Goal: Task Accomplishment & Management: Use online tool/utility

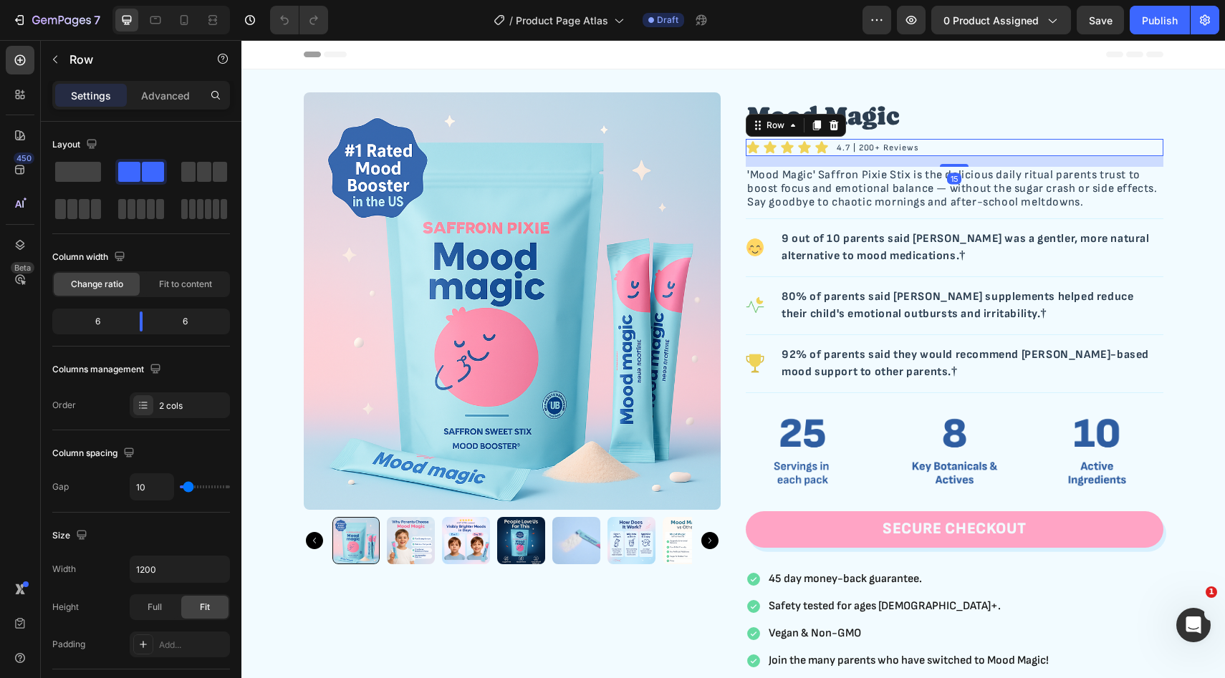
click at [1057, 150] on div "4.7 | 200+ Reviews Text Block" at bounding box center [1060, 147] width 205 height 17
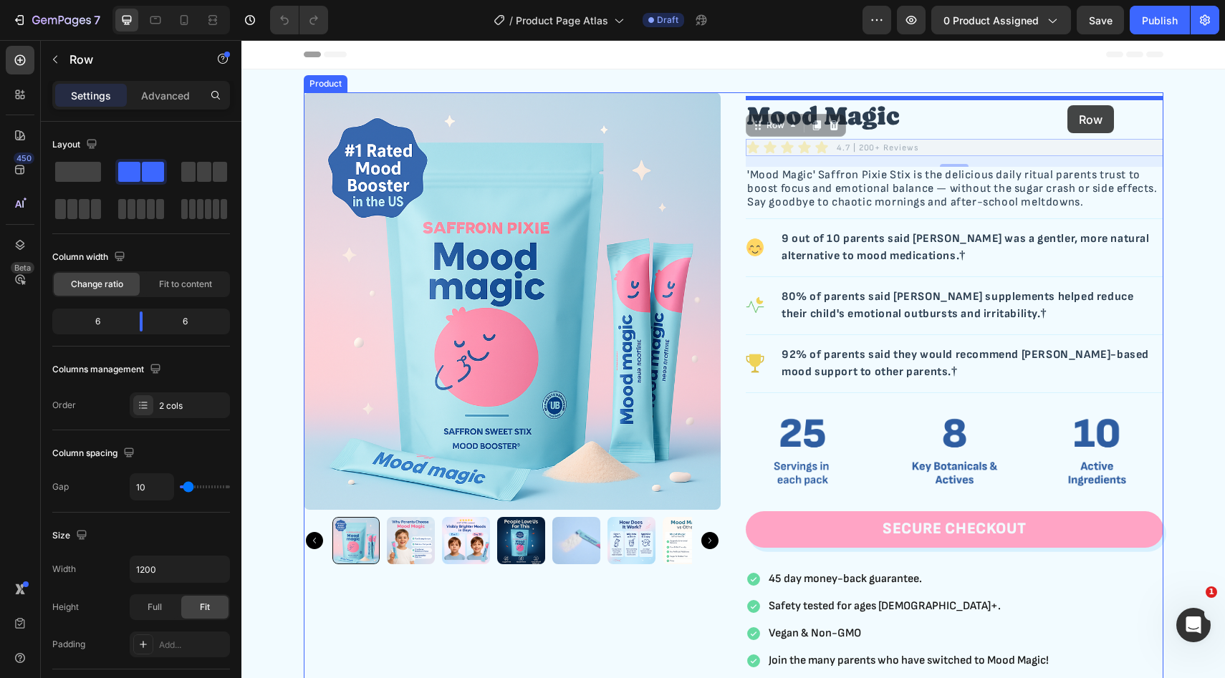
drag, startPoint x: 1071, startPoint y: 144, endPoint x: 1067, endPoint y: 106, distance: 38.2
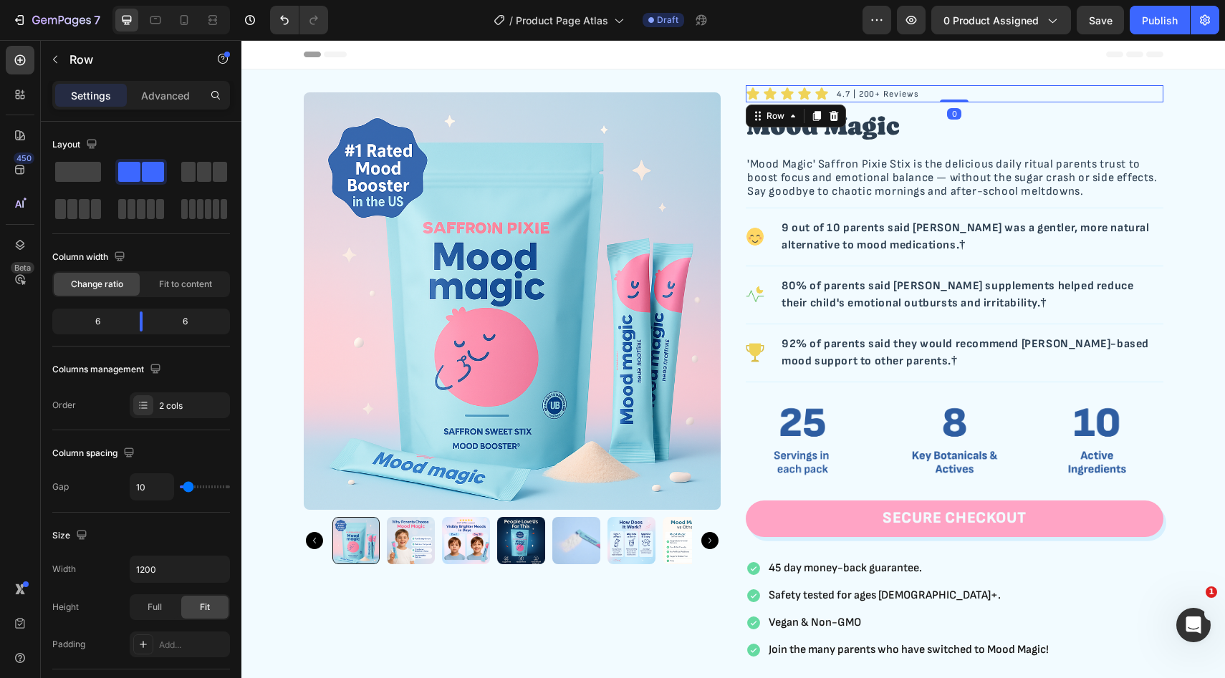
drag, startPoint x: 956, startPoint y: 112, endPoint x: 956, endPoint y: 81, distance: 30.8
click at [956, 81] on div "Product Images Icon Icon Icon Icon Icon Icon List Row 4.7 | 200+ Reviews Text B…" at bounding box center [732, 437] width 983 height 737
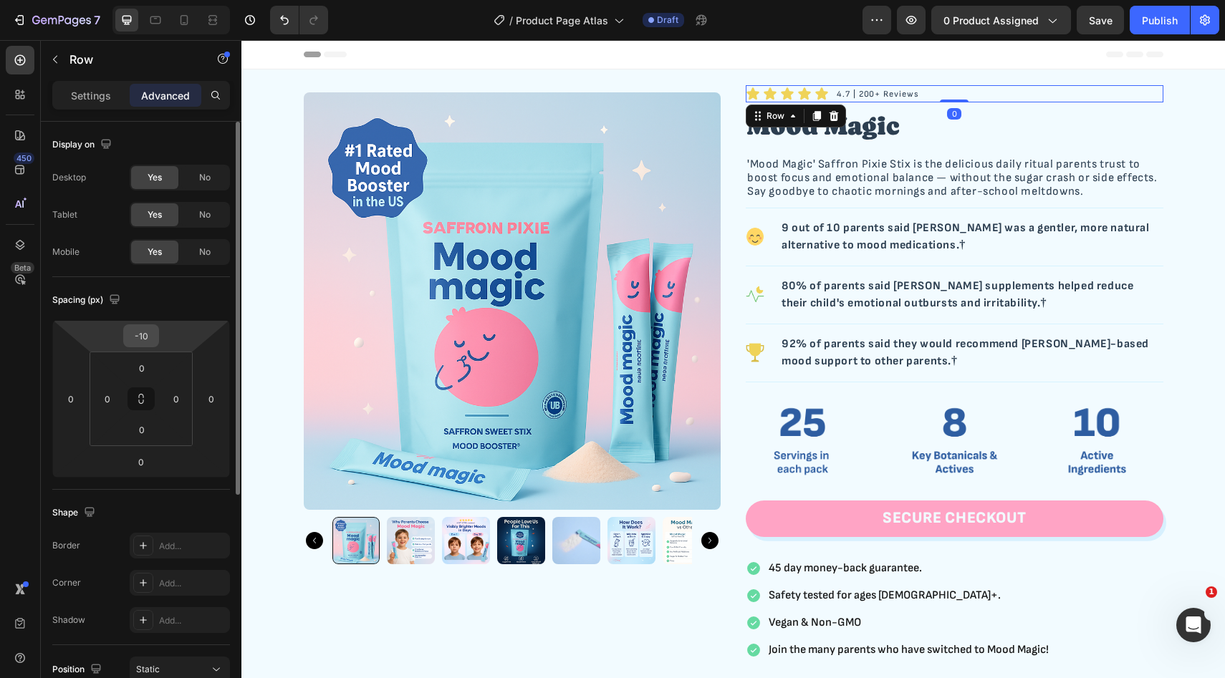
click at [140, 337] on input "-10" at bounding box center [141, 335] width 29 height 21
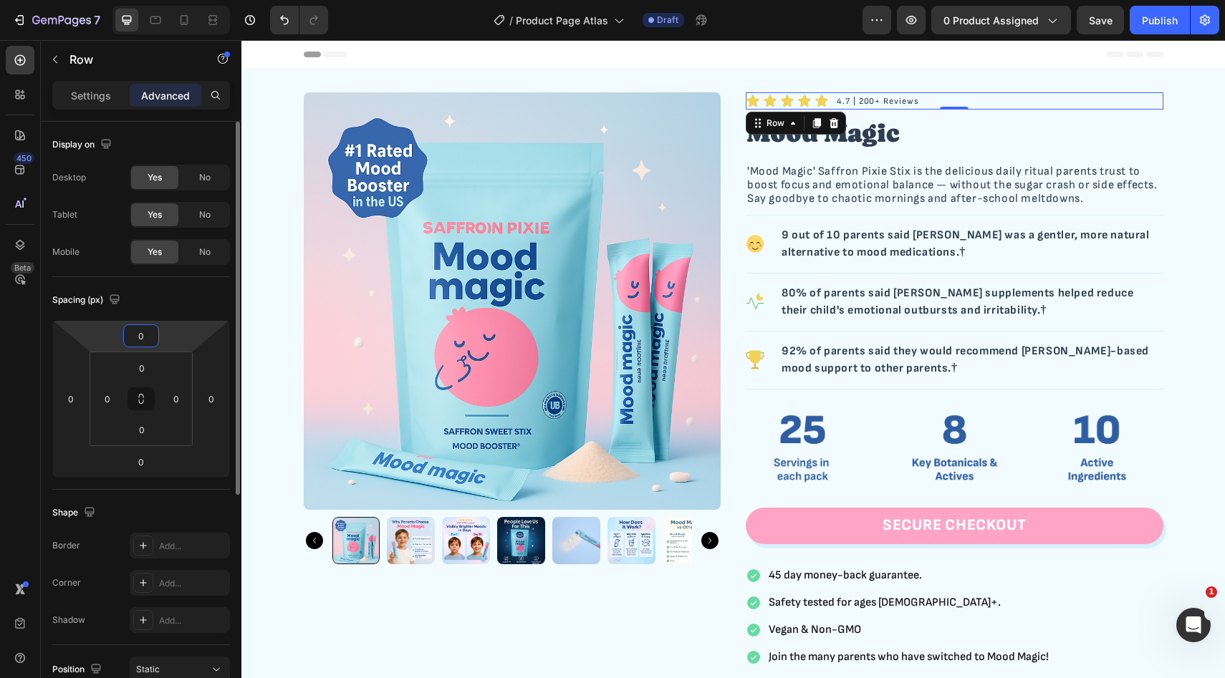
type input "0"
click at [186, 301] on div "Spacing (px)" at bounding box center [141, 300] width 178 height 23
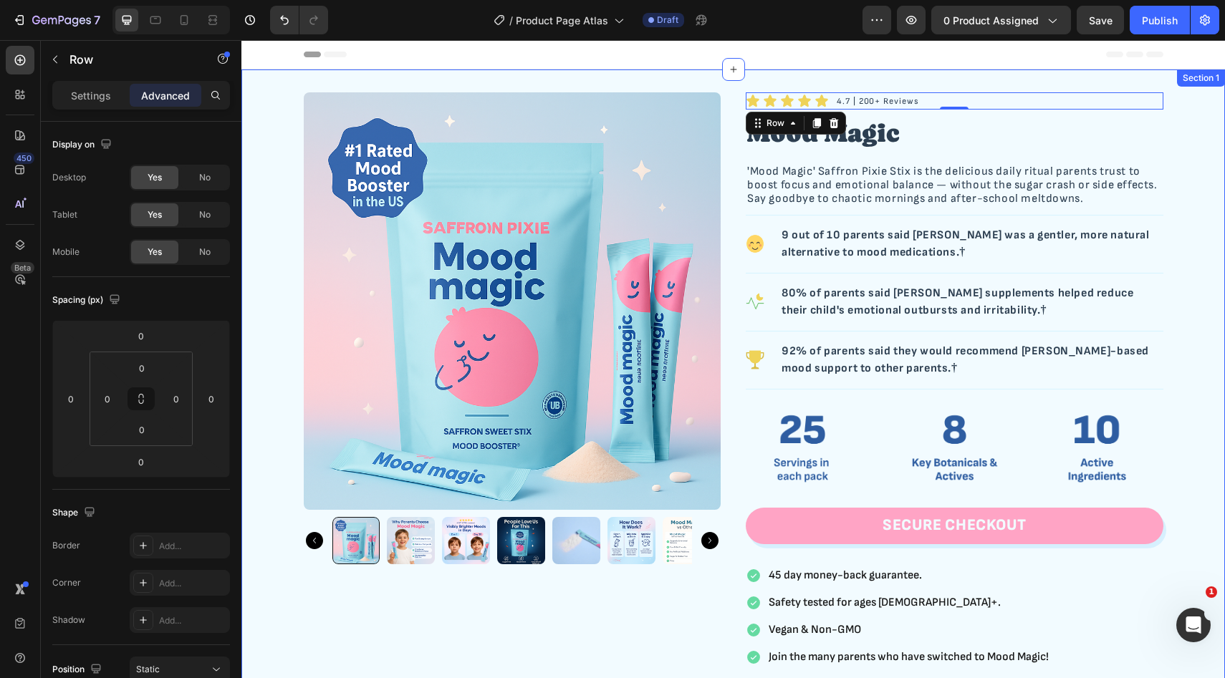
click at [1188, 148] on div "Product Images Icon Icon Icon Icon Icon Icon List Row 4.7 | 200+ Reviews Text B…" at bounding box center [733, 441] width 960 height 698
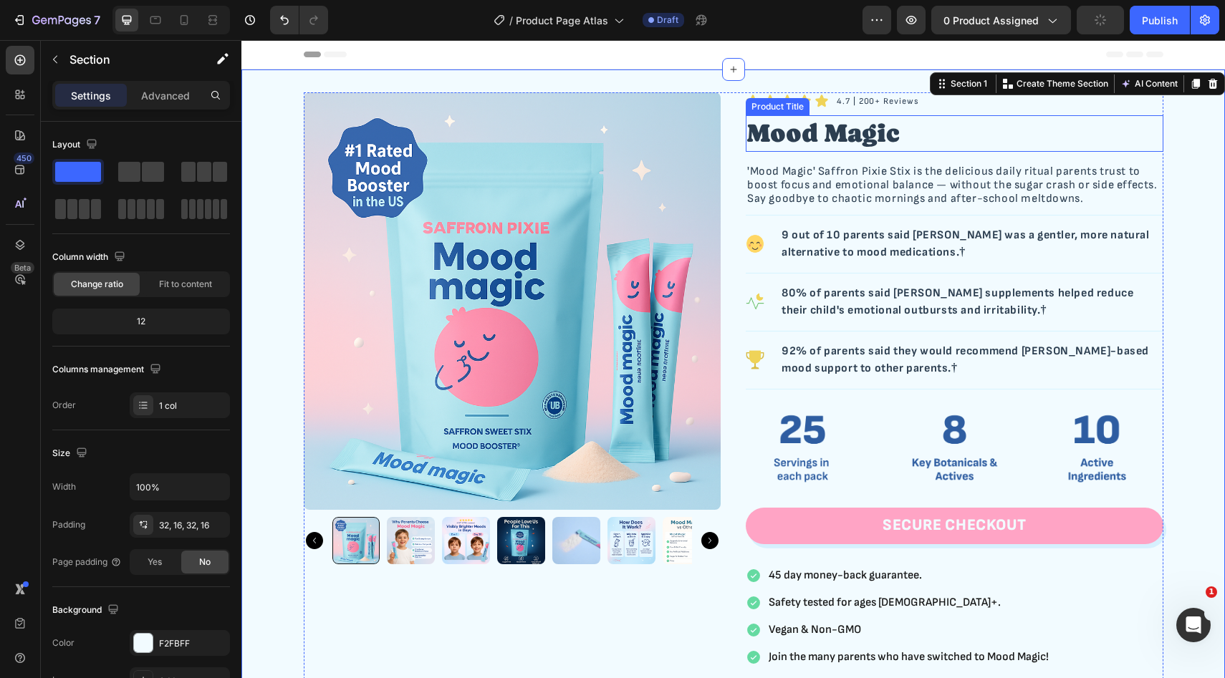
click at [960, 140] on h2 "Mood Magic" at bounding box center [955, 133] width 418 height 37
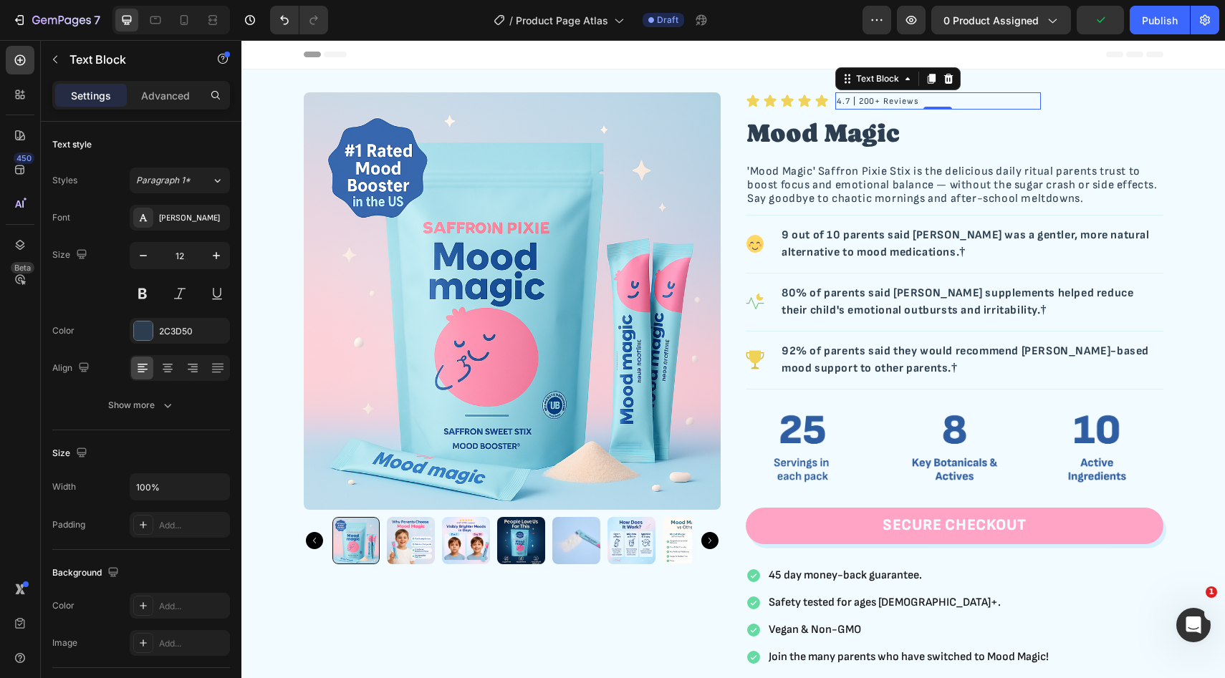
click at [960, 102] on p "4.7 | 200+ Reviews" at bounding box center [938, 102] width 202 height 14
click at [1038, 107] on p "4.7 | 200+ Reviews" at bounding box center [938, 102] width 202 height 14
click at [1070, 107] on div "4.7 | 200+ Reviews Text Block 0" at bounding box center [1060, 100] width 205 height 17
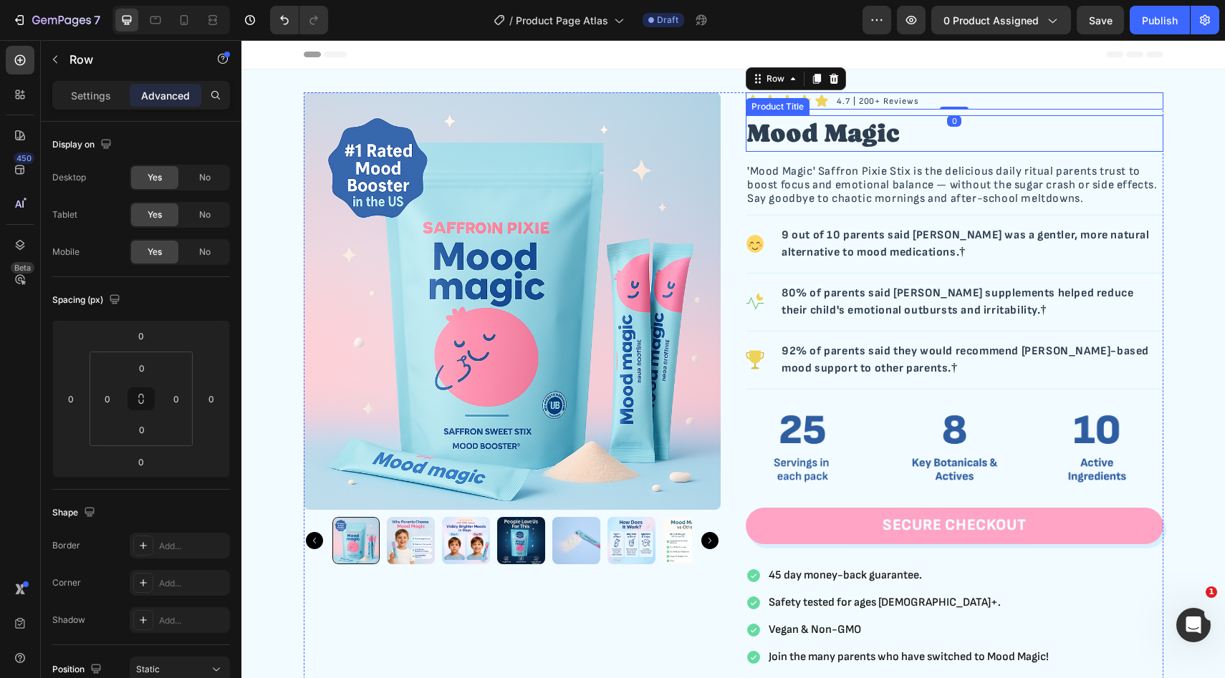
click at [1078, 135] on h2 "Mood Magic" at bounding box center [955, 133] width 418 height 37
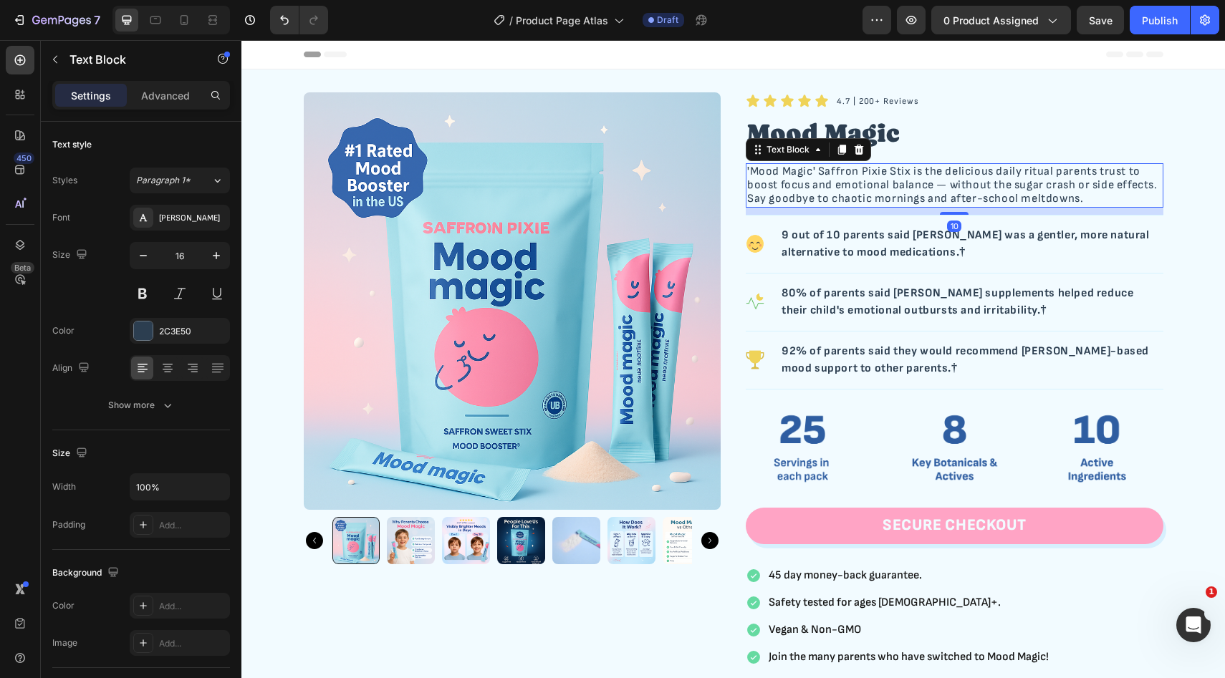
click at [985, 188] on p "'Mood Magic' Saffron Pixie Stix is the delicious daily ritual parents trust to …" at bounding box center [954, 186] width 415 height 42
click at [933, 183] on p "'Mood Magic' Saffron Pixie Stix is the delicious daily ritual parents trust to …" at bounding box center [954, 186] width 415 height 42
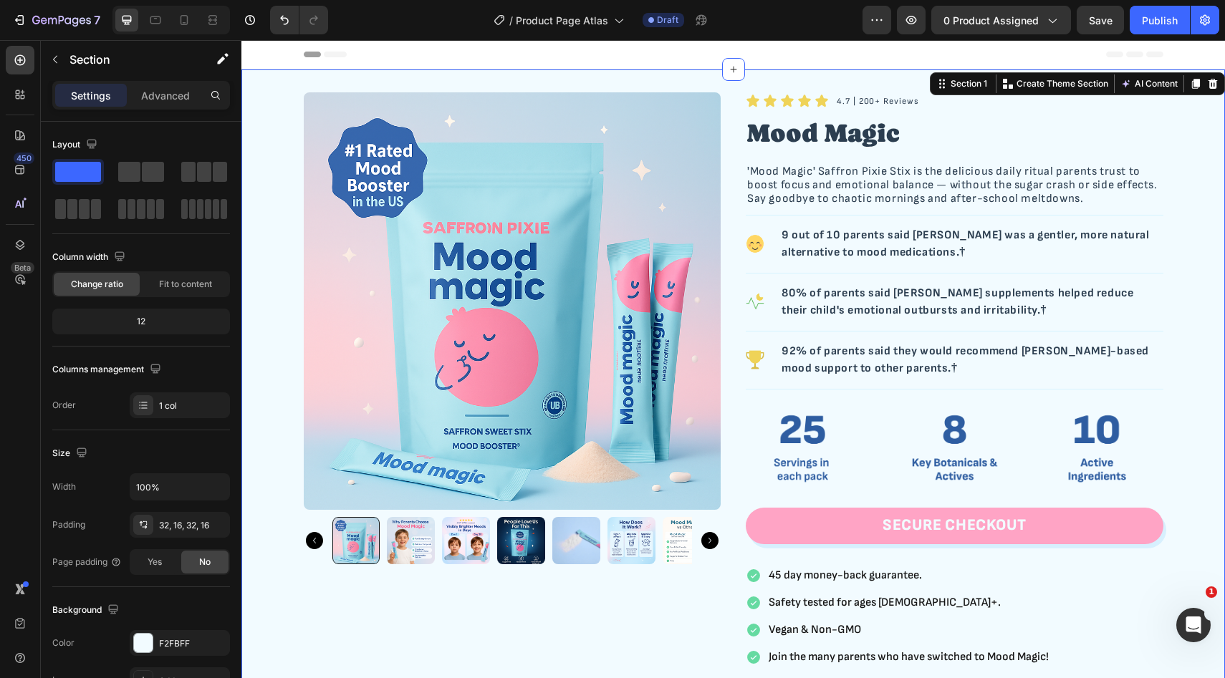
click at [1188, 166] on div "Product Images Icon Icon Icon Icon Icon Icon List Row 4.7 | 200+ Reviews Text B…" at bounding box center [733, 441] width 960 height 698
click at [1135, 169] on p "'Mood Magic' Saffron Pixie Stix is the delicious daily ritual parents trust to …" at bounding box center [954, 186] width 415 height 42
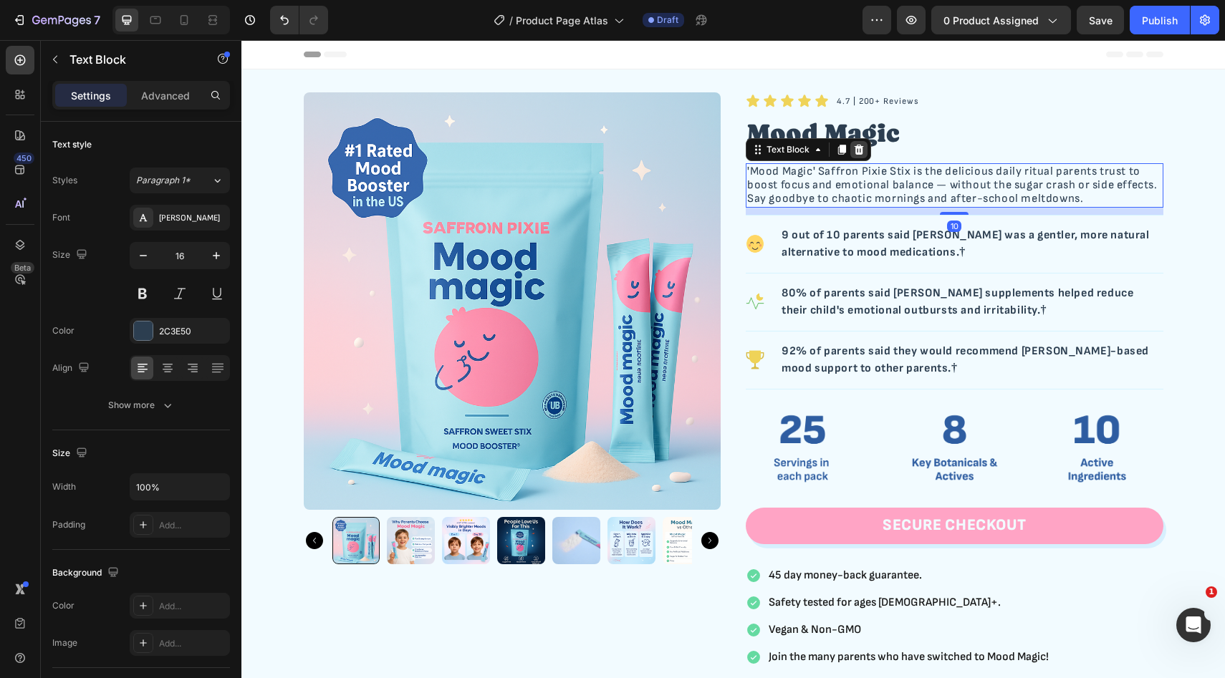
click at [857, 143] on div at bounding box center [858, 149] width 17 height 17
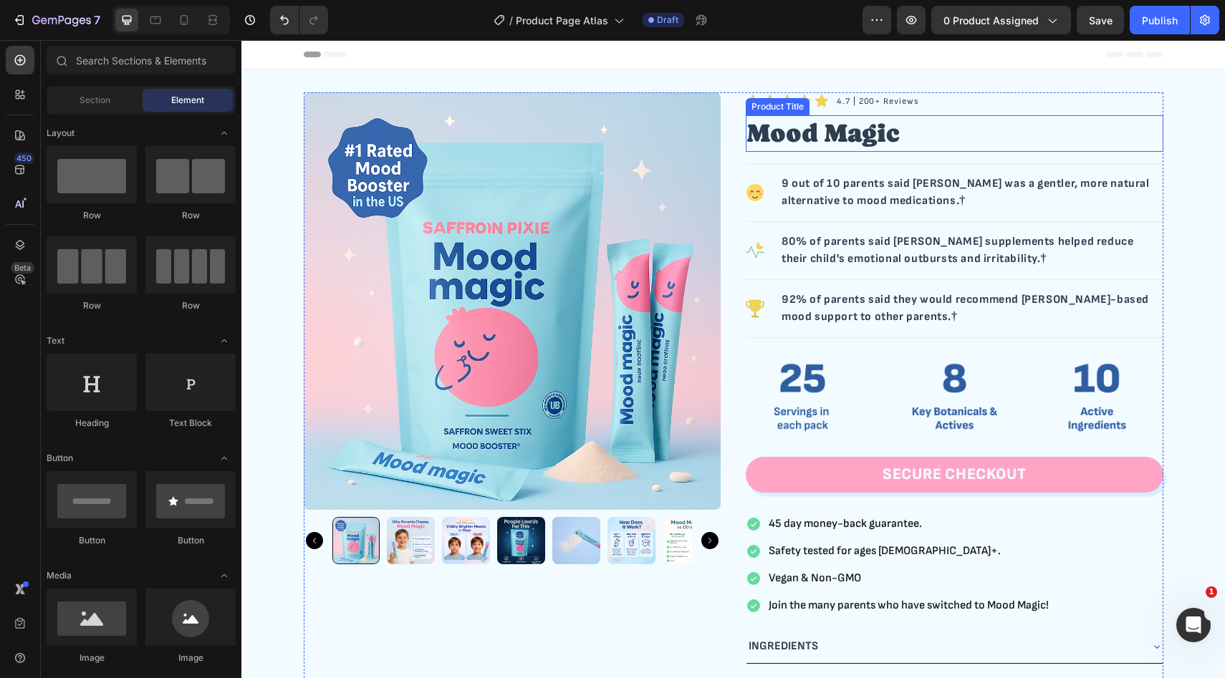
click at [916, 130] on h2 "Mood Magic" at bounding box center [955, 133] width 418 height 37
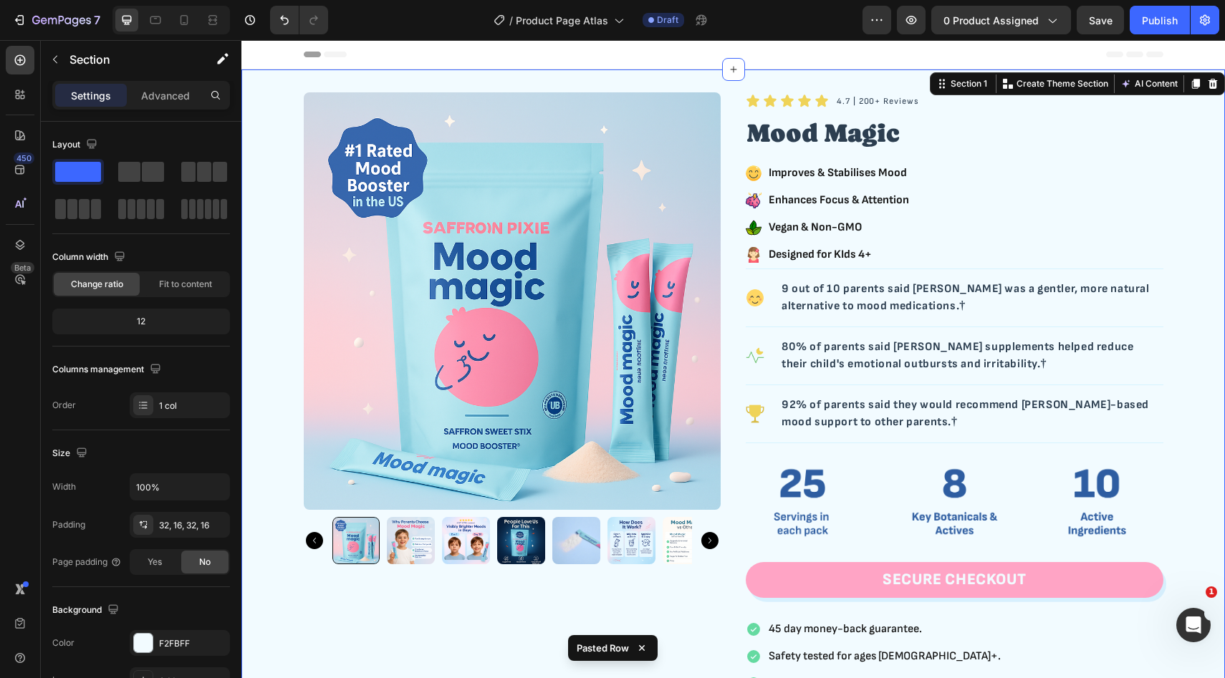
click at [1188, 365] on div "Product Images Icon Icon Icon Icon Icon Icon List Row 4.7 | 200+ Reviews Text B…" at bounding box center [733, 468] width 960 height 752
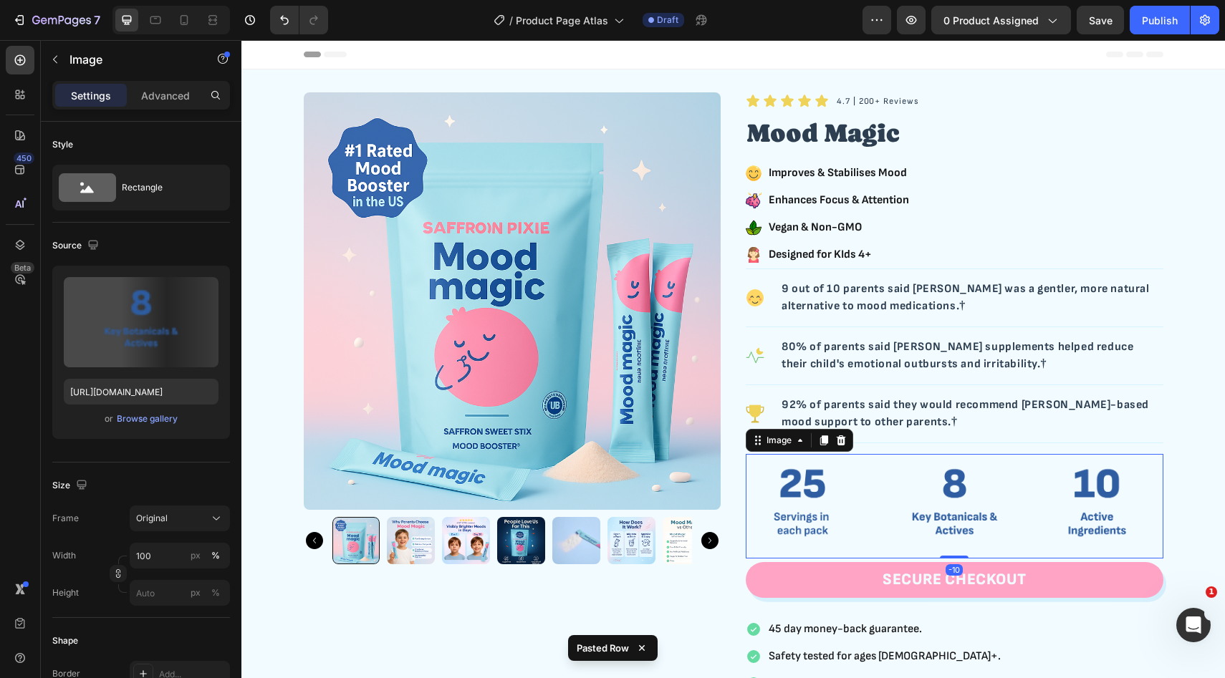
click at [1038, 478] on img at bounding box center [955, 506] width 418 height 105
click at [844, 438] on icon at bounding box center [841, 440] width 9 height 10
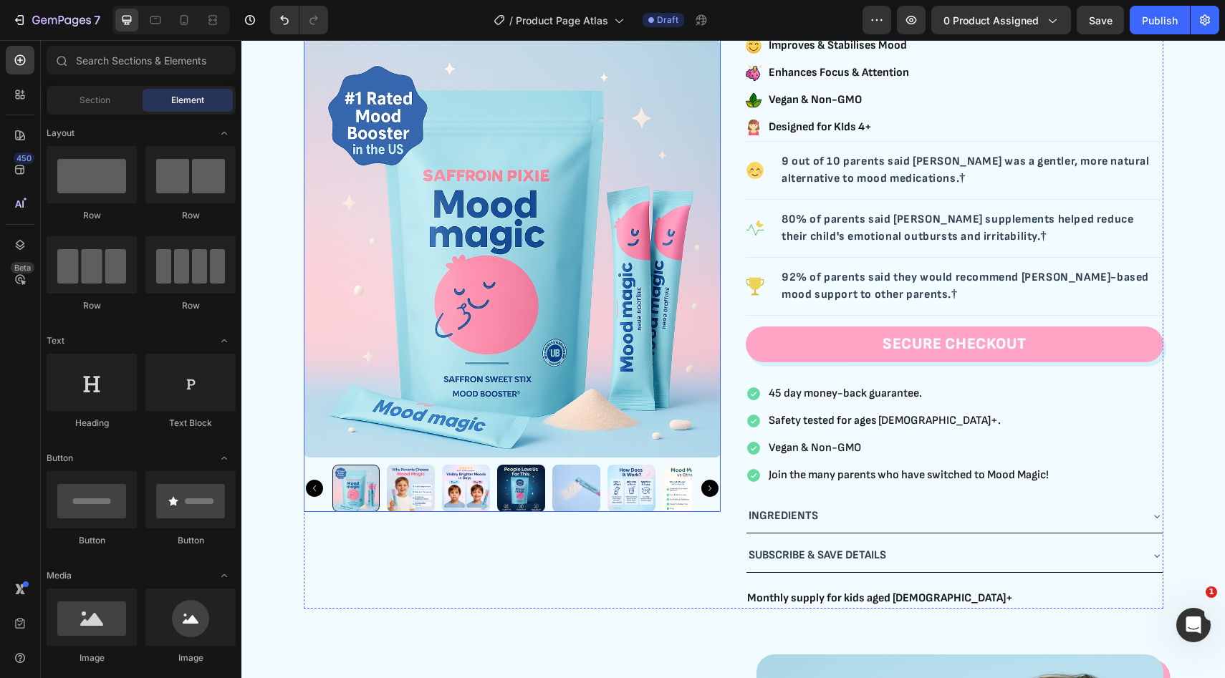
scroll to position [140, 0]
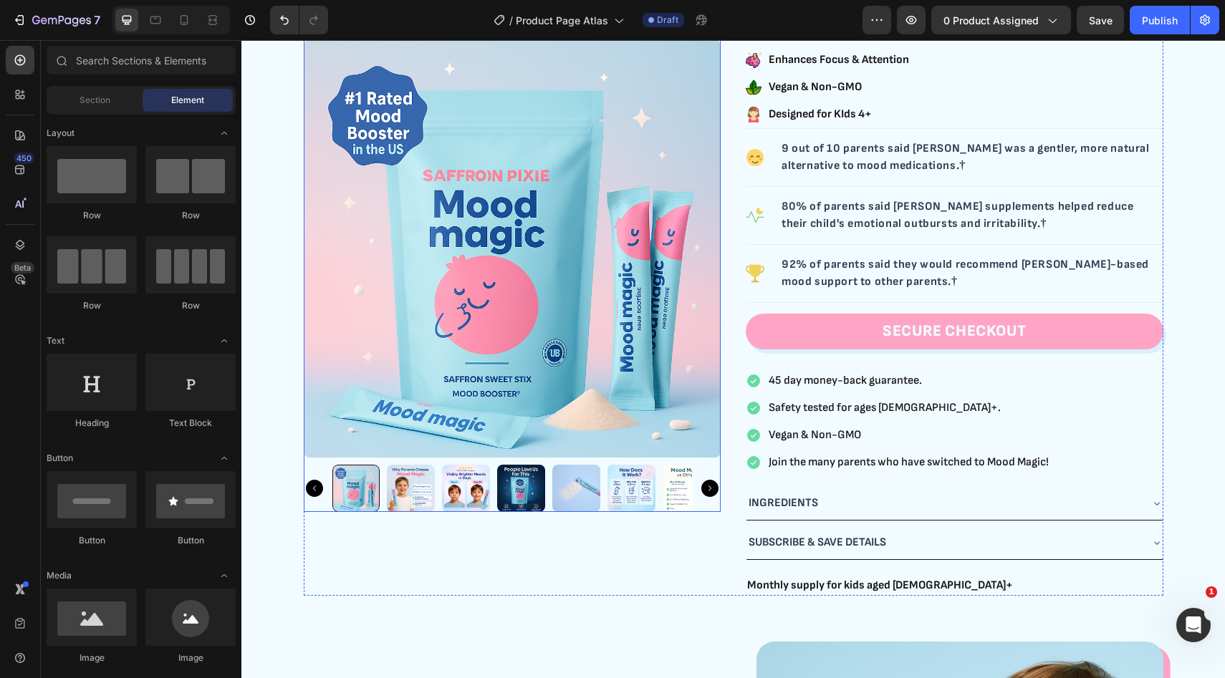
click at [574, 339] on img at bounding box center [513, 249] width 418 height 418
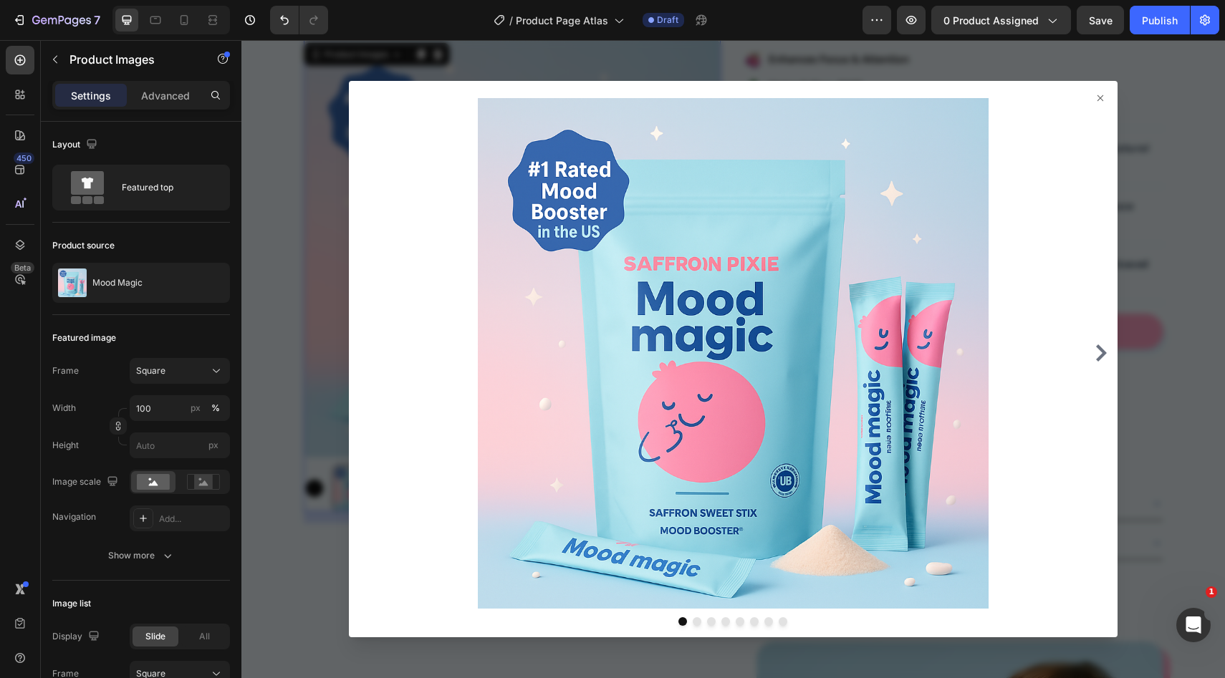
click at [1107, 94] on div at bounding box center [733, 359] width 769 height 557
click at [1102, 97] on icon at bounding box center [1100, 98] width 6 height 6
click at [1098, 97] on icon at bounding box center [1099, 97] width 11 height 11
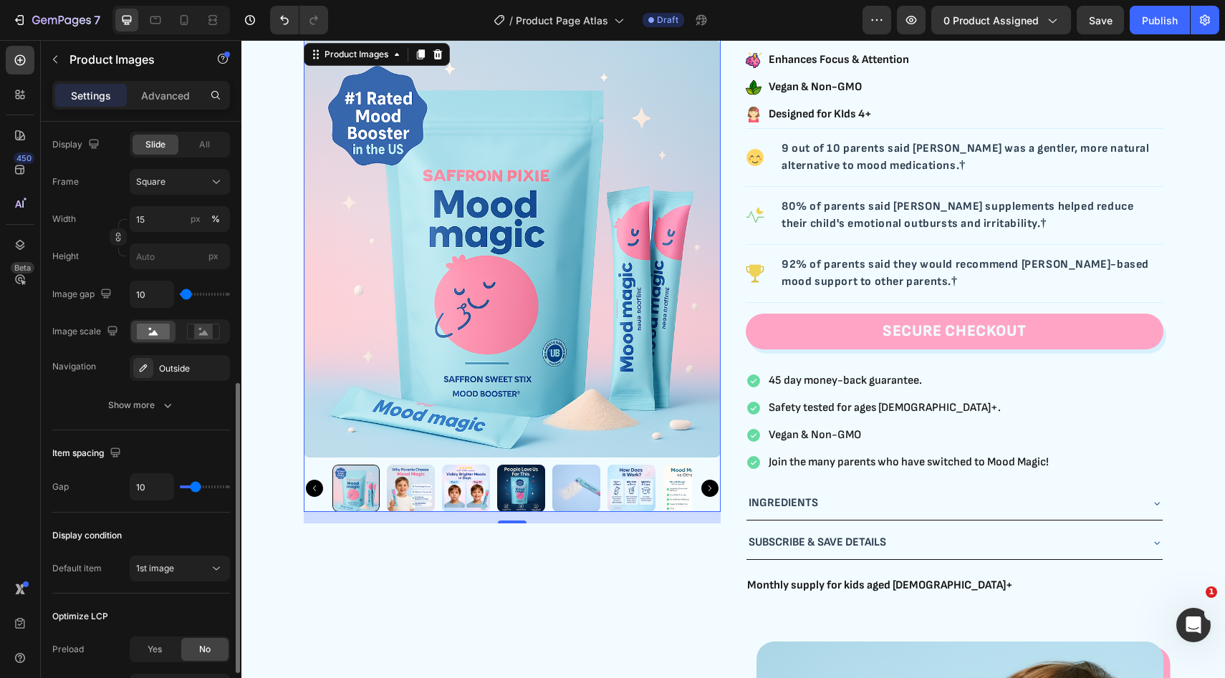
scroll to position [520, 0]
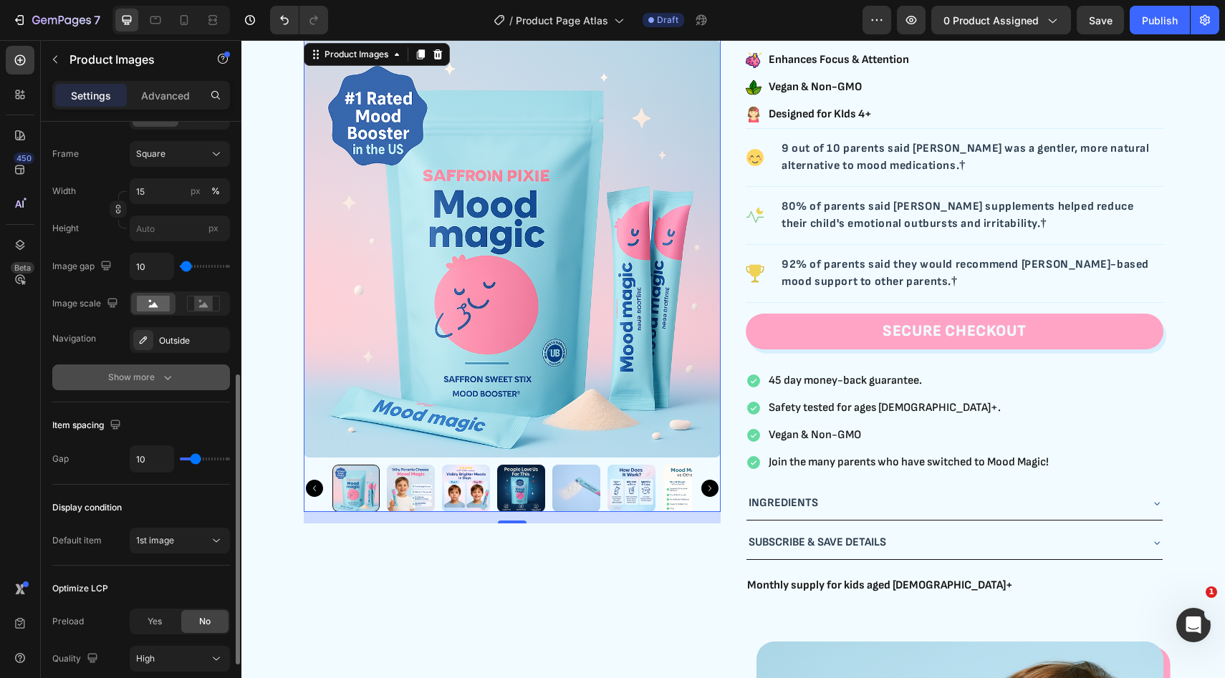
click at [165, 385] on button "Show more" at bounding box center [141, 378] width 178 height 26
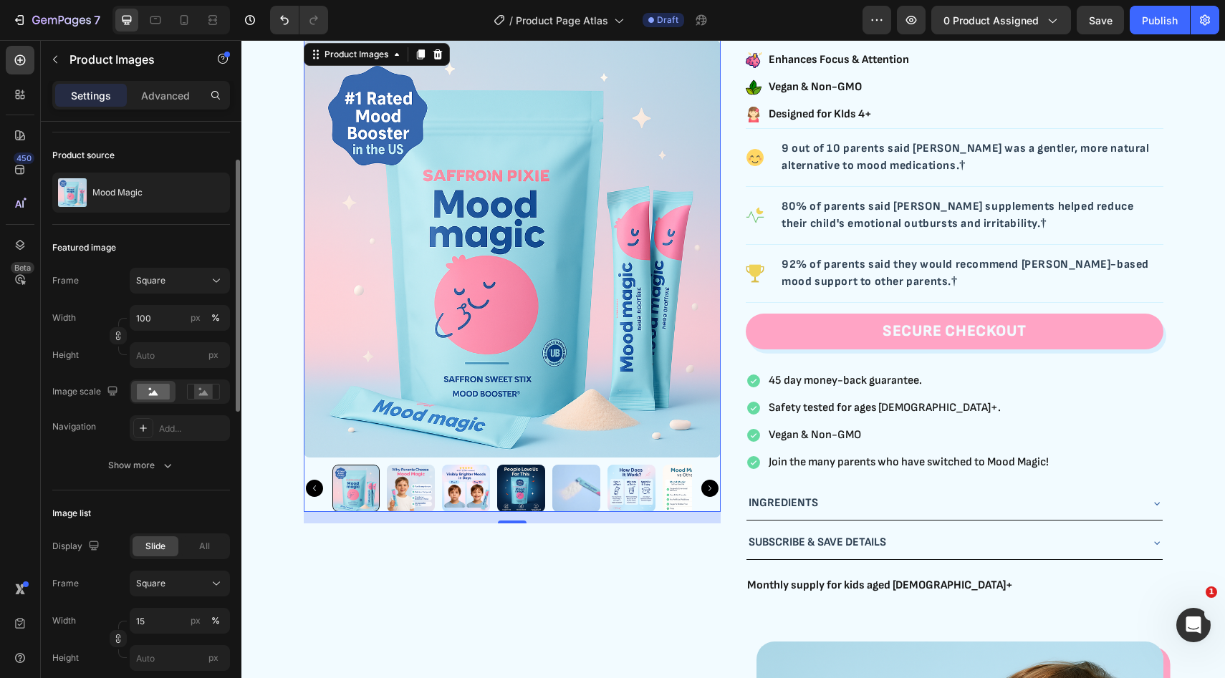
scroll to position [83, 0]
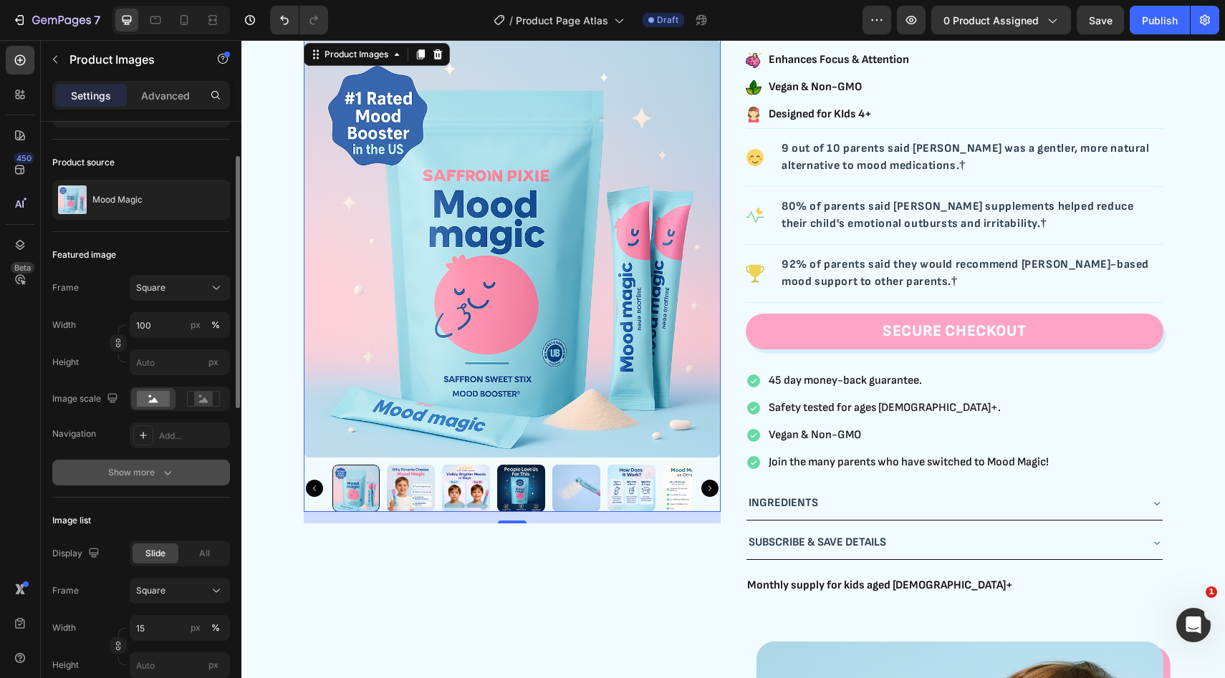
click at [169, 472] on icon "button" at bounding box center [167, 473] width 7 height 4
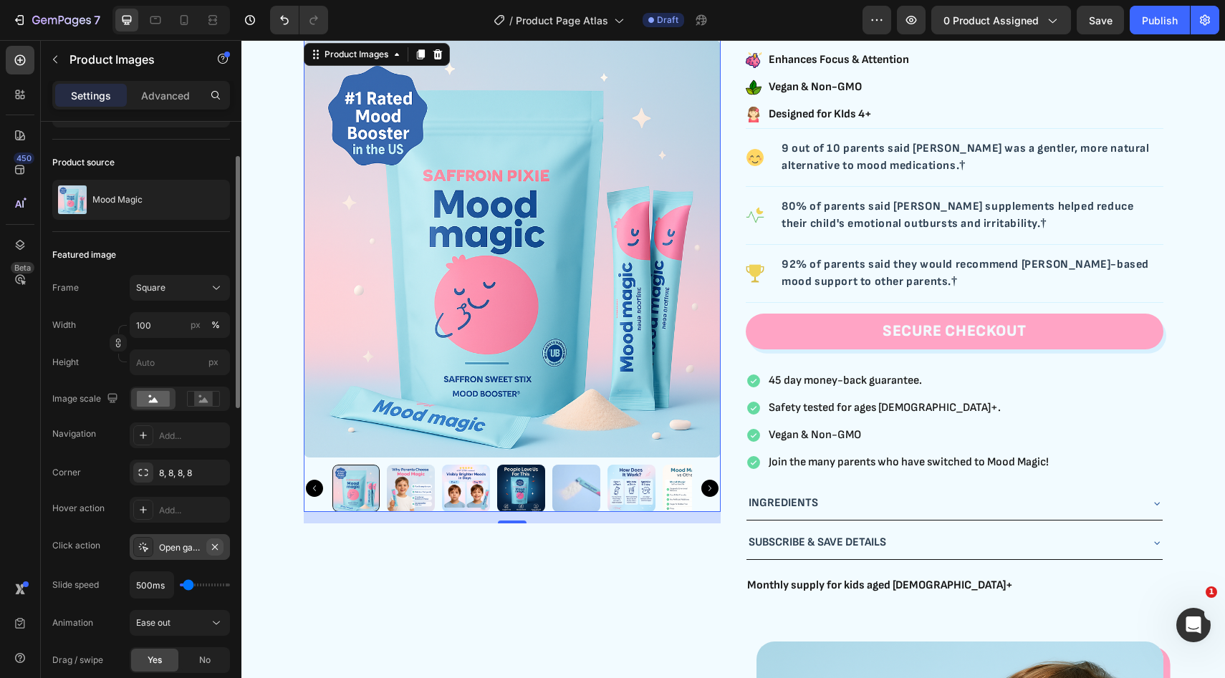
click at [216, 546] on icon "button" at bounding box center [214, 546] width 11 height 11
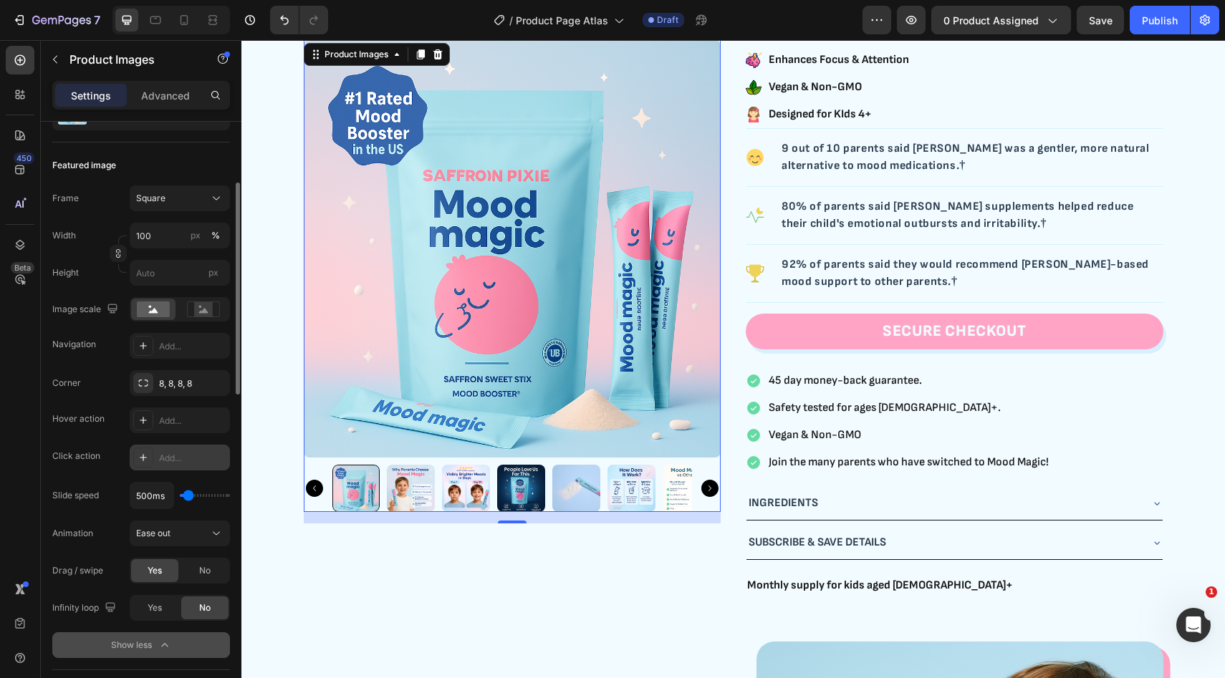
scroll to position [175, 0]
click at [154, 610] on span "Yes" at bounding box center [155, 605] width 14 height 13
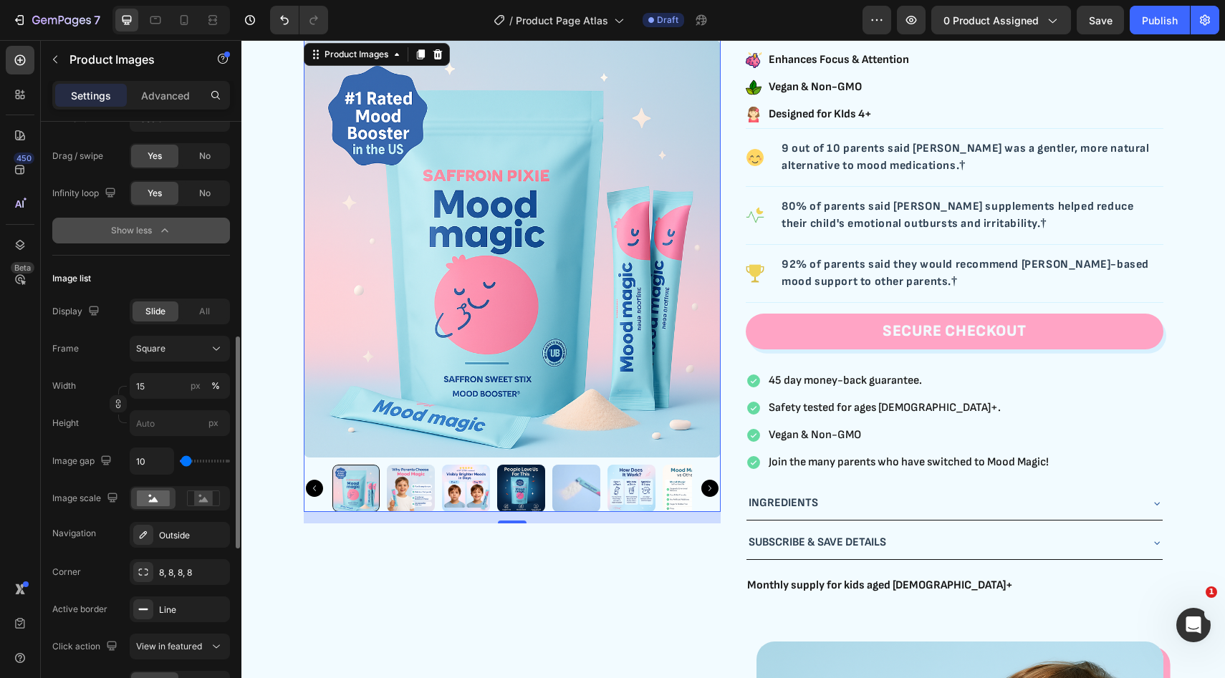
scroll to position [599, 0]
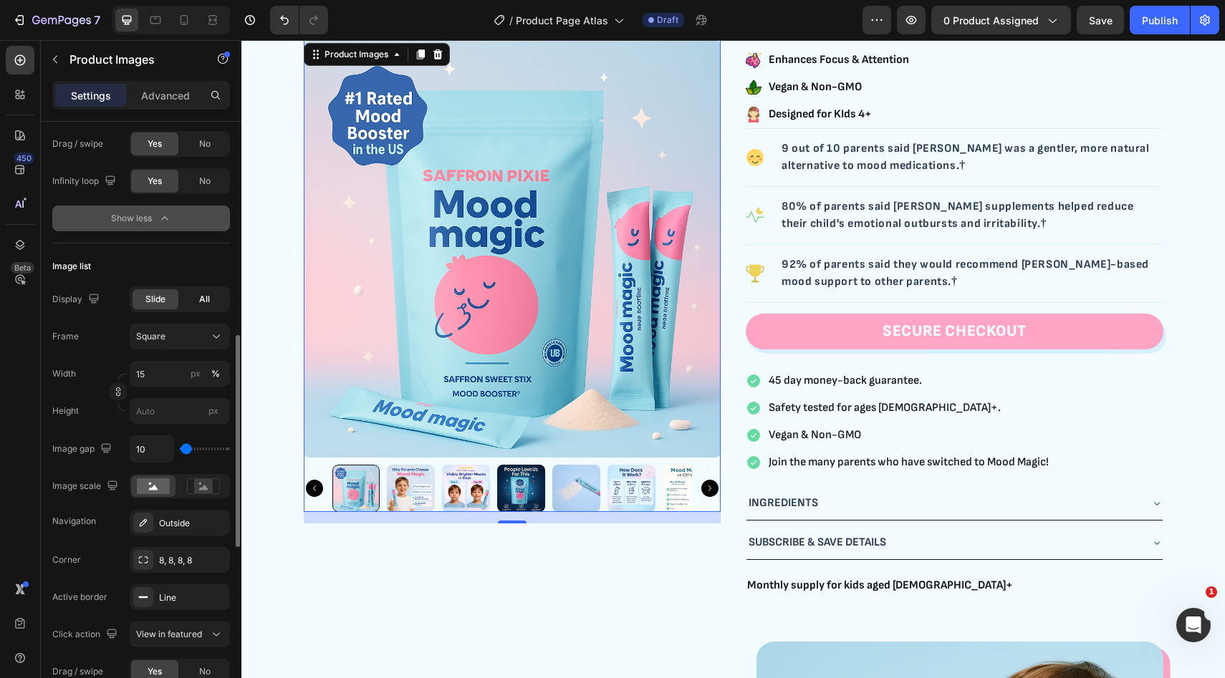
click at [194, 300] on div "All" at bounding box center [204, 299] width 46 height 20
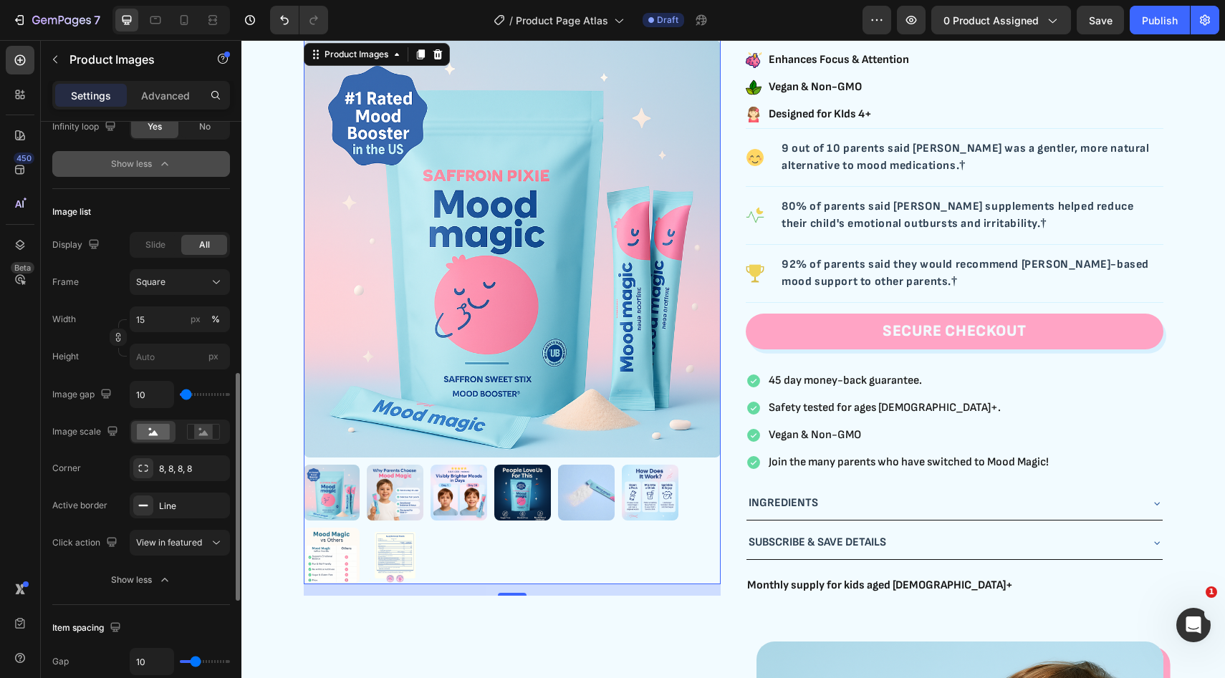
scroll to position [655, 0]
click at [191, 282] on div "Square" at bounding box center [171, 280] width 70 height 13
click at [77, 273] on div "Frame" at bounding box center [65, 281] width 27 height 26
click at [150, 317] on input "15" at bounding box center [180, 318] width 100 height 26
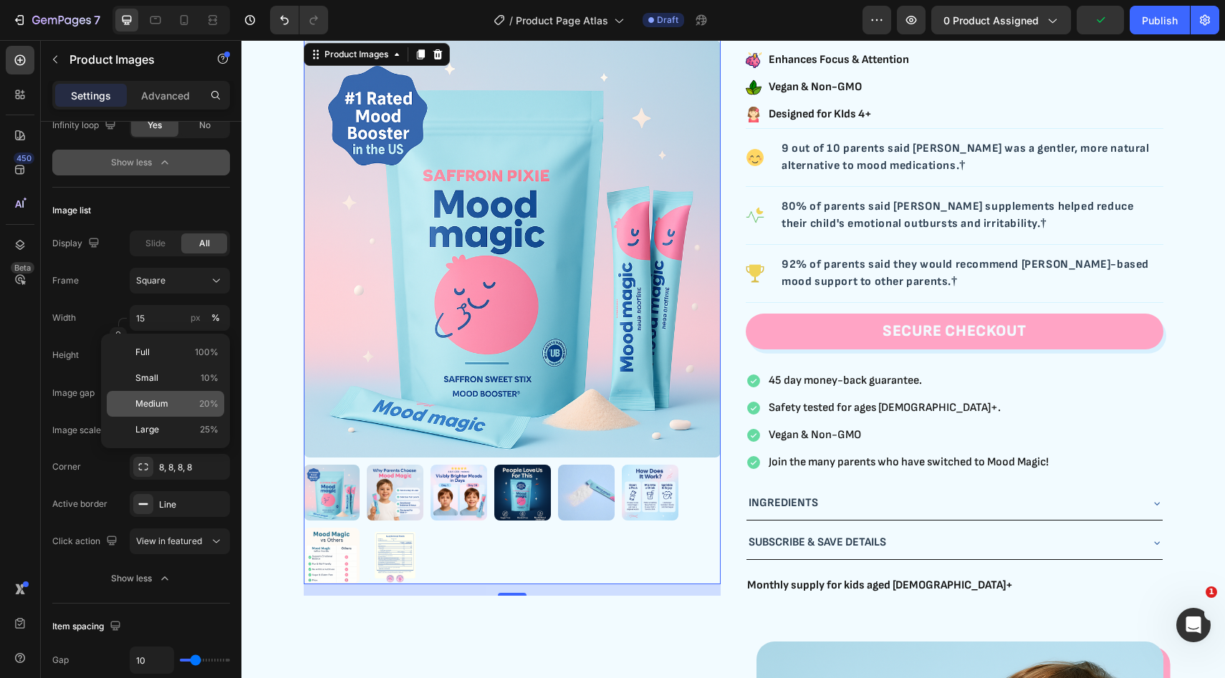
click at [167, 405] on span "Medium" at bounding box center [151, 404] width 33 height 13
type input "20"
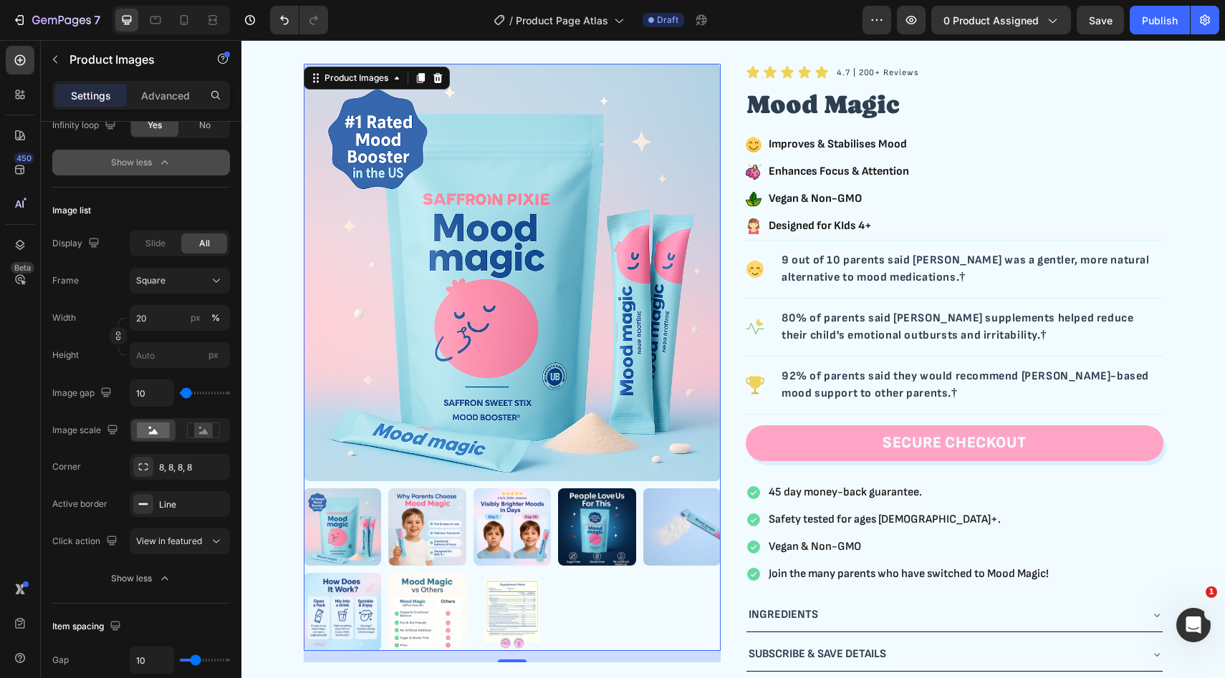
scroll to position [0, 0]
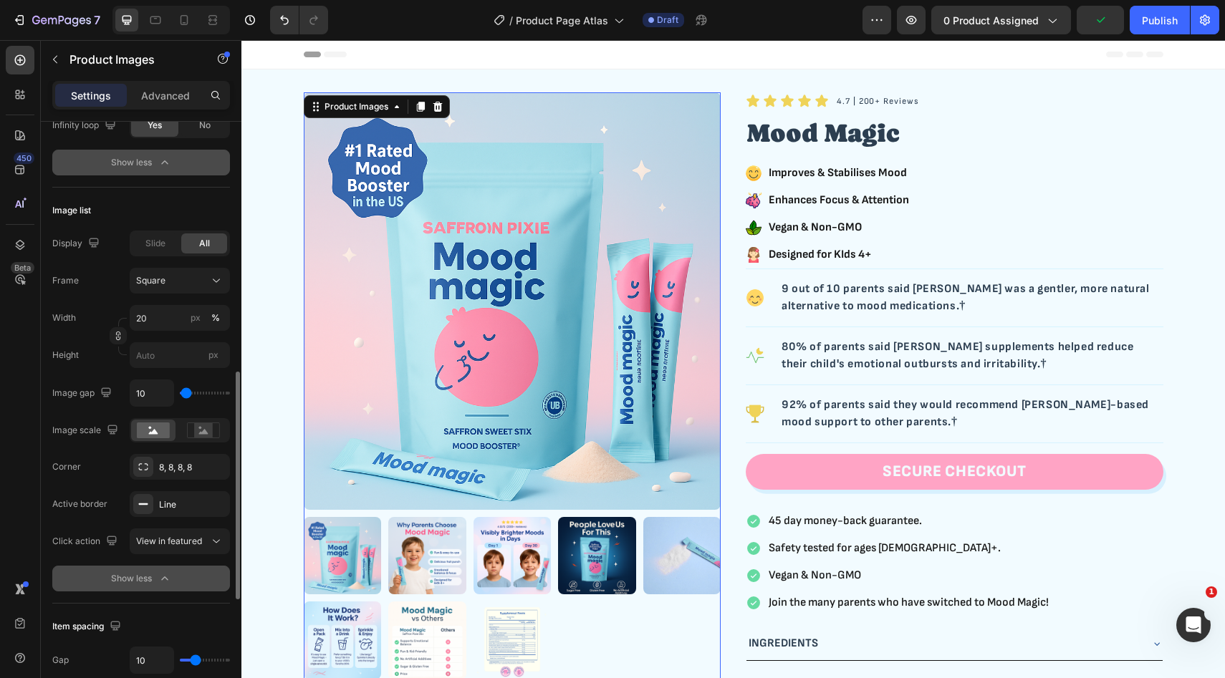
click at [158, 569] on button "Show less" at bounding box center [141, 579] width 178 height 26
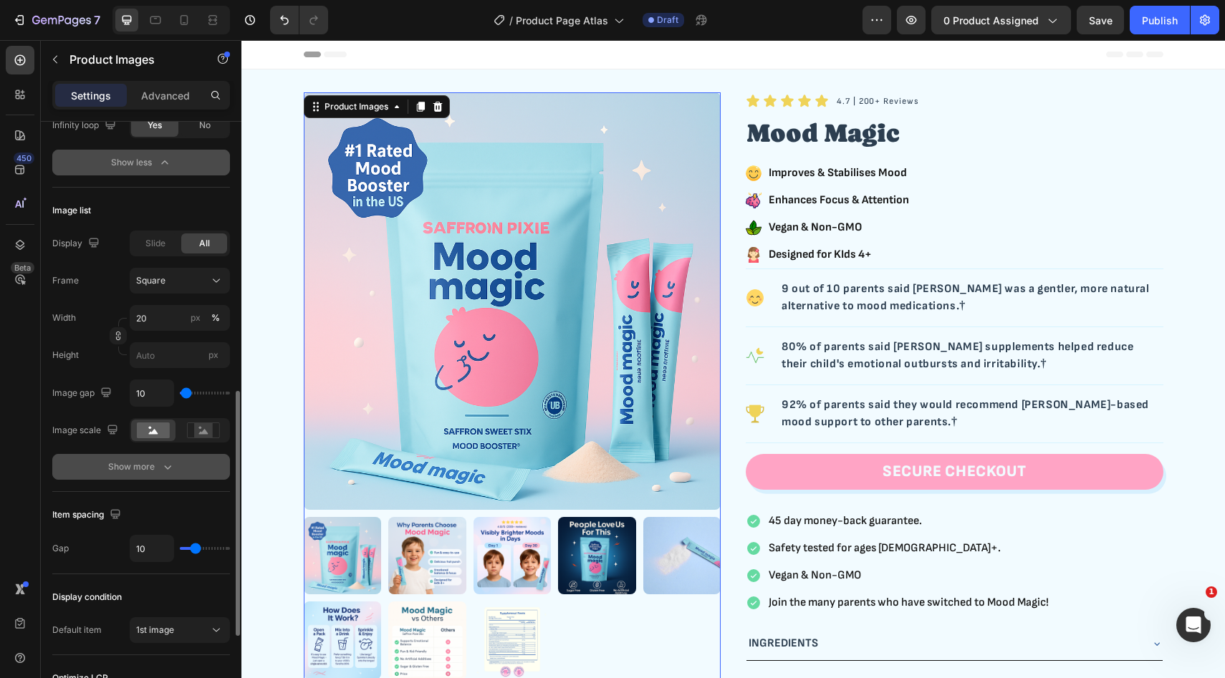
click at [158, 473] on div "Show more" at bounding box center [141, 467] width 67 height 14
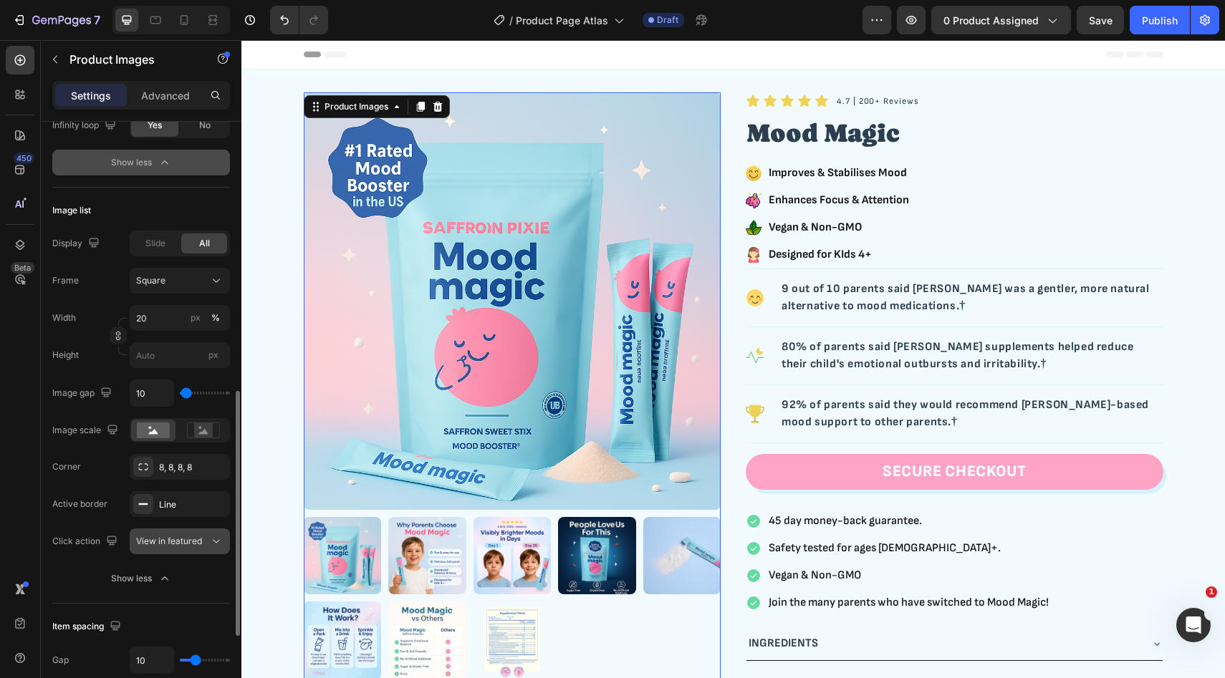
click at [211, 541] on icon at bounding box center [216, 541] width 14 height 14
click at [439, 551] on img at bounding box center [427, 556] width 78 height 78
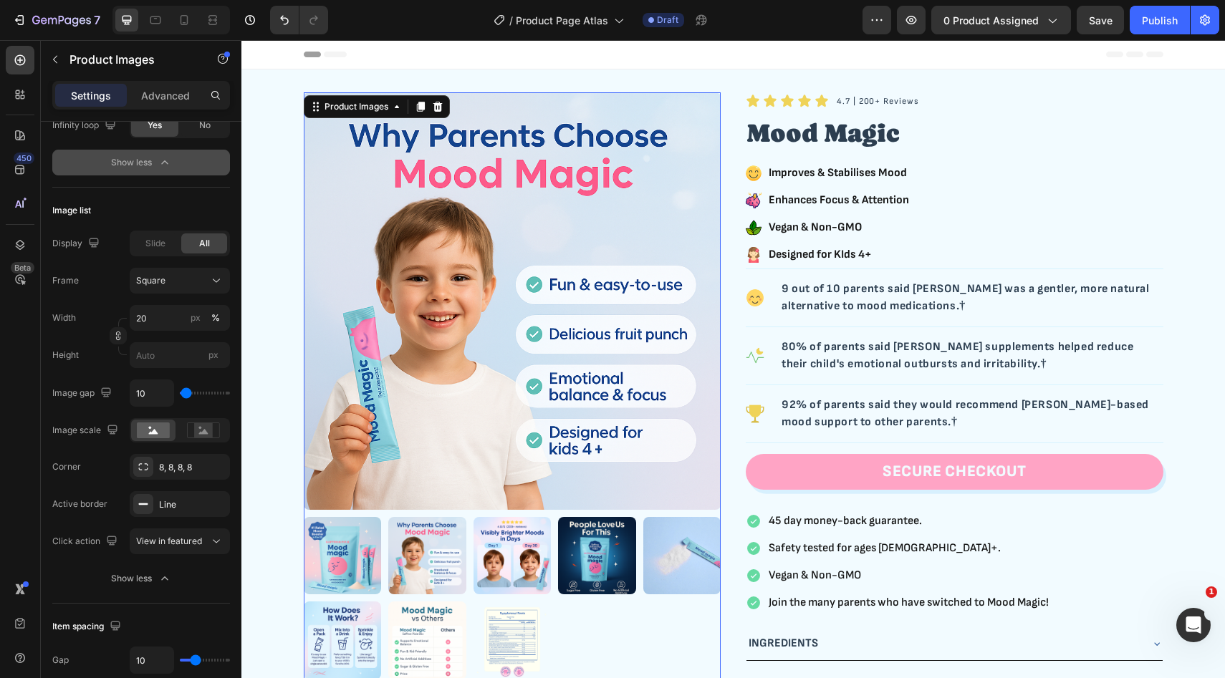
click at [482, 555] on img at bounding box center [512, 556] width 78 height 78
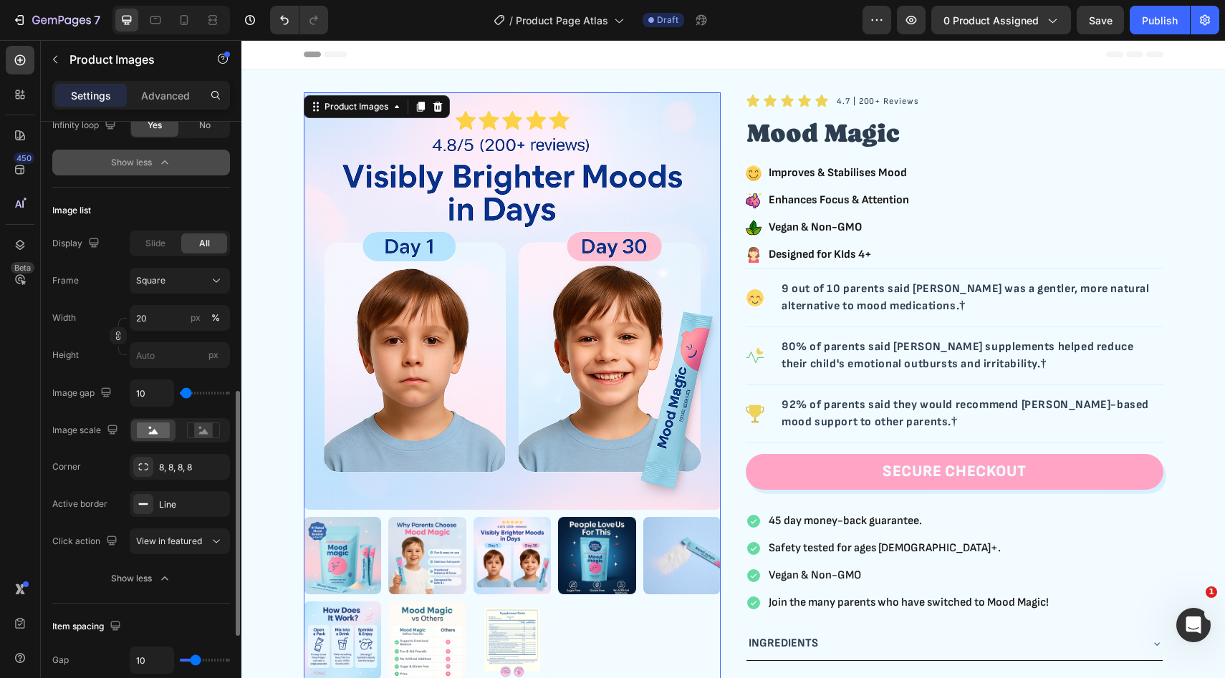
click at [171, 209] on div "Image list" at bounding box center [141, 210] width 178 height 23
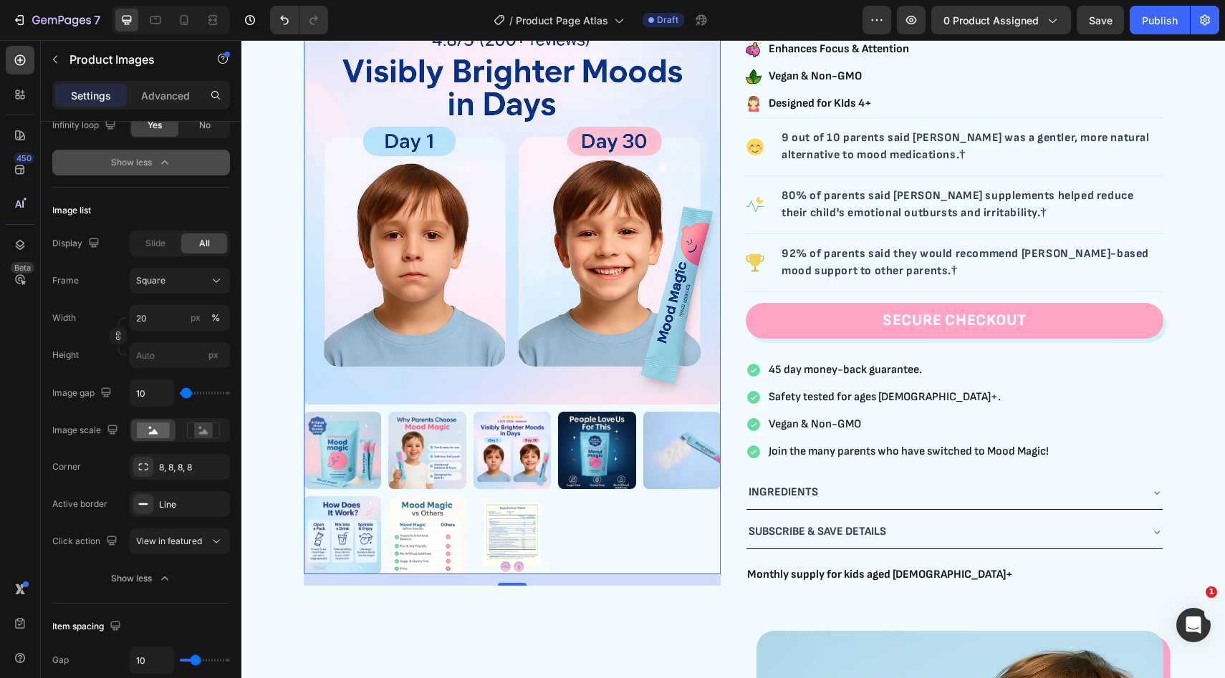
scroll to position [168, 0]
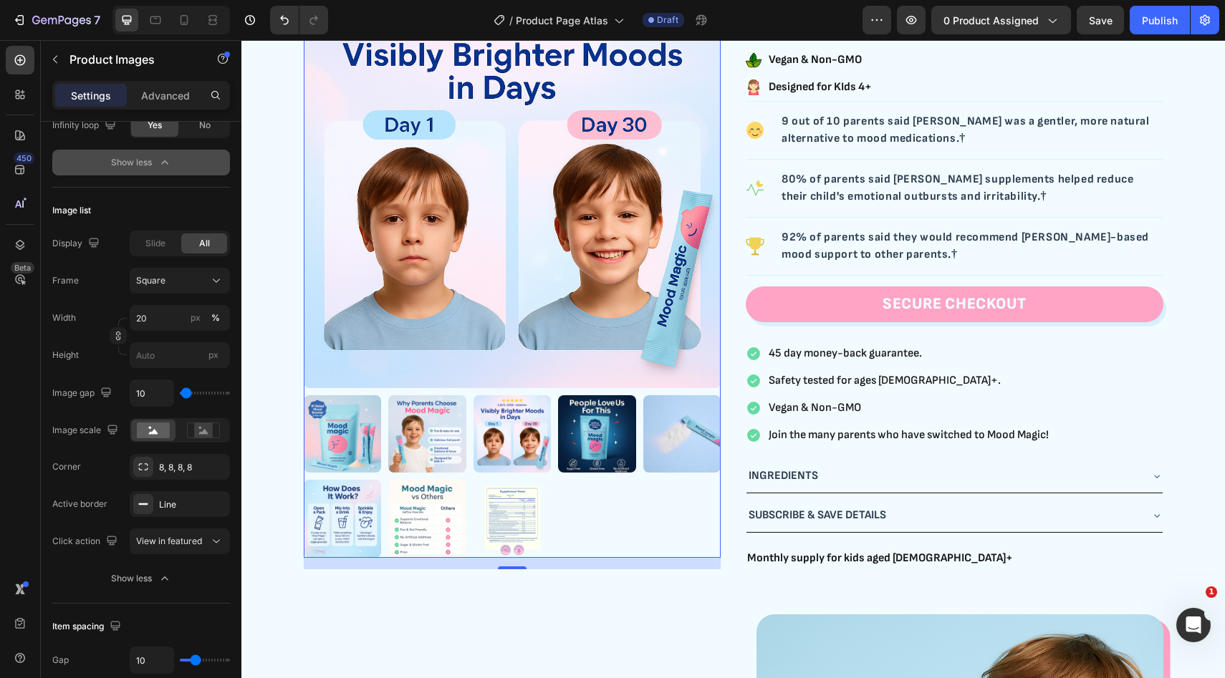
click at [365, 428] on img at bounding box center [343, 434] width 78 height 78
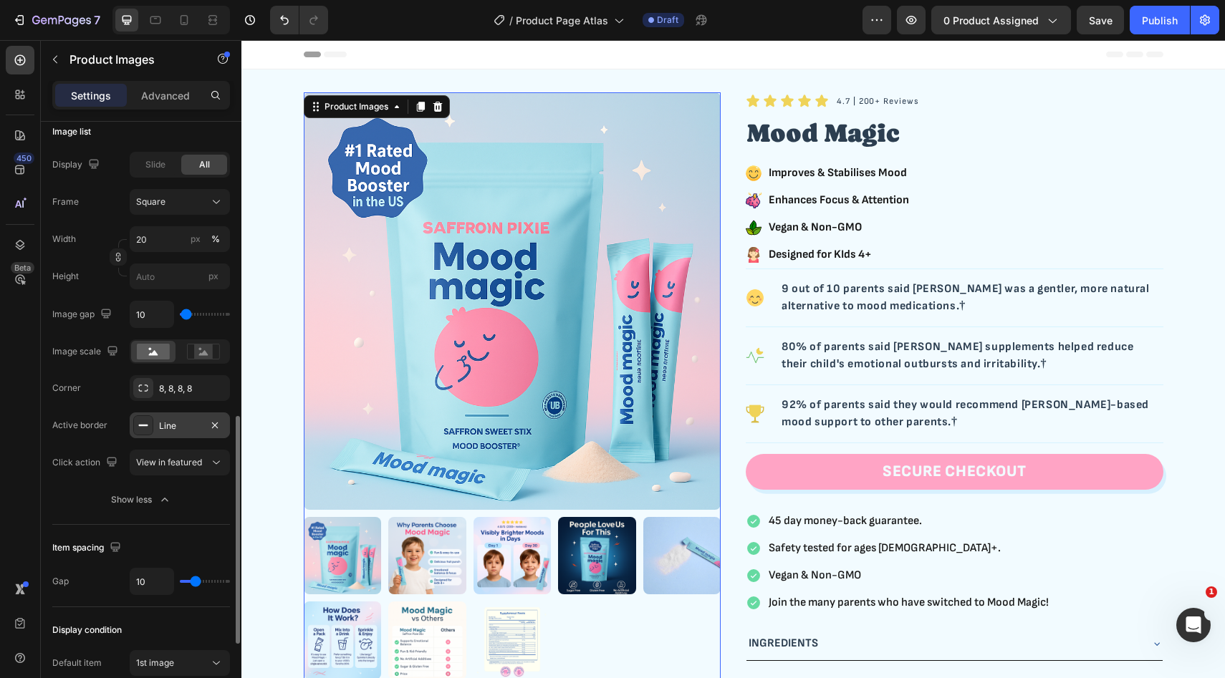
scroll to position [745, 0]
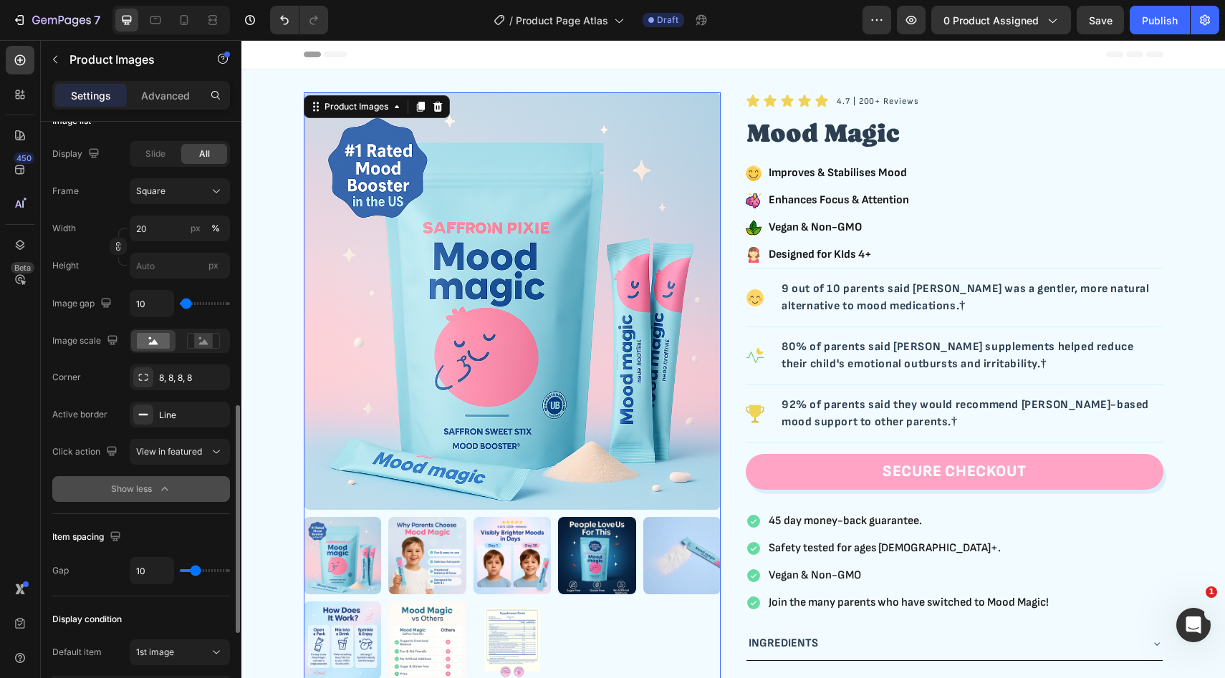
click at [148, 488] on div "Show less" at bounding box center [141, 489] width 61 height 14
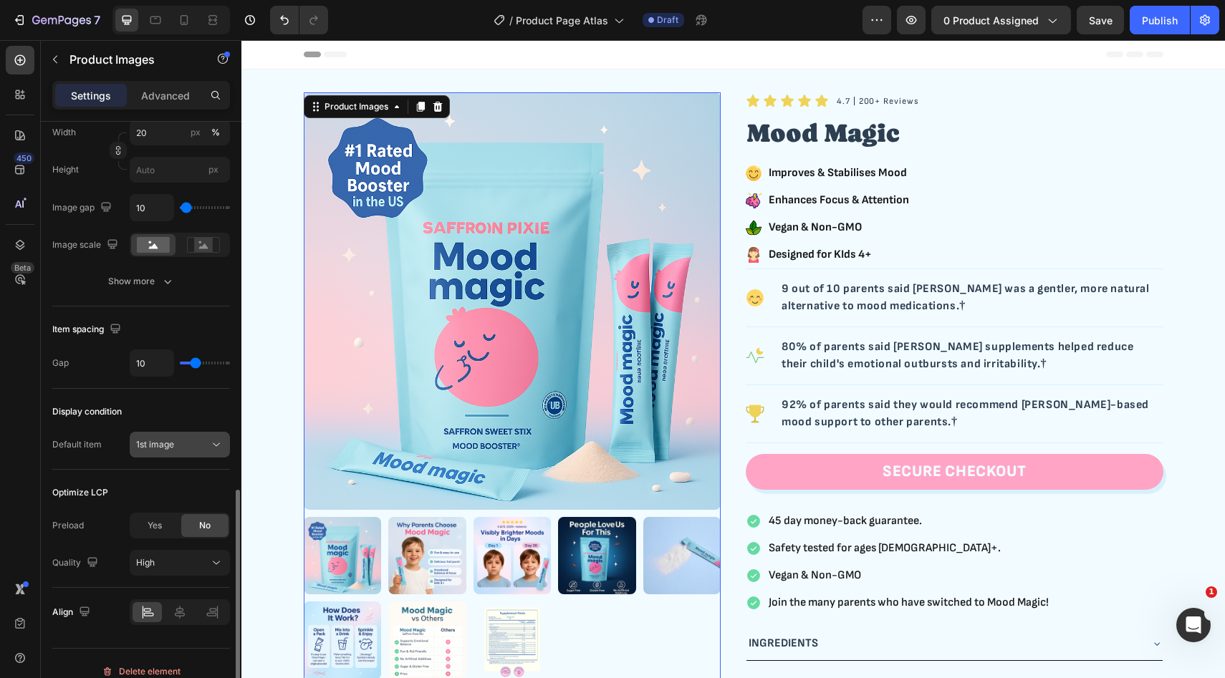
scroll to position [857, 0]
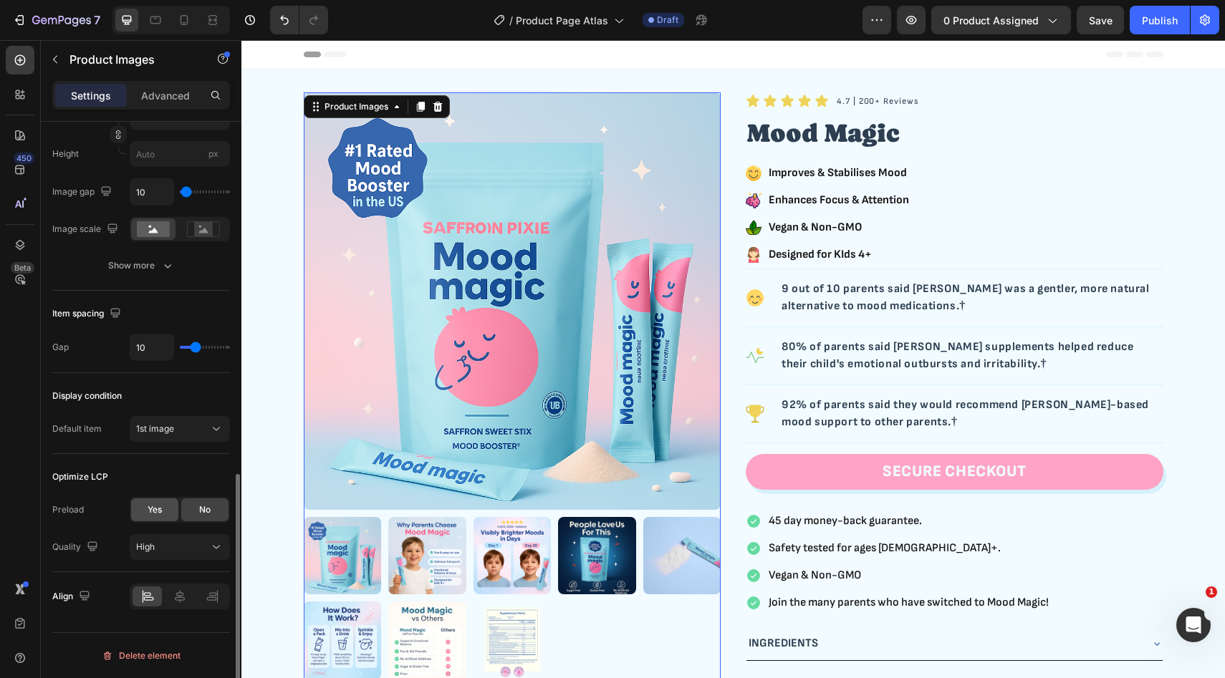
click at [157, 505] on span "Yes" at bounding box center [155, 510] width 14 height 13
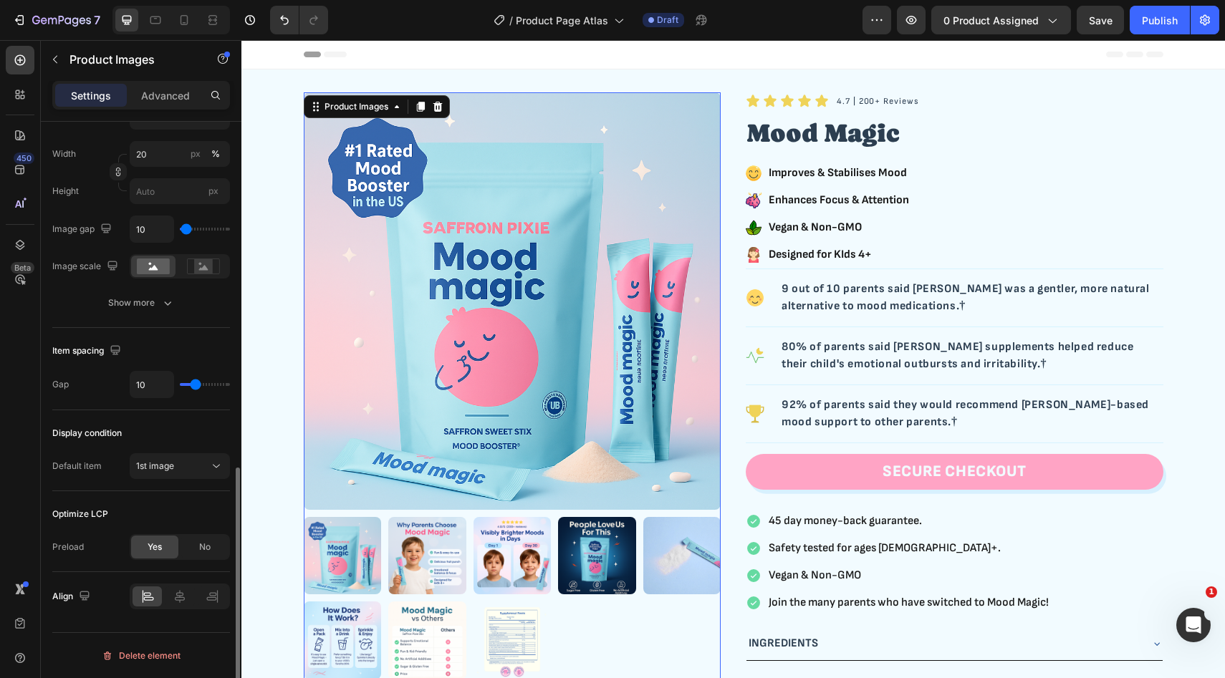
scroll to position [819, 0]
click at [181, 593] on icon at bounding box center [180, 596] width 10 height 13
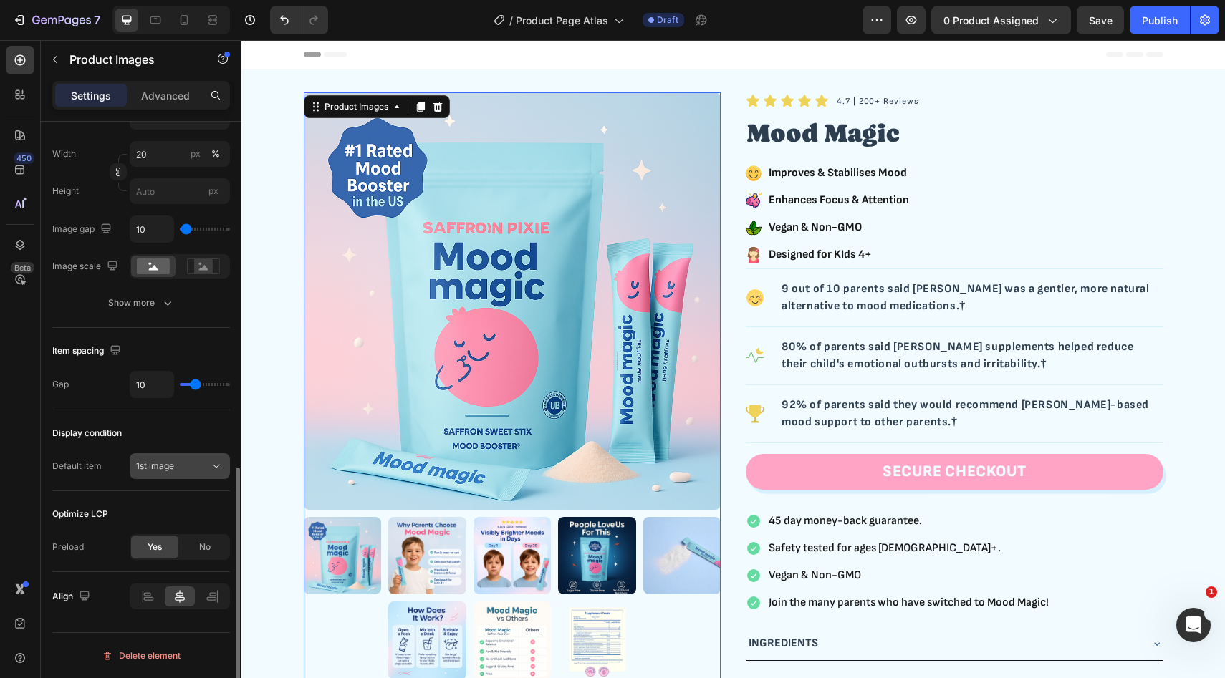
click at [181, 468] on div "1st image" at bounding box center [172, 466] width 73 height 13
click at [164, 433] on div "Display condition" at bounding box center [141, 433] width 178 height 23
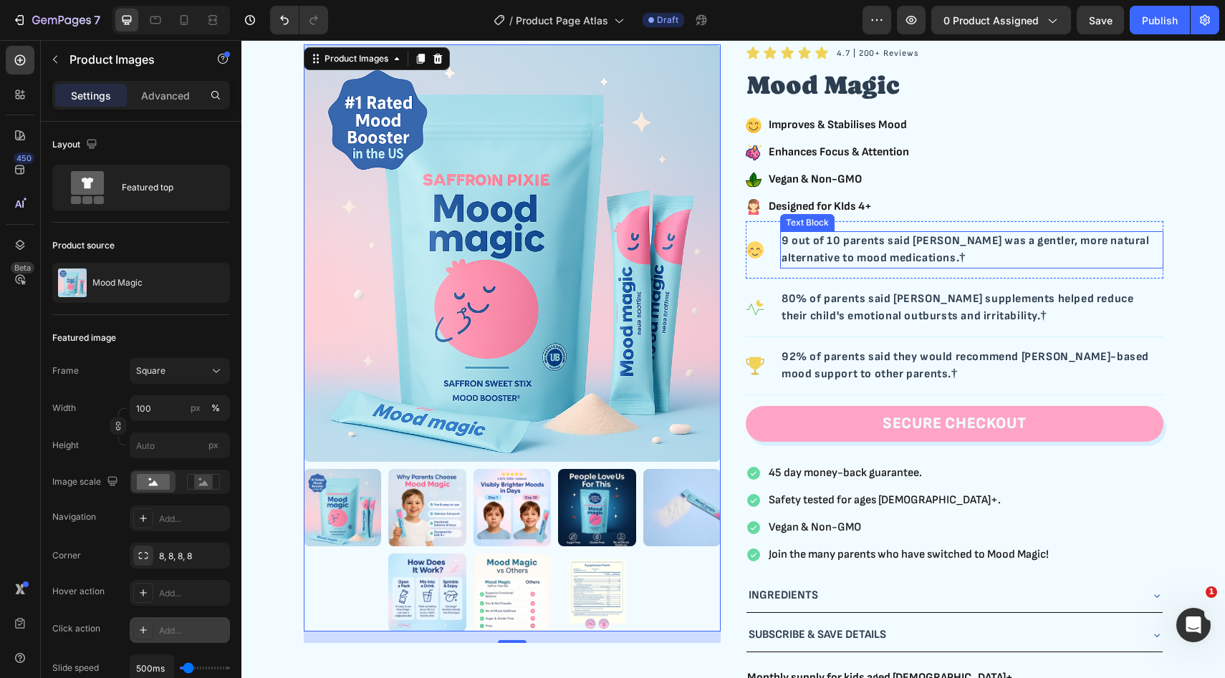
scroll to position [70, 0]
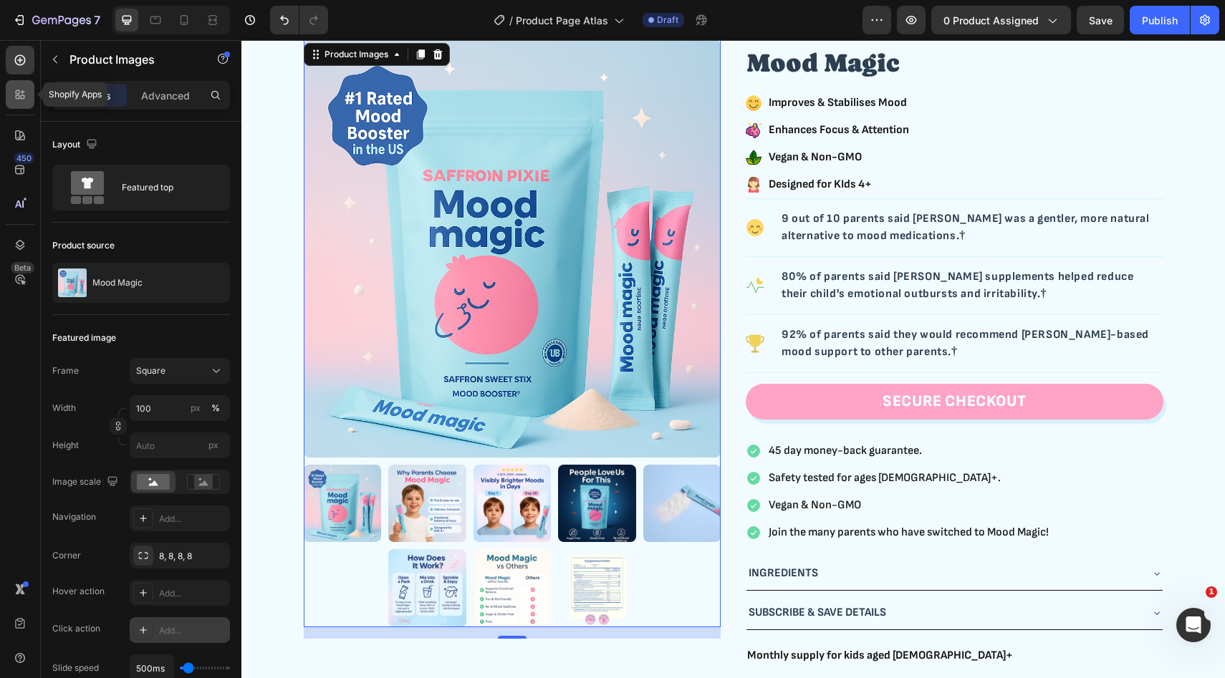
click at [17, 95] on icon at bounding box center [18, 97] width 4 height 4
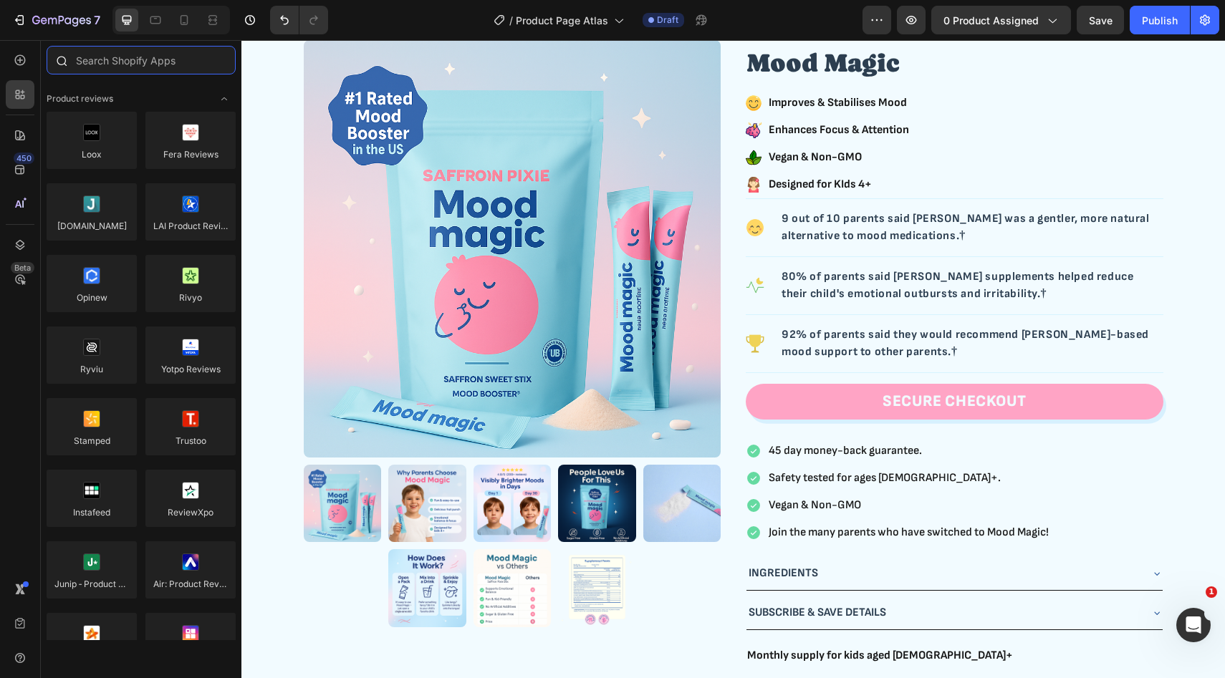
click at [169, 67] on input "text" at bounding box center [141, 60] width 189 height 29
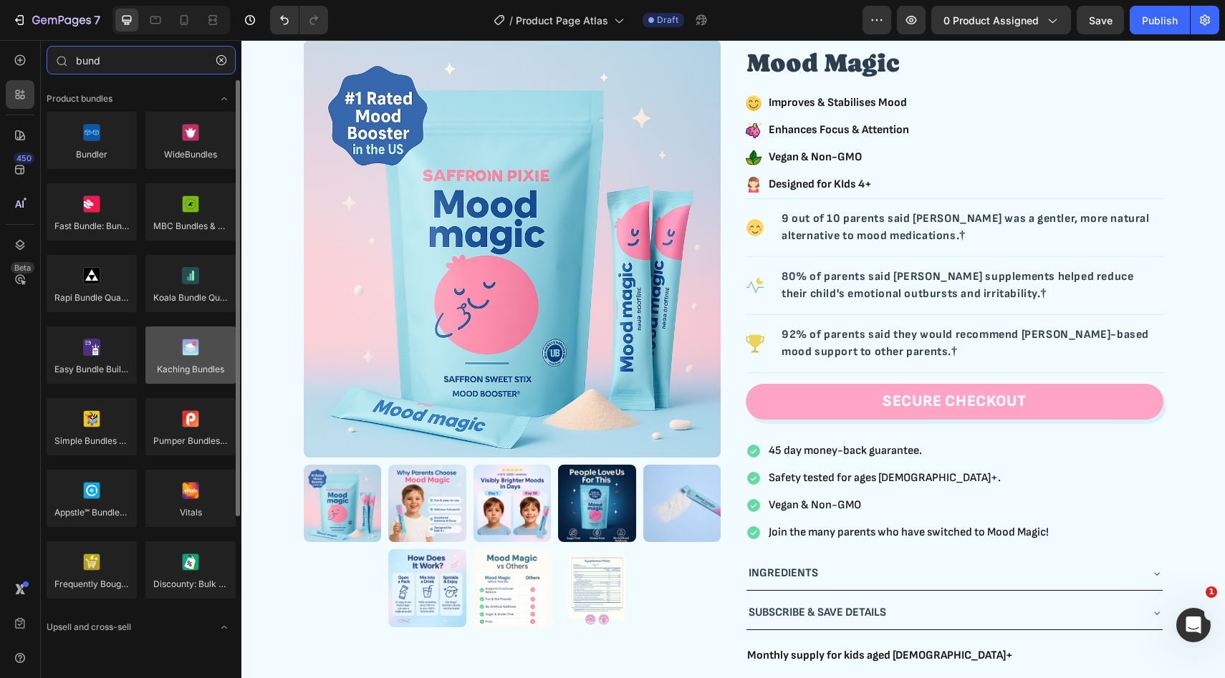
type input "bund"
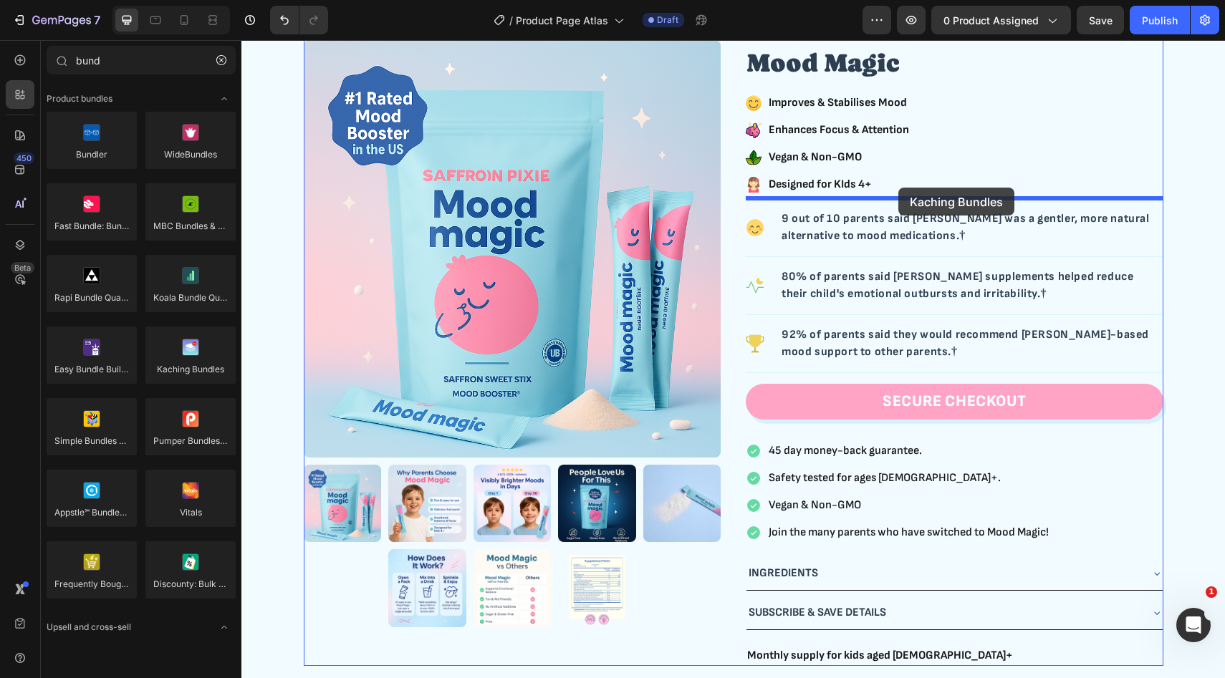
drag, startPoint x: 433, startPoint y: 406, endPoint x: 898, endPoint y: 187, distance: 514.6
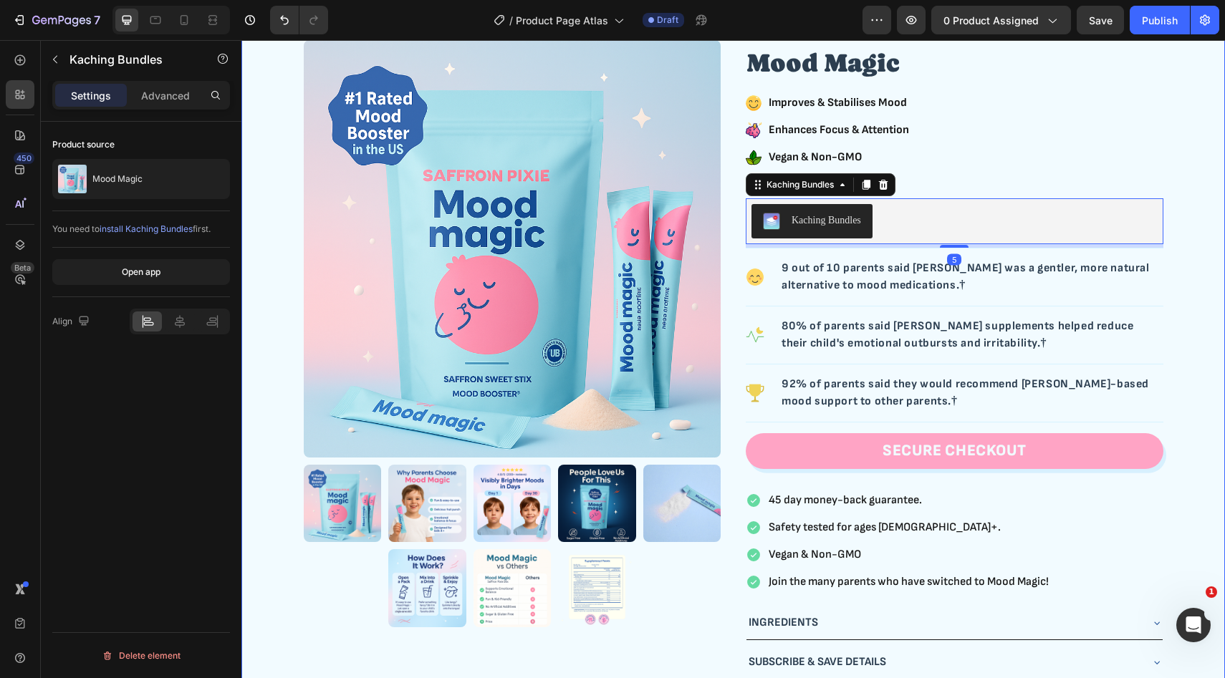
click at [1187, 192] on div "Product Images Icon Icon Icon Icon Icon Icon List Row 4.7 | 200+ Reviews Text B…" at bounding box center [733, 368] width 960 height 693
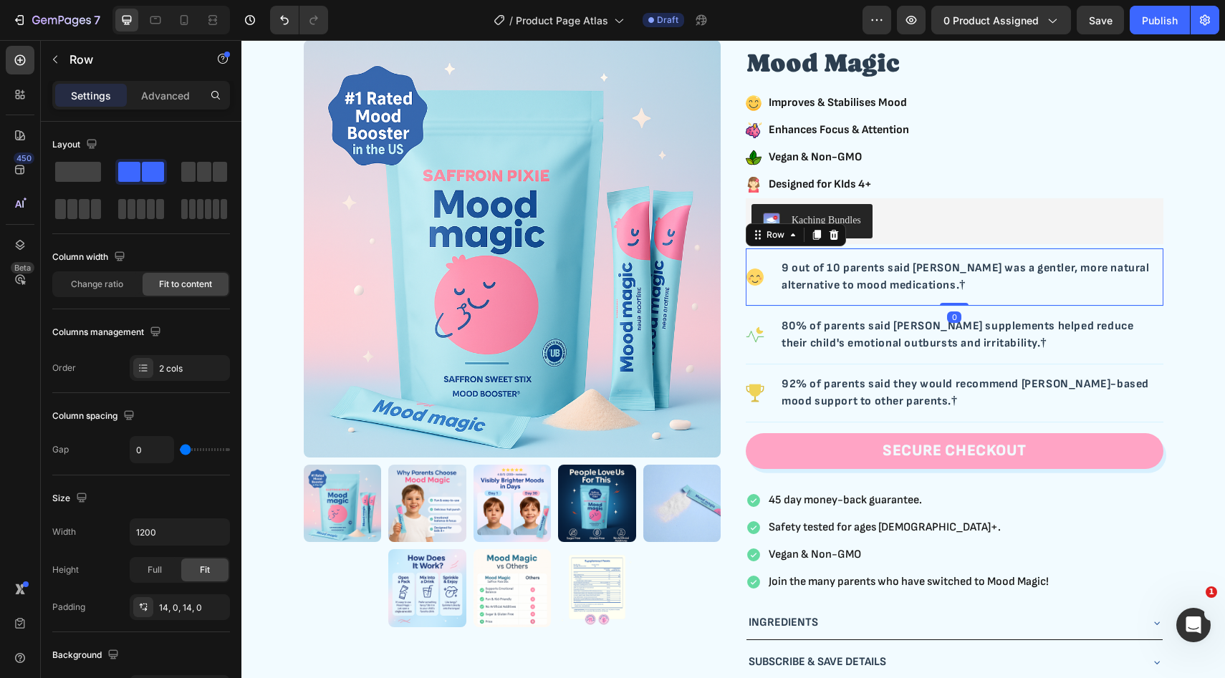
click at [811, 300] on div "Image 9 out of 10 parents said saffron was a gentler, more natural alternative …" at bounding box center [955, 277] width 418 height 59
click at [216, 606] on icon "button" at bounding box center [214, 607] width 11 height 11
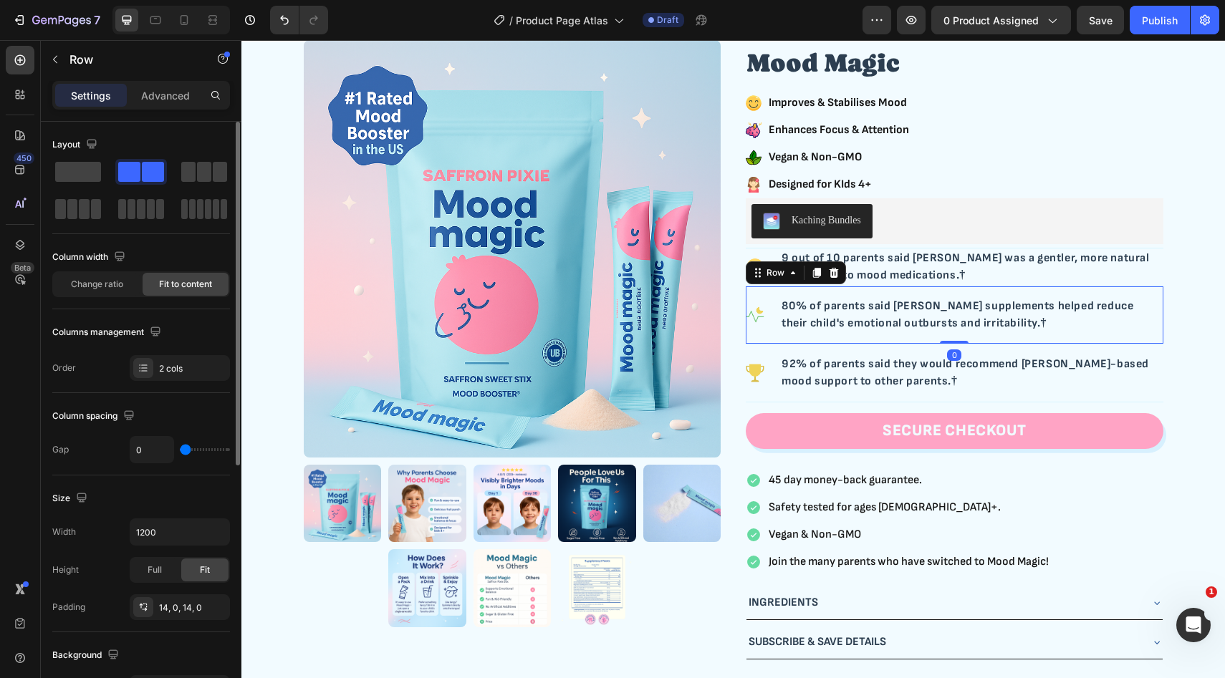
click at [751, 335] on div "Image 80% of parents said saffron supplements helped reduce their child's emoti…" at bounding box center [955, 315] width 418 height 58
click at [216, 608] on icon "button" at bounding box center [215, 607] width 6 height 6
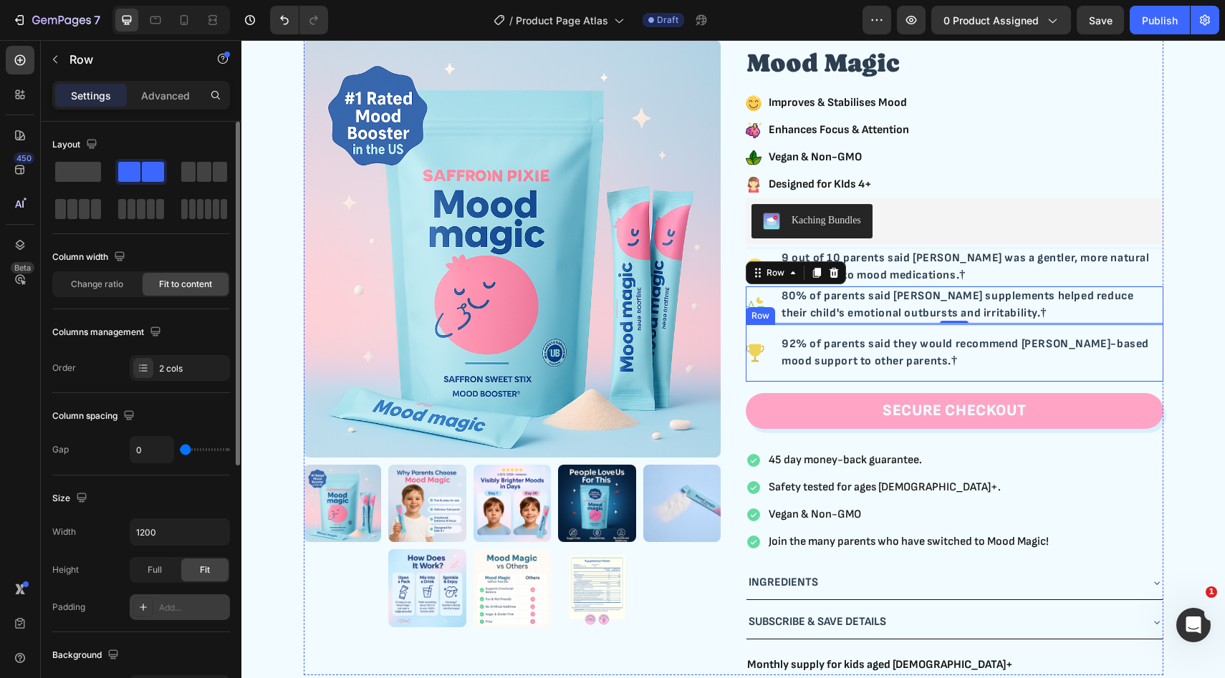
click at [755, 367] on div "Image" at bounding box center [763, 352] width 34 height 37
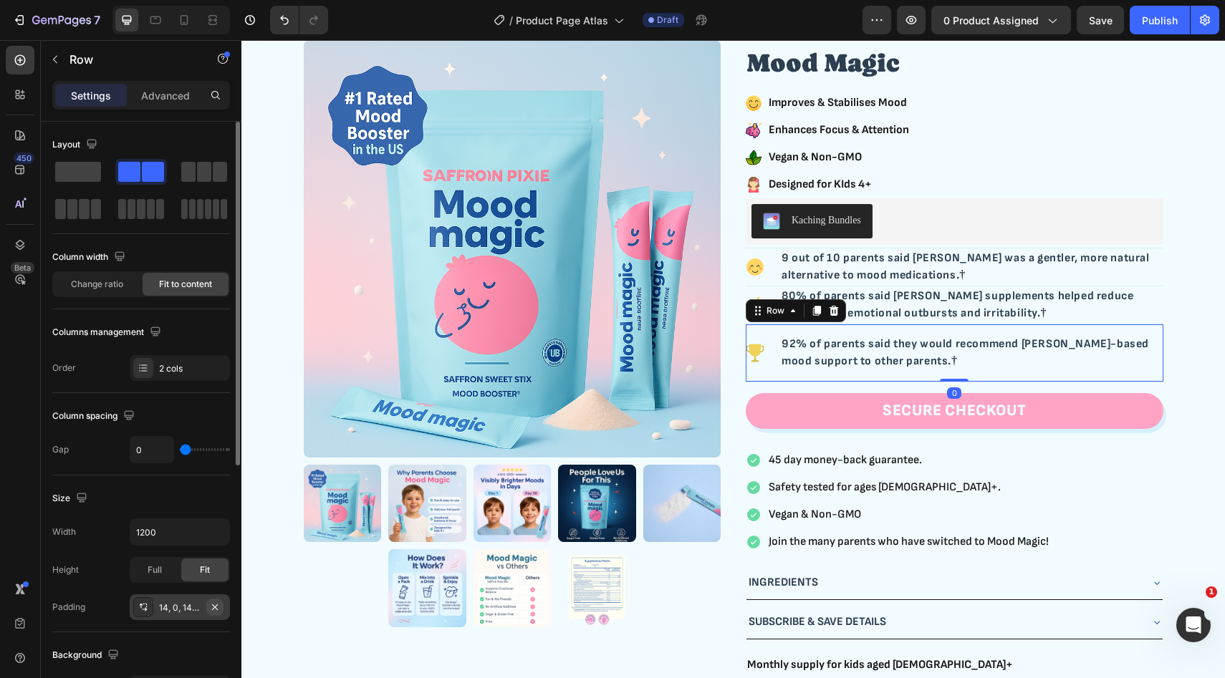
click at [213, 611] on icon "button" at bounding box center [214, 607] width 11 height 11
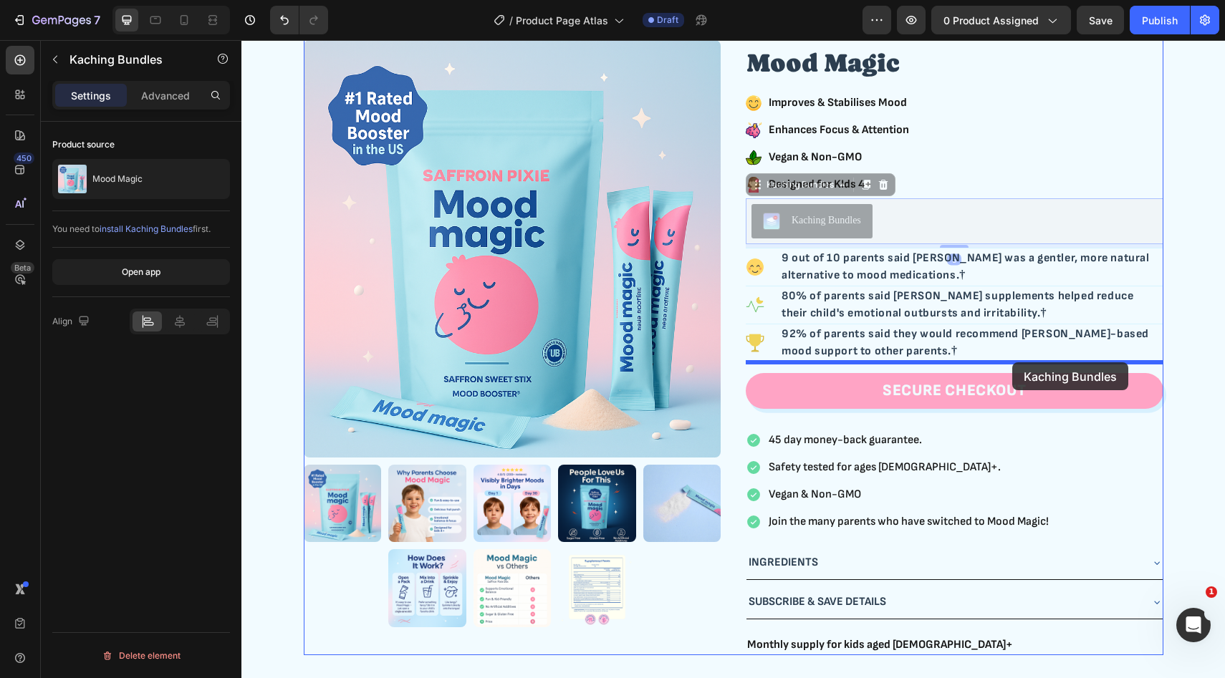
drag, startPoint x: 1023, startPoint y: 208, endPoint x: 1012, endPoint y: 362, distance: 155.1
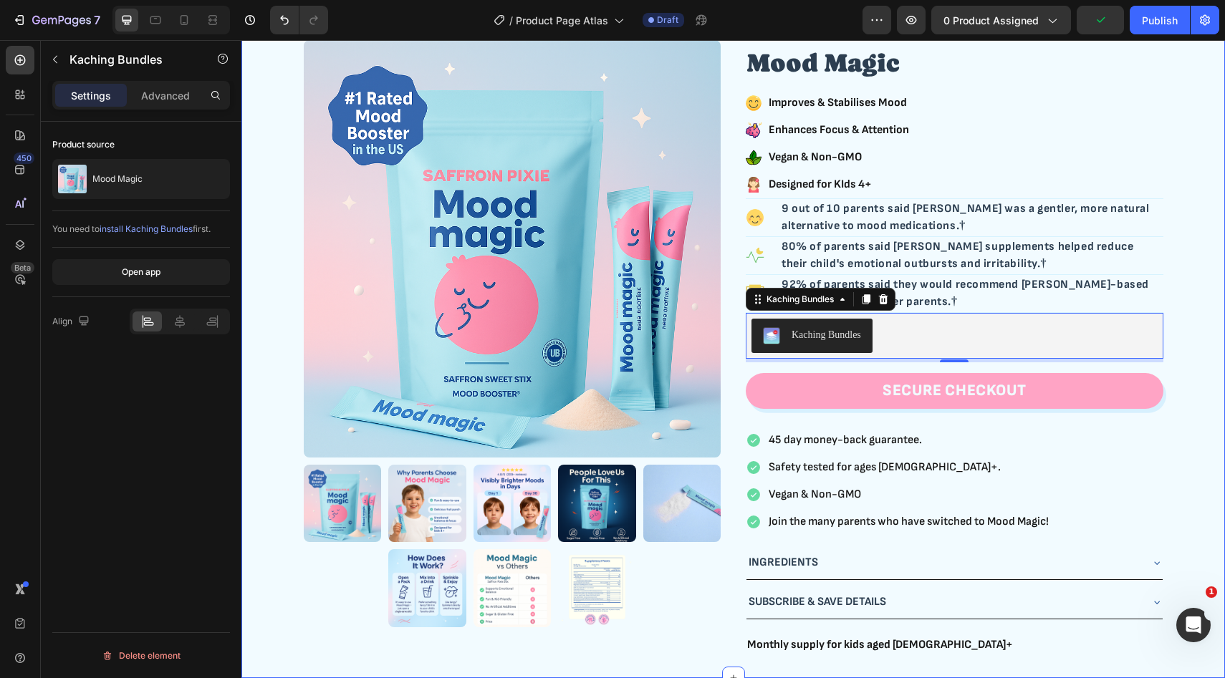
click at [1191, 236] on div "Product Images Icon Icon Icon Icon Icon Icon List Row 4.7 | 200+ Reviews Text B…" at bounding box center [733, 338] width 960 height 633
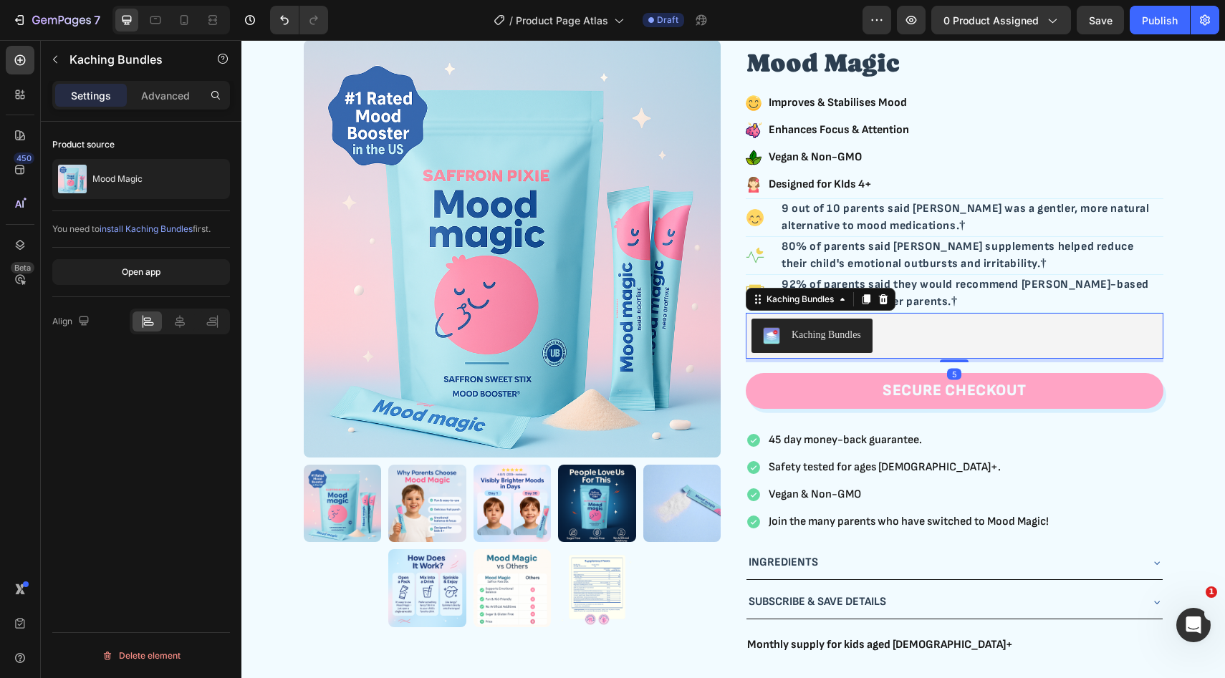
click at [981, 350] on div "Kaching Bundles" at bounding box center [954, 336] width 406 height 34
click at [801, 395] on button "SECURE CHECKOUT" at bounding box center [955, 391] width 418 height 36
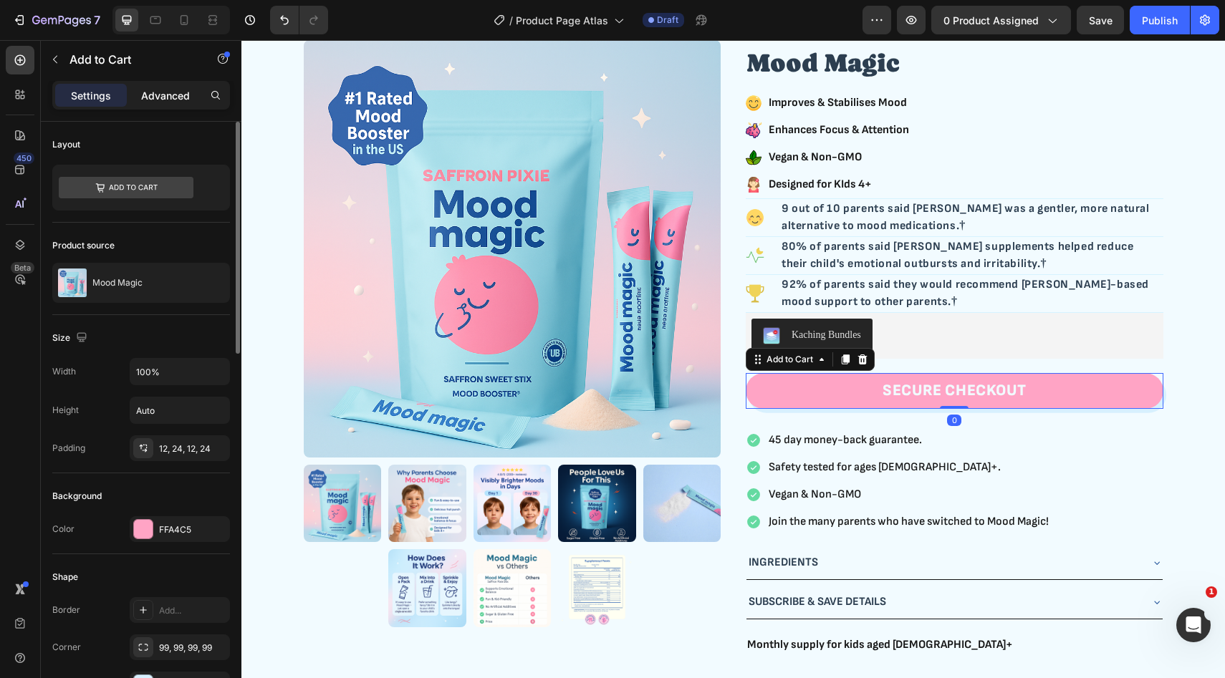
click at [164, 100] on p "Advanced" at bounding box center [165, 95] width 49 height 15
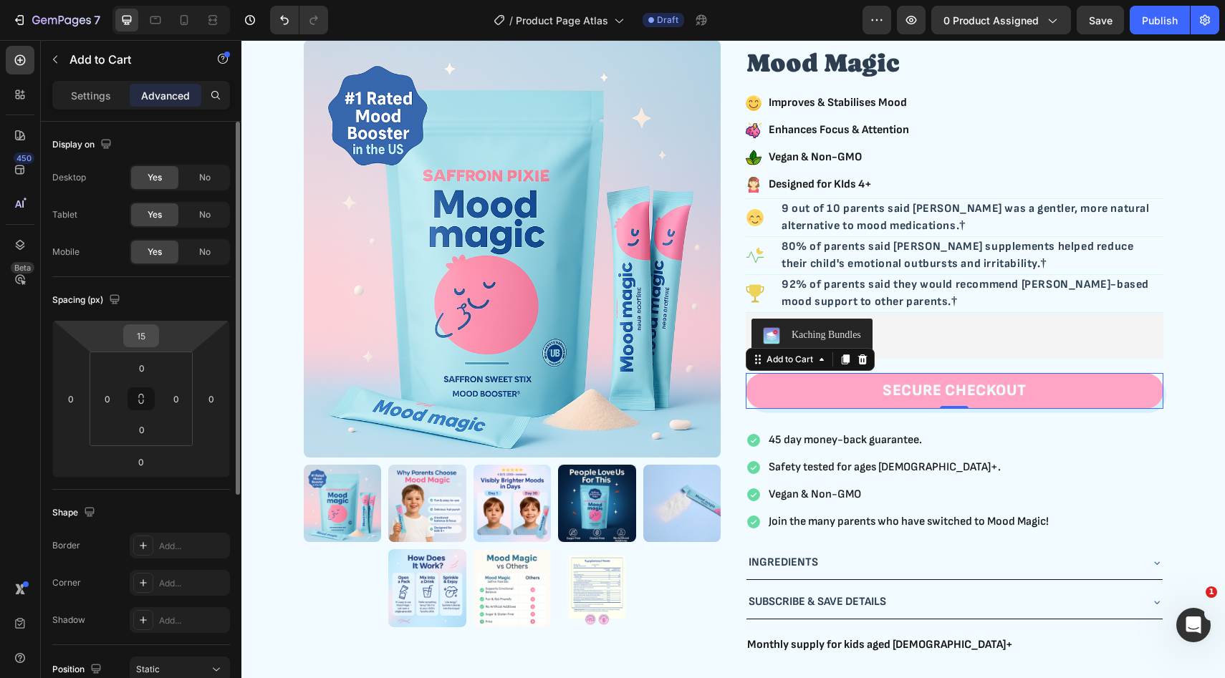
click at [152, 334] on input "15" at bounding box center [141, 335] width 29 height 21
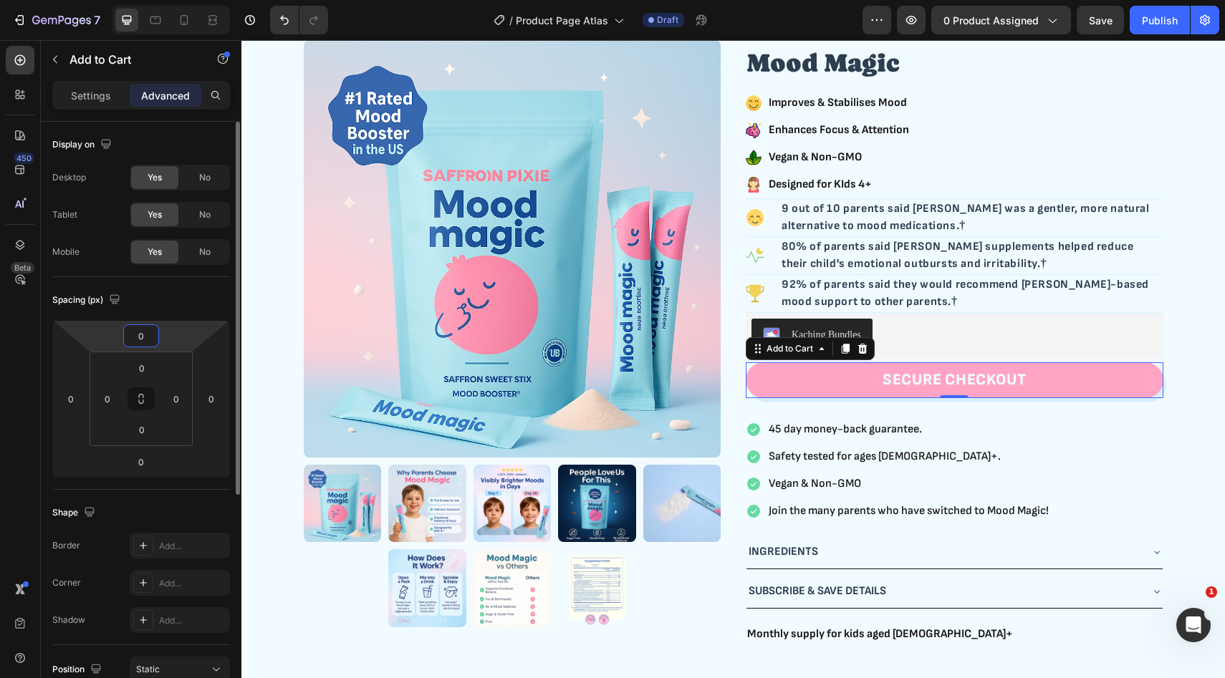
type input "0"
click at [189, 305] on div "Spacing (px)" at bounding box center [141, 300] width 178 height 23
click at [929, 387] on div "SECURE CHECKOUT" at bounding box center [953, 380] width 143 height 19
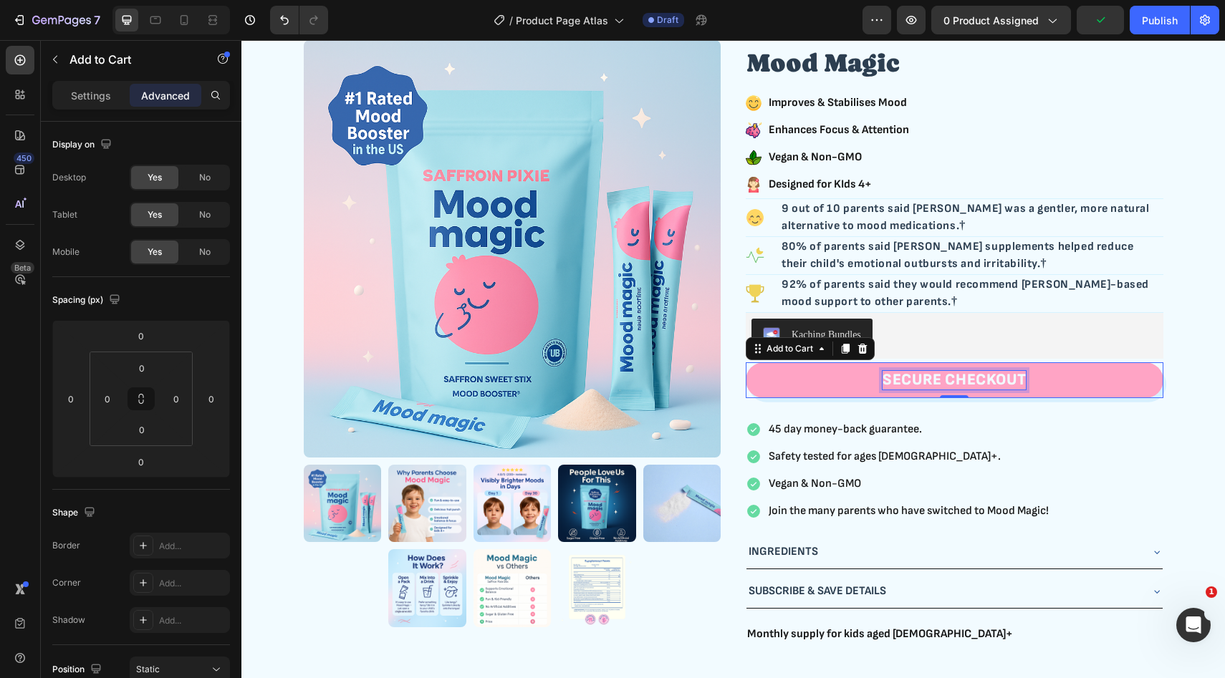
click at [929, 387] on p "SECURE CHECKOUT" at bounding box center [953, 380] width 143 height 19
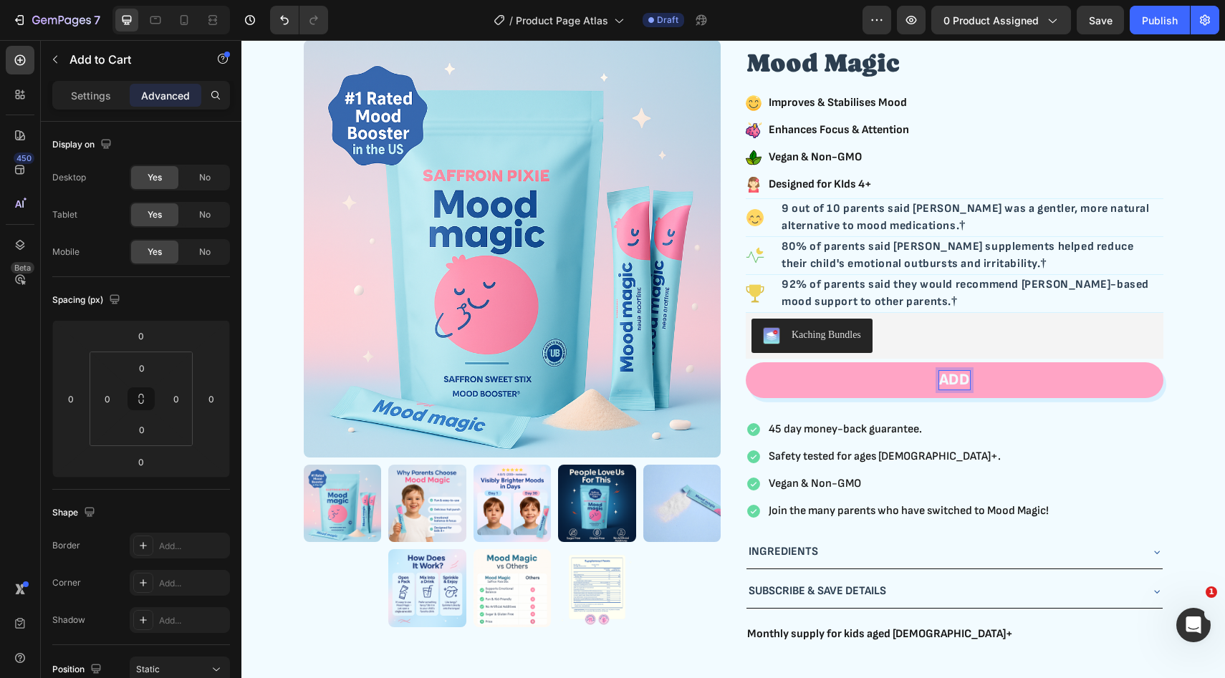
click at [746, 362] on button "ADD" at bounding box center [955, 380] width 418 height 36
click at [1203, 342] on div "Product Images Icon Icon Icon Icon Icon Icon List Row 4.7 | 200+ Reviews Text B…" at bounding box center [733, 333] width 960 height 622
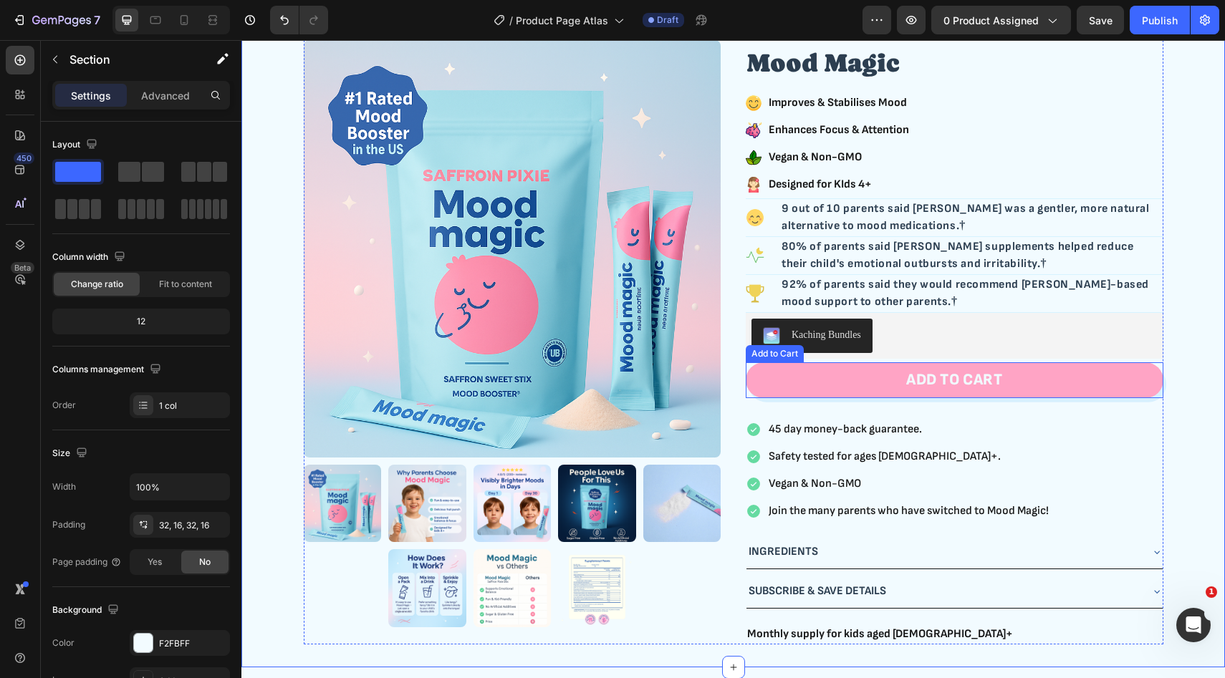
click at [843, 378] on button "ADD TO CART" at bounding box center [955, 380] width 418 height 36
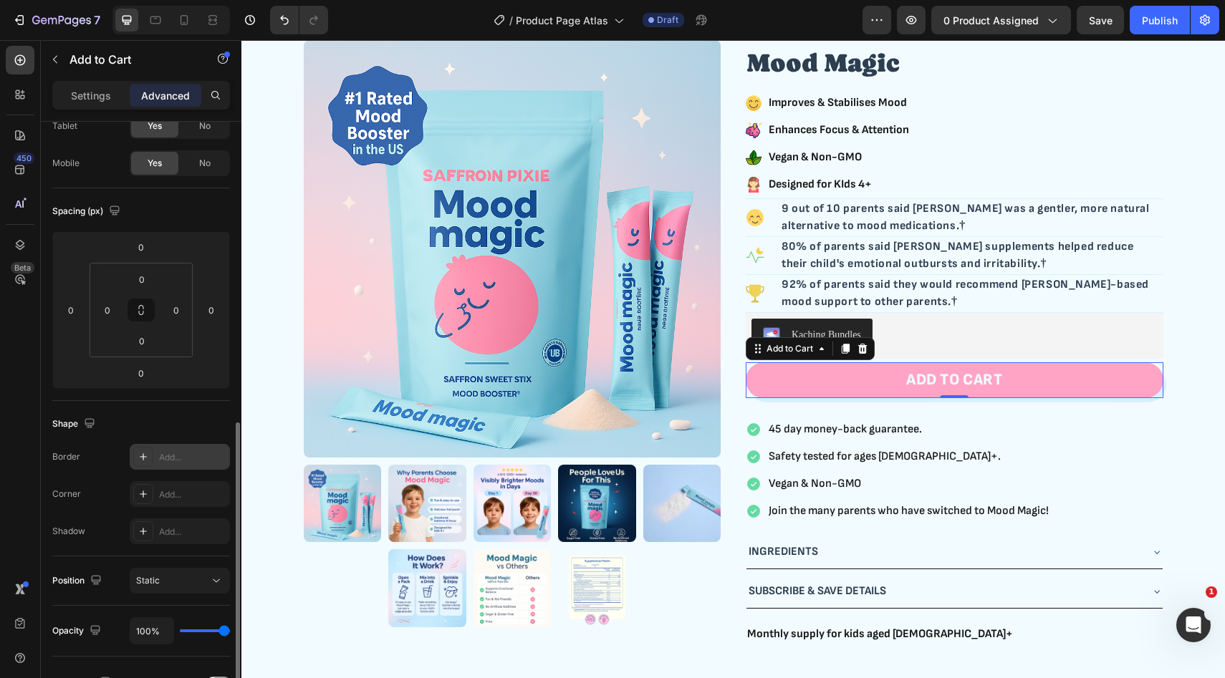
scroll to position [0, 0]
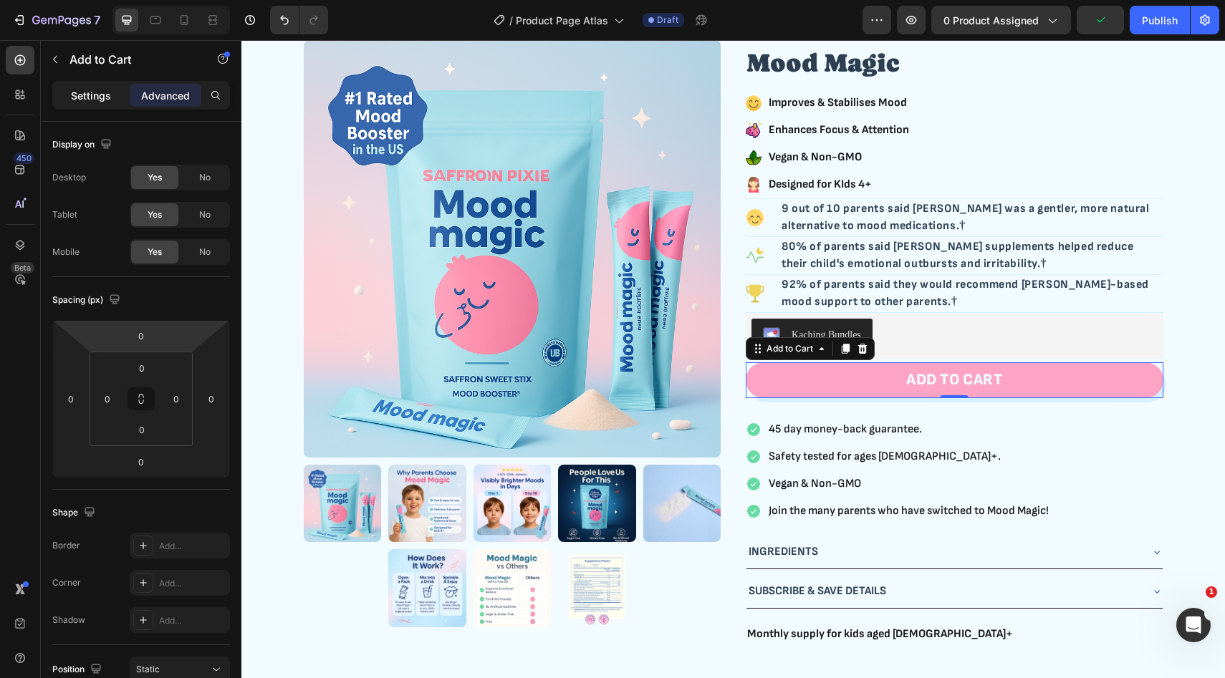
click at [90, 90] on p "Settings" at bounding box center [91, 95] width 40 height 15
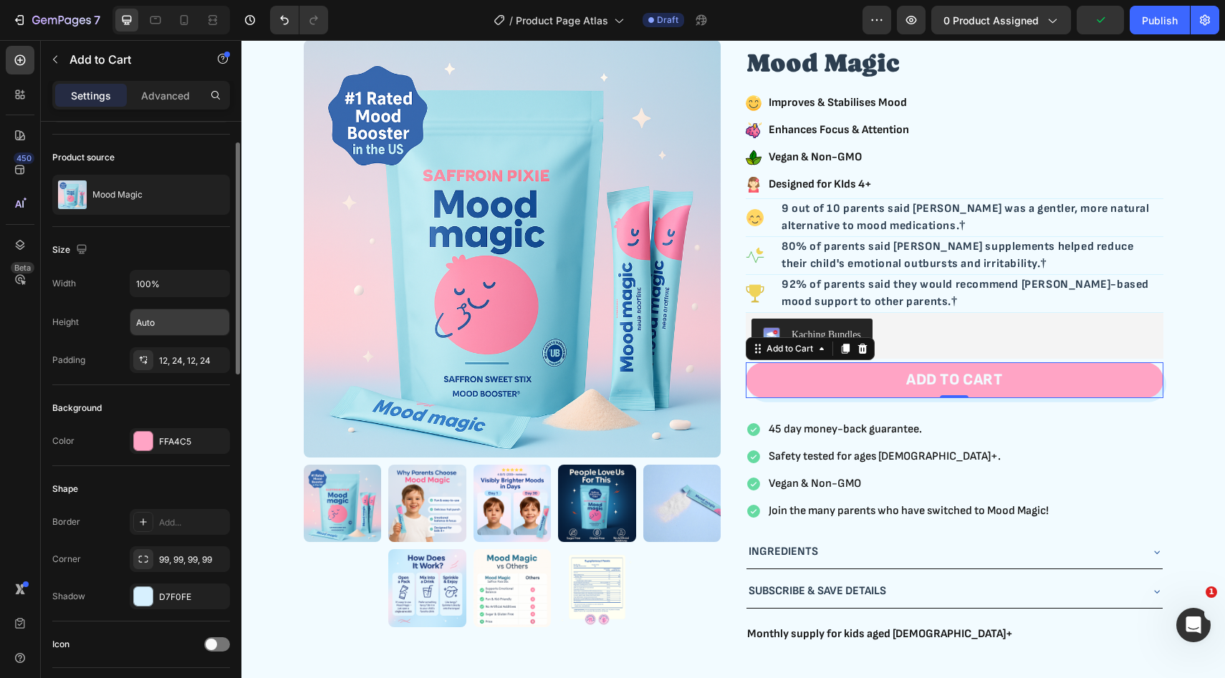
scroll to position [97, 0]
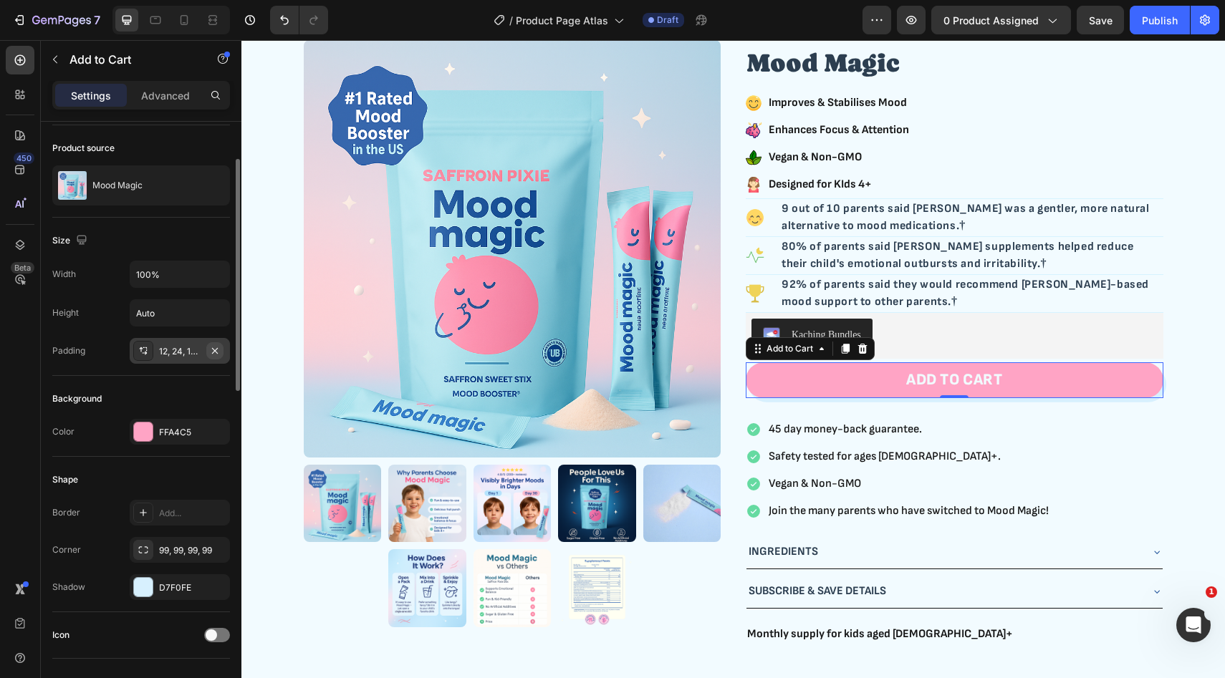
click at [219, 348] on icon "button" at bounding box center [214, 350] width 11 height 11
click at [188, 351] on div "12, 24, 12, 24" at bounding box center [180, 351] width 42 height 13
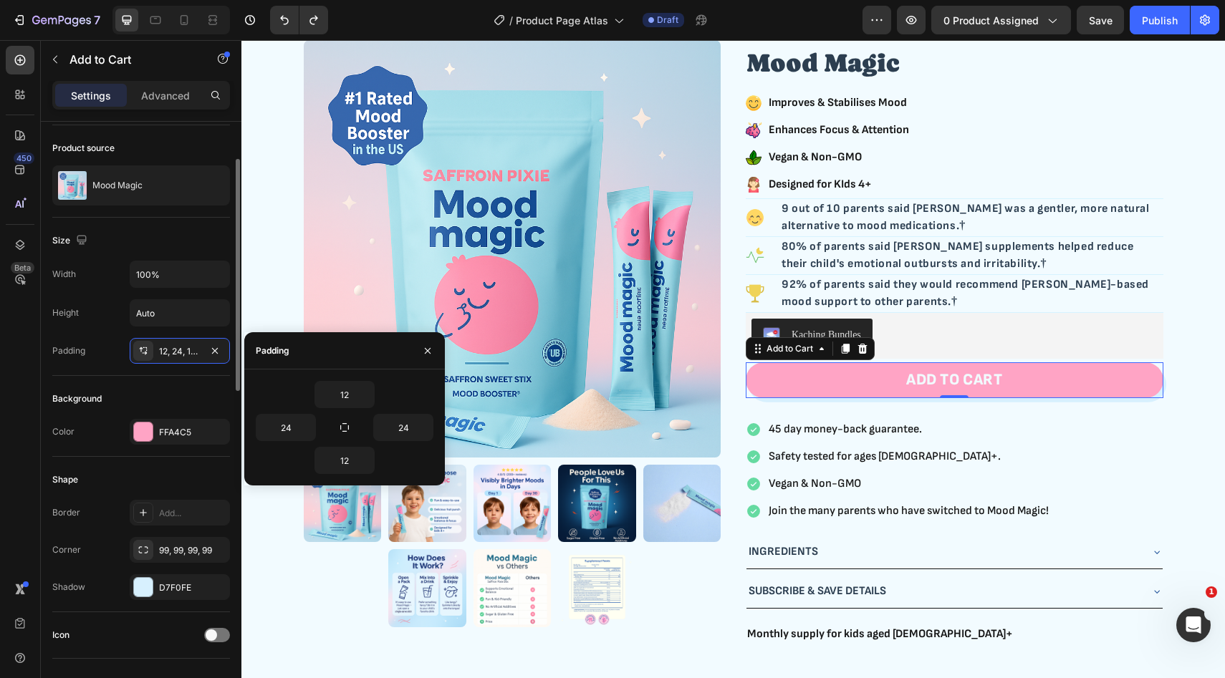
click at [186, 244] on div "Size" at bounding box center [141, 240] width 178 height 23
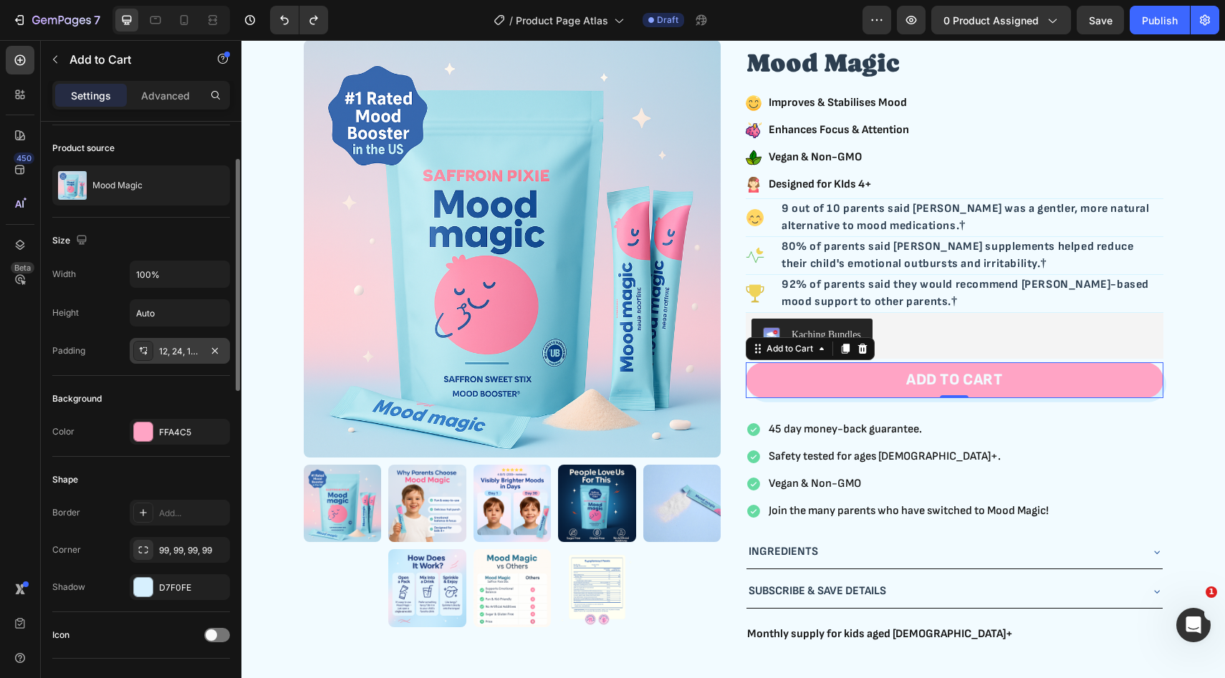
click at [180, 353] on div "12, 24, 12, 24" at bounding box center [180, 351] width 42 height 13
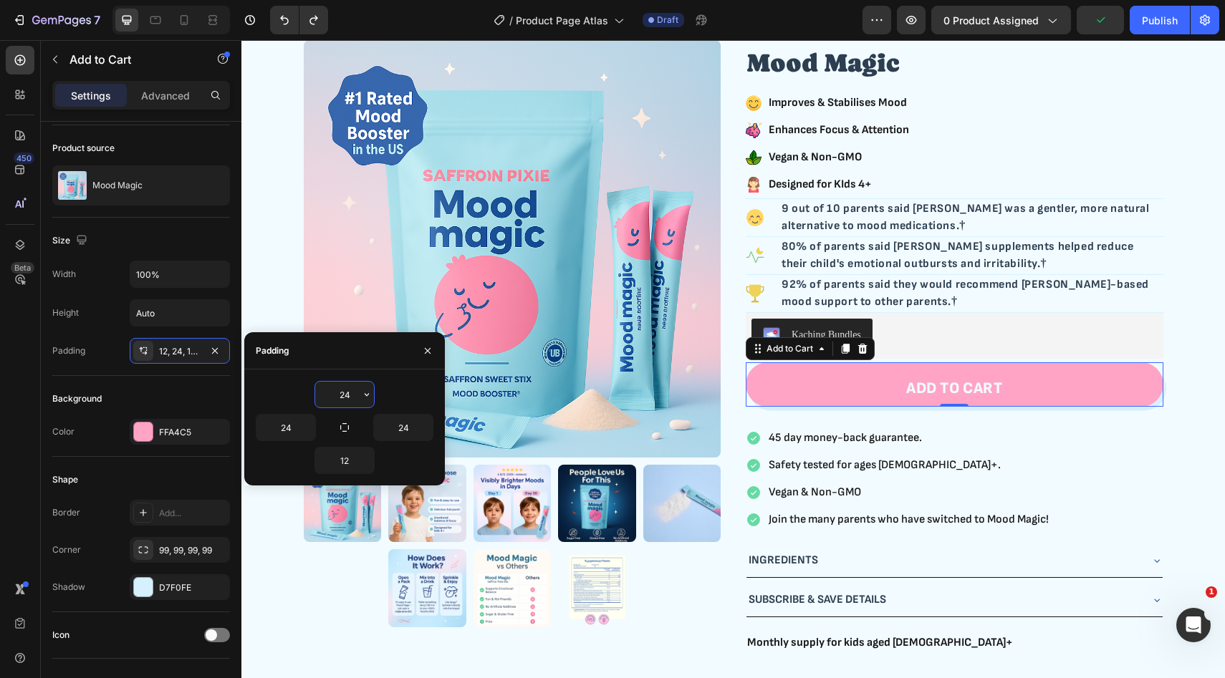
click at [350, 397] on input "24" at bounding box center [344, 395] width 59 height 26
click at [362, 396] on icon "button" at bounding box center [366, 394] width 11 height 11
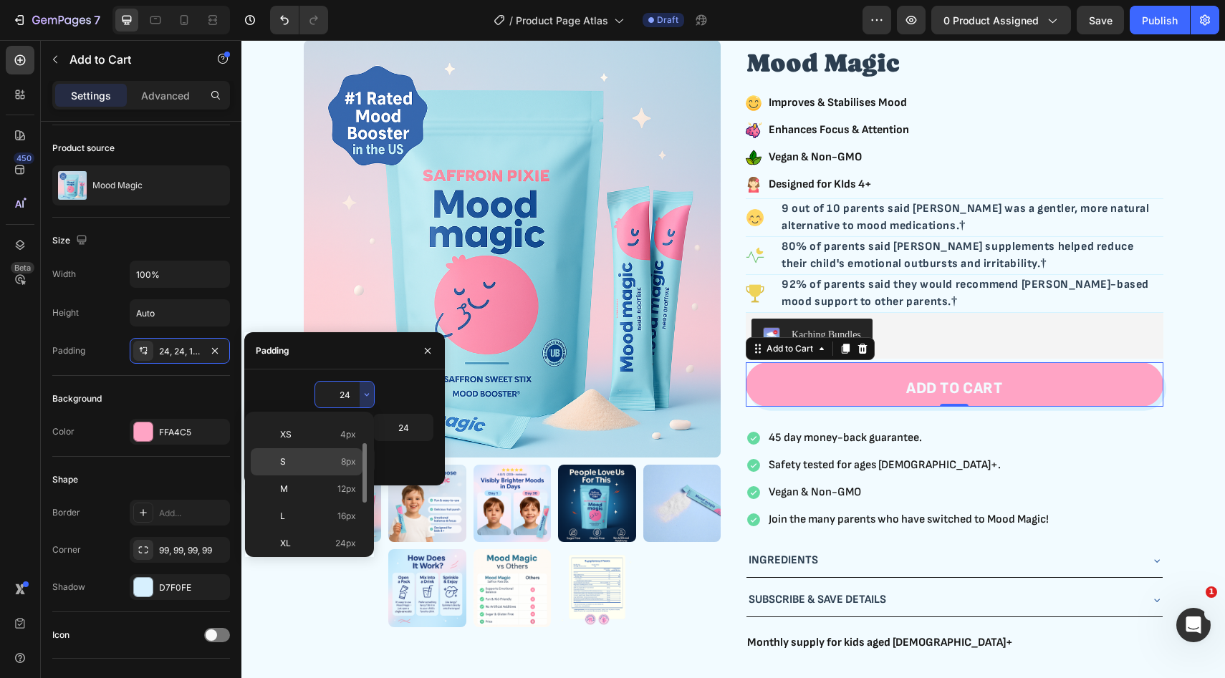
scroll to position [71, 0]
click at [322, 510] on div "L 16px" at bounding box center [307, 523] width 112 height 27
type input "16"
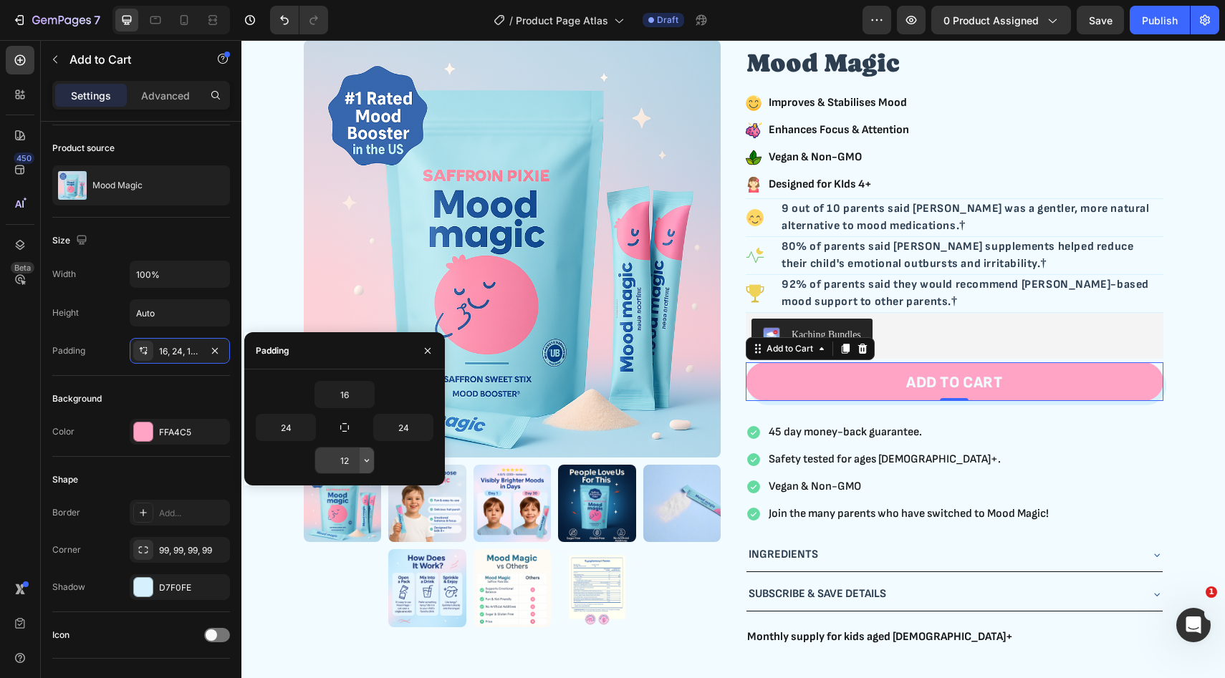
click at [366, 459] on icon "button" at bounding box center [366, 460] width 11 height 11
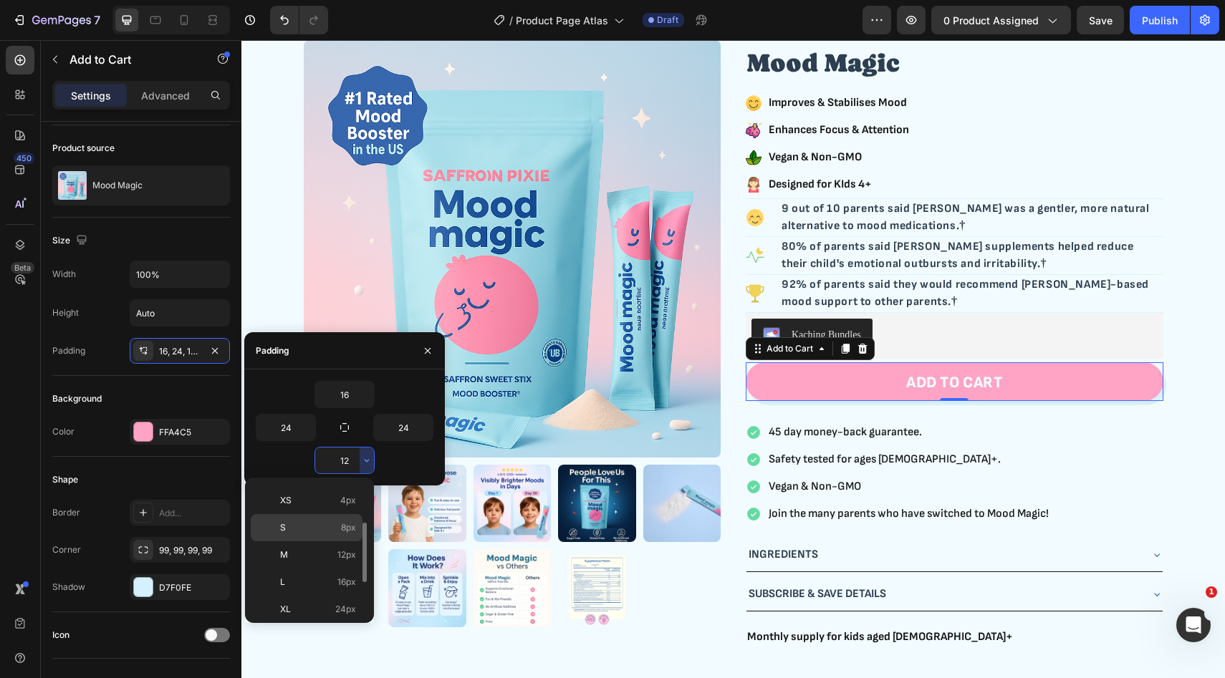
scroll to position [63, 0]
click at [331, 574] on p "L 16px" at bounding box center [318, 570] width 76 height 13
type input "16"
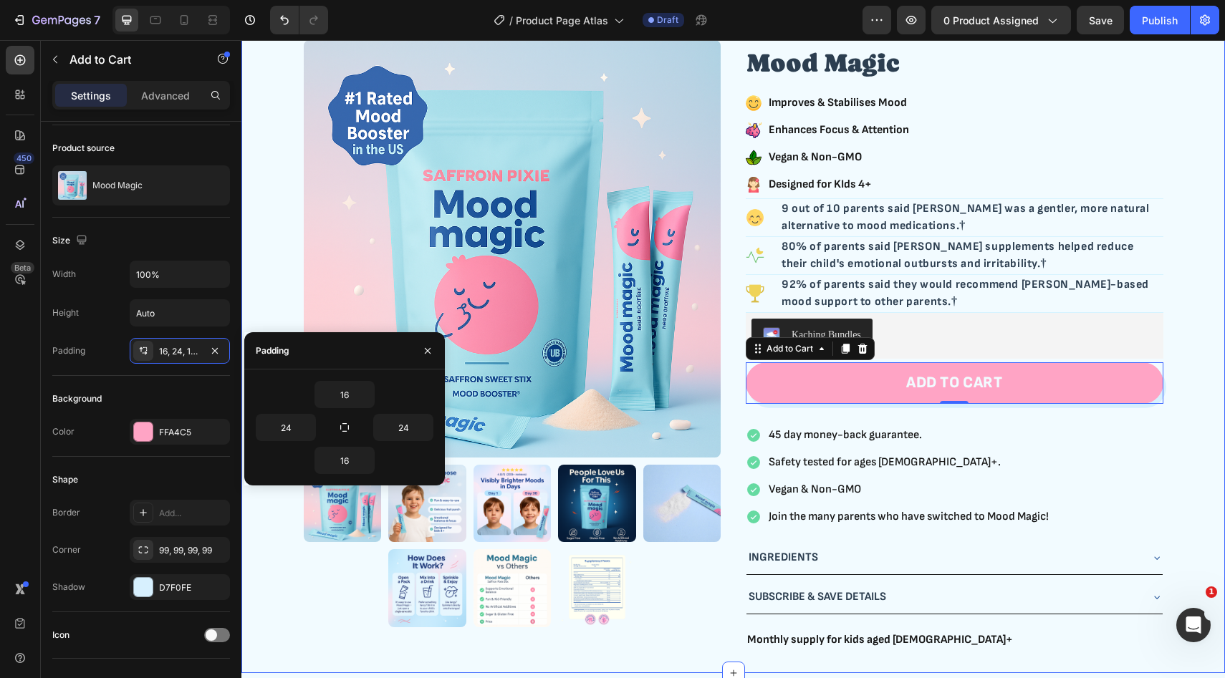
click at [1183, 370] on div "Product Images Icon Icon Icon Icon Icon Icon List Row 4.7 | 200+ Reviews Text B…" at bounding box center [733, 336] width 960 height 628
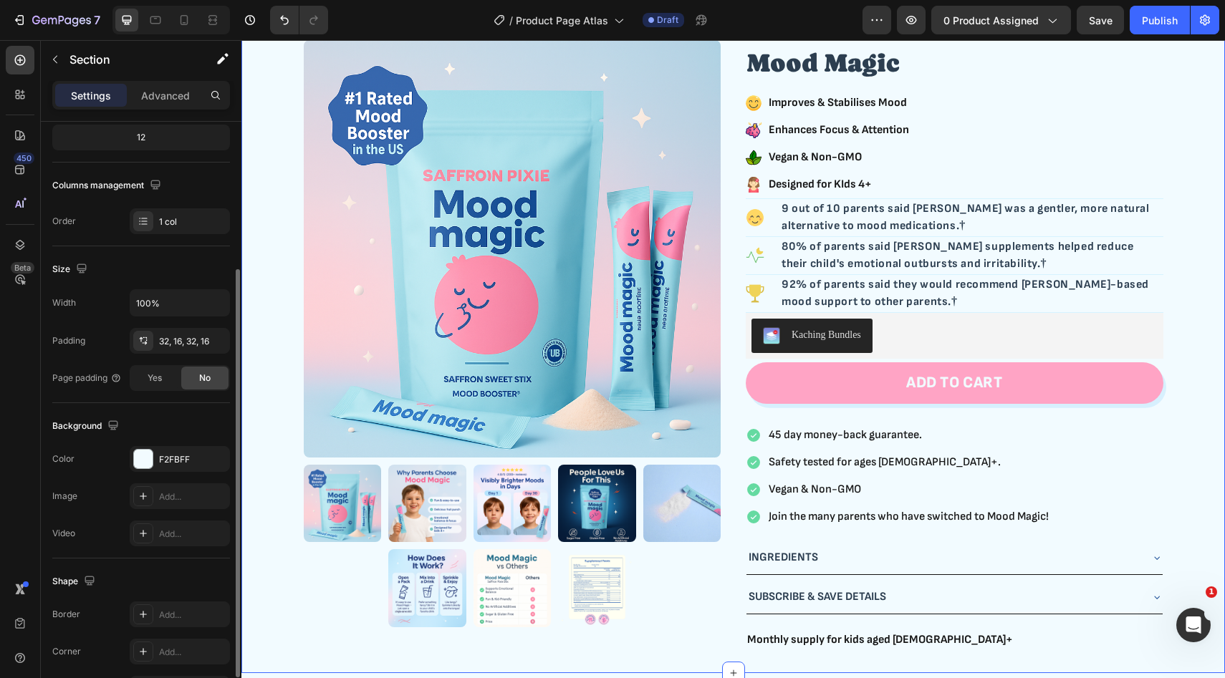
scroll to position [276, 0]
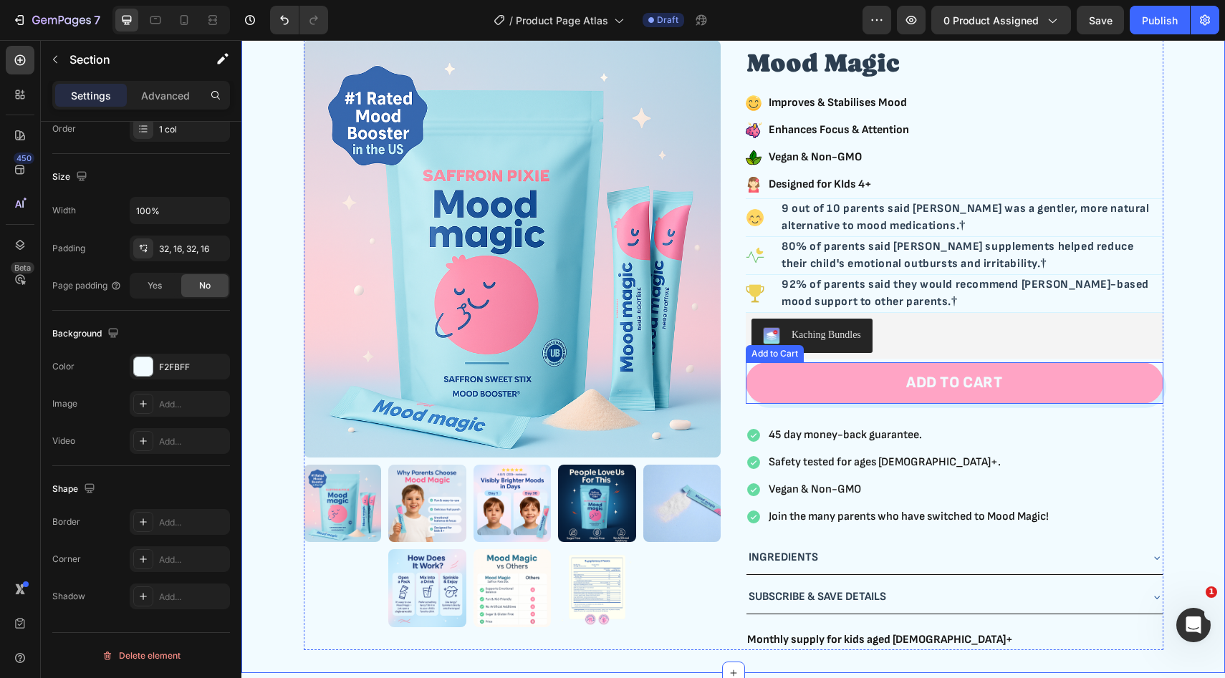
click at [792, 378] on button "ADD TO CART" at bounding box center [955, 383] width 418 height 42
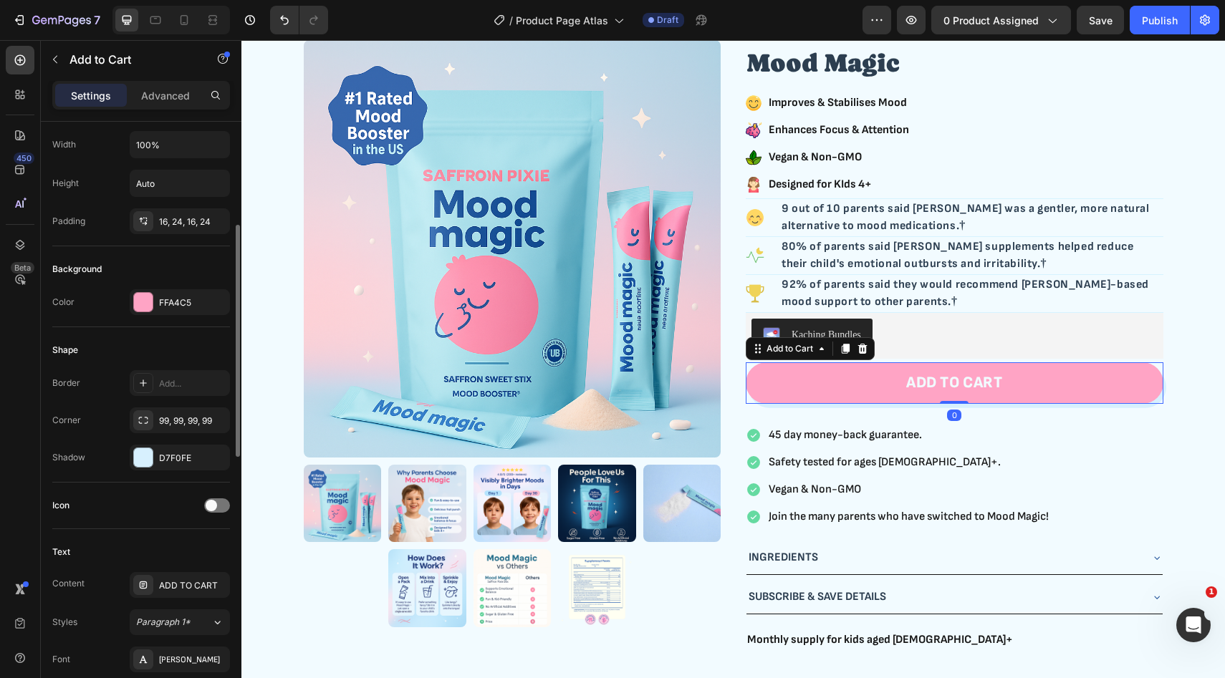
scroll to position [238, 0]
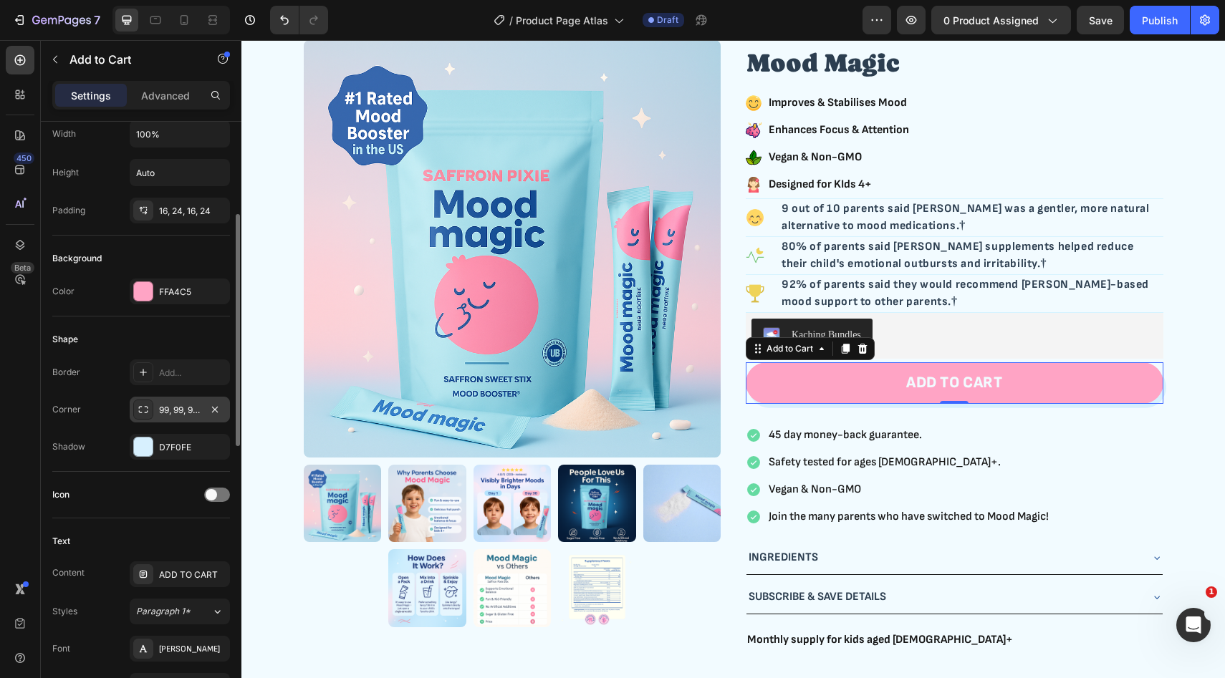
click at [189, 408] on div "99, 99, 99, 99" at bounding box center [180, 410] width 42 height 13
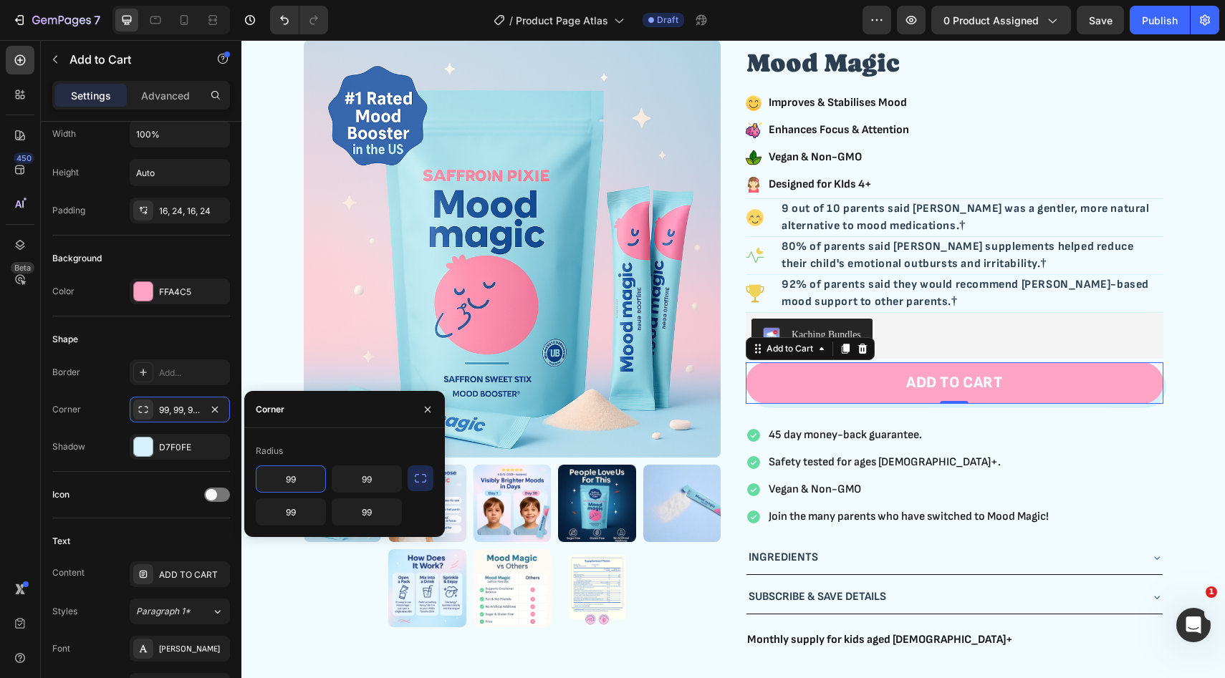
click at [297, 481] on input "99" at bounding box center [290, 479] width 69 height 26
click at [206, 346] on div "Shape" at bounding box center [141, 339] width 178 height 23
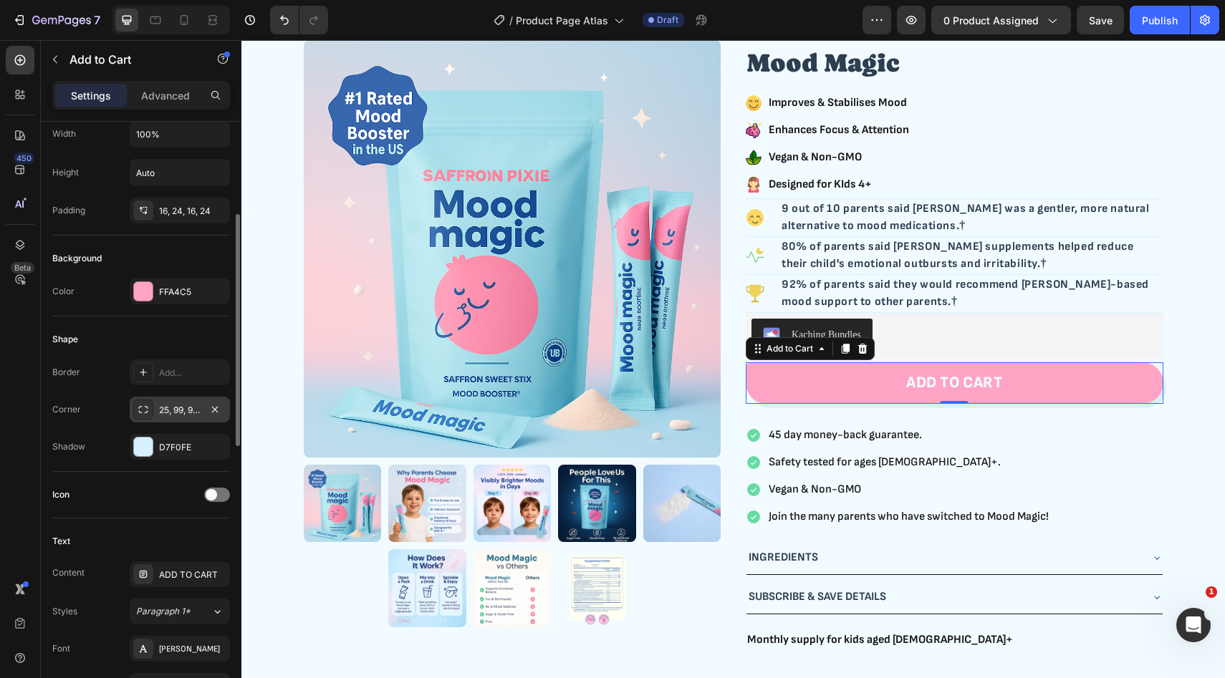
click at [192, 408] on div "25, 99, 99, 99" at bounding box center [180, 410] width 42 height 13
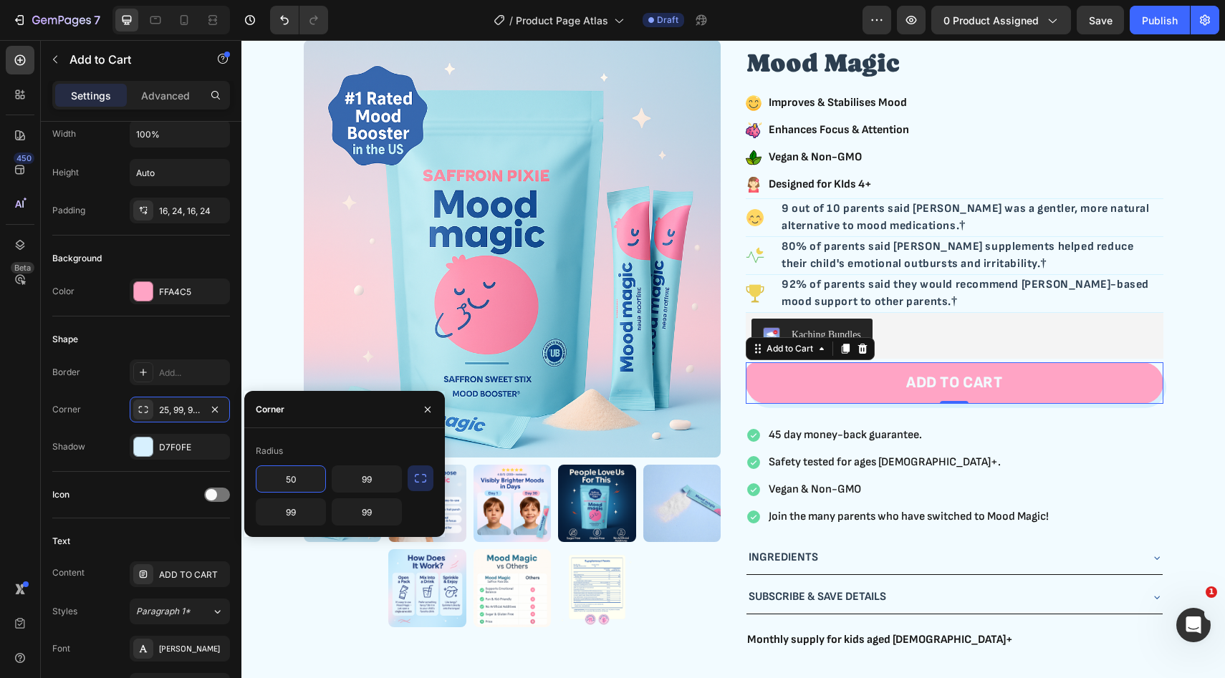
click at [416, 473] on icon "button" at bounding box center [420, 478] width 14 height 14
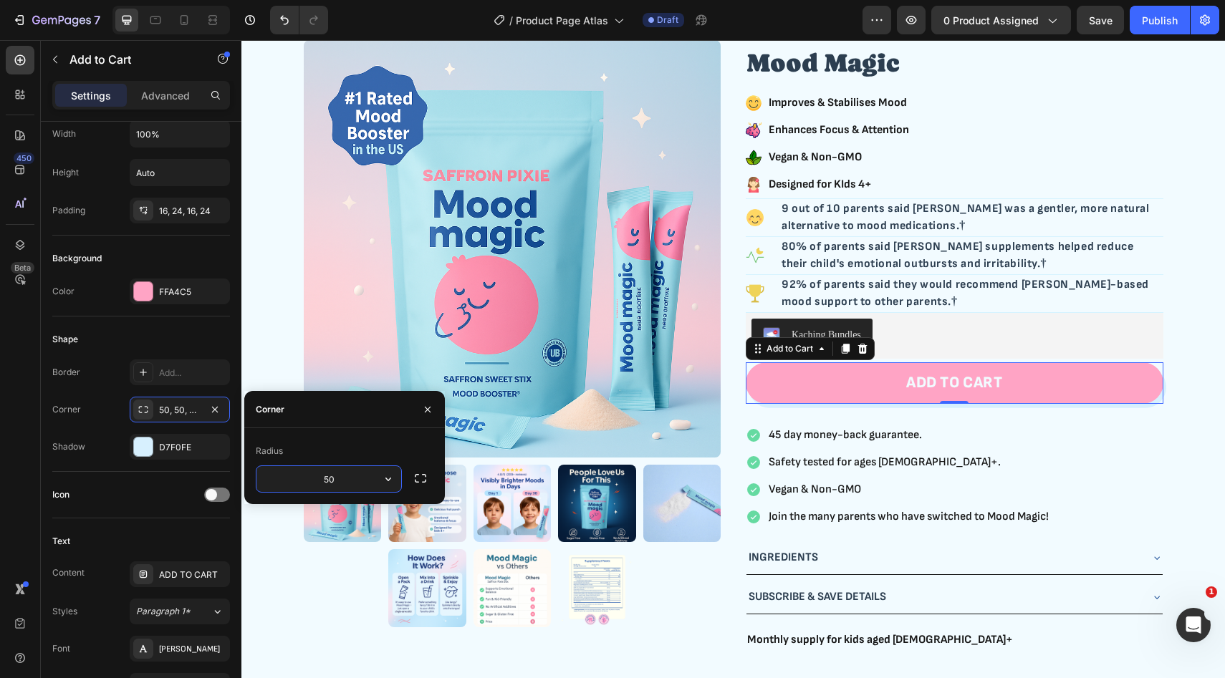
click at [323, 476] on input "50" at bounding box center [328, 479] width 145 height 26
click at [342, 482] on input "25" at bounding box center [328, 479] width 145 height 26
type input "12"
click at [208, 329] on div "Shape" at bounding box center [141, 339] width 178 height 23
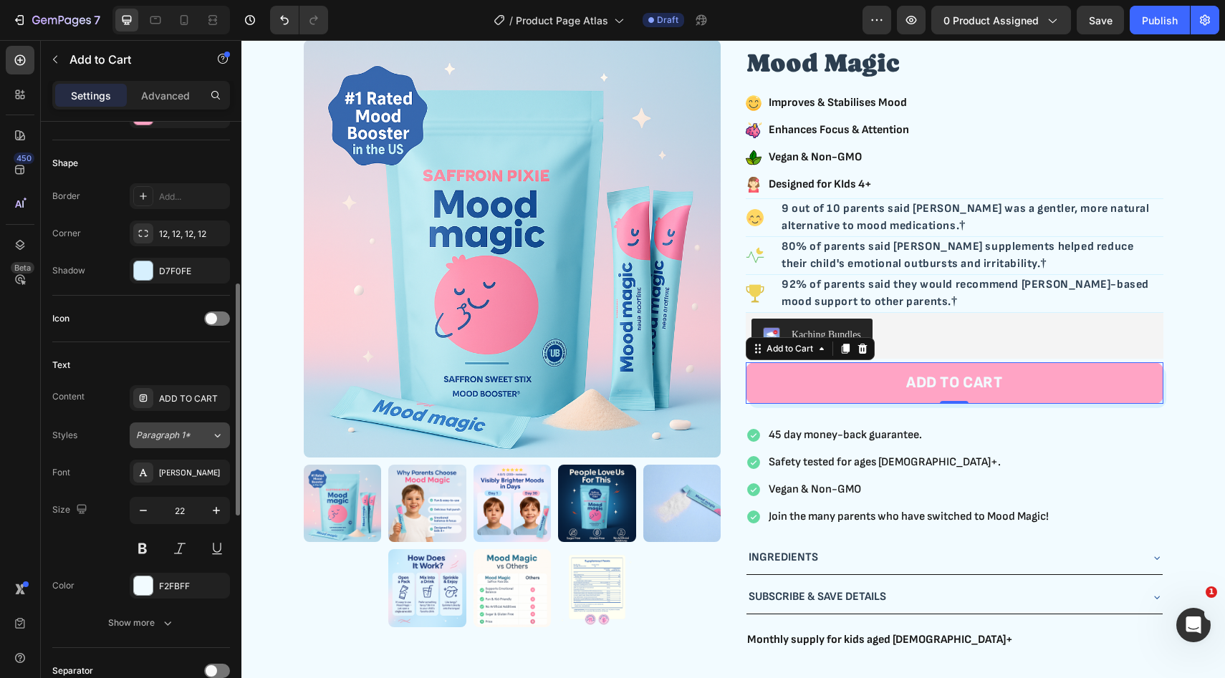
scroll to position [415, 0]
click at [214, 319] on span at bounding box center [211, 317] width 11 height 11
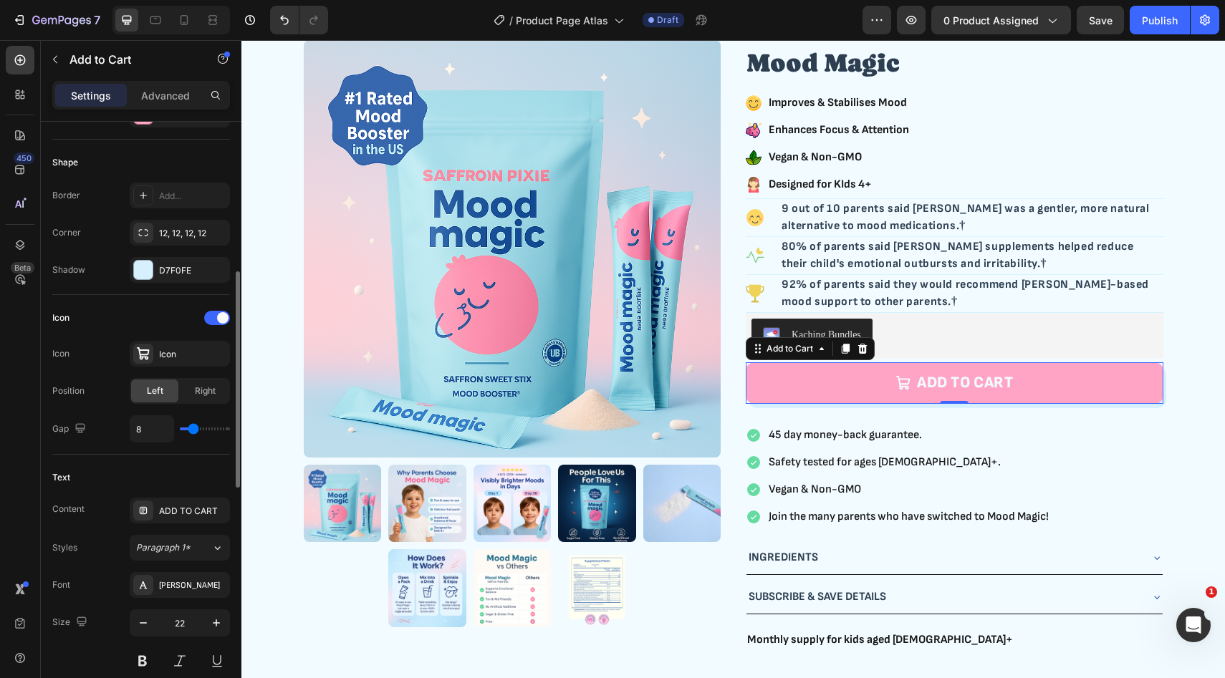
type input "6"
type input "7"
type input "8"
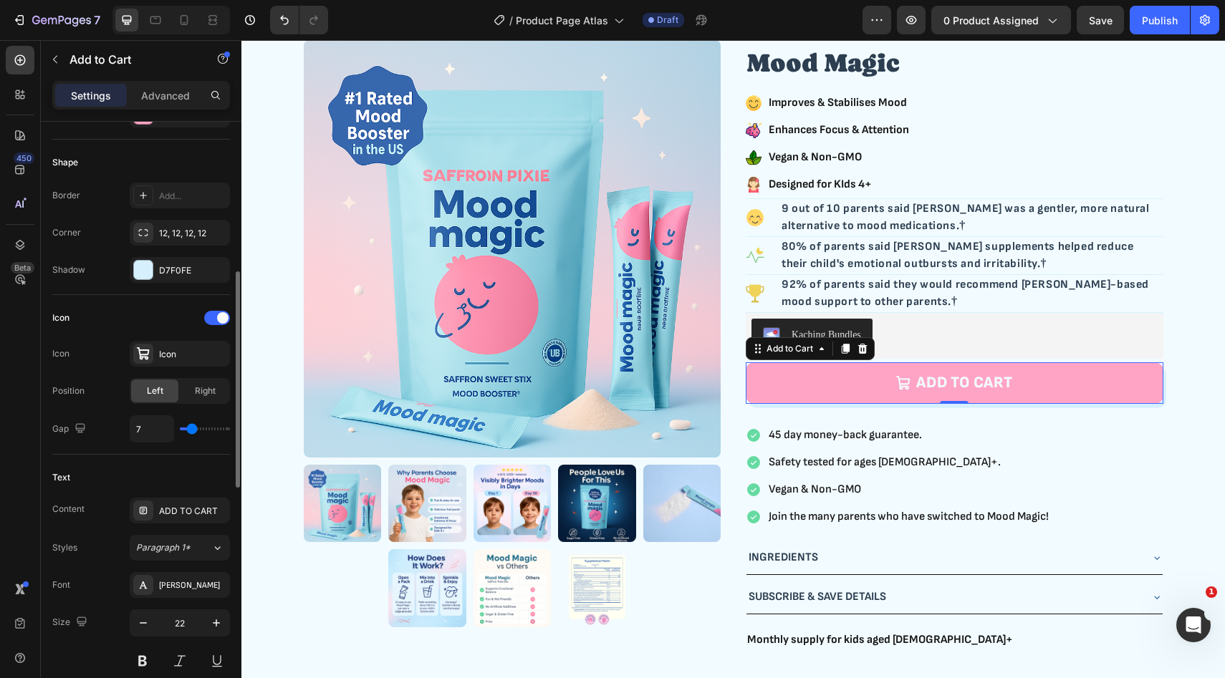
type input "8"
type input "9"
type input "10"
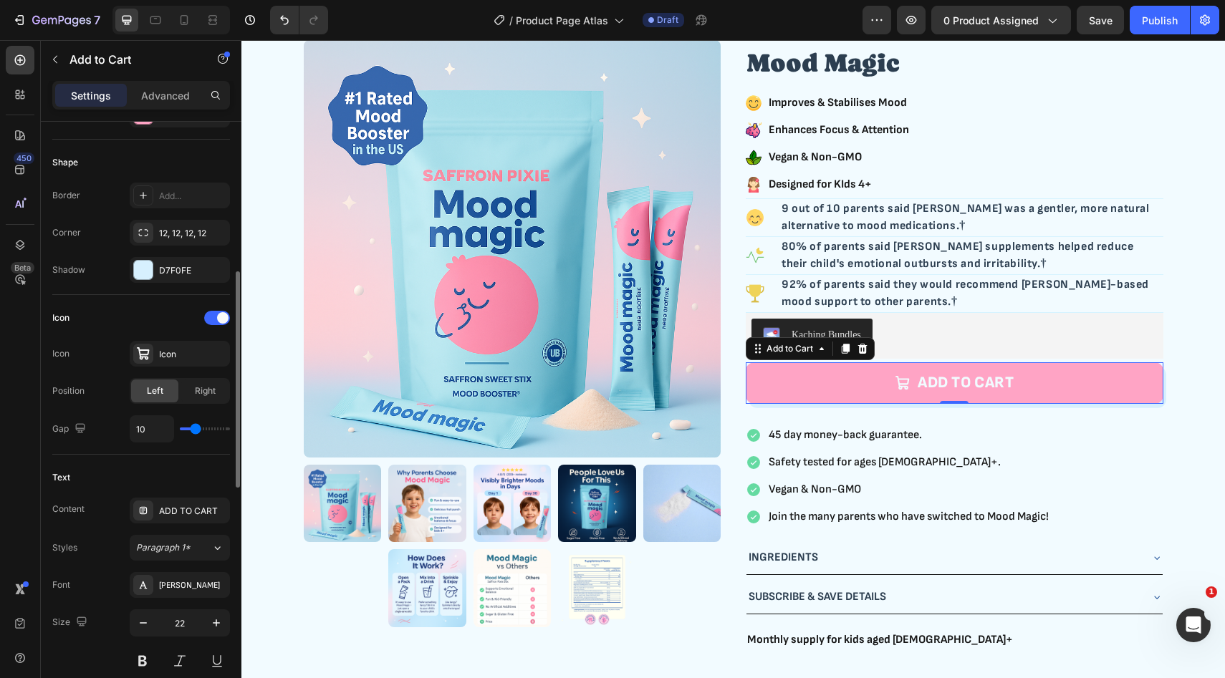
click at [195, 430] on input "range" at bounding box center [205, 429] width 50 height 3
click at [181, 348] on div "Icon" at bounding box center [192, 354] width 67 height 13
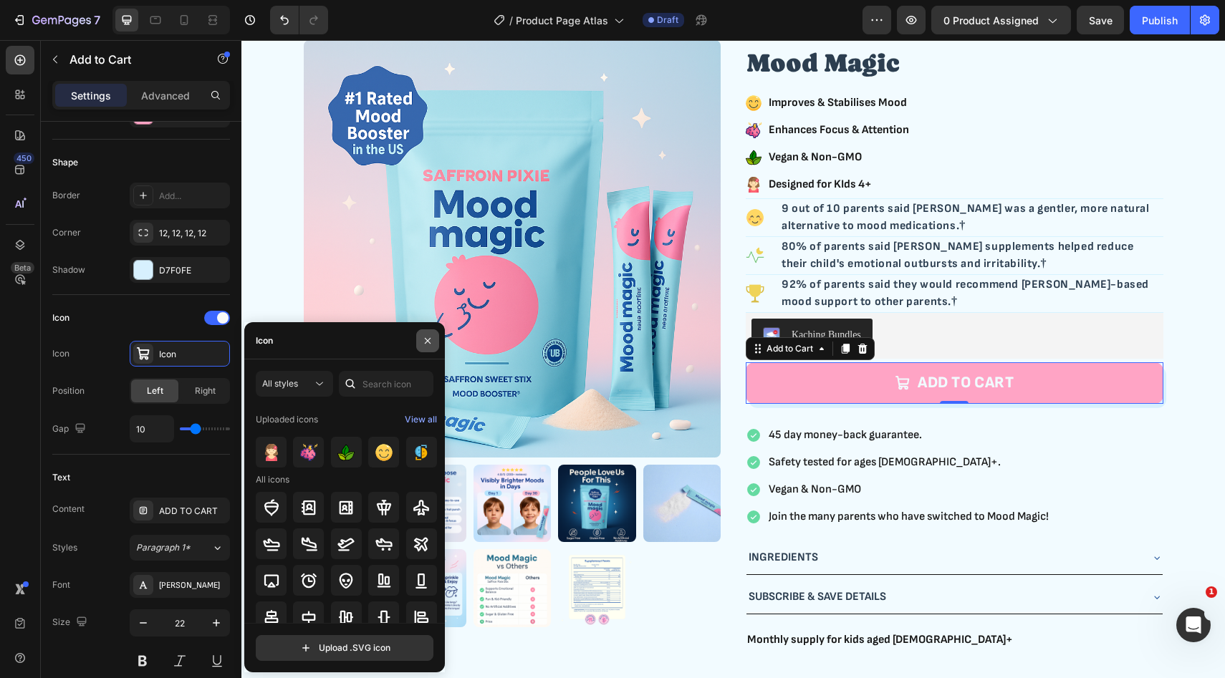
click at [428, 339] on icon "button" at bounding box center [428, 340] width 6 height 6
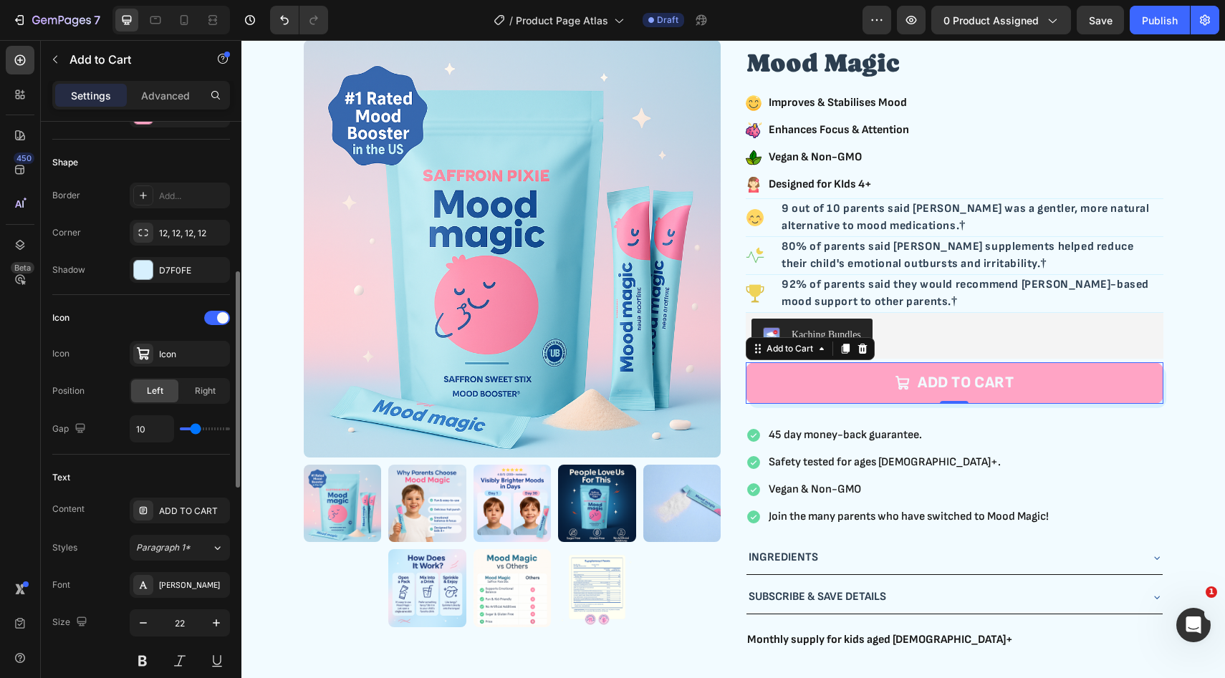
click at [146, 316] on div "Icon" at bounding box center [141, 318] width 178 height 23
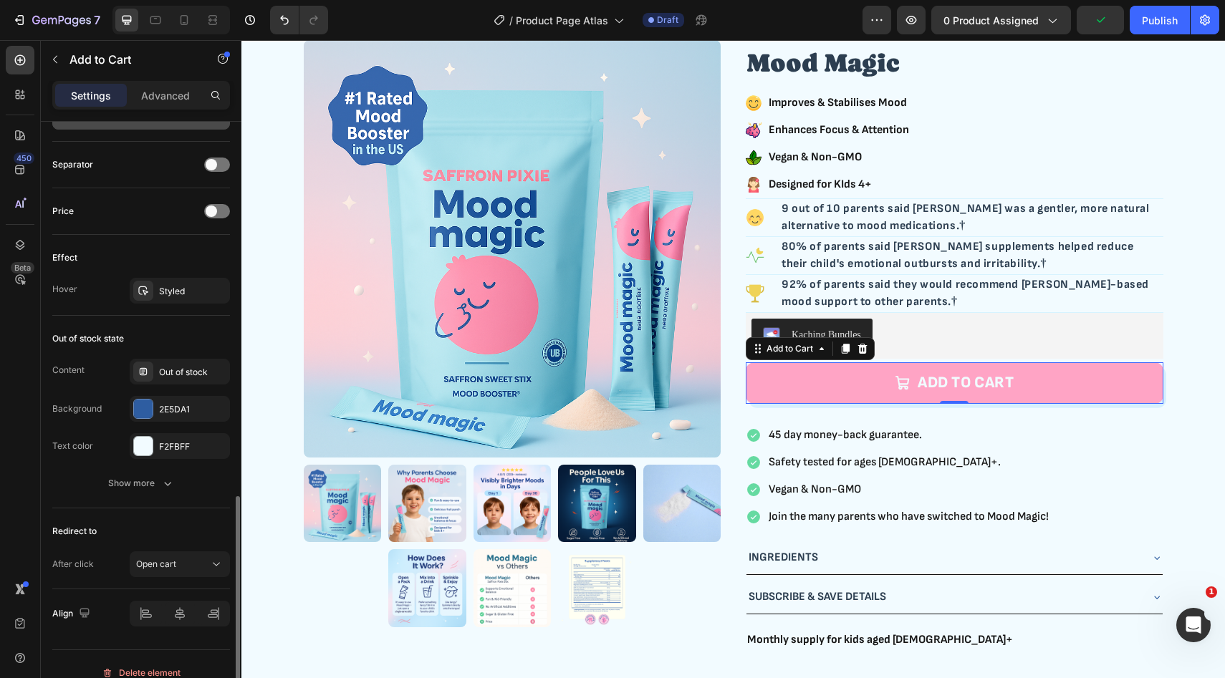
scroll to position [1051, 0]
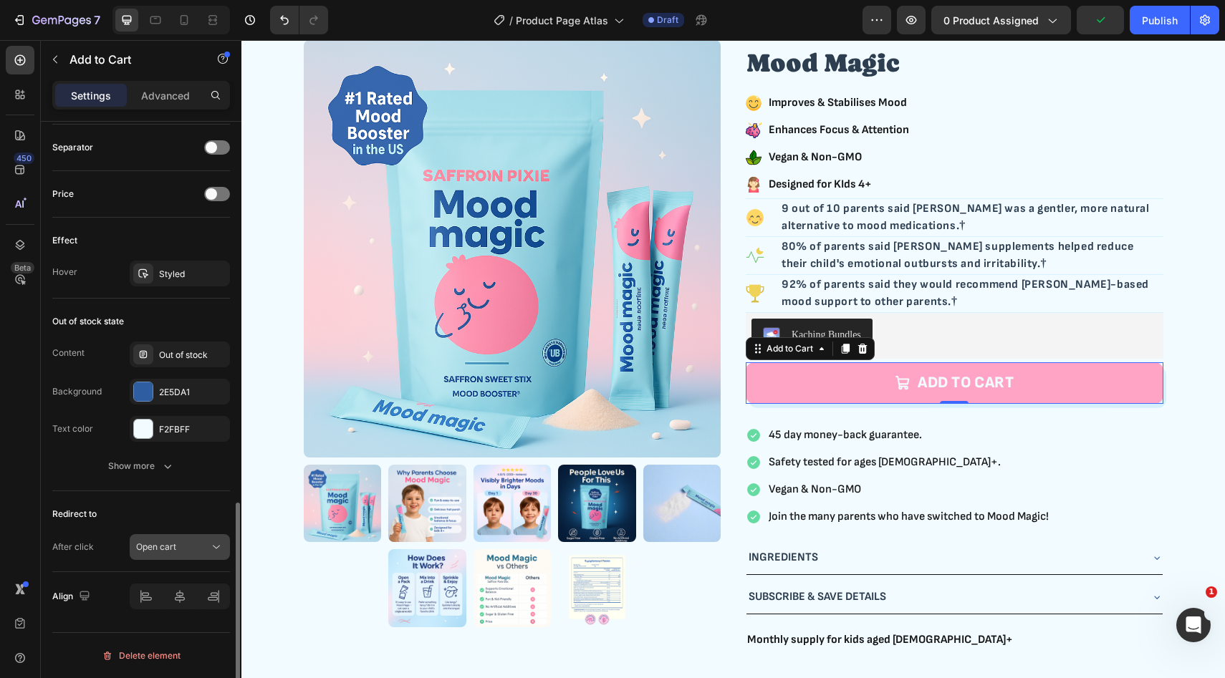
click at [175, 547] on span "Open cart" at bounding box center [156, 546] width 40 height 11
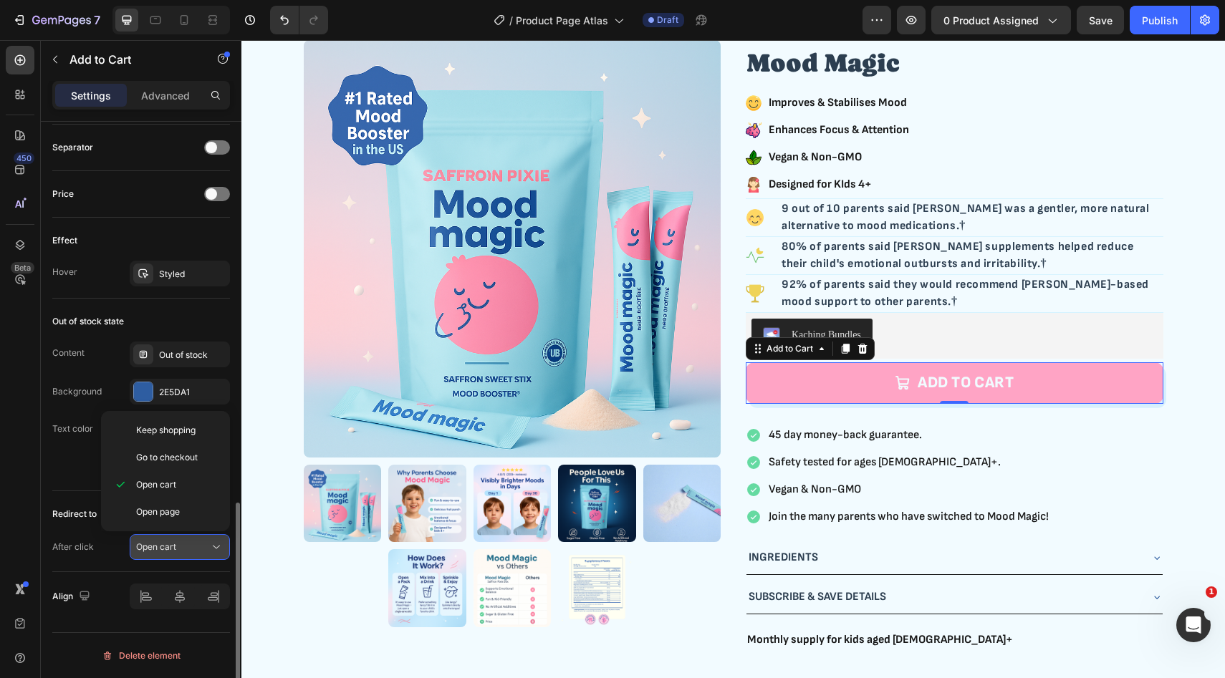
click at [175, 547] on span "Open cart" at bounding box center [156, 546] width 40 height 11
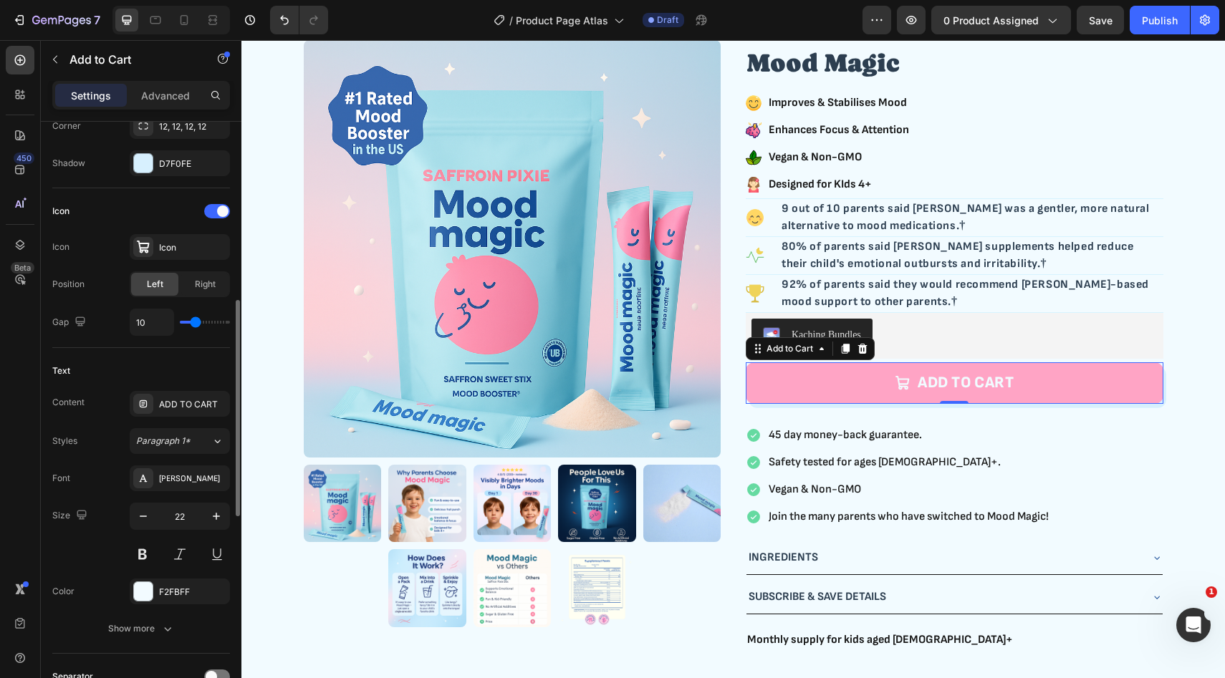
scroll to position [507, 0]
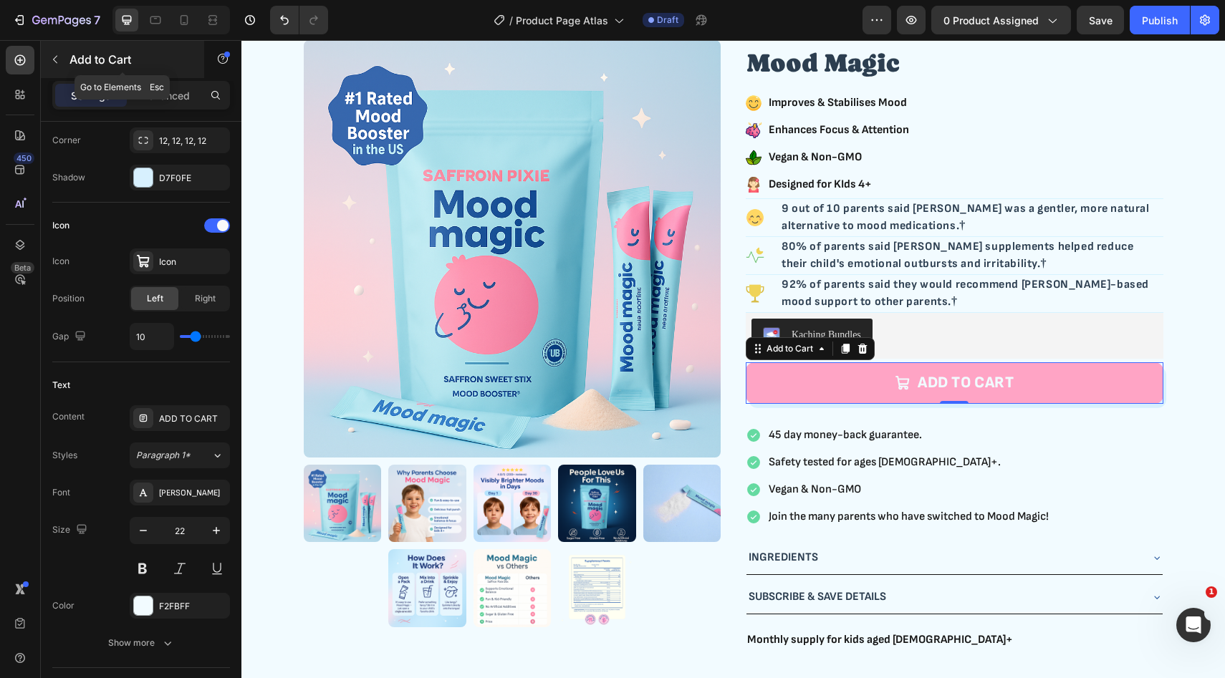
click at [63, 56] on button "button" at bounding box center [55, 59] width 23 height 23
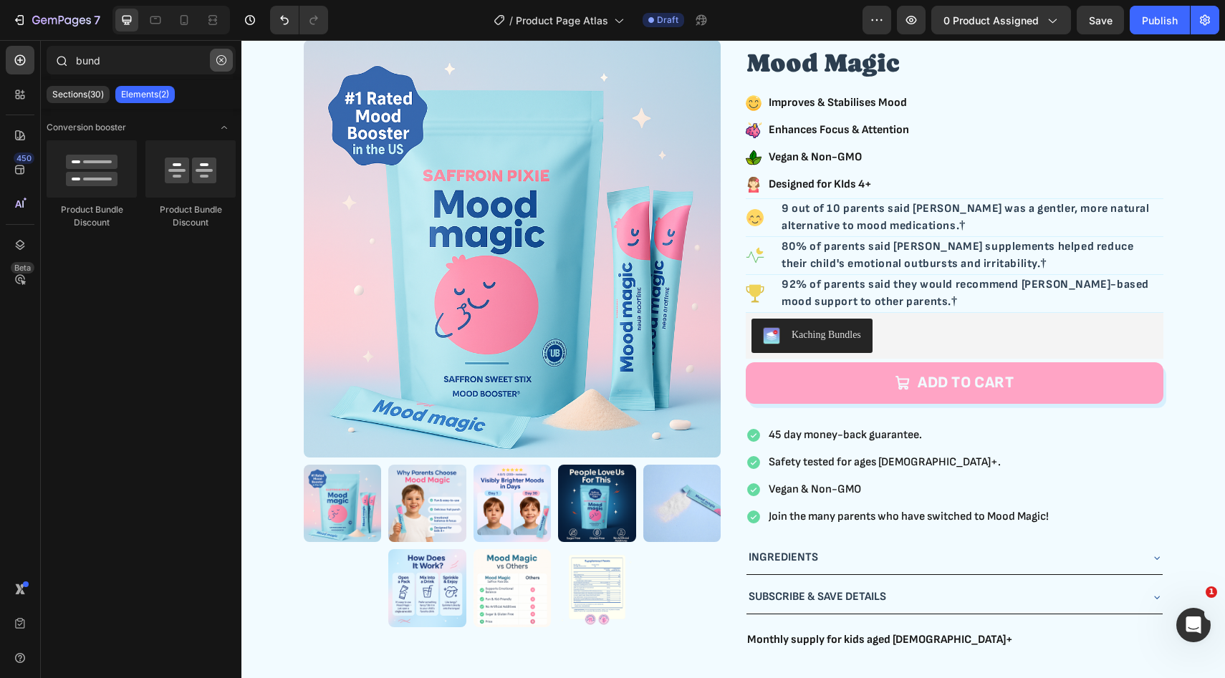
click at [216, 62] on icon "button" at bounding box center [221, 60] width 10 height 10
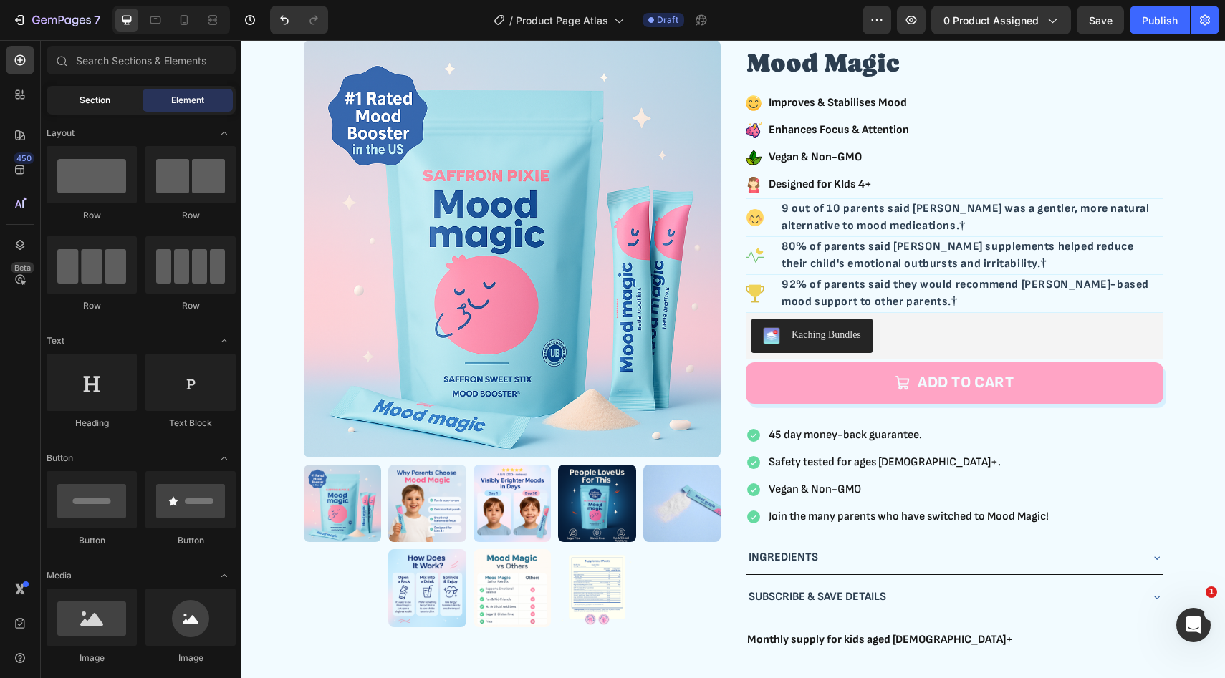
click at [115, 102] on div "Section" at bounding box center [94, 100] width 90 height 23
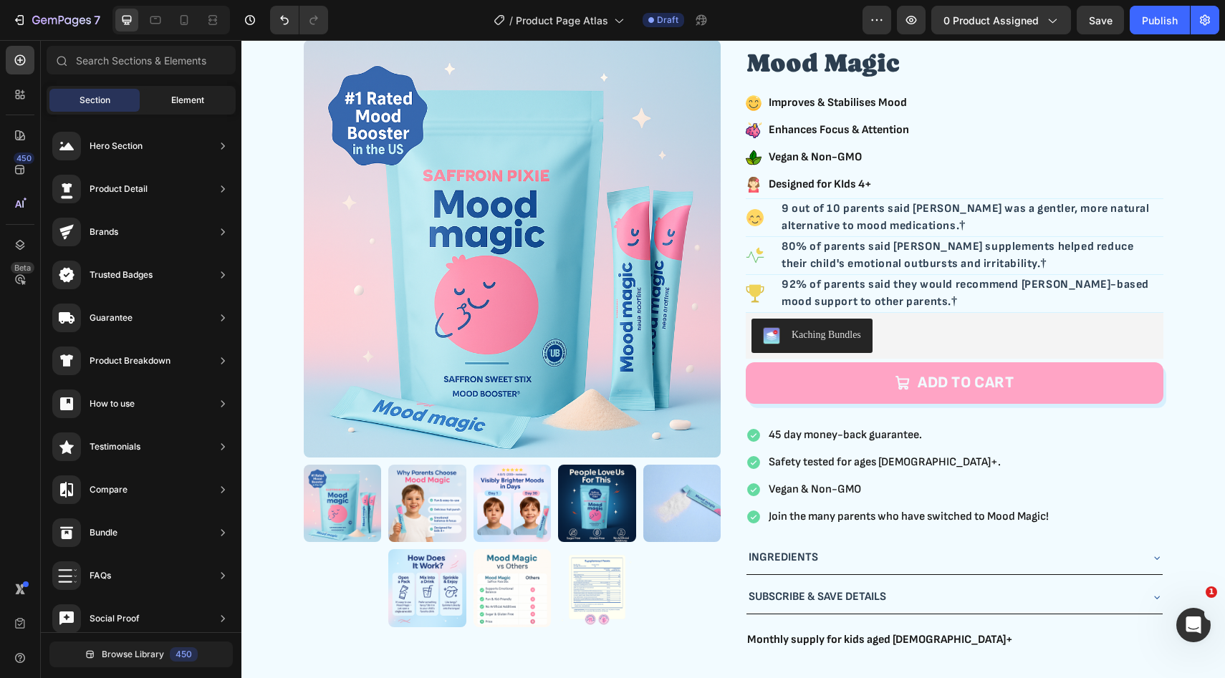
click at [193, 100] on span "Element" at bounding box center [187, 100] width 33 height 13
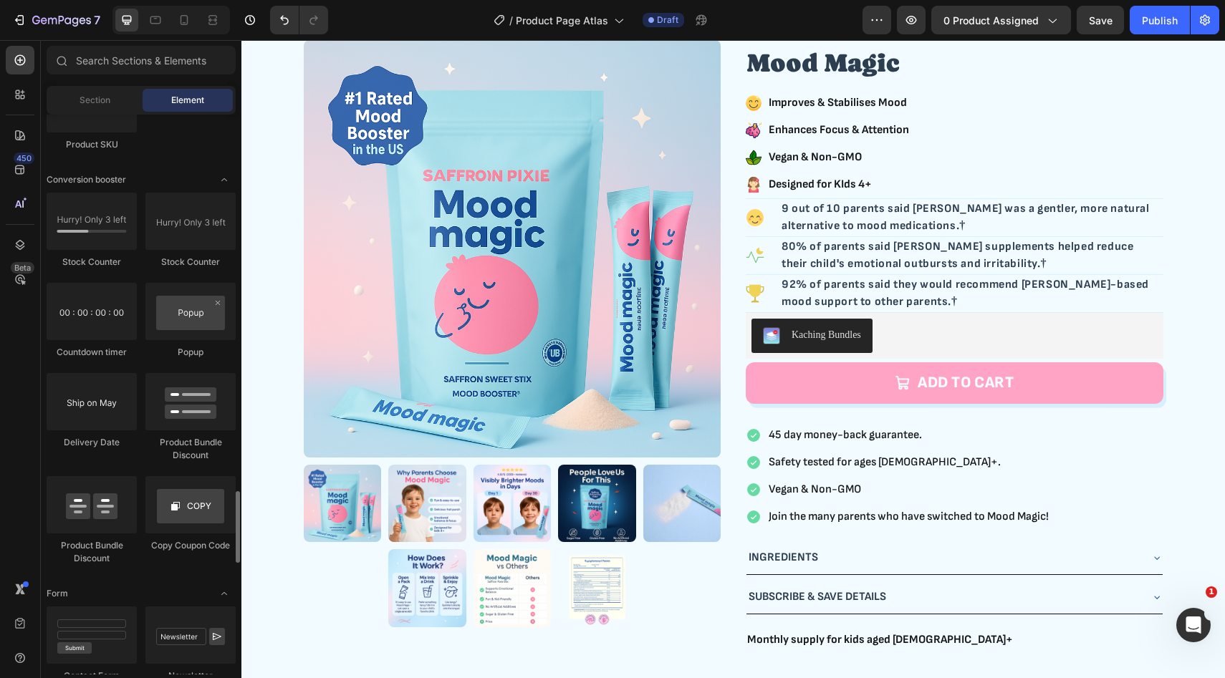
scroll to position [2889, 0]
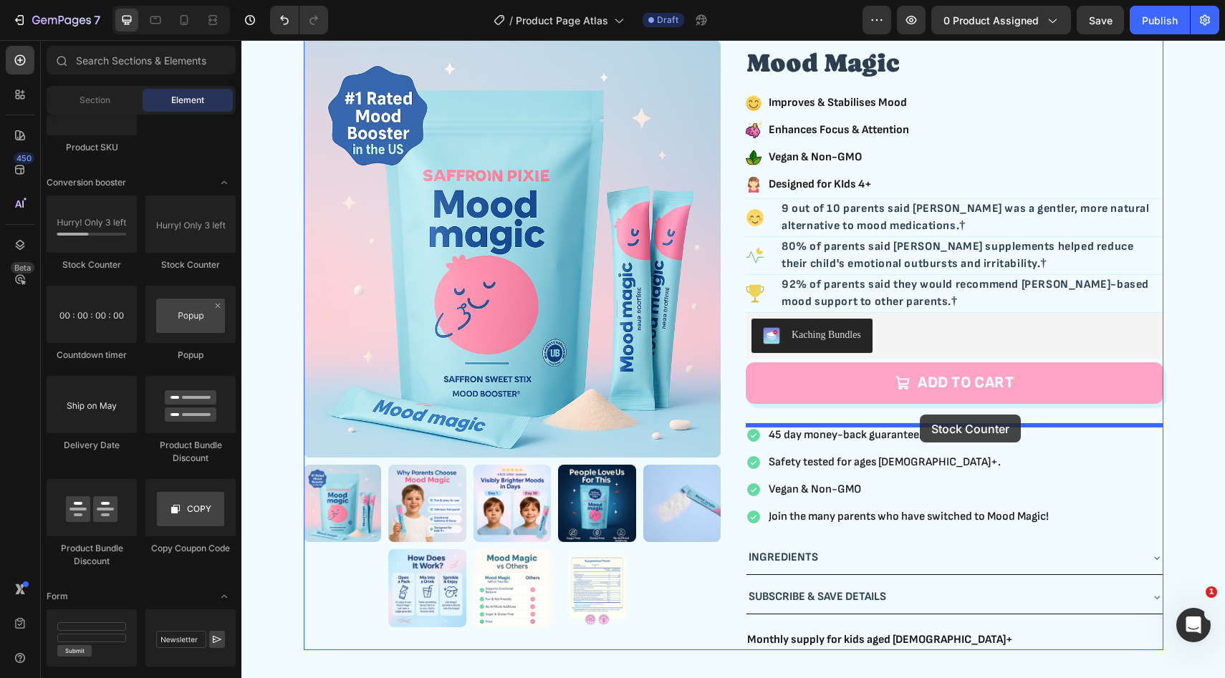
drag, startPoint x: 434, startPoint y: 276, endPoint x: 920, endPoint y: 415, distance: 504.9
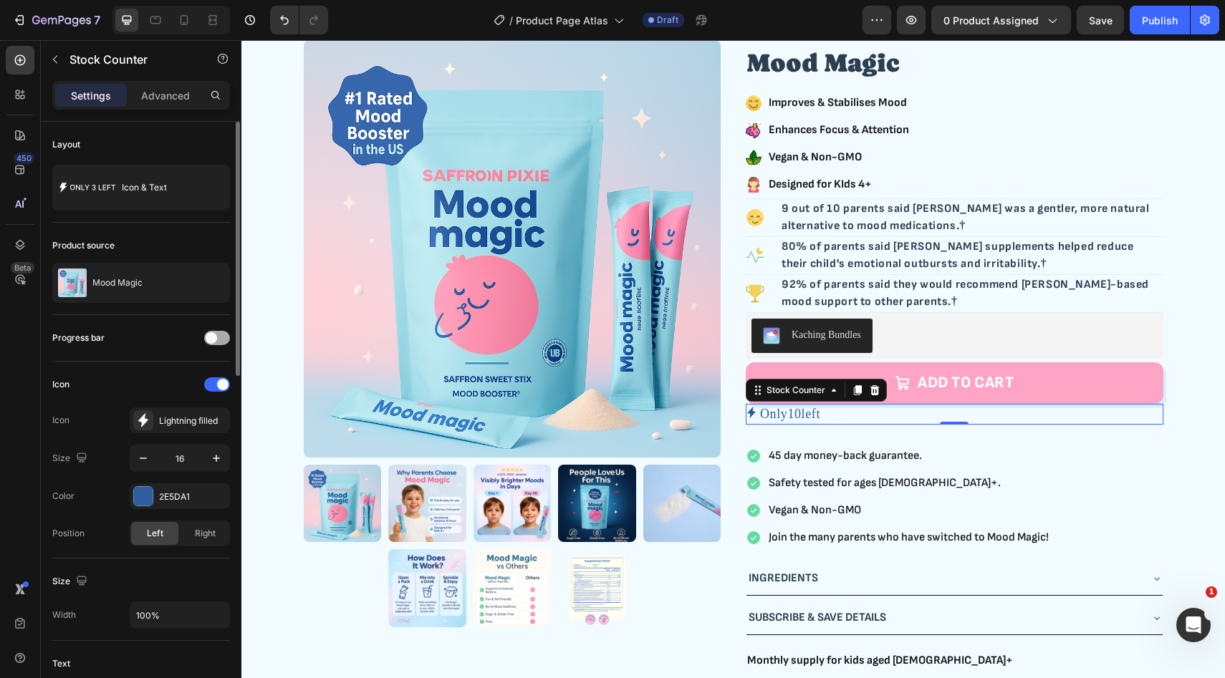
click at [215, 339] on span at bounding box center [211, 337] width 11 height 11
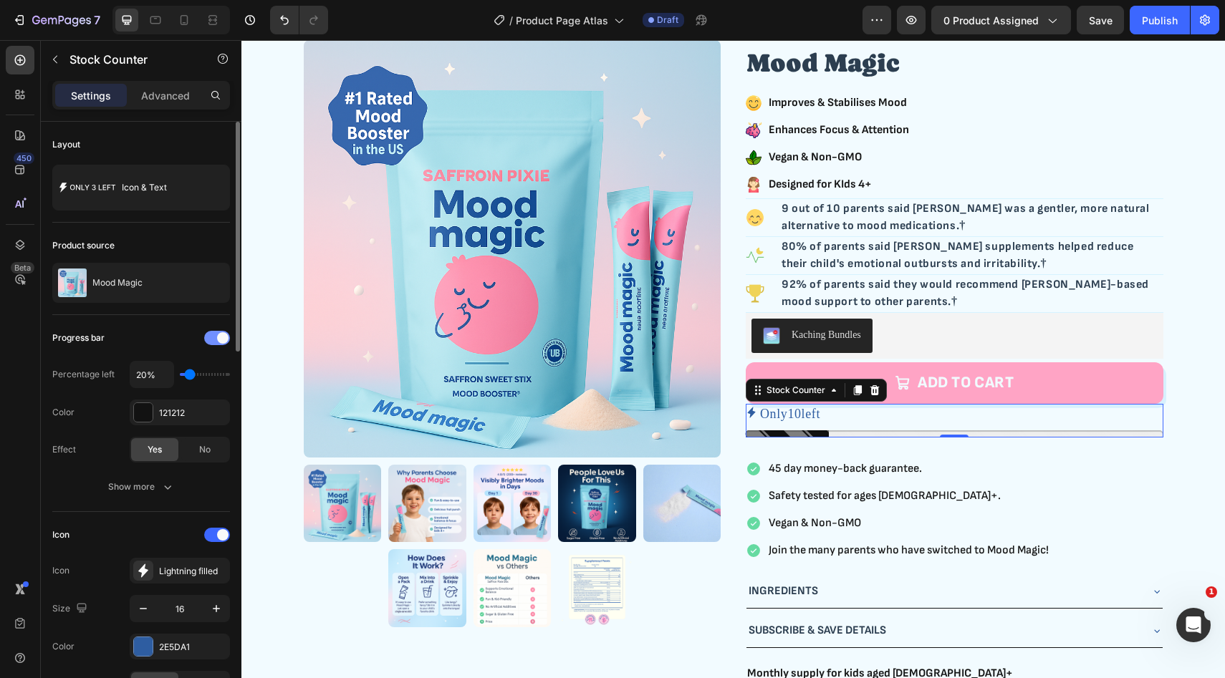
click at [215, 339] on div at bounding box center [217, 338] width 26 height 14
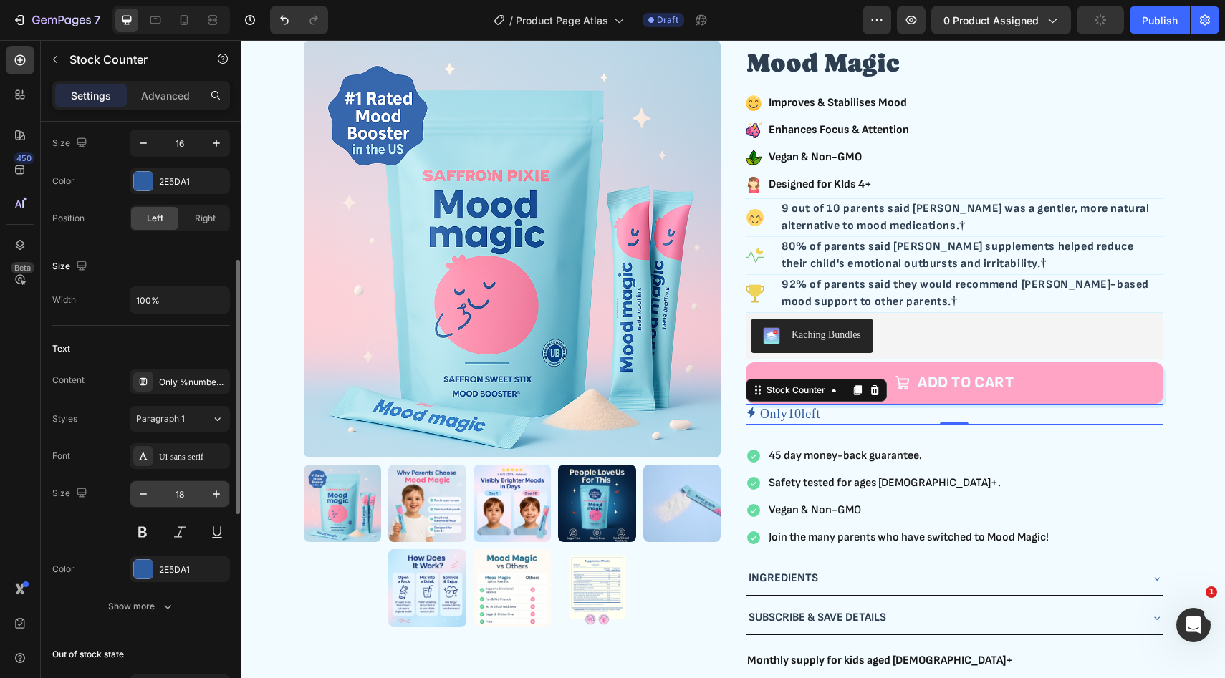
scroll to position [322, 0]
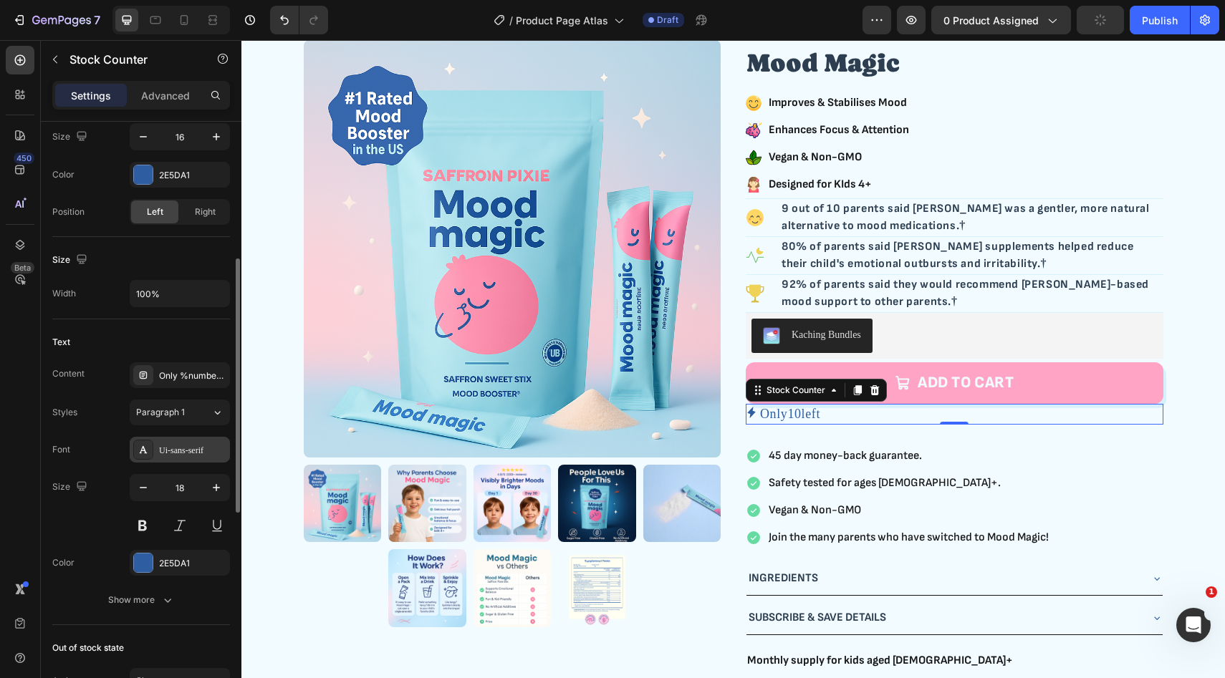
click at [188, 456] on div "Ui-sans-serif" at bounding box center [192, 450] width 67 height 13
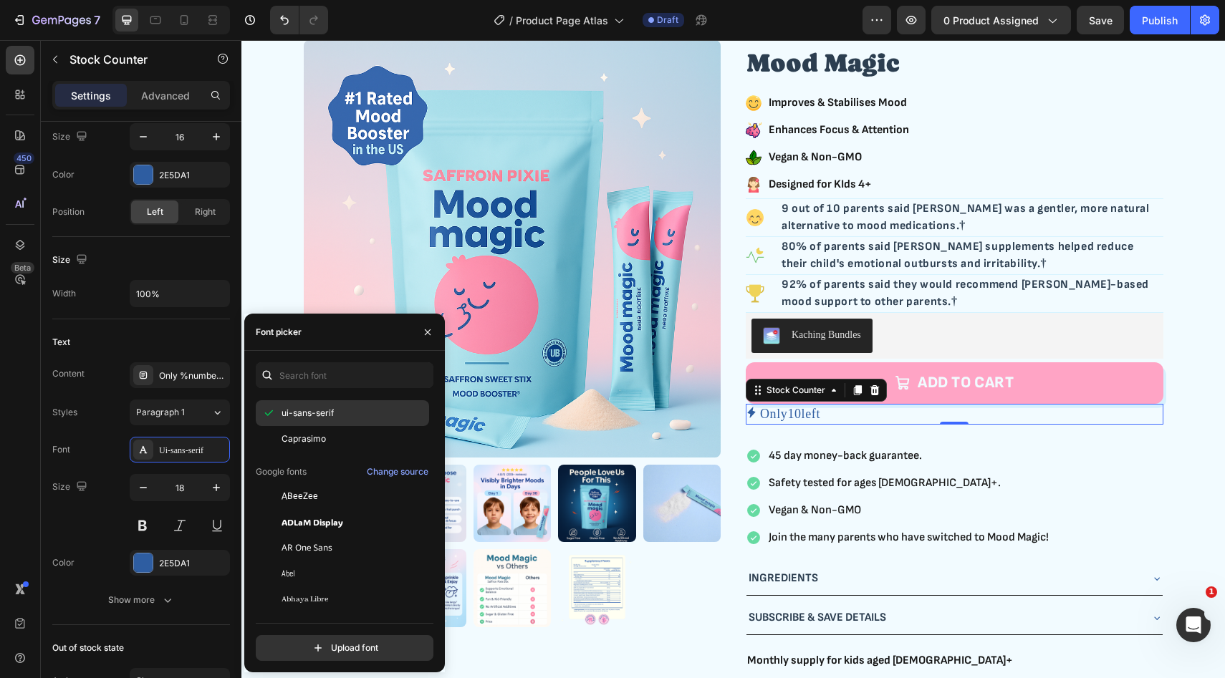
scroll to position [445, 0]
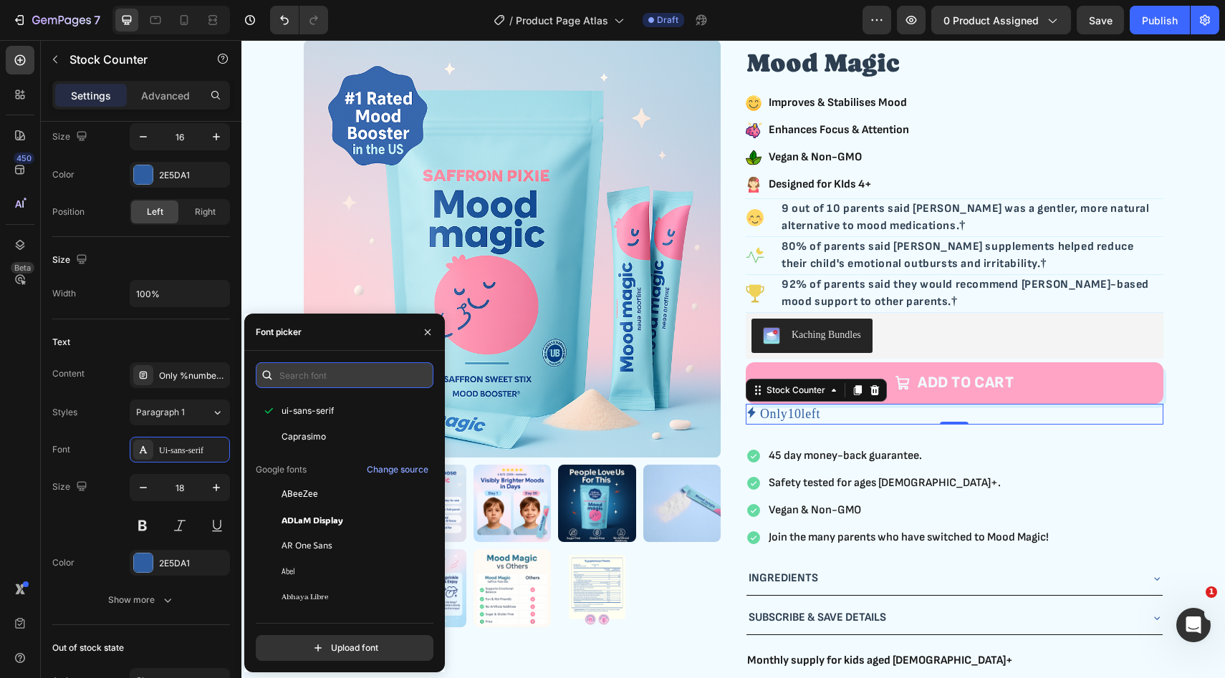
click at [334, 370] on input "text" at bounding box center [345, 375] width 178 height 26
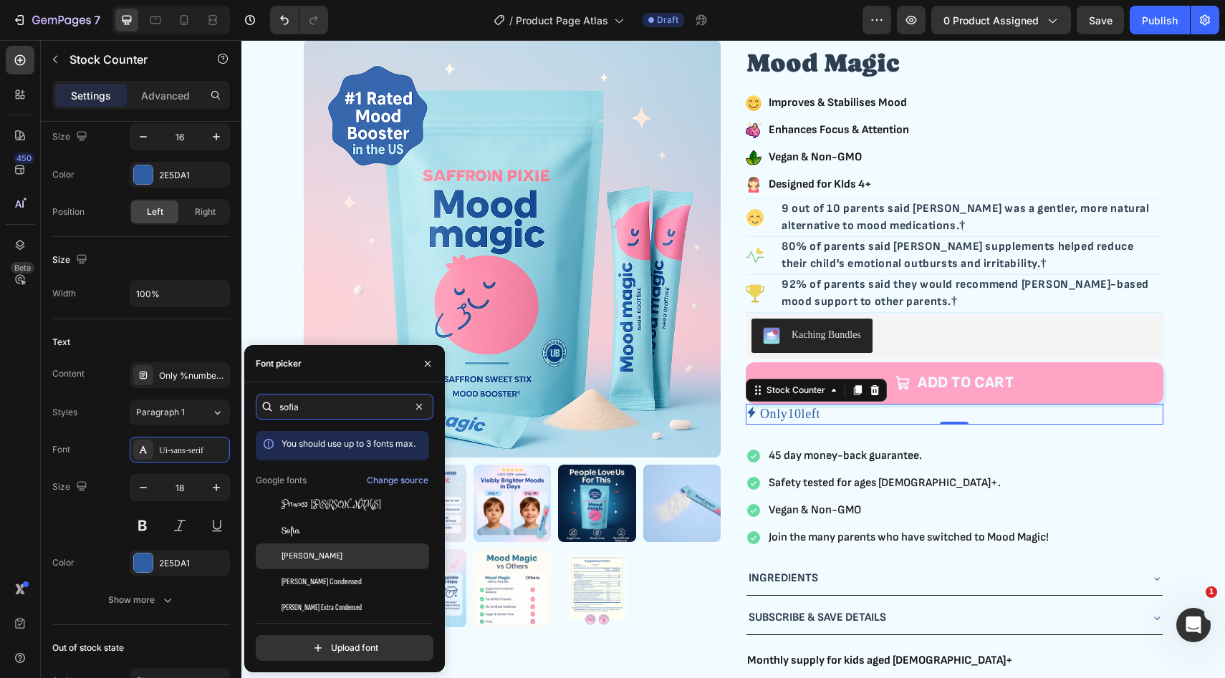
type input "sofia"
click at [331, 562] on div "[PERSON_NAME]" at bounding box center [353, 556] width 145 height 13
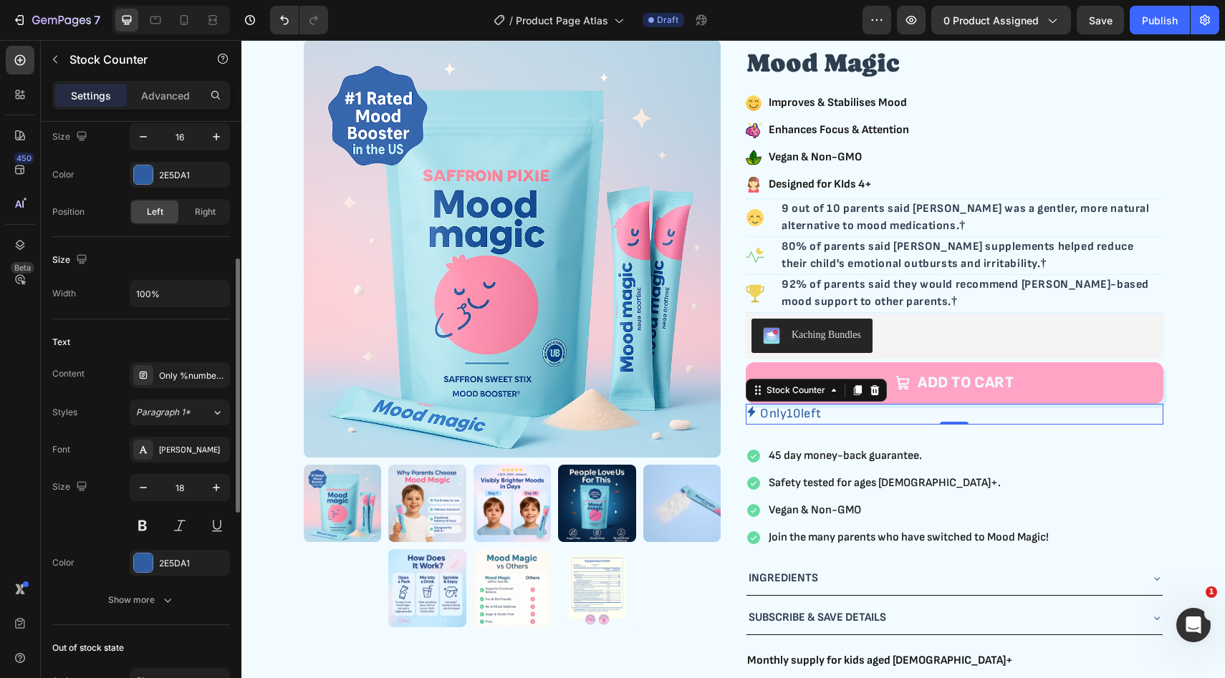
click at [188, 323] on div "Text Content Only %number% left Styles Paragraph 1* Font Sofia Sans Size 18 Col…" at bounding box center [141, 472] width 178 height 306
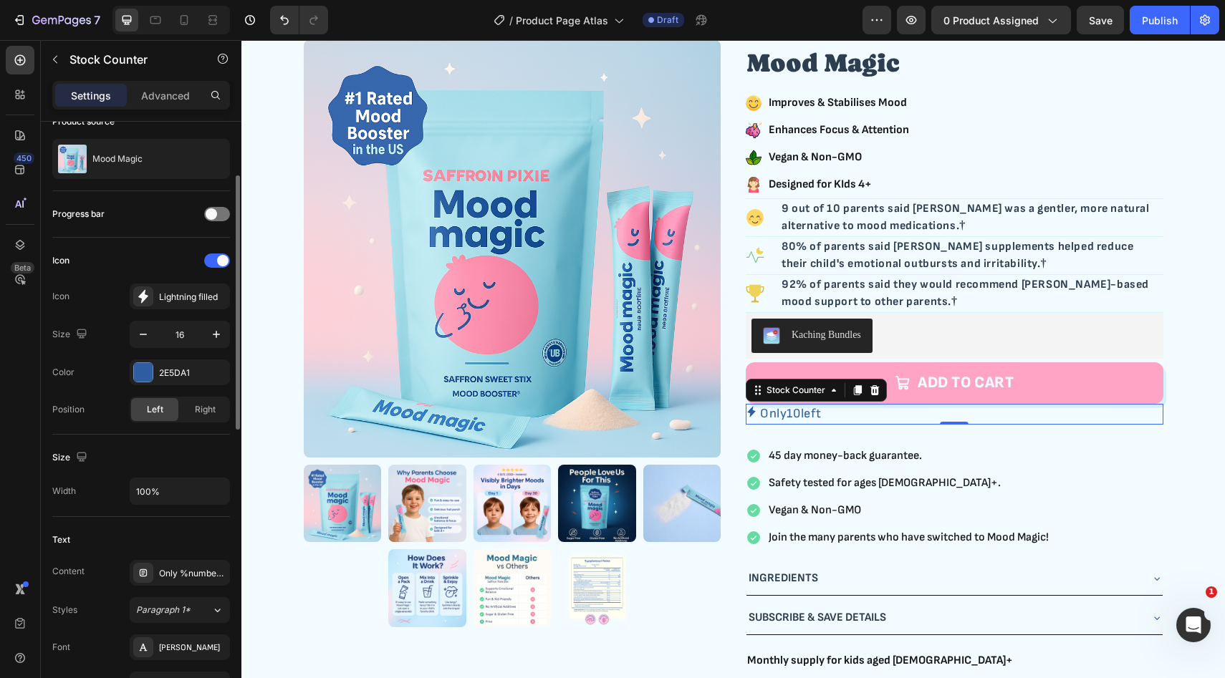
scroll to position [125, 0]
click at [170, 280] on div "Icon Icon Lightning filled Size 16 Color 2E5DA1 Position Left Right" at bounding box center [141, 335] width 178 height 173
click at [170, 297] on div "Lightning filled" at bounding box center [192, 296] width 67 height 13
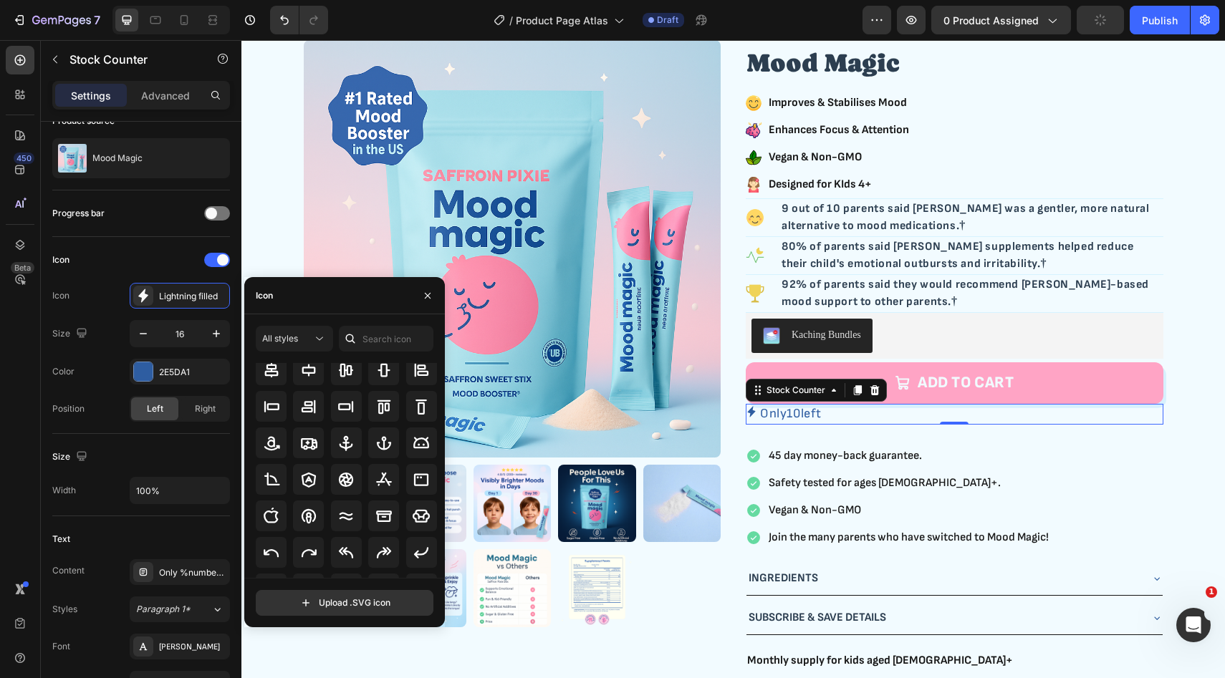
scroll to position [0, 0]
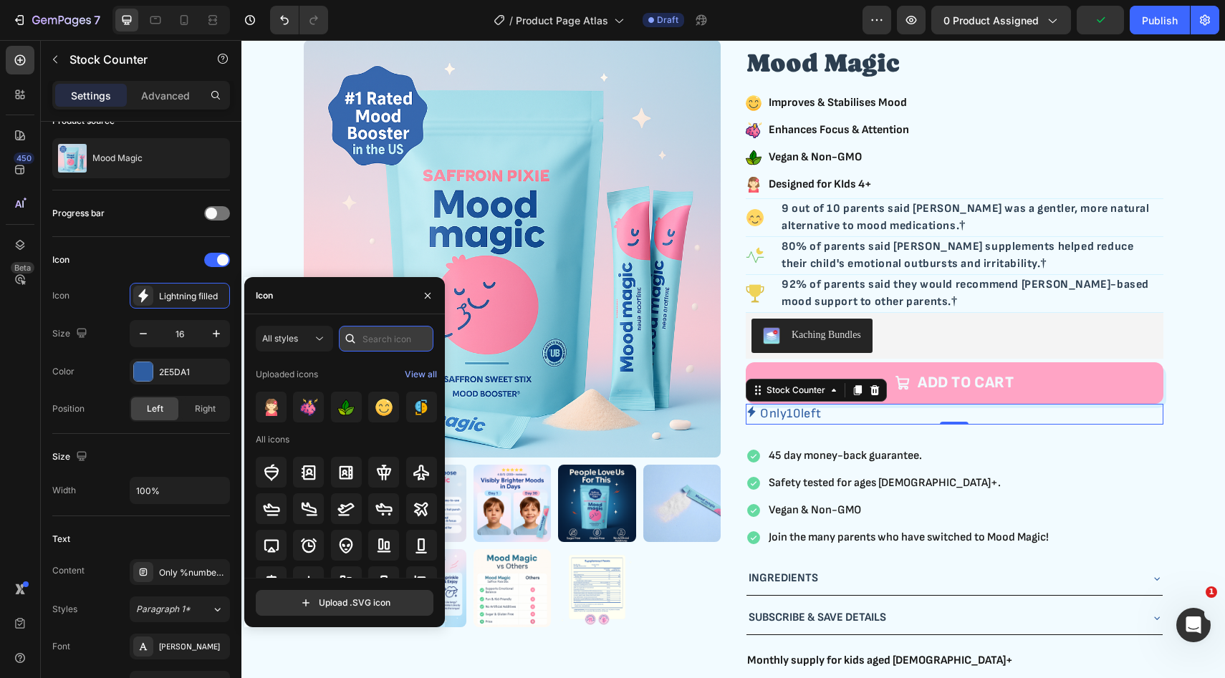
click at [384, 332] on input "text" at bounding box center [386, 339] width 95 height 26
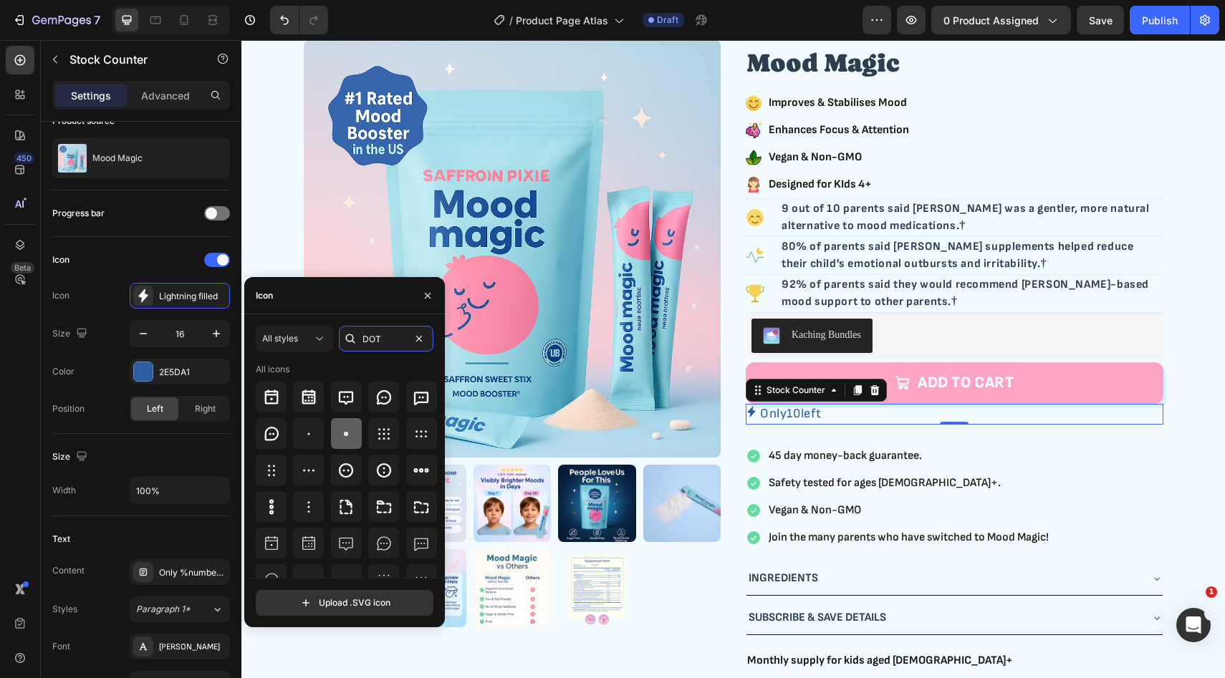
type input "DOT"
click at [347, 438] on icon at bounding box center [345, 433] width 17 height 17
click at [429, 295] on icon "button" at bounding box center [427, 295] width 11 height 11
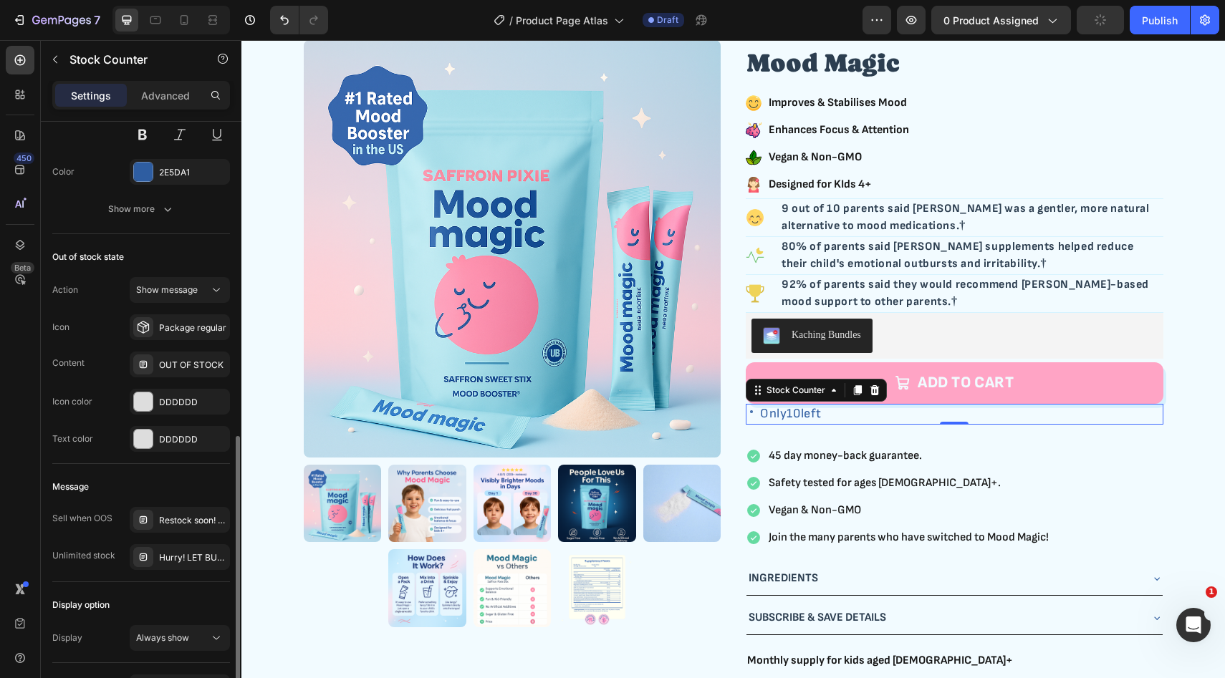
scroll to position [804, 0]
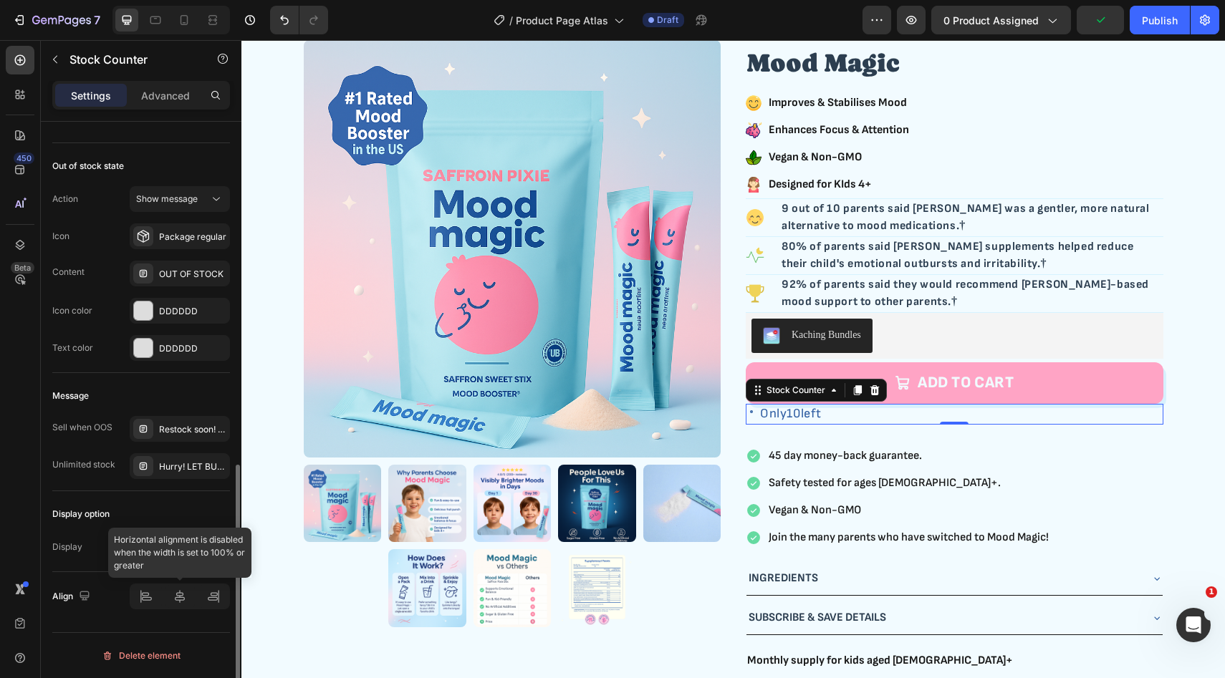
click at [179, 602] on div at bounding box center [180, 597] width 100 height 26
click at [92, 503] on div "Display option" at bounding box center [141, 514] width 178 height 23
click at [935, 387] on p "ADD TO CART" at bounding box center [965, 383] width 97 height 19
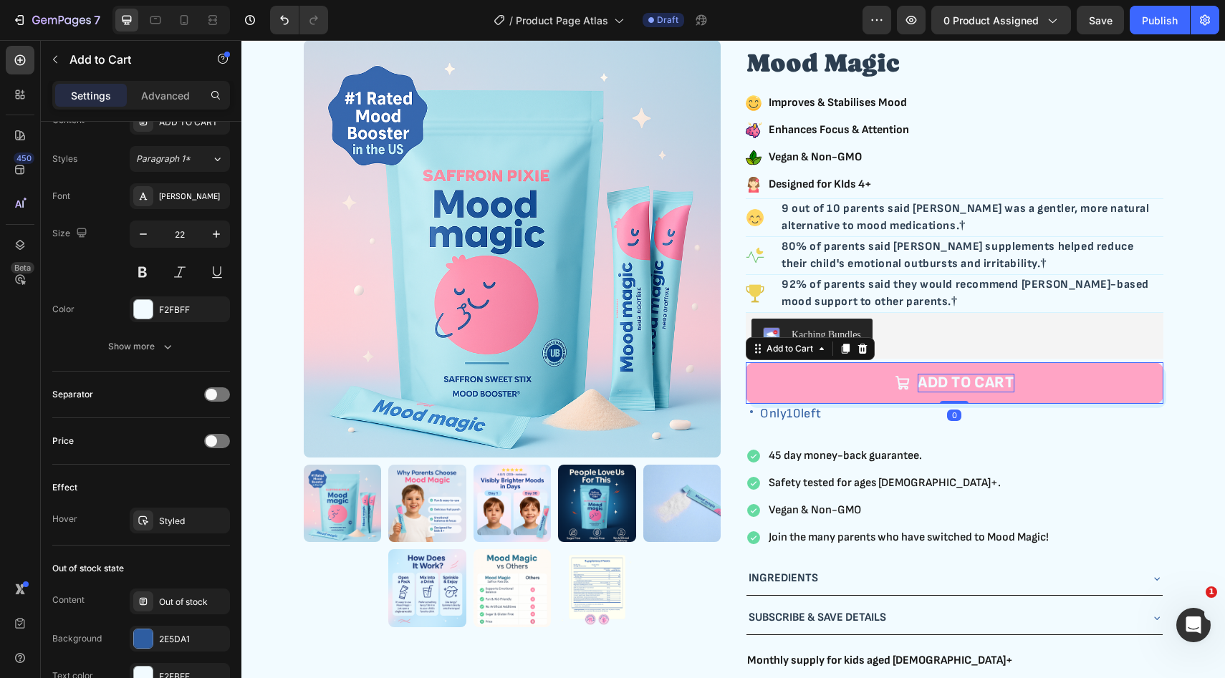
scroll to position [0, 0]
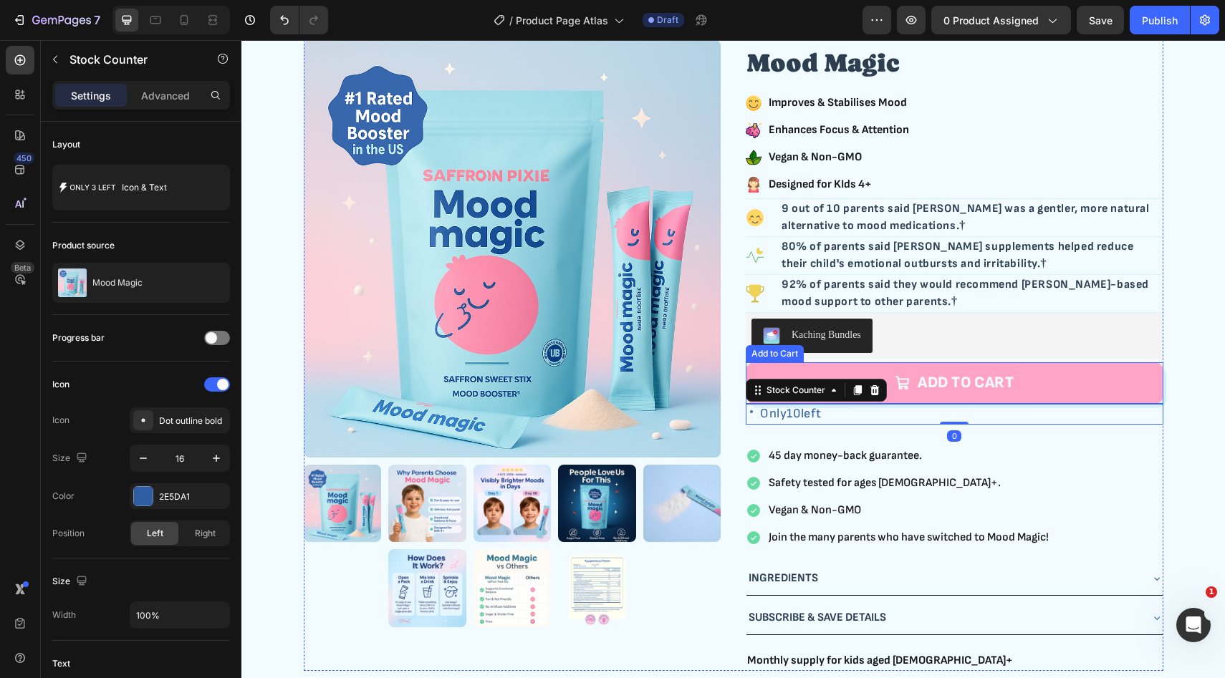
click at [971, 396] on button "ADD TO CART" at bounding box center [955, 383] width 418 height 42
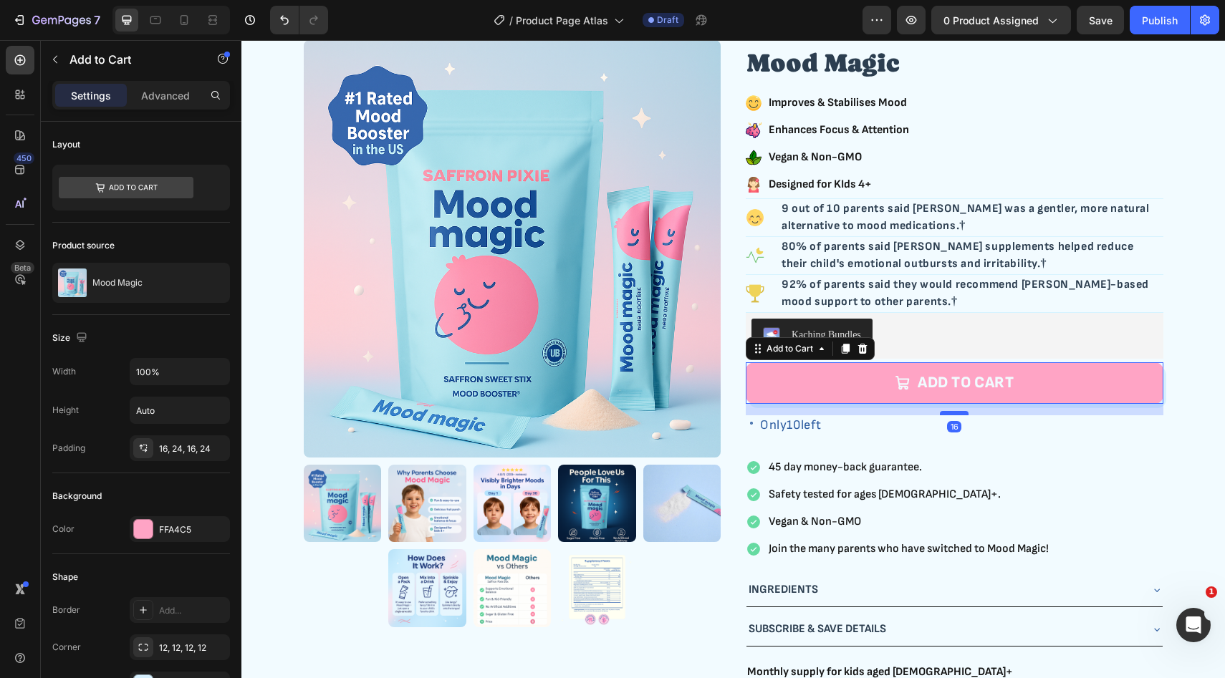
drag, startPoint x: 954, startPoint y: 403, endPoint x: 954, endPoint y: 415, distance: 12.2
click at [954, 415] on div at bounding box center [954, 413] width 29 height 4
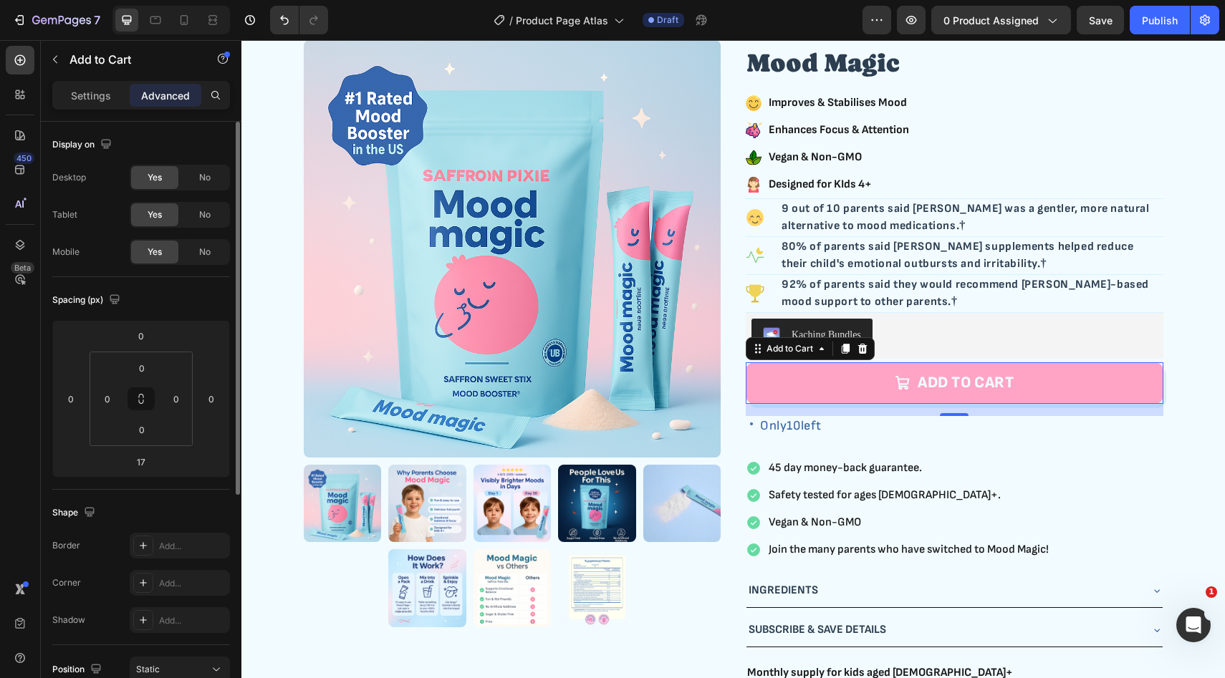
click at [0, 0] on div "Spacing (px) 0 0 17 0 0 0 0 0" at bounding box center [0, 0] width 0 height 0
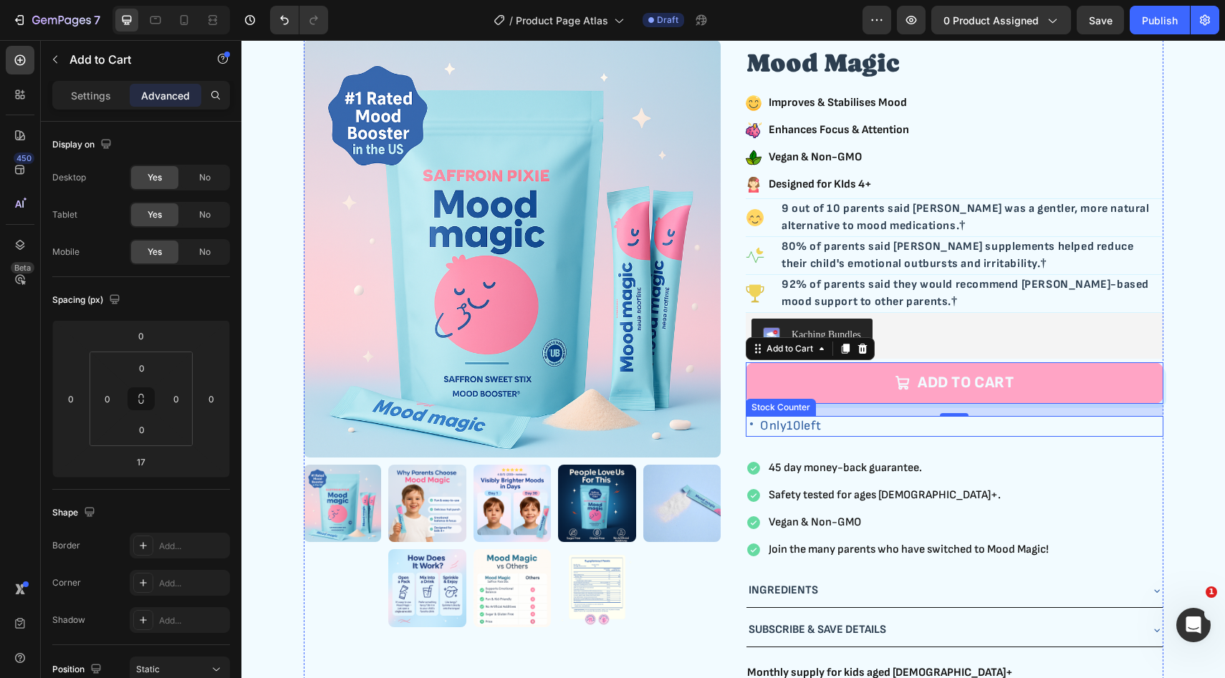
click at [873, 430] on div "Only 10 left" at bounding box center [955, 426] width 418 height 21
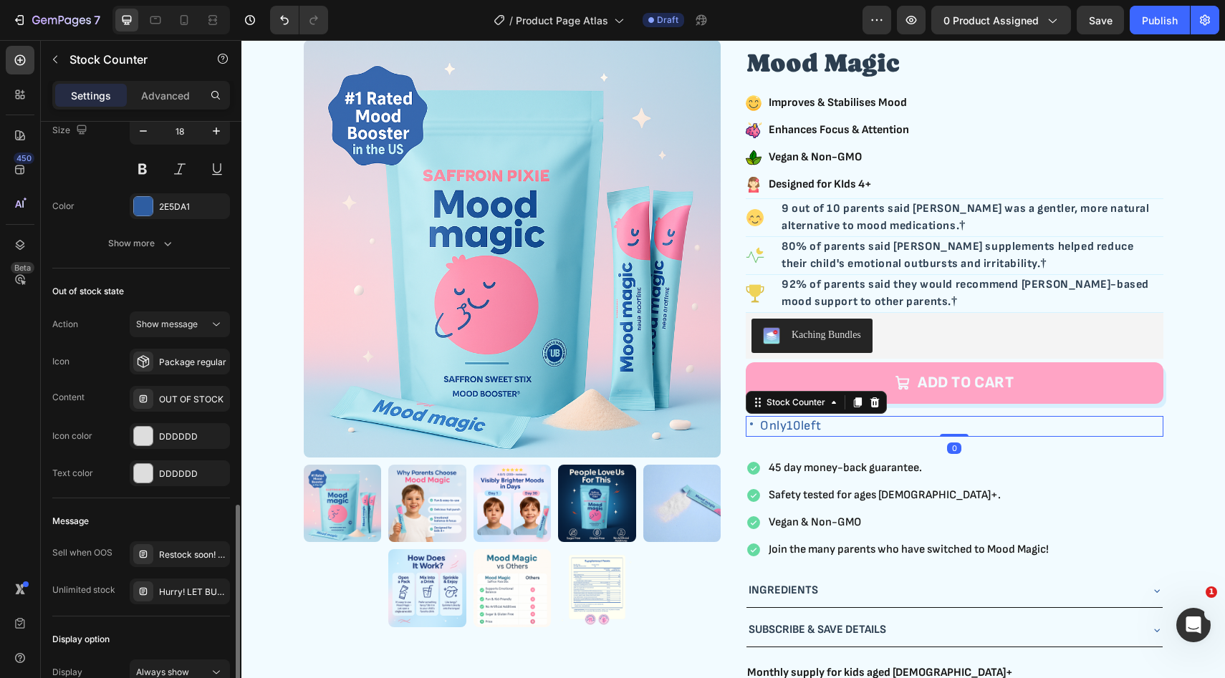
scroll to position [800, 0]
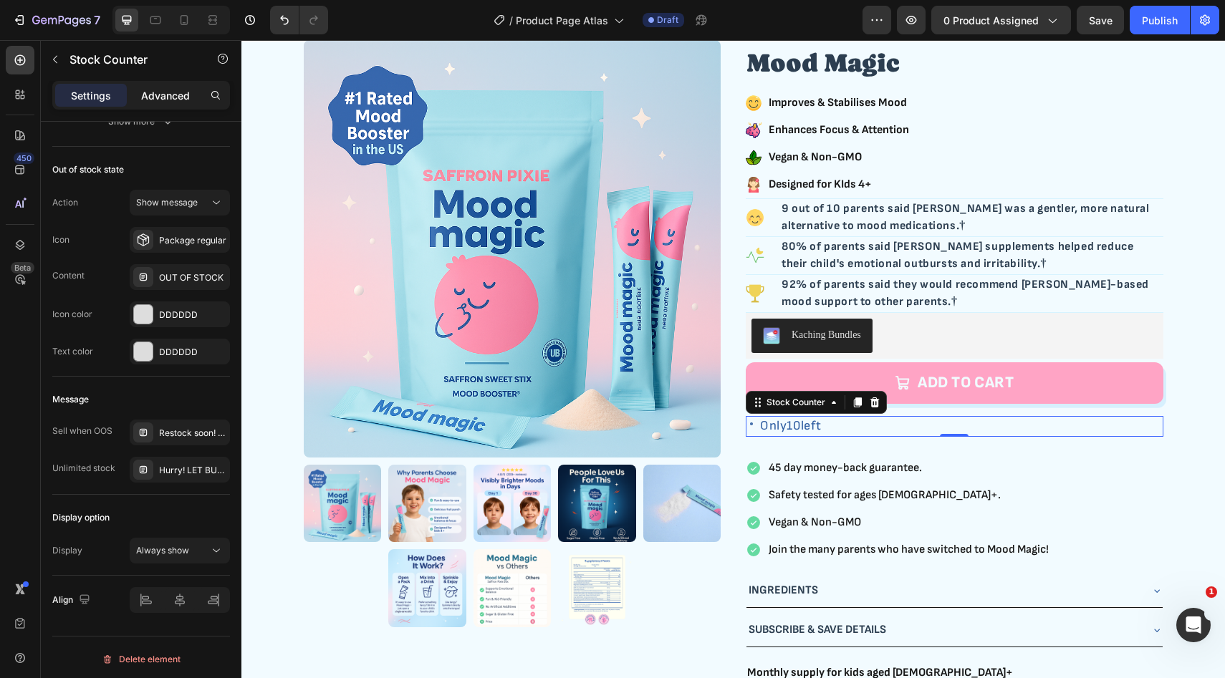
click at [154, 91] on p "Advanced" at bounding box center [165, 95] width 49 height 15
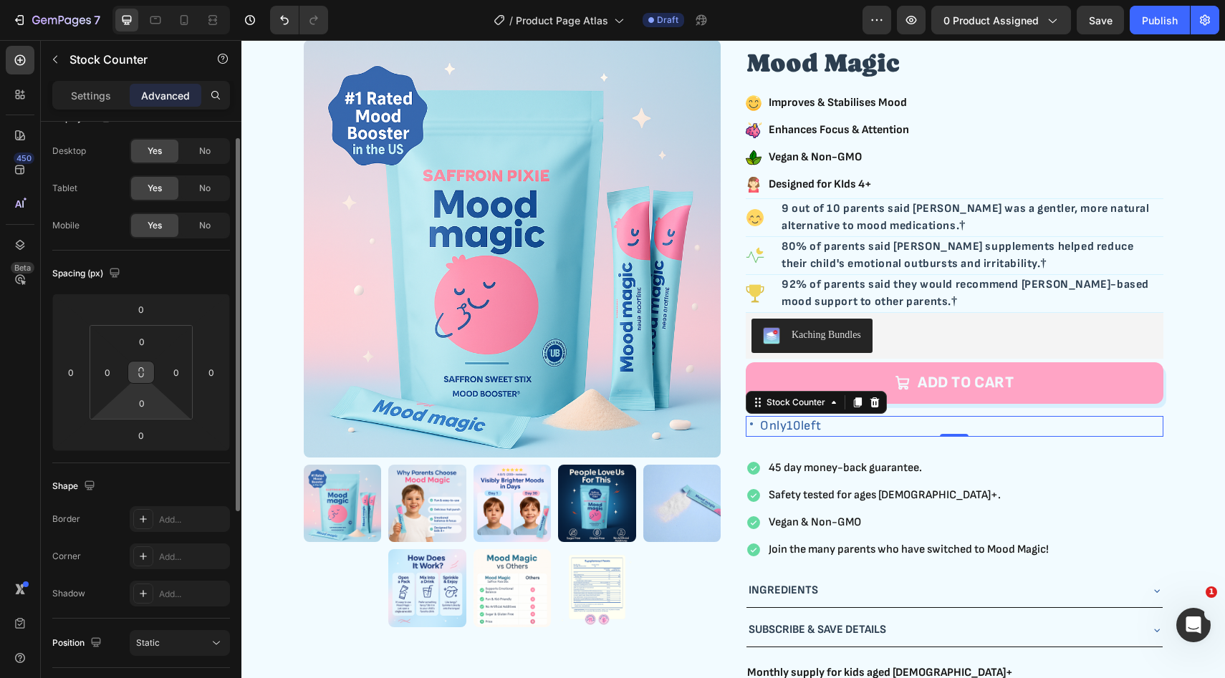
scroll to position [0, 0]
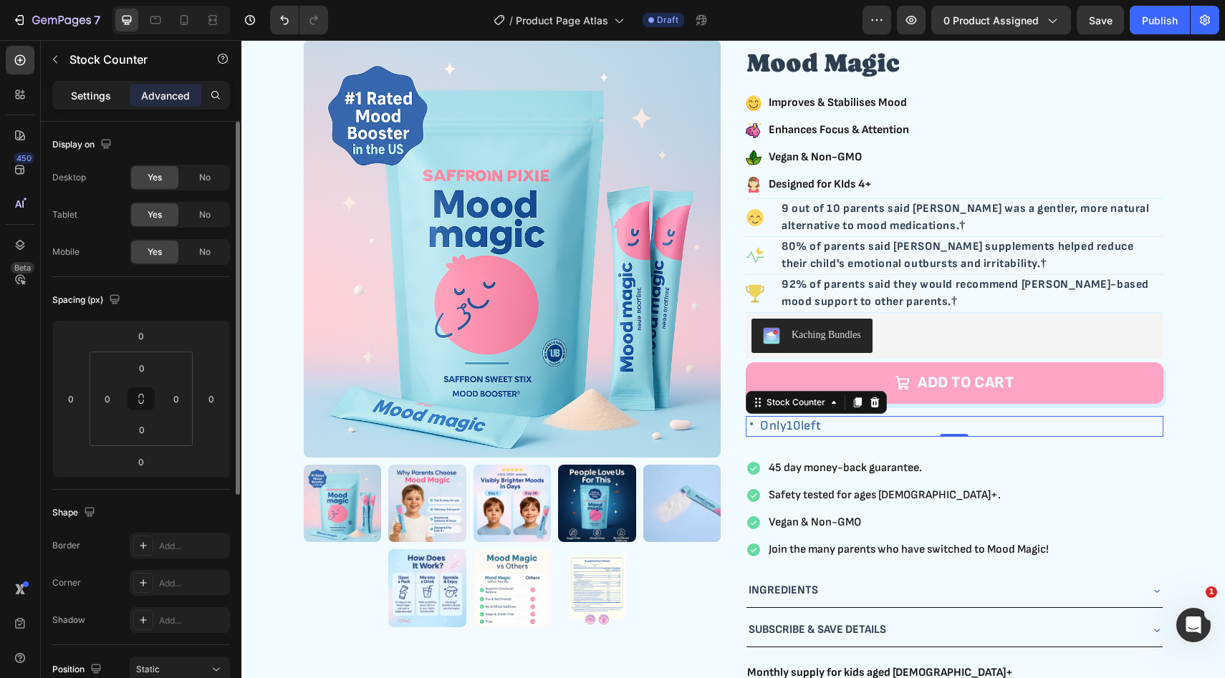
click at [117, 99] on div "Settings" at bounding box center [91, 95] width 72 height 23
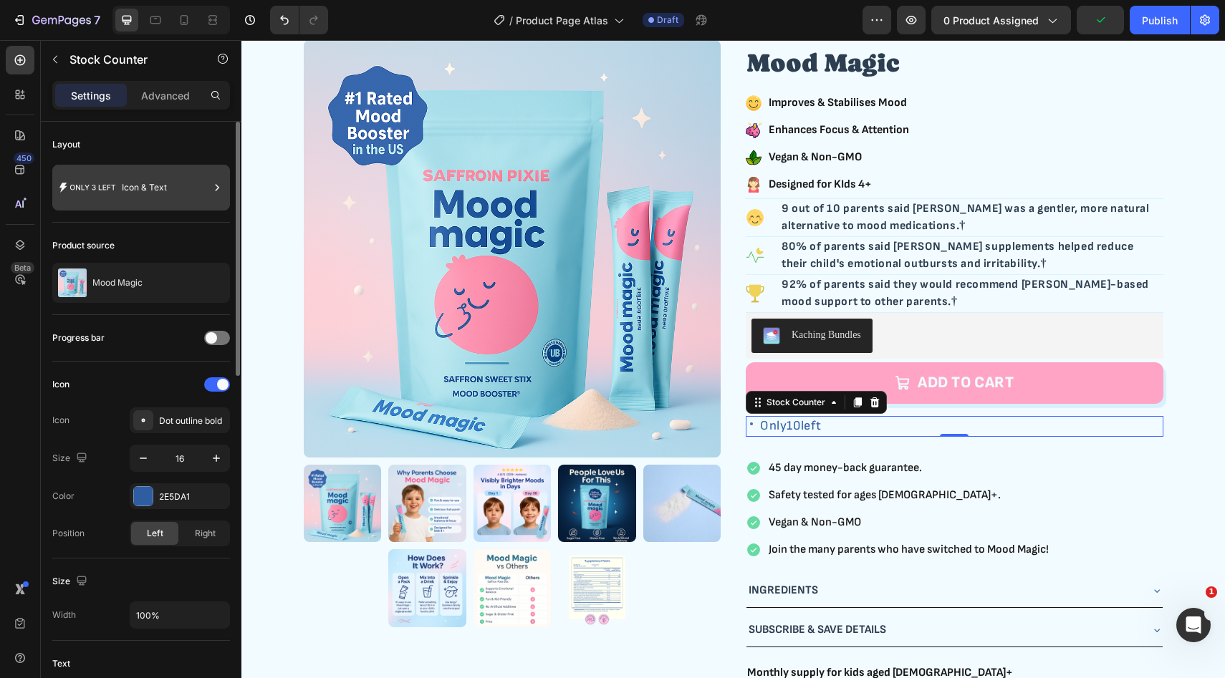
click at [168, 198] on div "Icon & Text" at bounding box center [165, 187] width 87 height 33
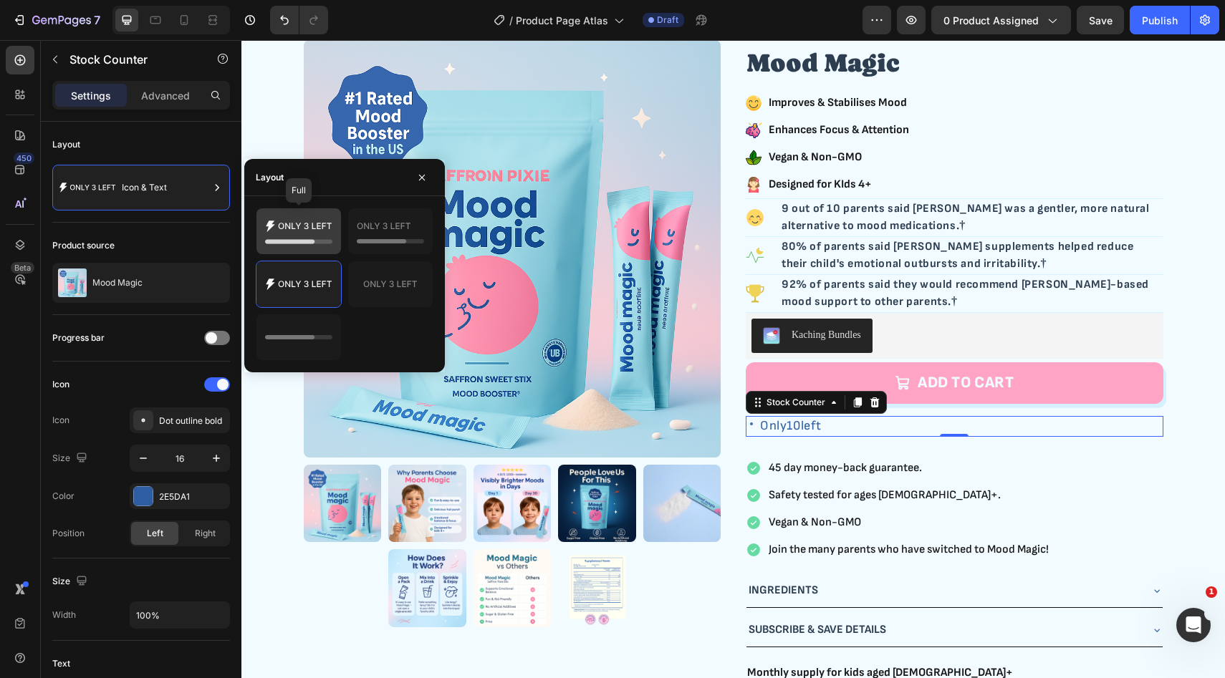
click at [302, 239] on icon at bounding box center [298, 231] width 67 height 29
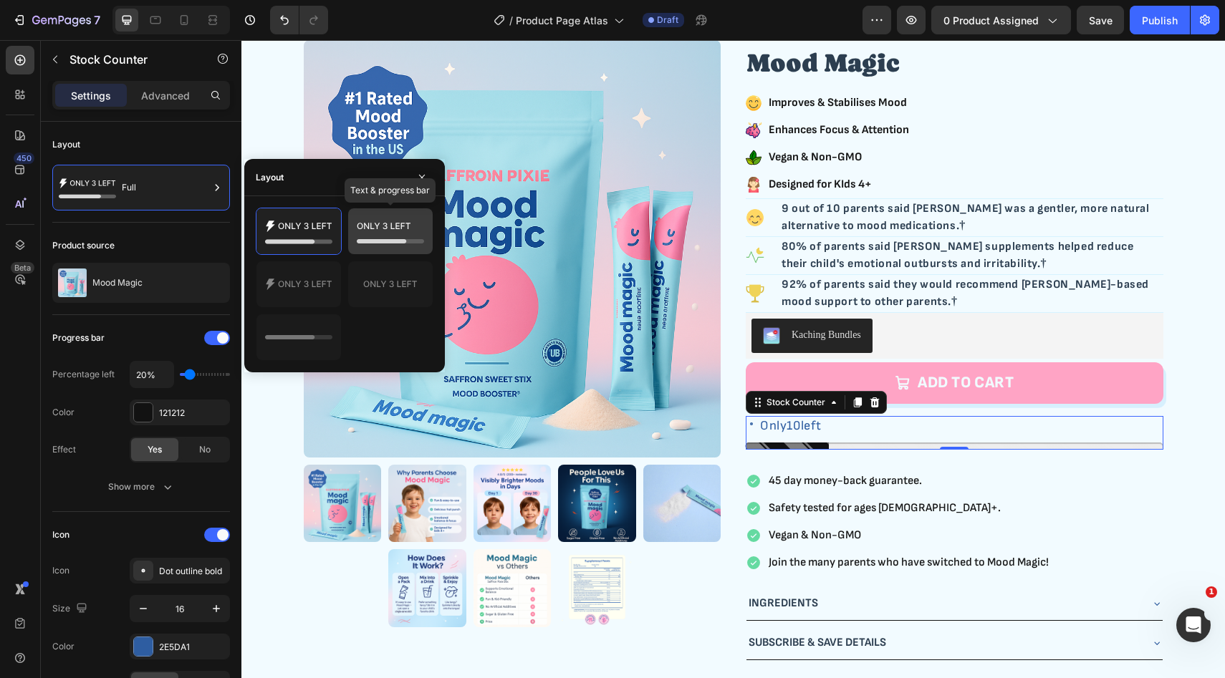
click at [381, 244] on icon at bounding box center [390, 231] width 67 height 29
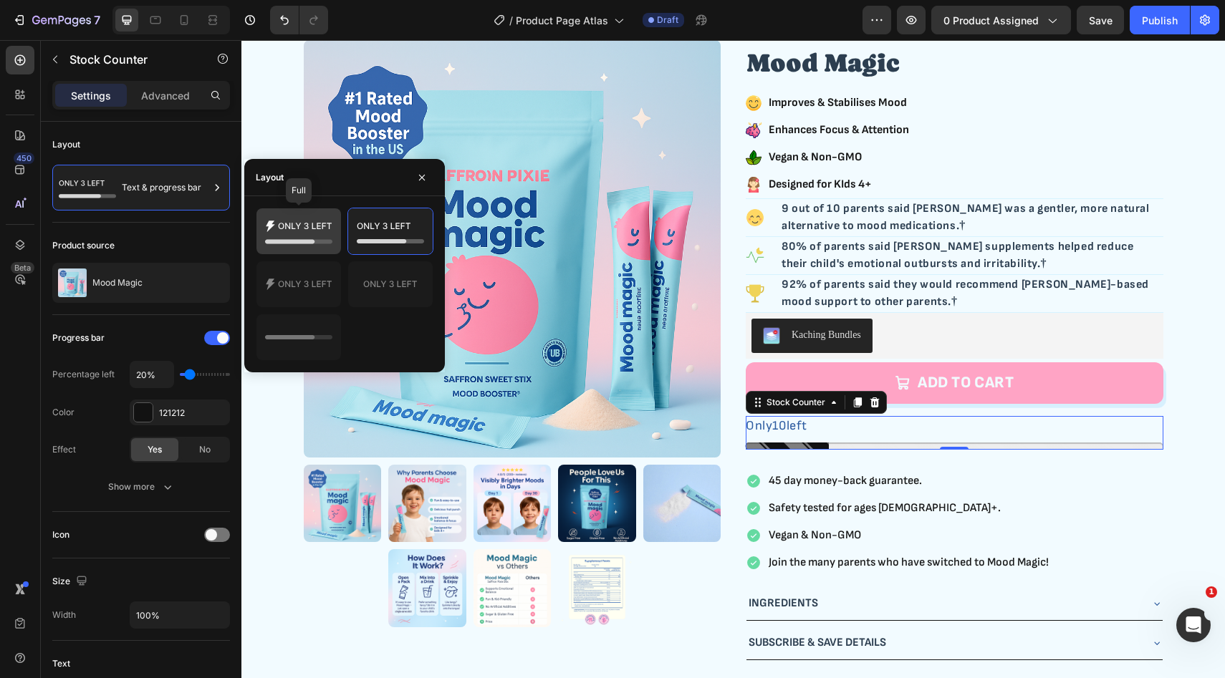
click at [312, 244] on icon at bounding box center [298, 231] width 67 height 29
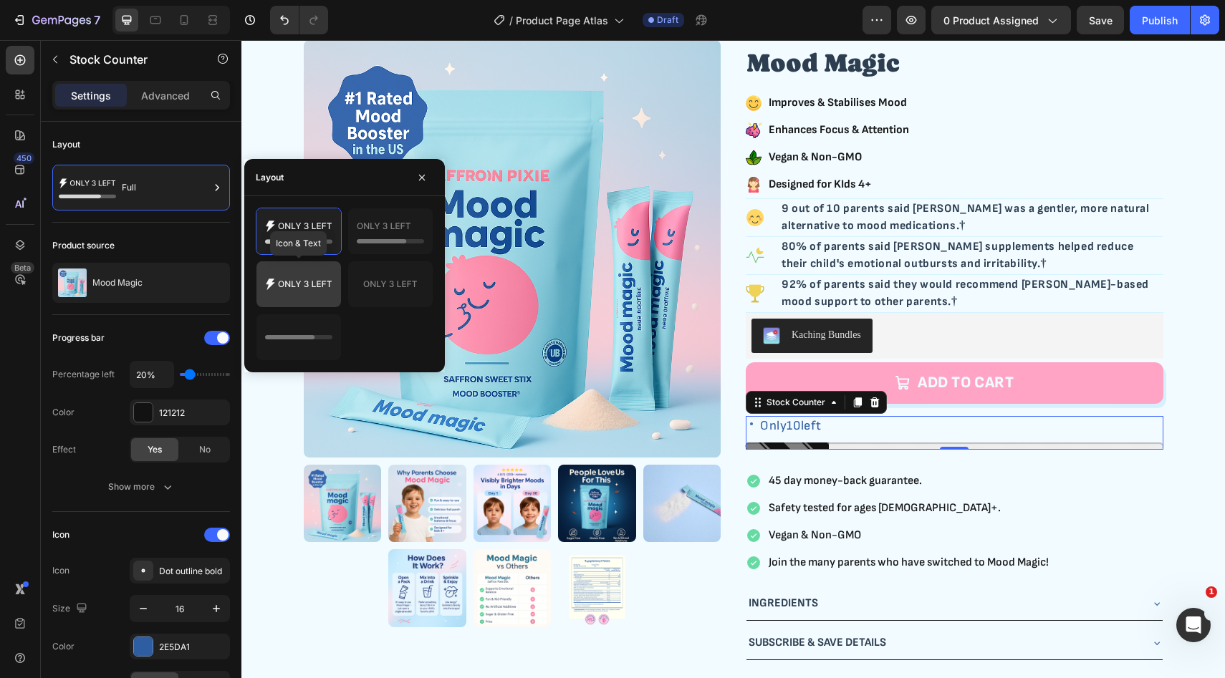
click at [302, 294] on icon at bounding box center [298, 284] width 67 height 29
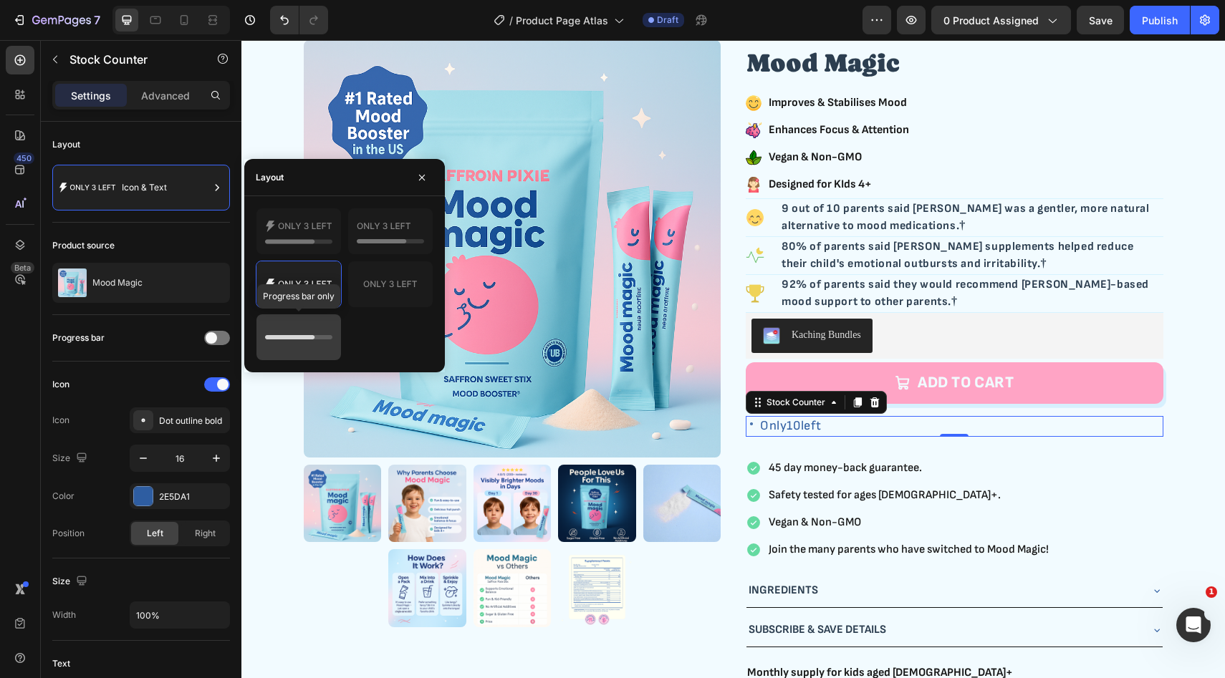
click at [290, 338] on icon at bounding box center [289, 337] width 49 height 4
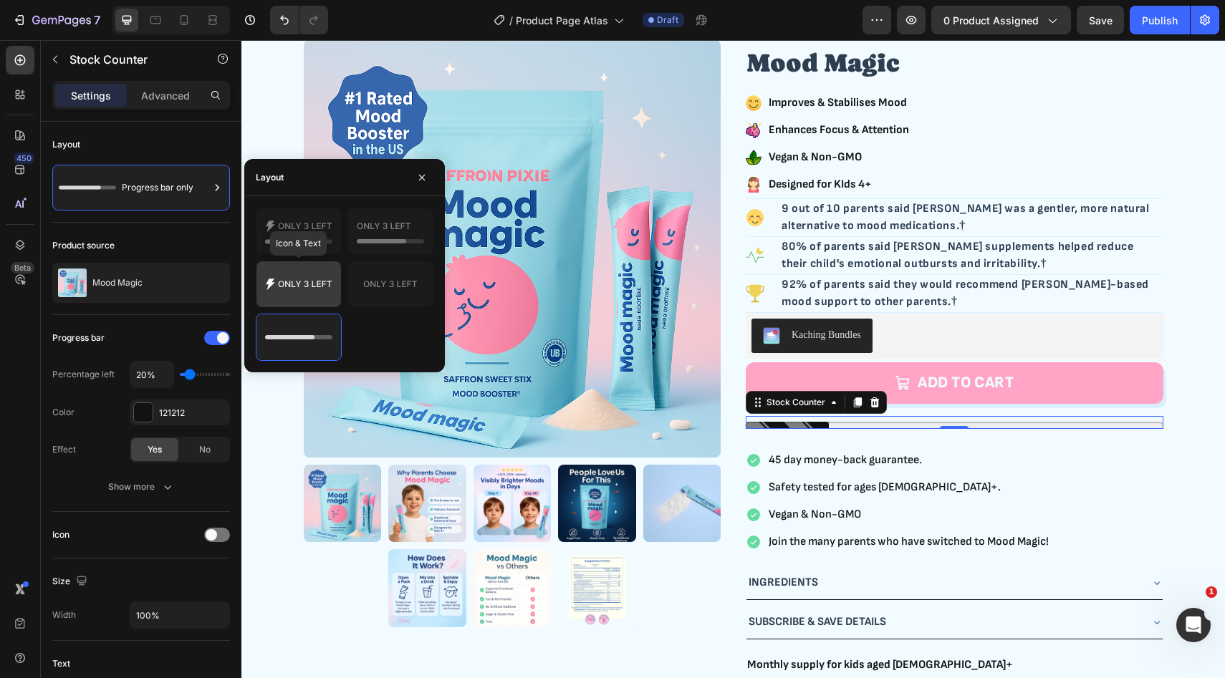
click at [303, 293] on icon at bounding box center [298, 284] width 67 height 29
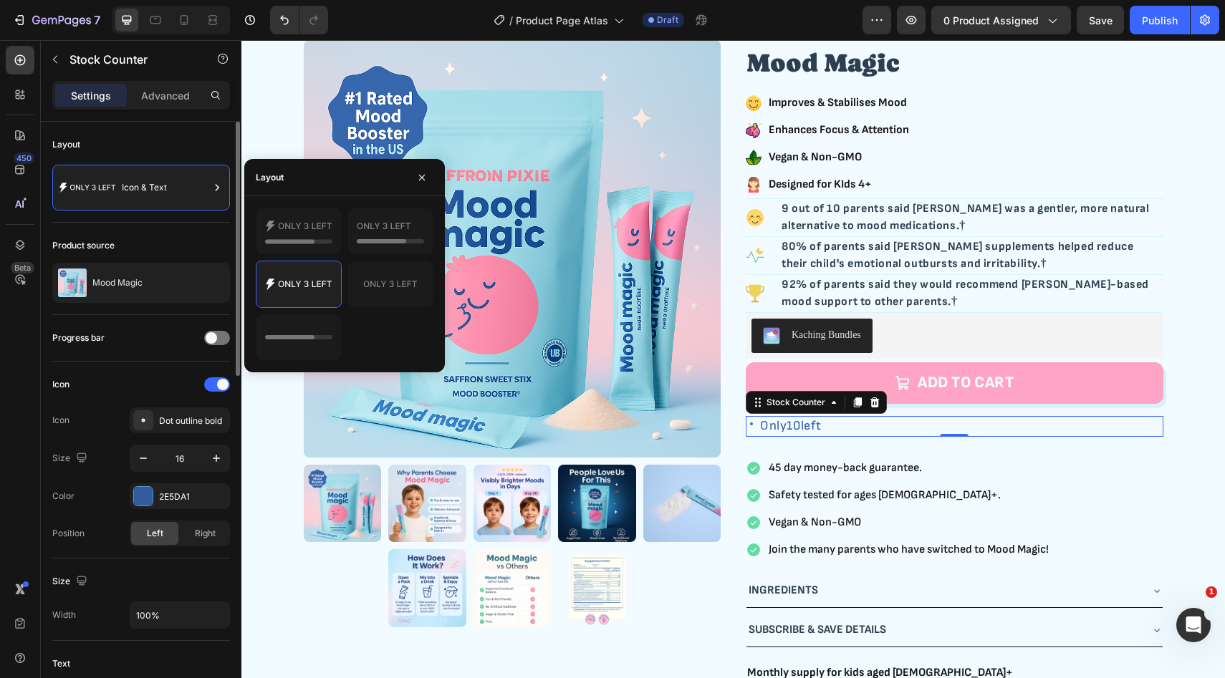
click at [178, 243] on div "Product source" at bounding box center [141, 245] width 178 height 23
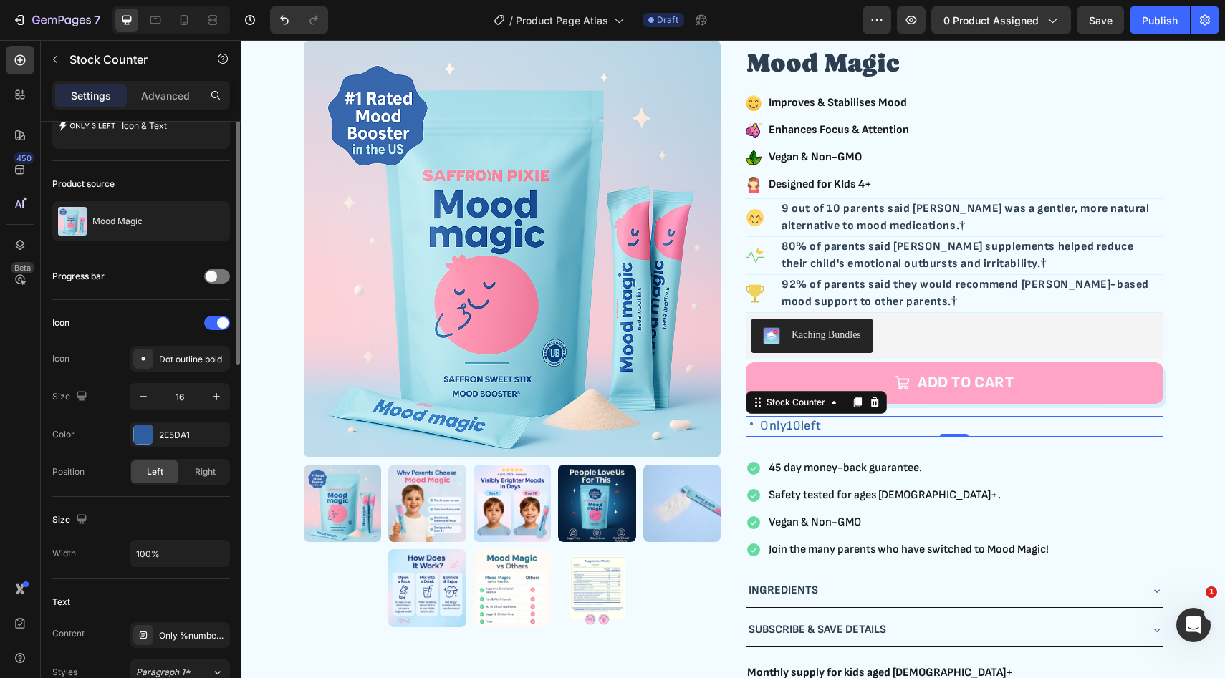
scroll to position [62, 0]
click at [177, 430] on div "2E5DA1" at bounding box center [180, 434] width 42 height 13
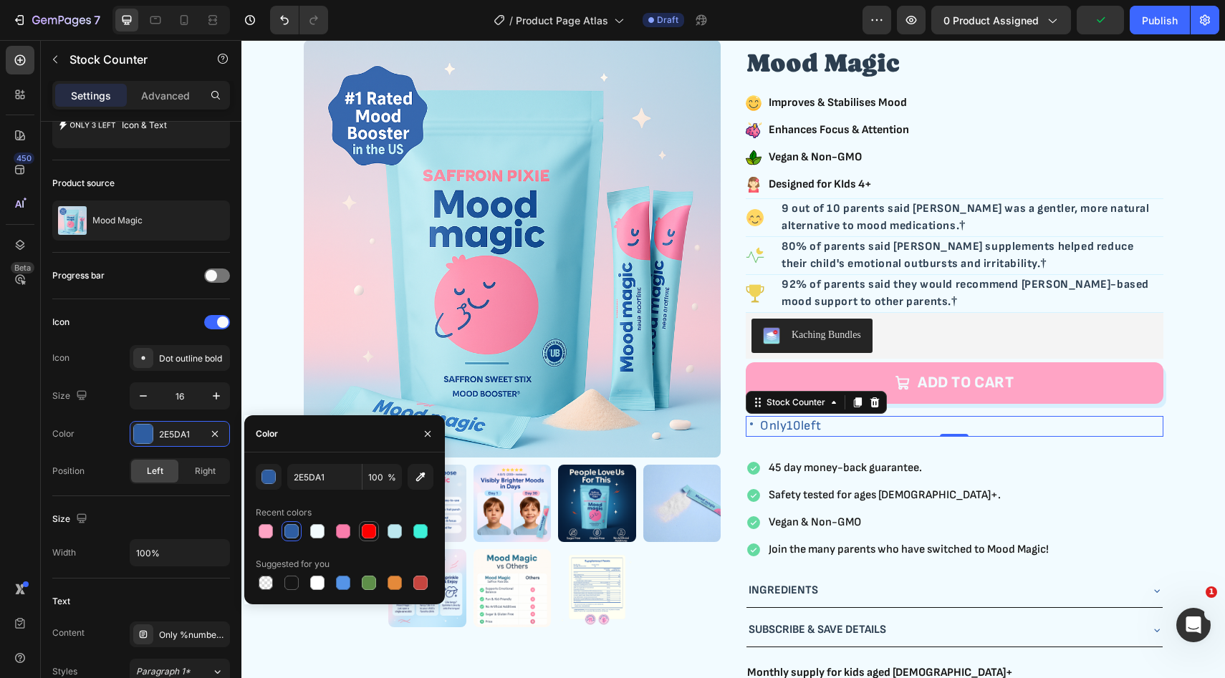
click at [367, 531] on div at bounding box center [369, 531] width 14 height 14
type input "FF0000"
click at [120, 307] on div "Icon Icon Dot outline bold Size 16 Color FF0000 Position Left Right" at bounding box center [141, 397] width 178 height 197
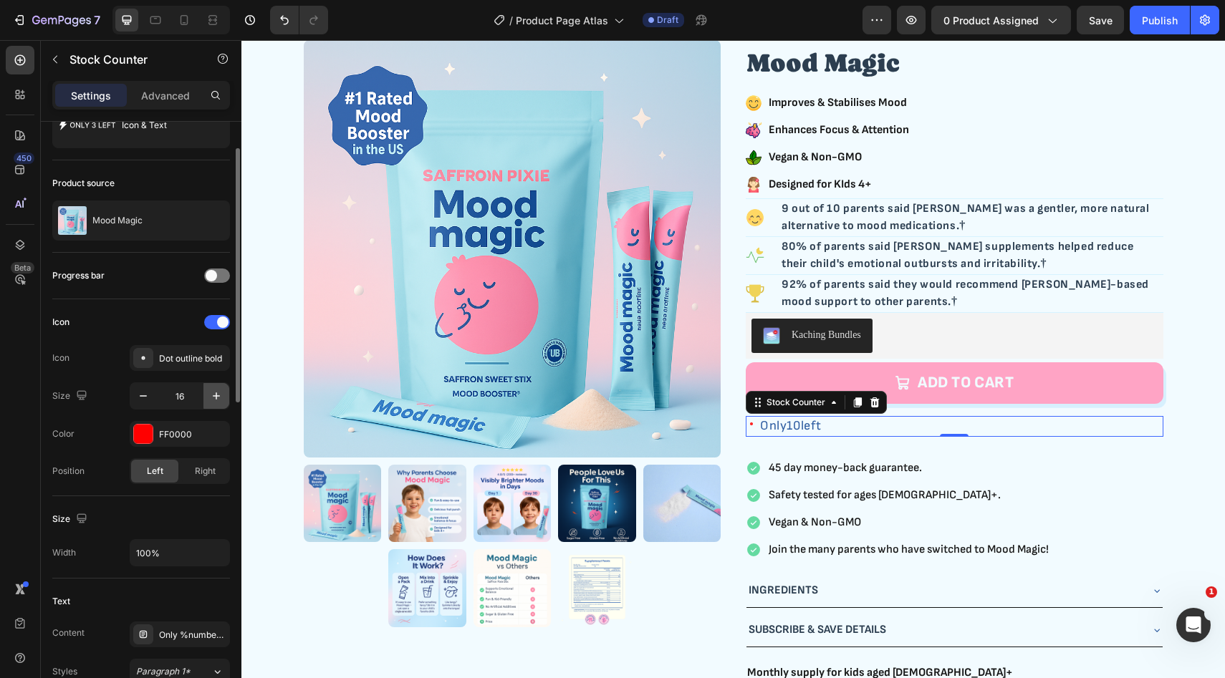
click at [216, 393] on icon "button" at bounding box center [216, 395] width 7 height 7
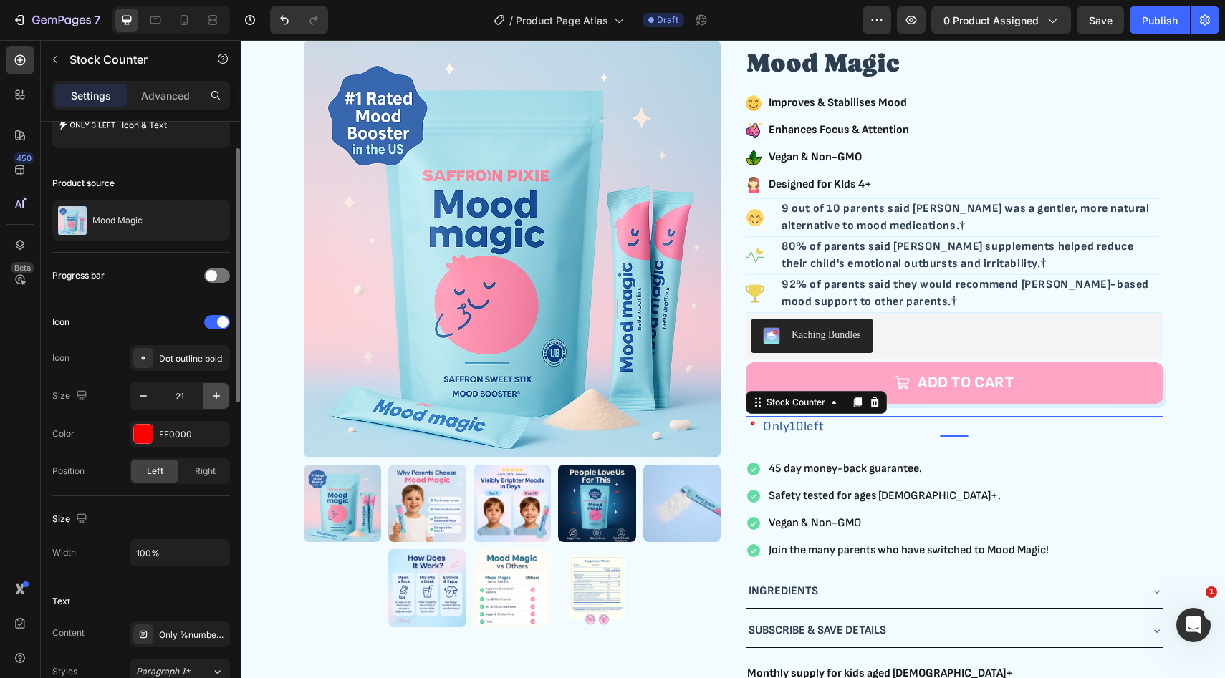
click at [216, 393] on icon "button" at bounding box center [216, 395] width 7 height 7
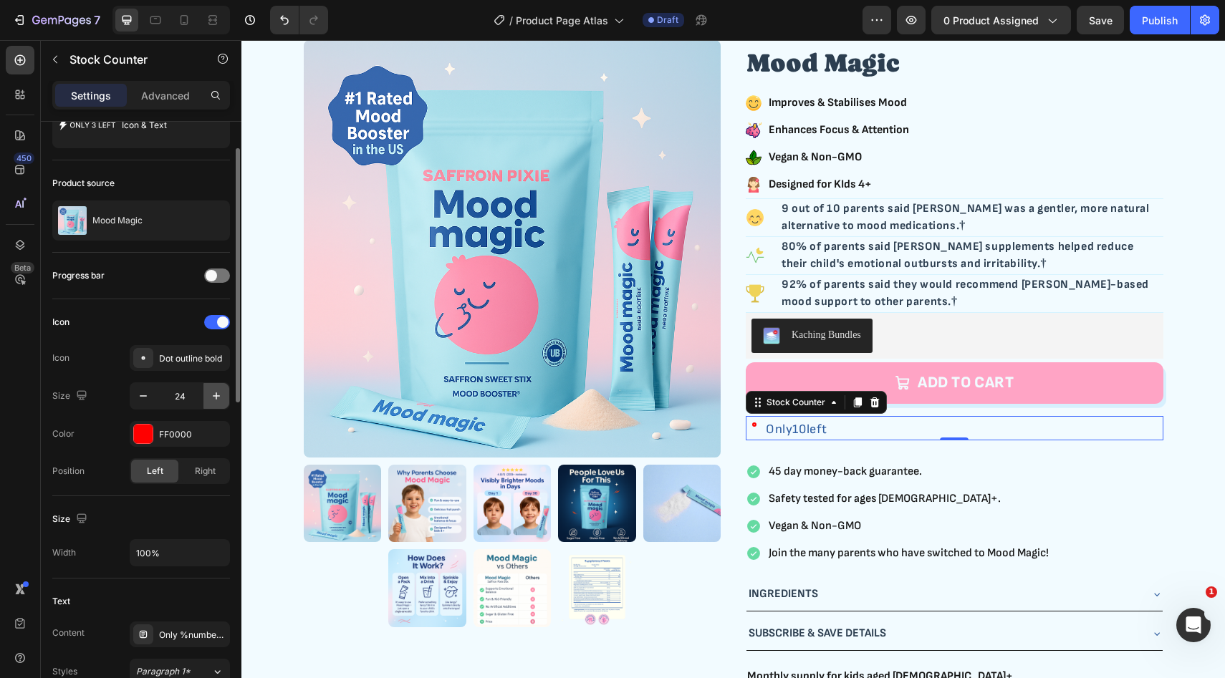
click at [216, 393] on icon "button" at bounding box center [216, 395] width 7 height 7
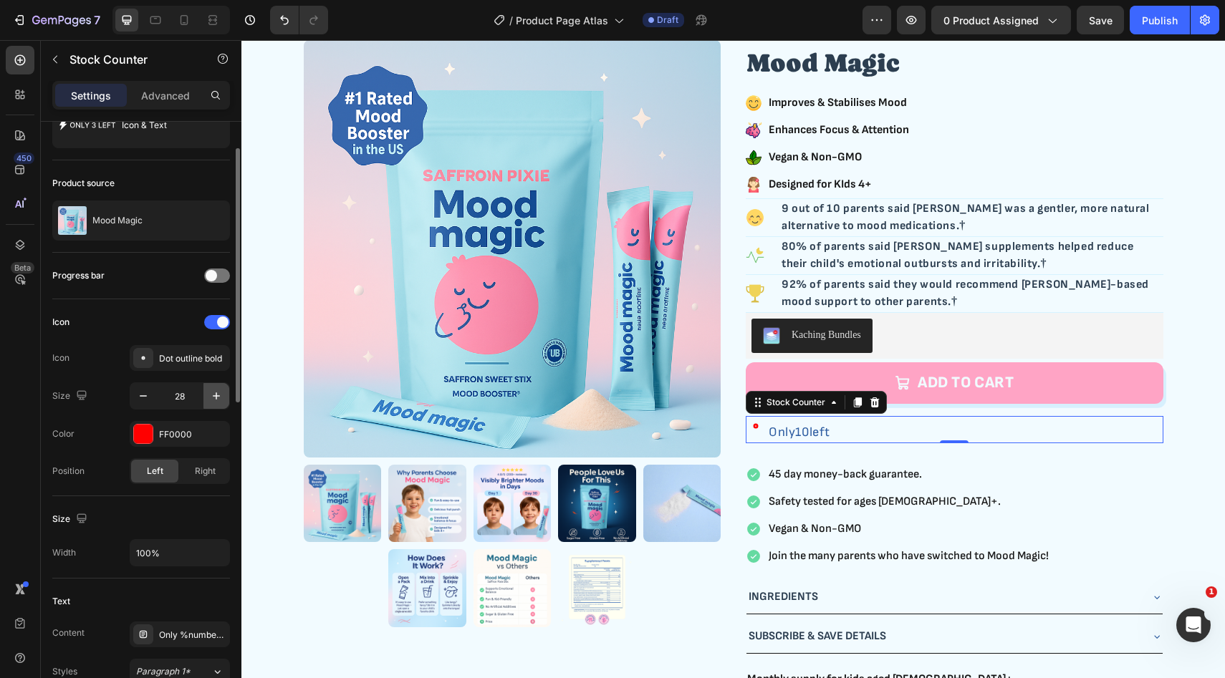
click at [216, 393] on icon "button" at bounding box center [216, 395] width 7 height 7
type input "29"
click at [199, 478] on div "Right" at bounding box center [204, 471] width 47 height 23
click at [135, 471] on div "Left" at bounding box center [154, 471] width 47 height 23
click at [140, 324] on div "Icon" at bounding box center [141, 322] width 178 height 23
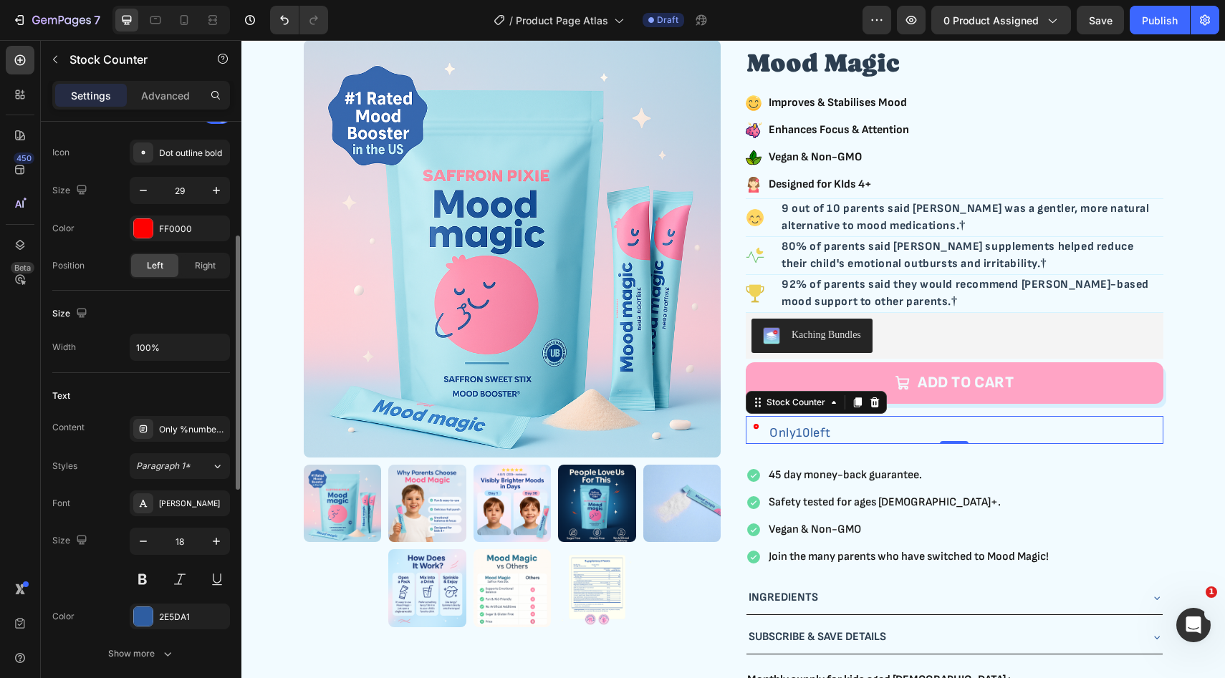
scroll to position [283, 0]
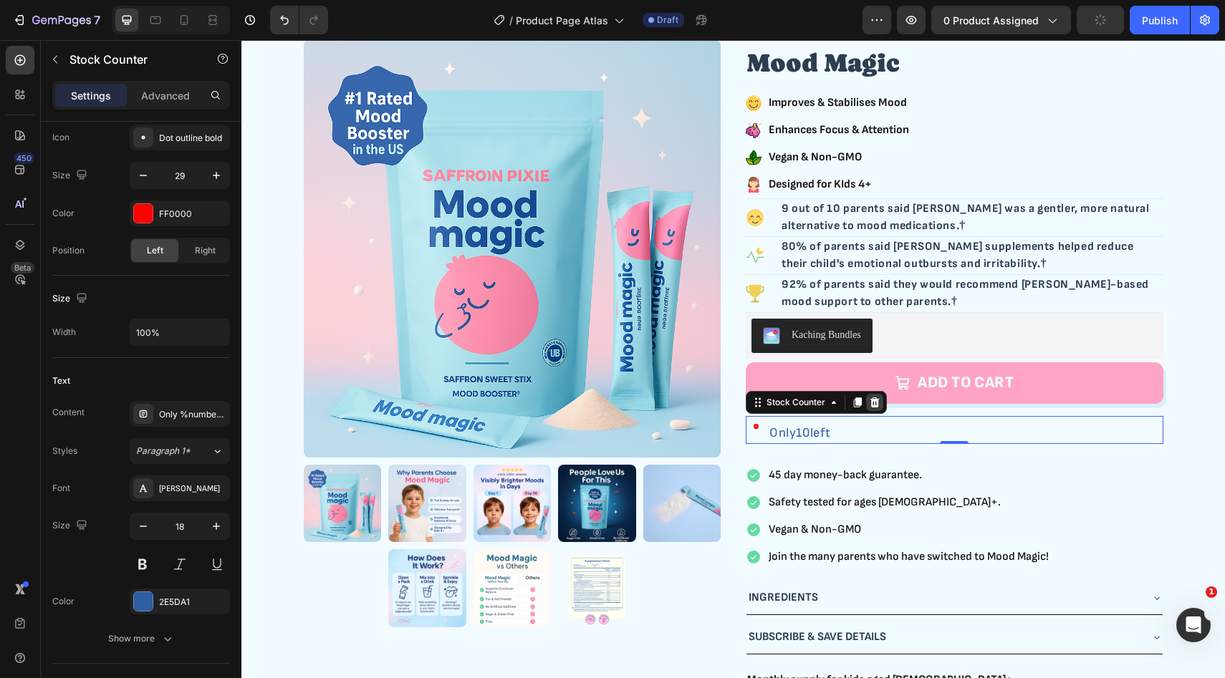
click at [873, 405] on icon at bounding box center [874, 402] width 11 height 11
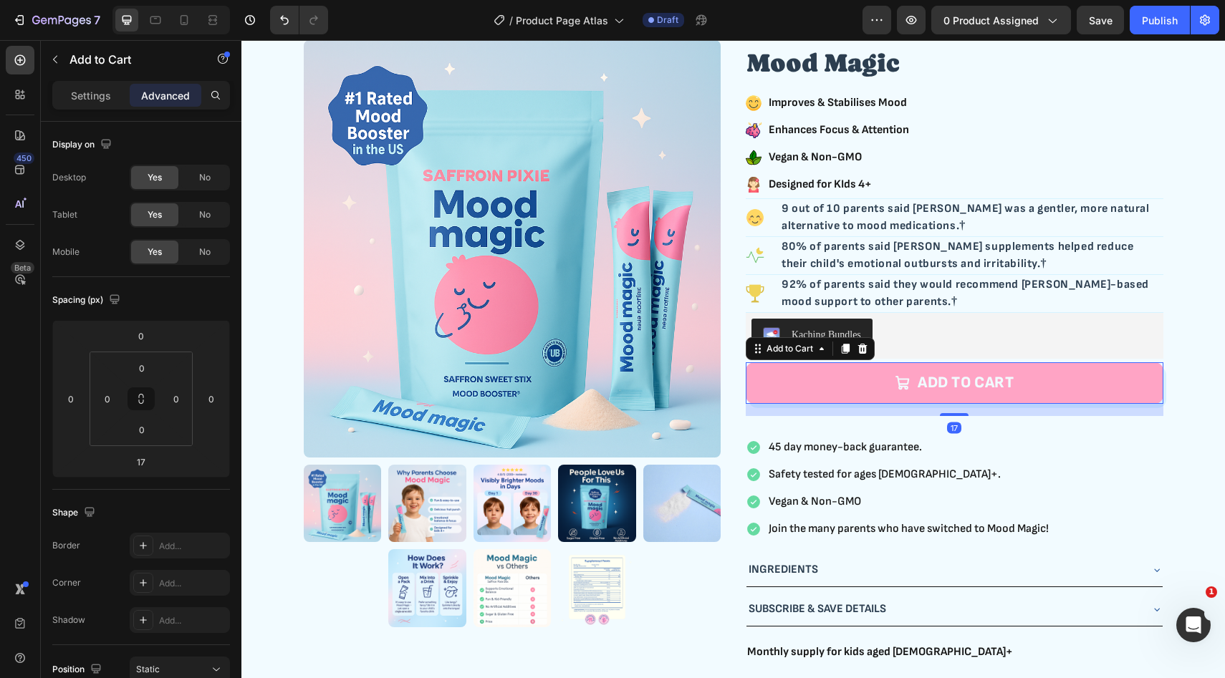
click at [844, 390] on button "ADD TO CART" at bounding box center [955, 383] width 418 height 42
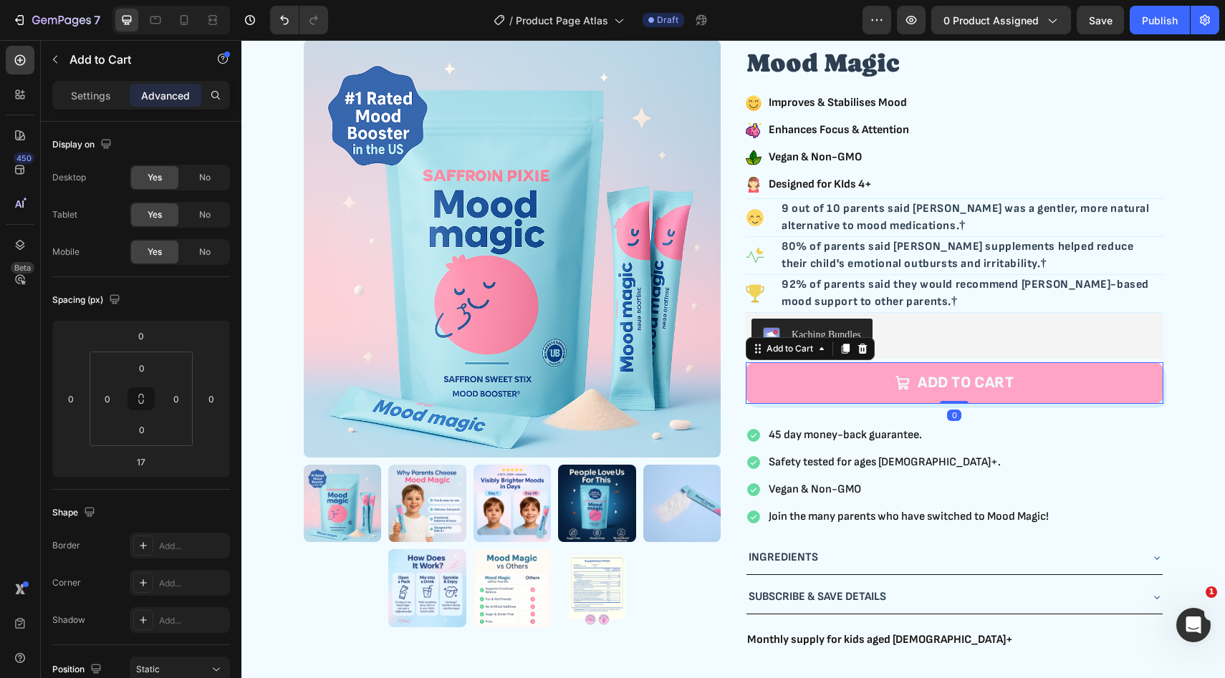
drag, startPoint x: 955, startPoint y: 415, endPoint x: 955, endPoint y: 360, distance: 55.1
click at [955, 360] on div "Icon Icon Icon Icon Icon Icon List Row 4.7 | 200+ Reviews Text Block Row Mood M…" at bounding box center [955, 336] width 418 height 628
type input "0"
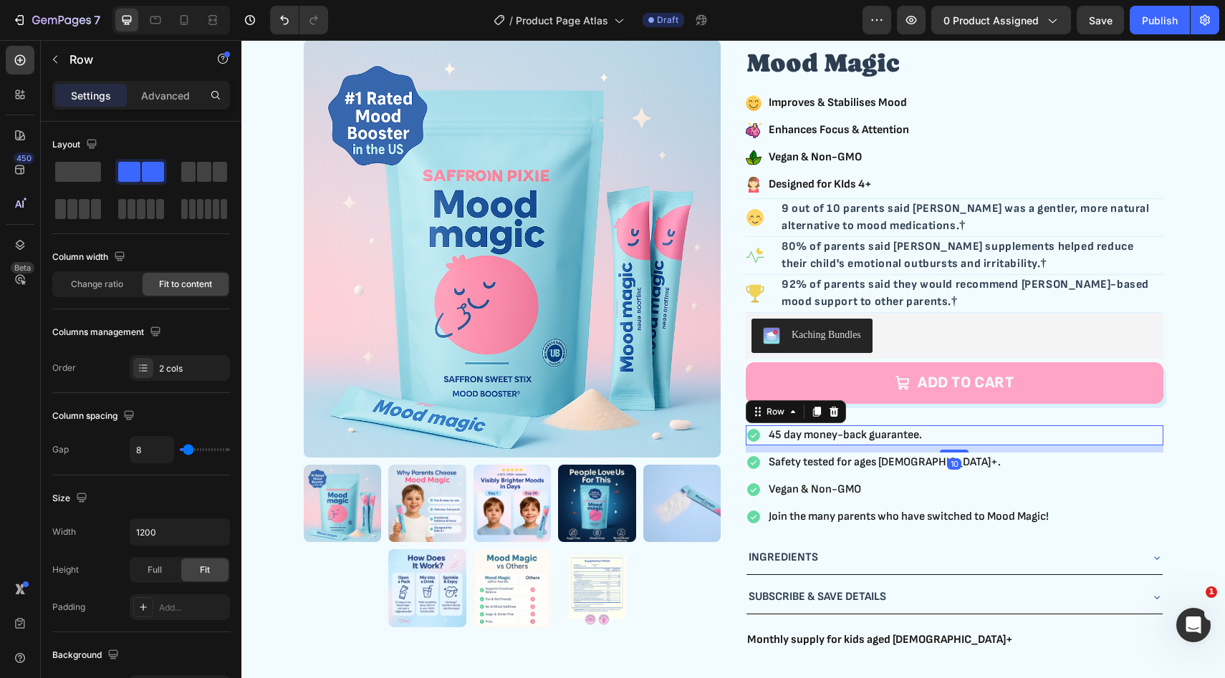
click at [986, 439] on div "Icon 45 day money-back guarantee. Text Block Row 10" at bounding box center [955, 435] width 418 height 20
click at [152, 111] on div "Settings Advanced" at bounding box center [141, 101] width 201 height 41
click at [155, 96] on p "Advanced" at bounding box center [165, 95] width 49 height 15
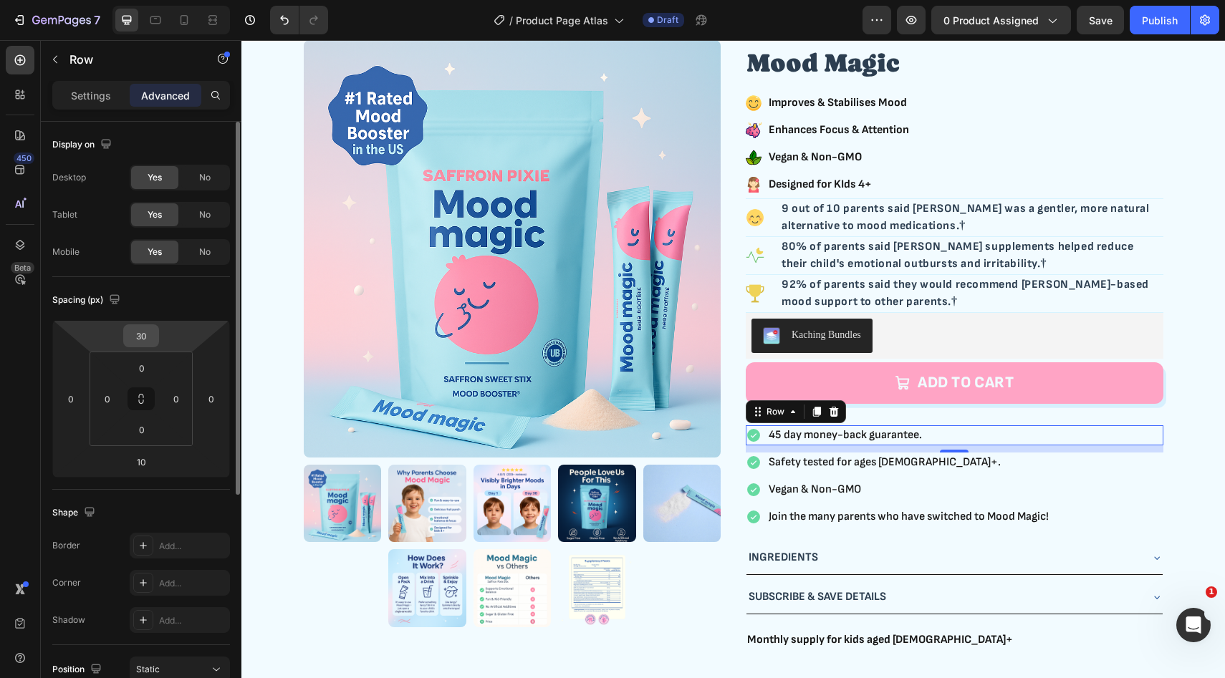
click at [151, 335] on input "30" at bounding box center [141, 335] width 29 height 21
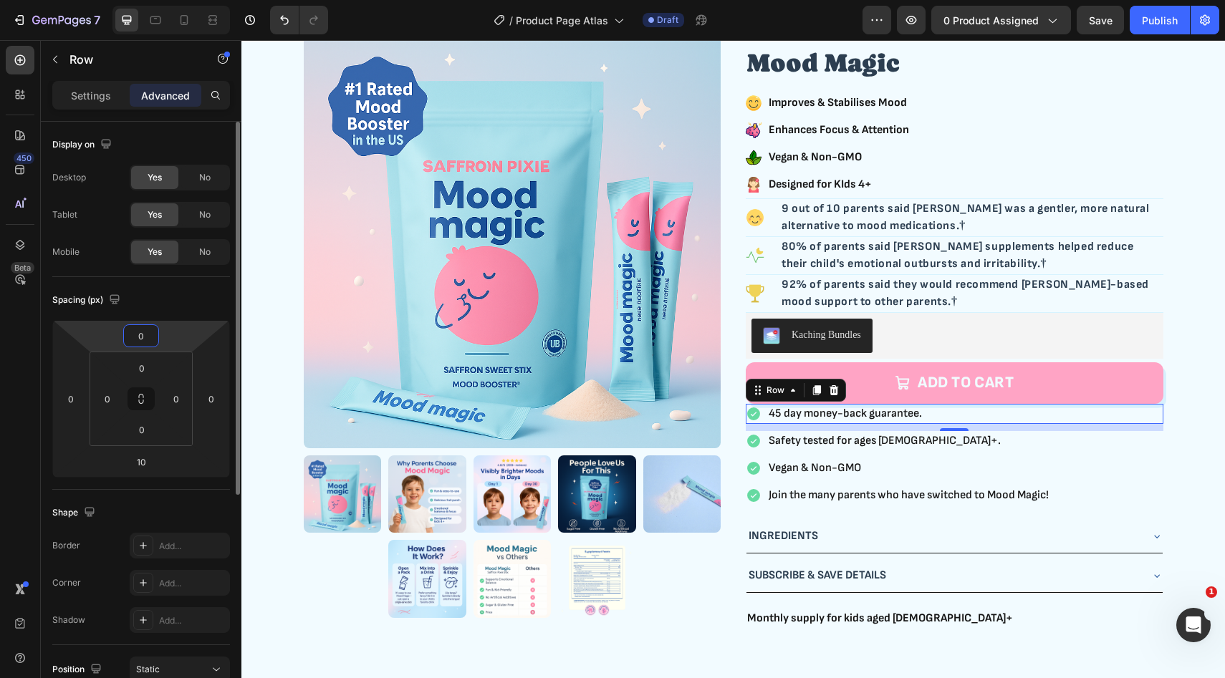
type input "0"
drag, startPoint x: 142, startPoint y: 302, endPoint x: 152, endPoint y: 481, distance: 180.1
click at [142, 302] on div "Spacing (px)" at bounding box center [141, 300] width 178 height 23
click at [151, 471] on input "10" at bounding box center [141, 461] width 29 height 21
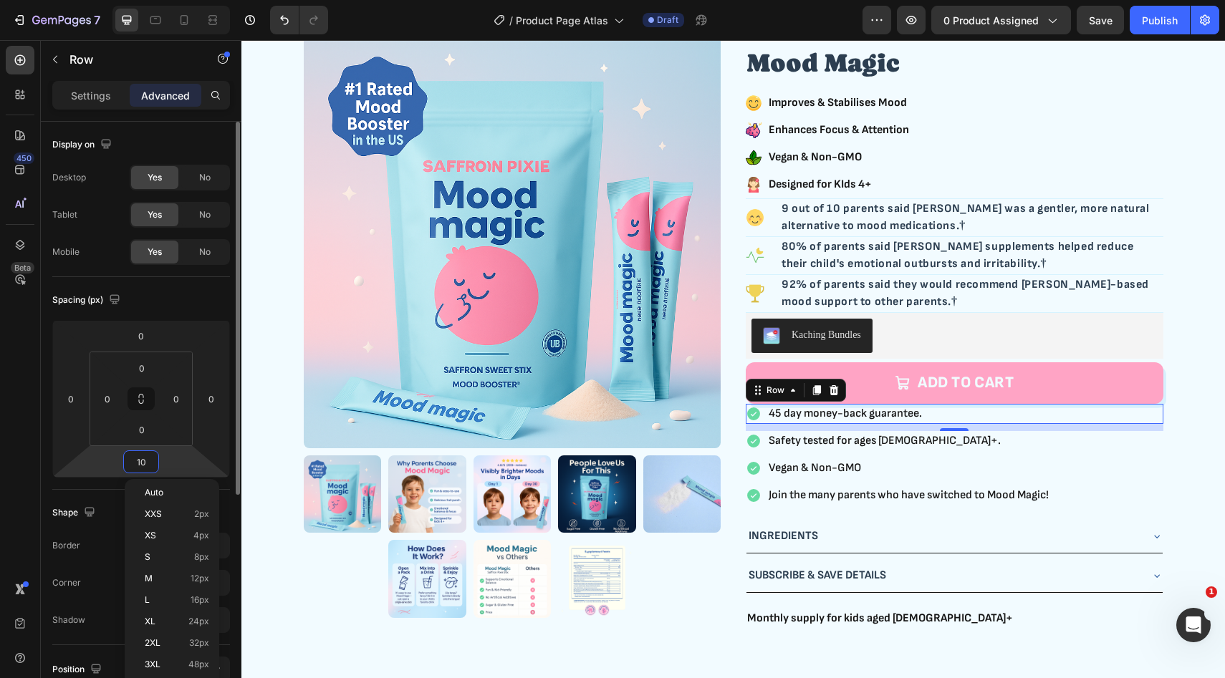
drag, startPoint x: 182, startPoint y: 309, endPoint x: 204, endPoint y: 306, distance: 22.5
click at [182, 309] on div "Spacing (px)" at bounding box center [141, 300] width 178 height 23
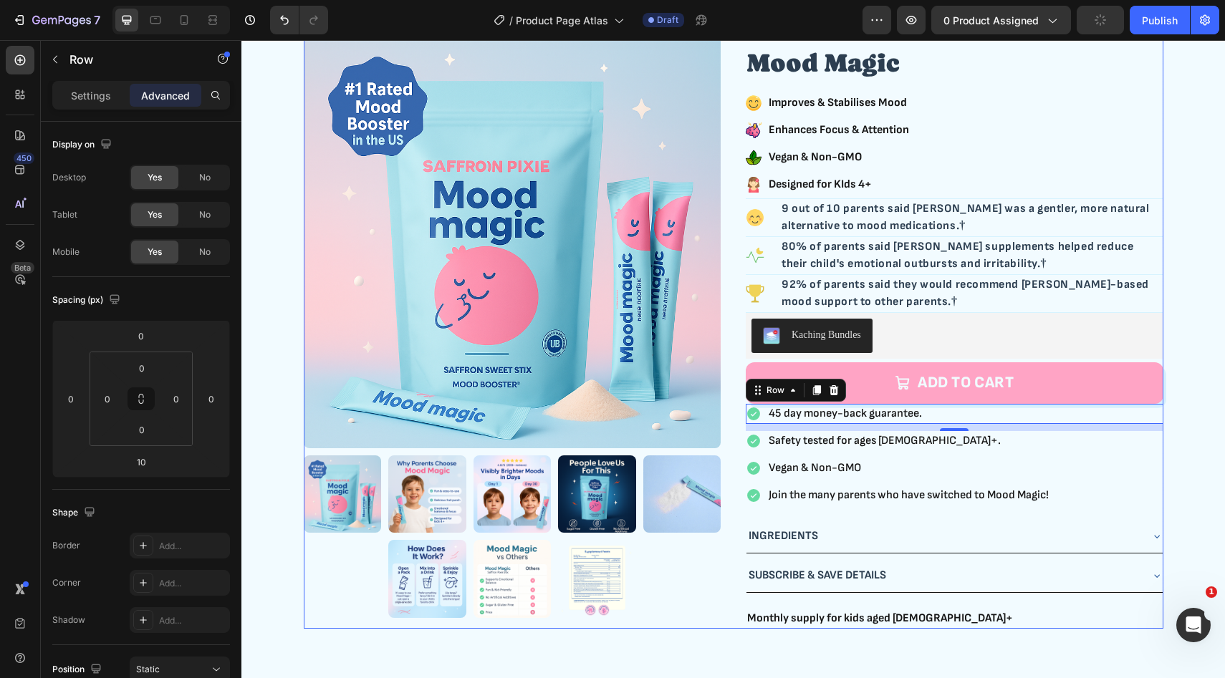
click at [1031, 454] on div "Icon Icon Icon Icon Icon Icon List Row 4.7 | 200+ Reviews Text Block Row Mood M…" at bounding box center [955, 325] width 418 height 607
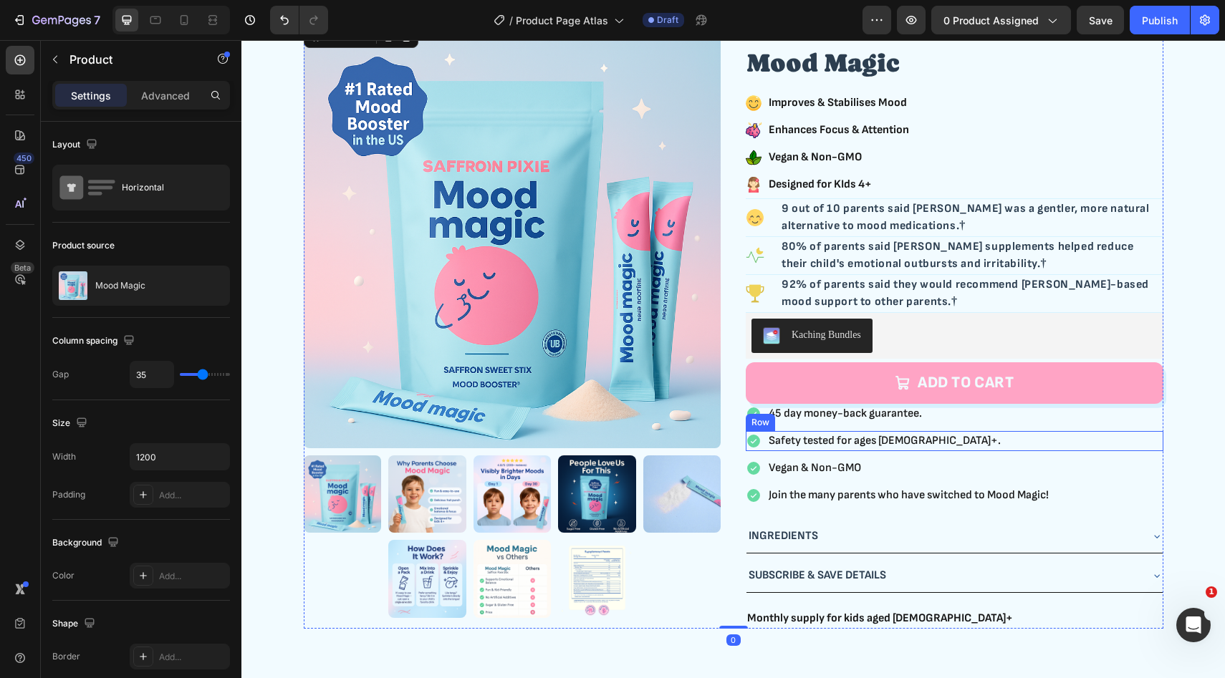
click at [1021, 438] on div "Icon Safety tested for ages 4+. Text Block Row" at bounding box center [955, 441] width 418 height 20
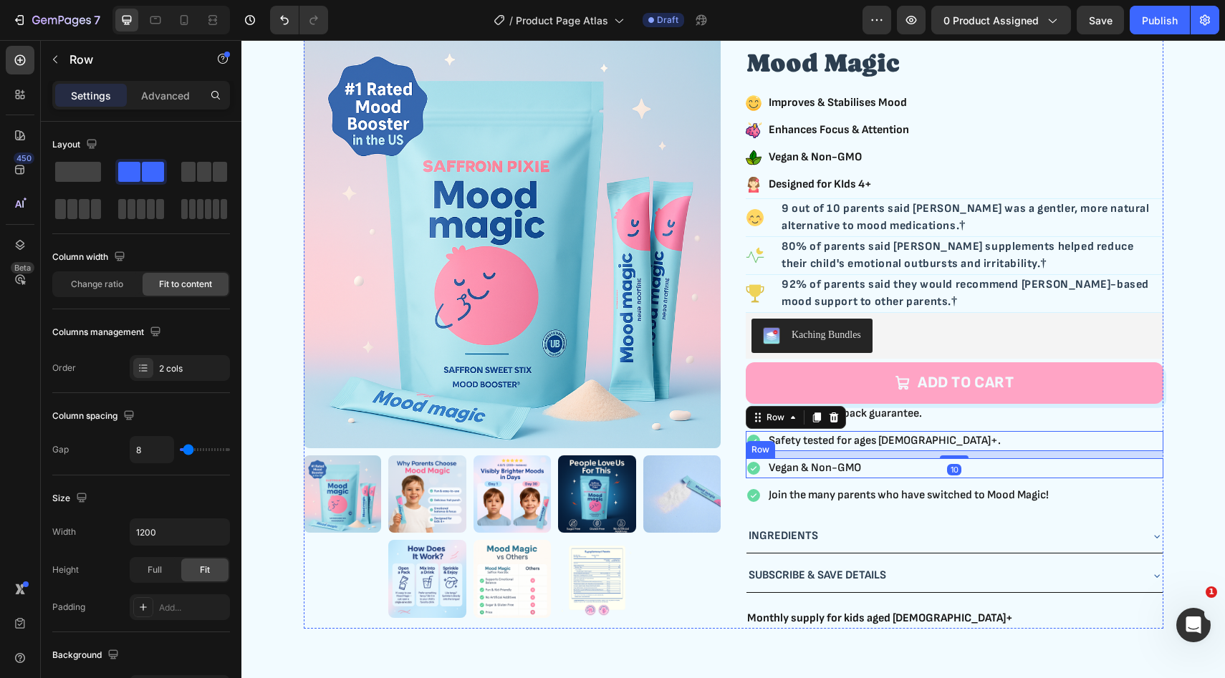
click at [1012, 470] on div "Icon Vegan & Non-GMO Text Block Row" at bounding box center [955, 468] width 418 height 20
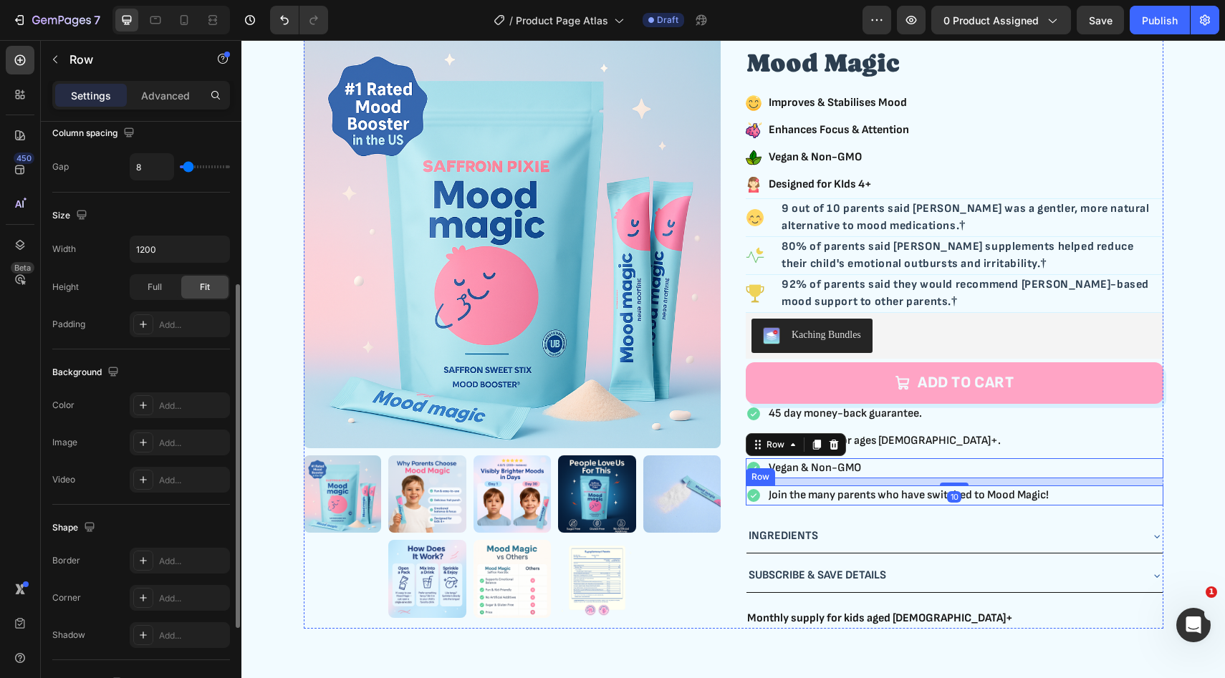
click at [1082, 496] on div "Icon Join the many parents who have switched to Mood Magic! Text Block Row" at bounding box center [955, 496] width 418 height 20
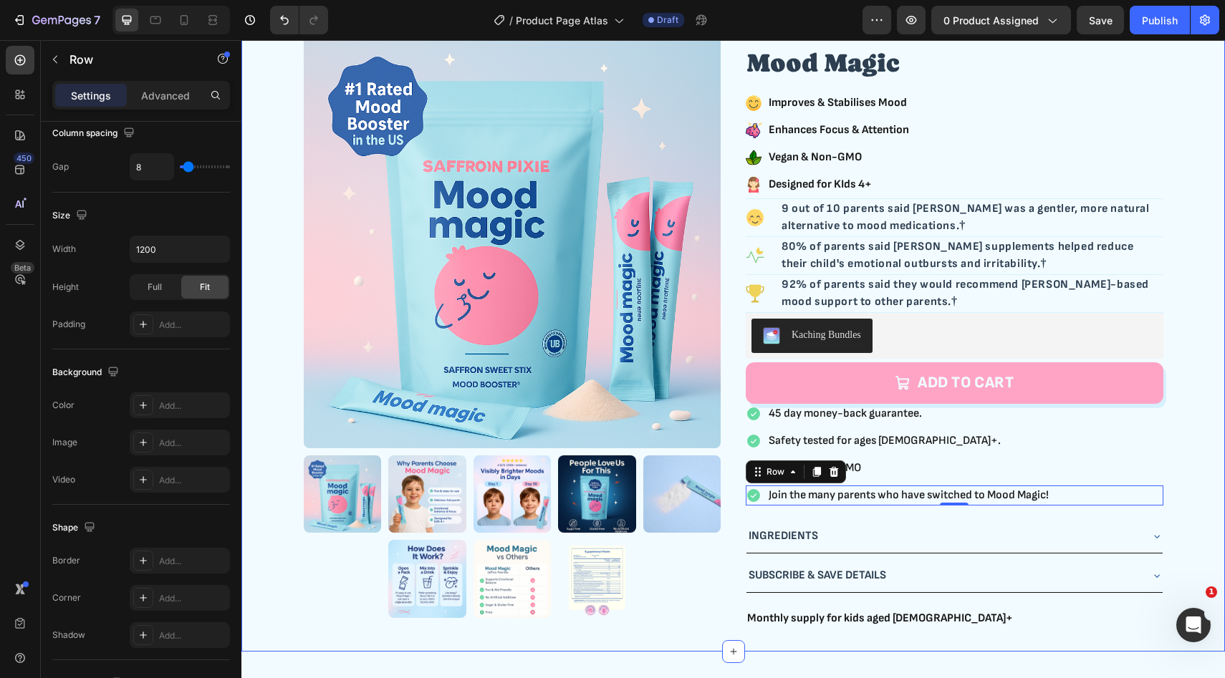
click at [1186, 437] on div "Product Images Icon Icon Icon Icon Icon Icon List Row 4.7 | 200+ Reviews Text B…" at bounding box center [733, 325] width 960 height 607
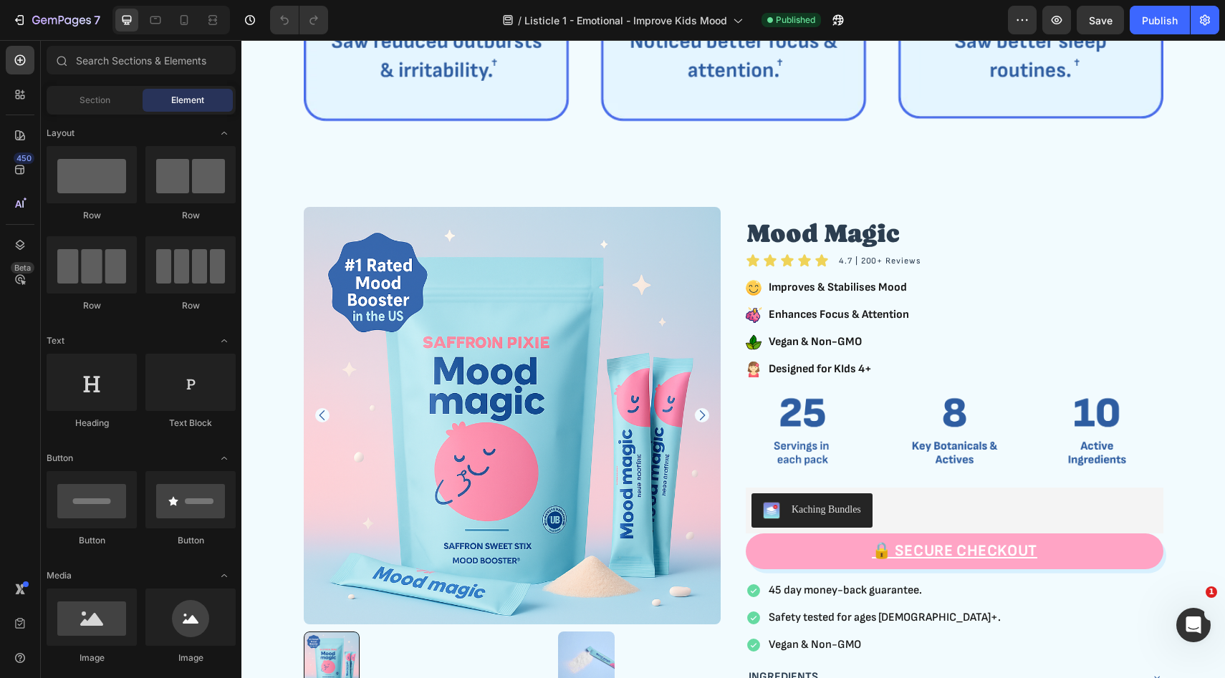
scroll to position [2152, 0]
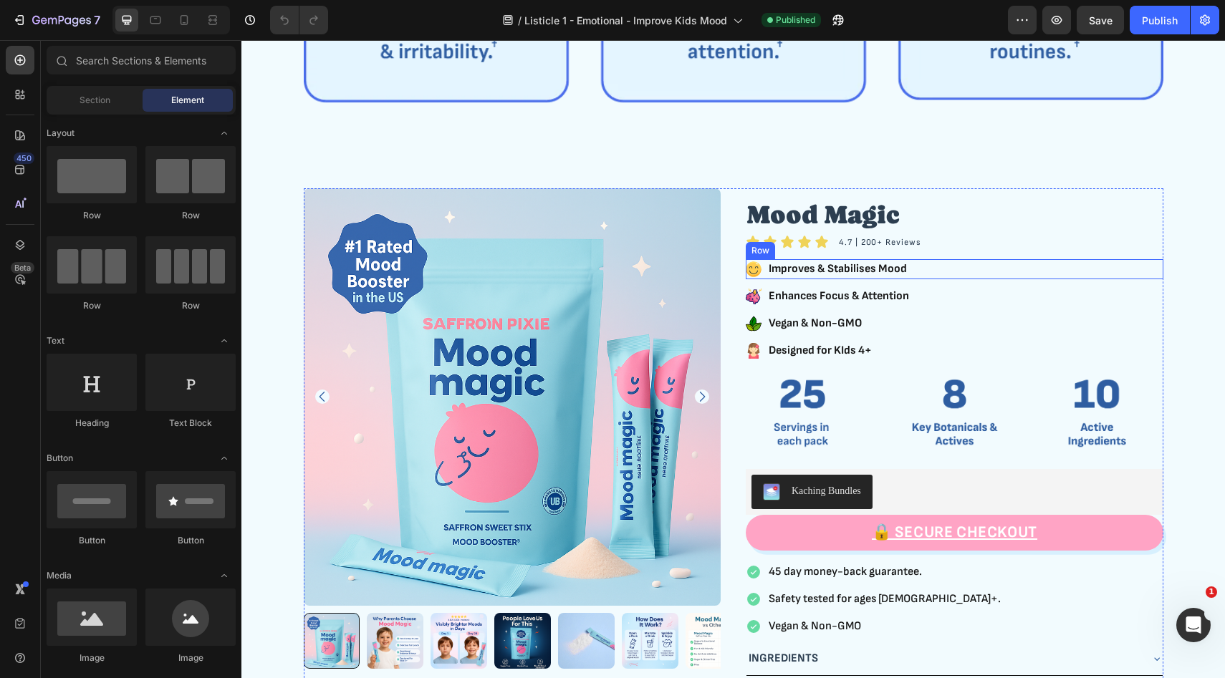
click at [1018, 270] on div "Icon Improves & Stabilises Mood Text Block Row" at bounding box center [955, 269] width 418 height 20
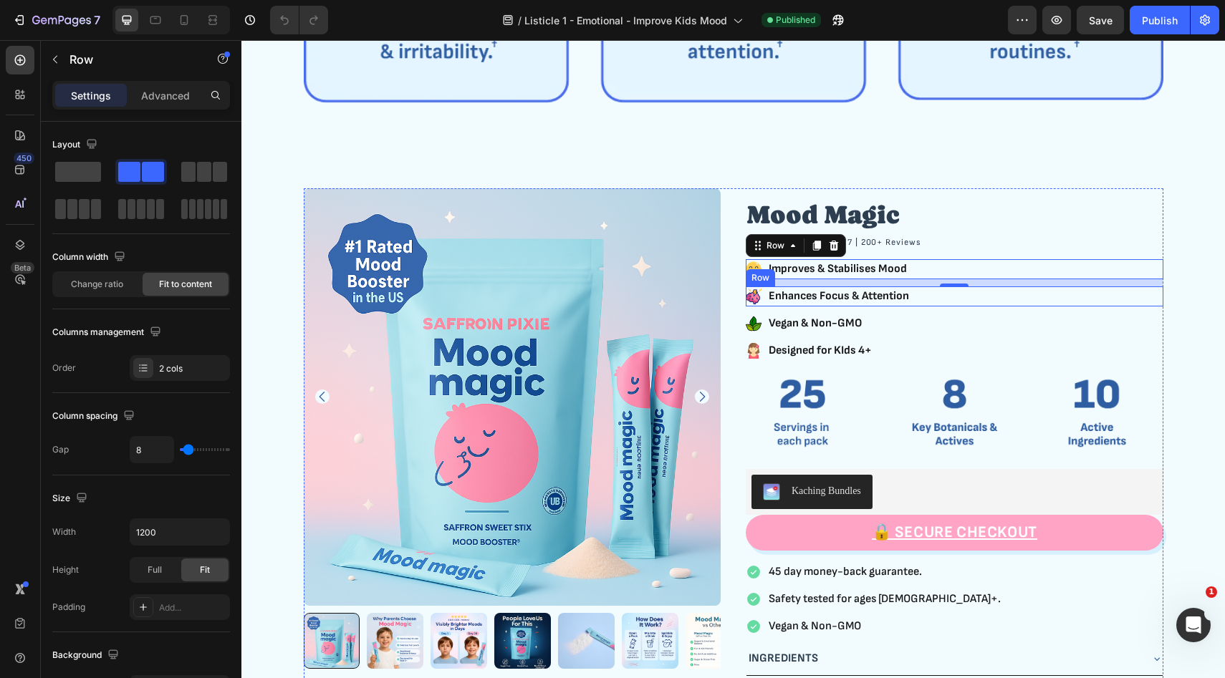
click at [1026, 302] on div "Icon Enhances Focus & Attention Text Block Row" at bounding box center [955, 296] width 418 height 20
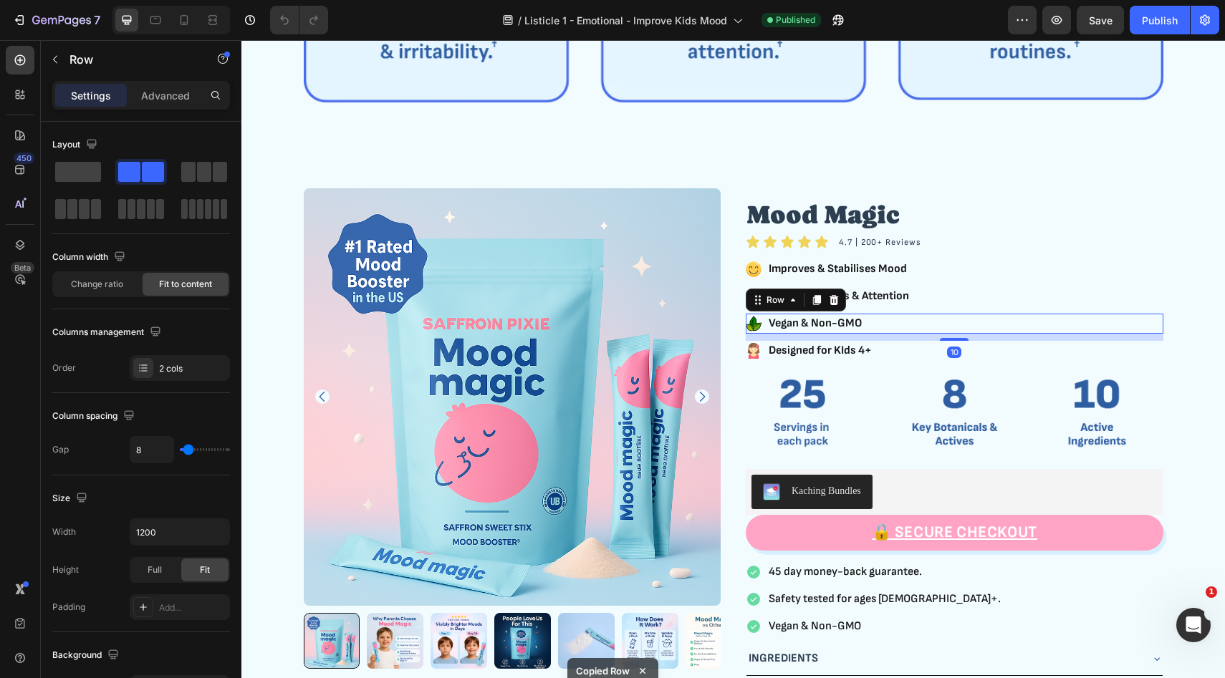
click at [1044, 325] on div "Icon Vegan & Non-GMO Text Block Row 10" at bounding box center [955, 324] width 418 height 20
click at [992, 353] on div "Icon Designed for KIds 4+ Text Block Row" at bounding box center [955, 351] width 418 height 20
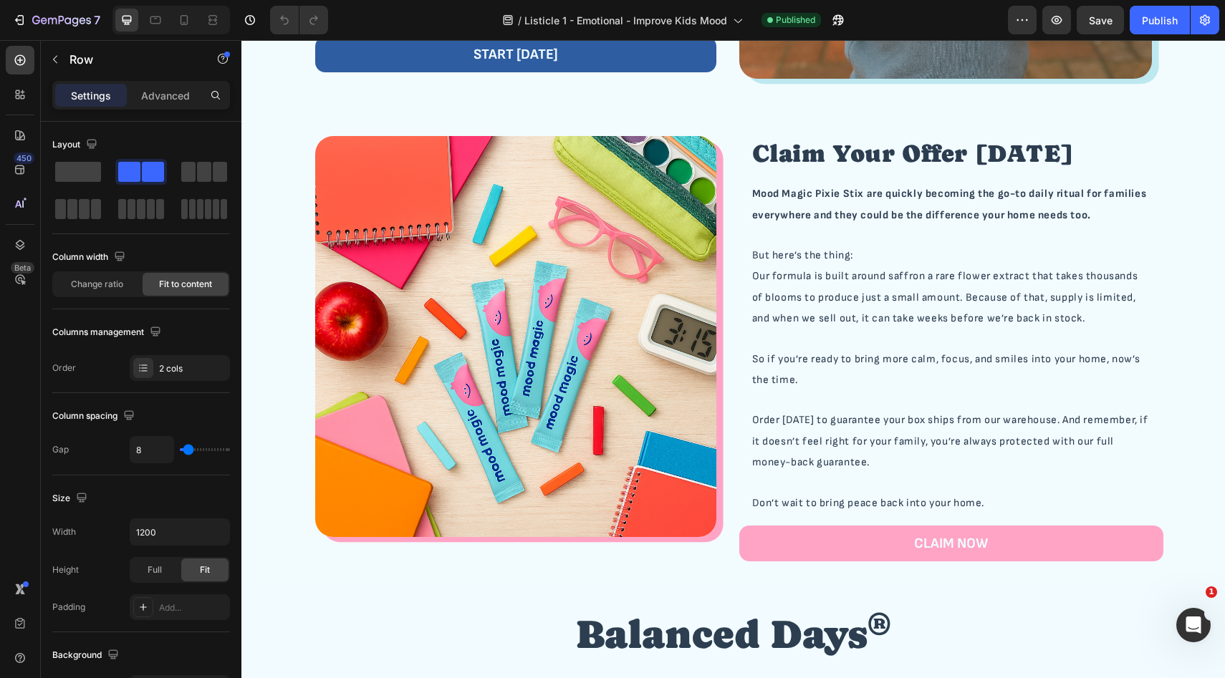
scroll to position [3899, 0]
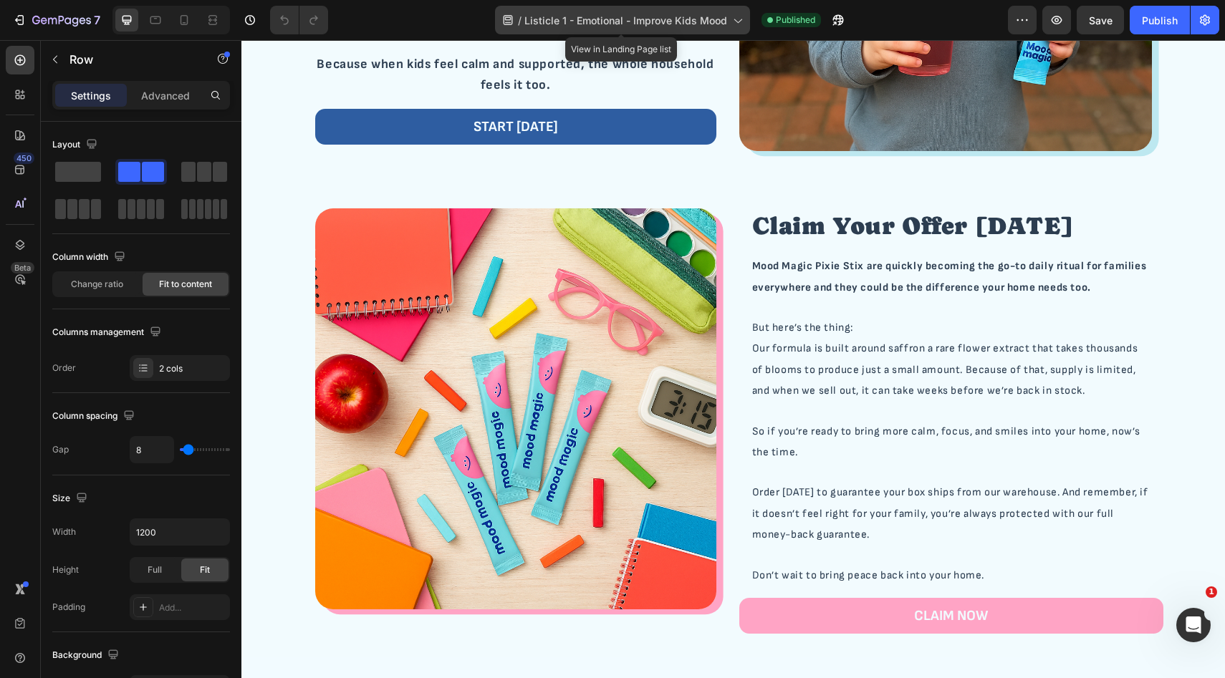
click at [635, 24] on span "Listicle 1 - Emotional - Improve Kids Mood" at bounding box center [625, 20] width 203 height 15
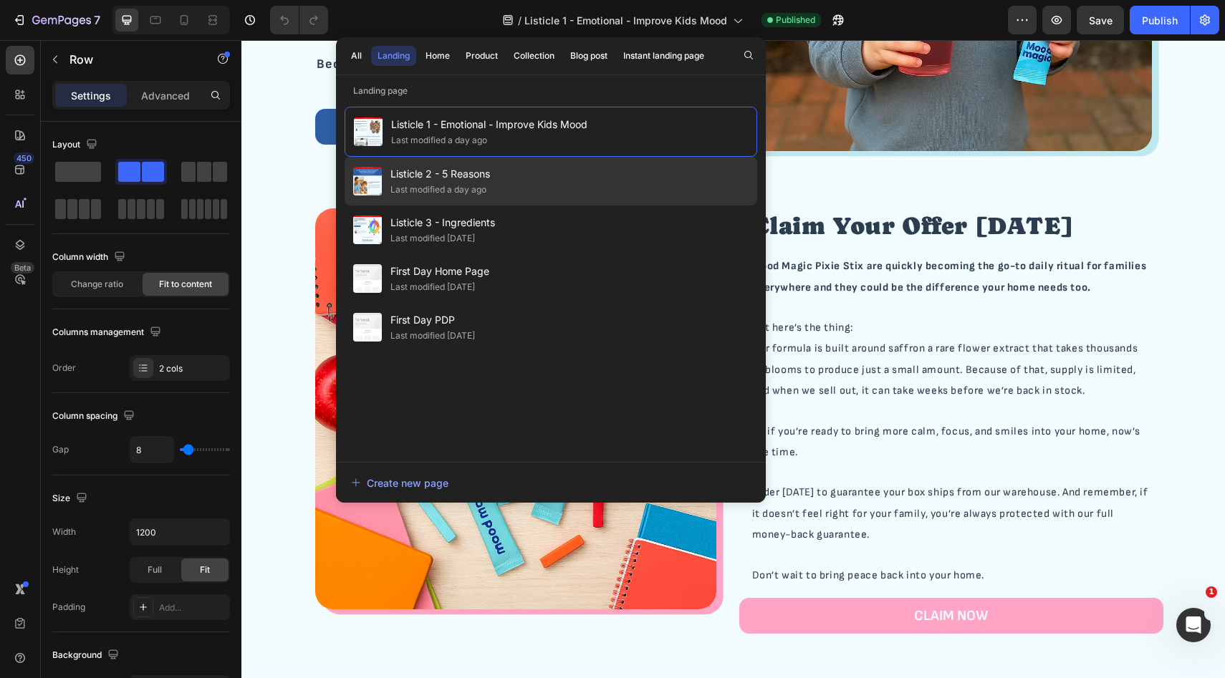
click at [491, 206] on div "Listicle 2 - 5 Reasons Last modified a day ago" at bounding box center [551, 230] width 413 height 49
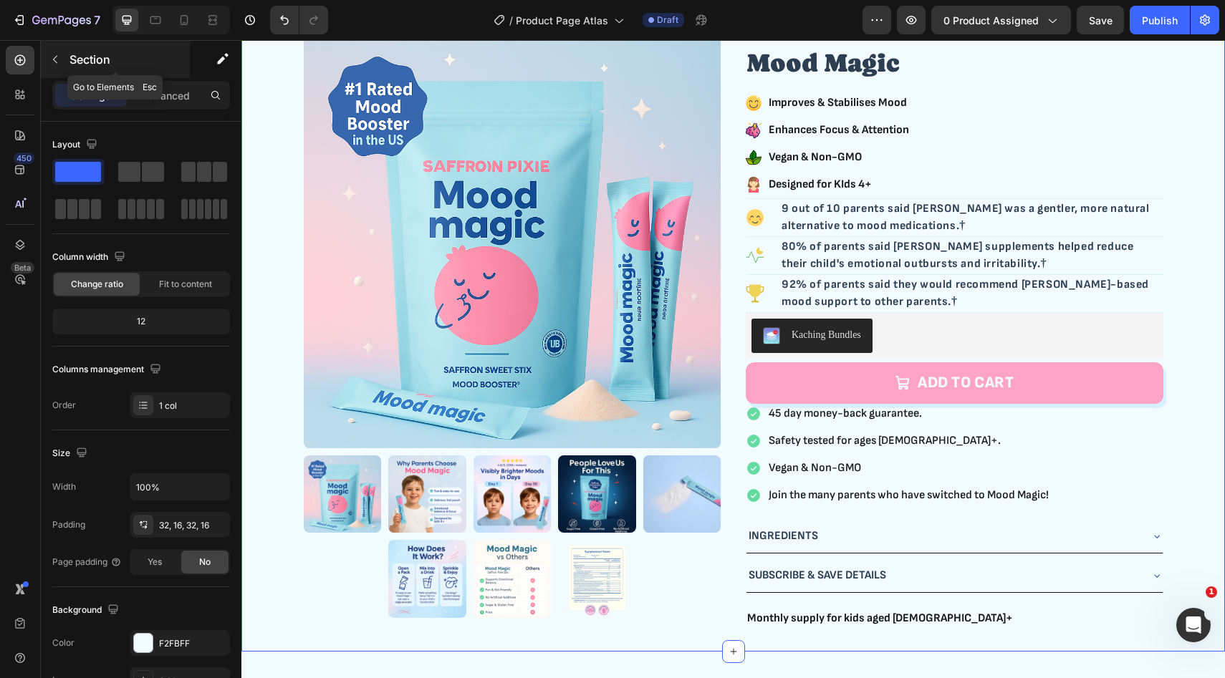
click at [74, 58] on p "Section" at bounding box center [127, 59] width 117 height 17
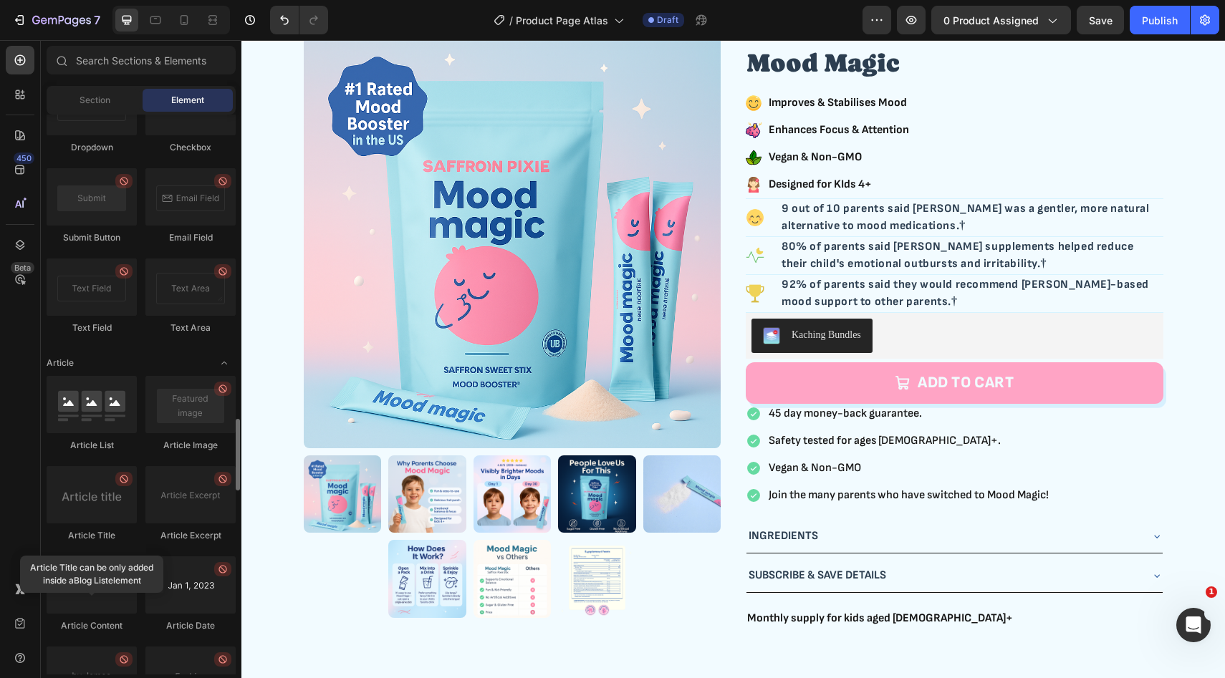
scroll to position [3334, 0]
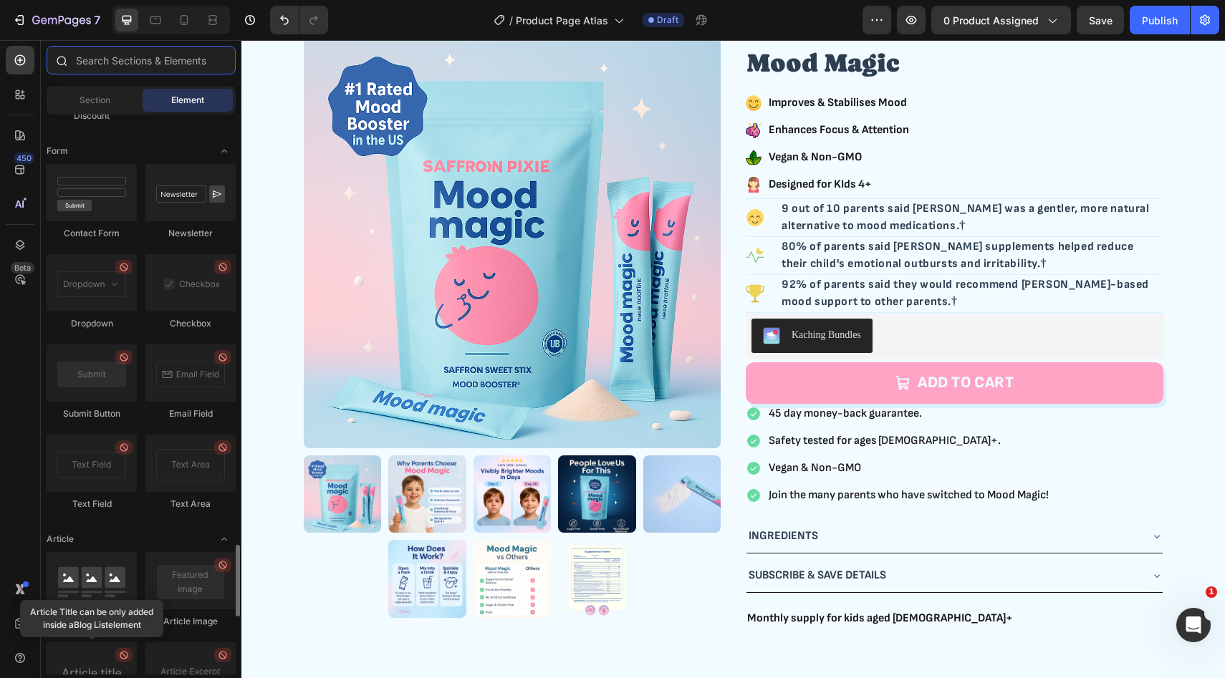
click at [148, 67] on input "text" at bounding box center [141, 60] width 189 height 29
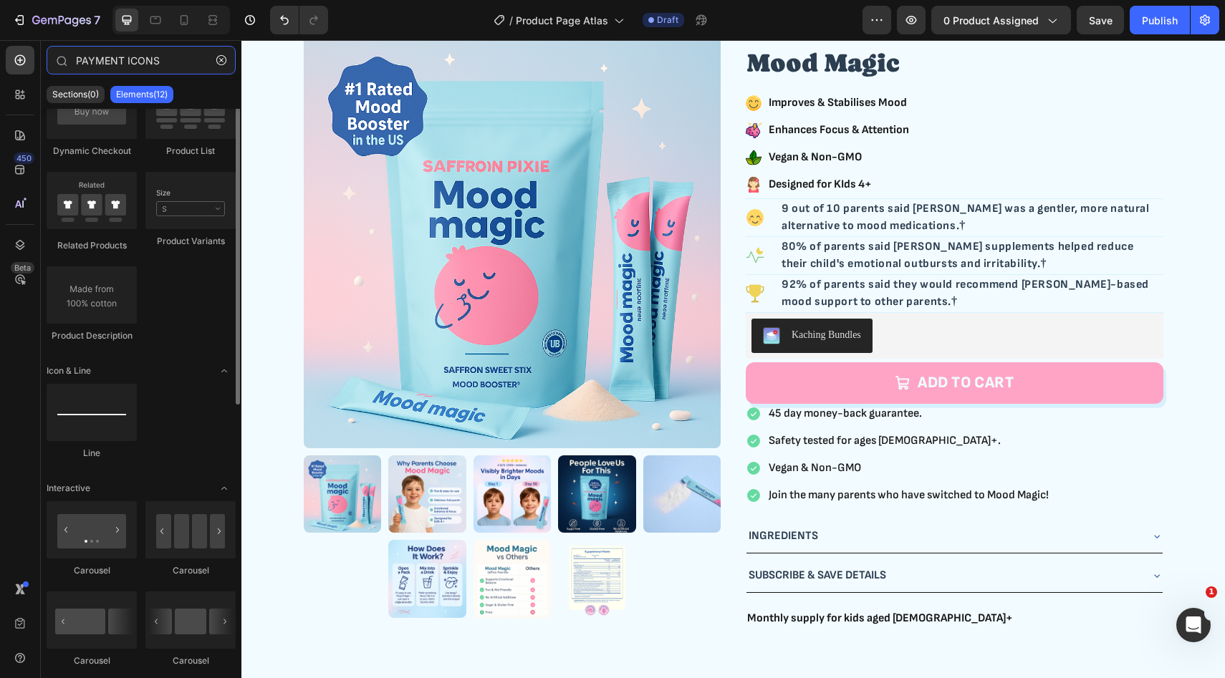
scroll to position [0, 0]
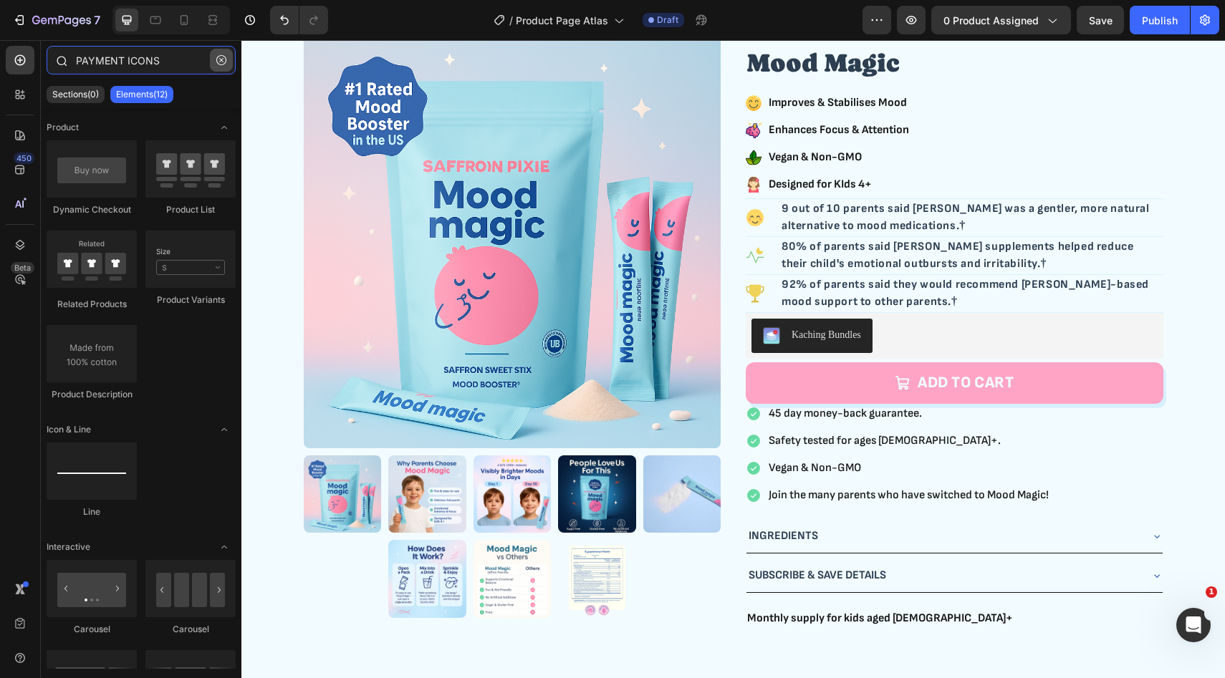
type input "PAYMENT ICONS"
click at [223, 60] on icon "button" at bounding box center [221, 60] width 10 height 10
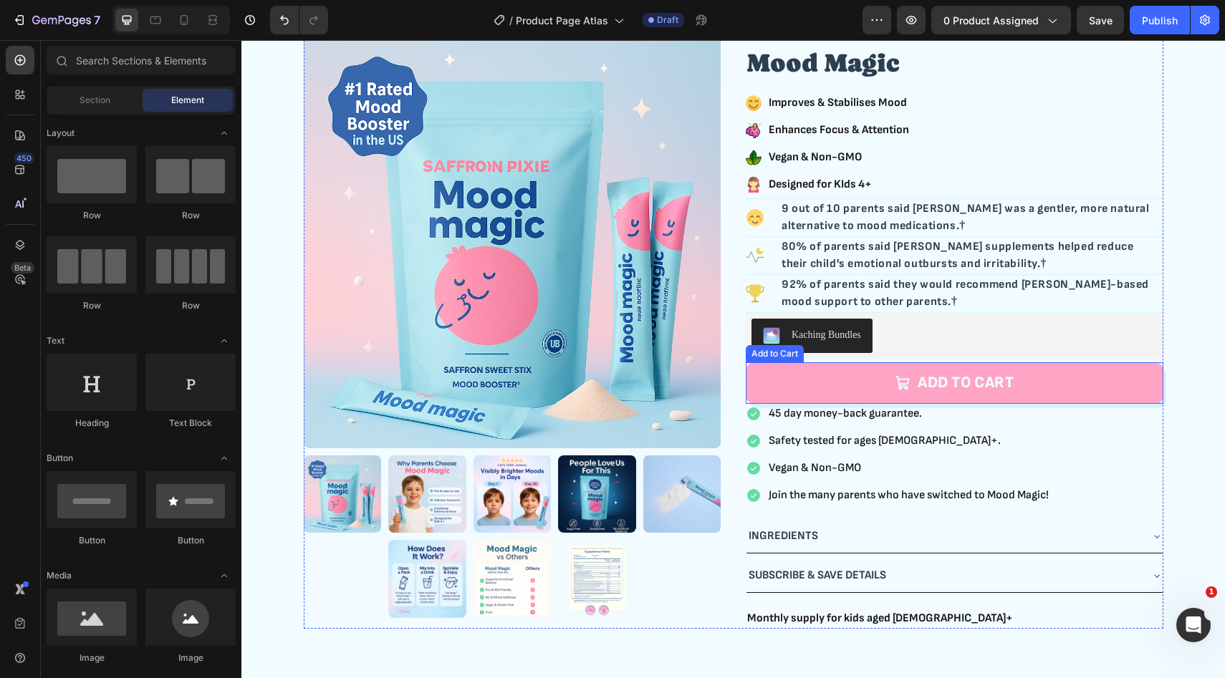
click at [848, 394] on button "ADD TO CART" at bounding box center [955, 383] width 418 height 42
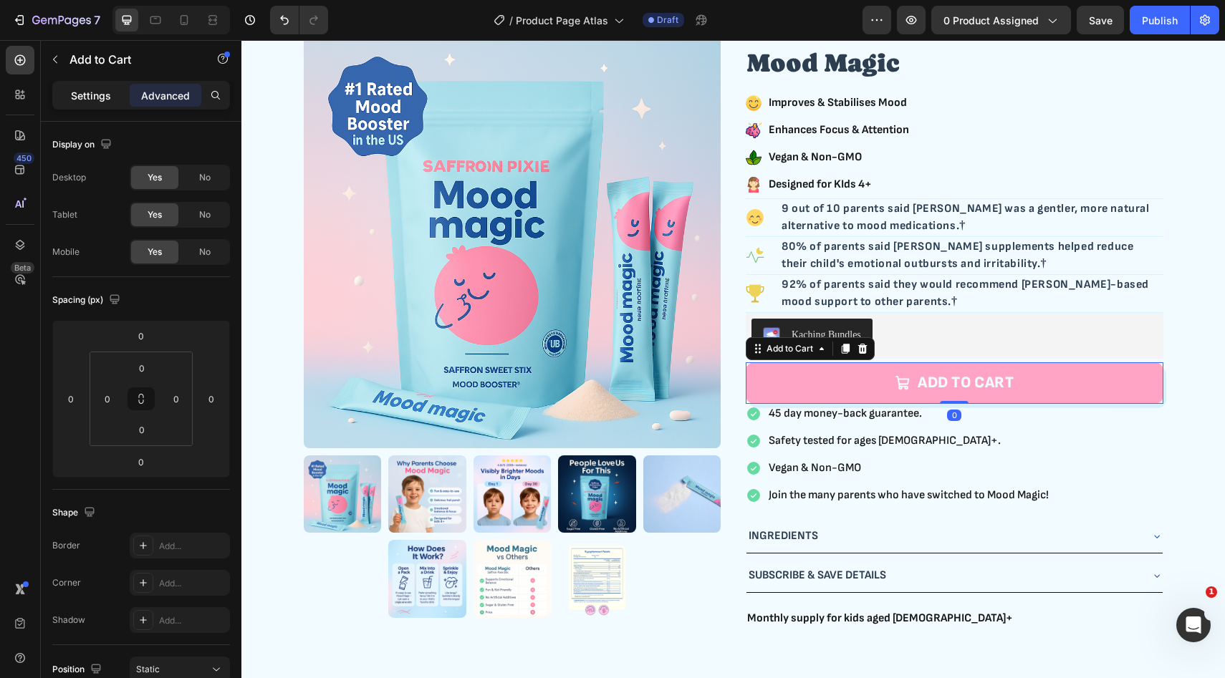
click at [87, 85] on div "Settings" at bounding box center [91, 95] width 72 height 23
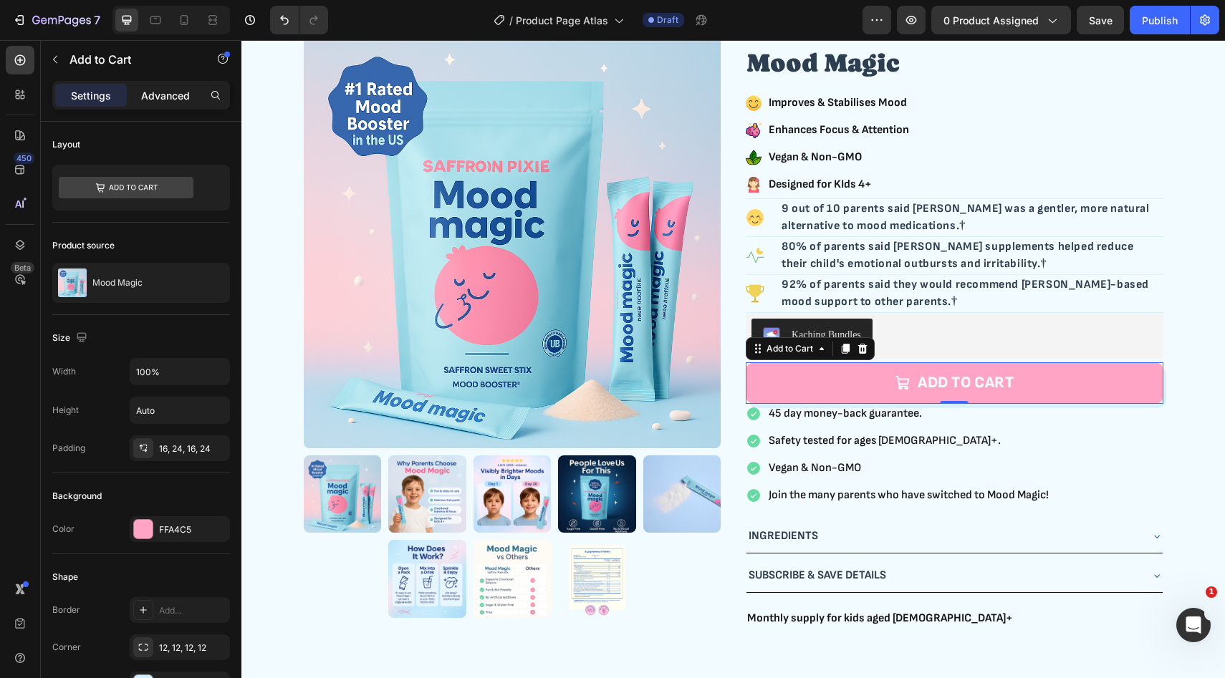
click at [166, 97] on p "Advanced" at bounding box center [165, 95] width 49 height 15
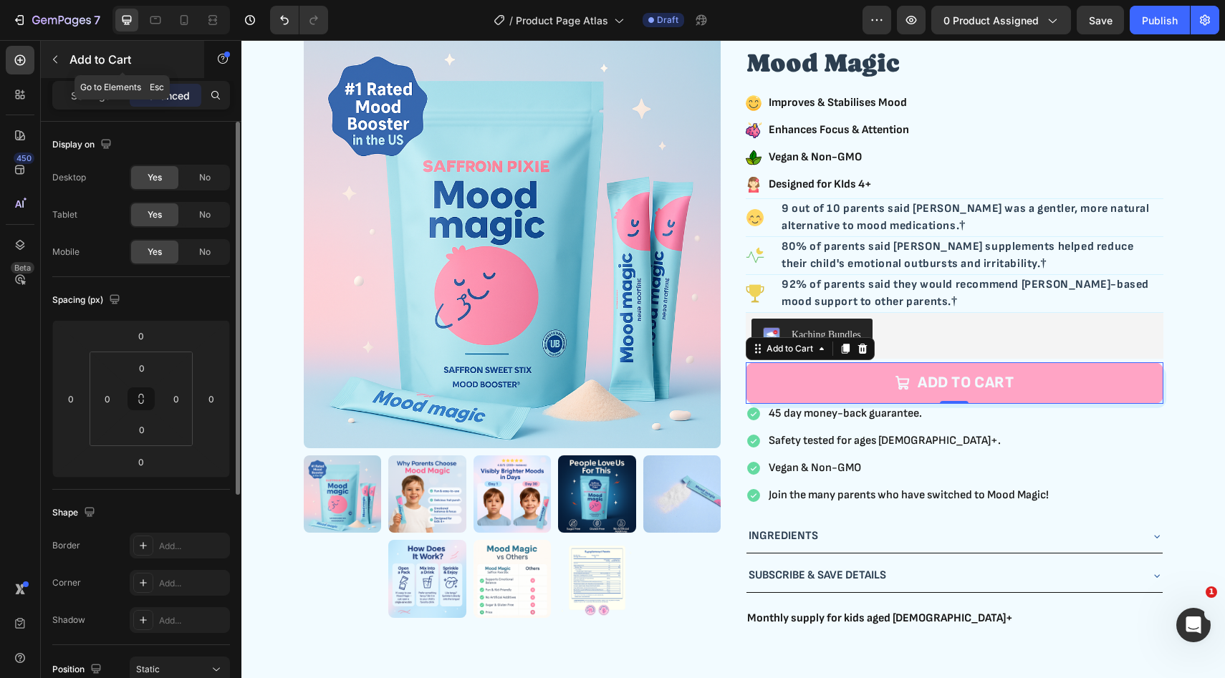
click at [66, 66] on button "button" at bounding box center [55, 59] width 23 height 23
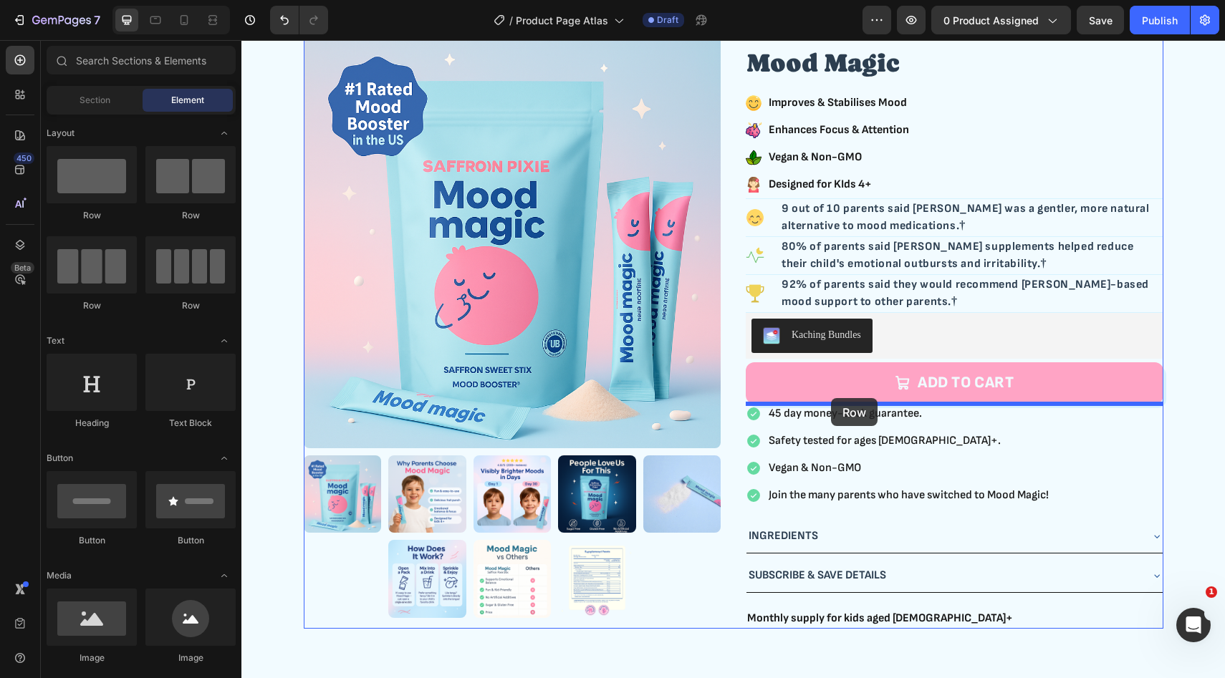
drag, startPoint x: 416, startPoint y: 312, endPoint x: 831, endPoint y: 398, distance: 423.5
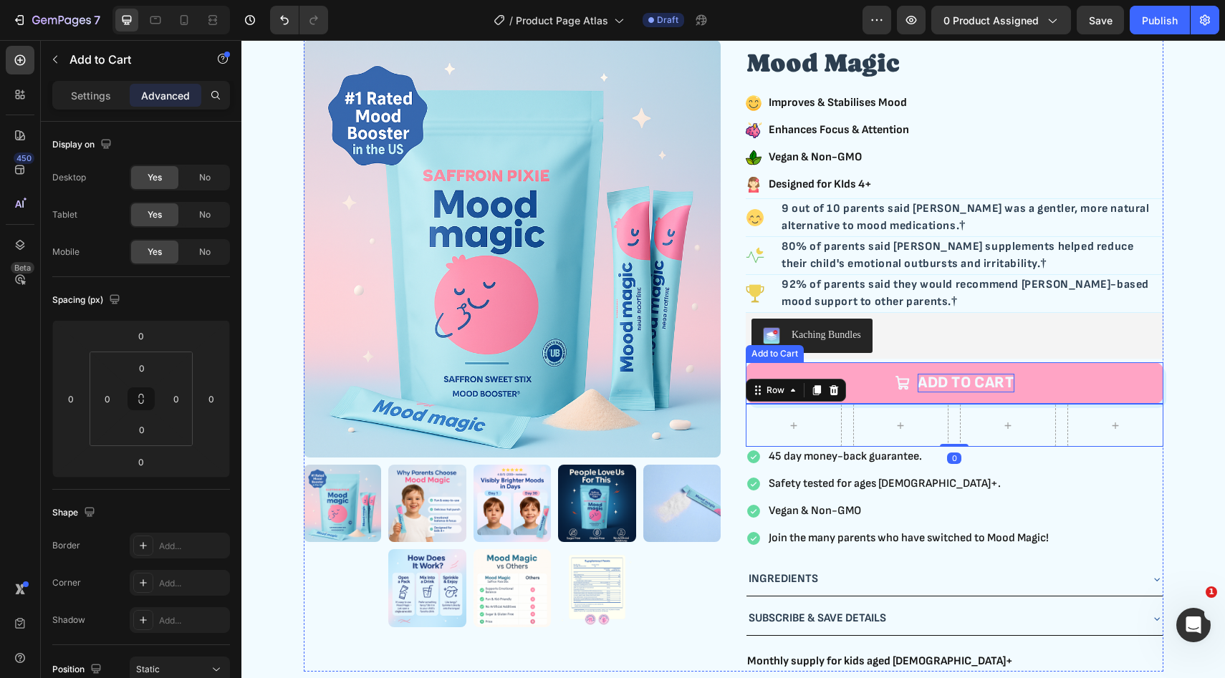
click at [1000, 386] on p "ADD TO CART" at bounding box center [965, 383] width 97 height 19
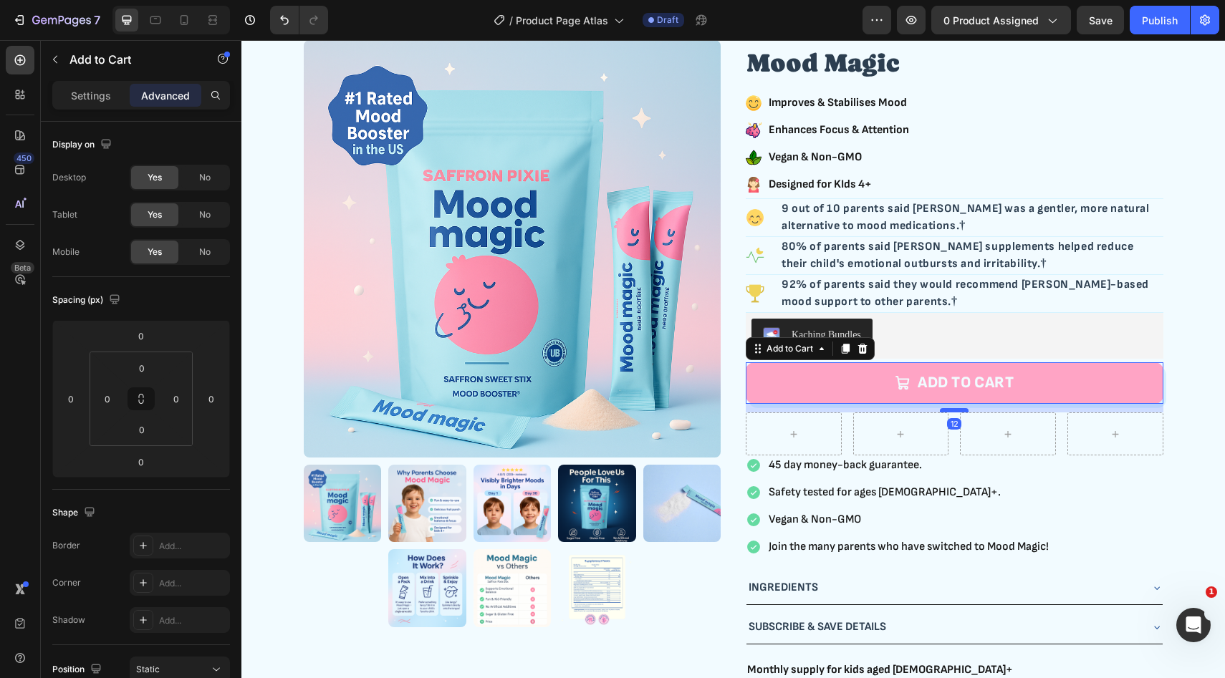
drag, startPoint x: 957, startPoint y: 402, endPoint x: 958, endPoint y: 410, distance: 8.6
click at [958, 410] on div at bounding box center [954, 410] width 29 height 4
type input "12"
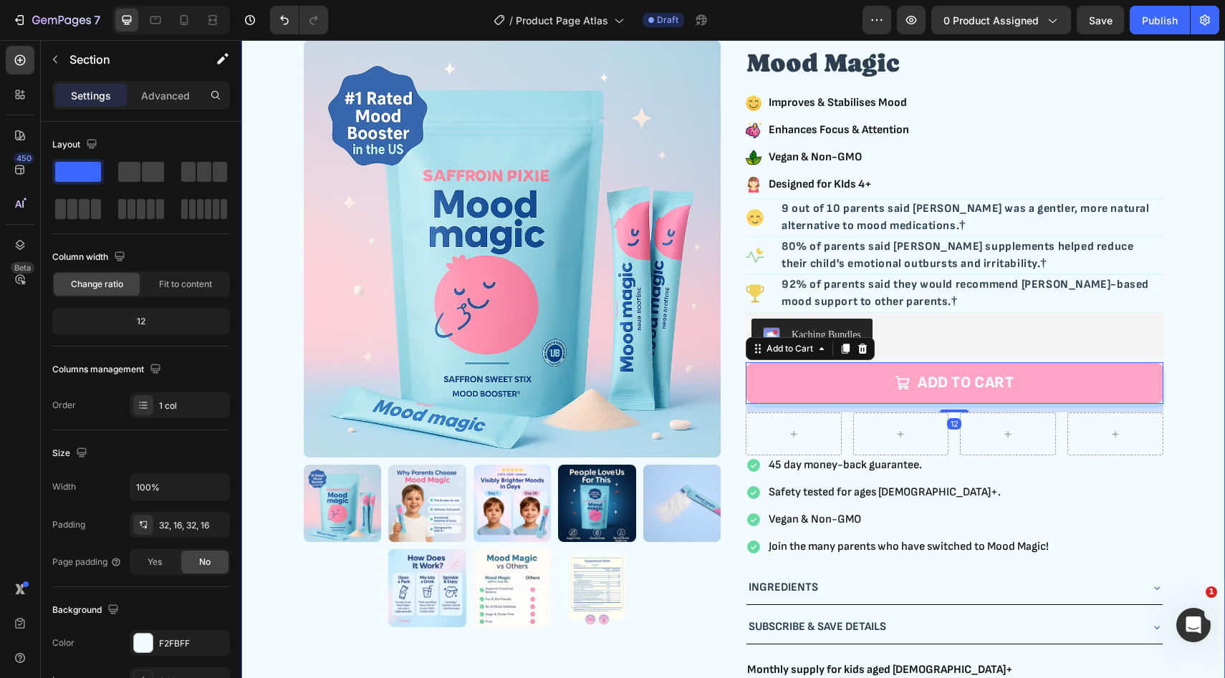
click at [1186, 392] on div "Product Images Icon Icon Icon Icon Icon Icon List Row 4.7 | 200+ Reviews Text B…" at bounding box center [733, 351] width 960 height 658
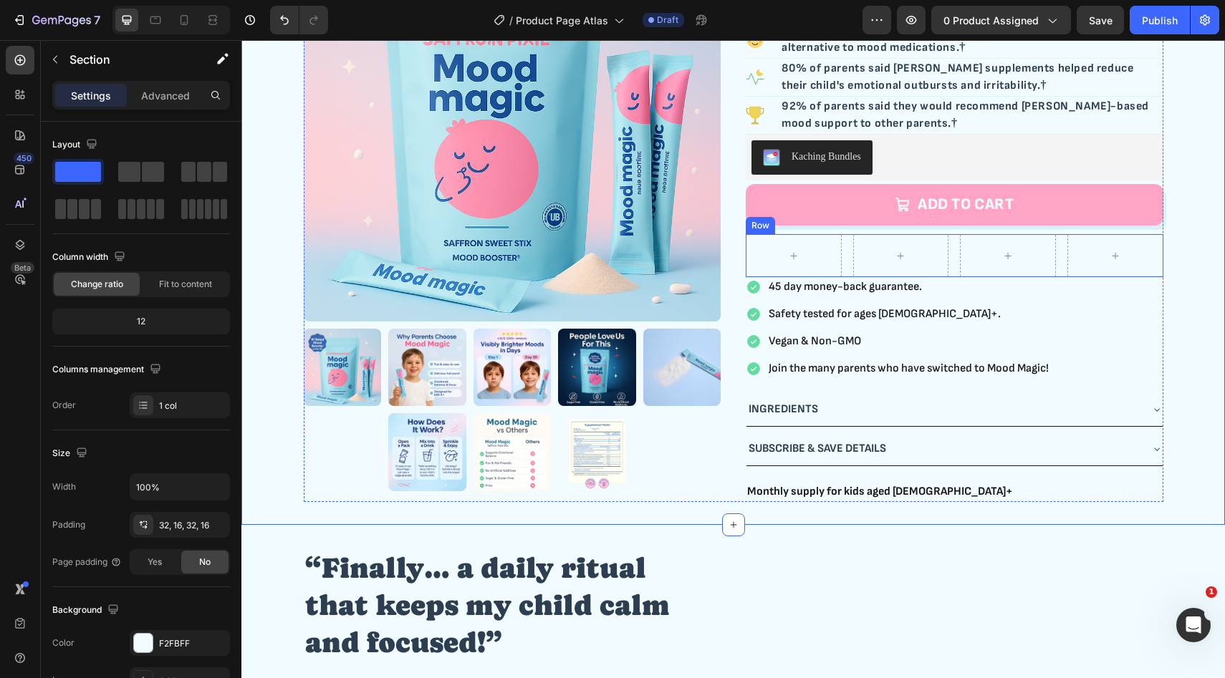
scroll to position [265, 0]
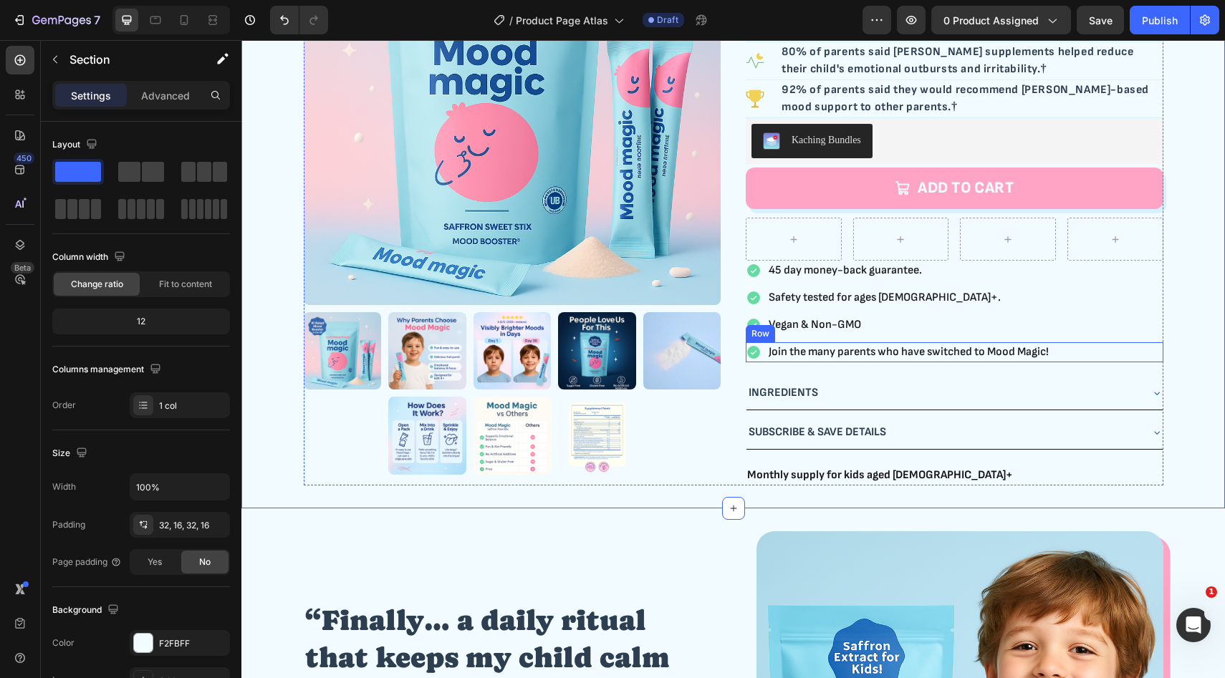
click at [1110, 355] on div "Icon Join the many parents who have switched to Mood Magic! Text Block Row" at bounding box center [955, 352] width 418 height 20
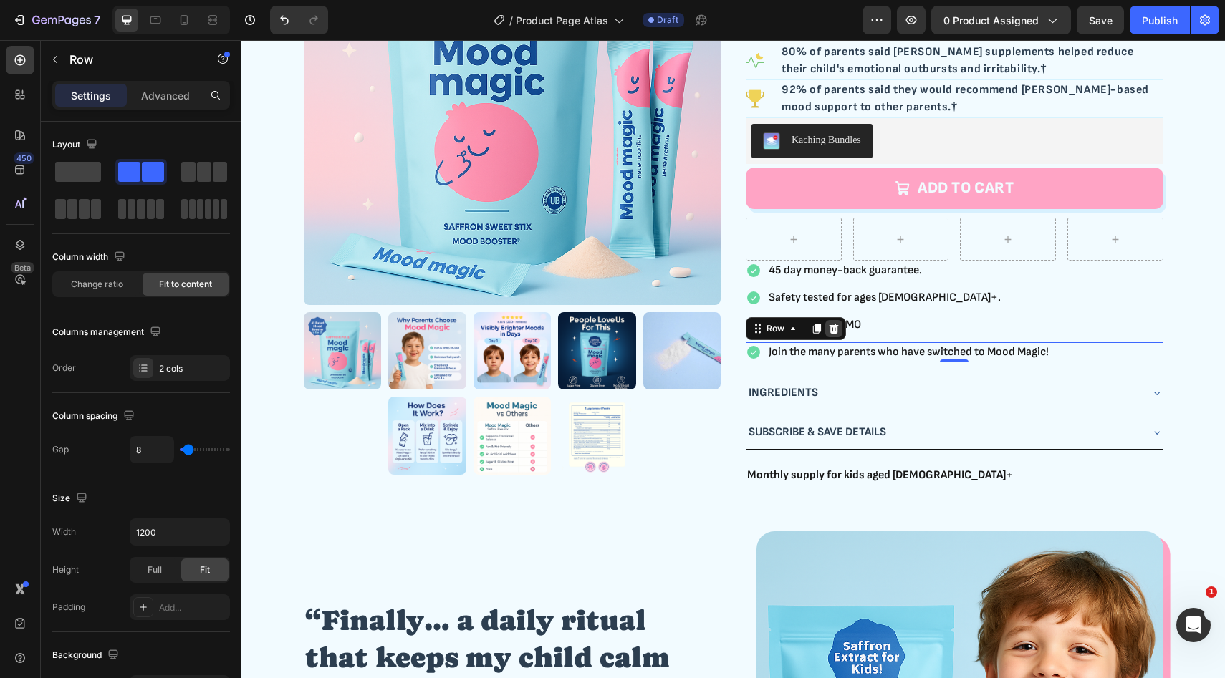
click at [837, 328] on icon at bounding box center [833, 329] width 9 height 10
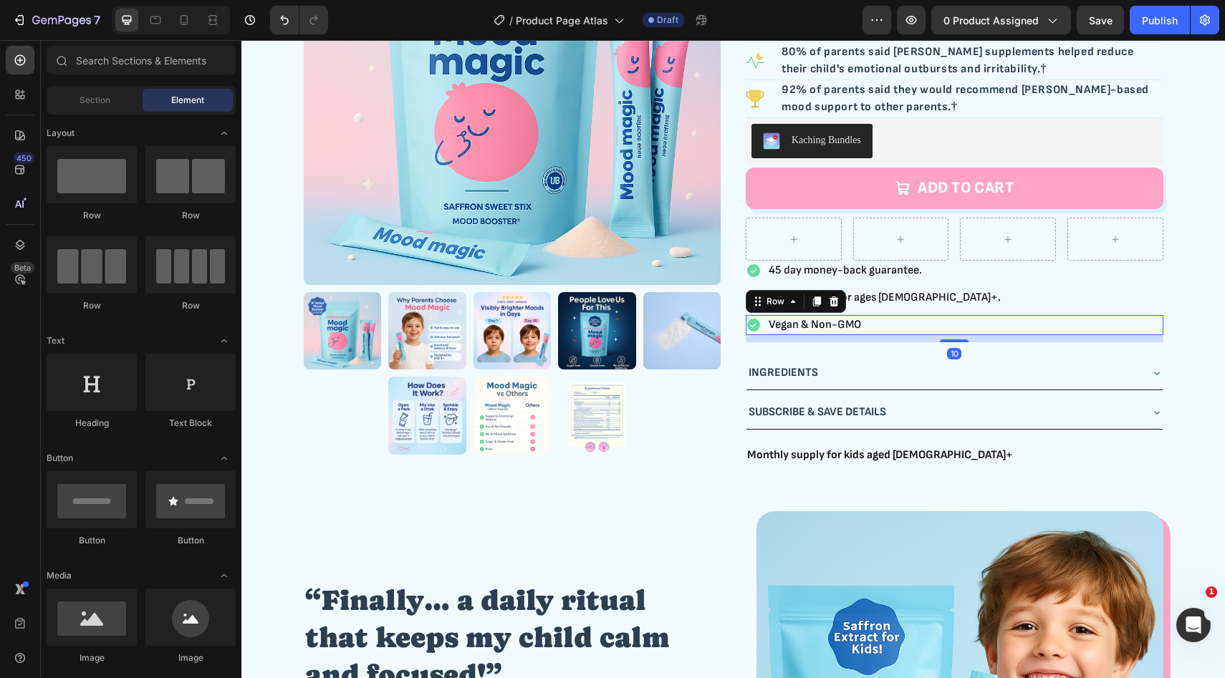
click at [1118, 324] on div "Icon Vegan & Non-GMO Text Block Row 10" at bounding box center [955, 325] width 418 height 20
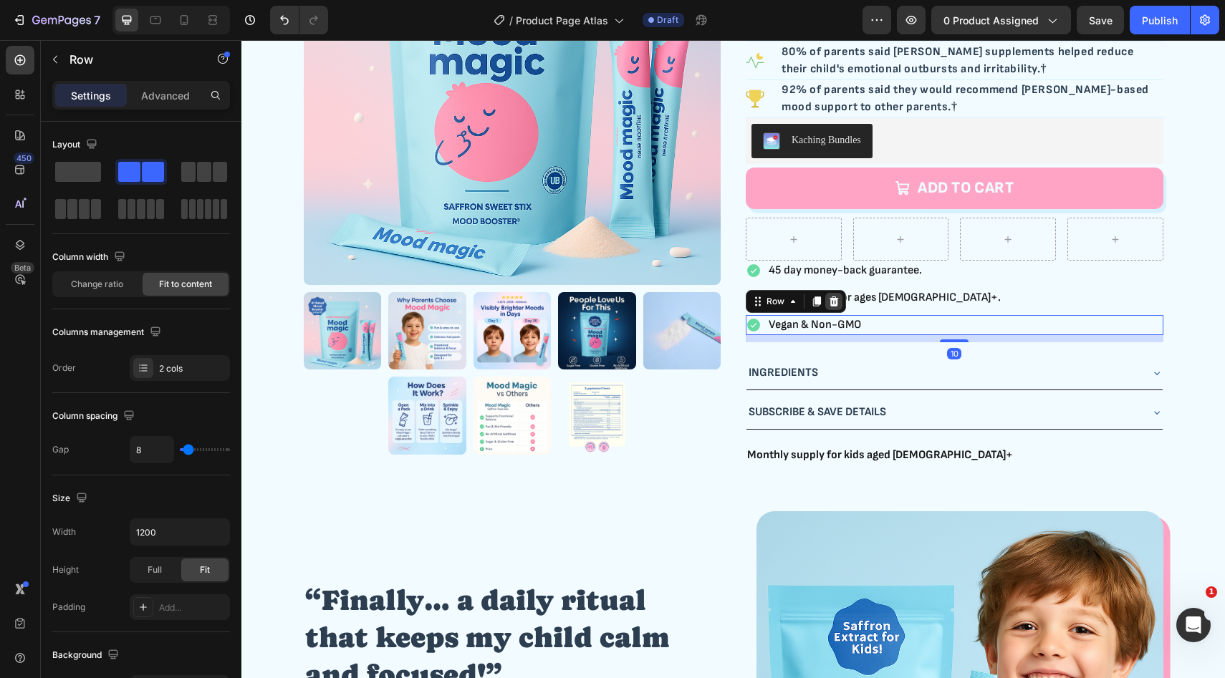
click at [829, 304] on icon at bounding box center [833, 301] width 11 height 11
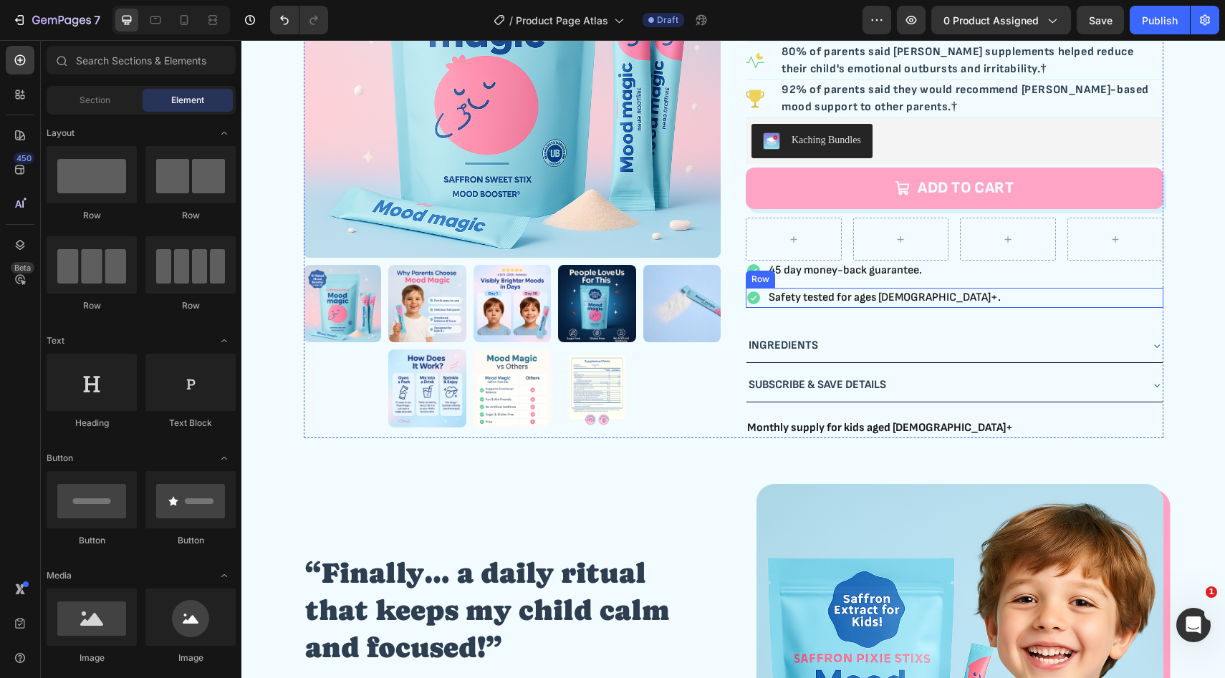
click at [1102, 304] on div "Icon Safety tested for ages 4+. Text Block Row" at bounding box center [955, 298] width 418 height 20
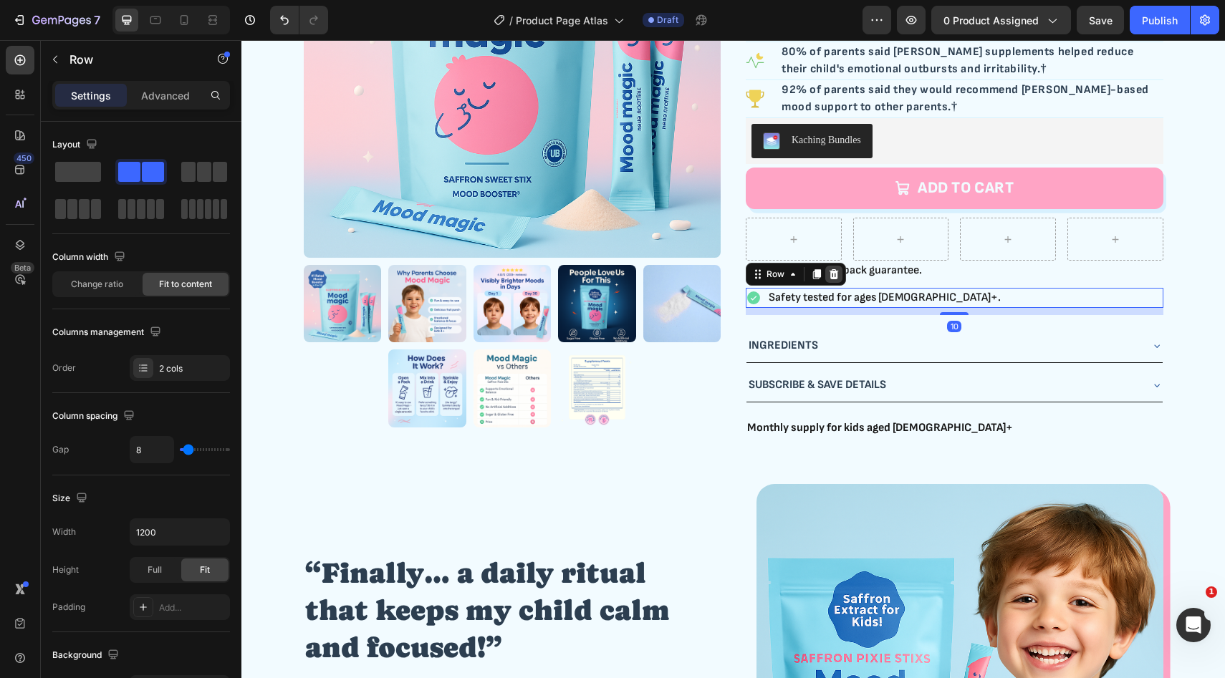
click at [834, 271] on icon at bounding box center [833, 274] width 9 height 10
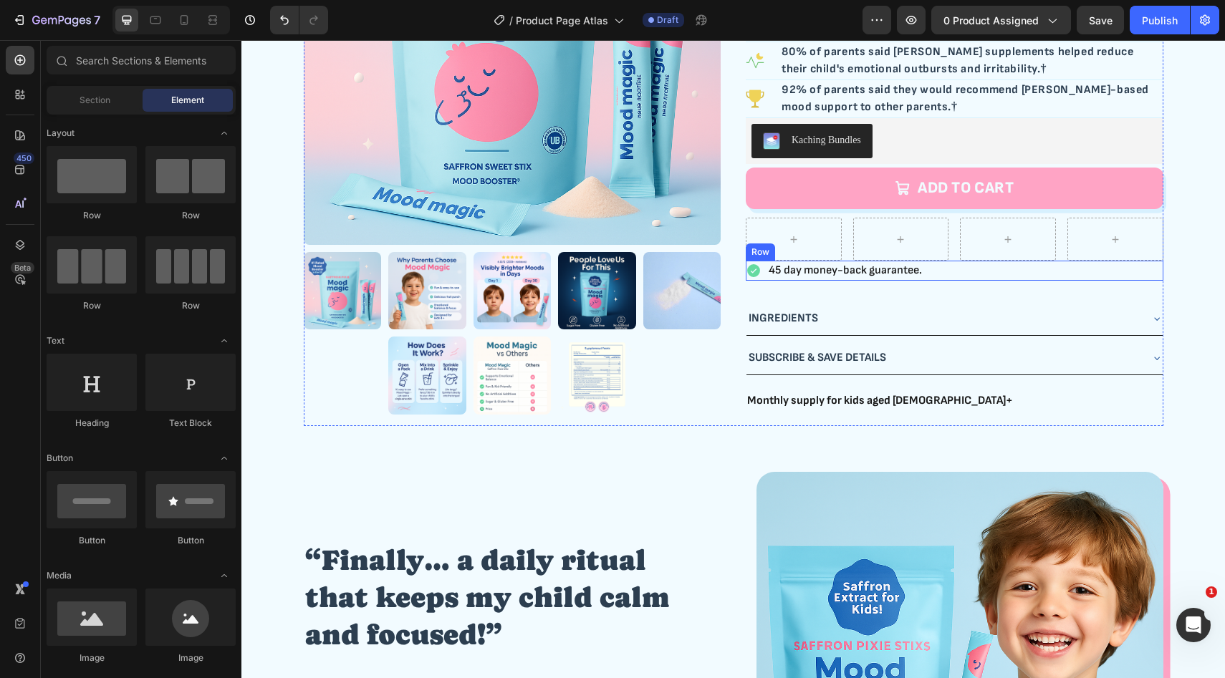
click at [1096, 271] on div "Icon 45 day money-back guarantee. Text Block Row" at bounding box center [955, 271] width 418 height 20
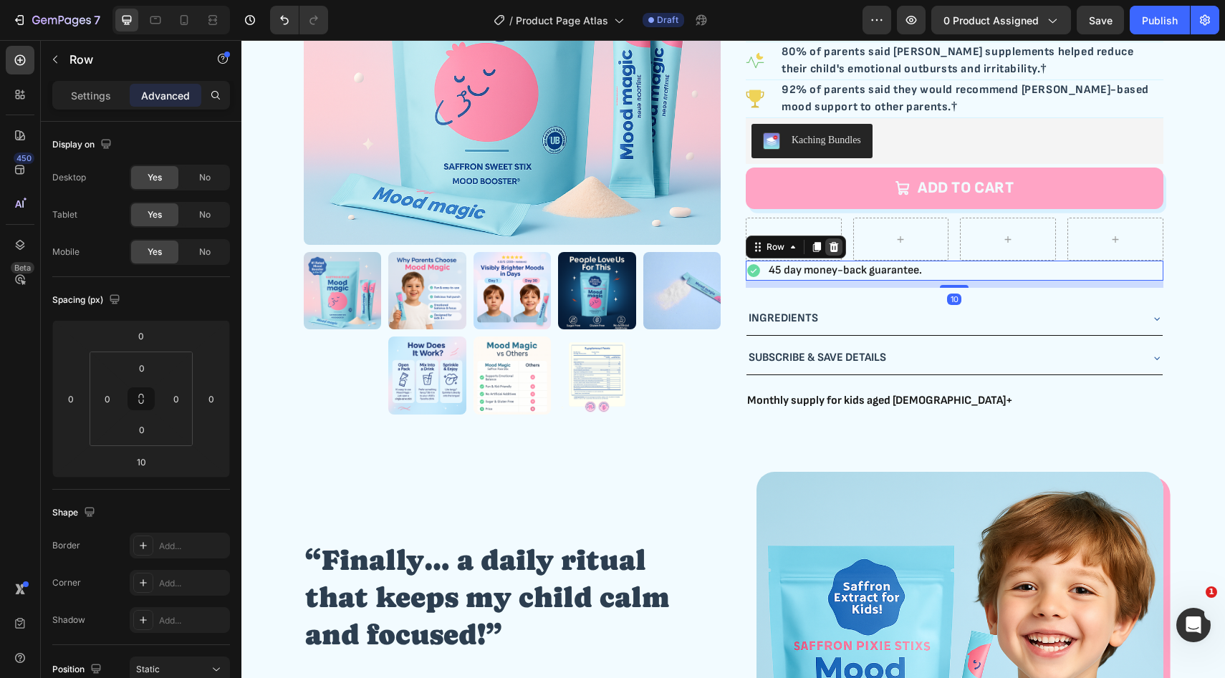
click at [828, 242] on icon at bounding box center [833, 246] width 11 height 11
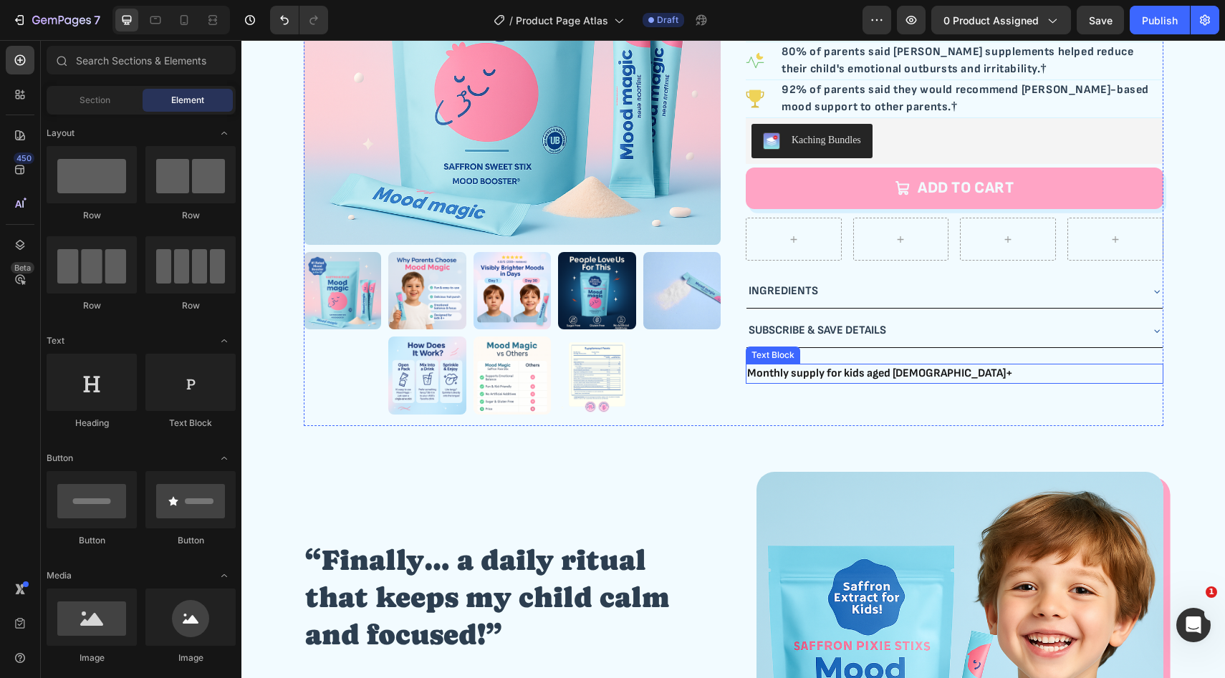
click at [951, 373] on p "Monthly supply for kids aged 4+" at bounding box center [954, 373] width 415 height 17
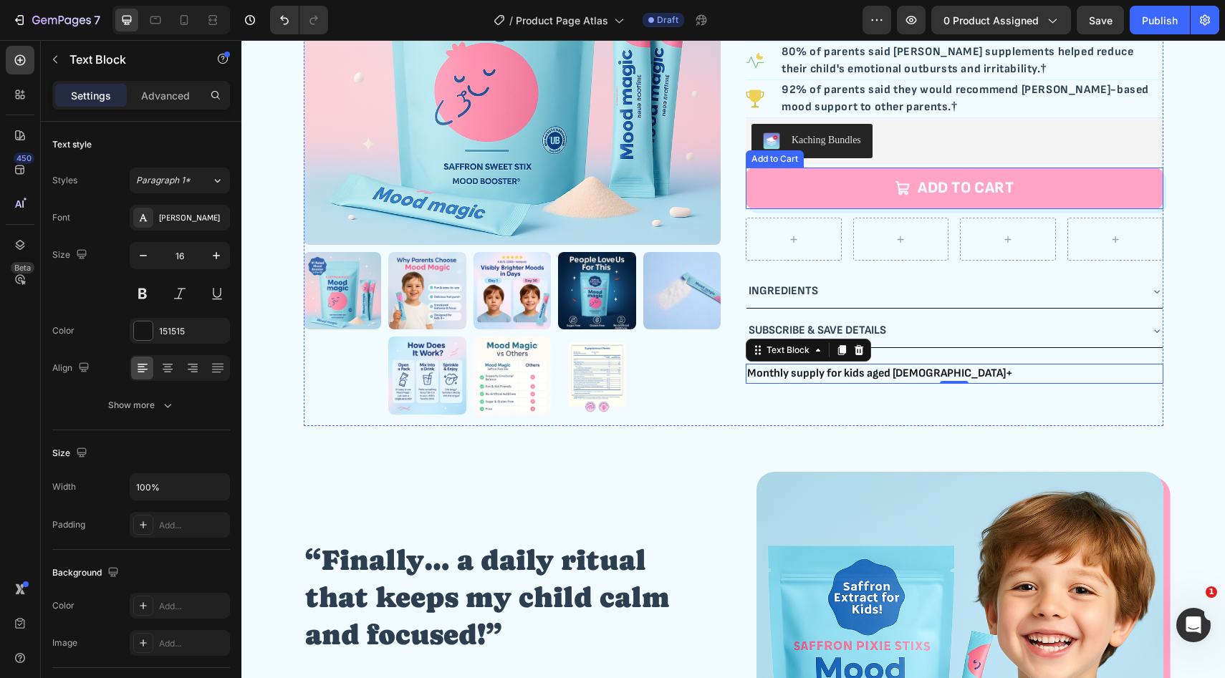
scroll to position [0, 0]
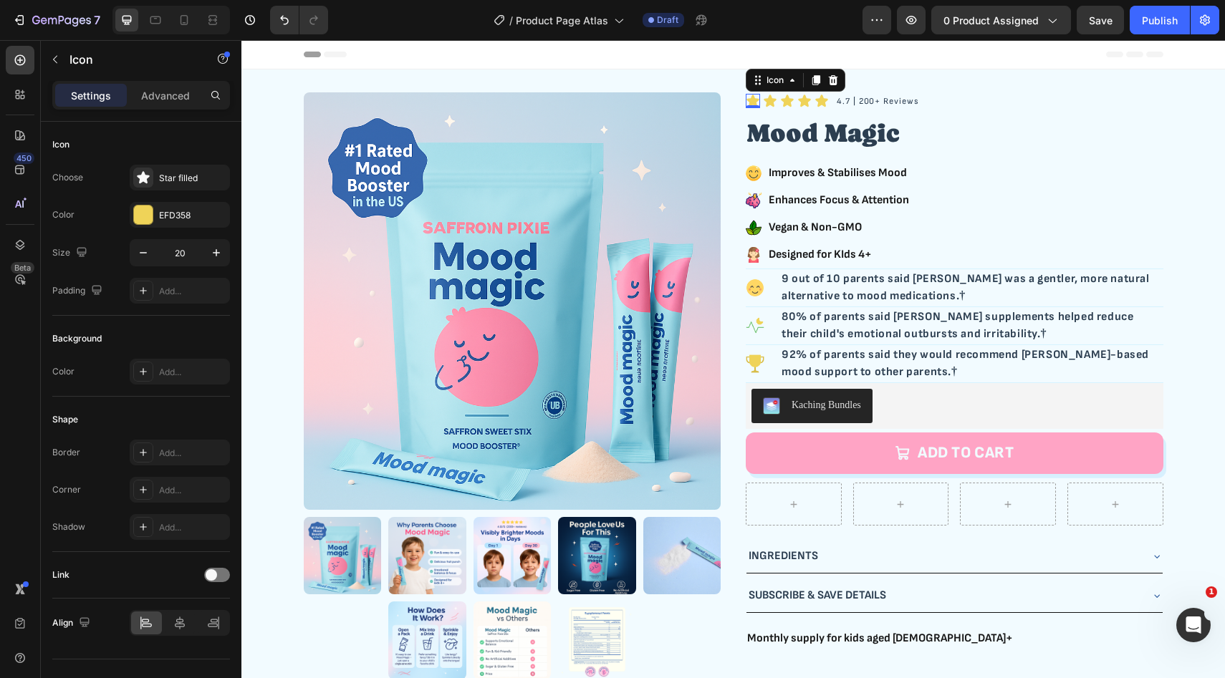
click at [754, 104] on div "Icon 0" at bounding box center [753, 101] width 14 height 14
click at [813, 106] on div "Icon Icon Icon Icon Icon" at bounding box center [848, 101] width 205 height 14
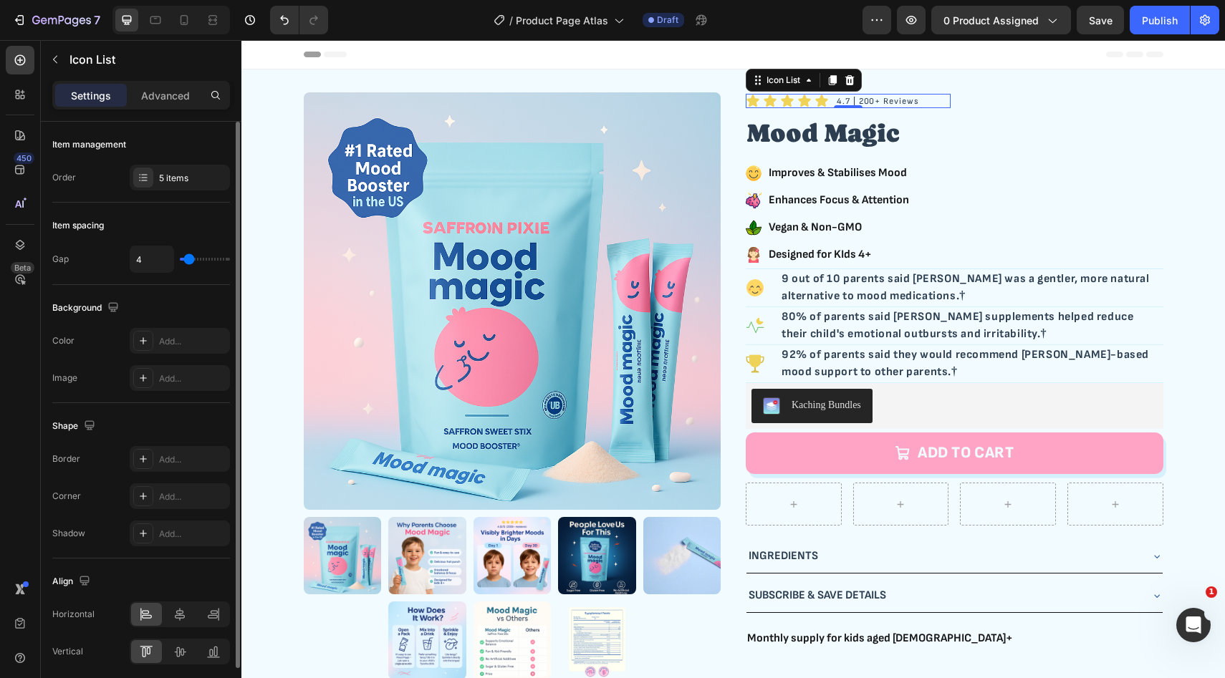
type input "3"
type input "2"
type input "1"
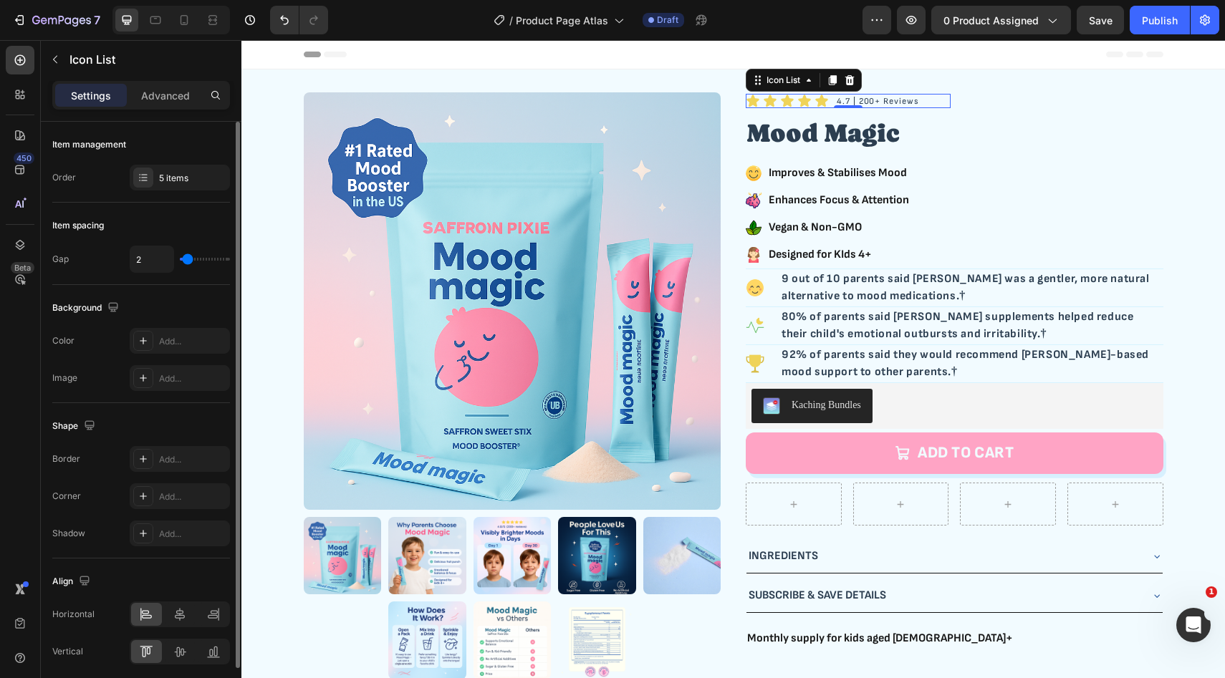
type input "1"
type input "0"
drag, startPoint x: 188, startPoint y: 262, endPoint x: 180, endPoint y: 261, distance: 7.9
type input "0"
click at [180, 261] on input "range" at bounding box center [205, 259] width 50 height 3
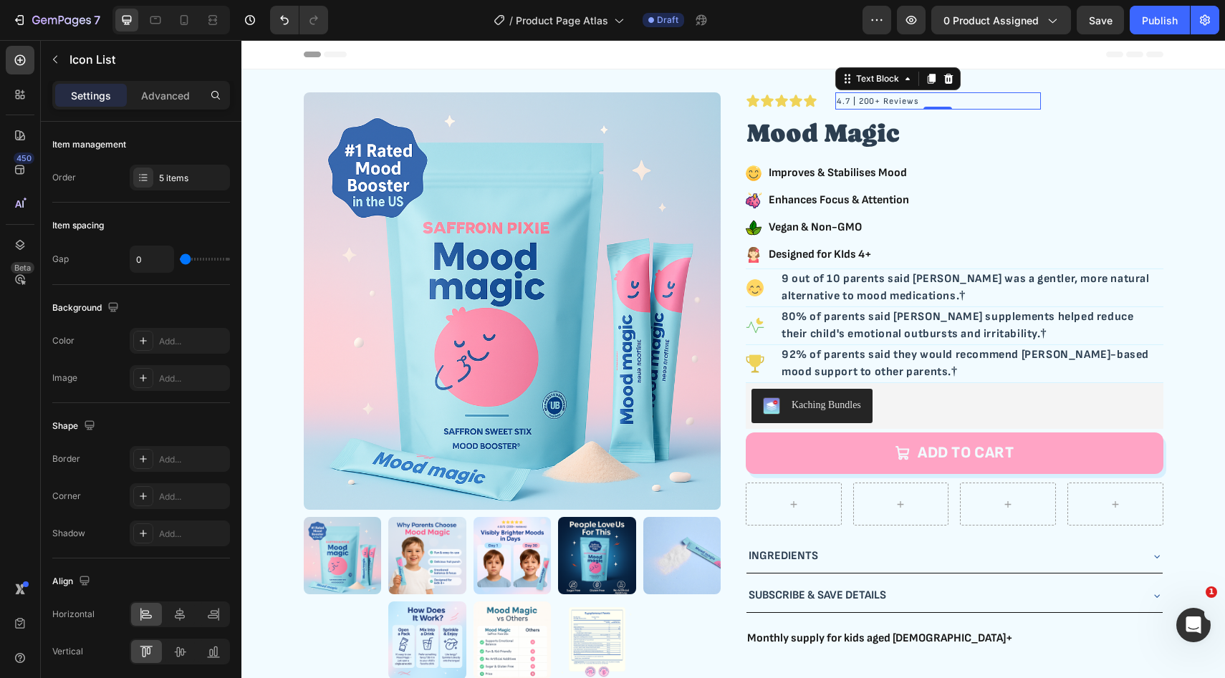
click at [862, 97] on p "4.7 | 200+ Reviews" at bounding box center [938, 102] width 202 height 14
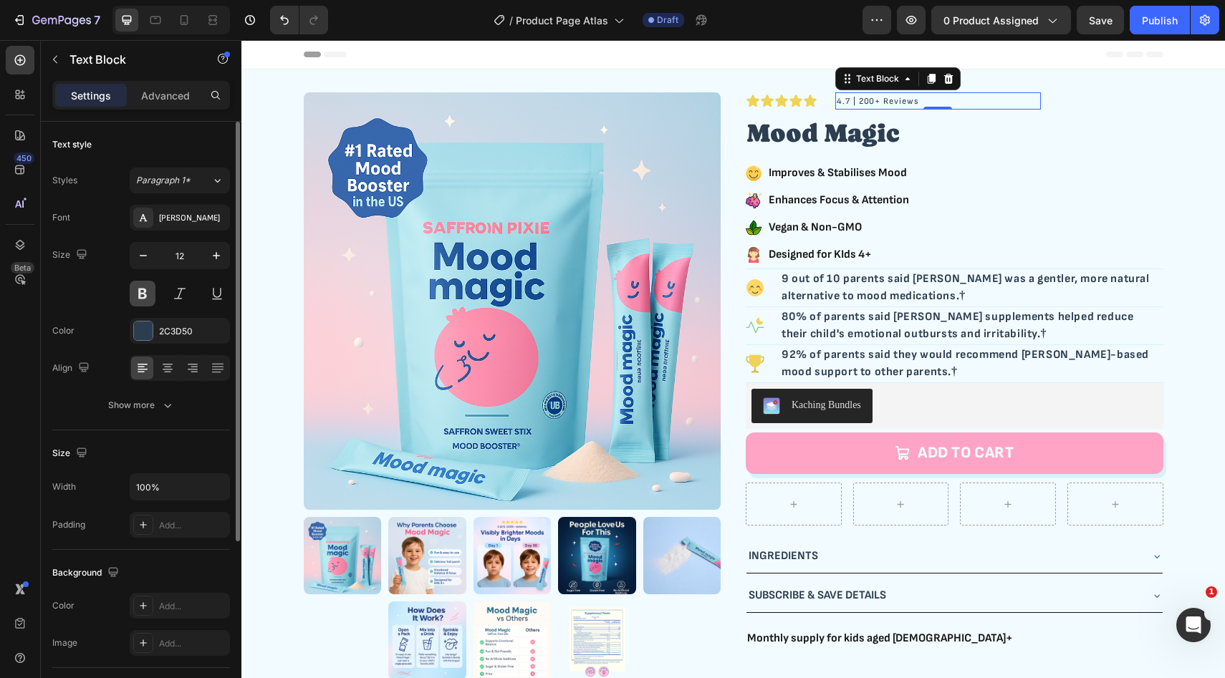
click at [145, 294] on button at bounding box center [143, 294] width 26 height 26
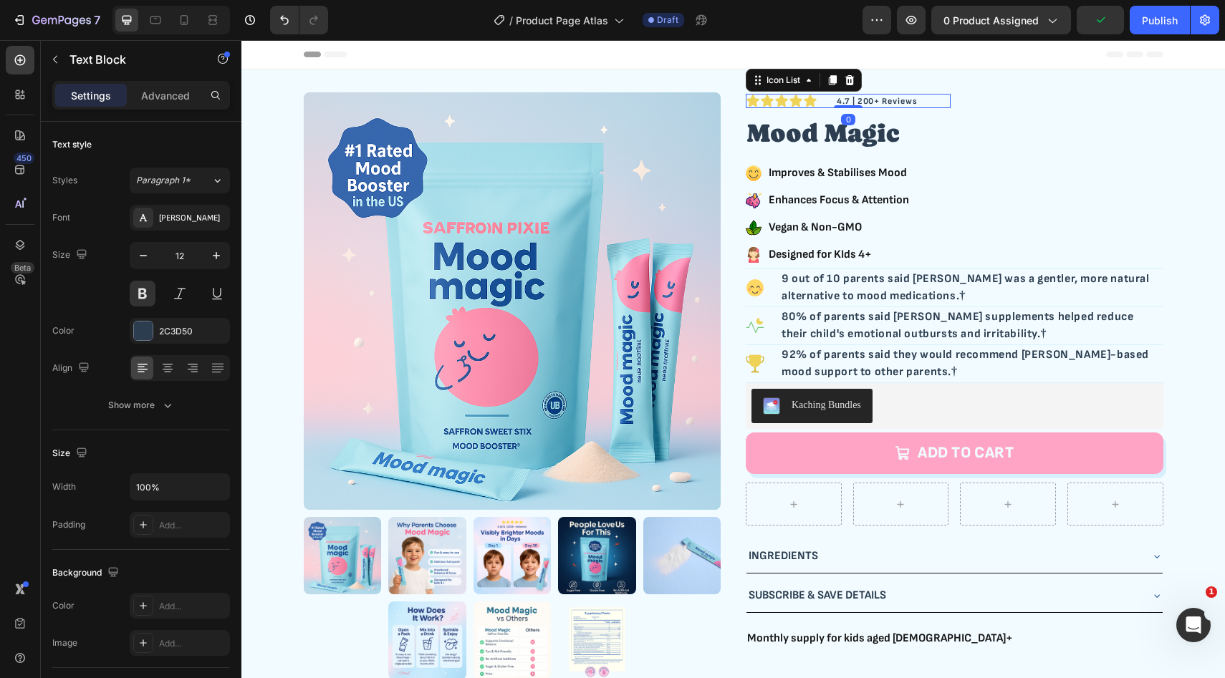
click at [828, 103] on div "Icon Icon Icon Icon Icon" at bounding box center [848, 101] width 205 height 14
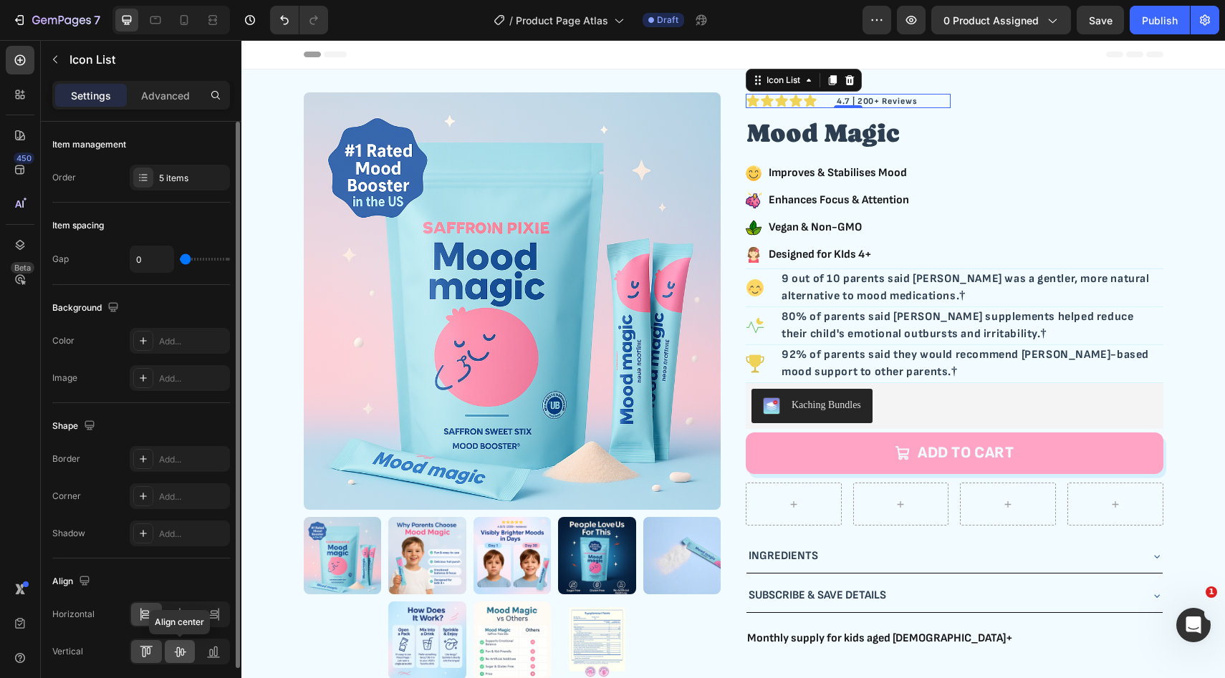
click at [177, 655] on icon at bounding box center [180, 652] width 11 height 10
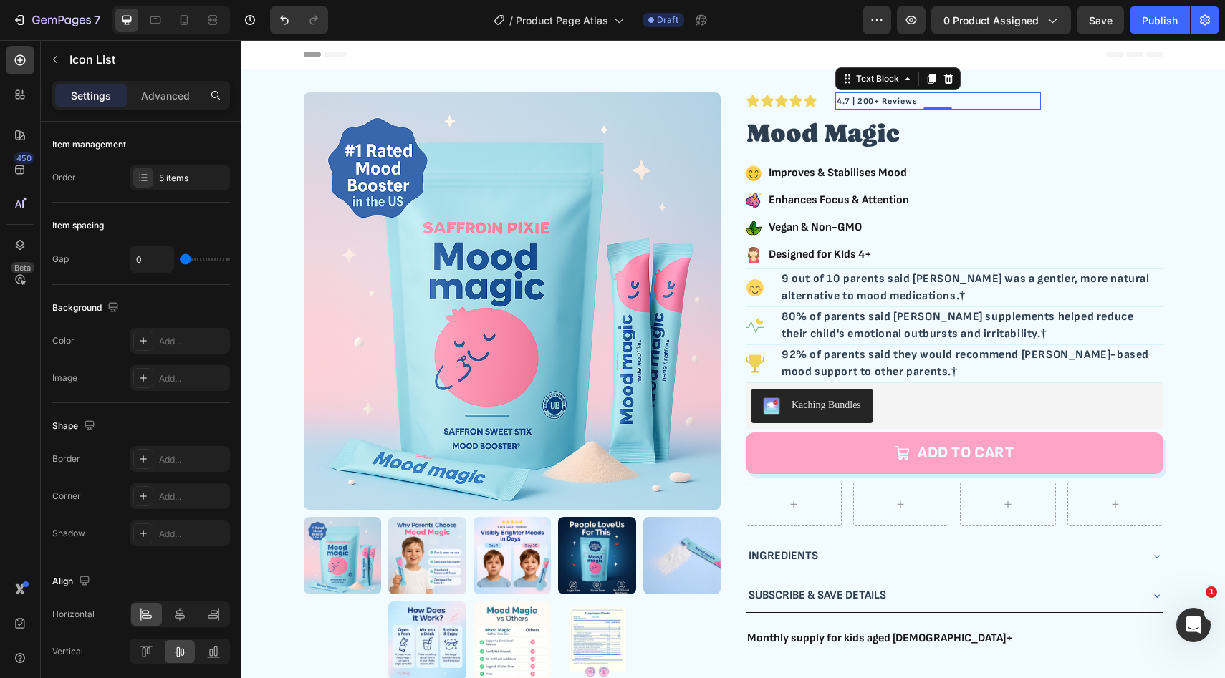
click at [903, 100] on p "4.7 | 200+ Reviews" at bounding box center [938, 102] width 202 height 14
click at [827, 108] on div "Icon Icon Icon Icon Icon" at bounding box center [848, 101] width 205 height 14
click at [969, 104] on p "4.7 | 200+ Reviews" at bounding box center [938, 102] width 202 height 14
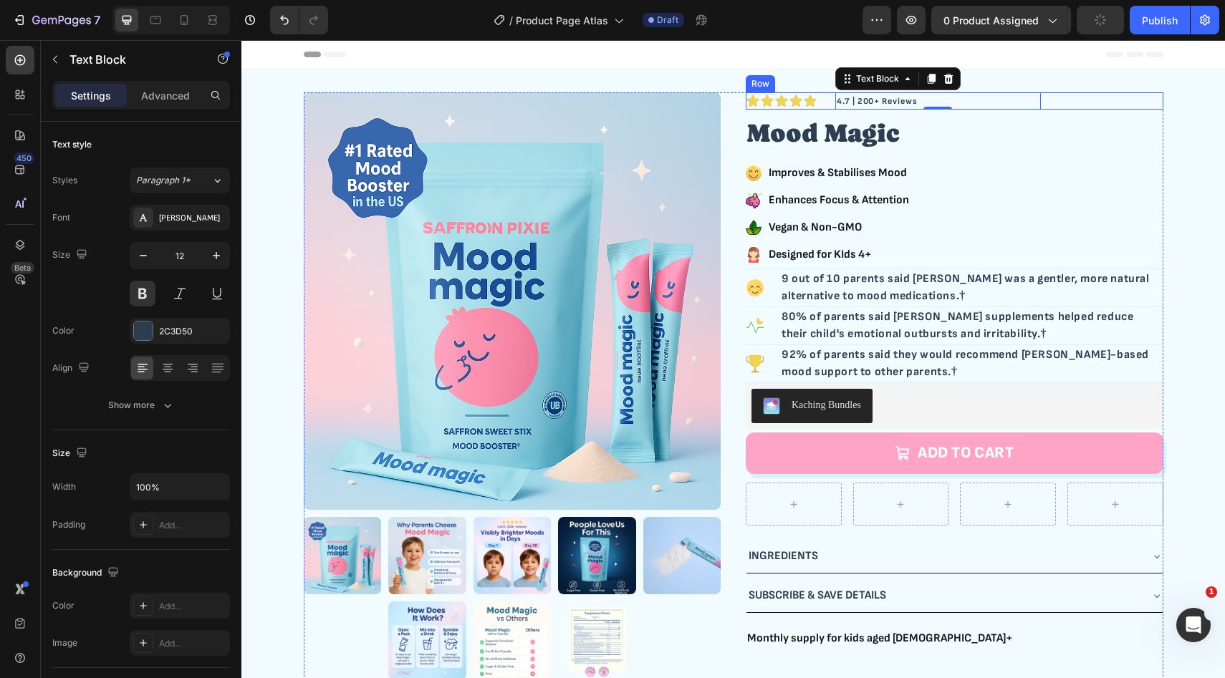
click at [1051, 105] on div "4.7 | 200+ Reviews Text Block 0" at bounding box center [1060, 100] width 205 height 17
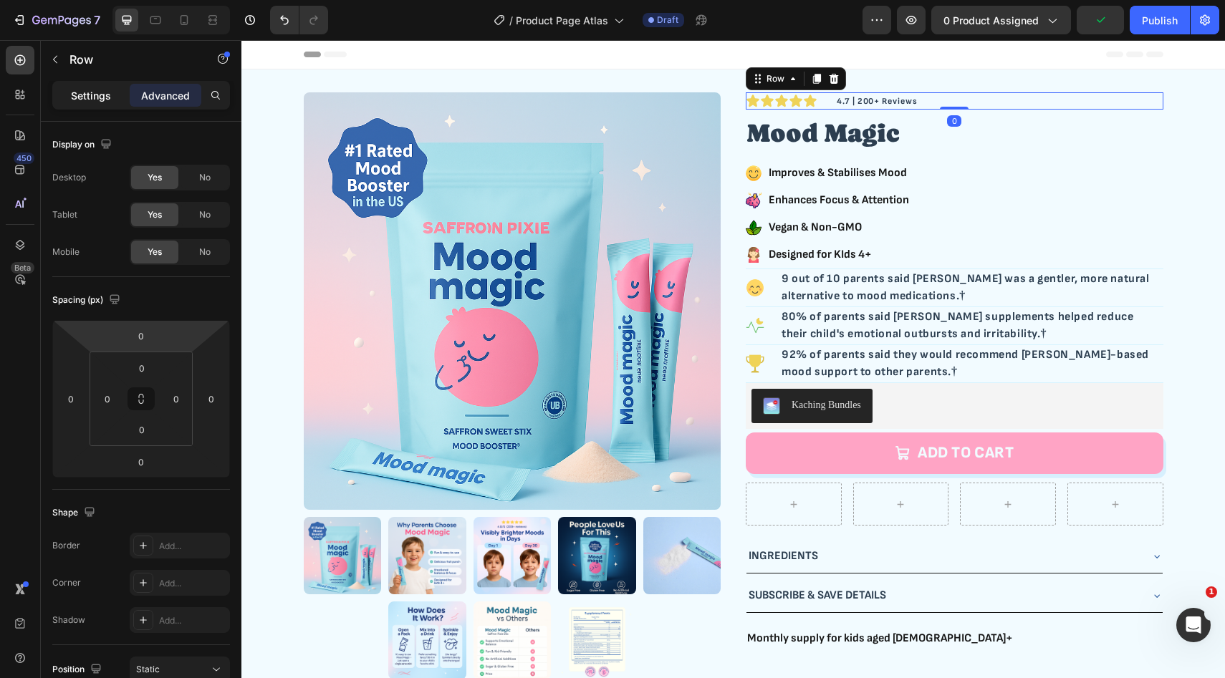
click at [106, 93] on p "Settings" at bounding box center [91, 95] width 40 height 15
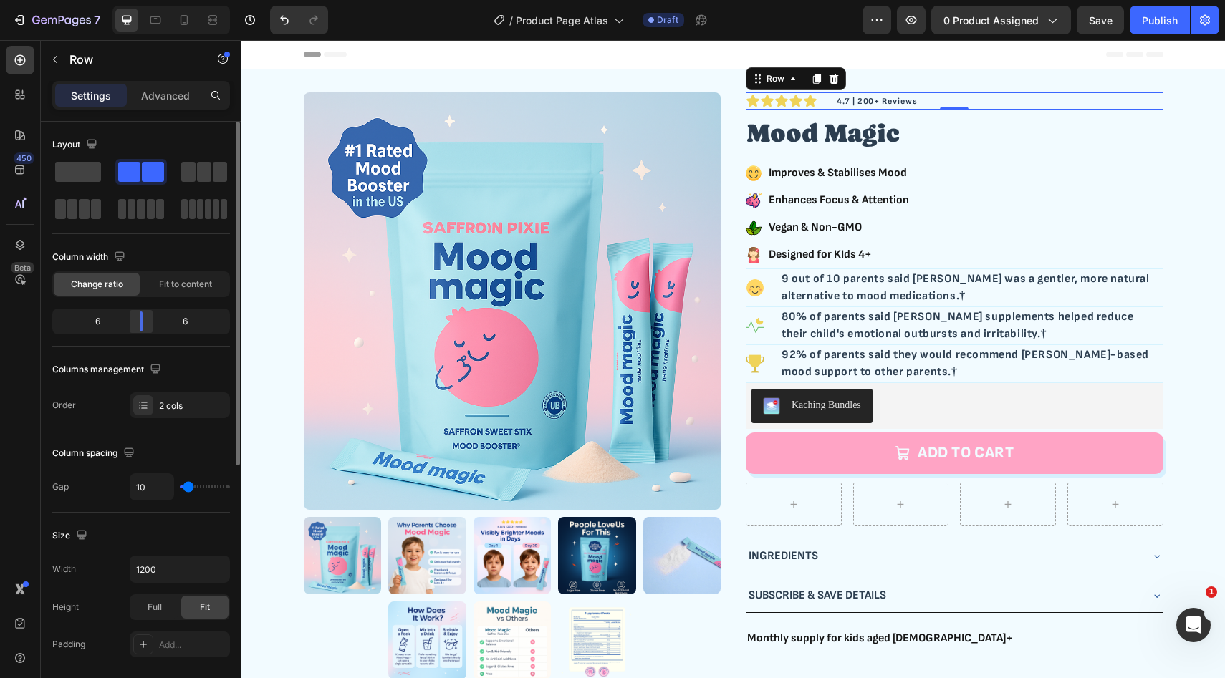
click at [140, 0] on body "7 Version history / Product Page Atlas Draft Preview 0 product assigned Save Pu…" at bounding box center [612, 0] width 1225 height 0
type input "9"
type input "0"
drag, startPoint x: 188, startPoint y: 488, endPoint x: 146, endPoint y: 491, distance: 42.3
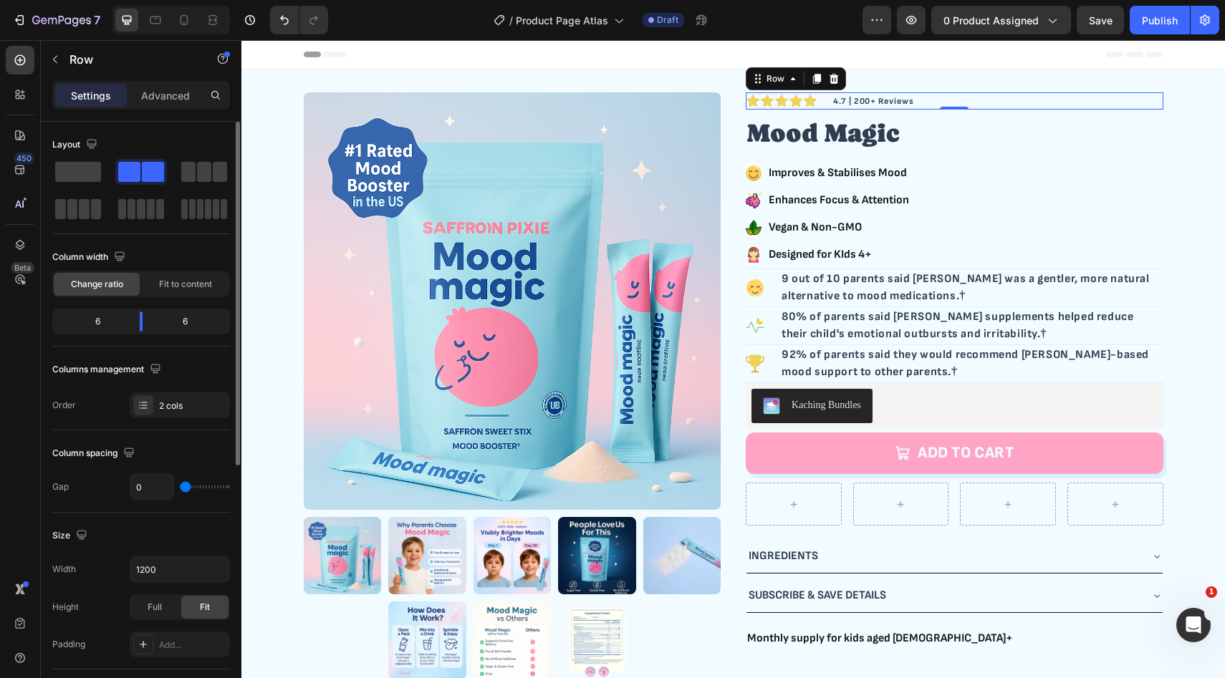
type input "0"
click at [180, 488] on input "range" at bounding box center [205, 487] width 50 height 3
click at [138, 0] on body "7 Version history / Product Page Atlas Draft Preview 0 product assigned Save Pu…" at bounding box center [612, 0] width 1225 height 0
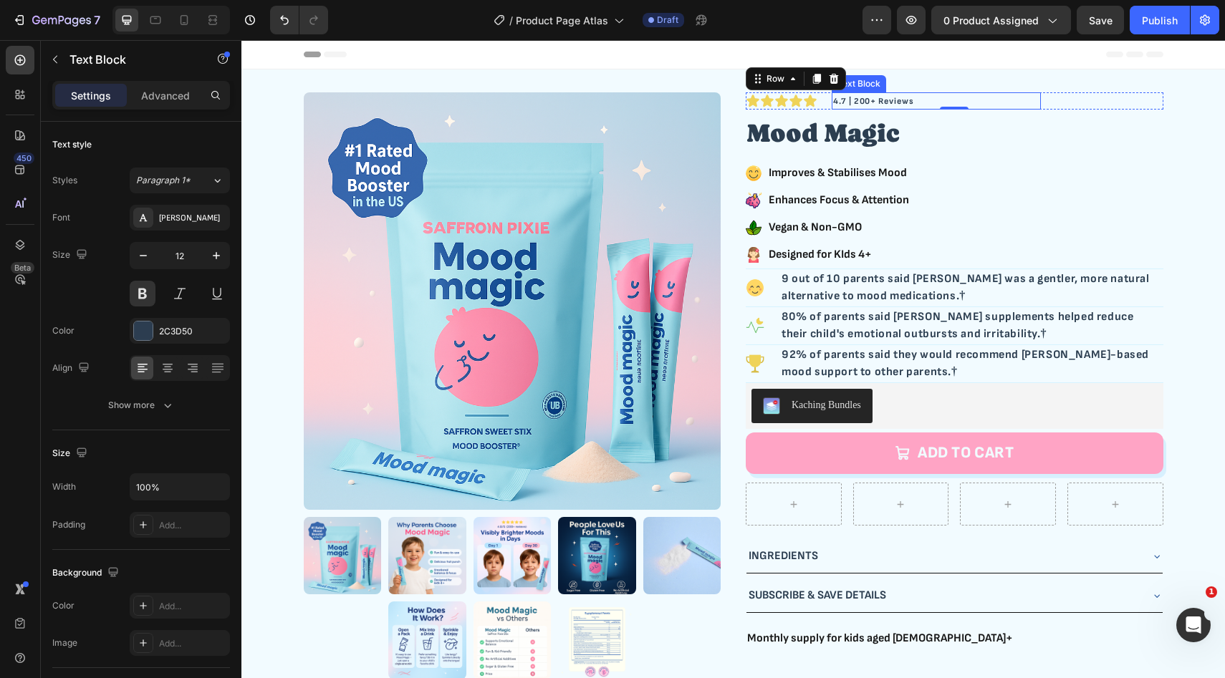
click at [865, 103] on p "4.7 | 200+ Reviews" at bounding box center [936, 102] width 206 height 14
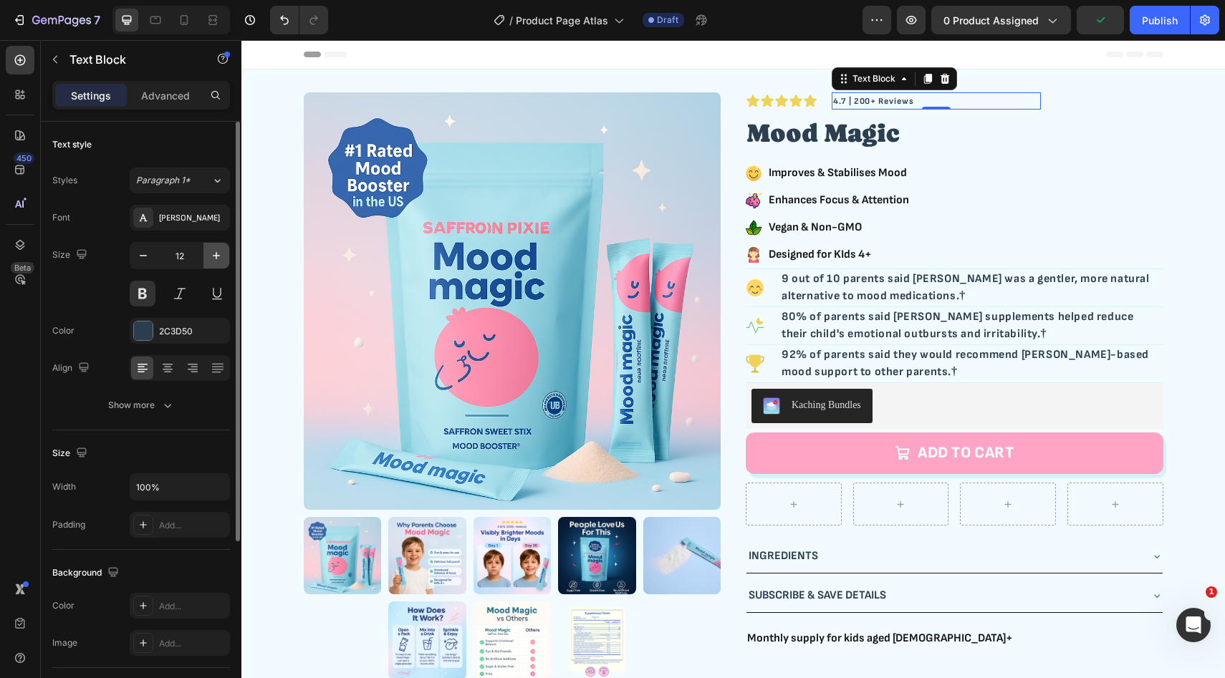
click at [218, 256] on icon "button" at bounding box center [216, 256] width 14 height 14
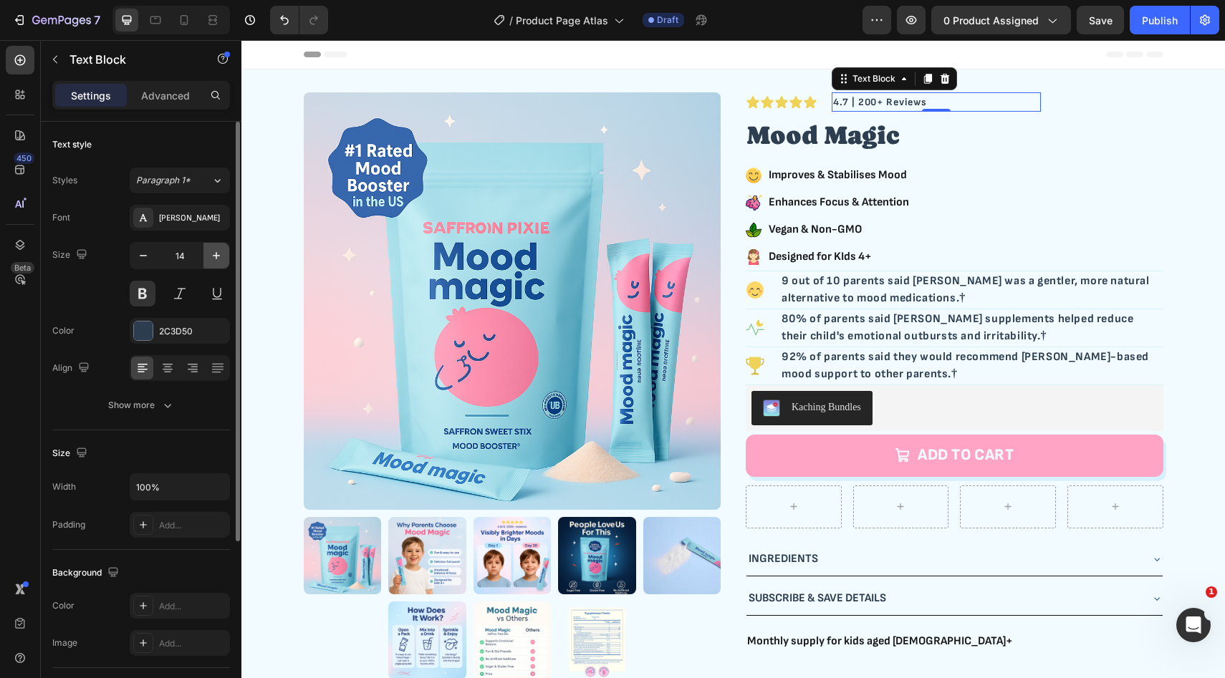
click at [218, 256] on icon "button" at bounding box center [216, 256] width 14 height 14
click at [141, 256] on icon "button" at bounding box center [143, 256] width 14 height 14
type input "13"
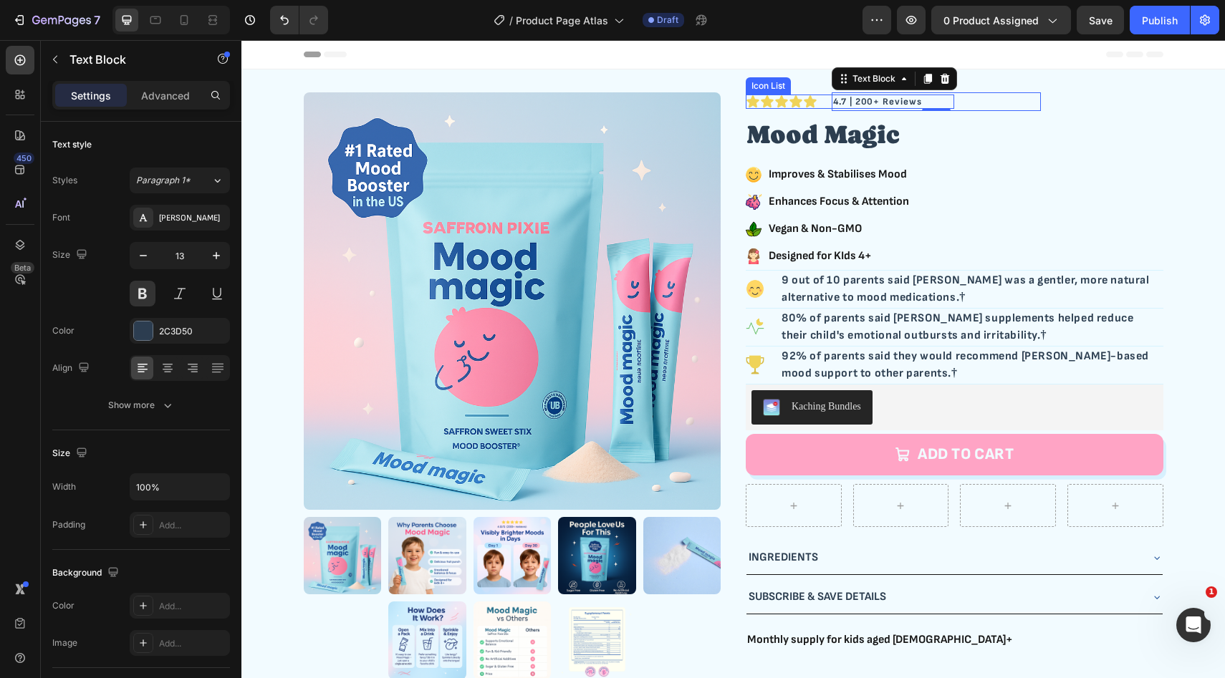
click at [824, 104] on div "Icon Icon Icon Icon Icon" at bounding box center [850, 102] width 208 height 14
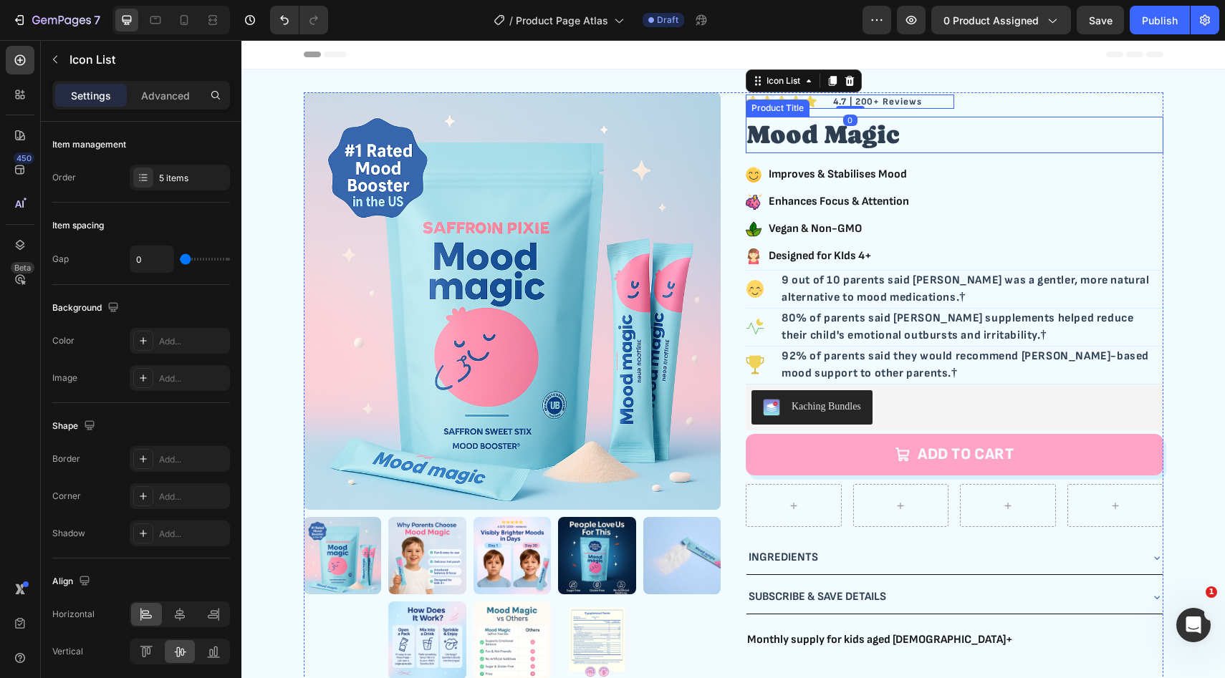
click at [902, 128] on h2 "Mood Magic" at bounding box center [955, 135] width 418 height 37
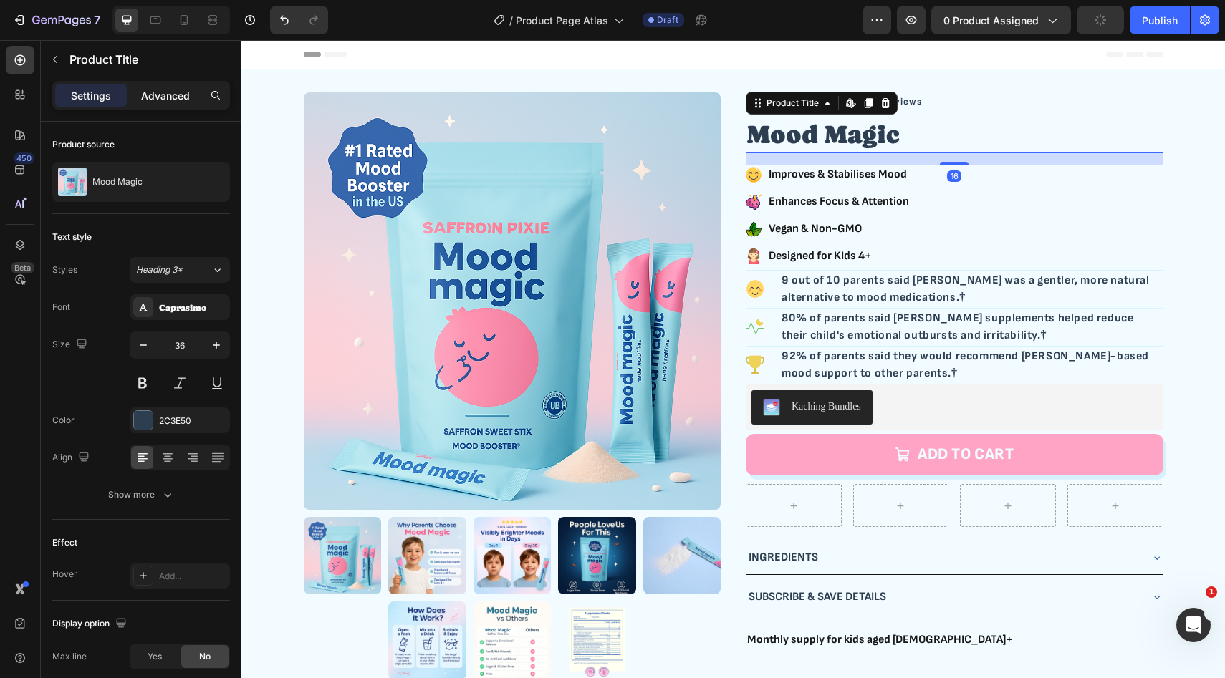
click at [173, 95] on p "Advanced" at bounding box center [165, 95] width 49 height 15
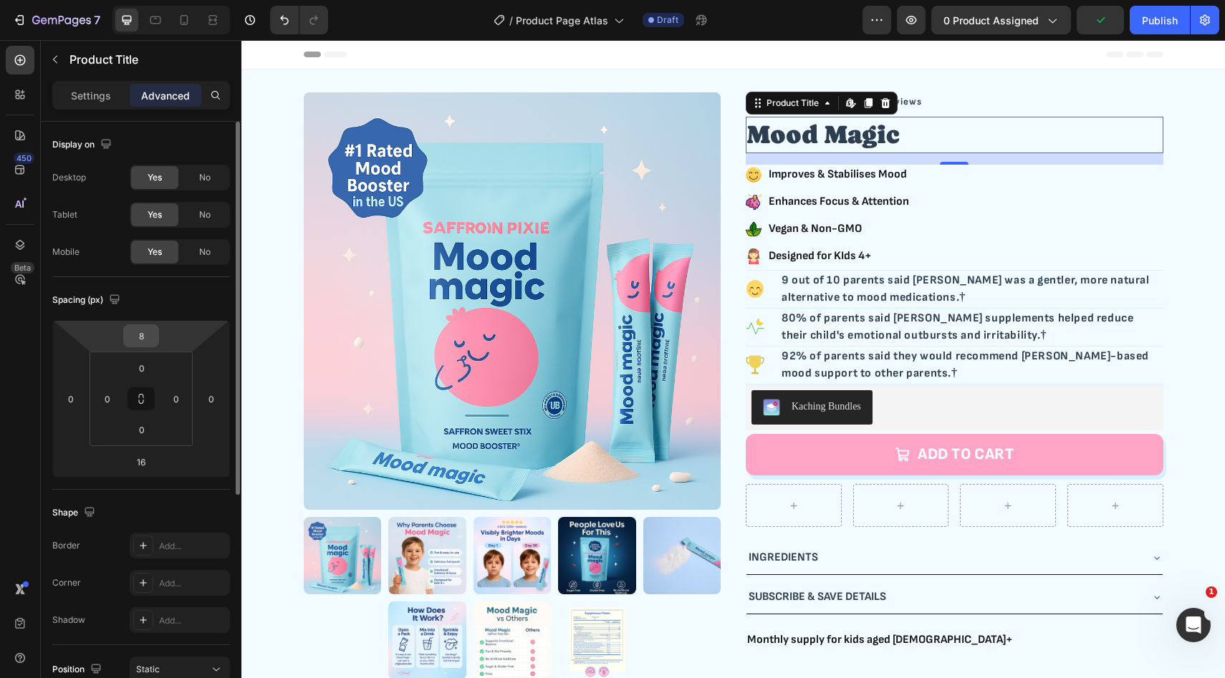
click at [157, 339] on div "8" at bounding box center [141, 335] width 36 height 23
click at [148, 335] on input "8" at bounding box center [141, 335] width 29 height 21
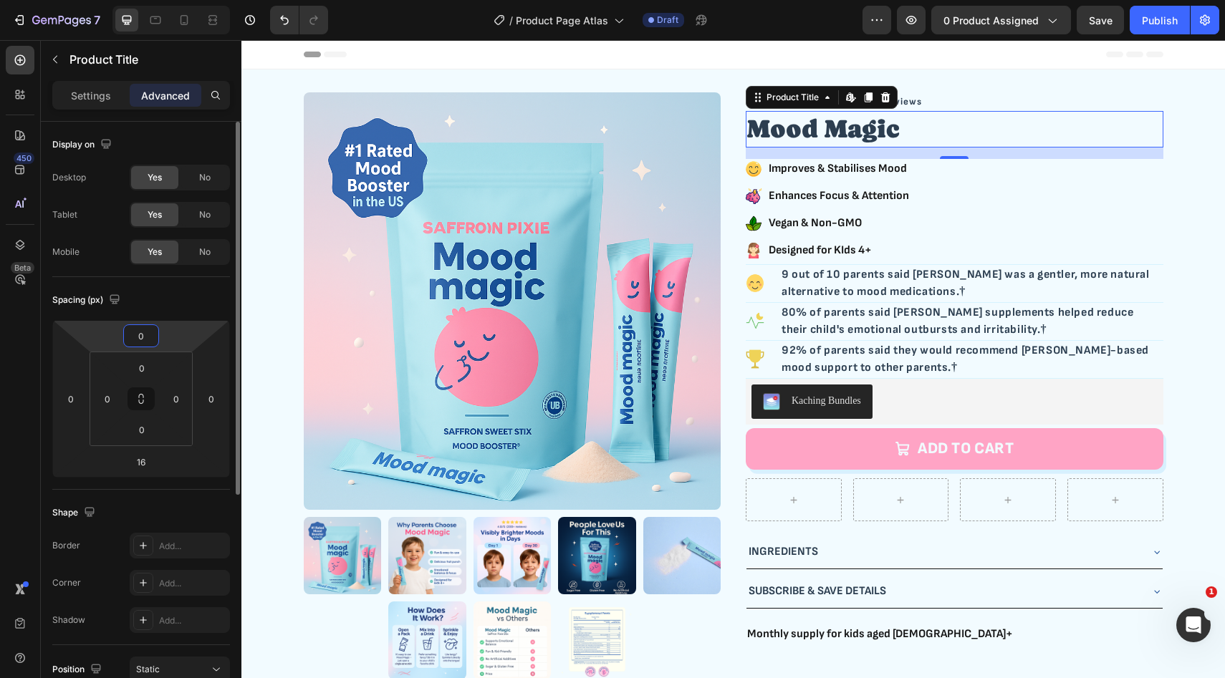
type input "0"
click at [162, 304] on div "Spacing (px)" at bounding box center [141, 300] width 178 height 23
click at [145, 468] on input "16" at bounding box center [141, 461] width 29 height 21
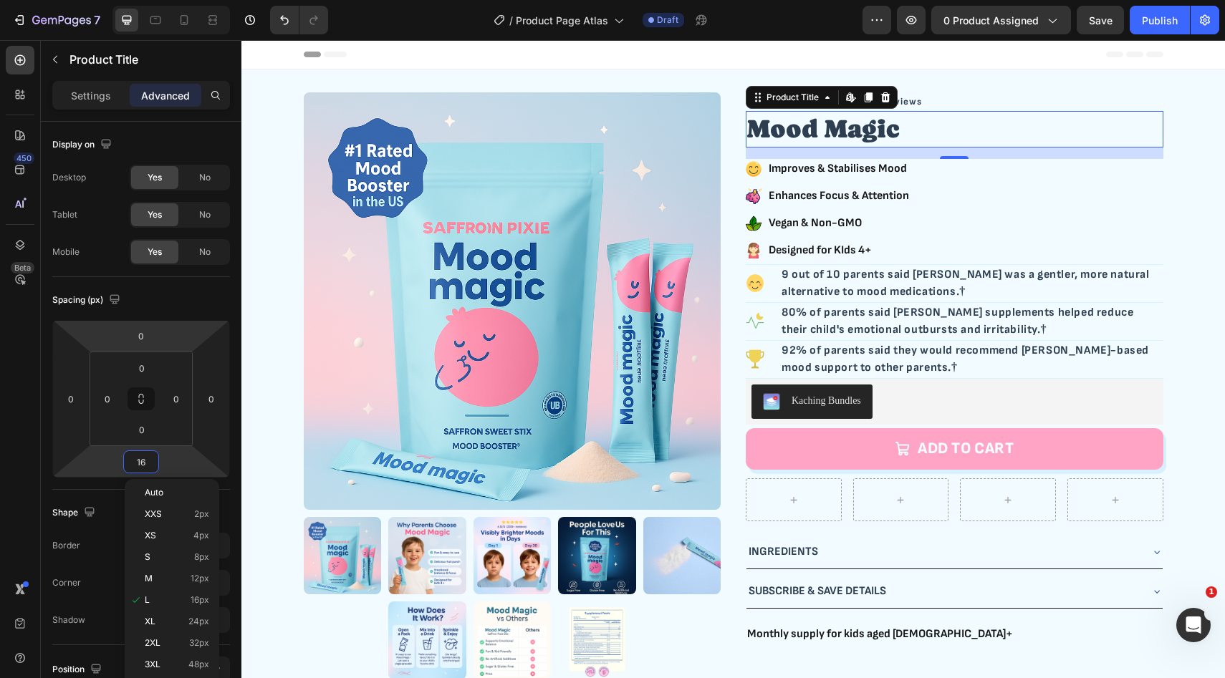
click at [178, 0] on html "7 Version history / Product Page Atlas Draft Preview 0 product assigned Save Pu…" at bounding box center [612, 0] width 1225 height 0
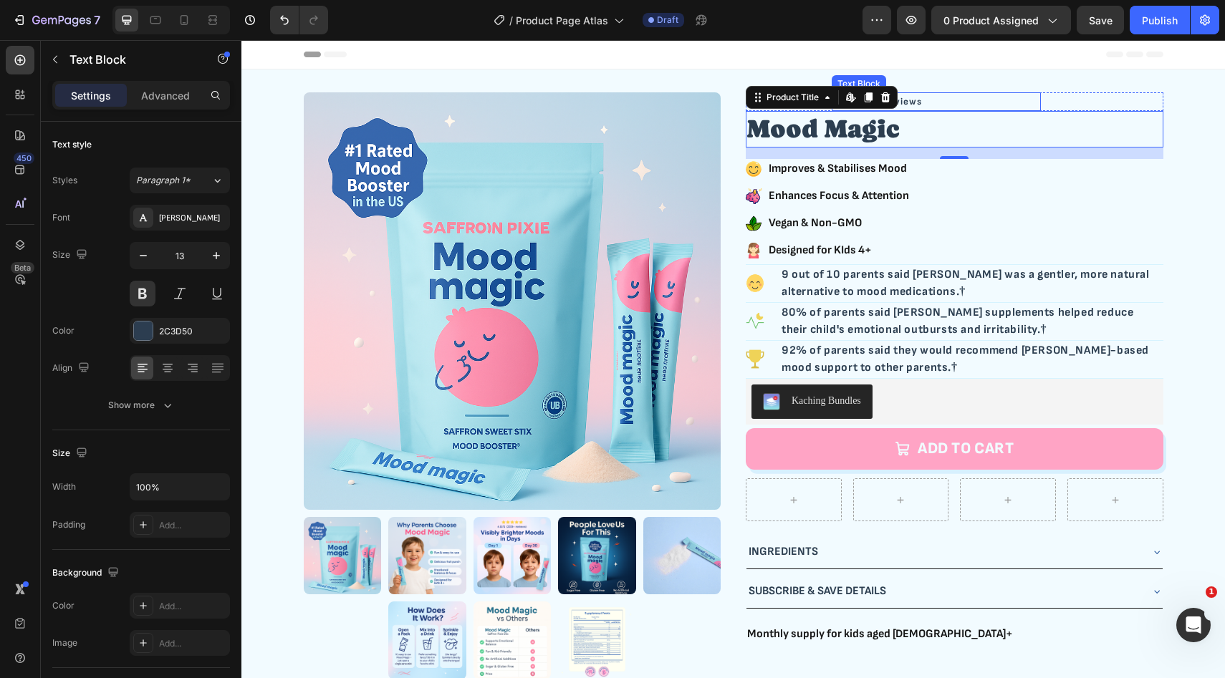
click at [981, 98] on p "4.7 | 200+ Reviews" at bounding box center [936, 102] width 206 height 15
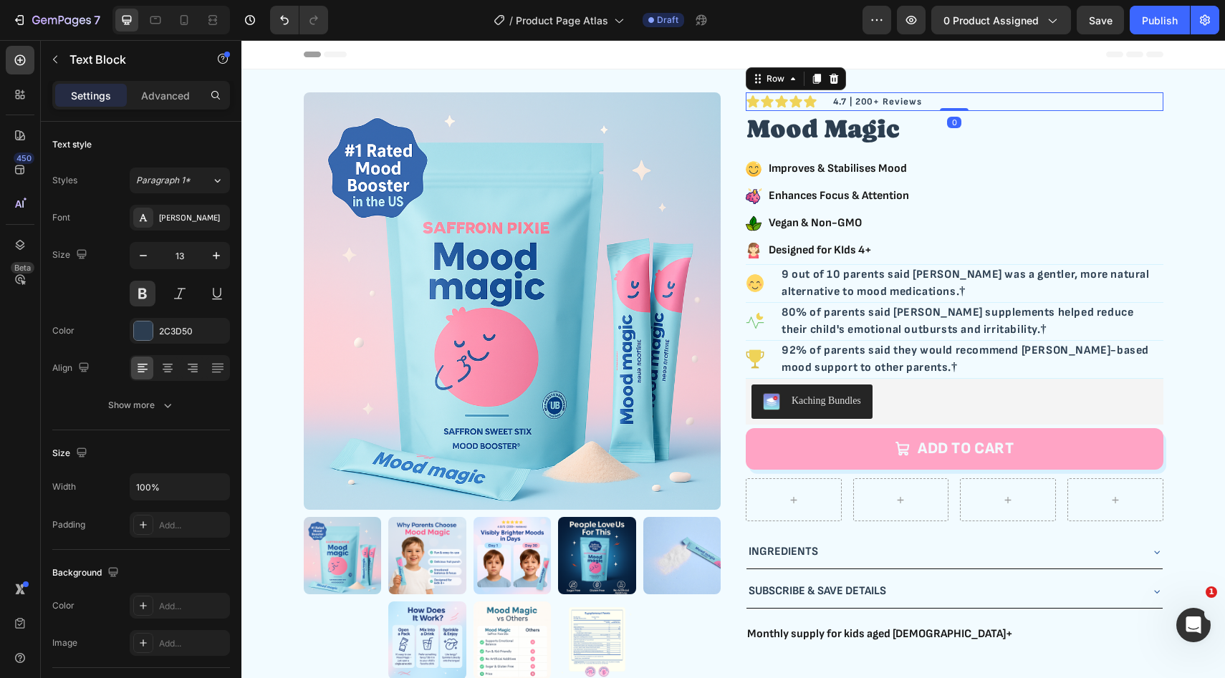
click at [1069, 101] on div "4.7 | 200+ Reviews Text Block" at bounding box center [1058, 101] width 208 height 19
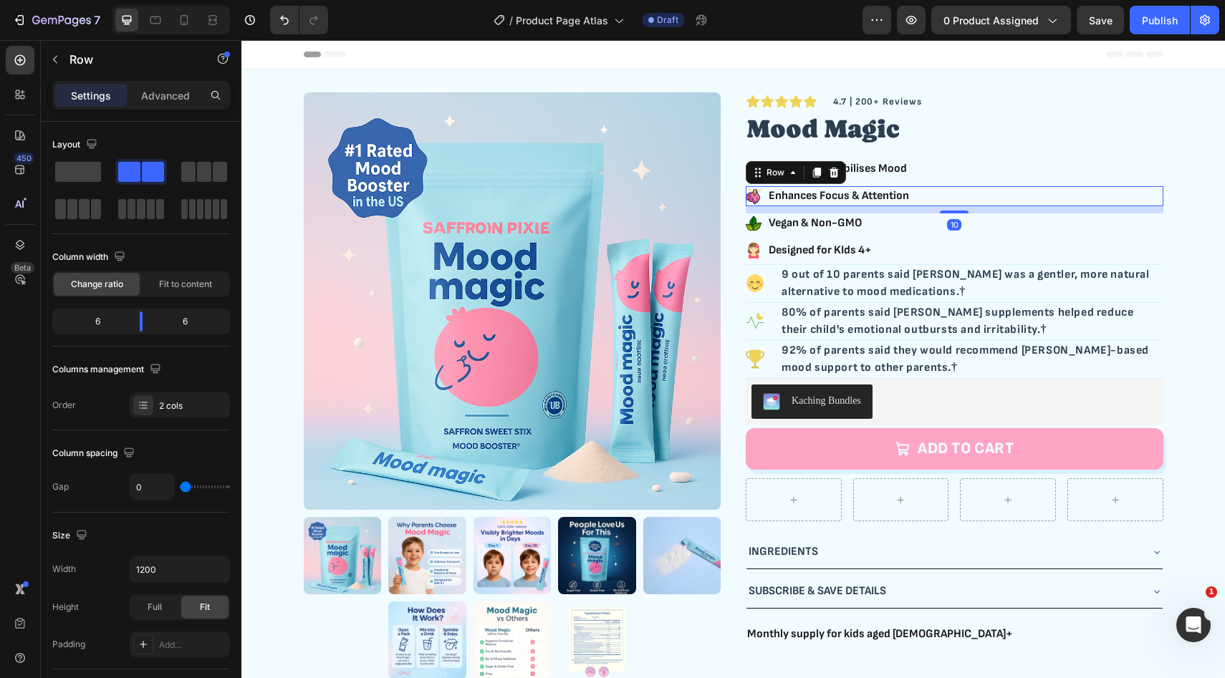
click at [1001, 205] on div "Icon Enhances Focus & Attention Text Block Row 10" at bounding box center [955, 196] width 418 height 20
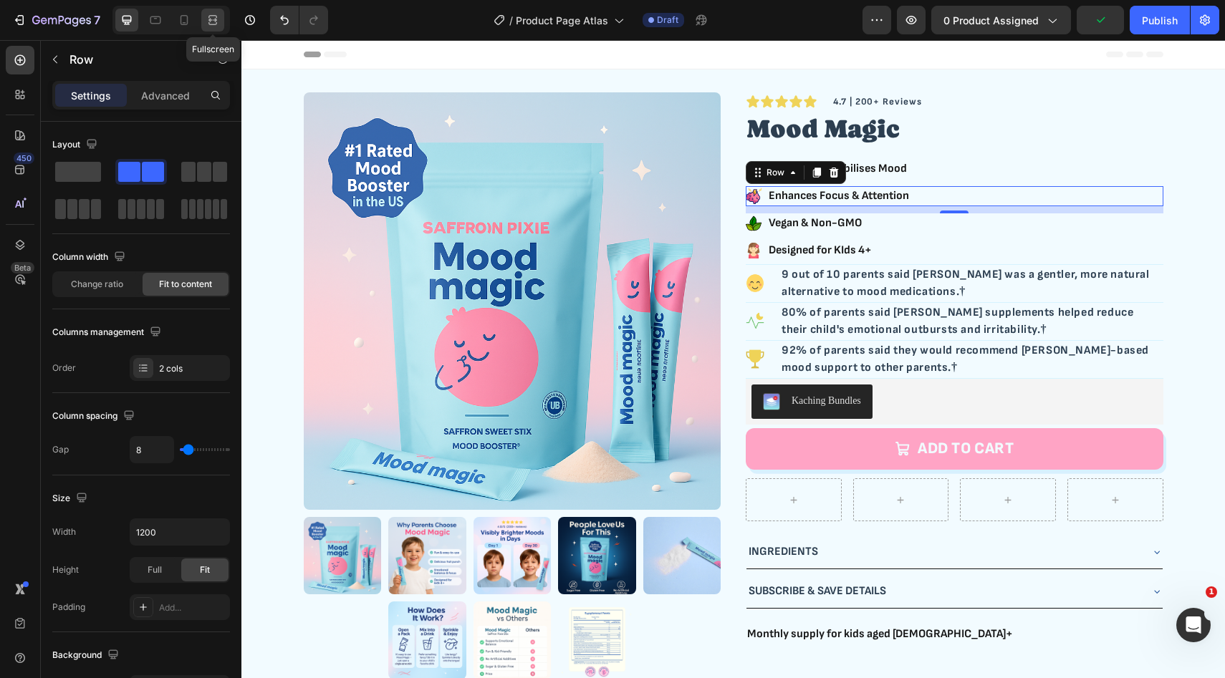
click at [208, 21] on icon at bounding box center [213, 20] width 14 height 14
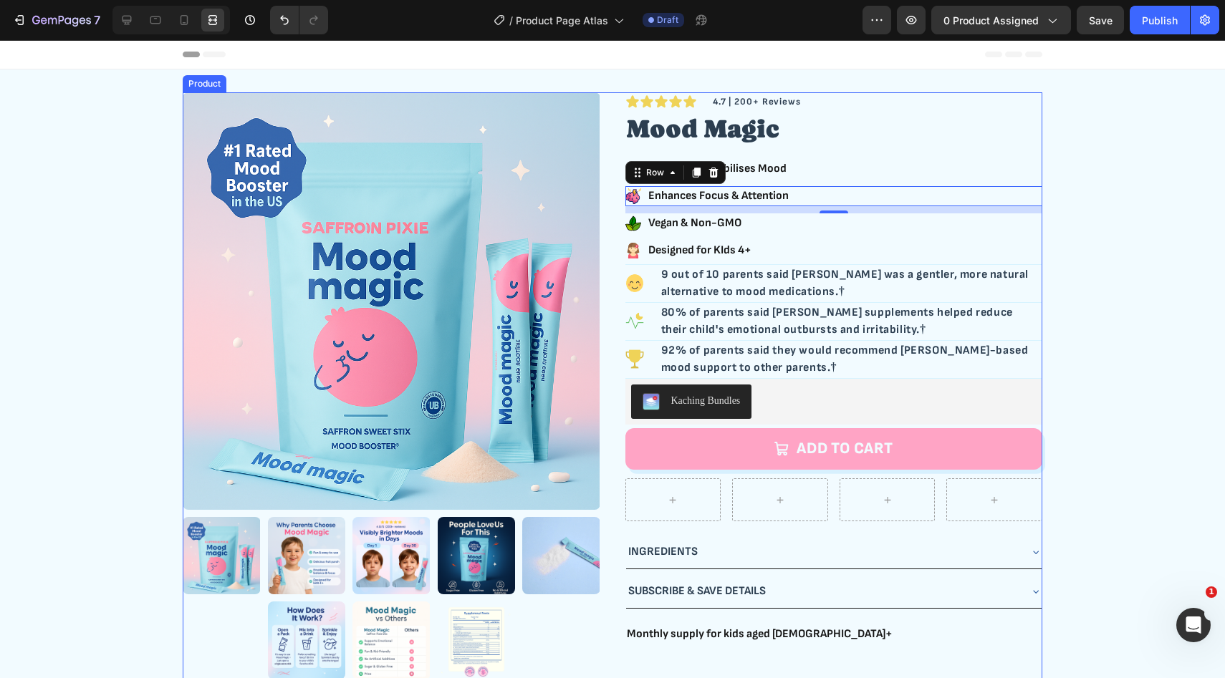
click at [612, 169] on div "Product Images Icon Icon Icon Icon Icon Icon List Row 4.7 | 200+ Reviews Text B…" at bounding box center [612, 391] width 859 height 599
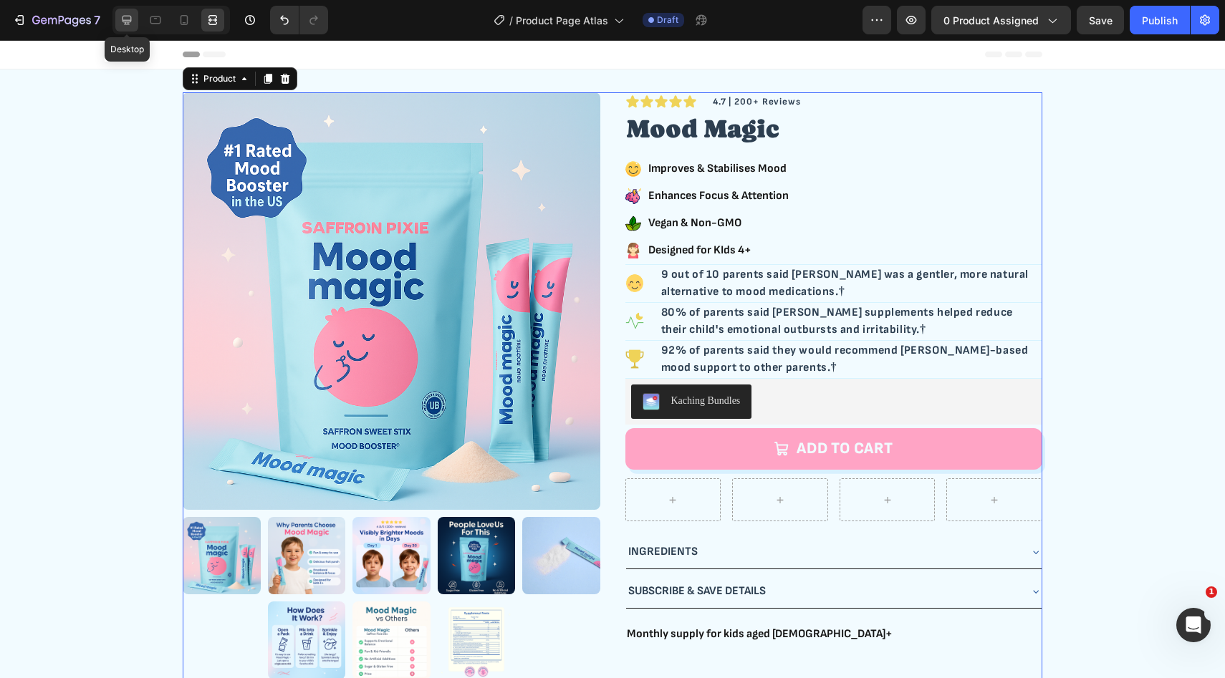
click at [132, 22] on icon at bounding box center [127, 20] width 14 height 14
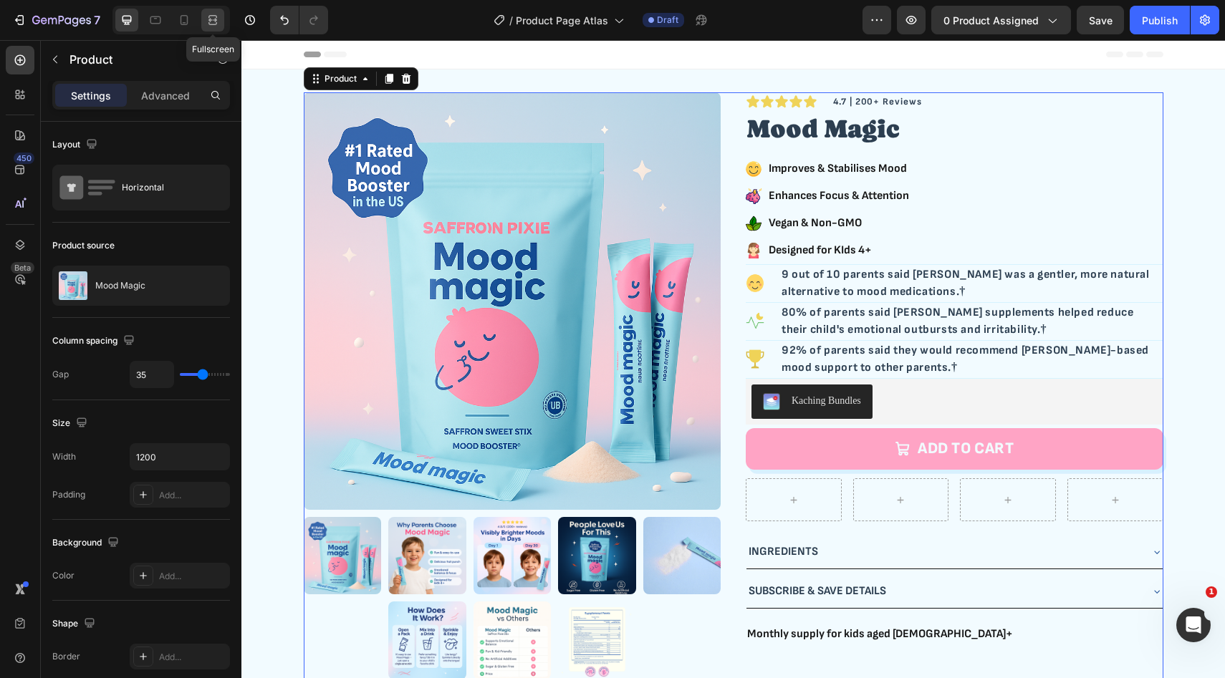
click at [211, 21] on icon at bounding box center [213, 20] width 14 height 14
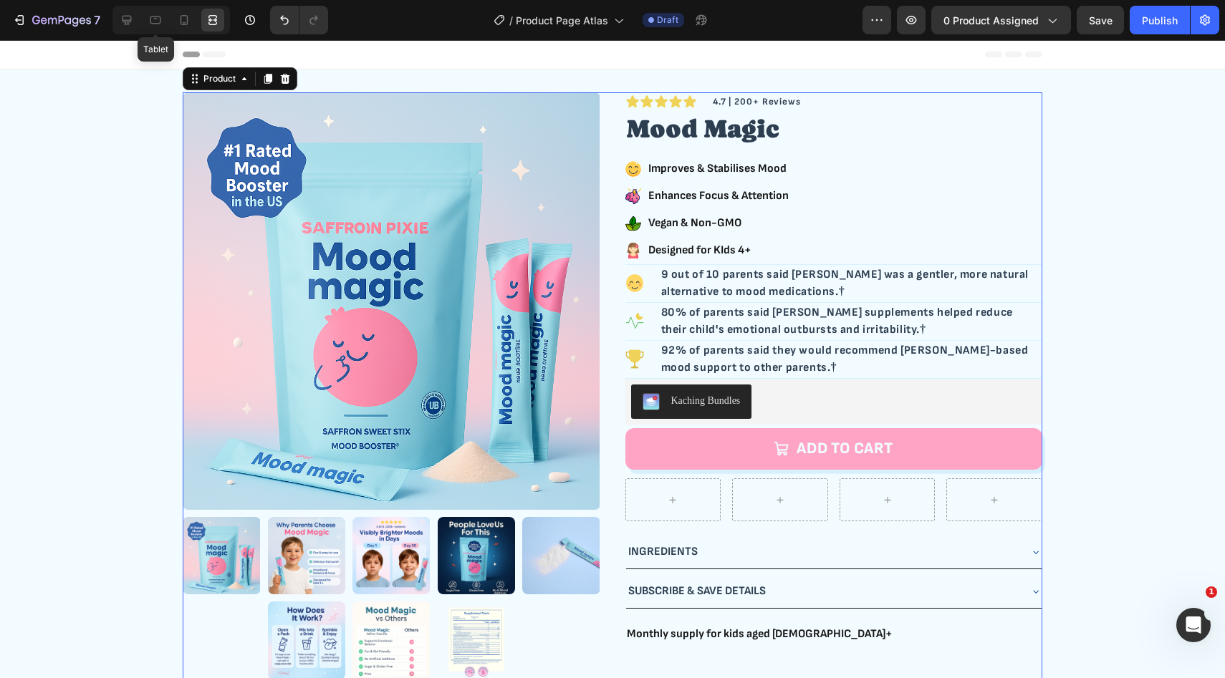
click at [140, 14] on div "Tablet" at bounding box center [170, 20] width 117 height 29
click at [130, 14] on icon at bounding box center [127, 20] width 14 height 14
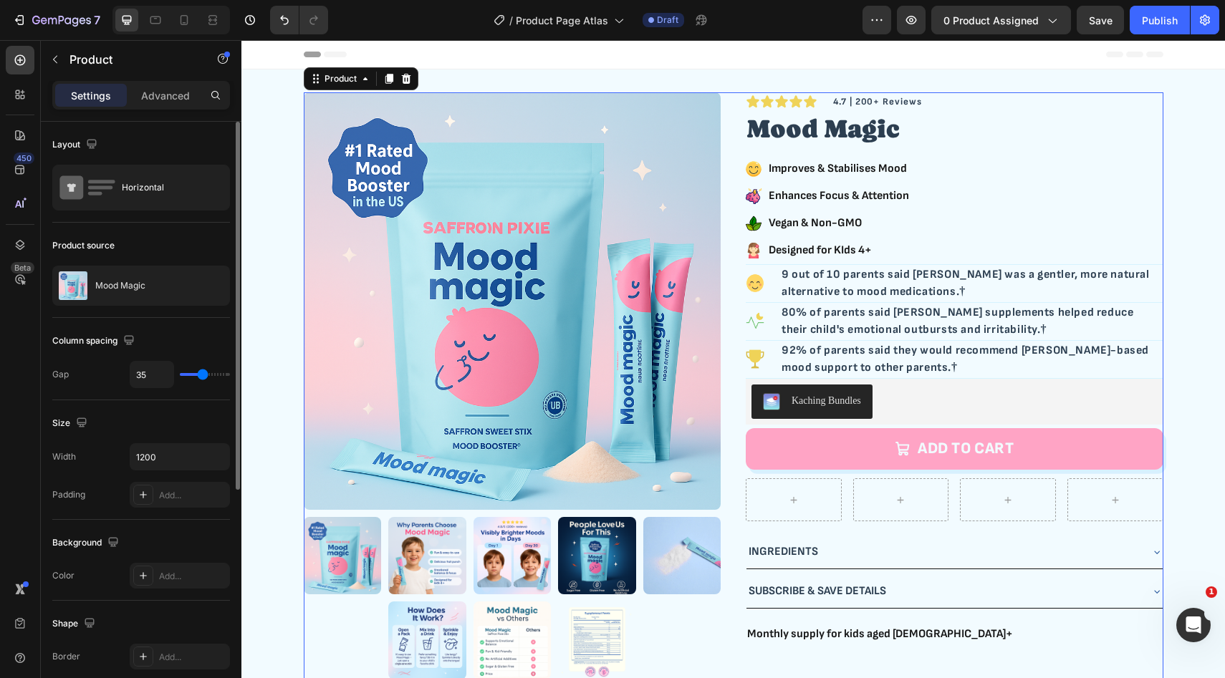
type input "16"
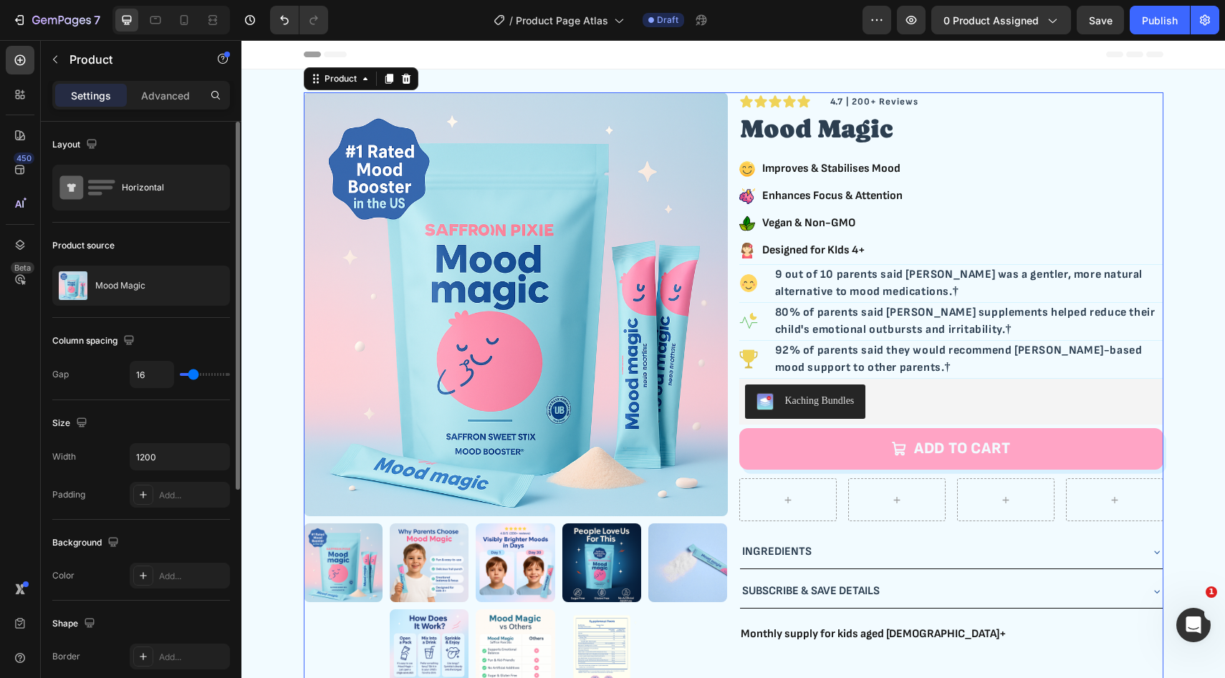
type input "15"
type input "14"
type input "29"
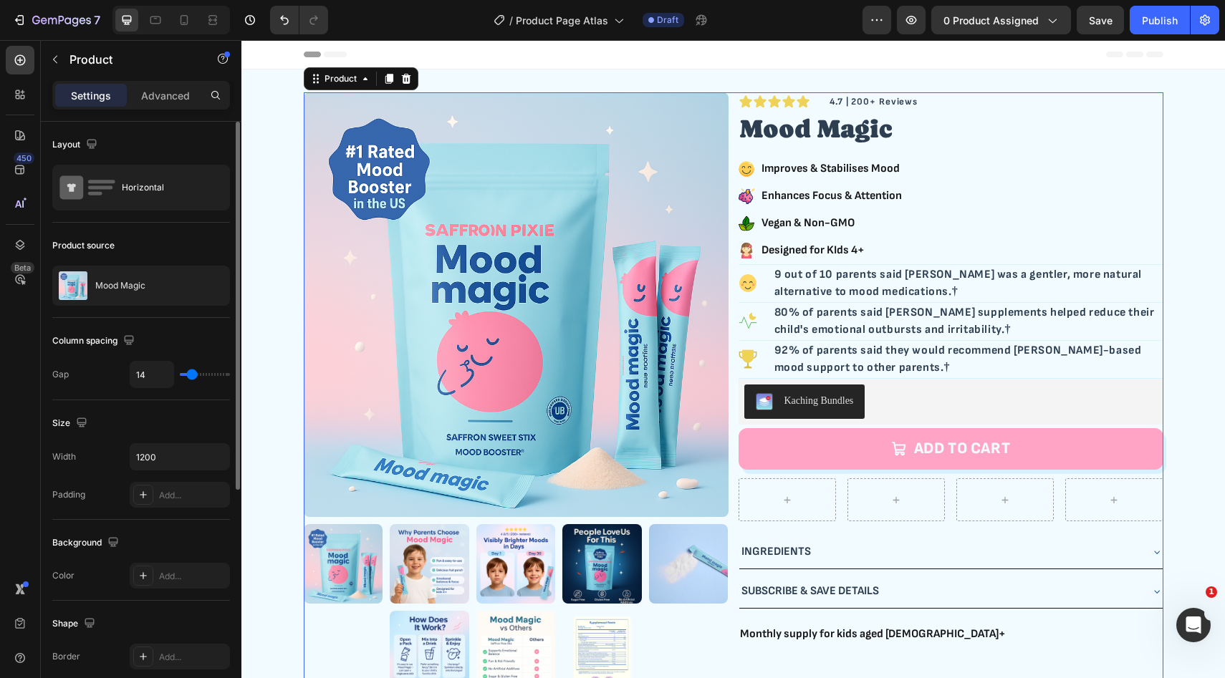
type input "29"
type input "41"
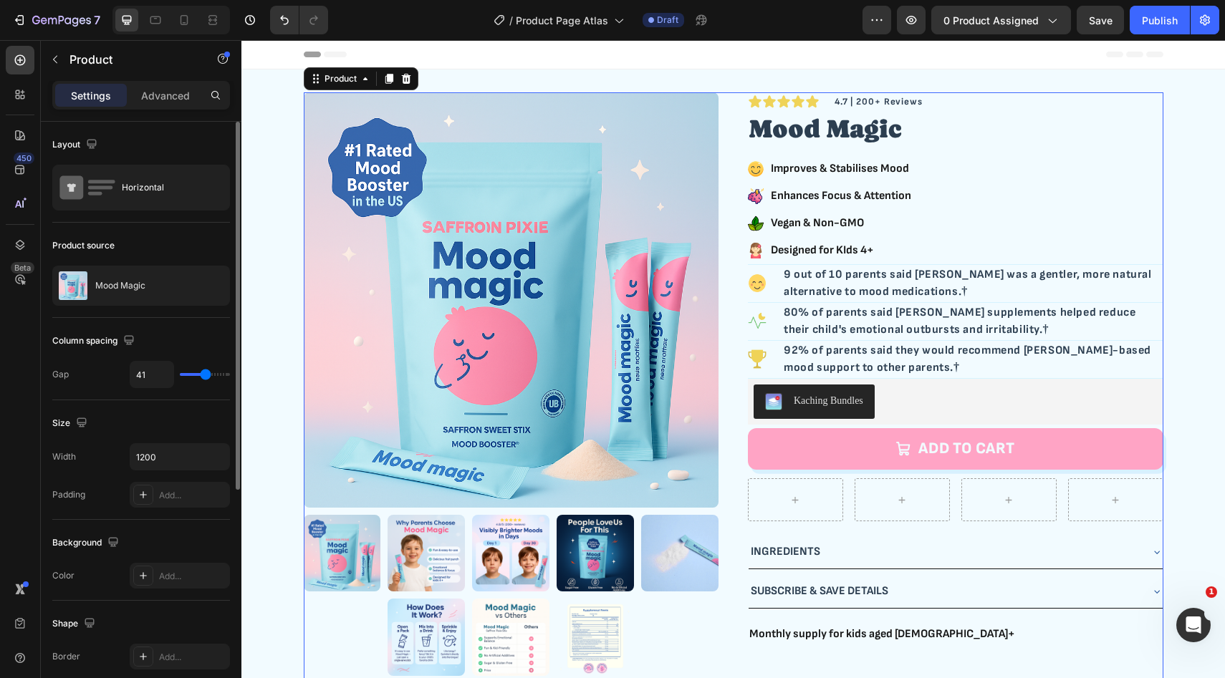
type input "44"
type input "45"
type input "46"
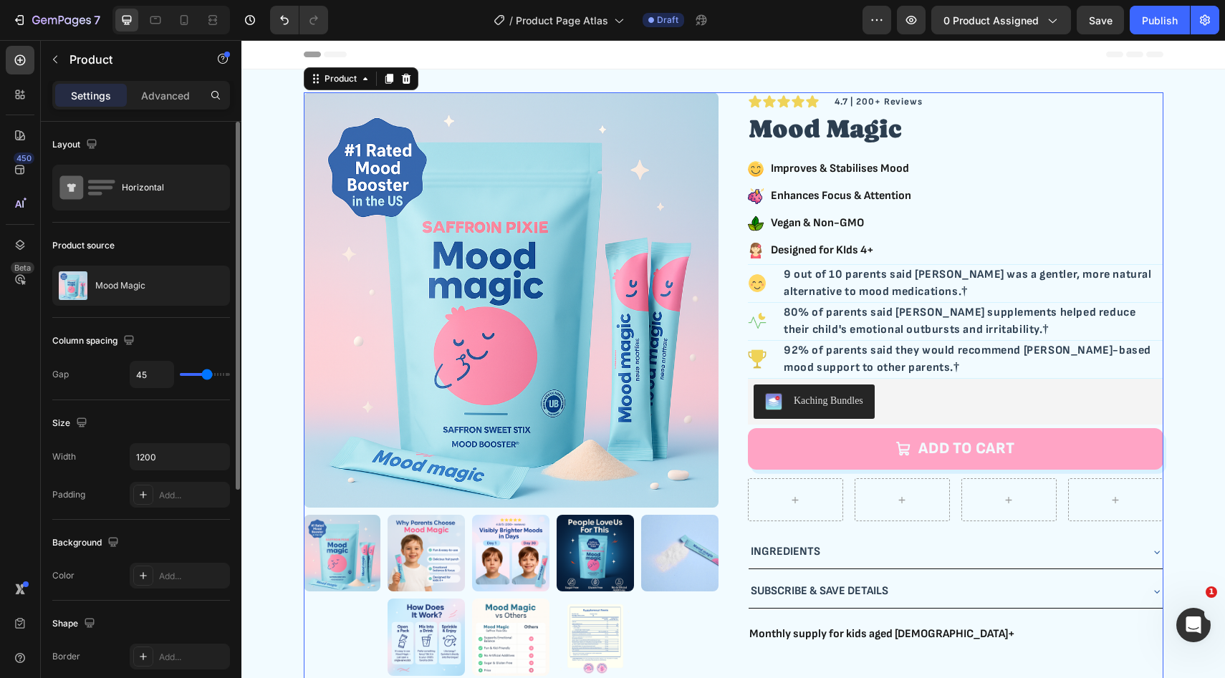
type input "46"
type input "47"
type input "48"
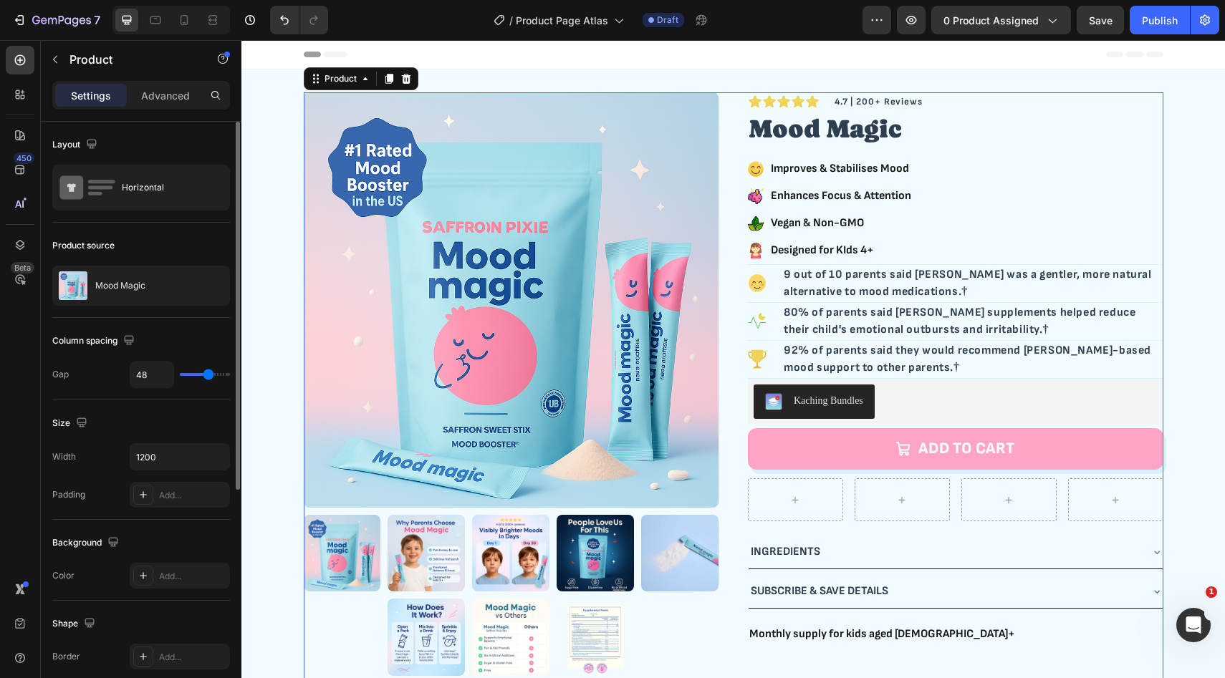
type input "50"
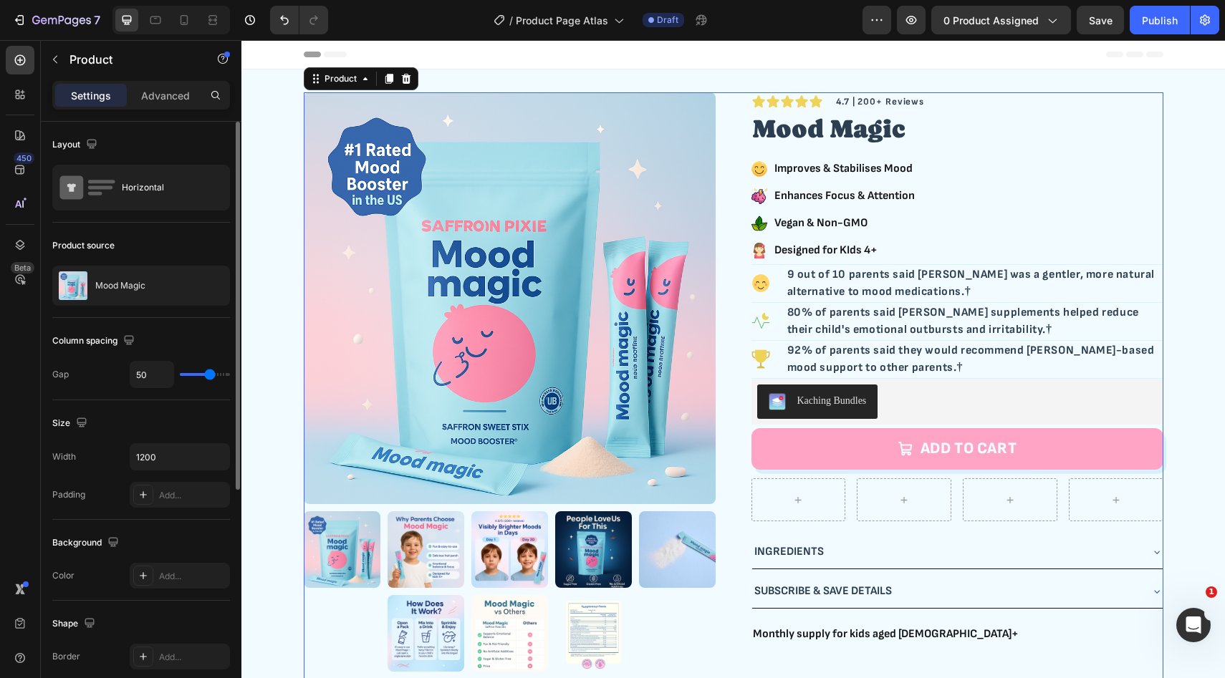
type input "51"
type input "56"
type input "57"
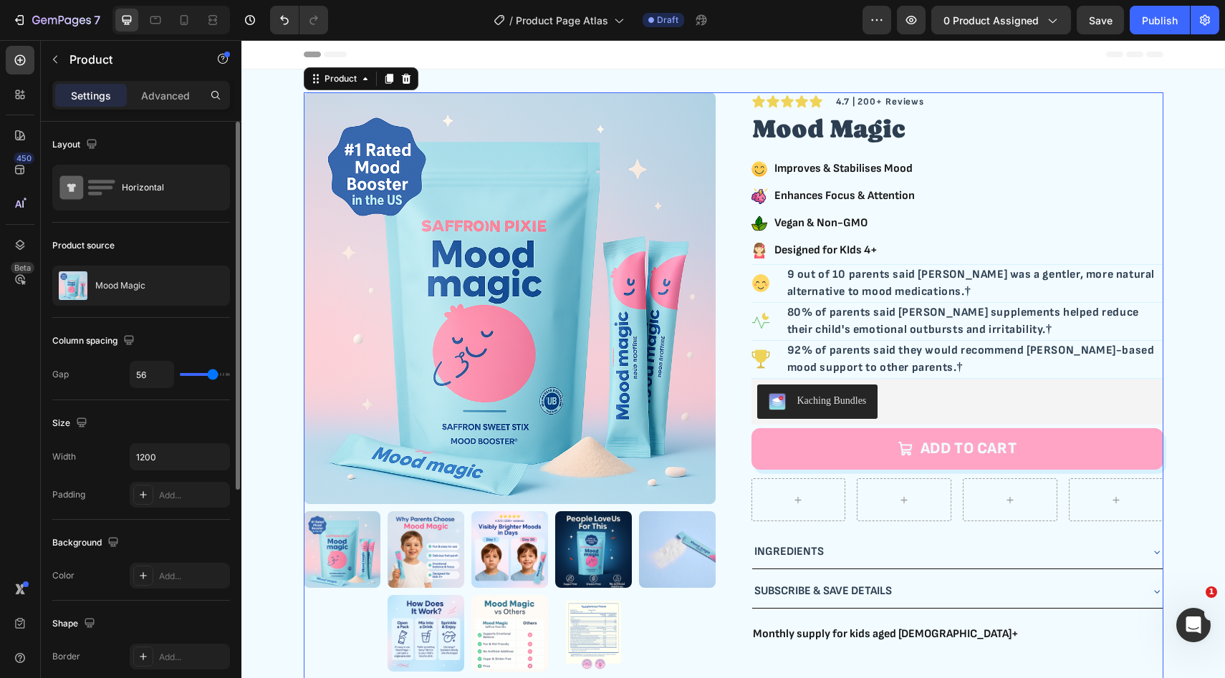
type input "57"
type input "58"
type input "59"
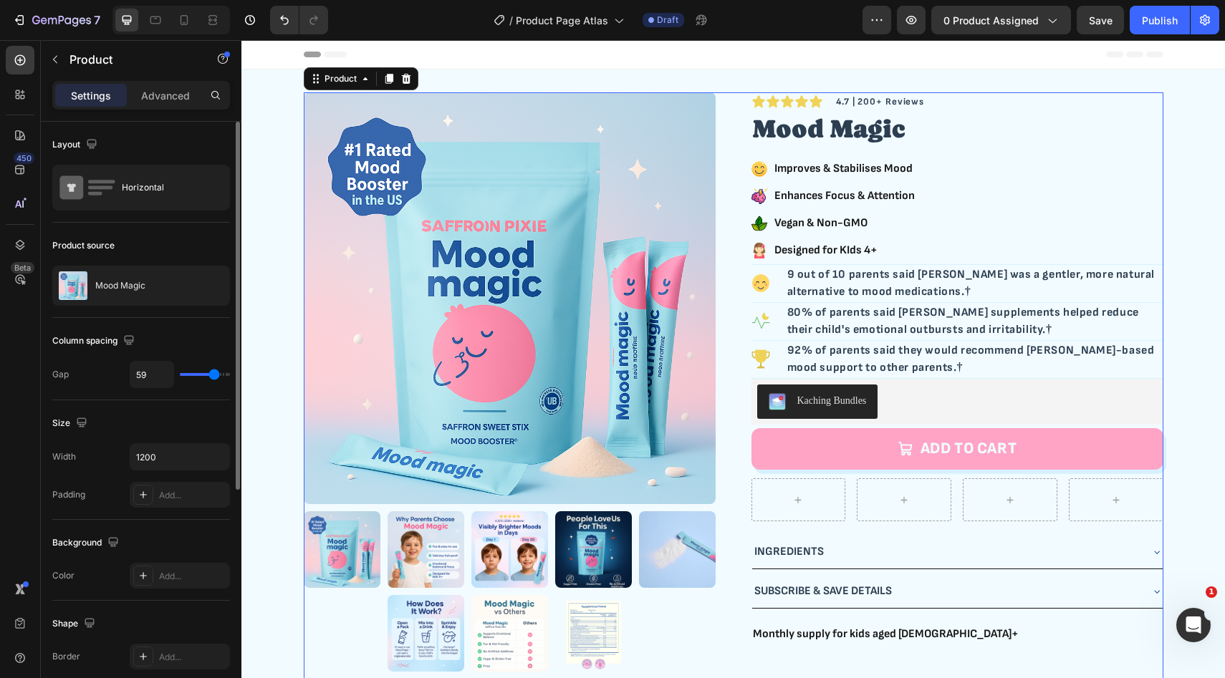
type input "60"
type input "62"
type input "63"
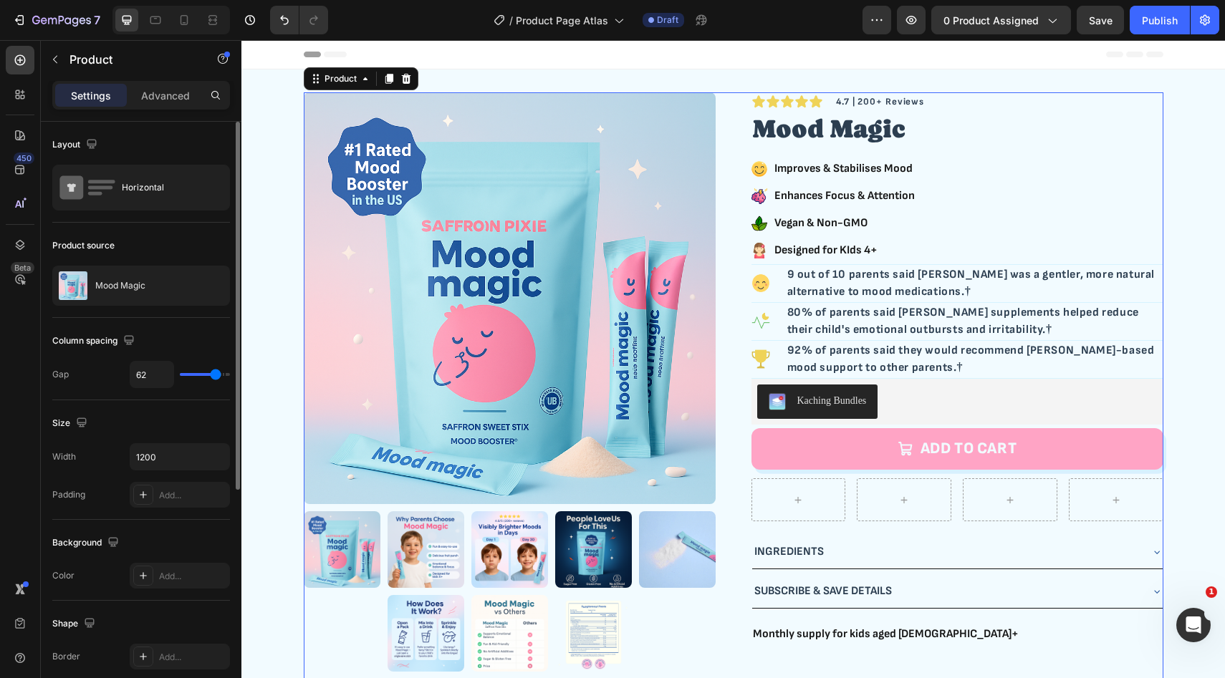
type input "63"
type input "64"
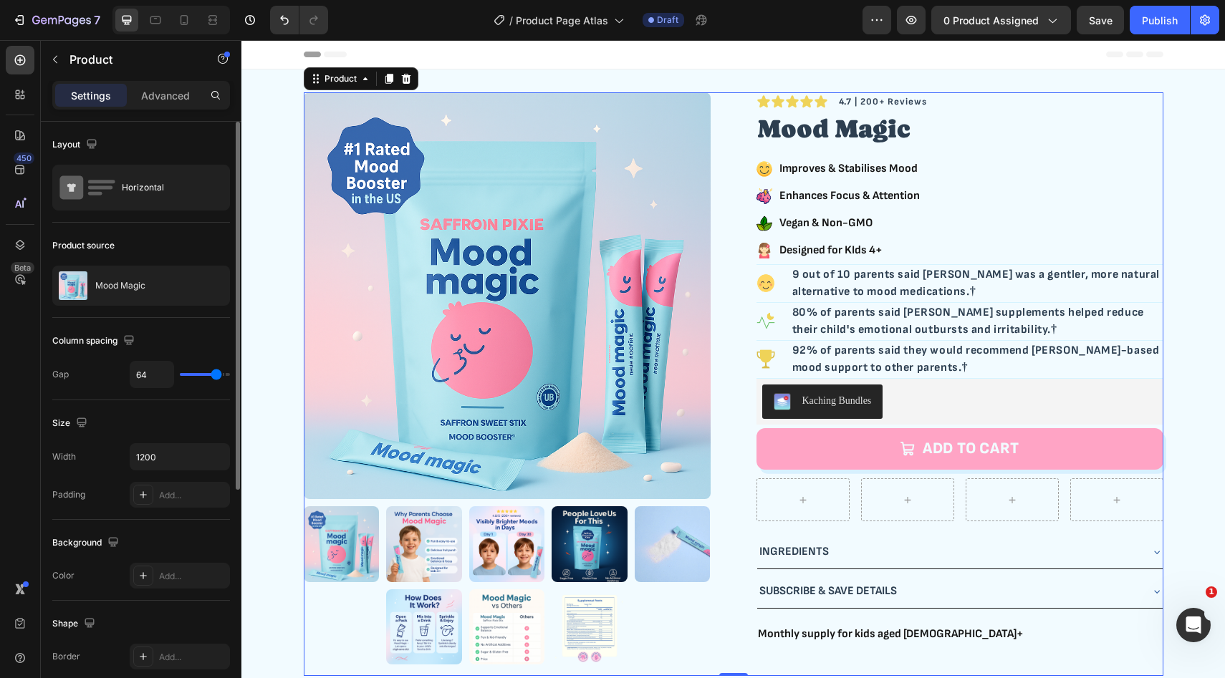
type input "65"
type input "64"
type input "63"
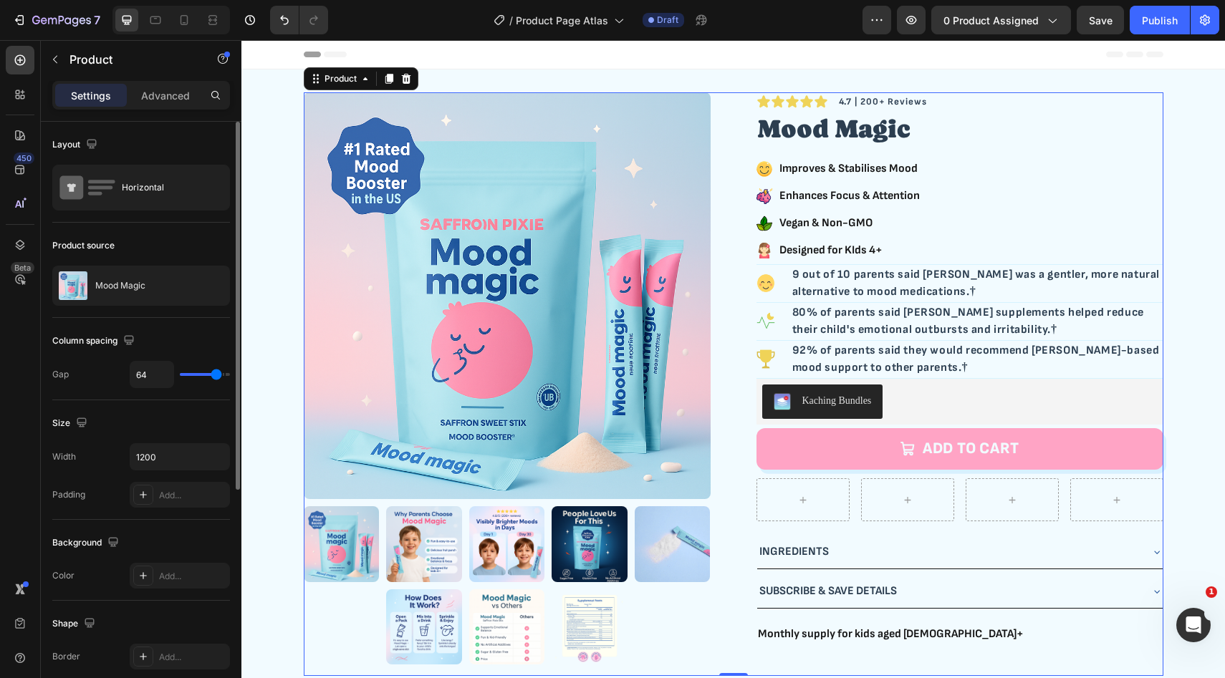
type input "63"
type input "62"
type input "61"
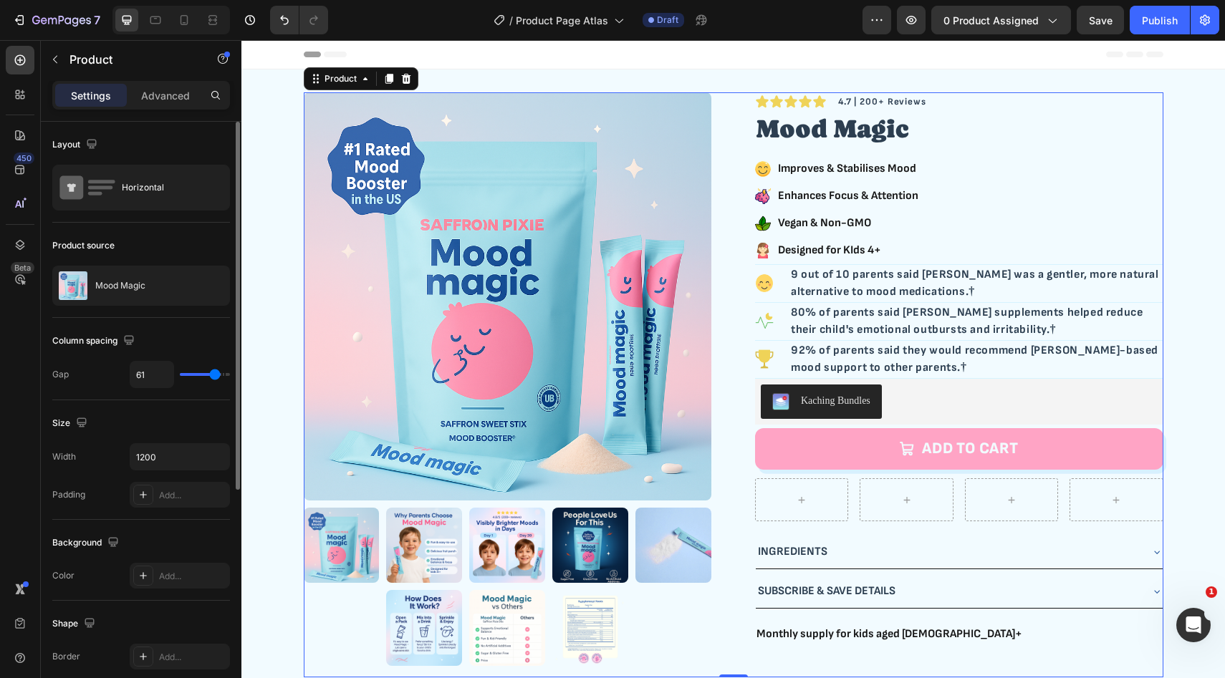
type input "60"
drag, startPoint x: 201, startPoint y: 373, endPoint x: 214, endPoint y: 377, distance: 14.3
type input "60"
click at [214, 376] on input "range" at bounding box center [205, 374] width 50 height 3
click at [864, 99] on p "4.7 | 200+ Reviews" at bounding box center [938, 102] width 201 height 15
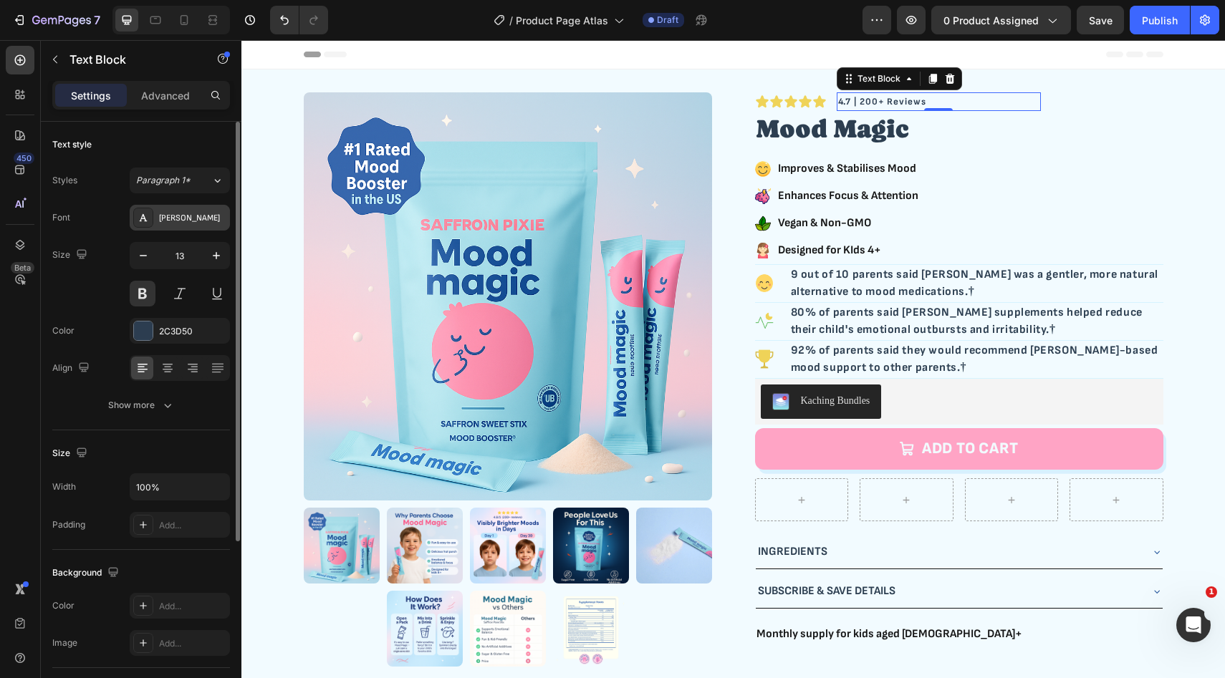
click at [191, 212] on div "[PERSON_NAME]" at bounding box center [192, 218] width 67 height 13
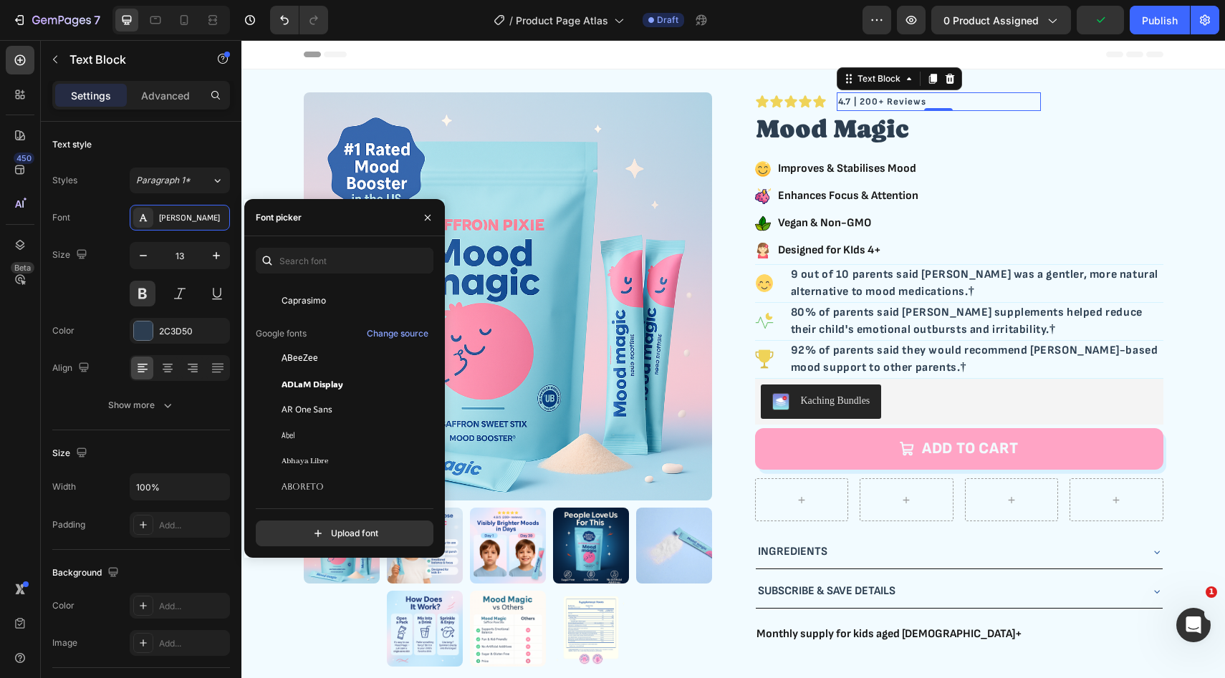
scroll to position [536, 0]
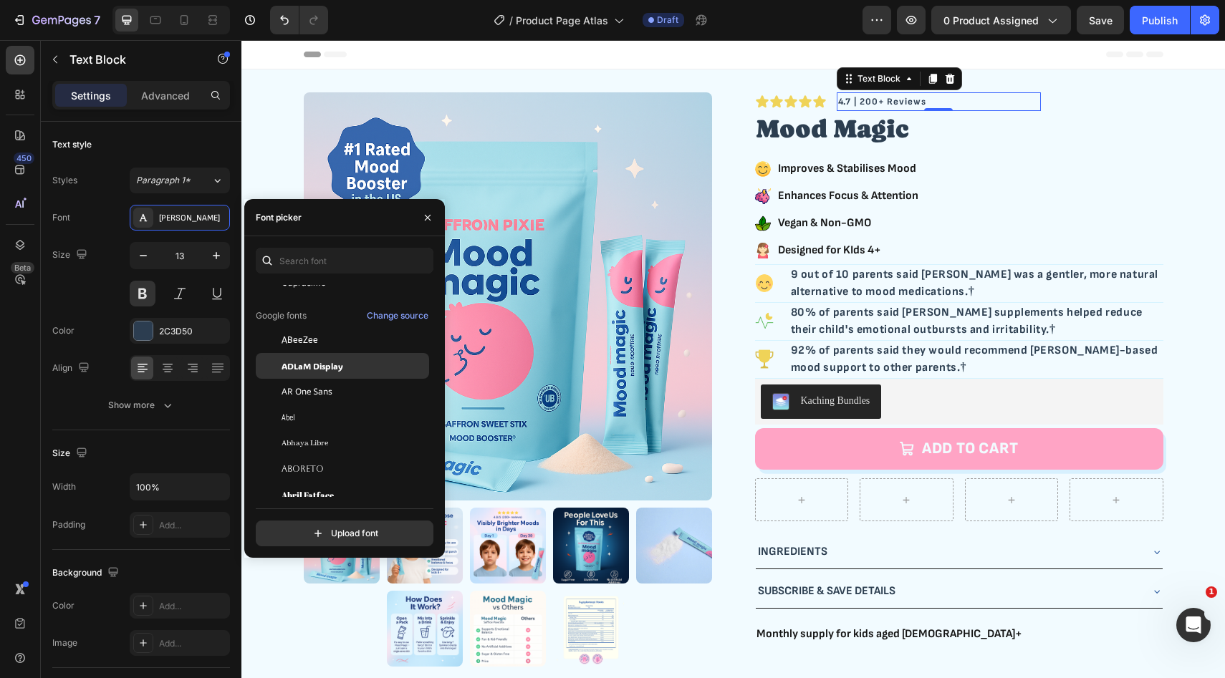
click at [339, 364] on span "ADLaM Display" at bounding box center [312, 366] width 62 height 13
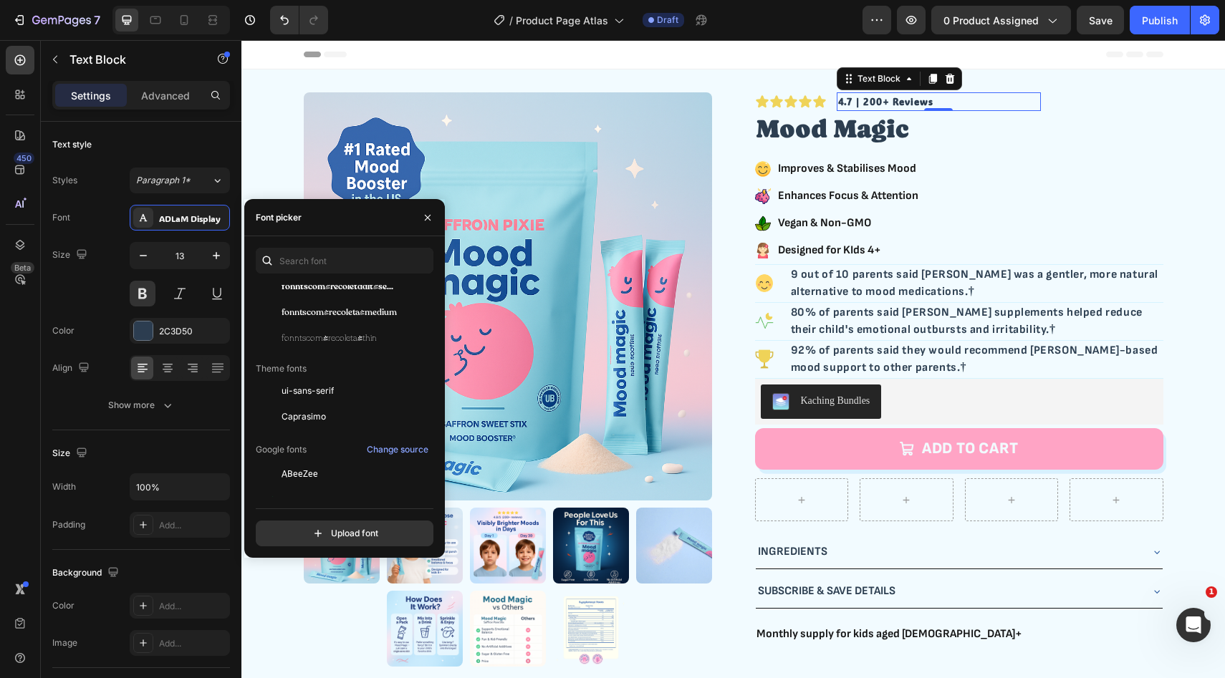
scroll to position [447, 0]
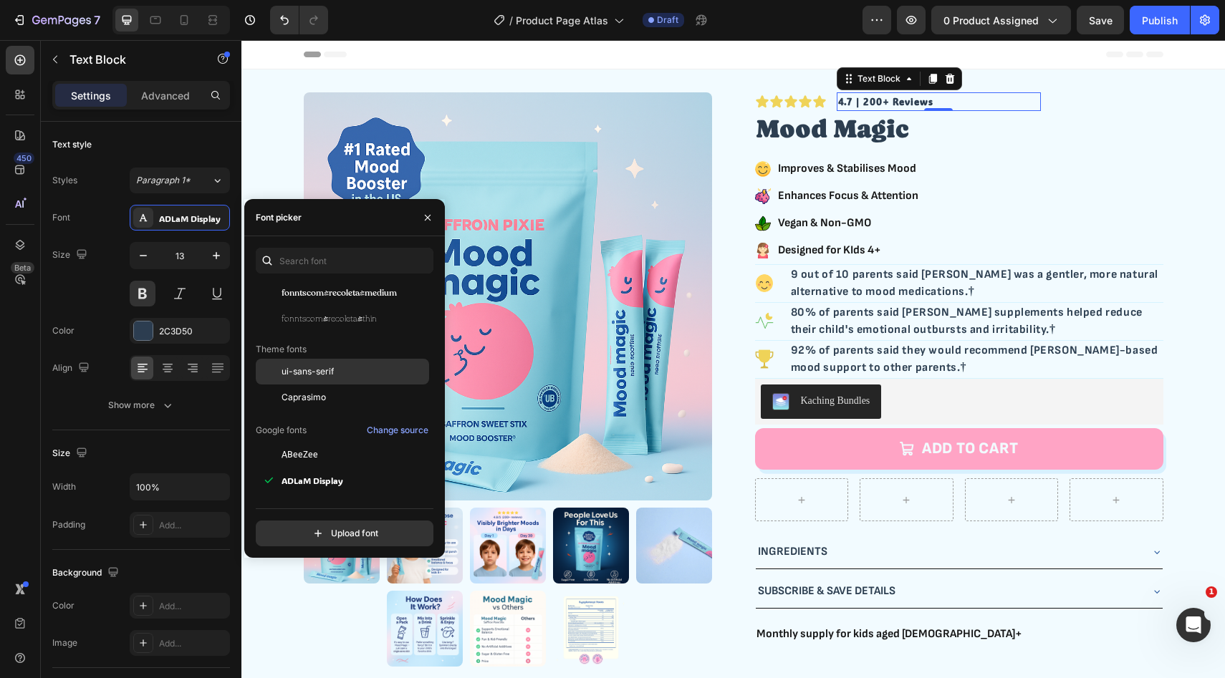
click at [317, 372] on span "ui-sans-serif" at bounding box center [307, 371] width 52 height 13
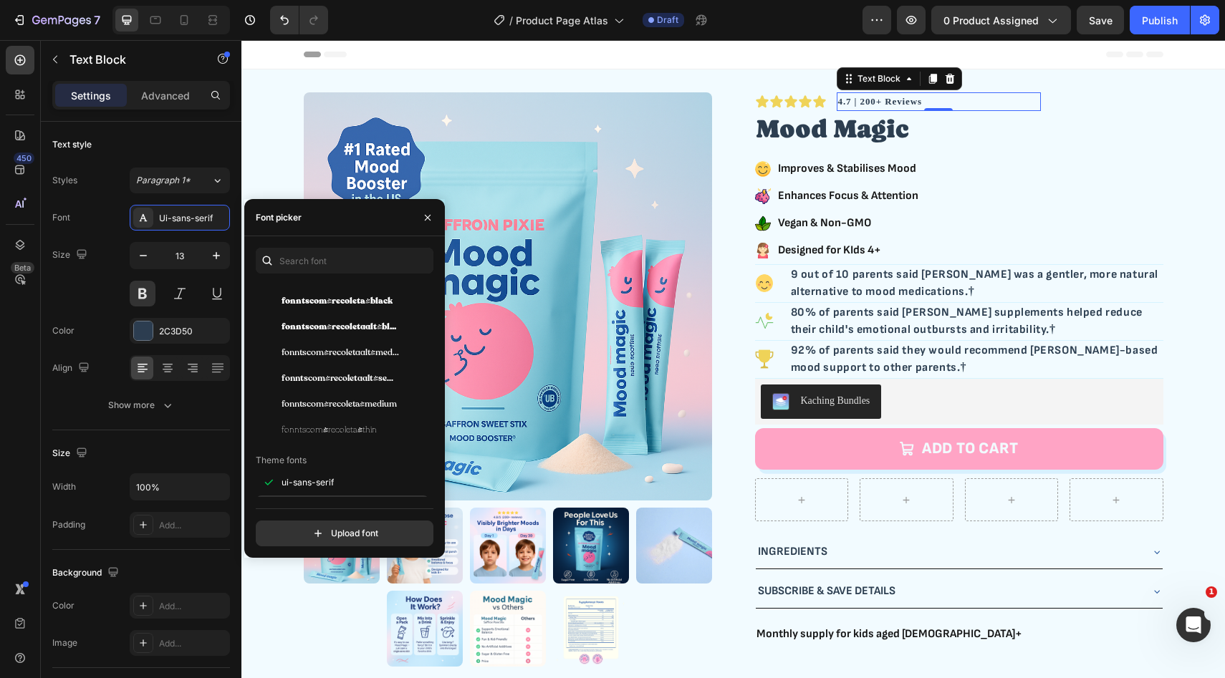
scroll to position [320, 0]
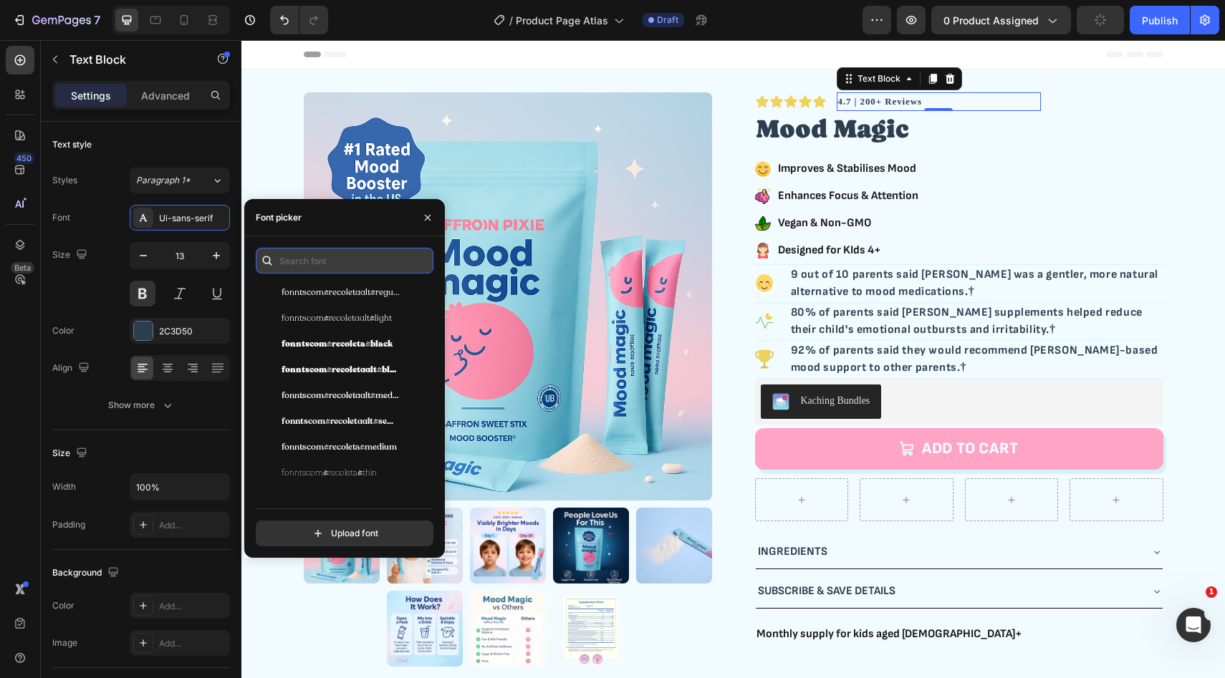
click at [323, 256] on input "text" at bounding box center [345, 261] width 178 height 26
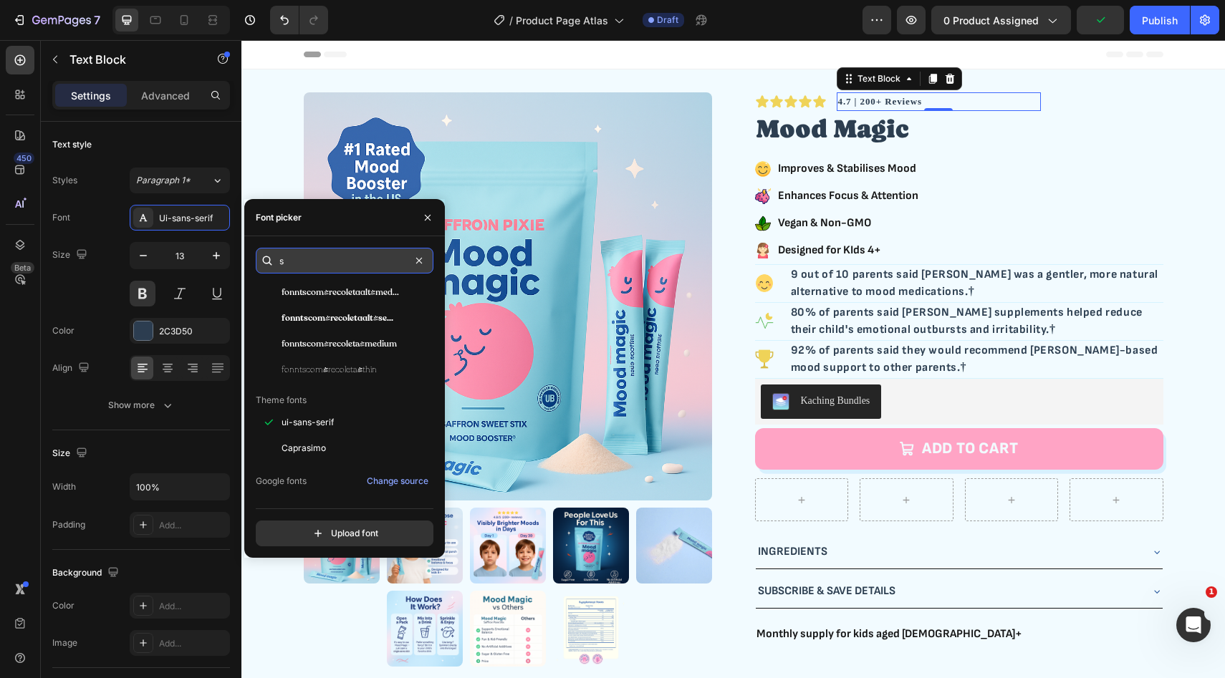
scroll to position [0, 0]
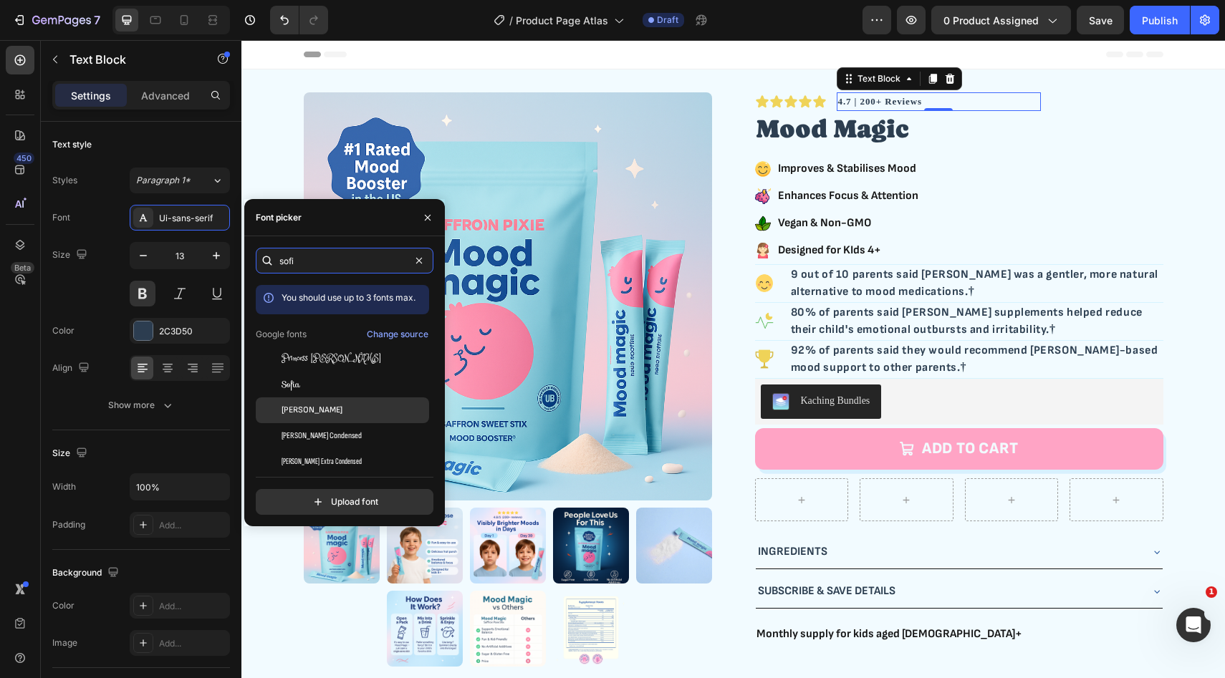
type input "sofi"
click at [312, 418] on div "[PERSON_NAME]" at bounding box center [342, 411] width 173 height 26
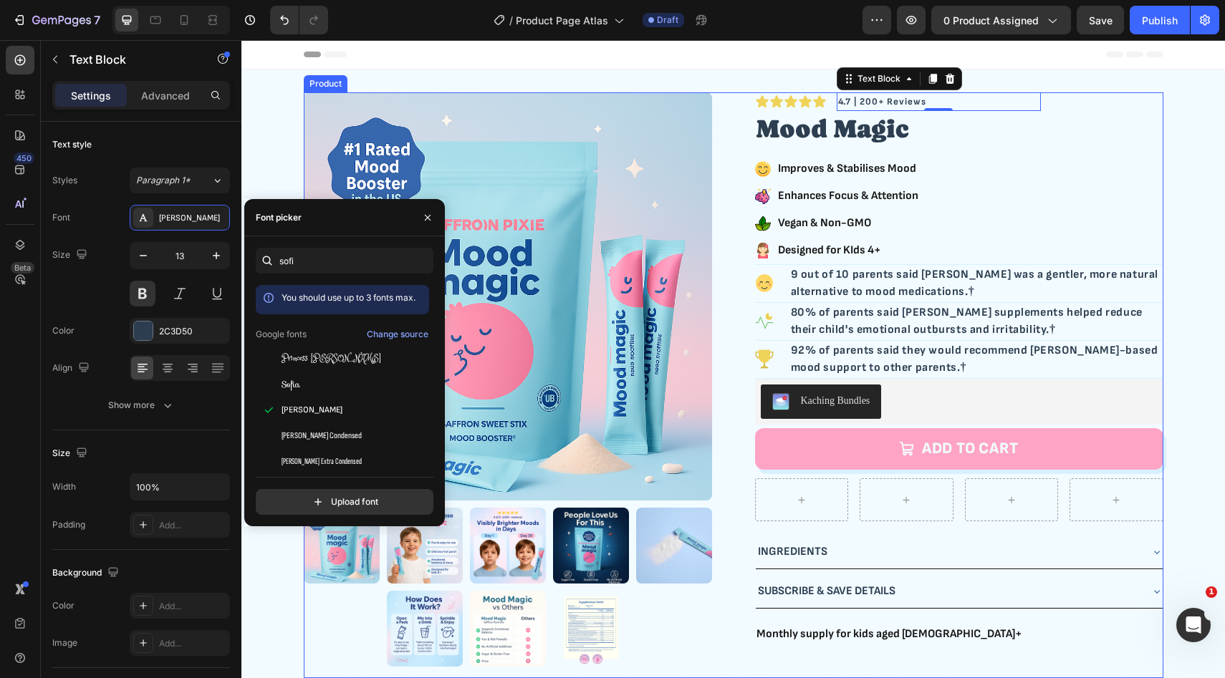
click at [984, 148] on div "Icon Icon Icon Icon Icon Icon List Row 4.7 | 200+ Reviews Text Block 0 Row Mood…" at bounding box center [959, 385] width 408 height 586
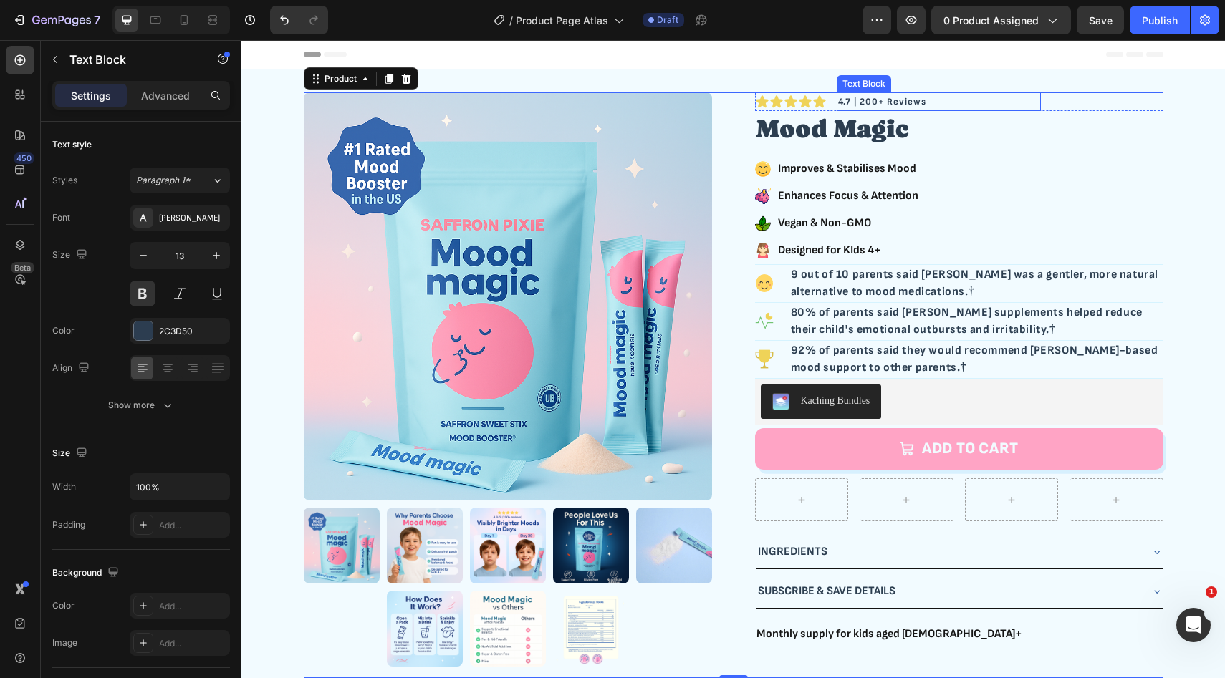
click at [968, 98] on p "4.7 | 200+ Reviews" at bounding box center [938, 102] width 201 height 15
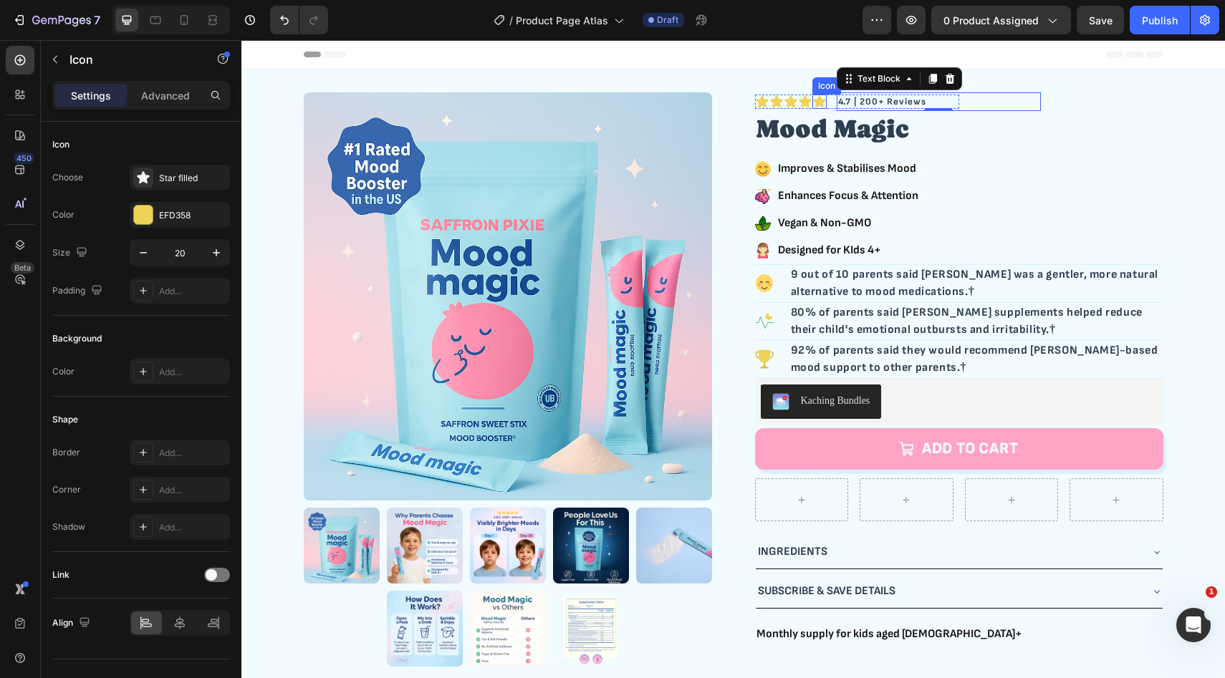
click at [824, 104] on icon at bounding box center [819, 102] width 14 height 14
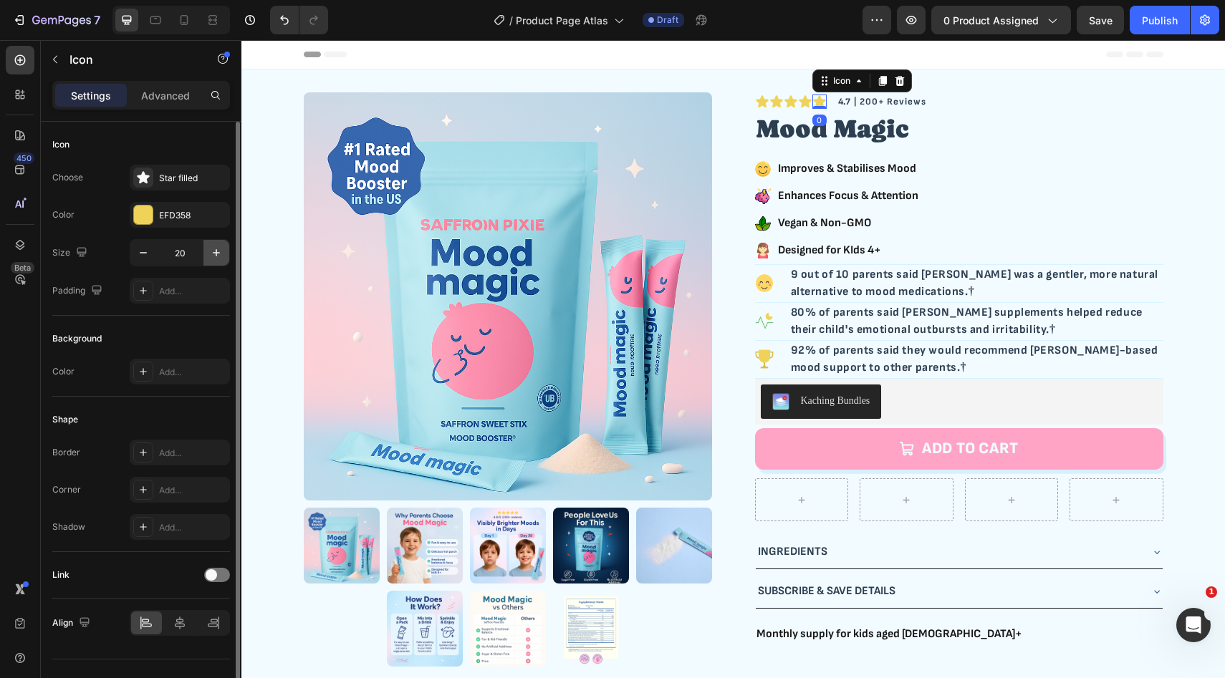
click at [216, 246] on icon "button" at bounding box center [216, 253] width 14 height 14
type input "22"
click at [806, 105] on div "Icon" at bounding box center [805, 102] width 14 height 14
click at [954, 123] on h2 "Mood Magic" at bounding box center [959, 129] width 408 height 37
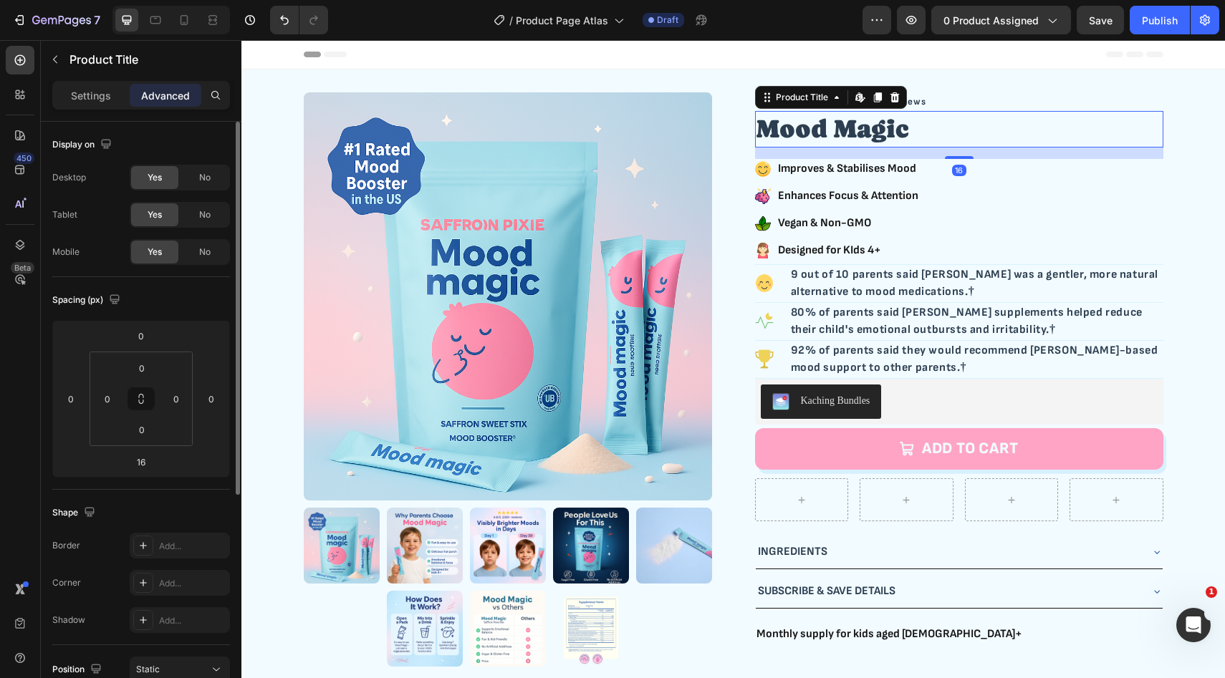
click at [910, 256] on div "Icon Designed for KIds 4+ Text Block Row" at bounding box center [959, 251] width 408 height 20
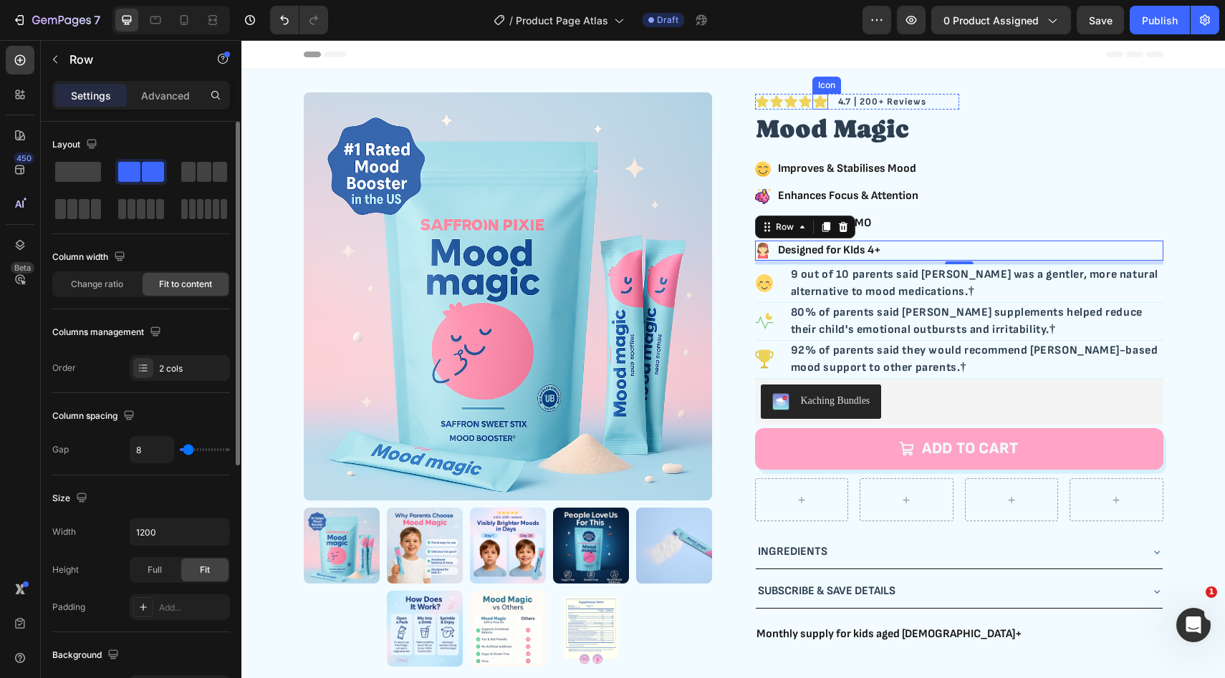
click at [821, 105] on icon at bounding box center [820, 102] width 14 height 14
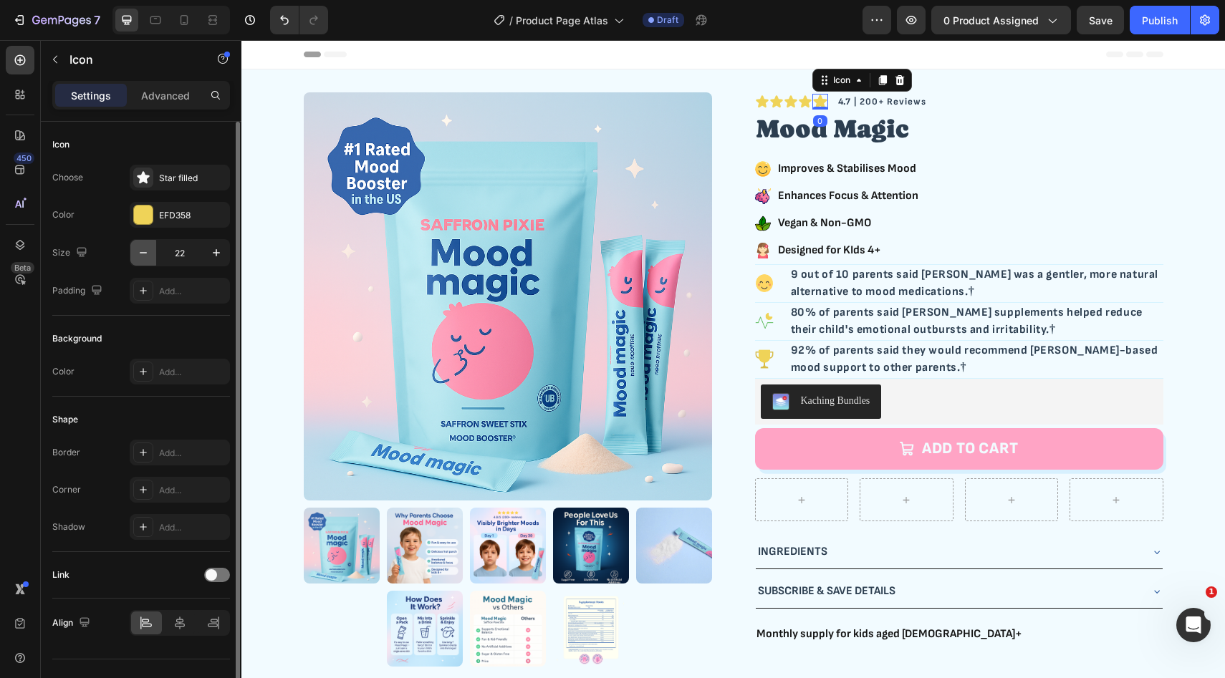
click at [142, 259] on icon "button" at bounding box center [143, 253] width 14 height 14
type input "20"
click at [176, 337] on div "Background" at bounding box center [141, 338] width 178 height 23
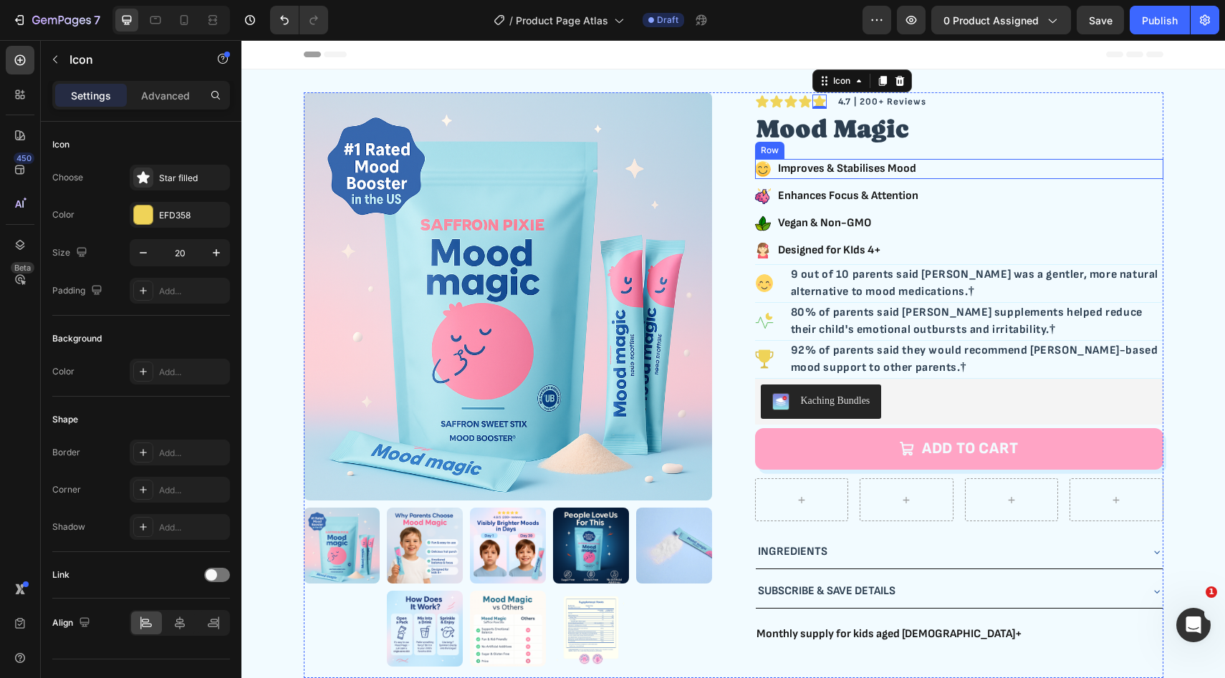
click at [1035, 166] on div "Icon Improves & Stabilises Mood Text Block Row" at bounding box center [959, 169] width 408 height 20
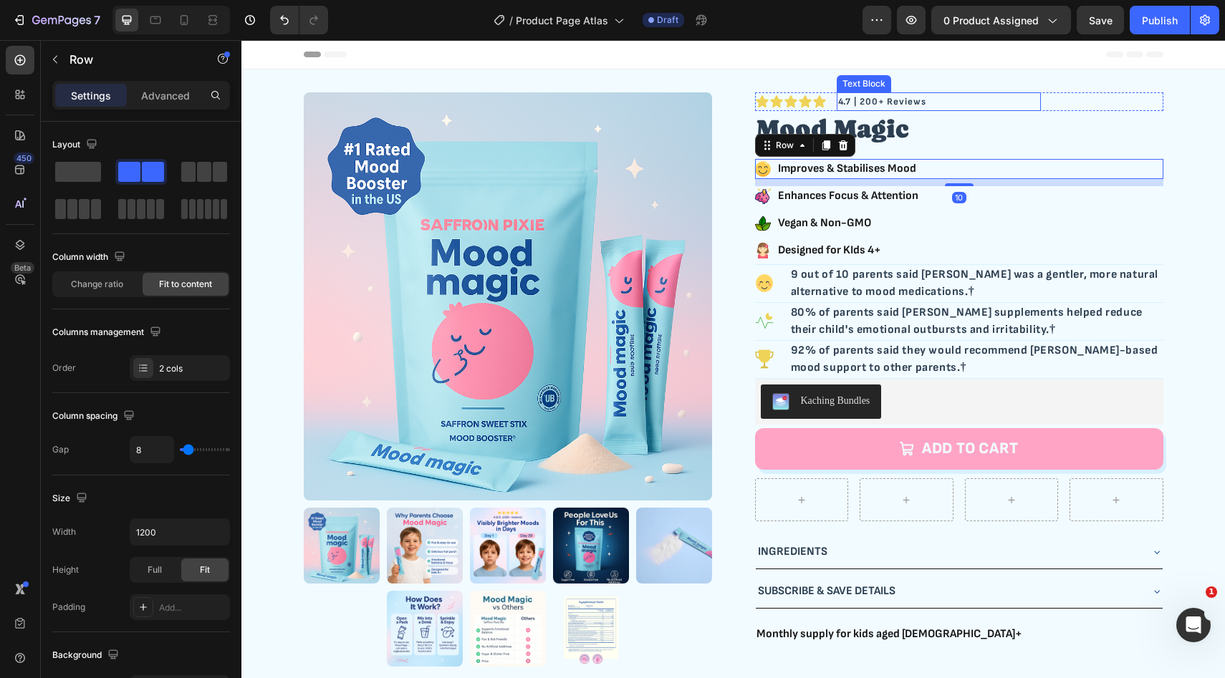
click at [909, 107] on p "4.7 | 200+ Reviews" at bounding box center [938, 102] width 201 height 15
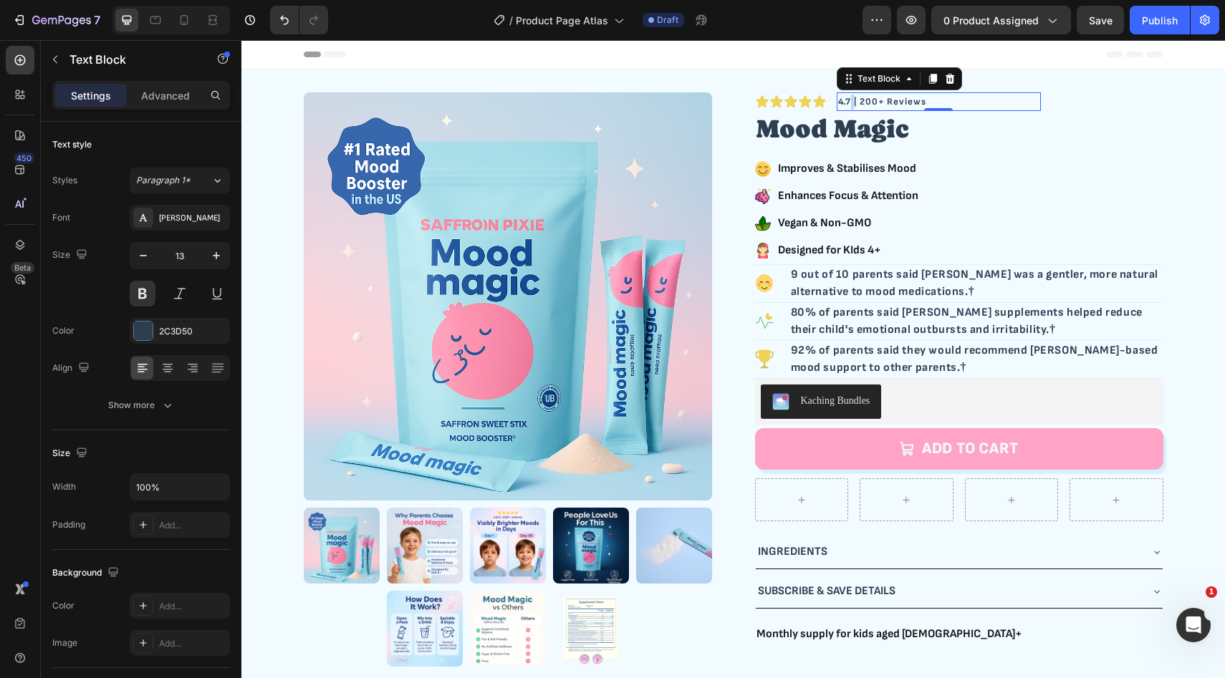
click at [850, 105] on p "4.7 | 200+ Reviews" at bounding box center [938, 102] width 201 height 15
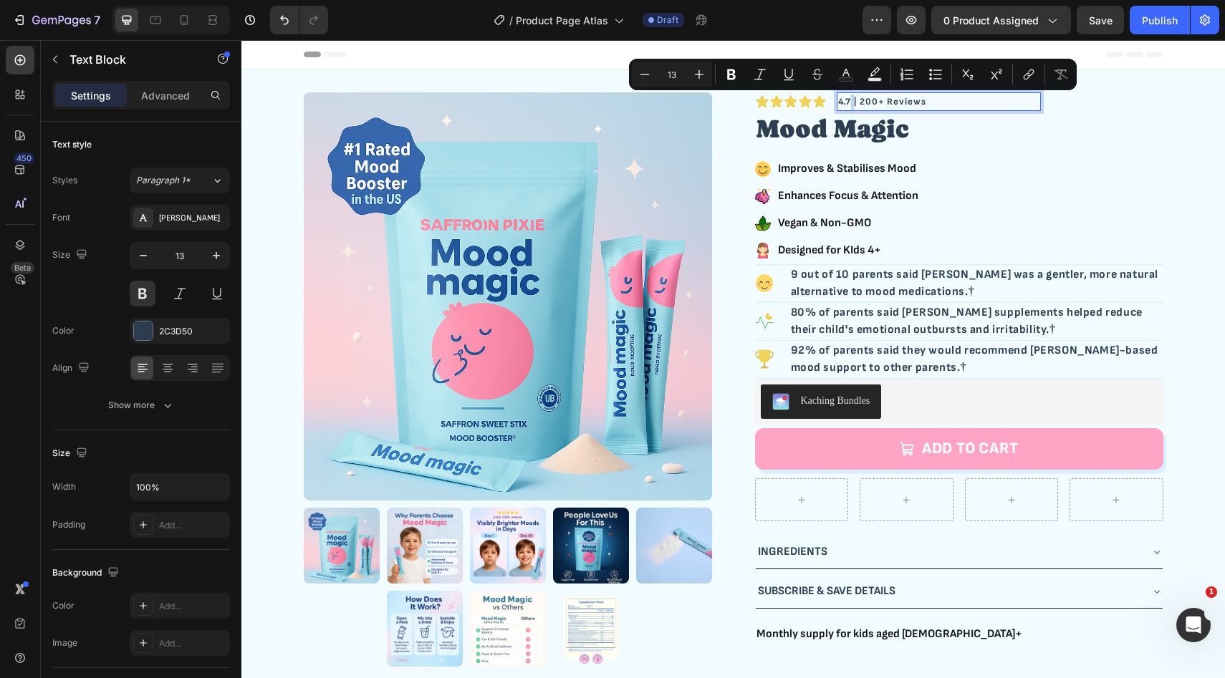
click at [851, 104] on p "4.7 | 200+ Reviews" at bounding box center [938, 102] width 201 height 15
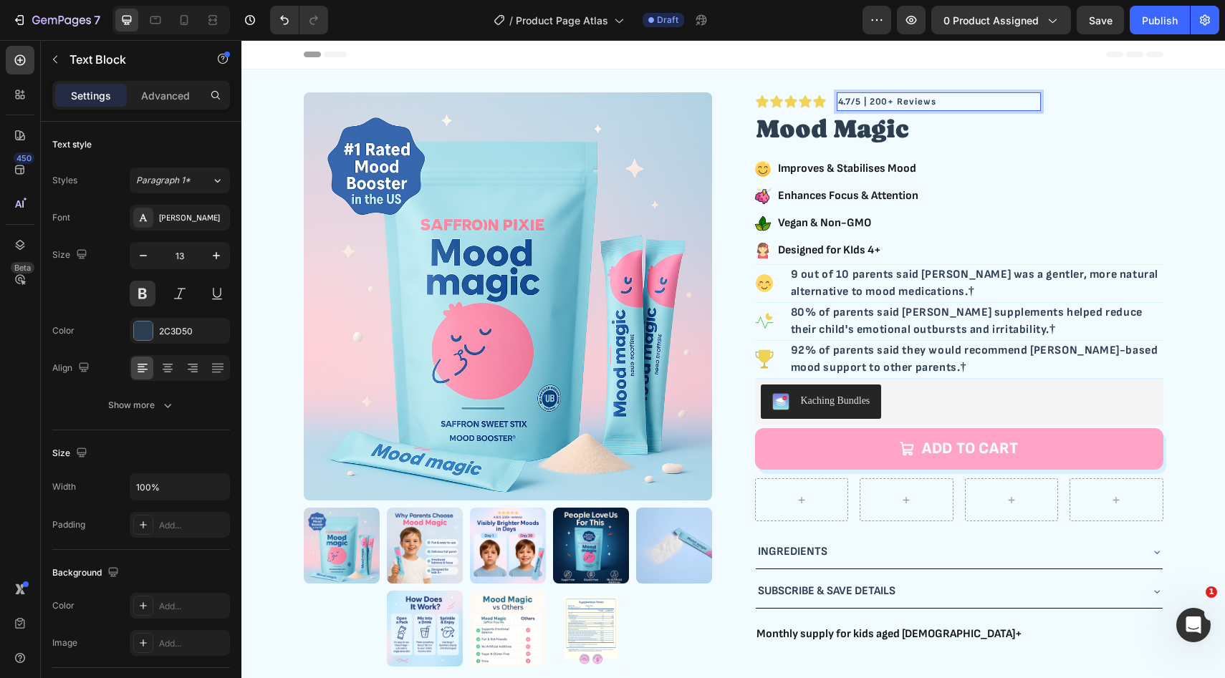
click at [867, 103] on p "4.7/5 | 200+ Reviews" at bounding box center [938, 102] width 201 height 15
click at [892, 104] on p "4.7/5 (200+ Reviews" at bounding box center [938, 102] width 201 height 15
click at [952, 98] on p "4.7/5 (200 Reviews" at bounding box center [938, 102] width 201 height 15
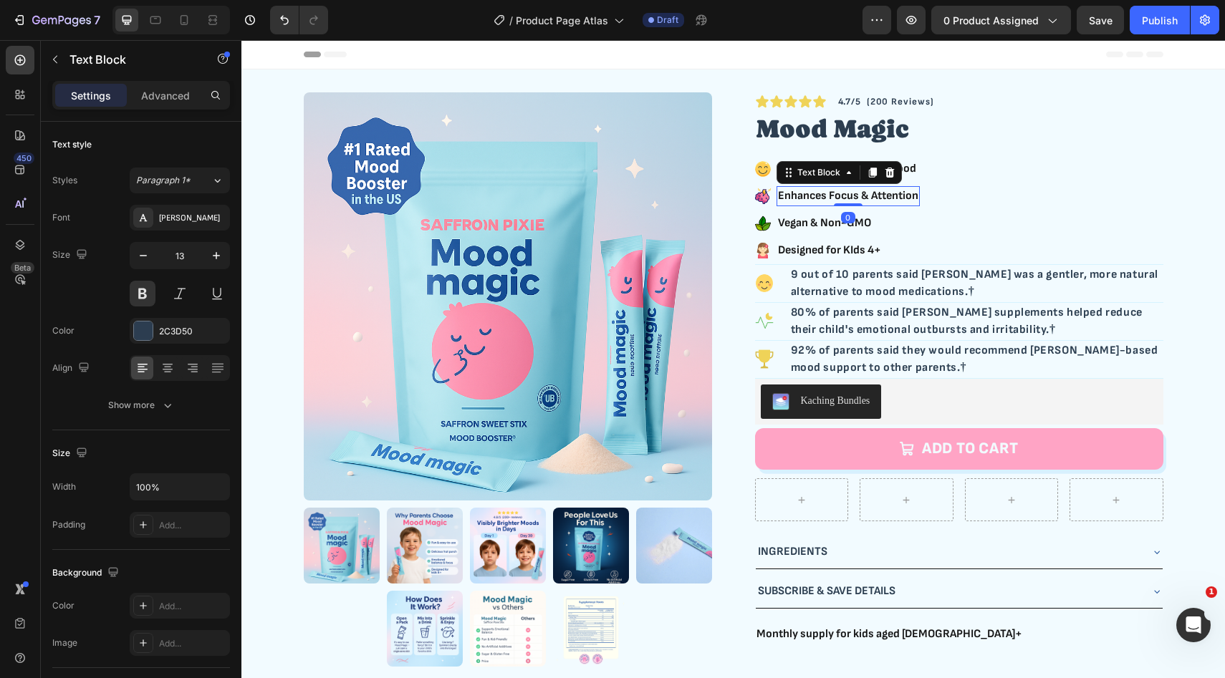
click at [920, 198] on div "Enhances Focus & Attention" at bounding box center [847, 196] width 143 height 20
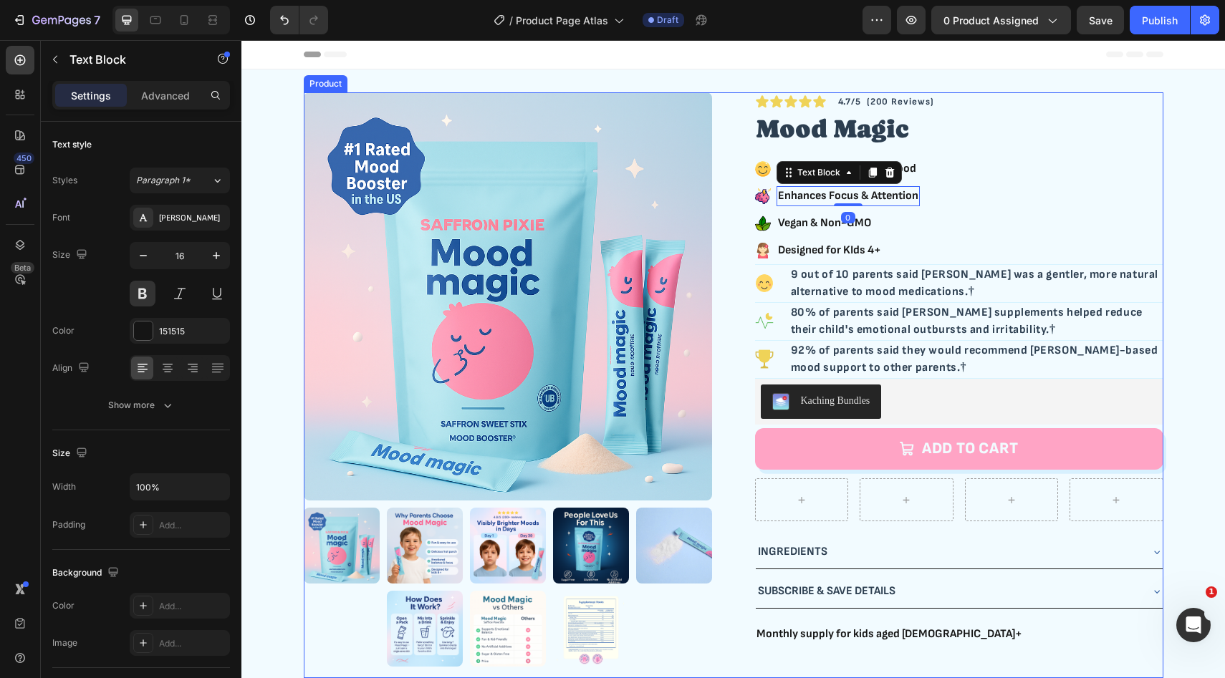
click at [908, 286] on p "9 out of 10 parents said [PERSON_NAME] was a gentler, more natural alternative …" at bounding box center [976, 283] width 371 height 34
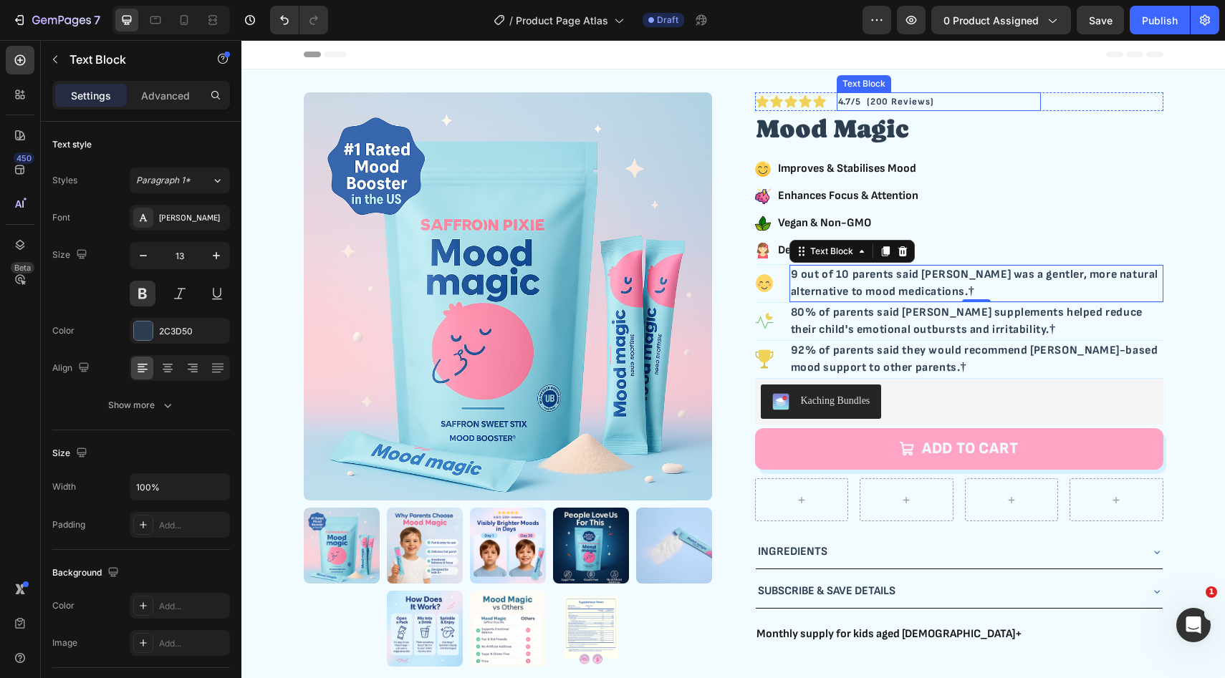
click at [862, 104] on p "4.7/5 (200 Reviews)" at bounding box center [938, 102] width 201 height 15
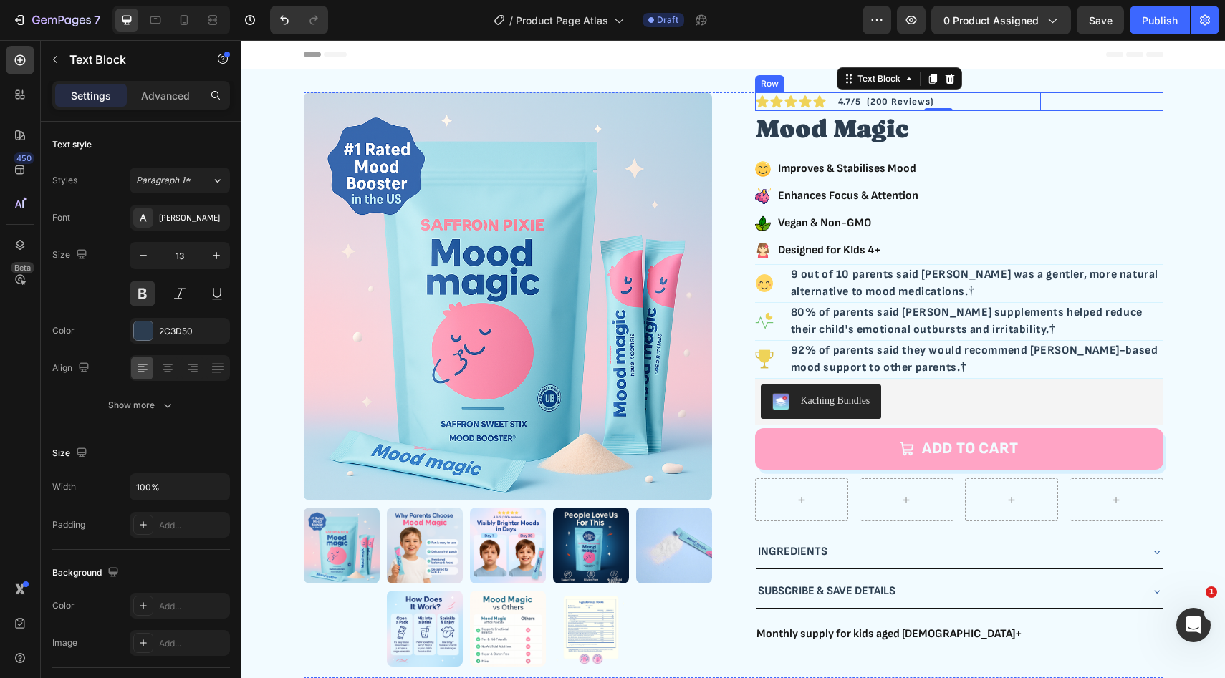
click at [1066, 106] on div "4.7/5 (200 Reviews) Text Block 0" at bounding box center [1061, 101] width 204 height 19
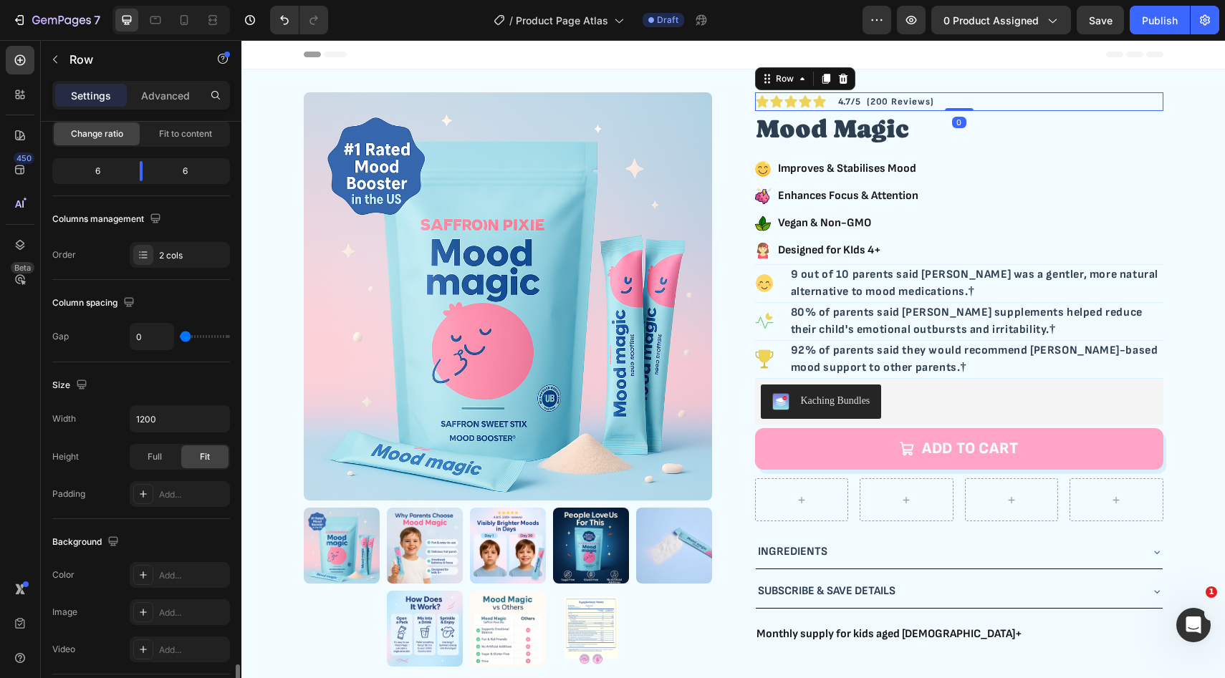
scroll to position [440, 0]
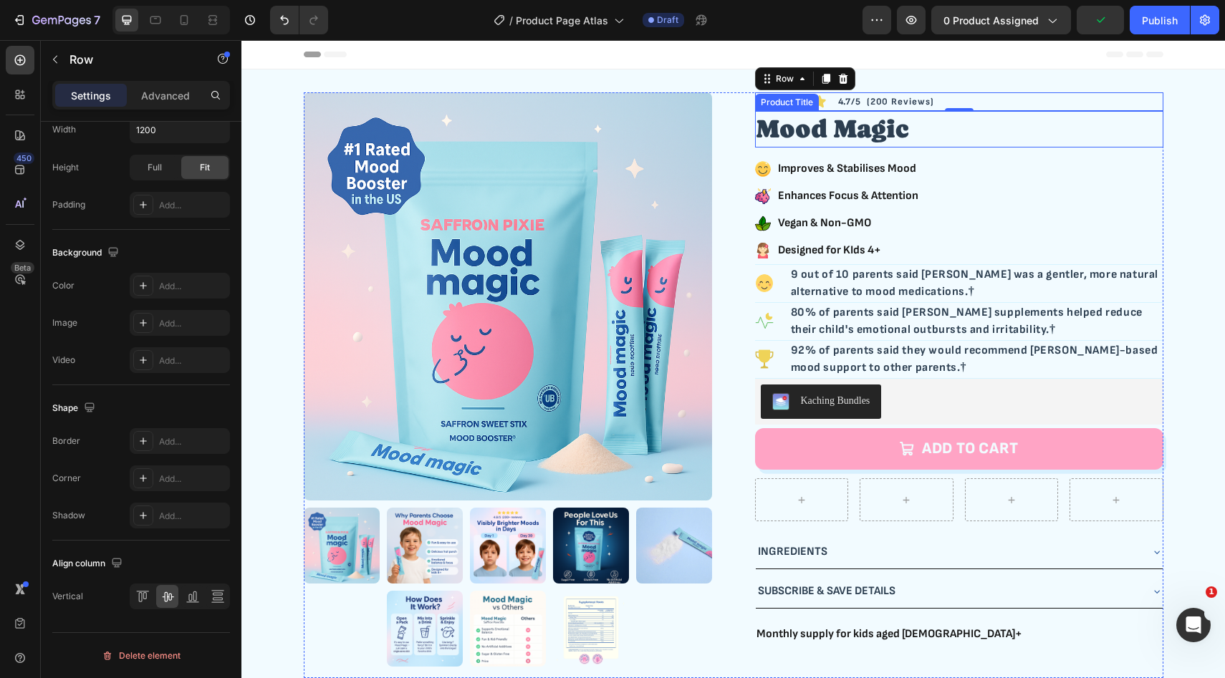
click at [854, 134] on h2 "Mood Magic" at bounding box center [959, 129] width 408 height 37
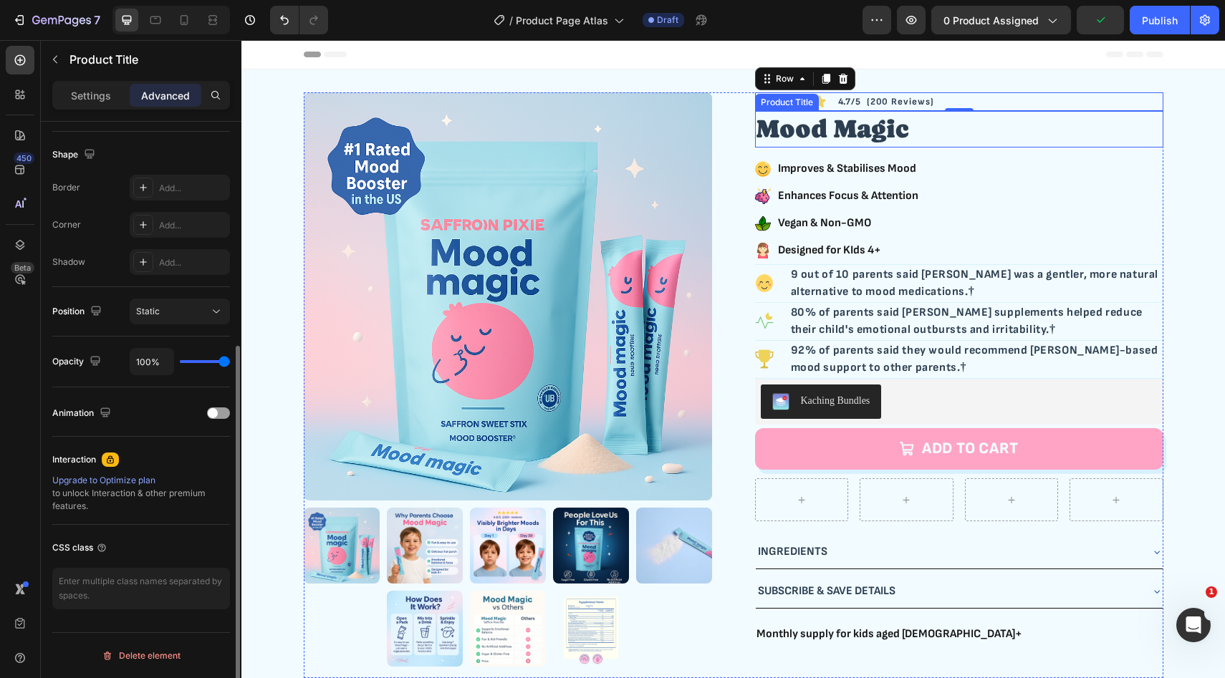
scroll to position [0, 0]
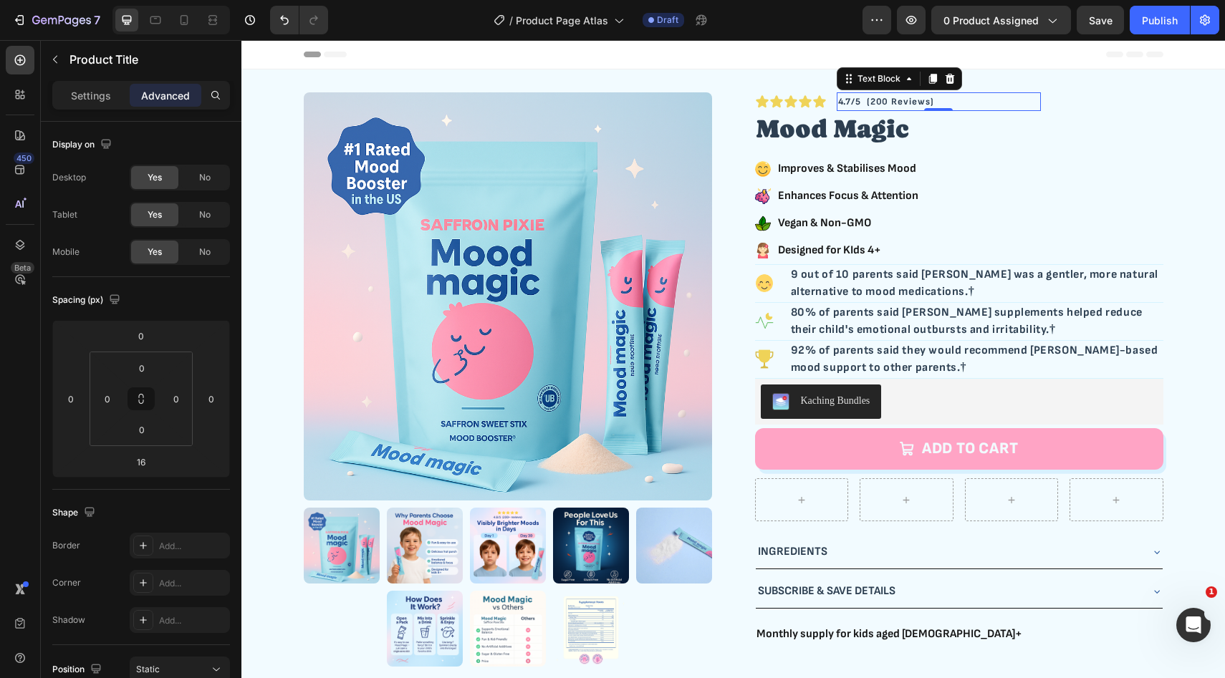
click at [962, 97] on p "4.7/5 (200 Reviews)" at bounding box center [938, 102] width 201 height 15
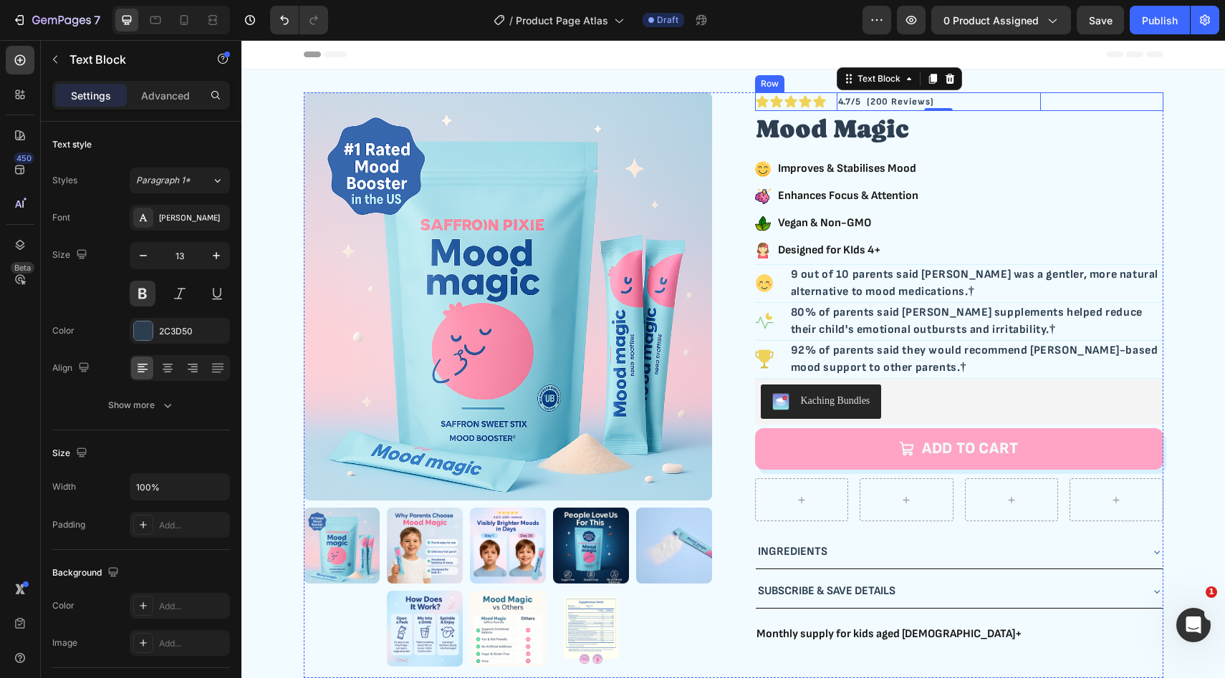
click at [1069, 102] on div "4.7/5 (200 Reviews) Text Block 0" at bounding box center [1061, 101] width 204 height 19
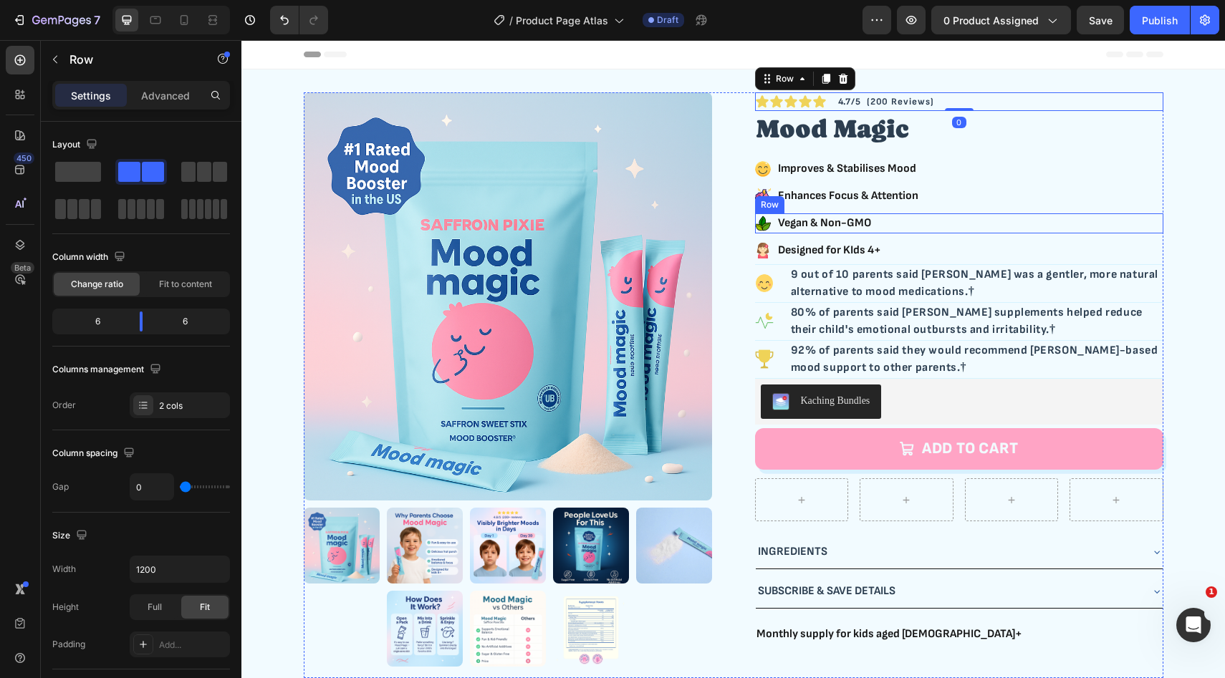
click at [1094, 225] on div "Icon Vegan & Non-GMO Text Block Row" at bounding box center [959, 223] width 408 height 20
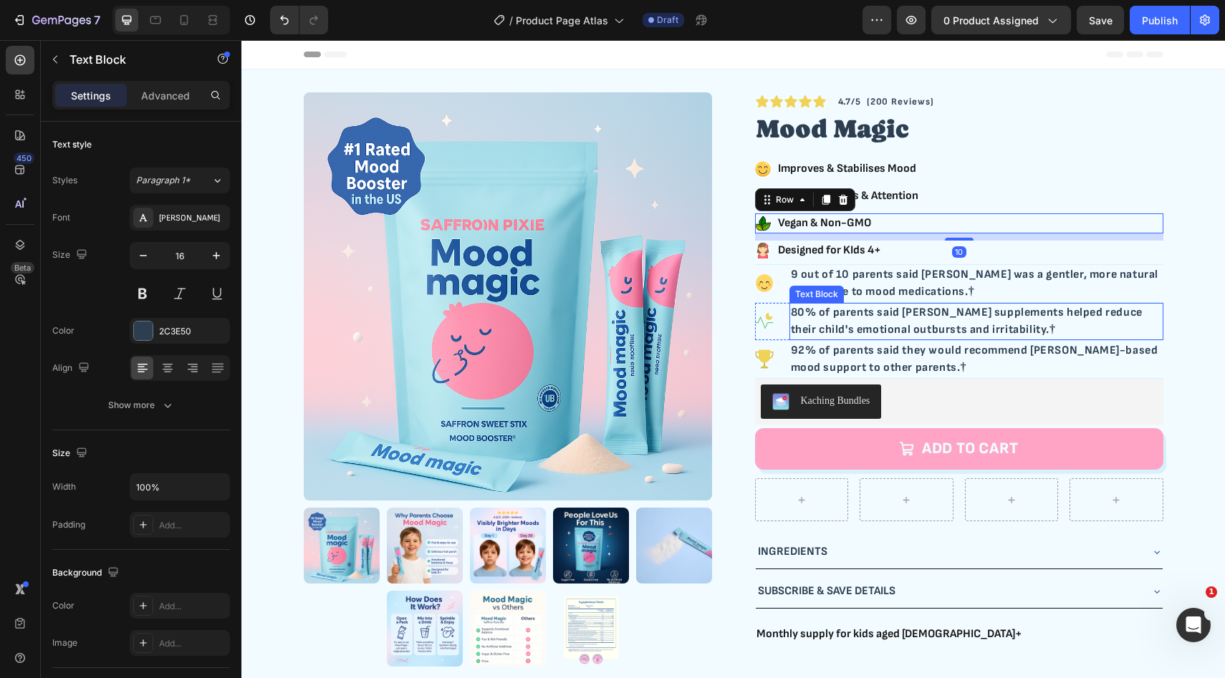
click at [1038, 353] on p "92% of parents said they would recommend [PERSON_NAME]-based mood support to ot…" at bounding box center [976, 359] width 371 height 34
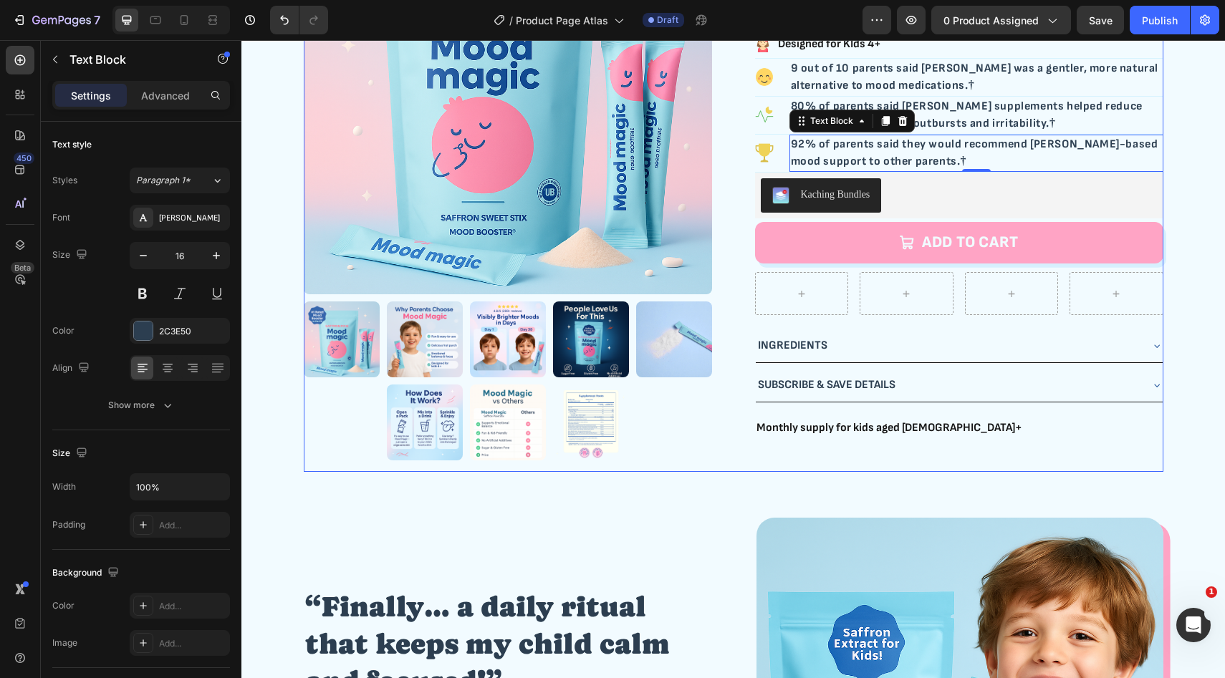
scroll to position [214, 0]
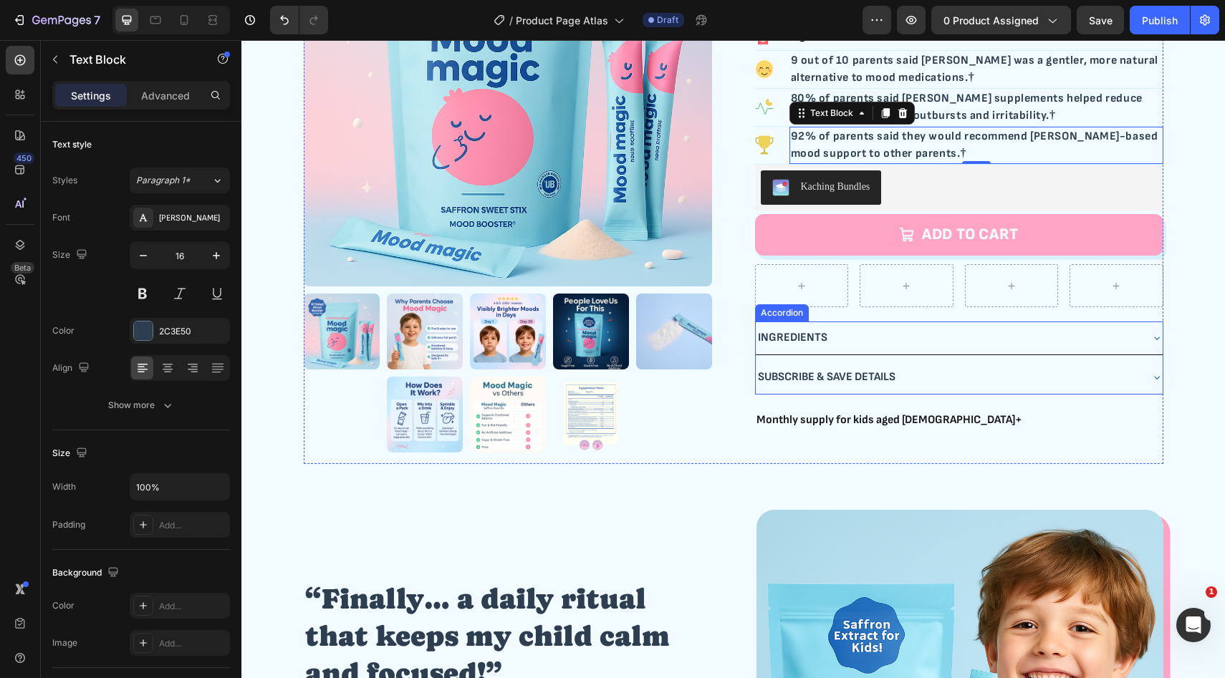
click at [878, 324] on div "Ingredients" at bounding box center [959, 338] width 407 height 33
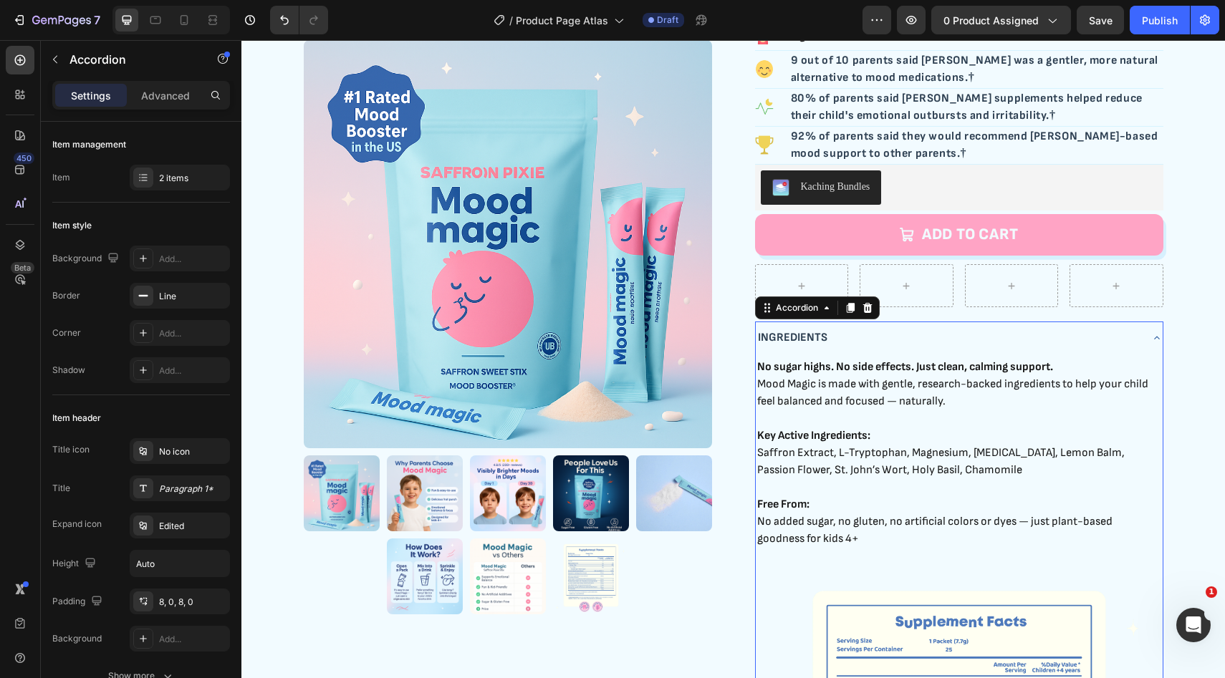
click at [878, 324] on div "Ingredients" at bounding box center [959, 338] width 407 height 33
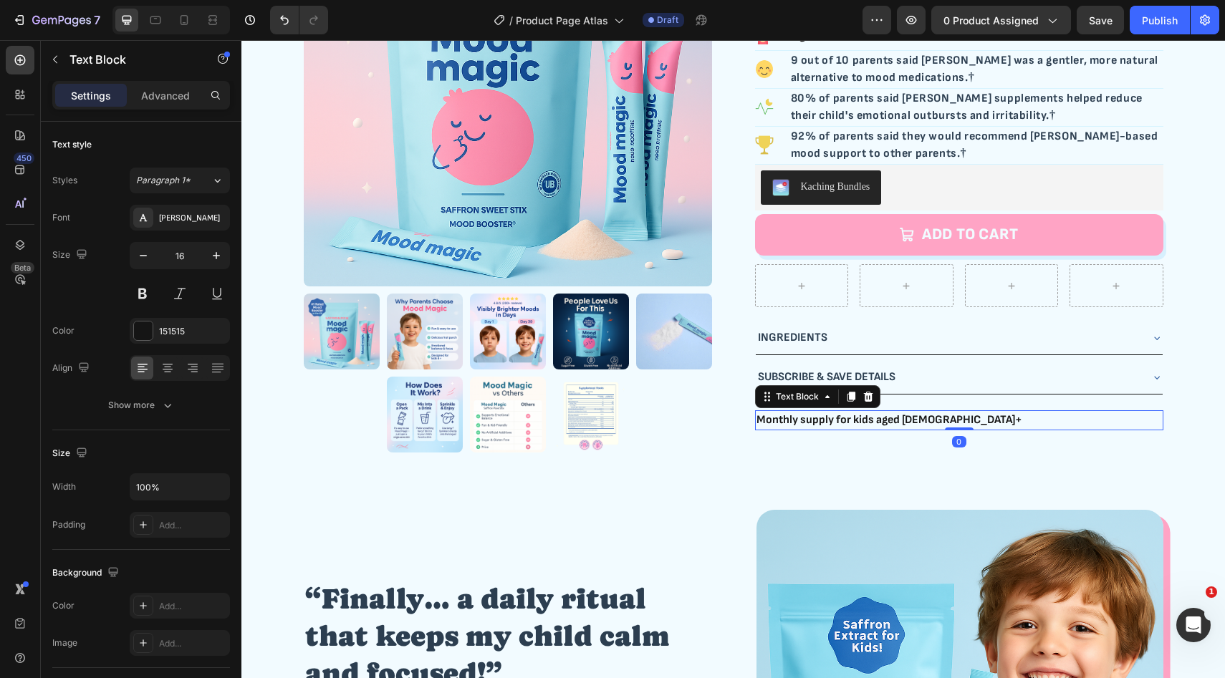
click at [833, 420] on p "Monthly supply for kids aged 4+" at bounding box center [958, 420] width 405 height 17
click at [830, 422] on p "Monthly supply for kids aged 4+" at bounding box center [958, 420] width 405 height 17
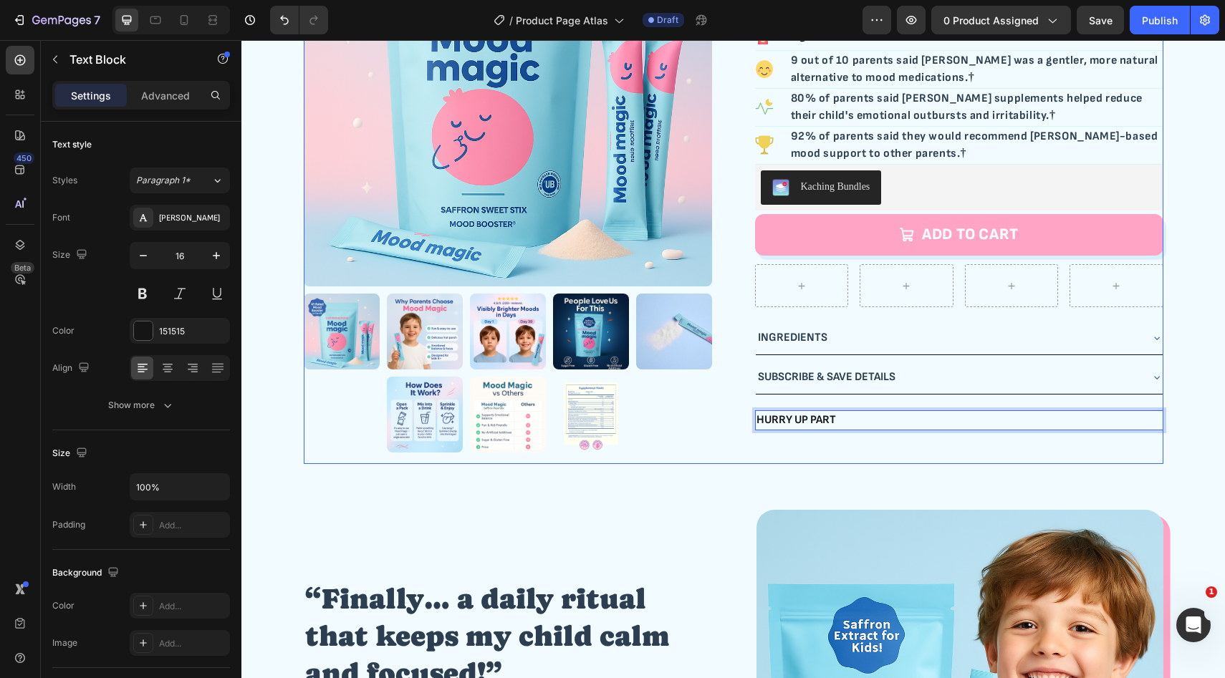
click at [890, 438] on div "Icon Icon Icon Icon Icon Icon List Row 4.7/5 (200 Reviews) Text Block Row Mood …" at bounding box center [959, 171] width 408 height 586
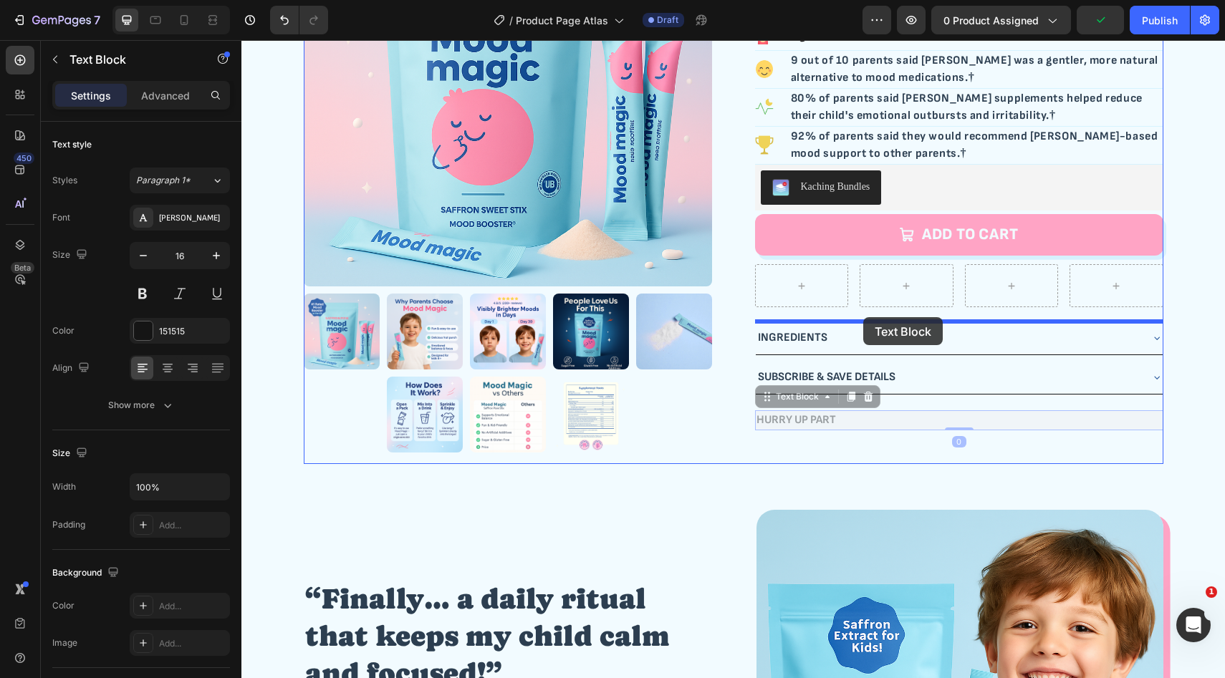
drag, startPoint x: 819, startPoint y: 419, endPoint x: 863, endPoint y: 317, distance: 111.0
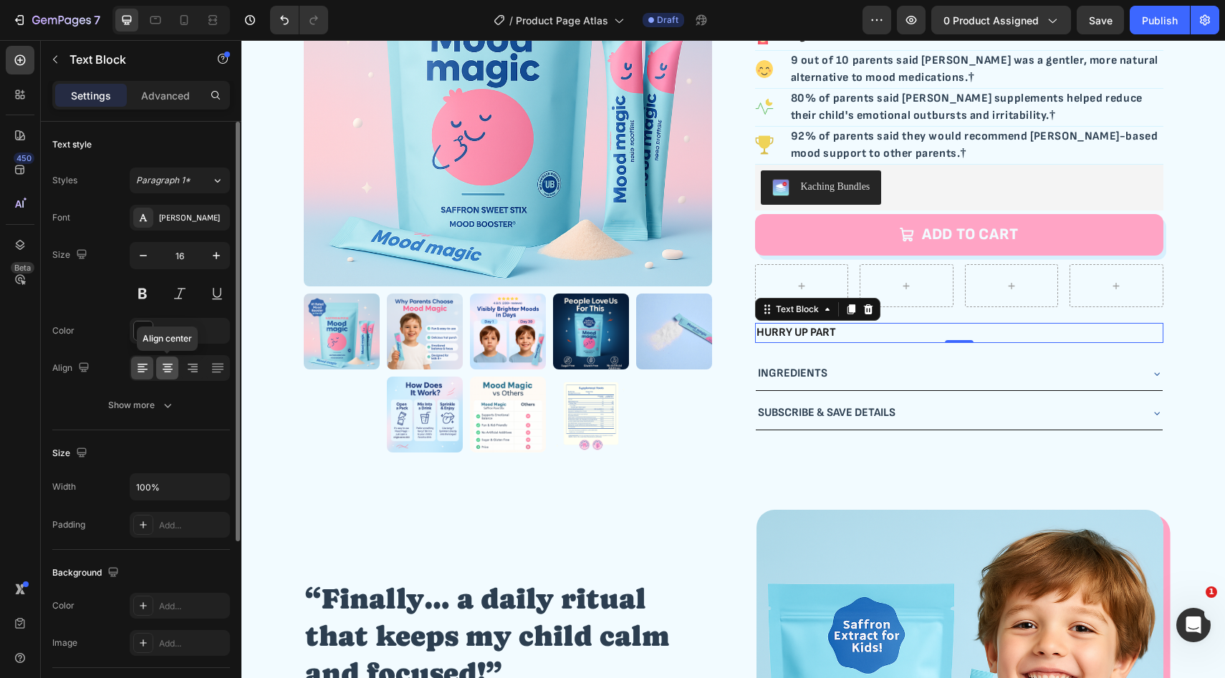
click at [168, 368] on icon at bounding box center [167, 368] width 14 height 14
click at [923, 458] on div "Icon Icon Icon Icon Icon Icon List Row 4.7/5 (200 Reviews) Text Block Row Mood …" at bounding box center [959, 171] width 408 height 586
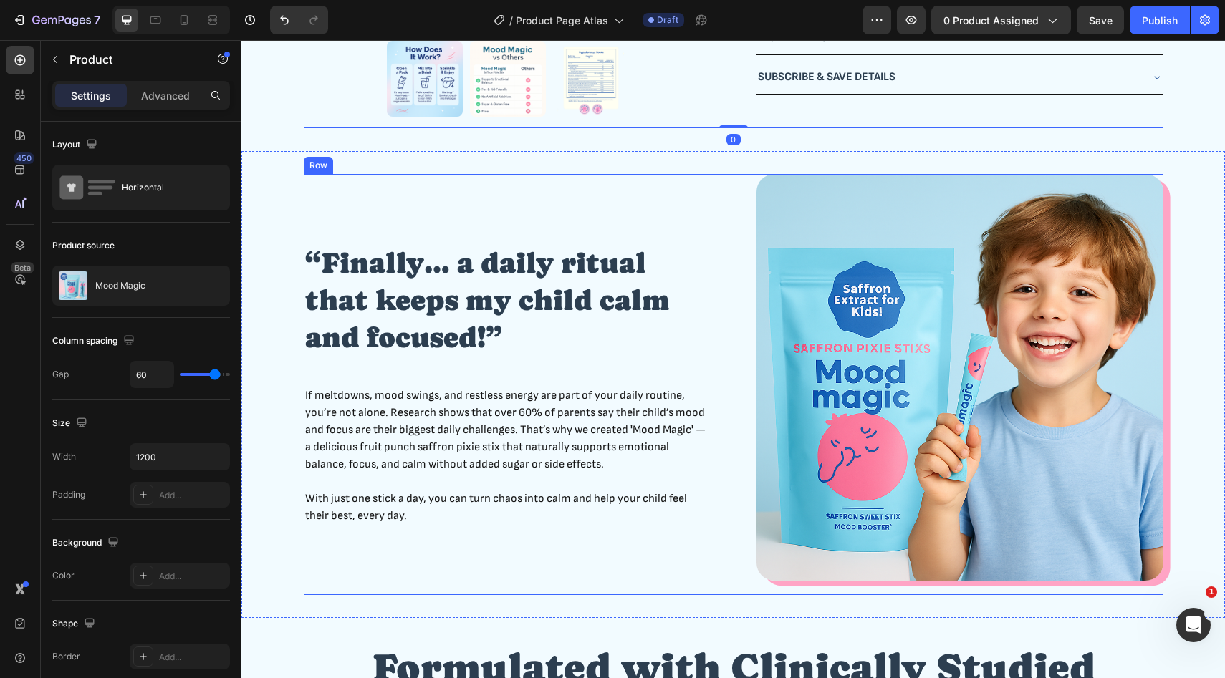
scroll to position [547, 0]
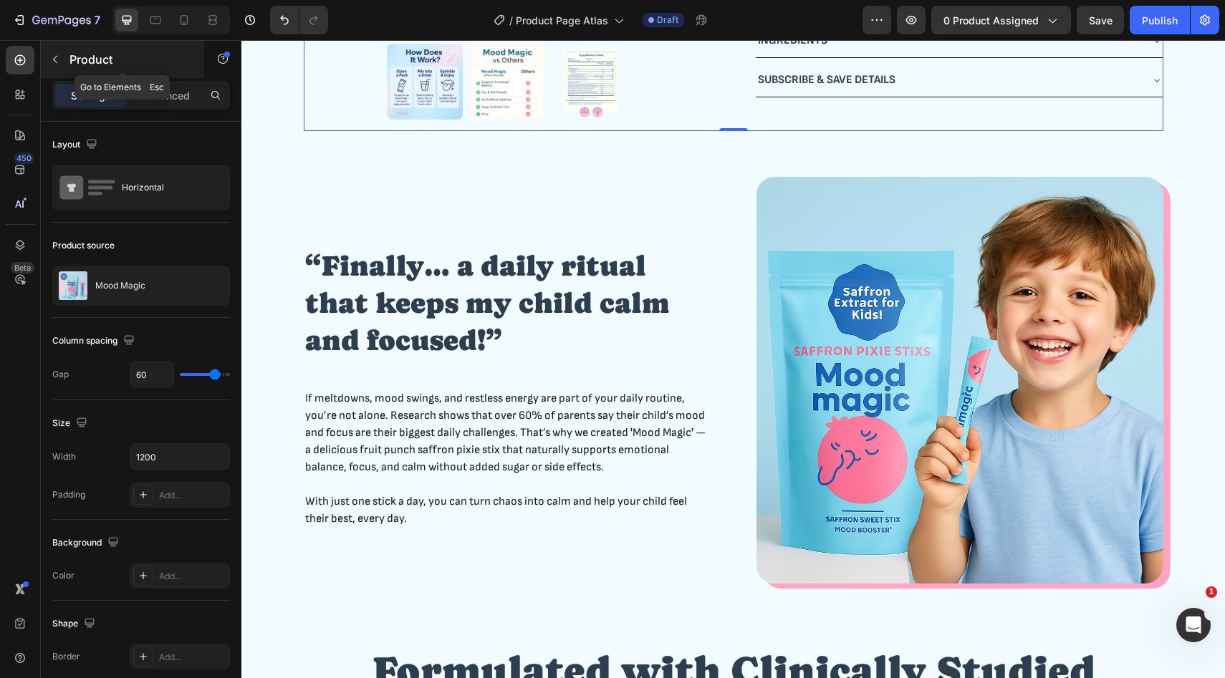
click at [84, 69] on div "Product" at bounding box center [122, 59] width 163 height 37
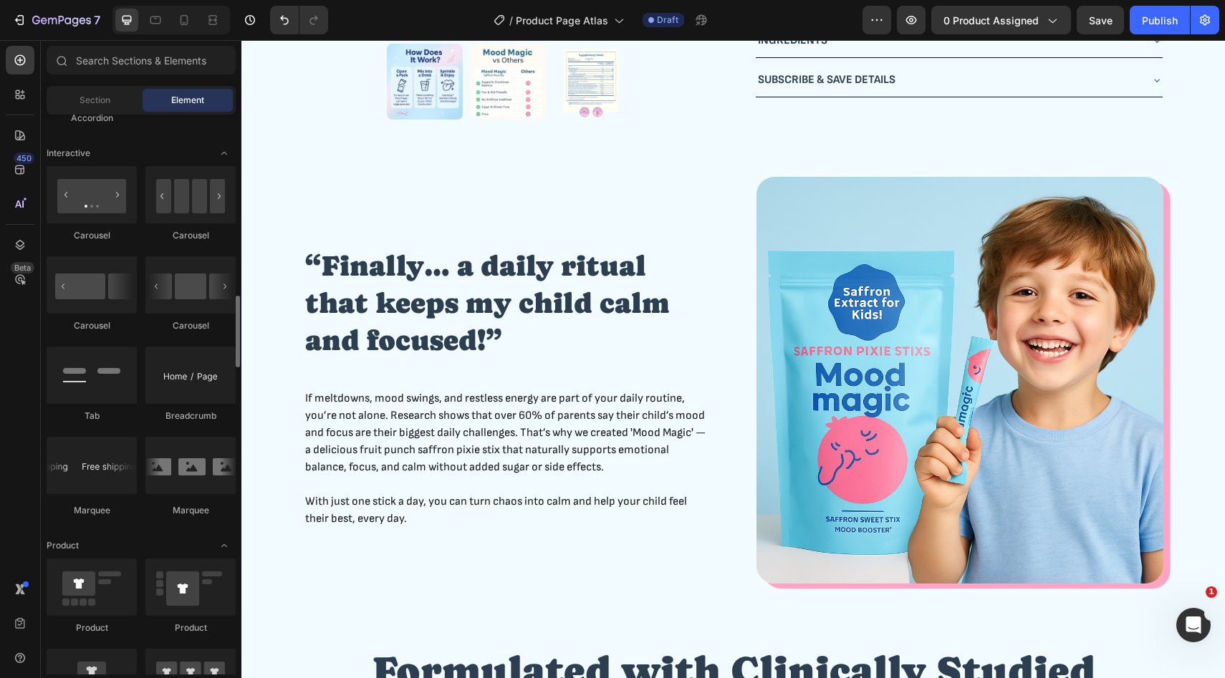
scroll to position [1410, 0]
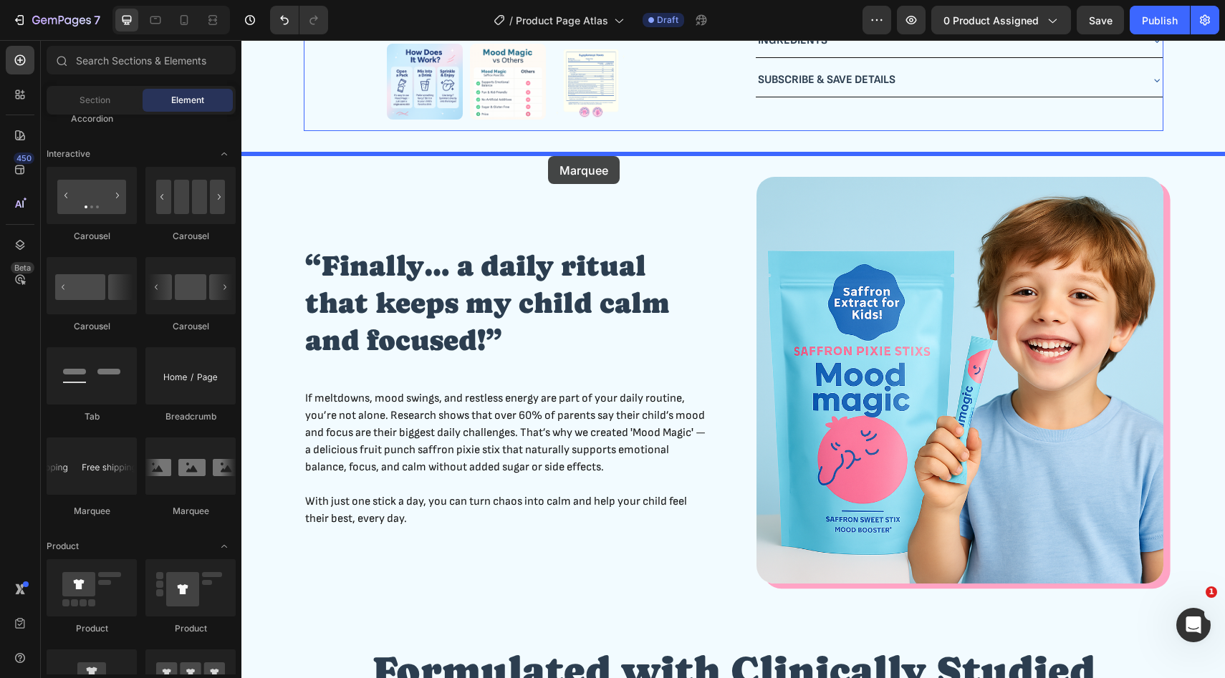
drag, startPoint x: 327, startPoint y: 511, endPoint x: 548, endPoint y: 155, distance: 418.5
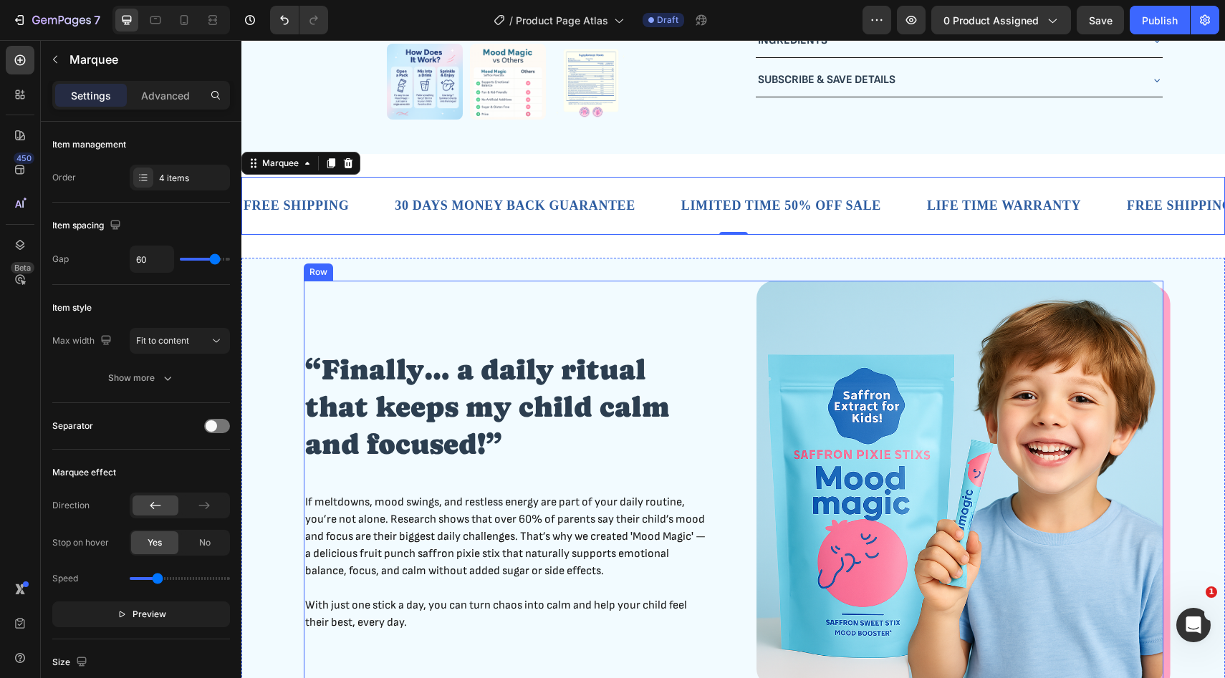
click at [559, 284] on div "“Finally… a daily ritual that keeps my child calm and focused!” Heading If melt…" at bounding box center [507, 491] width 407 height 421
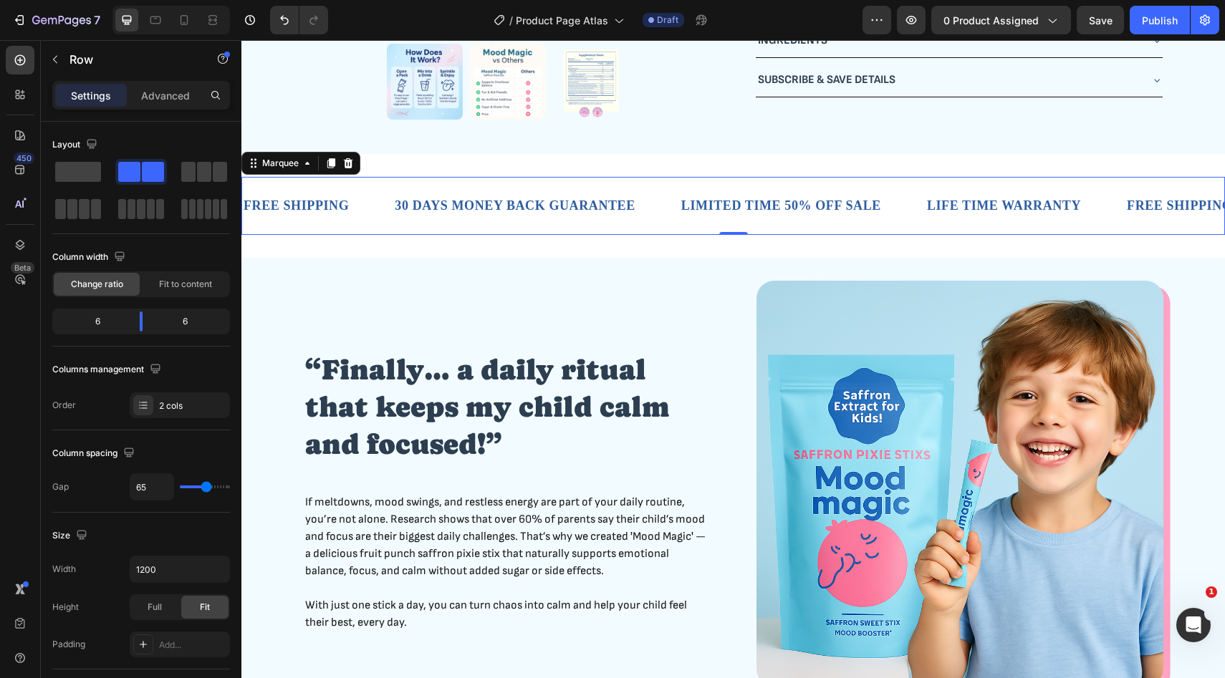
click at [657, 209] on div "30 DAYS MONEY BACK GUARANTEE Text Block" at bounding box center [536, 205] width 286 height 35
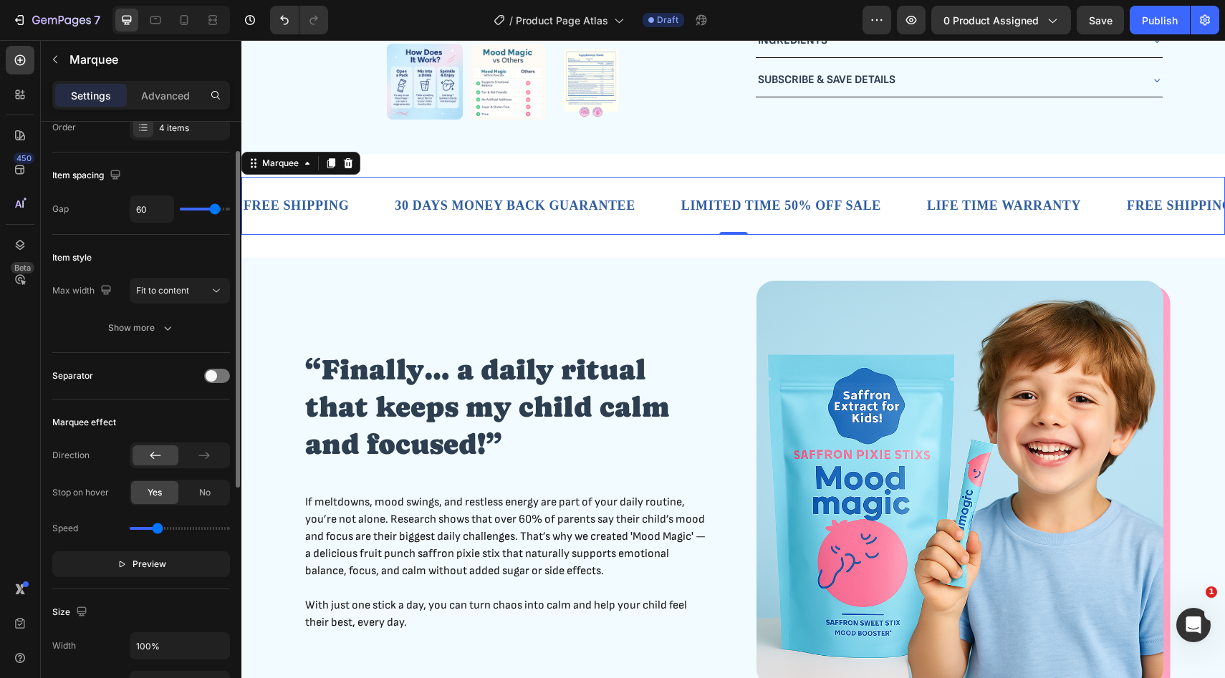
scroll to position [51, 0]
click at [143, 560] on span "Preview" at bounding box center [150, 564] width 34 height 14
click at [206, 492] on span "No" at bounding box center [204, 492] width 11 height 13
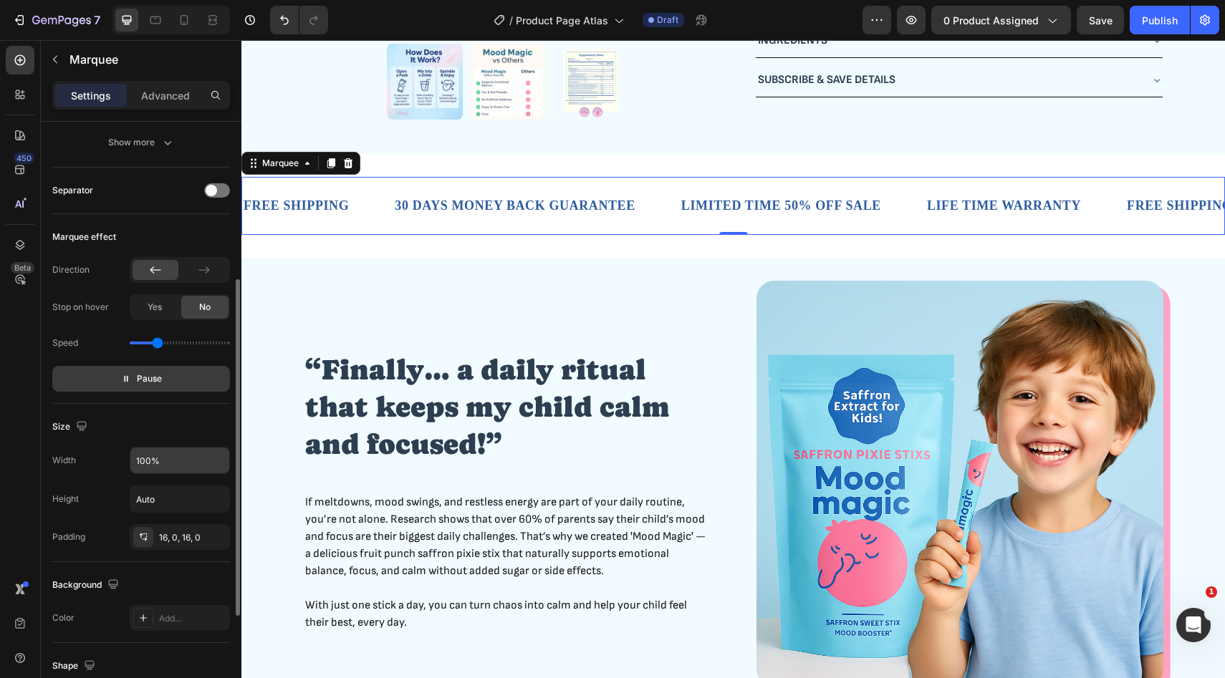
scroll to position [254, 0]
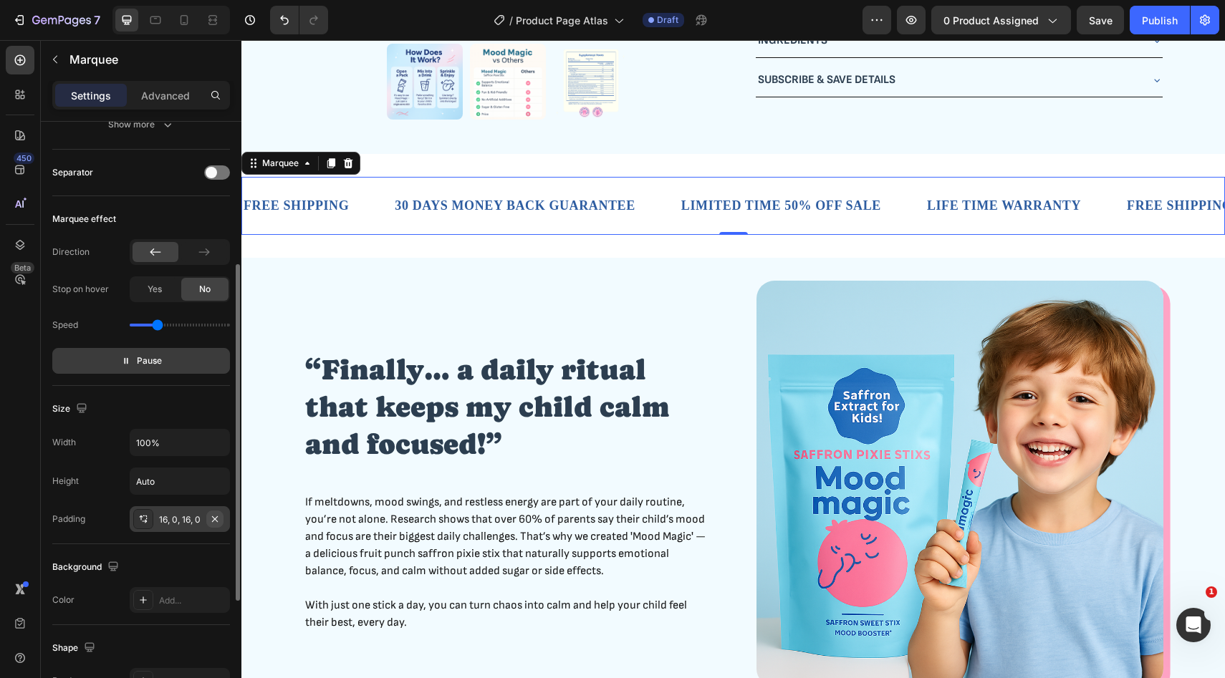
click at [216, 521] on icon "button" at bounding box center [214, 519] width 11 height 11
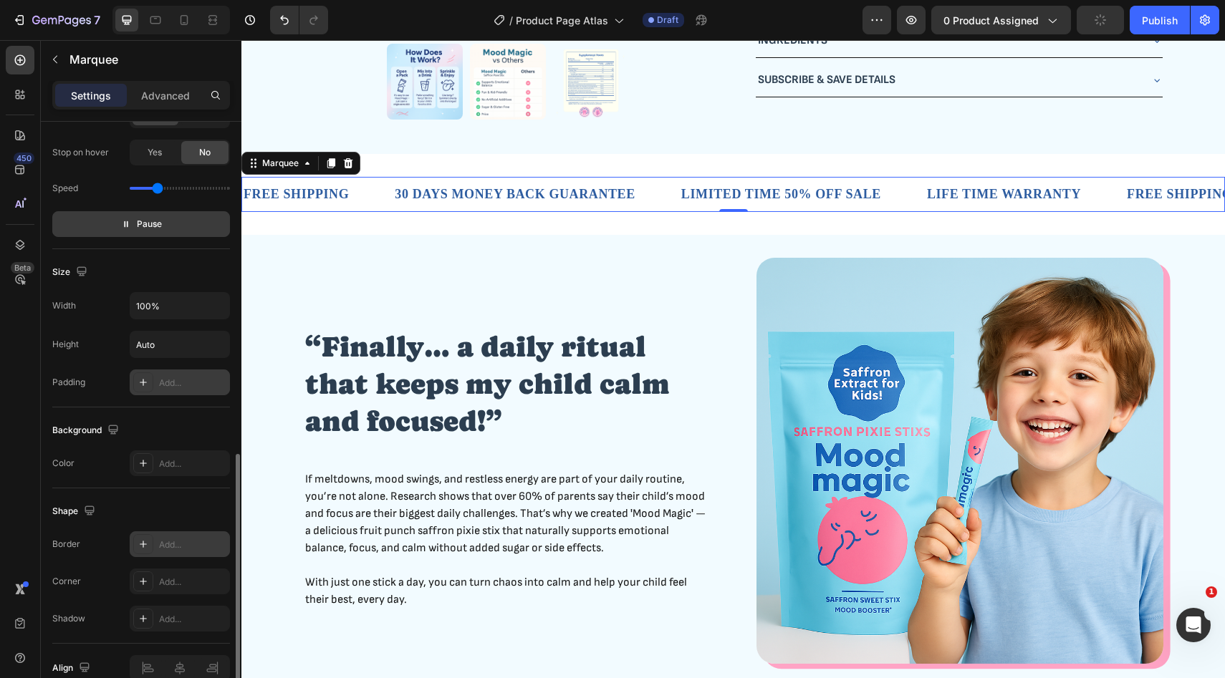
scroll to position [462, 0]
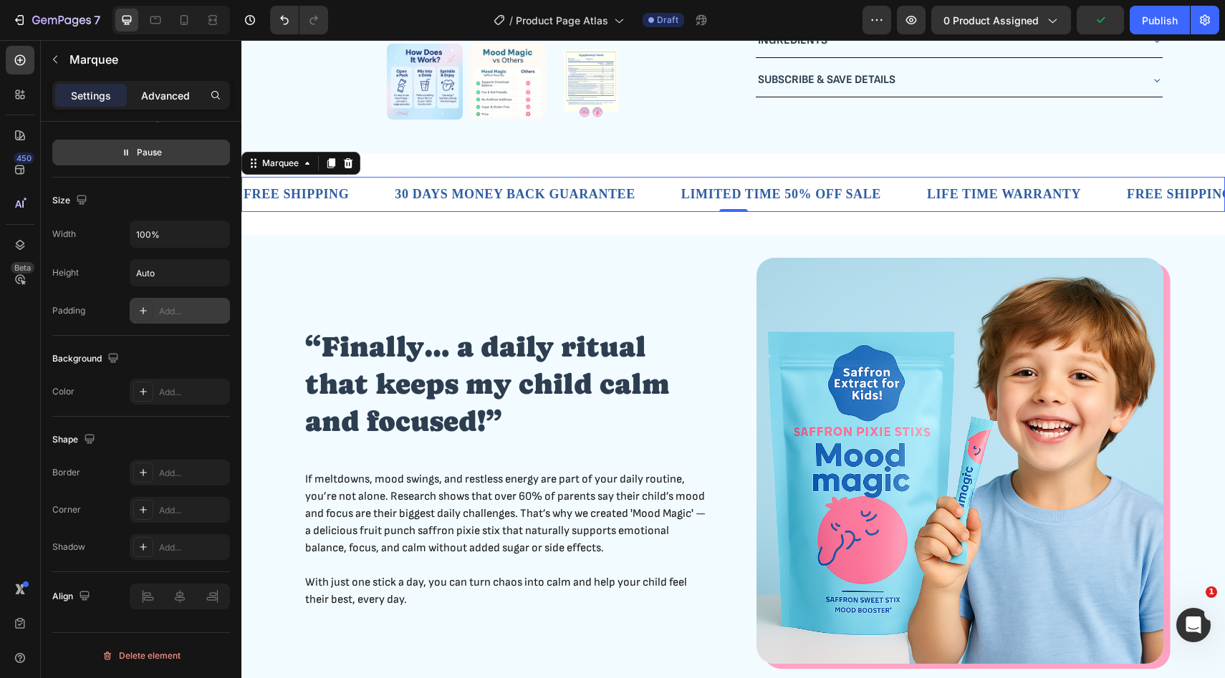
click at [168, 90] on p "Advanced" at bounding box center [165, 95] width 49 height 15
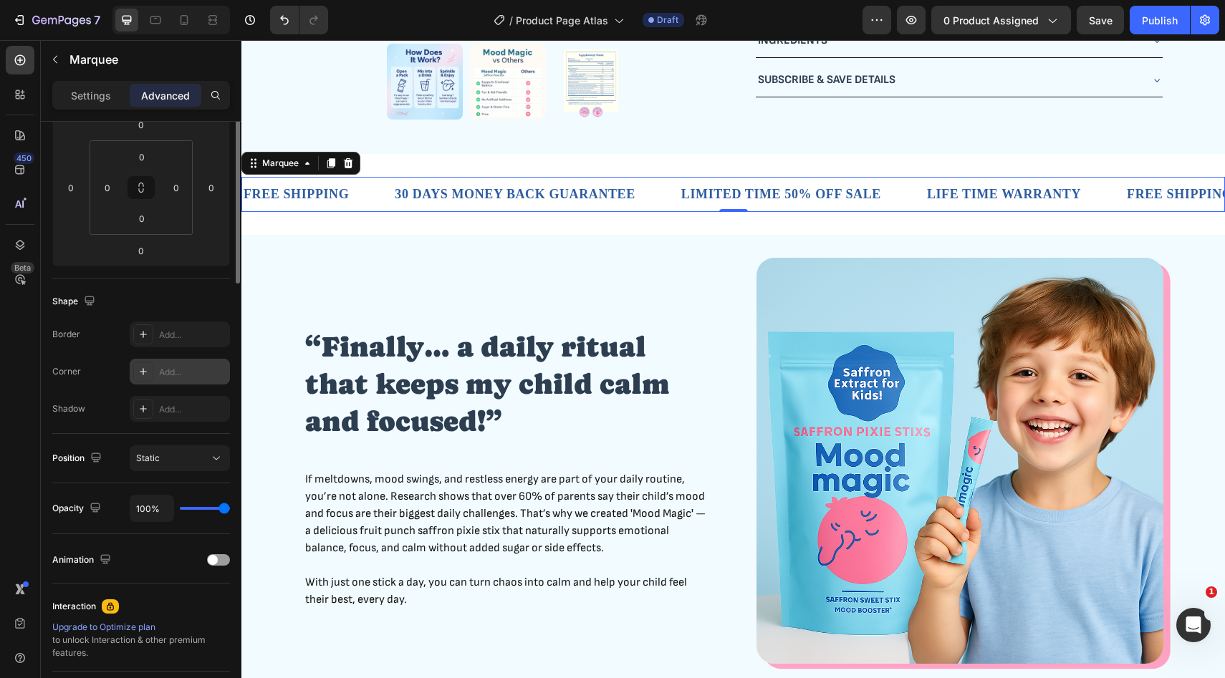
scroll to position [0, 0]
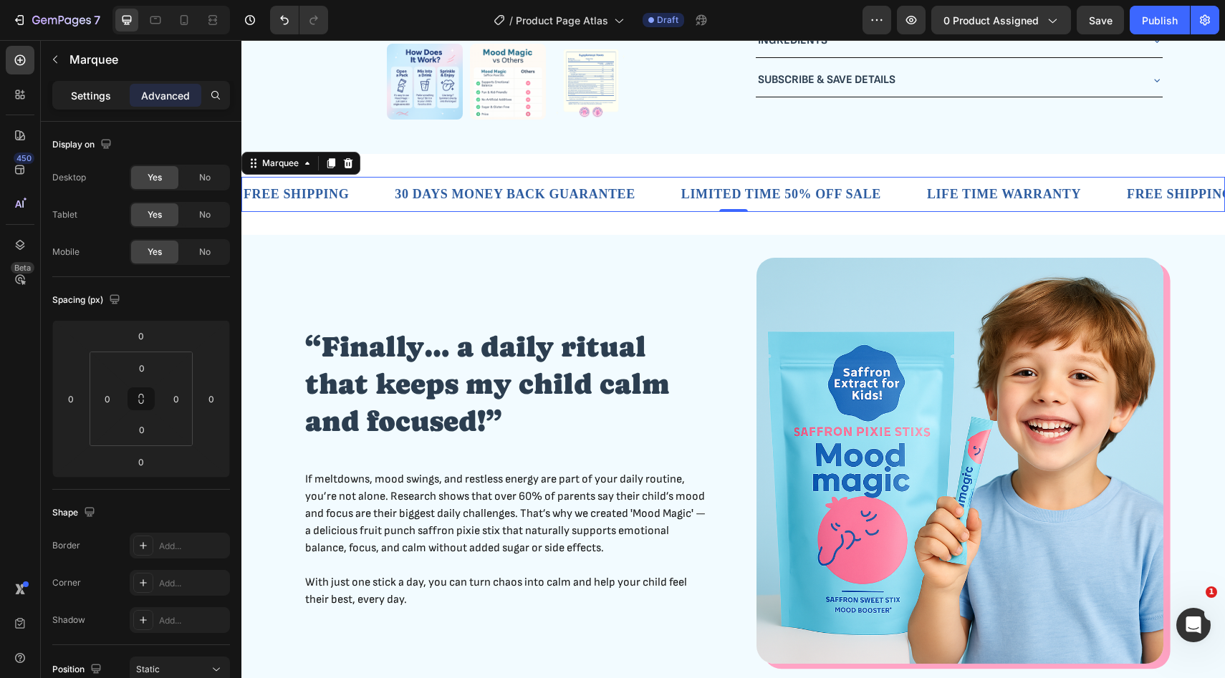
click at [118, 95] on div "Settings" at bounding box center [91, 95] width 72 height 23
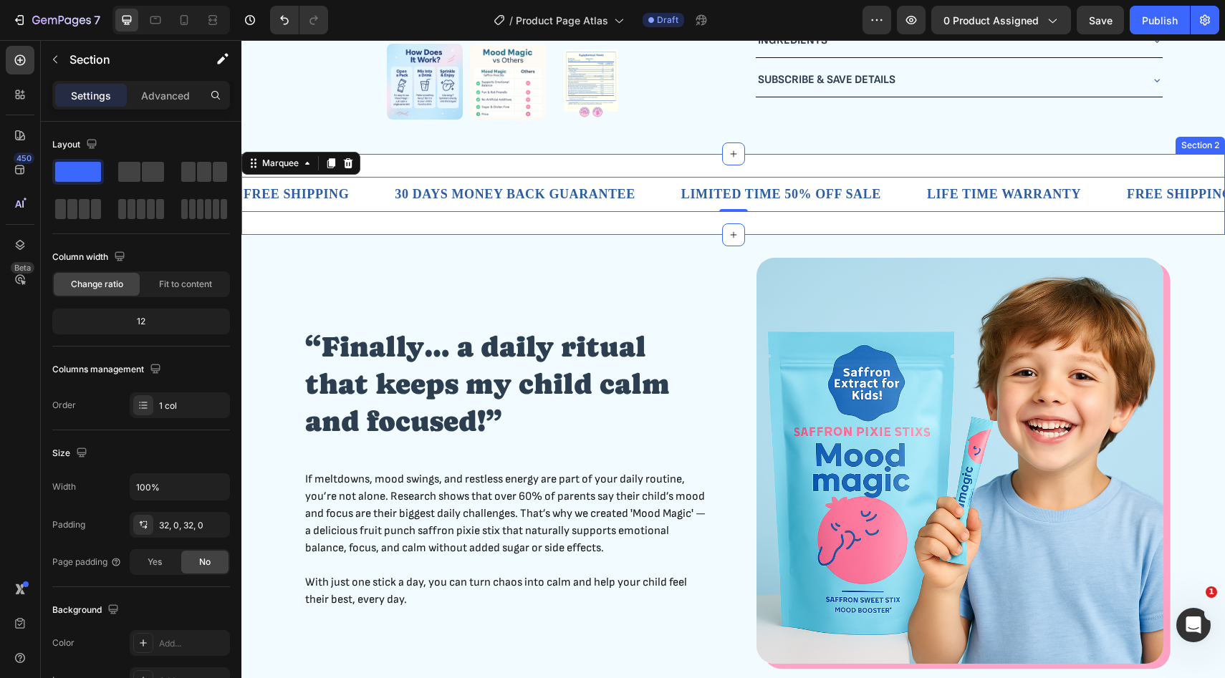
click at [473, 161] on div "FREE SHIPPING Text Block 30 DAYS MONEY BACK GUARANTEE Text Block LIMITED TIME 5…" at bounding box center [732, 194] width 983 height 81
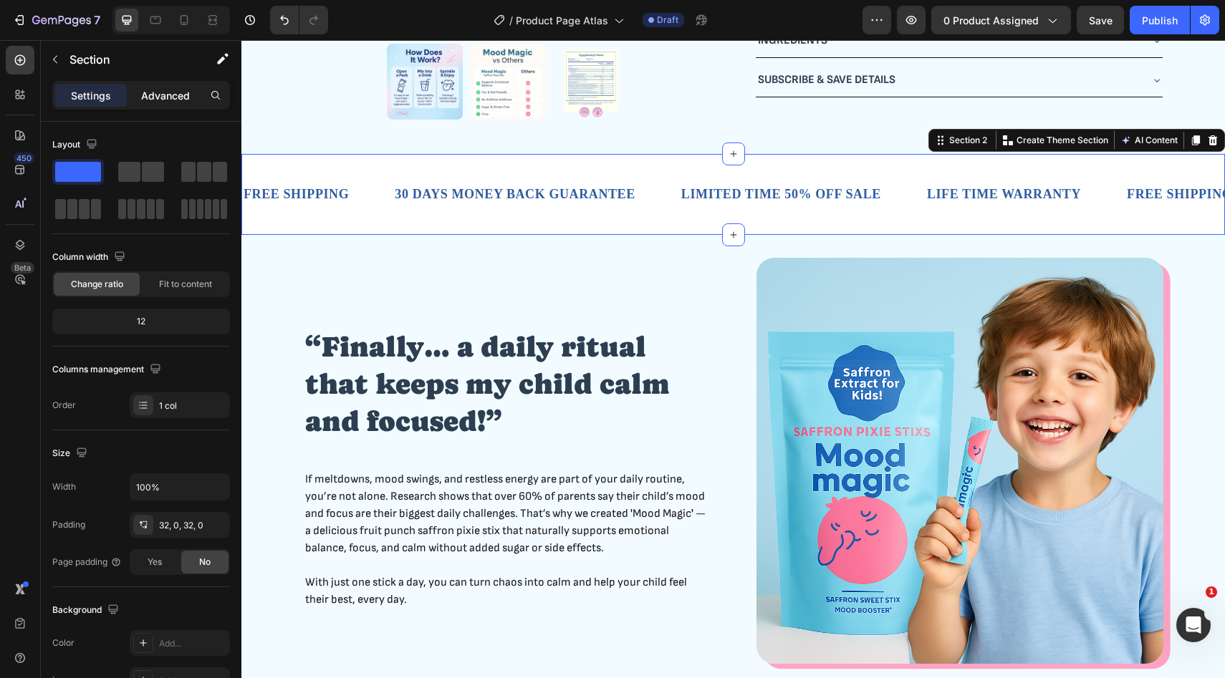
click at [169, 98] on p "Advanced" at bounding box center [165, 95] width 49 height 15
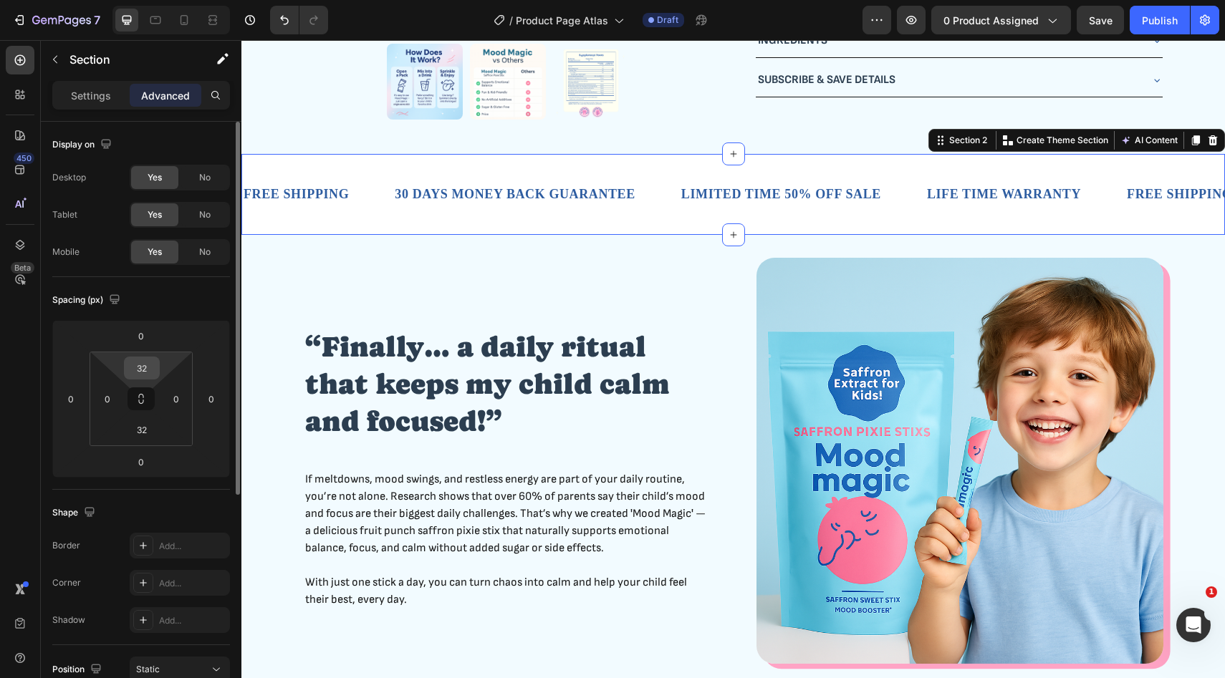
click at [150, 376] on input "32" at bounding box center [141, 367] width 29 height 21
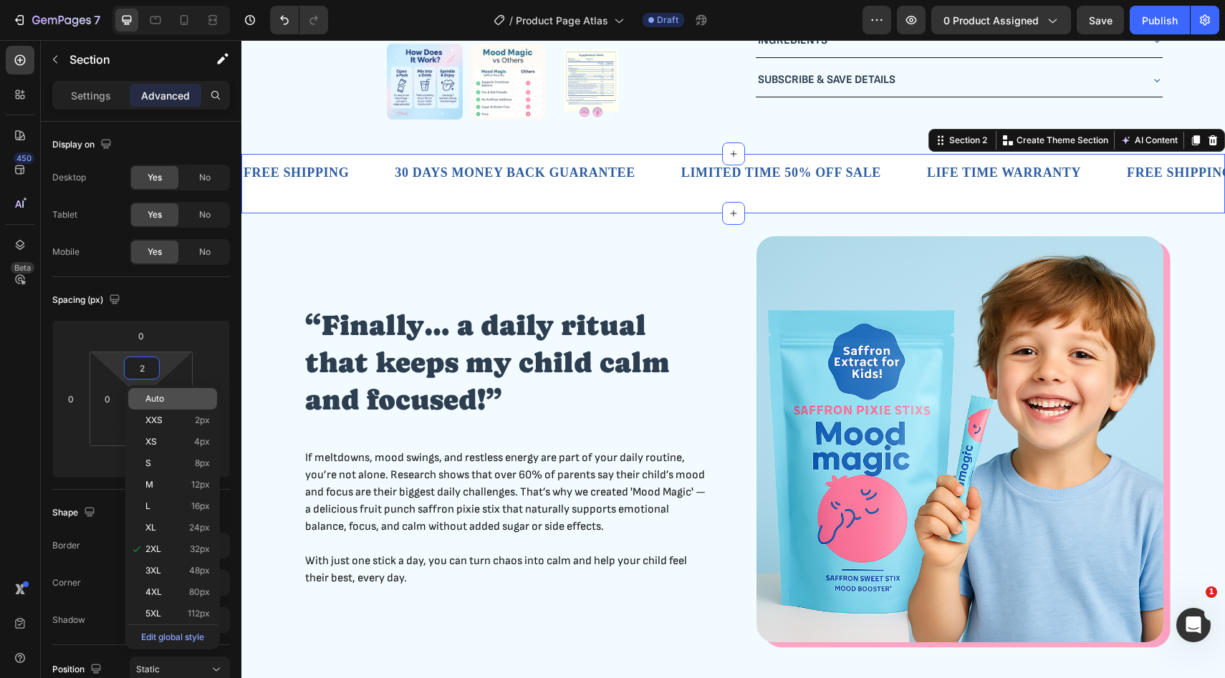
click at [171, 390] on div "Auto" at bounding box center [172, 398] width 89 height 21
type input "Auto"
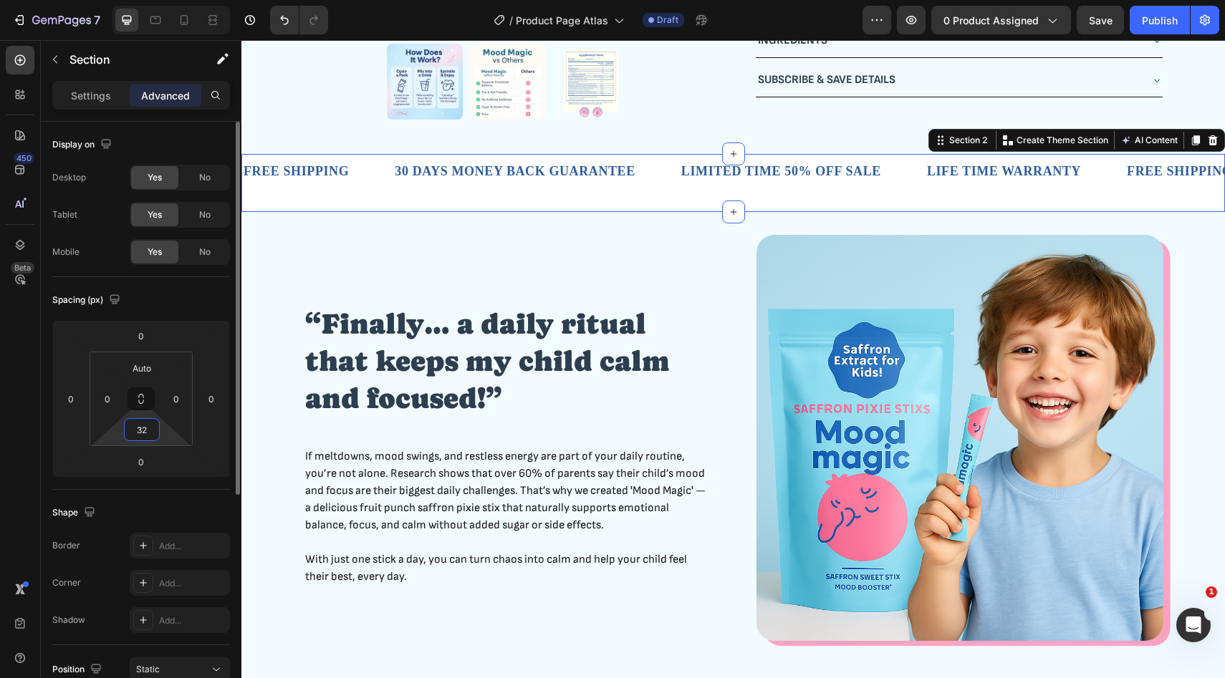
click at [143, 433] on input "32" at bounding box center [141, 429] width 29 height 21
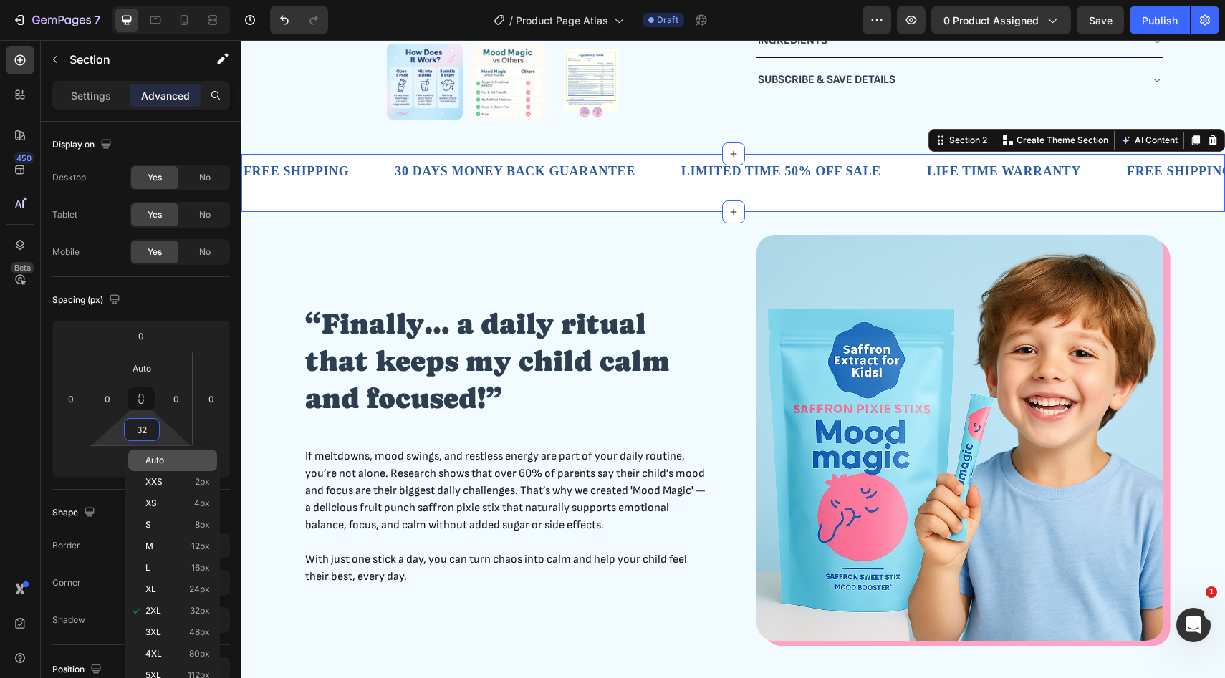
click at [160, 458] on span "Auto" at bounding box center [154, 461] width 19 height 10
type input "Auto"
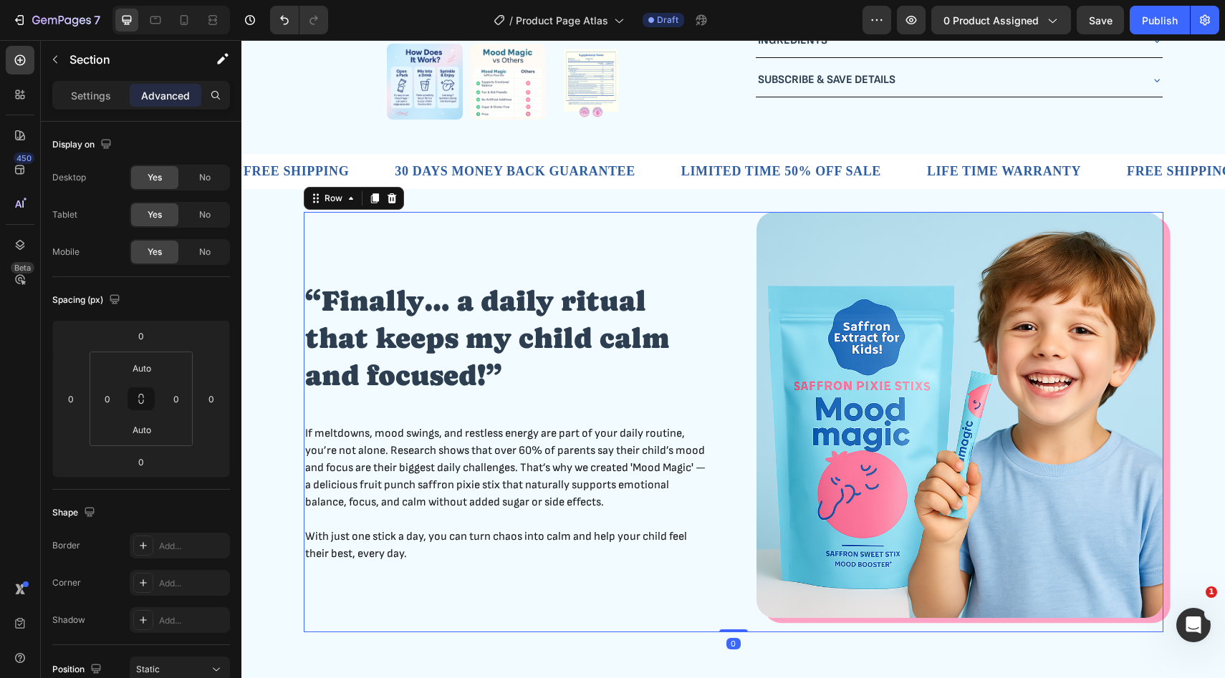
click at [471, 234] on div "“Finally… a daily ritual that keeps my child calm and focused!” Heading If melt…" at bounding box center [507, 422] width 407 height 421
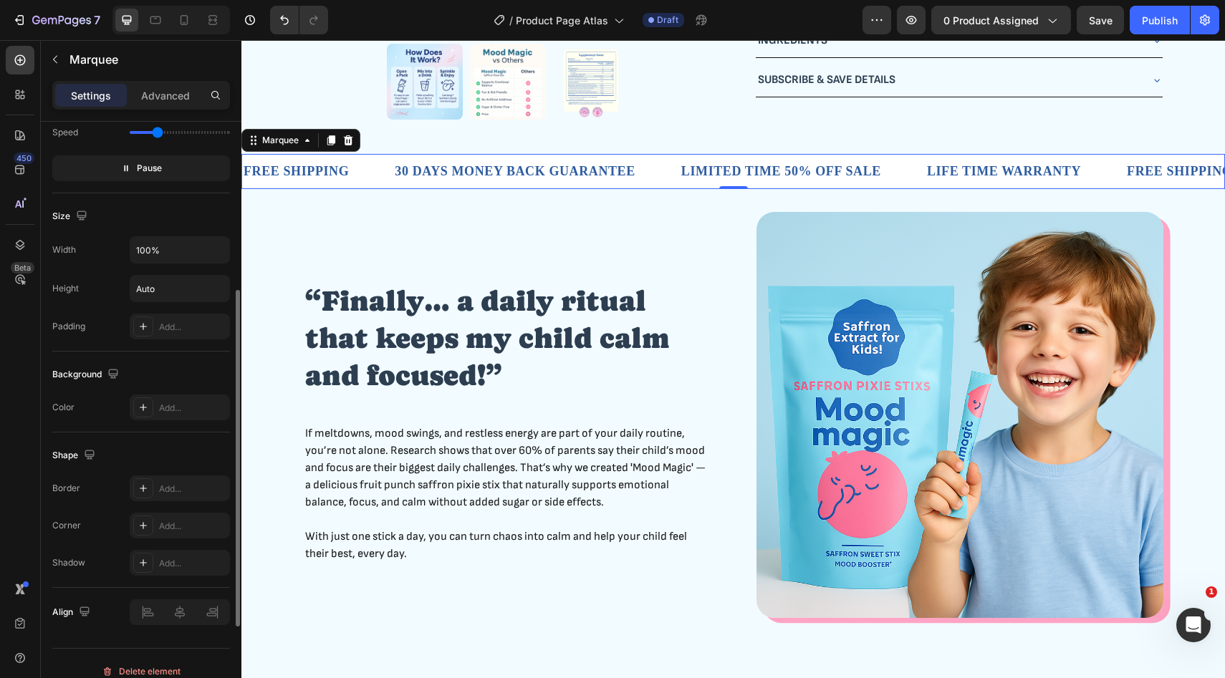
scroll to position [462, 0]
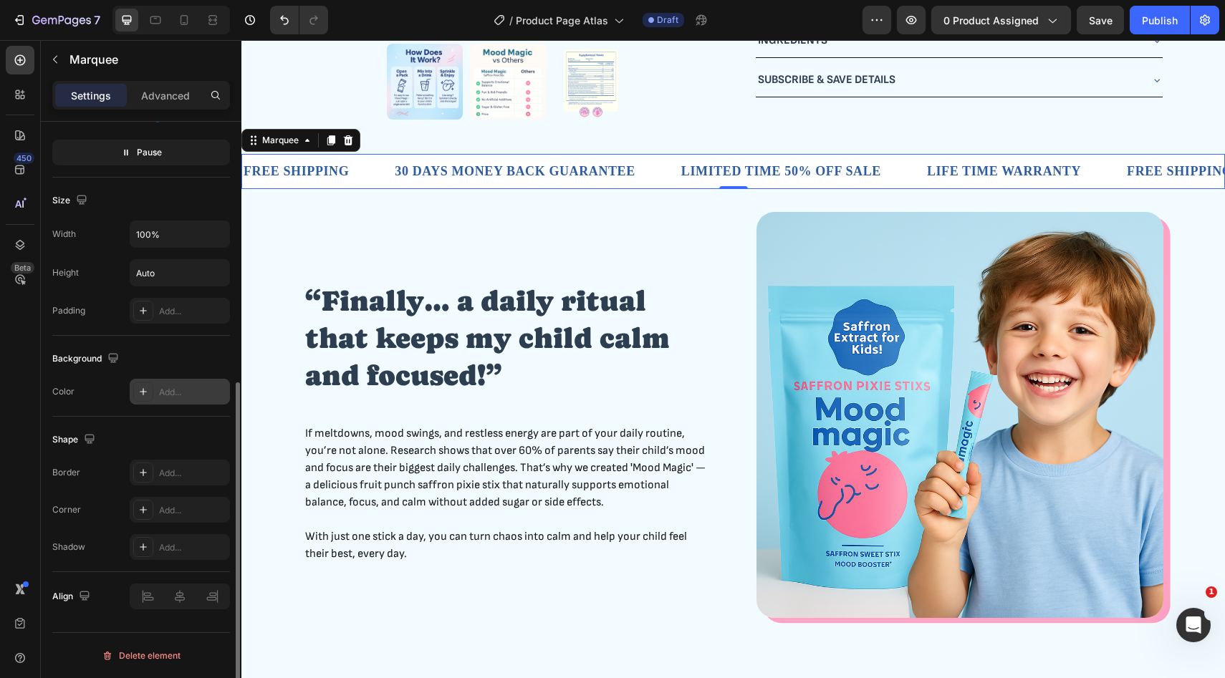
click at [173, 393] on div "Add..." at bounding box center [192, 392] width 67 height 13
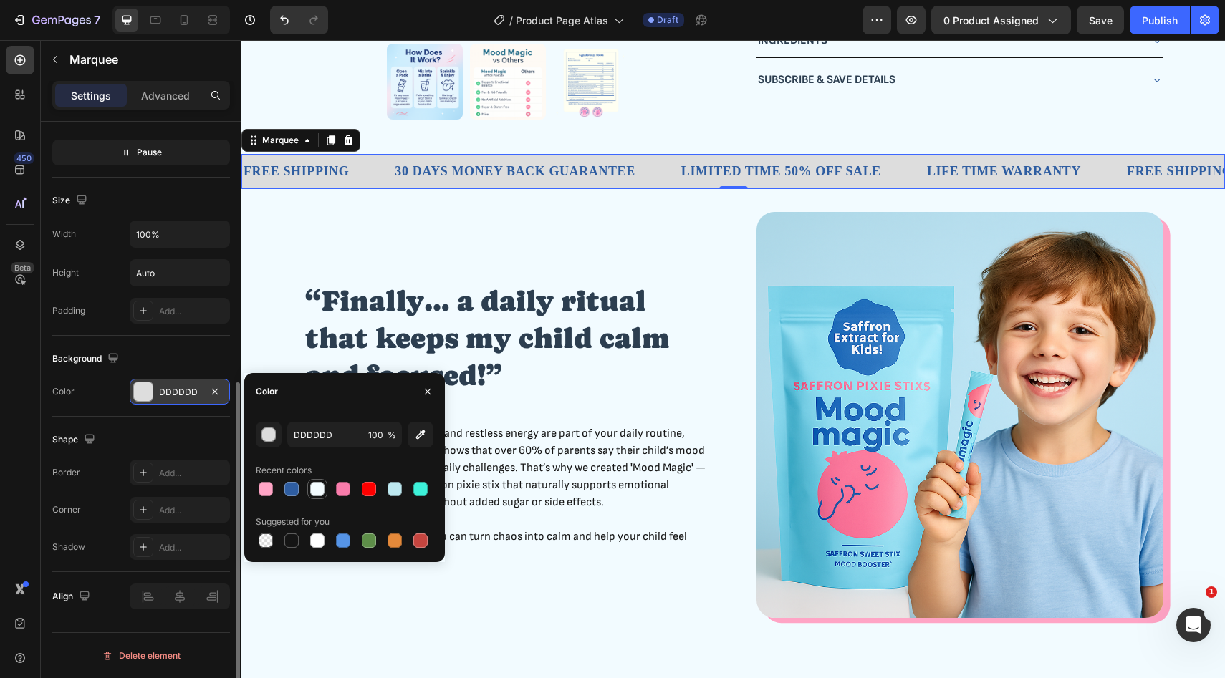
click at [317, 494] on div at bounding box center [317, 489] width 14 height 14
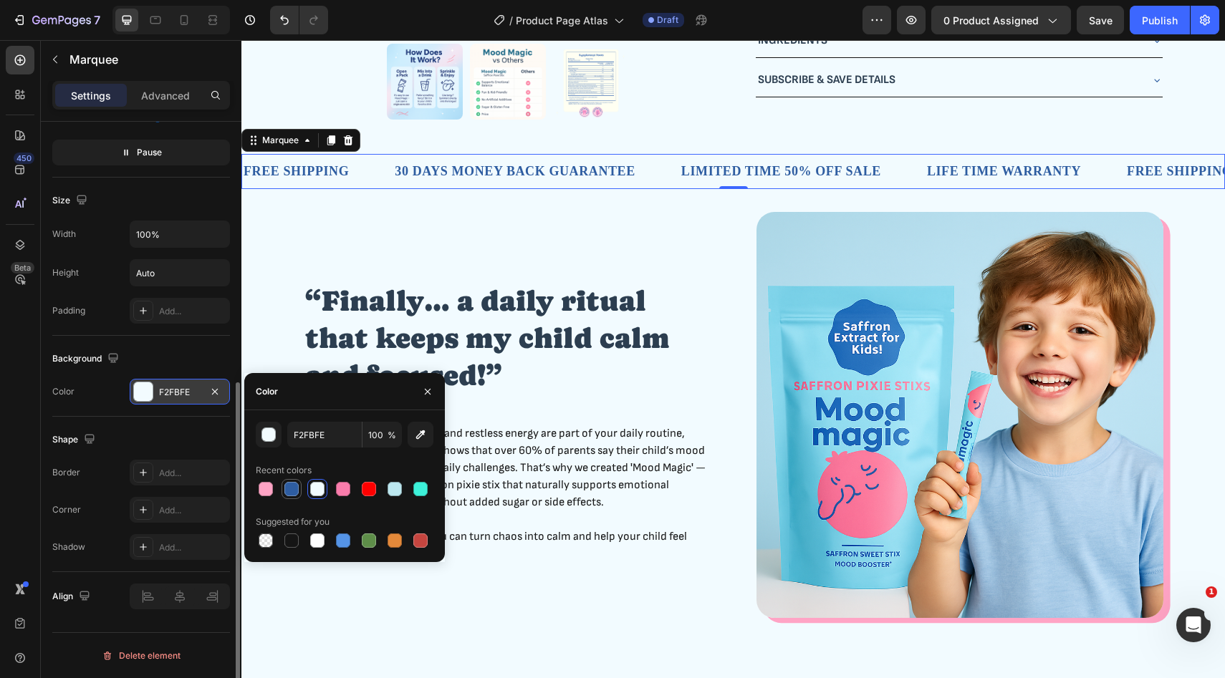
click at [293, 491] on div at bounding box center [291, 489] width 14 height 14
type input "2E5DA1"
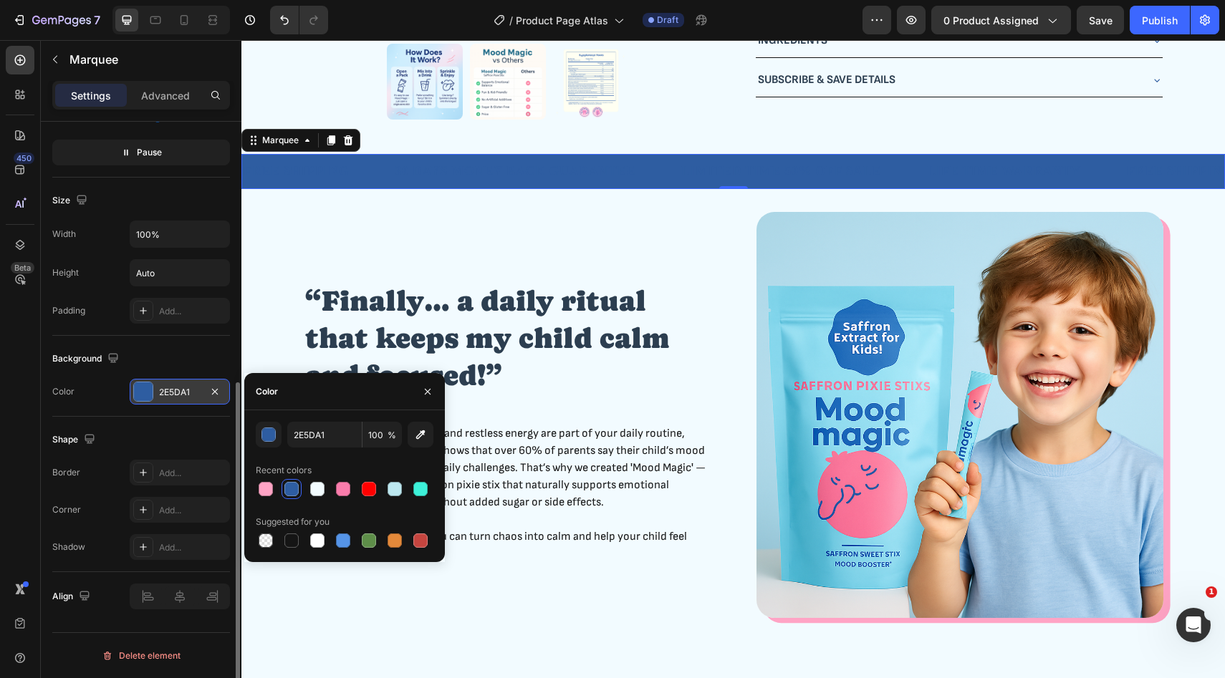
click at [165, 342] on div "Background Color 2E5DA1" at bounding box center [141, 376] width 178 height 81
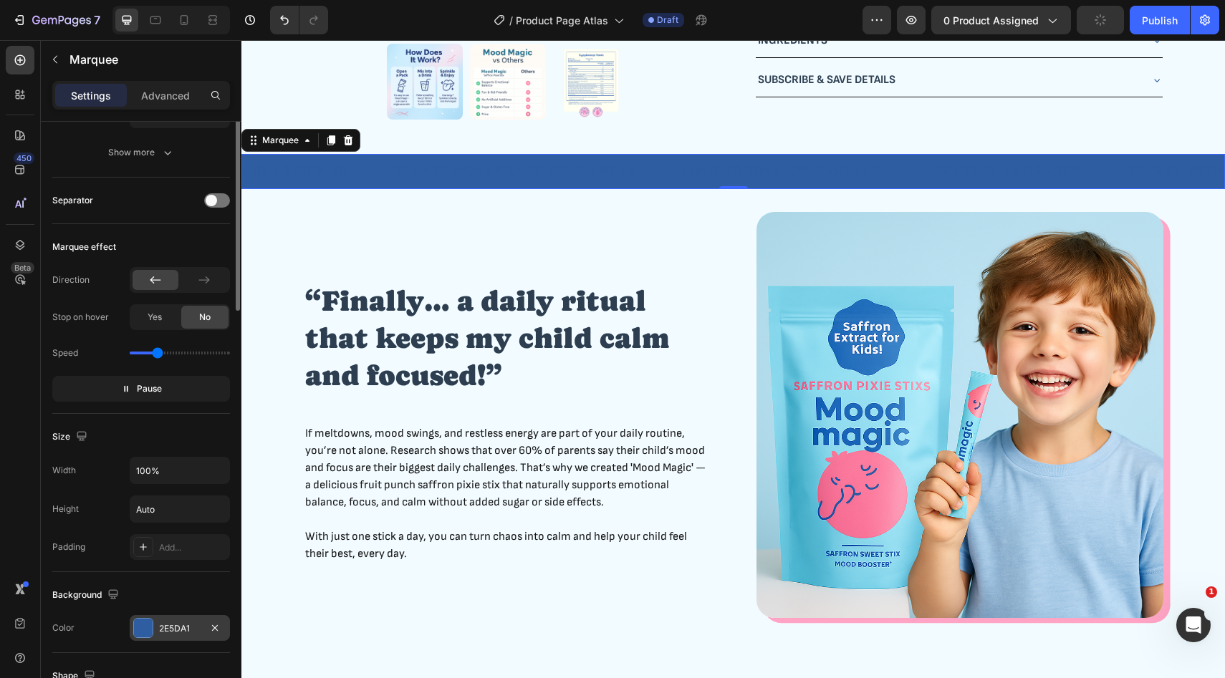
scroll to position [0, 0]
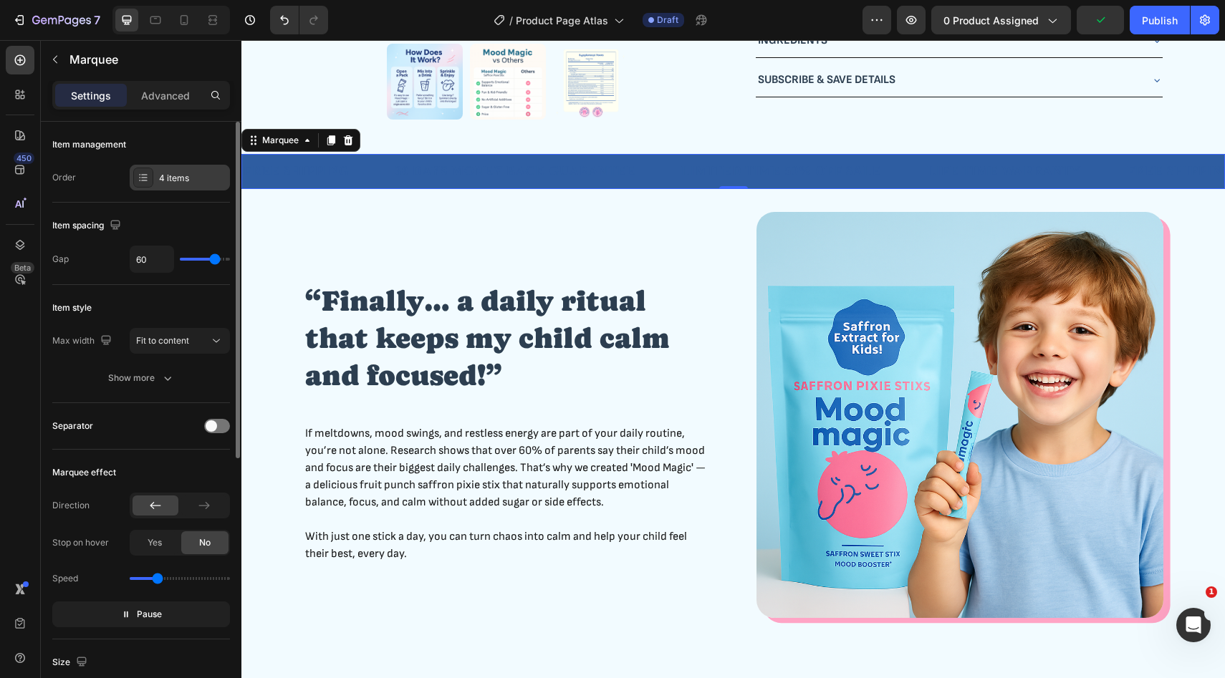
click at [198, 176] on div "4 items" at bounding box center [192, 178] width 67 height 13
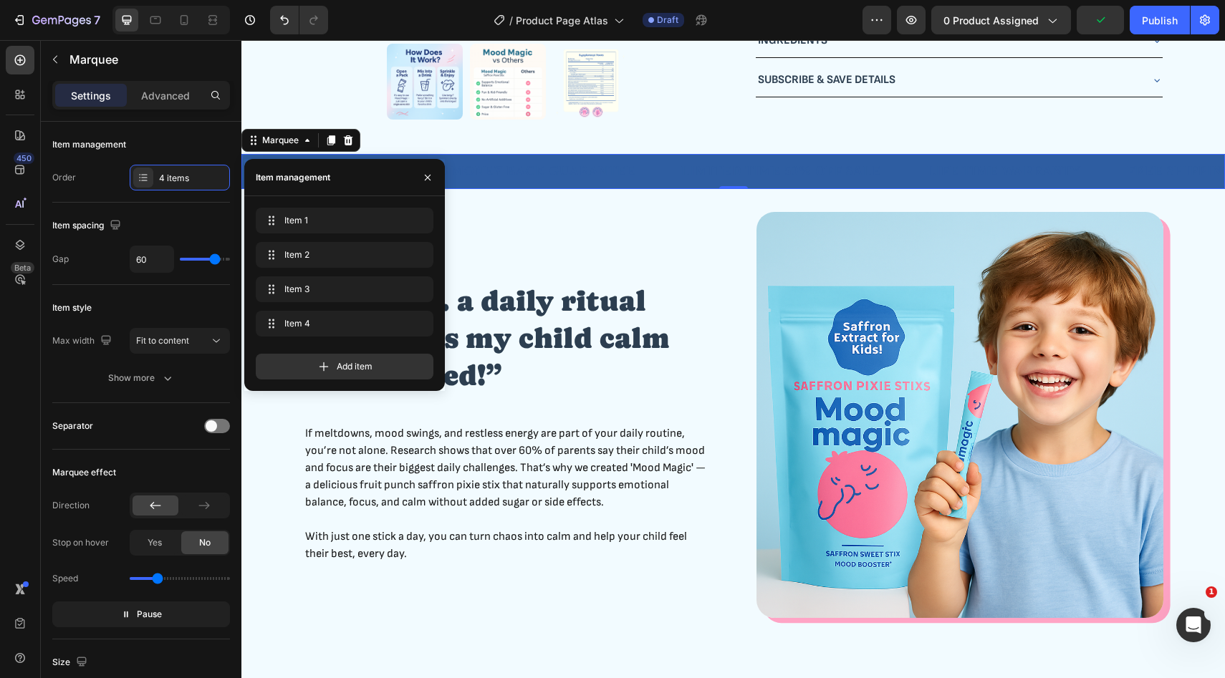
click at [310, 205] on div "Item 1 Item 1 Item 2 Item 2 Item 3 Item 3 Item 4 Item 4 Add item" at bounding box center [344, 293] width 201 height 195
click at [309, 217] on span "Item 1" at bounding box center [324, 220] width 81 height 13
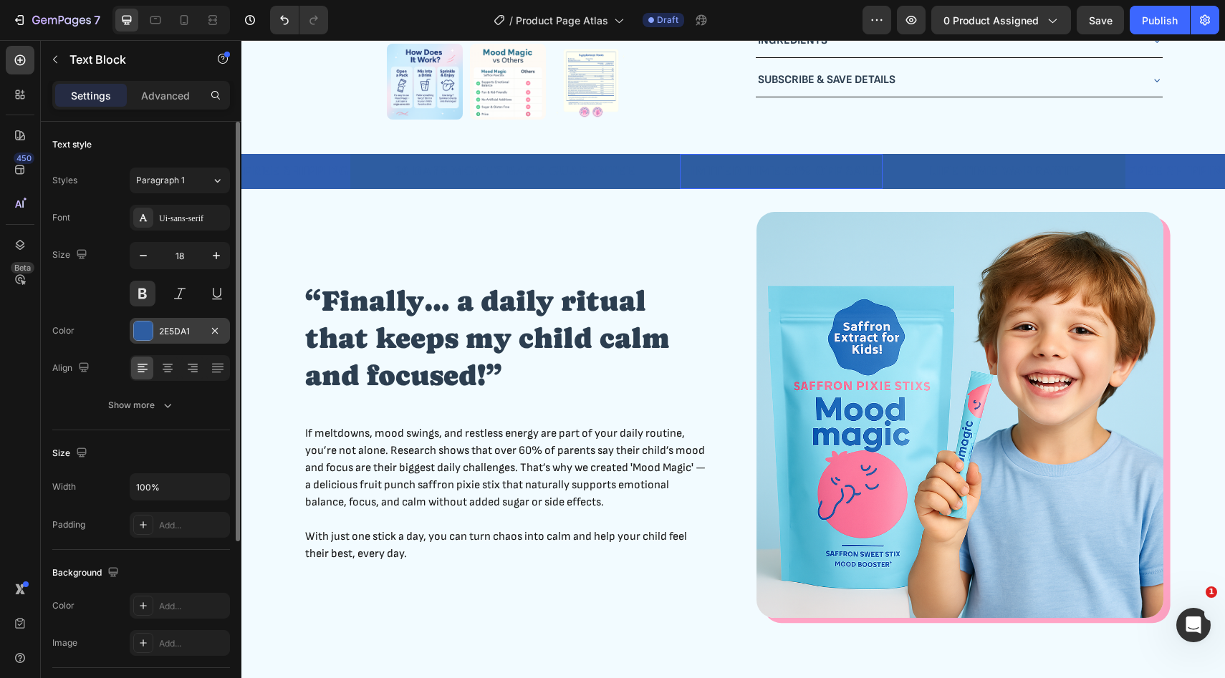
click at [194, 334] on div "2E5DA1" at bounding box center [180, 331] width 42 height 13
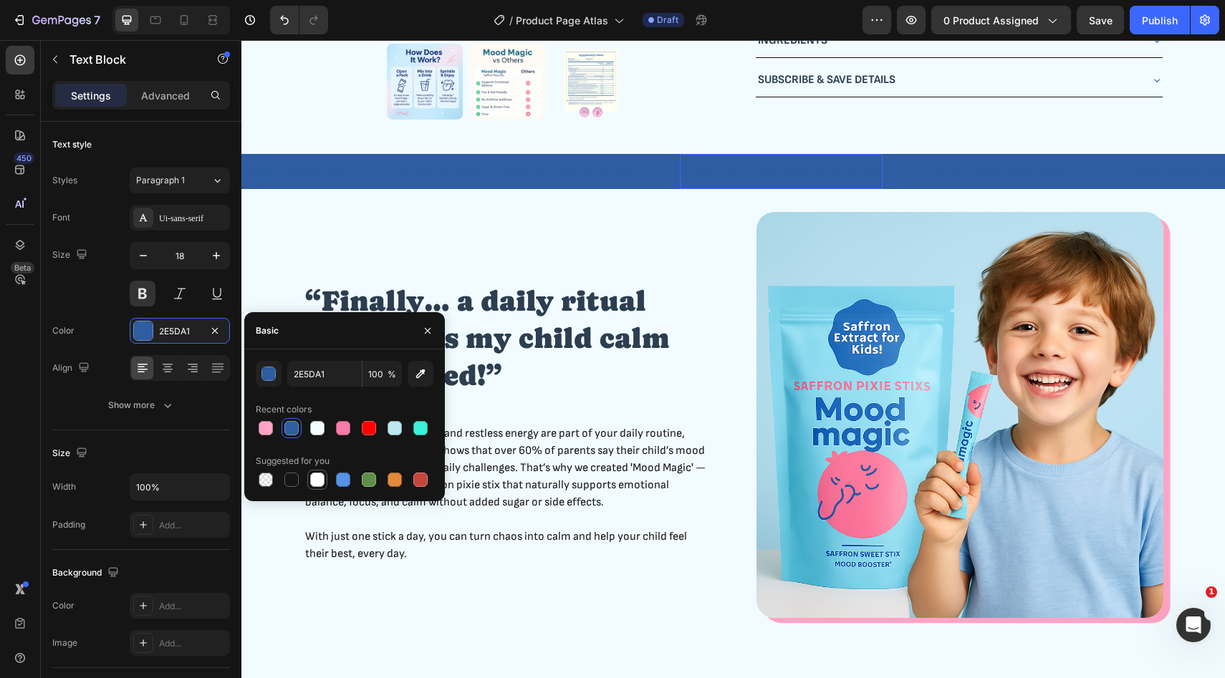
click at [320, 479] on div at bounding box center [317, 480] width 14 height 14
type input "FFFFFF"
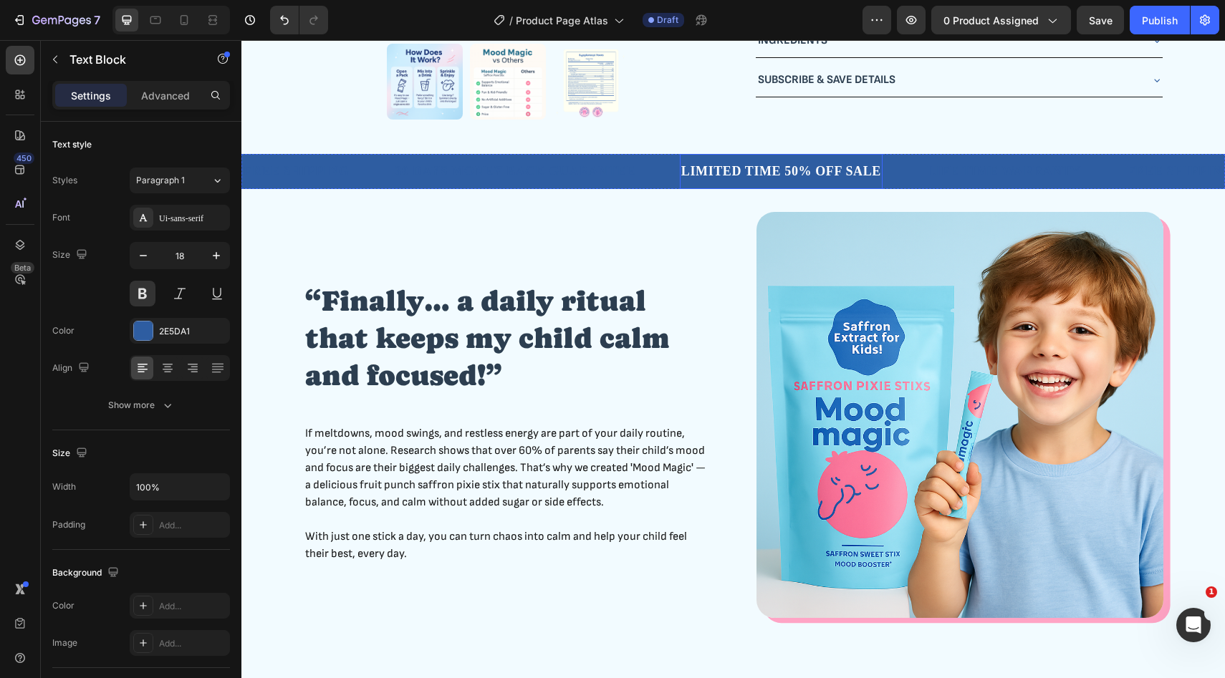
click at [197, 331] on div "2E5DA1" at bounding box center [180, 331] width 42 height 13
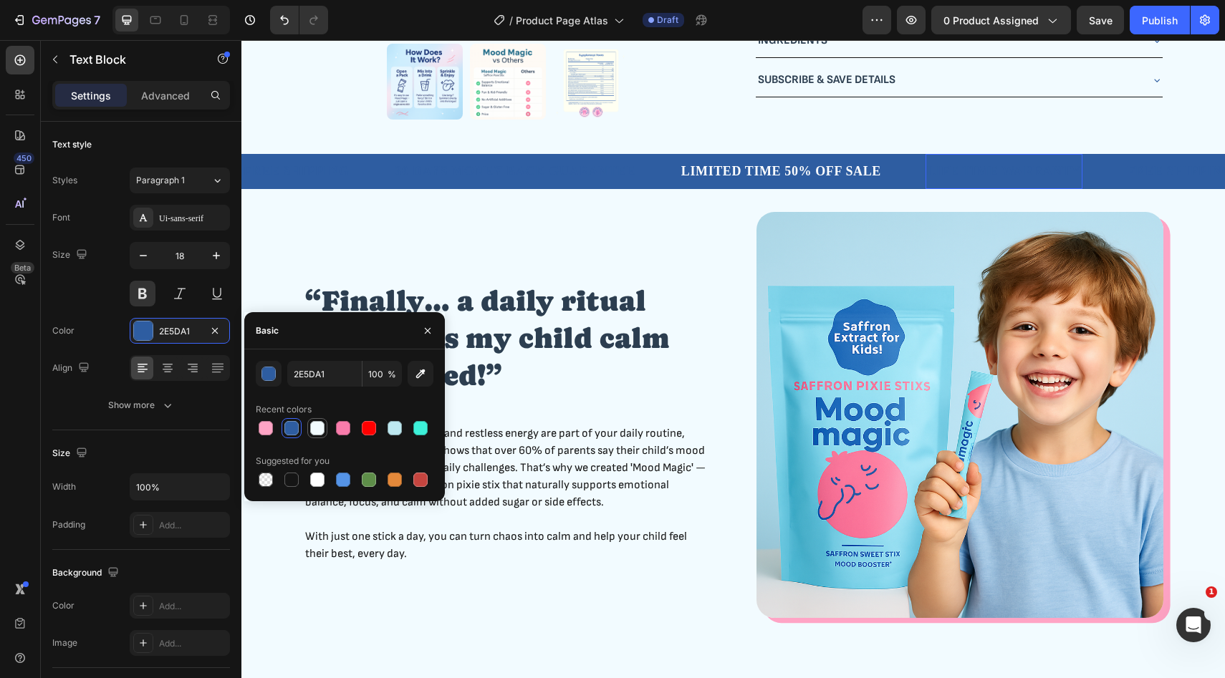
click at [320, 430] on div at bounding box center [317, 428] width 14 height 14
type input "F2FBFE"
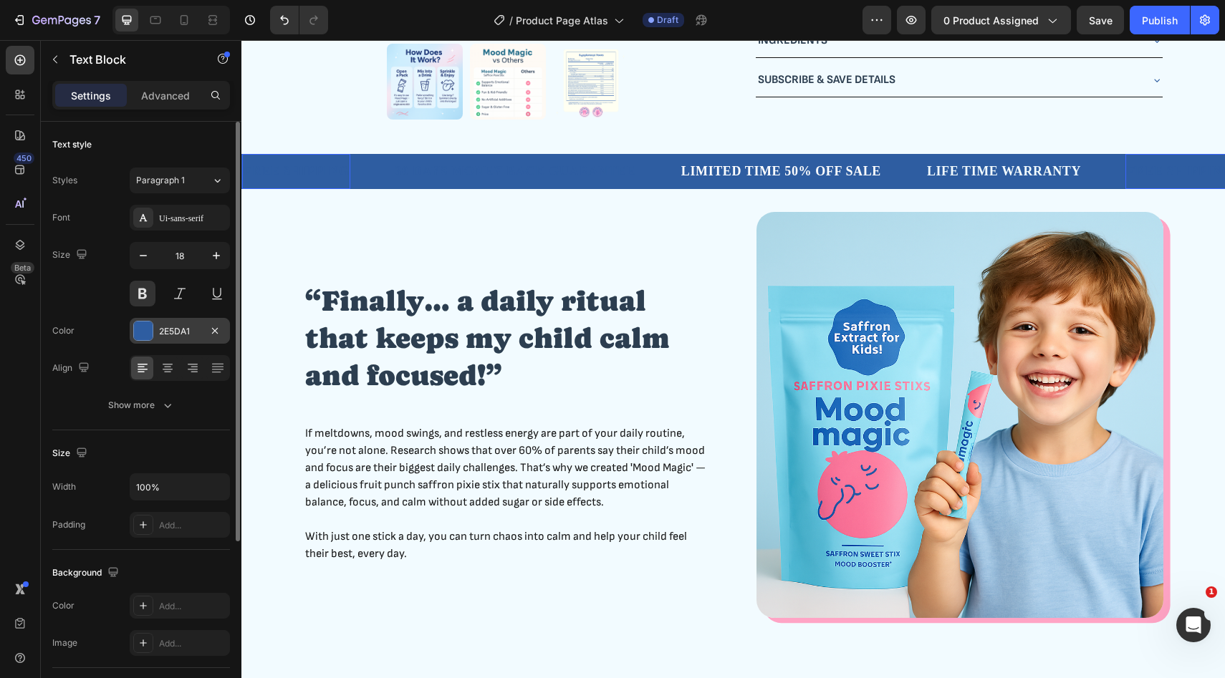
click at [179, 339] on div "2E5DA1" at bounding box center [180, 331] width 100 height 26
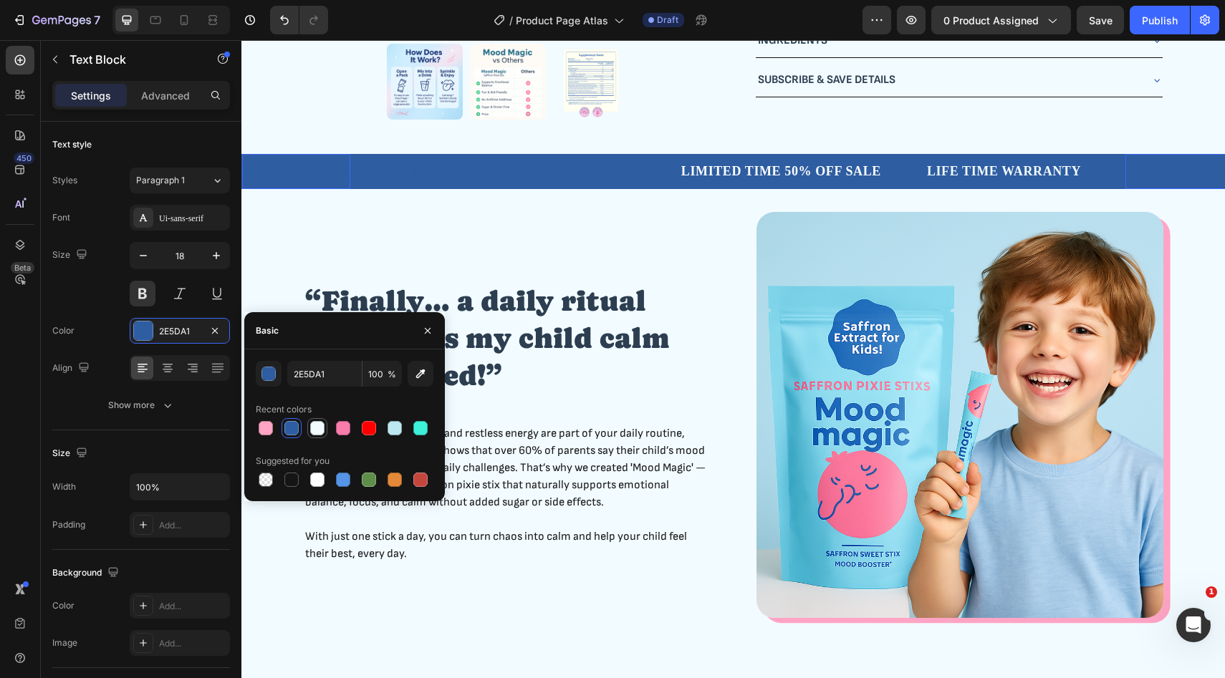
click at [319, 433] on div at bounding box center [317, 428] width 14 height 14
type input "F2FBFE"
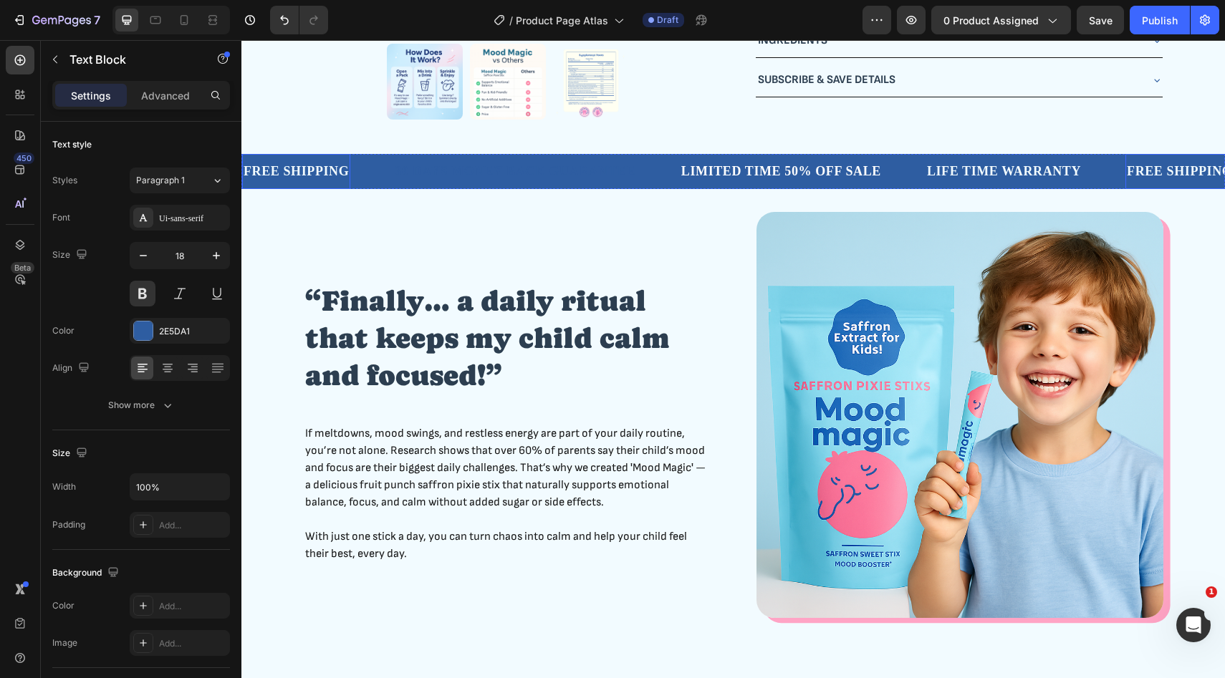
click at [158, 339] on div "2E5DA1" at bounding box center [180, 331] width 100 height 26
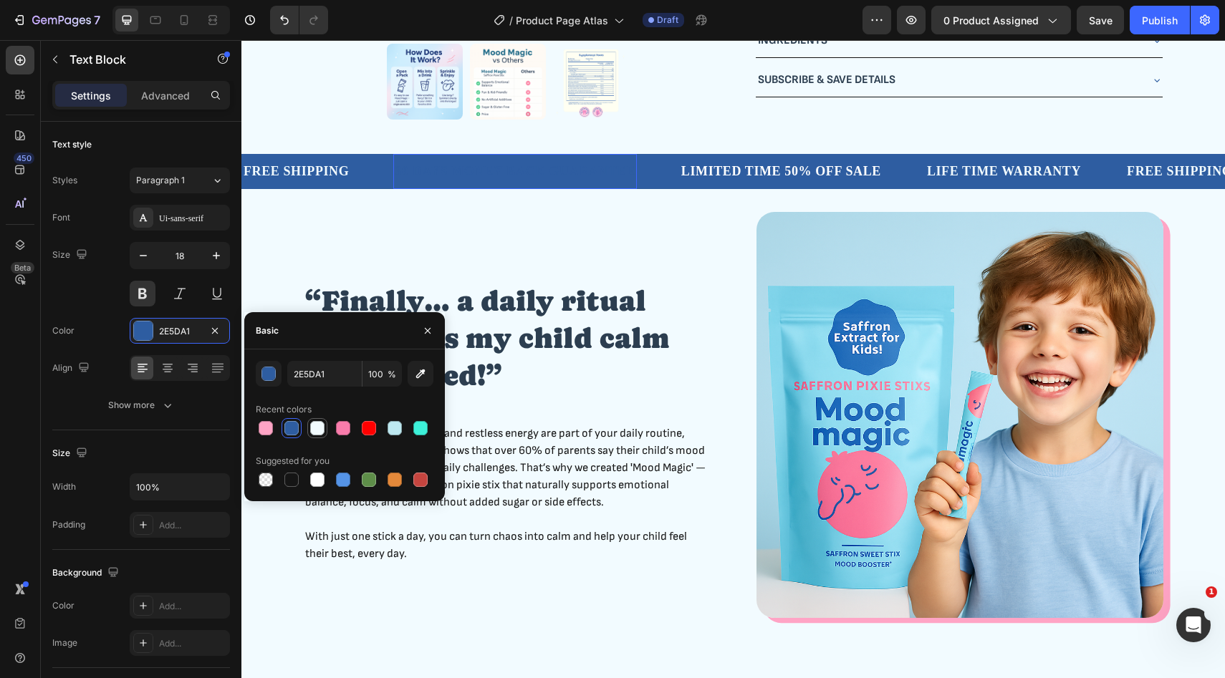
click at [319, 424] on div at bounding box center [317, 428] width 14 height 14
type input "F2FBFE"
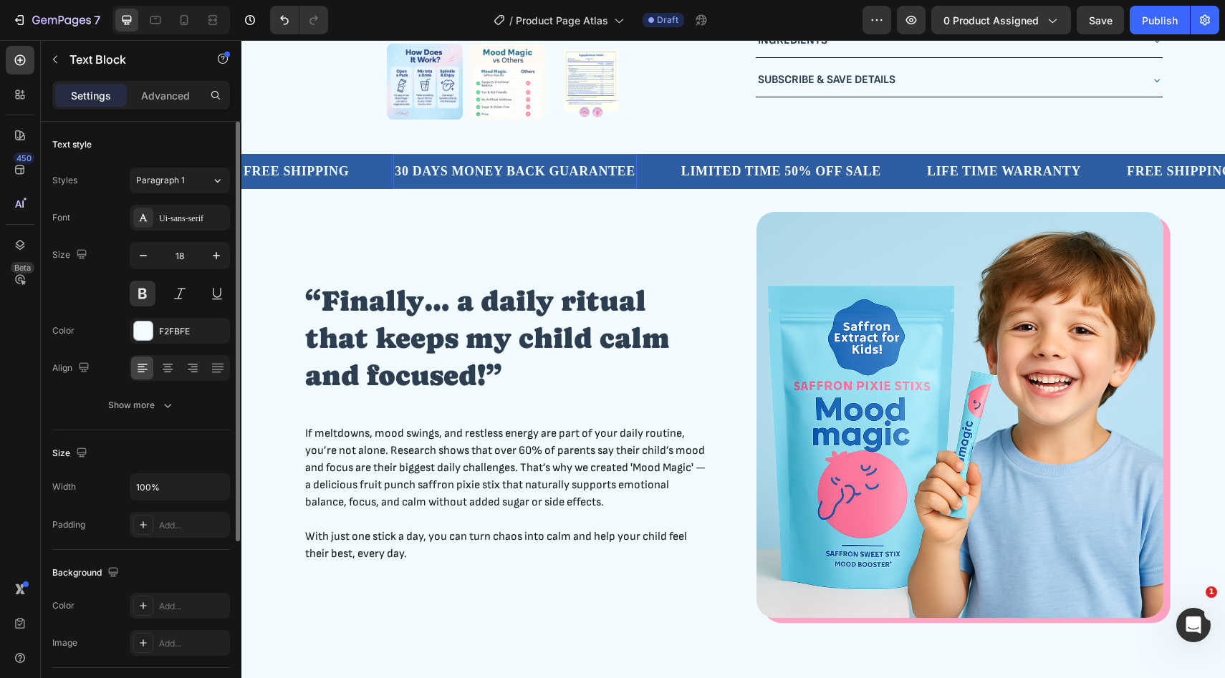
click at [188, 147] on div "Text style" at bounding box center [141, 144] width 178 height 23
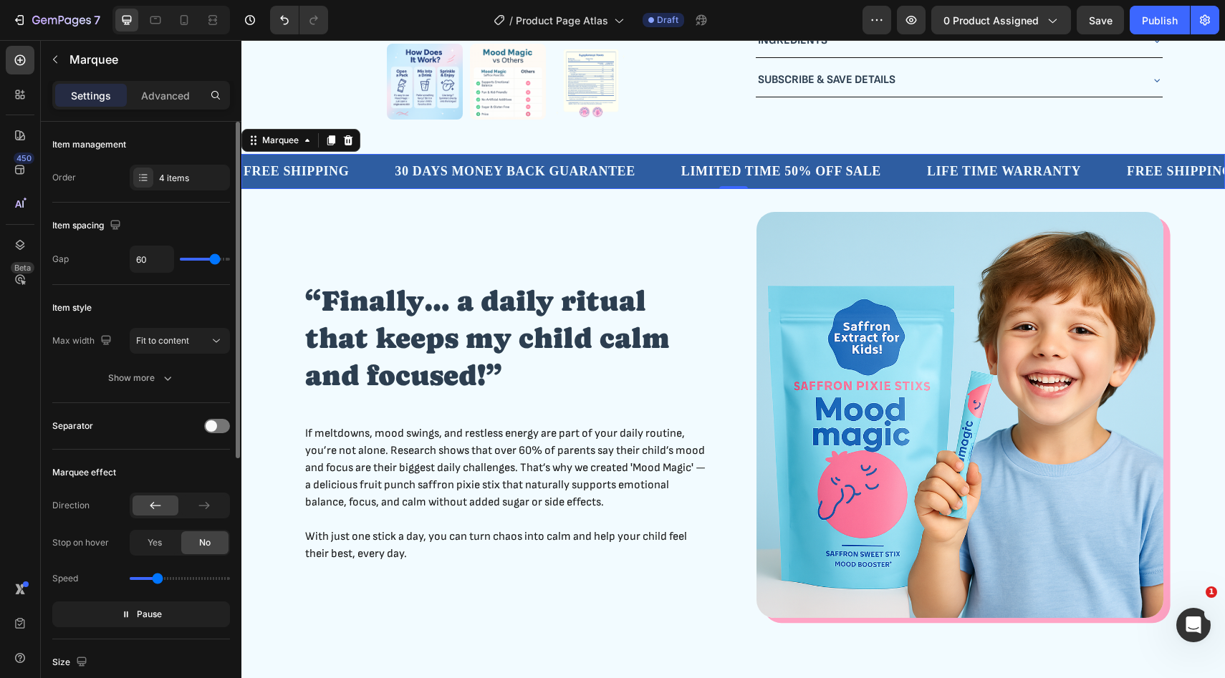
click at [211, 259] on input "range" at bounding box center [205, 259] width 50 height 3
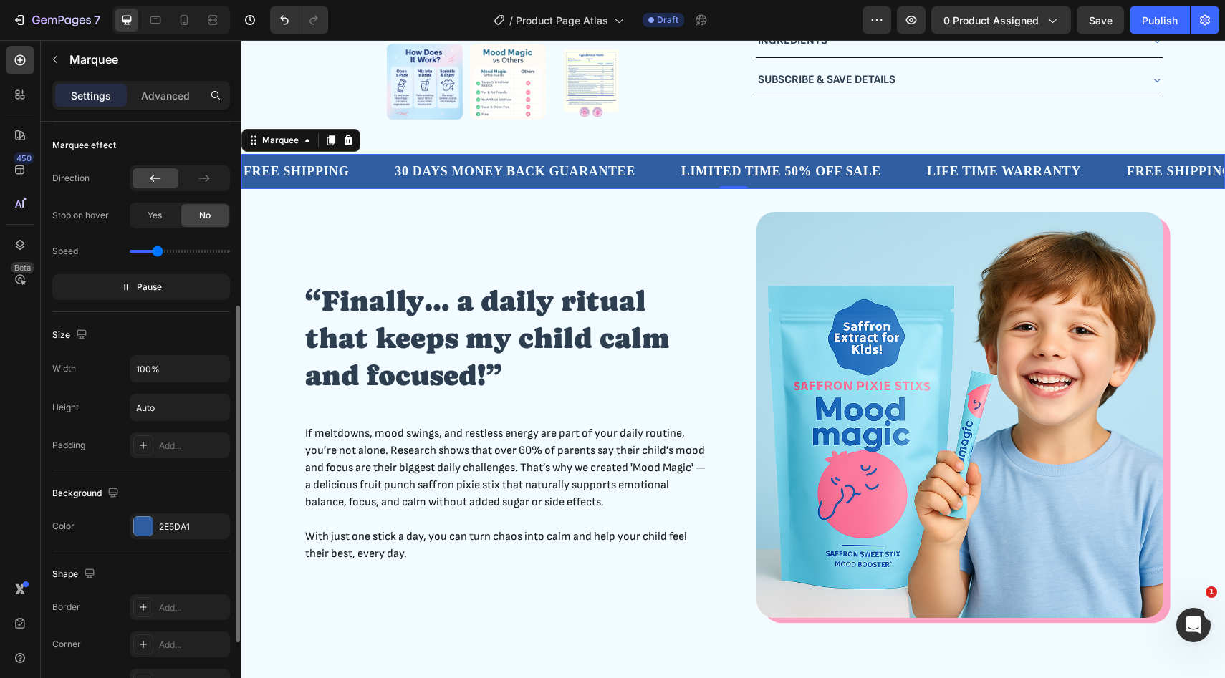
scroll to position [462, 0]
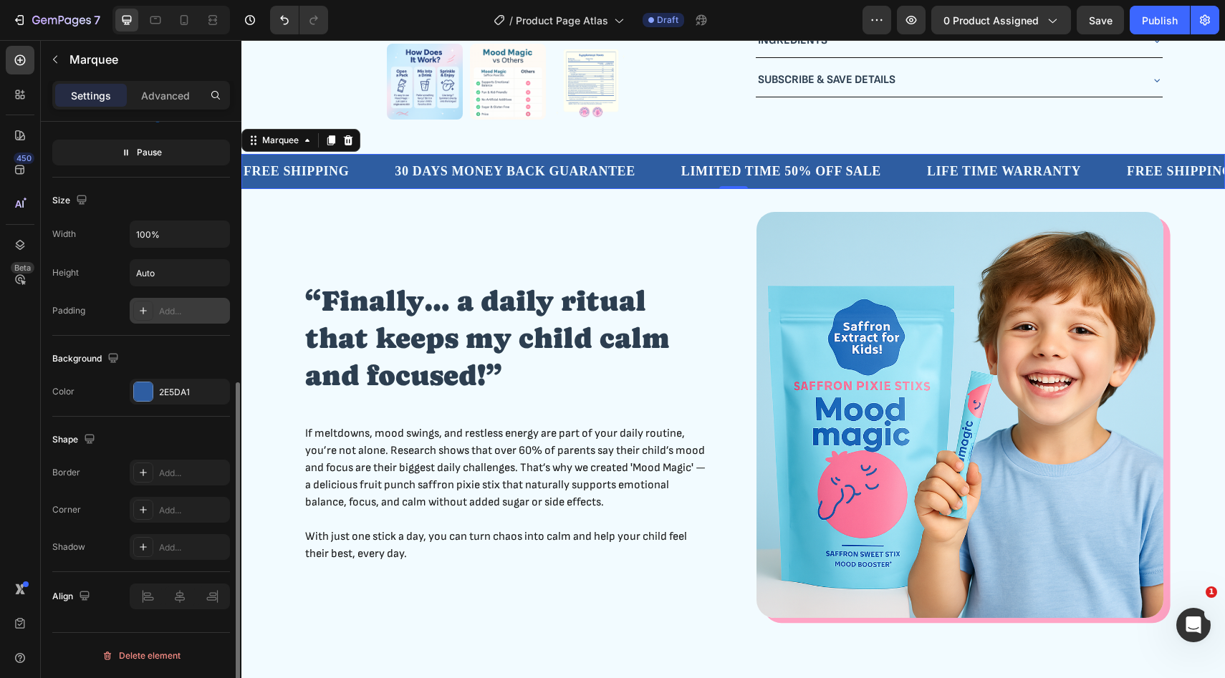
click at [181, 318] on div "Add..." at bounding box center [180, 311] width 100 height 26
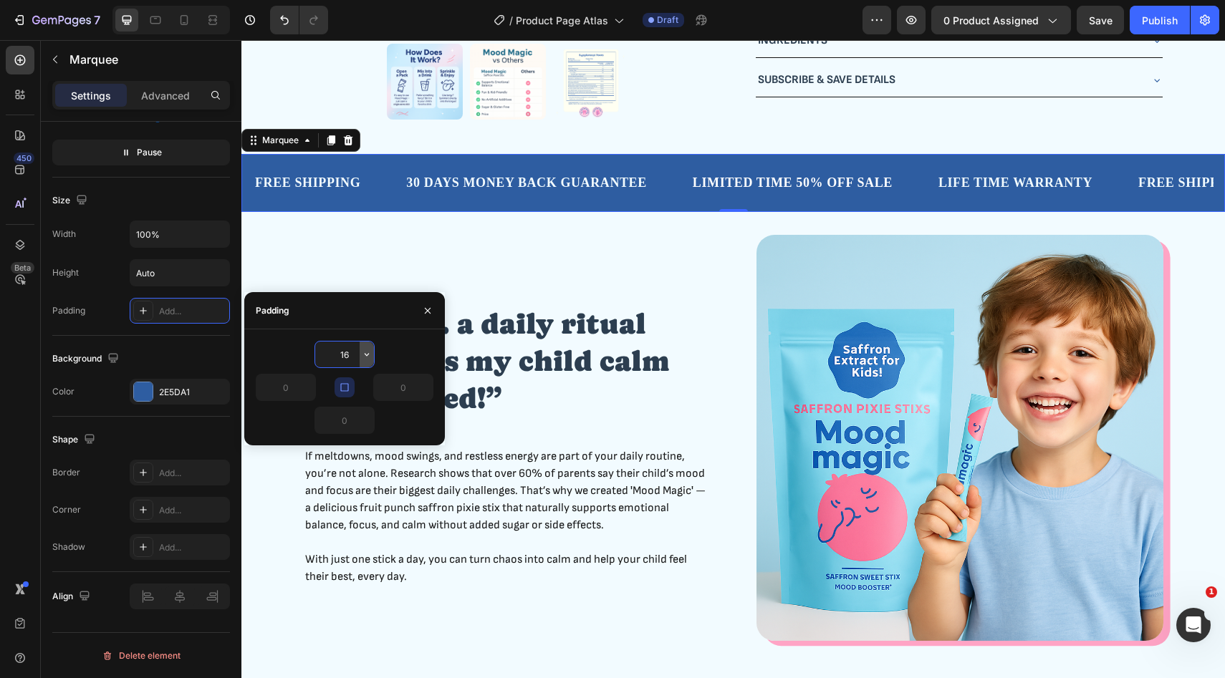
type input "16"
click at [364, 356] on icon "button" at bounding box center [366, 354] width 11 height 11
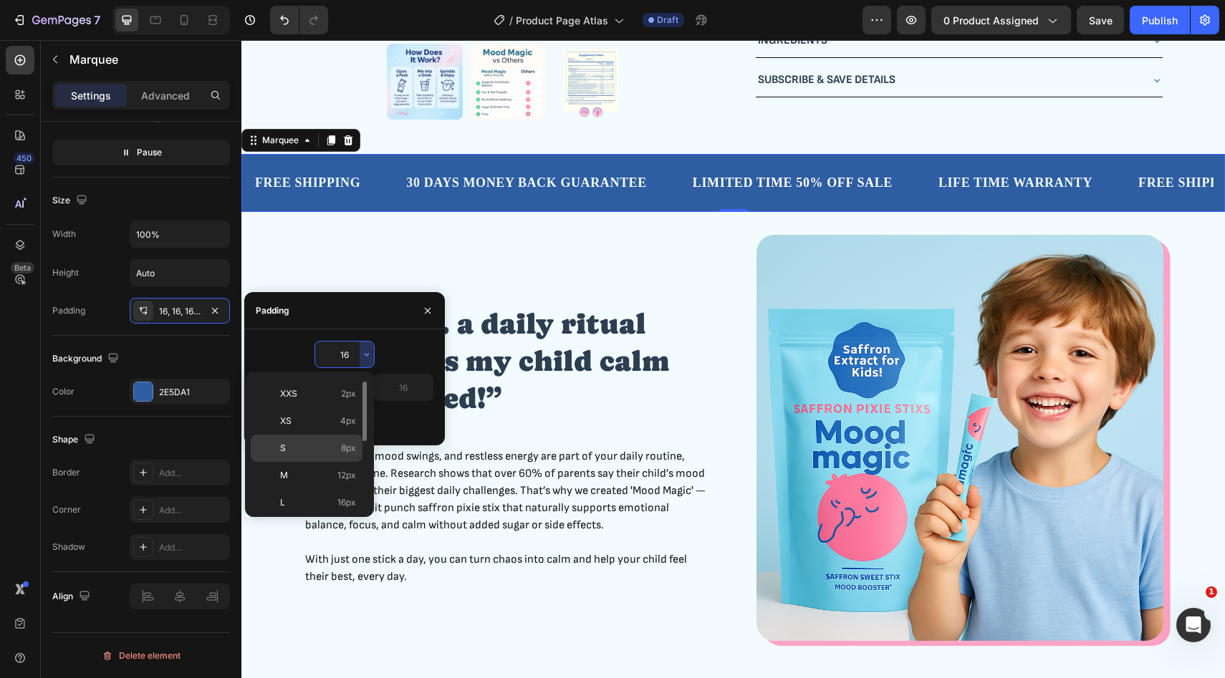
scroll to position [27, 0]
click at [315, 443] on p "S 8px" at bounding box center [318, 445] width 76 height 13
type input "8"
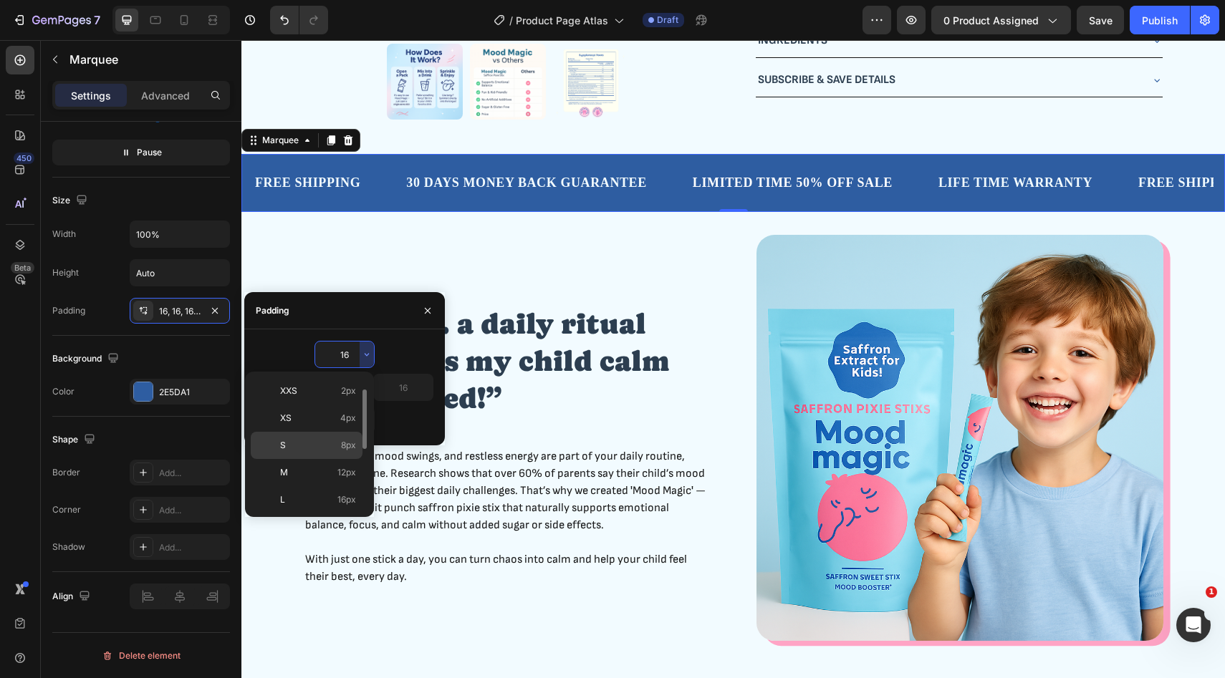
type input "8"
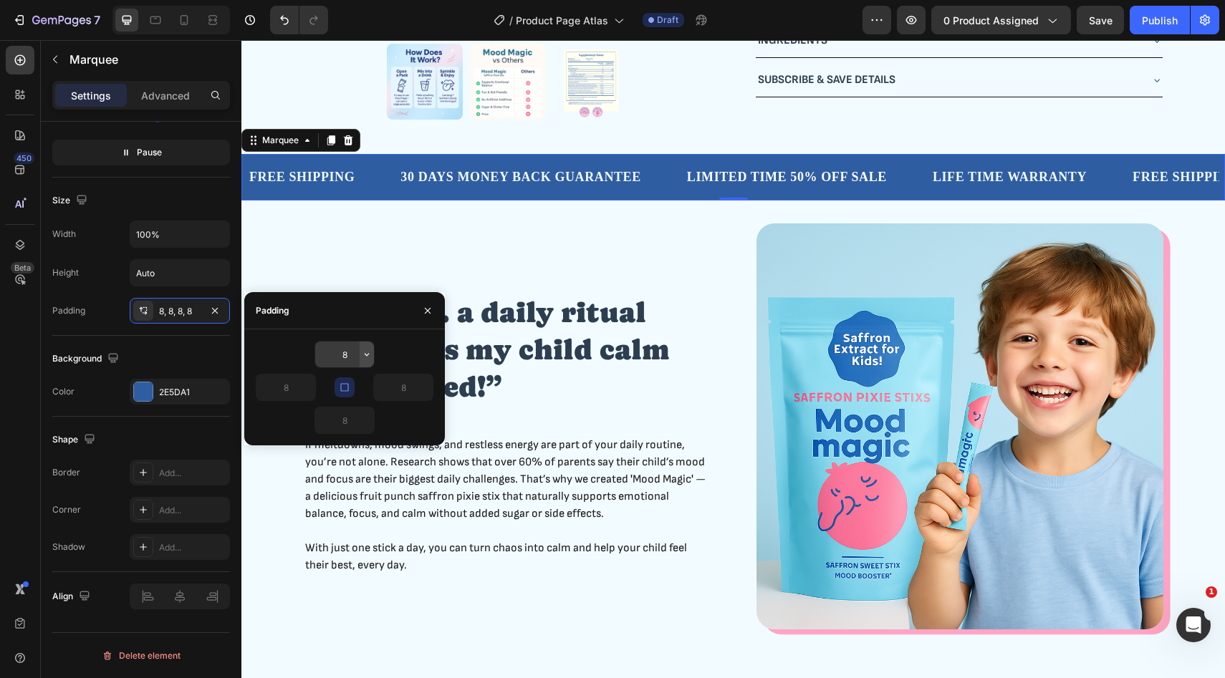
click at [362, 352] on icon "button" at bounding box center [366, 354] width 11 height 11
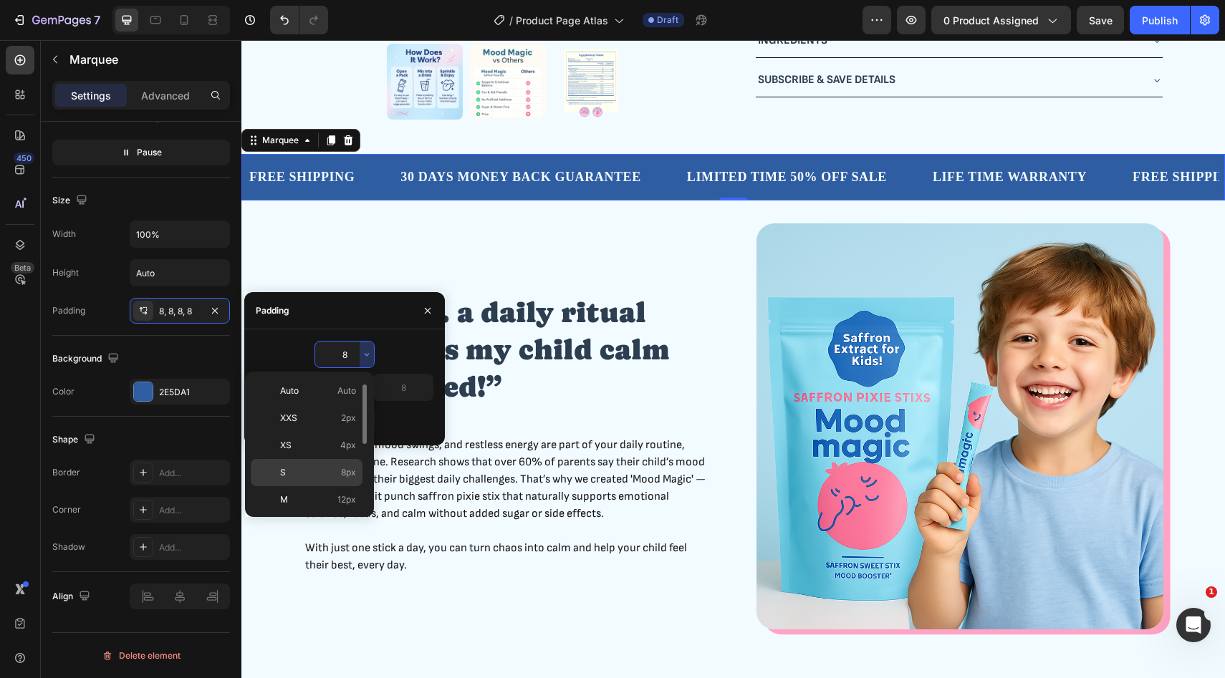
scroll to position [7, 0]
click at [307, 452] on div "XS 4px" at bounding box center [307, 465] width 112 height 27
type input "4"
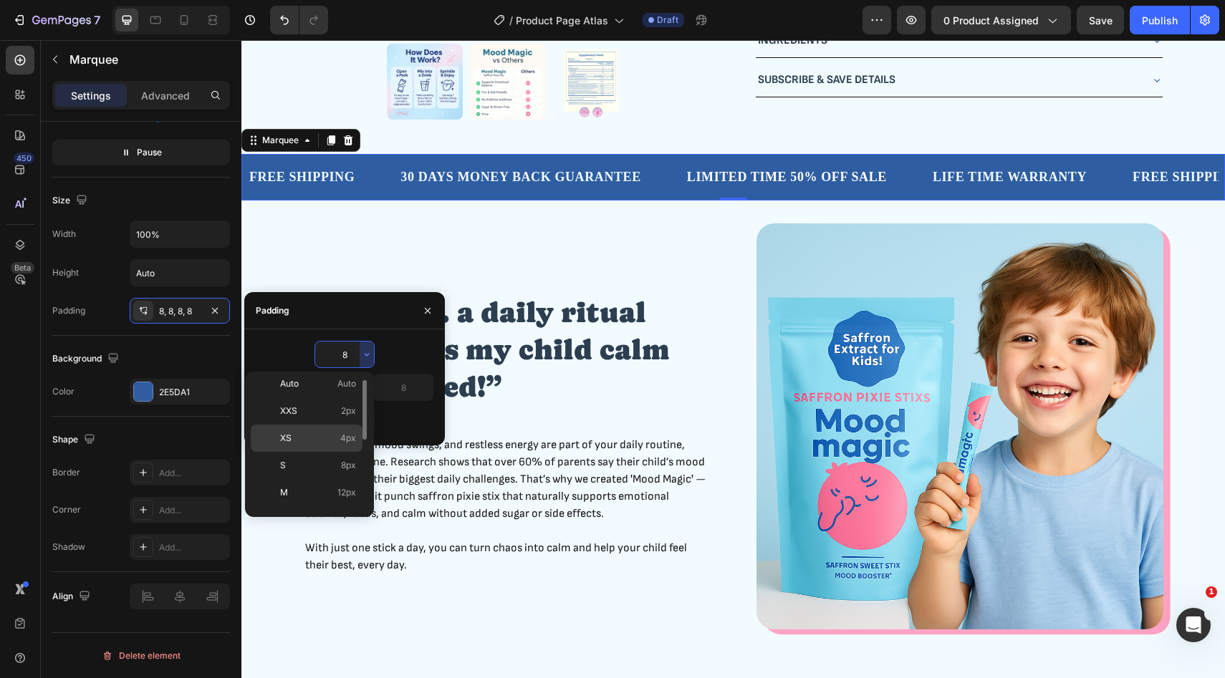
type input "4"
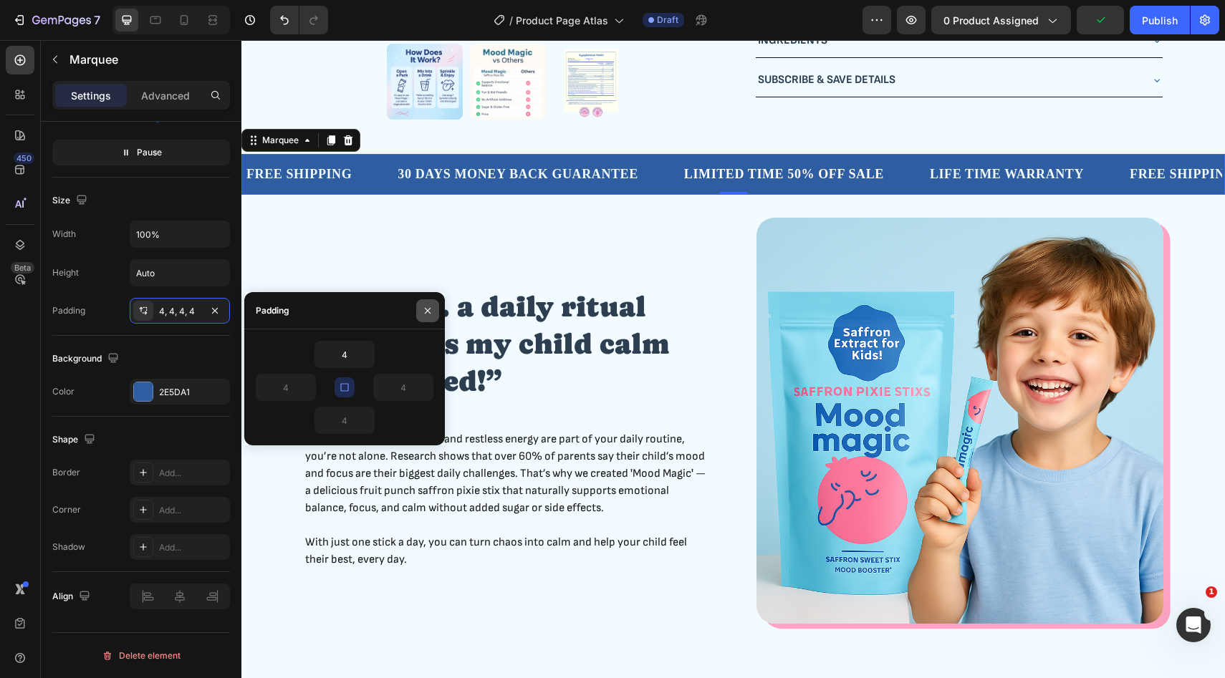
click at [426, 309] on icon "button" at bounding box center [428, 310] width 6 height 6
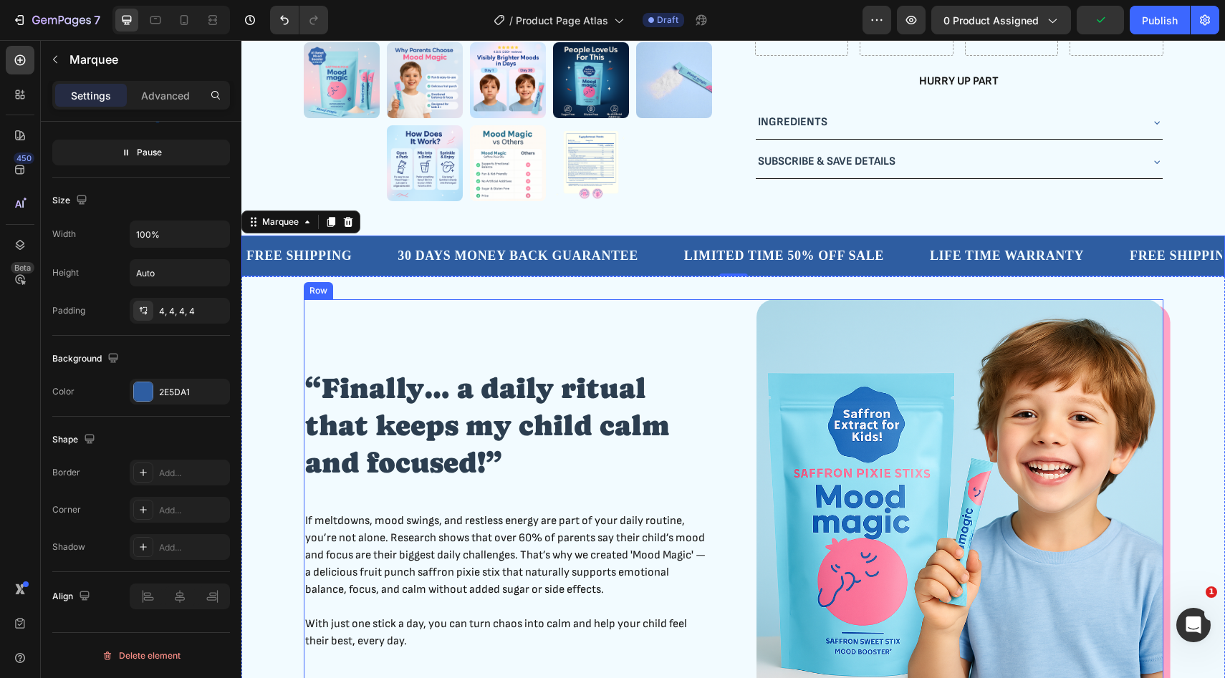
scroll to position [333, 0]
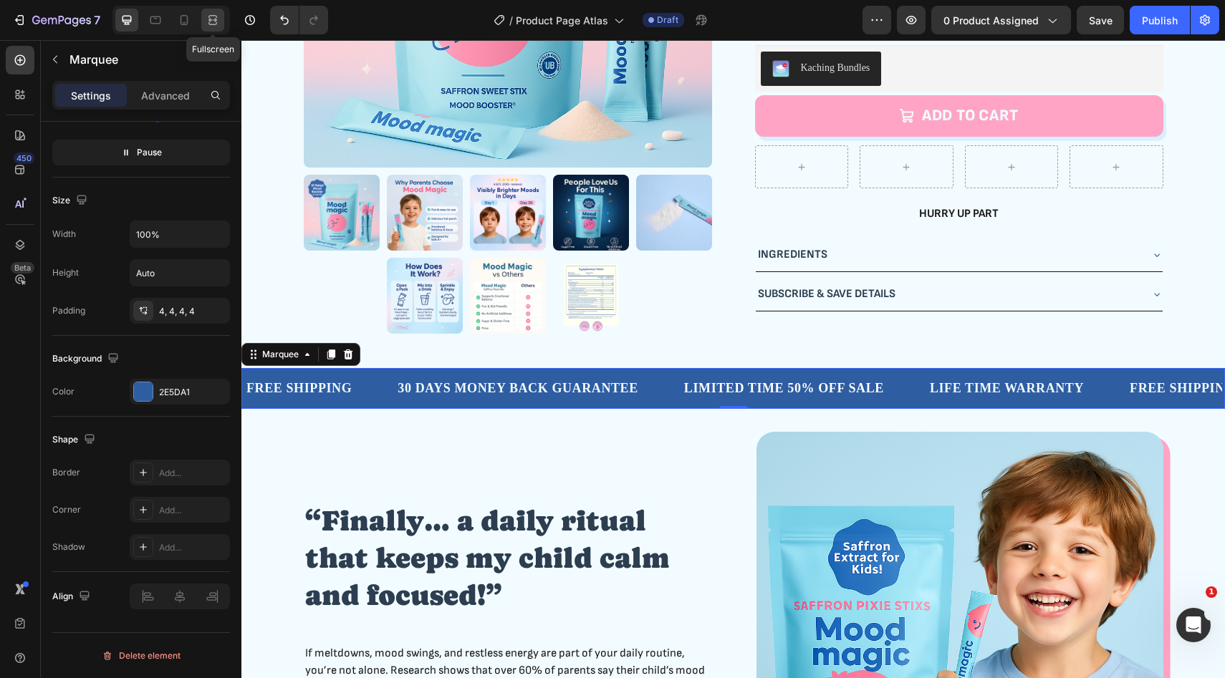
click at [205, 14] on div at bounding box center [212, 20] width 23 height 23
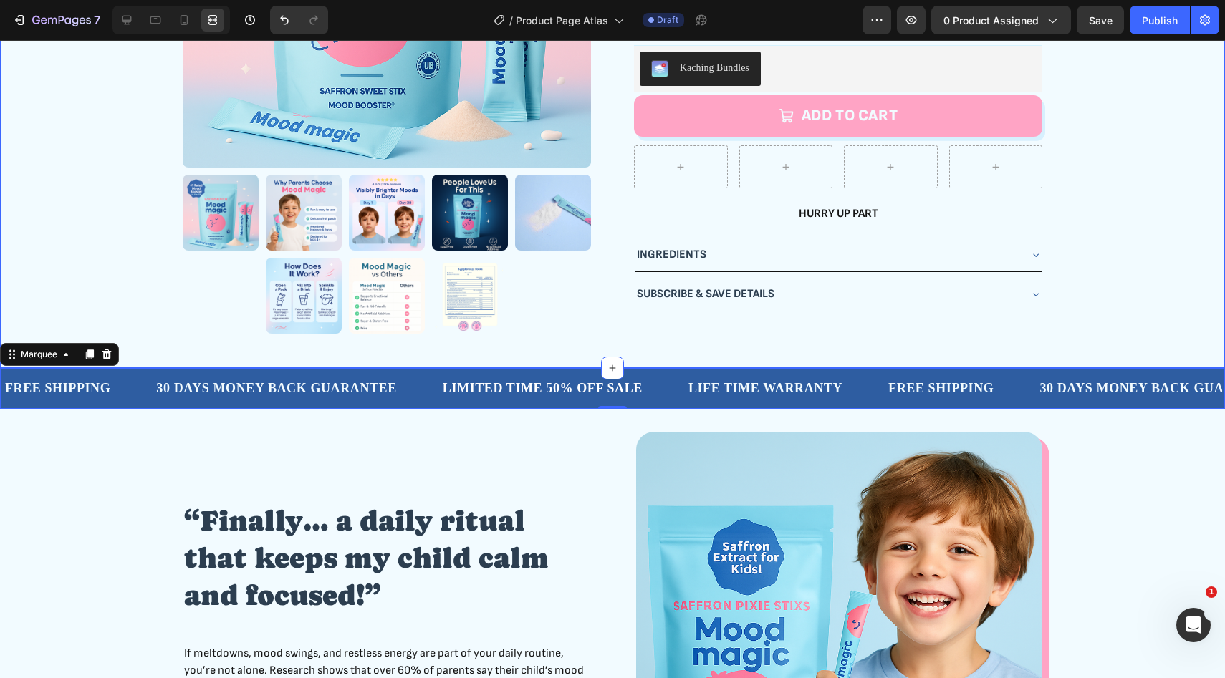
click at [87, 299] on div "Product Images Icon Icon Icon Icon Icon Icon List Row 4.7/5 (200 Reviews) Text …" at bounding box center [612, 52] width 1202 height 586
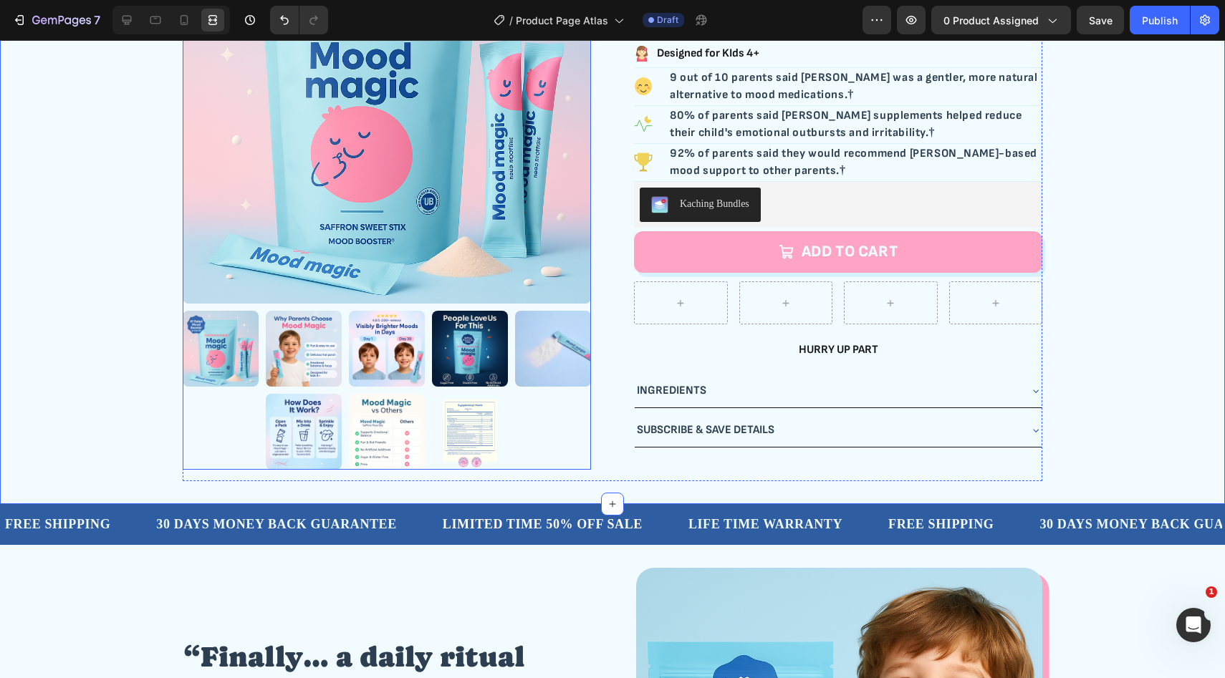
scroll to position [196, 0]
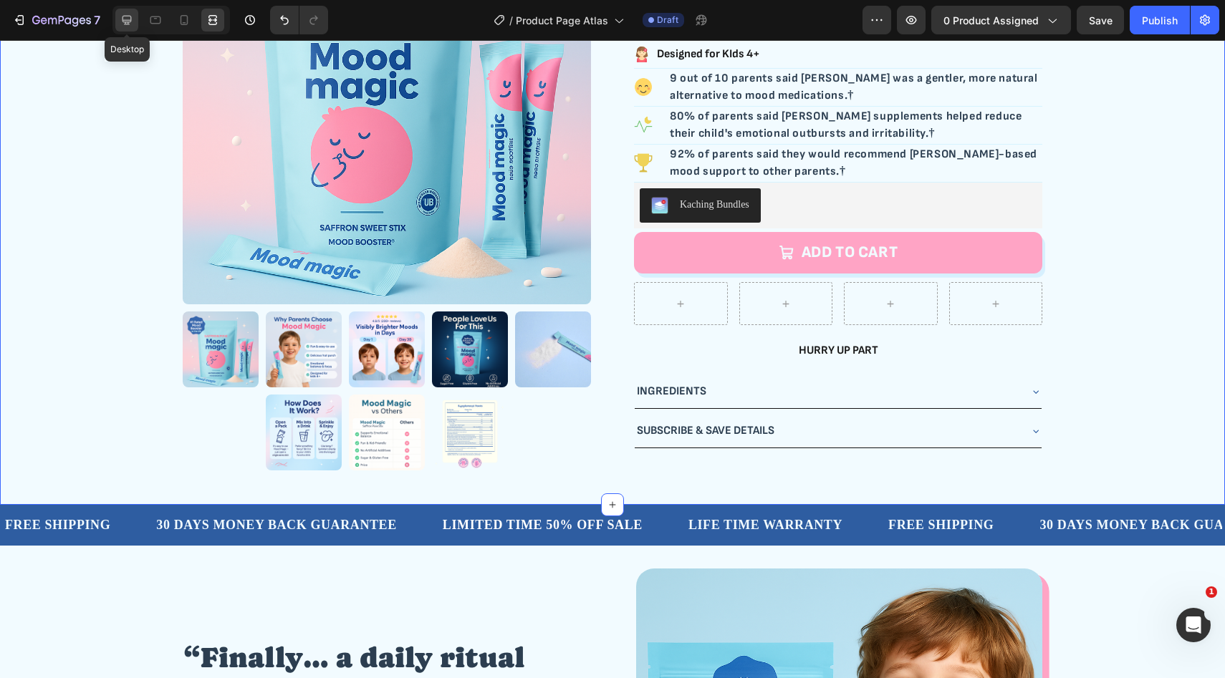
click at [133, 19] on icon at bounding box center [127, 20] width 14 height 14
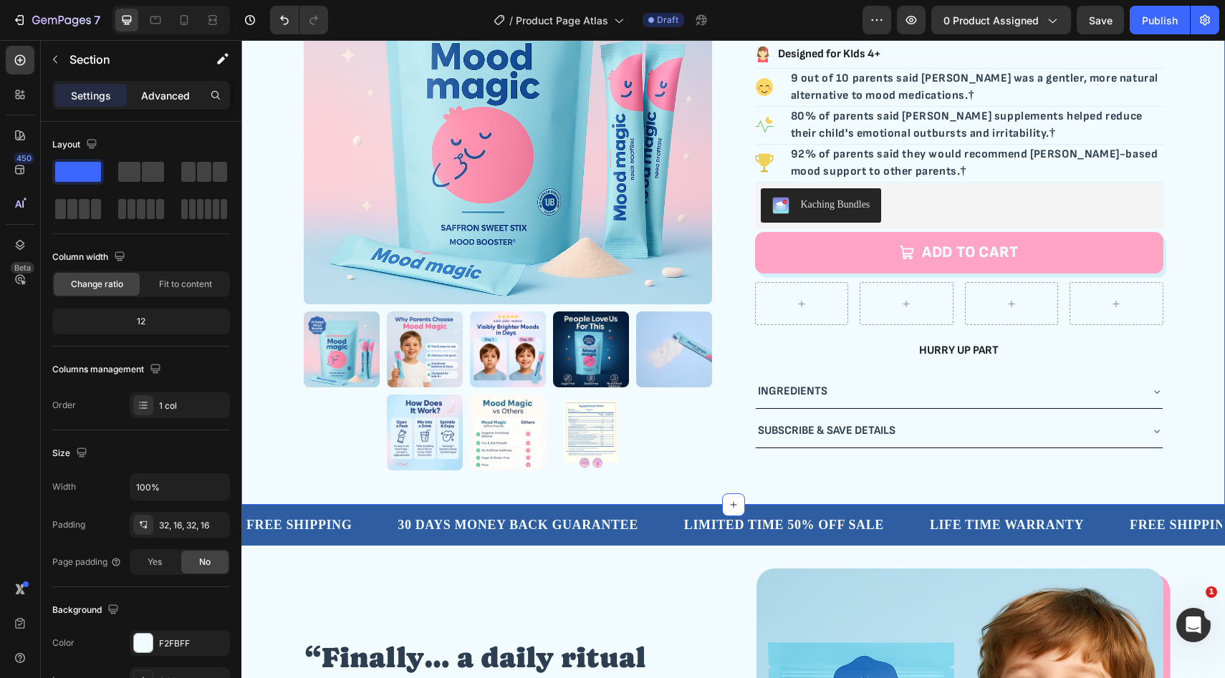
click at [156, 97] on p "Advanced" at bounding box center [165, 95] width 49 height 15
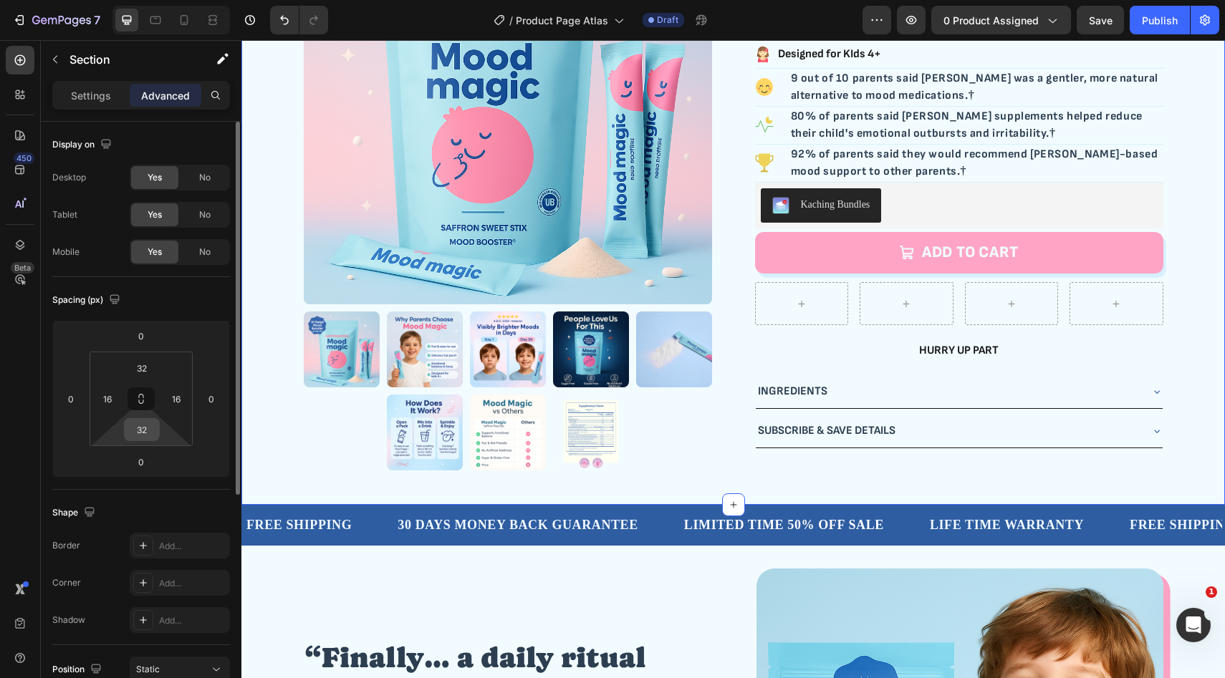
click at [156, 428] on div "32" at bounding box center [142, 429] width 36 height 23
click at [150, 428] on input "32" at bounding box center [141, 429] width 29 height 21
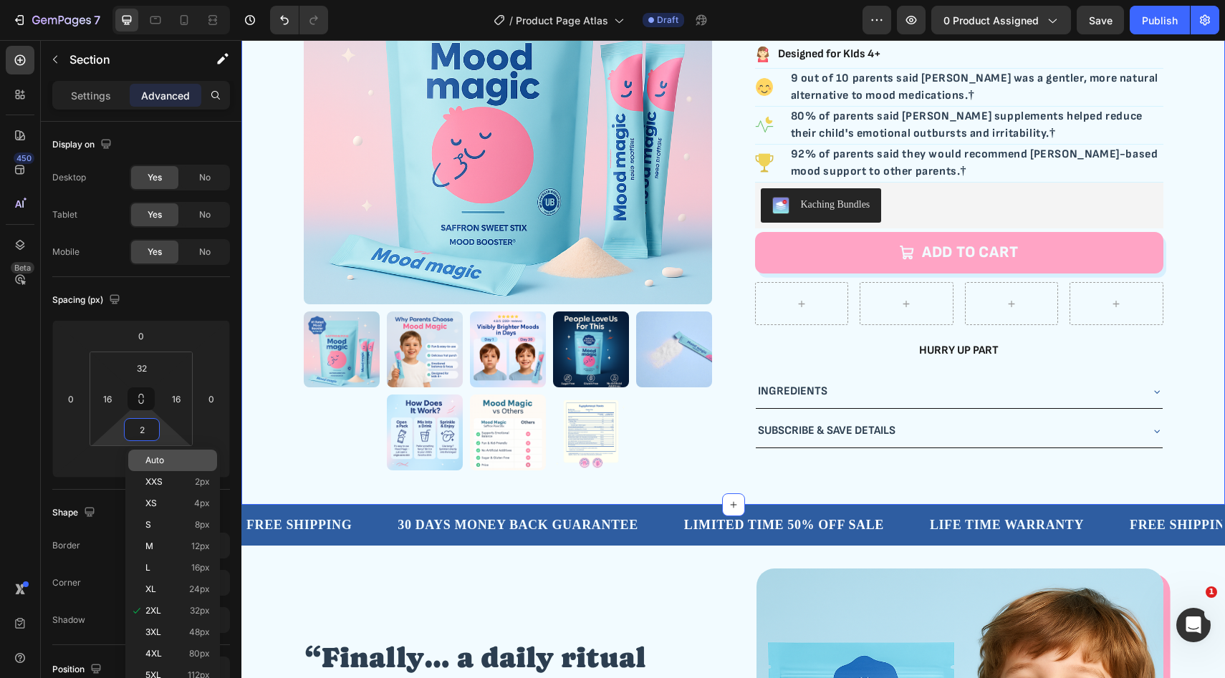
click at [148, 463] on span "Auto" at bounding box center [154, 461] width 19 height 10
type input "Auto"
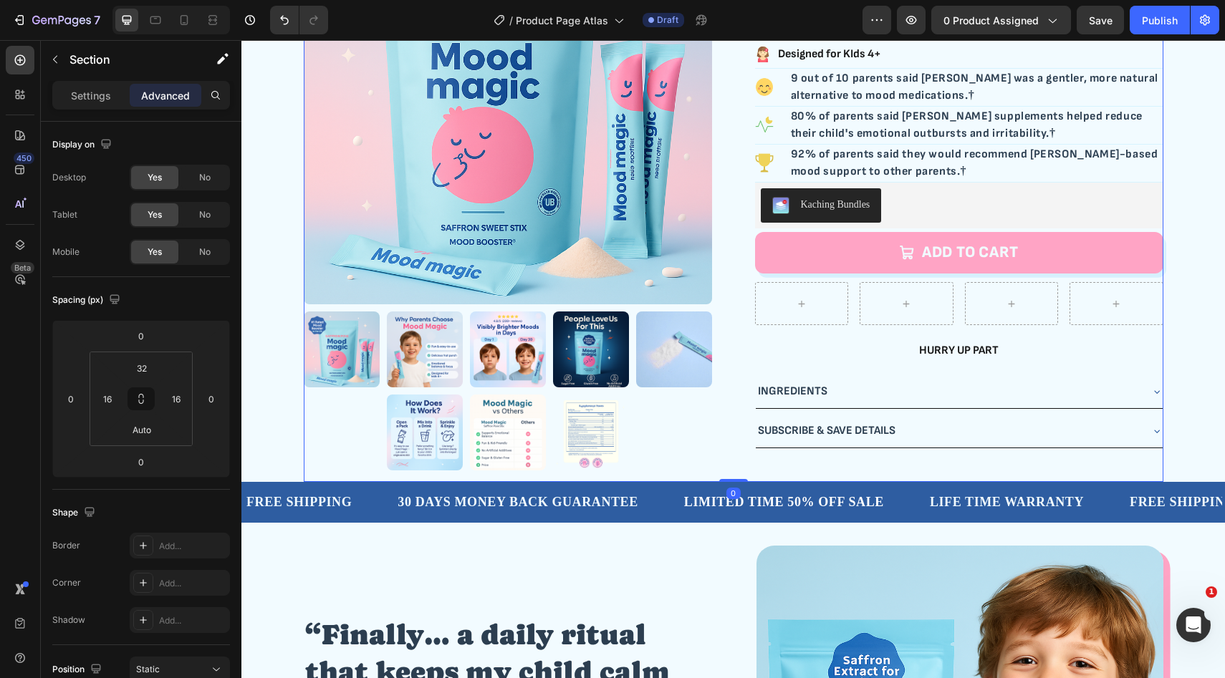
click at [774, 470] on div "Icon Icon Icon Icon Icon Icon List Row 4.7/5 (200 Reviews) Text Block Row Mood …" at bounding box center [959, 189] width 408 height 586
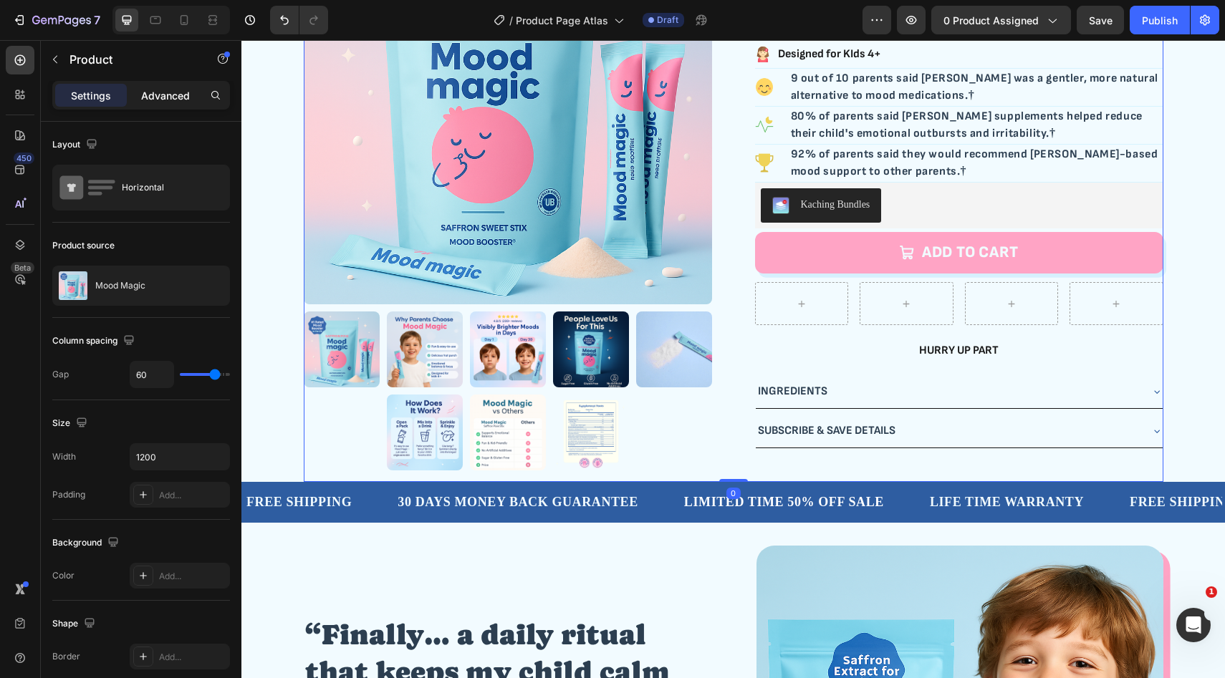
click at [168, 99] on p "Advanced" at bounding box center [165, 95] width 49 height 15
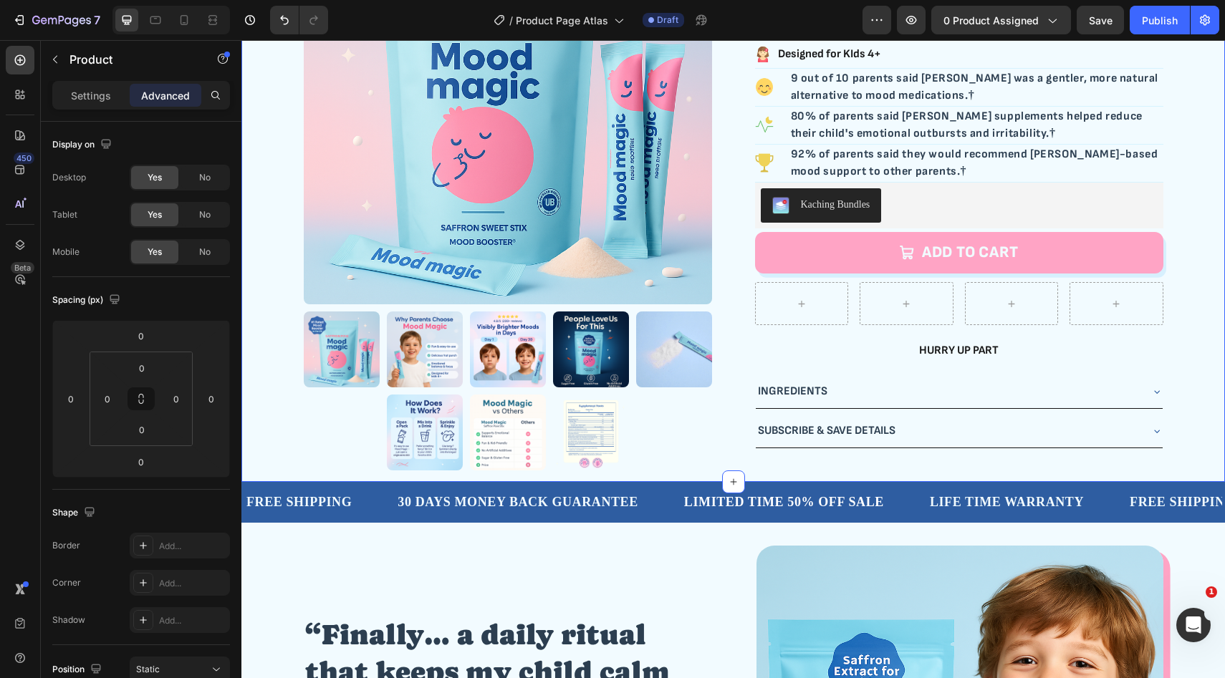
click at [279, 448] on div "Product Images Icon Icon Icon Icon Icon Icon List Row 4.7/5 (200 Reviews) Text …" at bounding box center [733, 189] width 960 height 586
click at [153, 432] on input "Auto" at bounding box center [141, 429] width 29 height 21
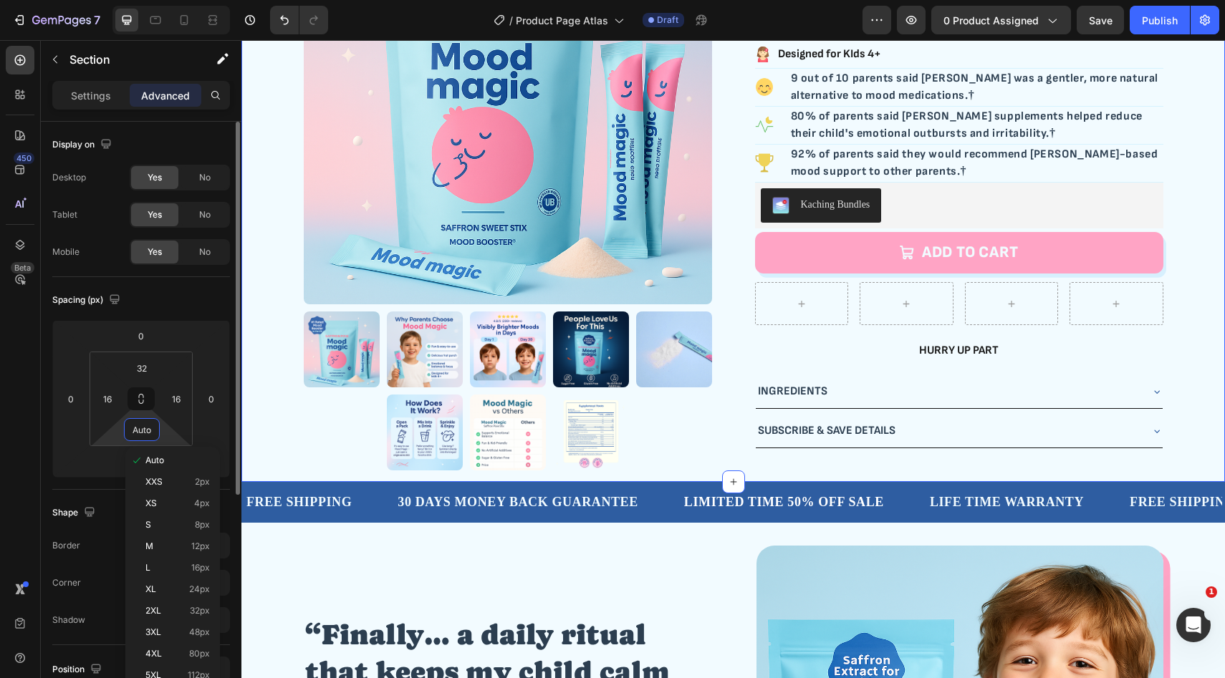
click at [143, 432] on input "Auto" at bounding box center [141, 429] width 29 height 21
type input "0"
click at [174, 303] on div "Spacing (px)" at bounding box center [141, 300] width 178 height 23
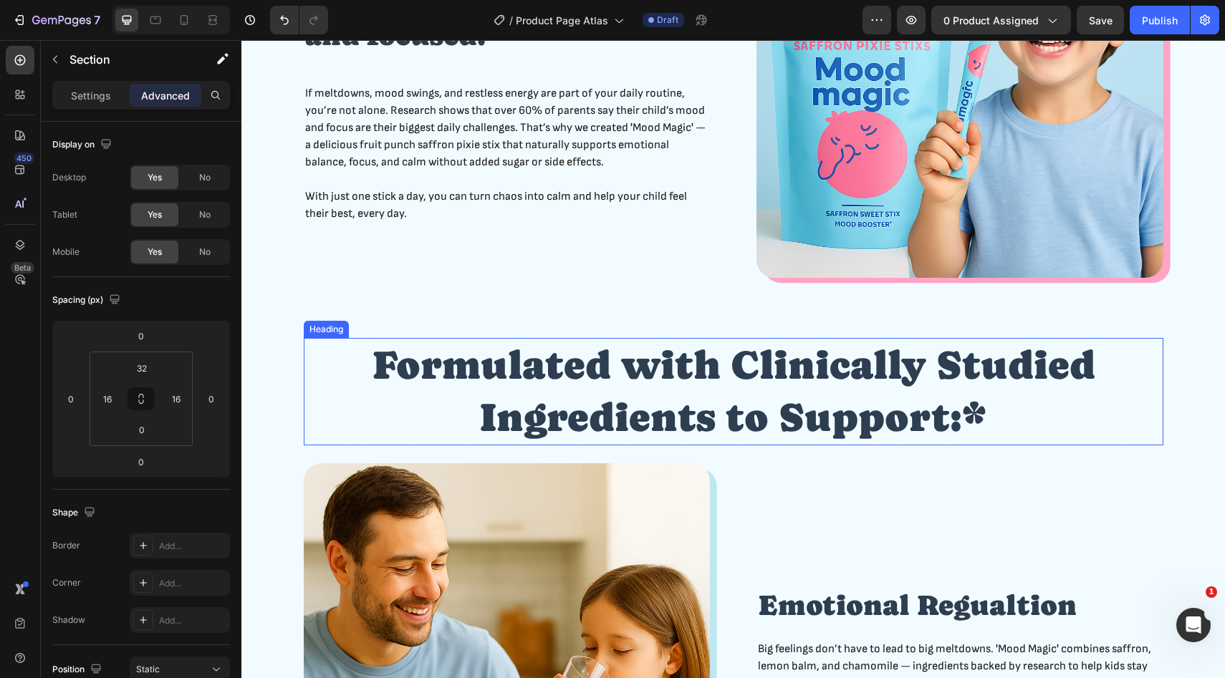
scroll to position [872, 0]
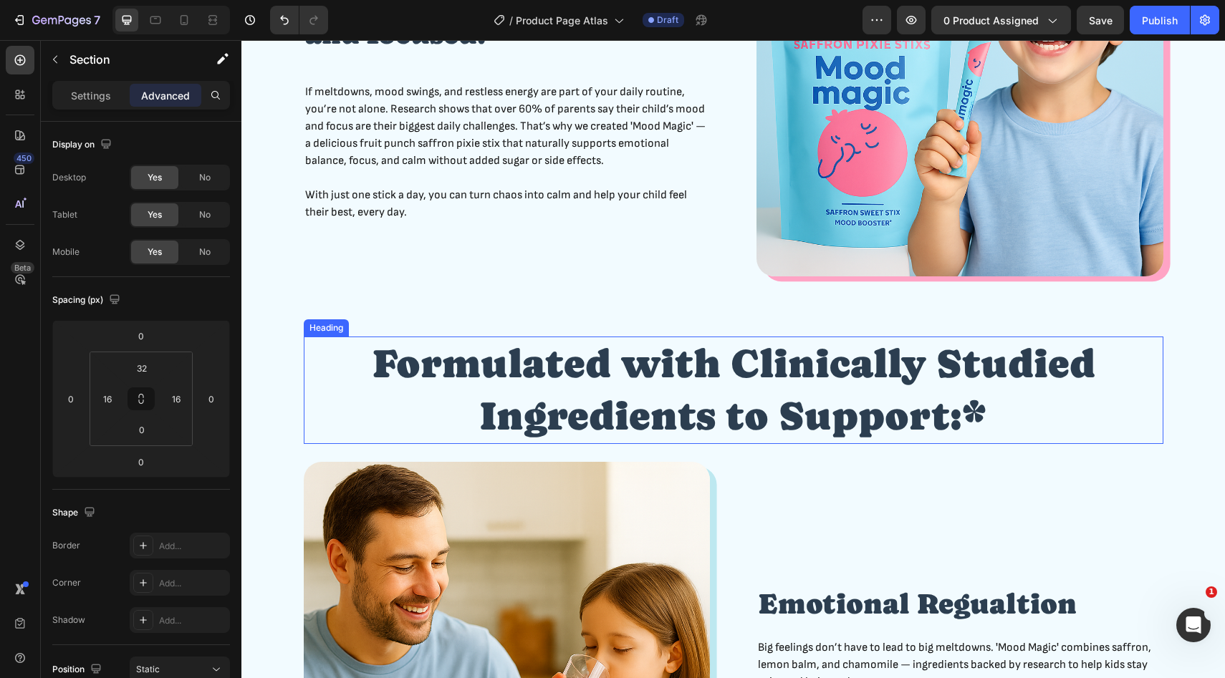
click at [741, 368] on h2 "Formulated with Clinically Studied Ingredients to Support:*" at bounding box center [733, 390] width 859 height 107
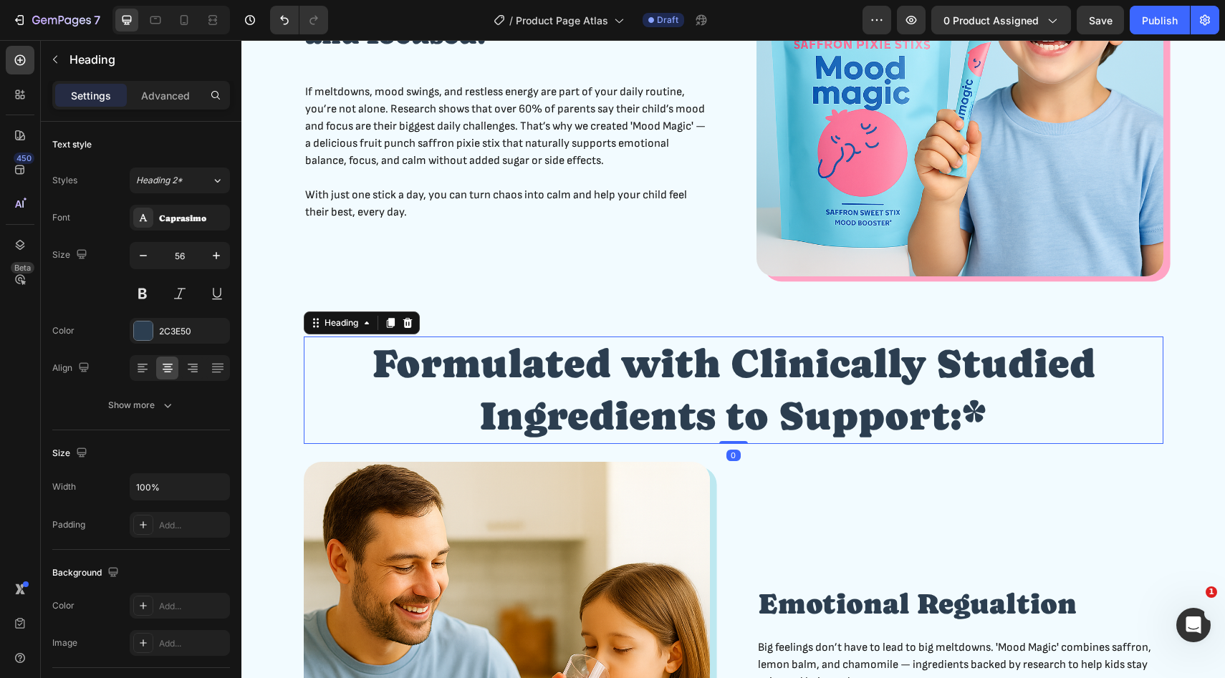
click at [546, 403] on h2 "Formulated with Clinically Studied Ingredients to Support:*" at bounding box center [733, 390] width 859 height 107
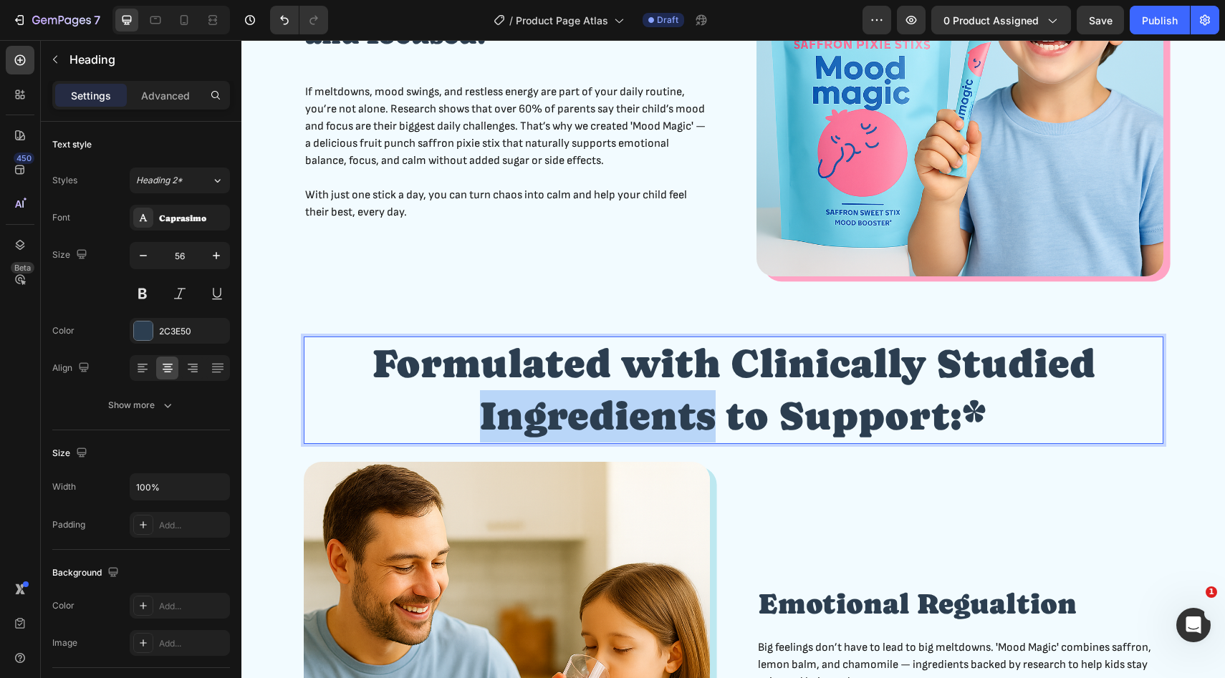
click at [546, 403] on p "Formulated with Clinically Studied Ingredients to Support:*" at bounding box center [733, 390] width 857 height 105
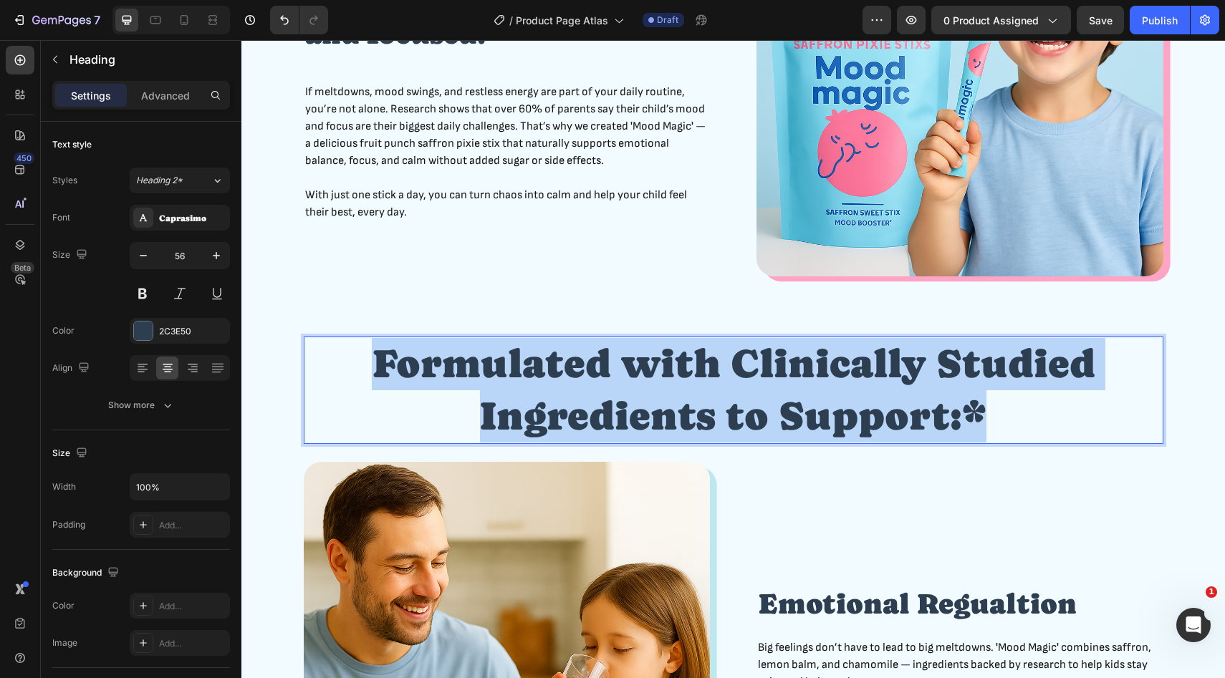
click at [546, 403] on p "Formulated with Clinically Studied Ingredients to Support:*" at bounding box center [733, 390] width 857 height 105
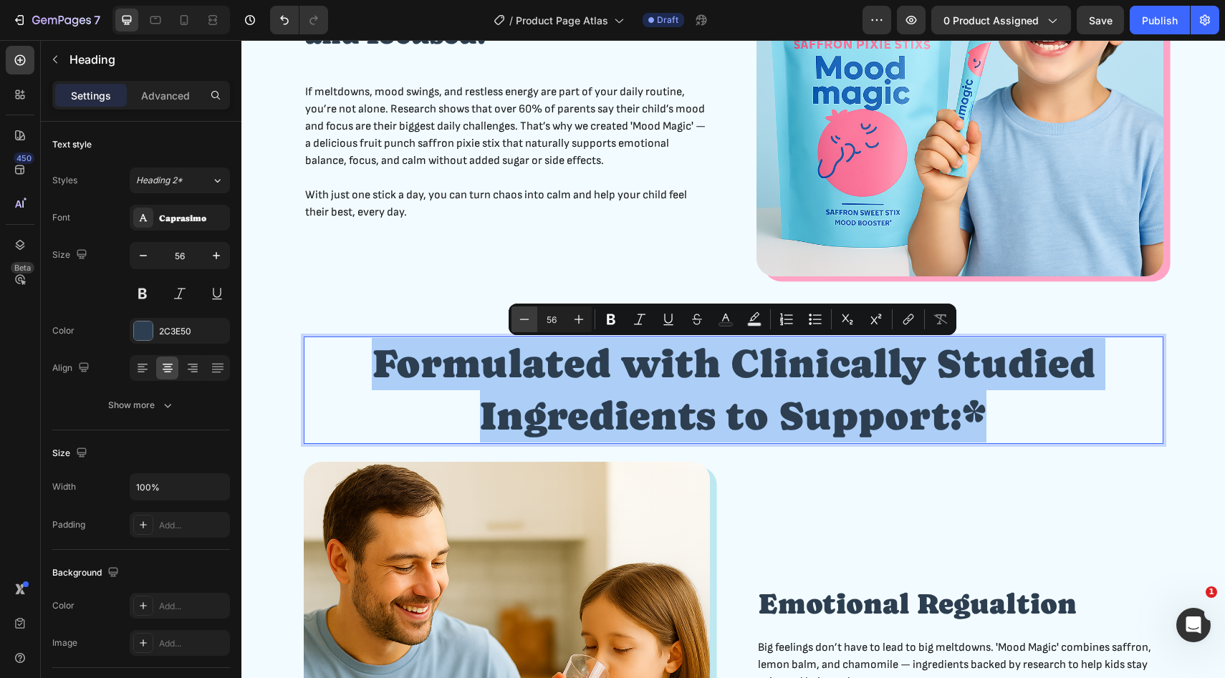
click at [529, 317] on icon "Editor contextual toolbar" at bounding box center [524, 319] width 14 height 14
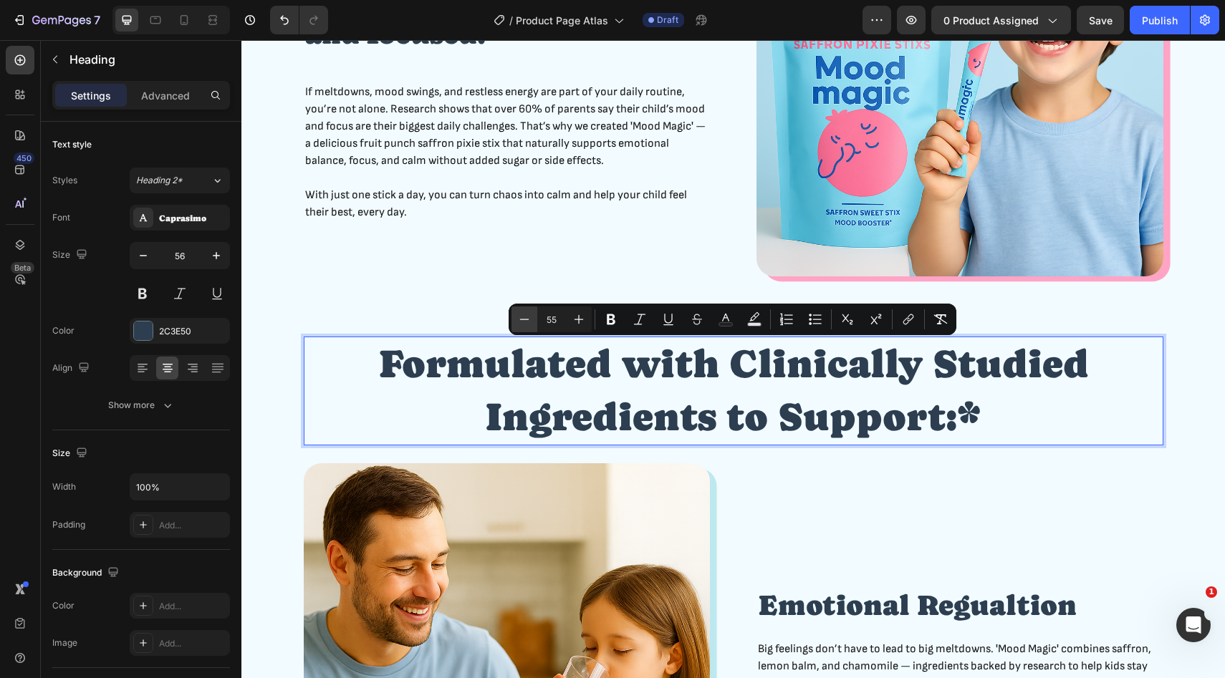
click at [529, 317] on icon "Editor contextual toolbar" at bounding box center [524, 319] width 14 height 14
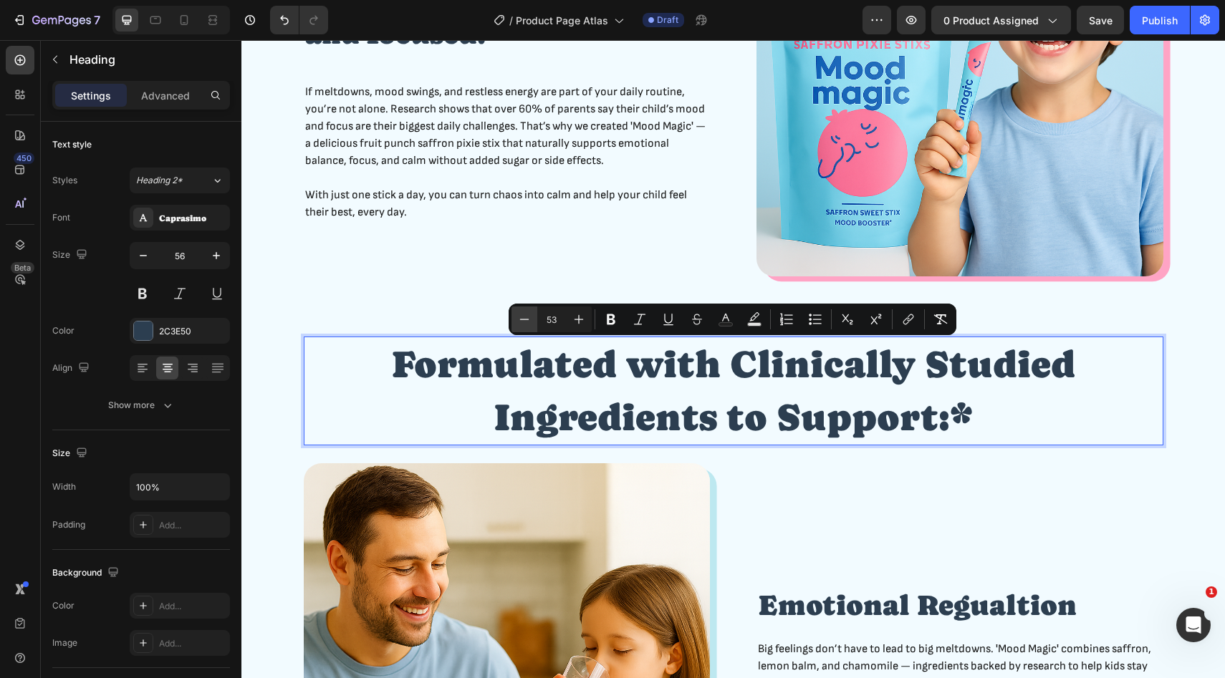
click at [529, 317] on icon "Editor contextual toolbar" at bounding box center [524, 319] width 14 height 14
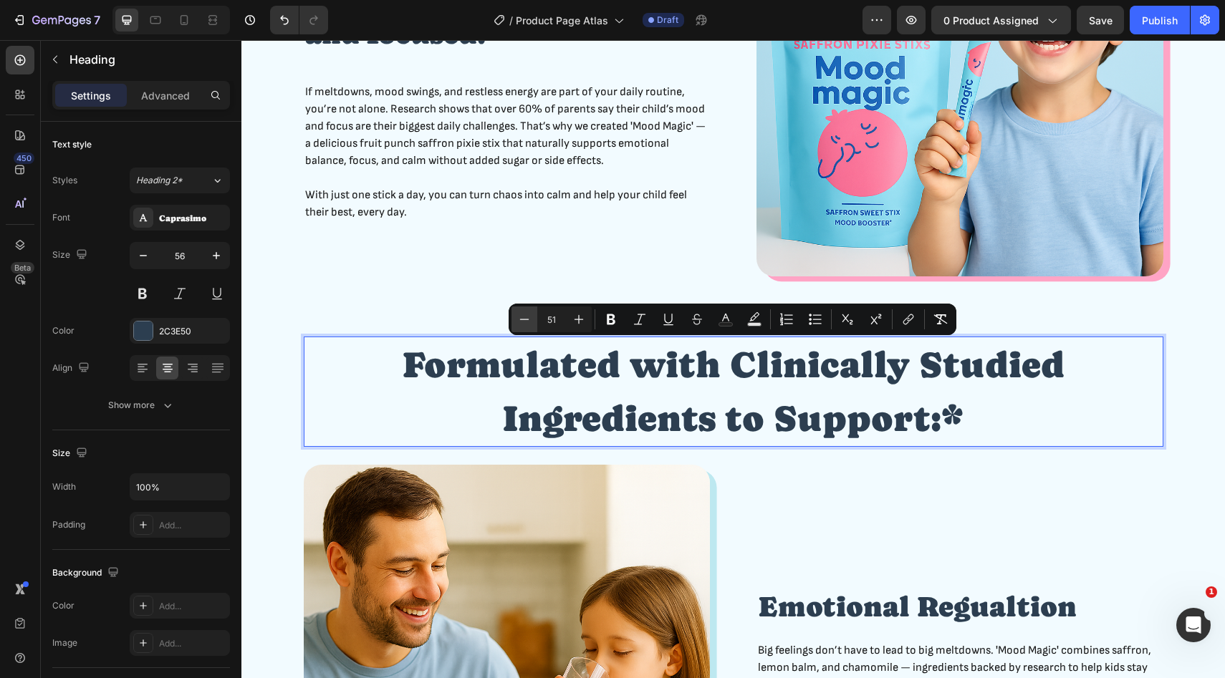
click at [529, 317] on icon "Editor contextual toolbar" at bounding box center [524, 319] width 14 height 14
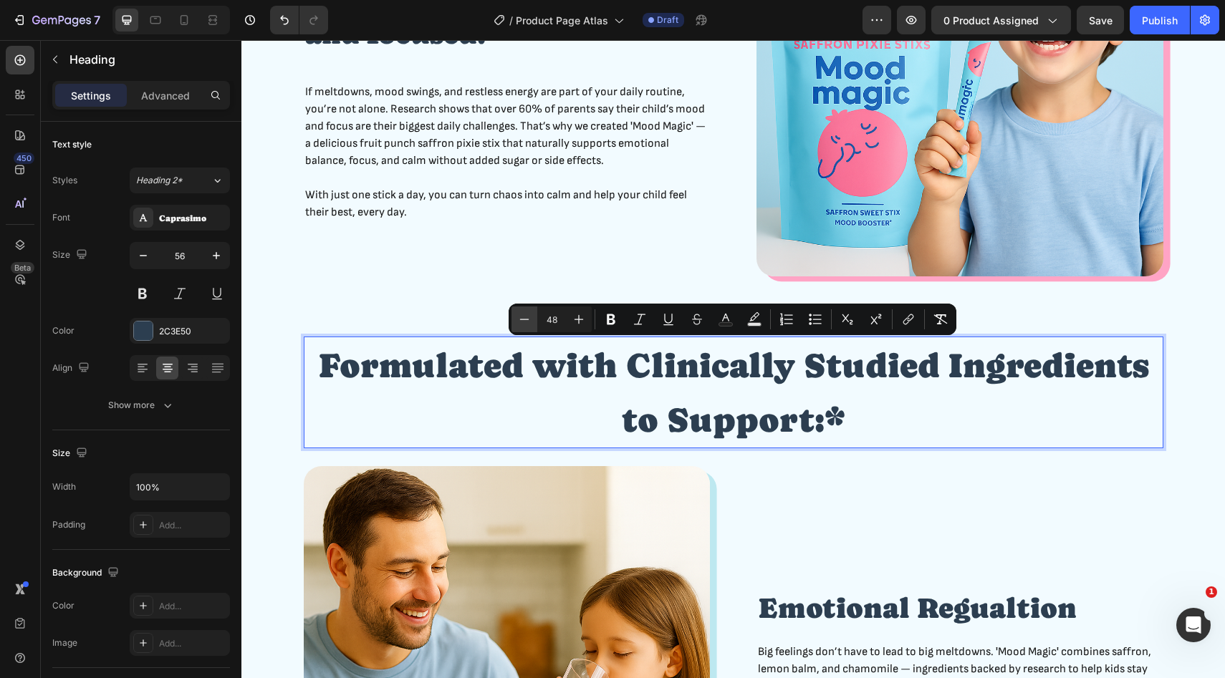
click at [529, 317] on icon "Editor contextual toolbar" at bounding box center [524, 319] width 14 height 14
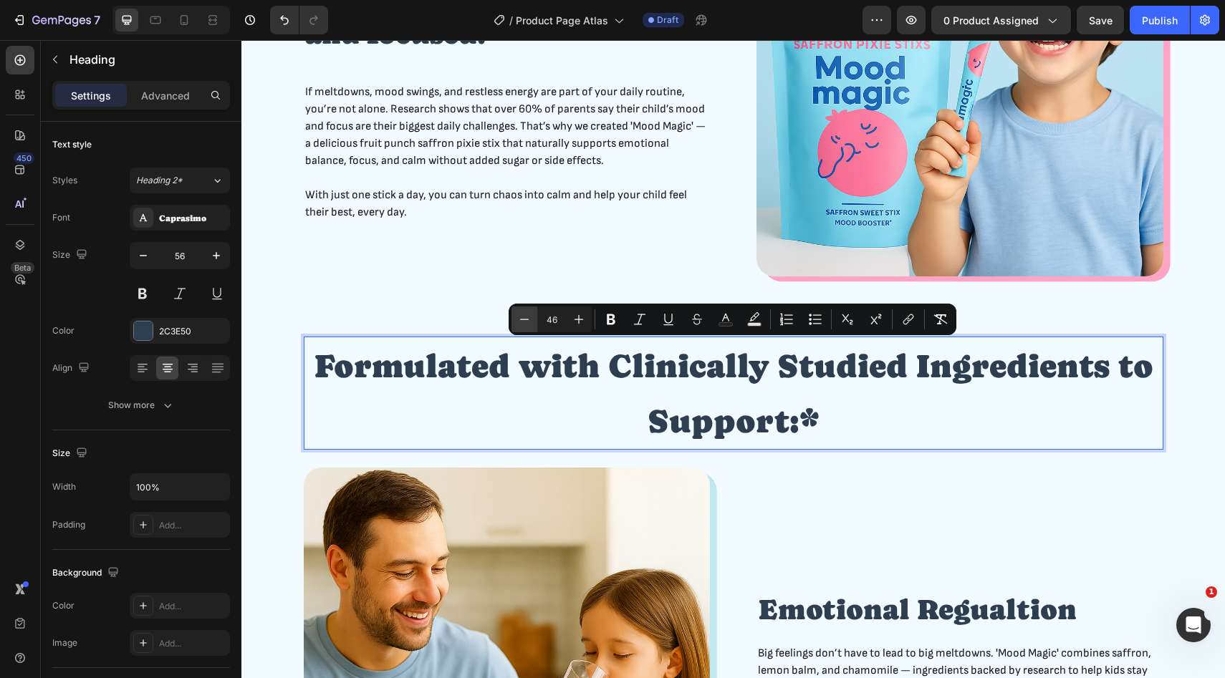
click at [529, 317] on icon "Editor contextual toolbar" at bounding box center [524, 319] width 14 height 14
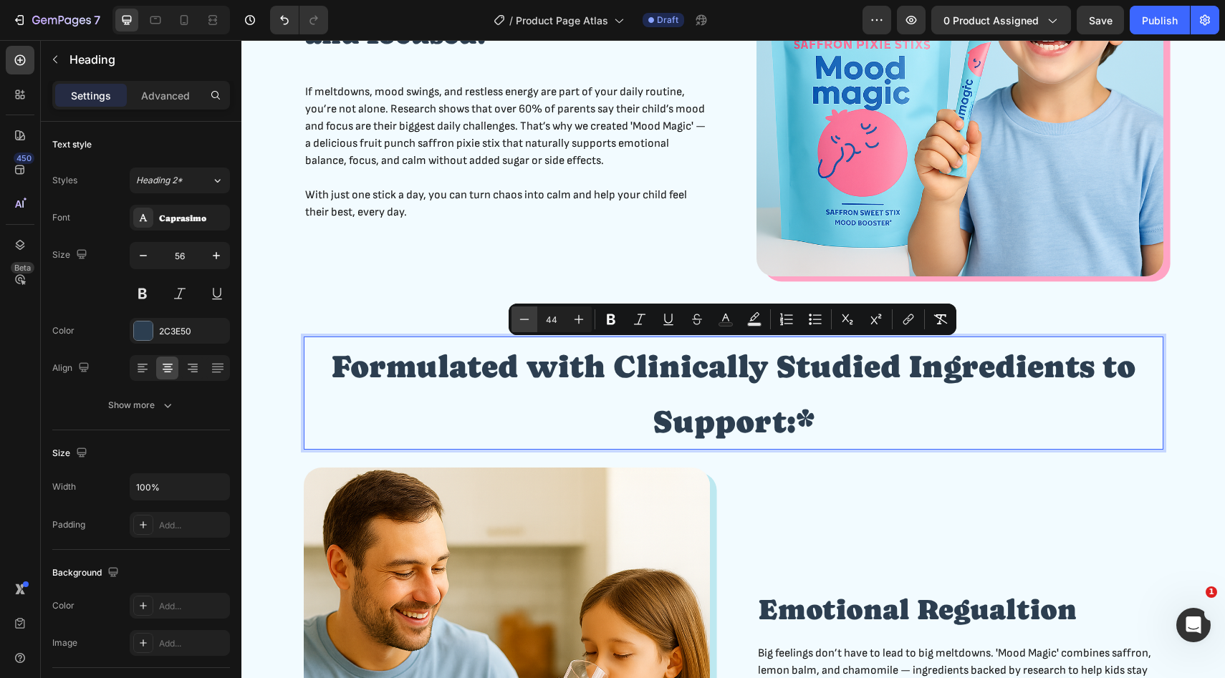
click at [529, 317] on icon "Editor contextual toolbar" at bounding box center [524, 319] width 14 height 14
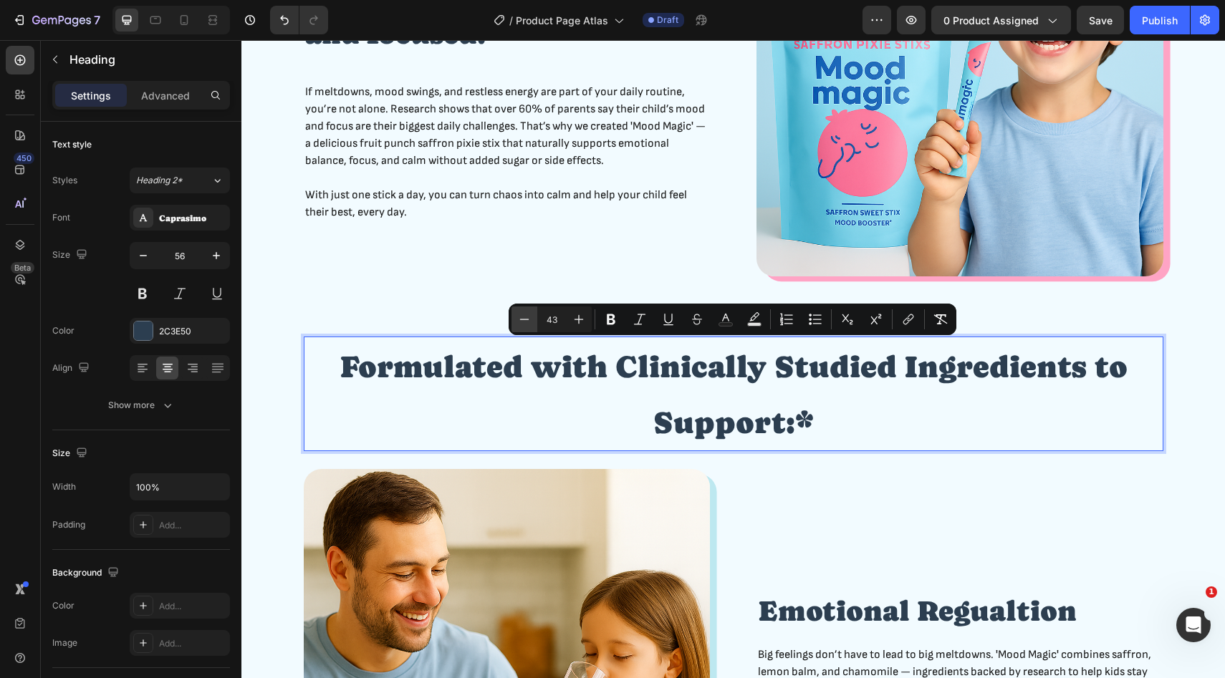
click at [529, 317] on icon "Editor contextual toolbar" at bounding box center [524, 319] width 14 height 14
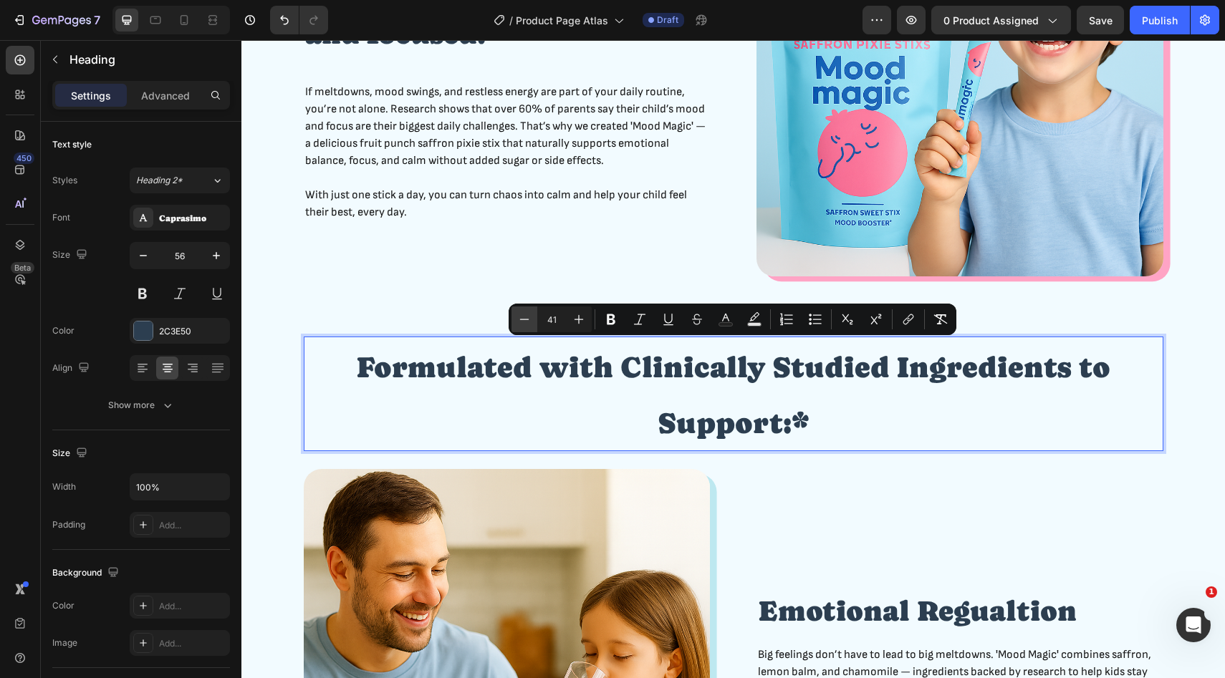
click at [529, 317] on icon "Editor contextual toolbar" at bounding box center [524, 319] width 14 height 14
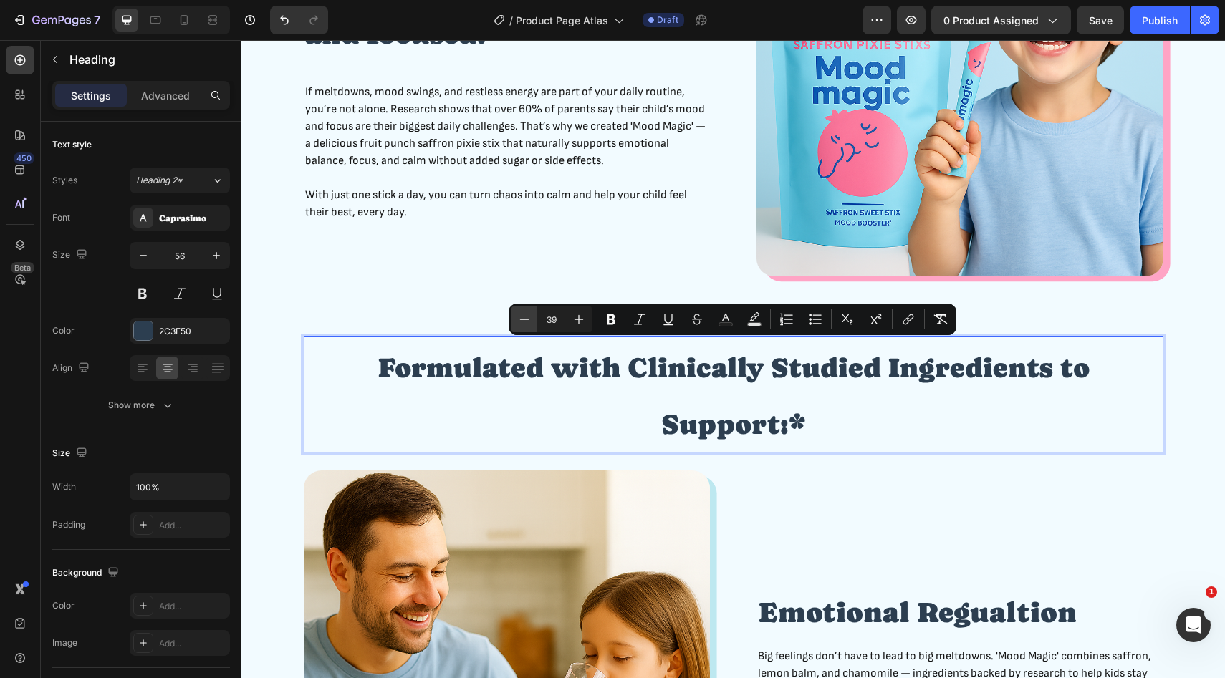
click at [529, 317] on icon "Editor contextual toolbar" at bounding box center [524, 319] width 14 height 14
type input "38"
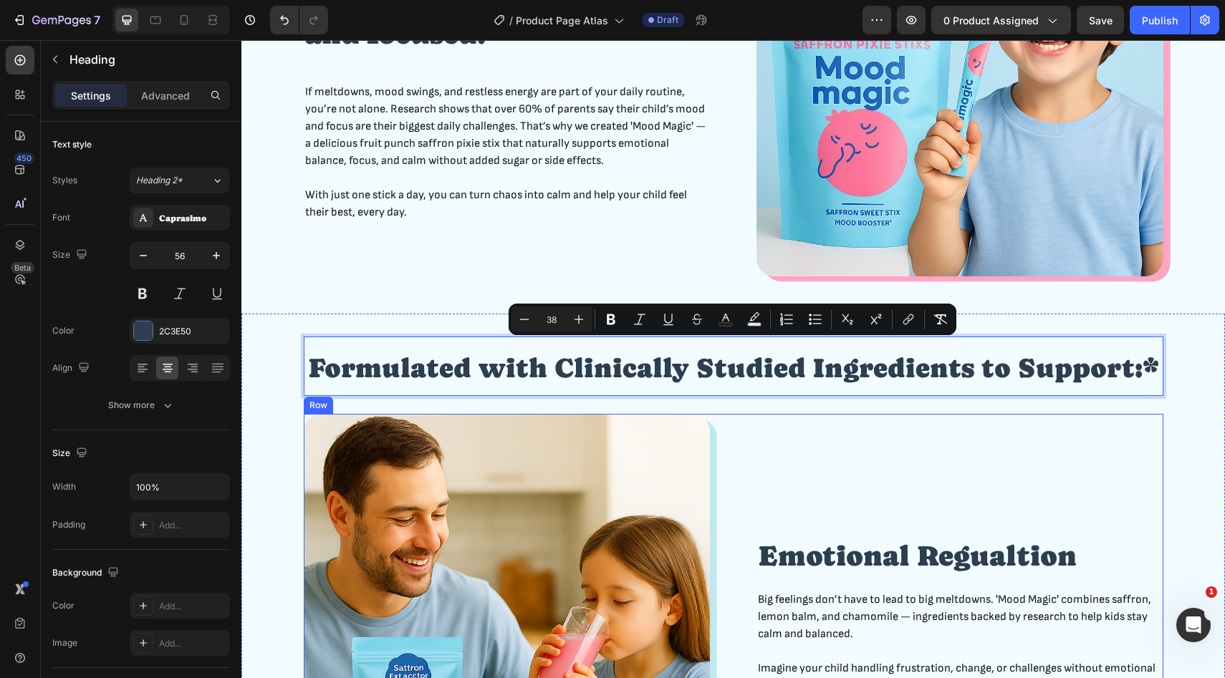
click at [842, 426] on div "Emotional Regualtion Heading Big feelings don’t have to lead to big meltdowns. …" at bounding box center [959, 624] width 407 height 421
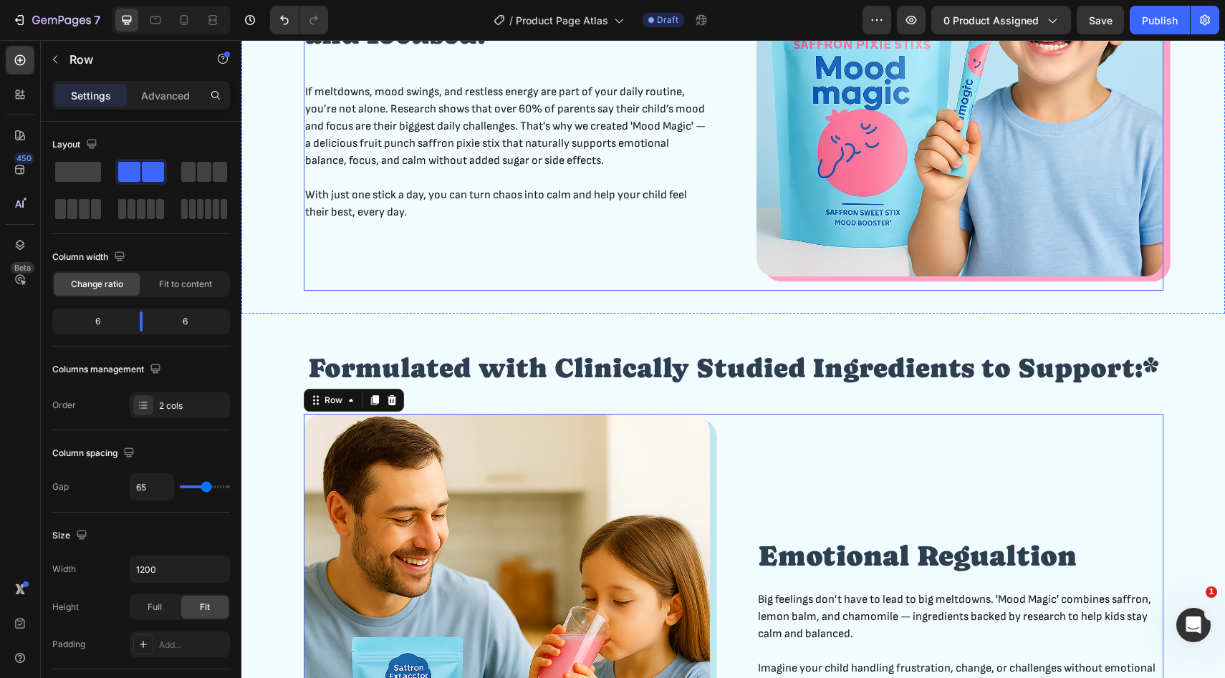
click at [710, 285] on div "“Finally… a daily ritual that keeps my child calm and focused!” Heading If melt…" at bounding box center [733, 80] width 859 height 421
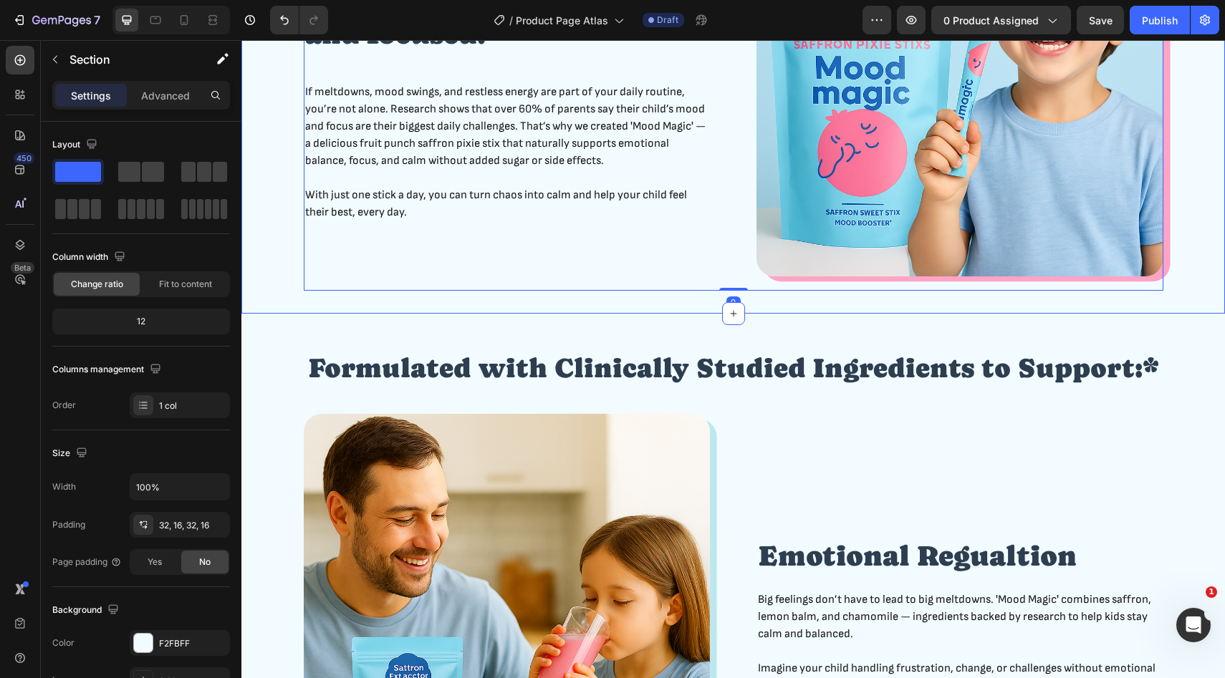
click at [663, 301] on div "“Finally… a daily ritual that keeps my child calm and focused!” Heading If melt…" at bounding box center [732, 80] width 983 height 467
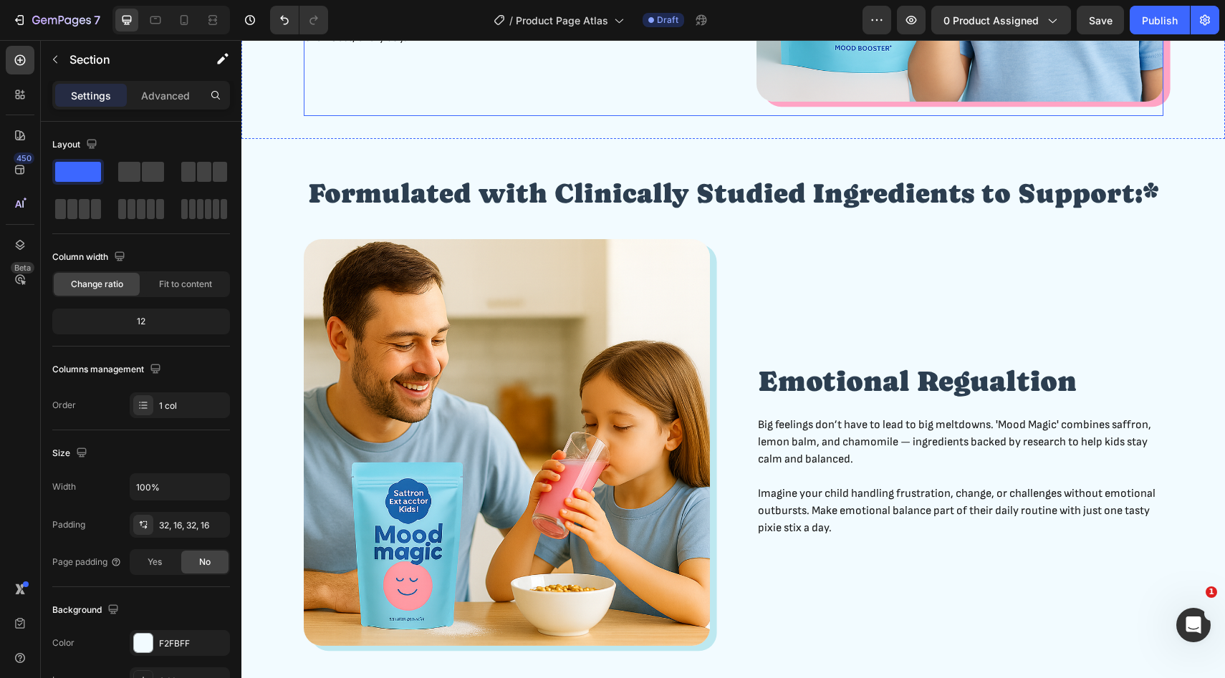
scroll to position [1060, 0]
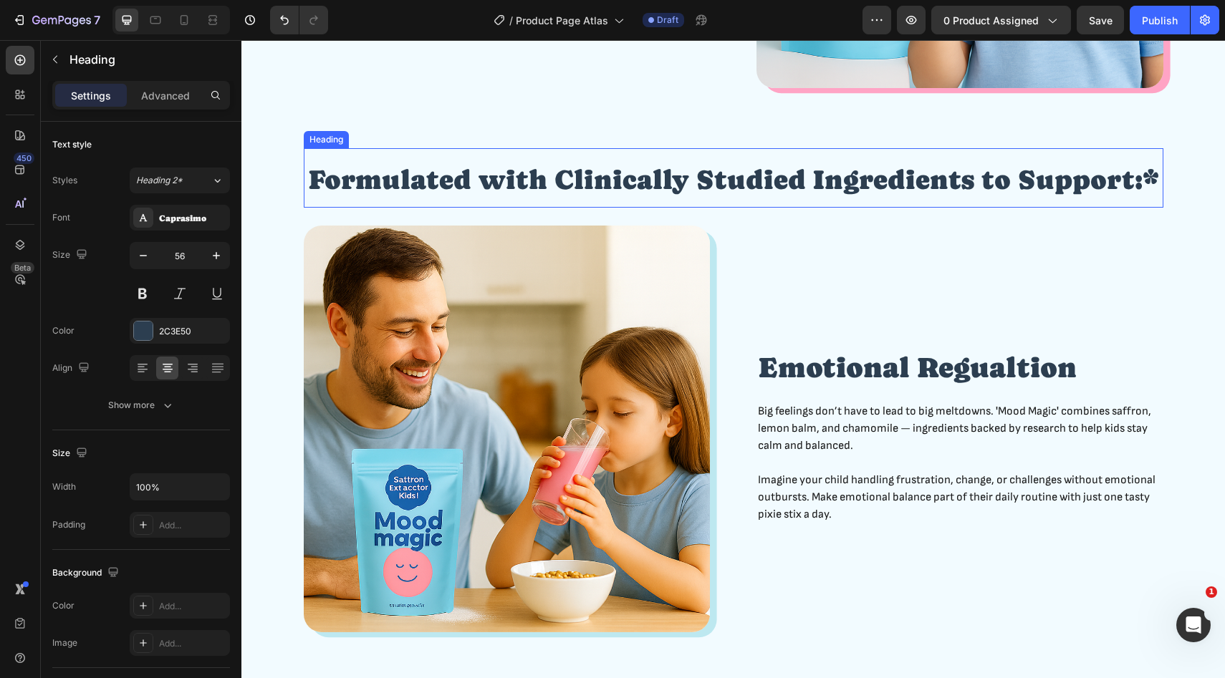
click at [819, 194] on span "Formulated with Clinically Studied Ingredients to Support:*" at bounding box center [733, 180] width 851 height 32
click at [410, 136] on icon at bounding box center [407, 135] width 9 height 10
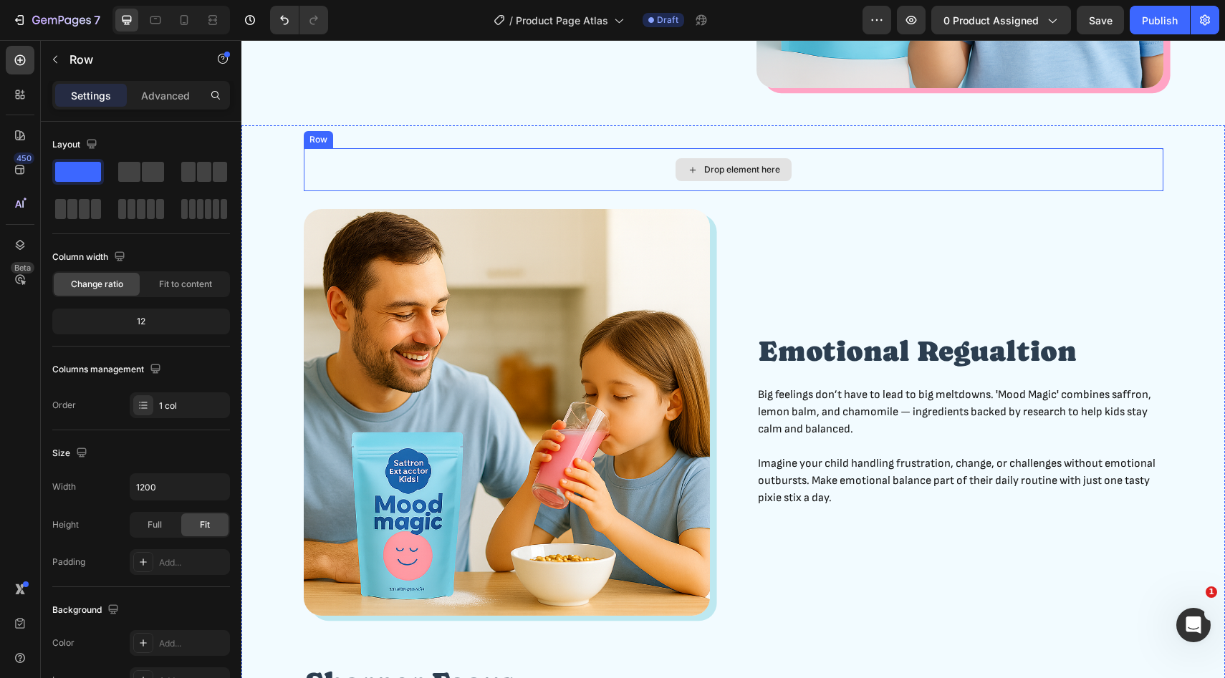
click at [317, 173] on div "Drop element here" at bounding box center [733, 169] width 859 height 43
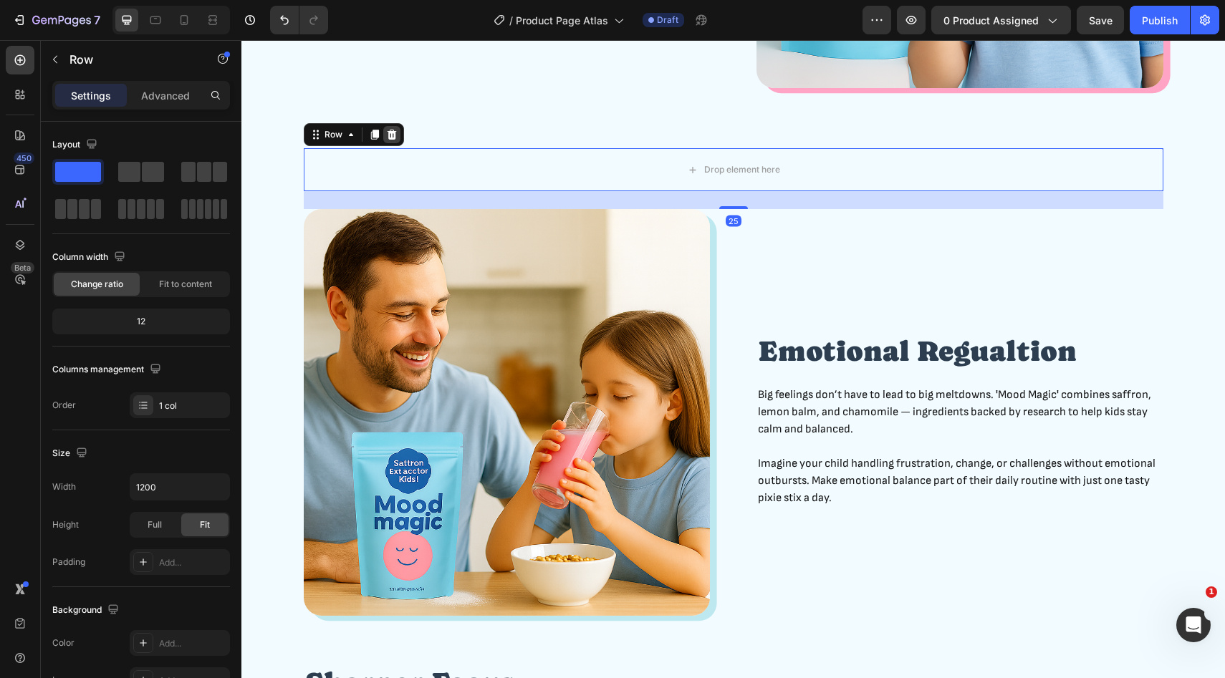
click at [387, 135] on icon at bounding box center [391, 134] width 11 height 11
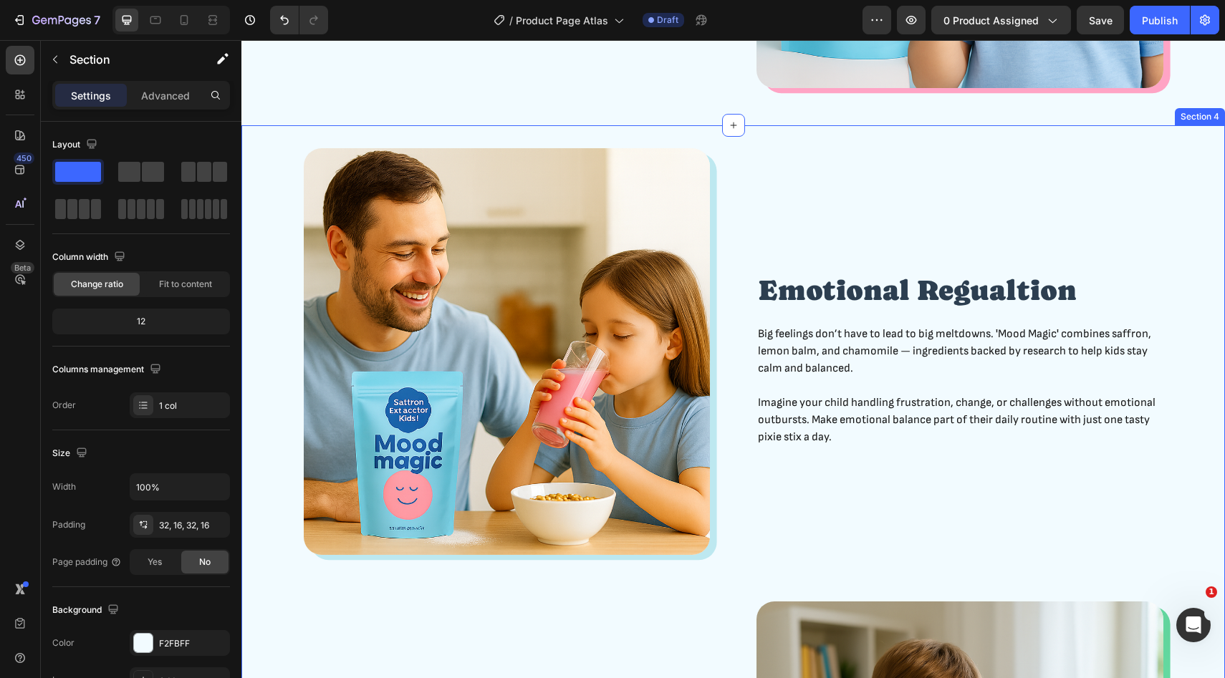
click at [168, 98] on p "Advanced" at bounding box center [165, 95] width 49 height 15
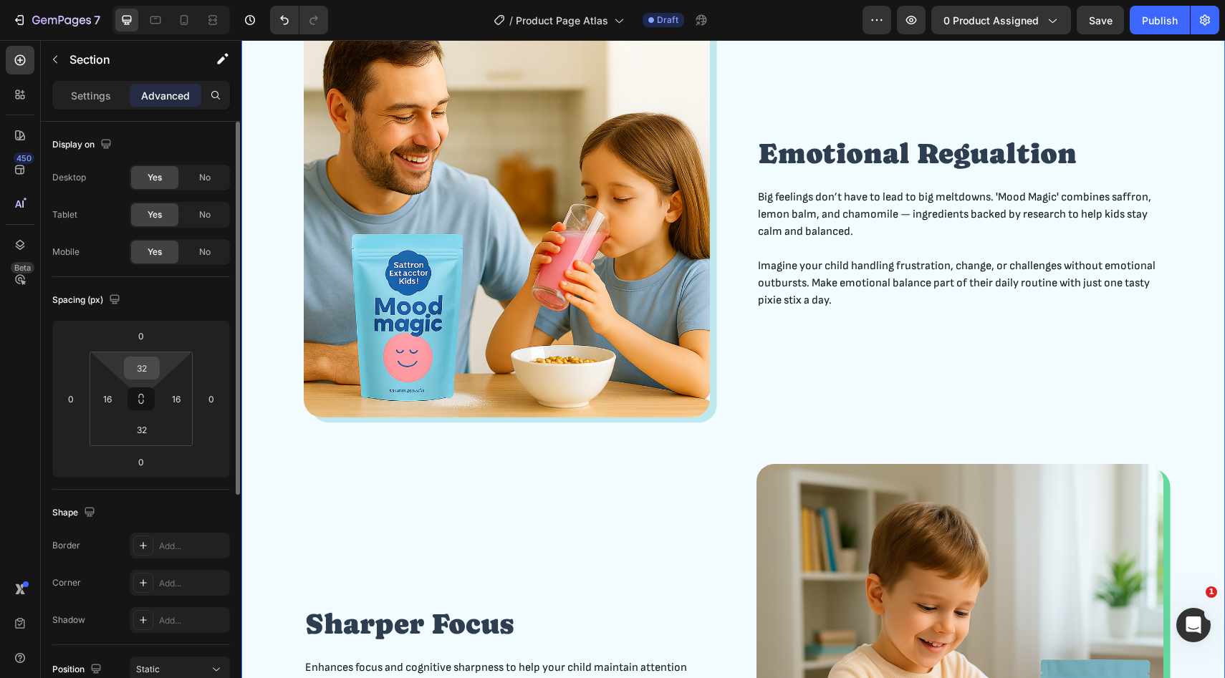
click at [155, 369] on input "32" at bounding box center [141, 367] width 29 height 21
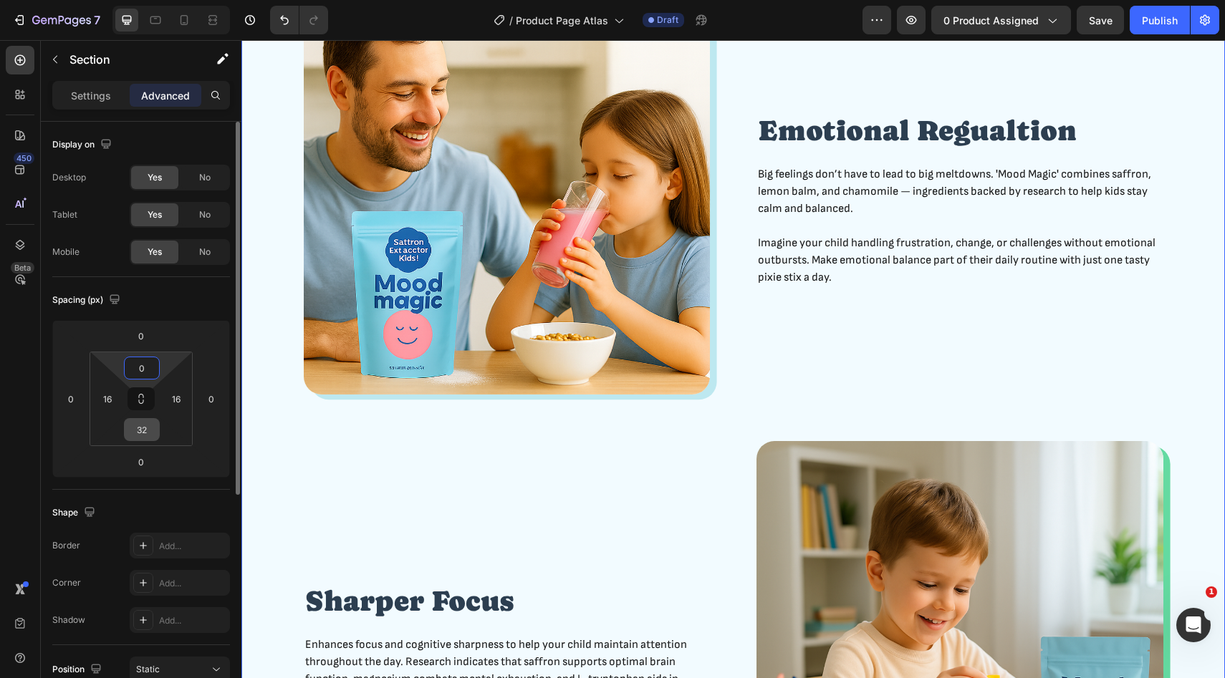
type input "0"
click at [146, 424] on input "32" at bounding box center [141, 429] width 29 height 21
type input "0"
click at [0, 0] on div "Spacing (px) 0 0 0 0 0 16 0 16" at bounding box center [0, 0] width 0 height 0
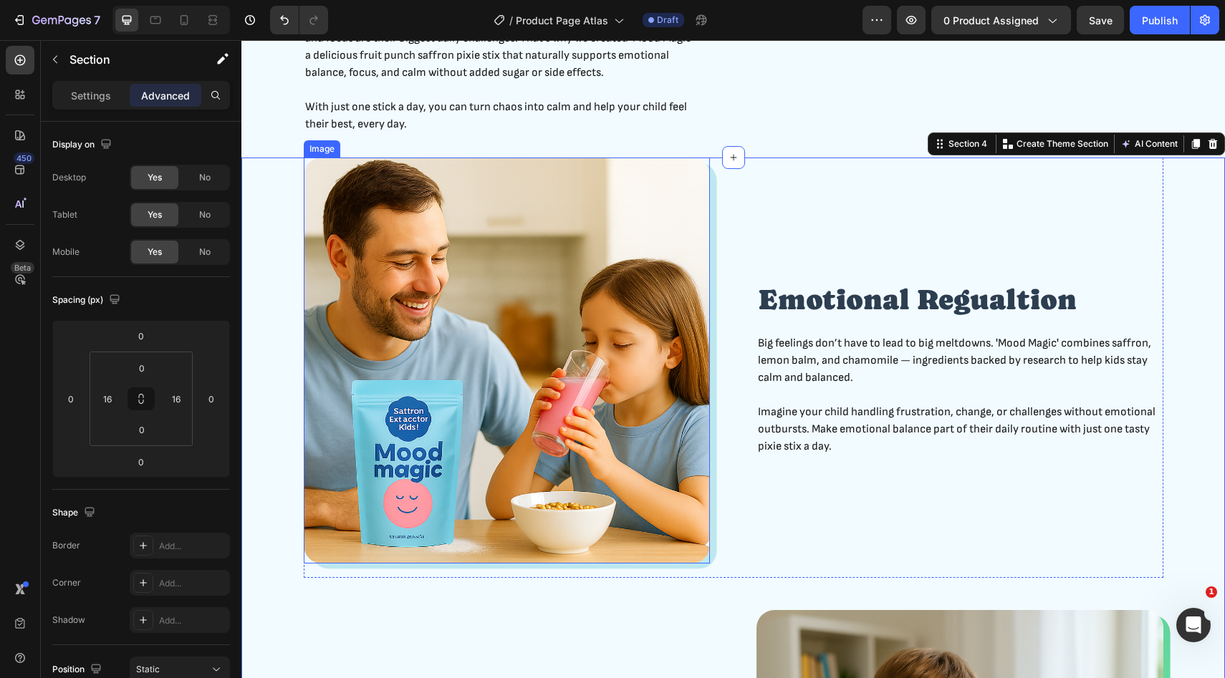
scroll to position [857, 0]
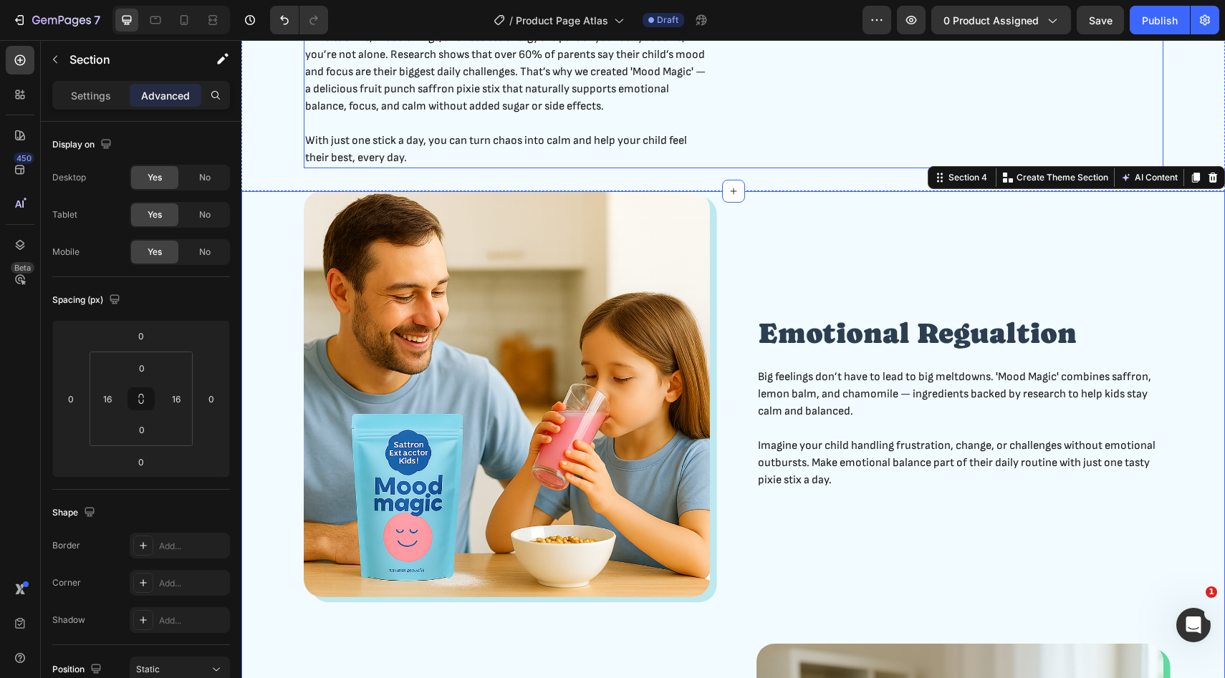
click at [641, 168] on div "“Finally… a daily ritual that keeps my child calm and focused!” Heading If melt…" at bounding box center [507, 27] width 407 height 284
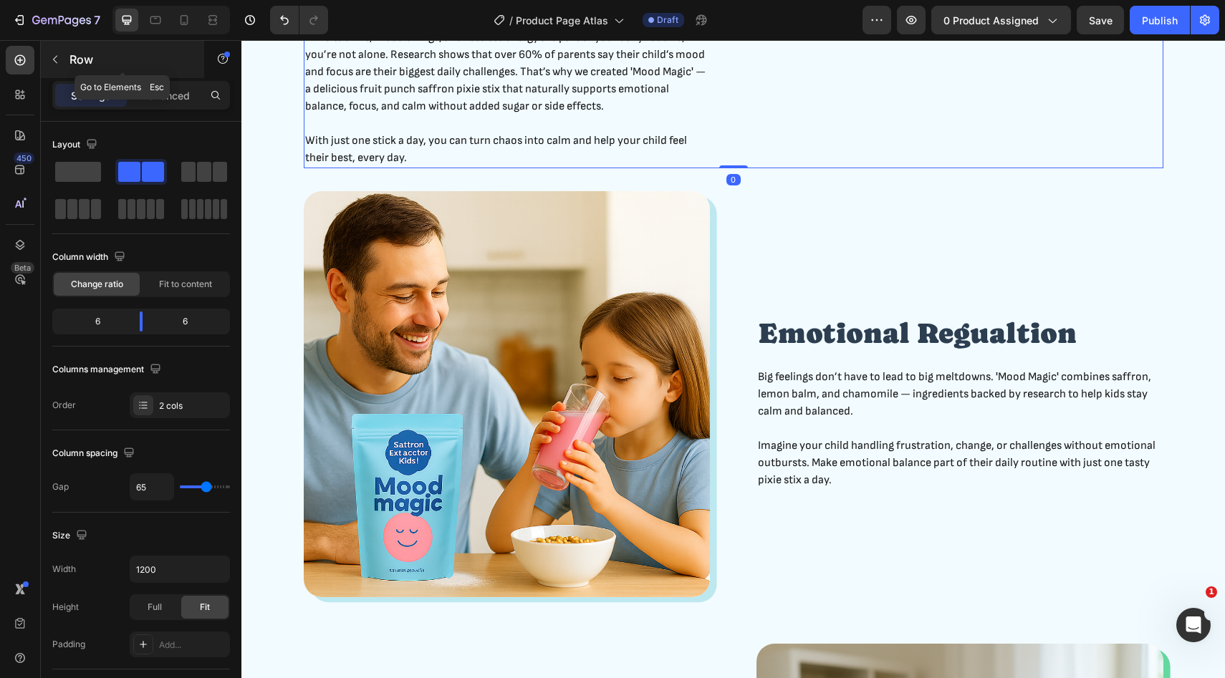
click at [180, 76] on div "Row" at bounding box center [122, 59] width 163 height 37
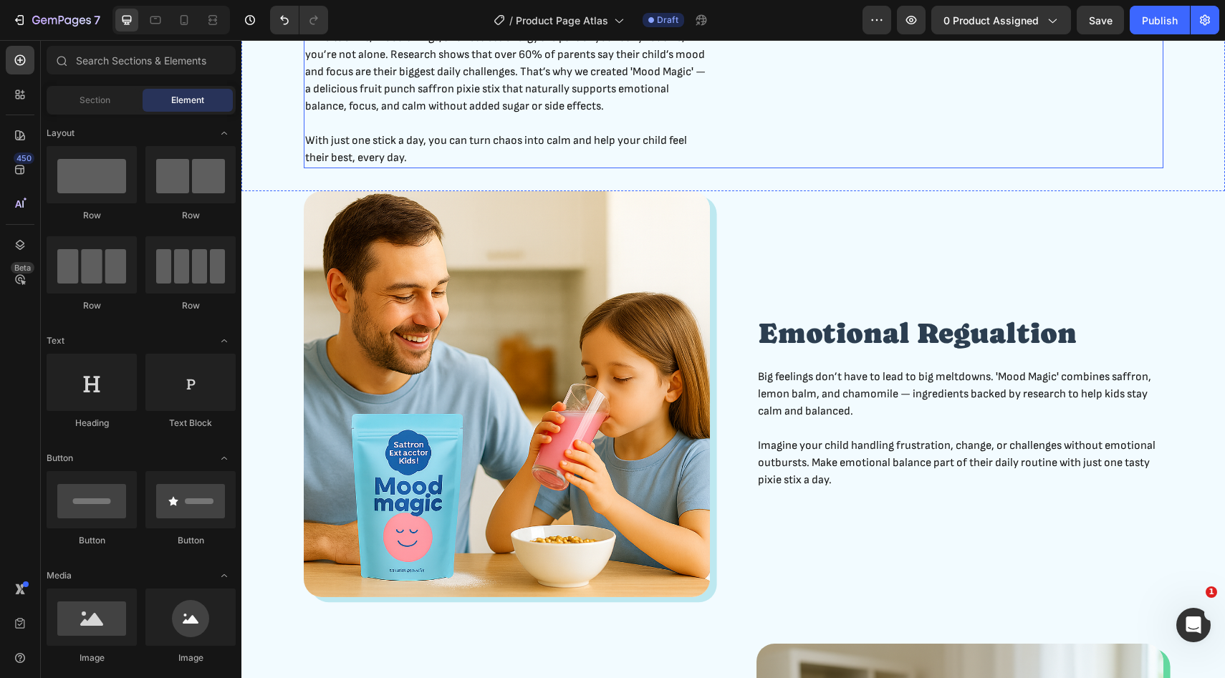
click at [662, 168] on div "“Finally… a daily ritual that keeps my child calm and focused!” Heading If melt…" at bounding box center [507, 27] width 407 height 284
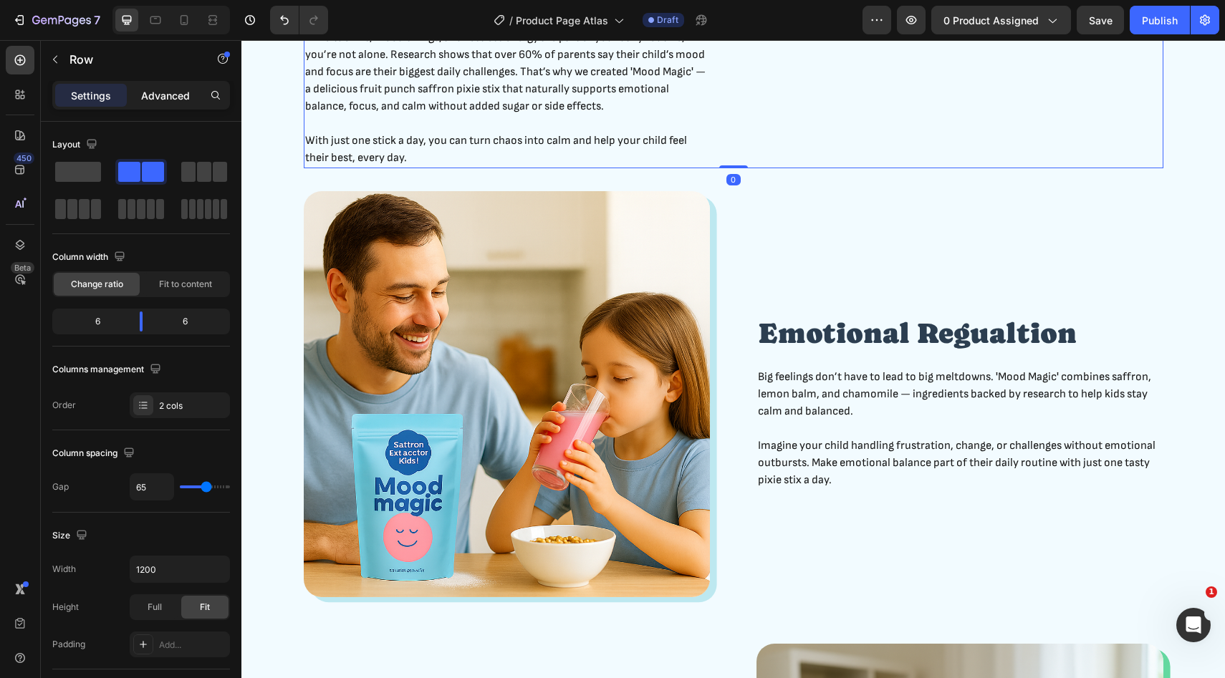
click at [162, 105] on div "Advanced" at bounding box center [166, 95] width 72 height 23
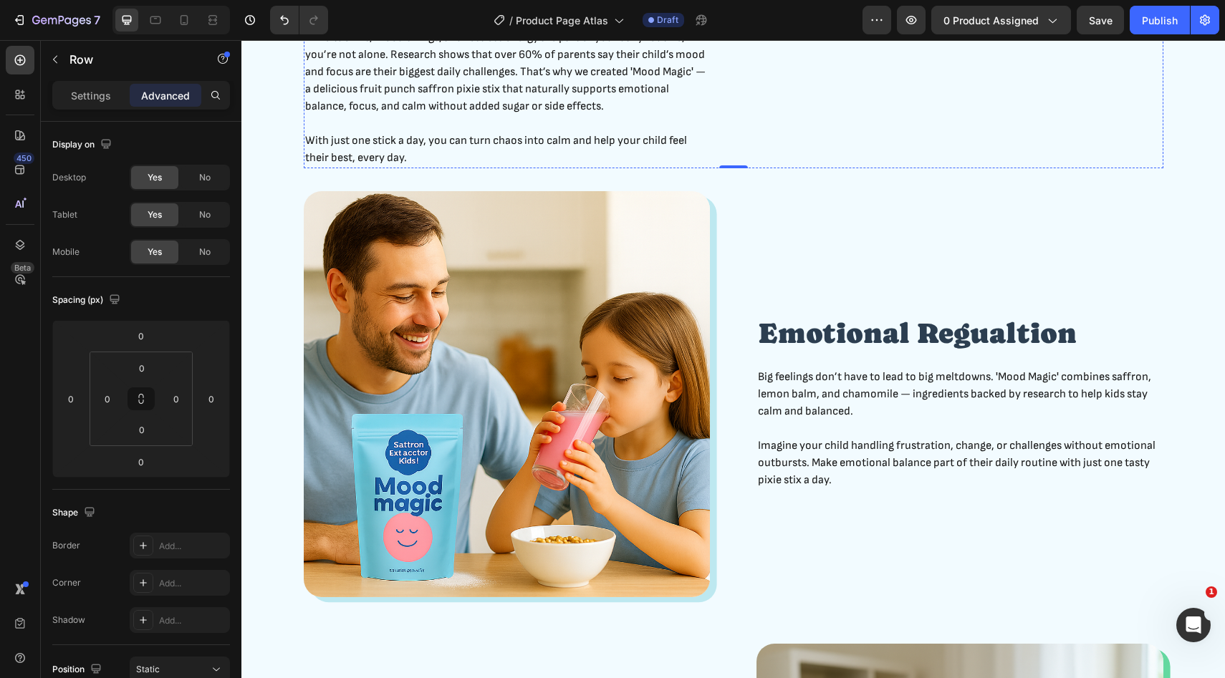
click at [809, 19] on img at bounding box center [959, 19] width 407 height 0
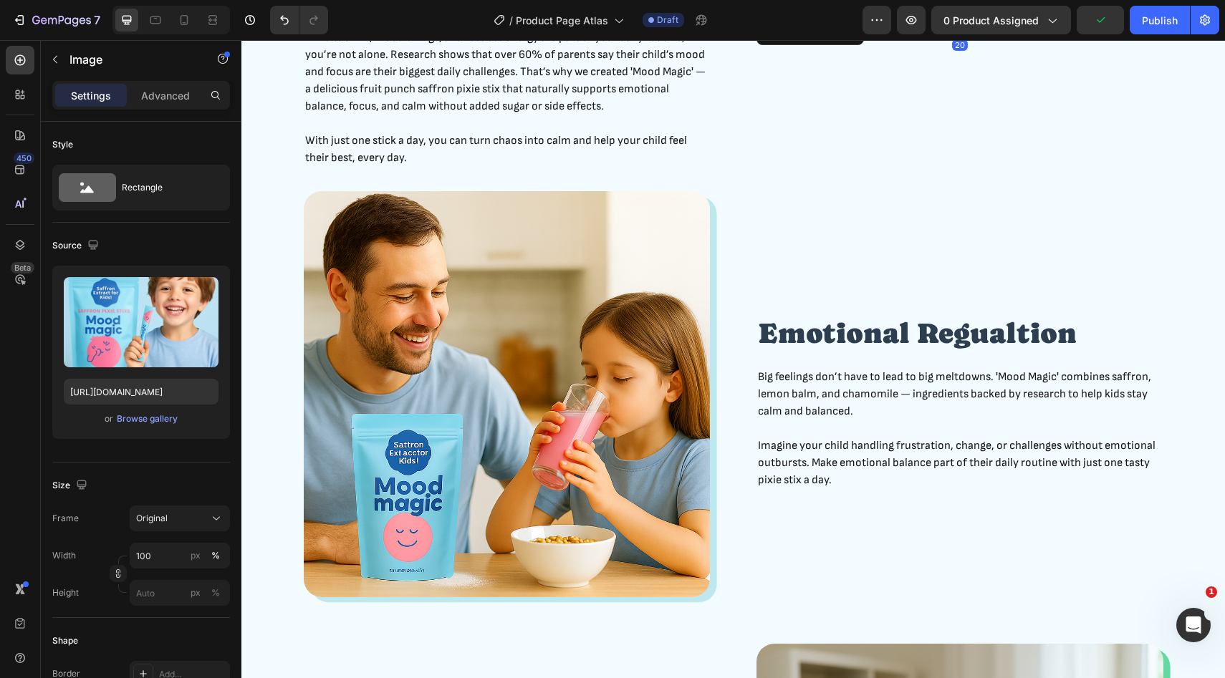
scroll to position [850, 0]
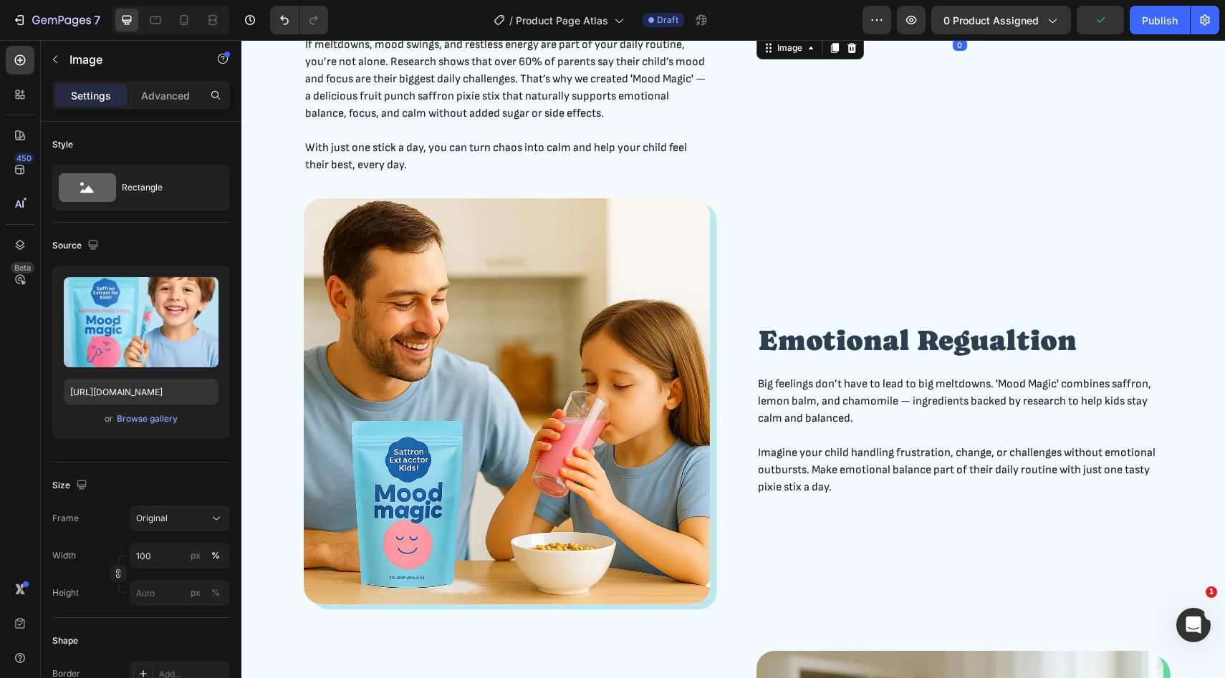
drag, startPoint x: 960, startPoint y: 304, endPoint x: 962, endPoint y: 270, distance: 33.7
click at [962, 34] on div "Image 0" at bounding box center [959, 34] width 407 height 0
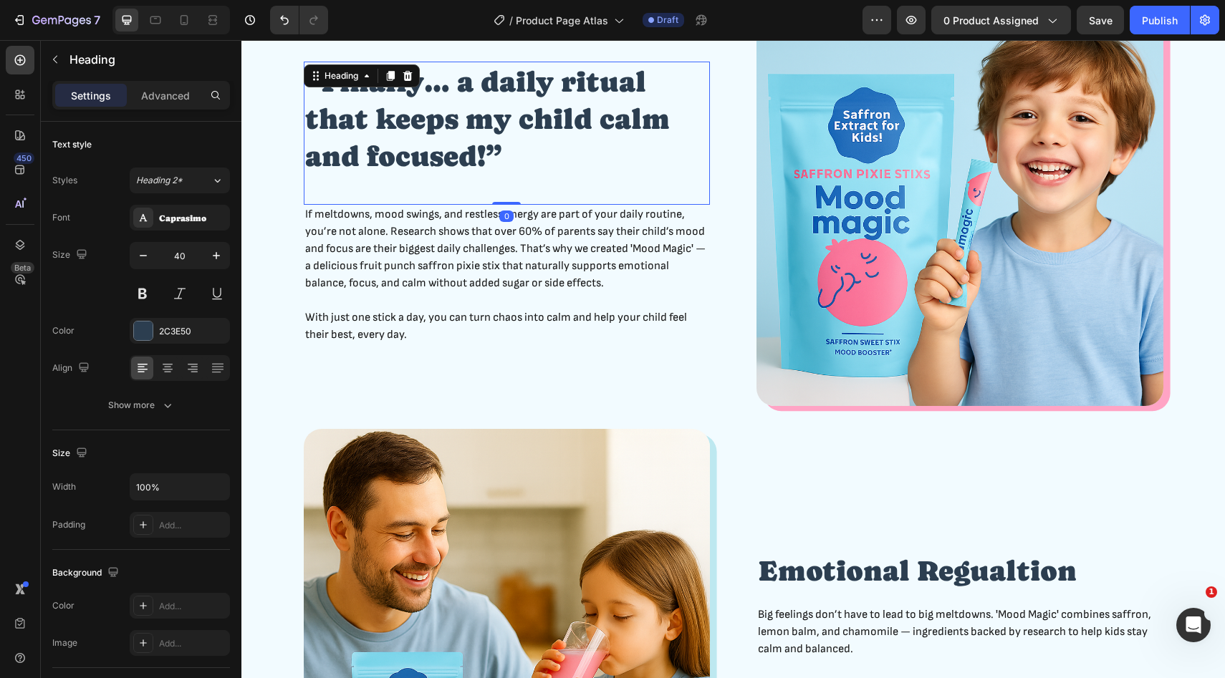
scroll to position [733, 0]
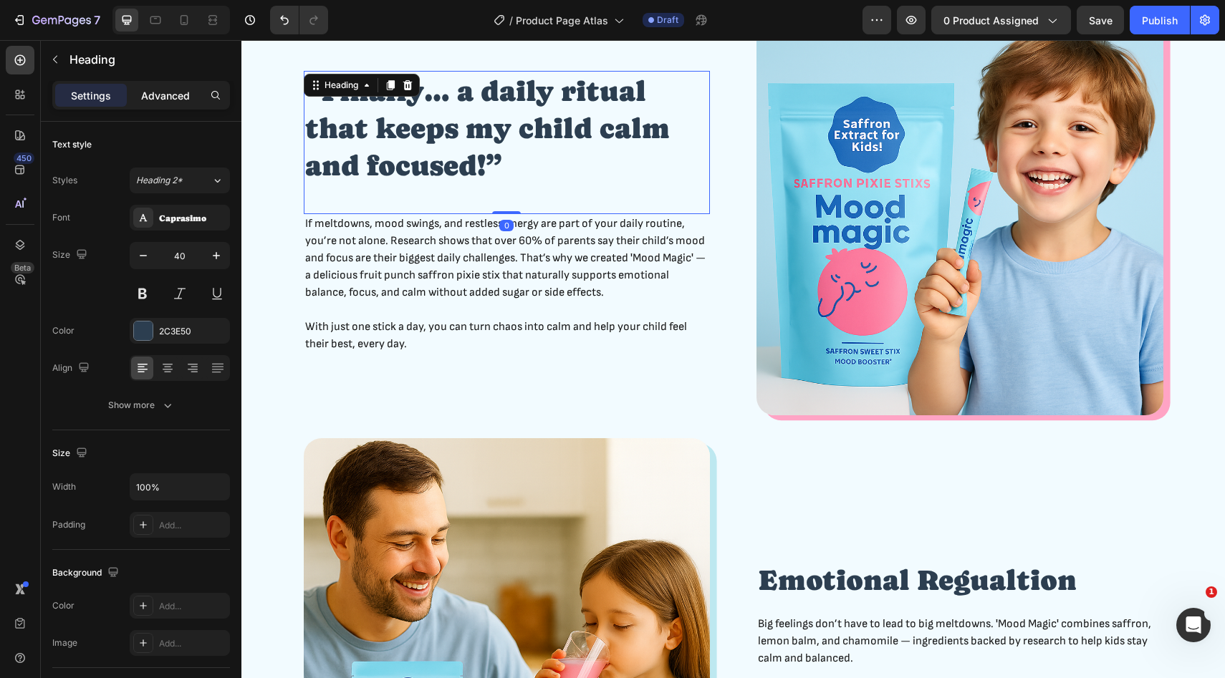
click at [180, 97] on p "Advanced" at bounding box center [165, 95] width 49 height 15
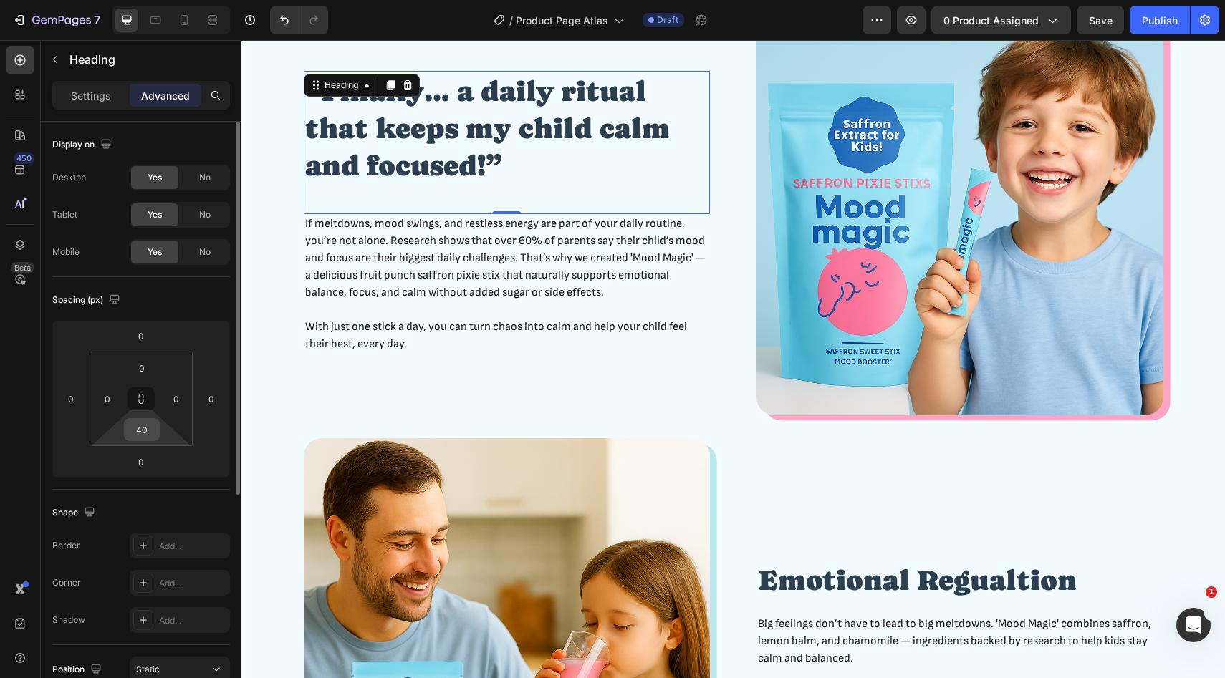
click at [157, 432] on div "40" at bounding box center [142, 429] width 36 height 23
click at [145, 430] on input "40" at bounding box center [141, 429] width 29 height 21
type input "0"
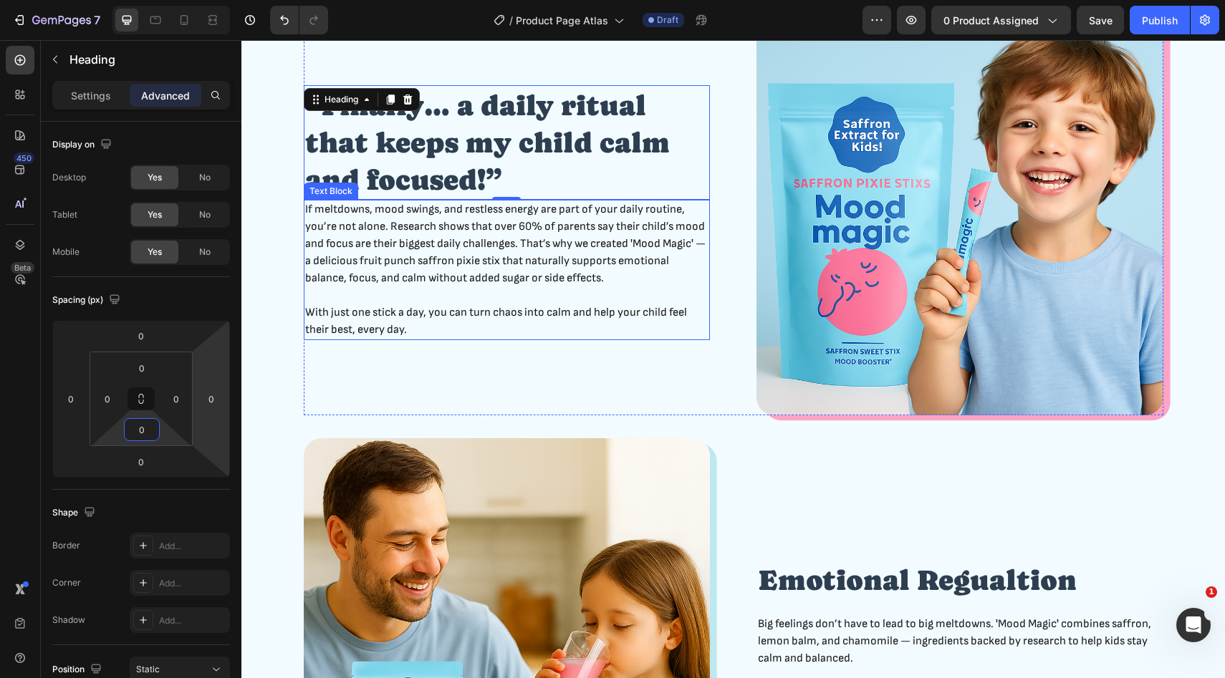
click at [465, 291] on p at bounding box center [507, 295] width 404 height 17
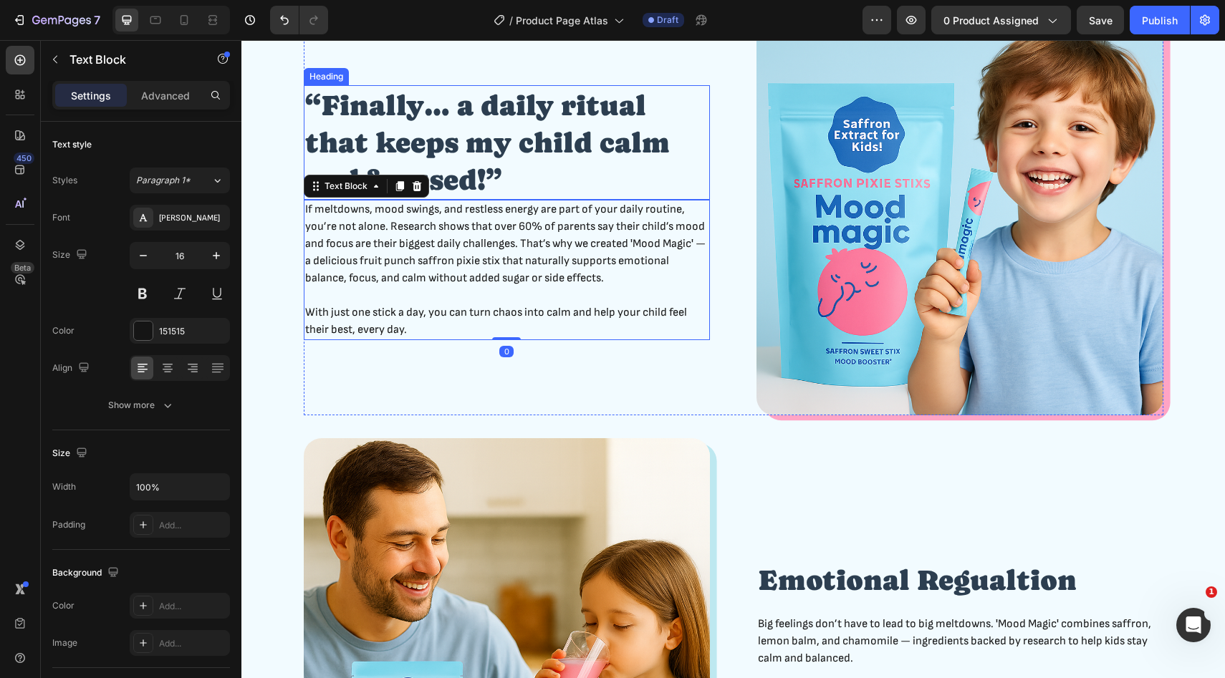
scroll to position [630, 0]
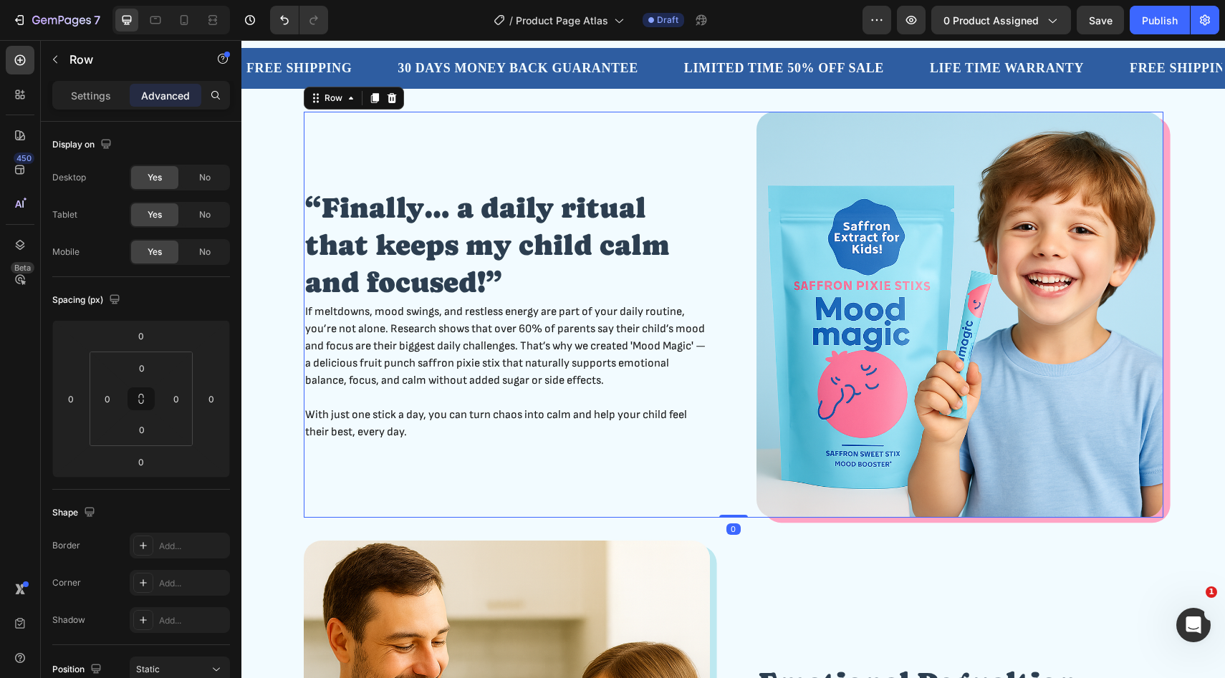
click at [655, 146] on div "“Finally… a daily ritual that keeps my child calm and focused!” Heading If melt…" at bounding box center [507, 315] width 407 height 407
click at [275, 176] on div "“Finally… a daily ritual that keeps my child calm and focused!” Heading If melt…" at bounding box center [733, 315] width 960 height 407
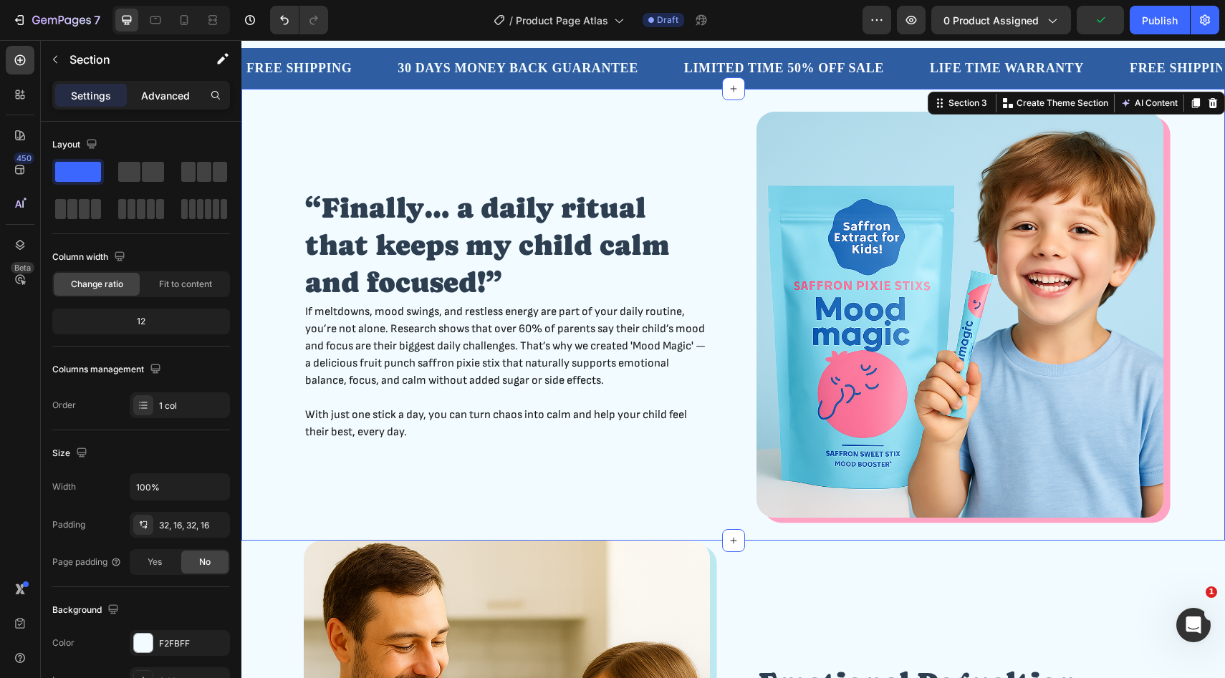
click at [165, 97] on p "Advanced" at bounding box center [165, 95] width 49 height 15
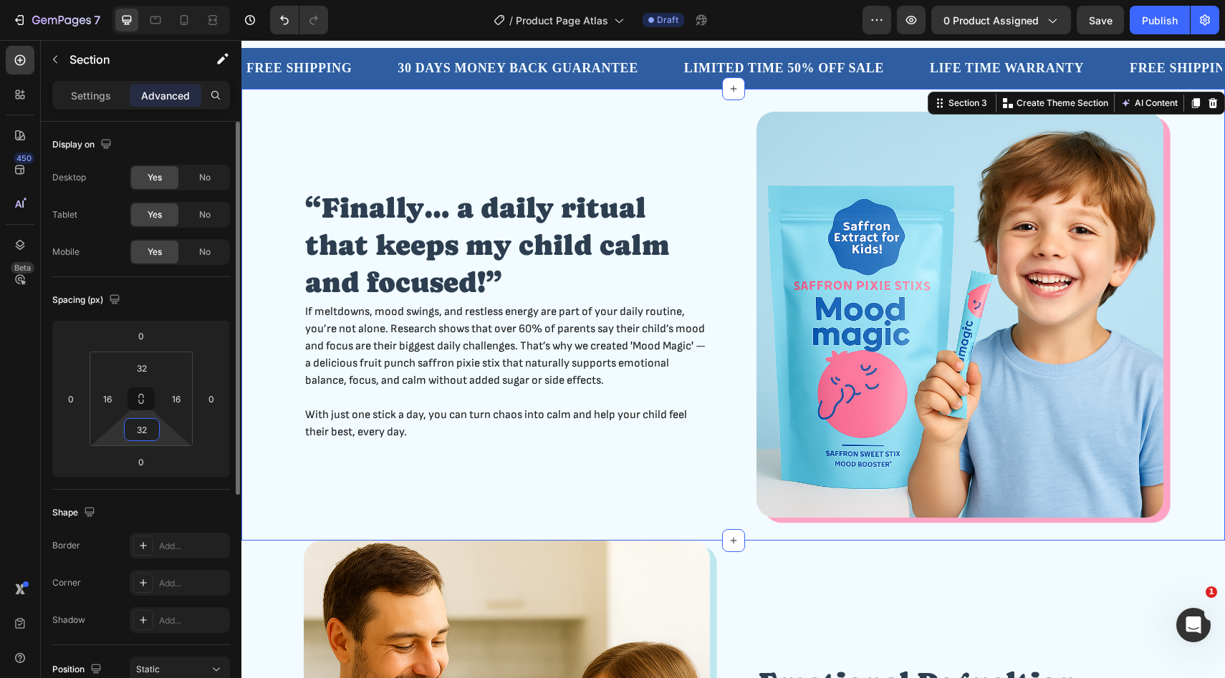
click at [151, 428] on input "32" at bounding box center [141, 429] width 29 height 21
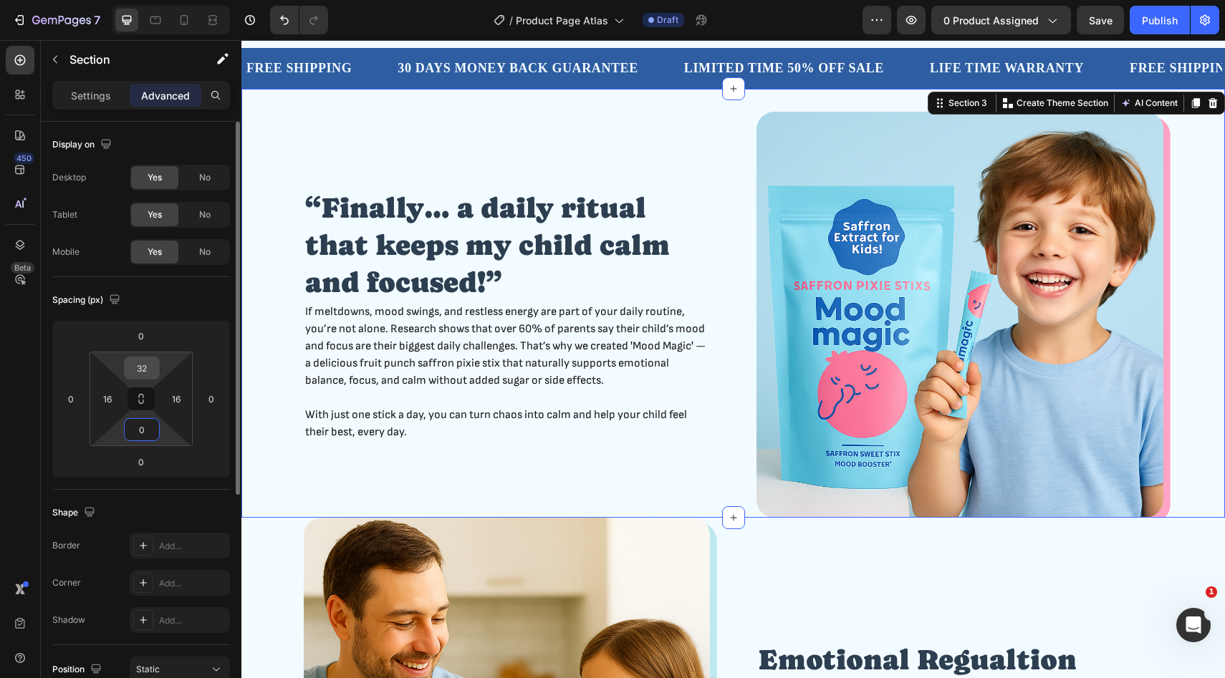
type input "0"
click at [146, 365] on input "32" at bounding box center [141, 367] width 29 height 21
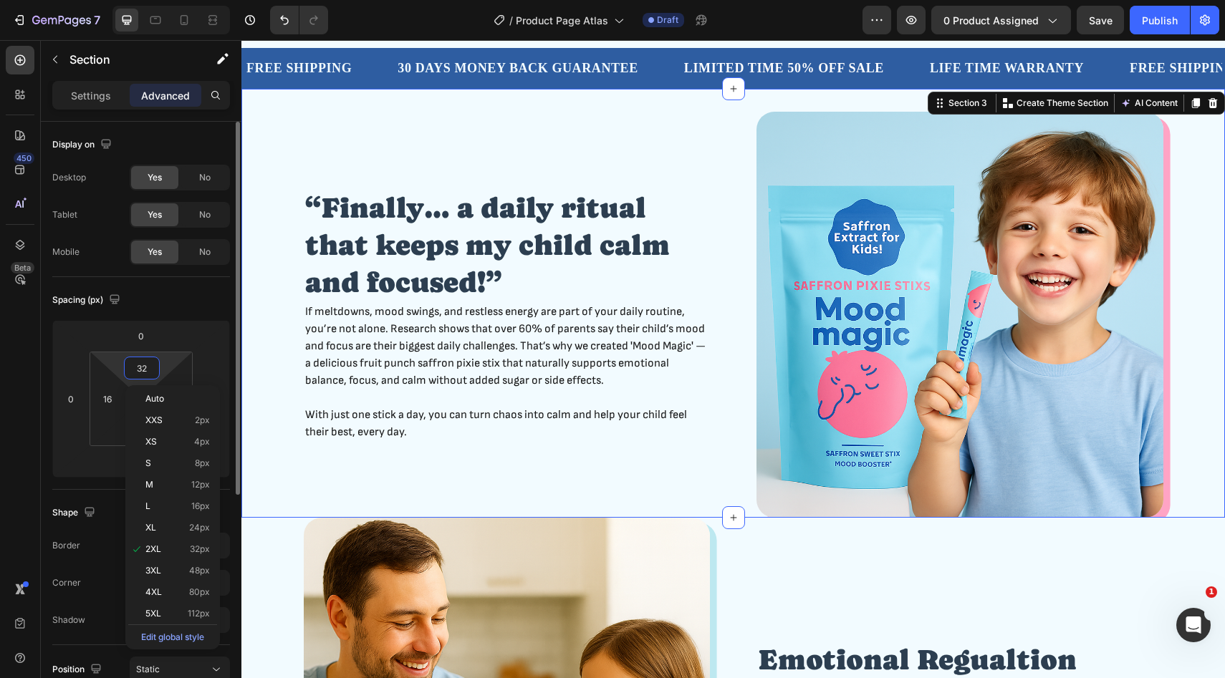
type input "2"
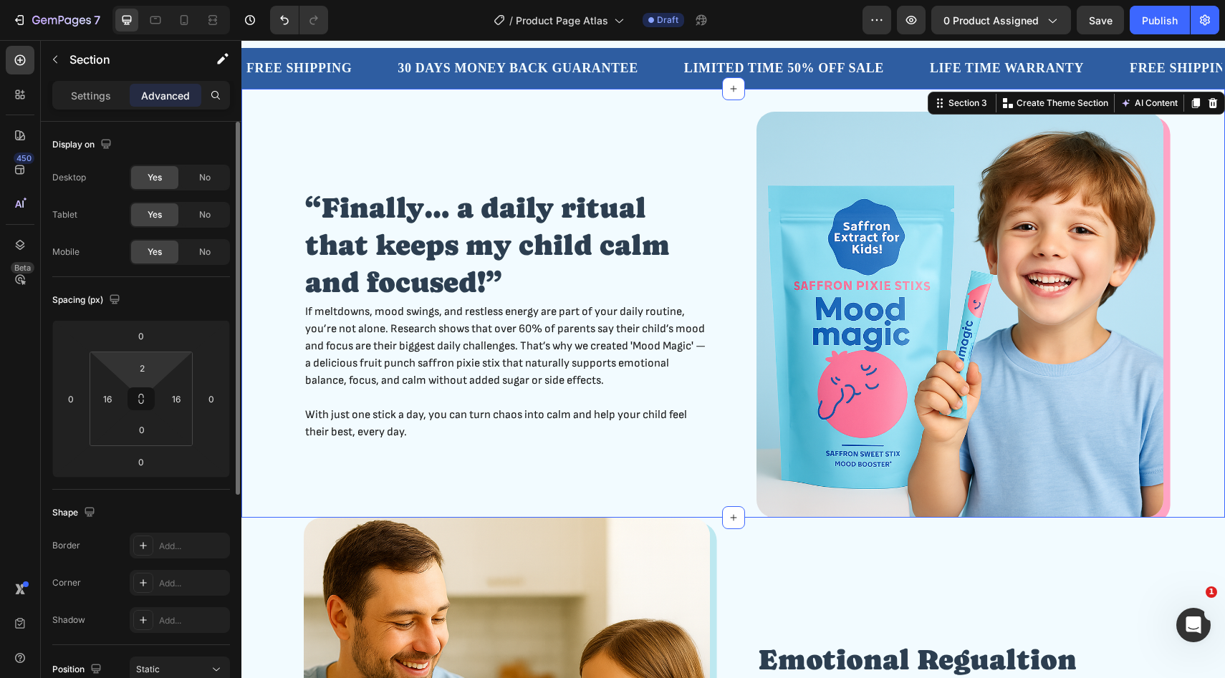
click at [193, 293] on div "Spacing (px)" at bounding box center [141, 300] width 178 height 23
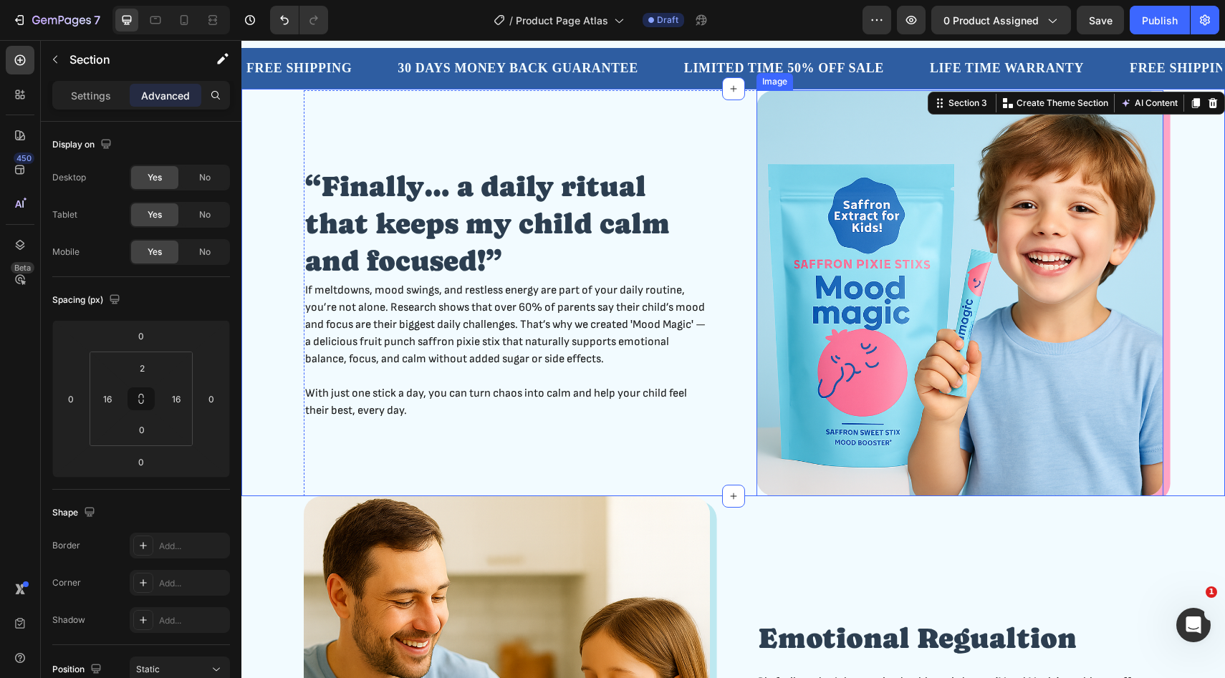
click at [923, 233] on img at bounding box center [959, 293] width 407 height 407
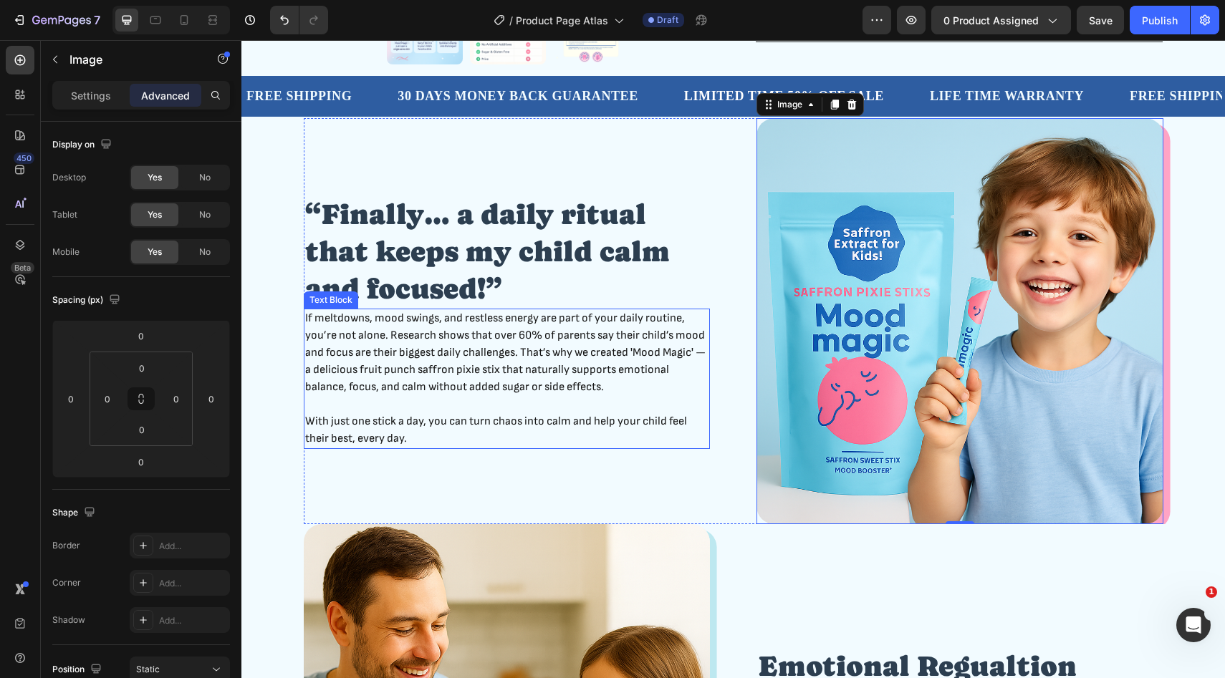
scroll to position [602, 0]
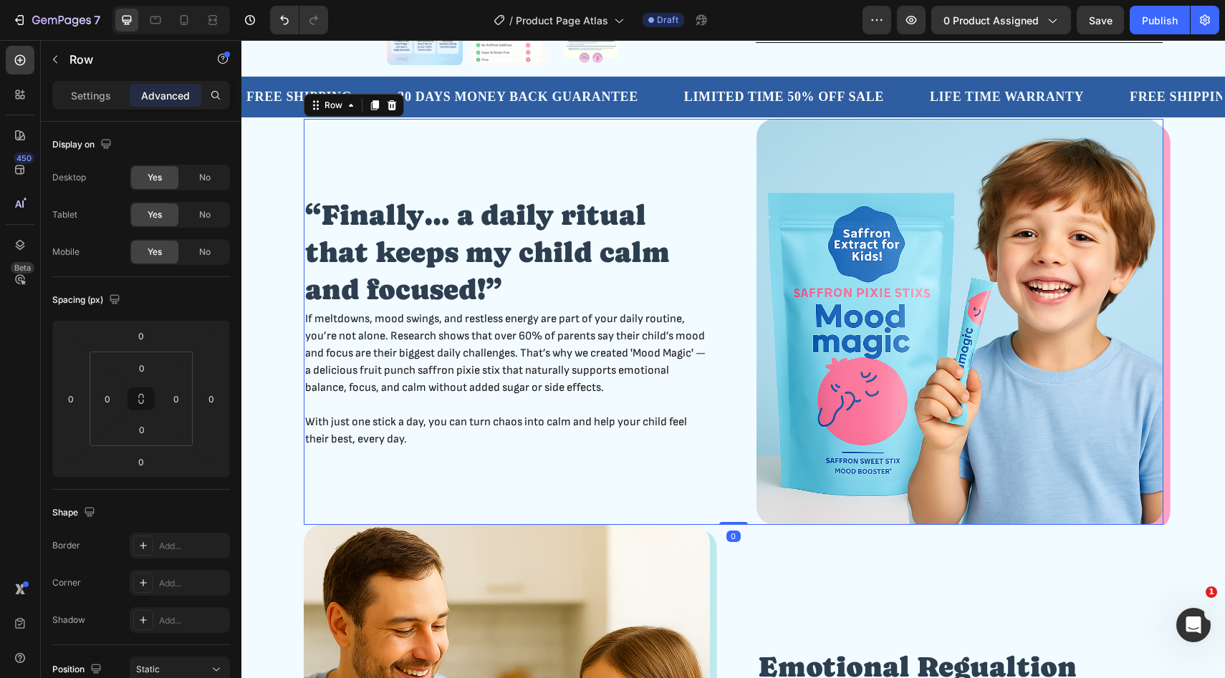
click at [670, 139] on div "“Finally… a daily ritual that keeps my child calm and focused!” Heading If melt…" at bounding box center [507, 322] width 407 height 407
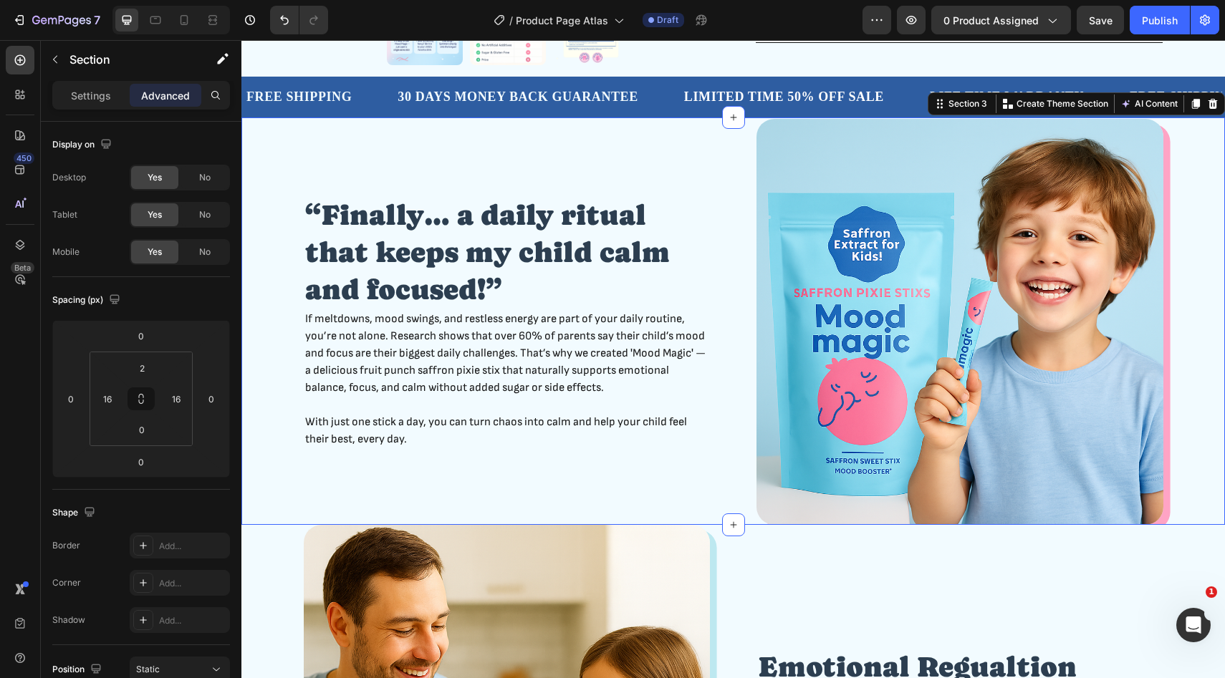
click at [289, 166] on div "“Finally… a daily ritual that keeps my child calm and focused!” Heading If melt…" at bounding box center [733, 322] width 960 height 407
click at [288, 162] on div "“Finally… a daily ritual that keeps my child calm and focused!” Heading If melt…" at bounding box center [733, 322] width 960 height 407
click at [149, 368] on input "2" at bounding box center [141, 367] width 29 height 21
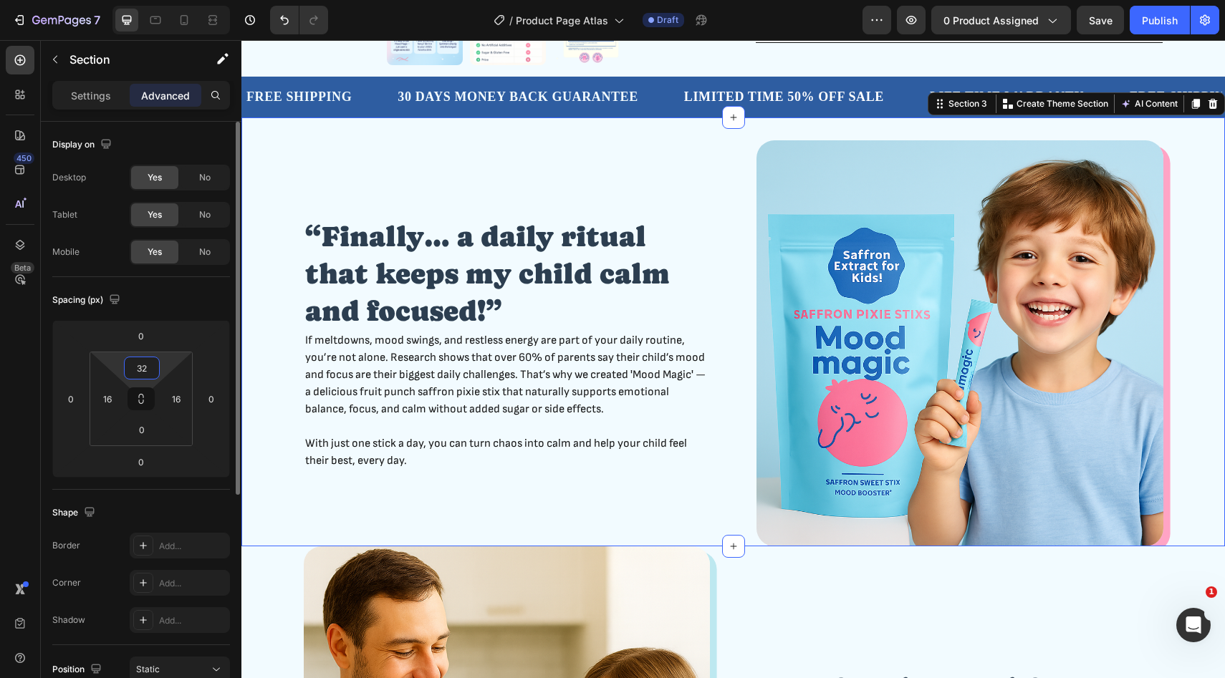
type input "32"
click at [179, 297] on div "Spacing (px)" at bounding box center [141, 300] width 178 height 23
click at [153, 365] on input "32" at bounding box center [141, 367] width 29 height 21
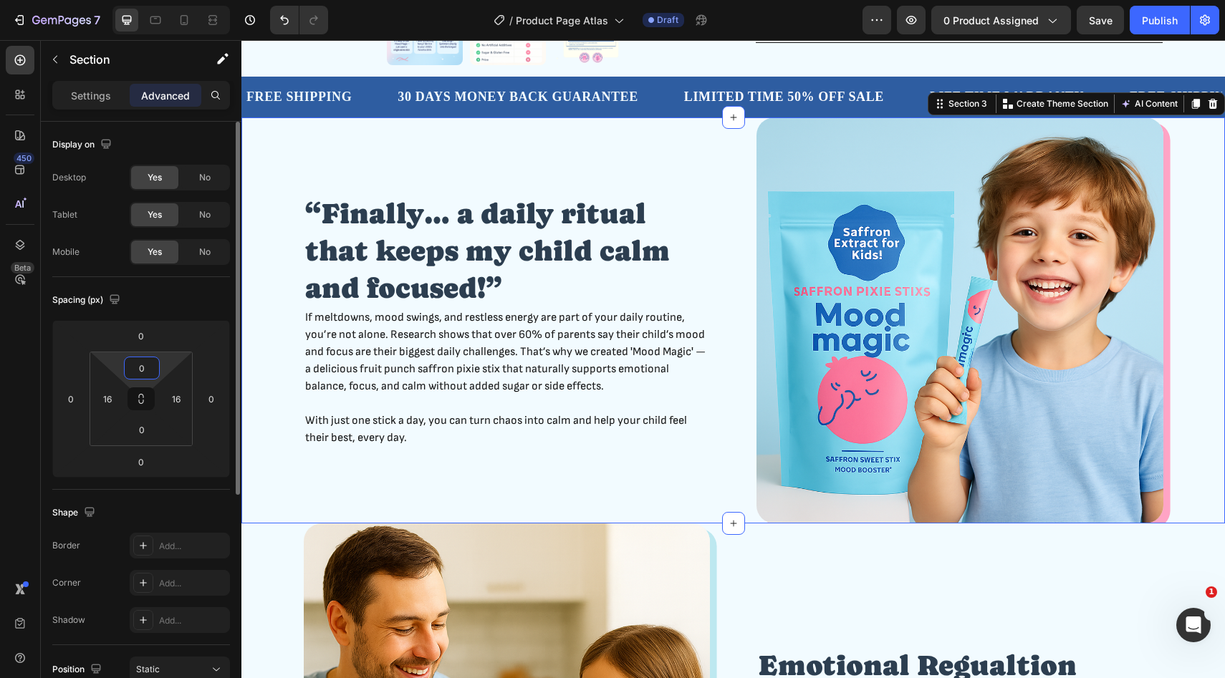
type input "0"
click at [171, 304] on div "Spacing (px)" at bounding box center [141, 300] width 178 height 23
click at [669, 102] on div "30 DAYS MONEY BACK GUARANTEE Text Block" at bounding box center [539, 97] width 286 height 35
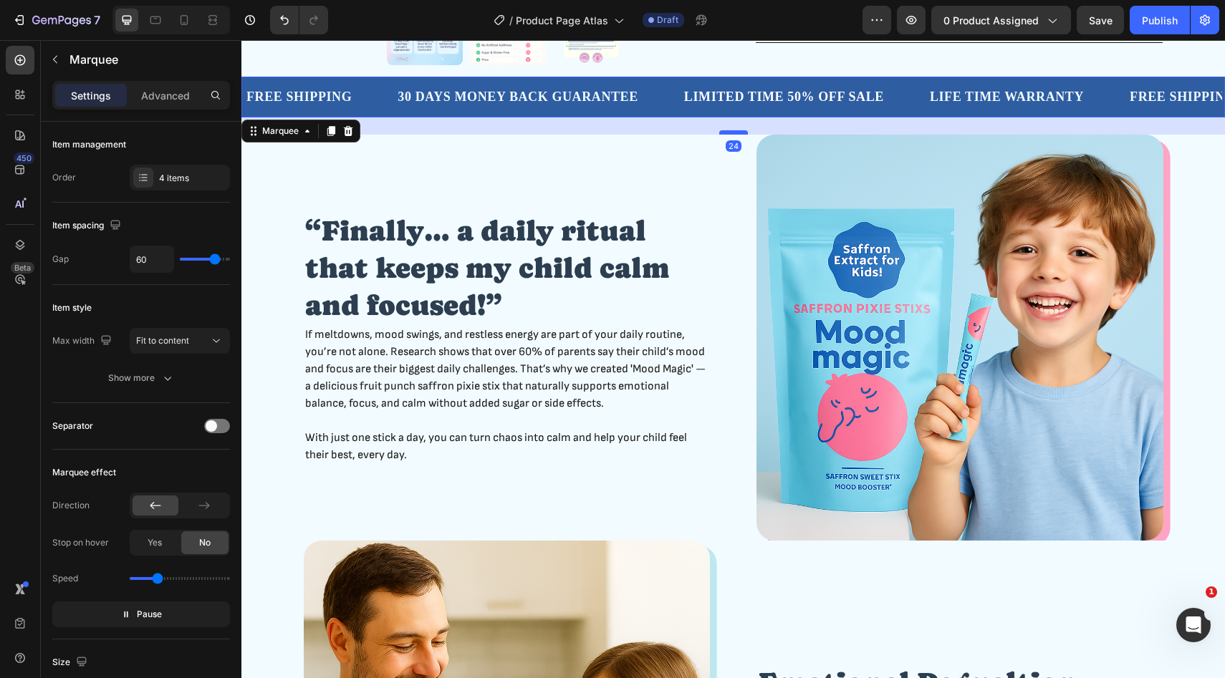
drag, startPoint x: 738, startPoint y: 115, endPoint x: 738, endPoint y: 132, distance: 17.2
click at [738, 132] on div at bounding box center [733, 132] width 29 height 4
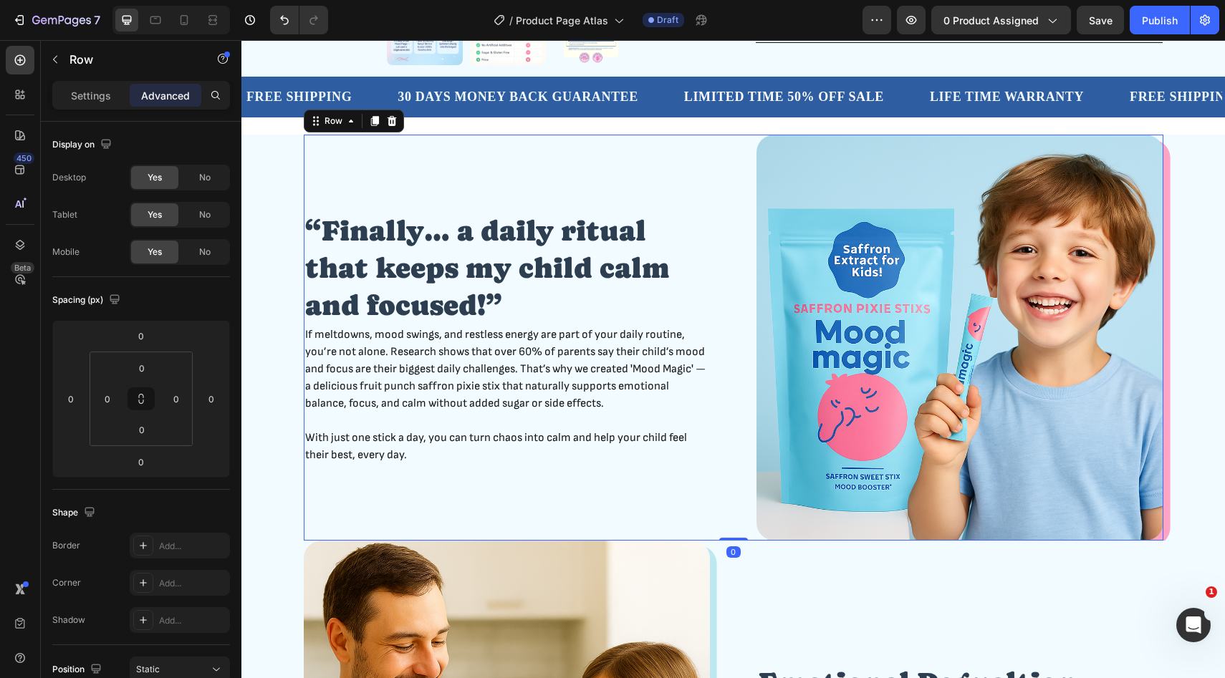
click at [698, 155] on div "“Finally… a daily ritual that keeps my child calm and focused!” Heading If melt…" at bounding box center [507, 338] width 407 height 407
click at [274, 171] on div "“Finally… a daily ritual that keeps my child calm and focused!” Heading If melt…" at bounding box center [733, 338] width 960 height 407
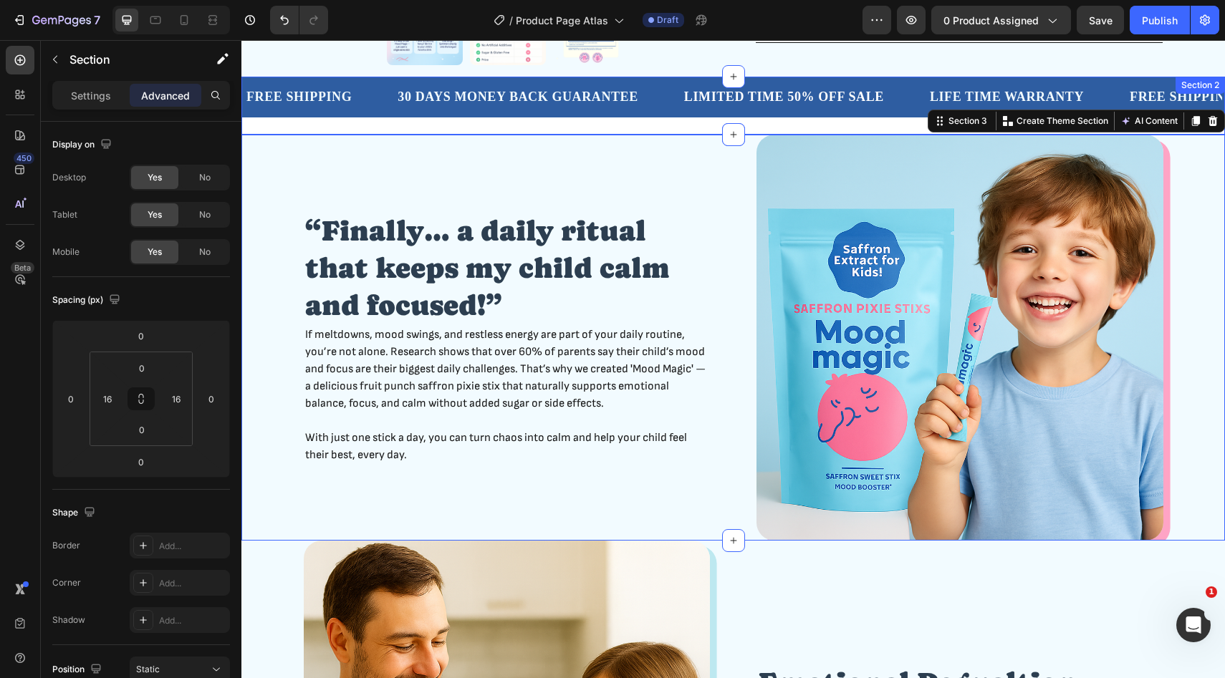
click at [643, 128] on div "FREE SHIPPING Text Block 30 DAYS MONEY BACK GUARANTEE Text Block LIMITED TIME 5…" at bounding box center [732, 106] width 983 height 58
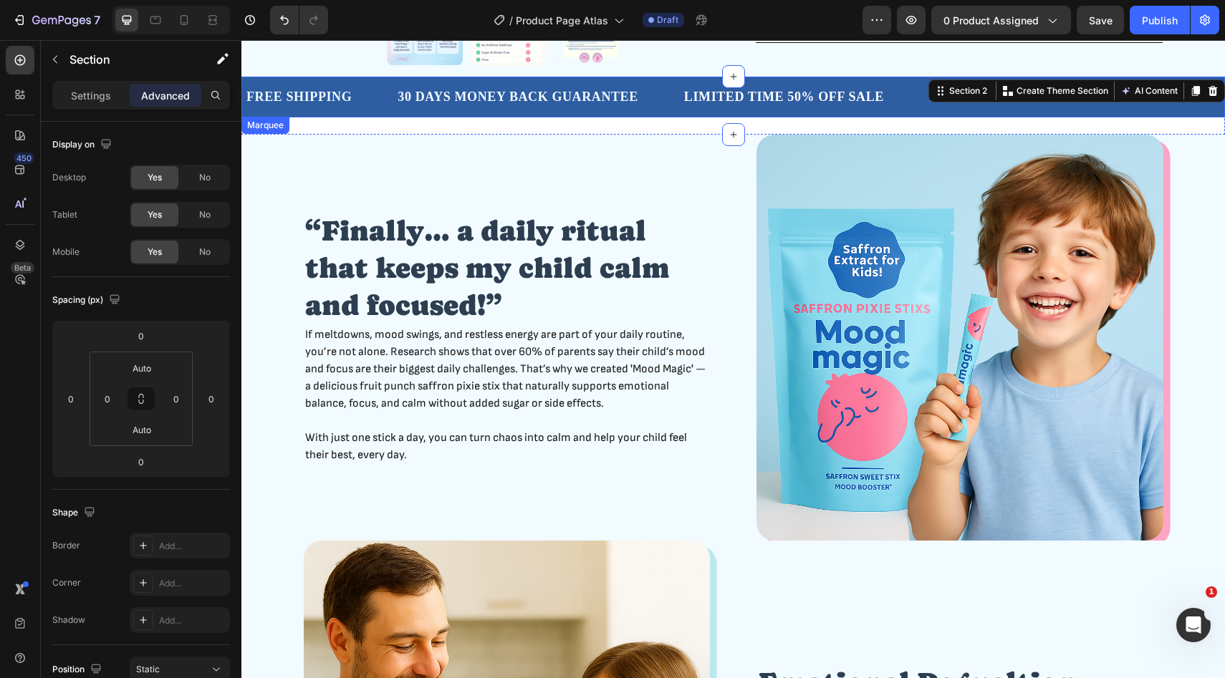
click at [642, 113] on div "30 DAYS MONEY BACK GUARANTEE Text Block" at bounding box center [539, 97] width 286 height 35
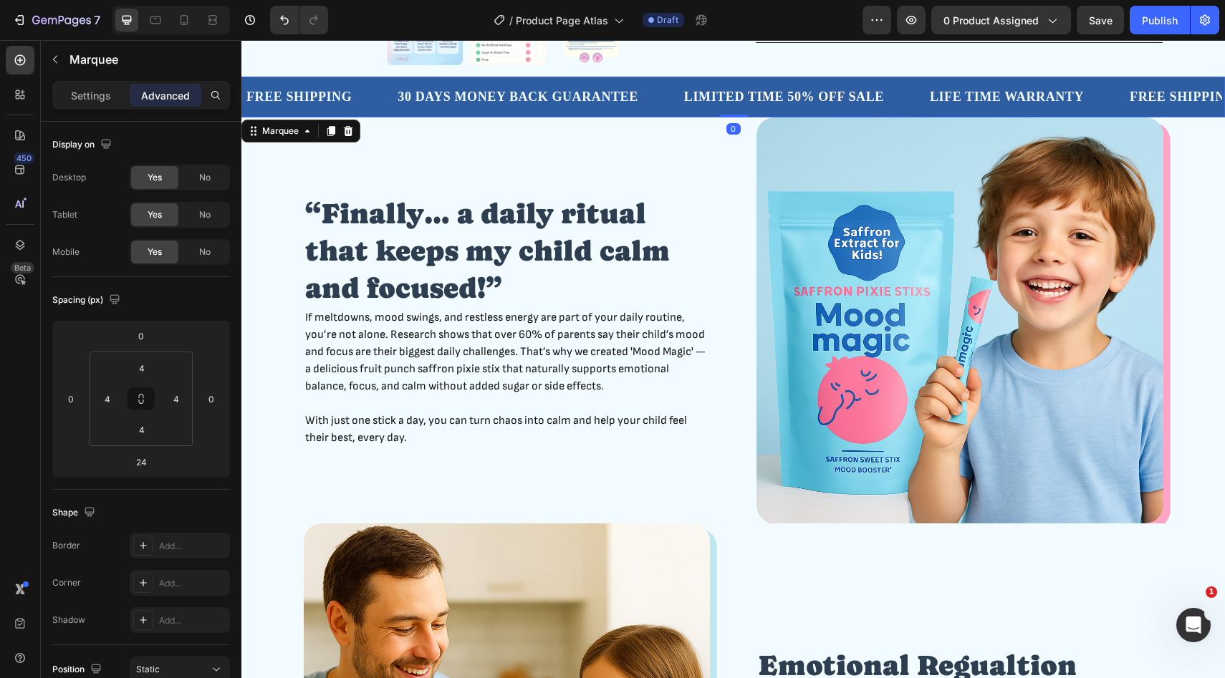
drag, startPoint x: 731, startPoint y: 133, endPoint x: 731, endPoint y: 101, distance: 31.5
click at [731, 101] on div "FREE SHIPPING Text Block 30 DAYS MONEY BACK GUARANTEE Text Block LIMITED TIME 5…" at bounding box center [732, 97] width 983 height 41
type input "0"
click at [724, 175] on div "“Finally… a daily ritual that keeps my child calm and focused!” Heading If melt…" at bounding box center [733, 320] width 859 height 407
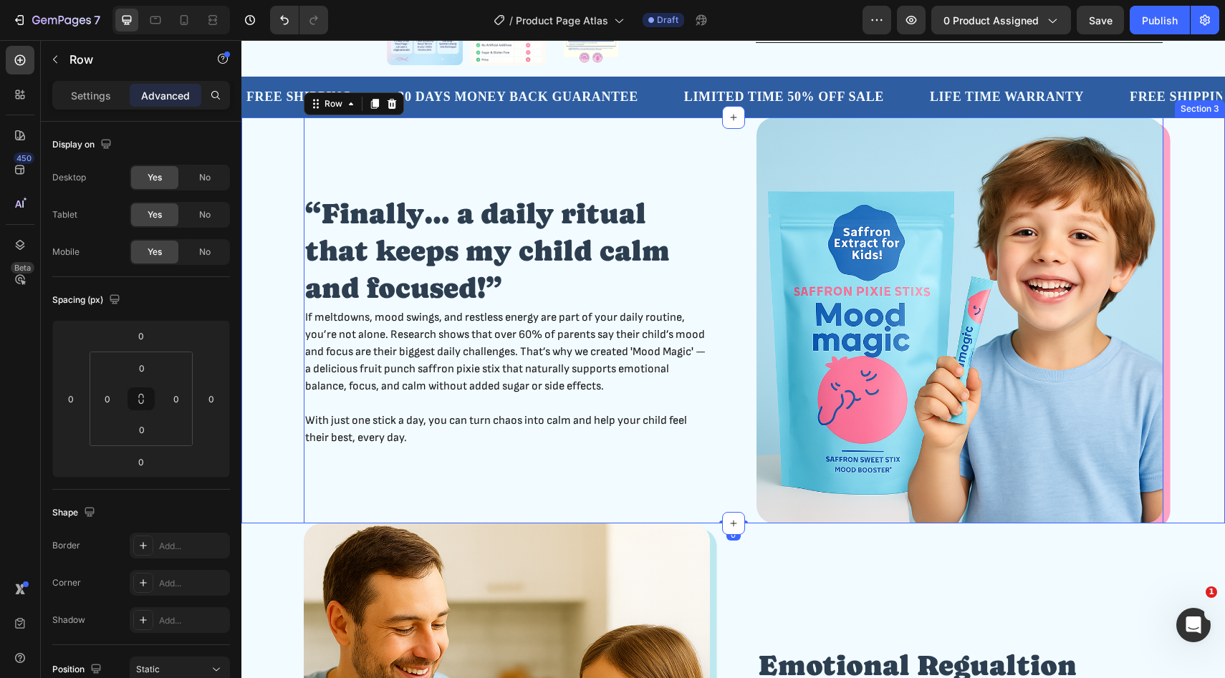
click at [286, 180] on div "“Finally… a daily ritual that keeps my child calm and focused!” Heading If melt…" at bounding box center [733, 320] width 960 height 407
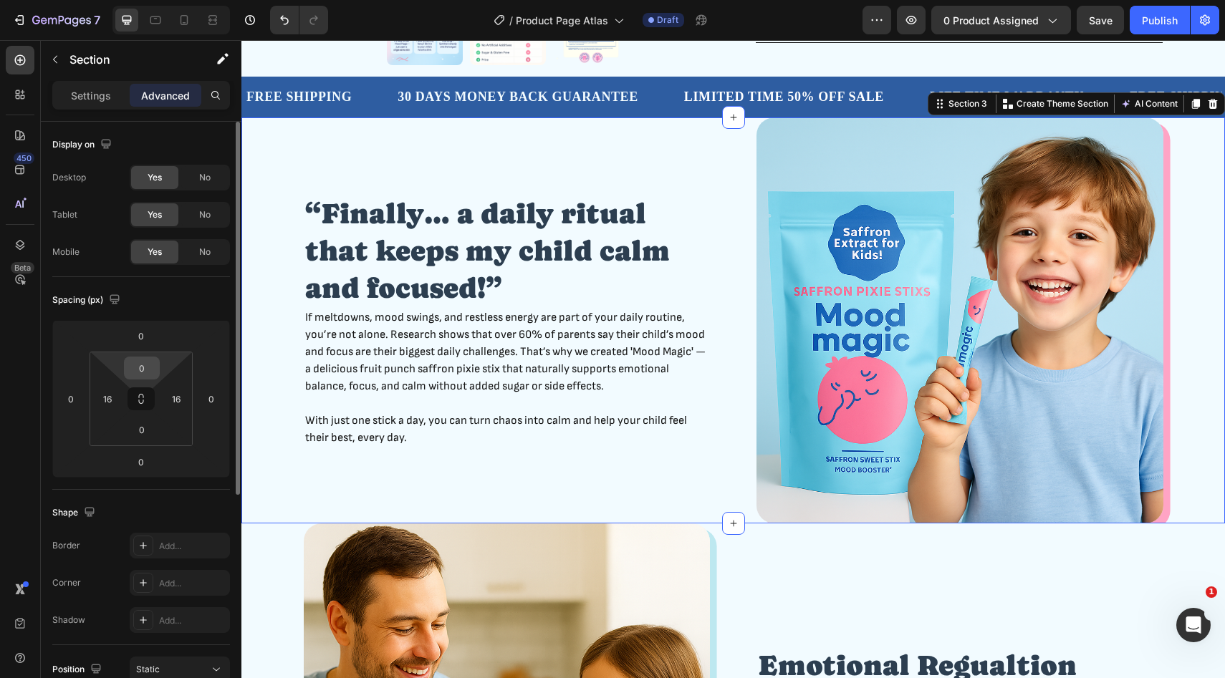
click at [140, 374] on input "0" at bounding box center [141, 367] width 29 height 21
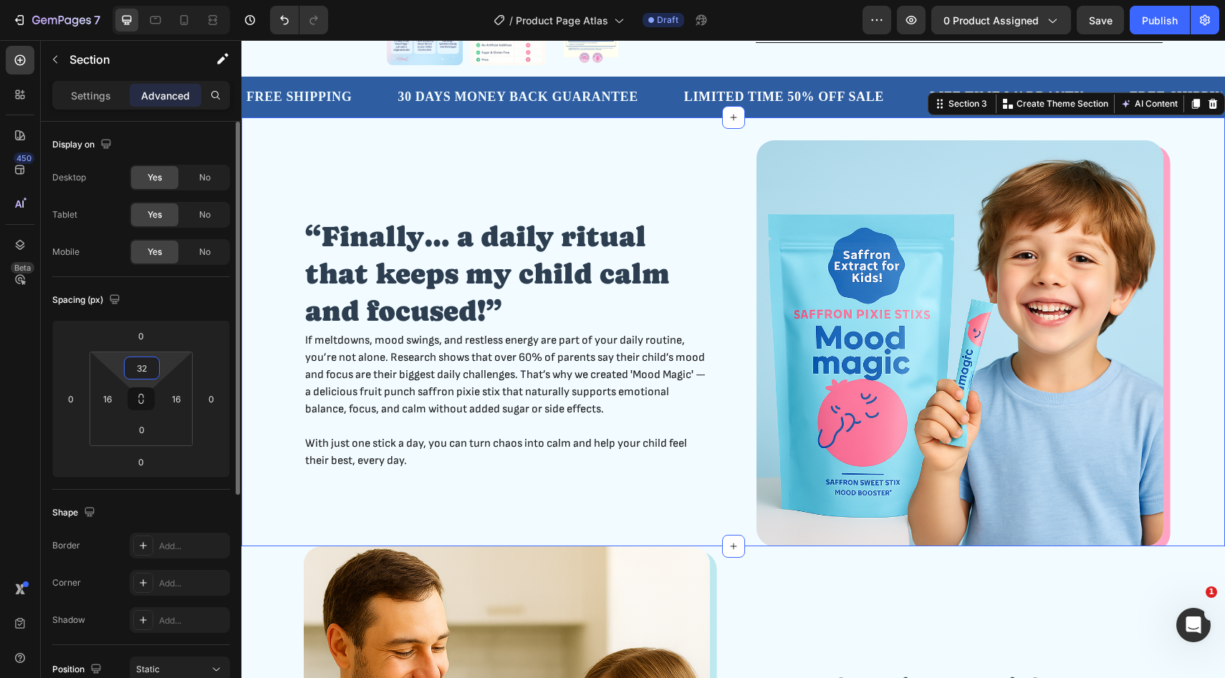
type input "32"
click at [206, 303] on div "Spacing (px)" at bounding box center [141, 300] width 178 height 23
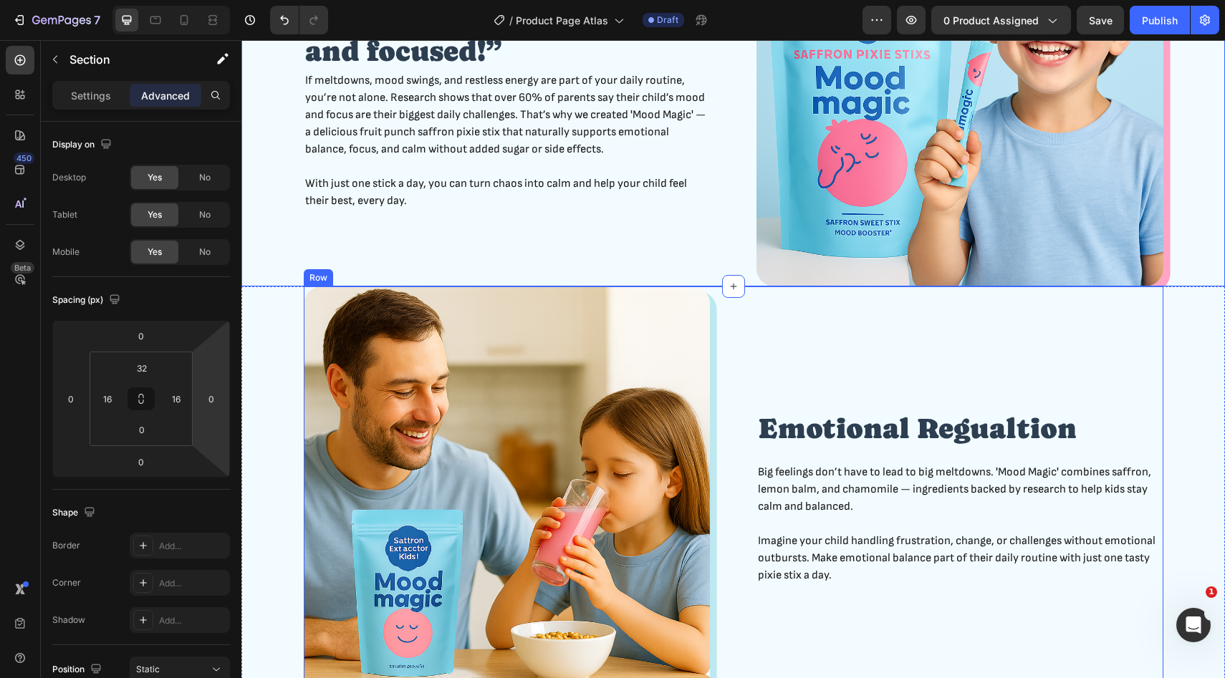
scroll to position [872, 0]
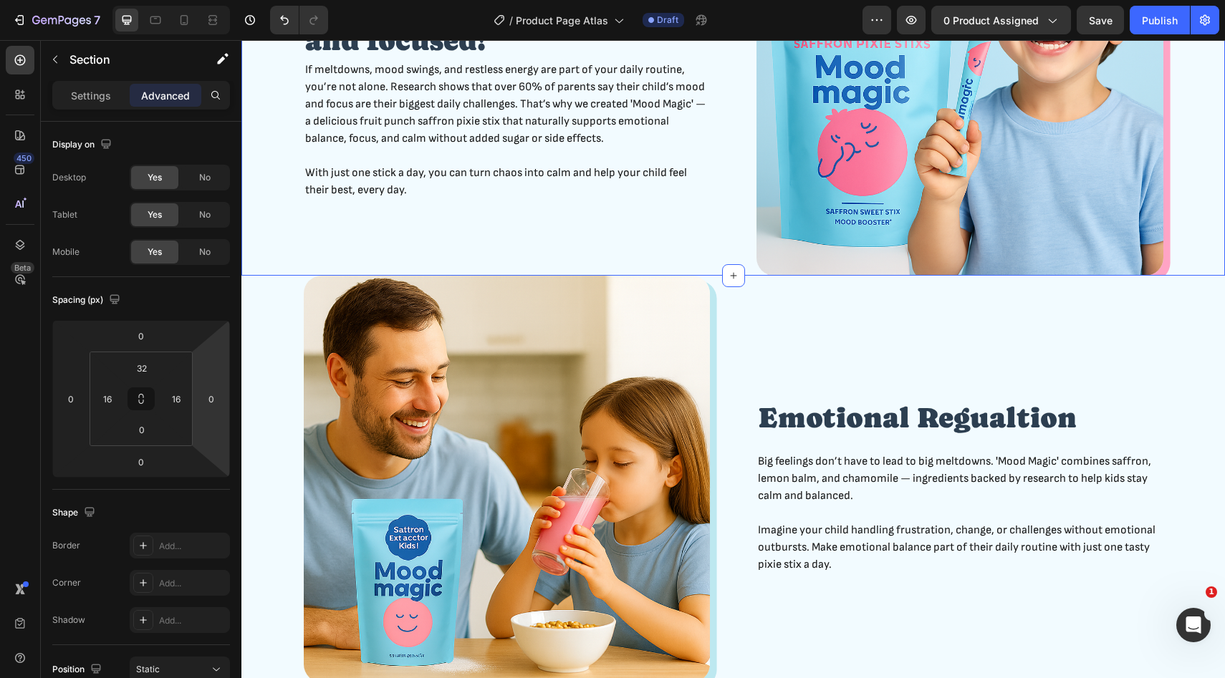
click at [281, 249] on div "“Finally… a daily ritual that keeps my child calm and focused!” Heading If melt…" at bounding box center [733, 73] width 960 height 407
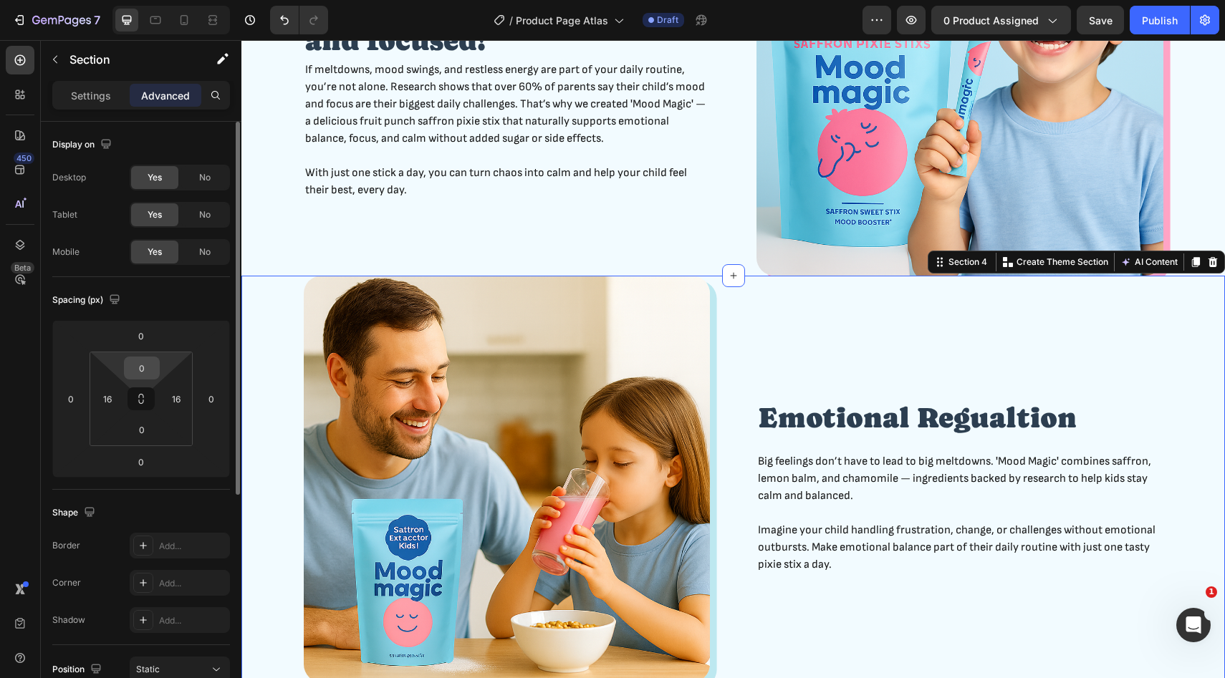
click at [141, 370] on input "0" at bounding box center [141, 367] width 29 height 21
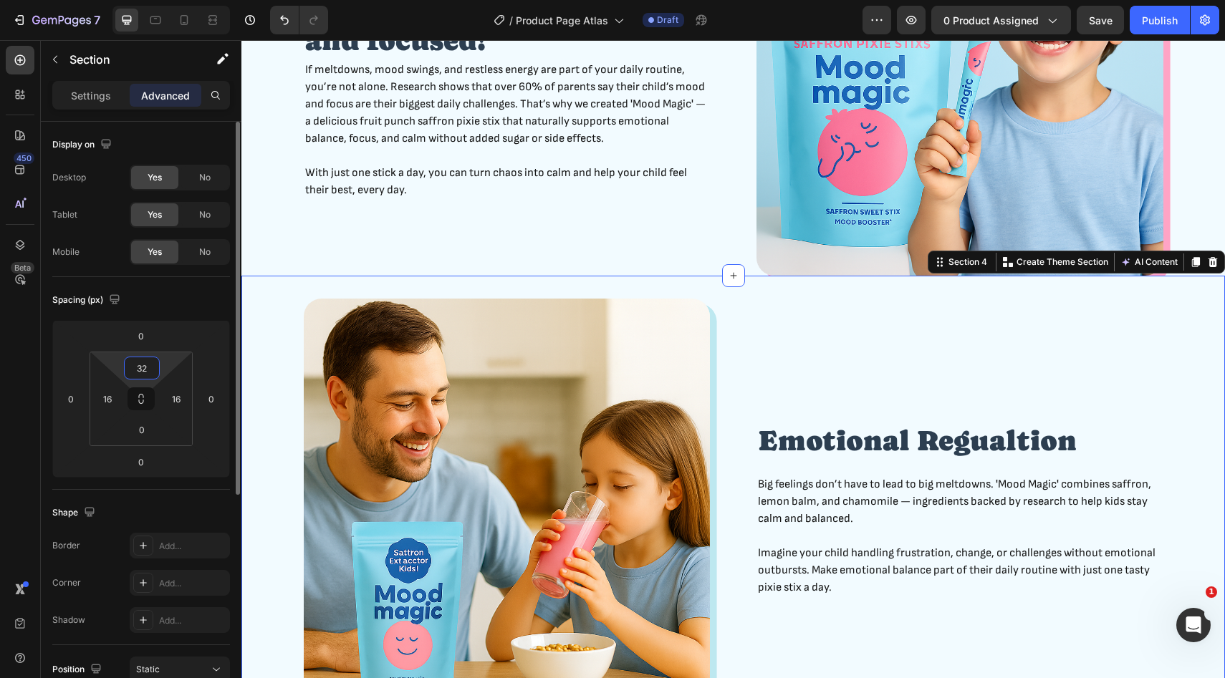
type input "32"
click at [142, 302] on div "Spacing (px)" at bounding box center [141, 300] width 178 height 23
click at [683, 251] on div "“Finally… a daily ritual that keeps my child calm and focused!” Heading If melt…" at bounding box center [507, 73] width 407 height 407
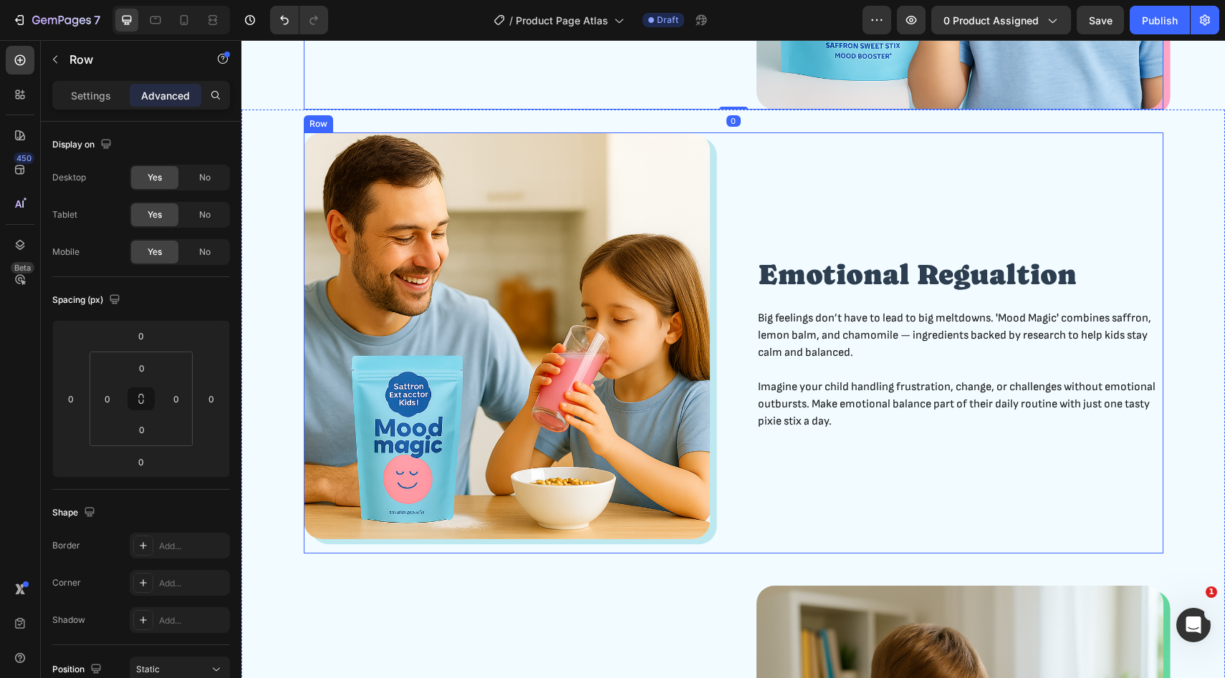
scroll to position [1047, 0]
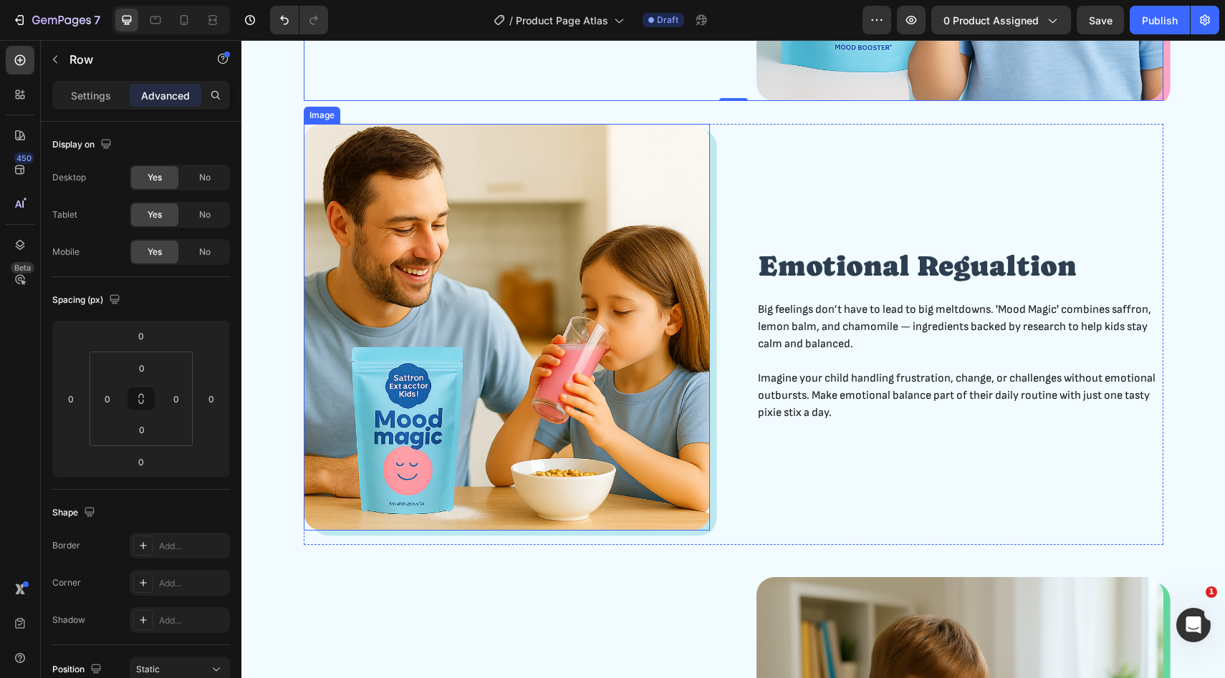
click at [617, 342] on img at bounding box center [507, 327] width 407 height 407
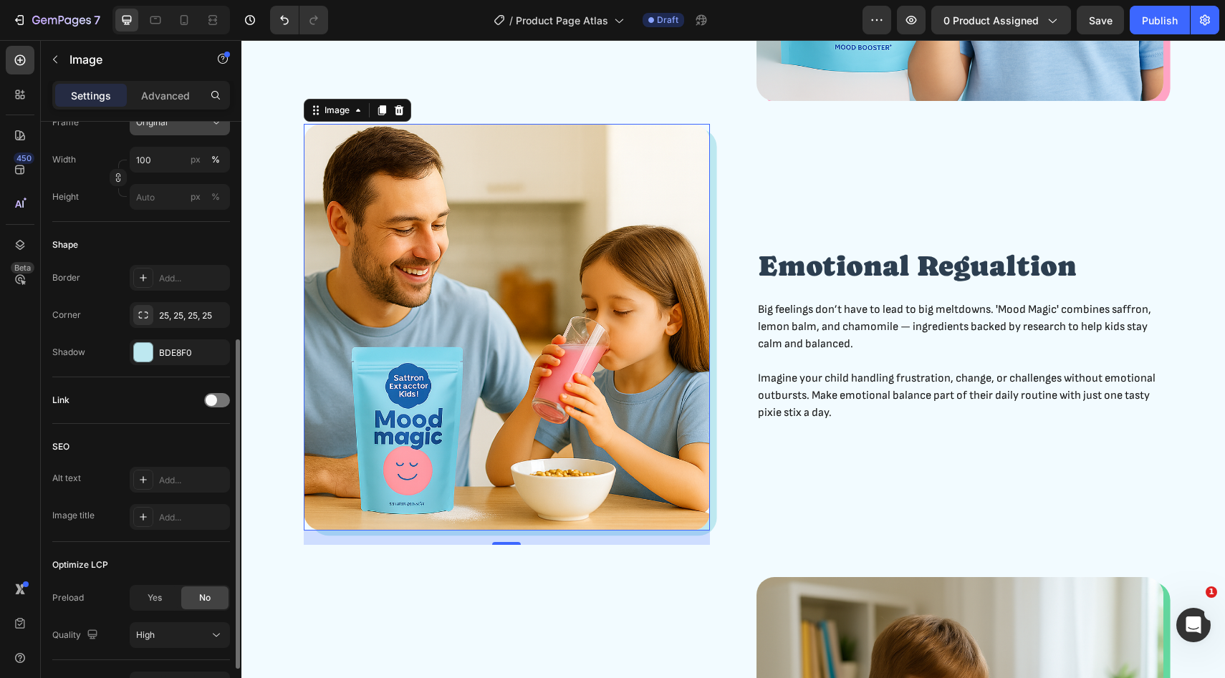
scroll to position [395, 0]
click at [215, 354] on icon "button" at bounding box center [214, 353] width 11 height 11
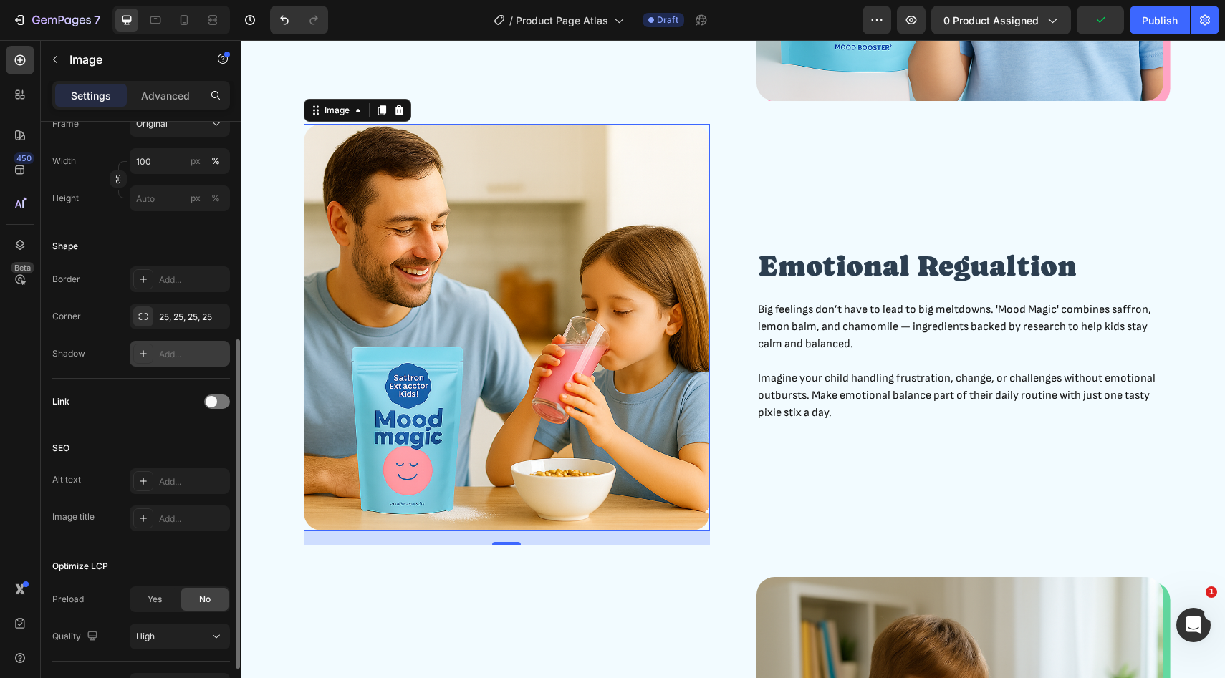
click at [548, 407] on img at bounding box center [507, 327] width 407 height 407
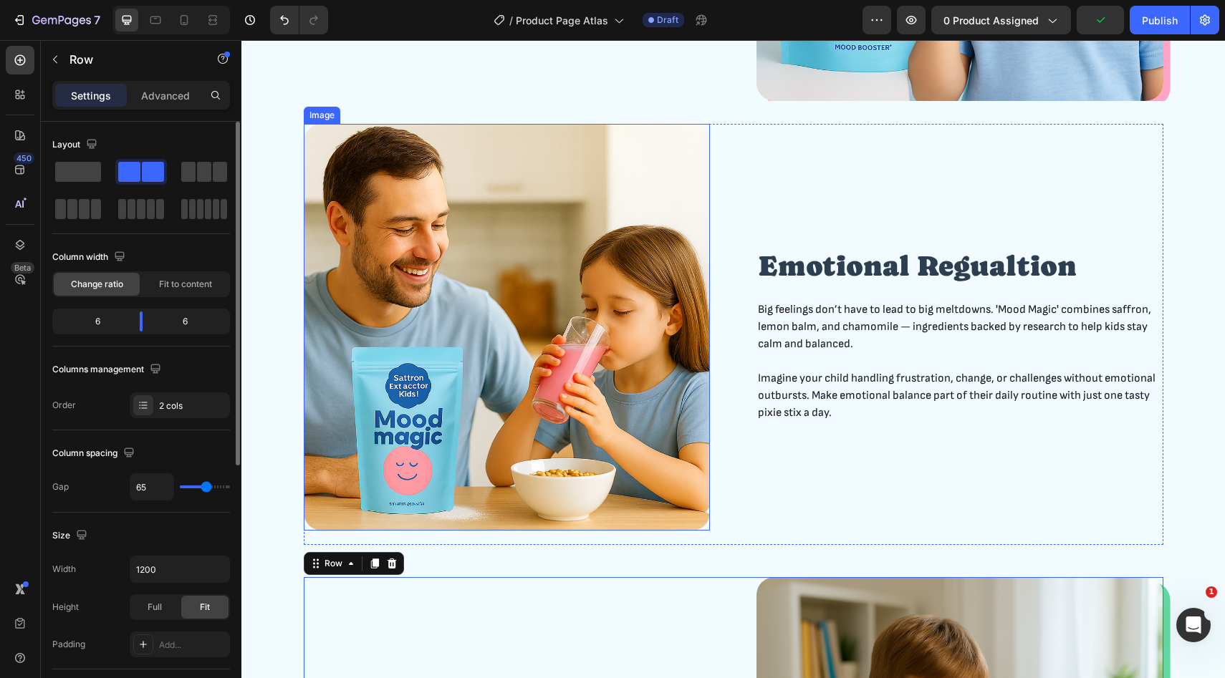
click at [564, 421] on img at bounding box center [507, 327] width 407 height 407
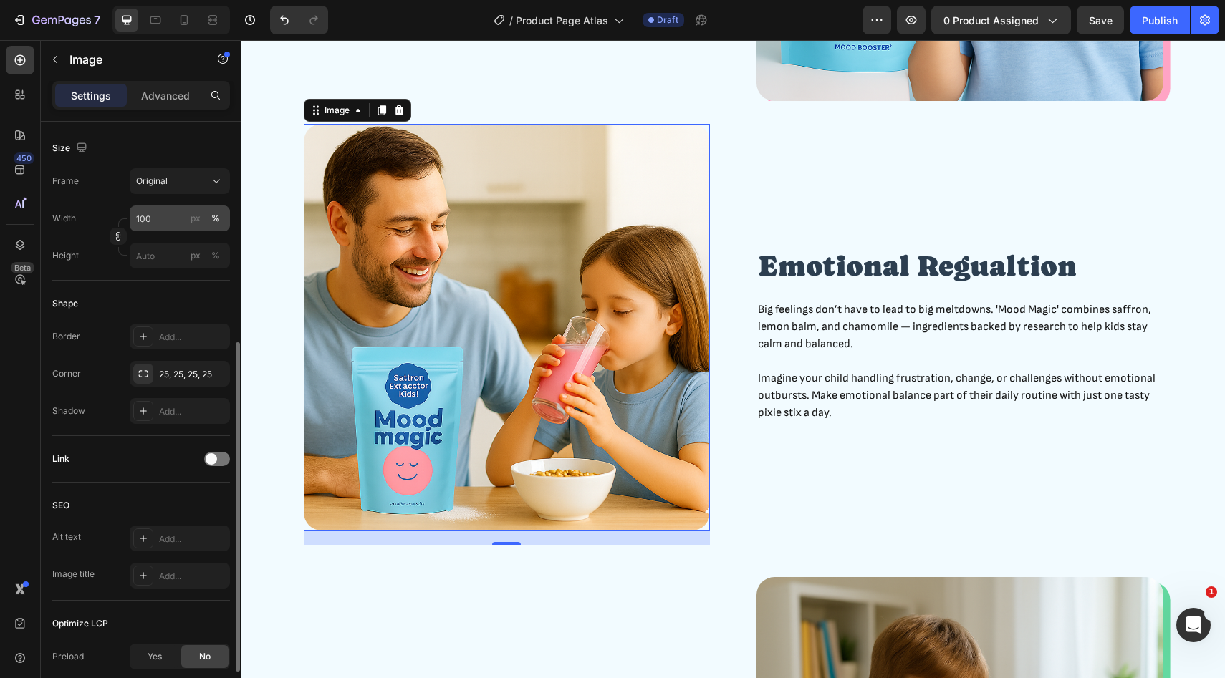
scroll to position [362, 0]
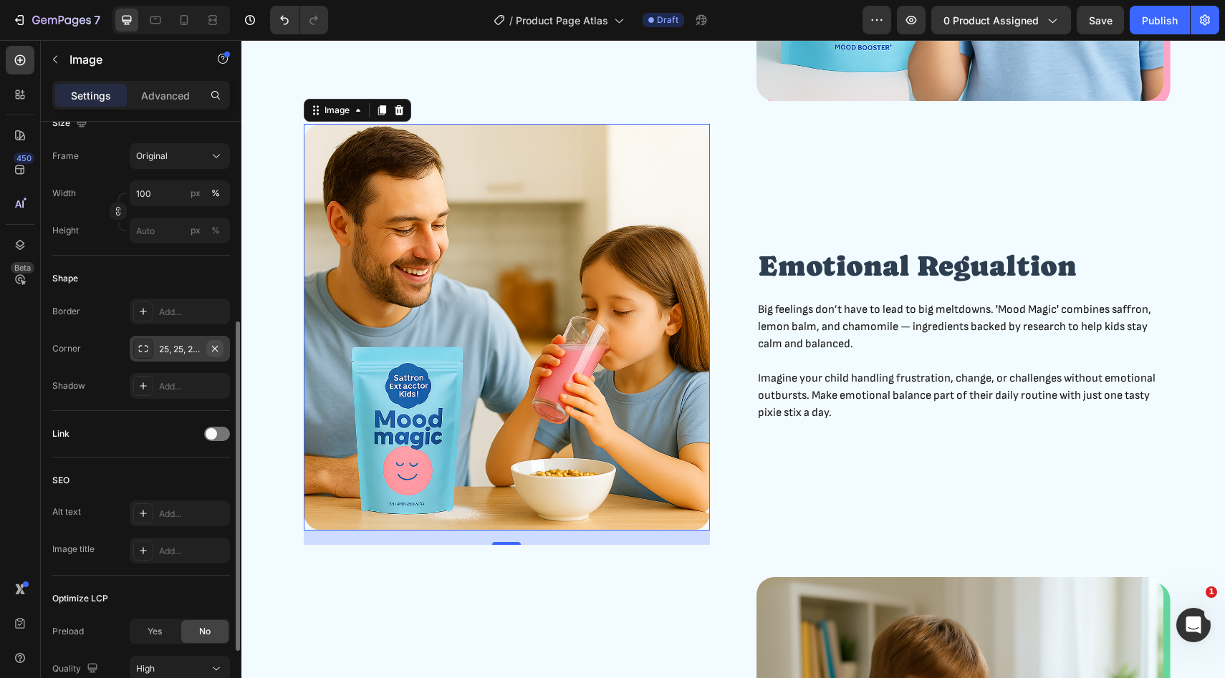
click at [212, 350] on icon "button" at bounding box center [214, 348] width 11 height 11
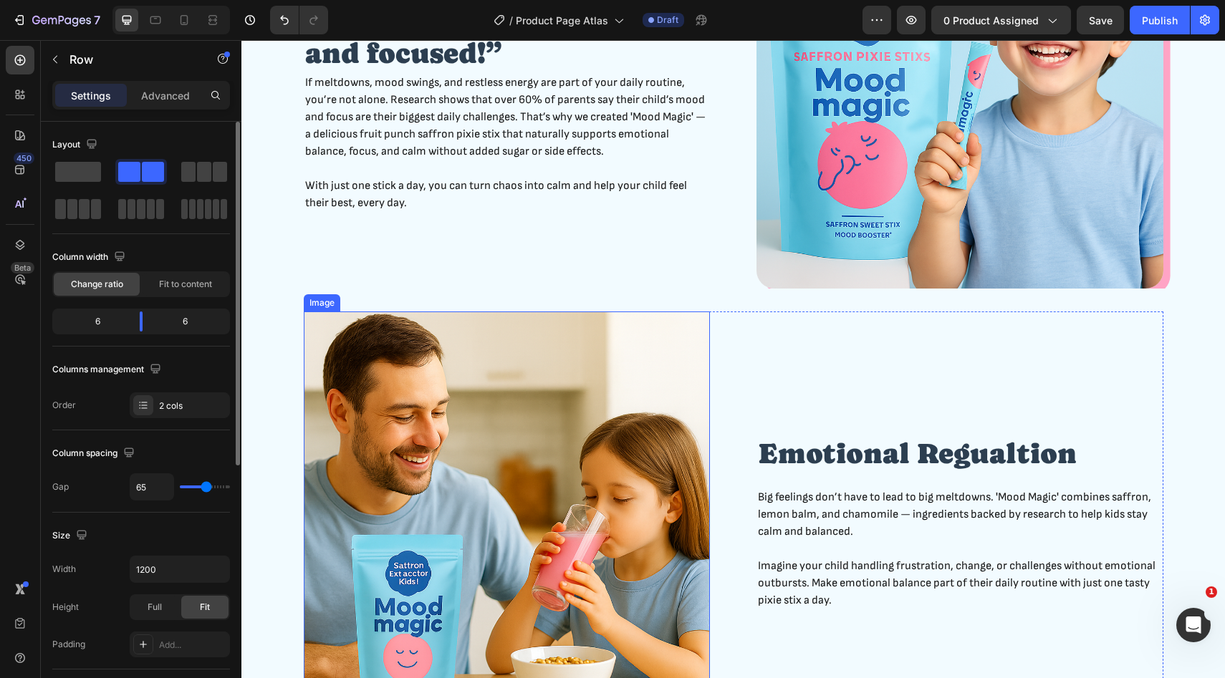
scroll to position [822, 0]
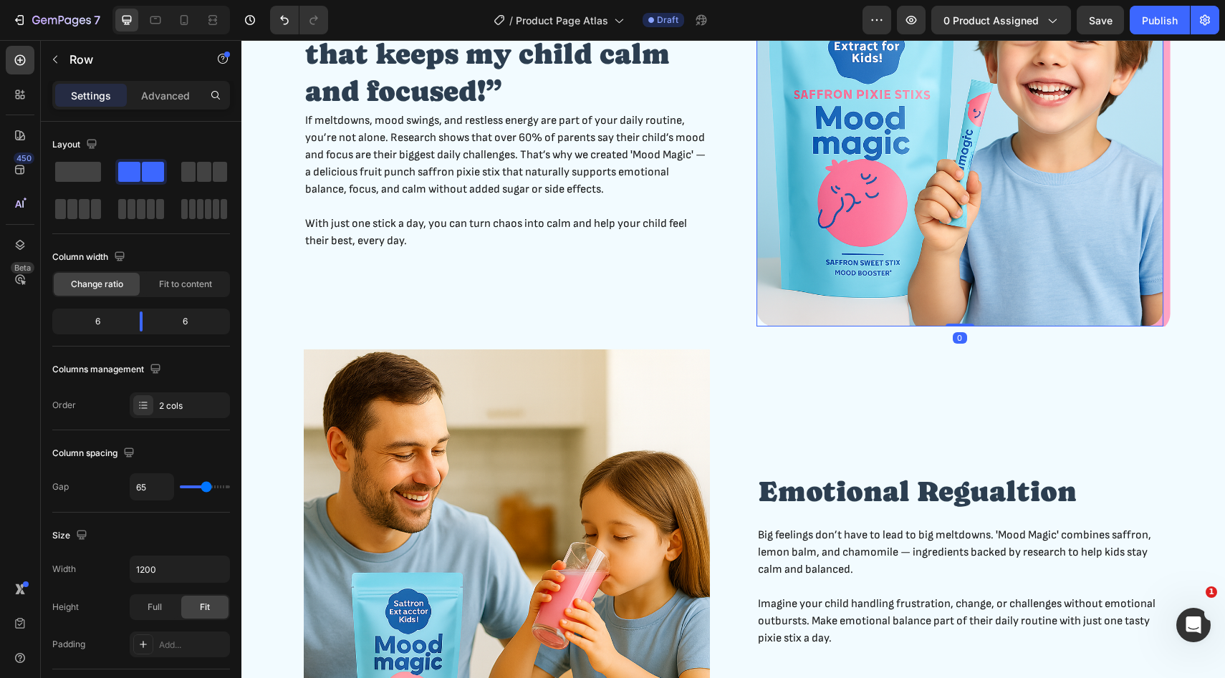
click at [829, 241] on img at bounding box center [959, 123] width 407 height 407
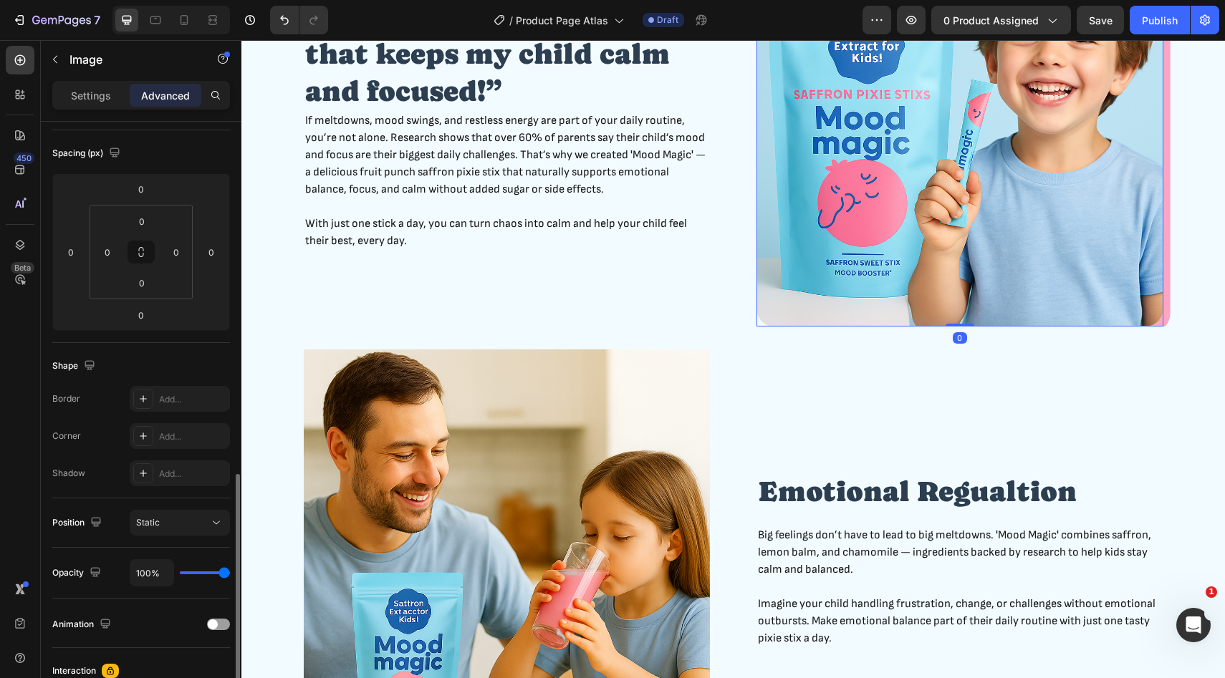
scroll to position [0, 0]
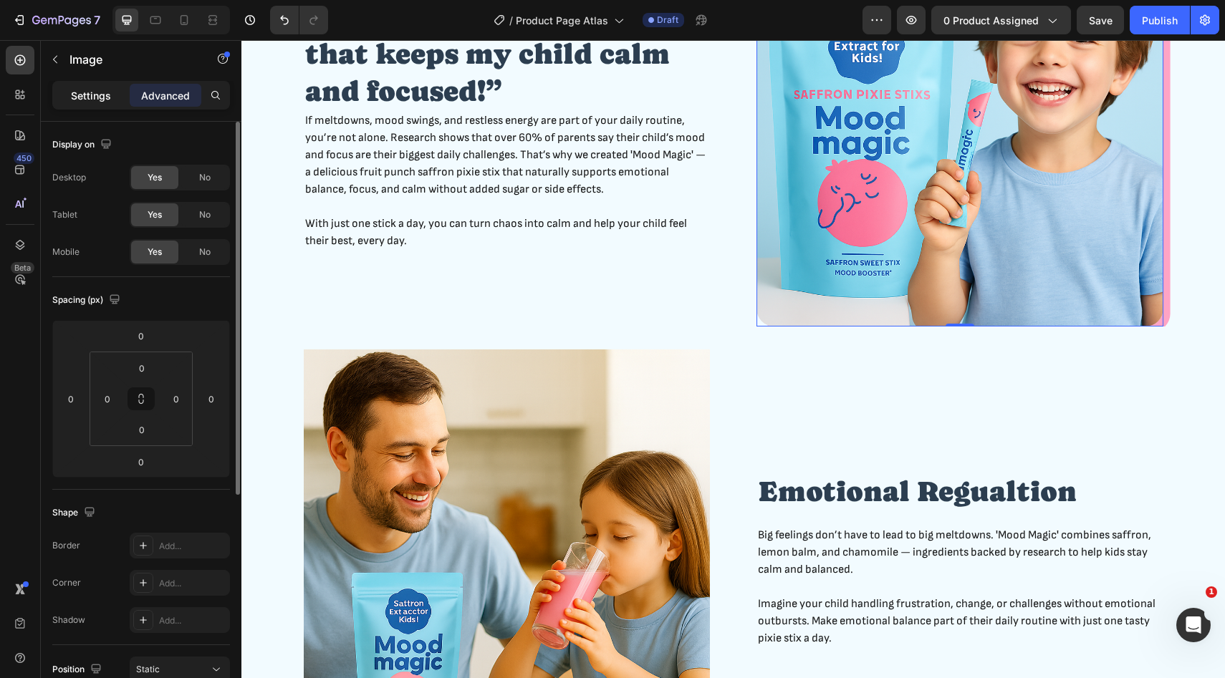
click at [93, 100] on p "Settings" at bounding box center [91, 95] width 40 height 15
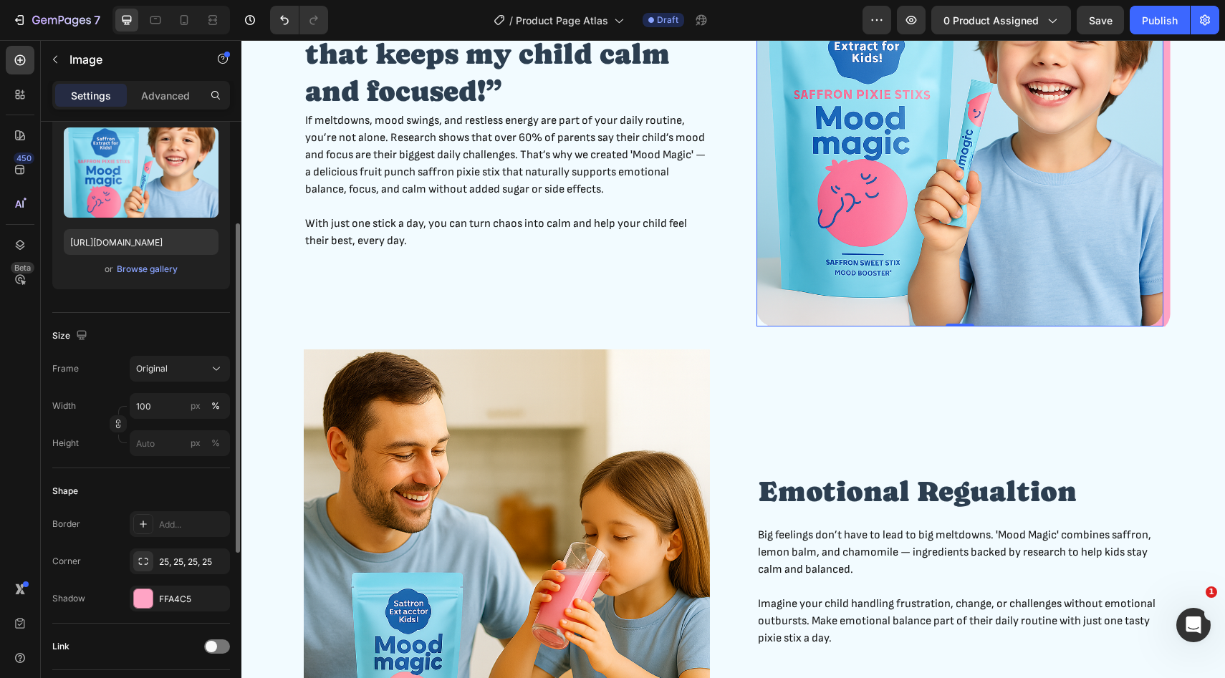
scroll to position [163, 0]
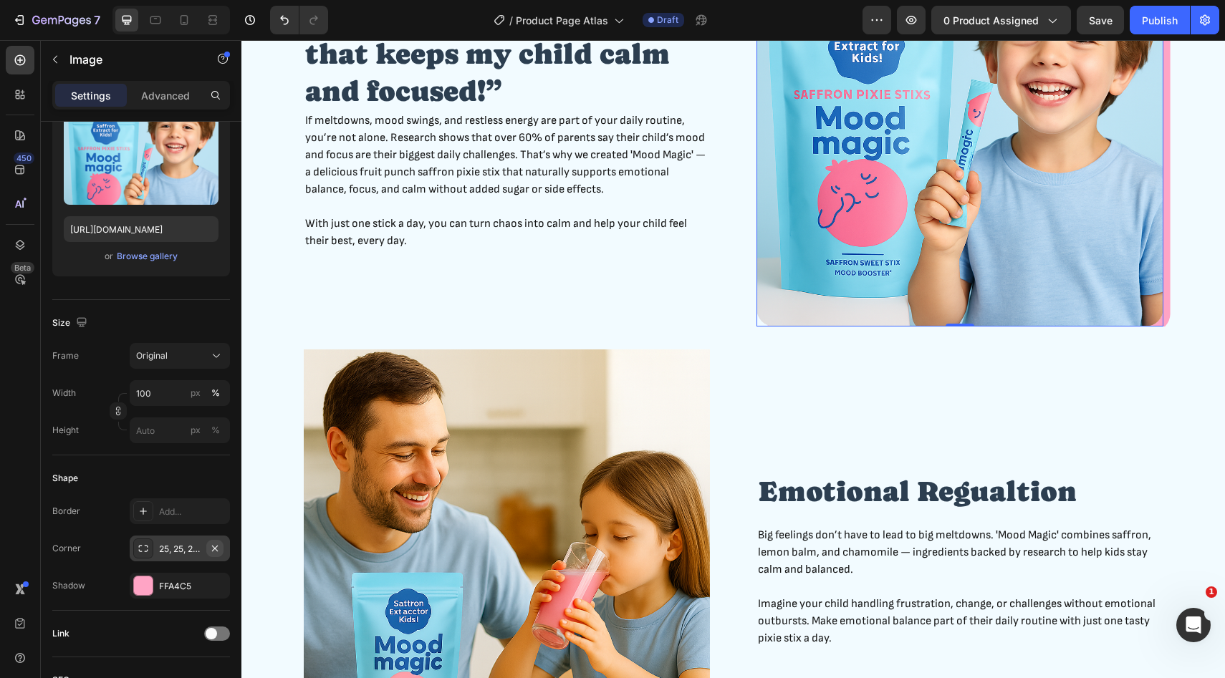
click at [215, 546] on icon "button" at bounding box center [214, 548] width 11 height 11
click at [217, 584] on icon "button" at bounding box center [214, 585] width 11 height 11
click at [686, 309] on div "“Finally… a daily ritual that keeps my child calm and focused!” Heading If melt…" at bounding box center [507, 123] width 407 height 407
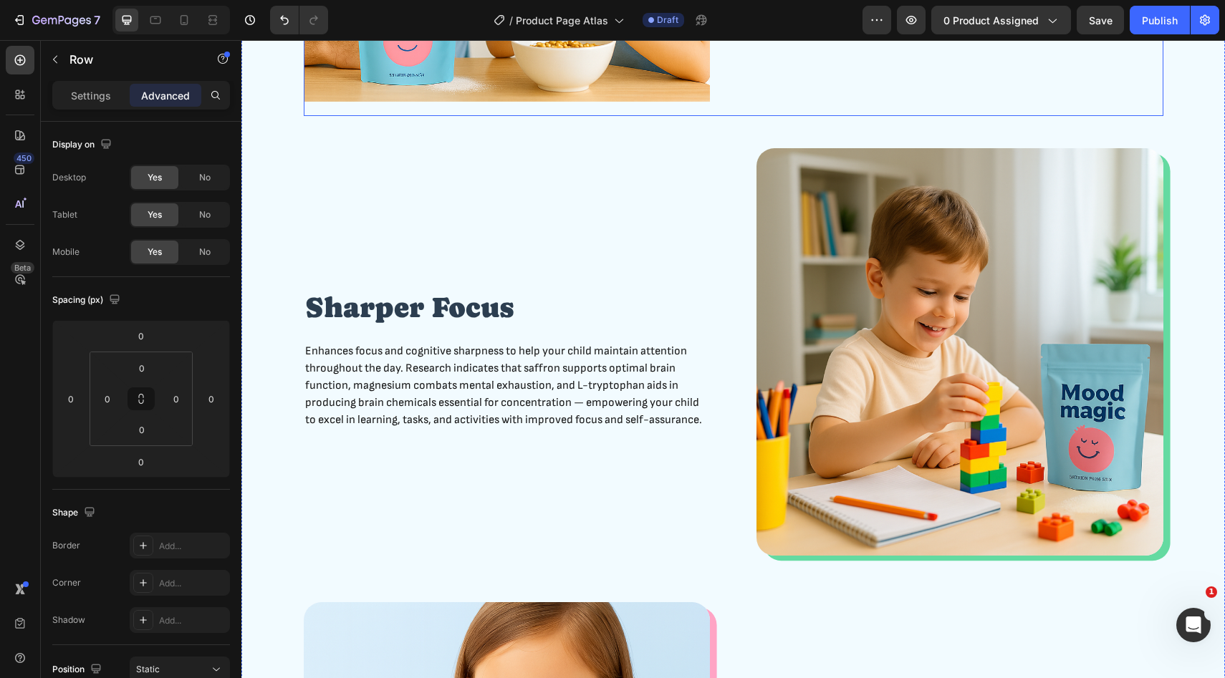
scroll to position [1522, 0]
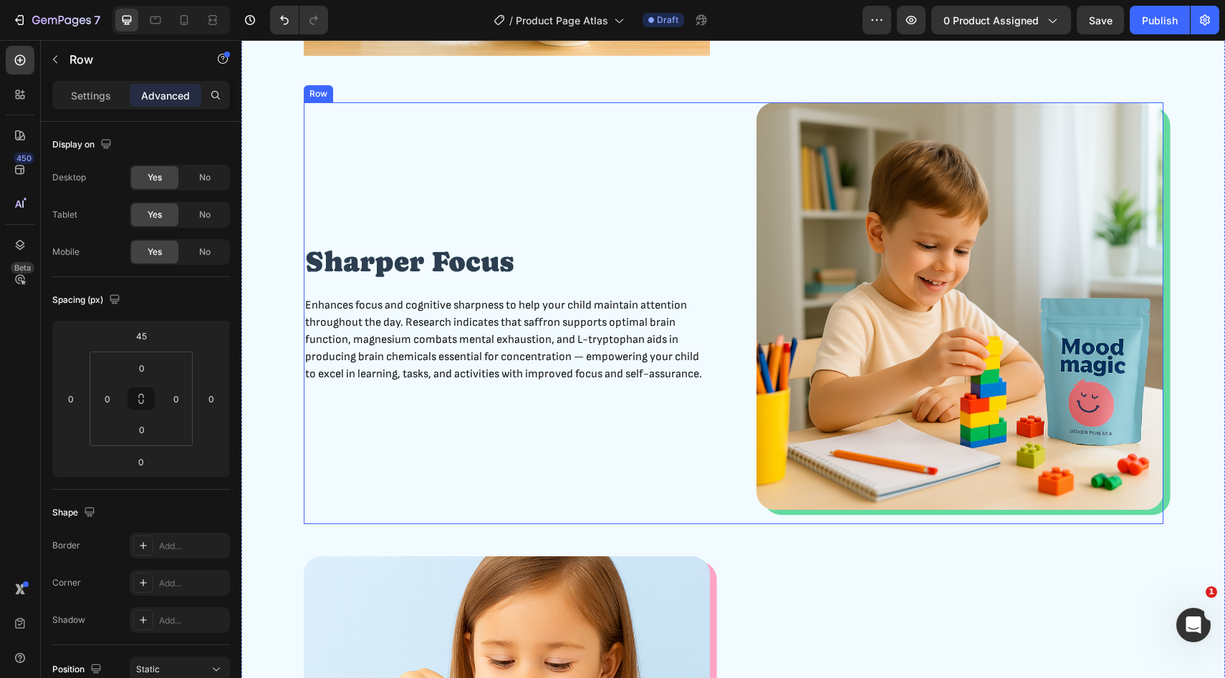
click at [663, 150] on div "Sharper Focus Heading Enhances focus and cognitive sharpness to help your child…" at bounding box center [507, 313] width 407 height 422
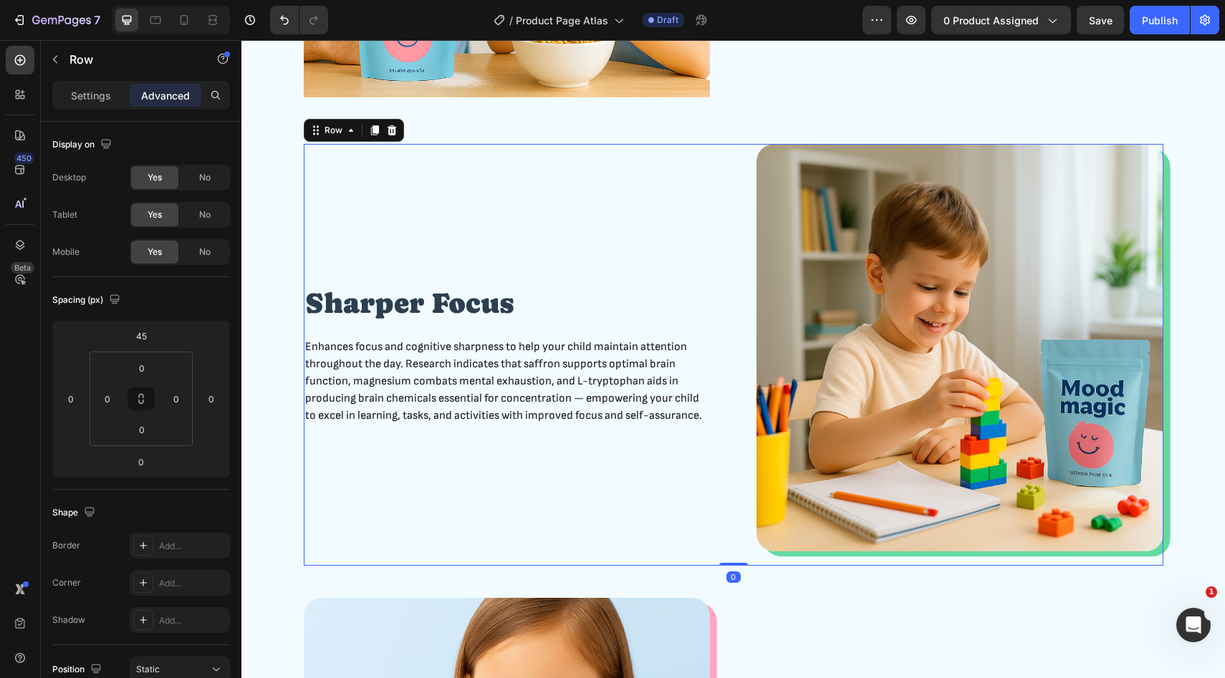
scroll to position [1468, 0]
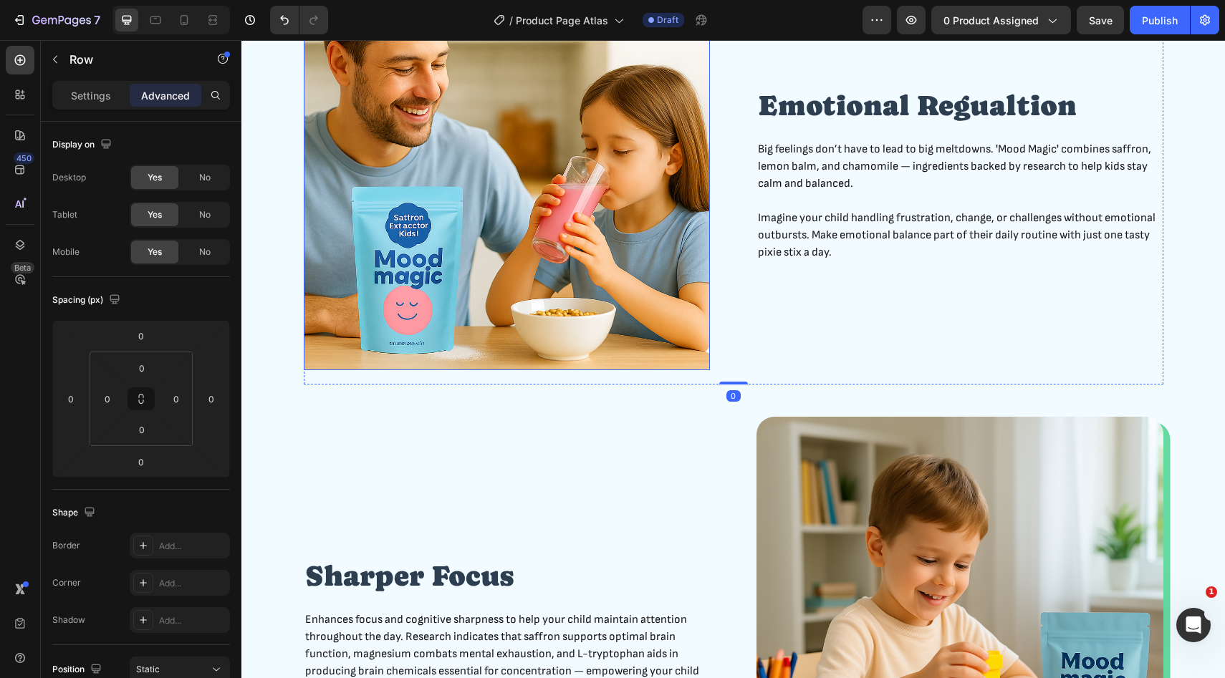
scroll to position [1196, 0]
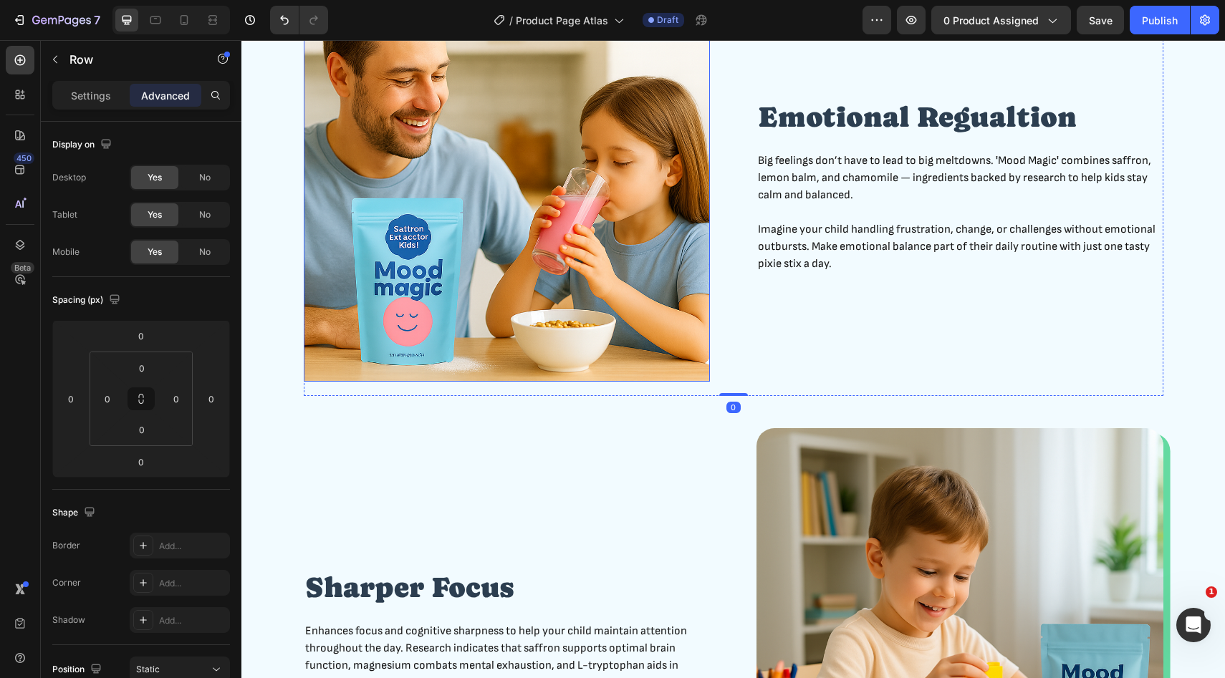
click at [610, 279] on img at bounding box center [507, 178] width 407 height 407
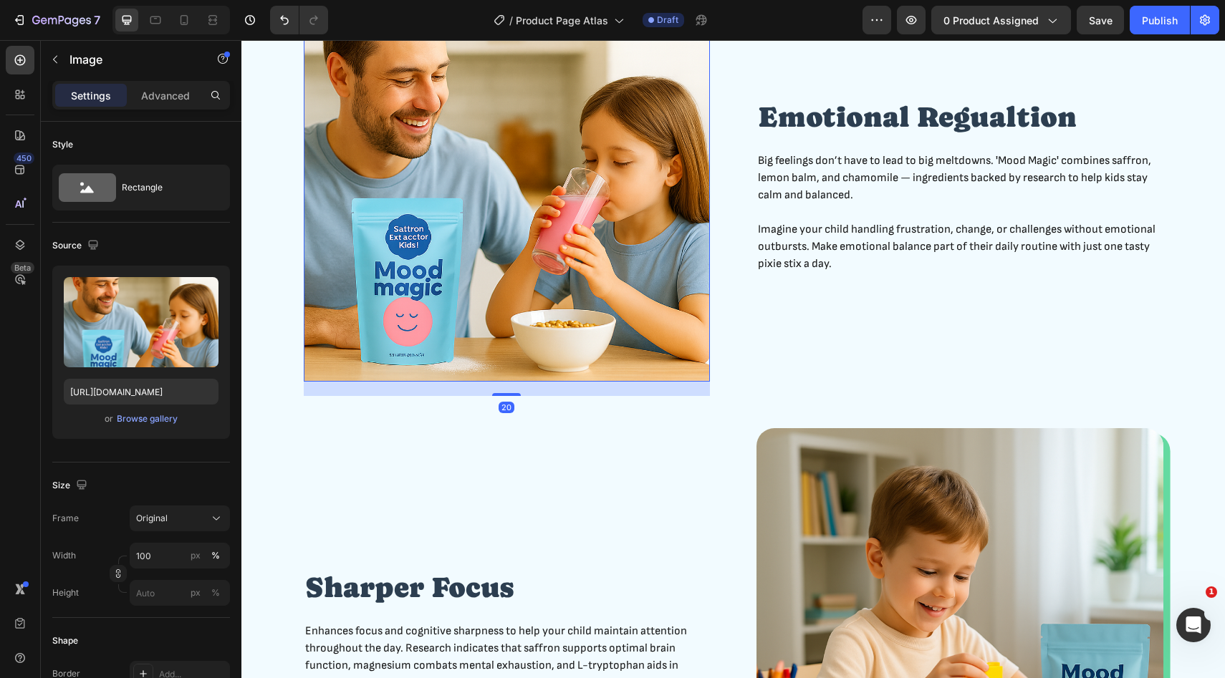
scroll to position [1189, 0]
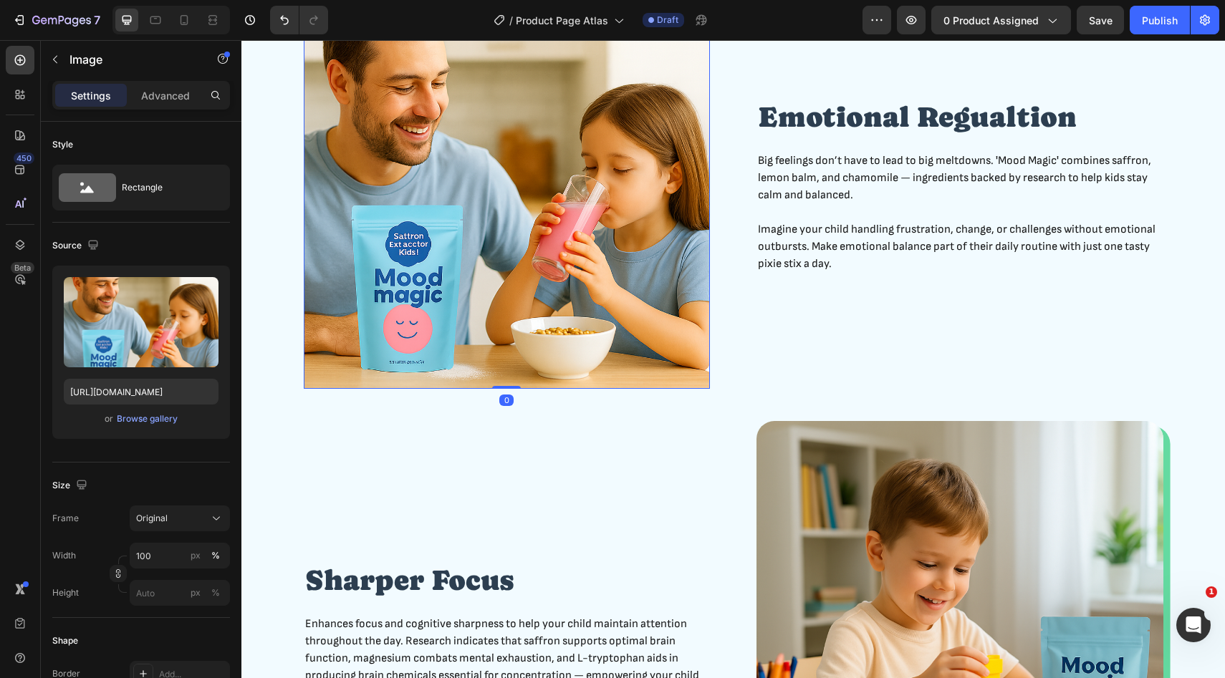
drag, startPoint x: 509, startPoint y: 394, endPoint x: 509, endPoint y: 355, distance: 39.4
click at [509, 355] on div "Image 0" at bounding box center [507, 185] width 407 height 407
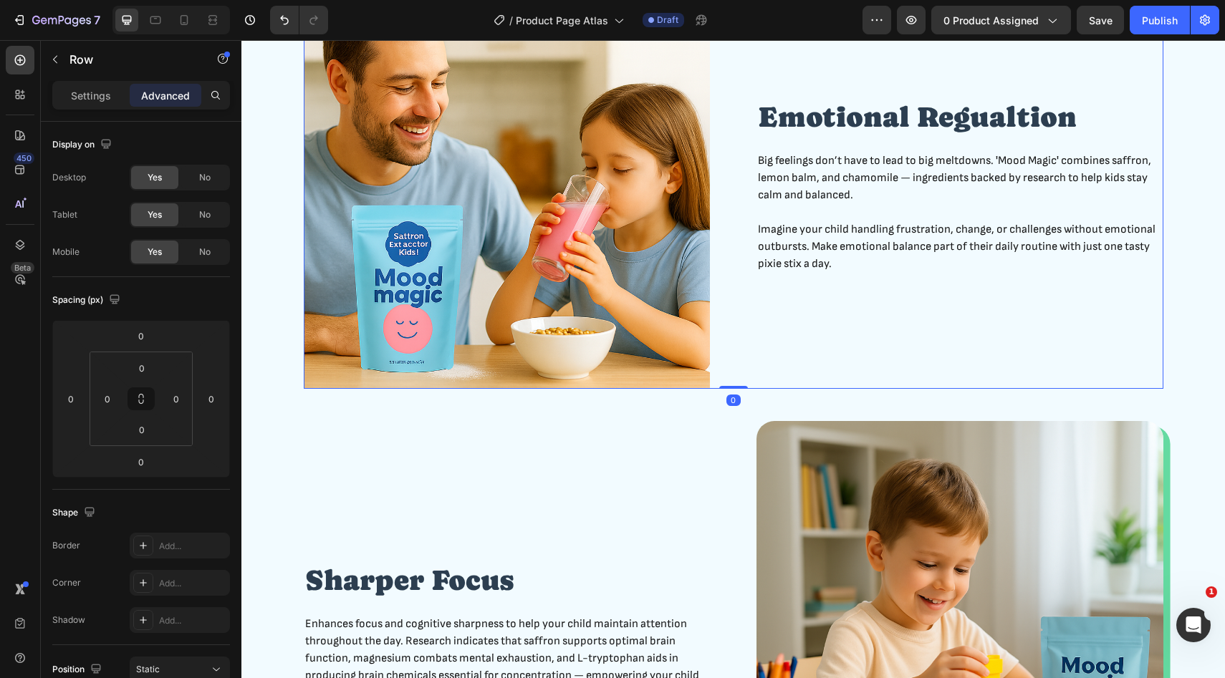
click at [822, 322] on div "Emotional Regualtion Heading Big feelings don’t have to lead to big meltdowns. …" at bounding box center [959, 185] width 407 height 407
click at [849, 226] on p "Imagine your child handling frustration, change, or challenges without emotiona…" at bounding box center [960, 247] width 404 height 52
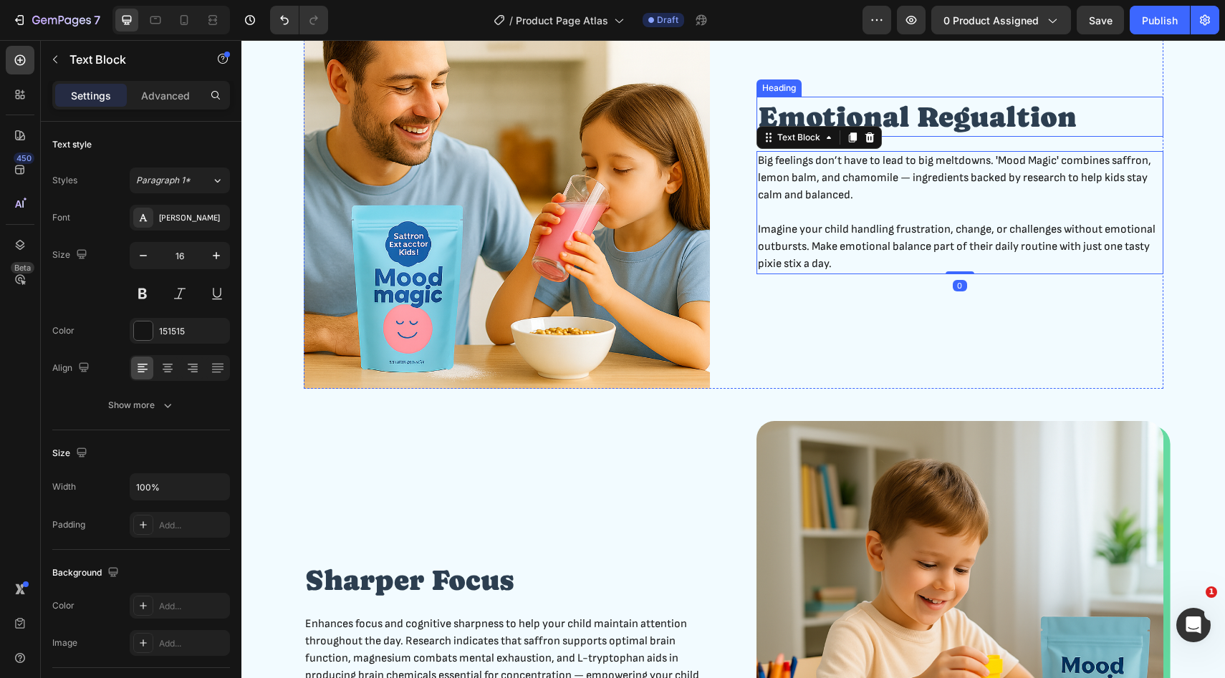
click at [872, 120] on h2 "Emotional Regualtion" at bounding box center [959, 117] width 407 height 40
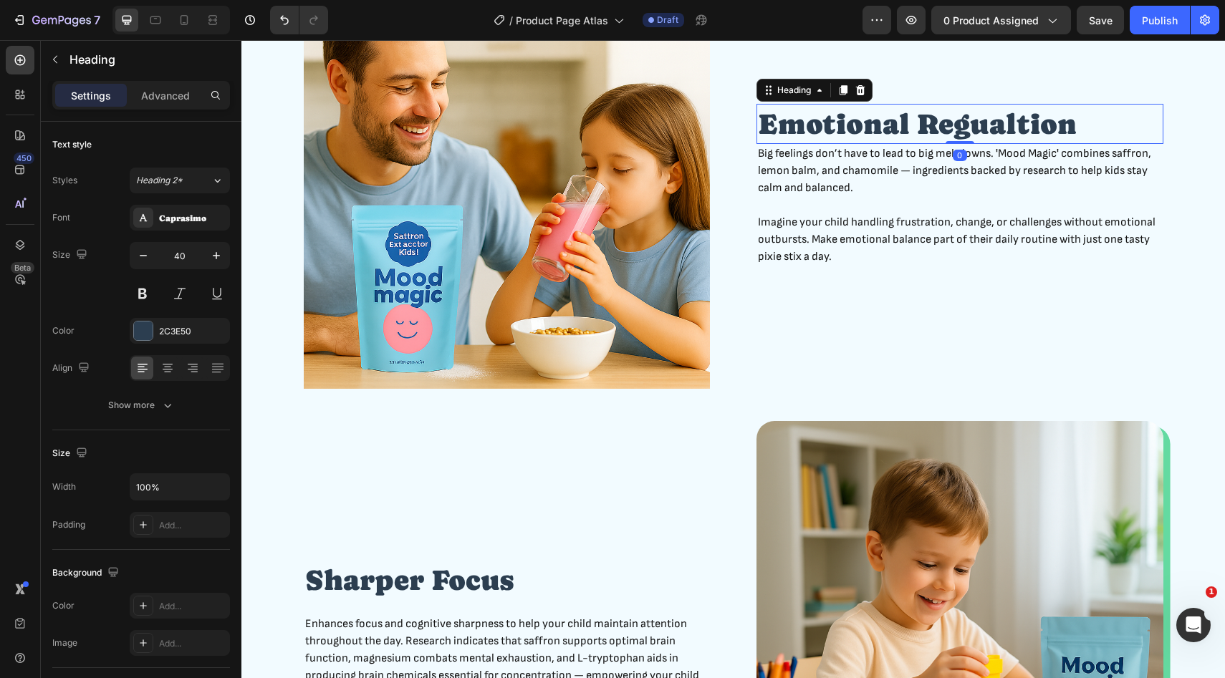
drag, startPoint x: 958, startPoint y: 149, endPoint x: 958, endPoint y: 122, distance: 26.5
click at [958, 122] on div "Emotional Regualtion Heading 0" at bounding box center [959, 124] width 407 height 40
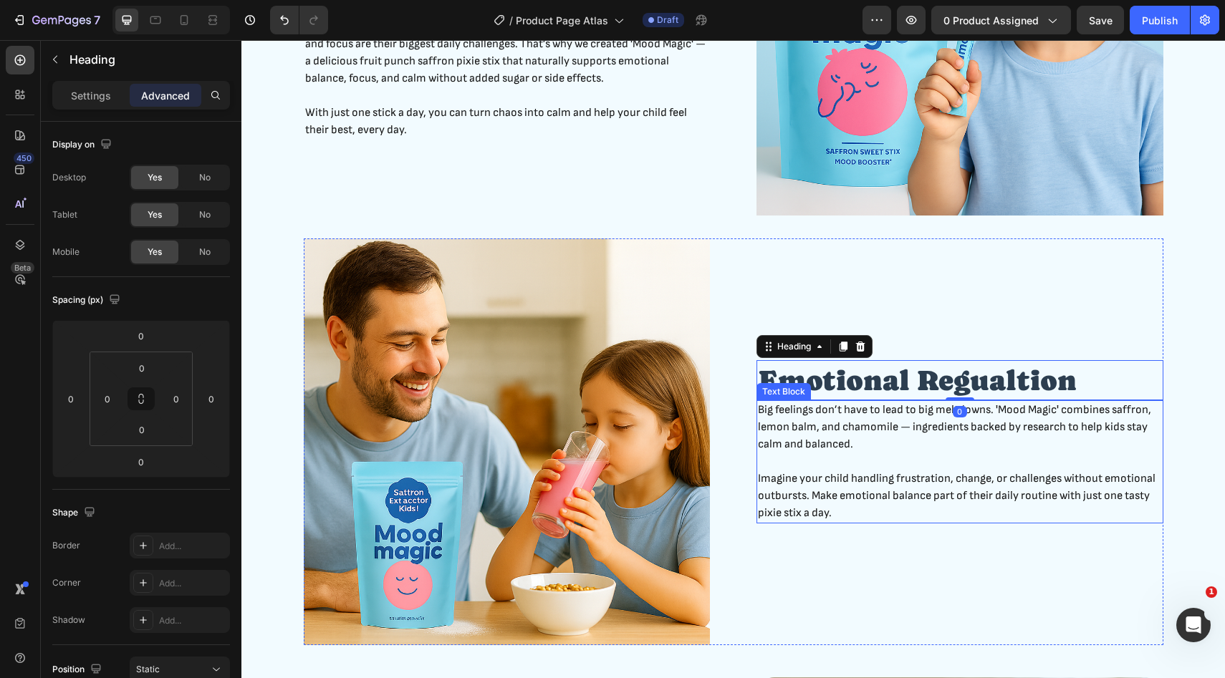
scroll to position [931, 0]
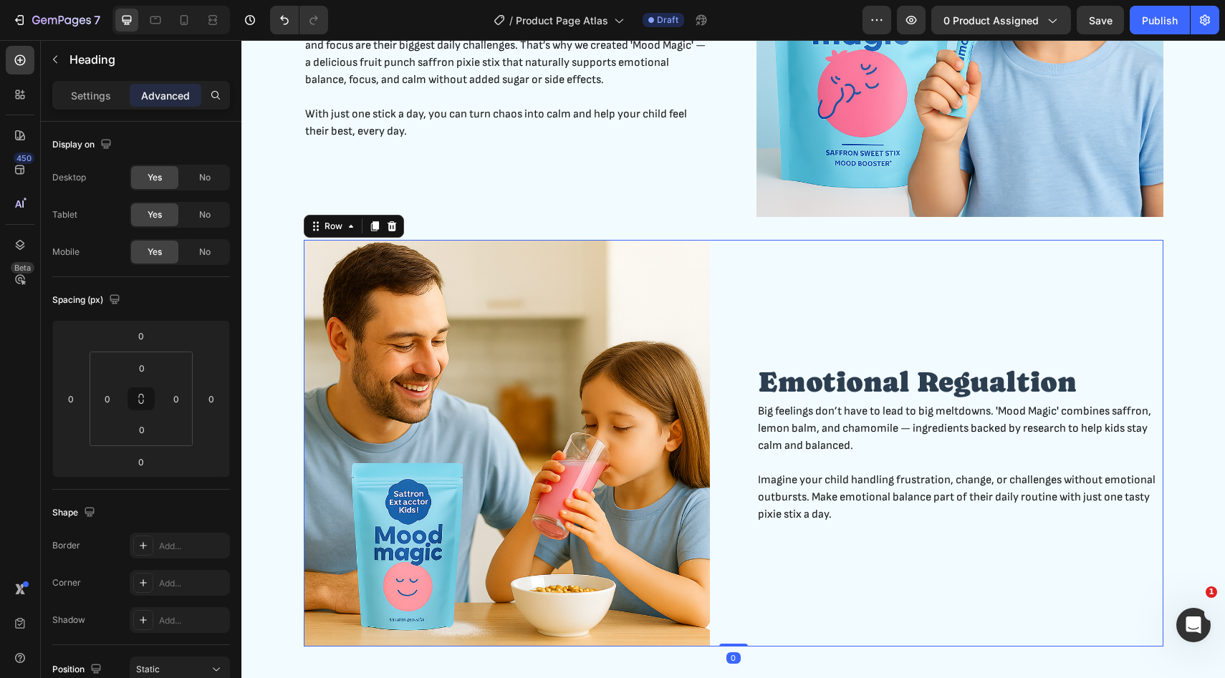
click at [811, 273] on div "Emotional Regualtion Heading Big feelings don’t have to lead to big meltdowns. …" at bounding box center [959, 443] width 407 height 407
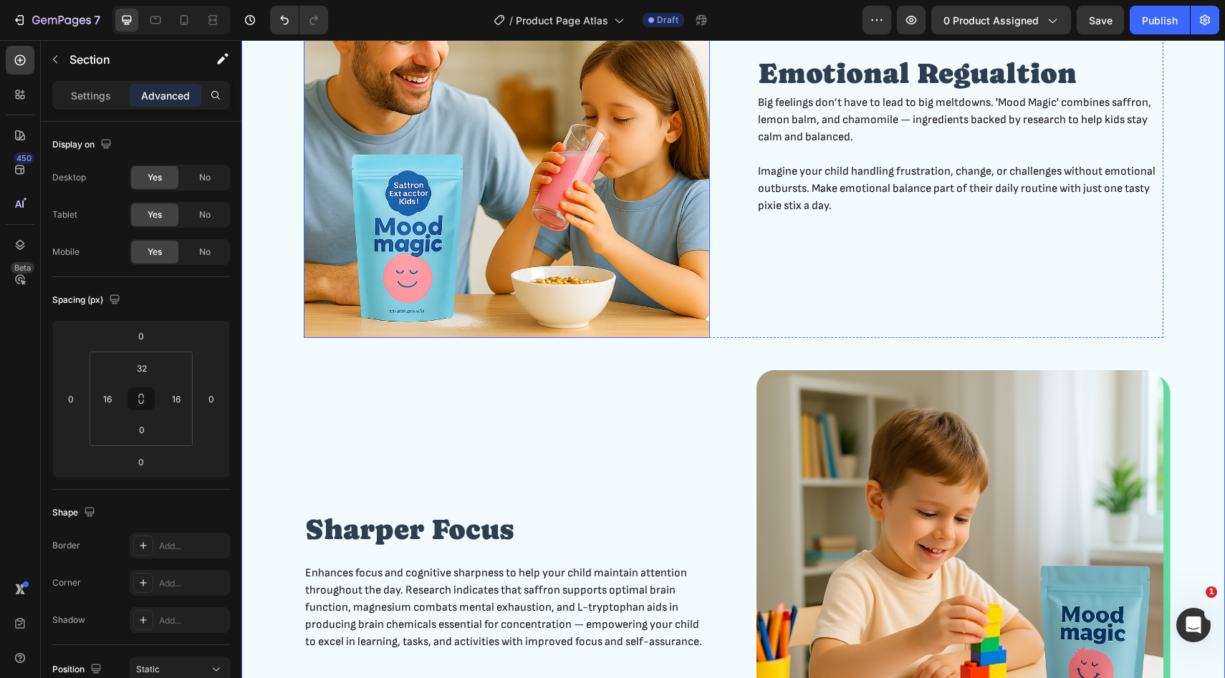
scroll to position [1247, 0]
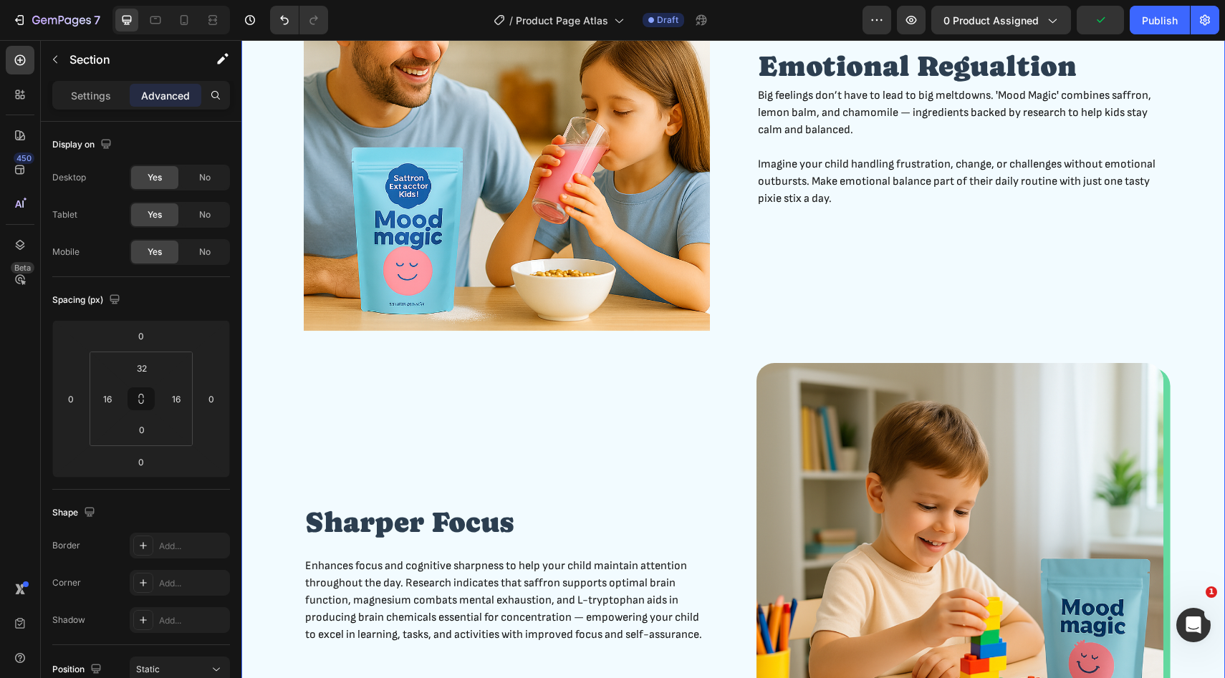
click at [587, 393] on div "Sharper Focus Heading Enhances focus and cognitive sharpness to help your child…" at bounding box center [507, 574] width 407 height 422
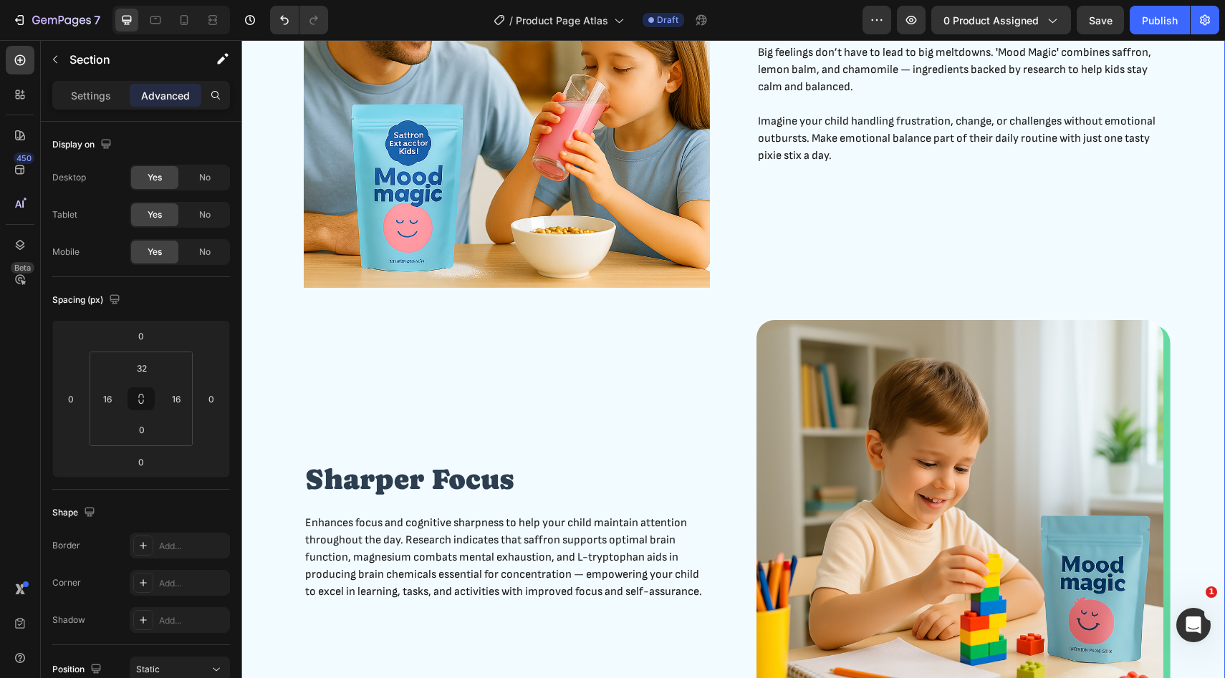
scroll to position [1291, 0]
click at [475, 357] on div "Sharper Focus Heading Enhances focus and cognitive sharpness to help your child…" at bounding box center [507, 530] width 407 height 422
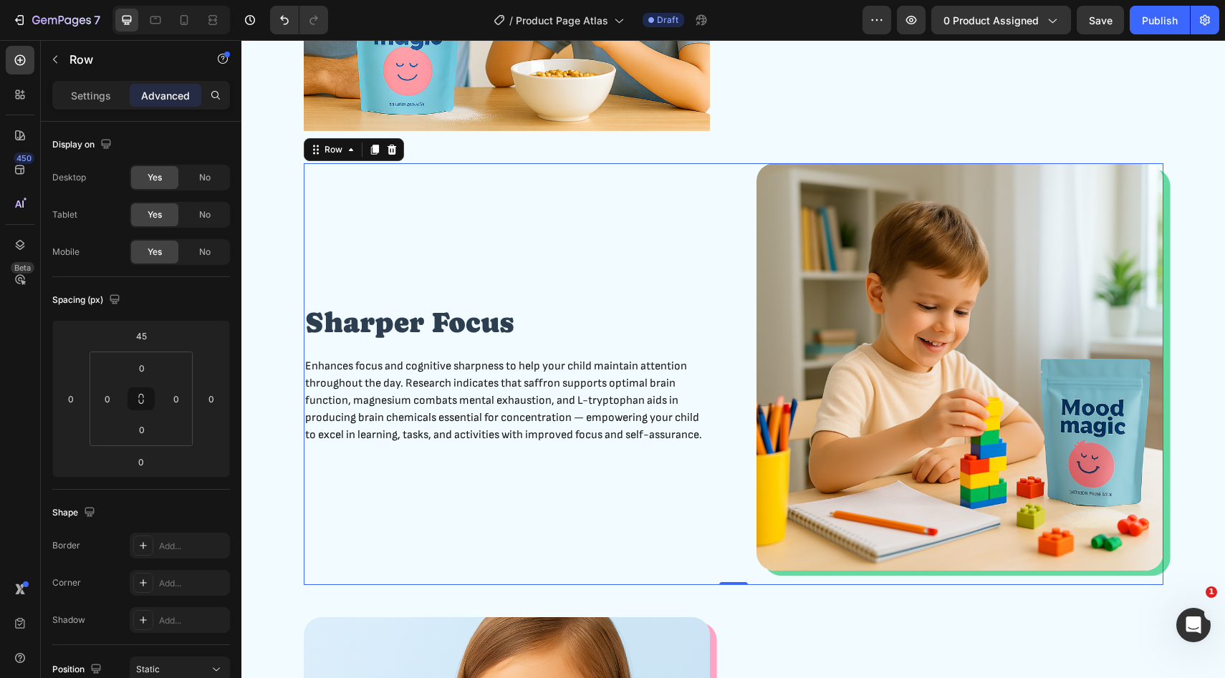
scroll to position [1435, 0]
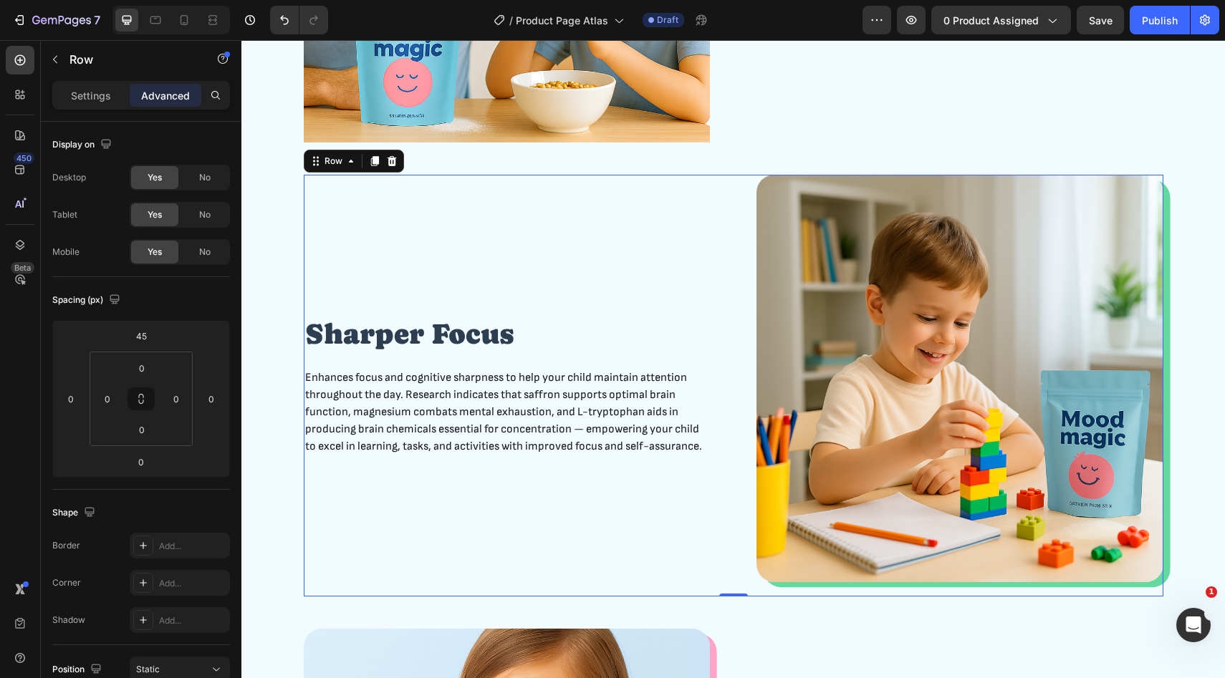
click at [806, 564] on img at bounding box center [959, 379] width 407 height 408
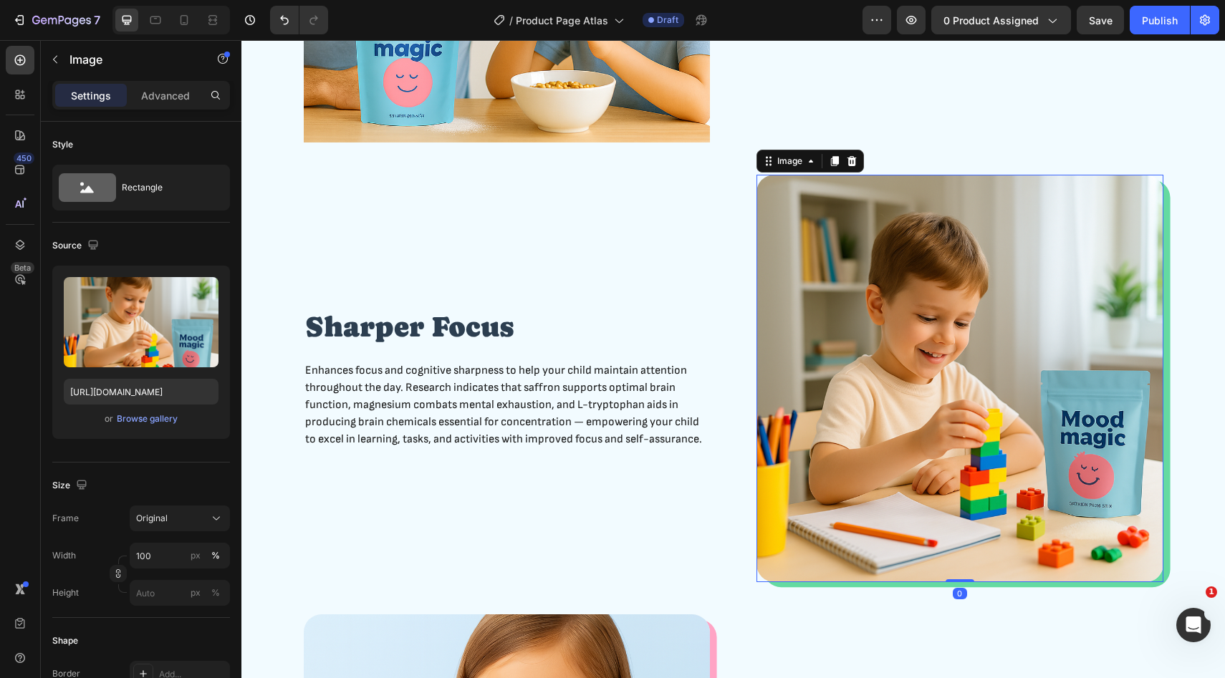
drag, startPoint x: 962, startPoint y: 595, endPoint x: 962, endPoint y: 544, distance: 51.6
click at [962, 544] on div "Image 0" at bounding box center [959, 379] width 407 height 408
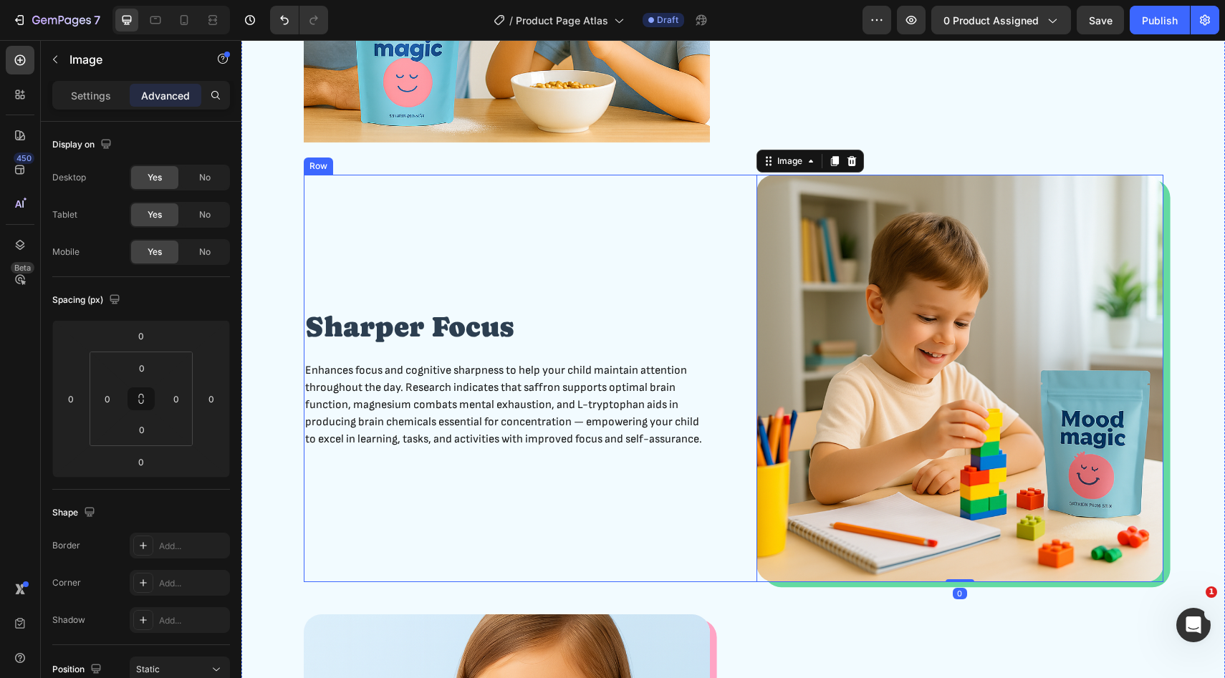
click at [615, 504] on div "Sharper Focus Heading Enhances focus and cognitive sharpness to help your child…" at bounding box center [507, 379] width 407 height 408
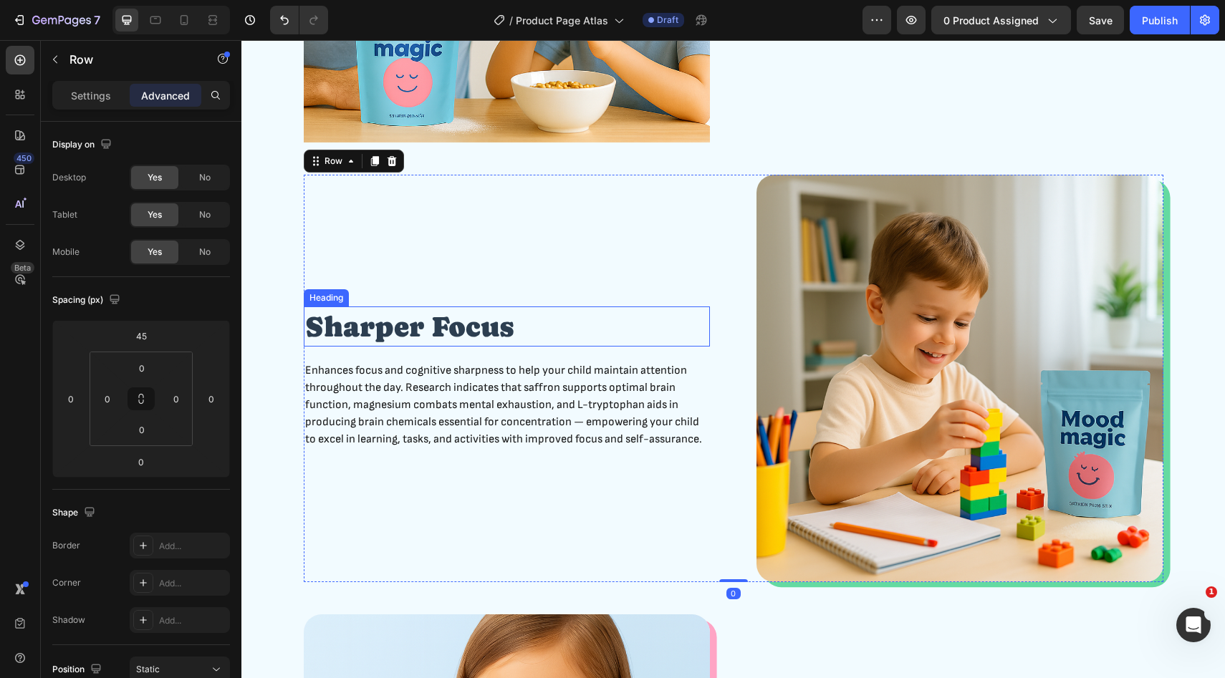
click at [453, 328] on h2 "Sharper Focus" at bounding box center [507, 327] width 407 height 40
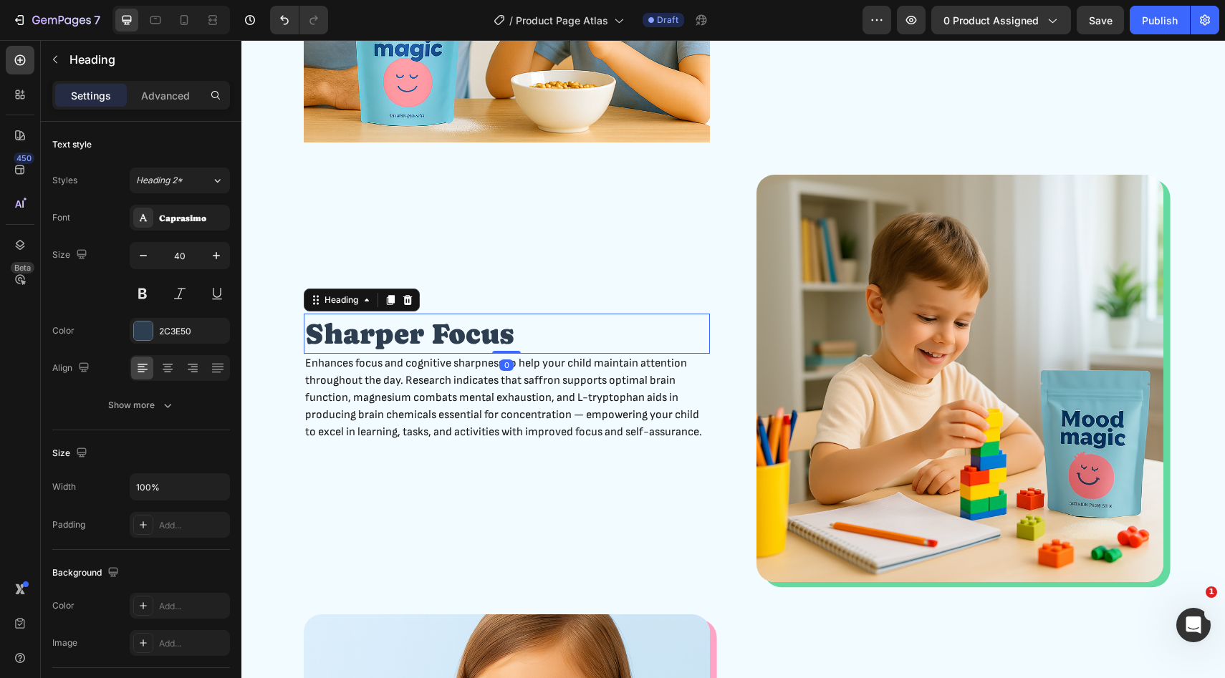
drag, startPoint x: 510, startPoint y: 359, endPoint x: 510, endPoint y: 322, distance: 36.5
click at [510, 322] on div "Sharper Focus Heading 0" at bounding box center [507, 334] width 407 height 40
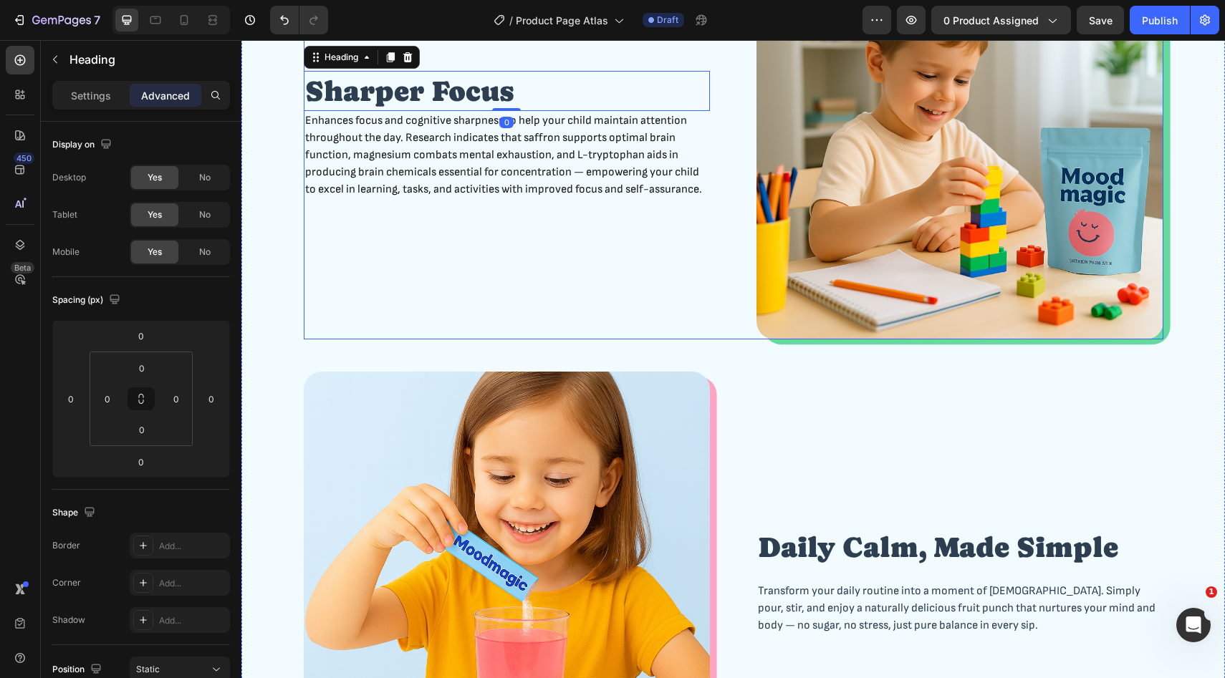
scroll to position [1719, 0]
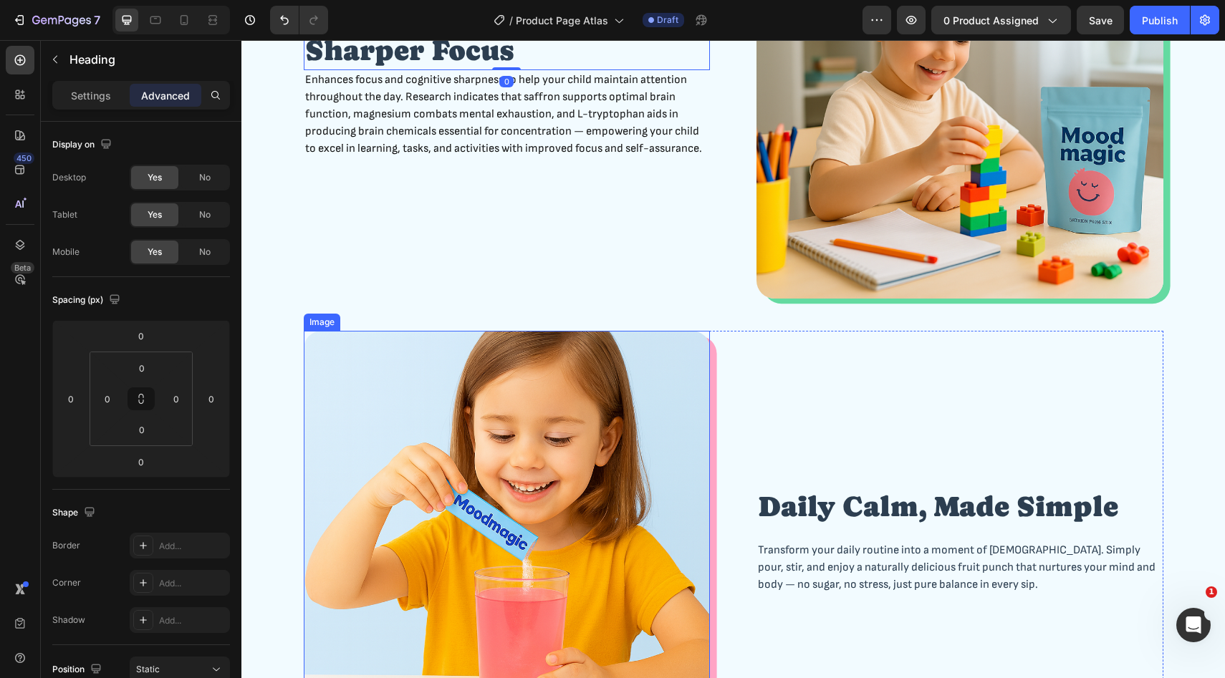
click at [650, 383] on img at bounding box center [507, 534] width 407 height 407
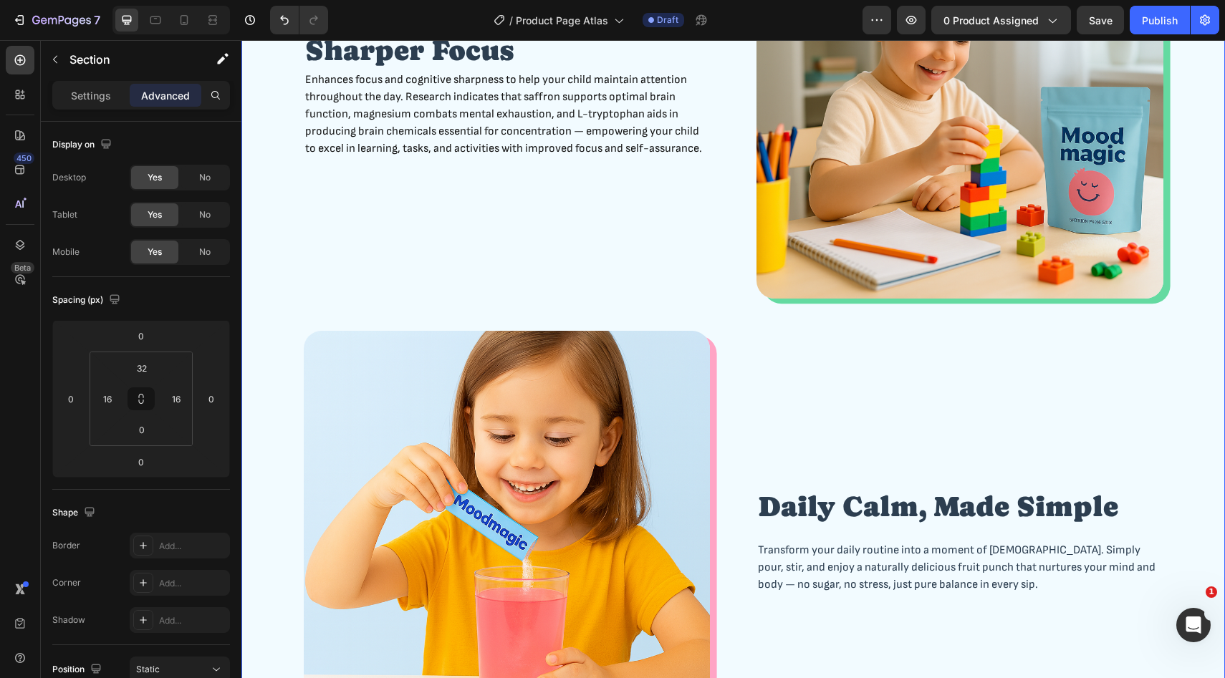
click at [820, 317] on div "Emotional Regualtion Heading Big feelings don’t have to lead to big meltdowns. …" at bounding box center [733, 425] width 960 height 1947
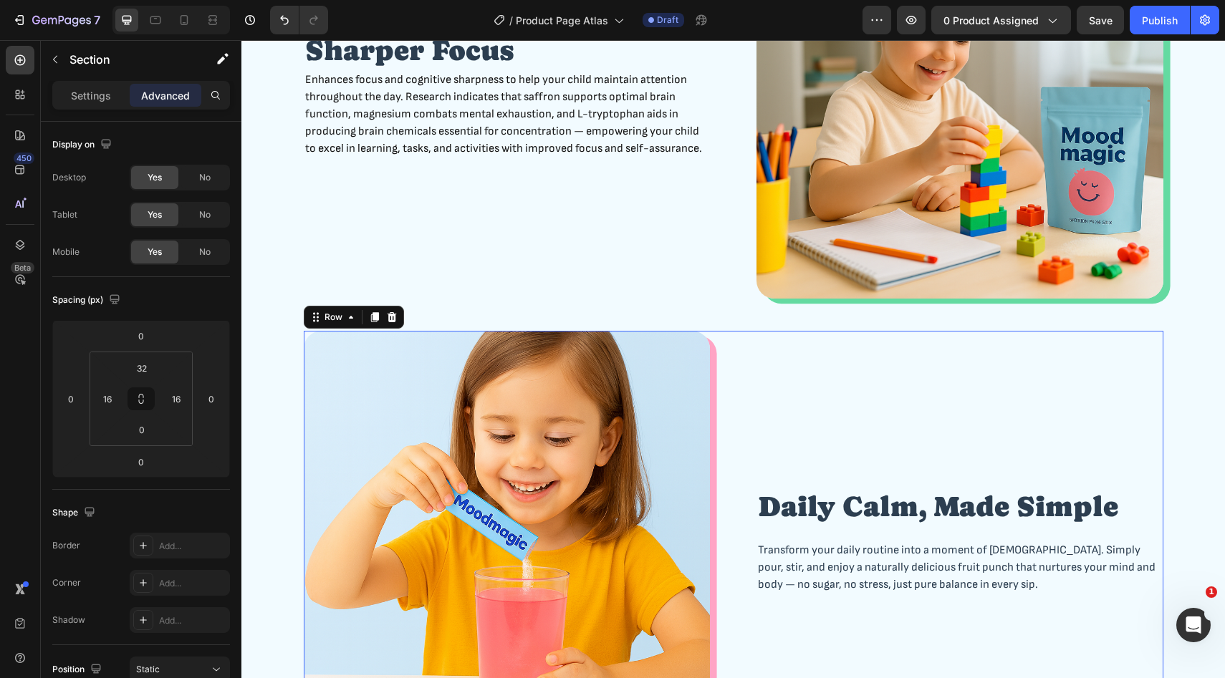
click at [788, 407] on div "Daily Calm, Made Simple Heading Transform your daily routine into a moment of z…" at bounding box center [959, 541] width 407 height 421
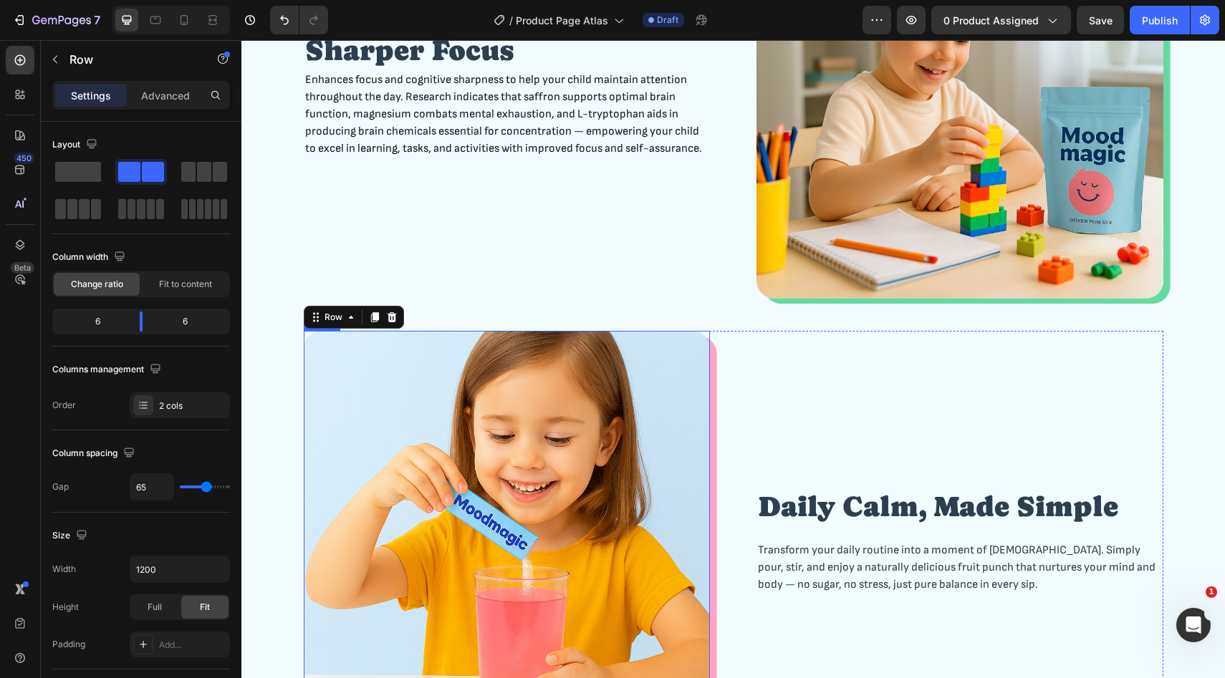
click at [654, 416] on img at bounding box center [507, 534] width 407 height 407
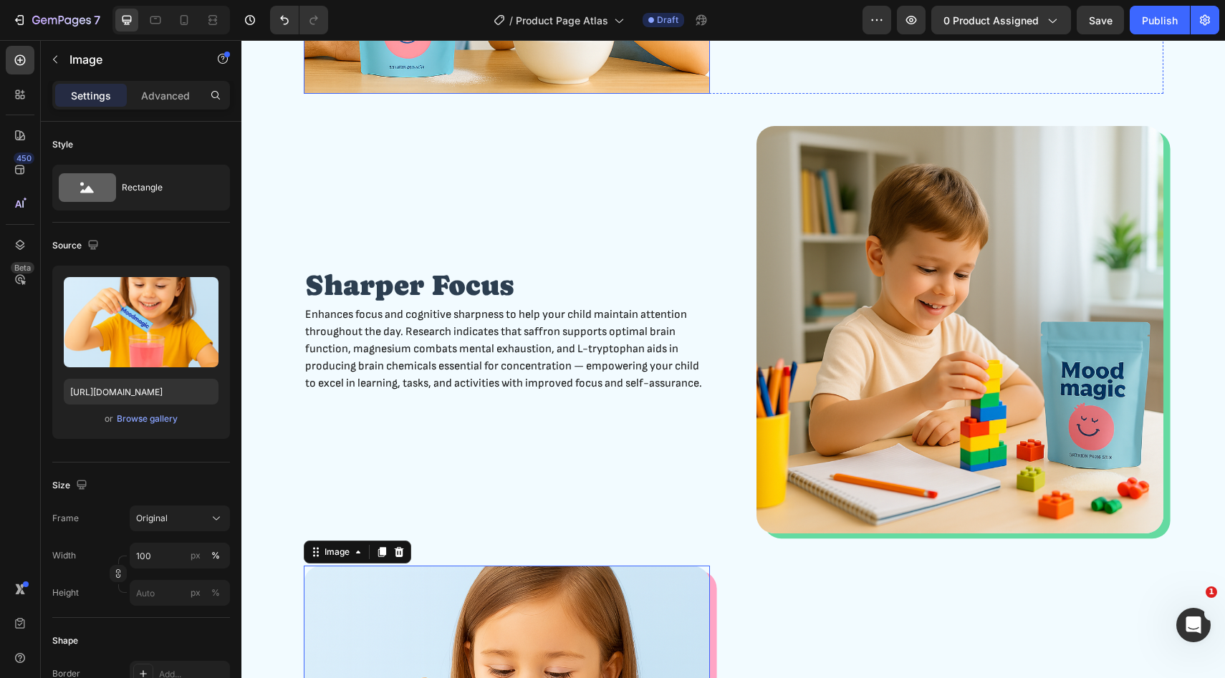
scroll to position [1488, 0]
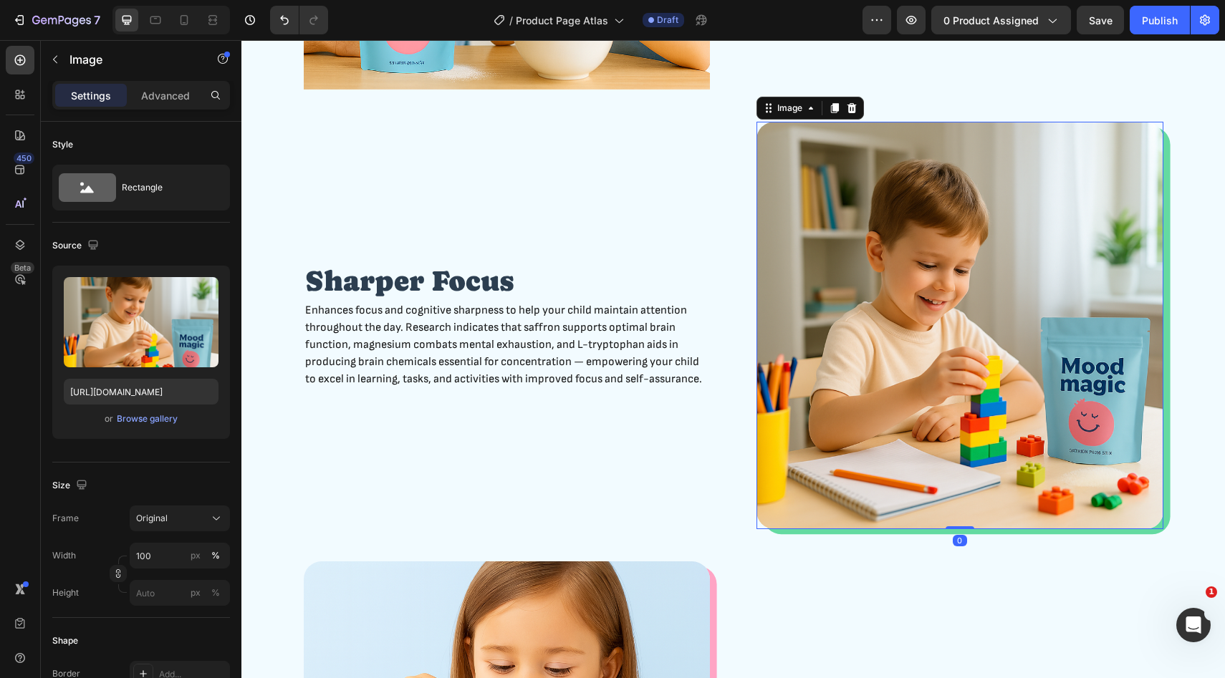
click at [843, 266] on img at bounding box center [959, 326] width 407 height 408
click at [918, 227] on img at bounding box center [959, 326] width 407 height 408
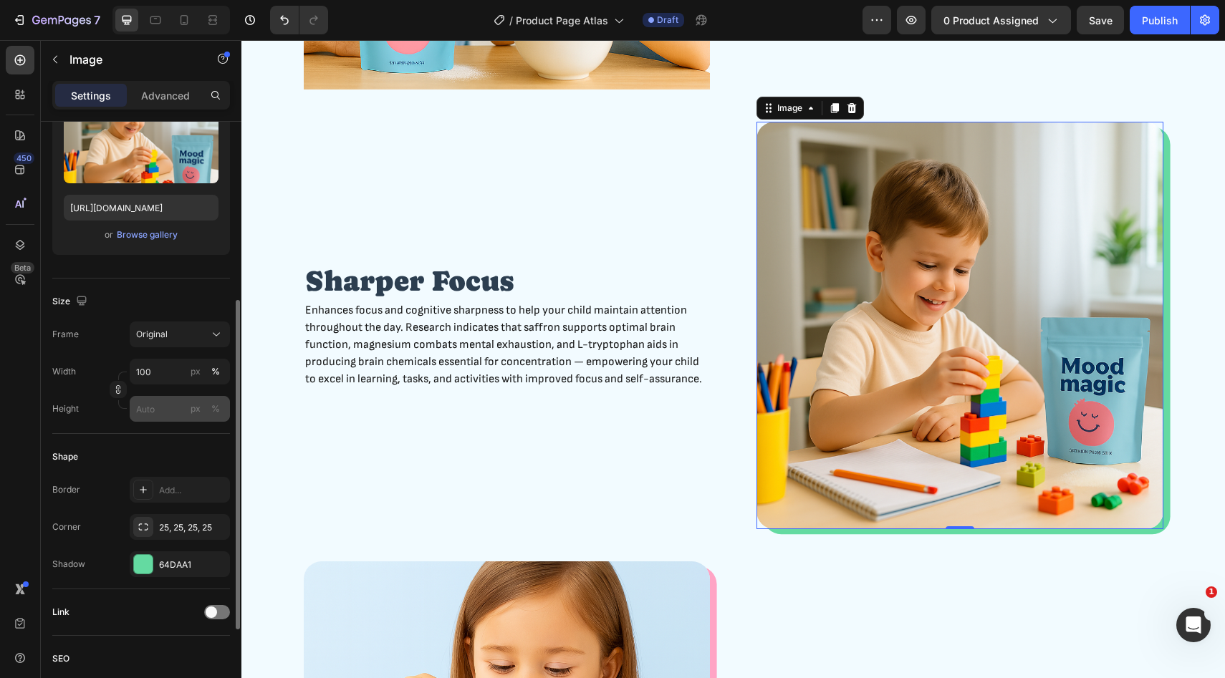
scroll to position [476, 0]
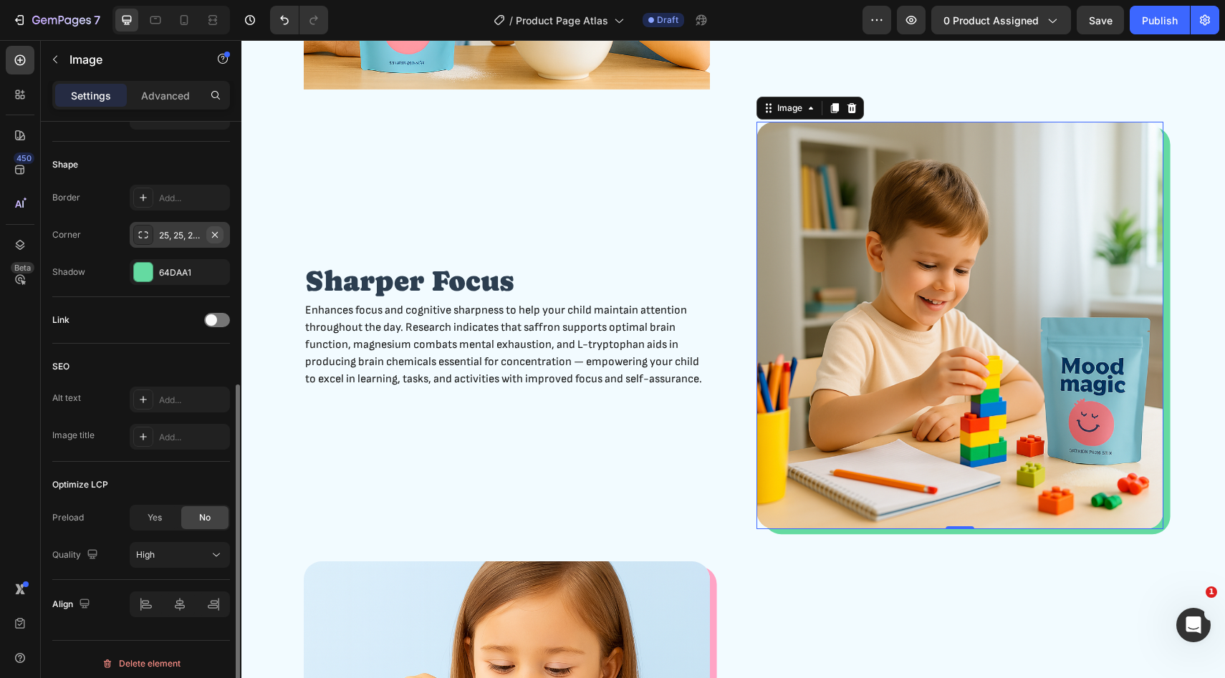
click at [216, 234] on icon "button" at bounding box center [214, 234] width 11 height 11
click at [214, 269] on icon "button" at bounding box center [214, 271] width 11 height 11
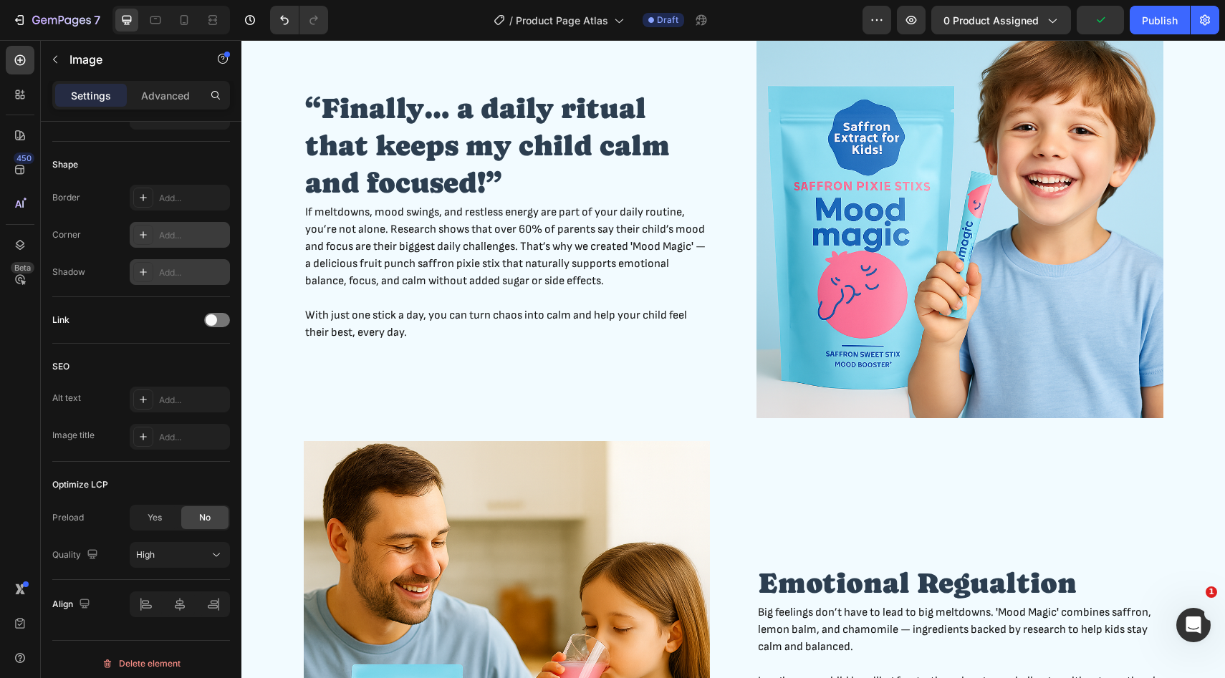
scroll to position [708, 0]
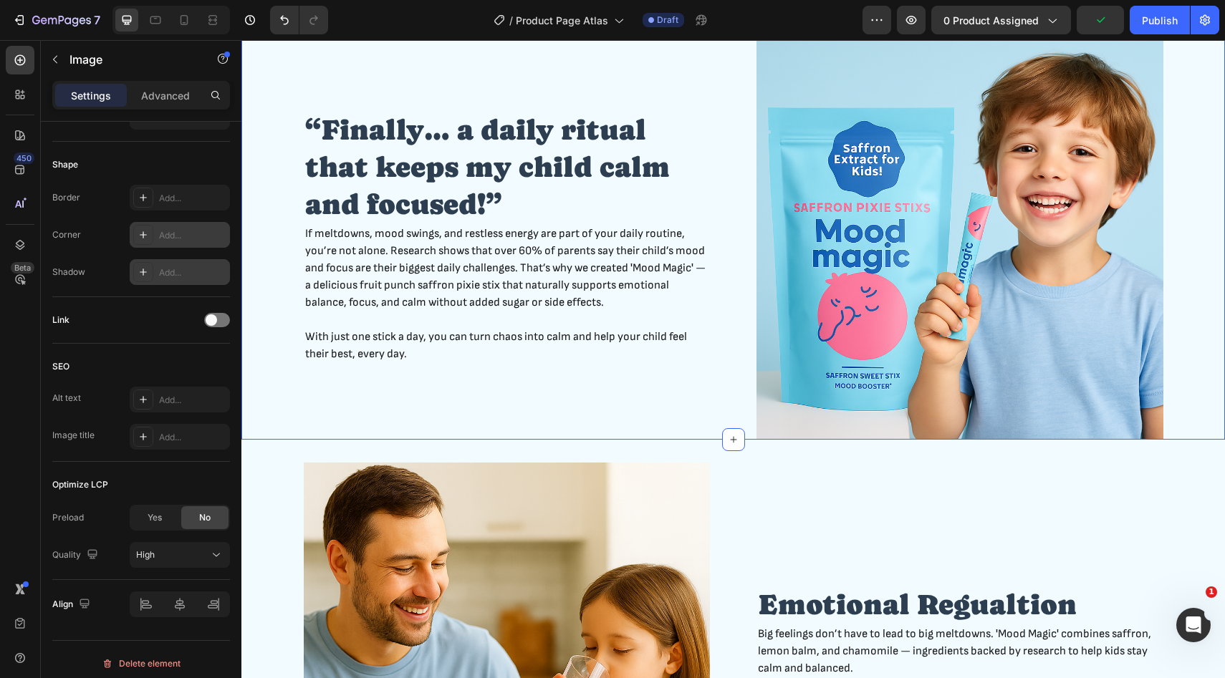
click at [284, 419] on div "“Finally… a daily ritual that keeps my child calm and focused!” Heading If melt…" at bounding box center [733, 237] width 960 height 407
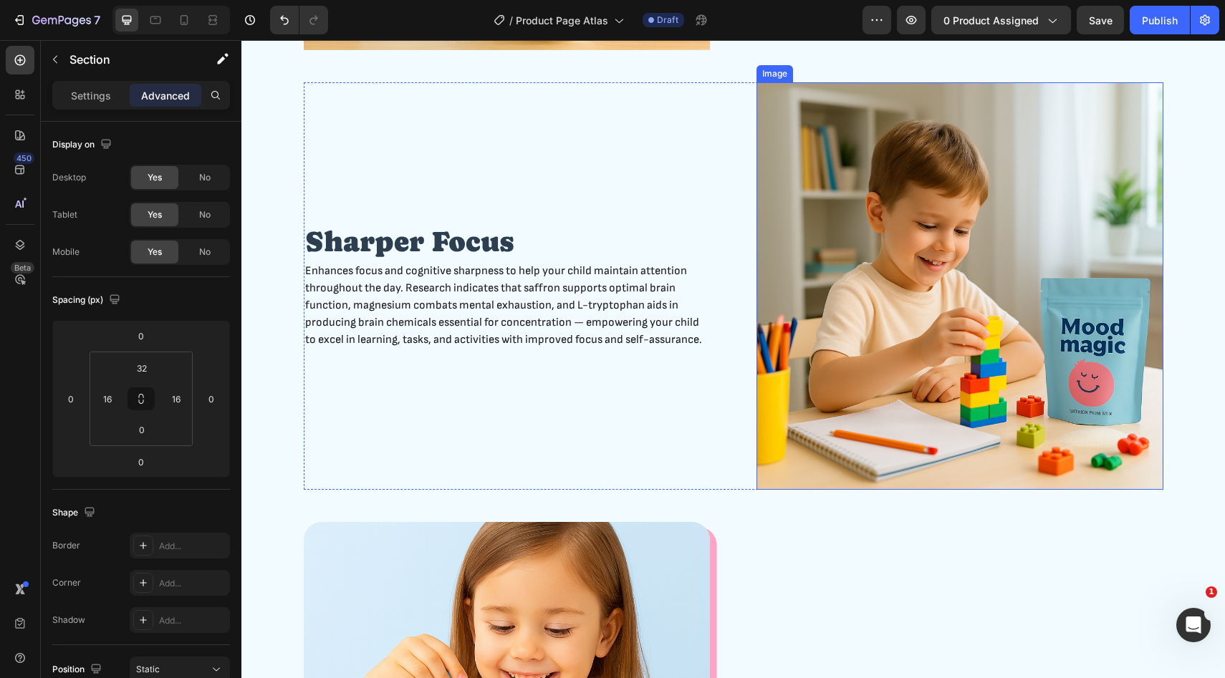
scroll to position [1523, 0]
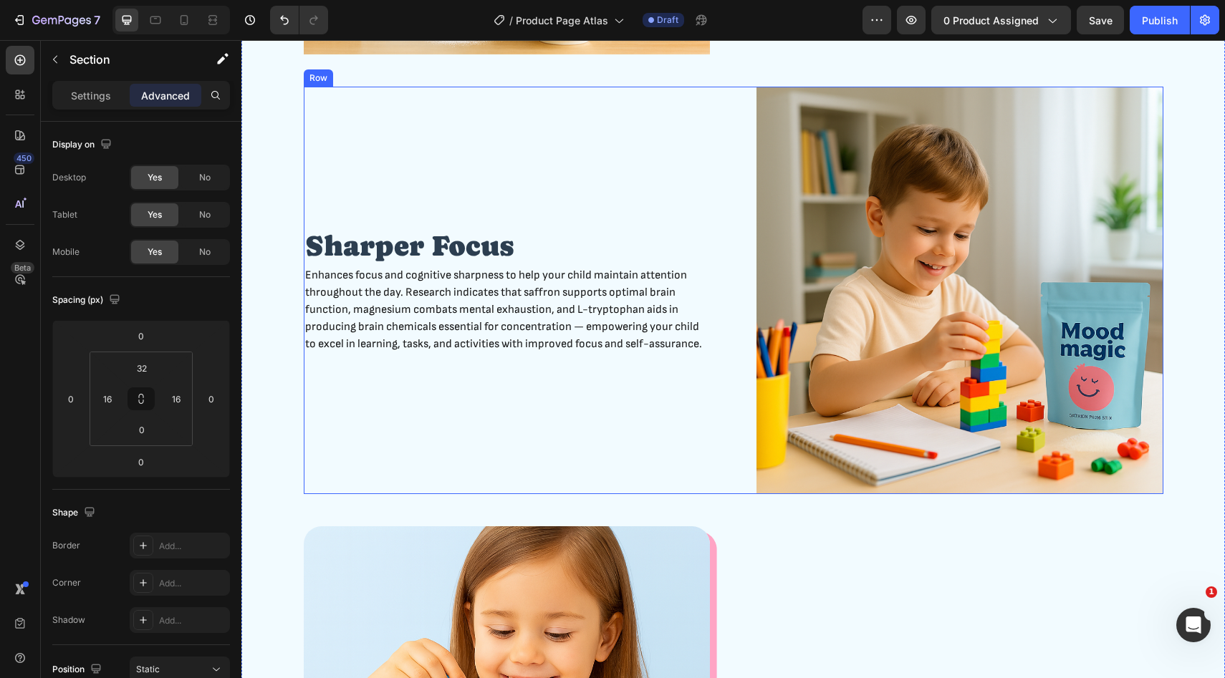
click at [463, 170] on div "Sharper Focus Heading Enhances focus and cognitive sharpness to help your child…" at bounding box center [507, 291] width 407 height 408
click at [387, 102] on icon at bounding box center [391, 101] width 9 height 10
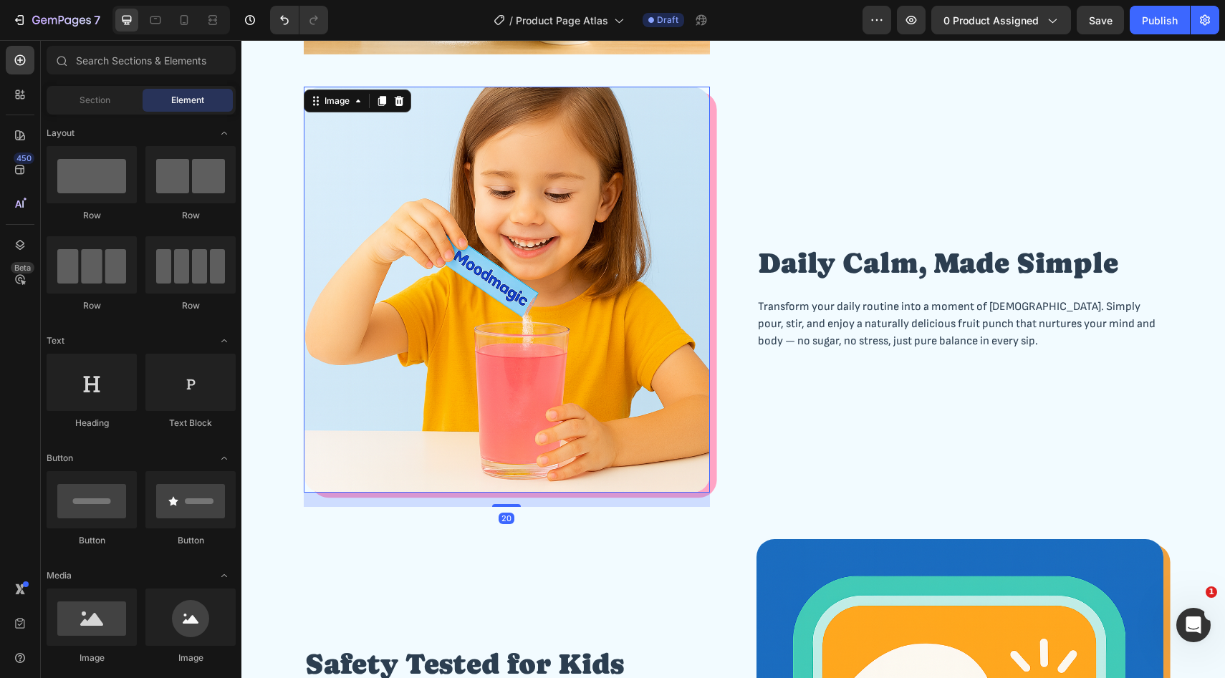
click at [604, 259] on img at bounding box center [507, 290] width 407 height 407
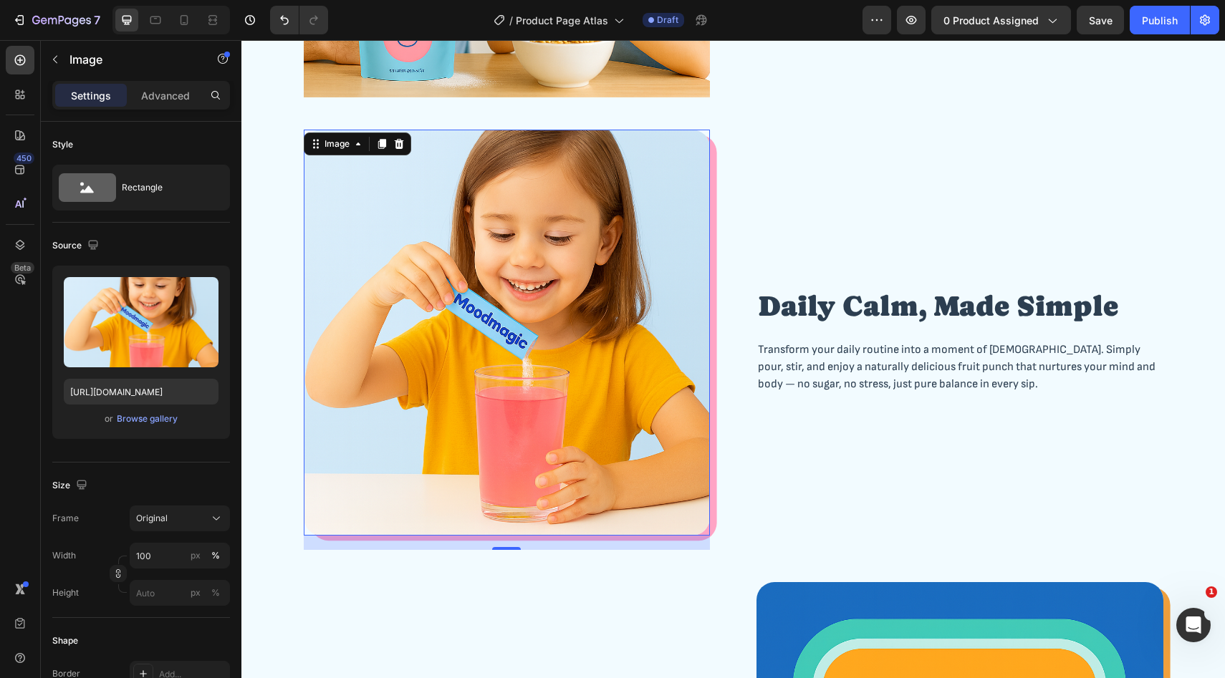
scroll to position [1475, 0]
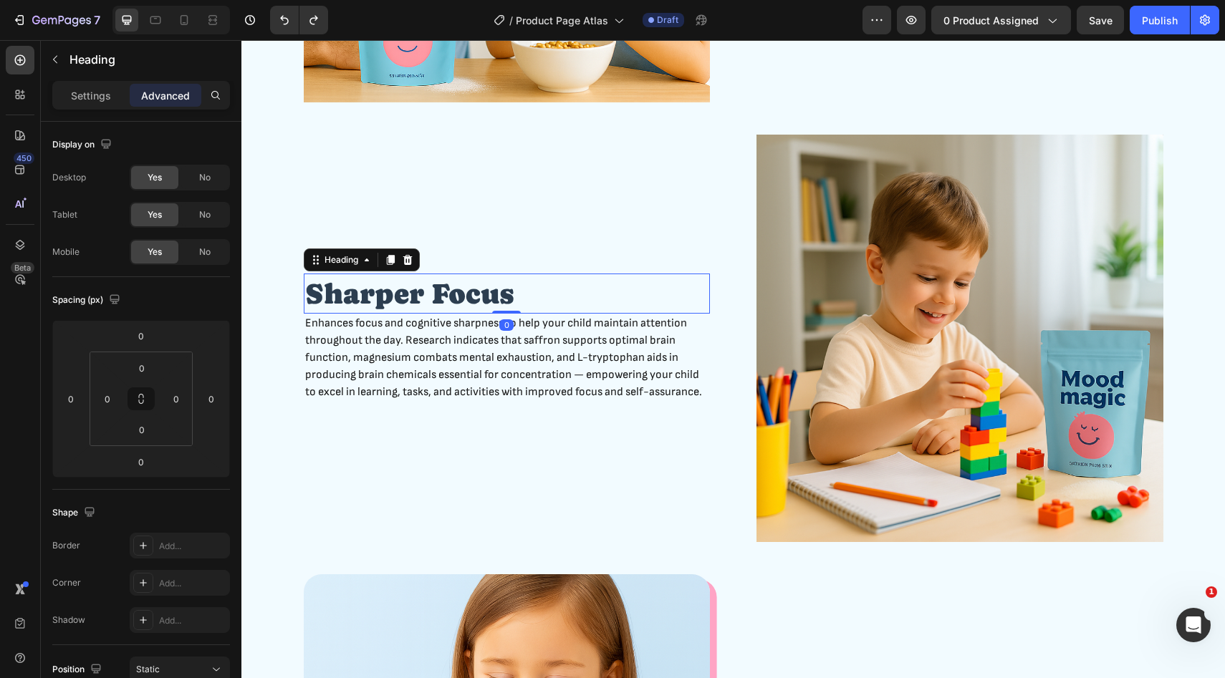
click at [456, 297] on h2 "Sharper Focus" at bounding box center [507, 294] width 407 height 40
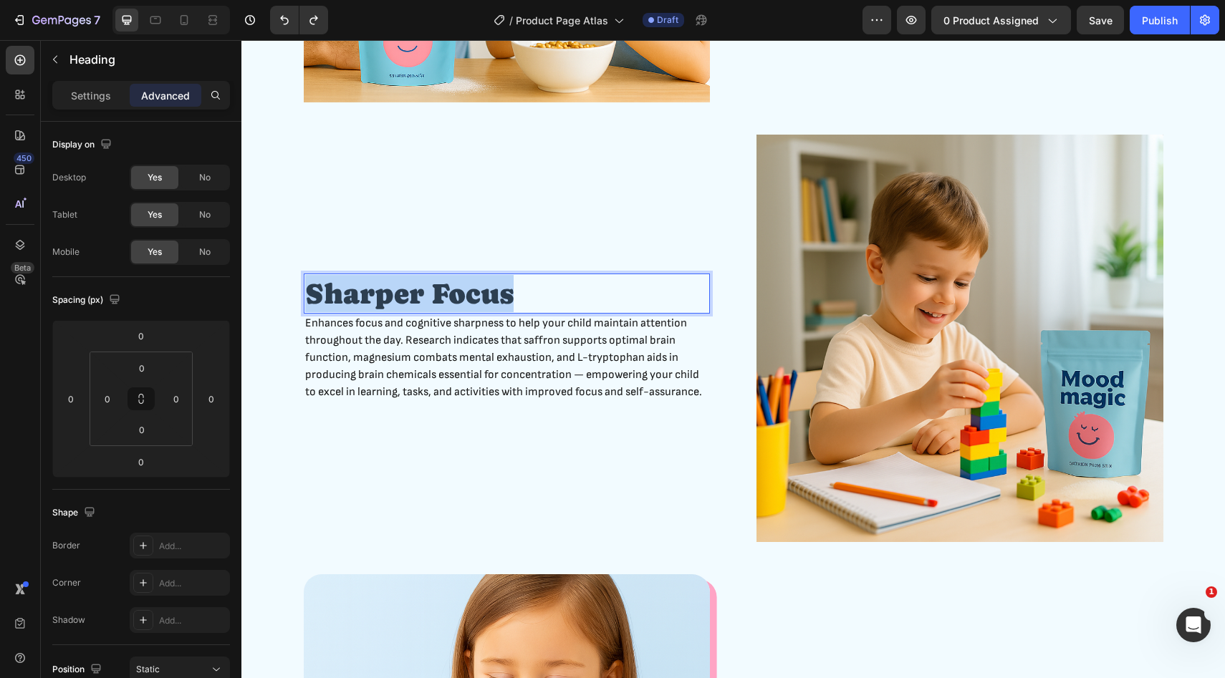
click at [456, 297] on p "Sharper Focus" at bounding box center [507, 293] width 404 height 37
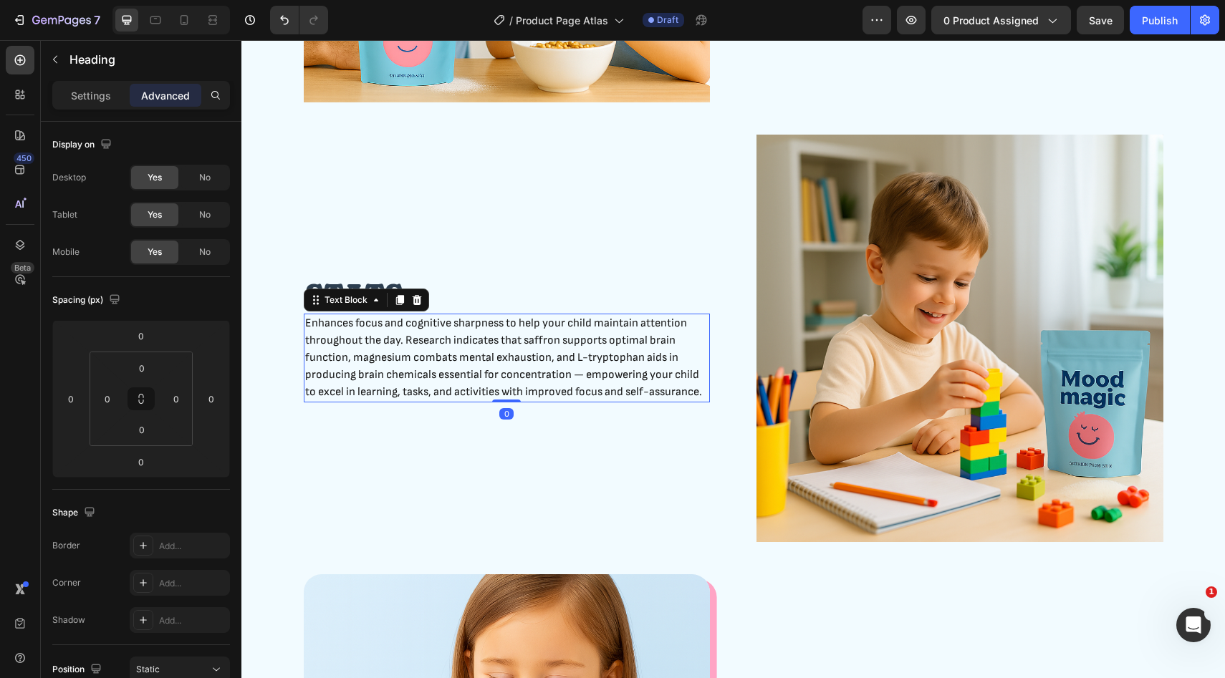
click at [498, 339] on p "Enhances focus and cognitive sharpness to help your child maintain attention th…" at bounding box center [507, 358] width 404 height 86
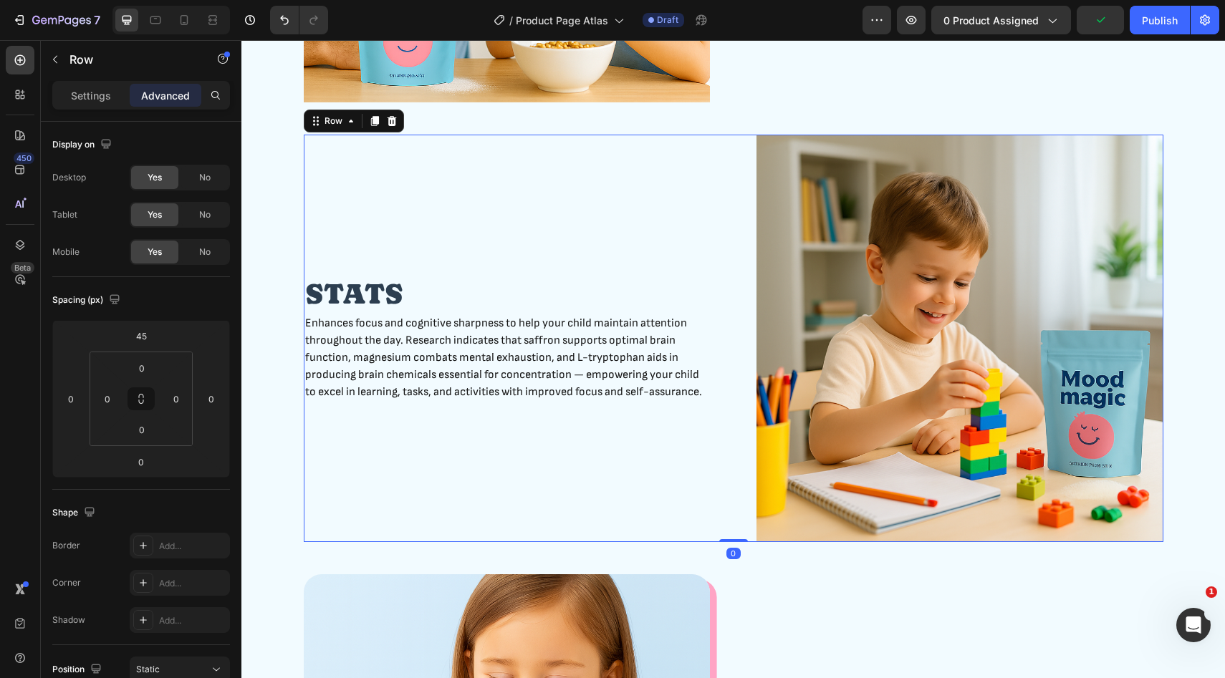
click at [473, 429] on div "STATS Heading Enhances focus and cognitive sharpness to help your child maintai…" at bounding box center [507, 339] width 407 height 408
click at [372, 297] on p "STATS" at bounding box center [507, 293] width 404 height 37
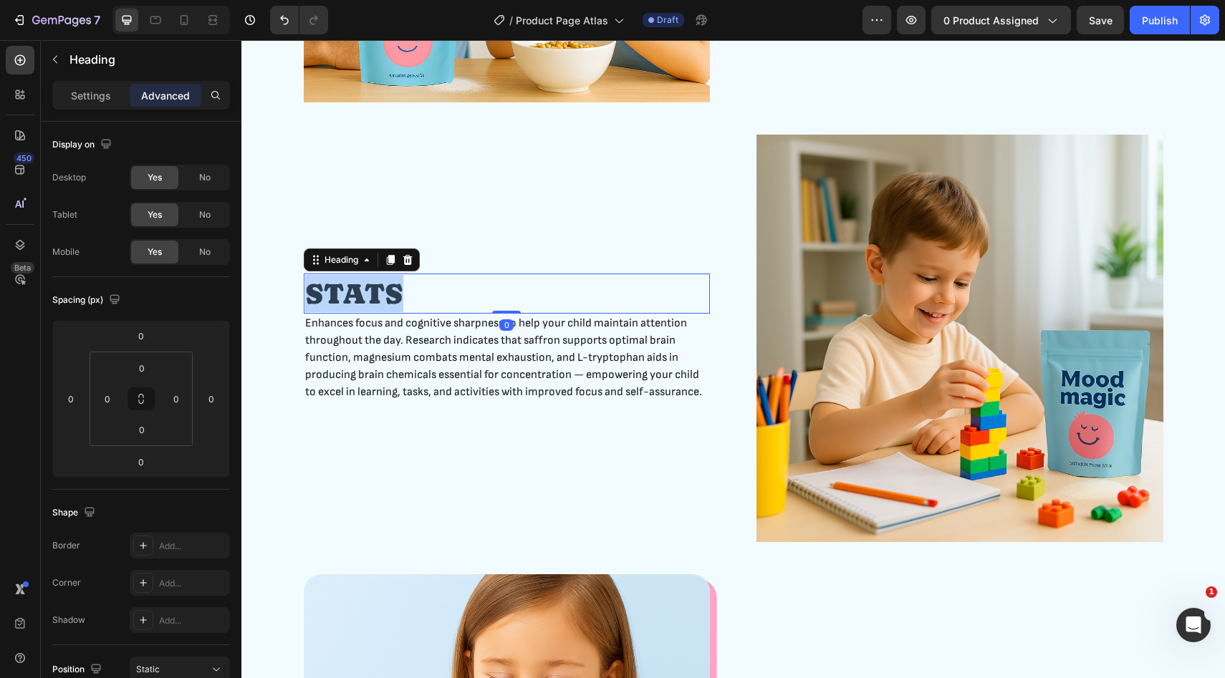
click at [372, 297] on p "STATS" at bounding box center [507, 293] width 404 height 37
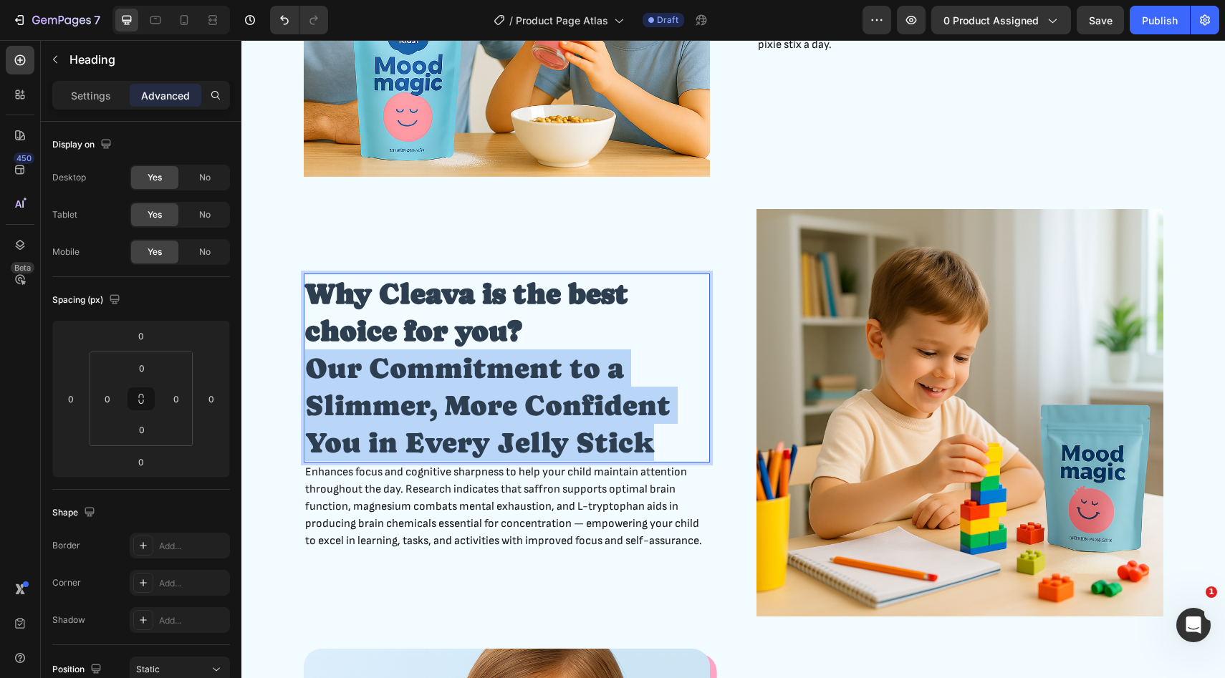
drag, startPoint x: 308, startPoint y: 372, endPoint x: 658, endPoint y: 448, distance: 358.4
click at [658, 448] on p "Our Commitment to a Slimmer, More Confident You in Every Jelly Stick" at bounding box center [507, 406] width 404 height 112
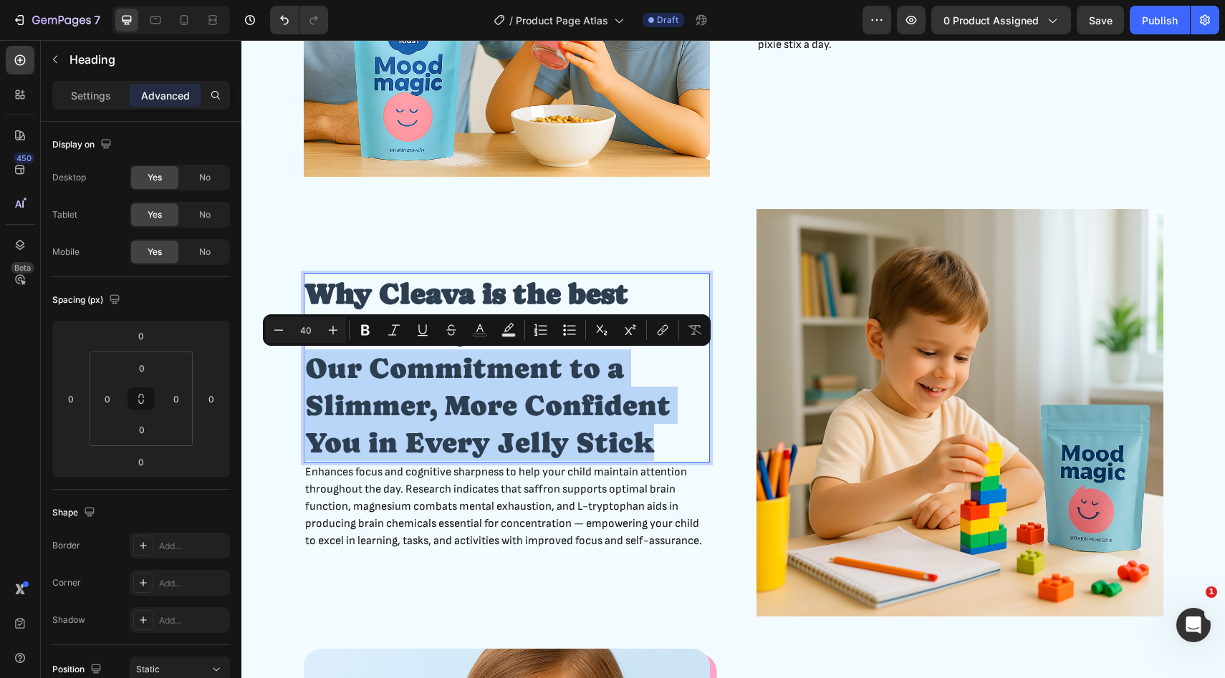
copy p "Our Commitment to a Slimmer, More Confident You in Every Jelly Stick"
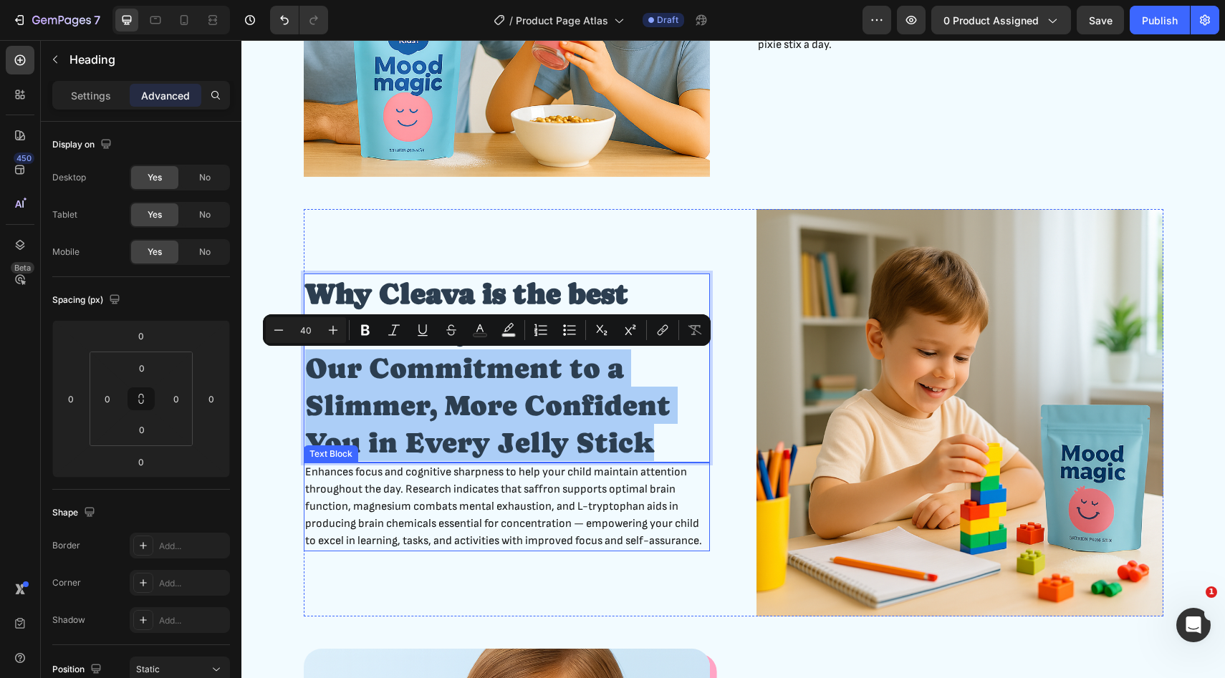
click at [651, 486] on p "Enhances focus and cognitive sharpness to help your child maintain attention th…" at bounding box center [507, 507] width 404 height 86
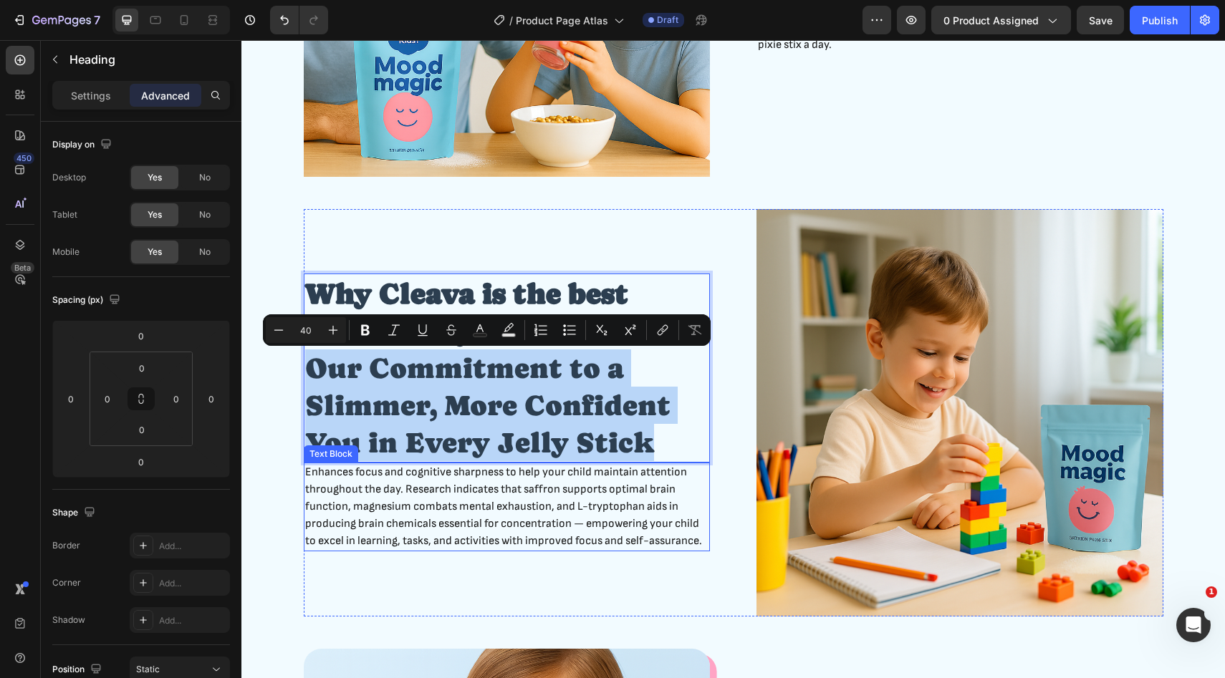
click at [651, 486] on p "Enhances focus and cognitive sharpness to help your child maintain attention th…" at bounding box center [507, 507] width 404 height 86
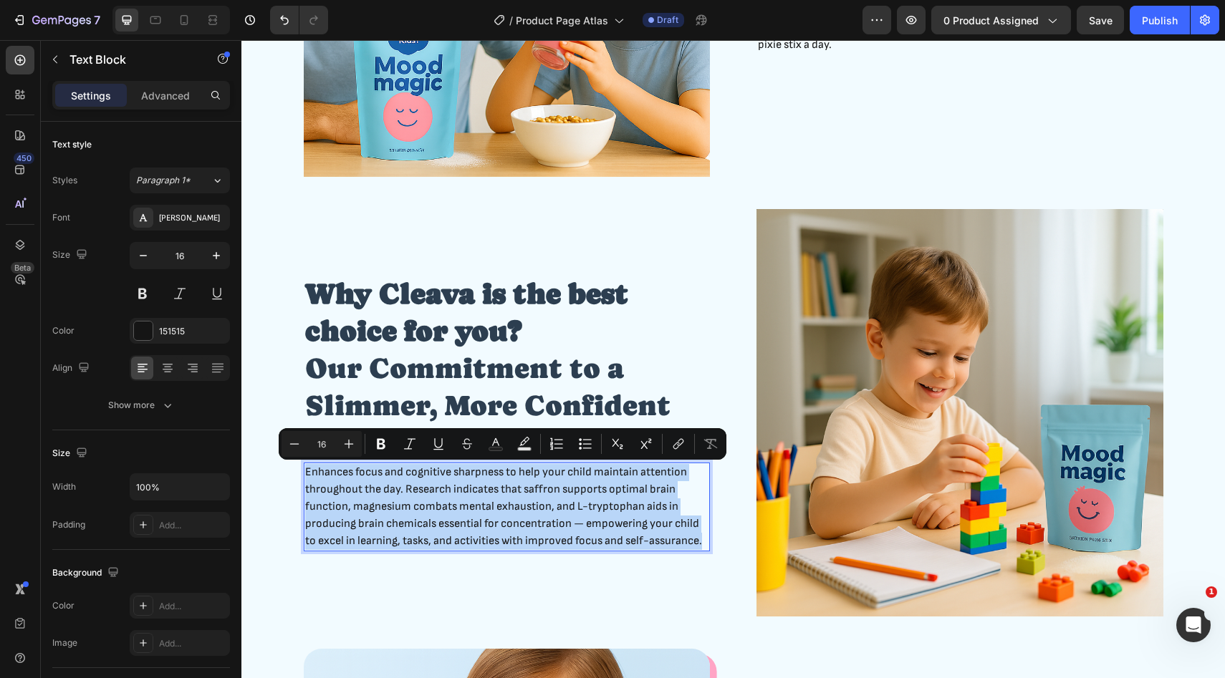
scroll to position [1435, 0]
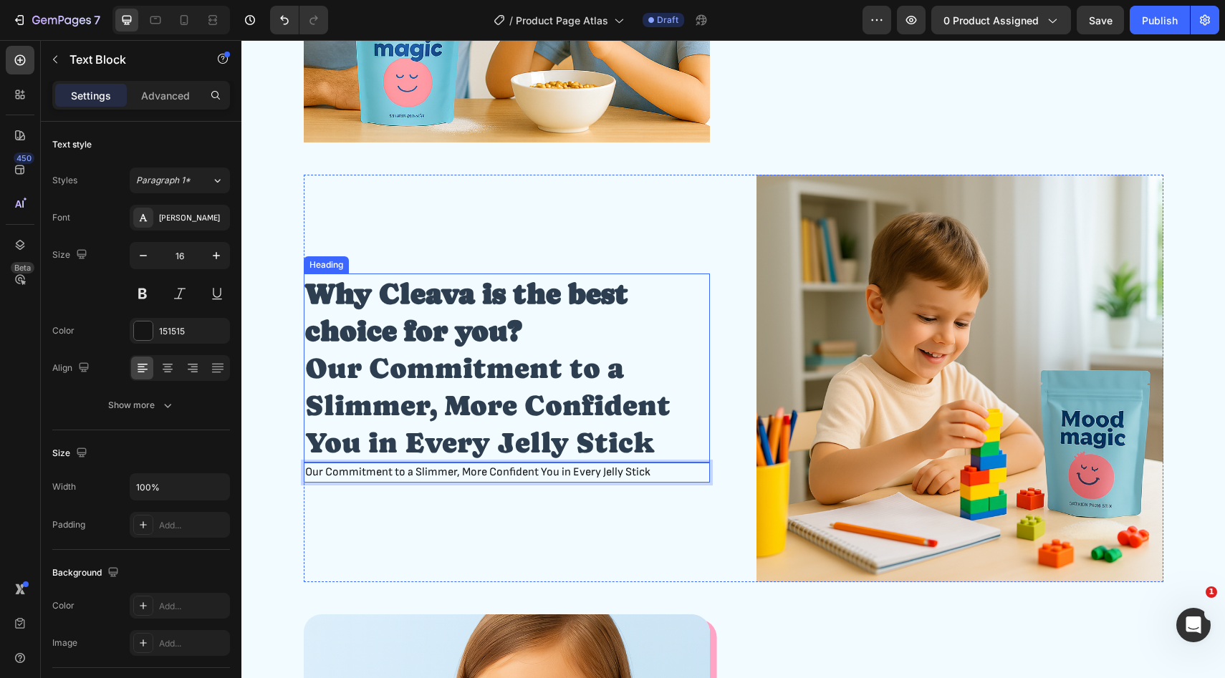
click at [640, 437] on p "⁠⁠⁠⁠⁠⁠⁠ Why Cleava is the best choice for you? Our Commitment to a Slimmer, Mor…" at bounding box center [507, 368] width 404 height 186
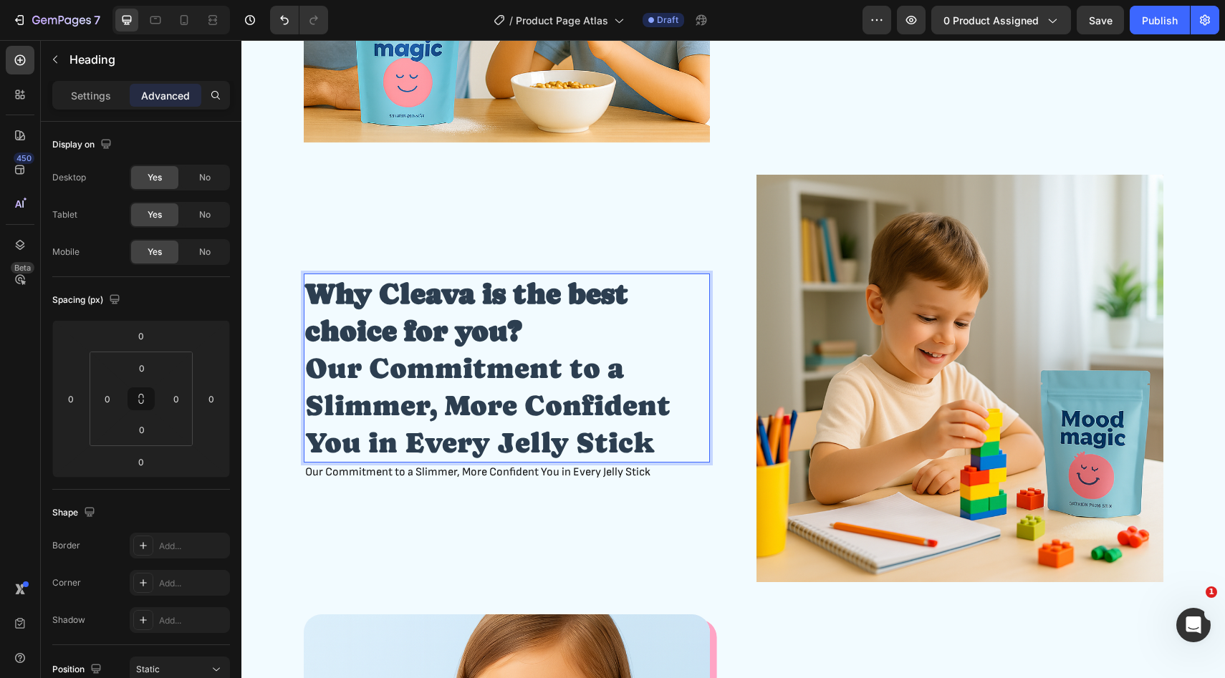
click at [661, 448] on p "Why Cleava is the best choice for you? Our Commitment to a Slimmer, More Confid…" at bounding box center [507, 368] width 404 height 186
click at [648, 448] on p "Why Cleava is the best choice for you? Our Commitment to a Slimmer, More Confid…" at bounding box center [507, 368] width 404 height 186
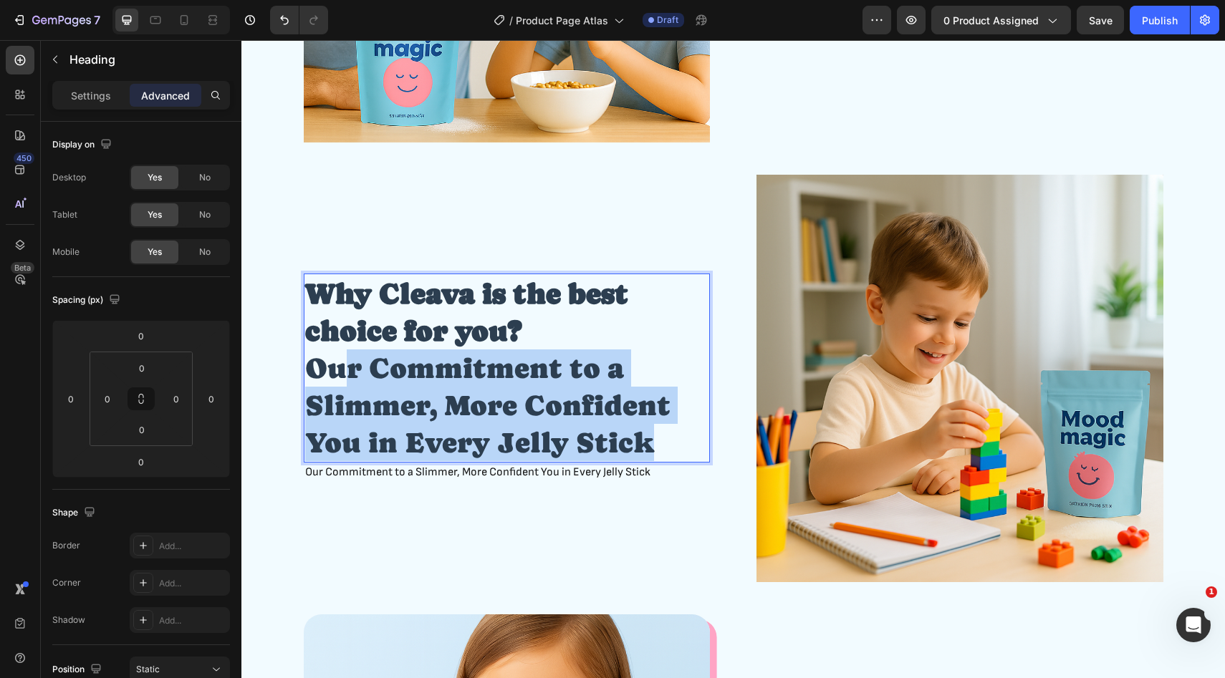
drag, startPoint x: 659, startPoint y: 448, endPoint x: 352, endPoint y: 383, distance: 313.4
click at [352, 383] on p "Why Cleava is the best choice for you? Our Commitment to a Slimmer, More Confid…" at bounding box center [507, 368] width 404 height 186
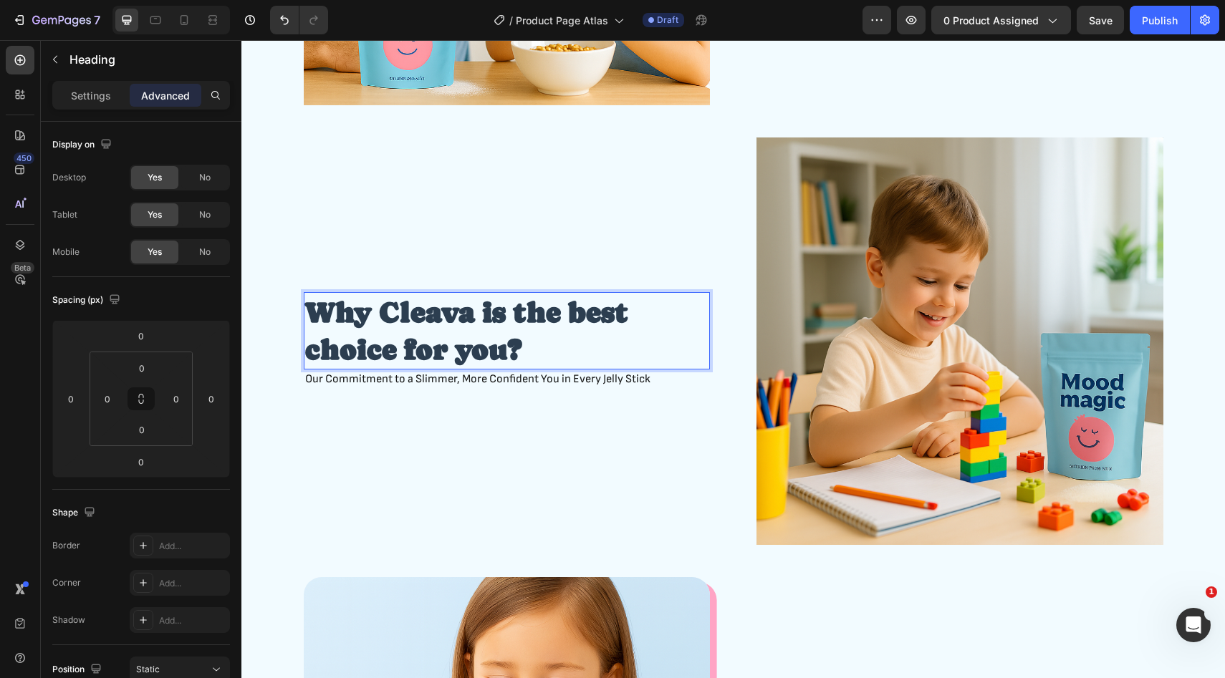
scroll to position [1491, 0]
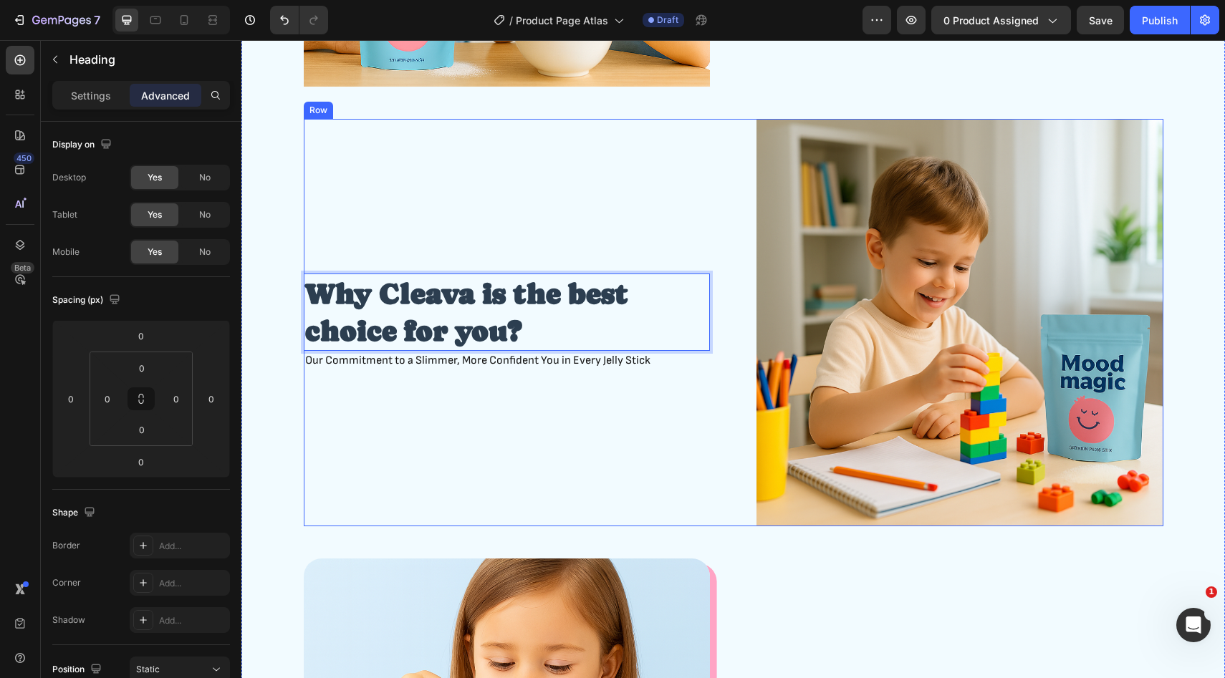
click at [492, 414] on div "Why Cleava is the best choice for you? Heading 0 Our Commitment to a Slimmer, M…" at bounding box center [507, 323] width 407 height 408
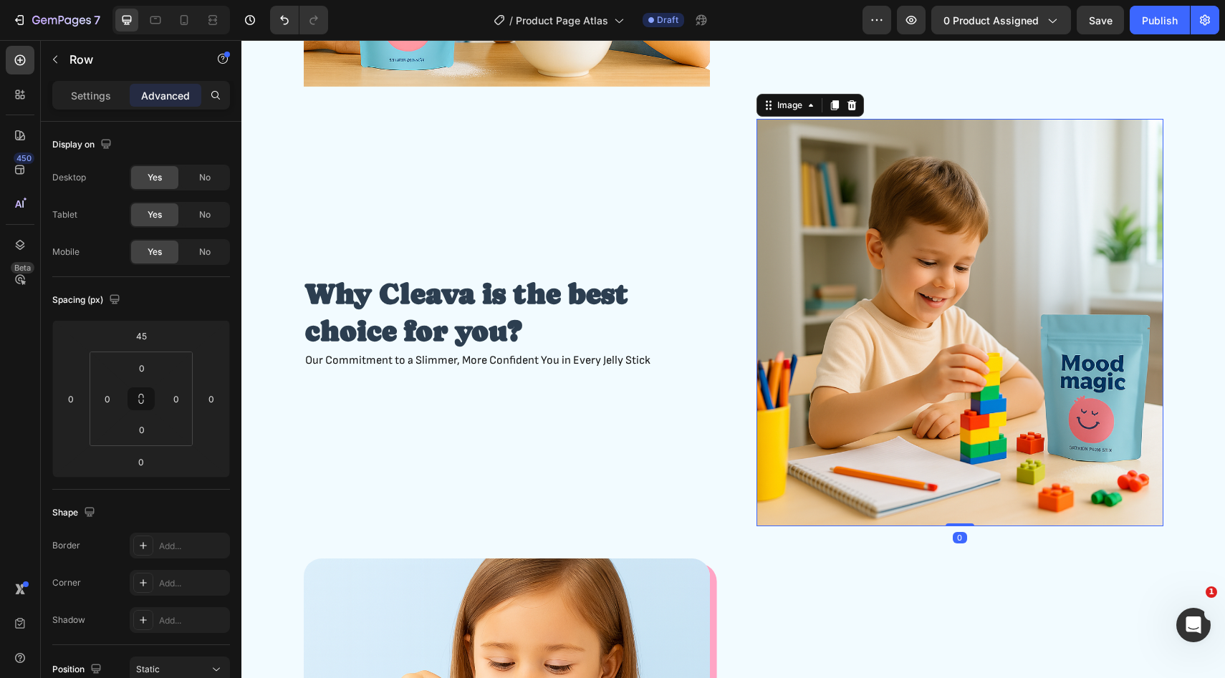
click at [837, 351] on img at bounding box center [959, 323] width 407 height 408
click at [851, 103] on icon at bounding box center [851, 105] width 9 height 10
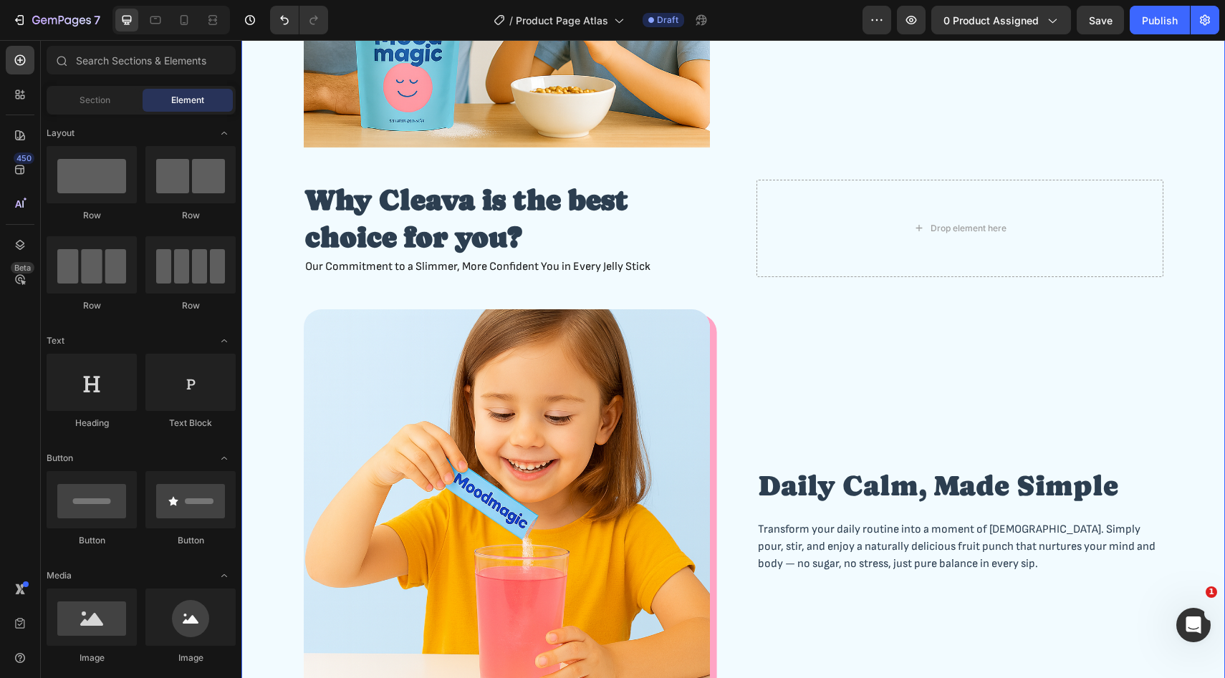
scroll to position [1414, 0]
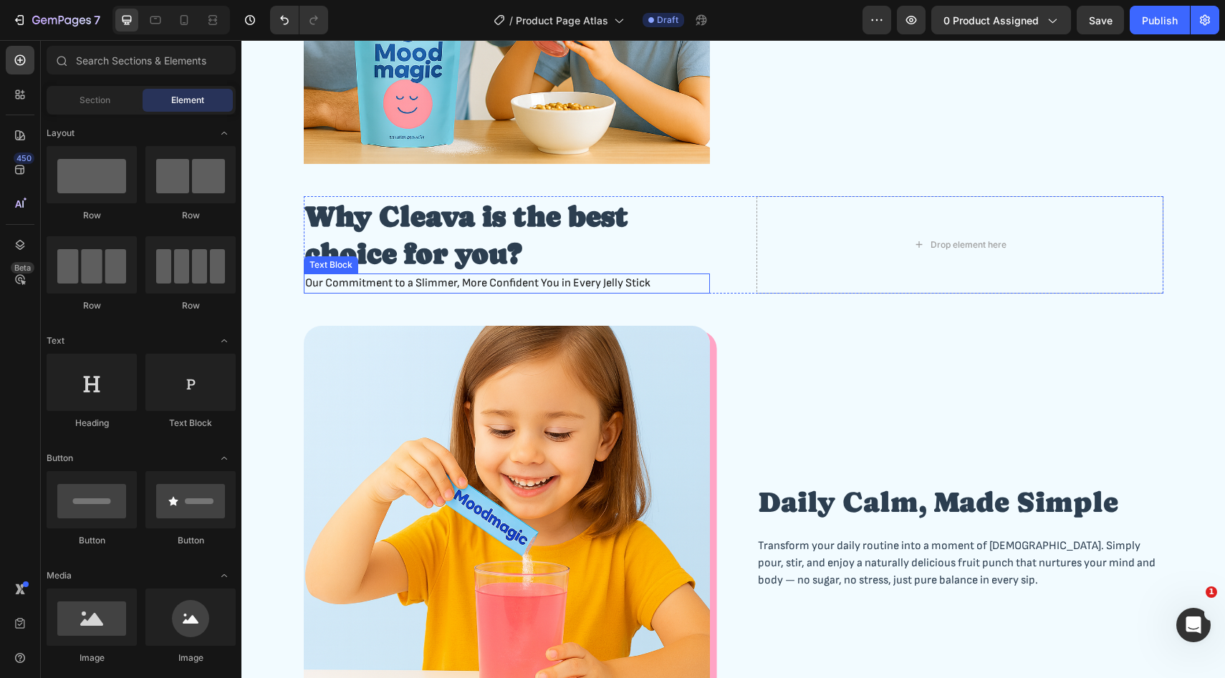
click at [655, 281] on p "Our Commitment to a Slimmer, More Confident You in Every Jelly Stick" at bounding box center [507, 283] width 404 height 17
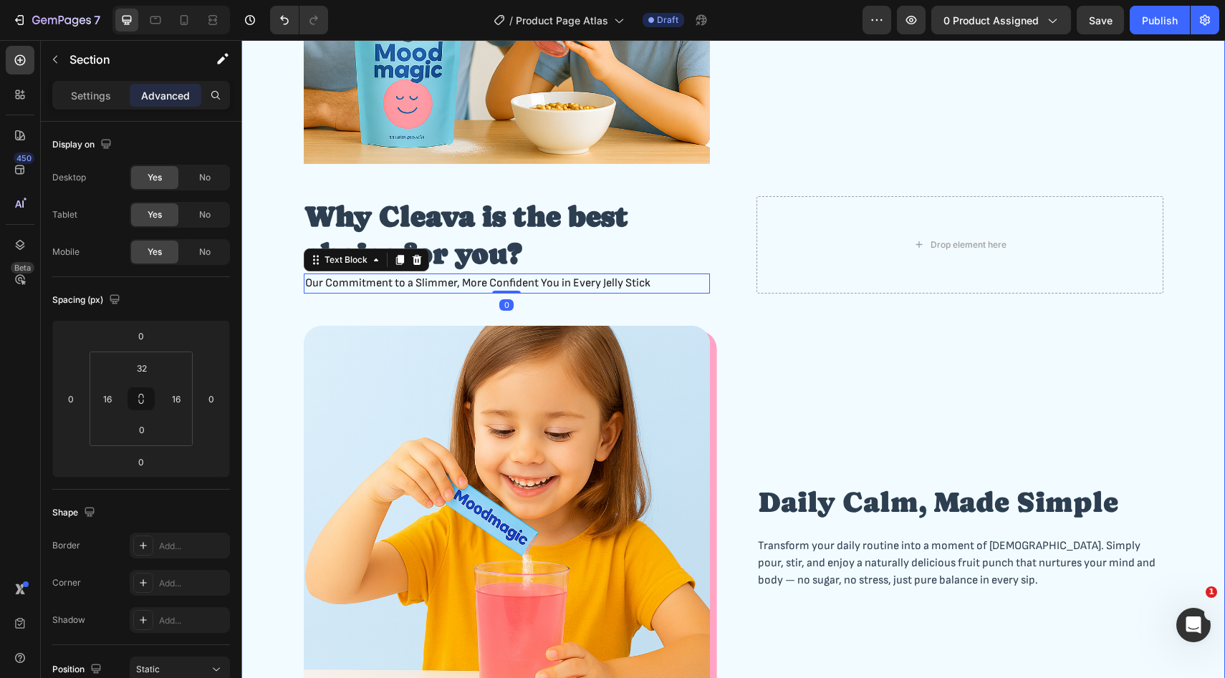
click at [264, 297] on div "Emotional Regualtion Heading Big feelings don’t have to lead to big meltdowns. …" at bounding box center [733, 576] width 960 height 1638
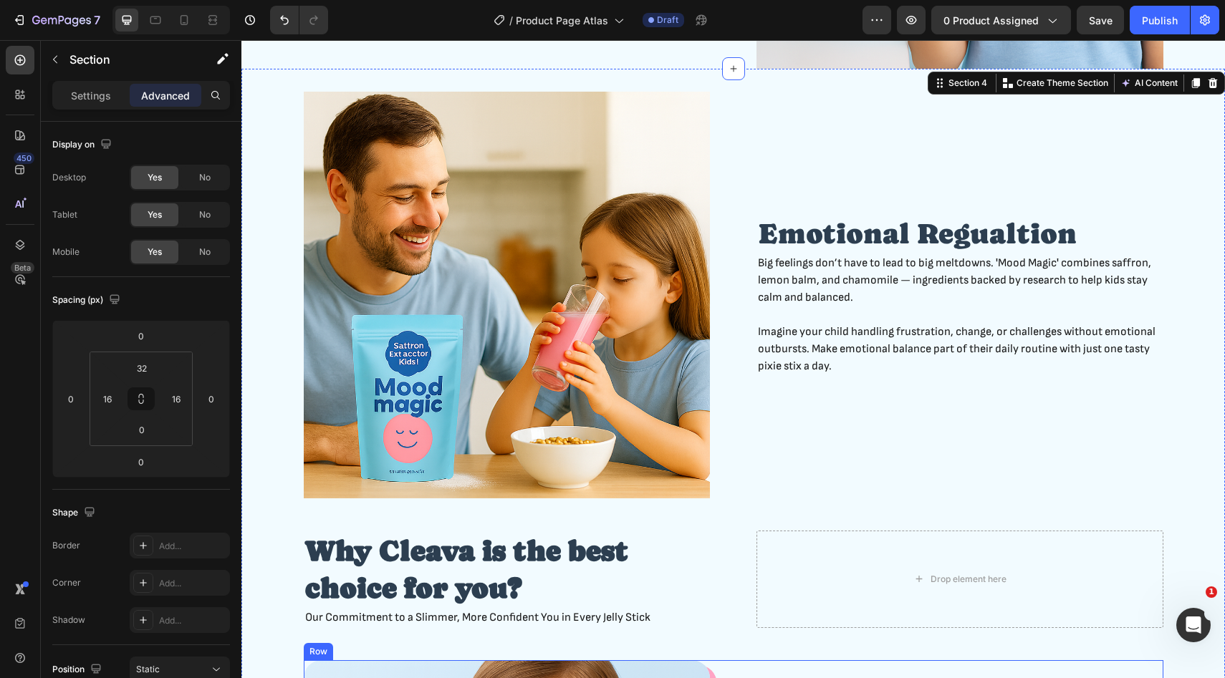
scroll to position [1116, 0]
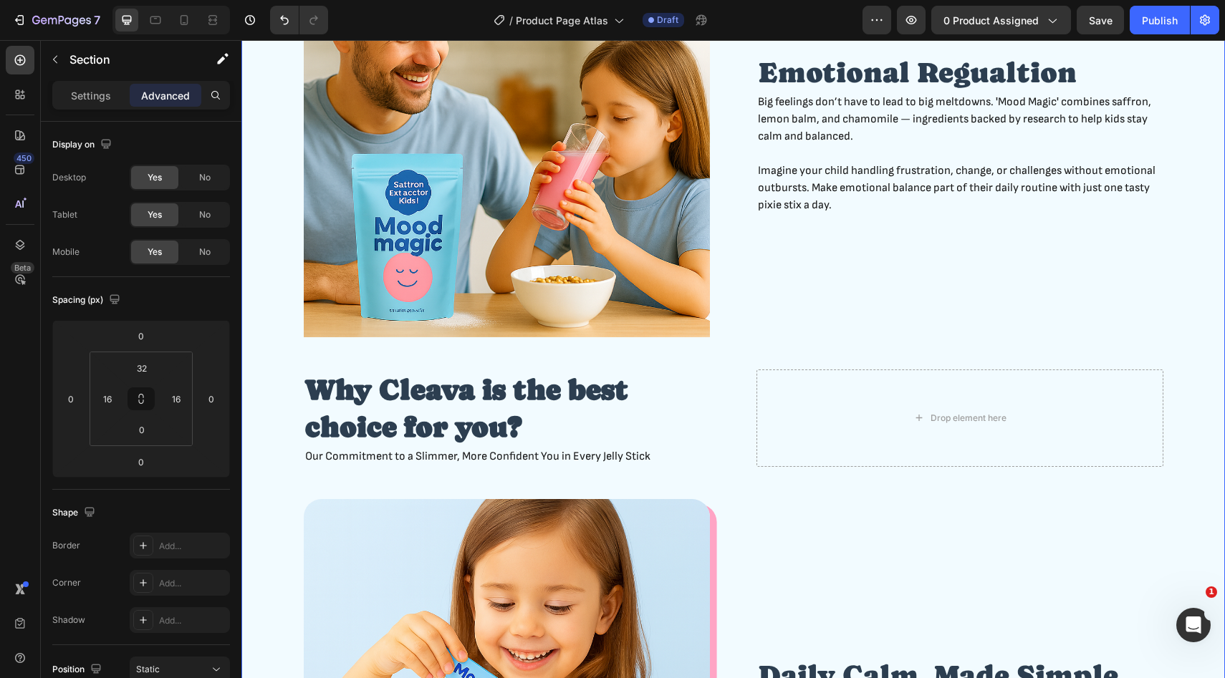
scroll to position [1290, 0]
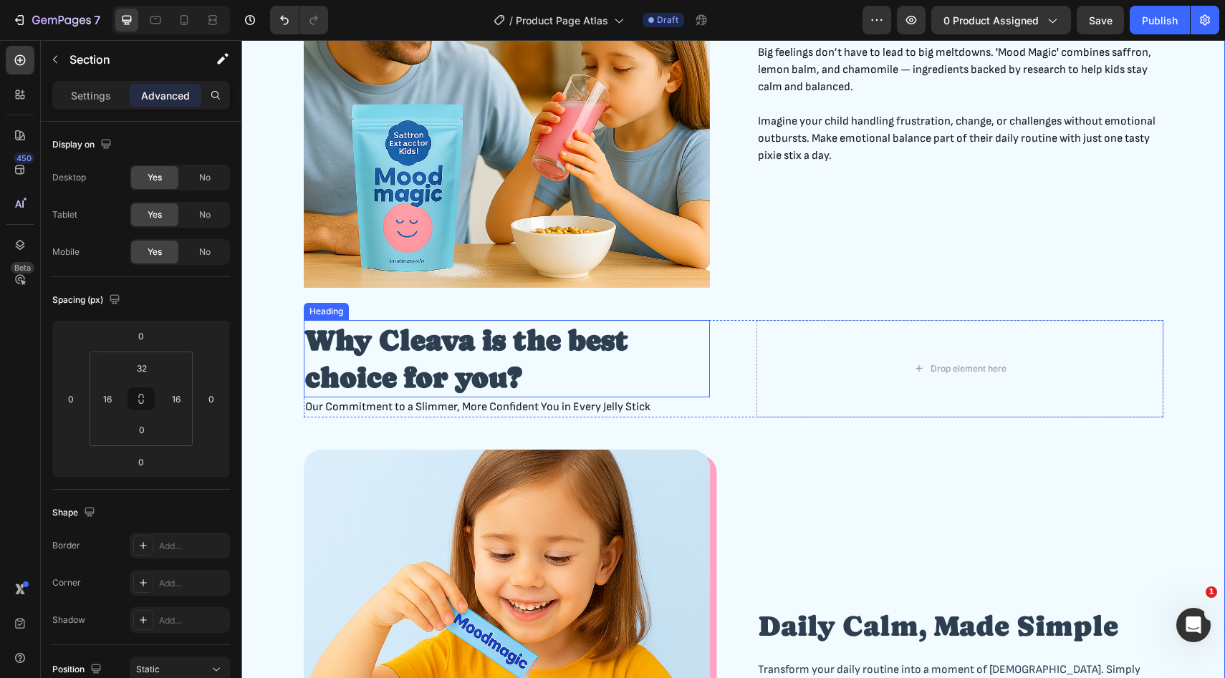
click at [382, 347] on strong "Why Cleava is the best choice for you?" at bounding box center [466, 359] width 323 height 70
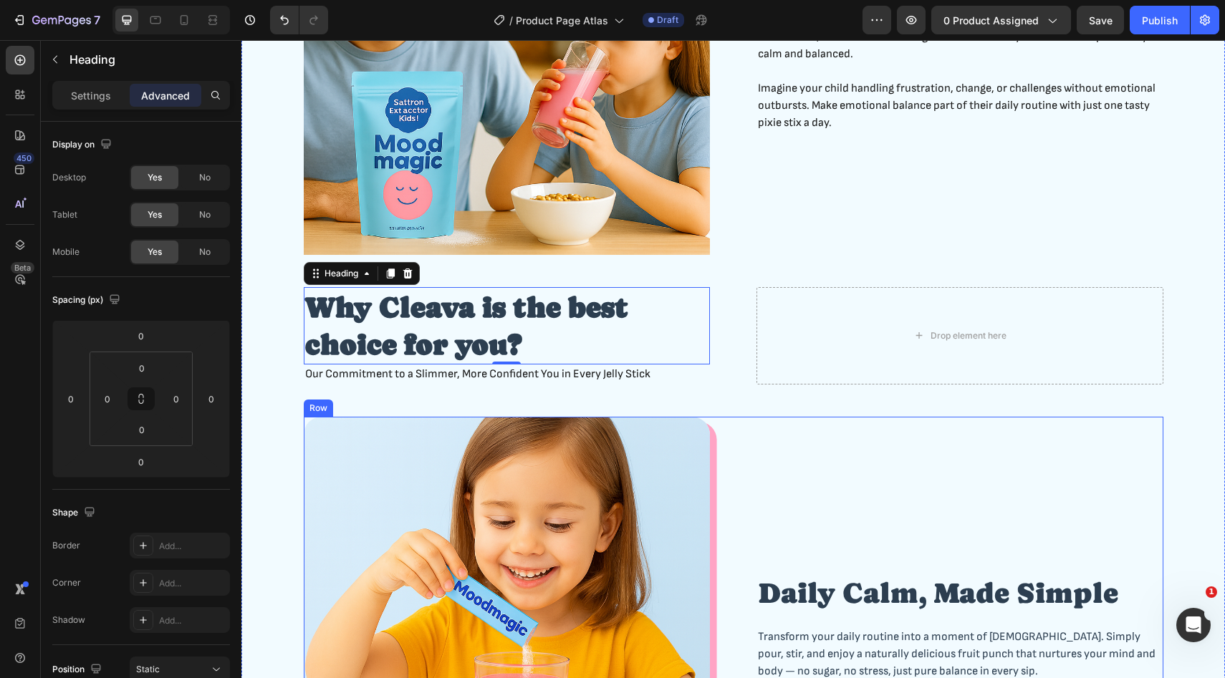
scroll to position [1339, 0]
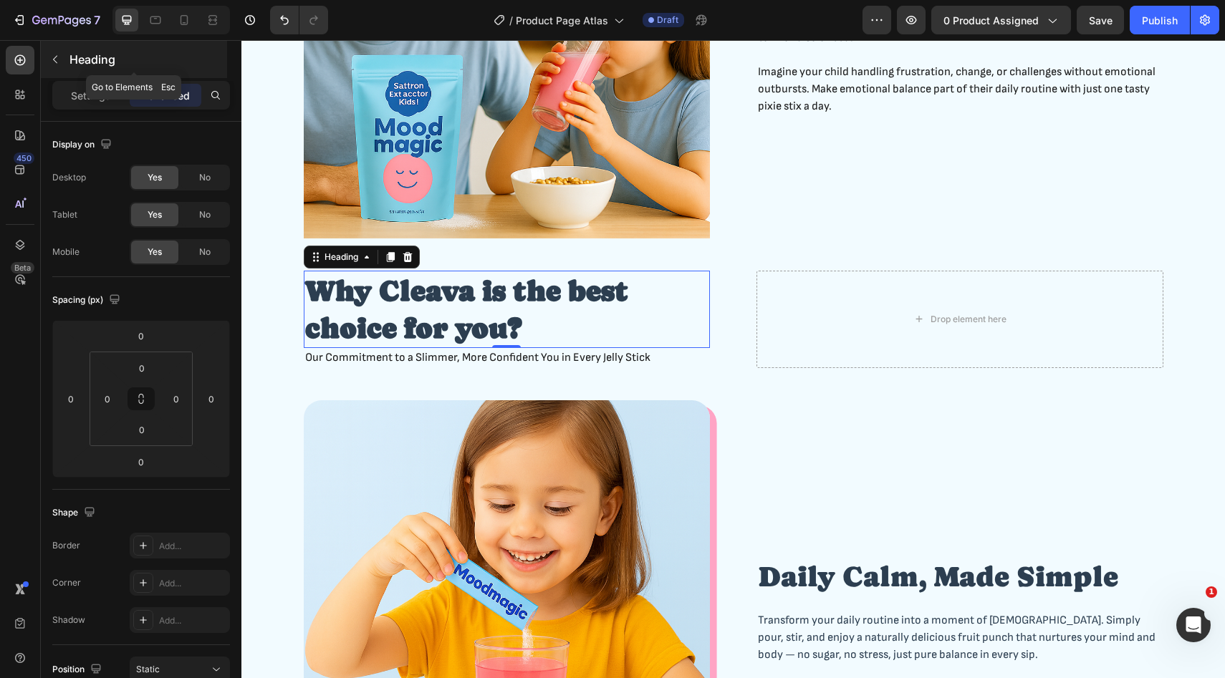
click at [60, 66] on button "button" at bounding box center [55, 59] width 23 height 23
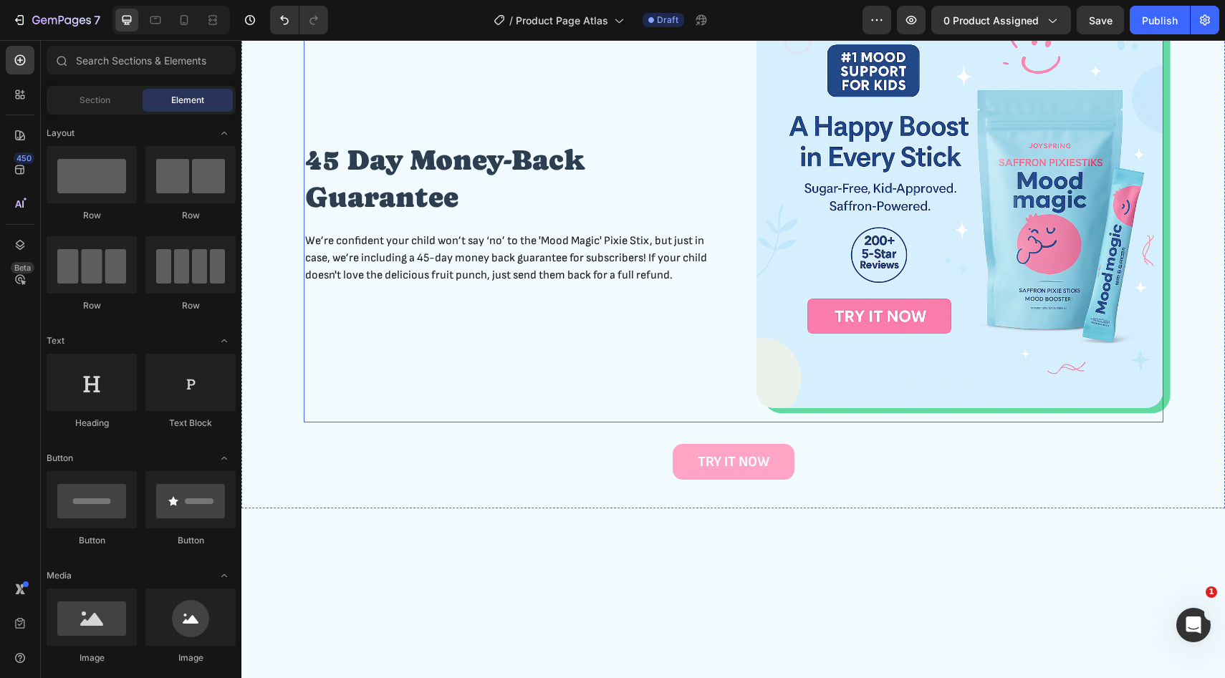
click at [716, 317] on div "45 Day Money-Back Guarantee Heading We’re confident your child won’t say ‘no’ t…" at bounding box center [733, 212] width 859 height 421
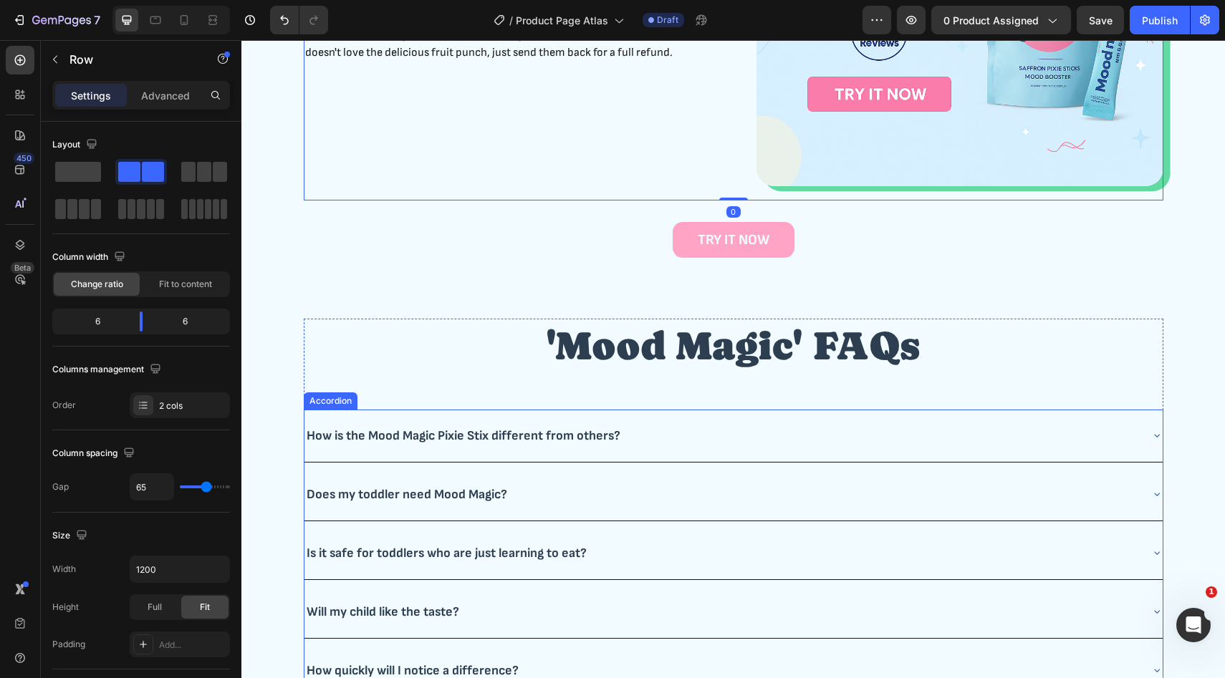
scroll to position [4617, 0]
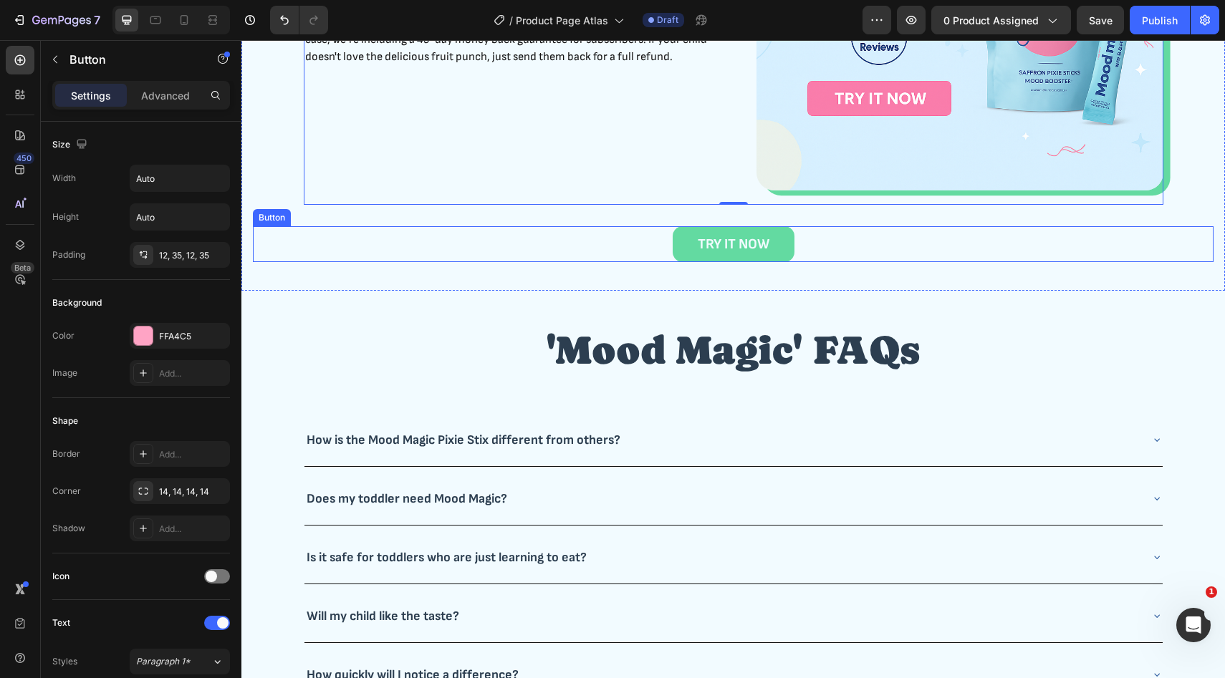
click at [788, 245] on link "TRY IT NOW" at bounding box center [734, 244] width 122 height 36
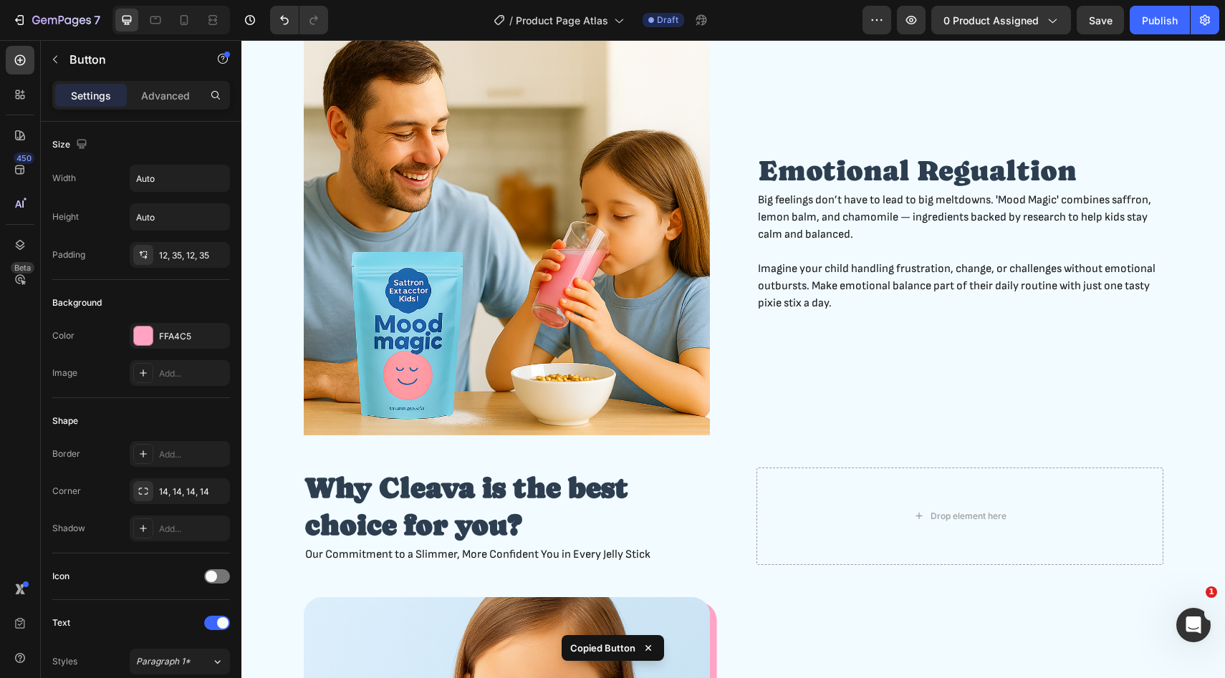
scroll to position [1095, 0]
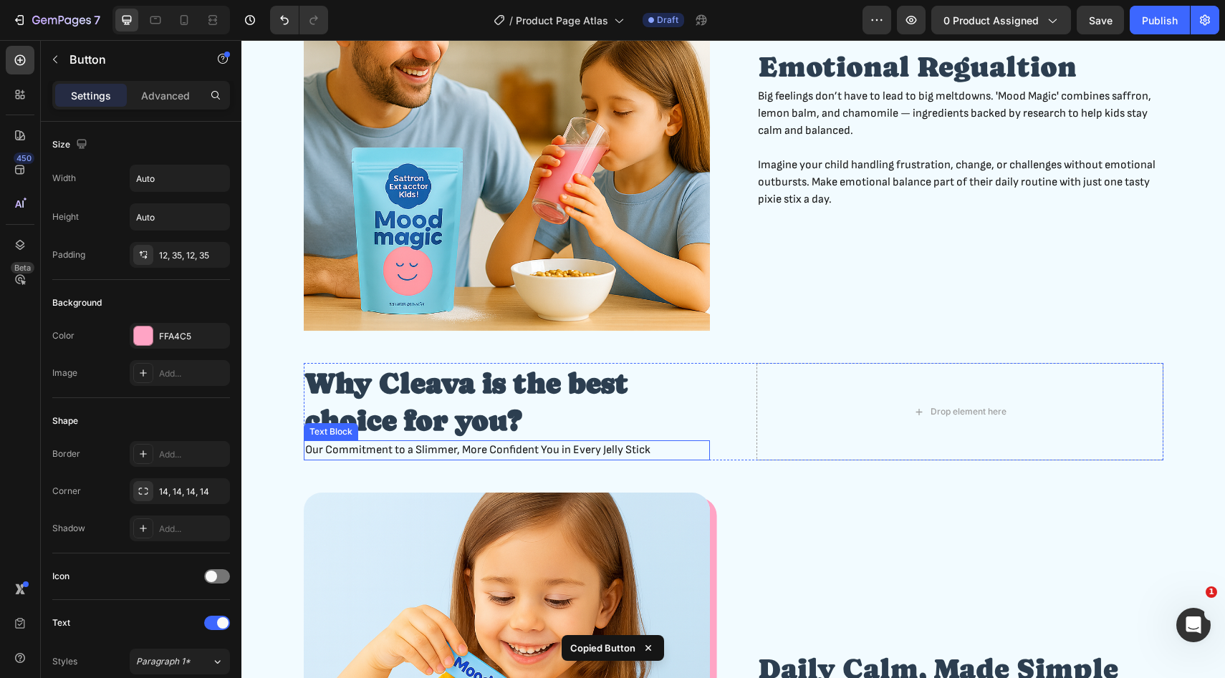
click at [613, 451] on p "Our Commitment to a Slimmer, More Confident You in Every Jelly Stick" at bounding box center [507, 450] width 404 height 17
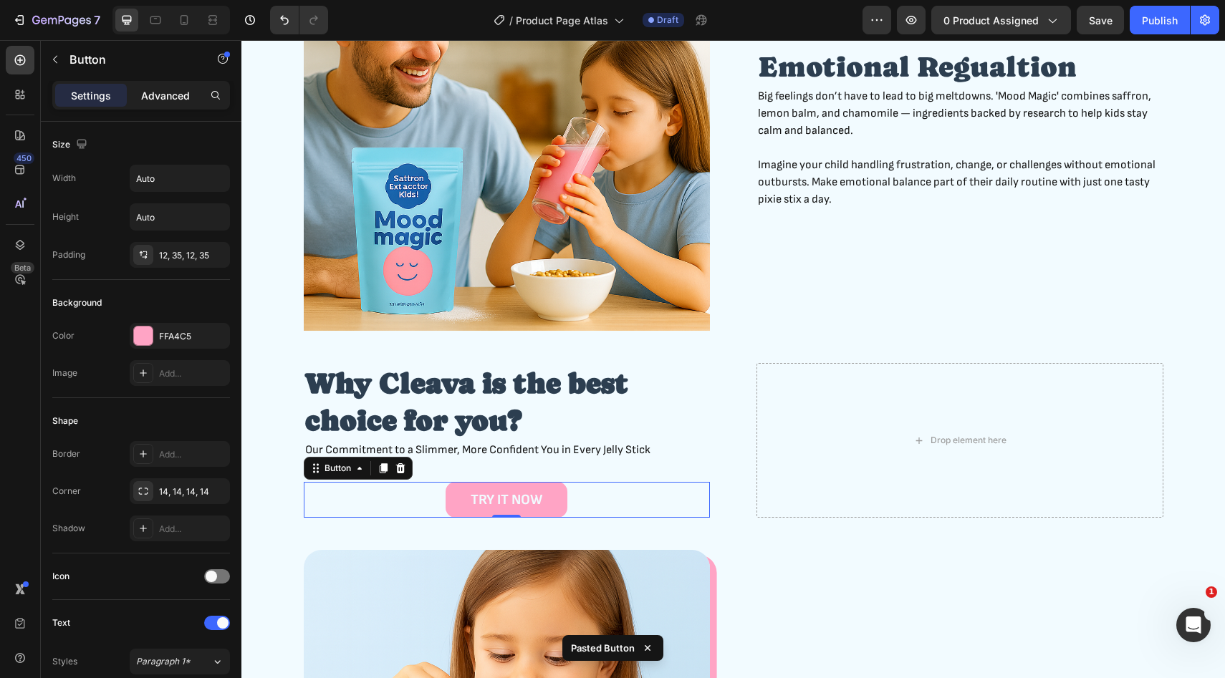
click at [156, 98] on p "Advanced" at bounding box center [165, 95] width 49 height 15
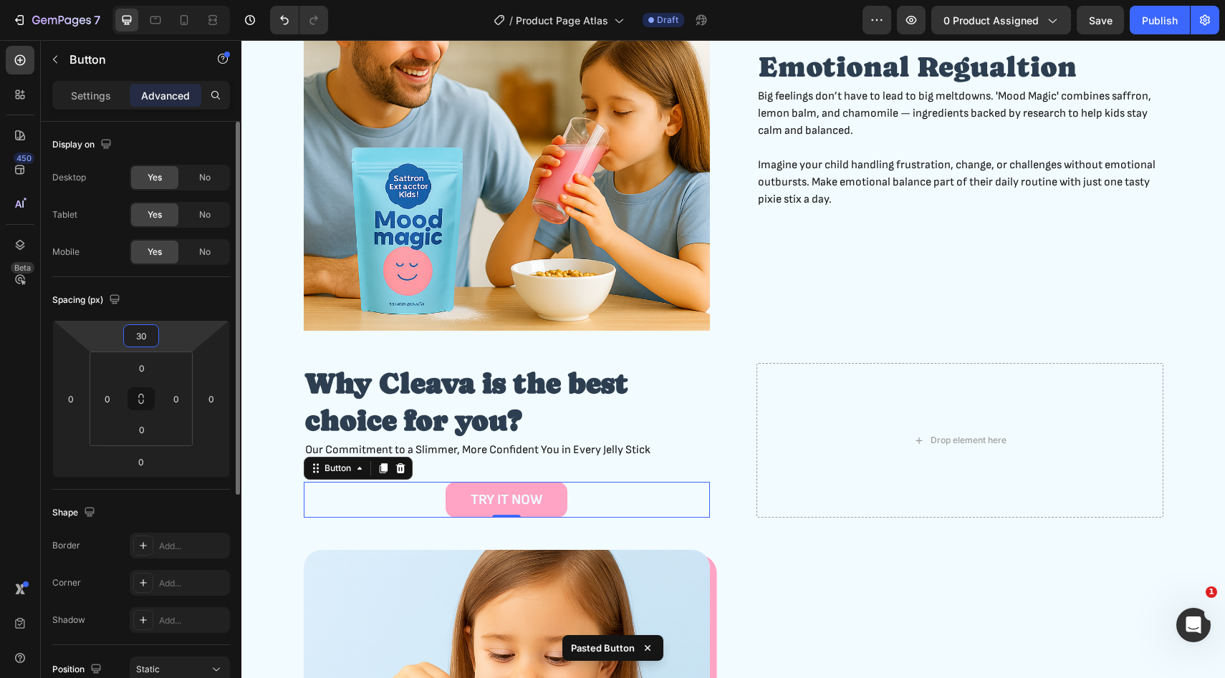
click at [163, 0] on html "7 Version history / Product Page Atlas Draft Preview 0 product assigned Save Pu…" at bounding box center [612, 0] width 1225 height 0
type input "0"
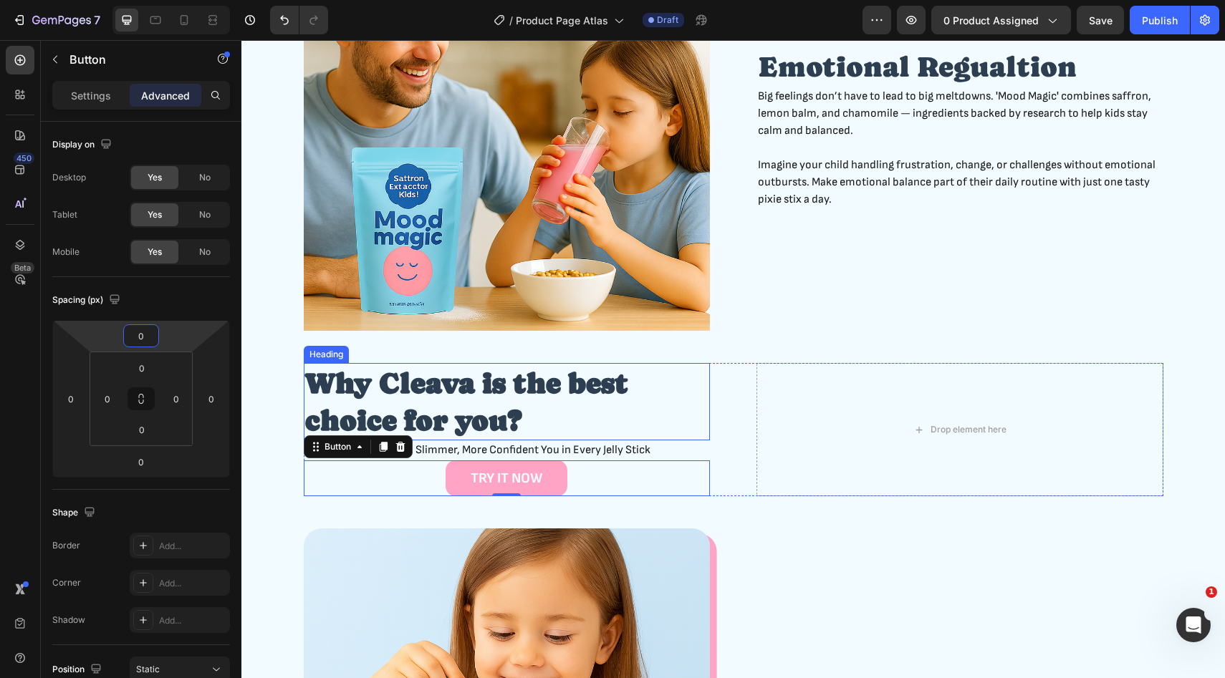
click at [484, 436] on h2 "Why Cleava is the best choice for you?" at bounding box center [507, 401] width 407 height 77
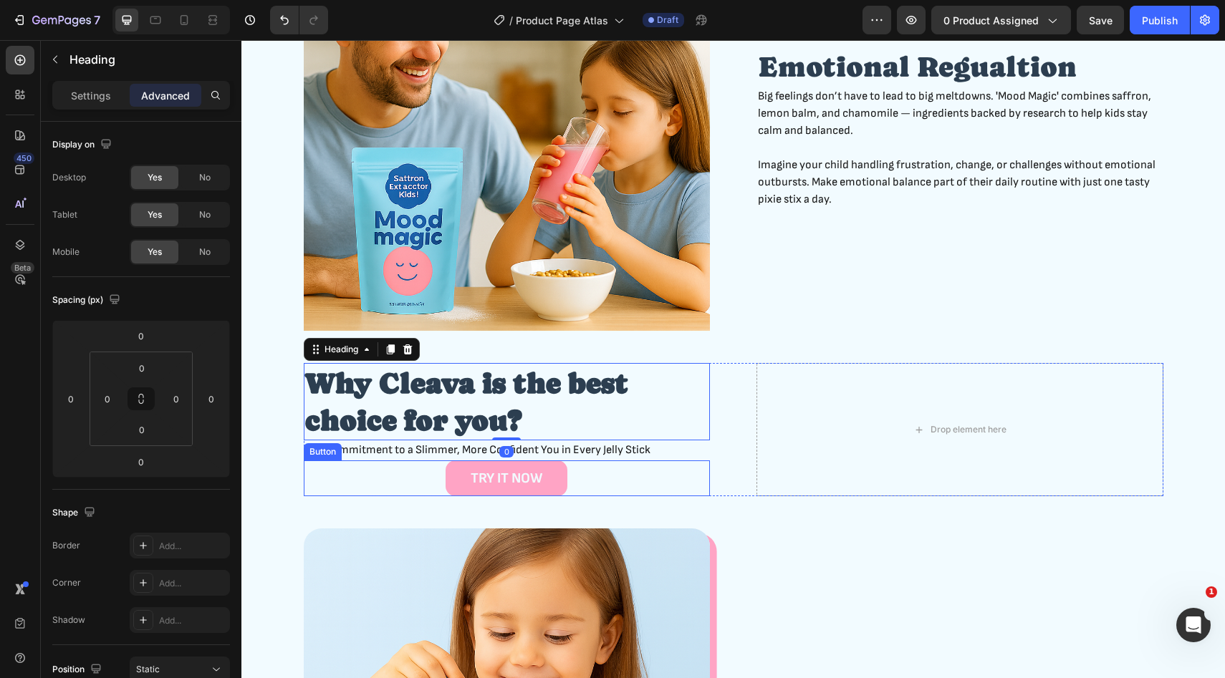
click at [635, 446] on p "Our Commitment to a Slimmer, More Confident You in Every Jelly Stick" at bounding box center [507, 450] width 404 height 17
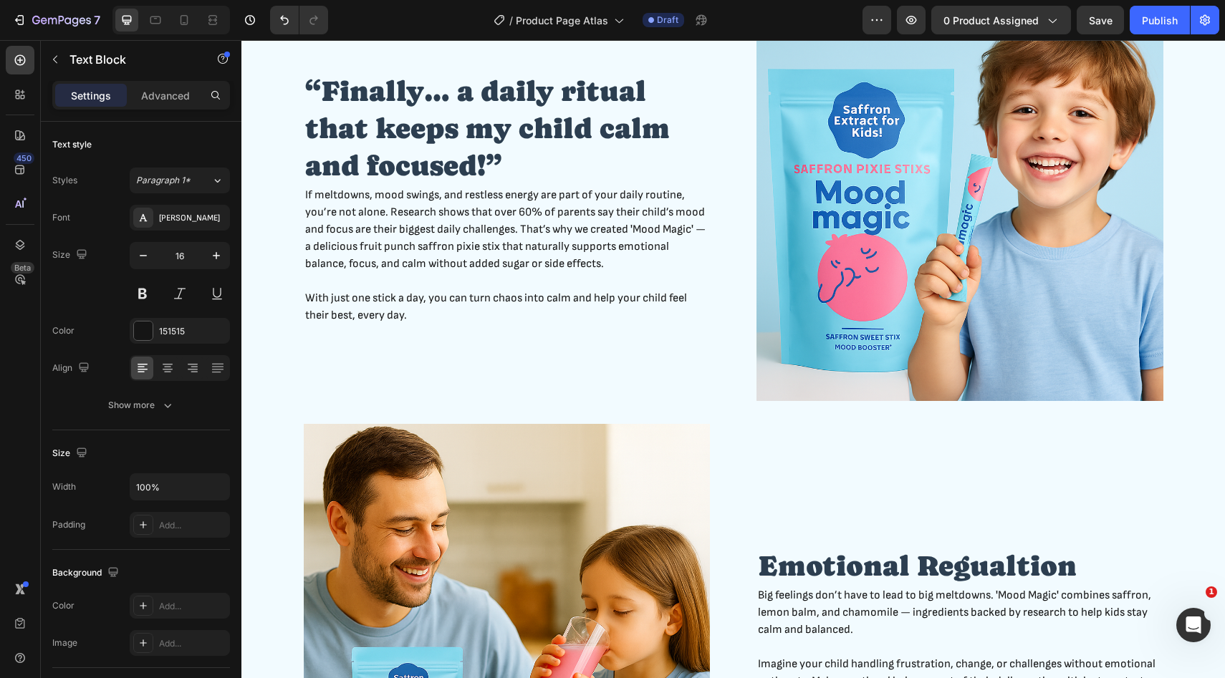
scroll to position [719, 0]
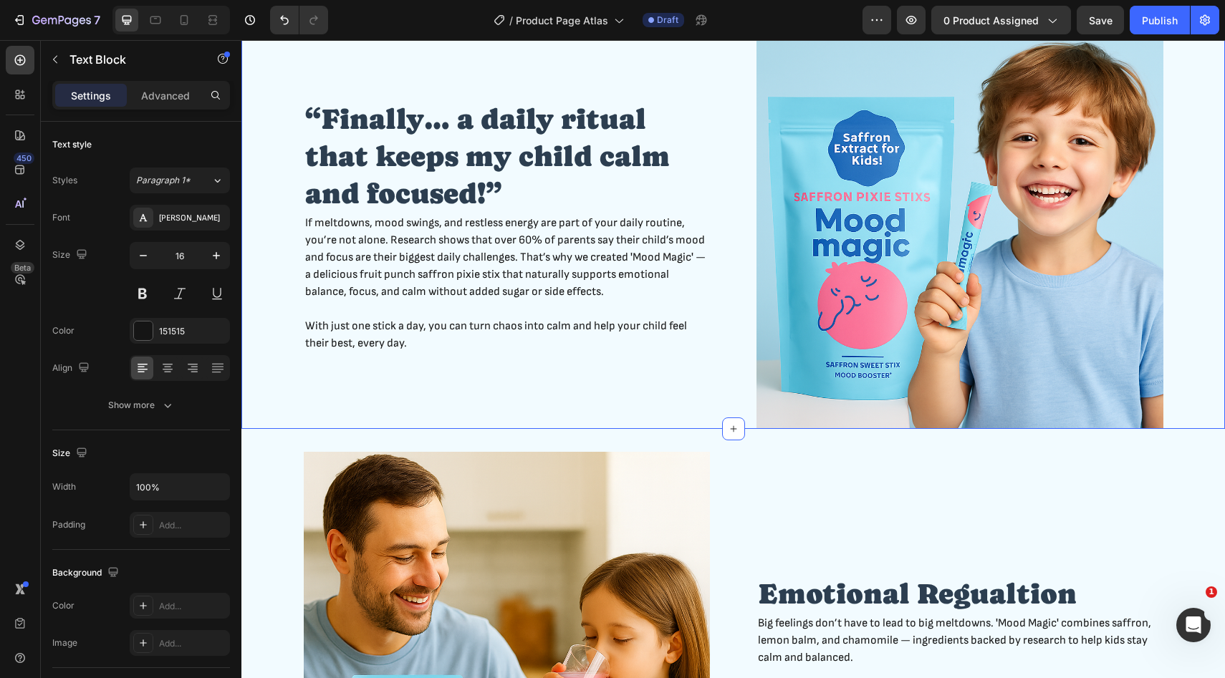
click at [279, 388] on div "“Finally… a daily ritual that keeps my child calm and focused!” Heading If melt…" at bounding box center [733, 226] width 960 height 407
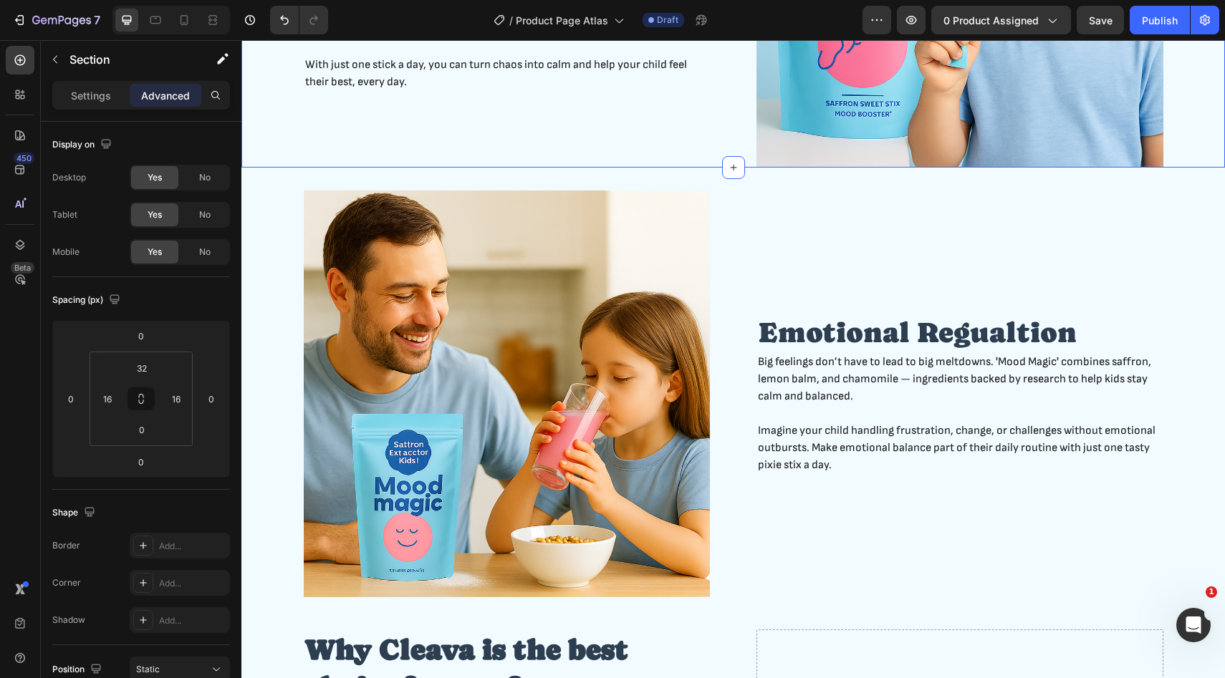
scroll to position [1025, 0]
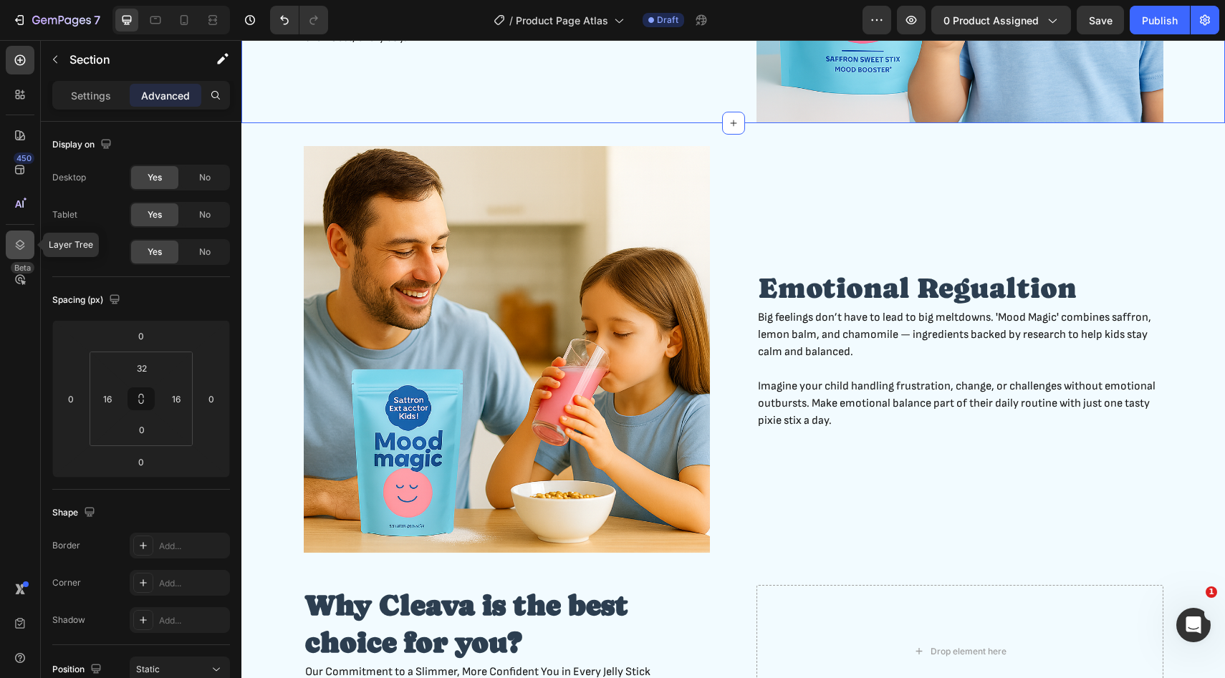
click at [29, 250] on div at bounding box center [20, 245] width 29 height 29
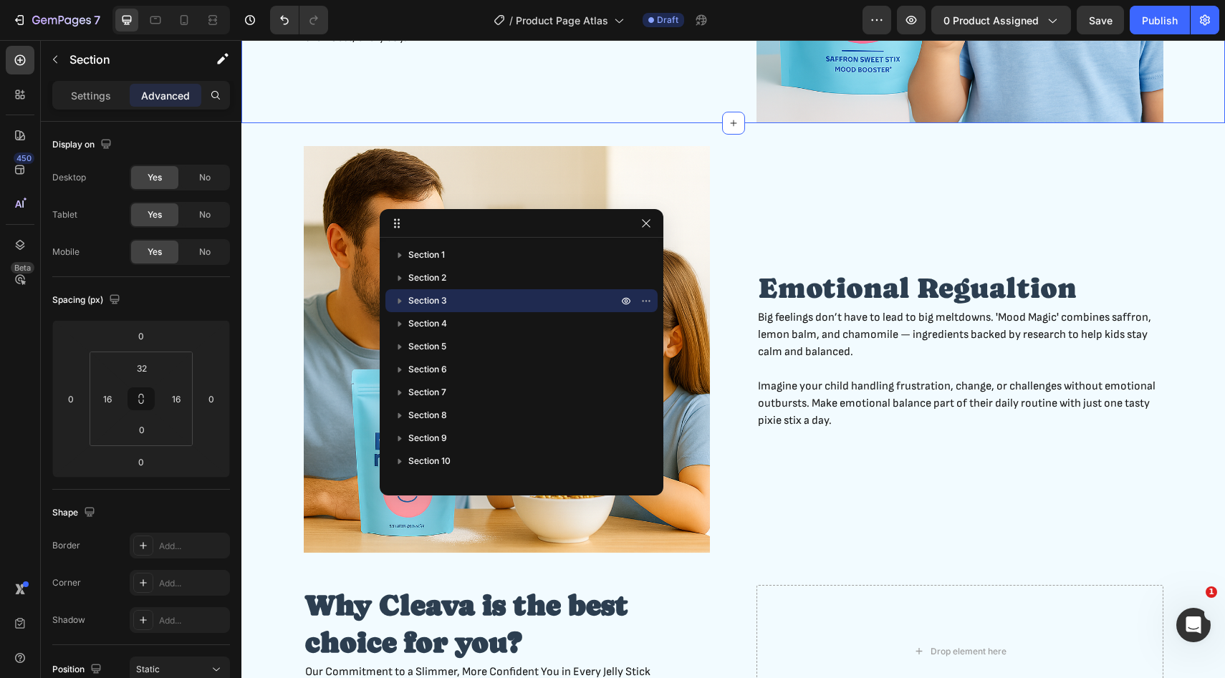
drag, startPoint x: 418, startPoint y: 301, endPoint x: 450, endPoint y: 303, distance: 31.6
click at [450, 303] on p "Section 3" at bounding box center [514, 301] width 212 height 14
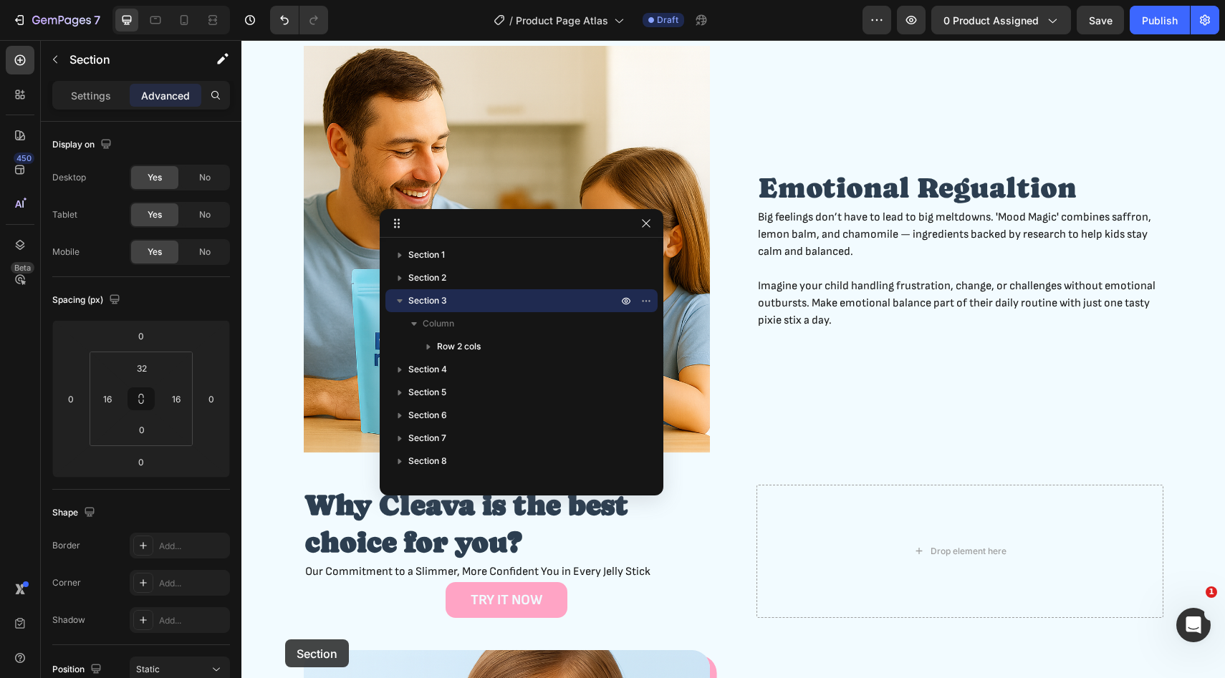
scroll to position [1200, 0]
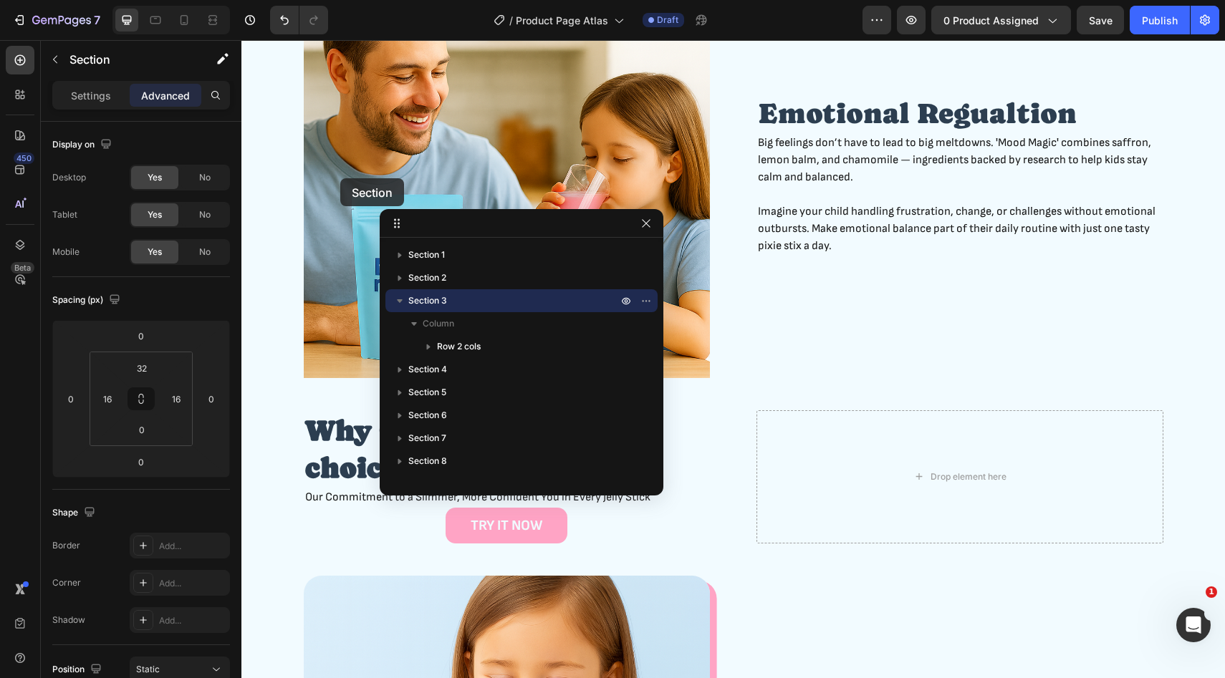
drag, startPoint x: 271, startPoint y: 251, endPoint x: 339, endPoint y: 178, distance: 99.8
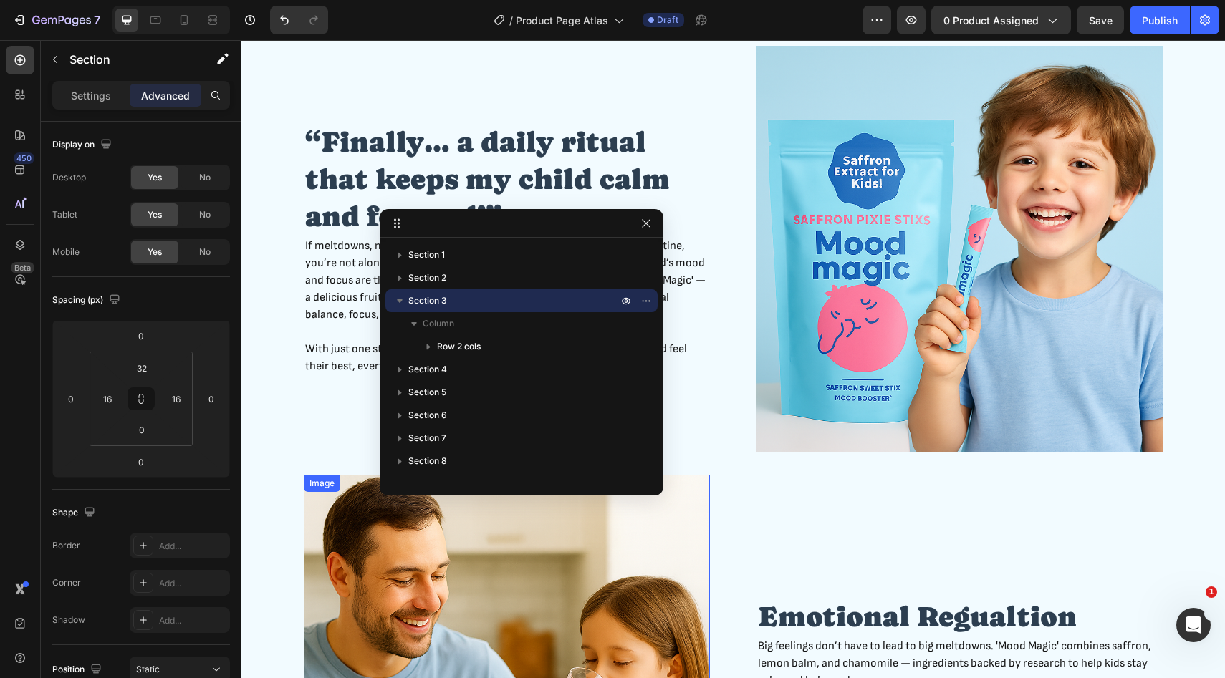
scroll to position [692, 0]
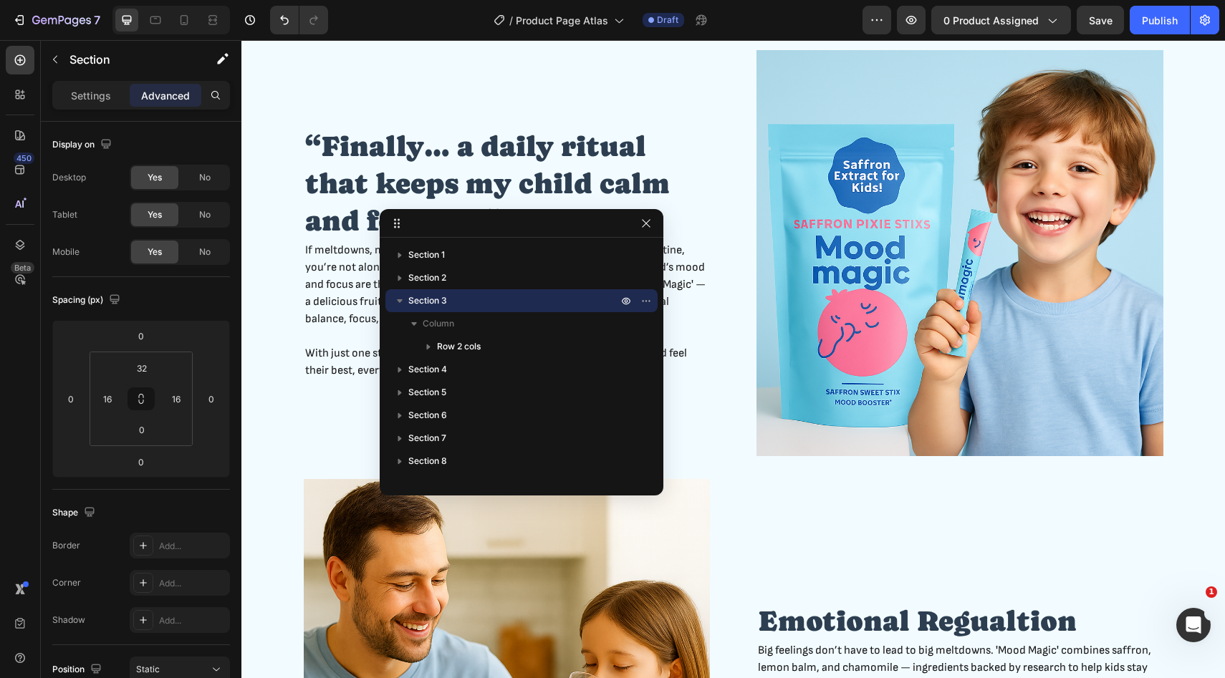
click at [402, 304] on icon "button" at bounding box center [399, 301] width 14 height 14
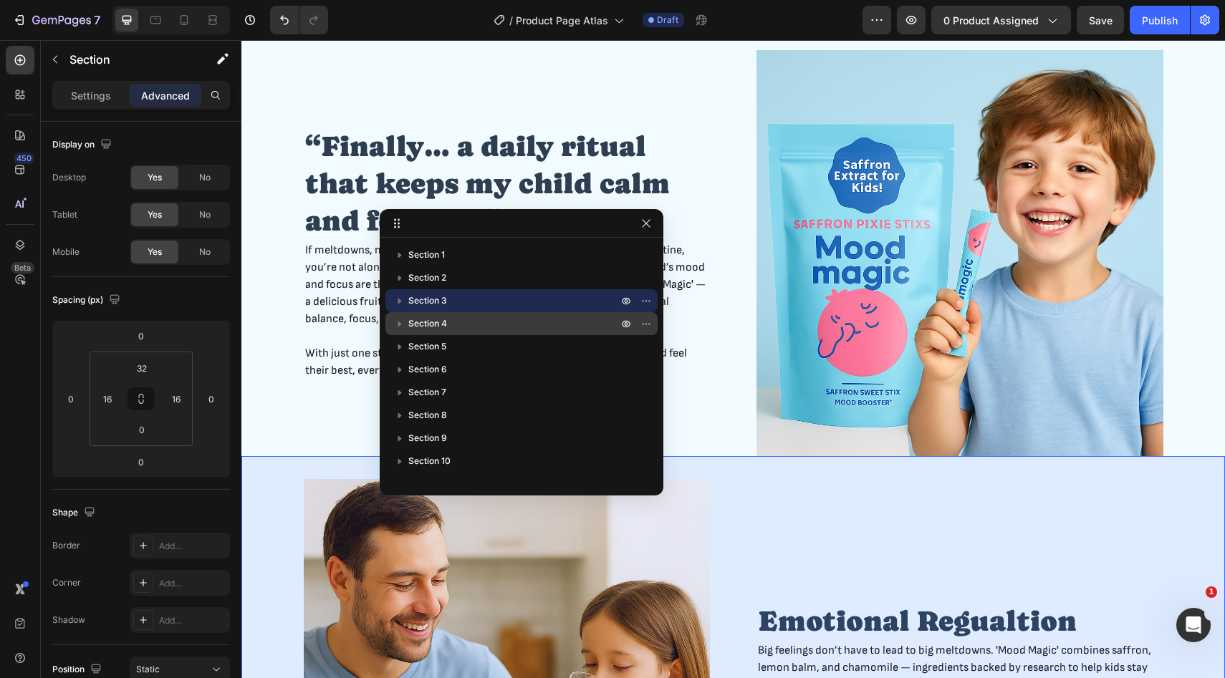
click at [447, 318] on p "Section 4" at bounding box center [514, 324] width 212 height 14
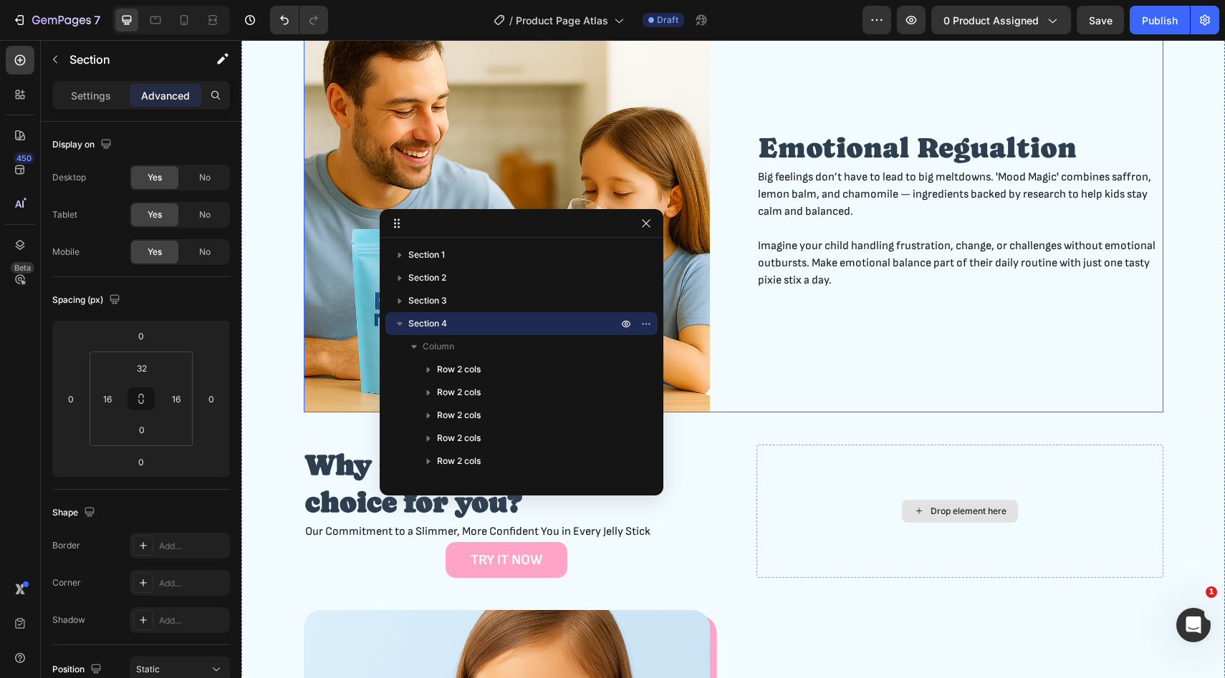
scroll to position [1165, 0]
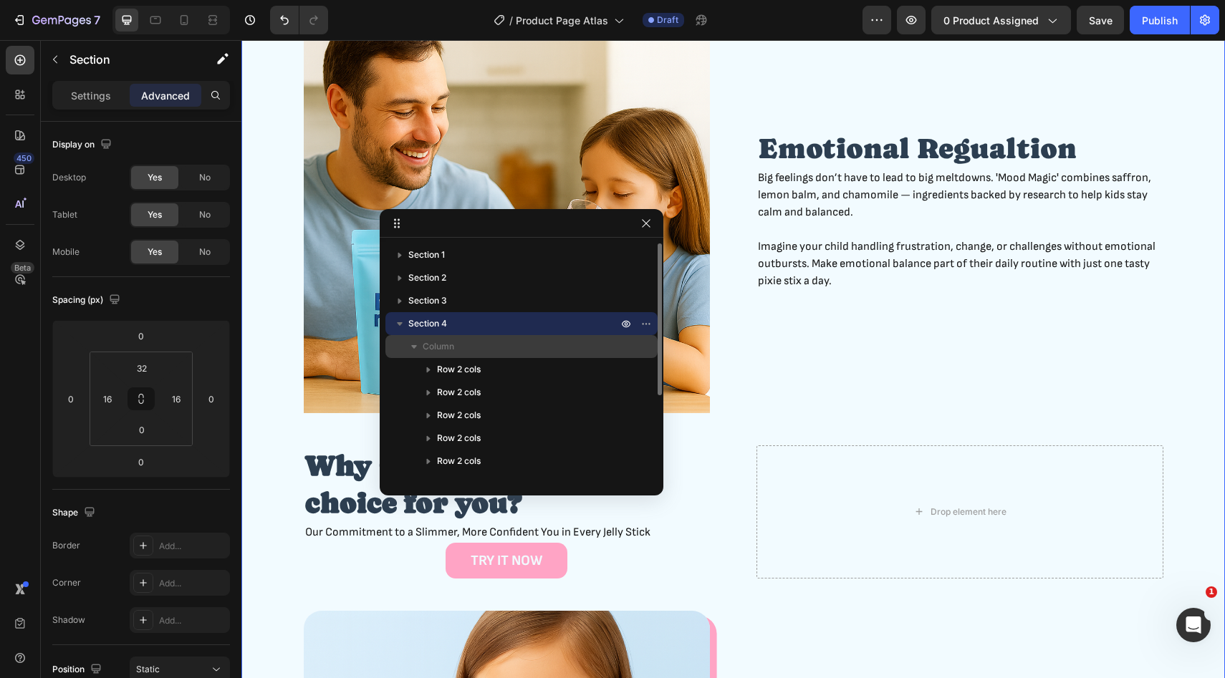
click at [414, 343] on icon "button" at bounding box center [414, 346] width 14 height 14
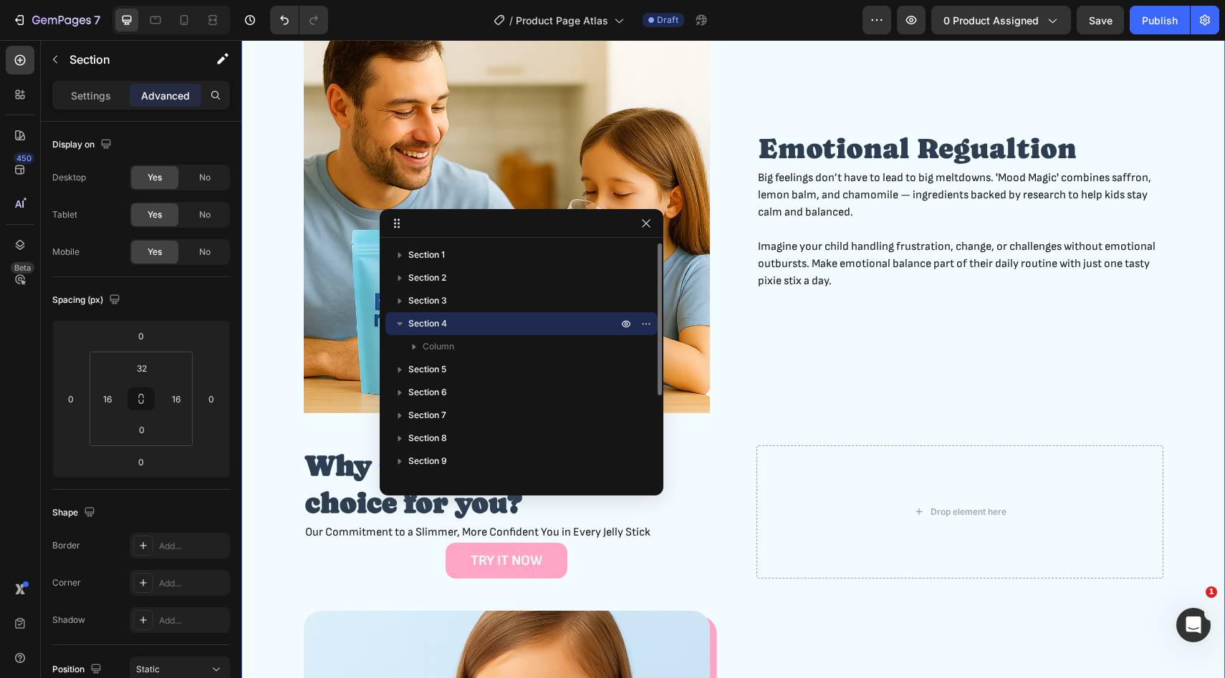
click at [398, 323] on icon "button" at bounding box center [400, 324] width 6 height 4
click at [425, 347] on span "Section 5" at bounding box center [427, 346] width 38 height 14
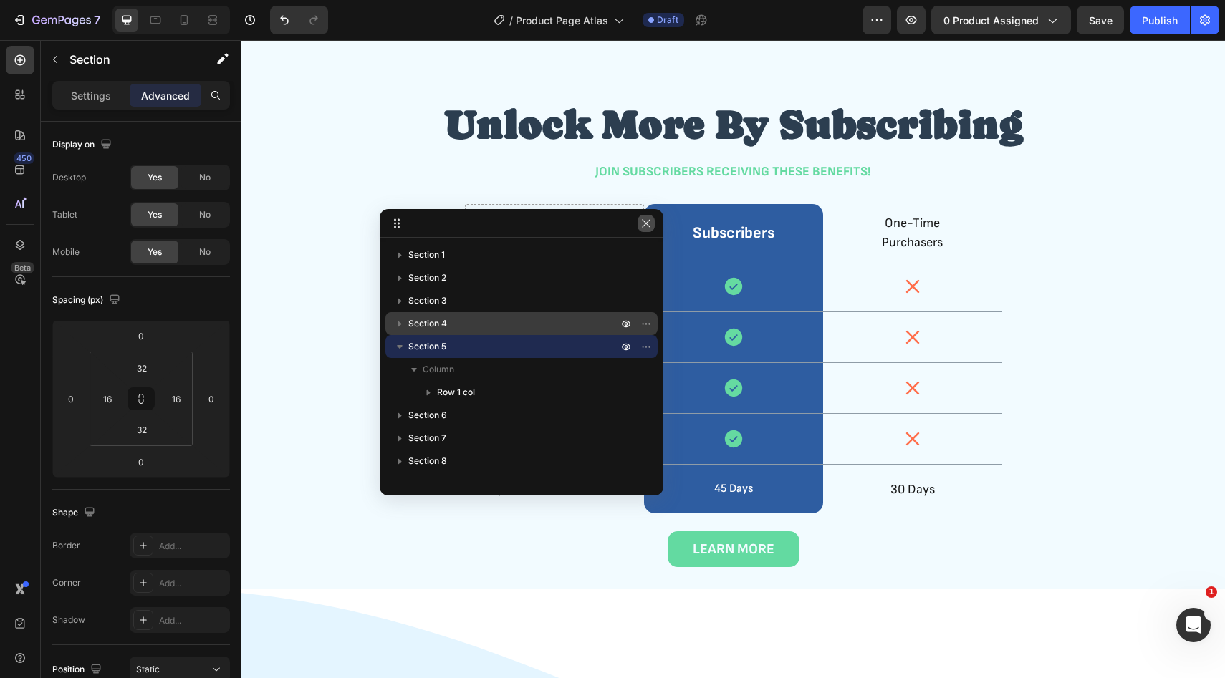
click at [644, 226] on icon "button" at bounding box center [645, 223] width 11 height 11
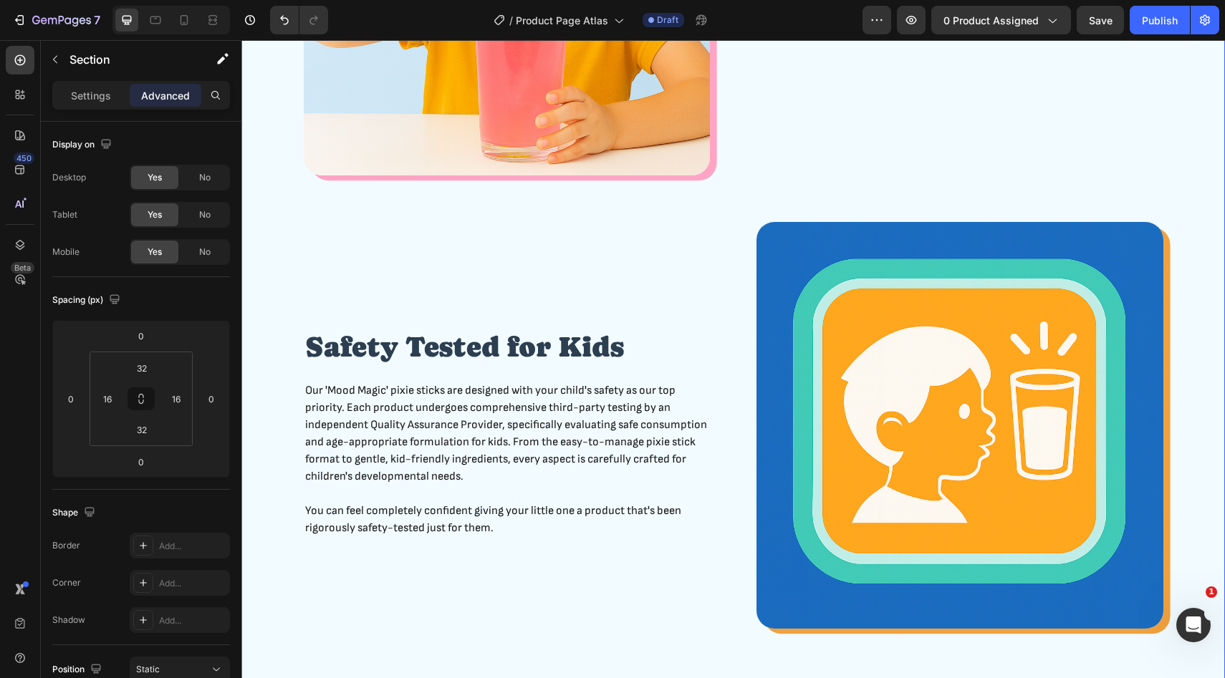
scroll to position [2015, 0]
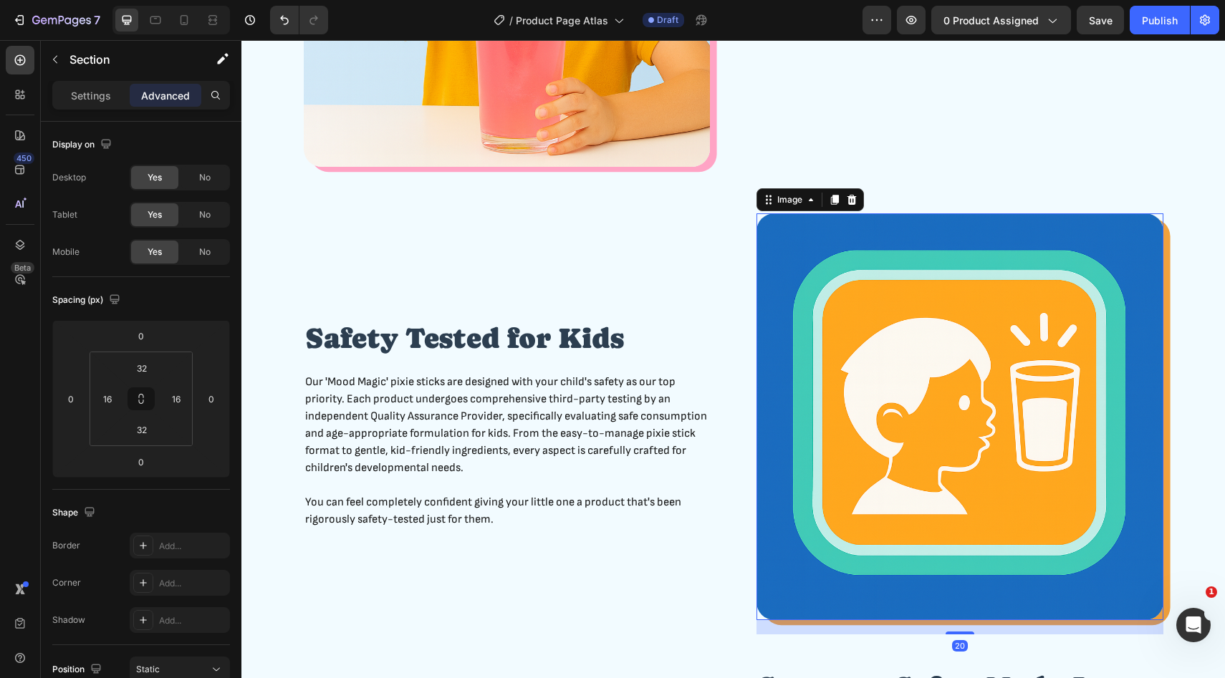
click at [816, 239] on img at bounding box center [959, 416] width 407 height 407
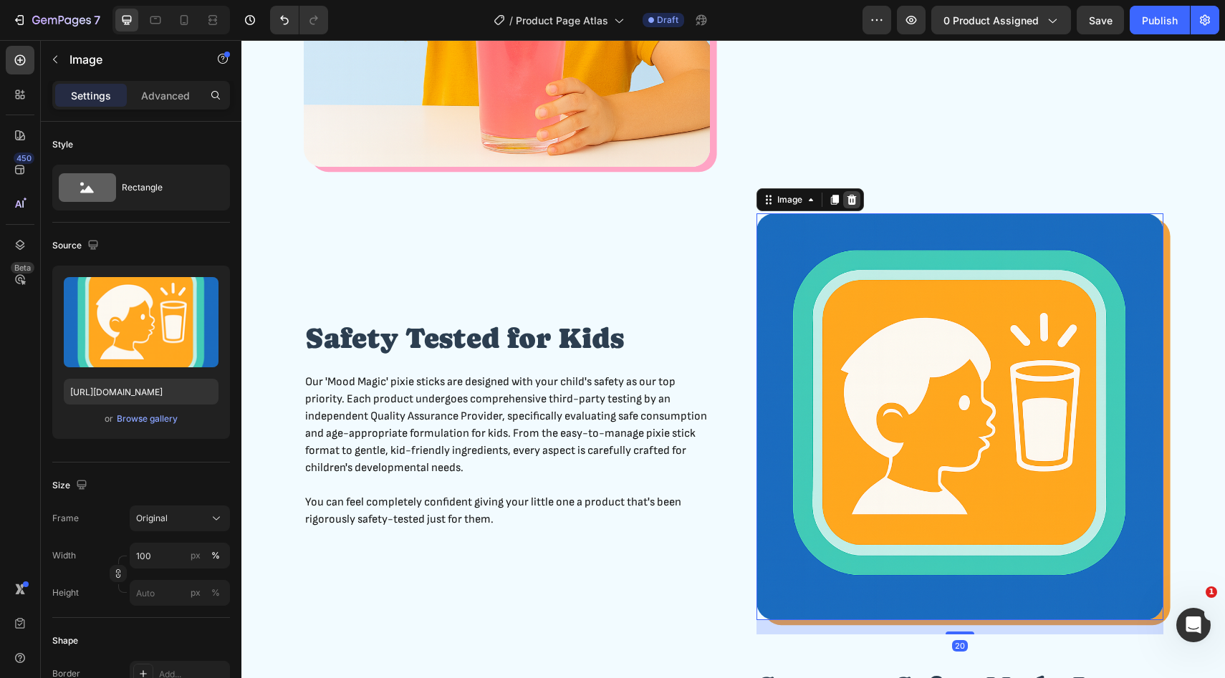
click at [855, 196] on icon at bounding box center [851, 200] width 9 height 10
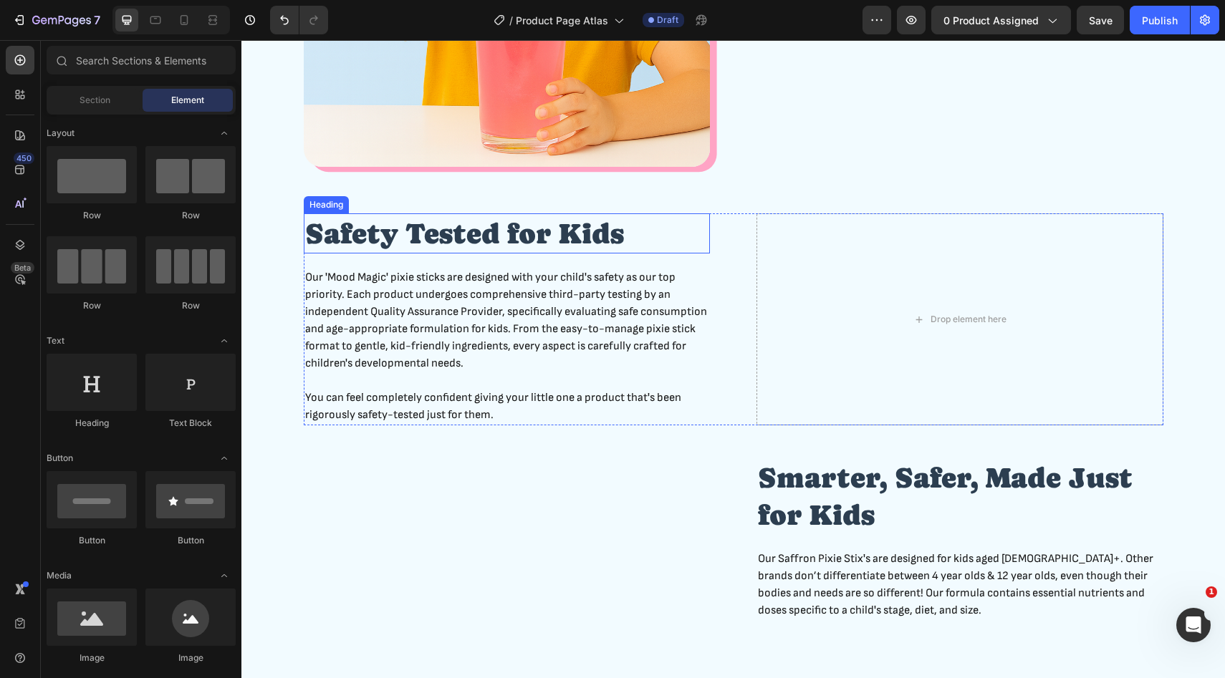
click at [645, 253] on h2 "Safety Tested for Kids" at bounding box center [507, 233] width 407 height 40
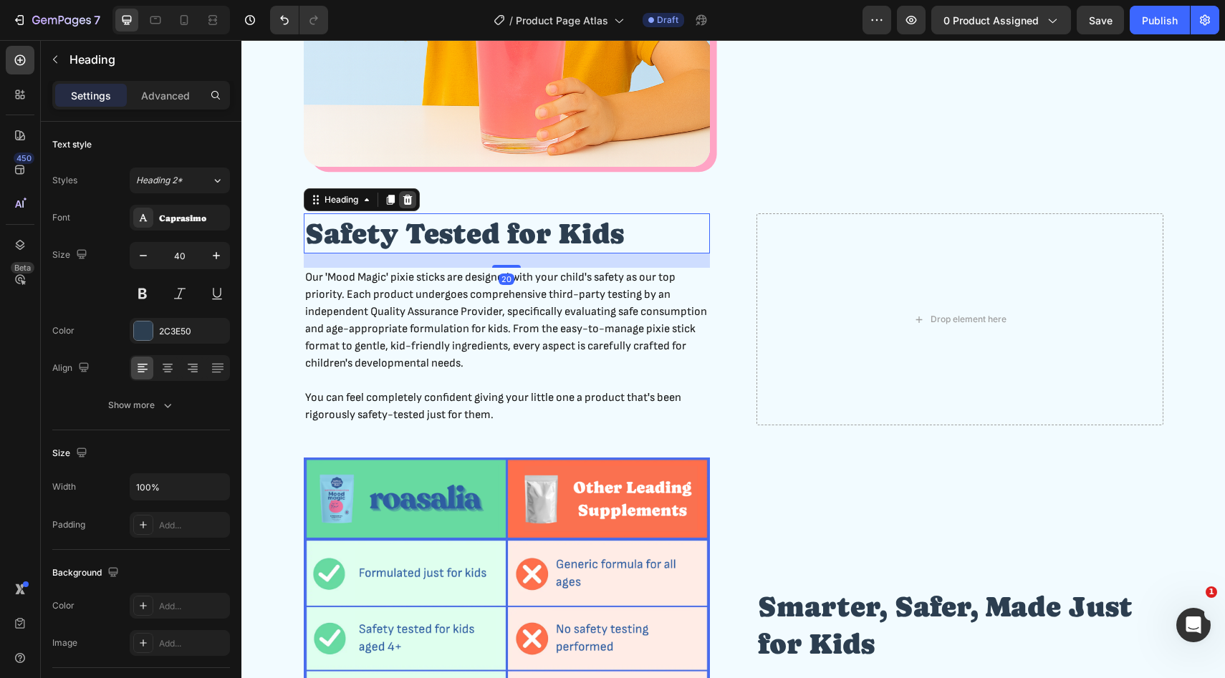
click at [410, 203] on icon at bounding box center [407, 200] width 9 height 10
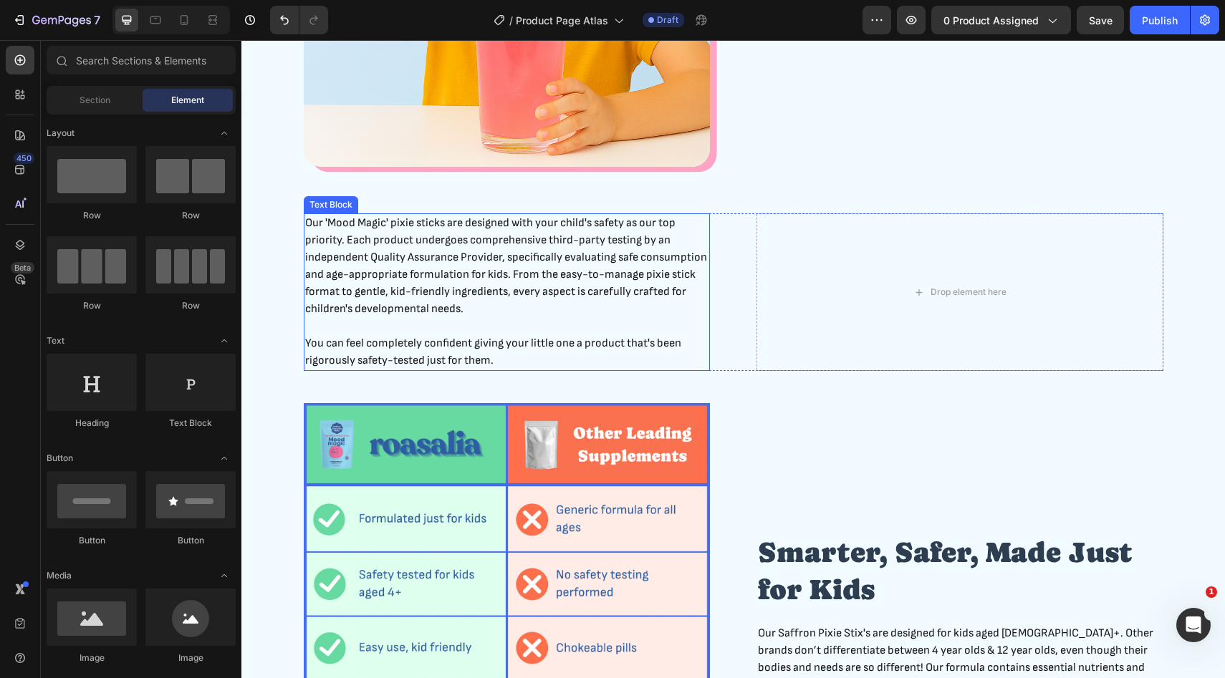
click at [613, 309] on p "Our 'Mood Magic' pixie sticks are designed with your child's safety as our top …" at bounding box center [507, 266] width 404 height 103
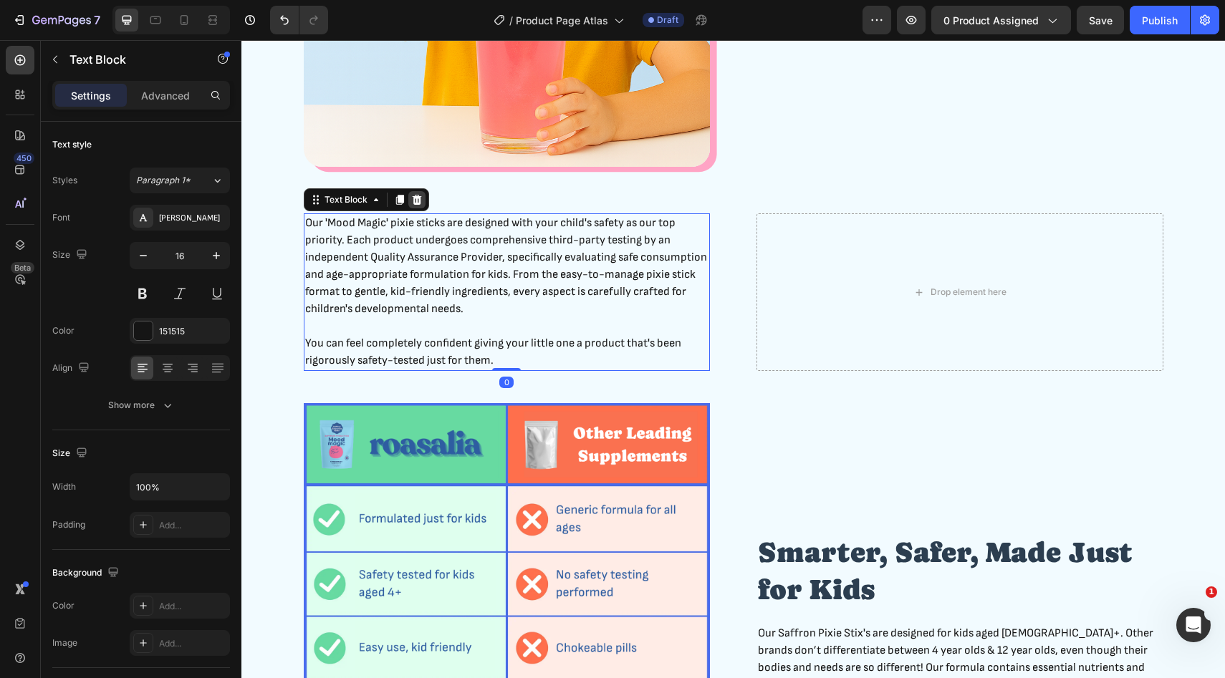
click at [416, 193] on div at bounding box center [416, 199] width 17 height 17
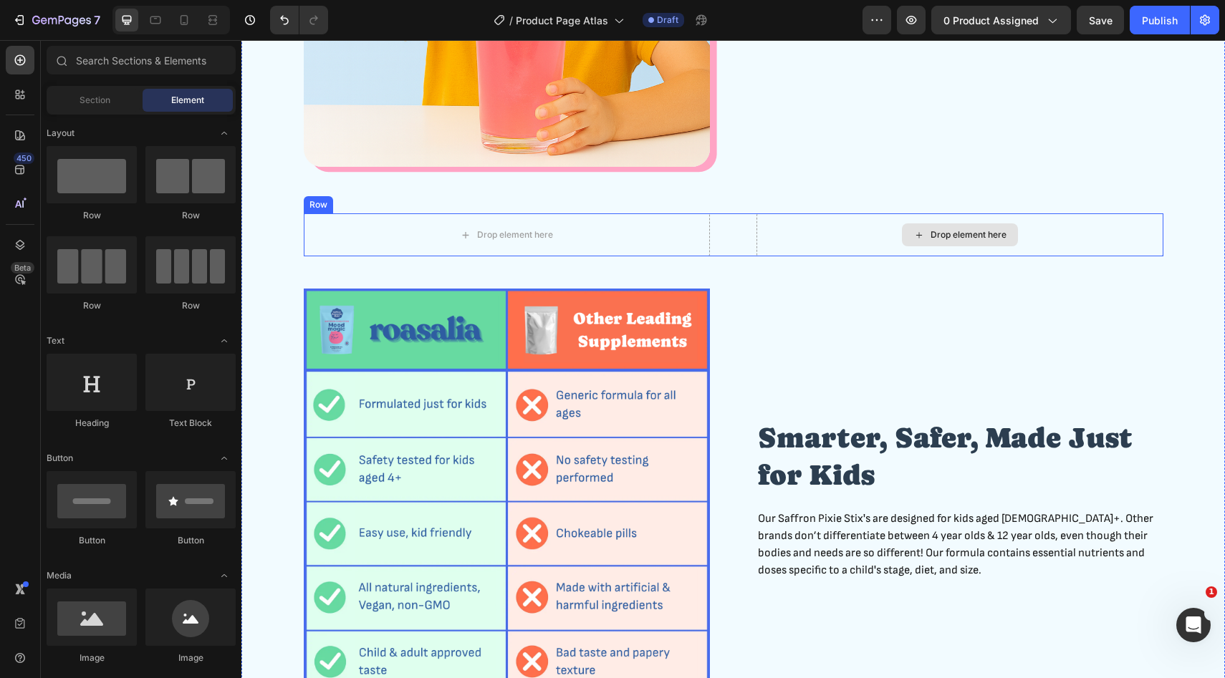
click at [807, 244] on div "Drop element here" at bounding box center [959, 234] width 407 height 43
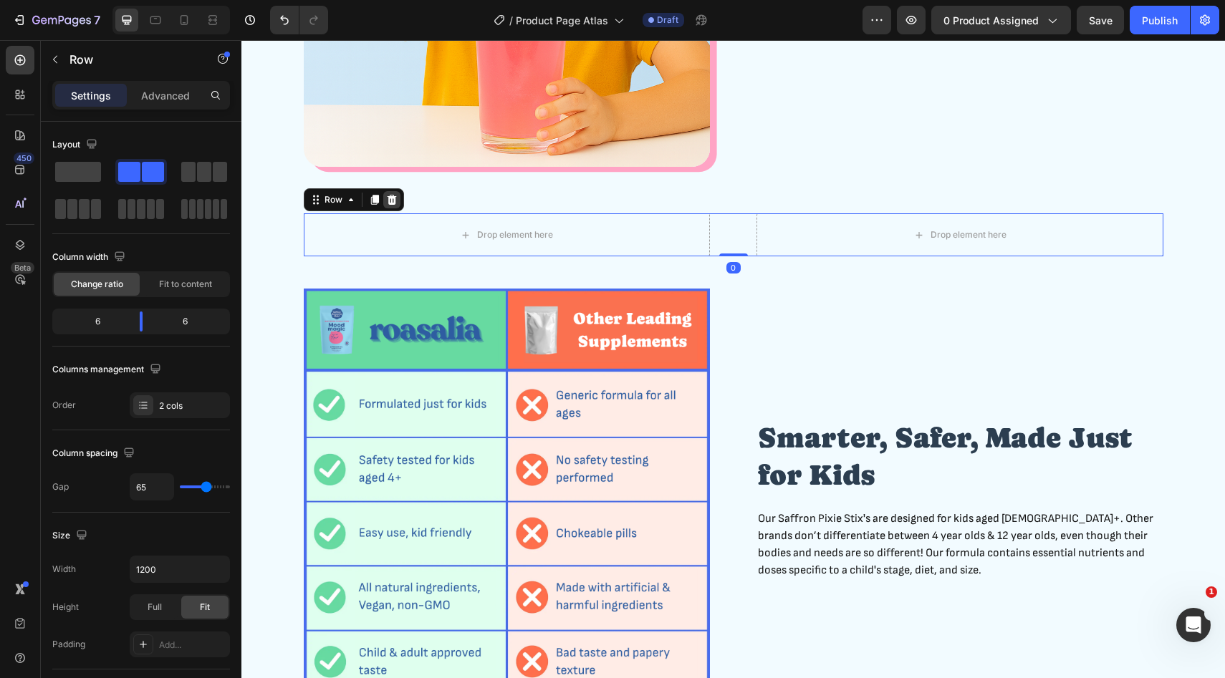
click at [386, 202] on icon at bounding box center [391, 199] width 11 height 11
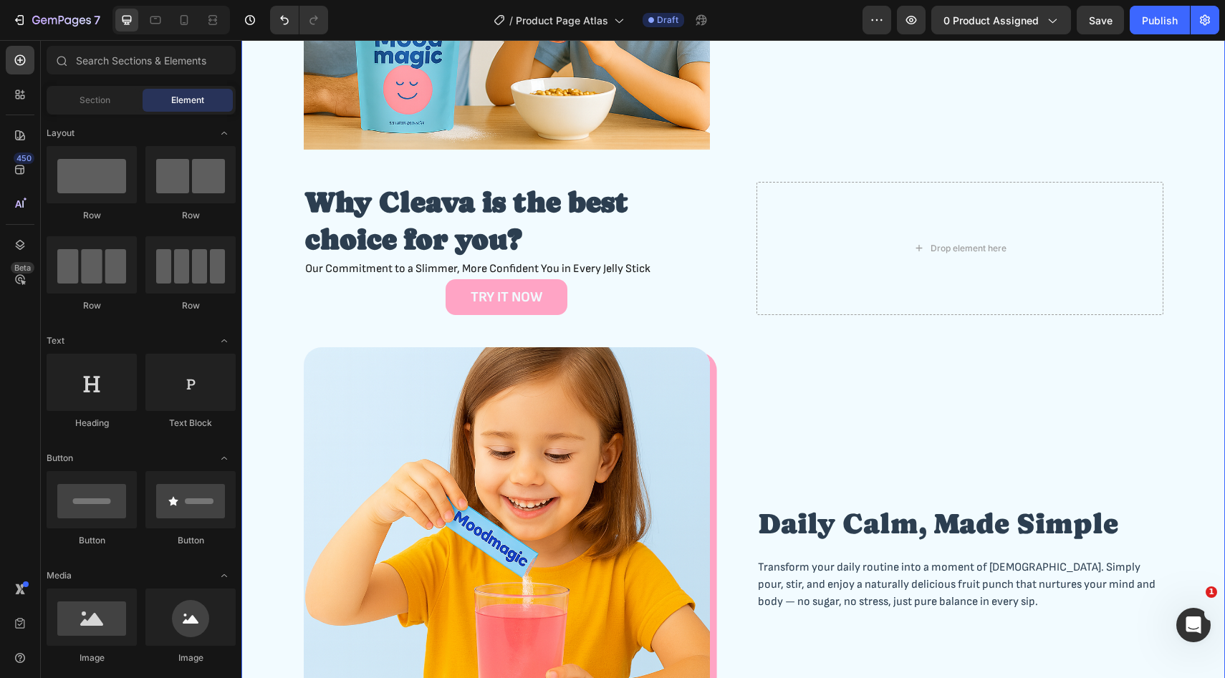
scroll to position [1449, 0]
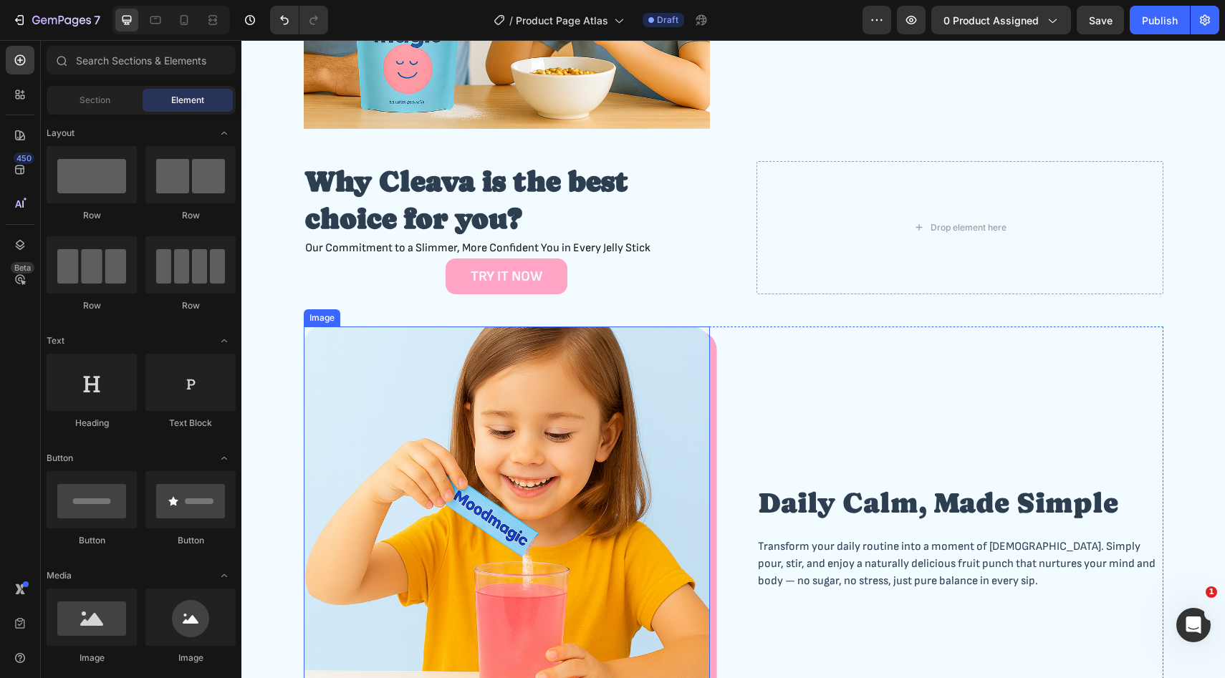
click at [676, 410] on img at bounding box center [507, 530] width 407 height 407
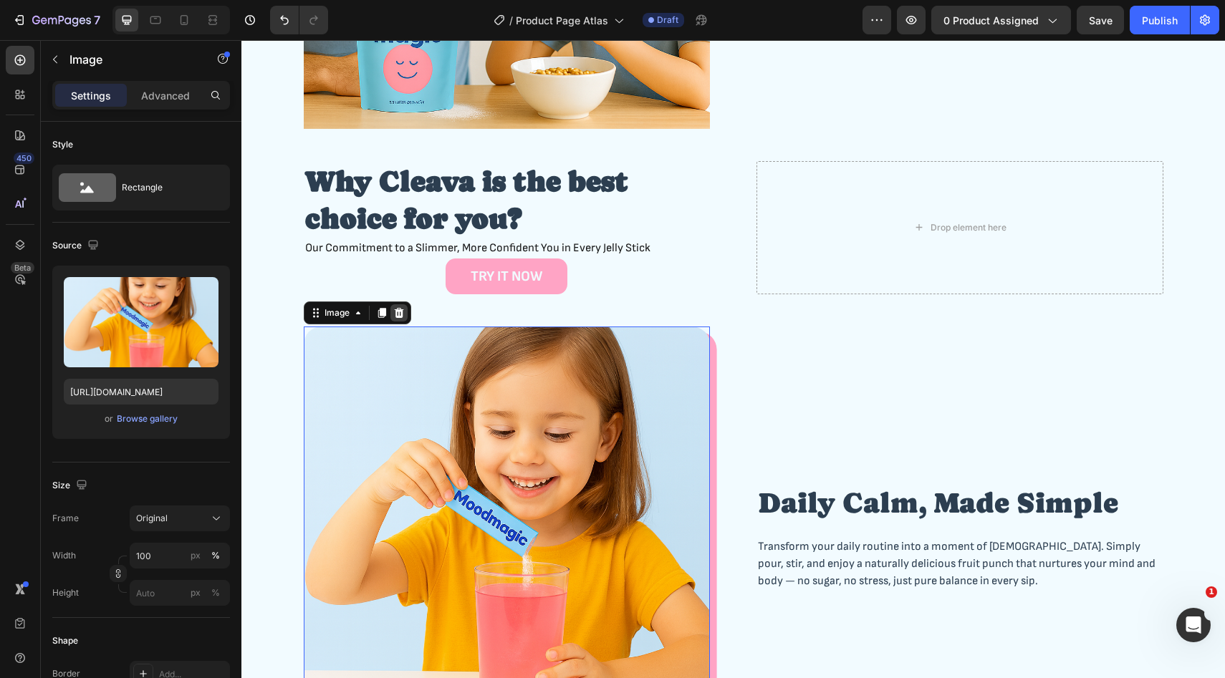
click at [397, 312] on icon at bounding box center [398, 312] width 11 height 11
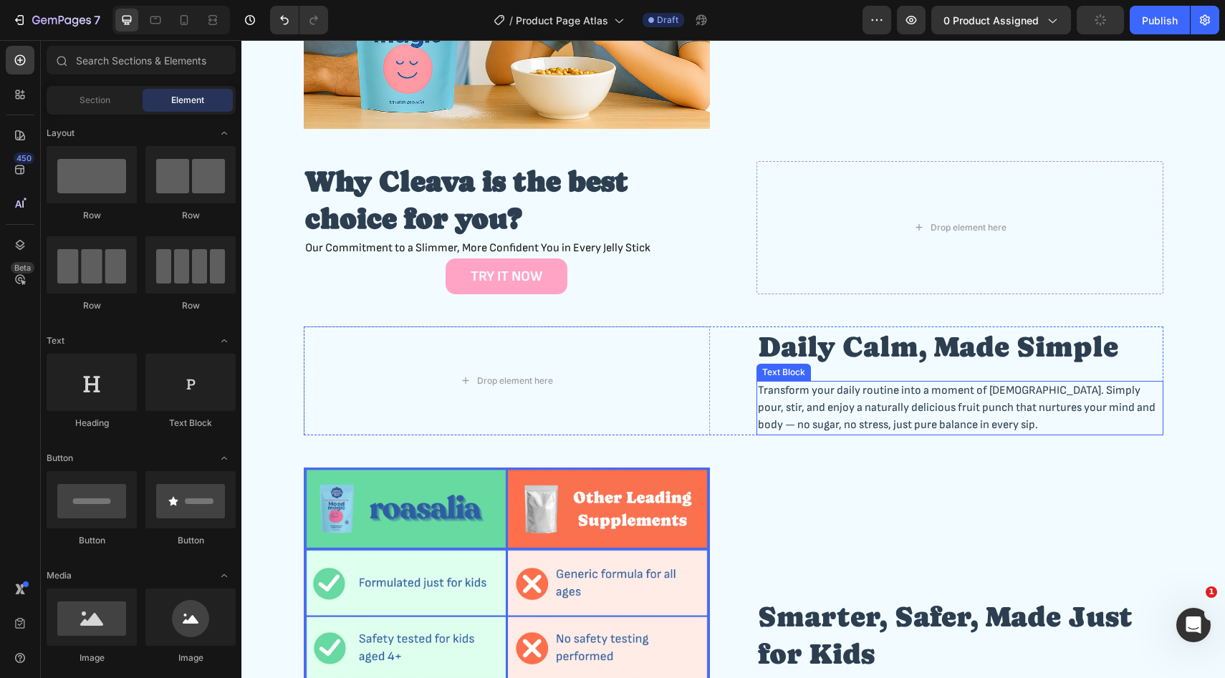
click at [811, 362] on h2 "Daily Calm, Made Simple" at bounding box center [959, 347] width 407 height 40
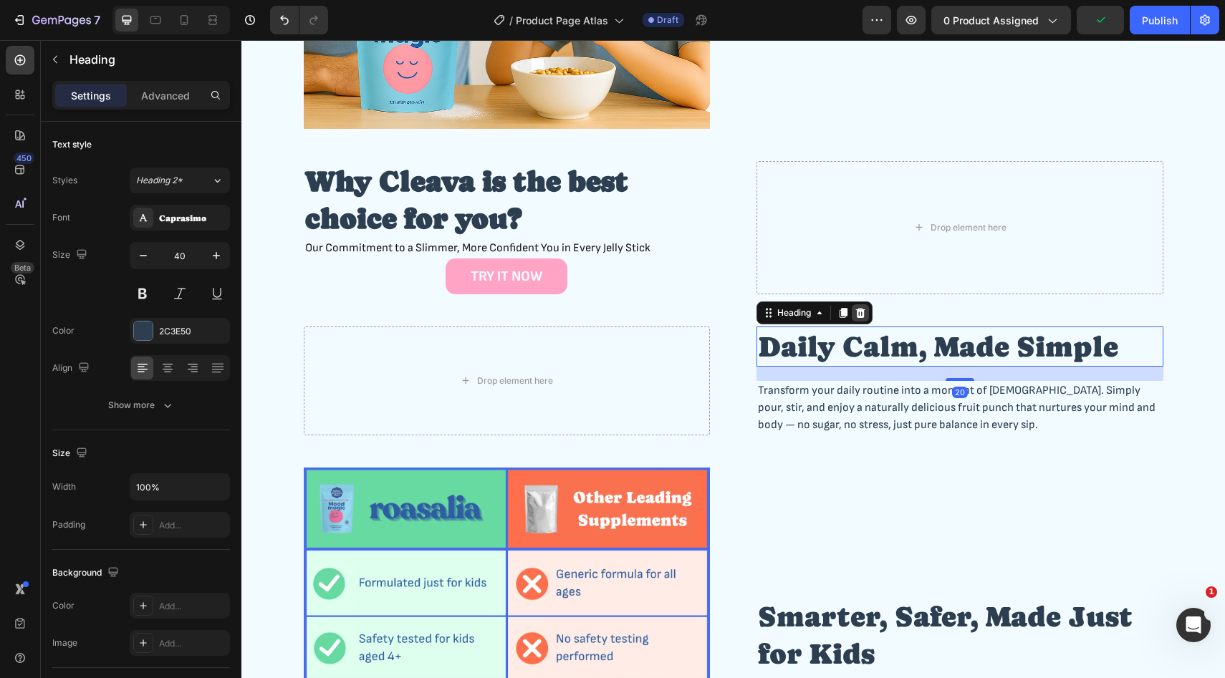
click at [864, 314] on icon at bounding box center [859, 312] width 11 height 11
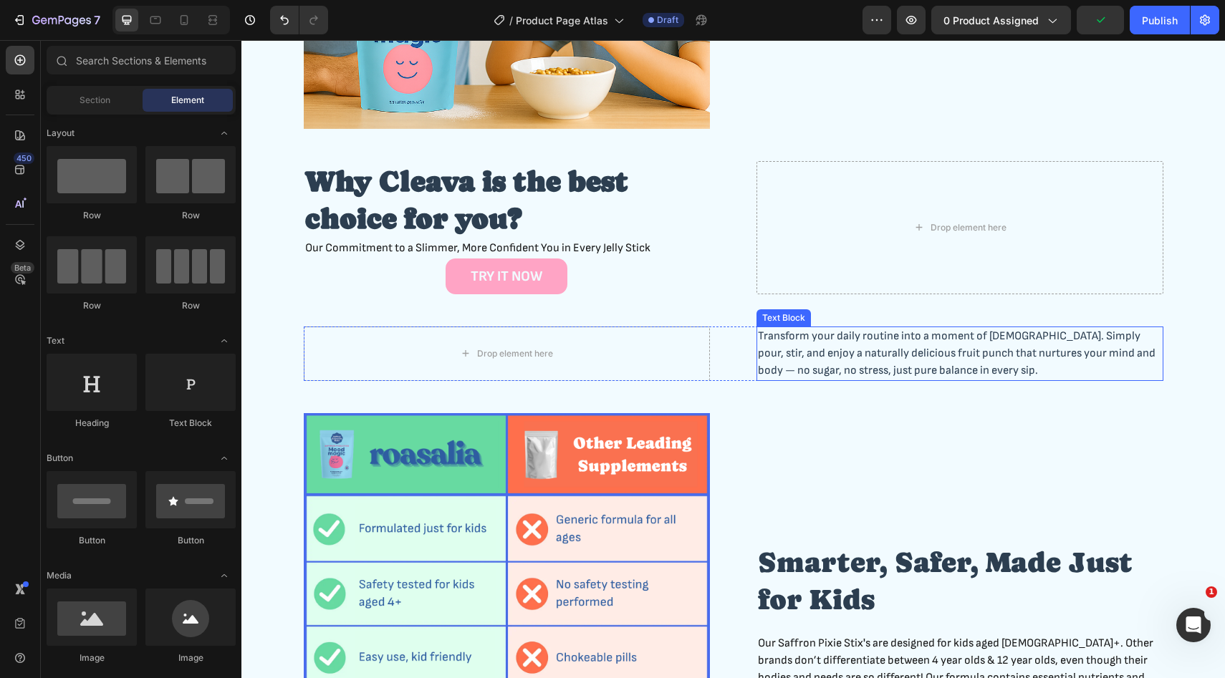
click at [859, 346] on span "Transform your daily routine into a moment of zen. Simply pour, stir, and enjoy…" at bounding box center [957, 353] width 398 height 48
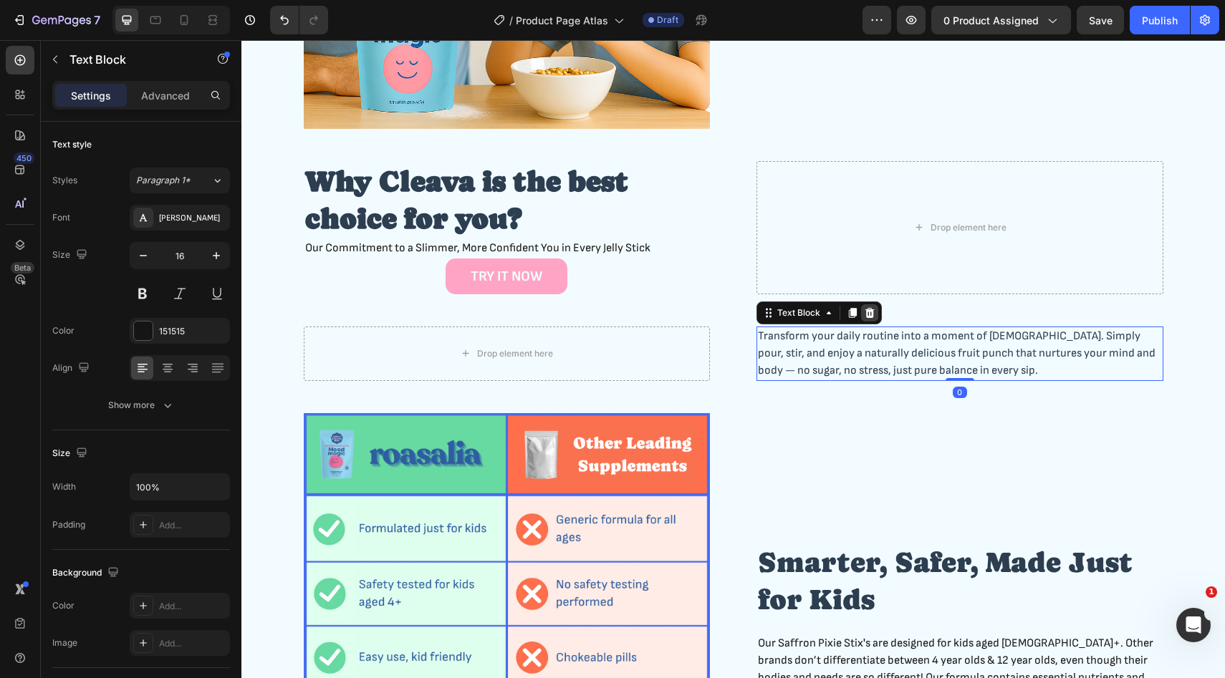
click at [872, 317] on icon at bounding box center [869, 312] width 11 height 11
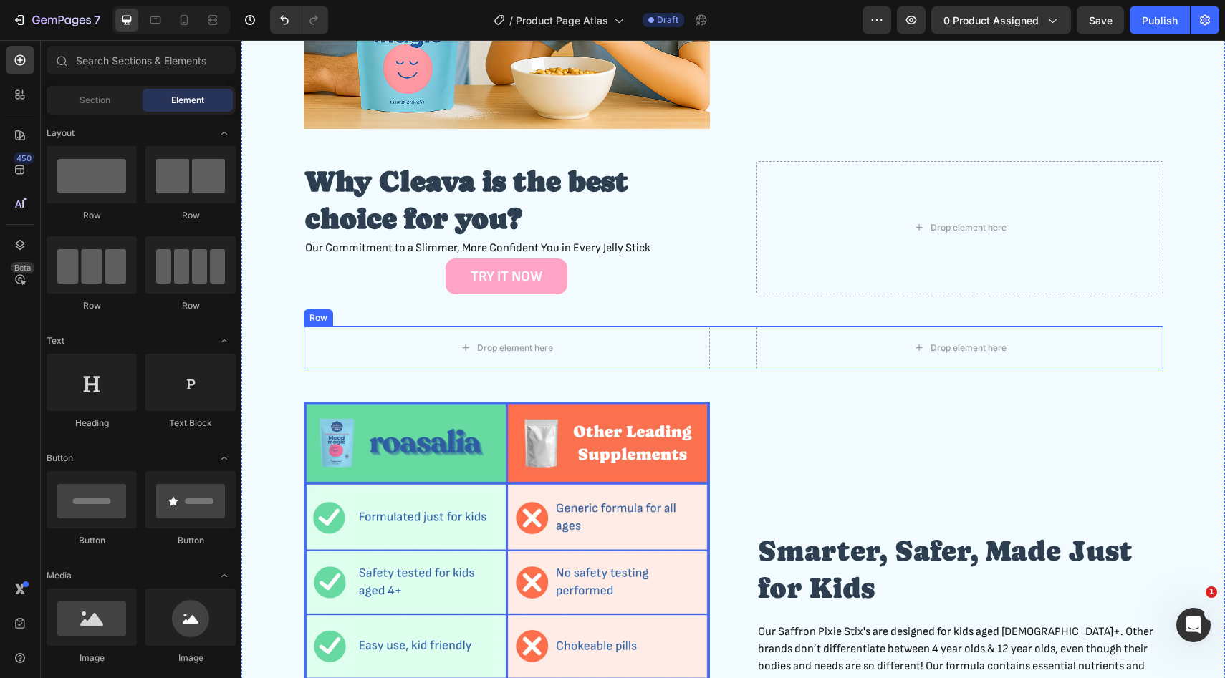
click at [680, 340] on div "Drop element here" at bounding box center [507, 348] width 407 height 43
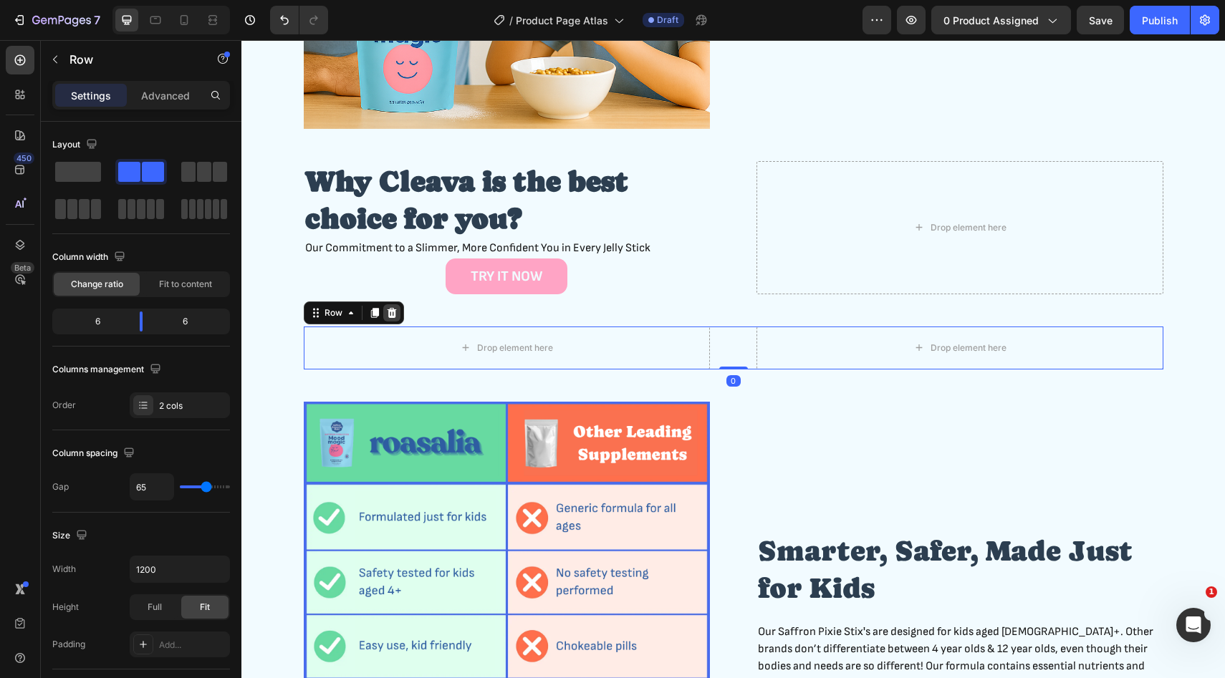
click at [390, 312] on icon at bounding box center [391, 313] width 9 height 10
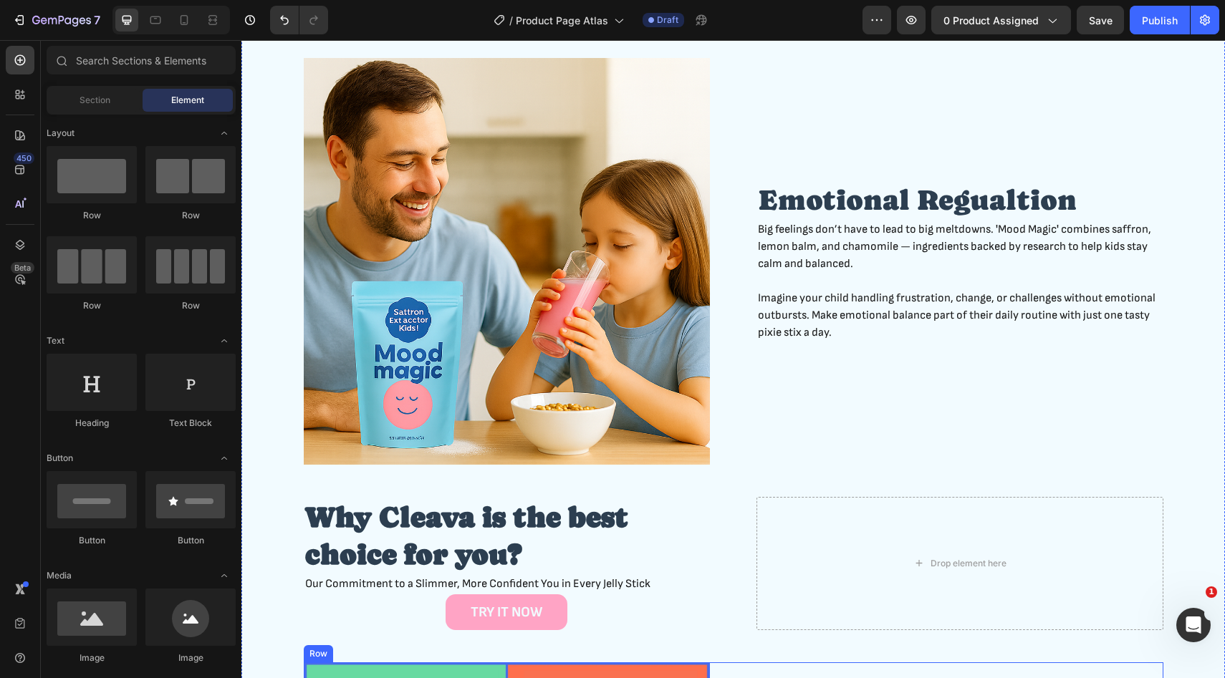
scroll to position [1099, 0]
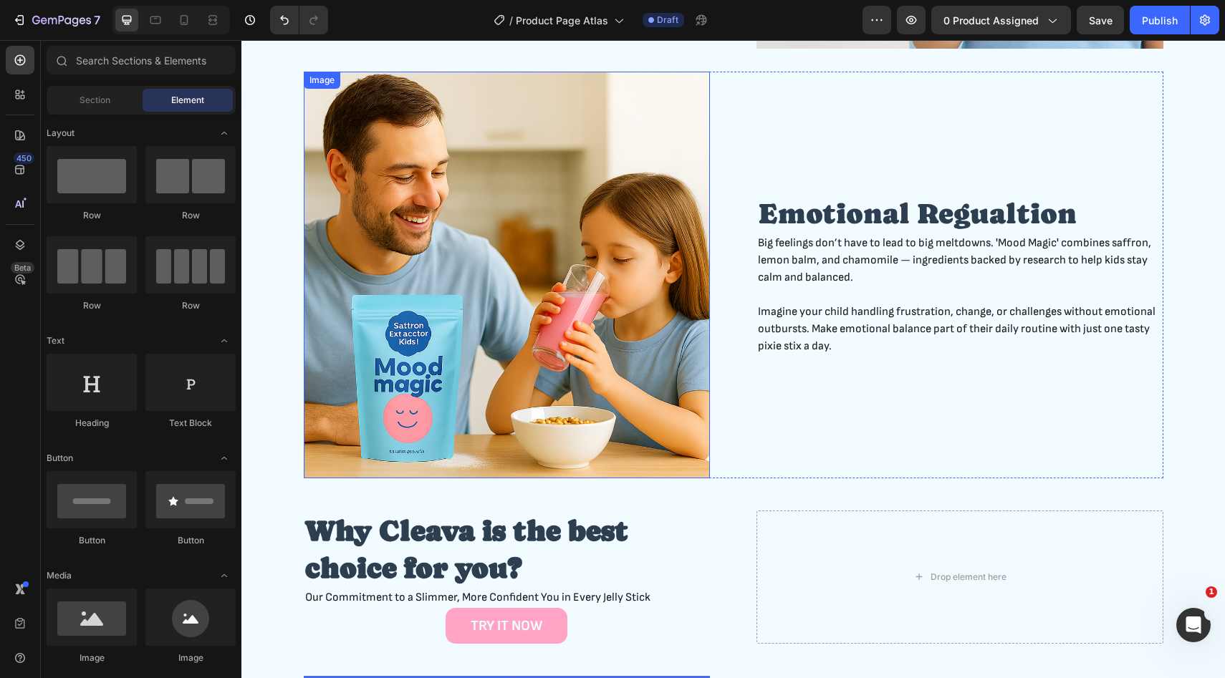
click at [607, 304] on img at bounding box center [507, 275] width 407 height 407
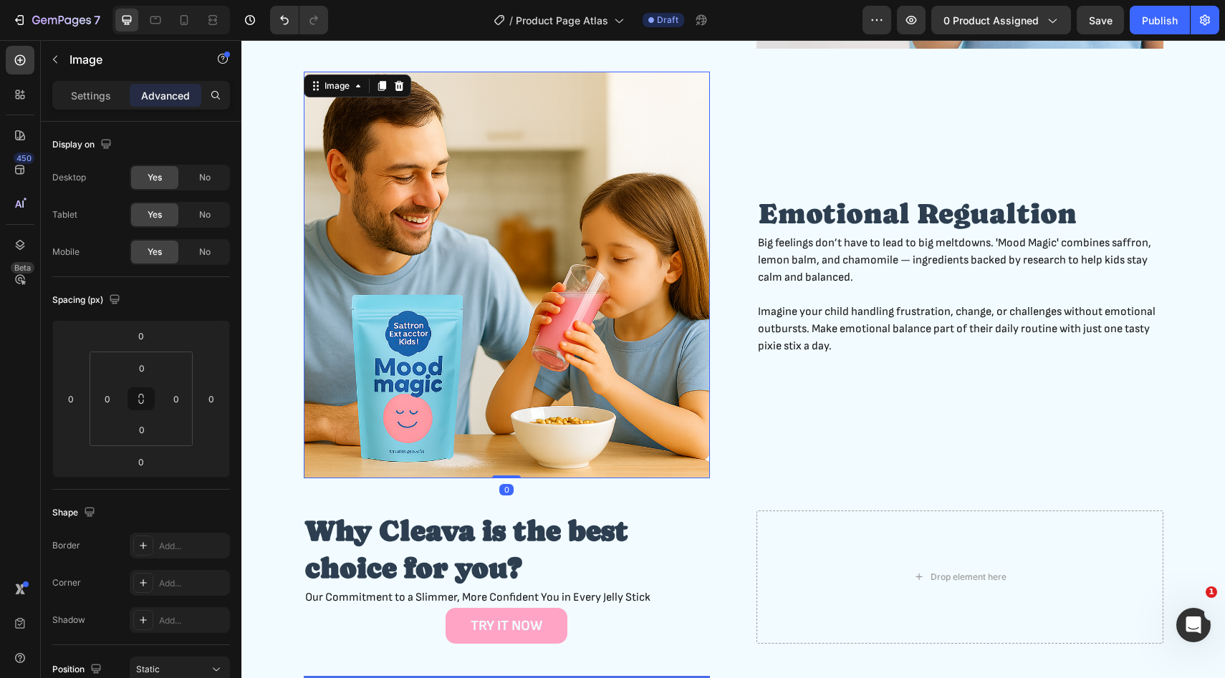
click at [866, 255] on p "Big feelings don’t have to lead to big meltdowns. 'Mood Magic' combines saffron…" at bounding box center [960, 261] width 404 height 52
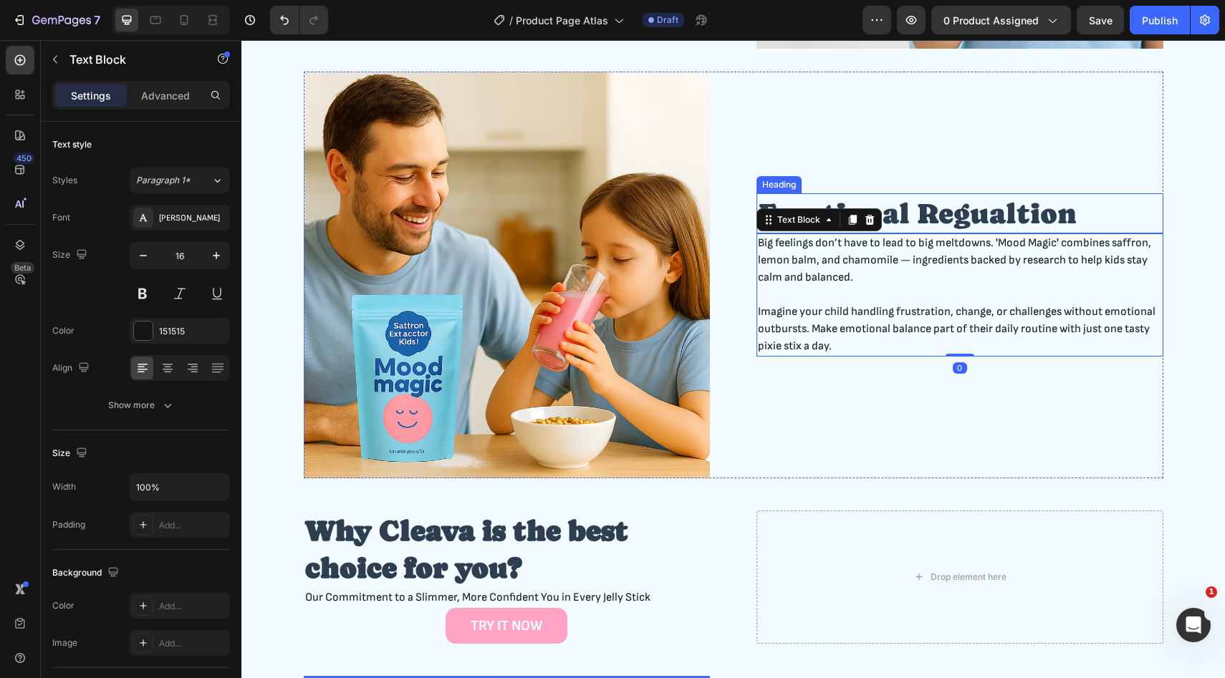
click at [928, 216] on h2 "Emotional Regualtion" at bounding box center [959, 213] width 407 height 40
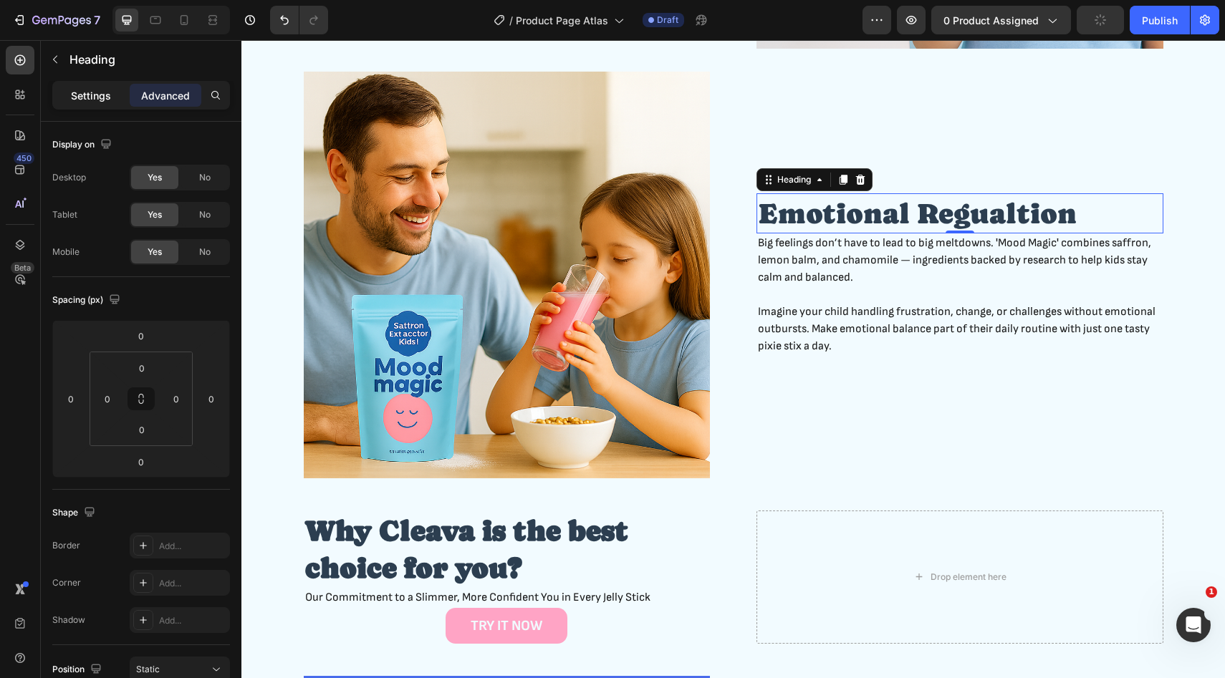
click at [104, 95] on p "Settings" at bounding box center [91, 95] width 40 height 15
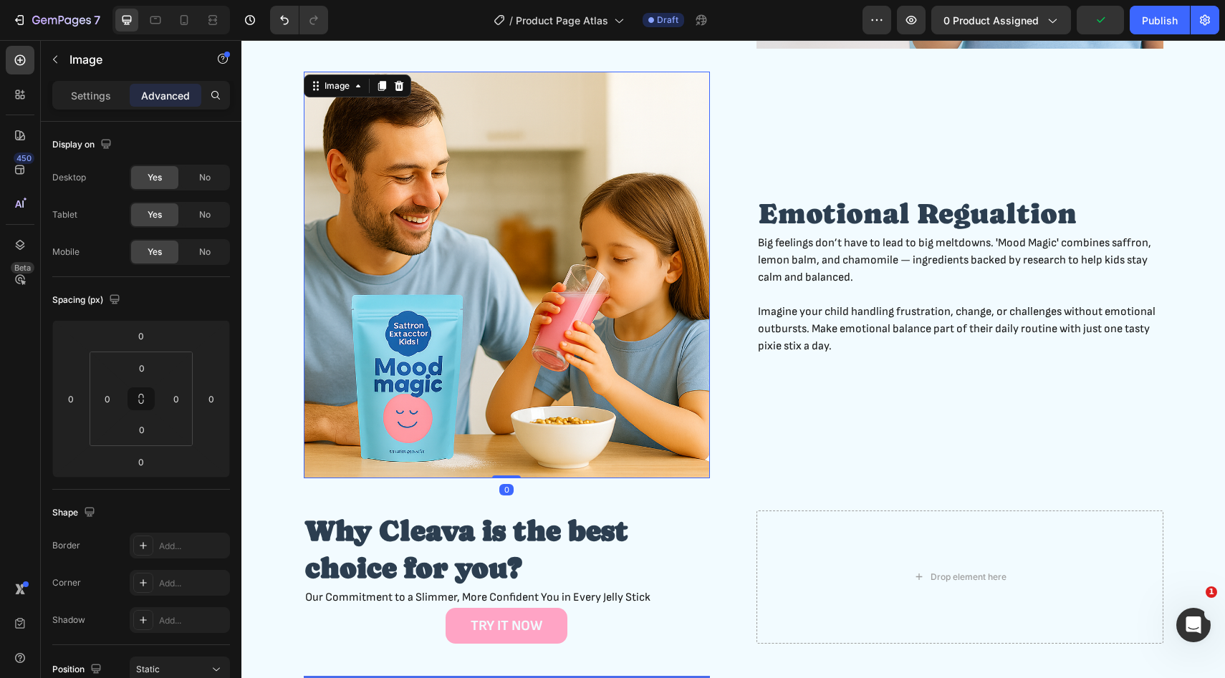
click at [612, 259] on img at bounding box center [507, 275] width 407 height 407
click at [739, 333] on div "Emotional Regualtion Heading Big feelings don’t have to lead to big meltdowns. …" at bounding box center [733, 275] width 859 height 407
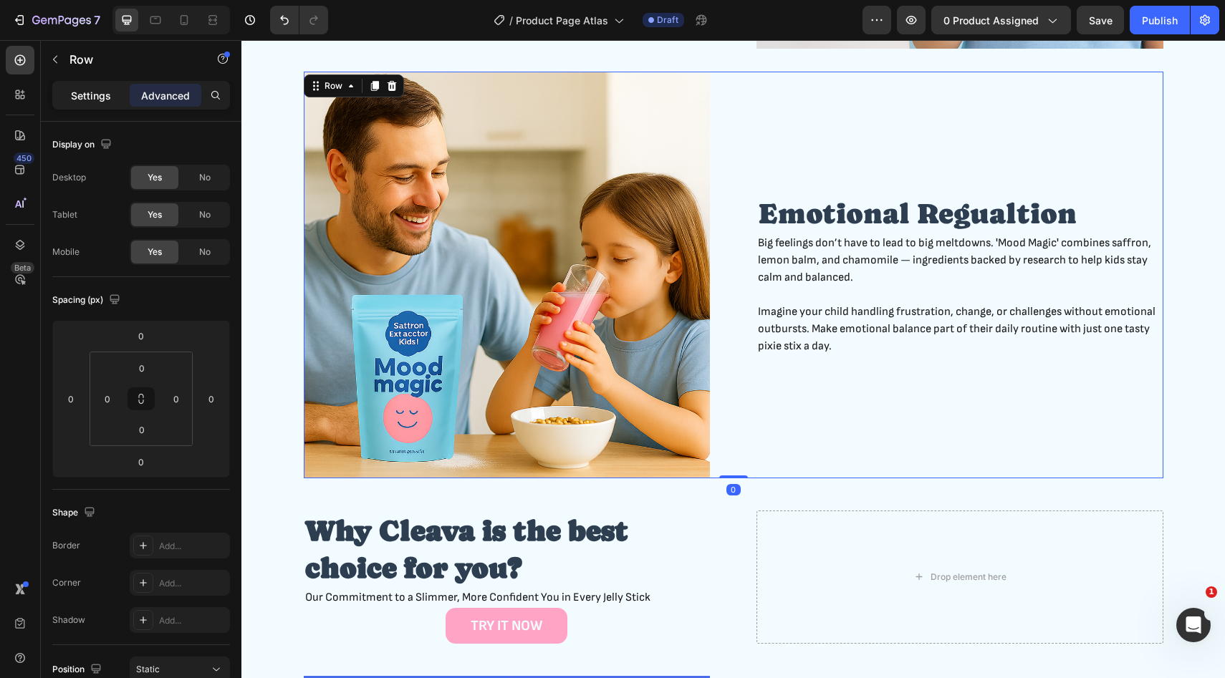
click at [87, 92] on p "Settings" at bounding box center [91, 95] width 40 height 15
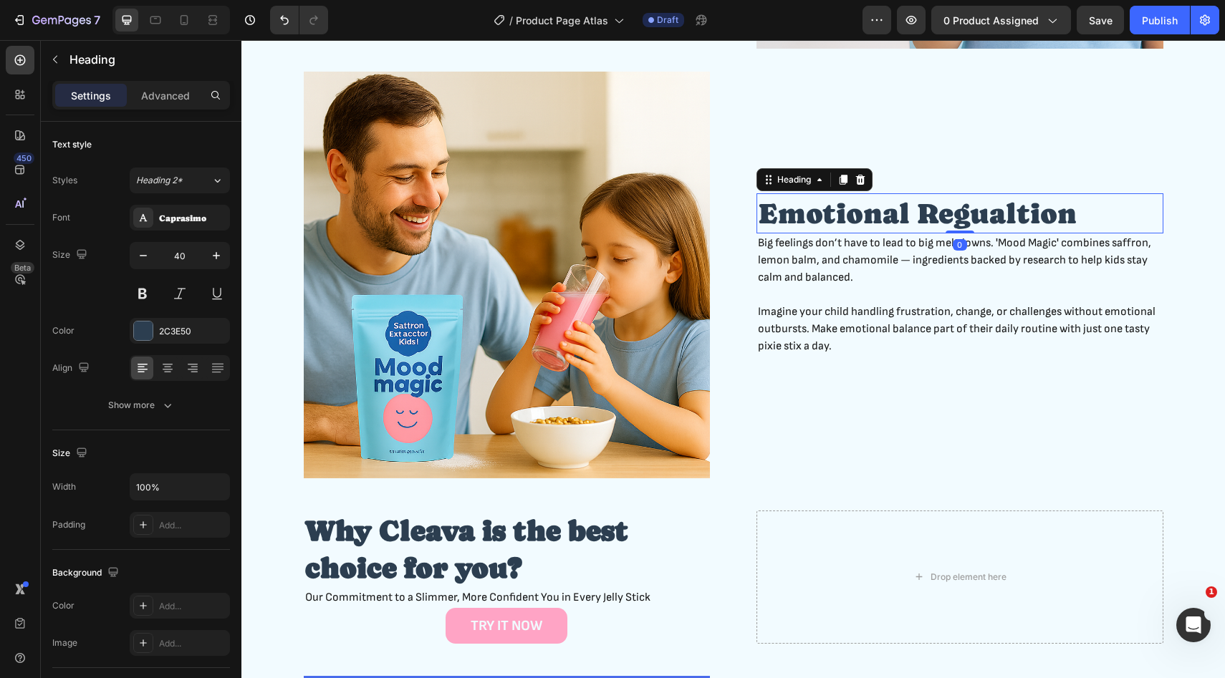
click at [850, 223] on h2 "Emotional Regualtion" at bounding box center [959, 213] width 407 height 40
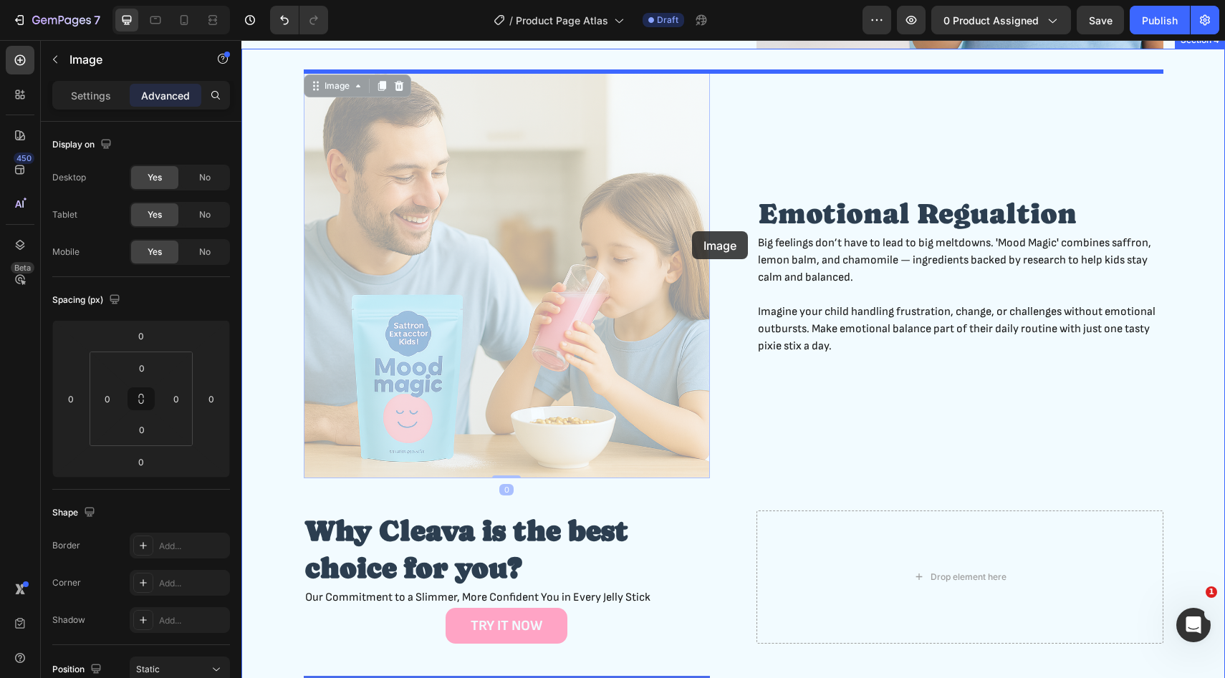
drag, startPoint x: 613, startPoint y: 238, endPoint x: 981, endPoint y: 251, distance: 367.7
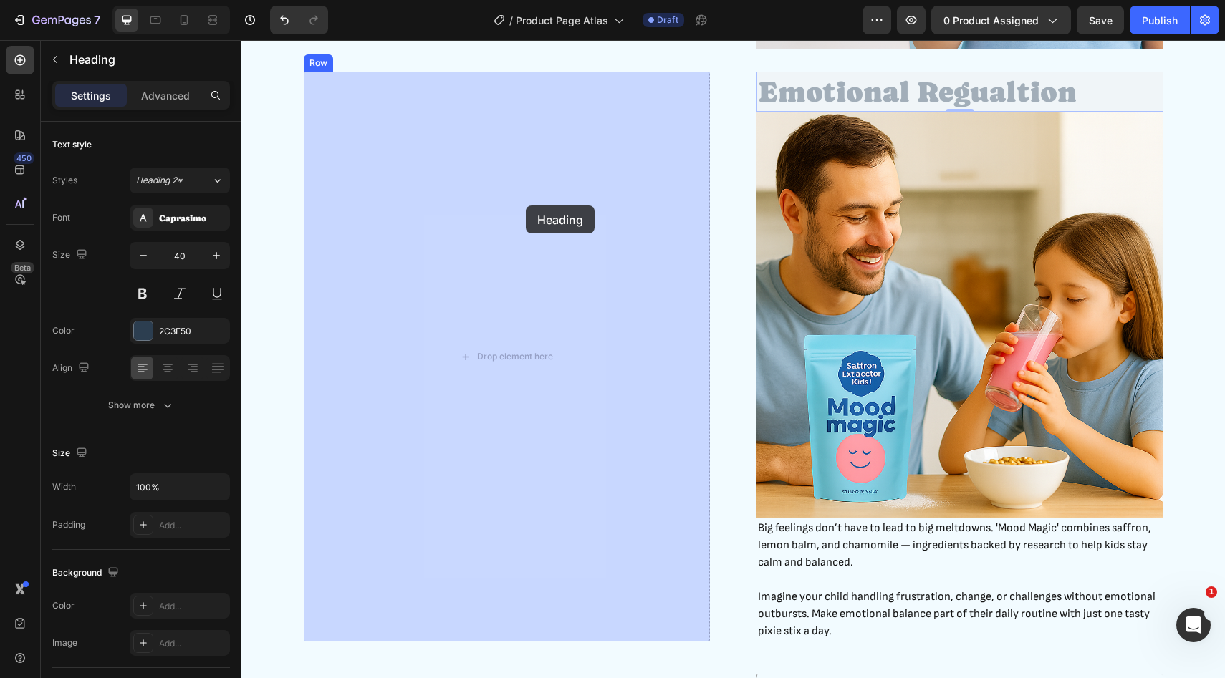
drag, startPoint x: 893, startPoint y: 92, endPoint x: 521, endPoint y: 207, distance: 389.2
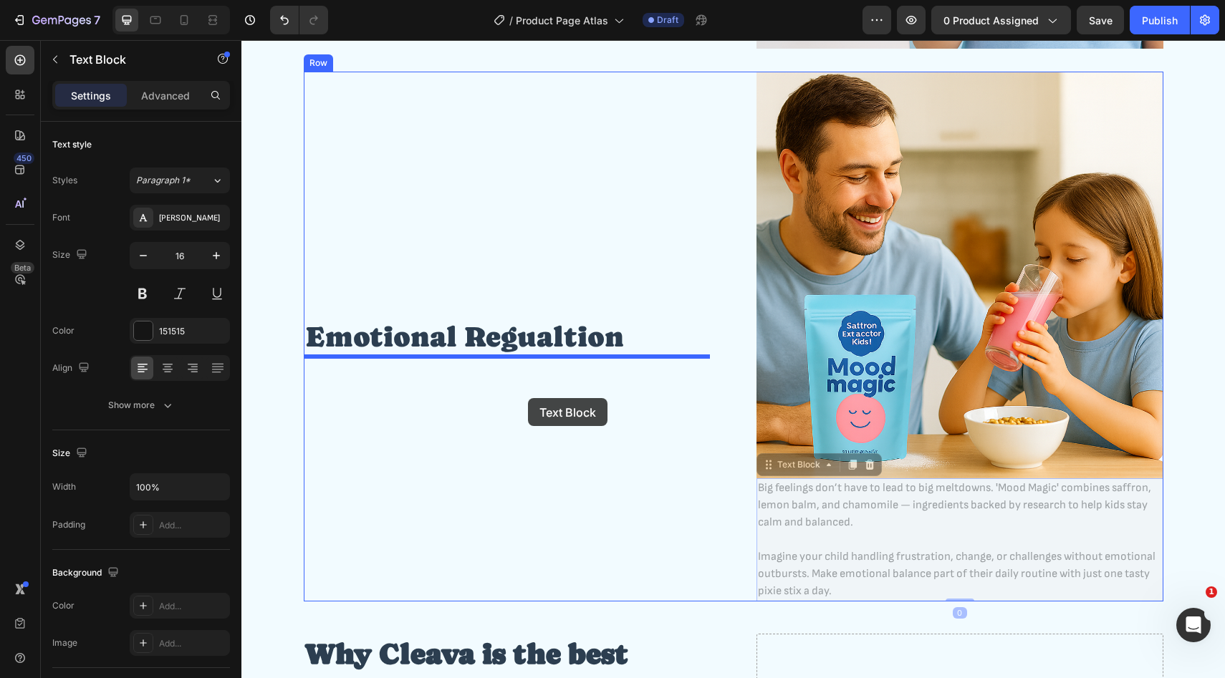
drag, startPoint x: 902, startPoint y: 499, endPoint x: 528, endPoint y: 398, distance: 387.3
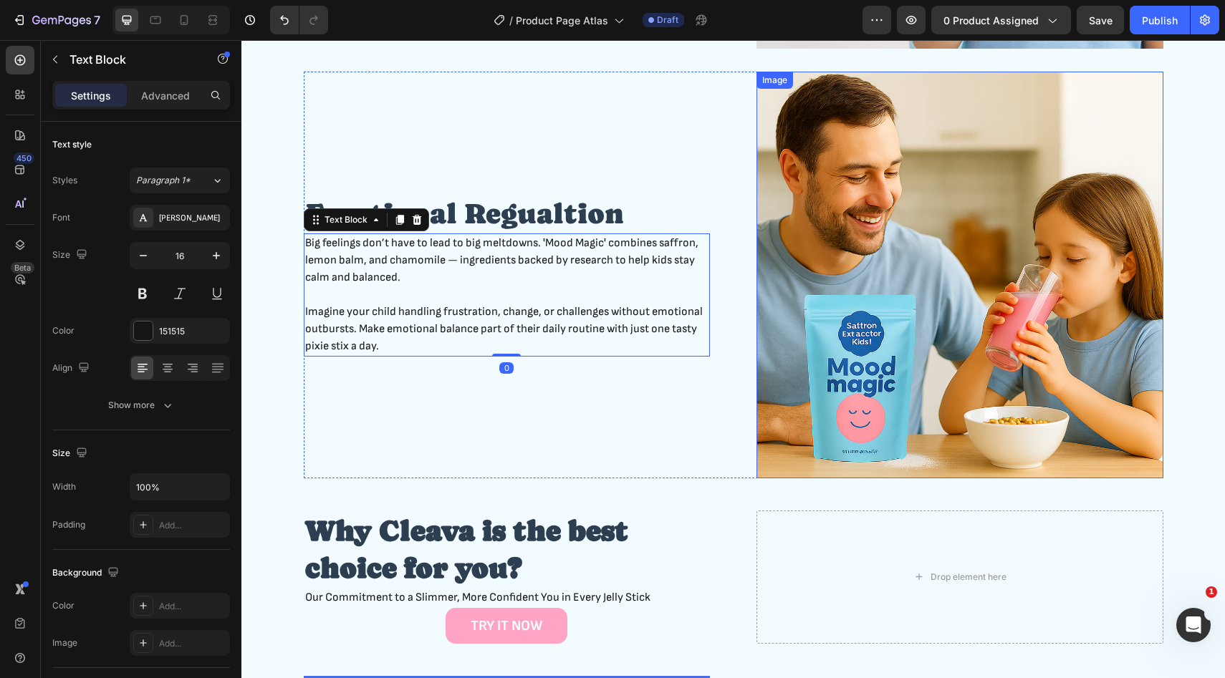
click at [939, 309] on img at bounding box center [959, 275] width 407 height 407
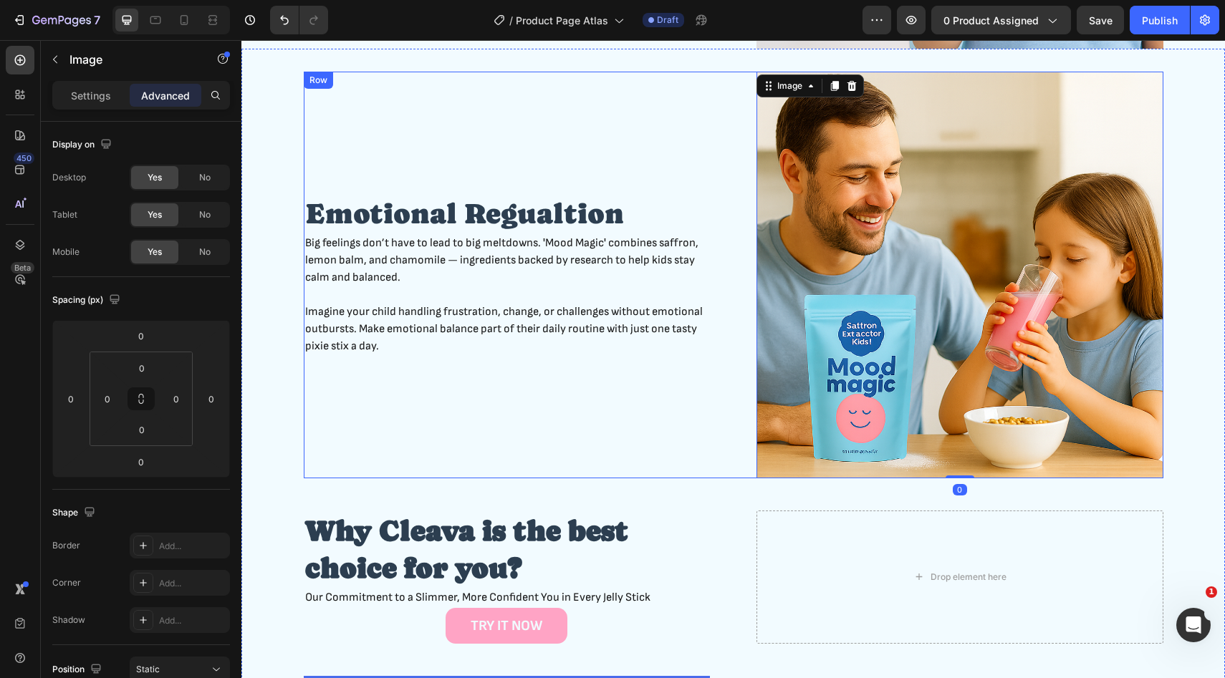
click at [645, 396] on div "Emotional Regualtion Heading Big feelings don’t have to lead to big meltdowns. …" at bounding box center [507, 275] width 407 height 407
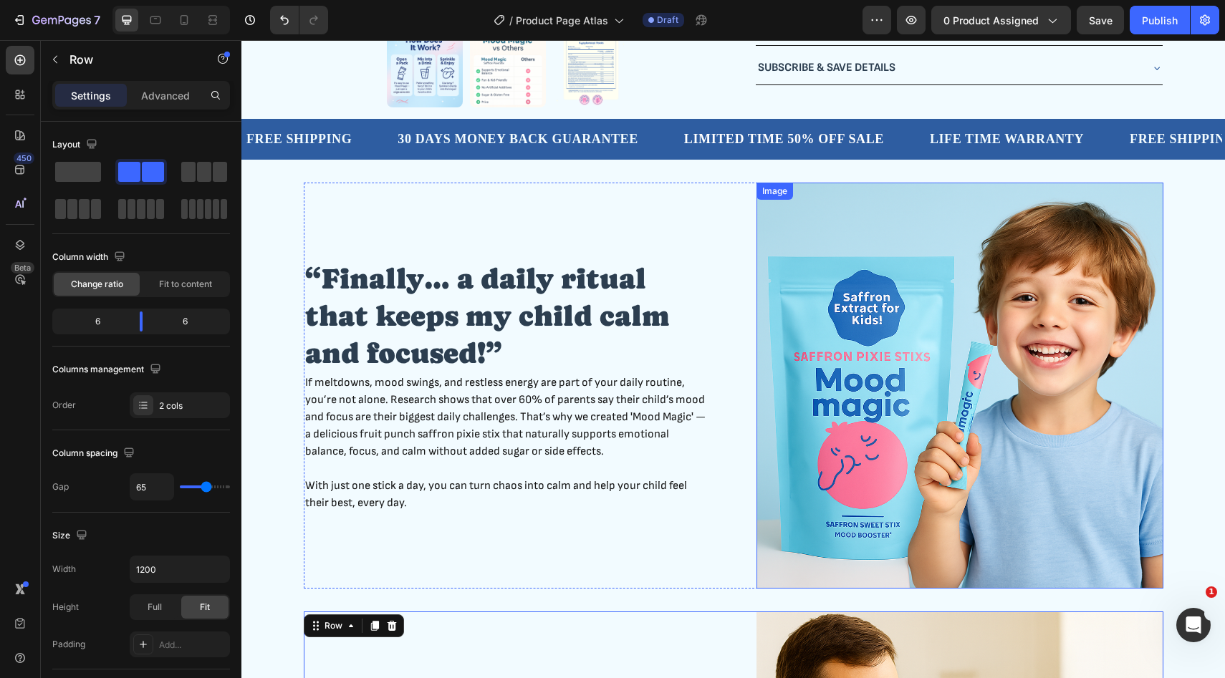
scroll to position [550, 0]
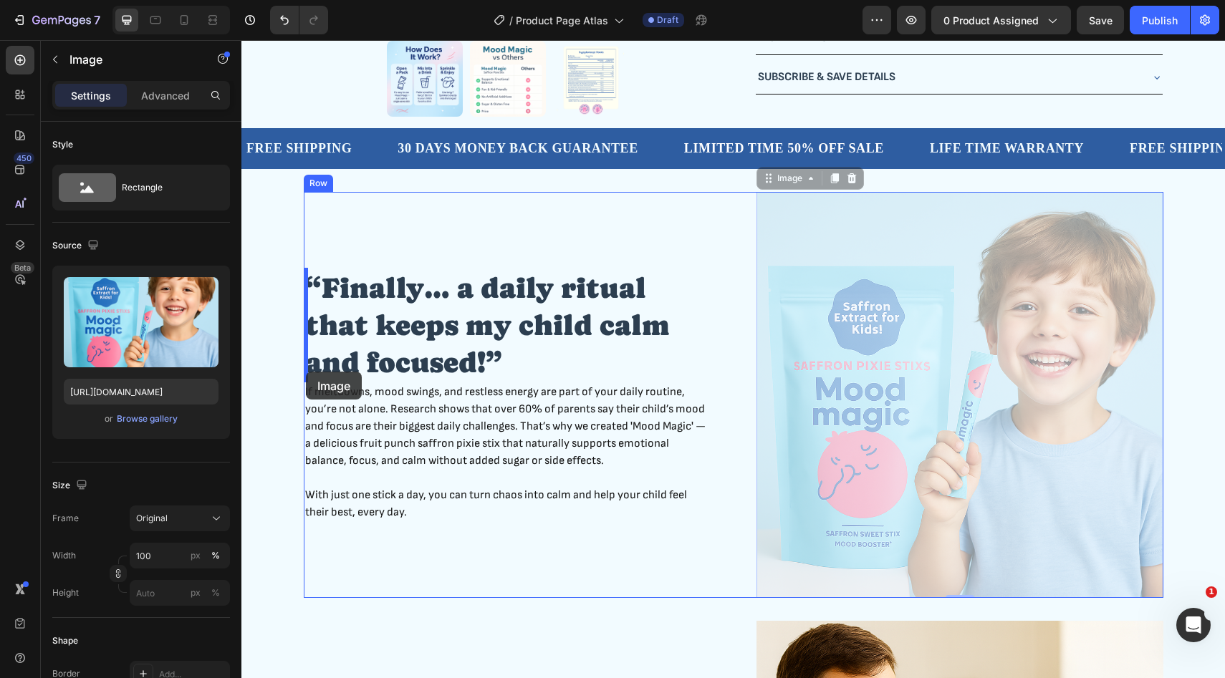
drag, startPoint x: 851, startPoint y: 304, endPoint x: 306, endPoint y: 372, distance: 549.2
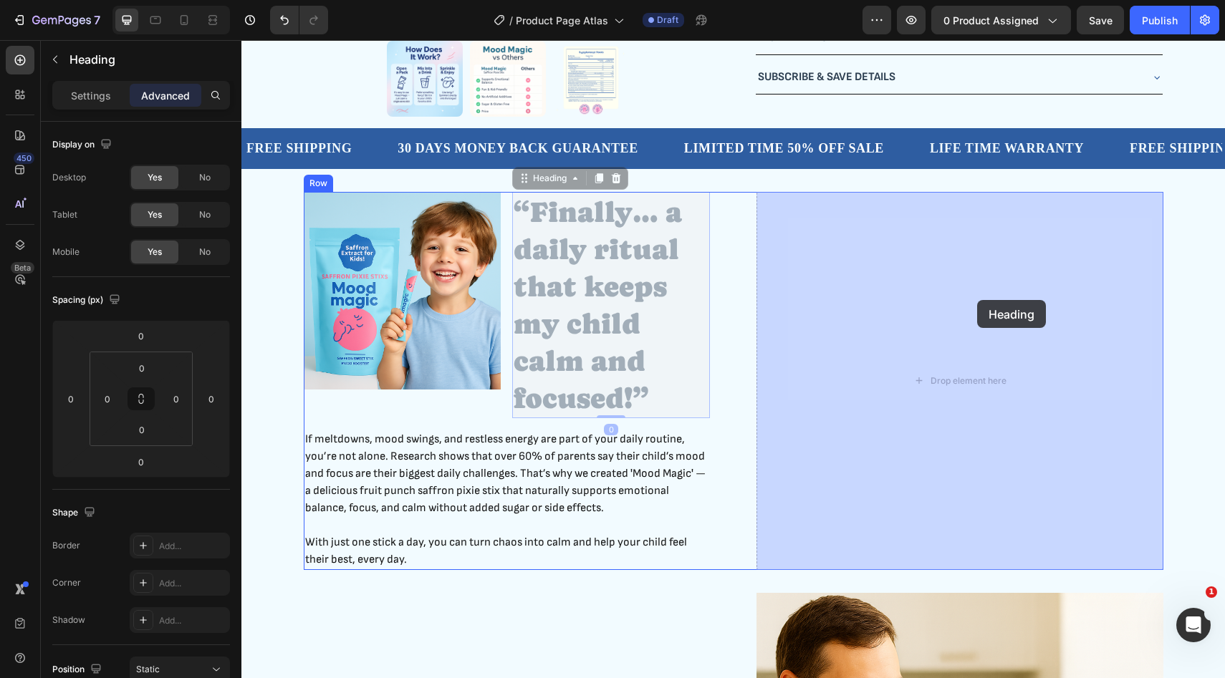
drag, startPoint x: 558, startPoint y: 284, endPoint x: 977, endPoint y: 300, distance: 419.3
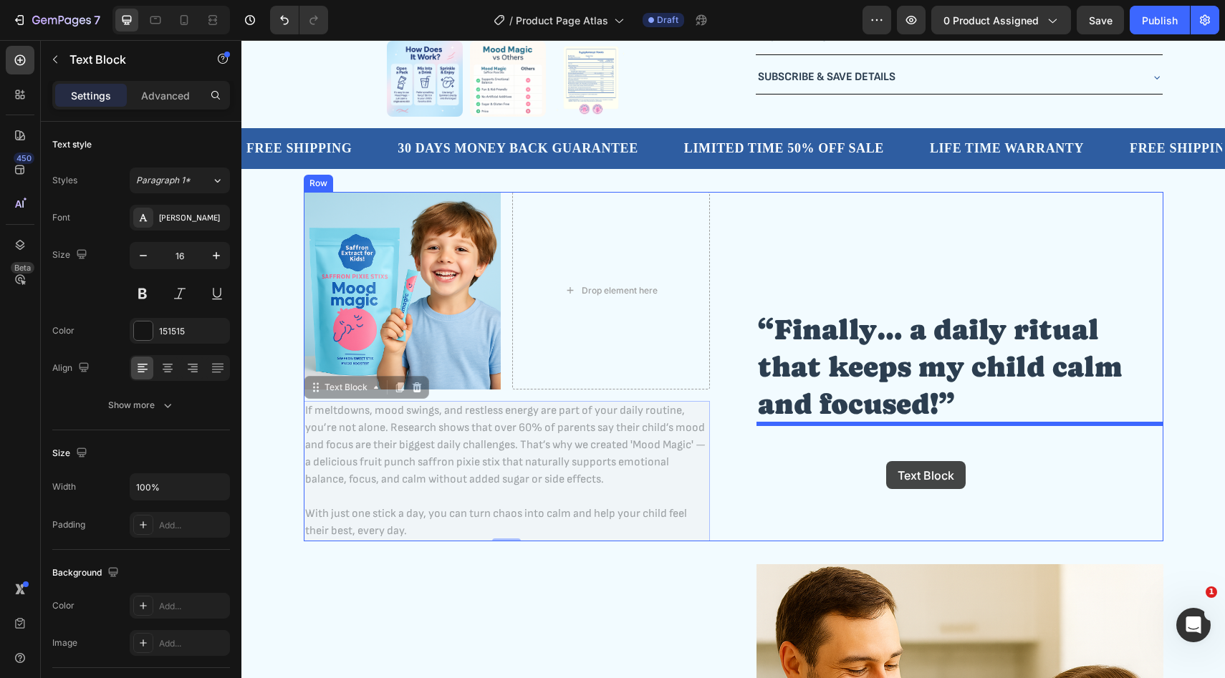
drag, startPoint x: 501, startPoint y: 461, endPoint x: 886, endPoint y: 461, distance: 384.6
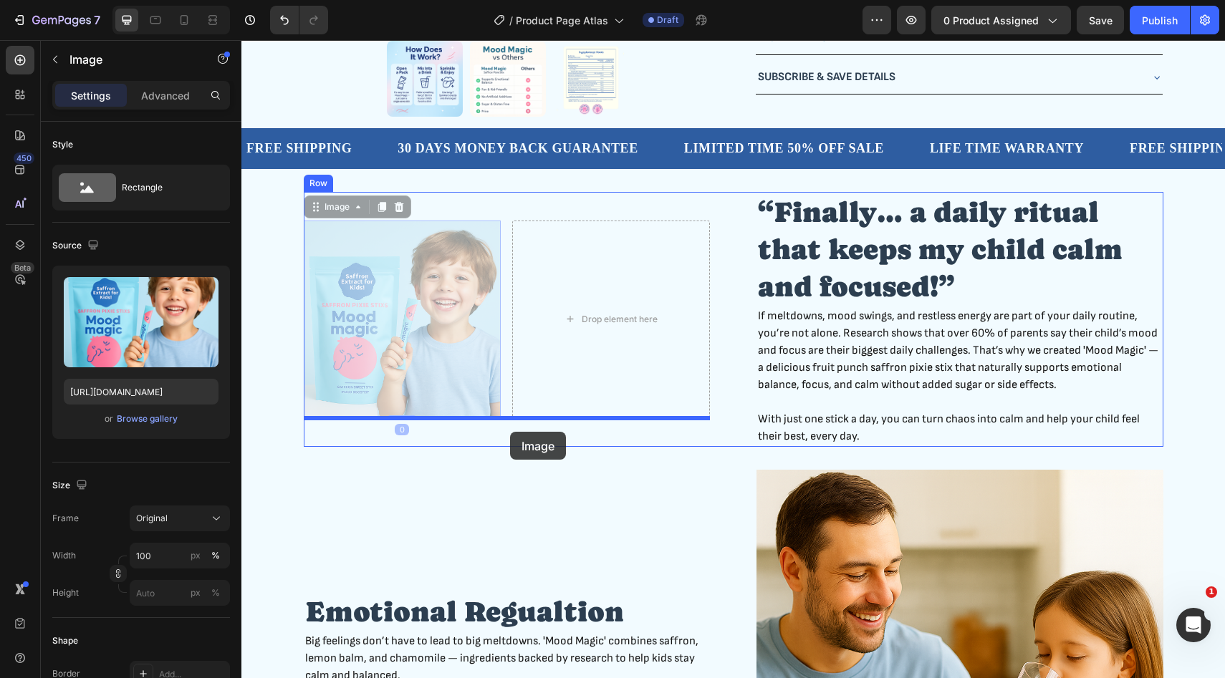
drag, startPoint x: 395, startPoint y: 335, endPoint x: 510, endPoint y: 432, distance: 150.5
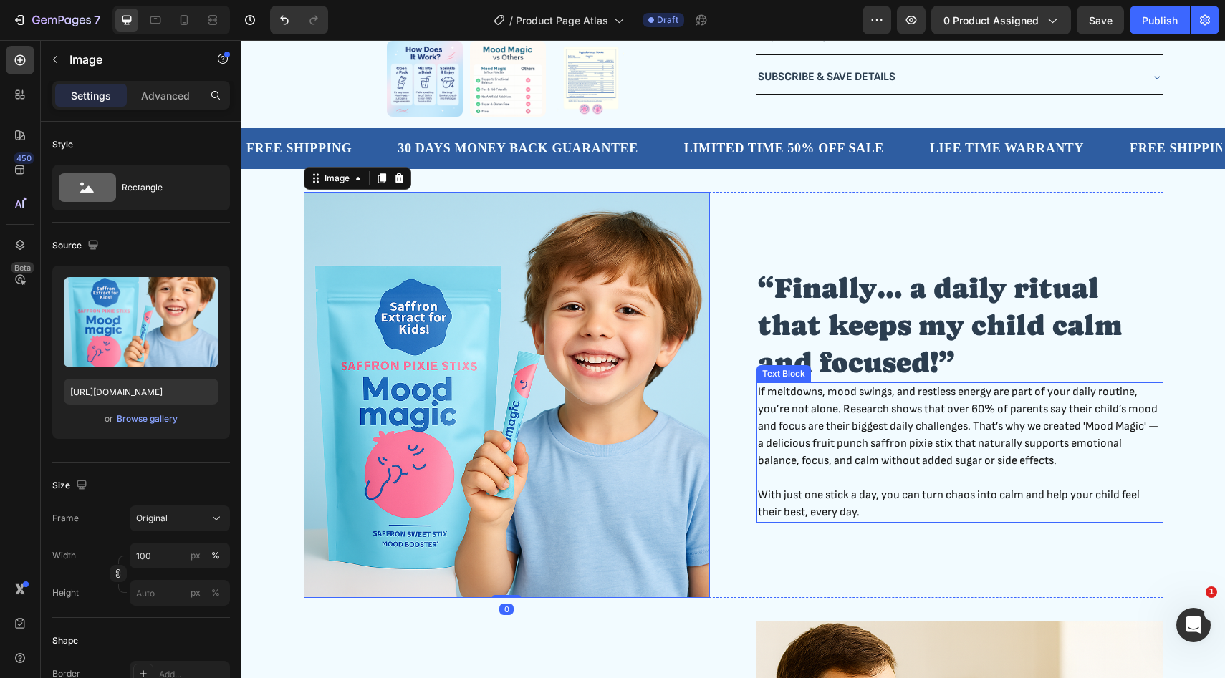
click at [879, 443] on p "If meltdowns, mood swings, and restless energy are part of your daily routine, …" at bounding box center [960, 427] width 404 height 86
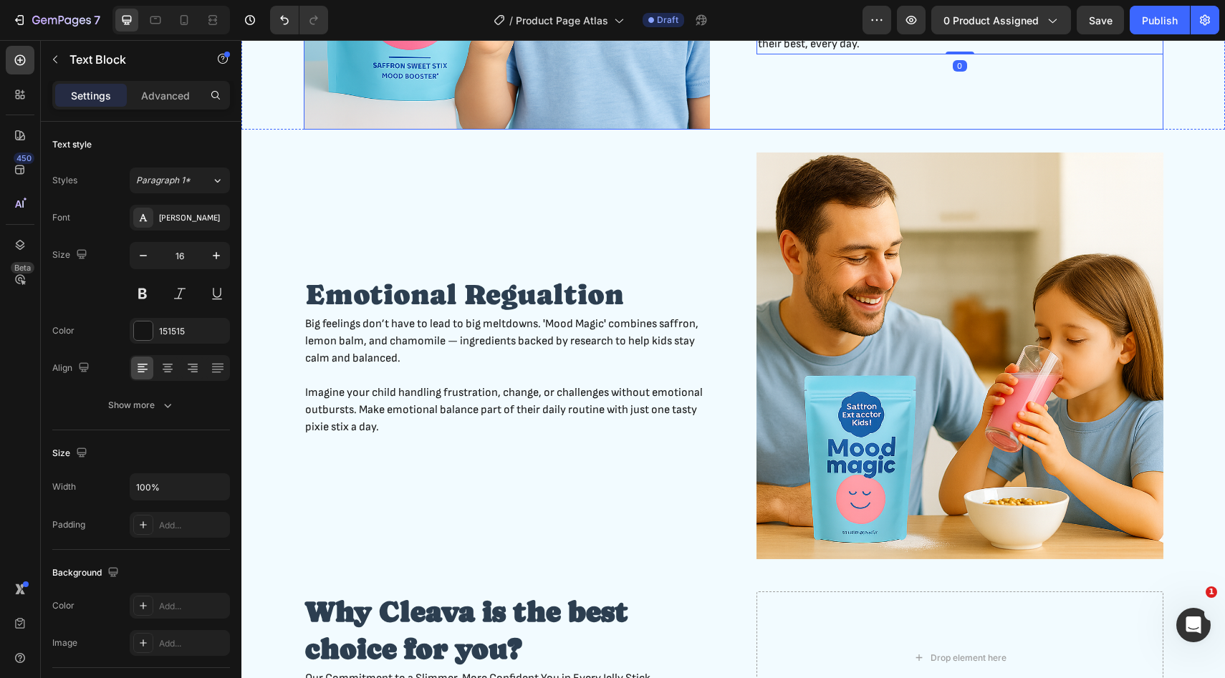
scroll to position [1021, 0]
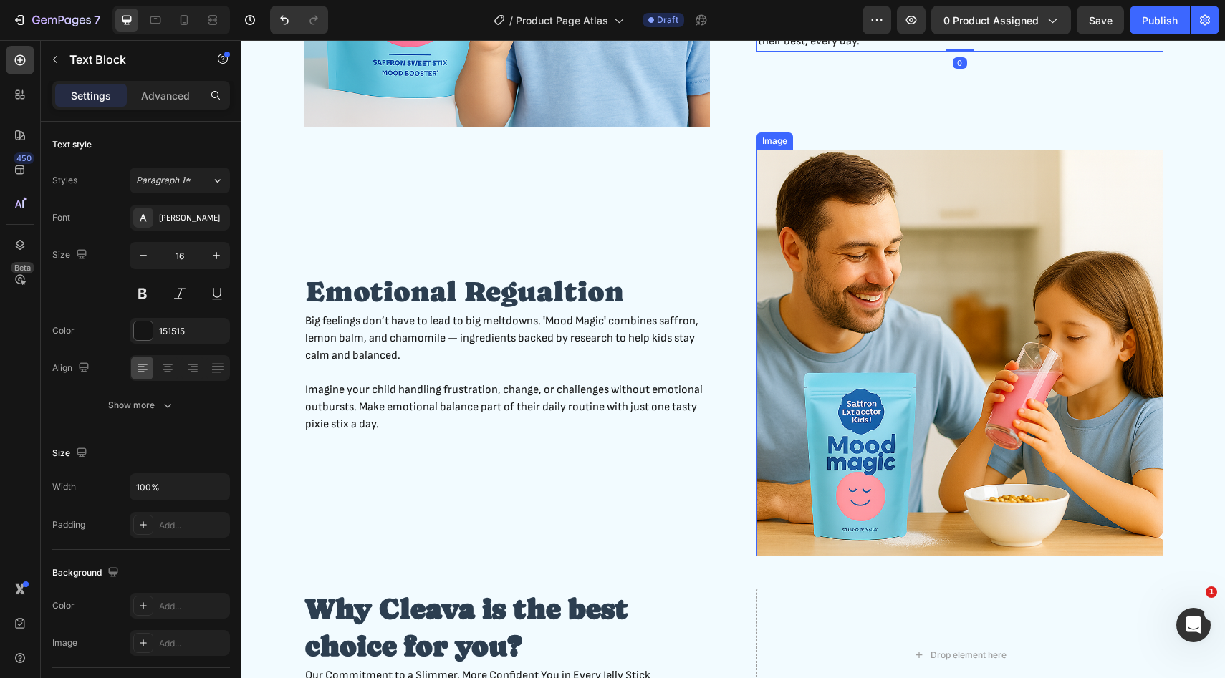
click at [886, 399] on img at bounding box center [959, 353] width 407 height 407
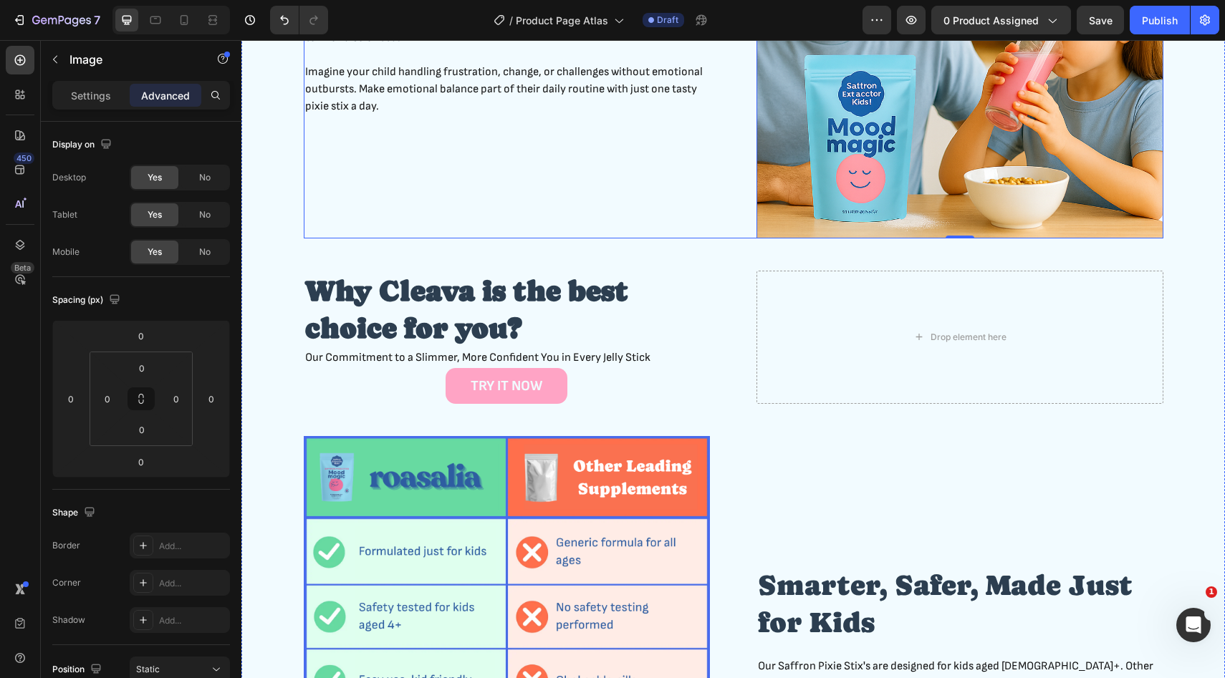
scroll to position [1343, 0]
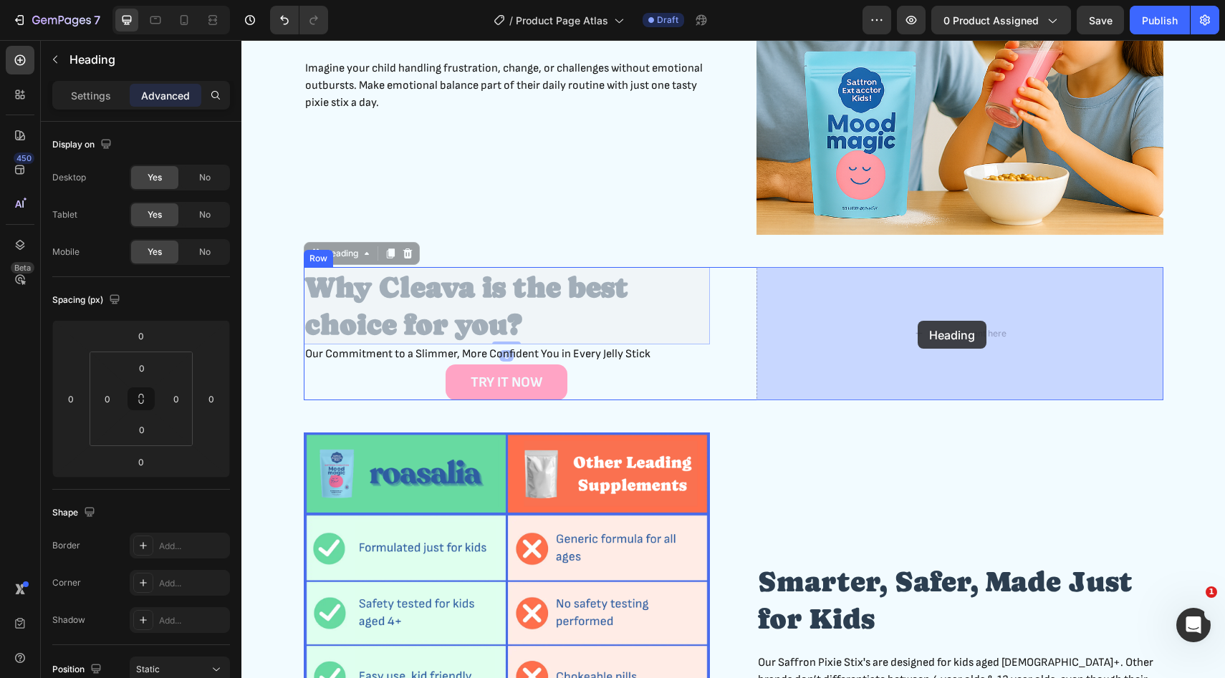
drag, startPoint x: 506, startPoint y: 302, endPoint x: 917, endPoint y: 321, distance: 411.5
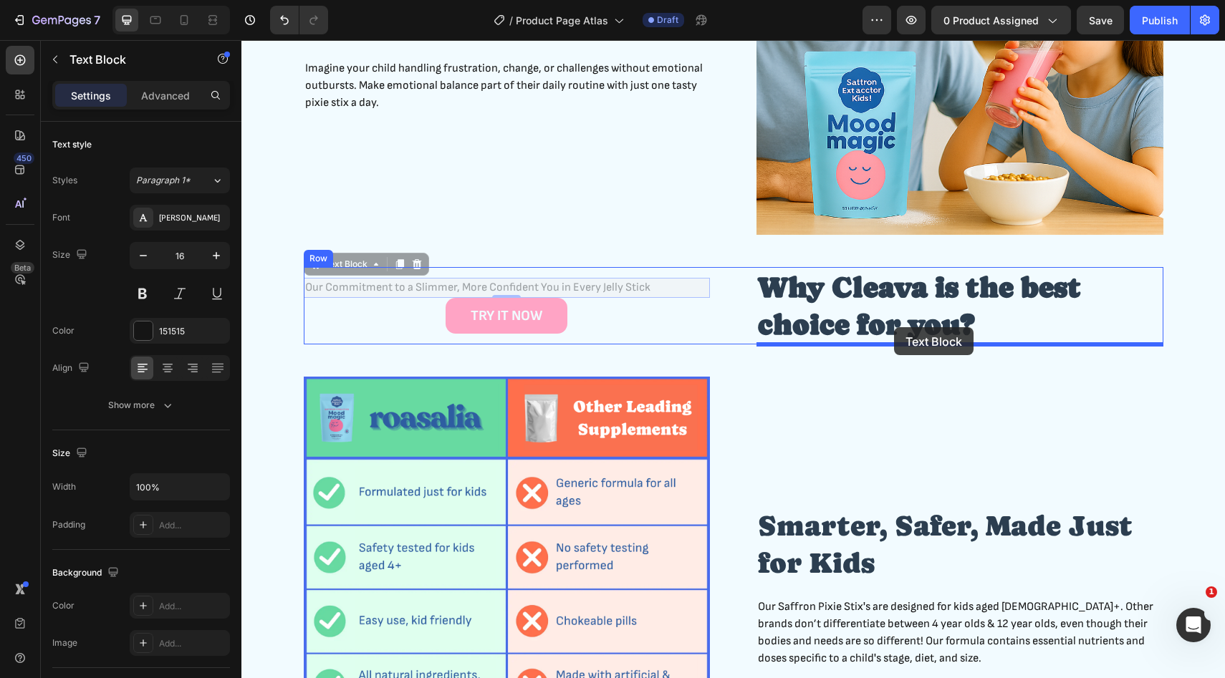
drag, startPoint x: 557, startPoint y: 289, endPoint x: 894, endPoint y: 327, distance: 339.6
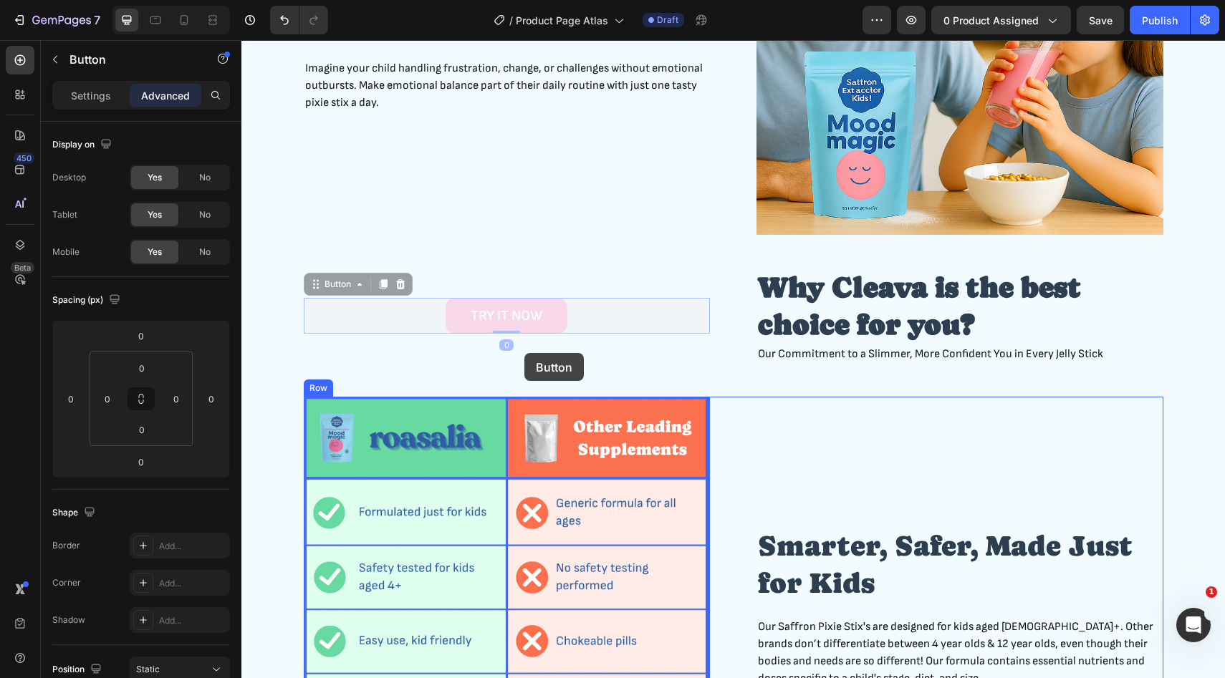
drag, startPoint x: 530, startPoint y: 317, endPoint x: 524, endPoint y: 353, distance: 36.3
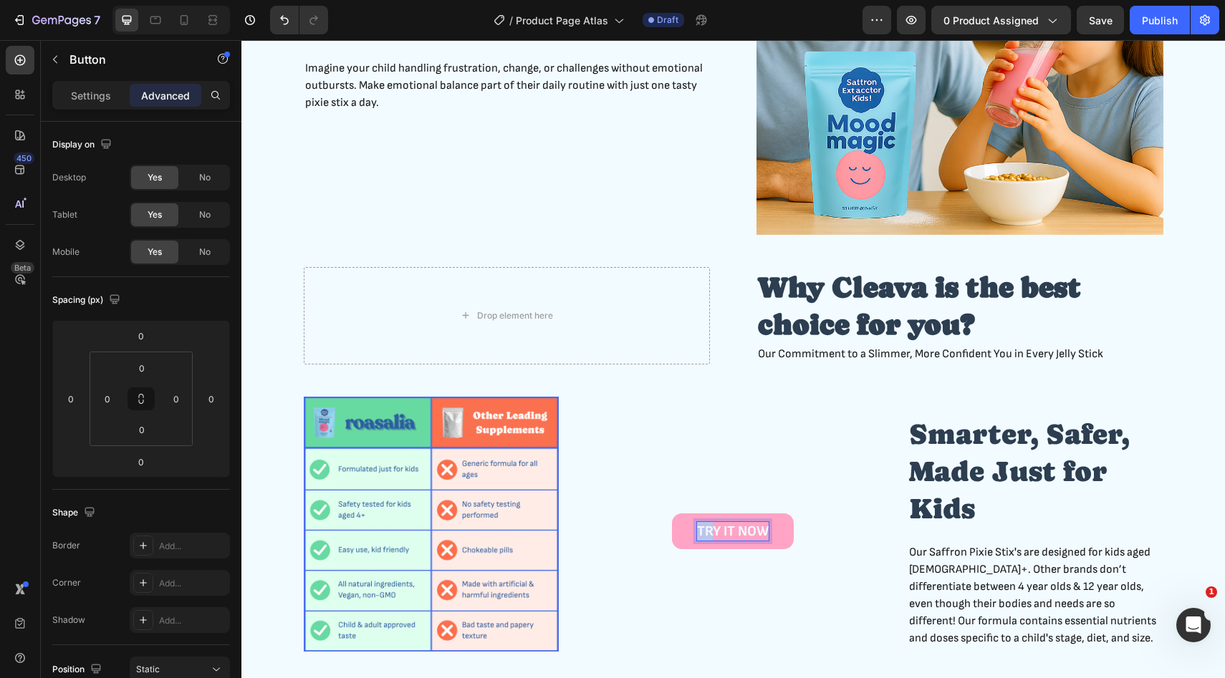
scroll to position [1325, 0]
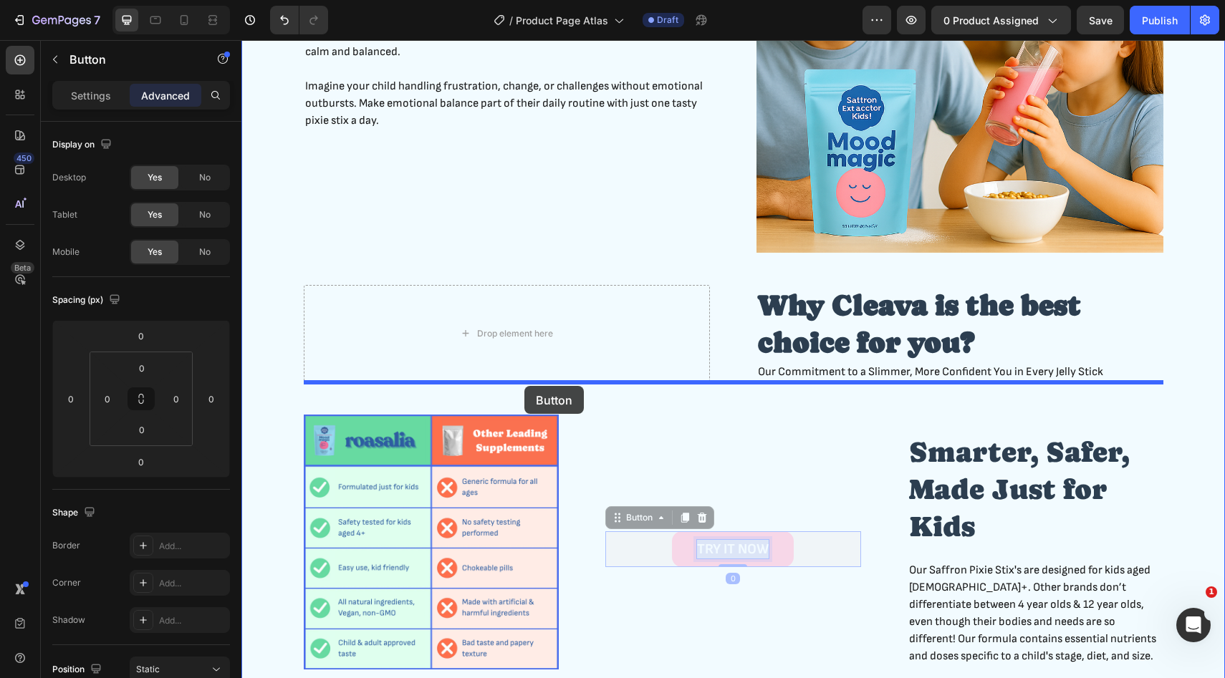
drag, startPoint x: 716, startPoint y: 526, endPoint x: 524, endPoint y: 385, distance: 237.7
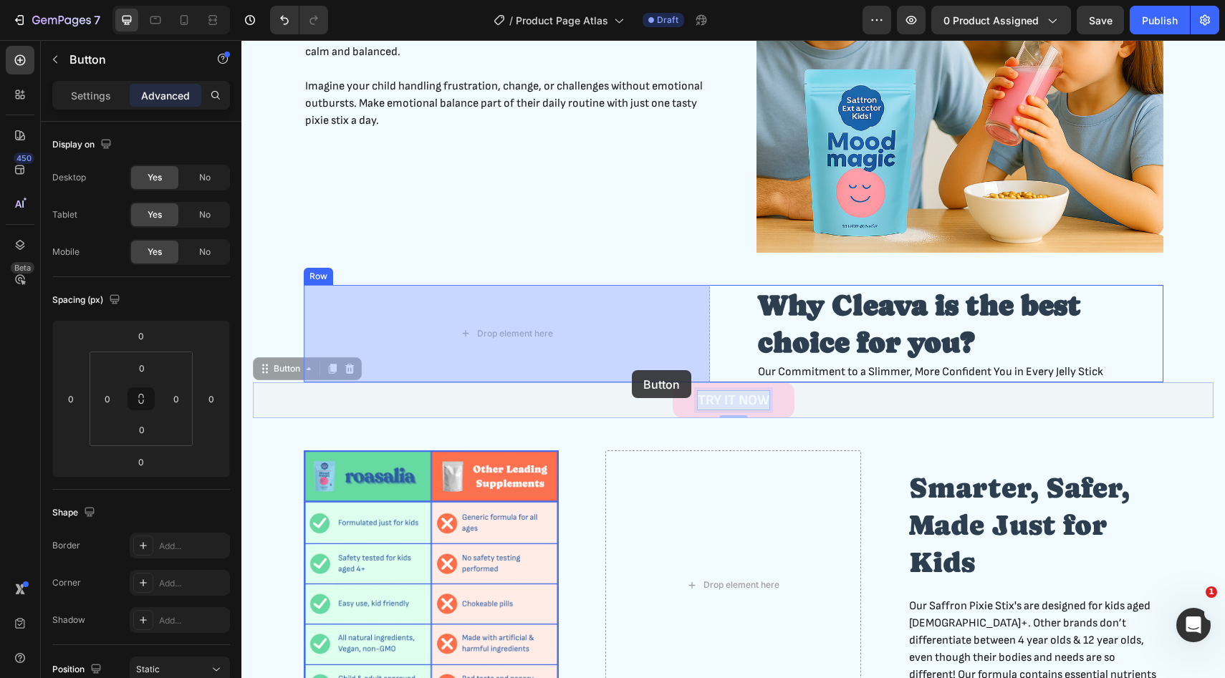
drag, startPoint x: 731, startPoint y: 408, endPoint x: 597, endPoint y: 352, distance: 145.4
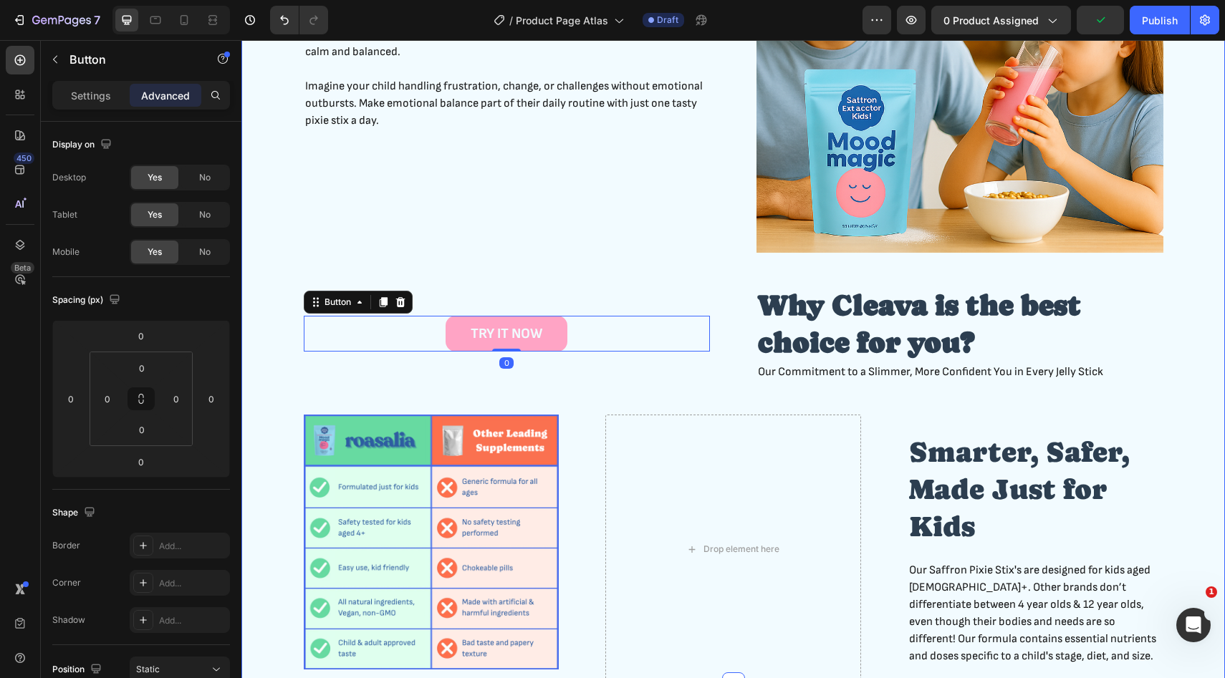
click at [658, 275] on div "Image Emotional Regualtion Heading Big feelings don’t have to lead to big meltd…" at bounding box center [733, 265] width 960 height 838
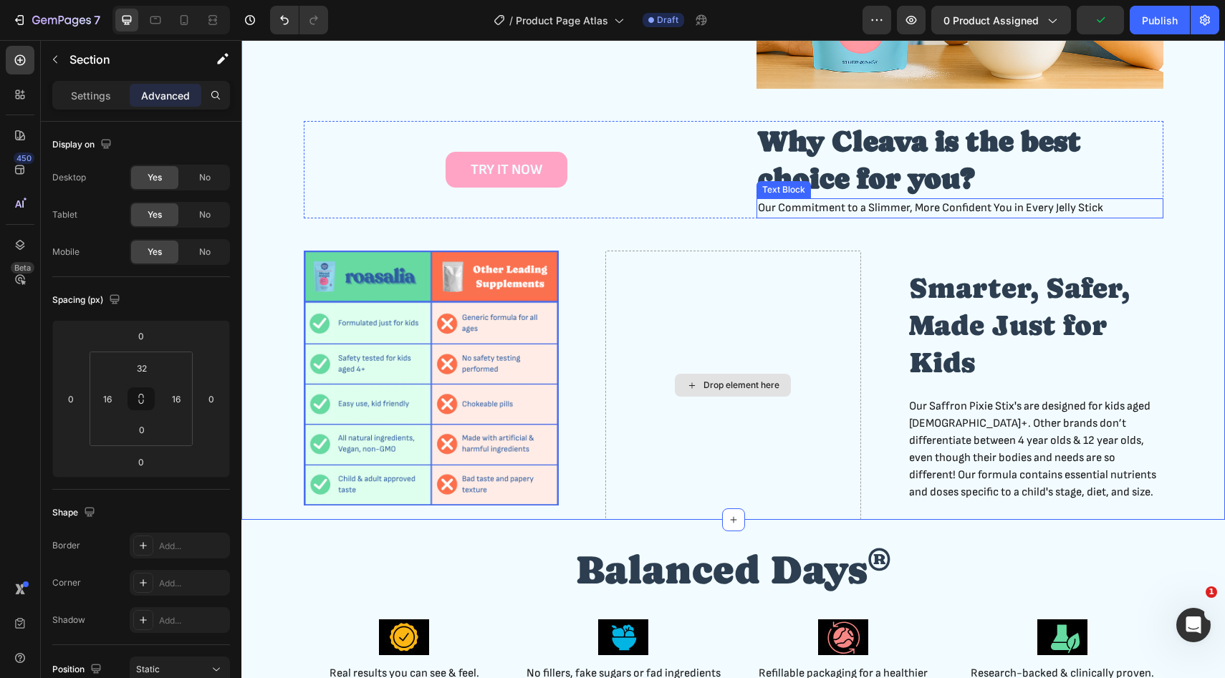
scroll to position [1518, 0]
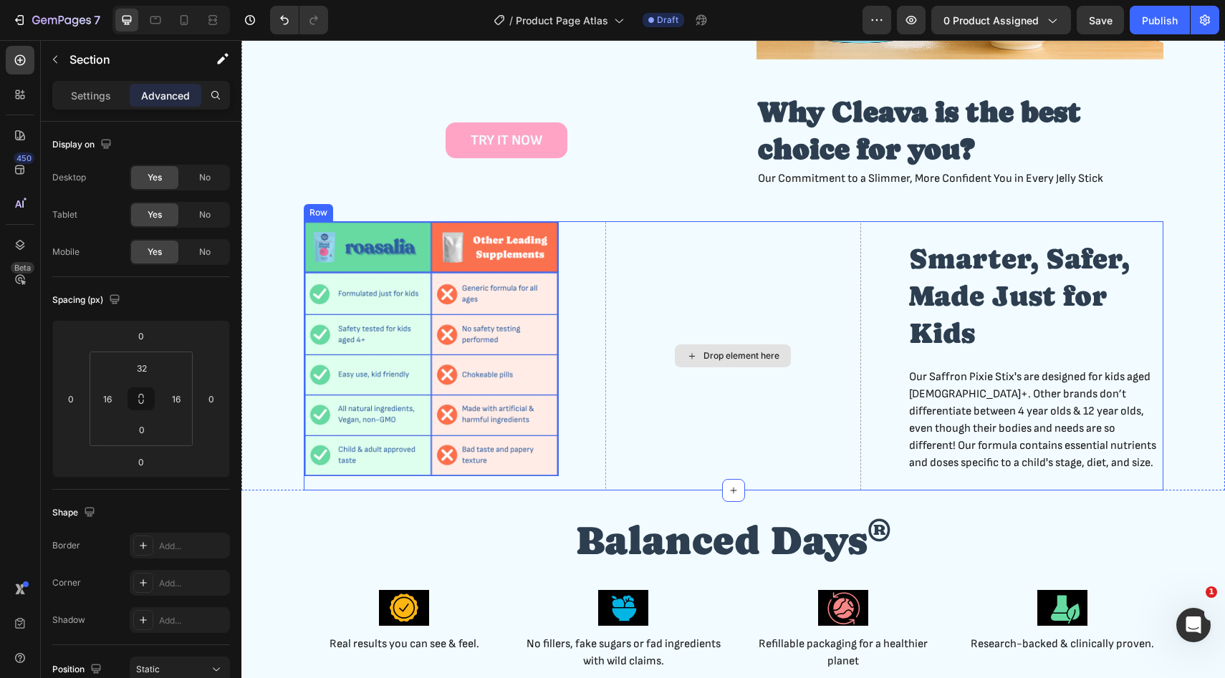
click at [764, 324] on div "Drop element here" at bounding box center [733, 356] width 256 height 270
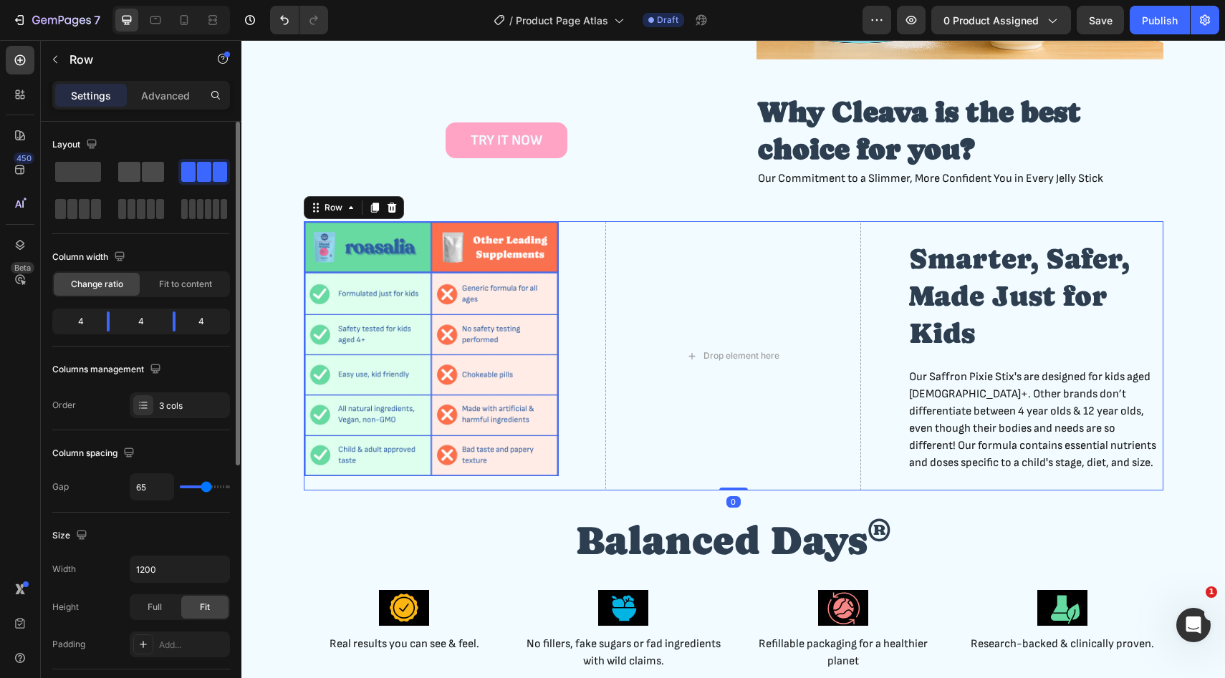
click at [150, 168] on span at bounding box center [153, 172] width 22 height 20
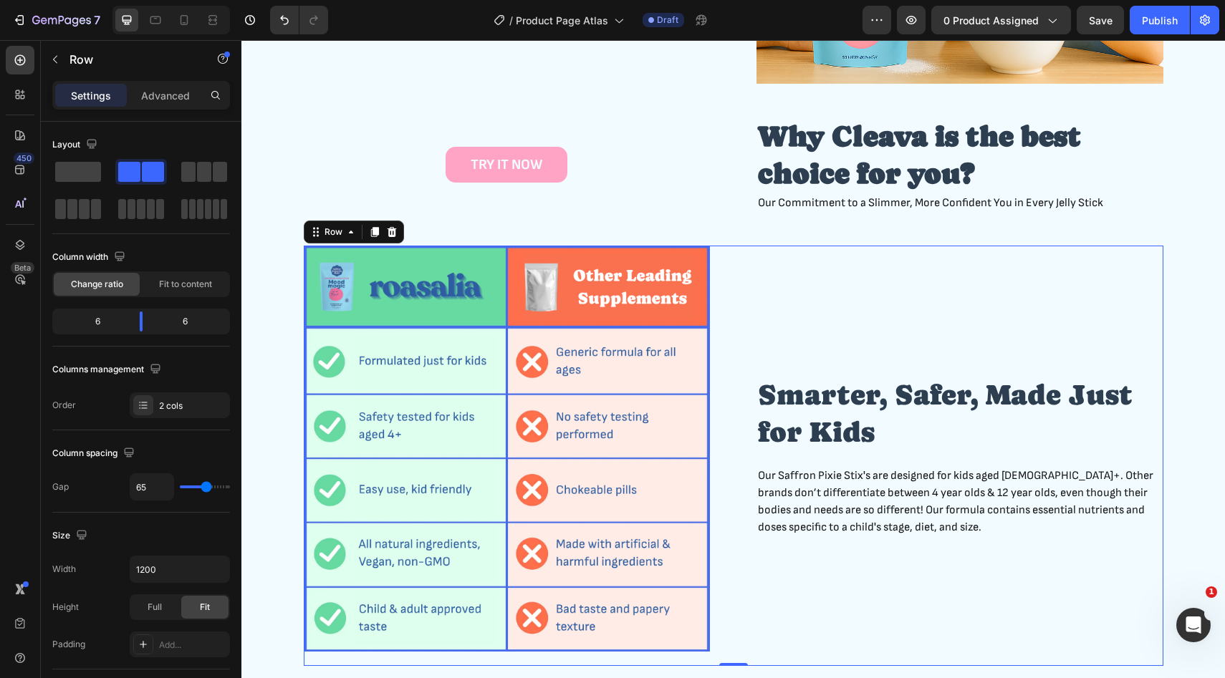
scroll to position [1478, 0]
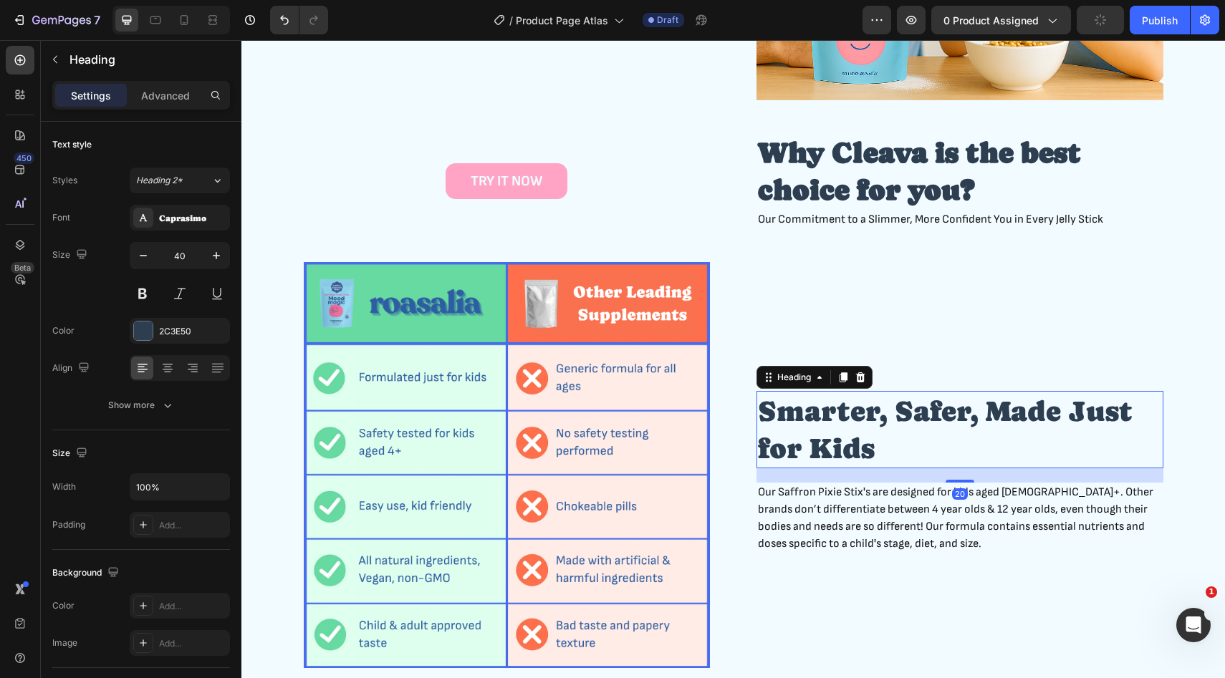
click at [827, 437] on h2 "Smarter, Safer, Made Just for Kids" at bounding box center [959, 429] width 407 height 77
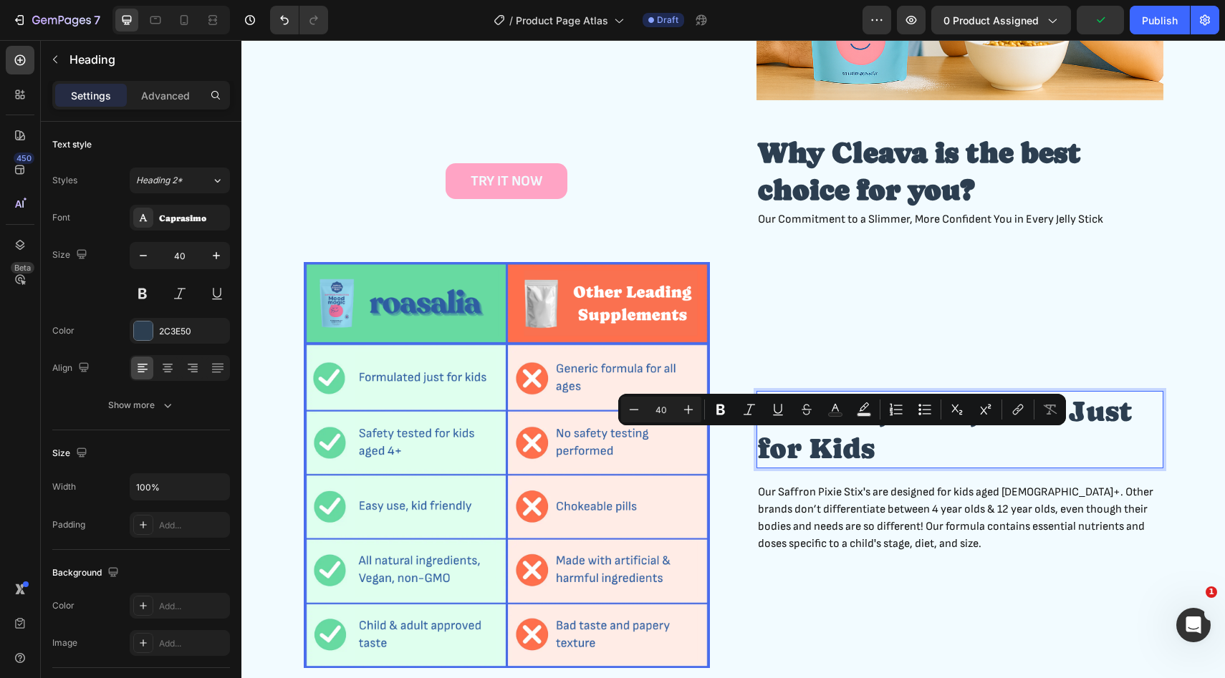
click at [827, 437] on p "Smarter, Safer, Made Just for Kids" at bounding box center [960, 429] width 404 height 74
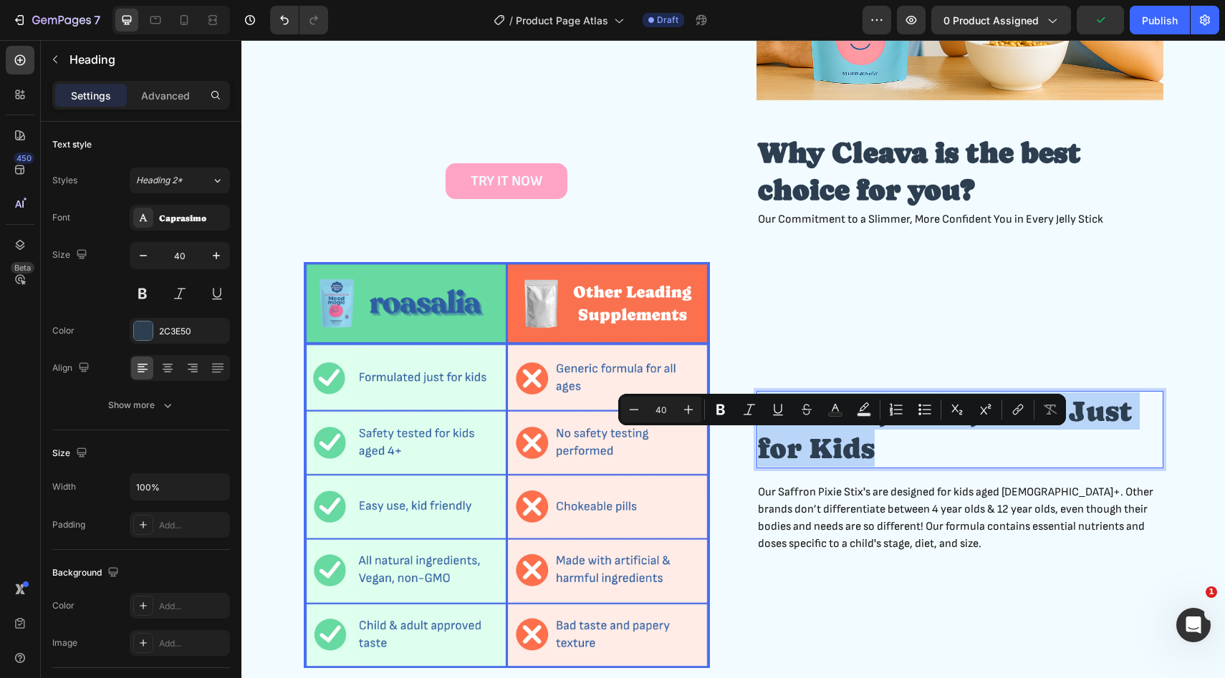
click at [827, 437] on p "Smarter, Safer, Made Just for Kids" at bounding box center [960, 429] width 404 height 74
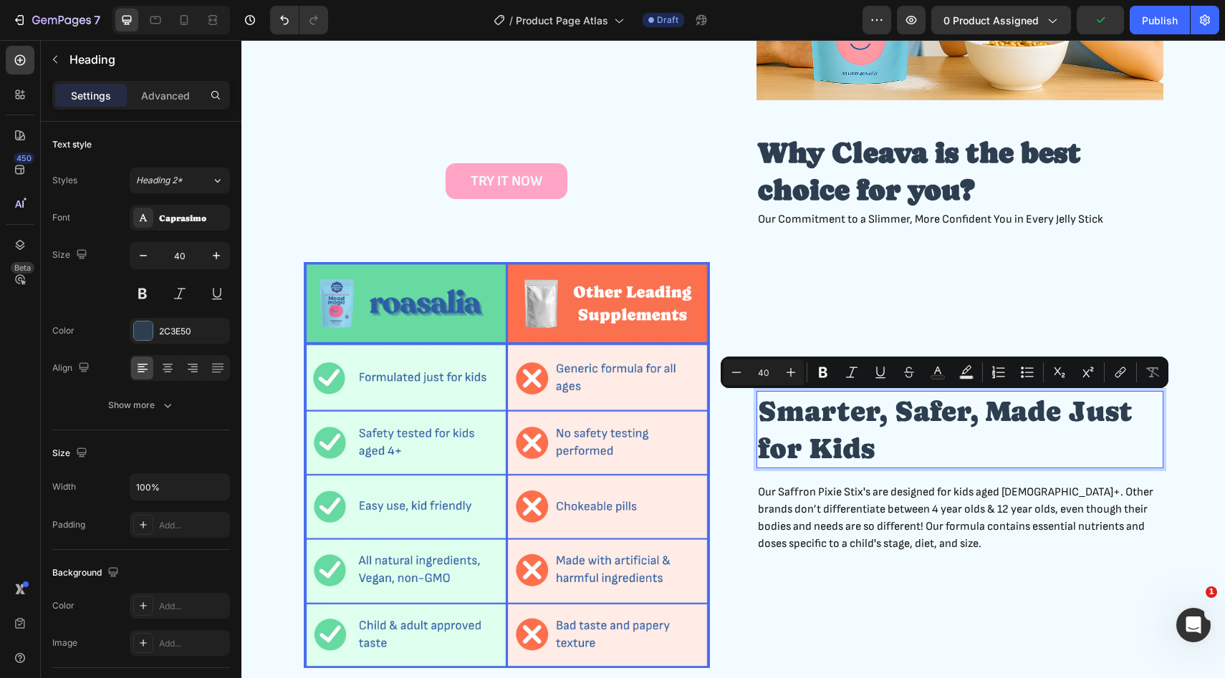
scroll to position [1496, 0]
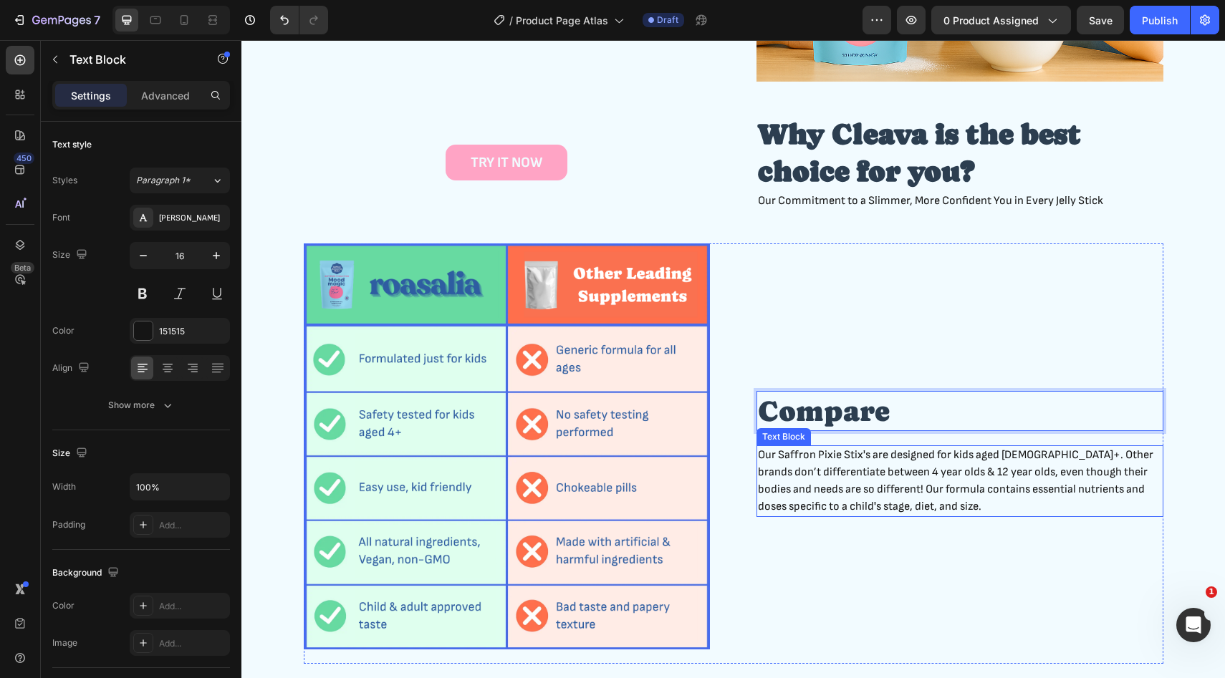
click at [986, 512] on p "Our Saffron Pixie Stix's are designed for kids aged 4+. Other brands don’t diff…" at bounding box center [960, 481] width 404 height 69
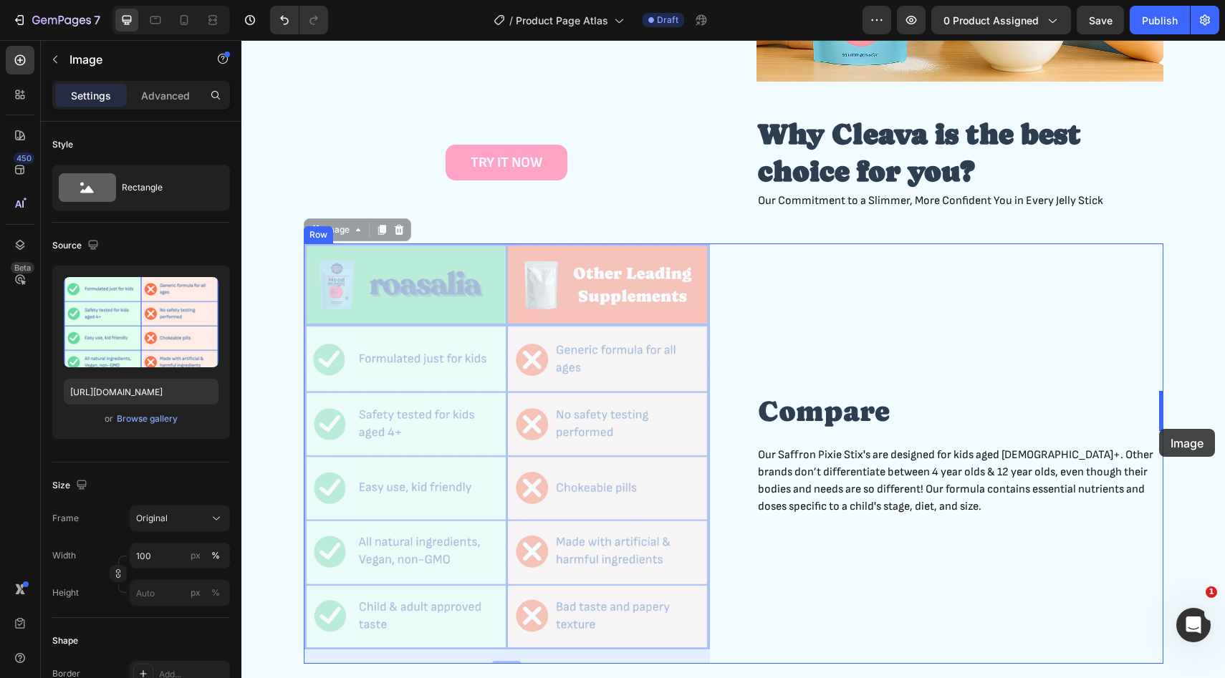
drag, startPoint x: 566, startPoint y: 389, endPoint x: 1160, endPoint y: 429, distance: 595.1
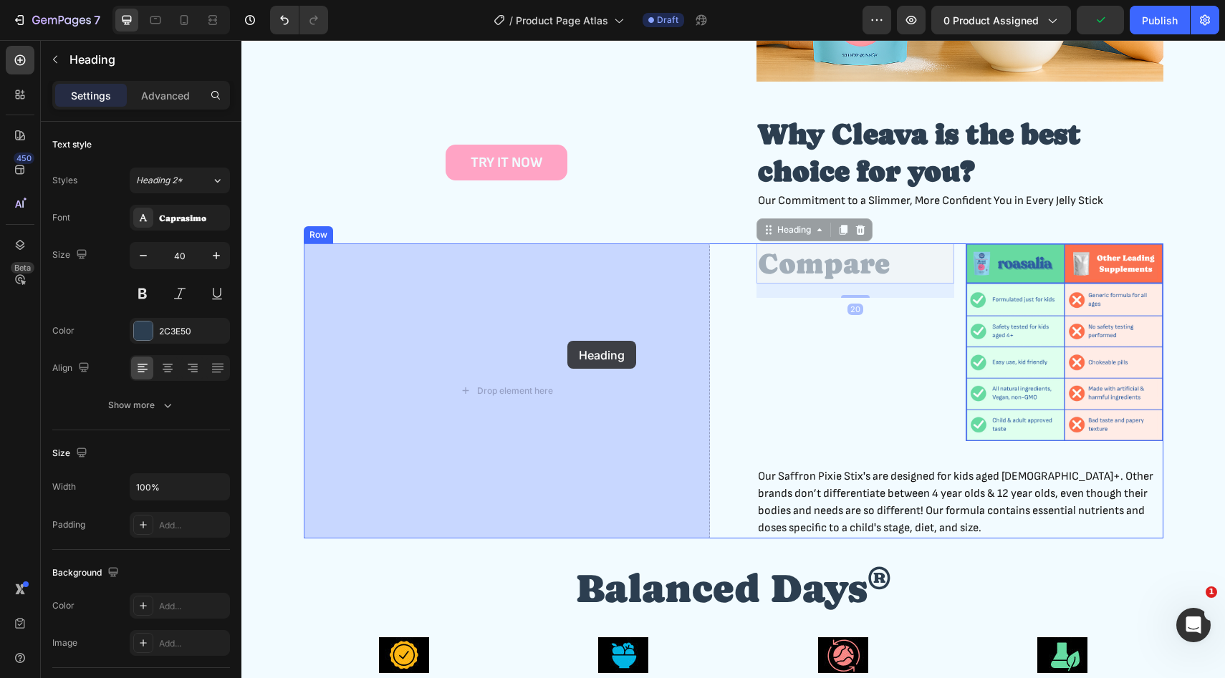
drag, startPoint x: 831, startPoint y: 262, endPoint x: 629, endPoint y: 311, distance: 207.8
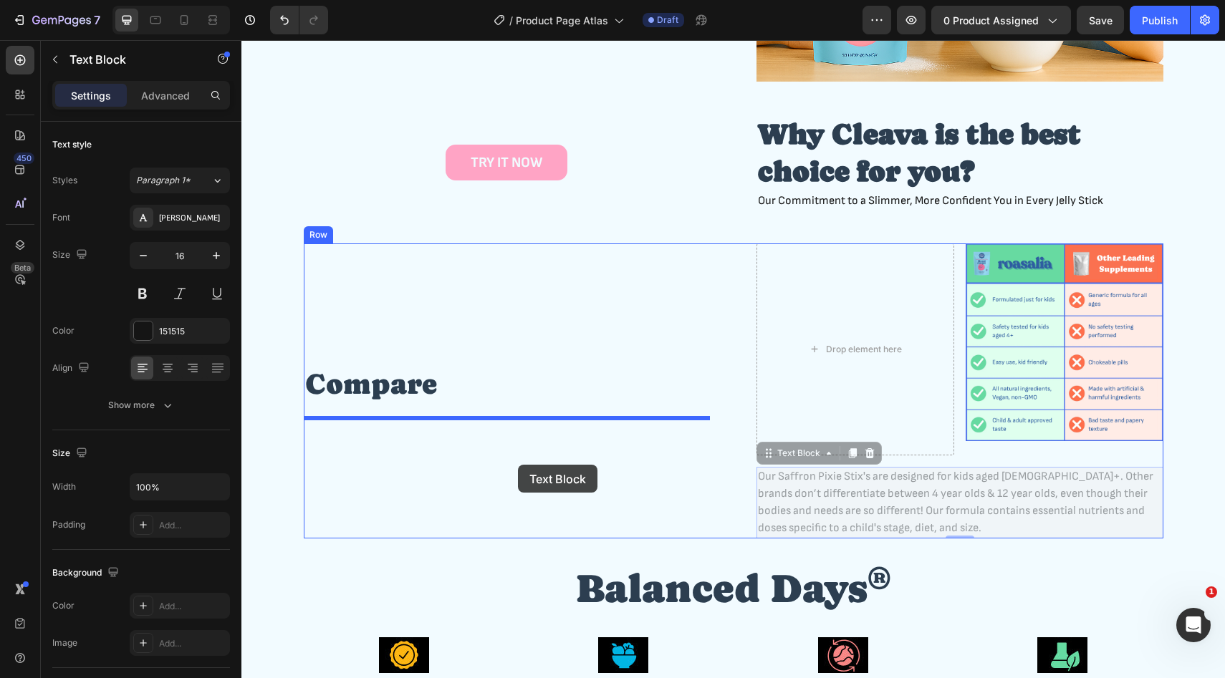
drag, startPoint x: 869, startPoint y: 485, endPoint x: 518, endPoint y: 465, distance: 351.5
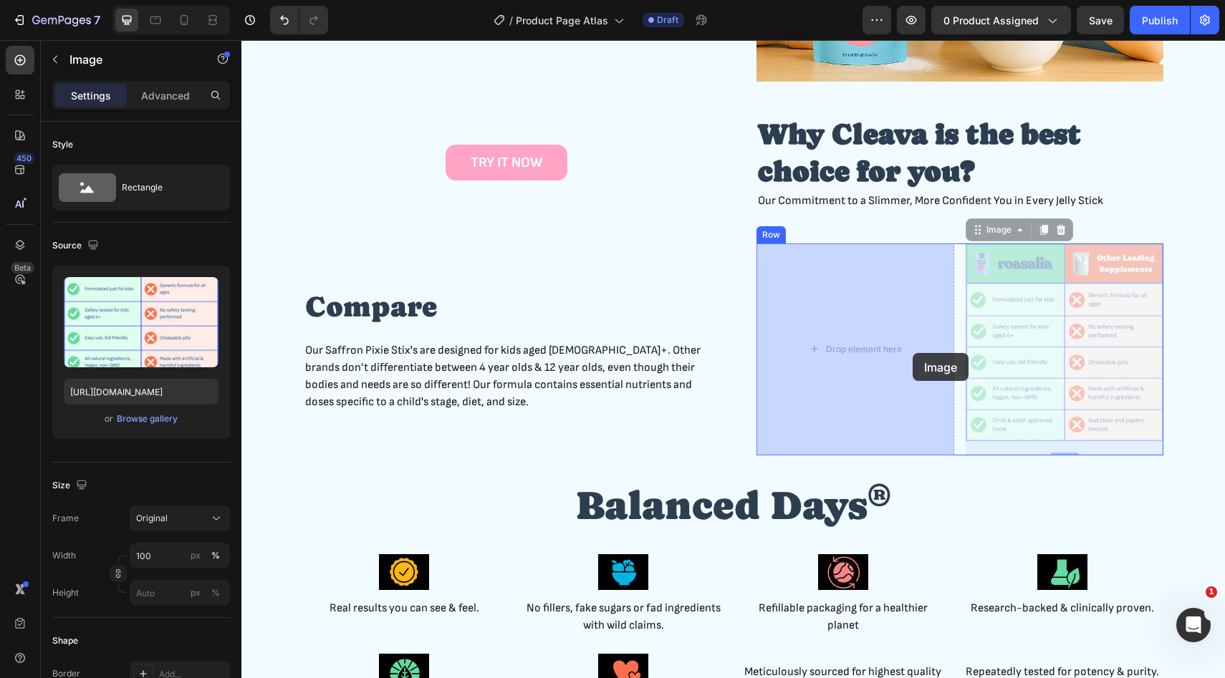
drag, startPoint x: 1013, startPoint y: 347, endPoint x: 912, endPoint y: 353, distance: 101.2
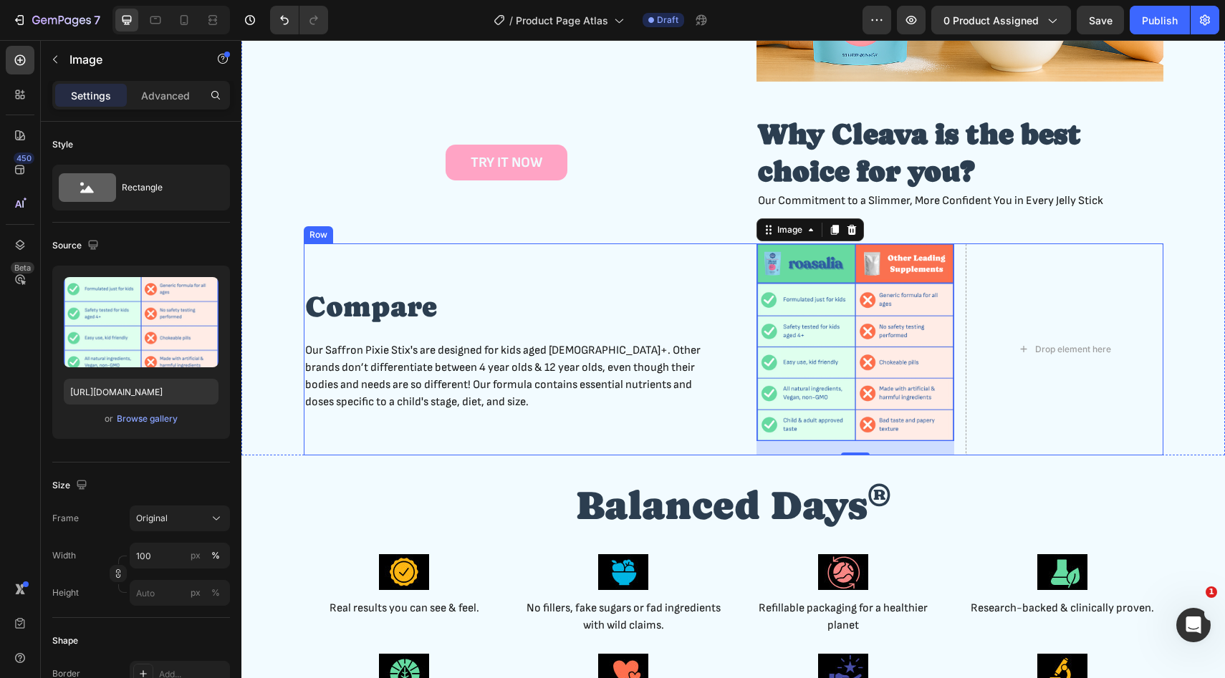
click at [735, 294] on div "Image 20 Drop element here Row Compare Heading Our Saffron Pixie Stix's are des…" at bounding box center [733, 350] width 859 height 212
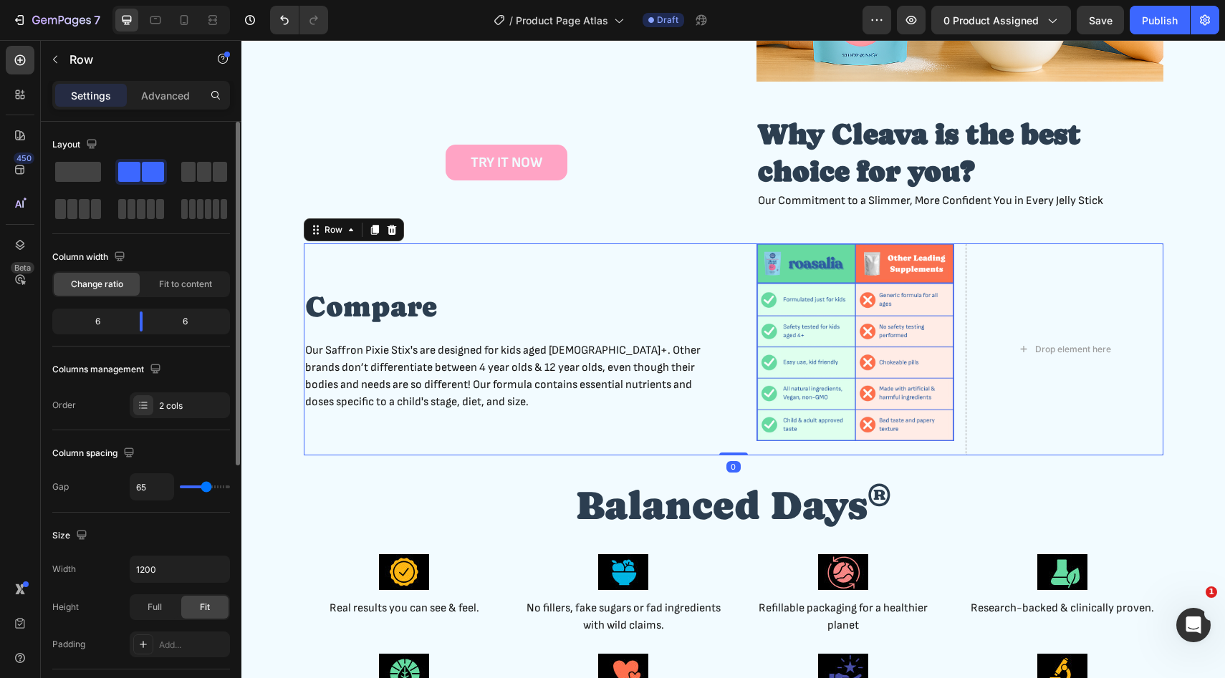
click at [142, 165] on span at bounding box center [153, 172] width 22 height 20
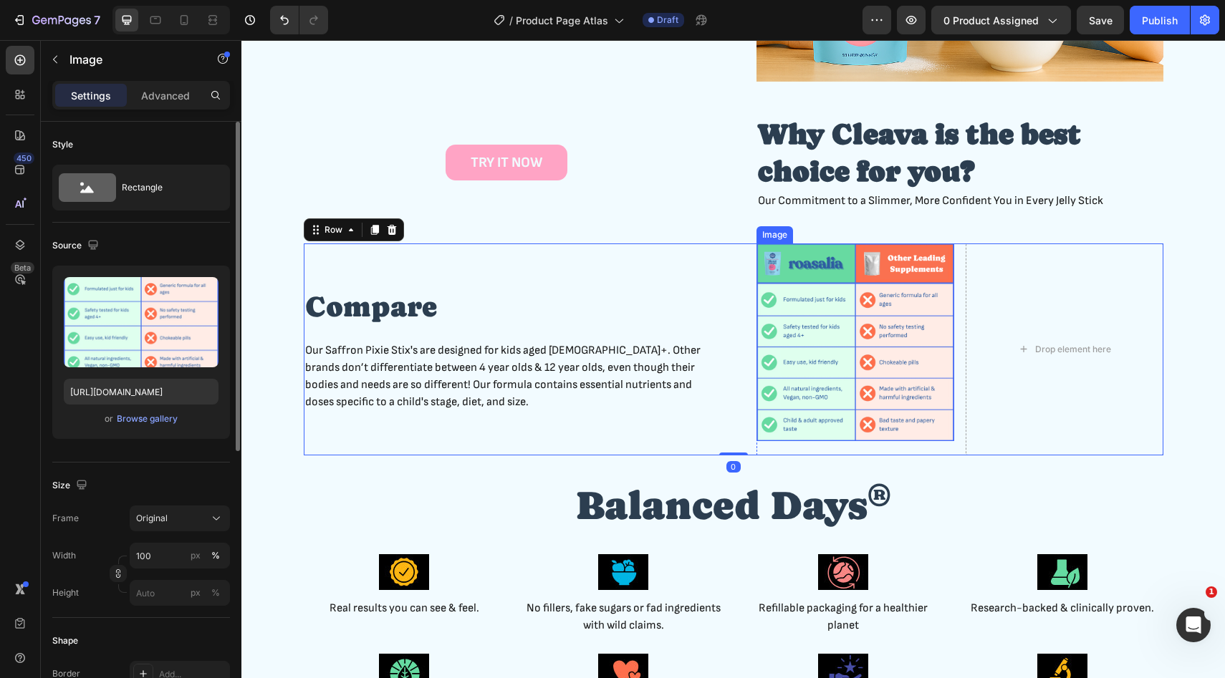
click at [857, 324] on img at bounding box center [855, 343] width 198 height 198
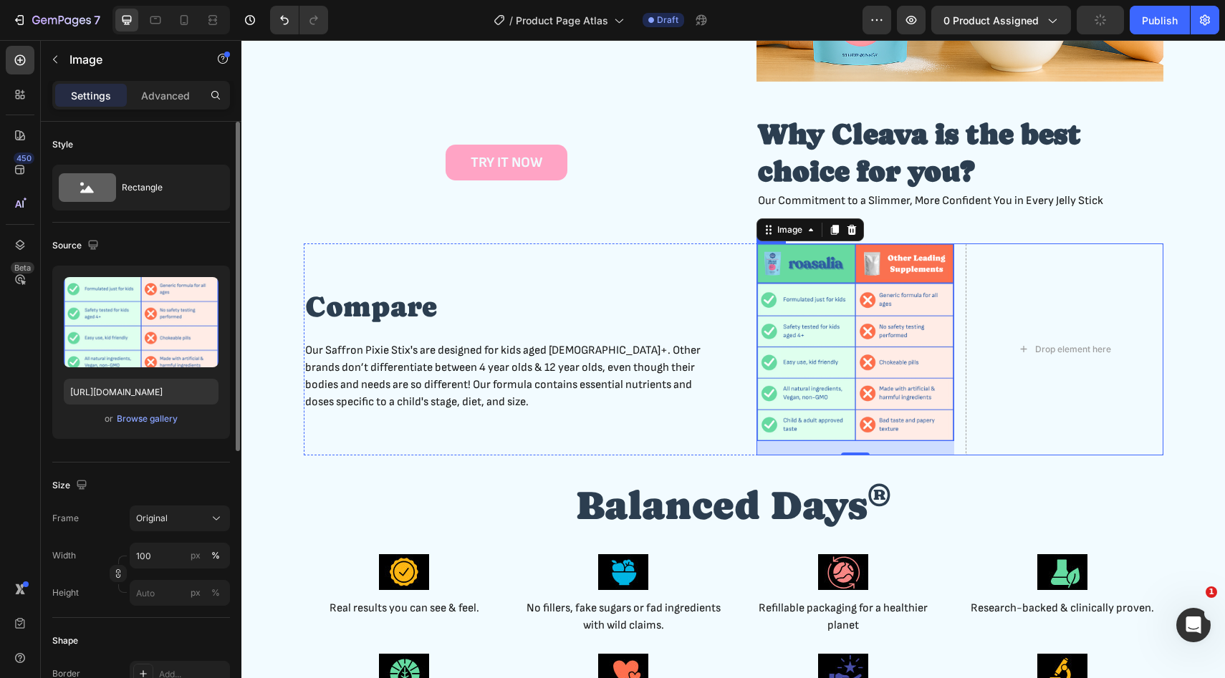
click at [958, 355] on div "Image 20 Drop element here Row" at bounding box center [959, 350] width 407 height 212
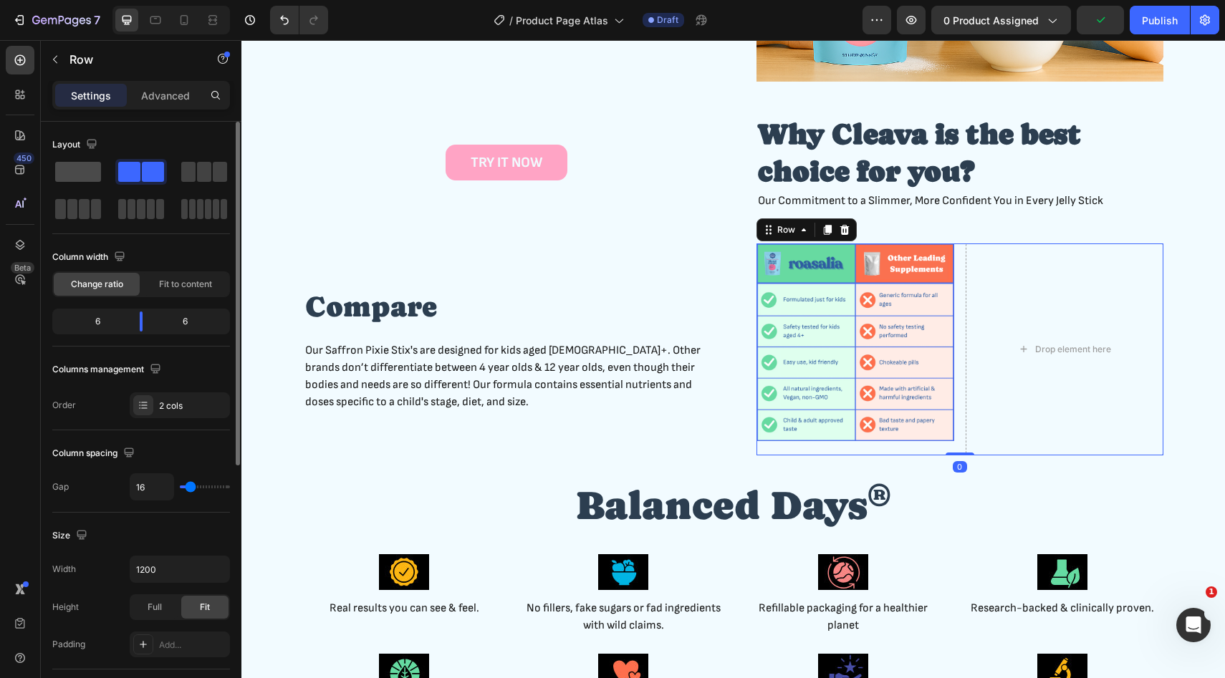
click at [72, 163] on span at bounding box center [78, 172] width 46 height 20
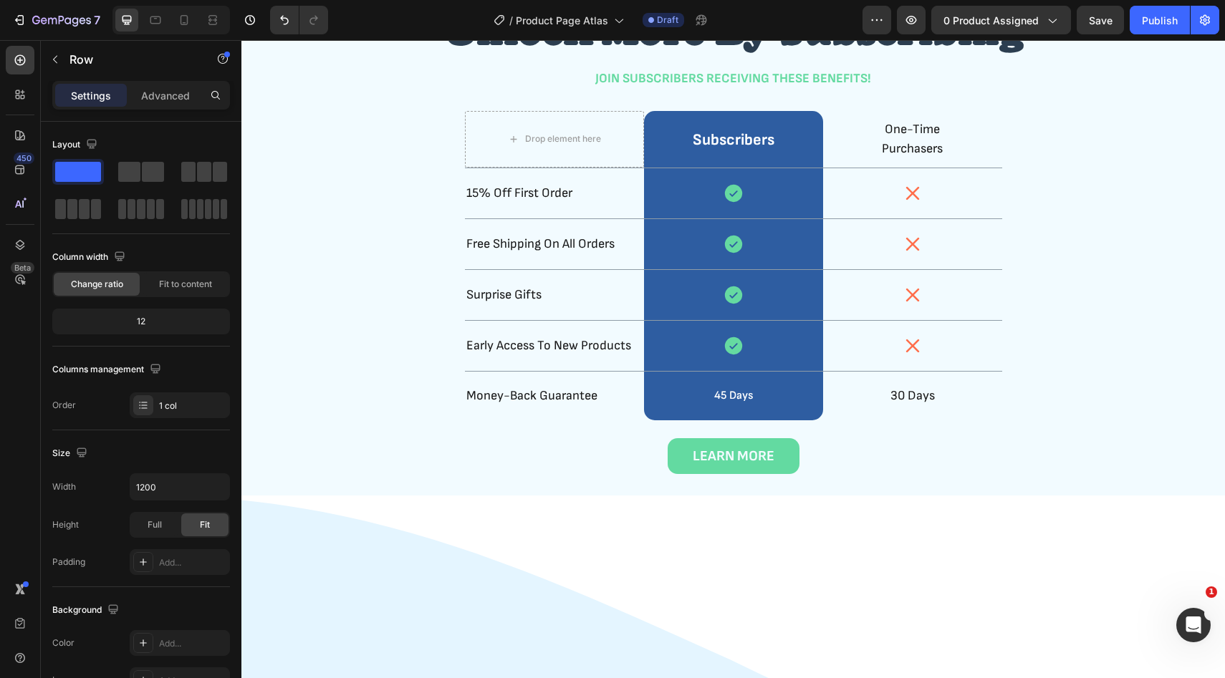
scroll to position [1889, 0]
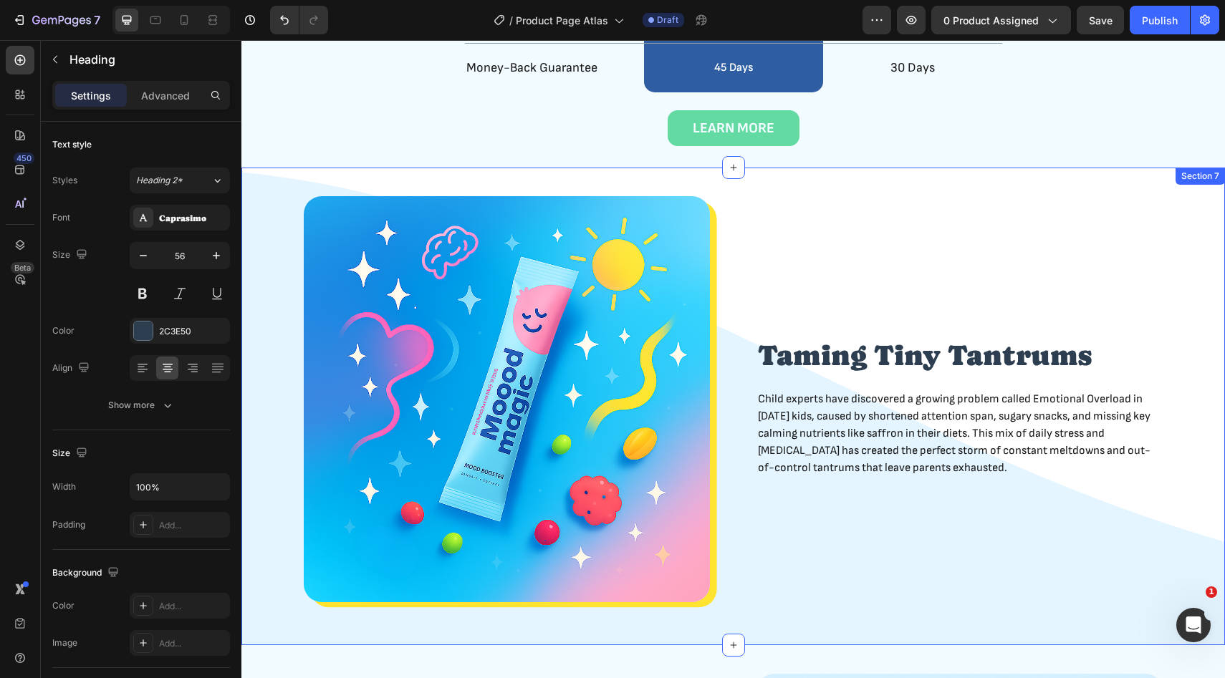
scroll to position [2811, 0]
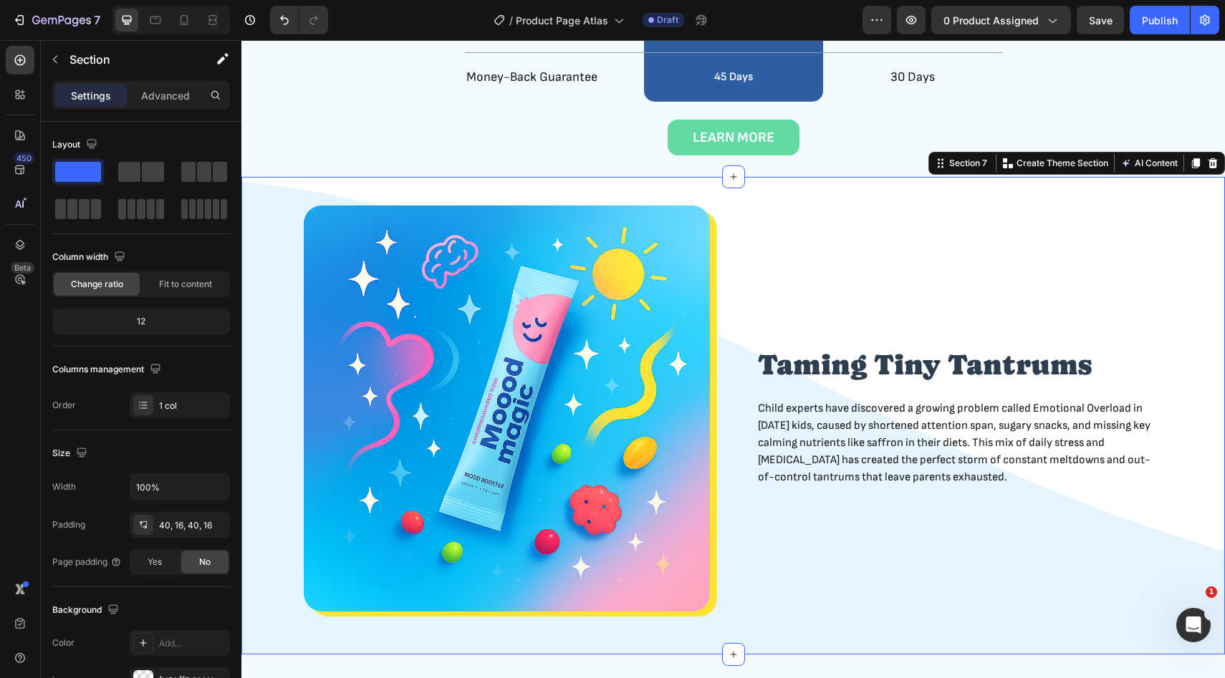
click at [1200, 200] on div "Taming Tiny Tantrums Heading Child experts have discovered a growing problem ca…" at bounding box center [732, 416] width 983 height 478
click at [1214, 158] on icon at bounding box center [1212, 163] width 9 height 10
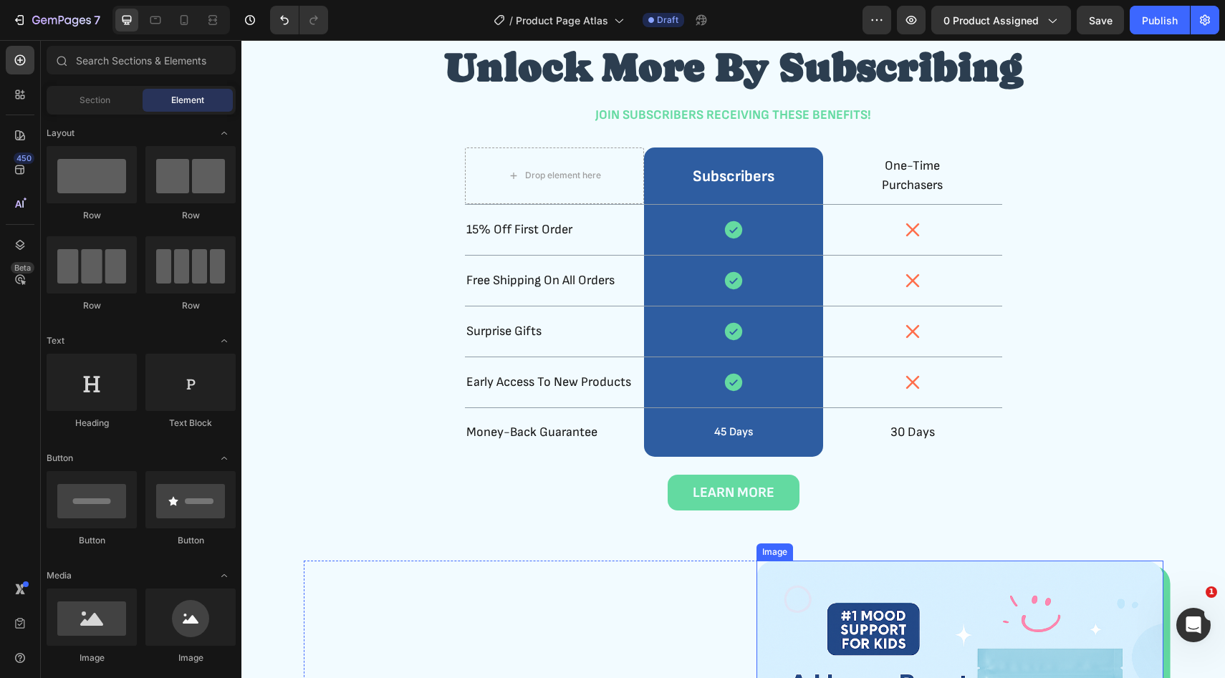
scroll to position [2359, 0]
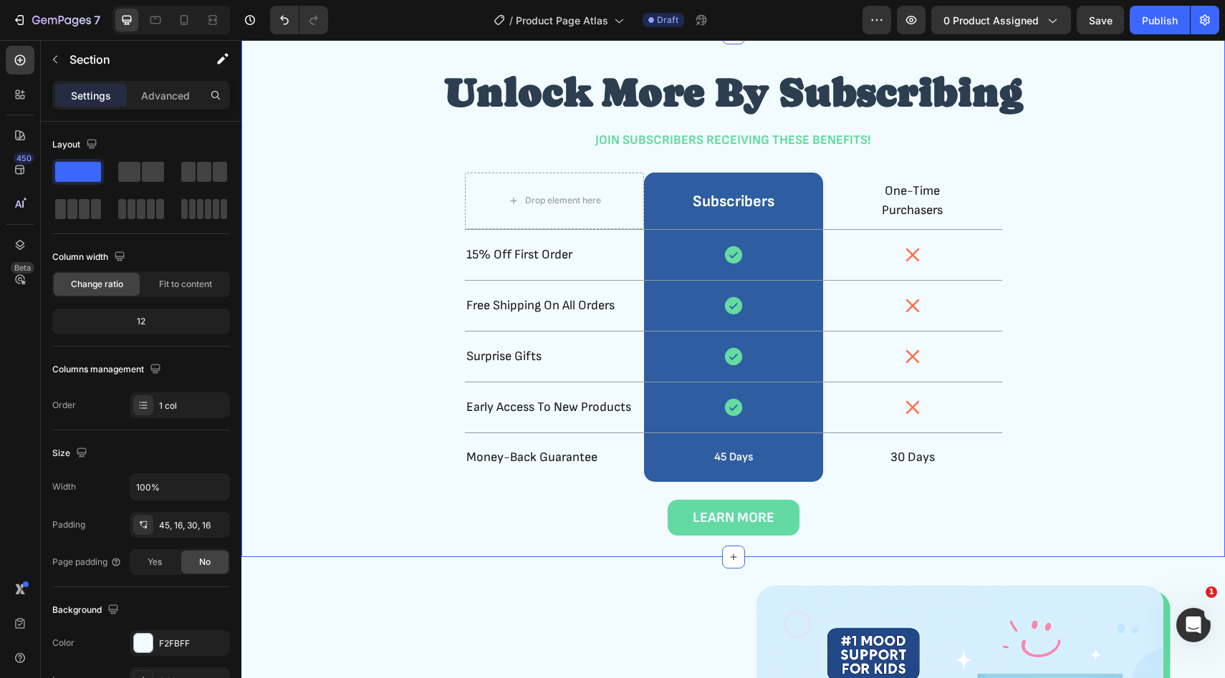
click at [1180, 251] on div "unlock more by subscribing Heading JOIN SUBSCRIBERS RECEIVING THESE BENEFITS! T…" at bounding box center [733, 300] width 960 height 471
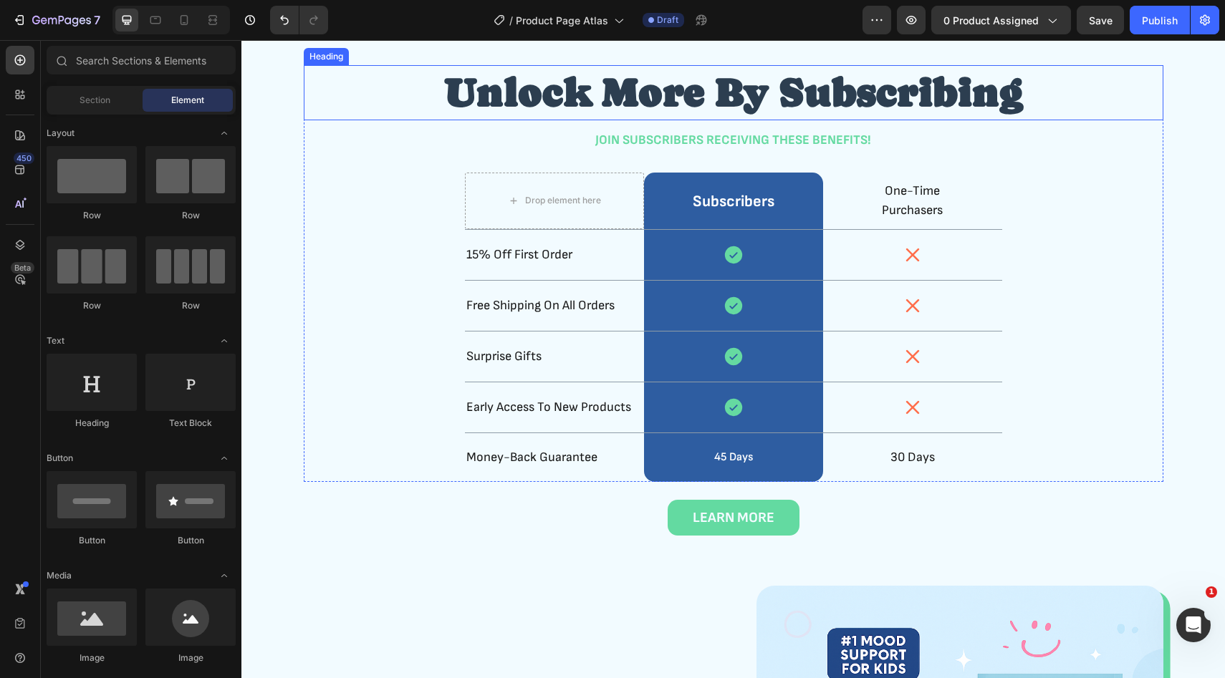
click at [325, 120] on h2 "unlock more by subscribing" at bounding box center [733, 92] width 859 height 55
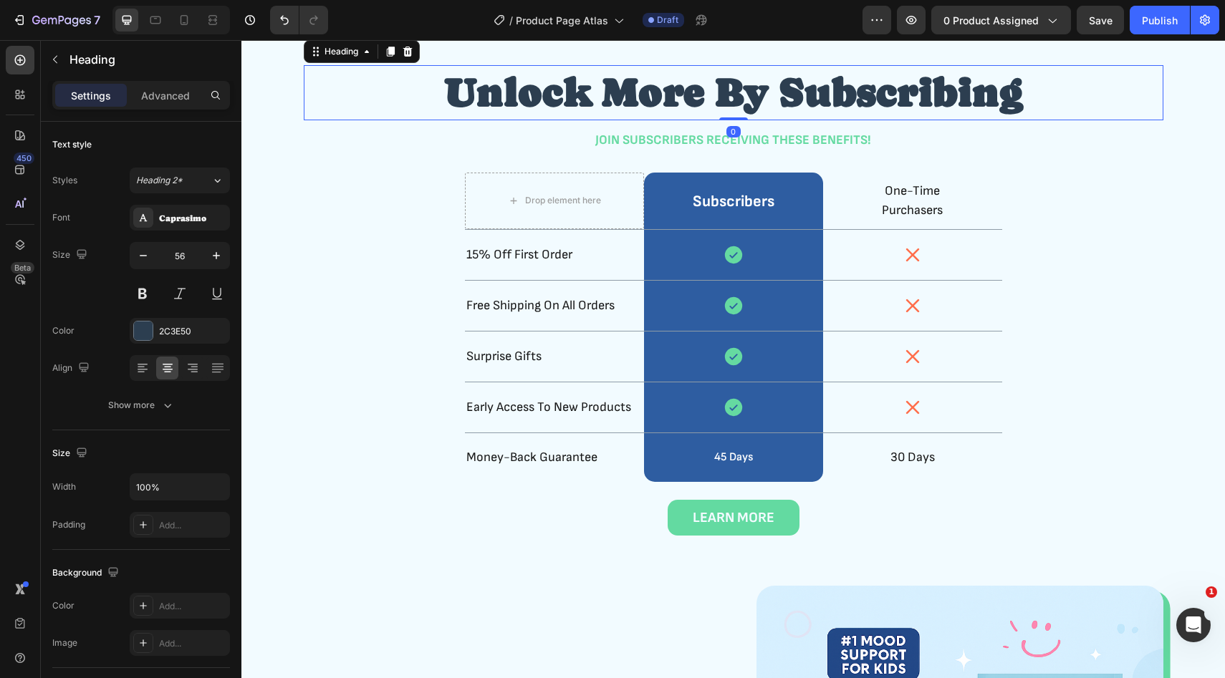
click at [279, 182] on div "unlock more by subscribing Heading 0 JOIN SUBSCRIBERS RECEIVING THESE BENEFITS!…" at bounding box center [733, 300] width 960 height 471
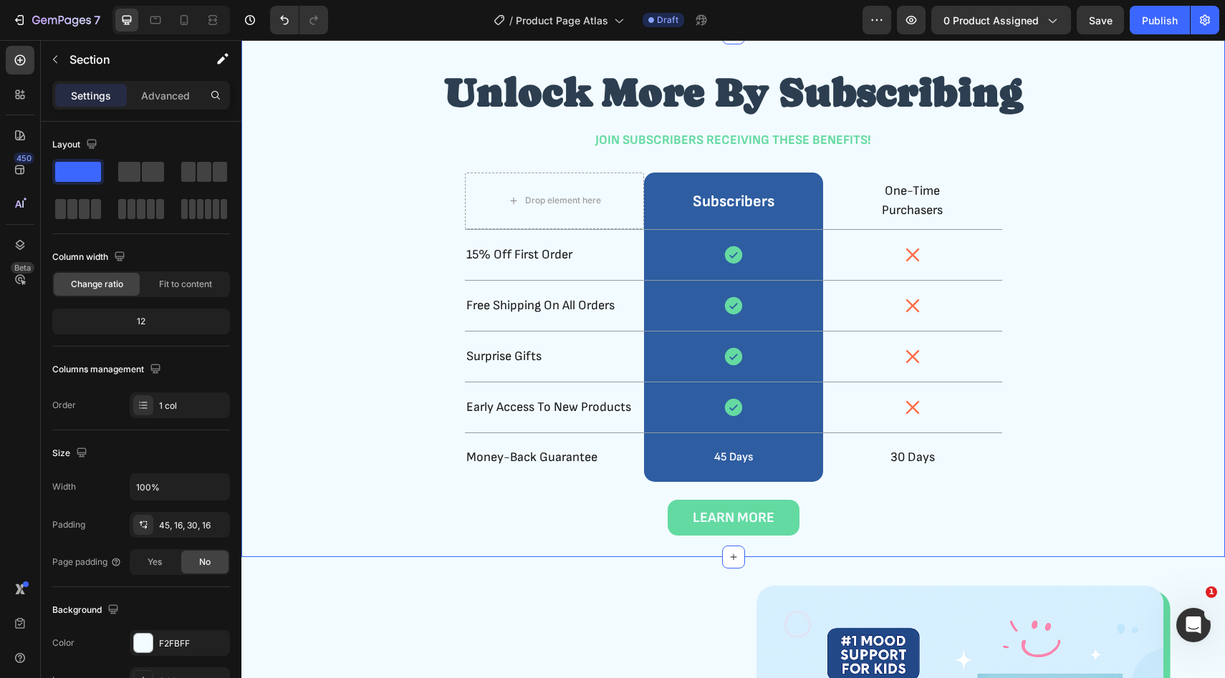
click at [1210, 24] on icon at bounding box center [1212, 19] width 9 height 10
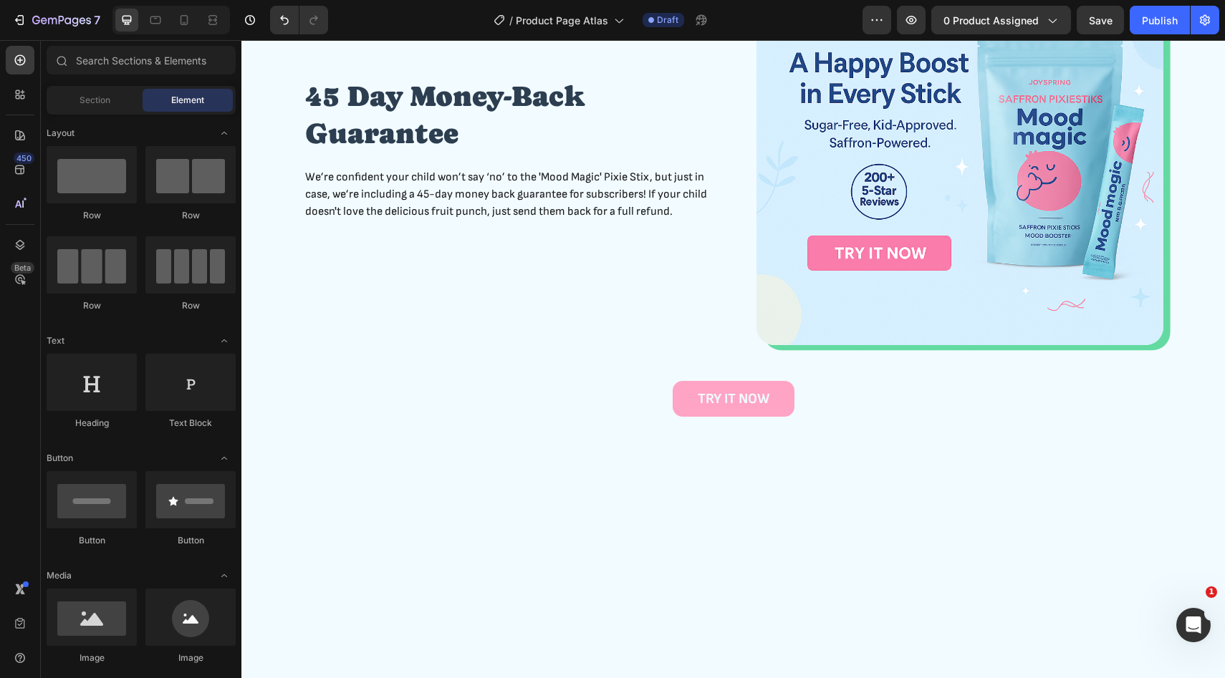
scroll to position [1945, 0]
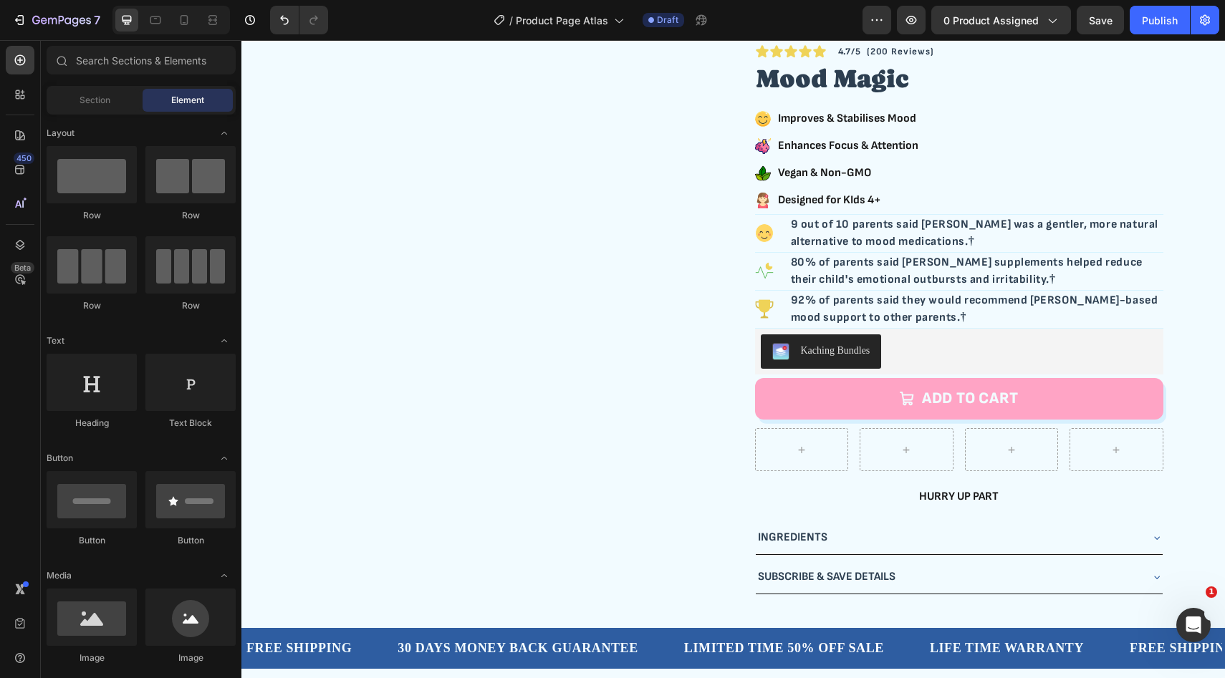
scroll to position [0, 0]
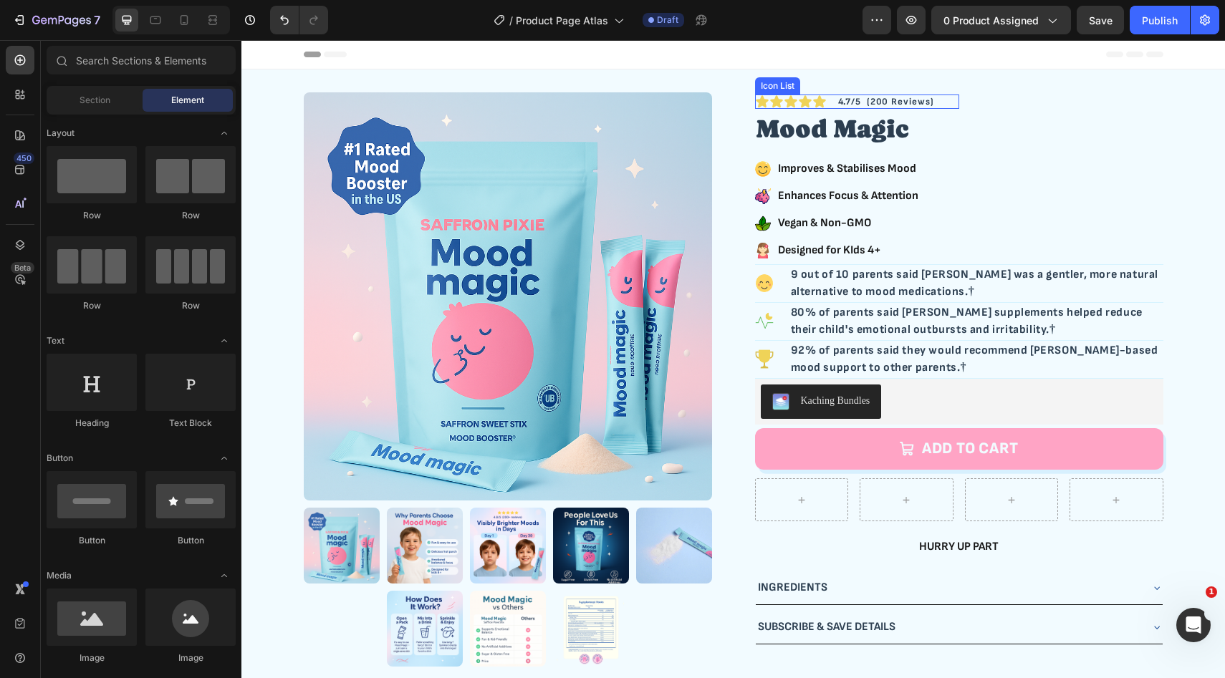
click at [828, 105] on div "Icon Icon Icon Icon Icon" at bounding box center [857, 102] width 204 height 14
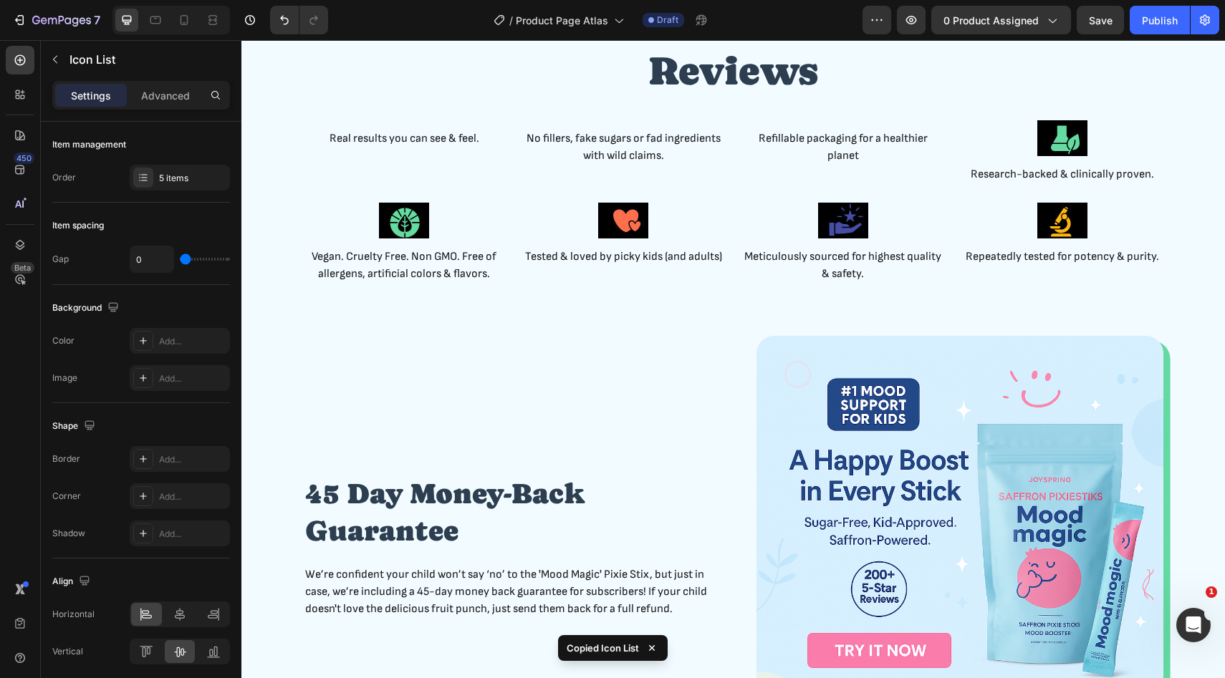
scroll to position [2157, 0]
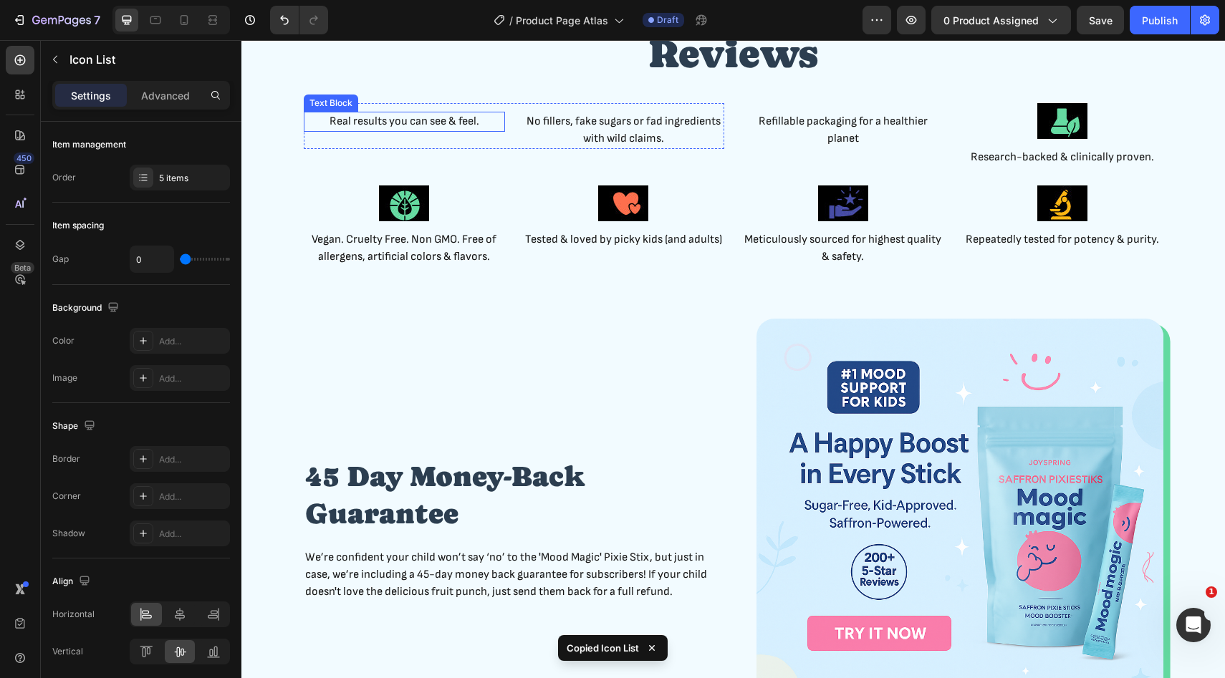
click at [419, 122] on p "Real results you can see & feel." at bounding box center [404, 121] width 198 height 17
drag, startPoint x: 386, startPoint y: 138, endPoint x: 423, endPoint y: 110, distance: 45.6
drag, startPoint x: 406, startPoint y: 127, endPoint x: 407, endPoint y: 110, distance: 17.2
click at [407, 110] on div "Icon Icon Icon Icon Icon Icon List 14" at bounding box center [404, 110] width 201 height 14
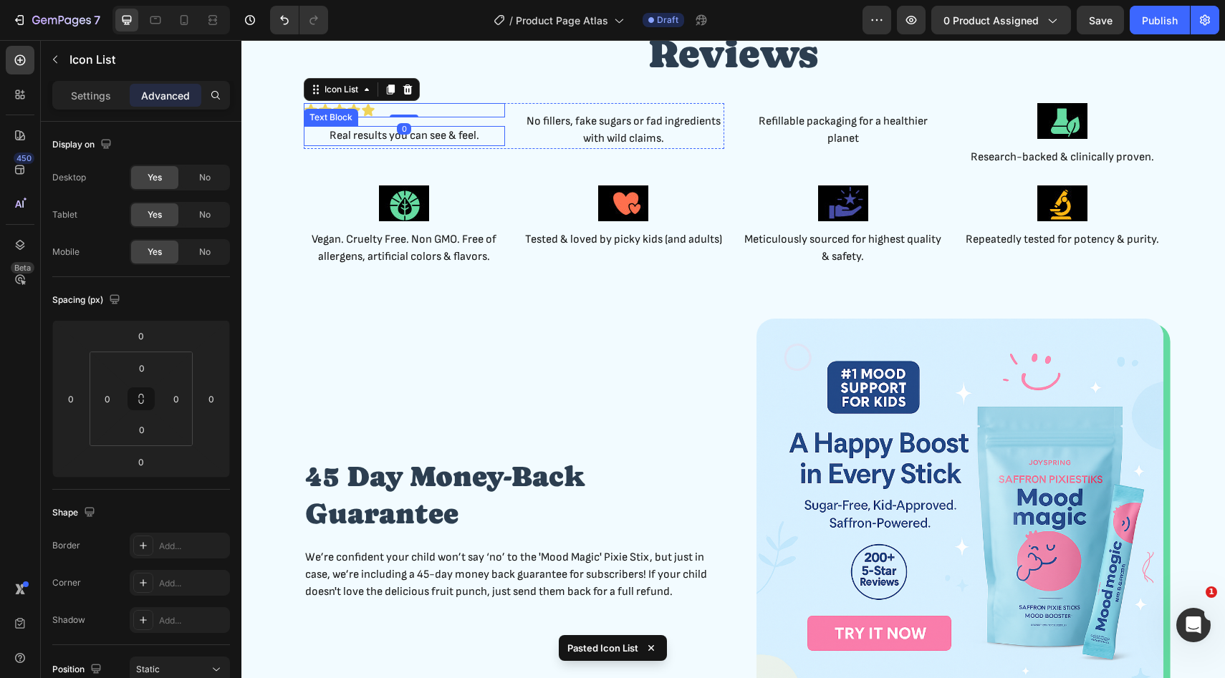
click at [428, 134] on p "Real results you can see & feel." at bounding box center [404, 135] width 198 height 17
click at [478, 112] on div "Icon Icon Icon Icon Icon" at bounding box center [404, 110] width 201 height 14
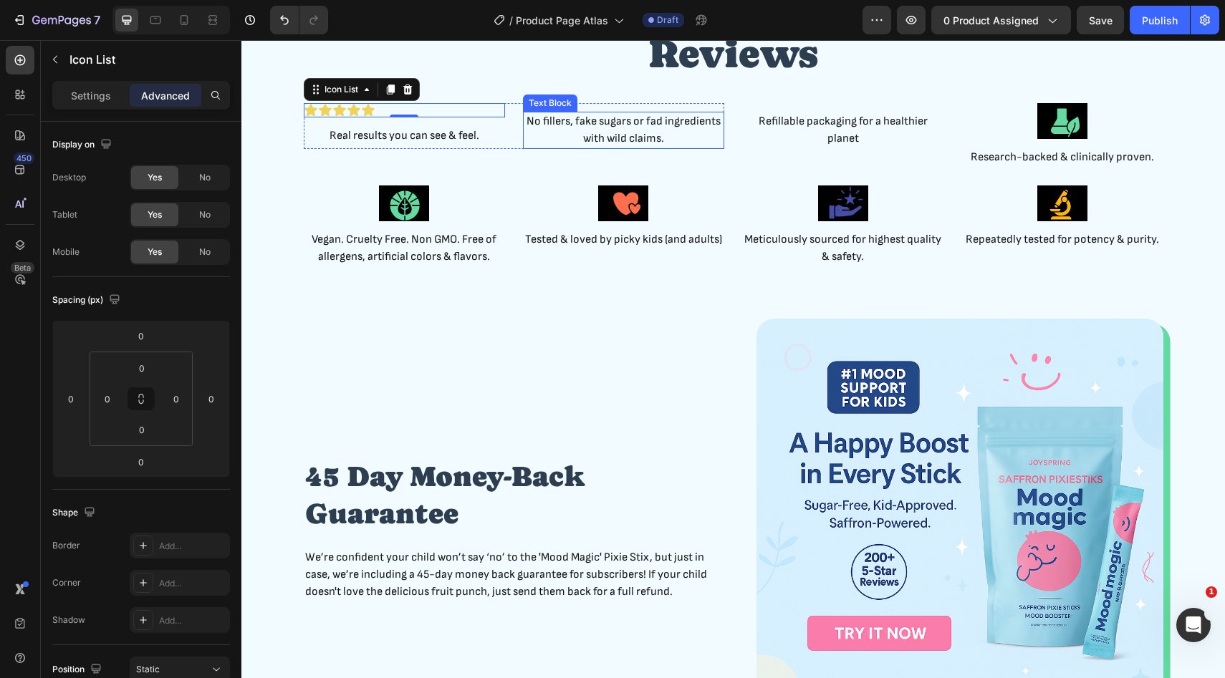
click at [567, 124] on p "No fillers, fake sugars or fad ingredients with wild claims." at bounding box center [623, 130] width 198 height 34
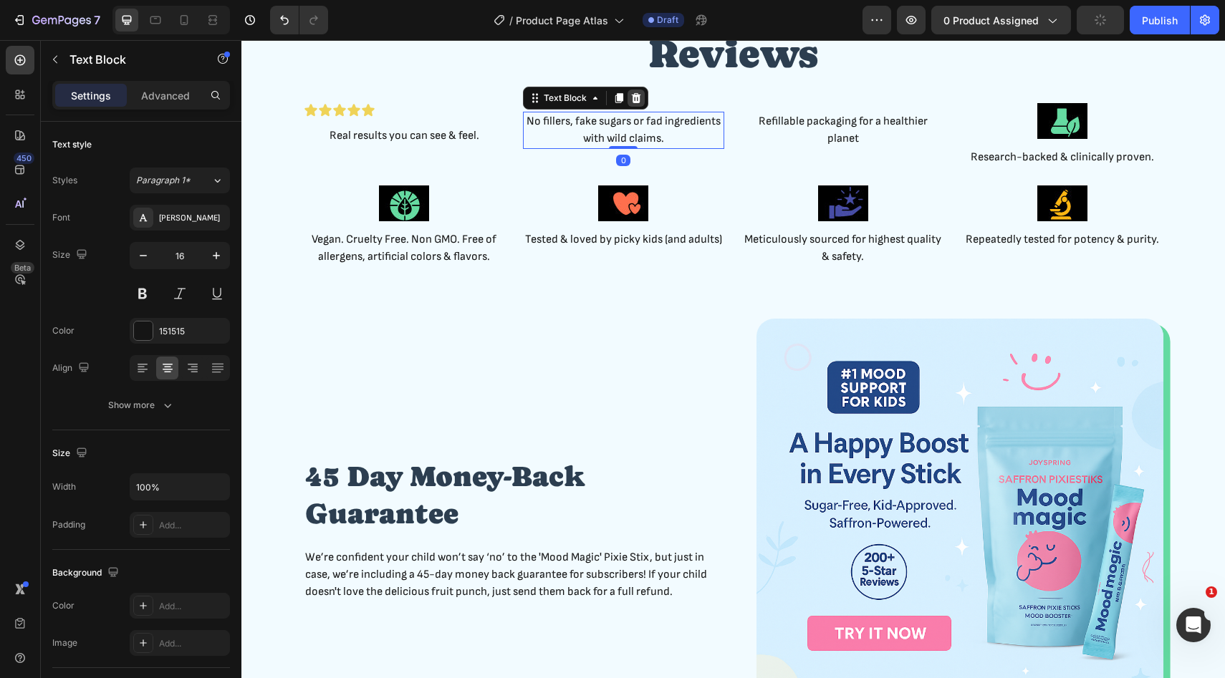
click at [642, 97] on div at bounding box center [635, 98] width 17 height 17
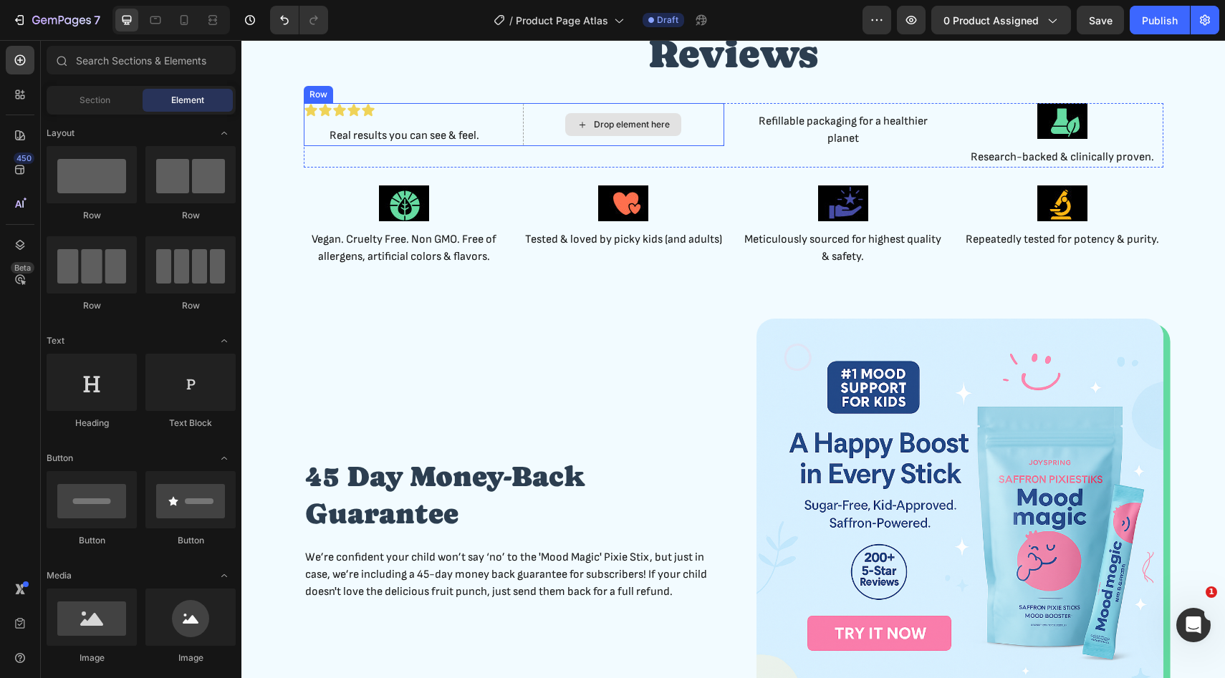
click at [551, 127] on div "Drop element here" at bounding box center [623, 124] width 201 height 43
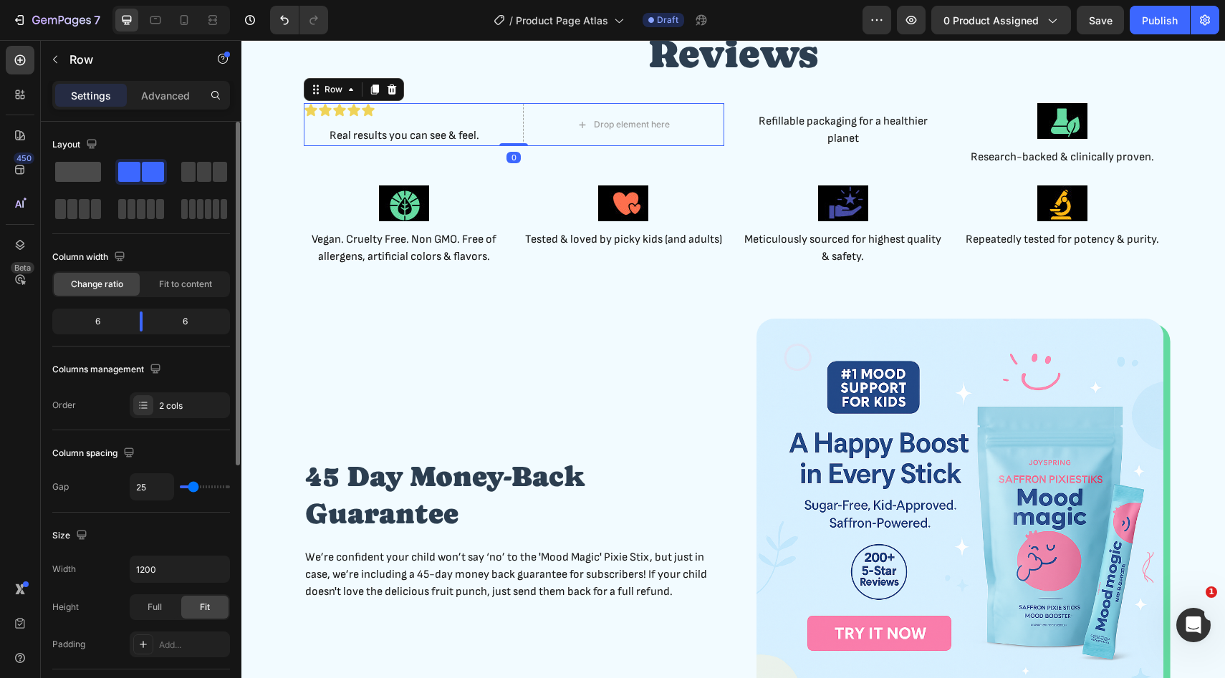
click at [91, 174] on span at bounding box center [78, 172] width 46 height 20
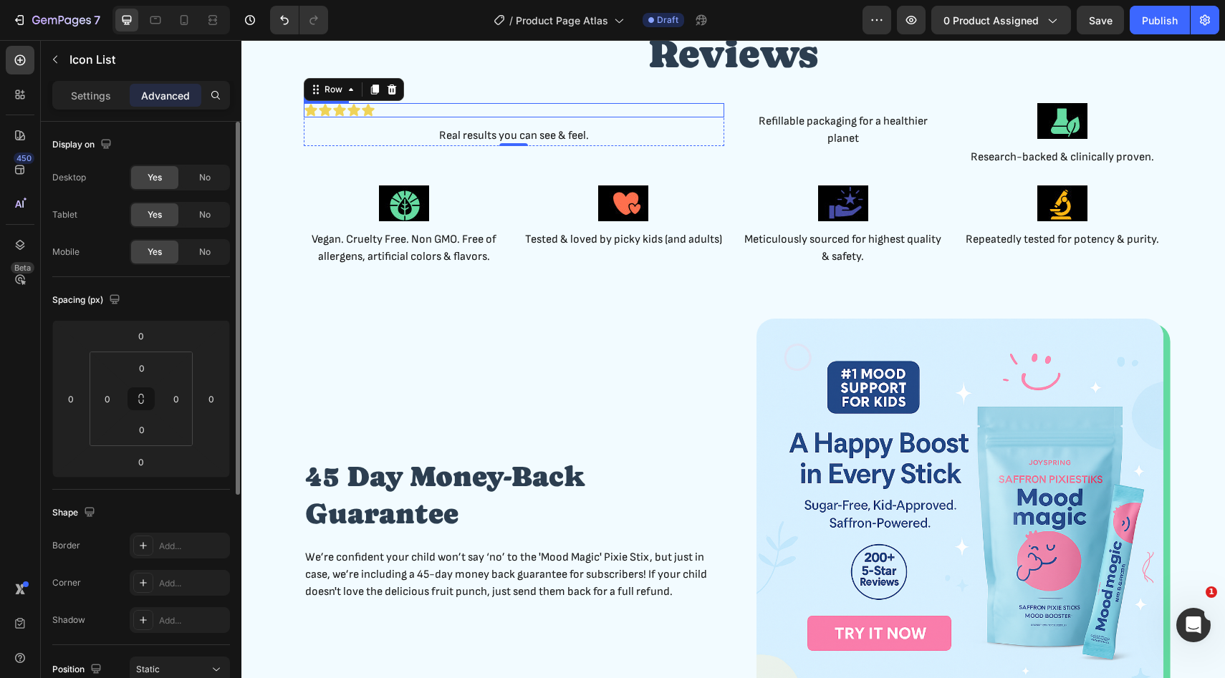
click at [539, 114] on div "Icon Icon Icon Icon Icon" at bounding box center [514, 110] width 421 height 14
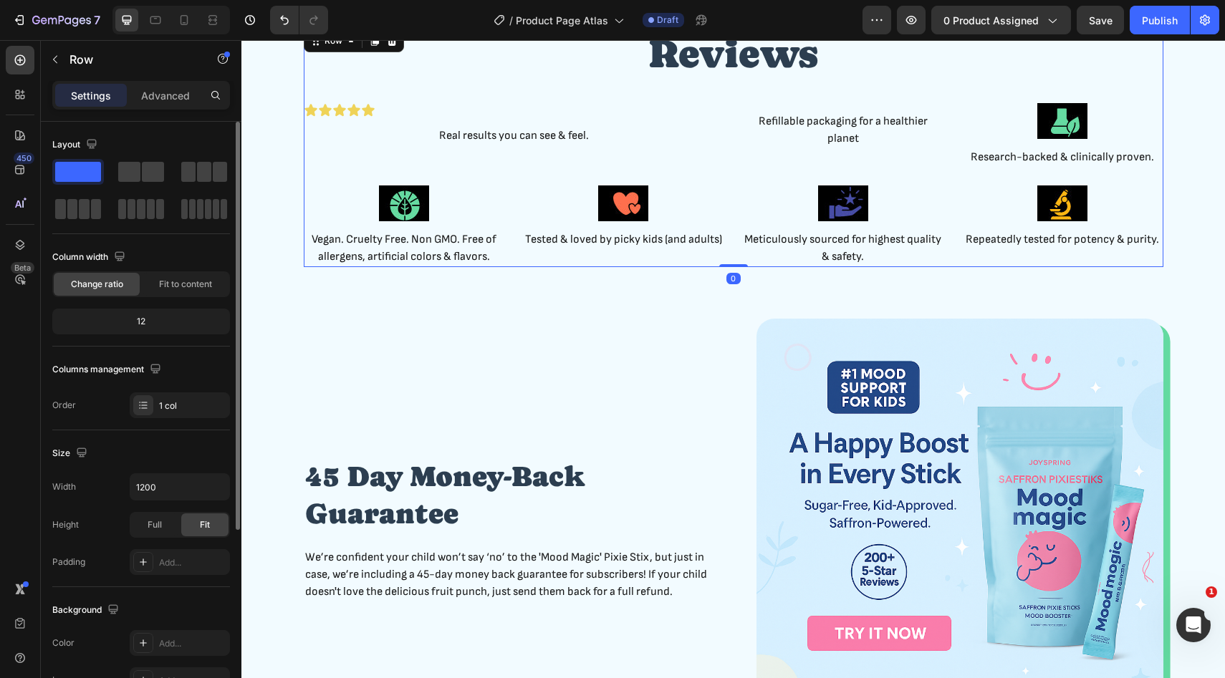
click at [736, 173] on div "Reviews Heading Icon Icon Icon Icon Icon Icon List Real results you can see & f…" at bounding box center [733, 147] width 859 height 241
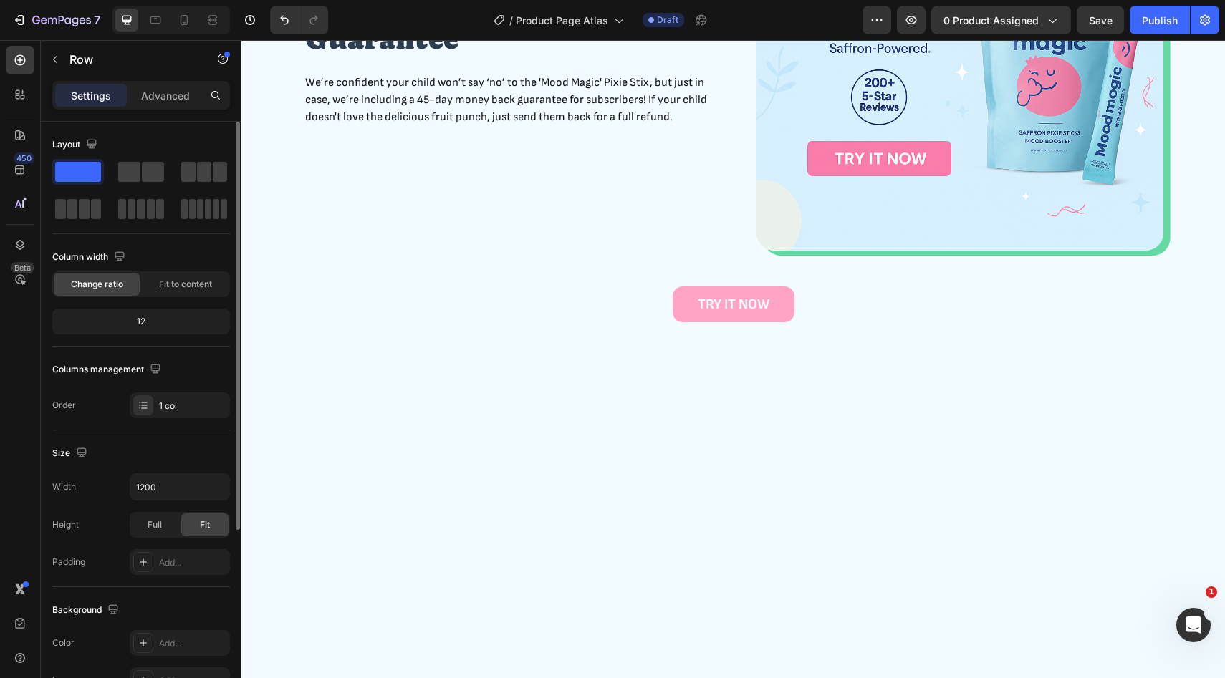
scroll to position [2091, 0]
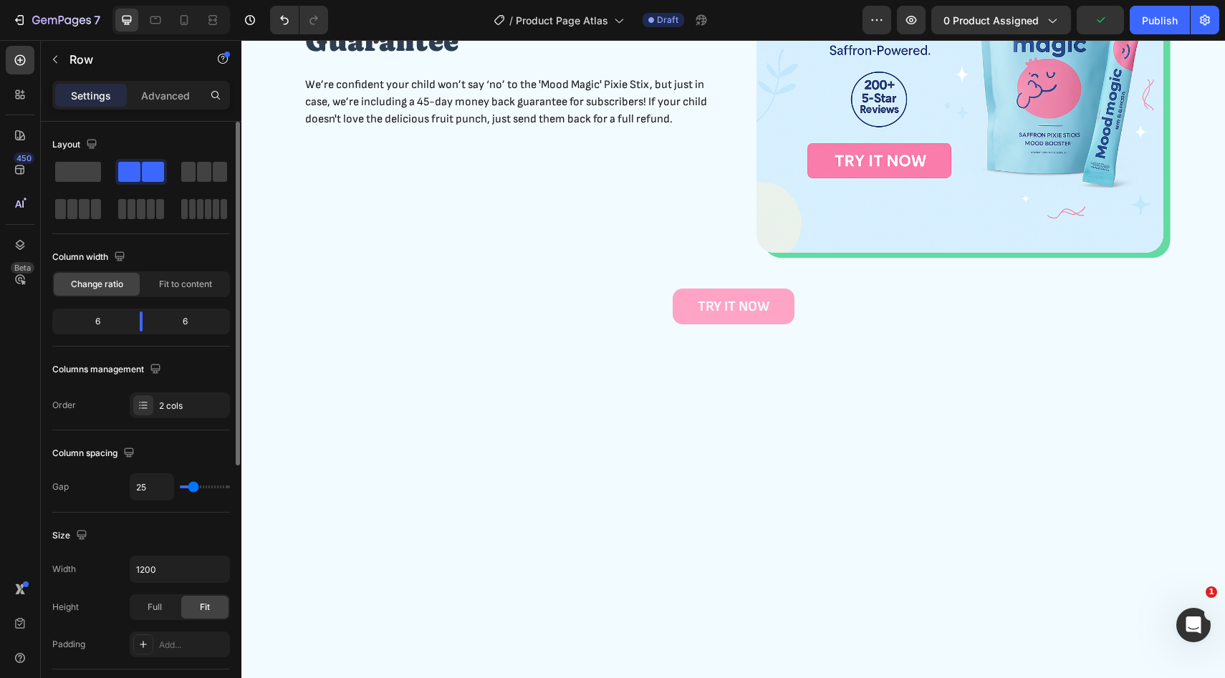
click at [203, 172] on span at bounding box center [204, 172] width 14 height 20
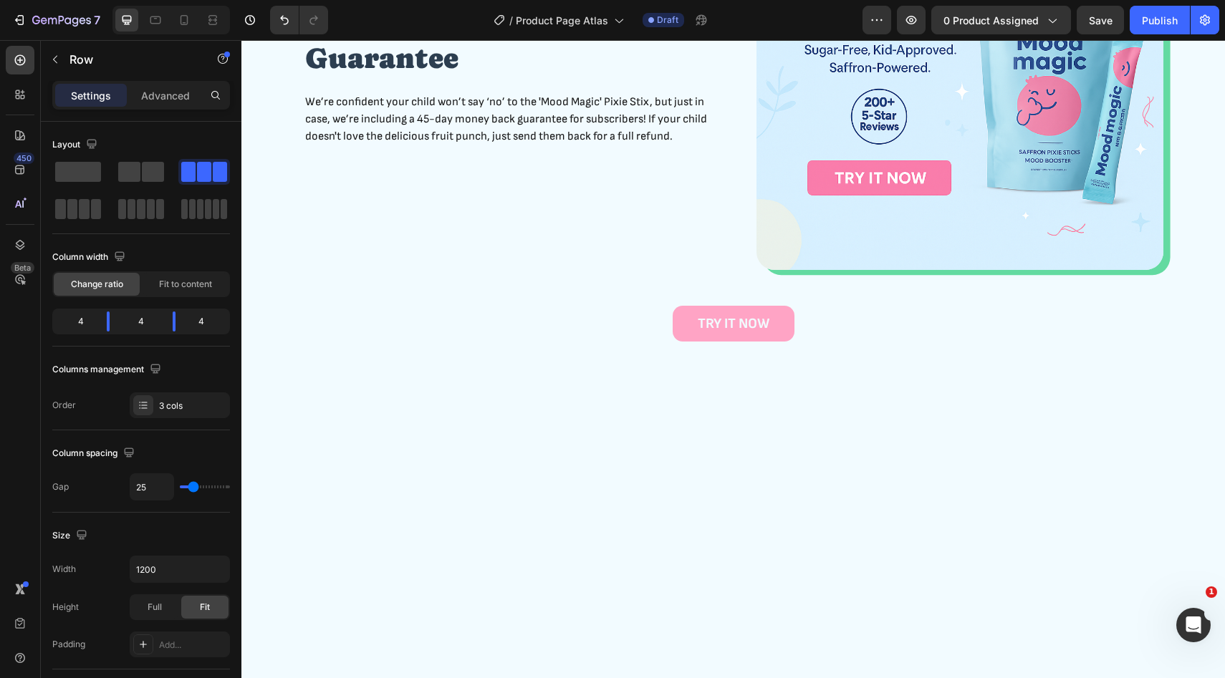
drag, startPoint x: 811, startPoint y: 198, endPoint x: 810, endPoint y: 216, distance: 17.9
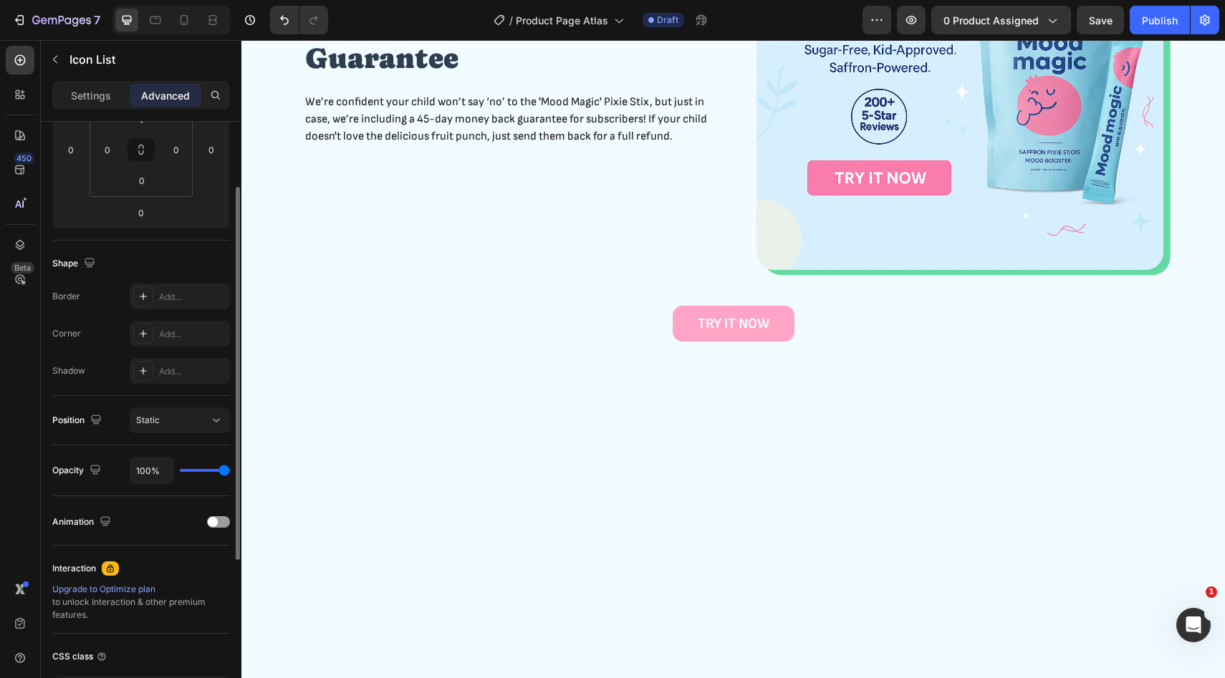
scroll to position [358, 0]
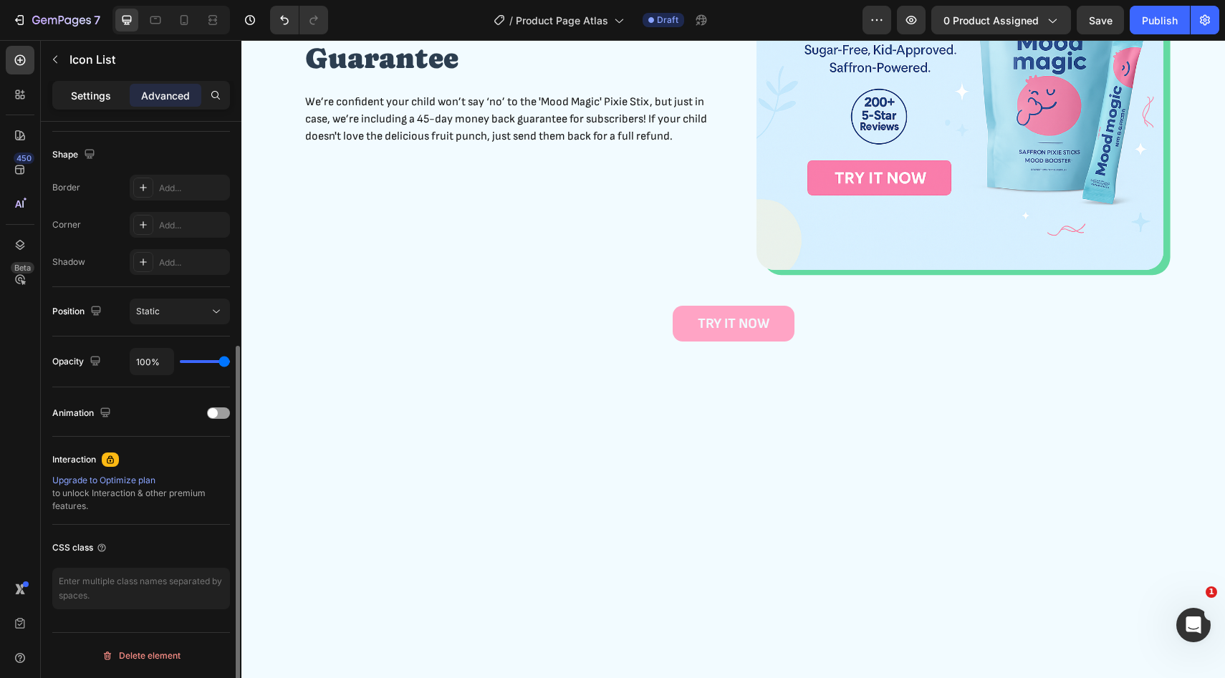
click at [100, 90] on p "Settings" at bounding box center [91, 95] width 40 height 15
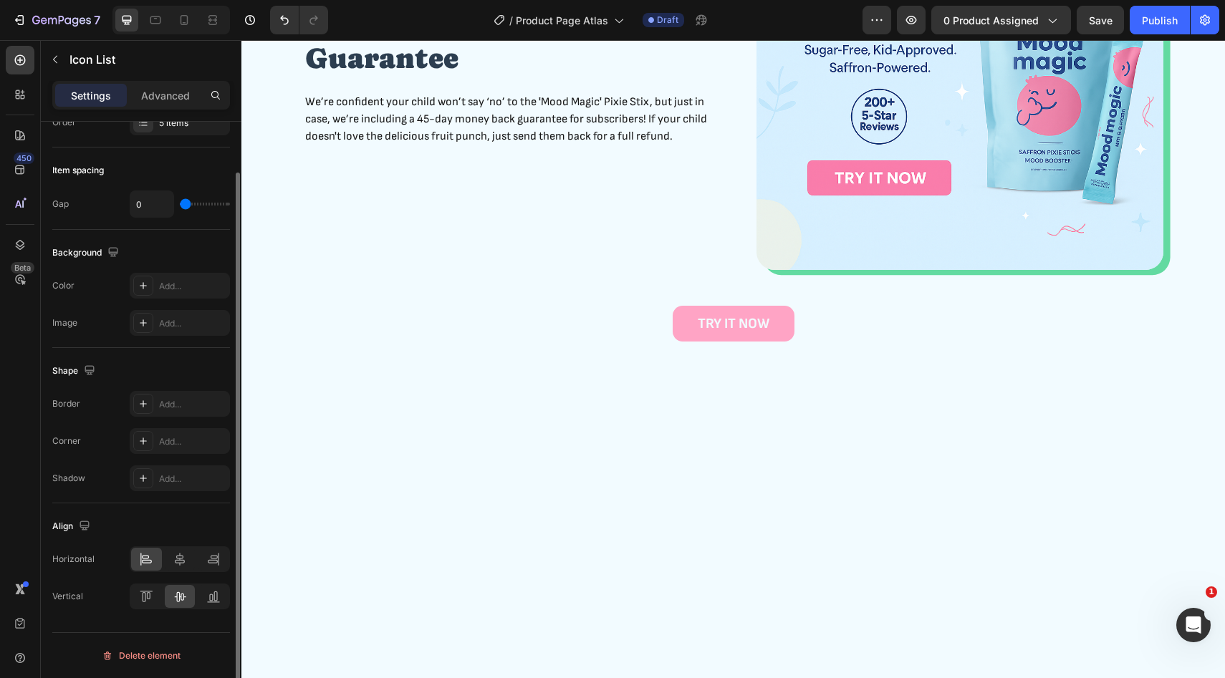
scroll to position [55, 0]
click at [176, 569] on div at bounding box center [180, 559] width 31 height 23
click at [180, 98] on p "Advanced" at bounding box center [165, 95] width 49 height 15
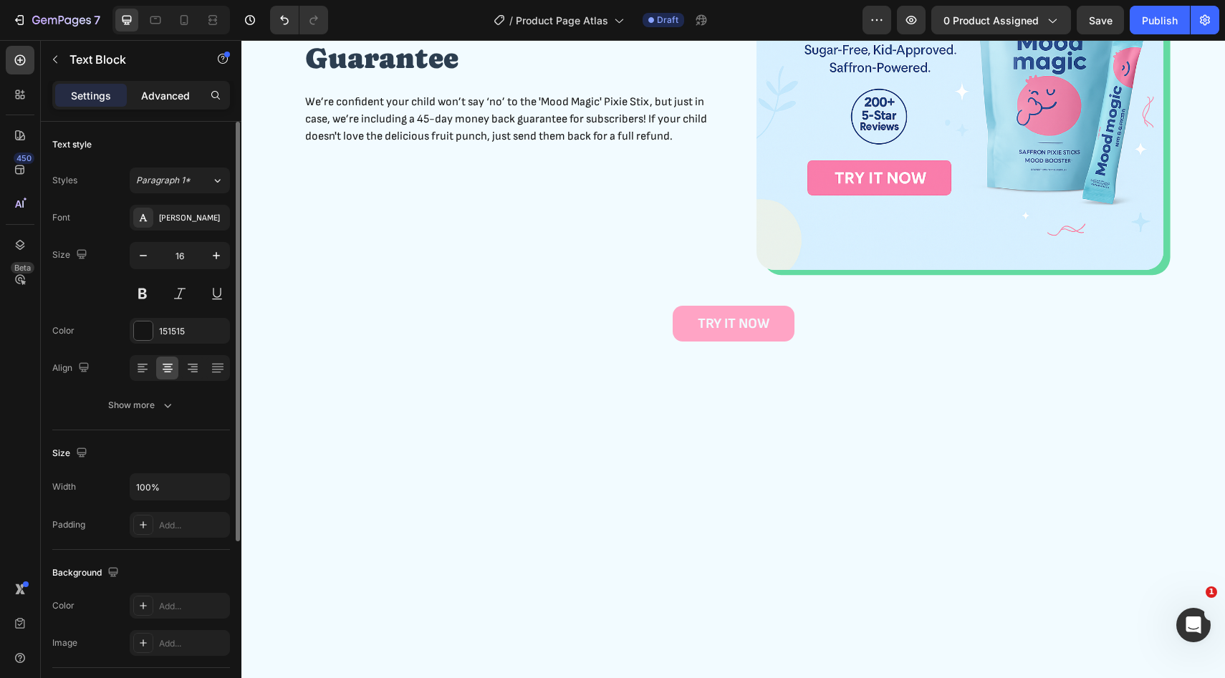
click at [166, 85] on div "Advanced" at bounding box center [166, 95] width 72 height 23
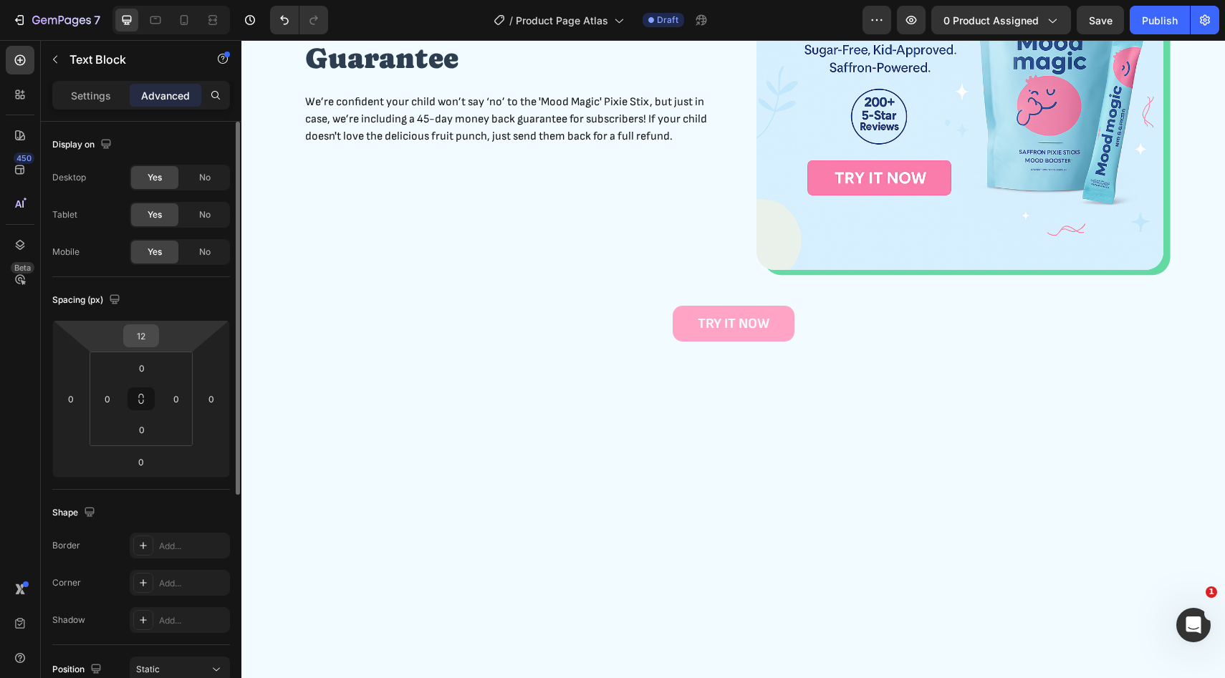
click at [155, 334] on input "12" at bounding box center [141, 335] width 29 height 21
type input "0"
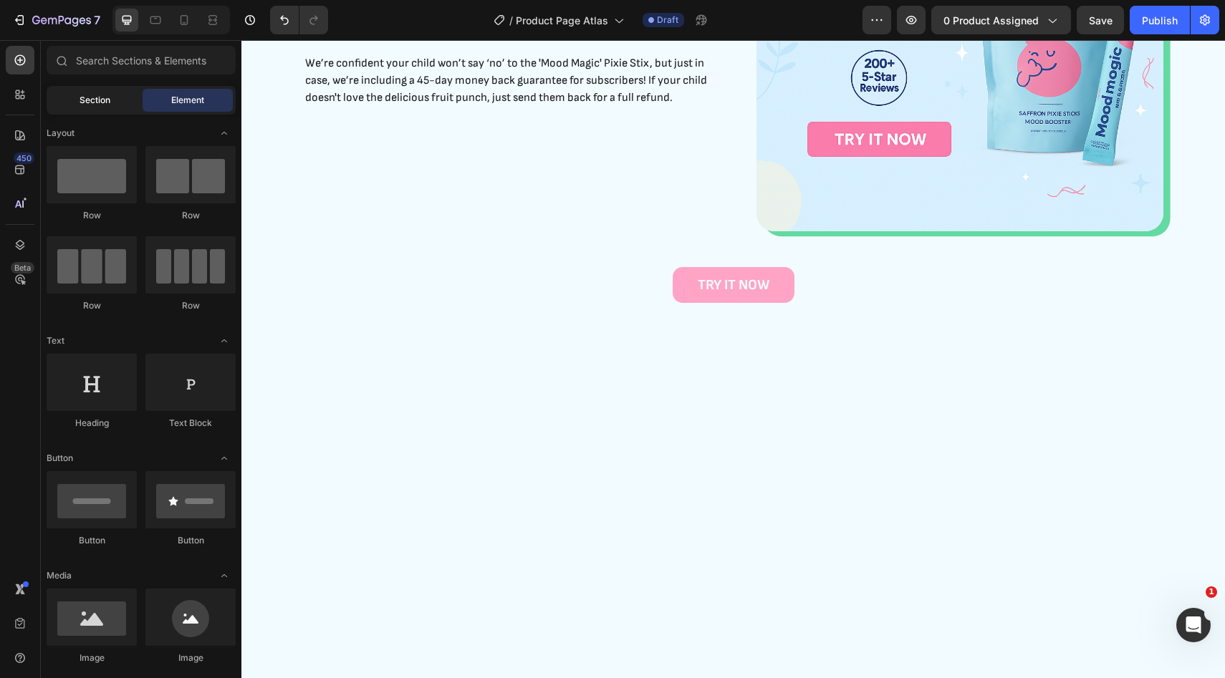
click at [87, 110] on div "Section" at bounding box center [94, 100] width 90 height 23
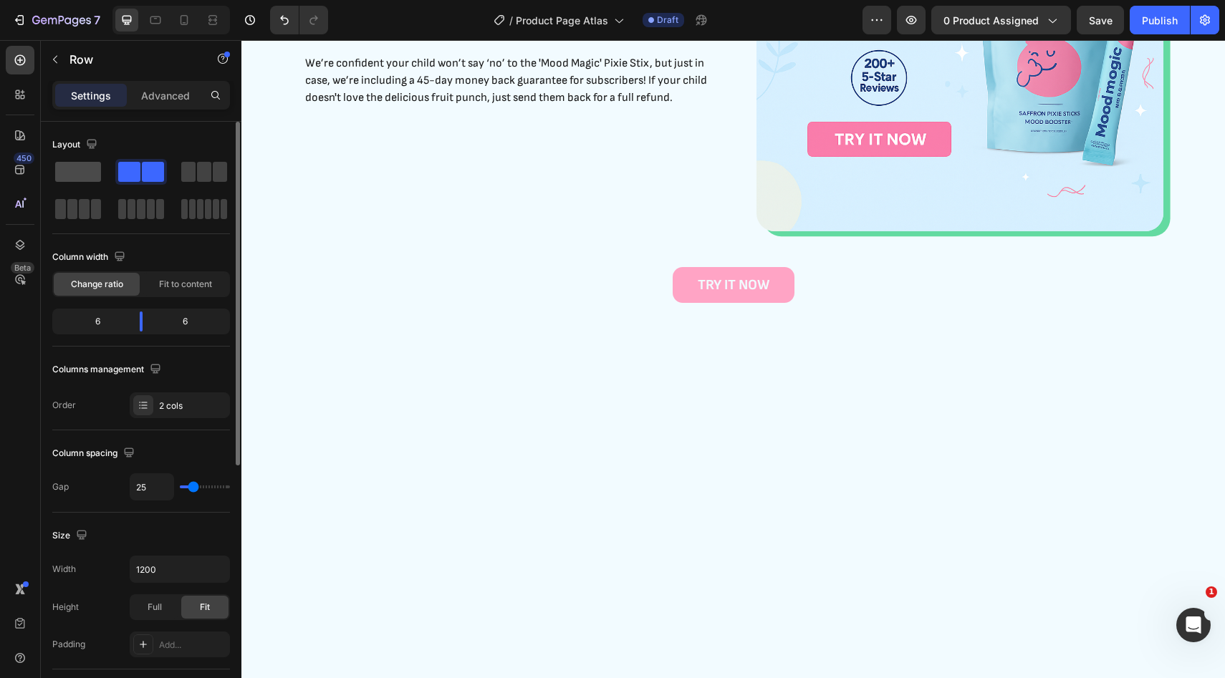
click at [88, 170] on span at bounding box center [78, 172] width 46 height 20
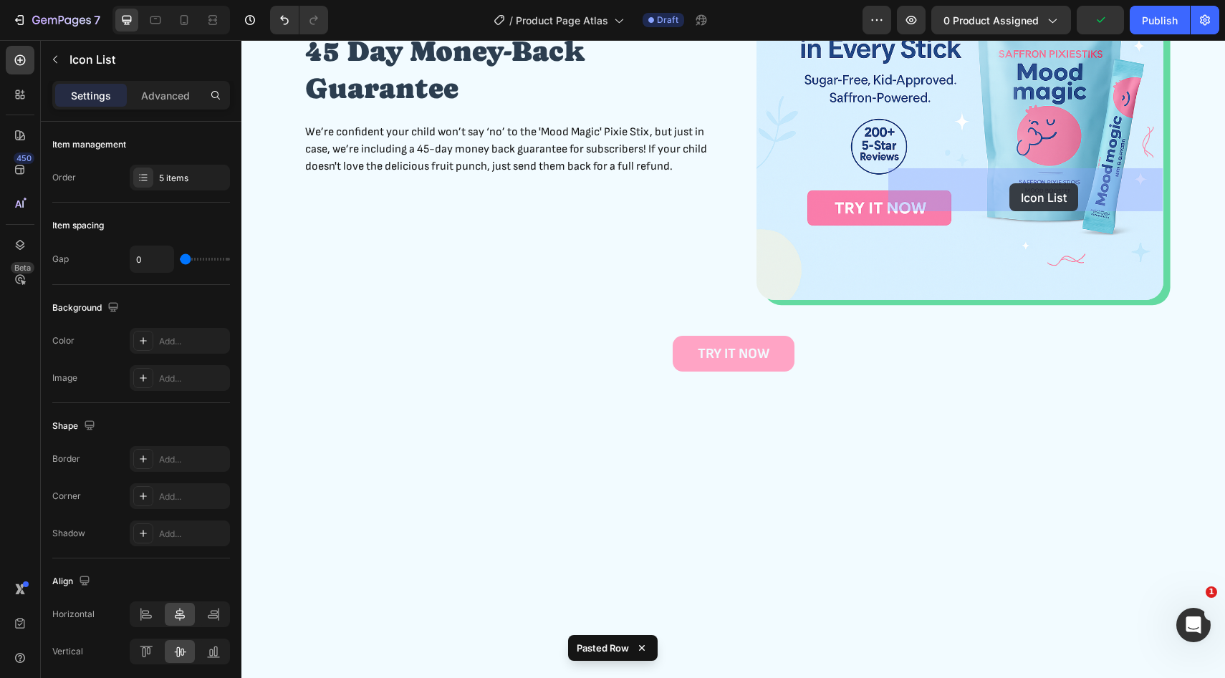
drag, startPoint x: 842, startPoint y: 221, endPoint x: 1009, endPoint y: 183, distance: 171.1
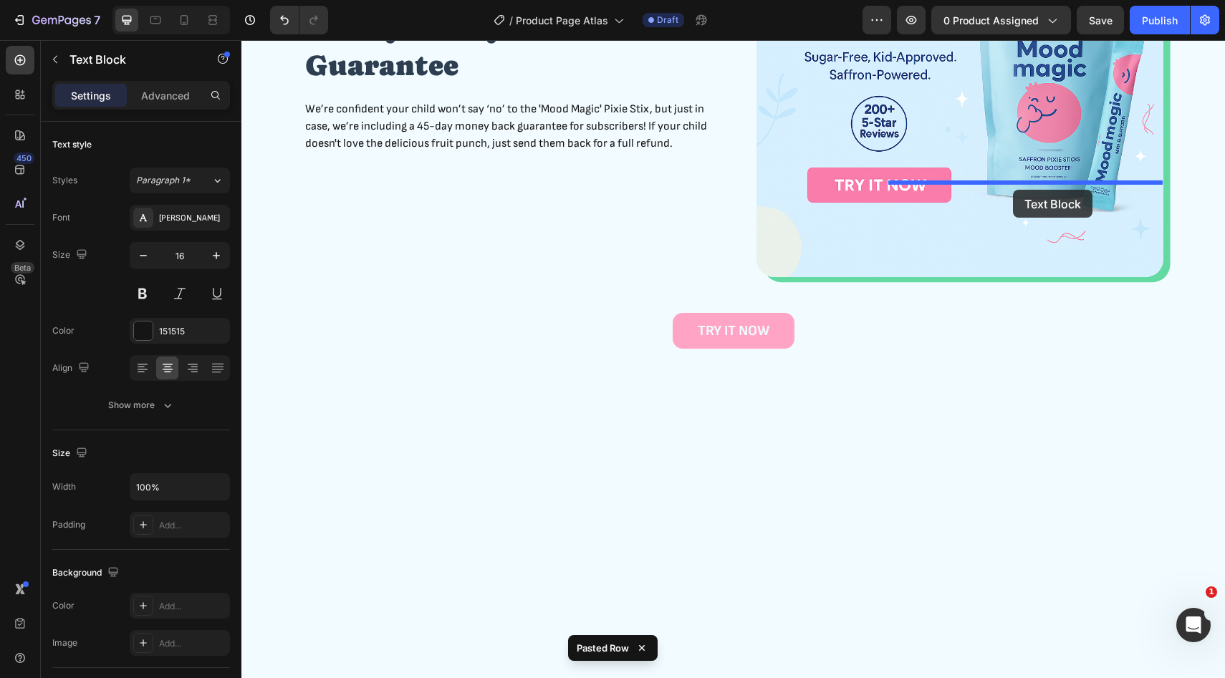
drag, startPoint x: 812, startPoint y: 214, endPoint x: 1013, endPoint y: 190, distance: 202.0
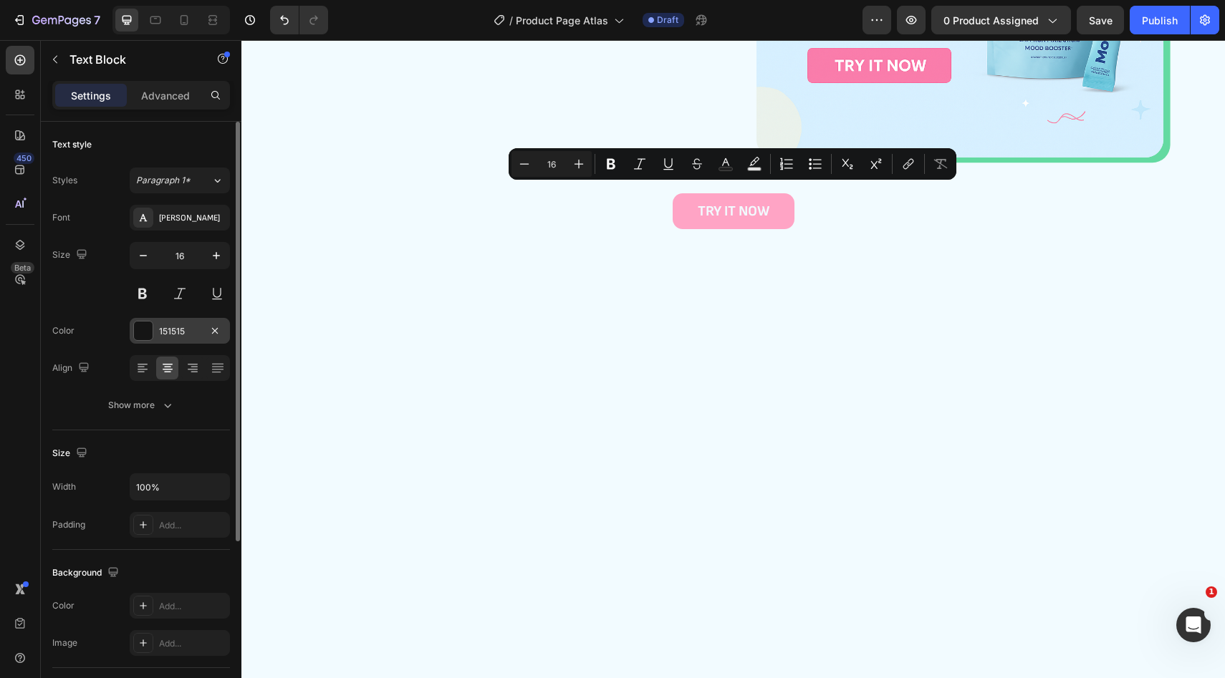
click at [170, 328] on div "151515" at bounding box center [180, 331] width 42 height 13
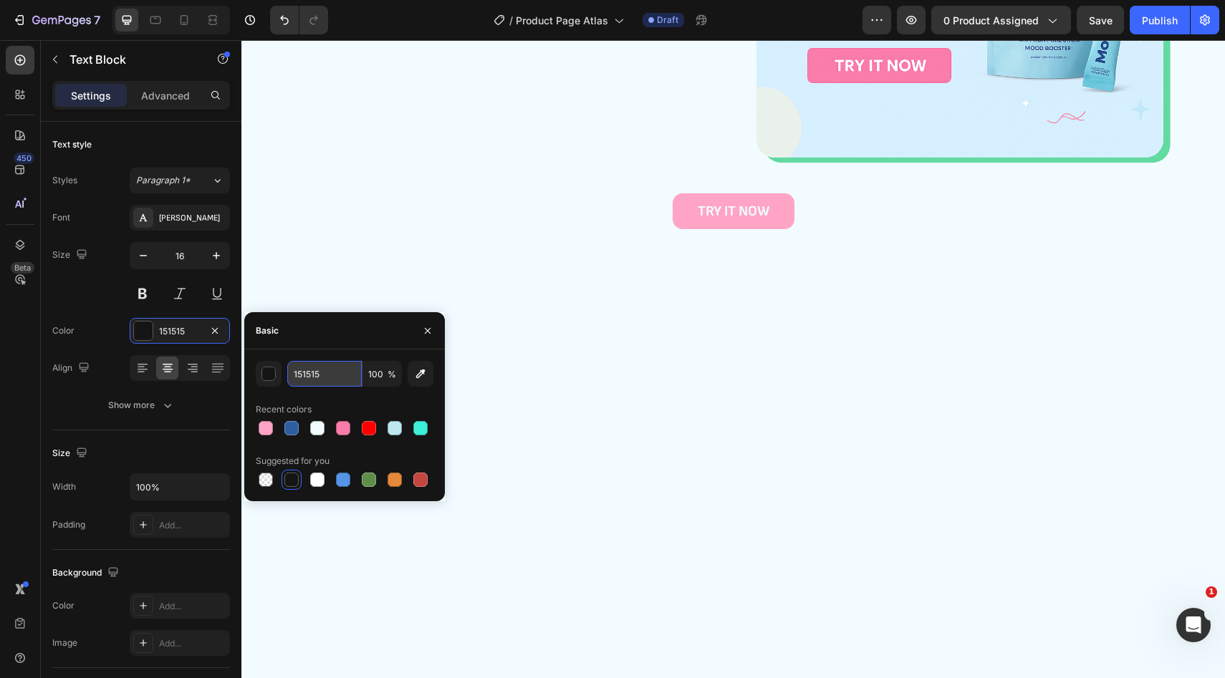
click at [305, 373] on input "151515" at bounding box center [324, 374] width 74 height 26
click at [306, 373] on input "151515" at bounding box center [324, 374] width 74 height 26
paste input "#ffd600"
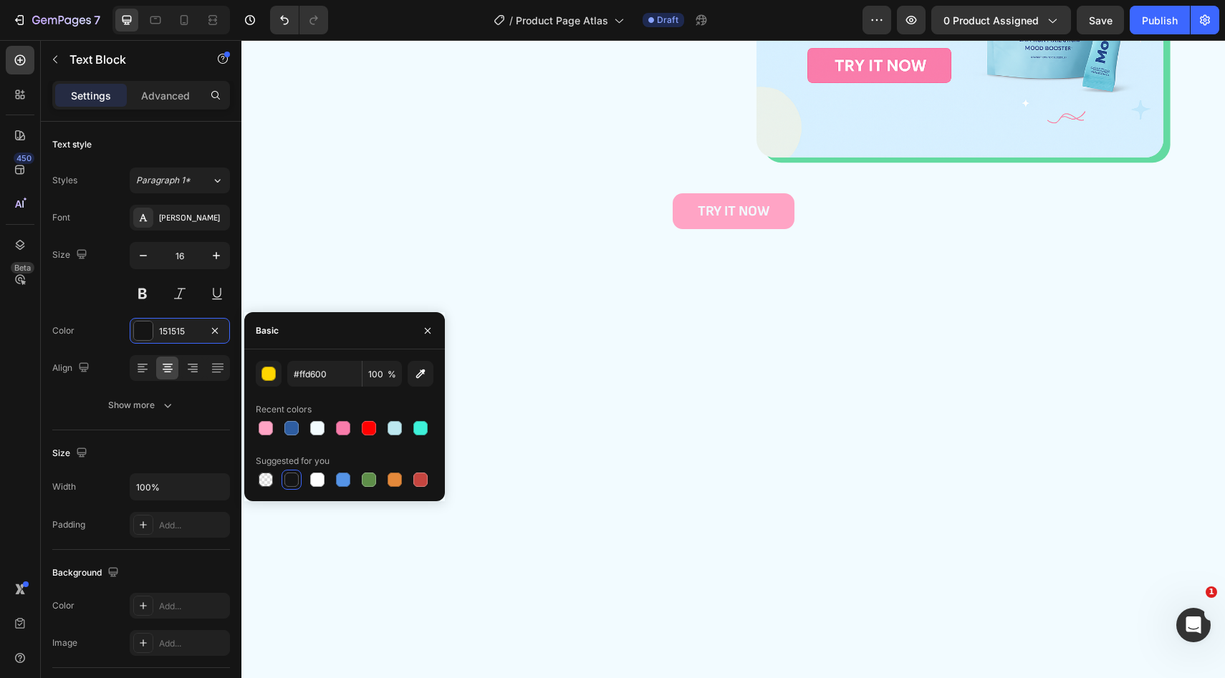
click at [337, 337] on div "Basic" at bounding box center [344, 330] width 201 height 37
type input "FFD600"
click at [430, 330] on icon "button" at bounding box center [427, 330] width 11 height 11
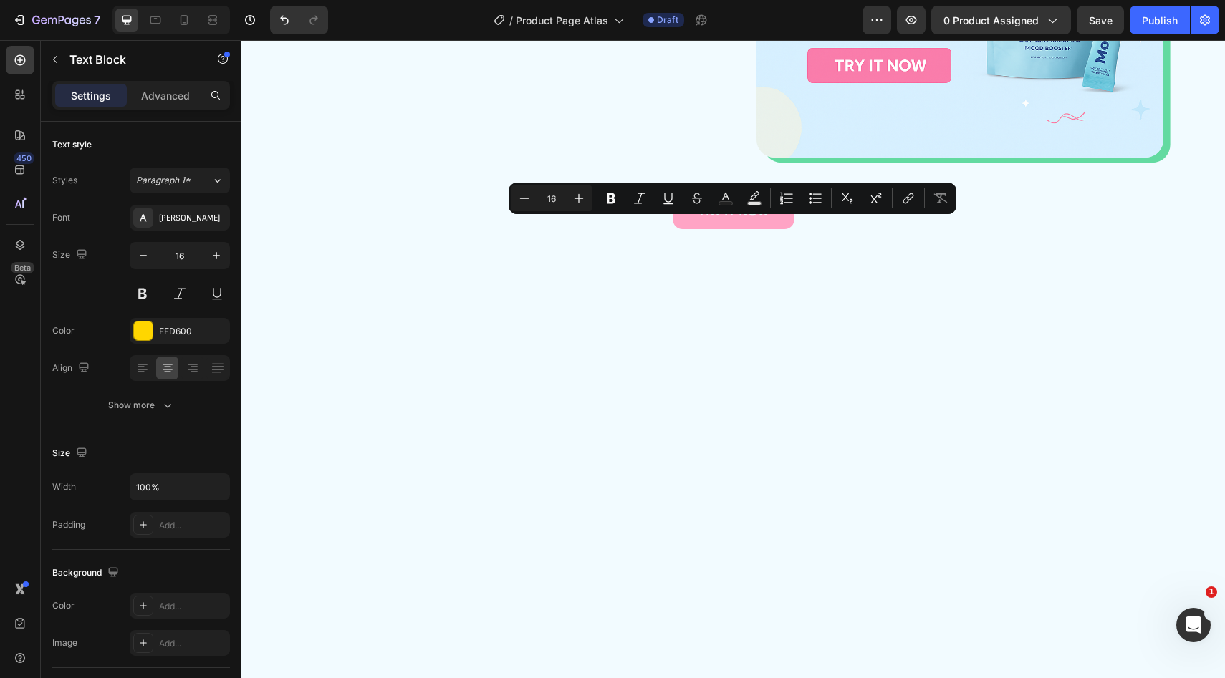
drag, startPoint x: 823, startPoint y: 229, endPoint x: 647, endPoint y: 231, distance: 176.2
click at [180, 332] on div "FFD600" at bounding box center [180, 331] width 42 height 13
drag, startPoint x: 817, startPoint y: 228, endPoint x: 659, endPoint y: 228, distance: 157.6
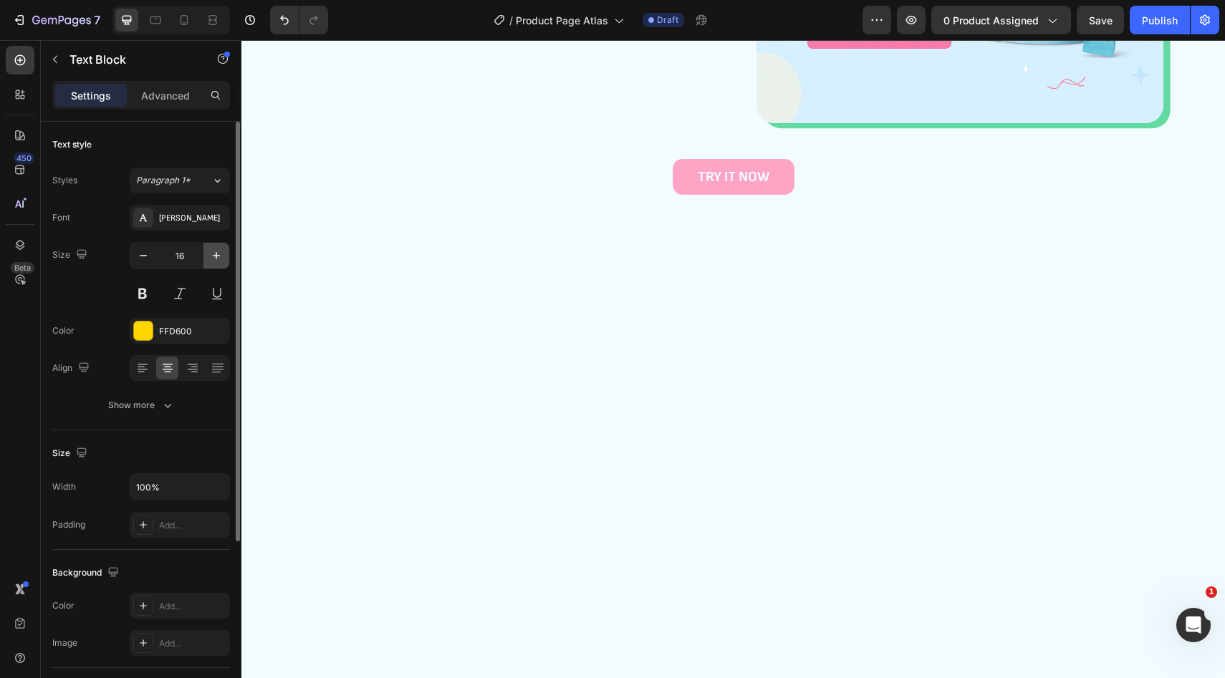
click at [216, 250] on icon "button" at bounding box center [216, 256] width 14 height 14
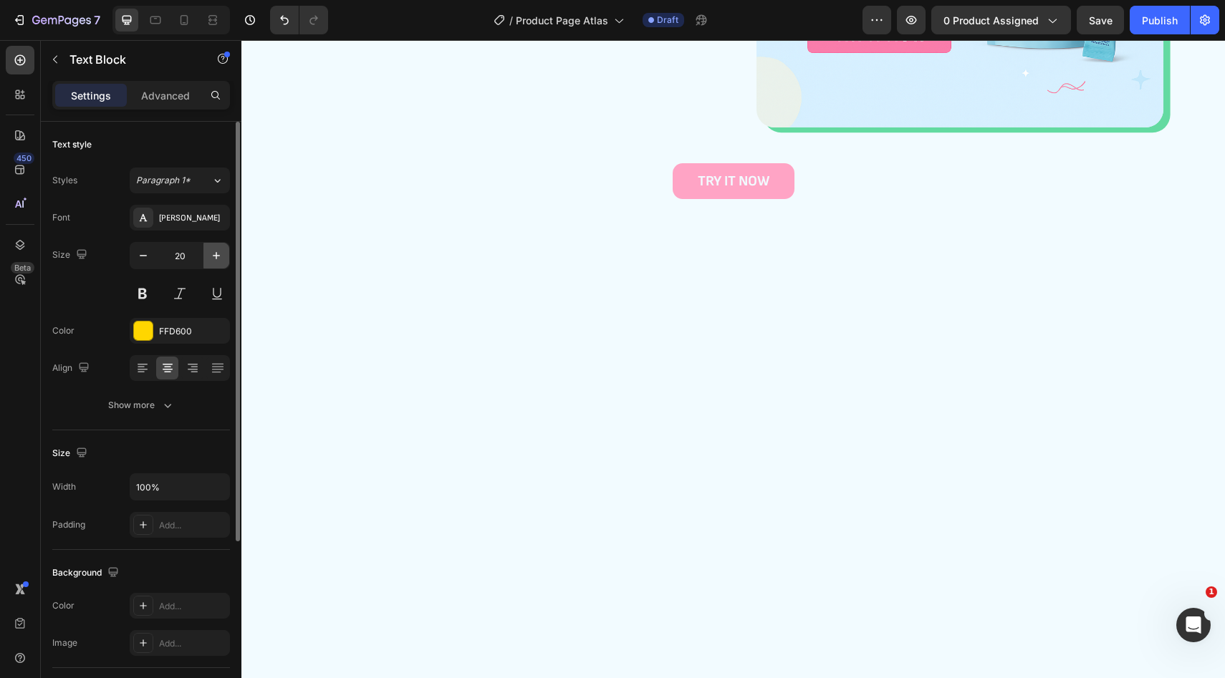
click at [216, 250] on icon "button" at bounding box center [216, 256] width 14 height 14
click at [146, 259] on icon "button" at bounding box center [143, 256] width 14 height 14
type input "20"
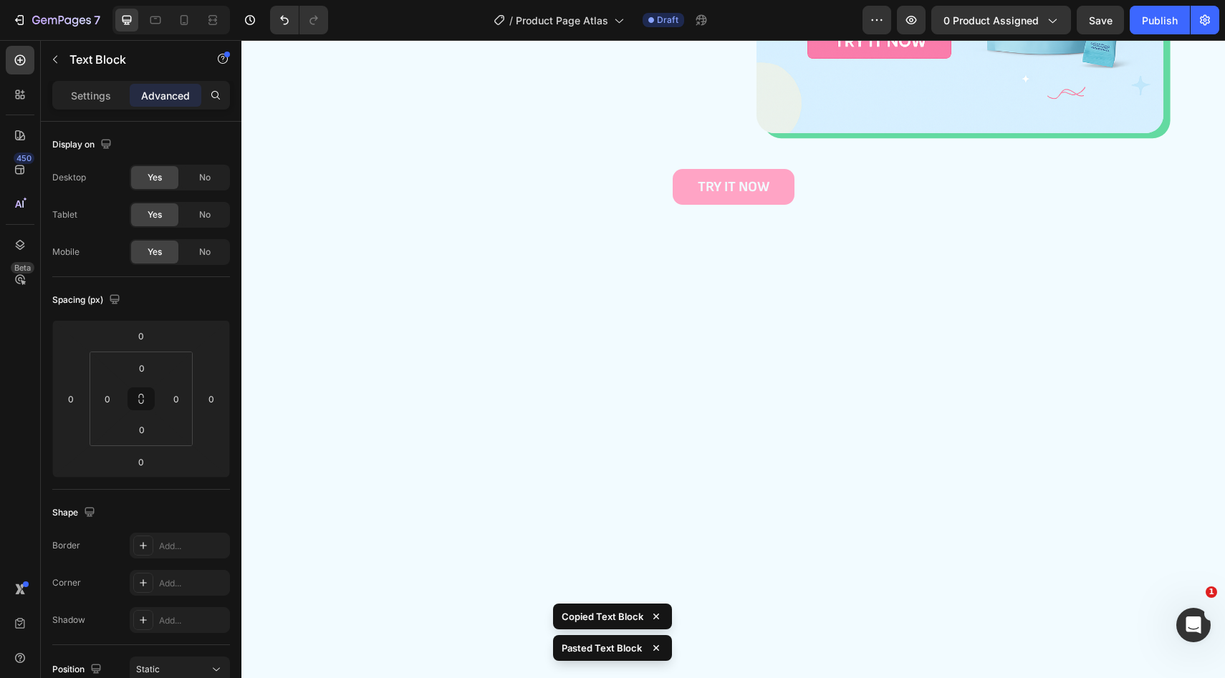
click at [112, 90] on div "Settings" at bounding box center [91, 95] width 72 height 23
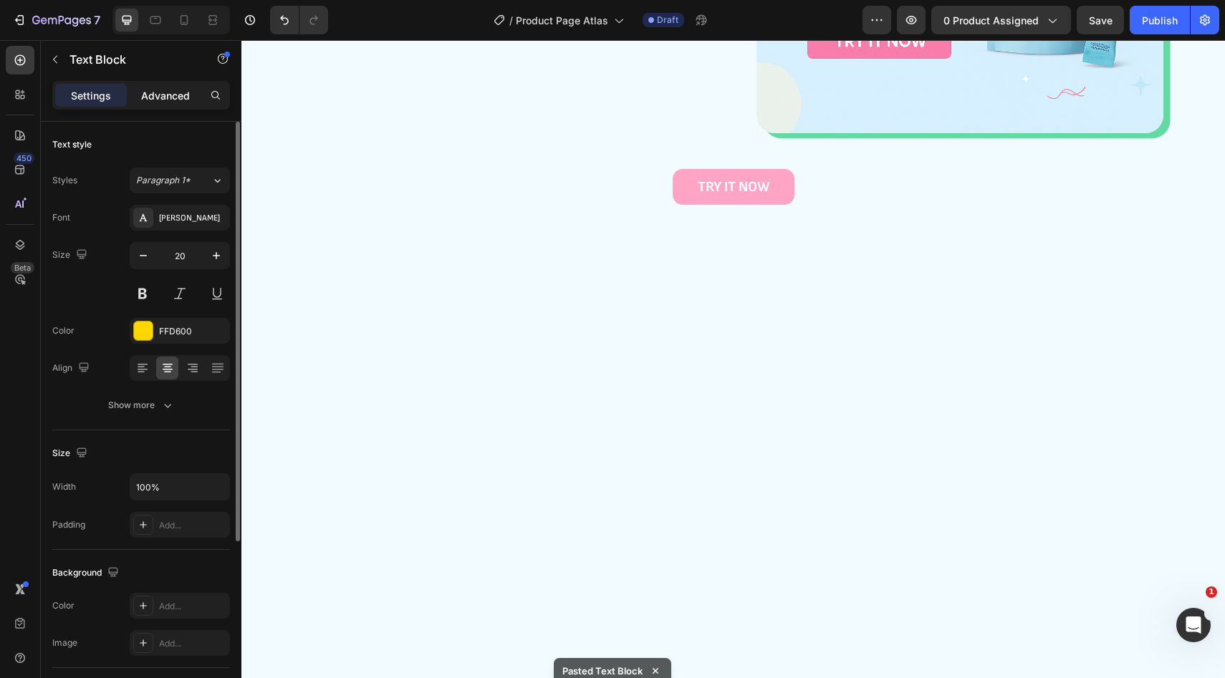
click at [165, 90] on p "Advanced" at bounding box center [165, 95] width 49 height 15
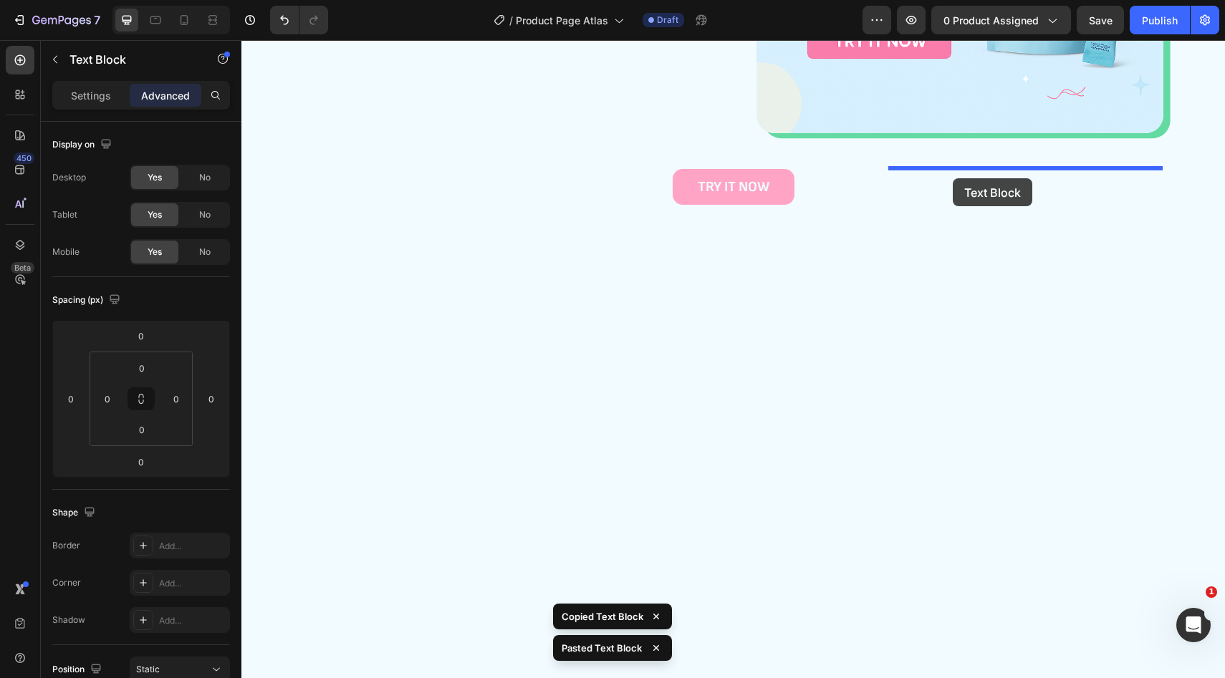
drag, startPoint x: 953, startPoint y: 200, endPoint x: 953, endPoint y: 178, distance: 21.5
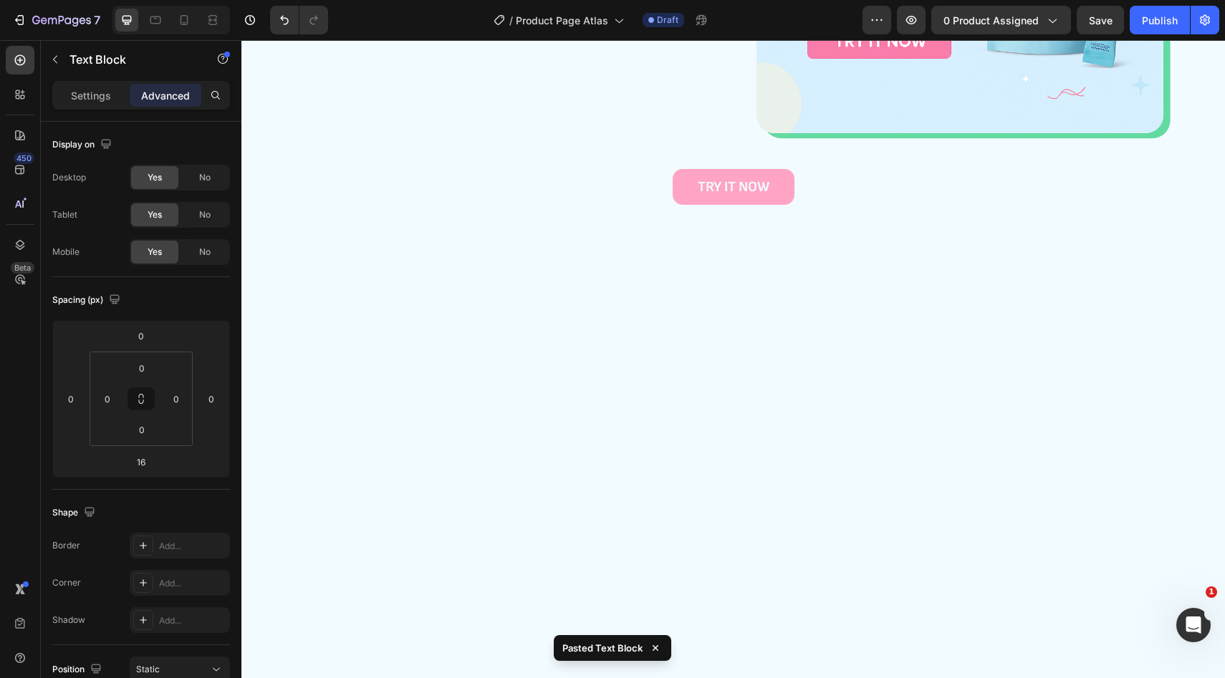
drag, startPoint x: 1026, startPoint y: 203, endPoint x: 1026, endPoint y: 188, distance: 15.8
type input "0"
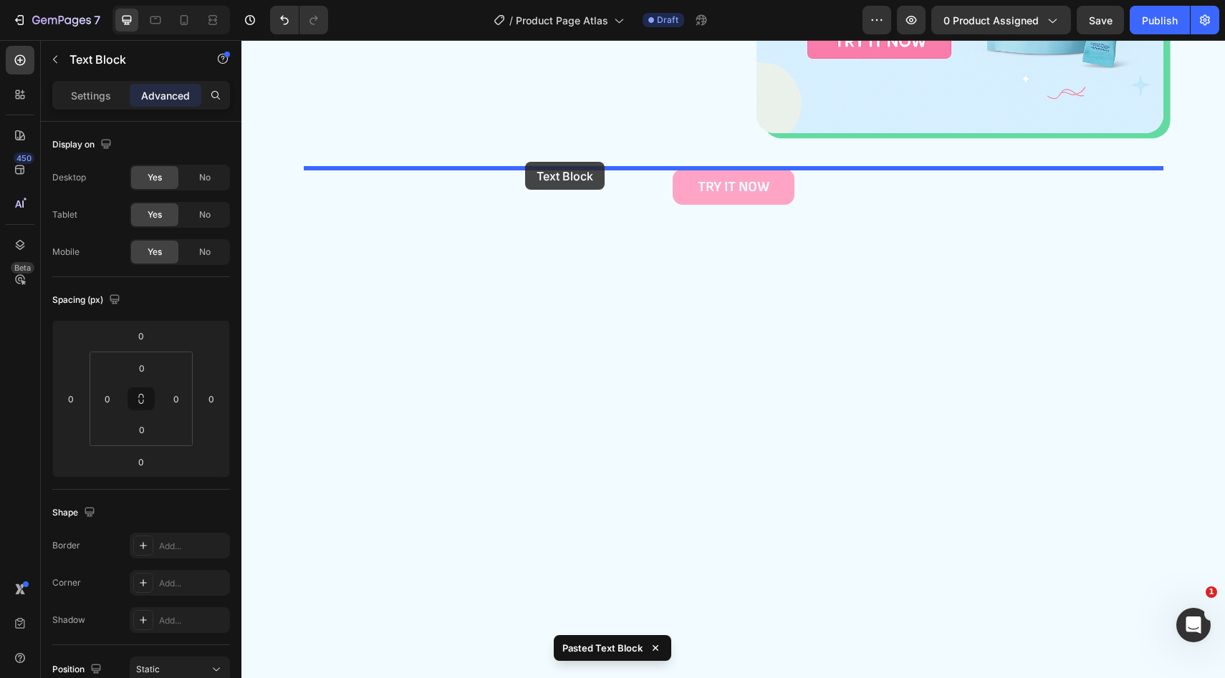
drag, startPoint x: 525, startPoint y: 203, endPoint x: 525, endPoint y: 165, distance: 38.7
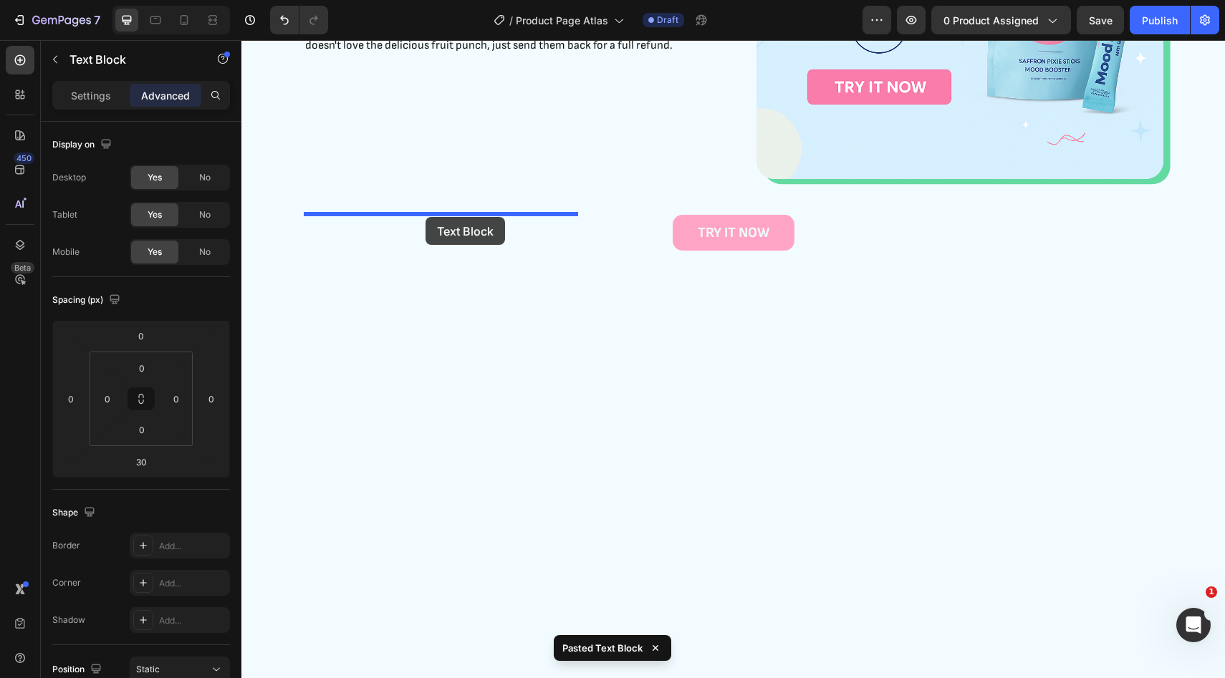
drag, startPoint x: 663, startPoint y: 175, endPoint x: 425, endPoint y: 217, distance: 241.4
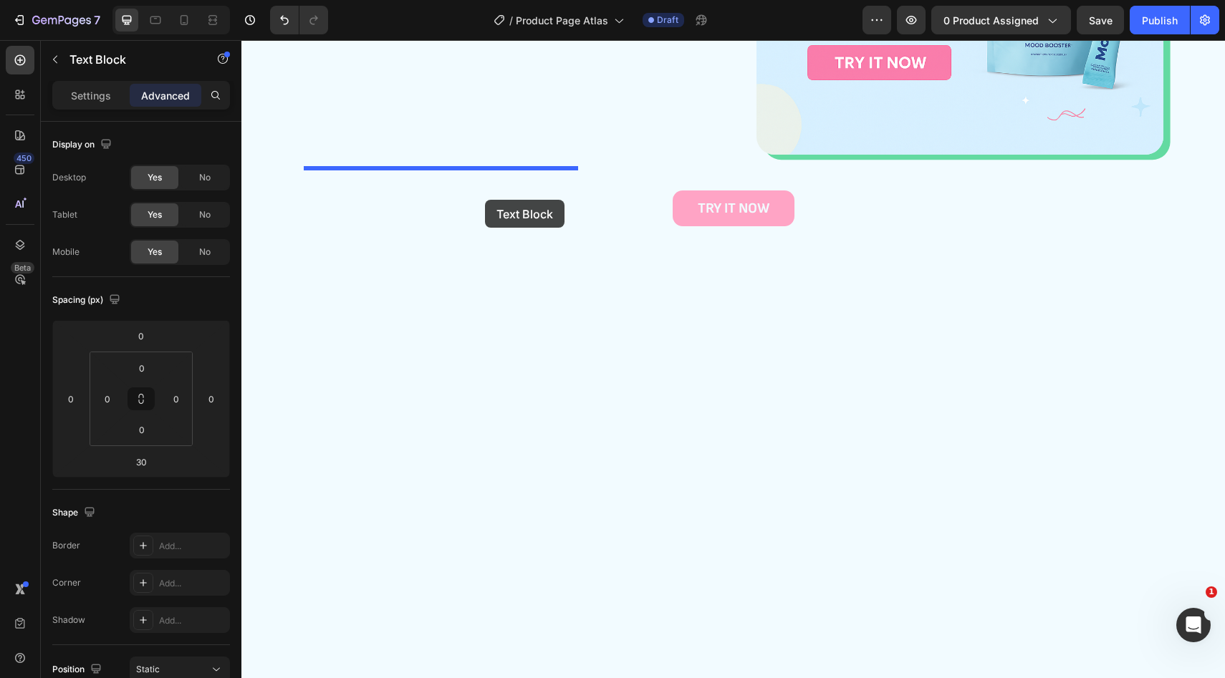
drag, startPoint x: 518, startPoint y: 176, endPoint x: 485, endPoint y: 200, distance: 40.5
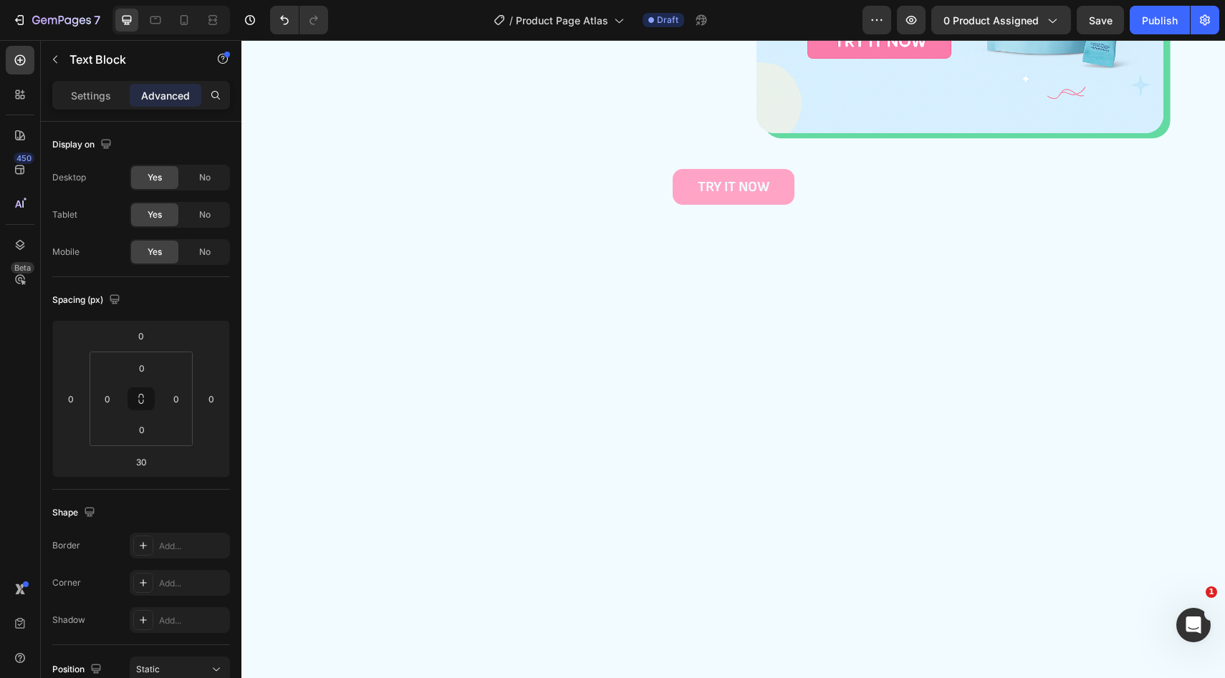
drag, startPoint x: 444, startPoint y: 211, endPoint x: 444, endPoint y: 186, distance: 24.4
type input "0"
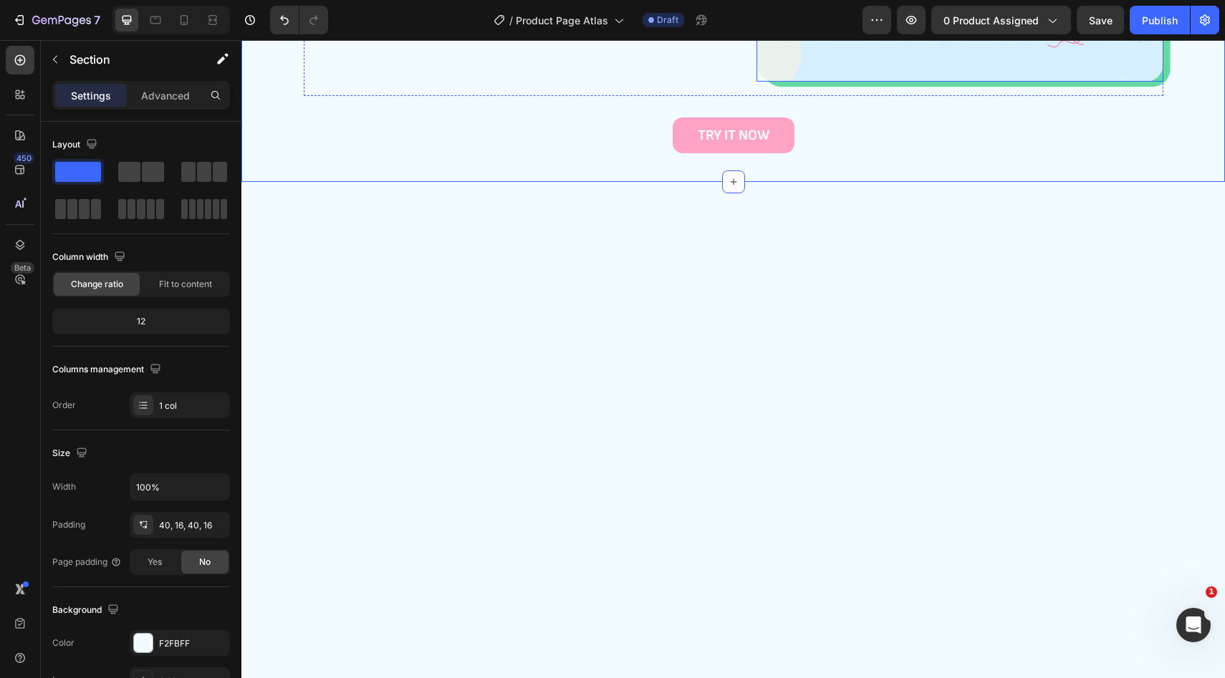
scroll to position [2144, 0]
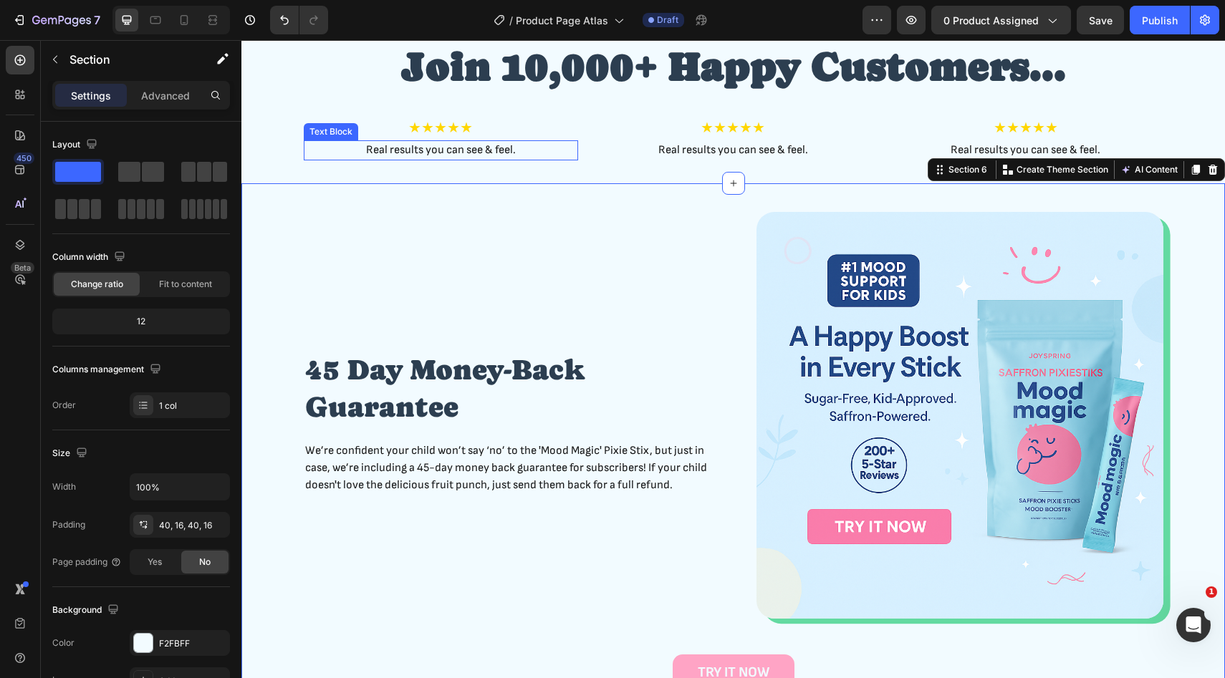
click at [455, 149] on p "Real results you can see & feel." at bounding box center [440, 150] width 271 height 17
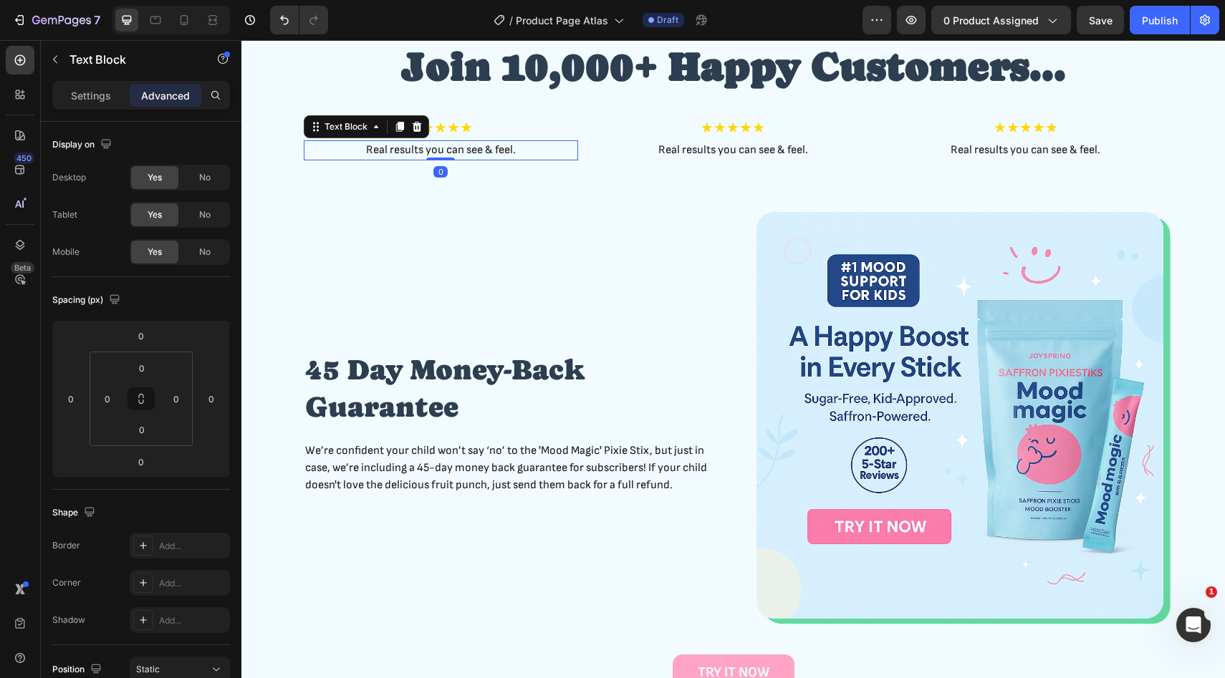
click at [455, 149] on p "Real results you can see & feel." at bounding box center [440, 150] width 271 height 17
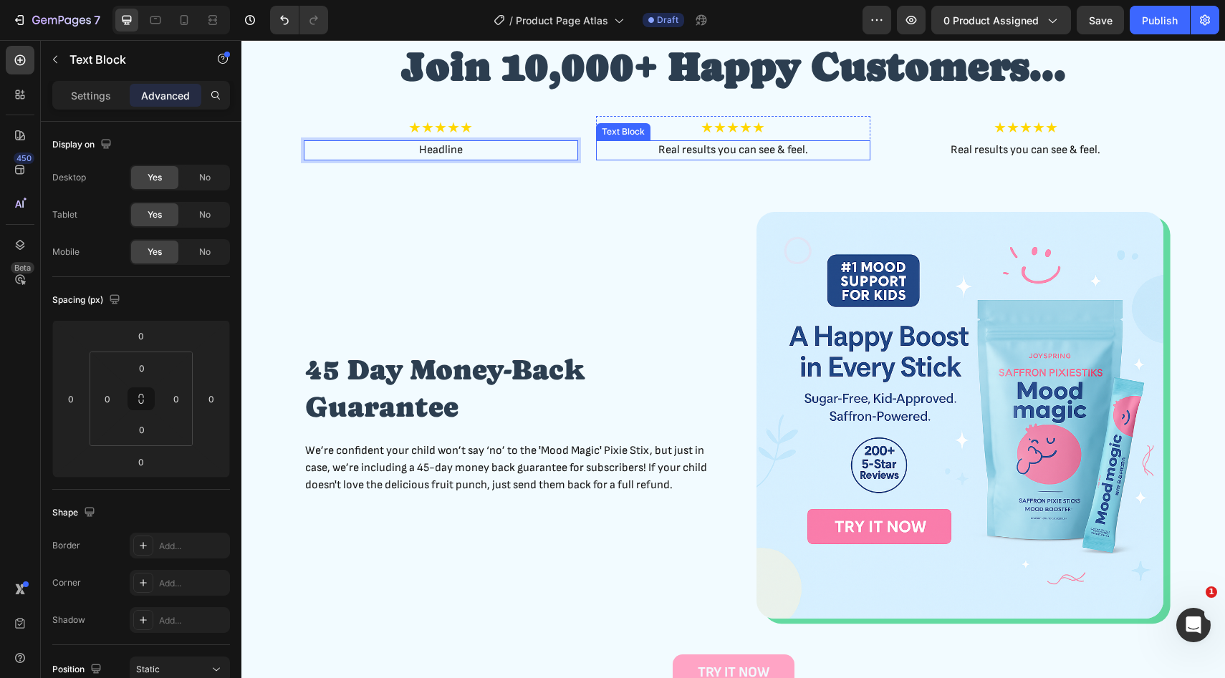
click at [679, 150] on p "Real results you can see & feel." at bounding box center [732, 150] width 271 height 17
click at [491, 156] on p "Headline" at bounding box center [440, 150] width 271 height 17
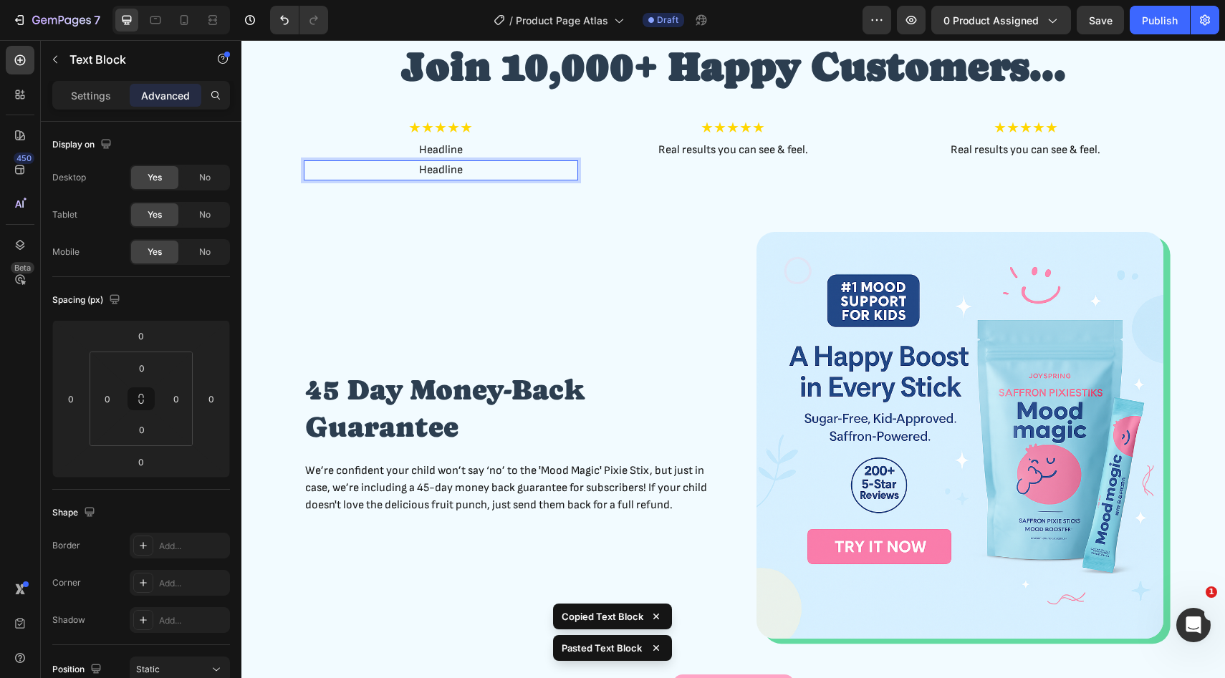
click at [449, 170] on p "Headline" at bounding box center [440, 170] width 271 height 17
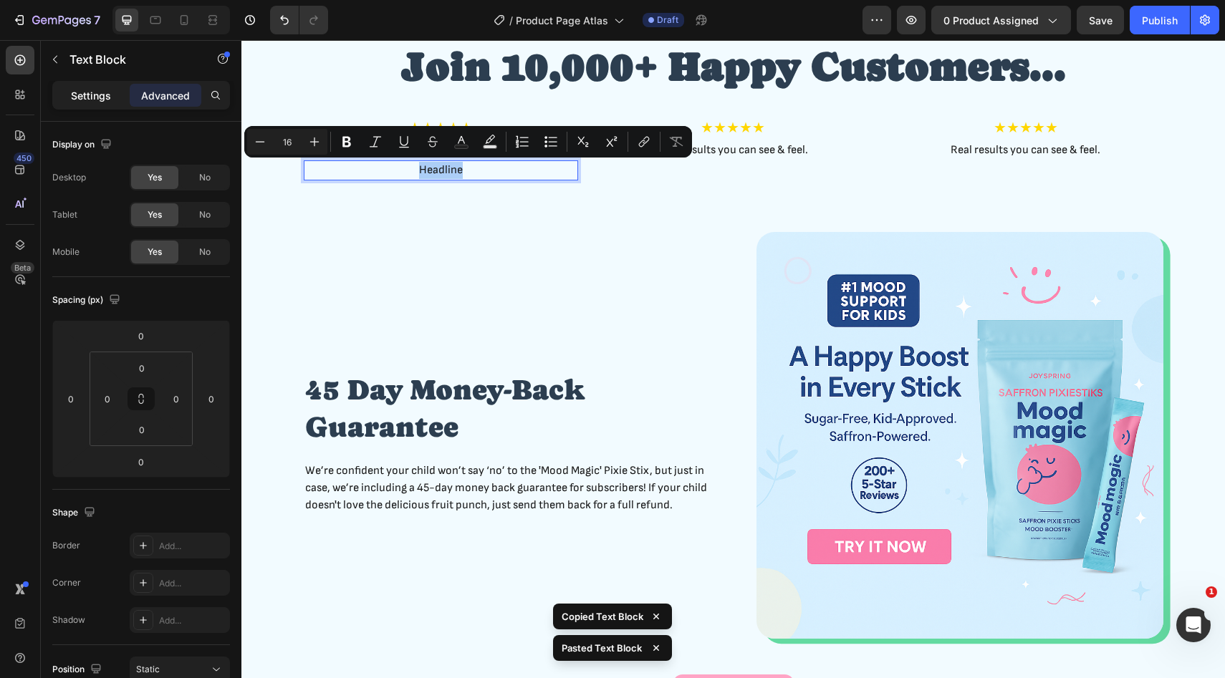
click at [107, 95] on p "Settings" at bounding box center [91, 95] width 40 height 15
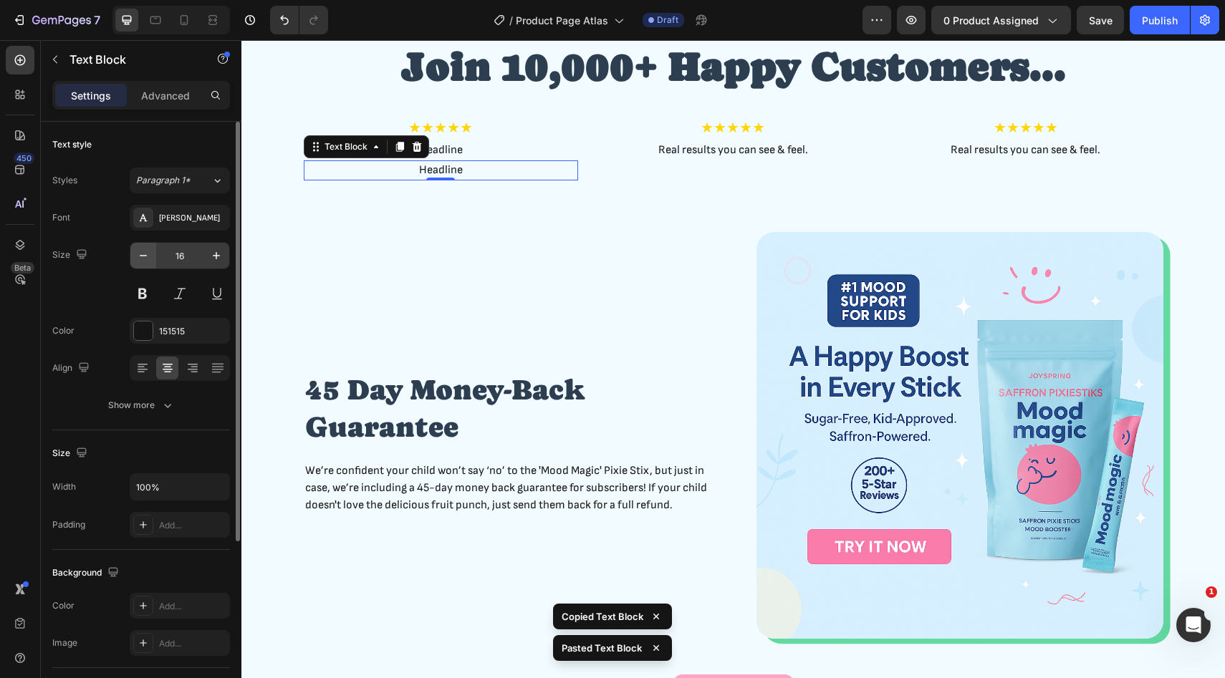
click at [148, 247] on button "button" at bounding box center [143, 256] width 26 height 26
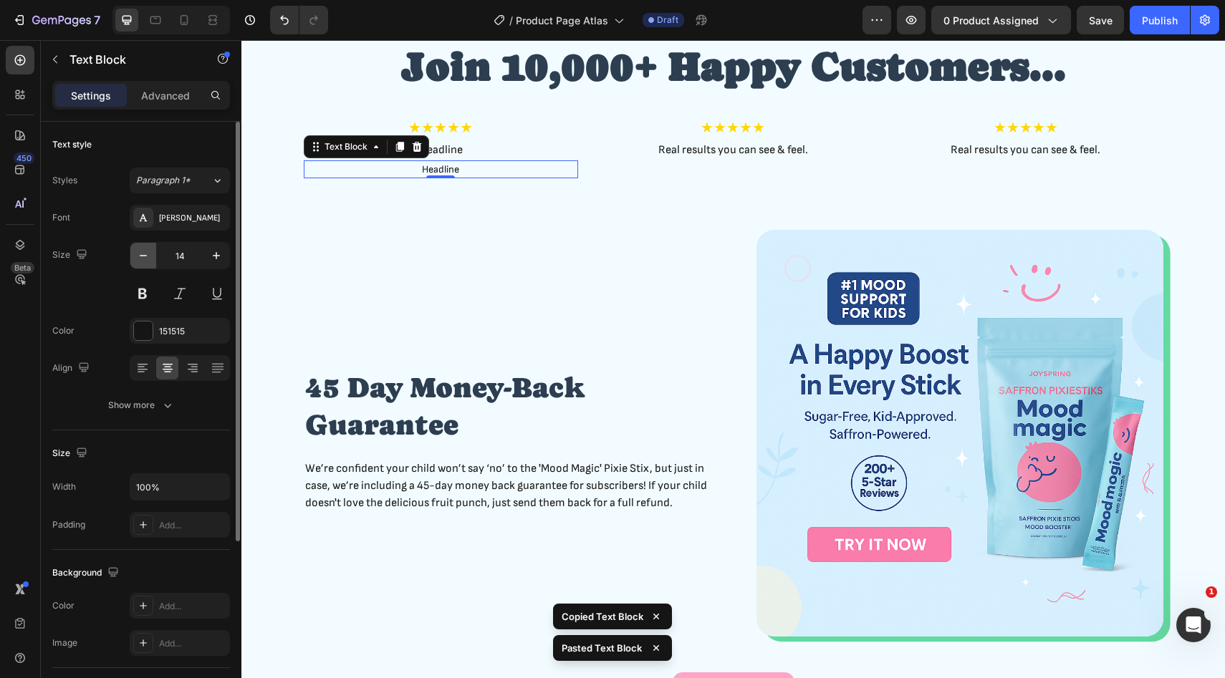
click at [148, 247] on button "button" at bounding box center [143, 256] width 26 height 26
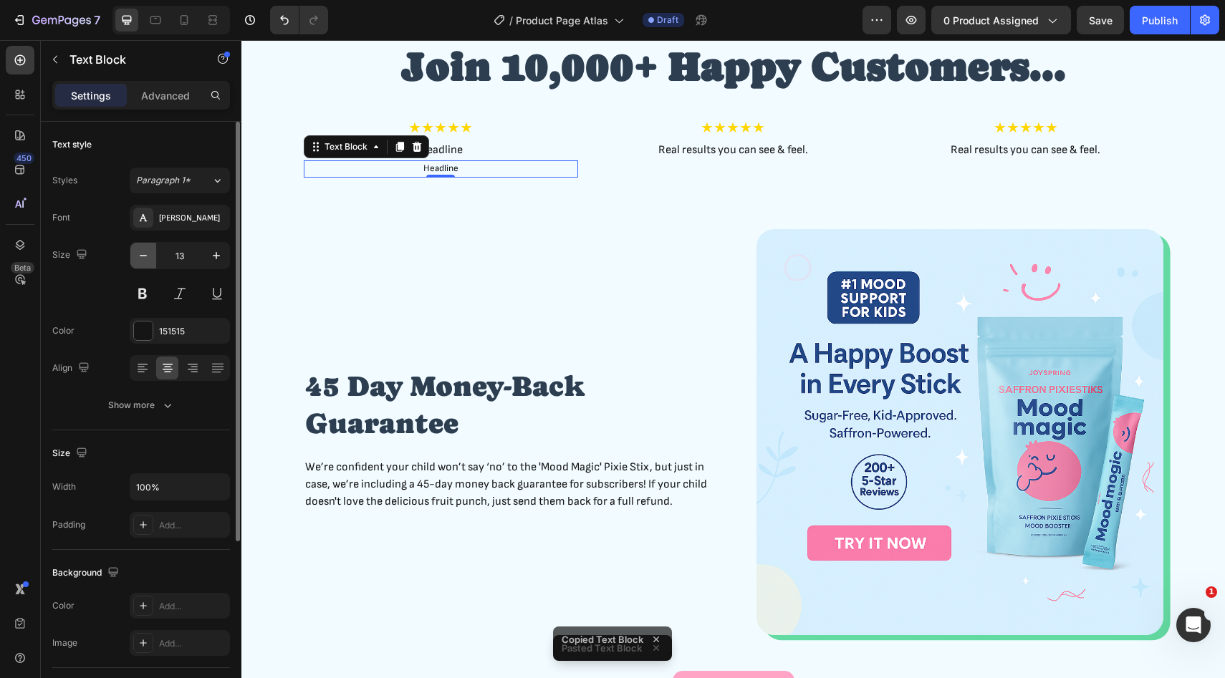
click at [148, 247] on button "button" at bounding box center [143, 256] width 26 height 26
type input "12"
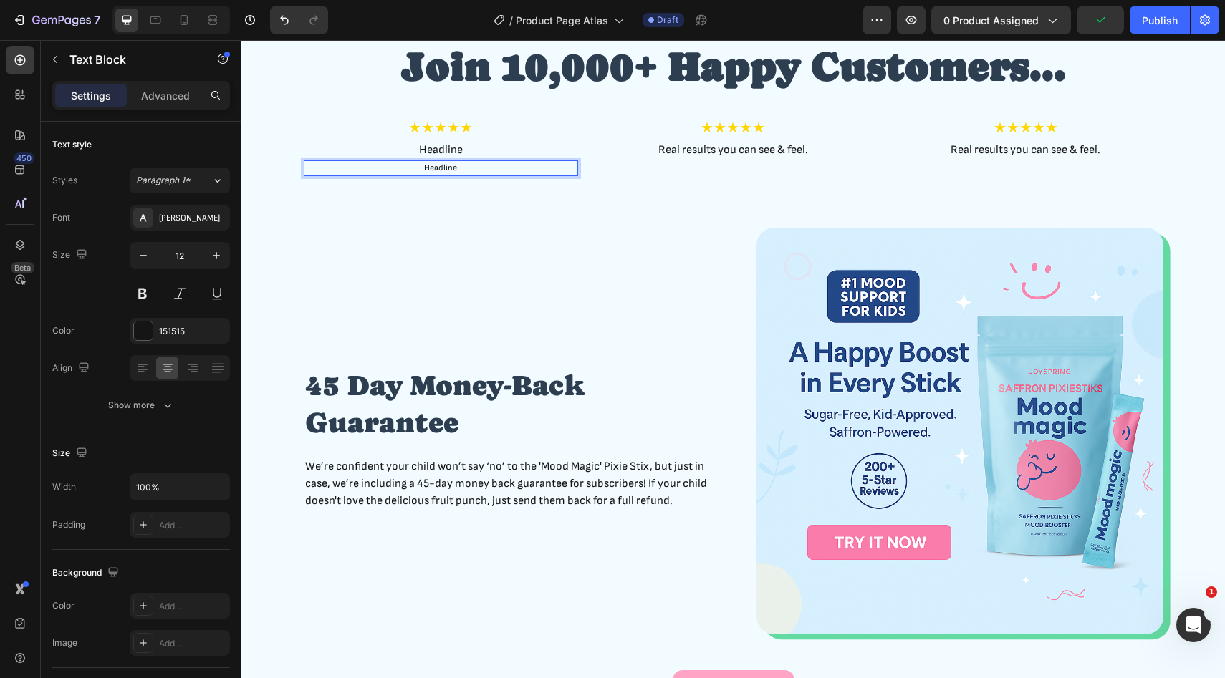
click at [482, 170] on p "Headline" at bounding box center [440, 168] width 271 height 13
click at [443, 168] on p "Headline" at bounding box center [440, 168] width 271 height 13
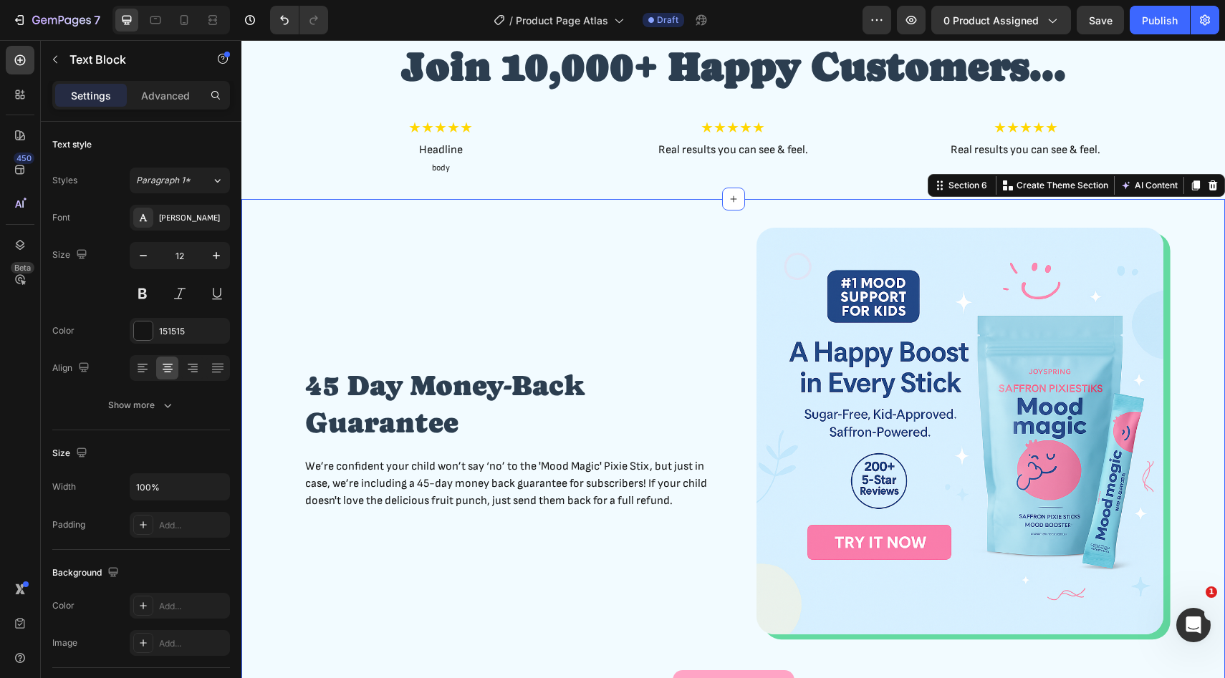
click at [515, 203] on div "45 Day Money-Back Guarantee Heading We’re confident your child won’t say ‘no’ t…" at bounding box center [732, 467] width 983 height 536
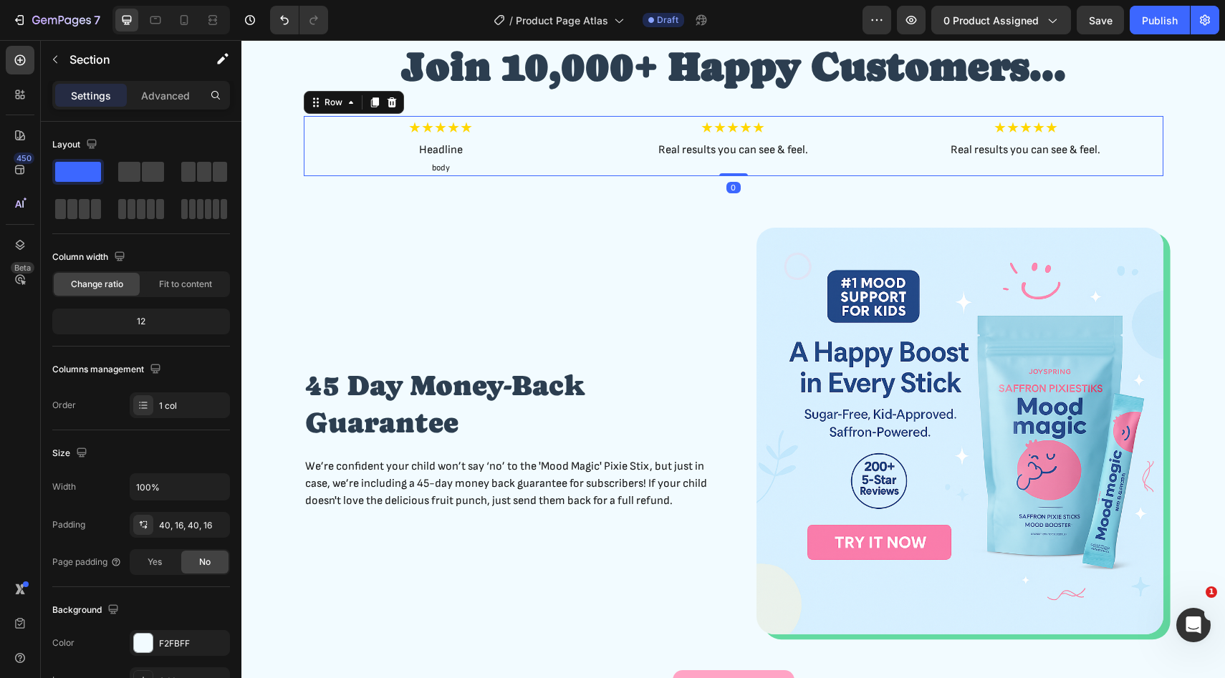
click at [578, 140] on div "★★★★★ Text Block Headline Text Block body Text Block Row ★★★★★ Text Block Real …" at bounding box center [733, 146] width 859 height 60
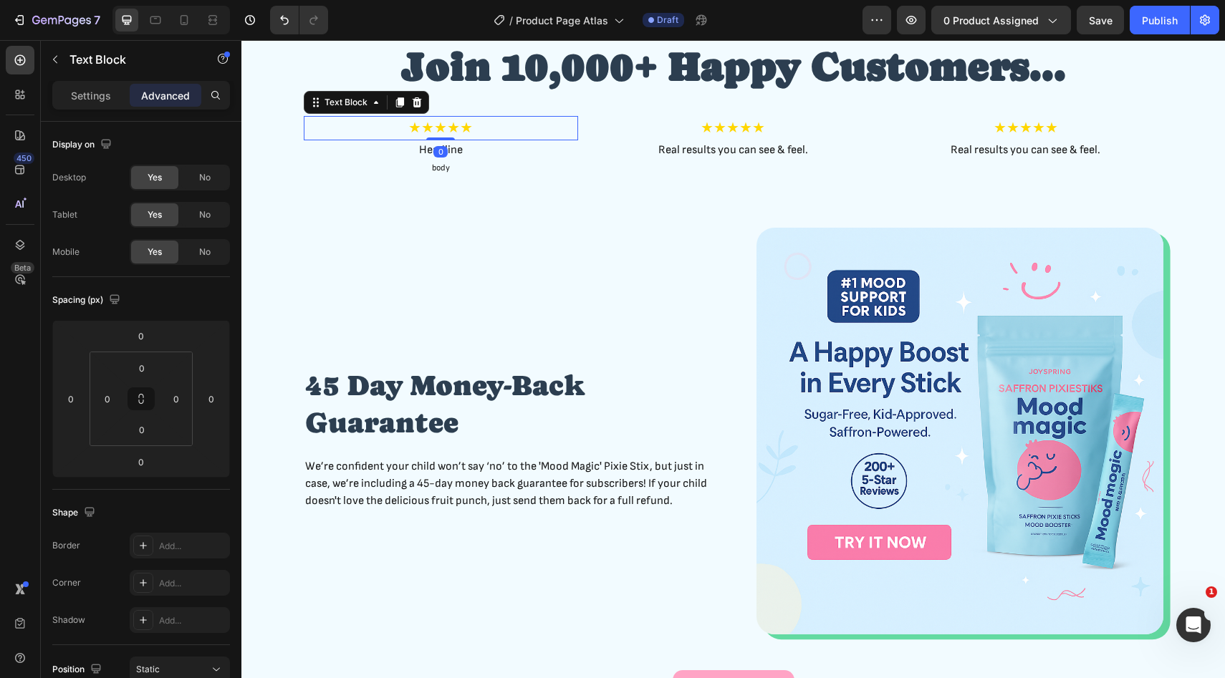
click at [572, 138] on p "★★★★★" at bounding box center [440, 127] width 271 height 21
click at [352, 103] on div "Text Block" at bounding box center [346, 102] width 49 height 13
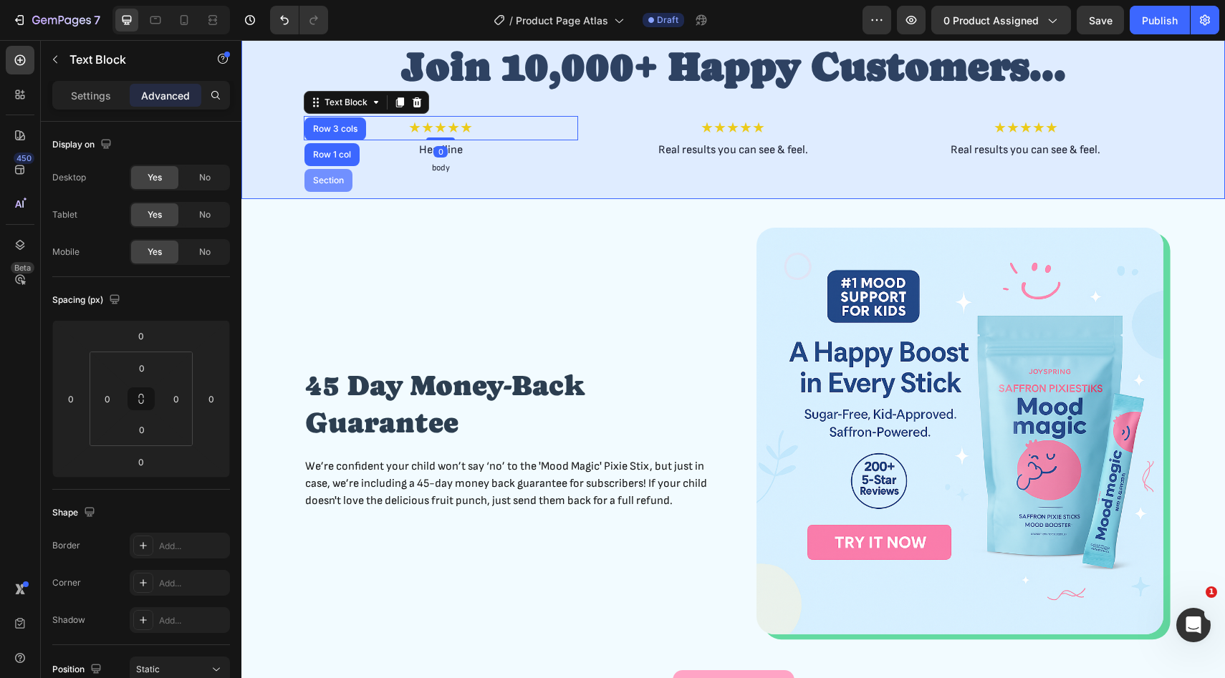
click at [329, 183] on div "Section" at bounding box center [328, 180] width 37 height 9
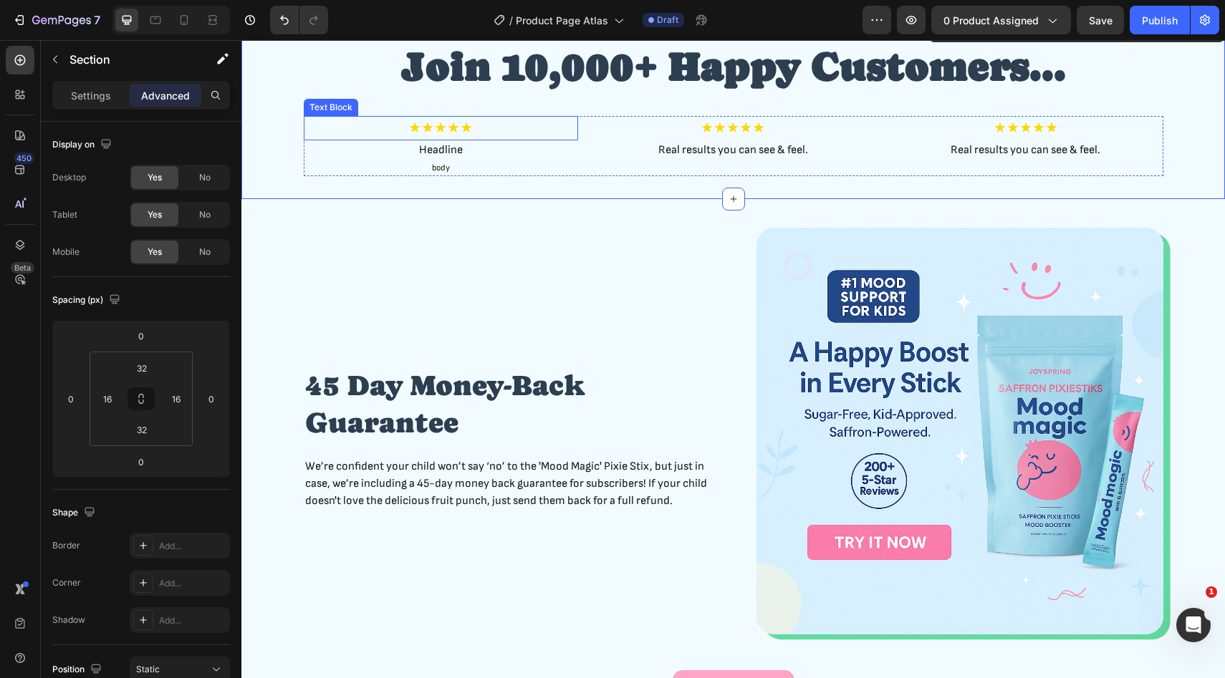
click at [521, 130] on p "★★★★★" at bounding box center [440, 127] width 271 height 21
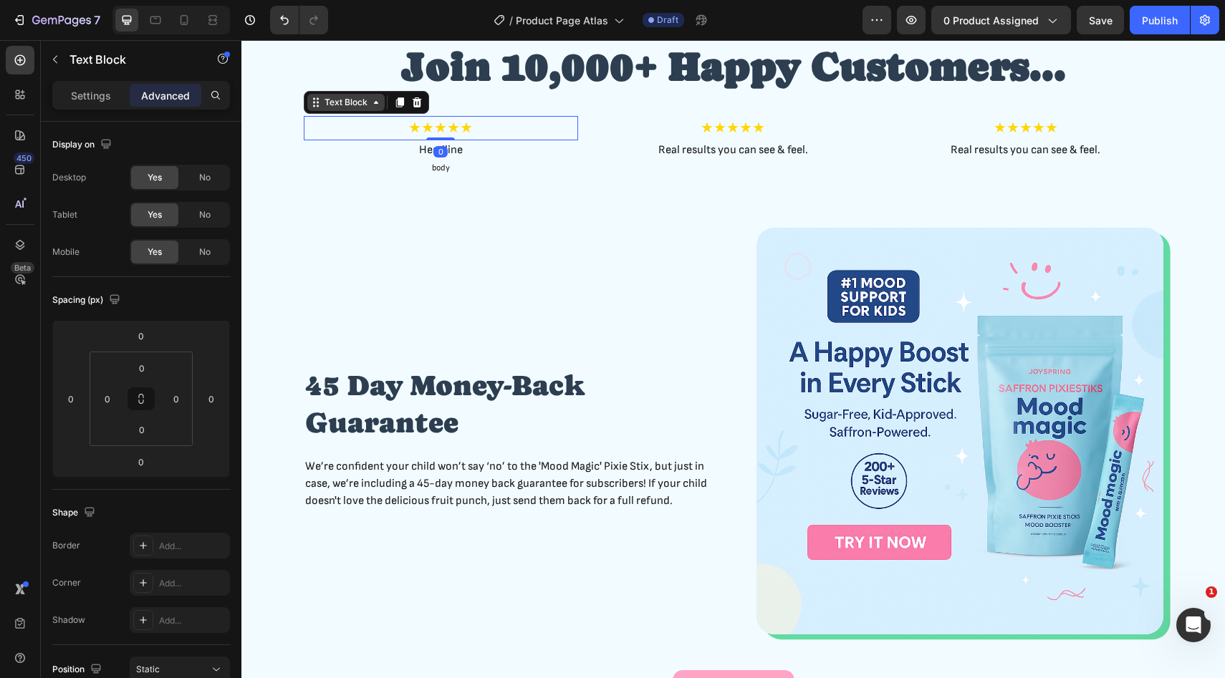
click at [372, 104] on icon at bounding box center [375, 102] width 11 height 11
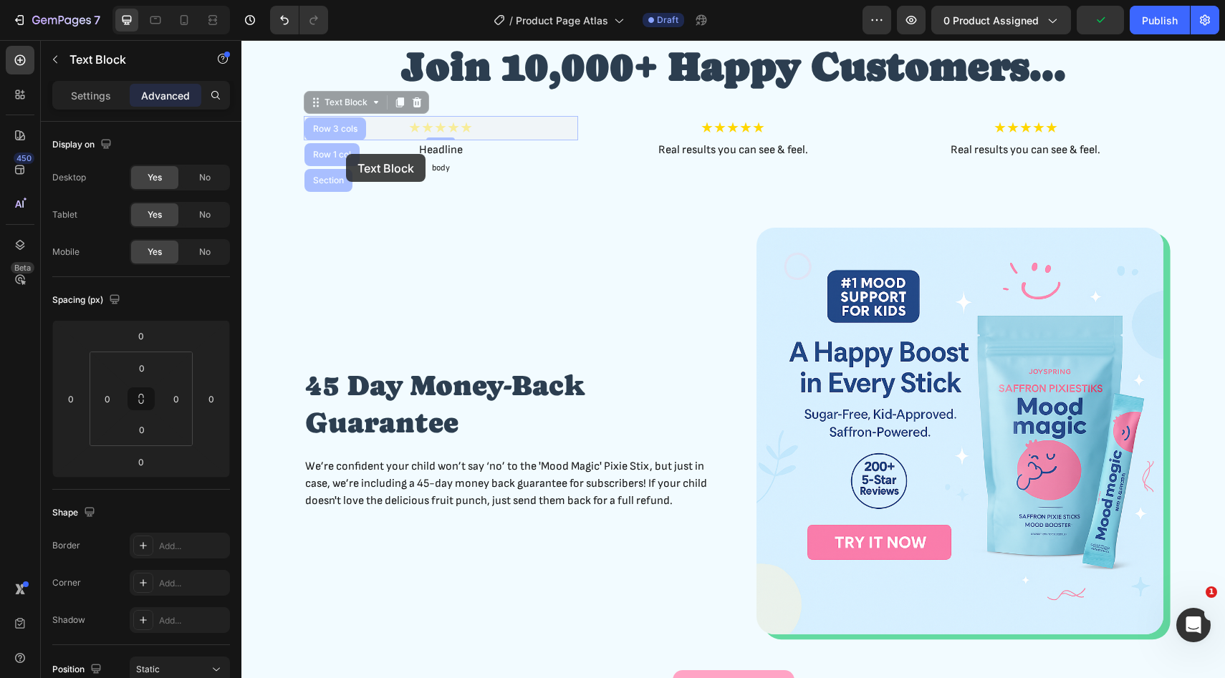
click at [346, 154] on div "★★★★★ Text Block Row 3 cols Row 1 col Section 0 ★★★★★ Text Block Row 3 cols Row…" at bounding box center [441, 146] width 274 height 60
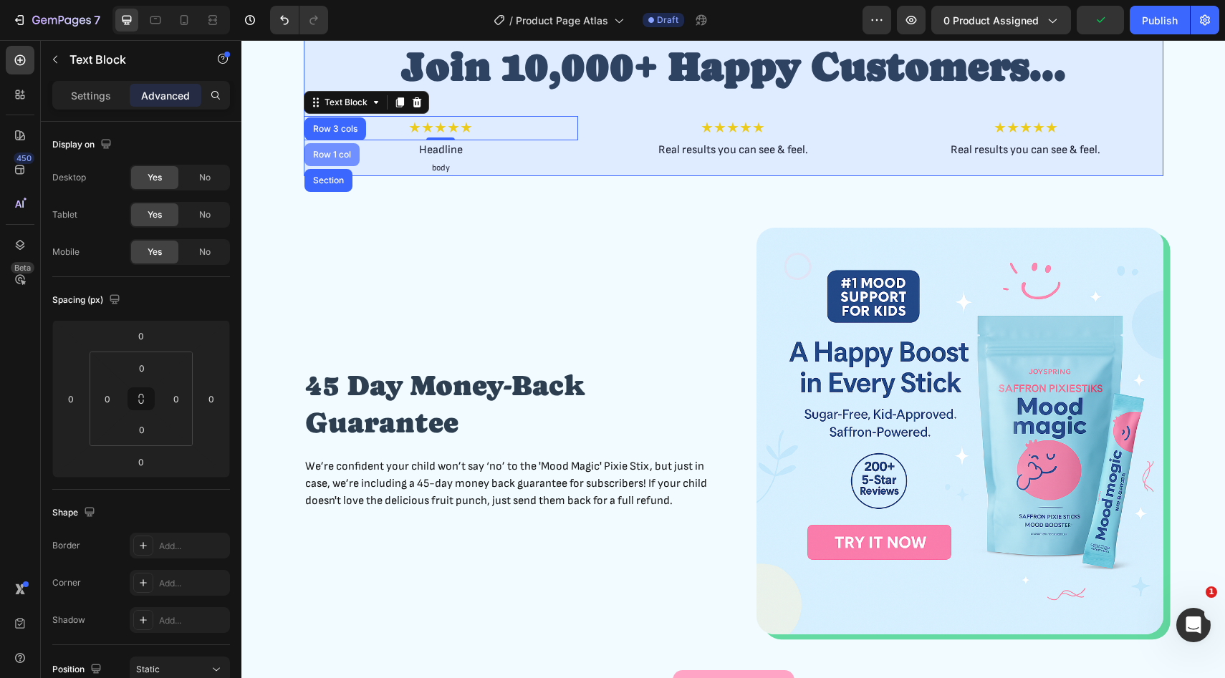
click at [338, 158] on div "Row 1 col" at bounding box center [332, 154] width 44 height 9
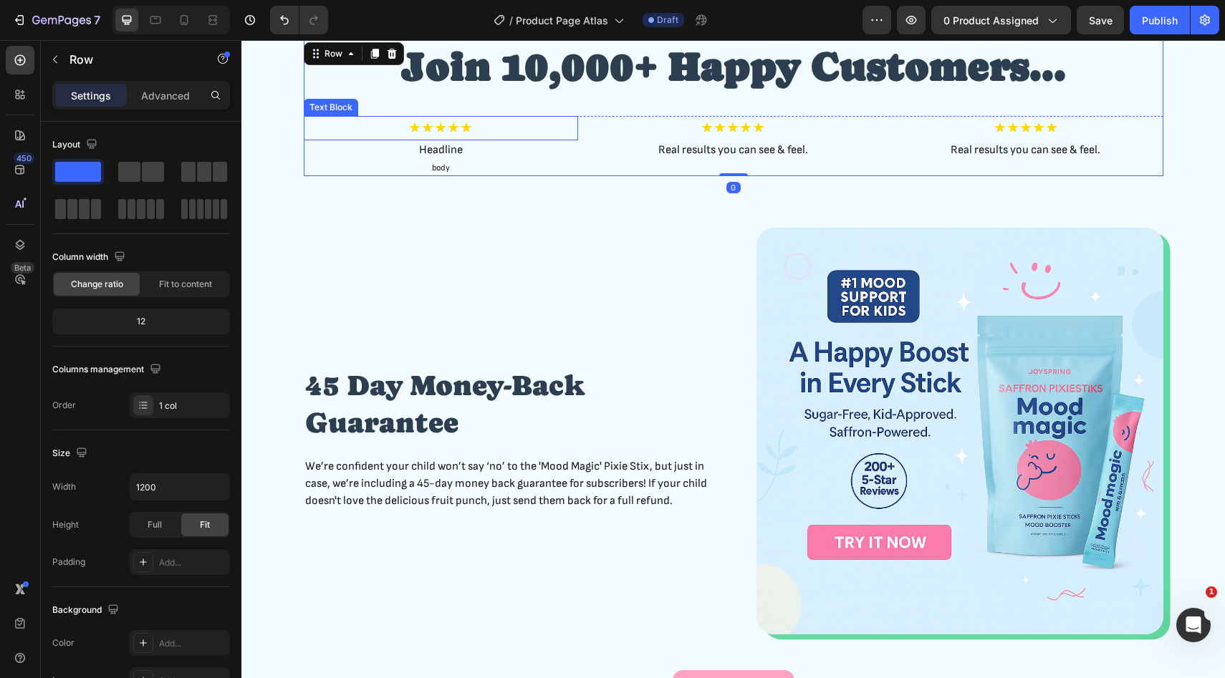
click at [502, 134] on p "★★★★★" at bounding box center [440, 127] width 271 height 21
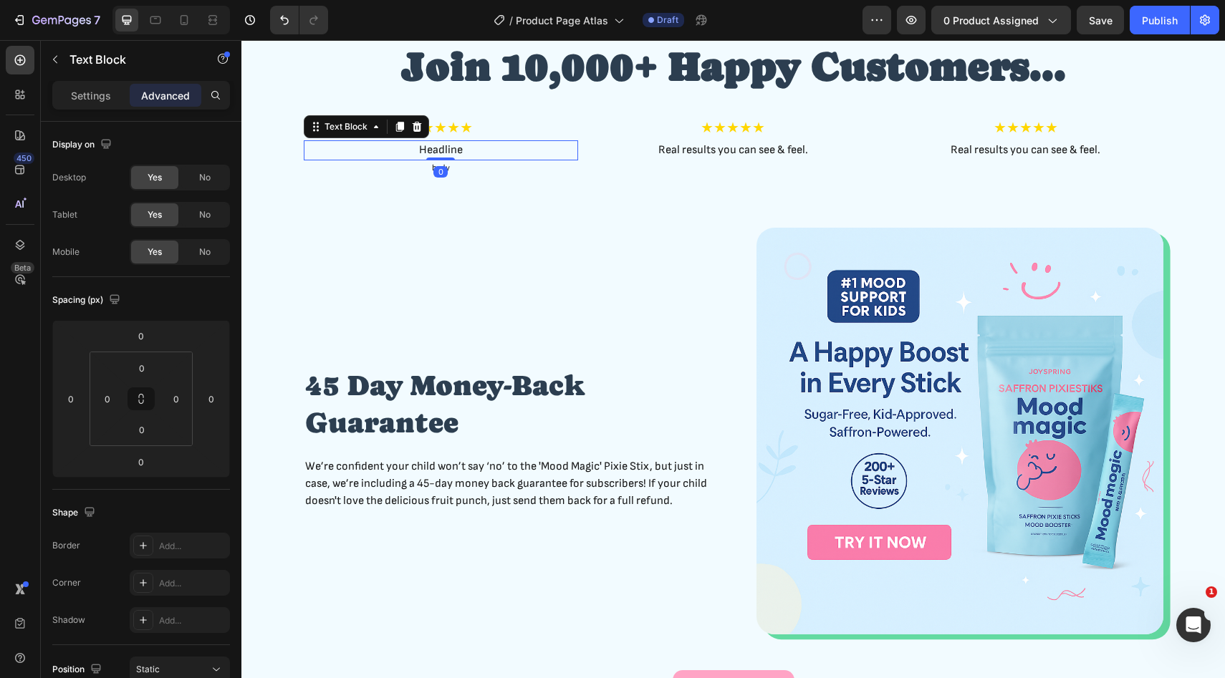
click at [541, 148] on p "Headline" at bounding box center [440, 150] width 271 height 17
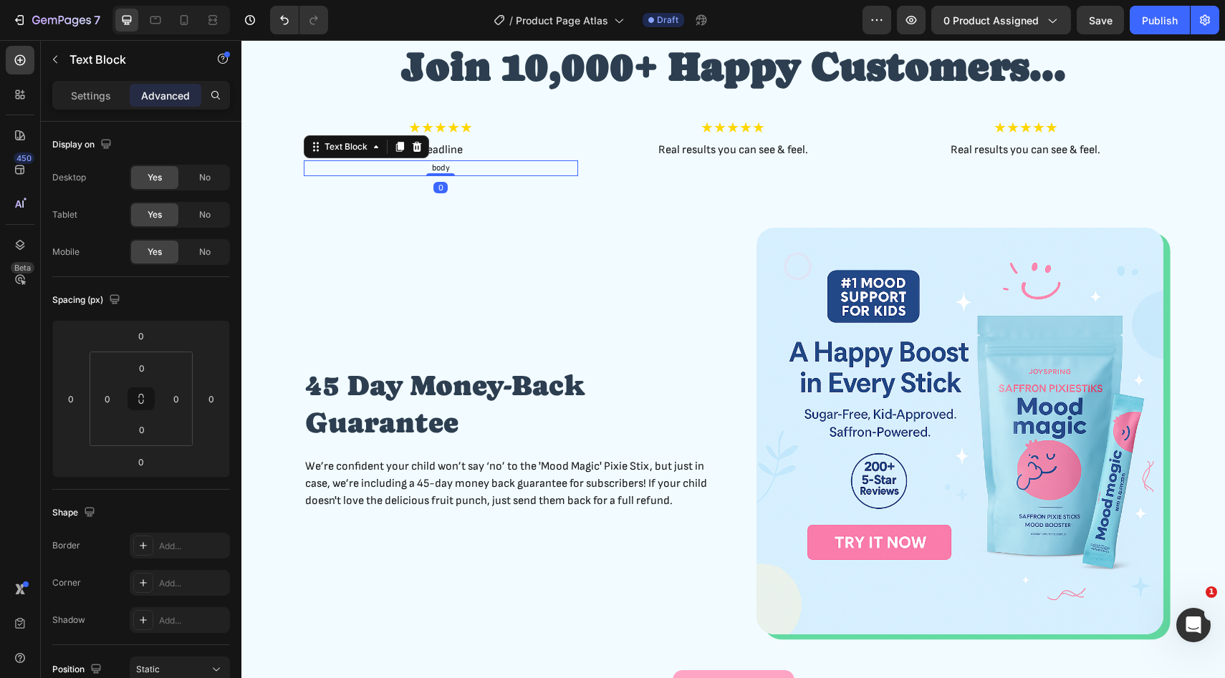
click at [531, 170] on p "body" at bounding box center [440, 168] width 271 height 13
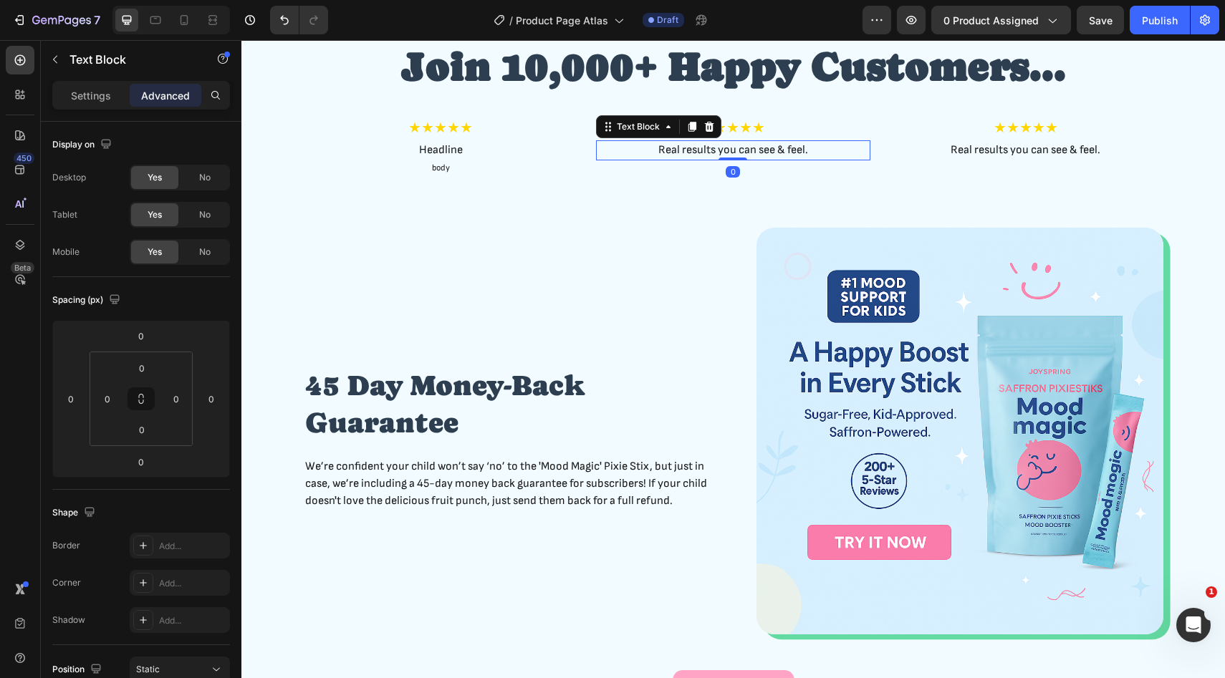
click at [680, 154] on p "Real results you can see & feel." at bounding box center [732, 150] width 271 height 17
click at [463, 167] on p "body" at bounding box center [440, 168] width 271 height 13
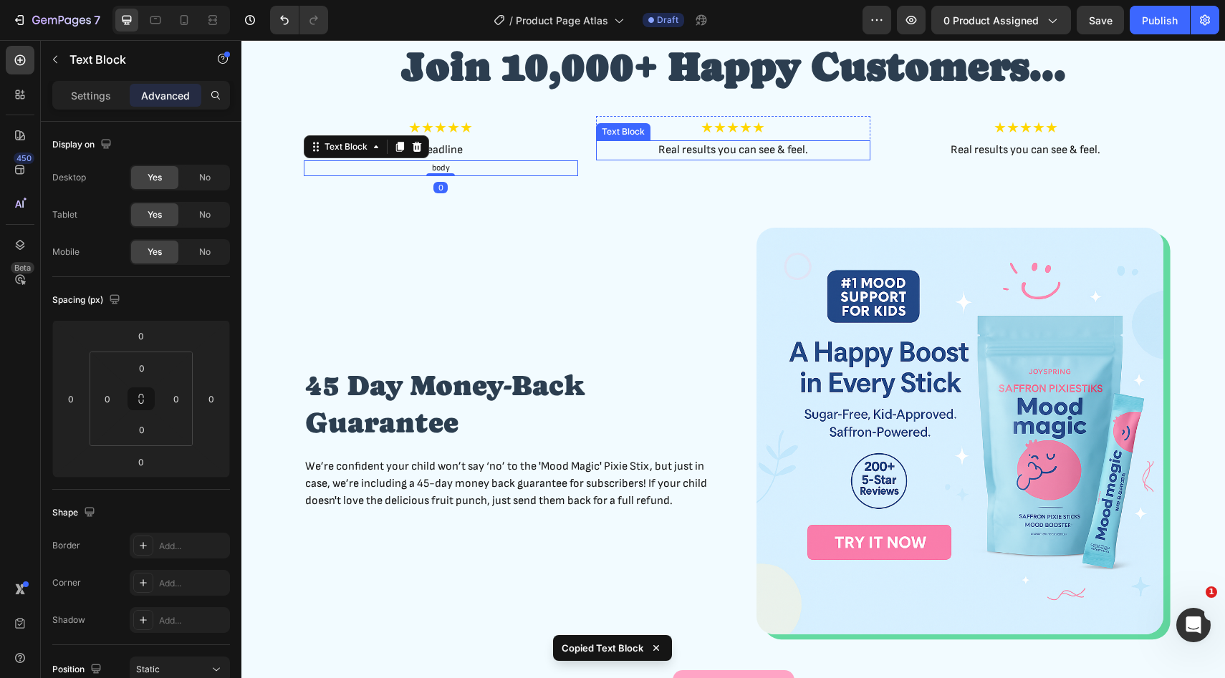
click at [680, 148] on p "Real results you can see & feel." at bounding box center [732, 150] width 271 height 17
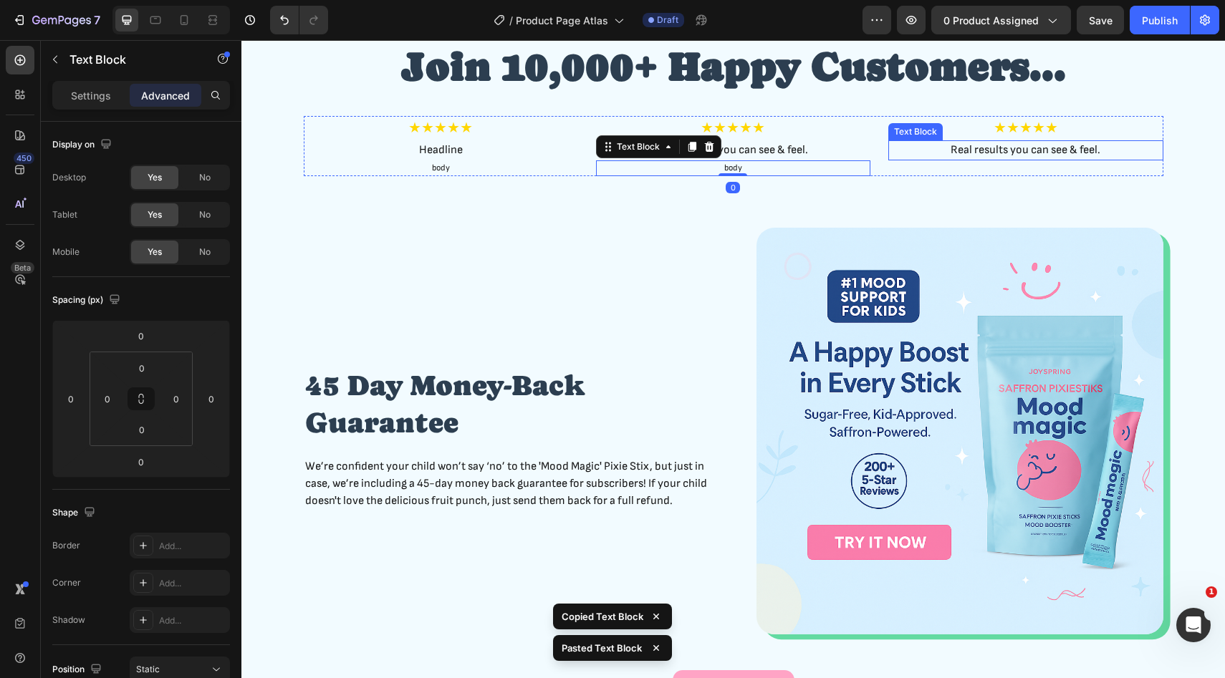
click at [961, 153] on p "Real results you can see & feel." at bounding box center [1025, 150] width 271 height 17
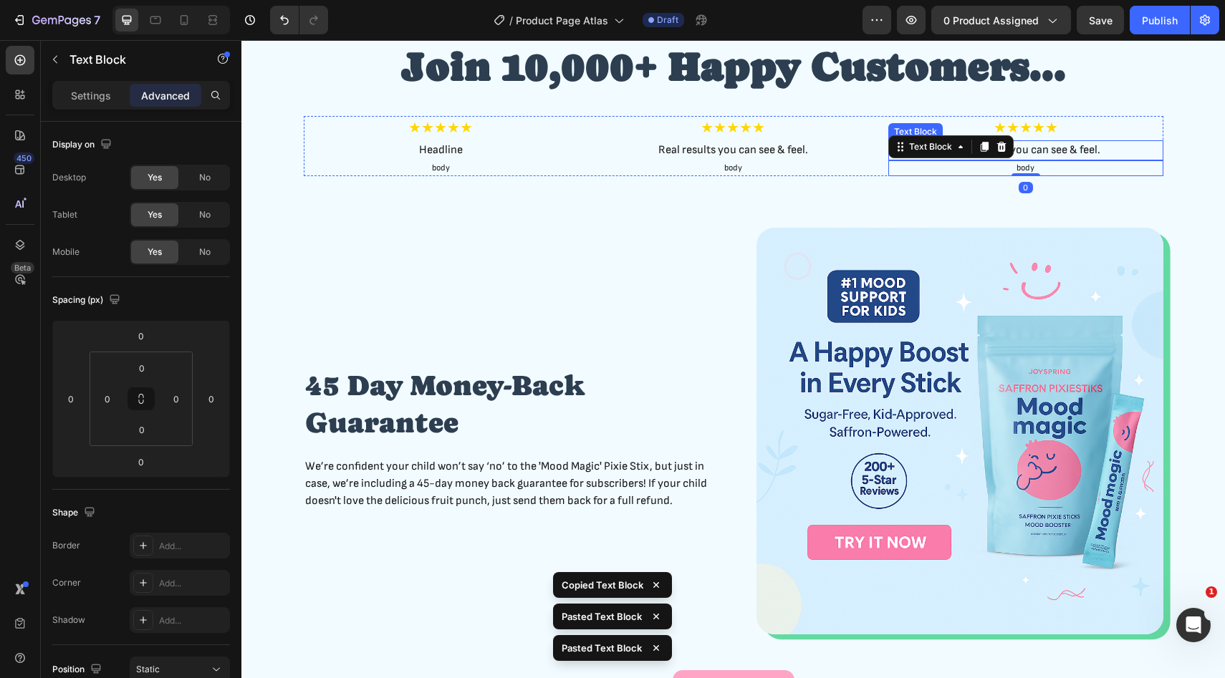
click at [1068, 150] on p "Real results you can see & feel." at bounding box center [1025, 150] width 271 height 17
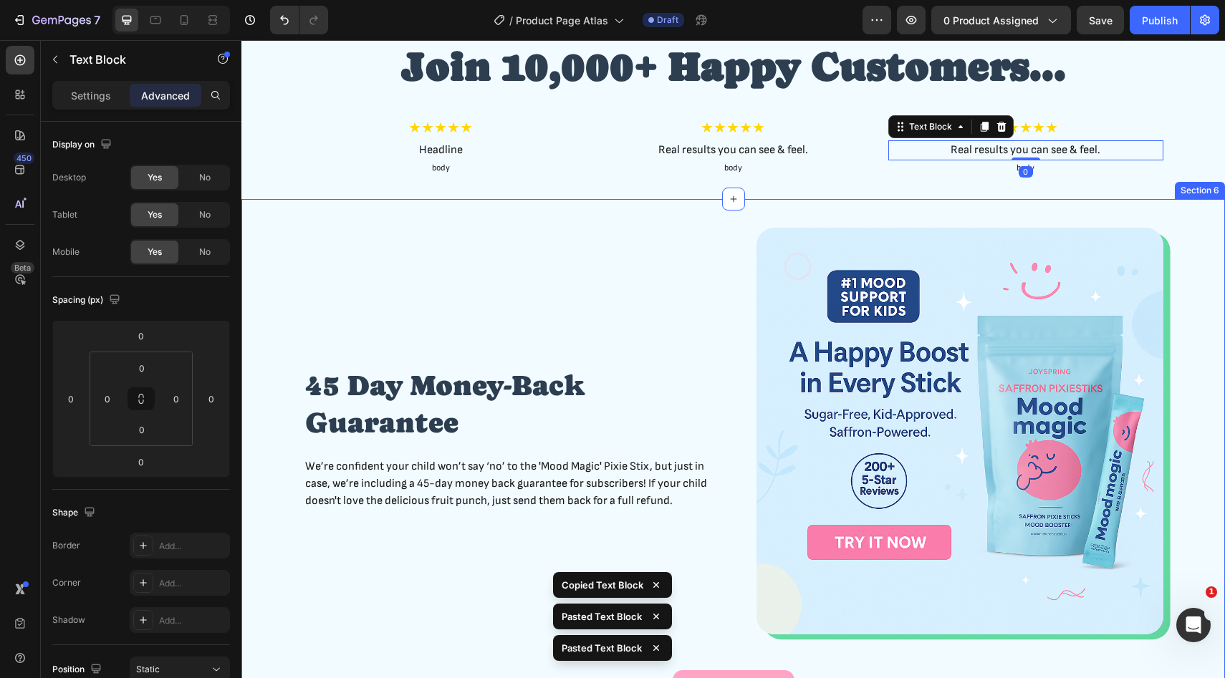
click at [803, 206] on div "45 Day Money-Back Guarantee Heading We’re confident your child won’t say ‘no’ t…" at bounding box center [732, 467] width 983 height 536
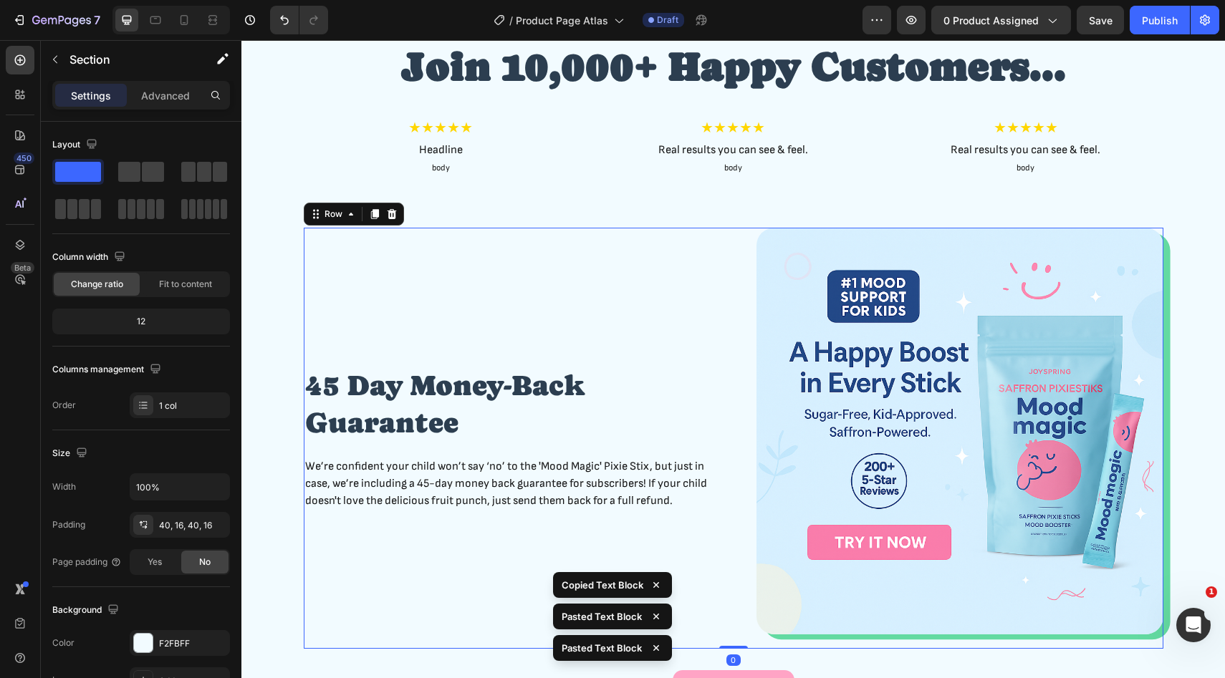
click at [608, 264] on div "45 Day Money-Back Guarantee Heading We’re confident your child won’t say ‘no’ t…" at bounding box center [507, 438] width 407 height 421
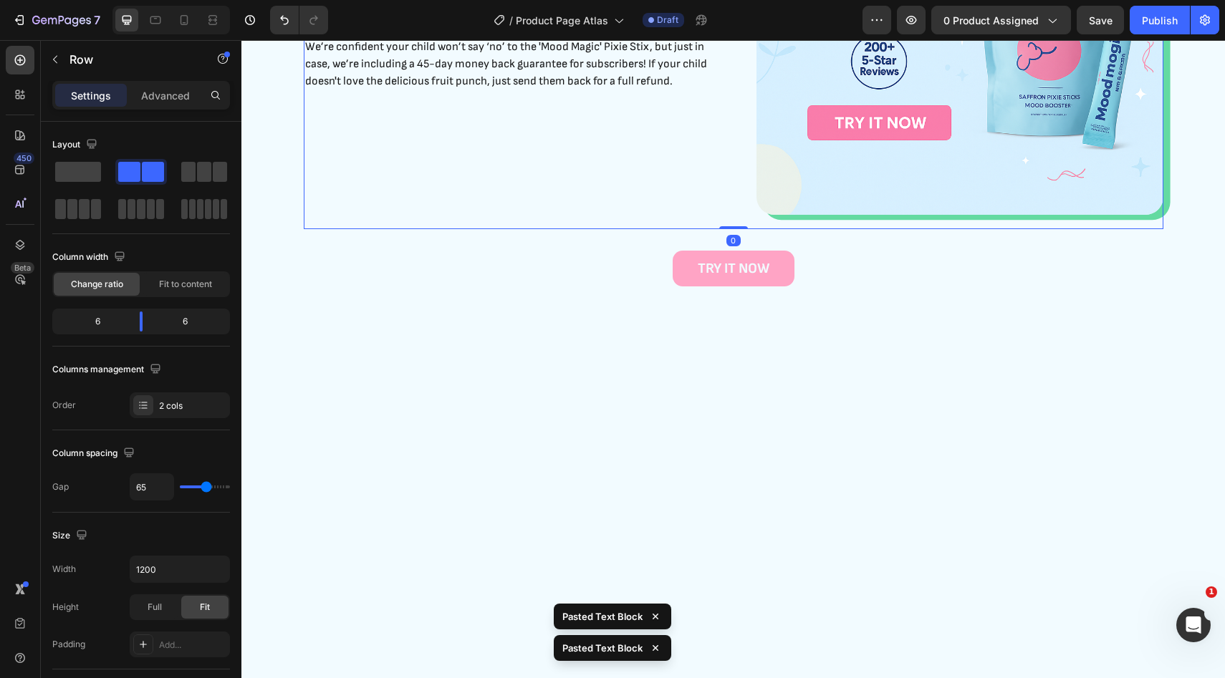
scroll to position [2018, 0]
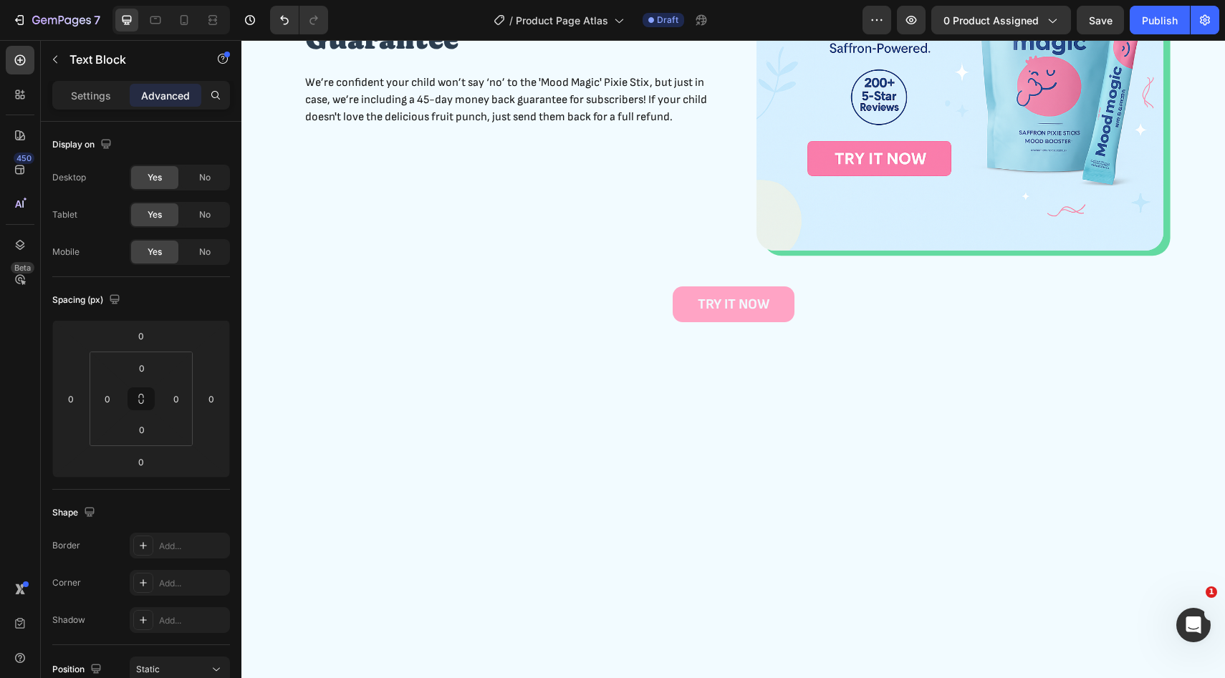
drag, startPoint x: 500, startPoint y: 322, endPoint x: 302, endPoint y: 294, distance: 200.5
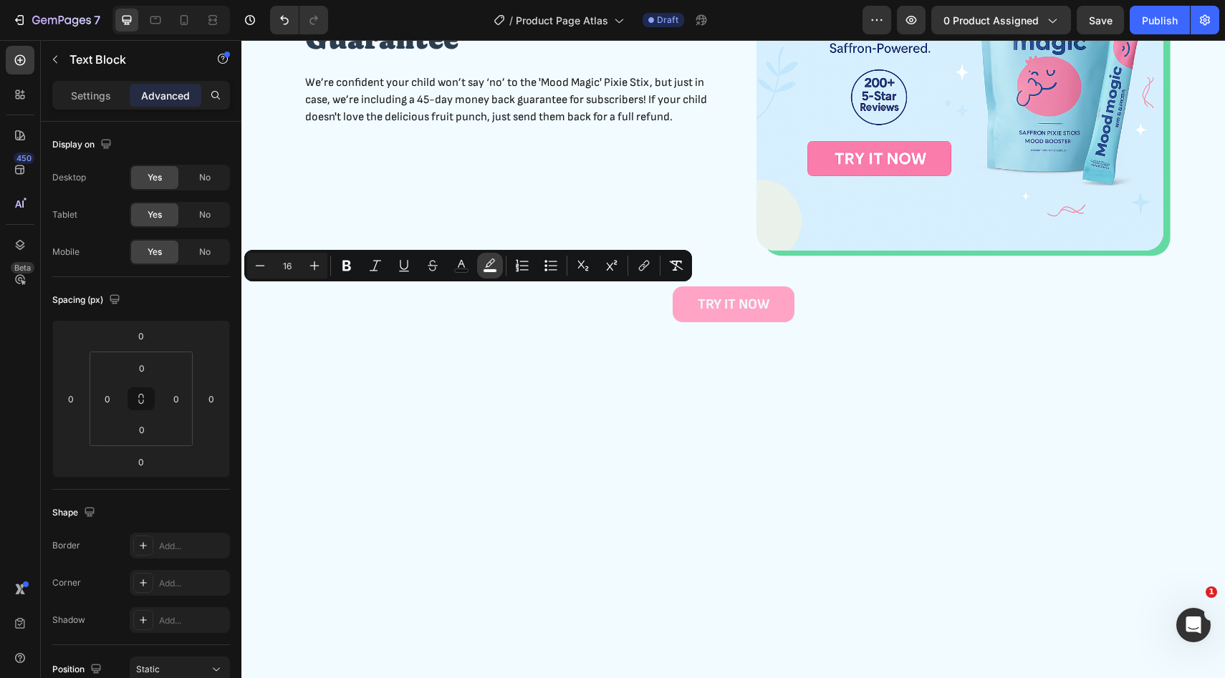
click at [486, 259] on icon "Editor contextual toolbar" at bounding box center [490, 266] width 14 height 14
type input "FFFFFF"
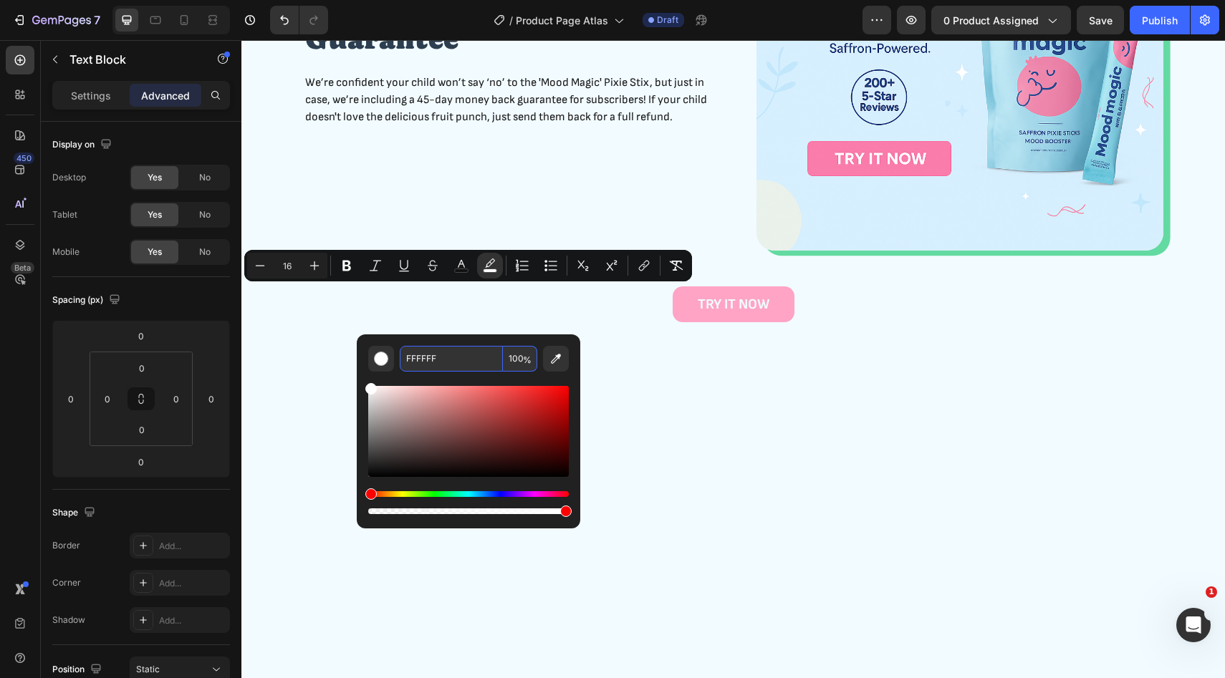
click at [526, 355] on span "%" at bounding box center [527, 360] width 9 height 16
click at [520, 356] on input "100" at bounding box center [520, 359] width 34 height 26
type input "0"
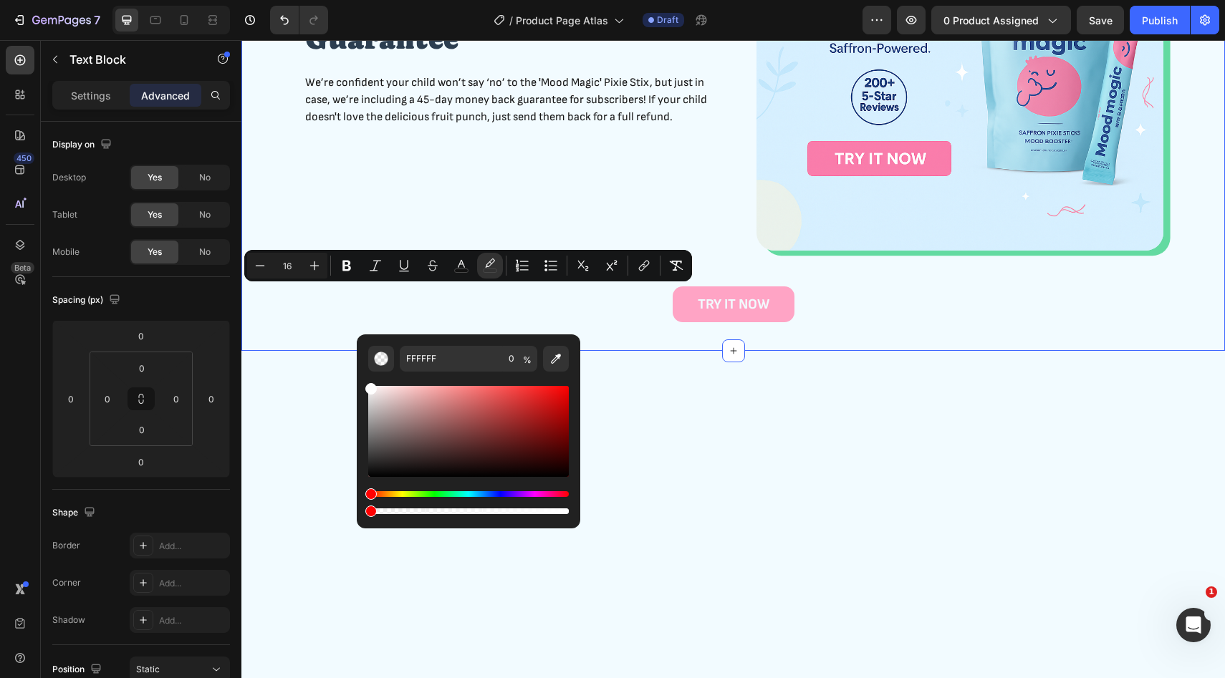
click at [612, 351] on div "45 Day Money-Back Guarantee Heading We’re confident your child won’t say ‘no’ t…" at bounding box center [732, 83] width 983 height 536
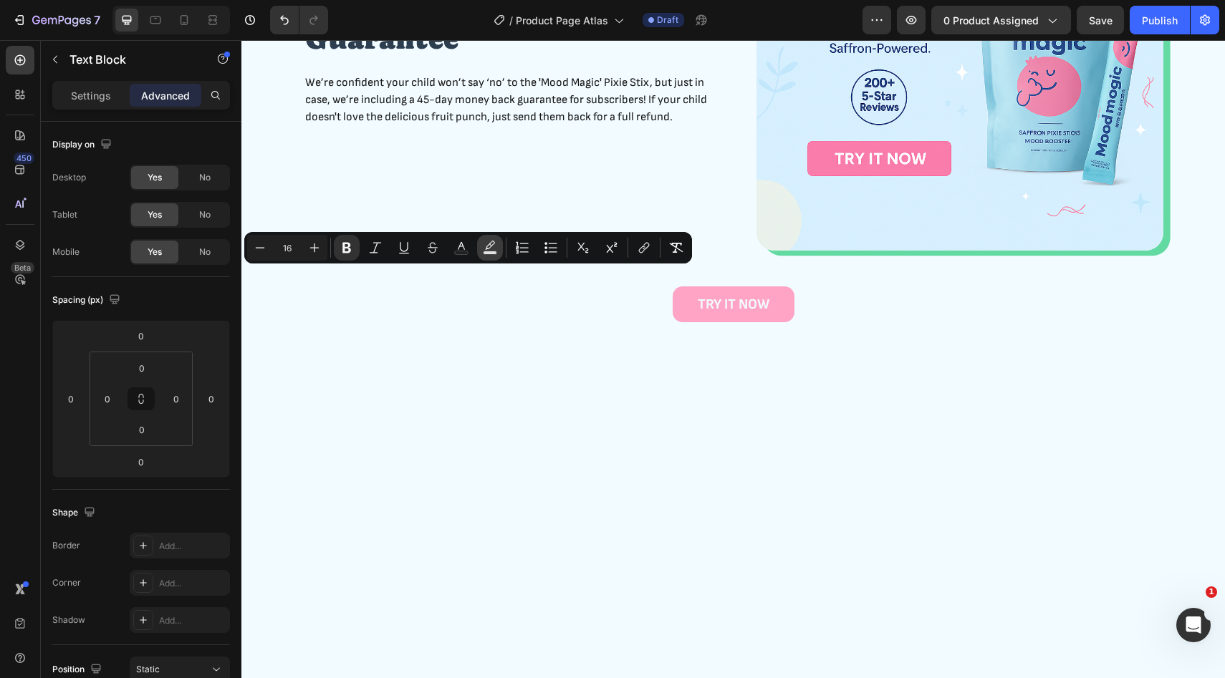
click at [489, 251] on rect "Editor contextual toolbar" at bounding box center [490, 253] width 14 height 4
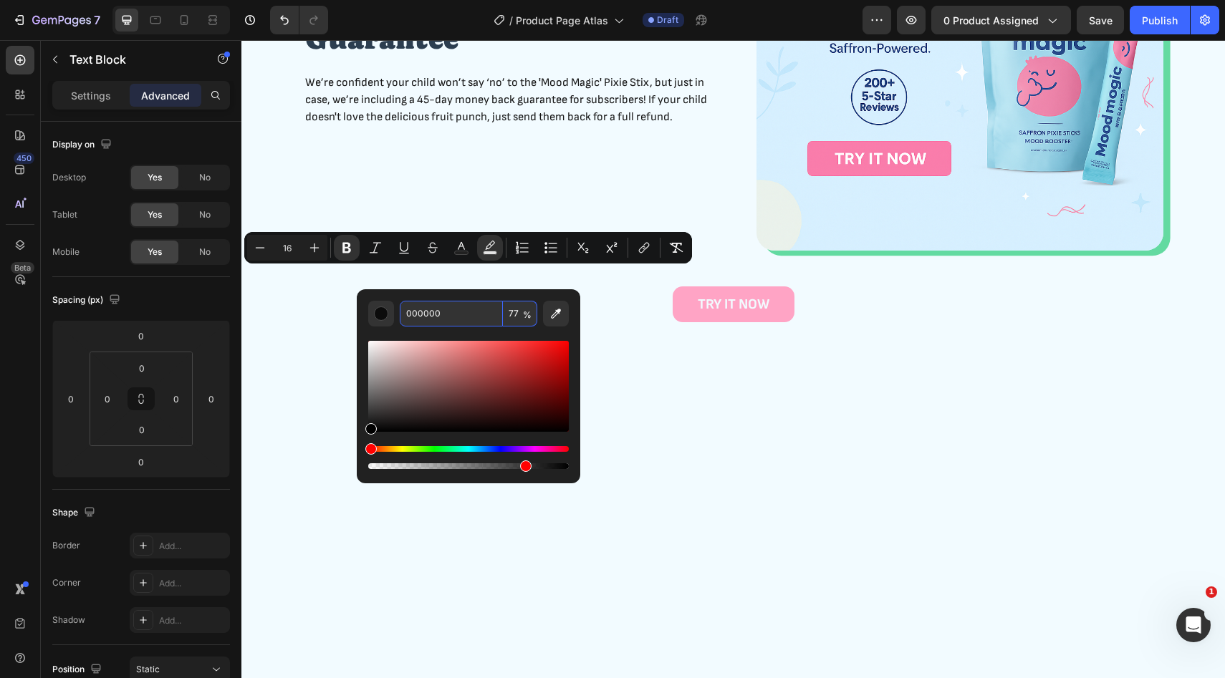
click at [511, 313] on input "77" at bounding box center [520, 314] width 34 height 26
type input "0"
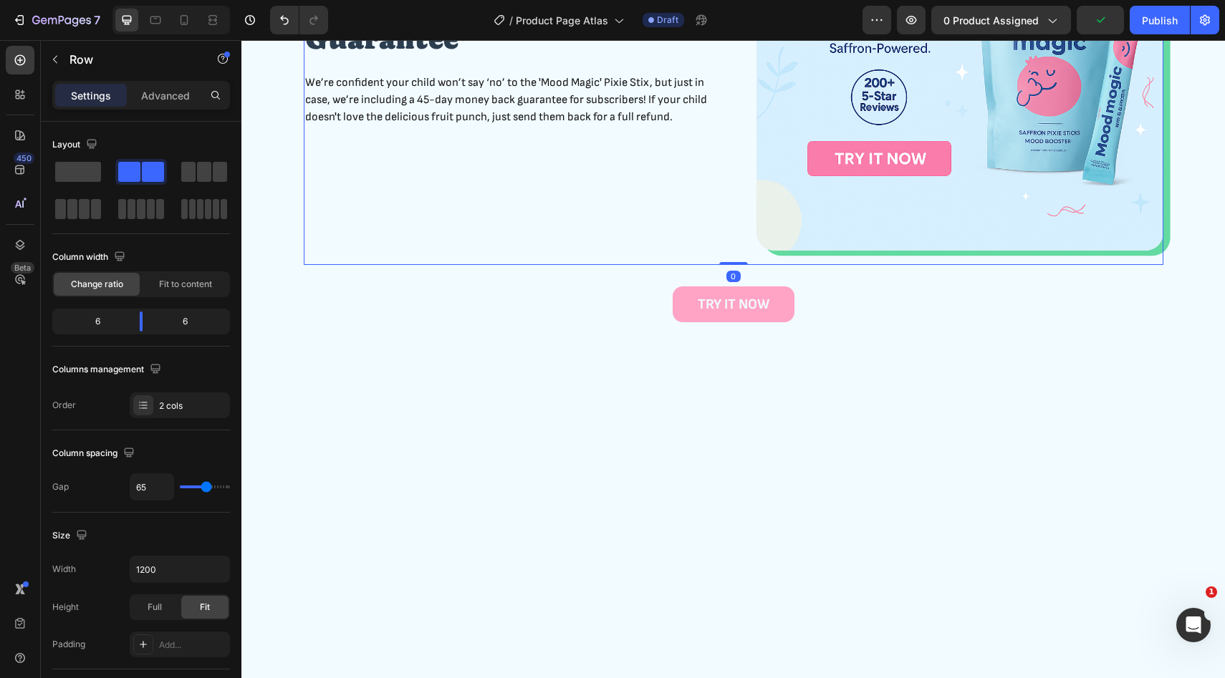
click at [309, 265] on div "45 Day Money-Back Guarantee Heading We’re confident your child won’t say ‘no’ t…" at bounding box center [507, 54] width 407 height 421
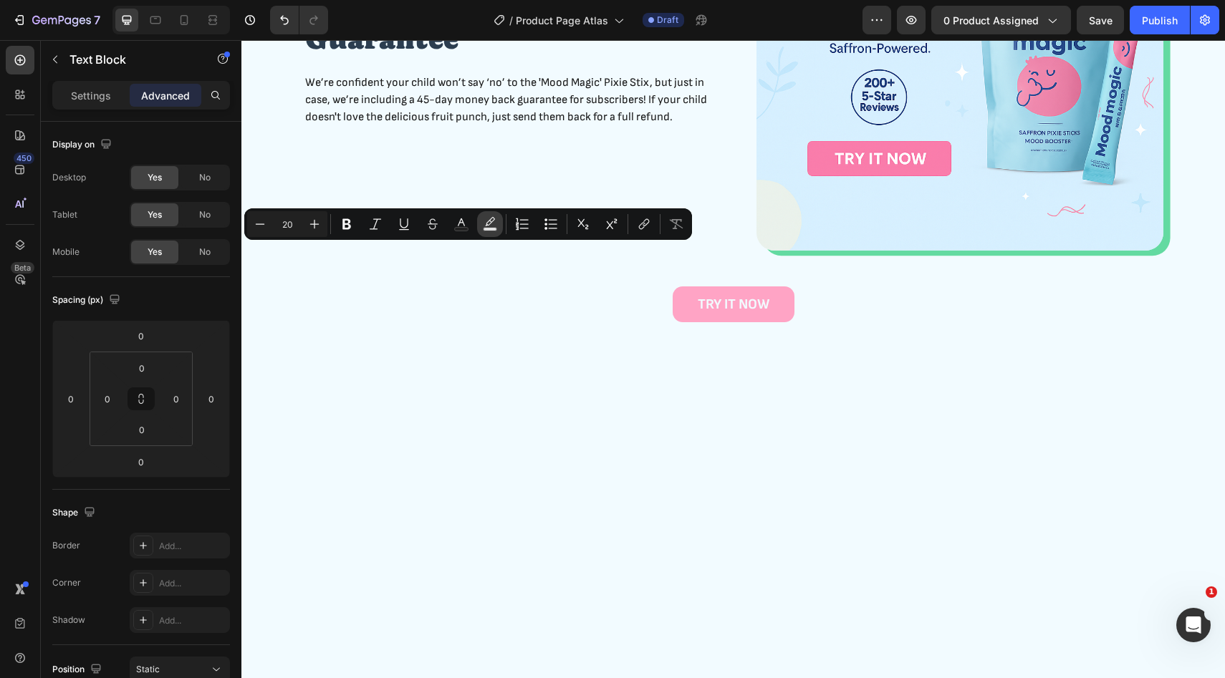
click at [492, 224] on icon "Editor contextual toolbar" at bounding box center [490, 224] width 14 height 14
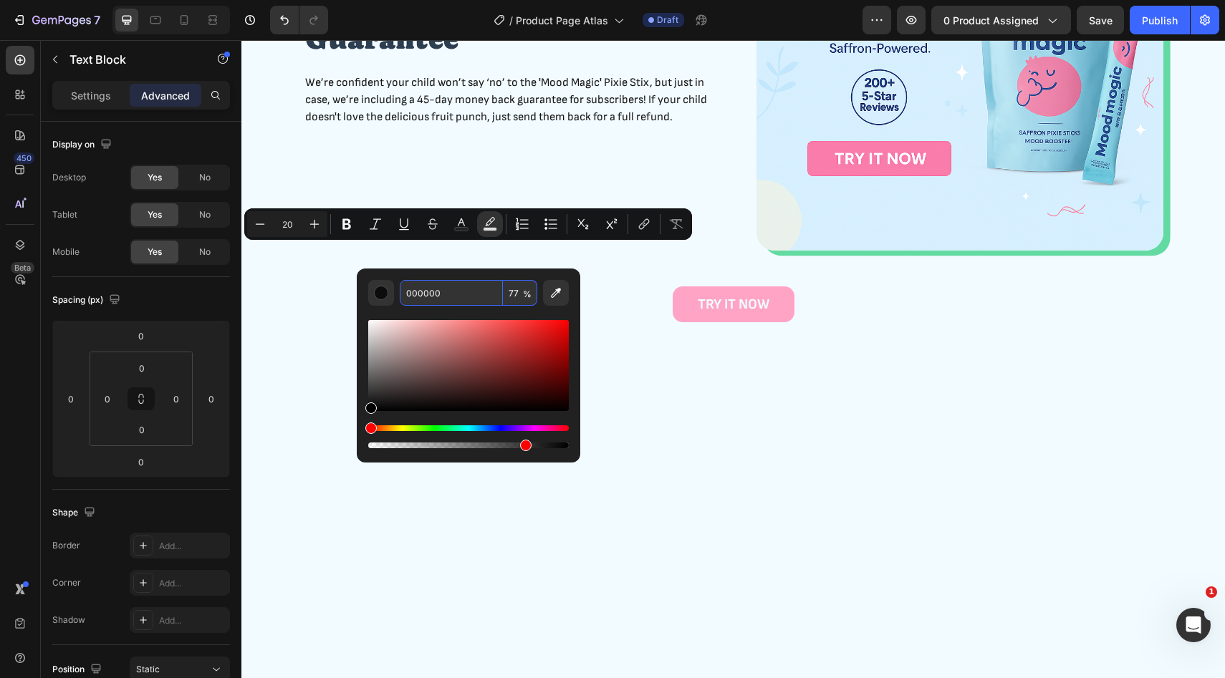
click at [514, 297] on input "77" at bounding box center [520, 293] width 34 height 26
type input "0"
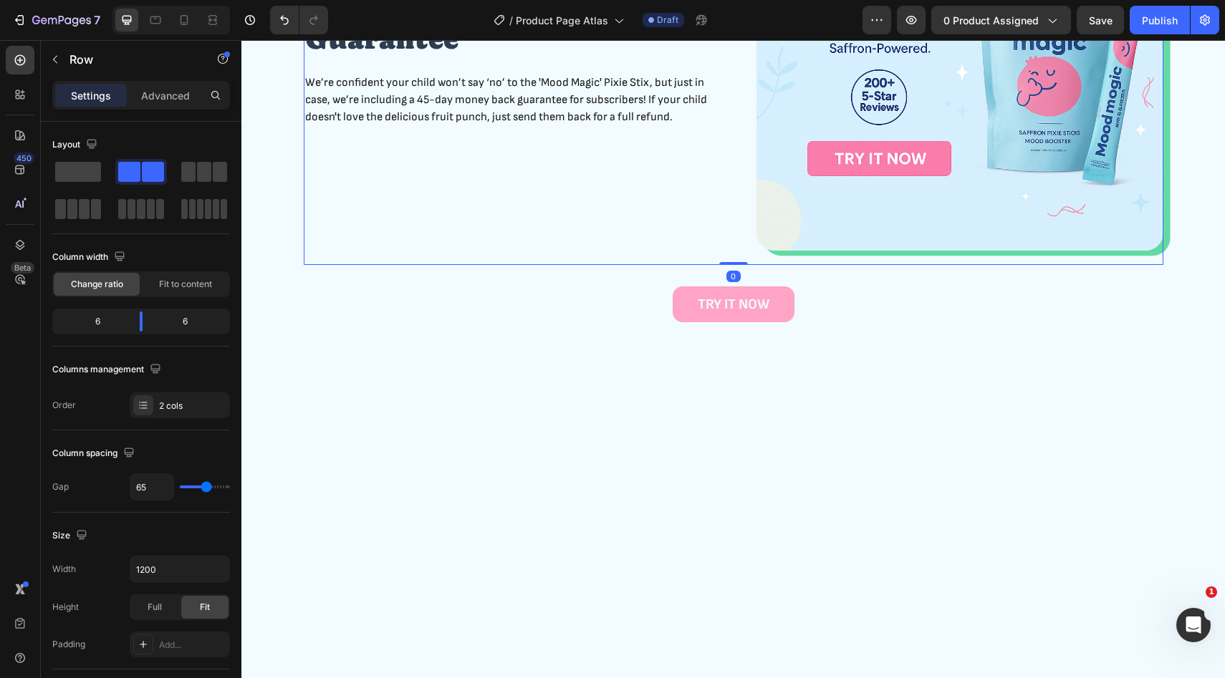
click at [324, 265] on div "45 Day Money-Back Guarantee Heading We’re confident your child won’t say ‘no’ t…" at bounding box center [507, 54] width 407 height 421
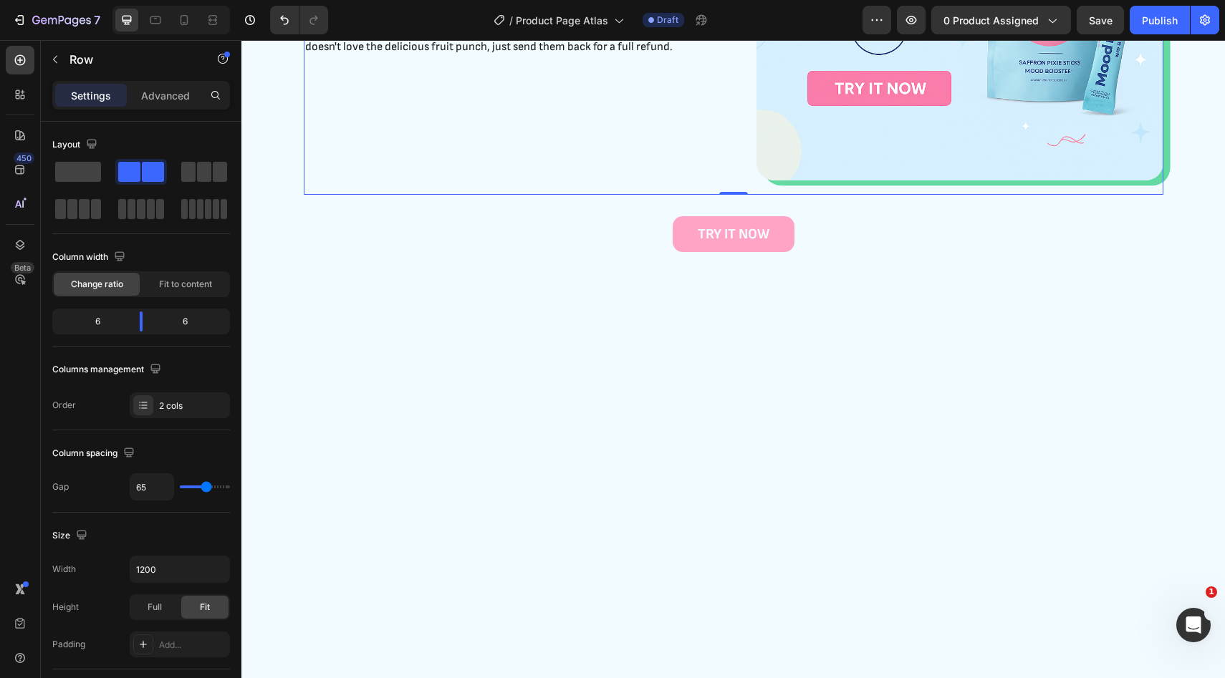
scroll to position [2117, 0]
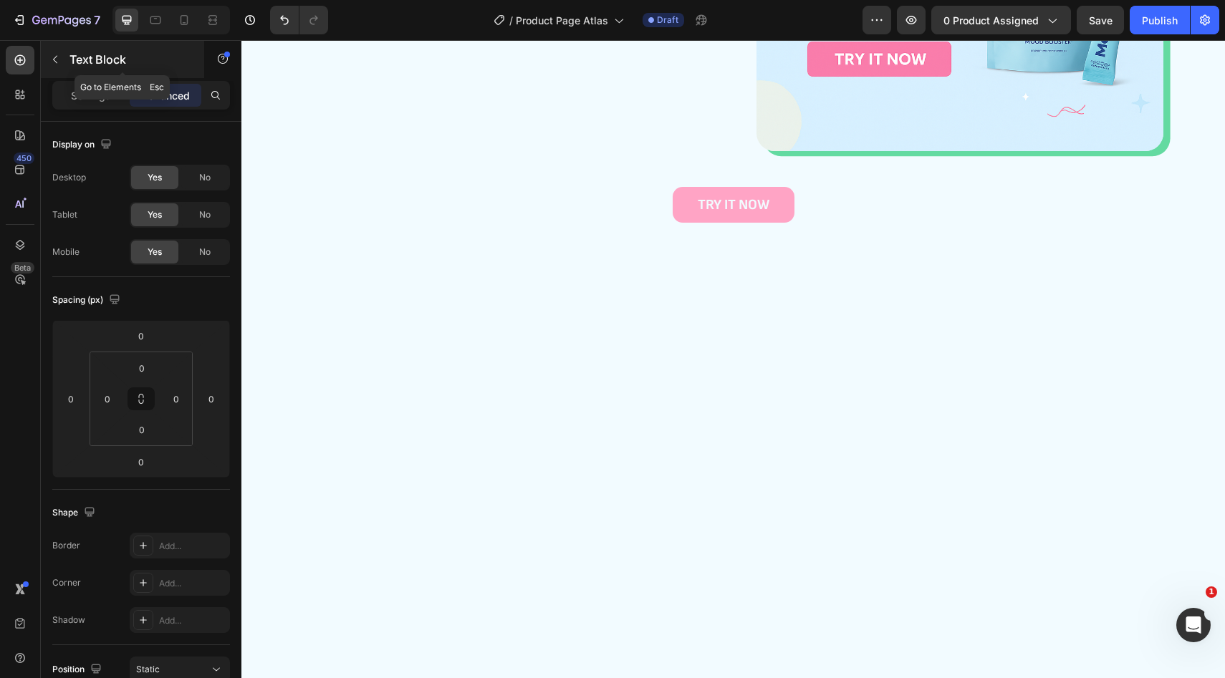
click at [90, 62] on p "Text Block" at bounding box center [130, 59] width 122 height 17
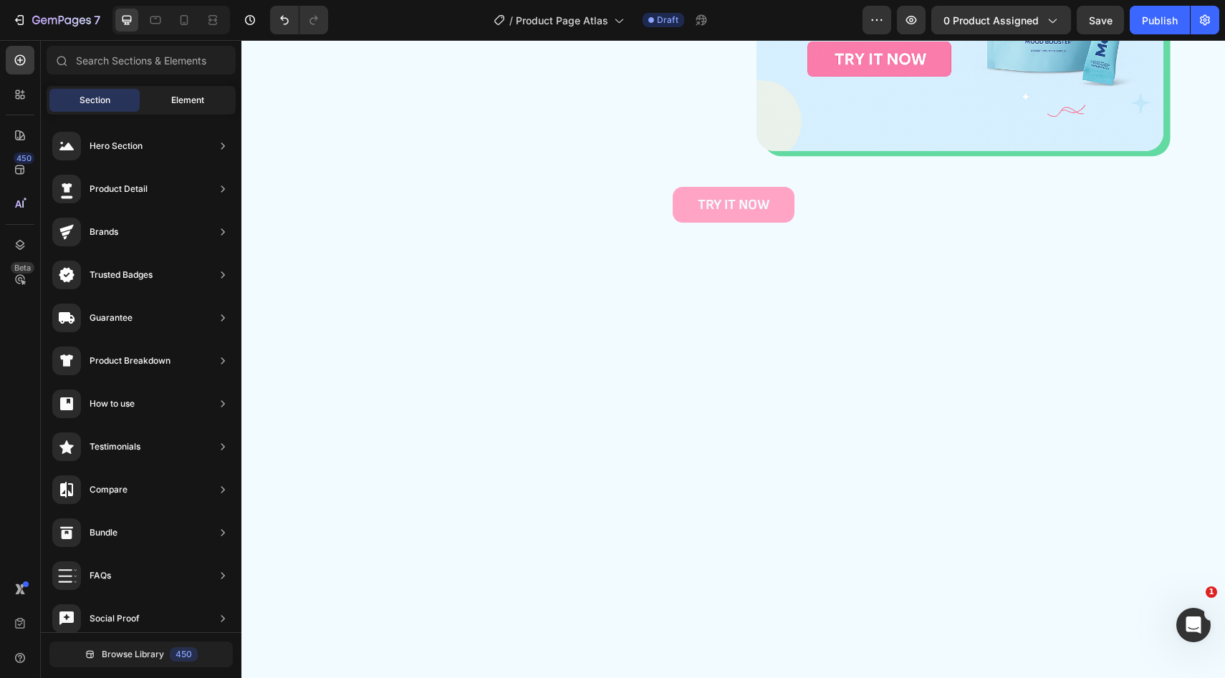
click at [207, 99] on div "Element" at bounding box center [188, 100] width 90 height 23
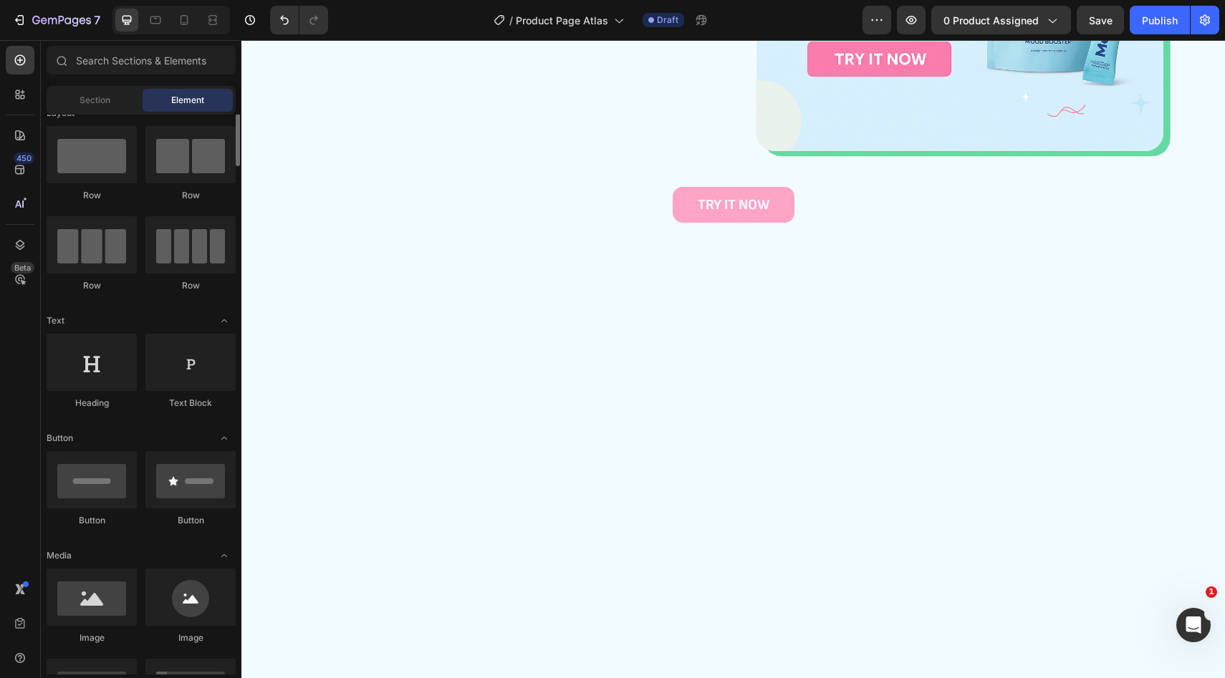
scroll to position [0, 0]
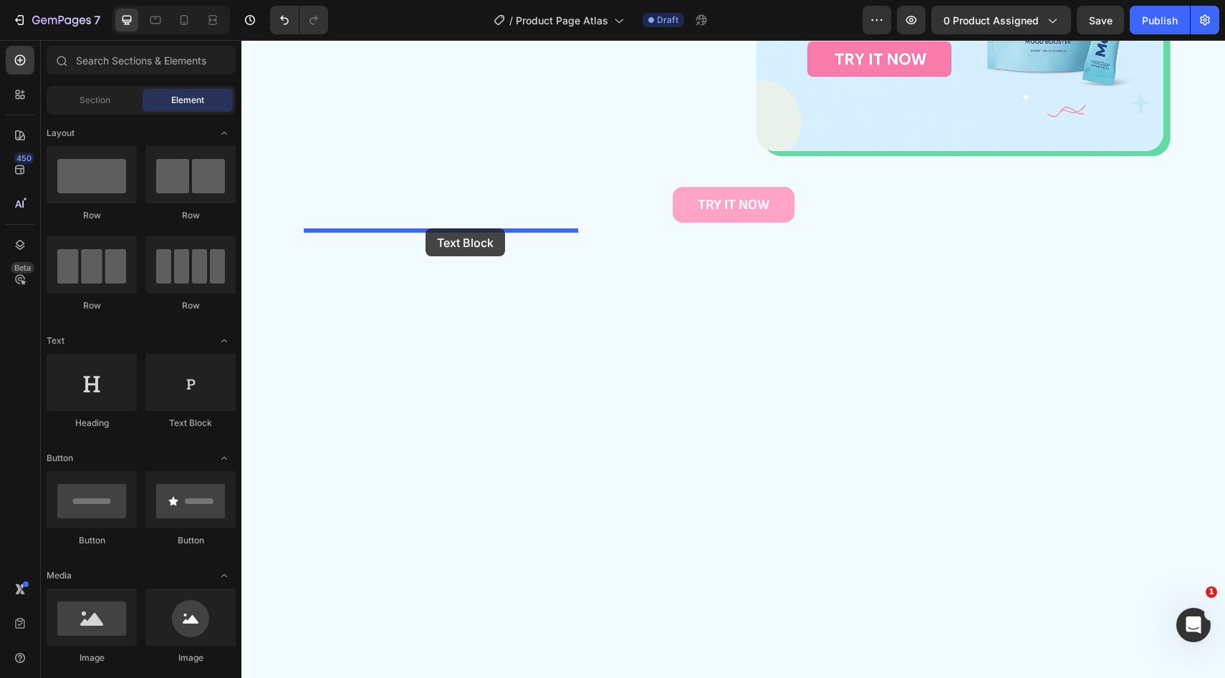
drag, startPoint x: 422, startPoint y: 433, endPoint x: 425, endPoint y: 228, distance: 204.9
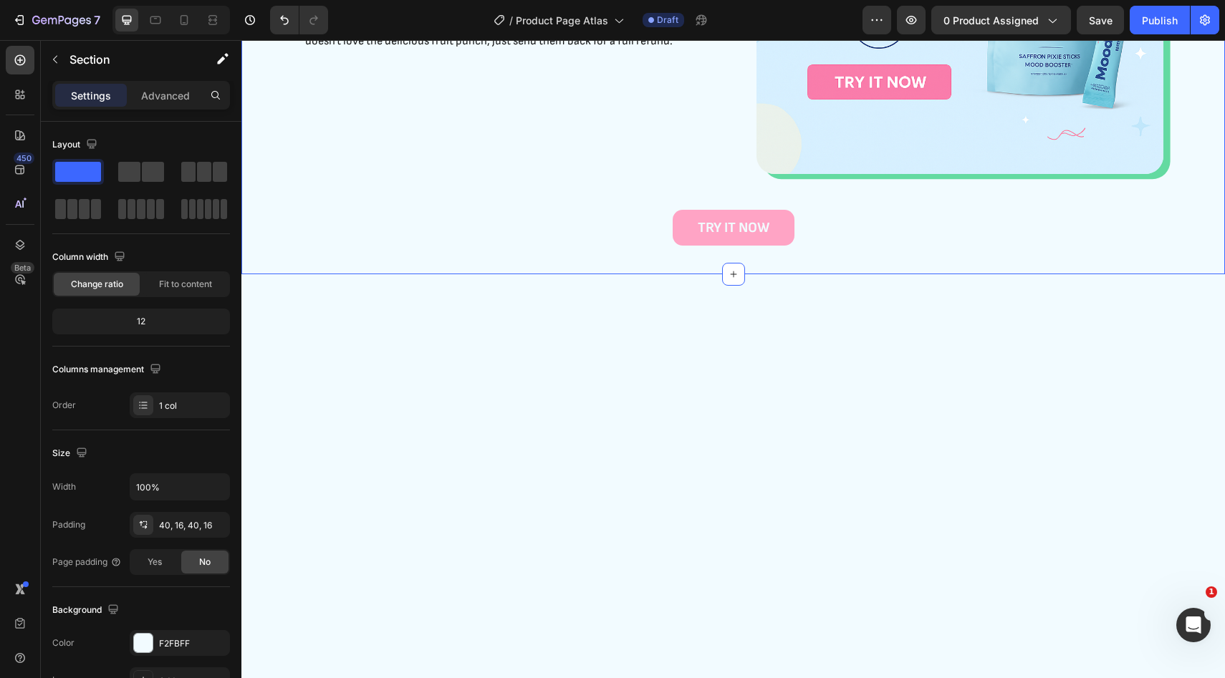
click at [488, 275] on div "45 Day Money-Back Guarantee Heading We’re confident your child won’t say ‘no’ t…" at bounding box center [732, 7] width 983 height 536
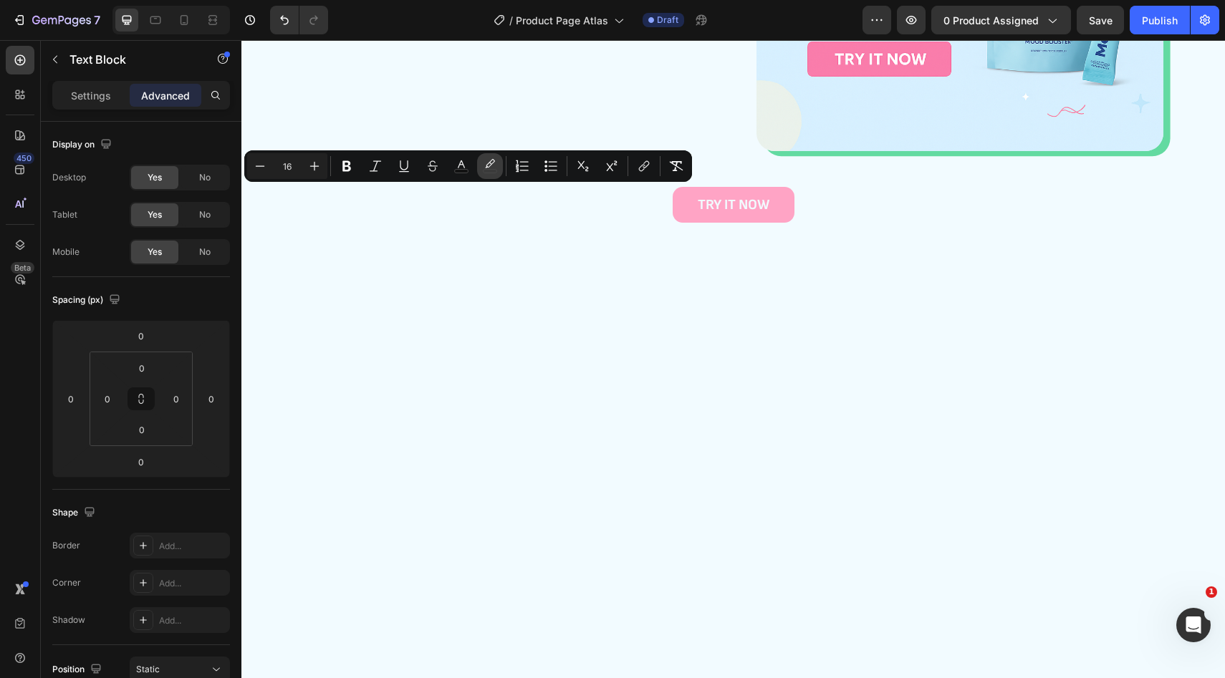
click at [488, 161] on icon "Editor contextual toolbar" at bounding box center [490, 166] width 14 height 14
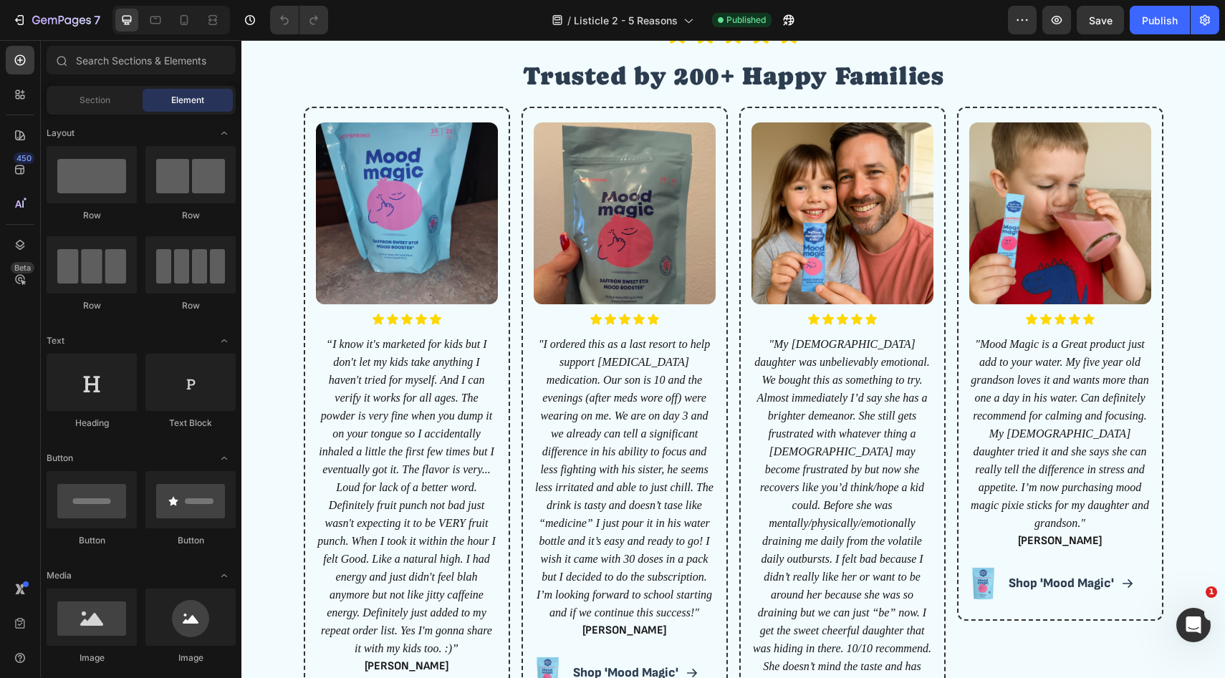
scroll to position [2956, 0]
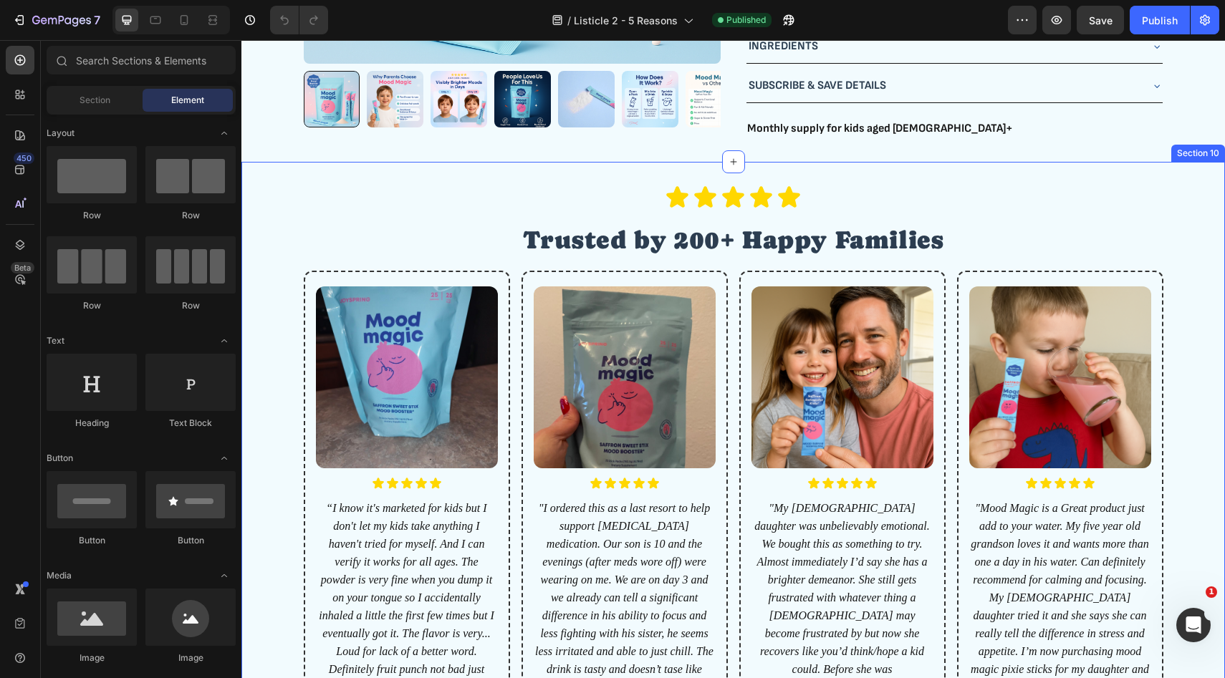
click at [1099, 179] on div "Icon Icon Icon Icon Icon Icon List Trusted by 200+ Happy Families Heading Image…" at bounding box center [732, 583] width 983 height 842
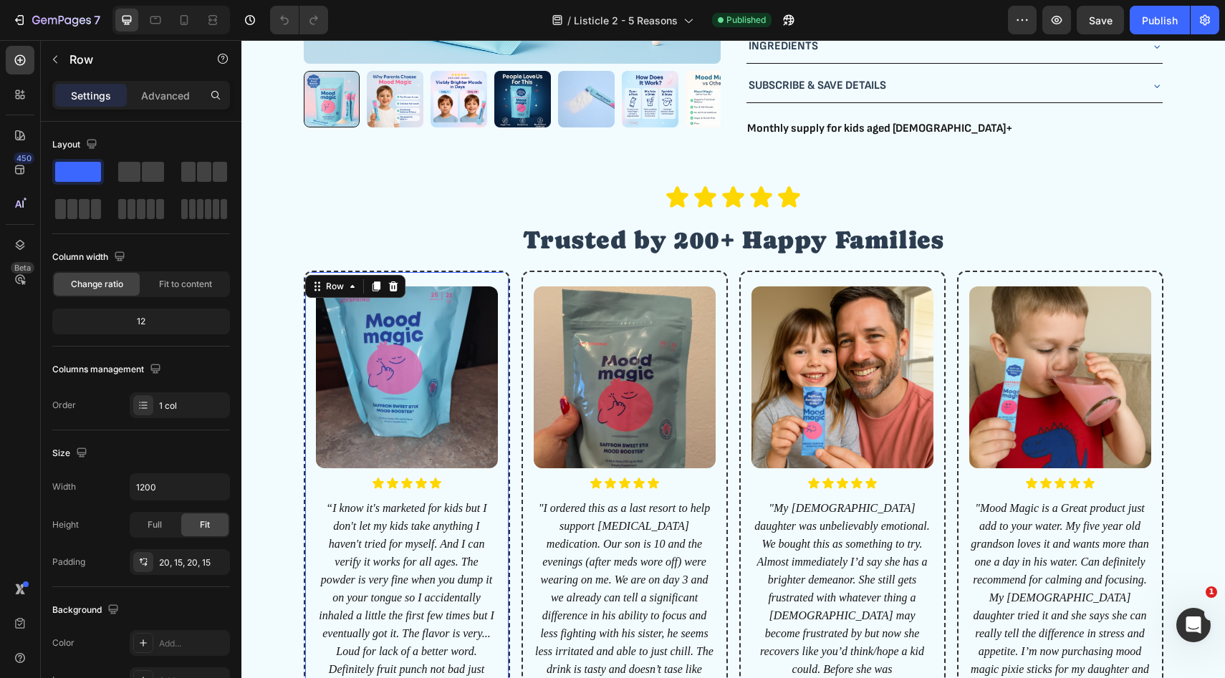
click at [420, 272] on div "Image Icon Icon Icon Icon Icon Icon List “I know it's marketed for kids but I d…" at bounding box center [407, 590] width 206 height 639
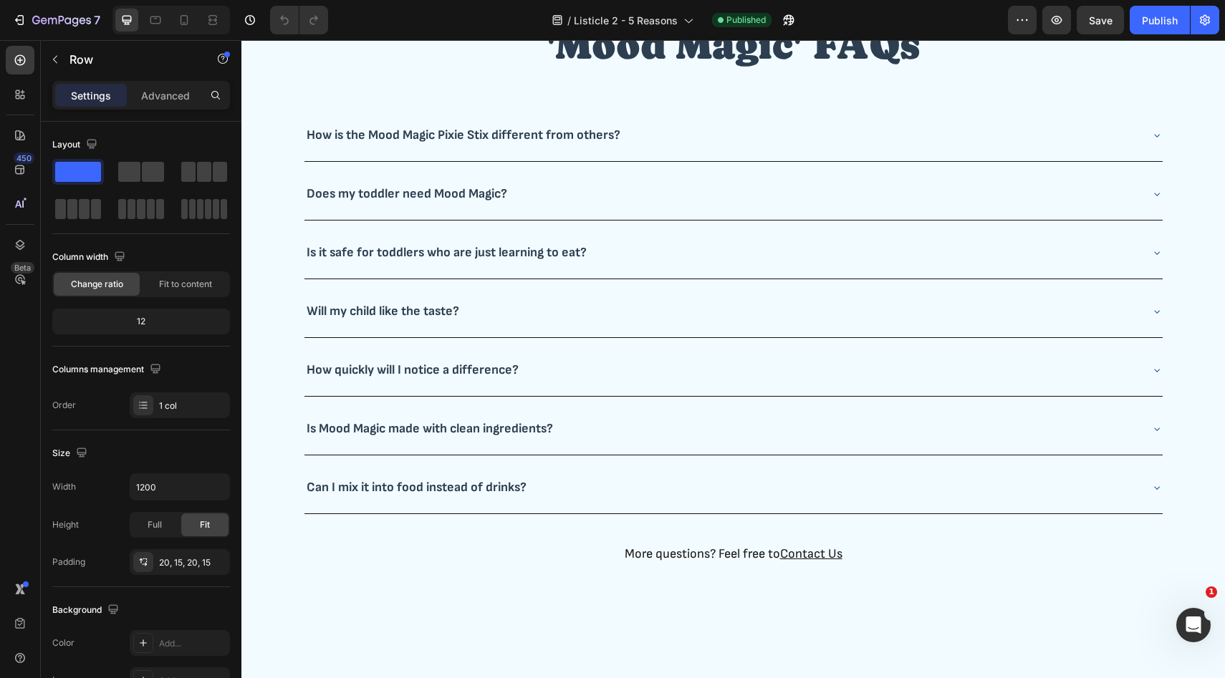
scroll to position [4159, 0]
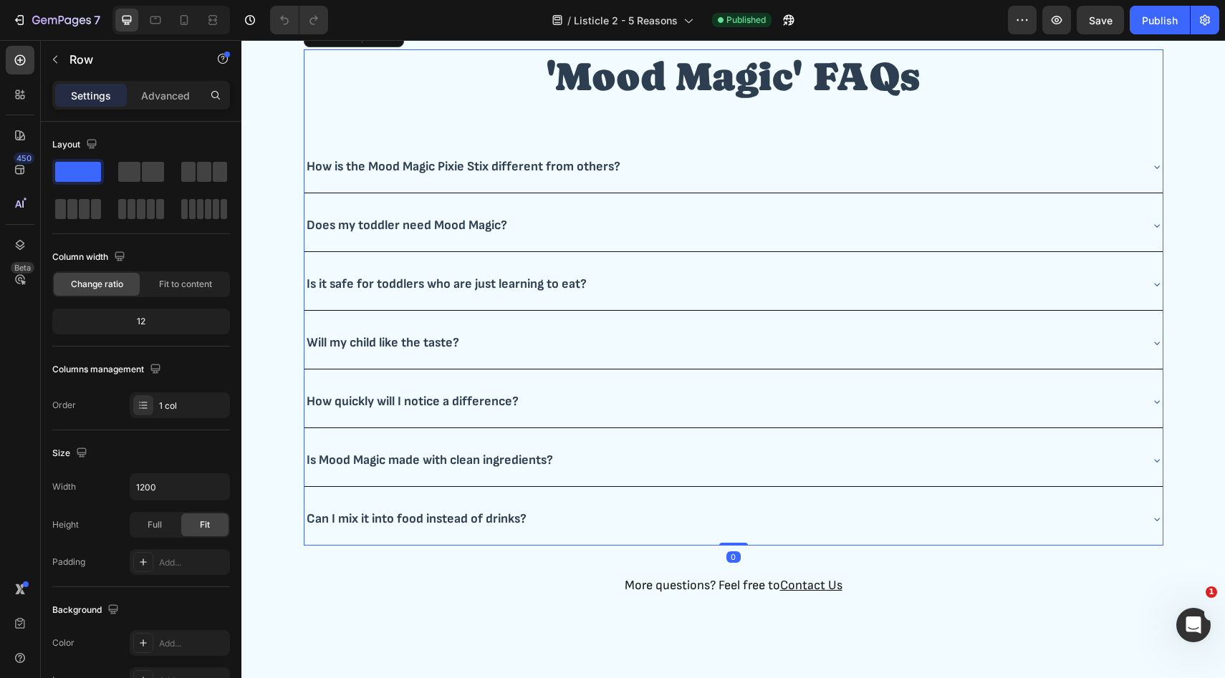
click at [307, 189] on div "'Mood Magic' FAQs Heading How is the Mood Magic Pixie Stix different from other…" at bounding box center [733, 297] width 859 height 496
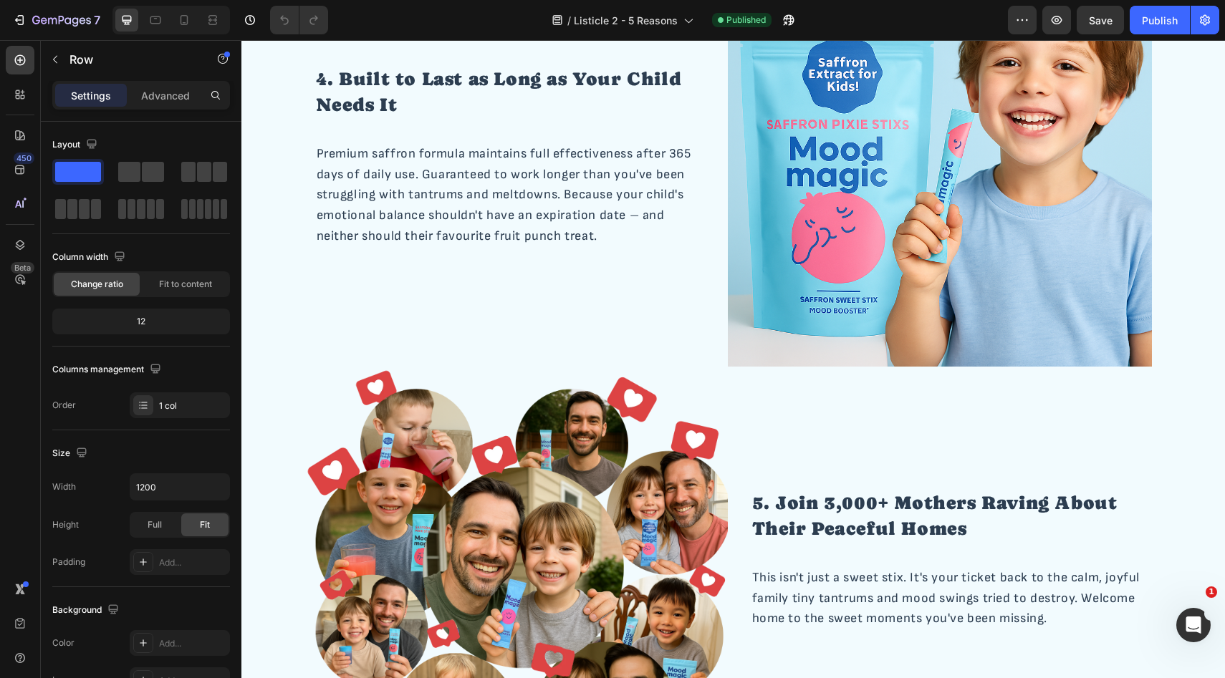
scroll to position [1503, 0]
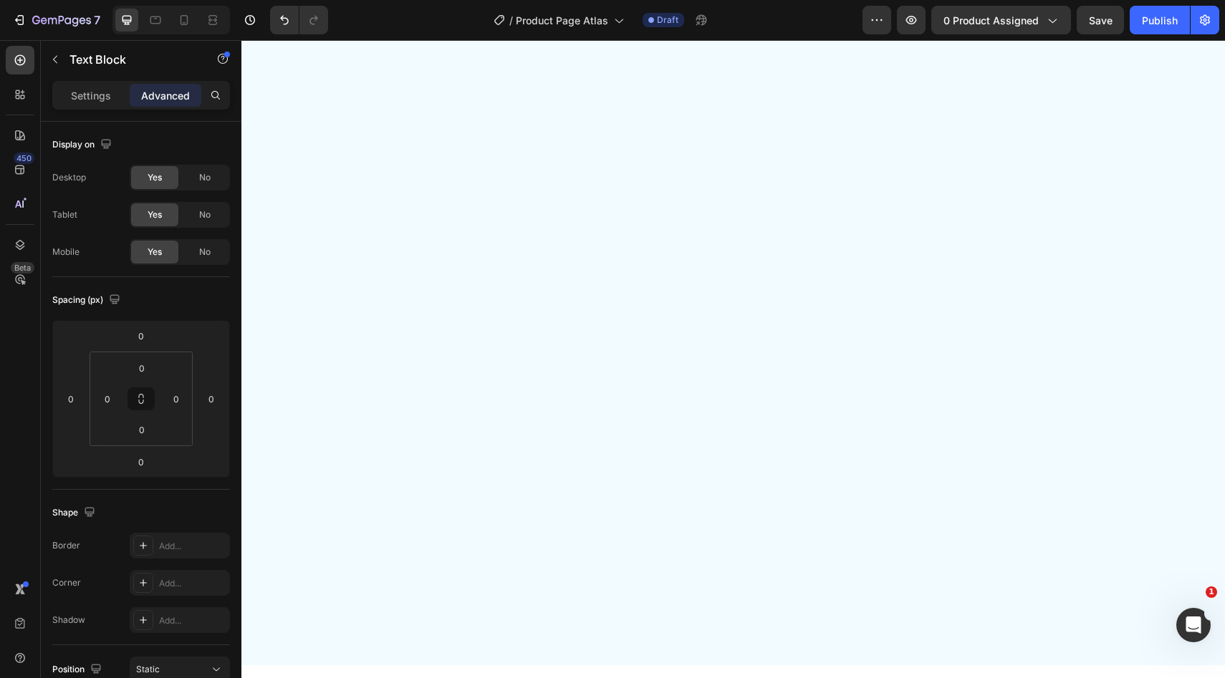
copy span "I've struggled with [MEDICAL_DATA] for years, but after just a few days of thes…"
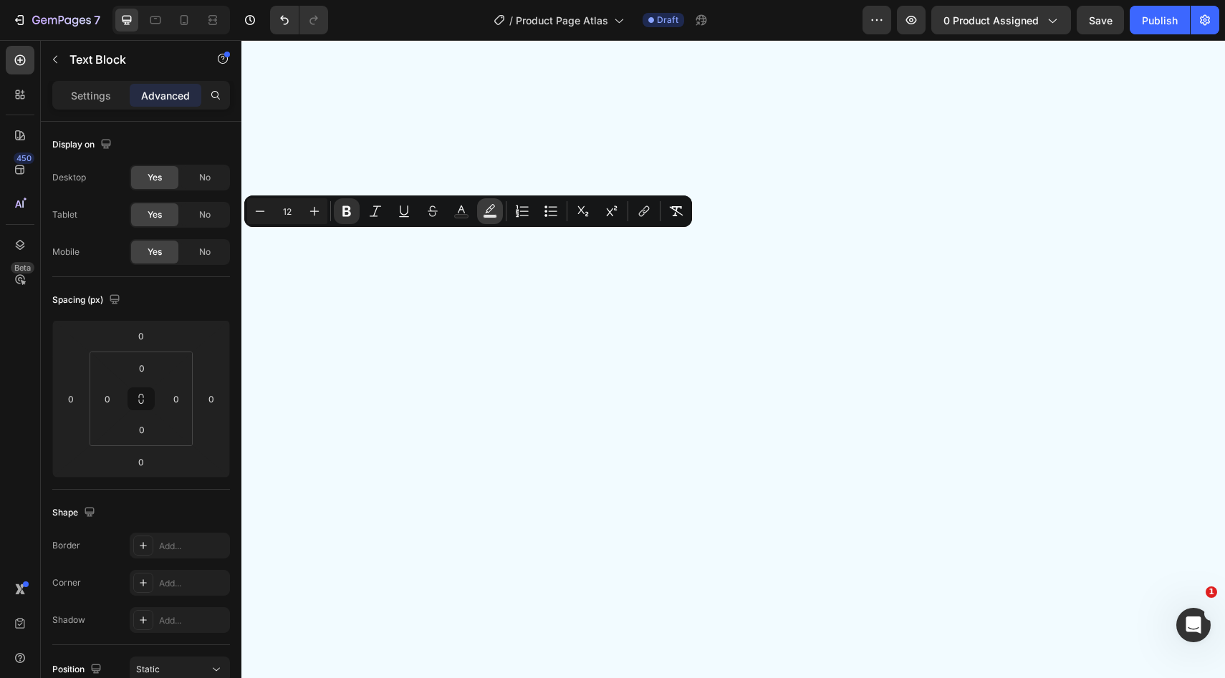
click at [490, 211] on icon "Editor contextual toolbar" at bounding box center [490, 211] width 14 height 14
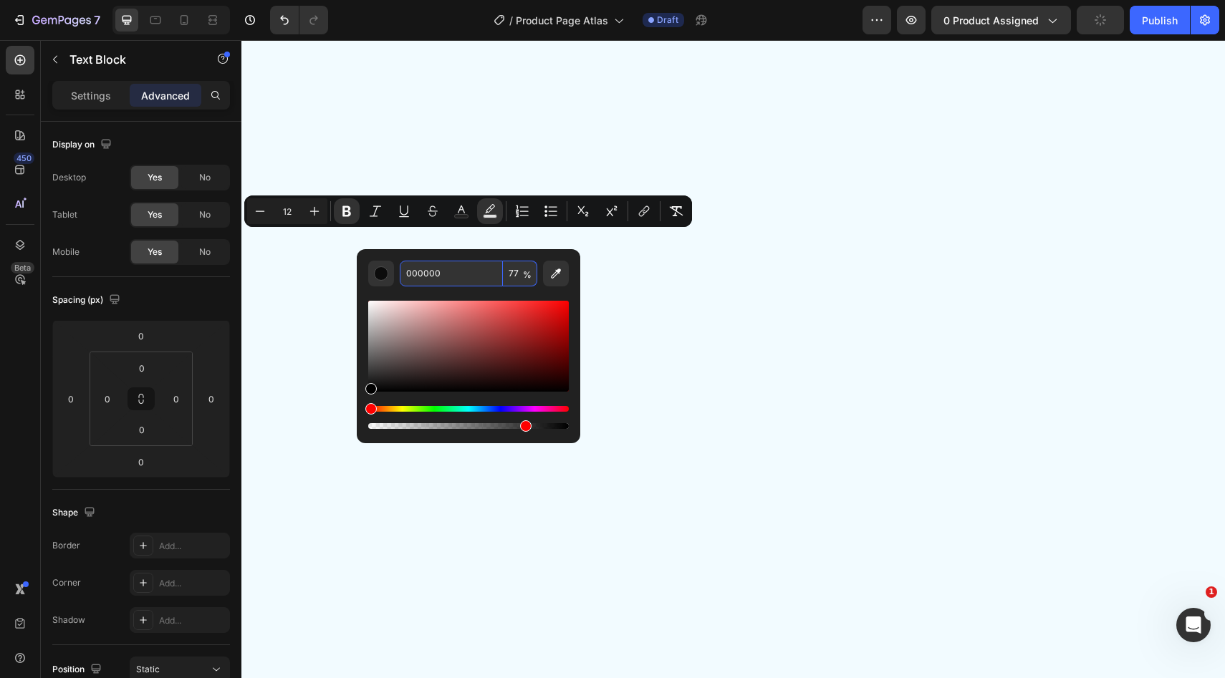
click at [516, 271] on input "77" at bounding box center [520, 274] width 34 height 26
type input "0"
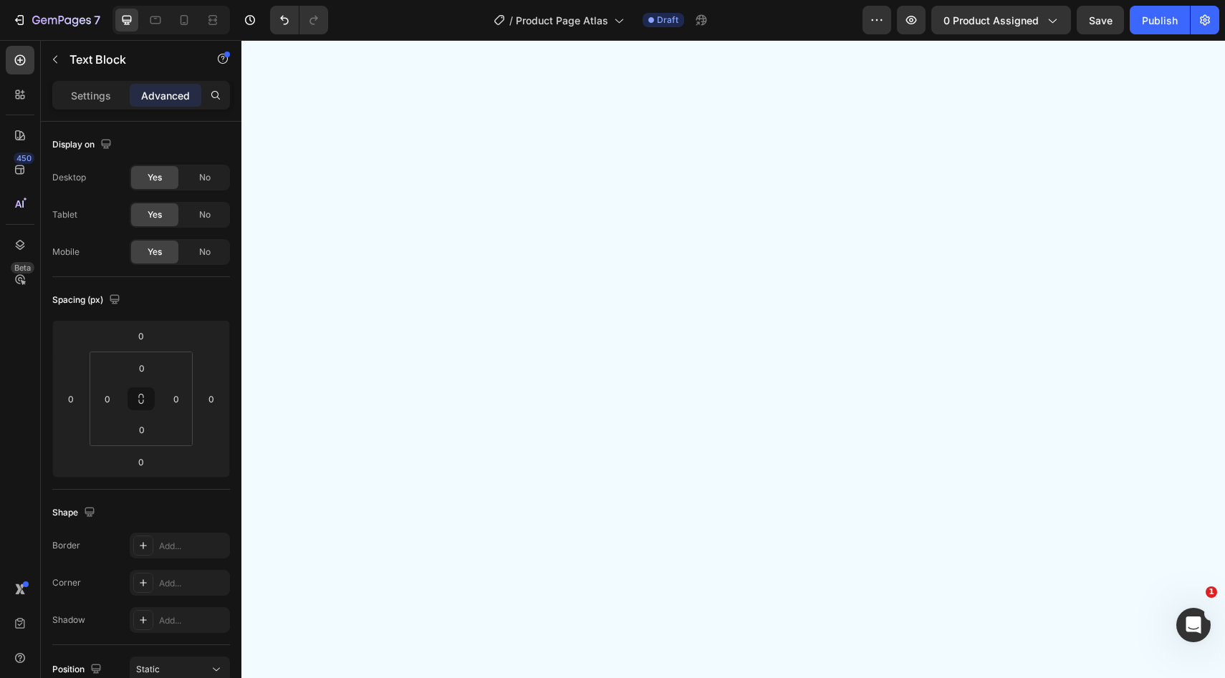
click at [95, 97] on p "Settings" at bounding box center [91, 95] width 40 height 15
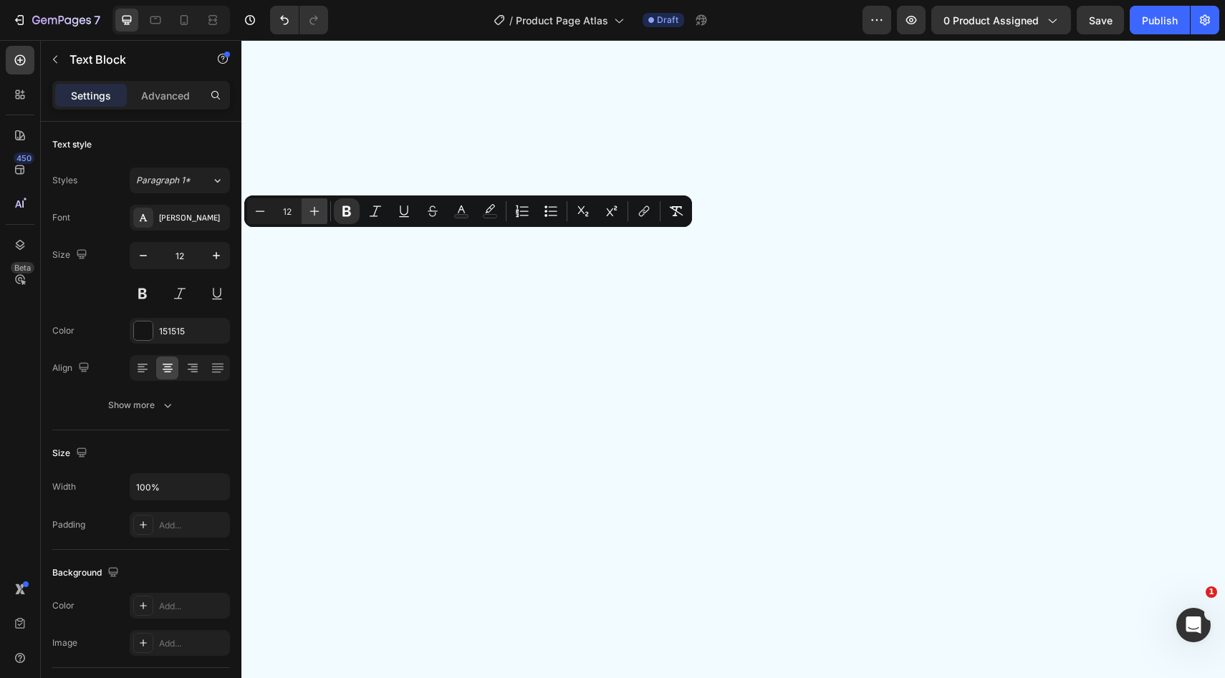
click at [309, 210] on icon "Editor contextual toolbar" at bounding box center [314, 211] width 14 height 14
type input "15"
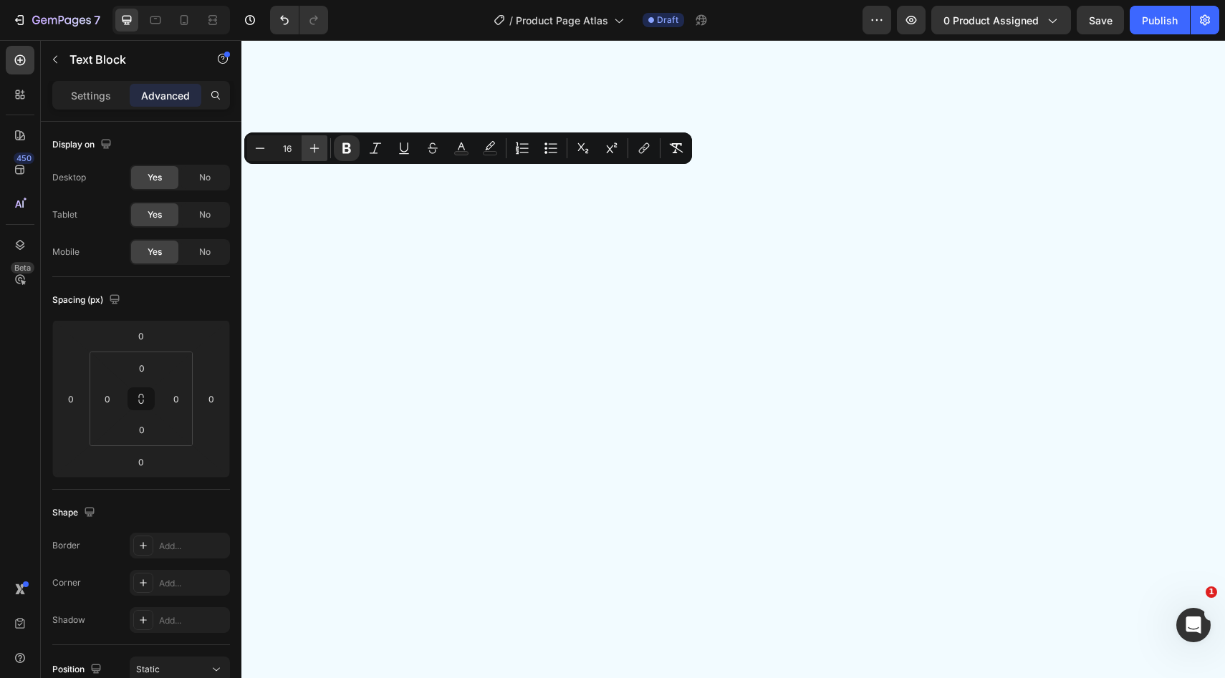
click at [307, 146] on icon "Editor contextual toolbar" at bounding box center [314, 148] width 14 height 14
type input "20"
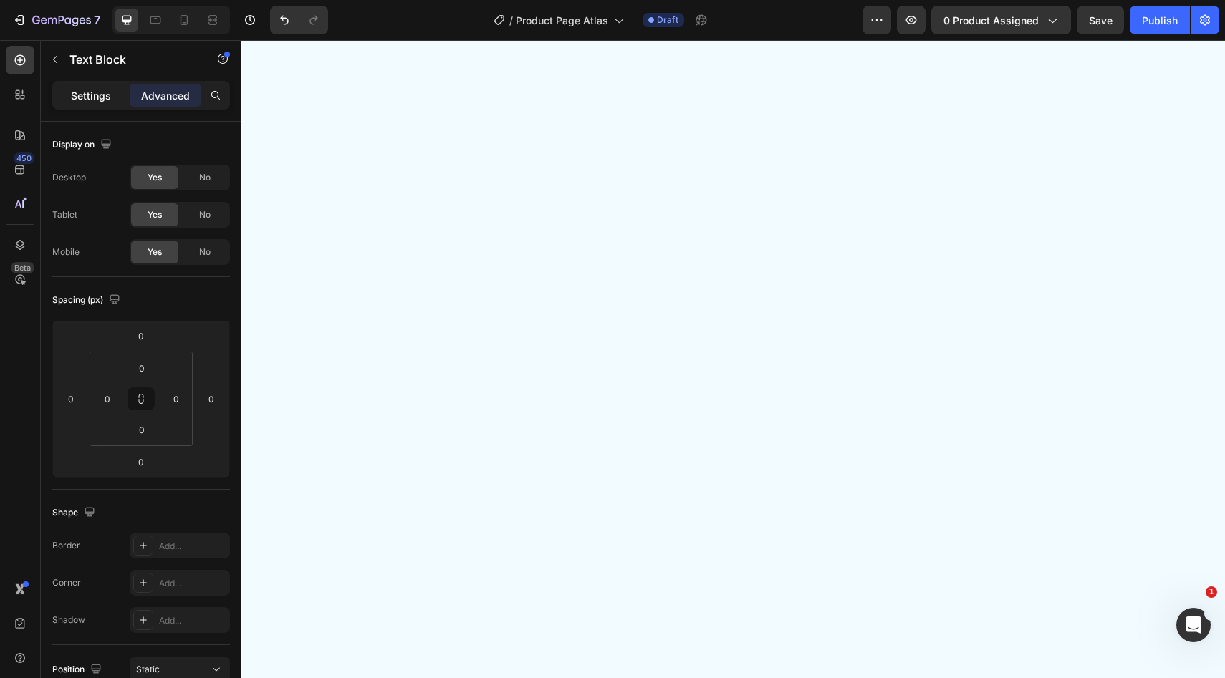
click at [69, 87] on div "Settings" at bounding box center [91, 95] width 72 height 23
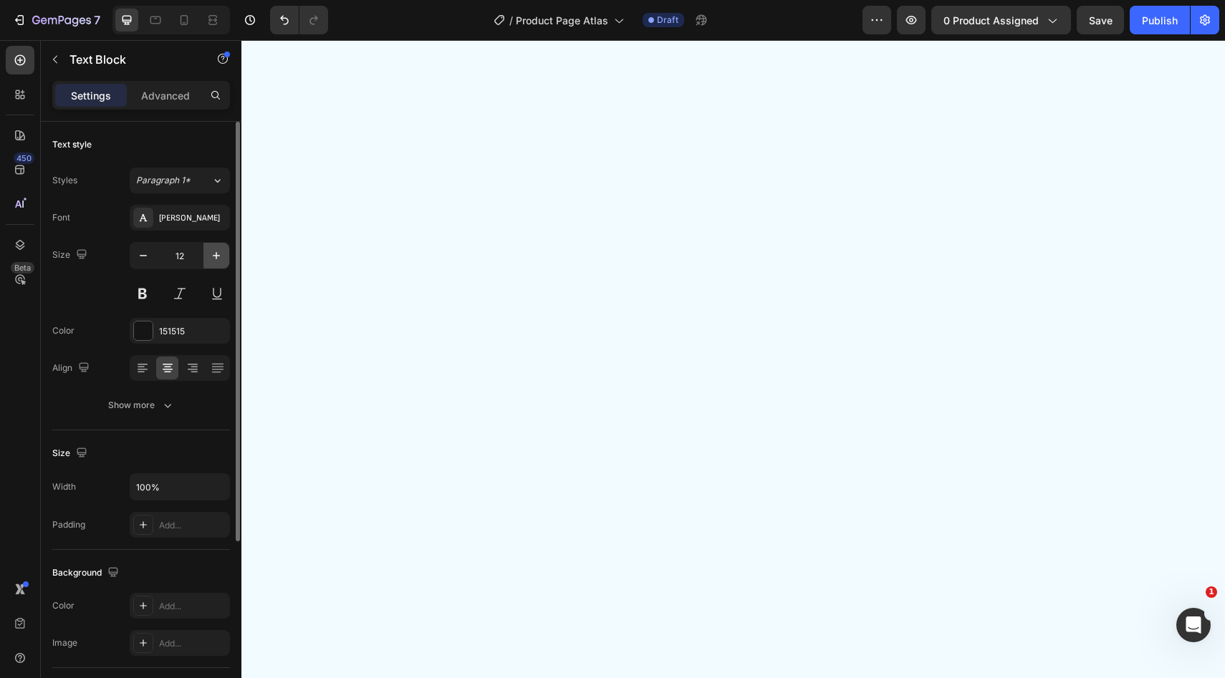
click at [221, 252] on icon "button" at bounding box center [216, 256] width 14 height 14
click at [147, 256] on icon "button" at bounding box center [143, 256] width 14 height 14
type input "12"
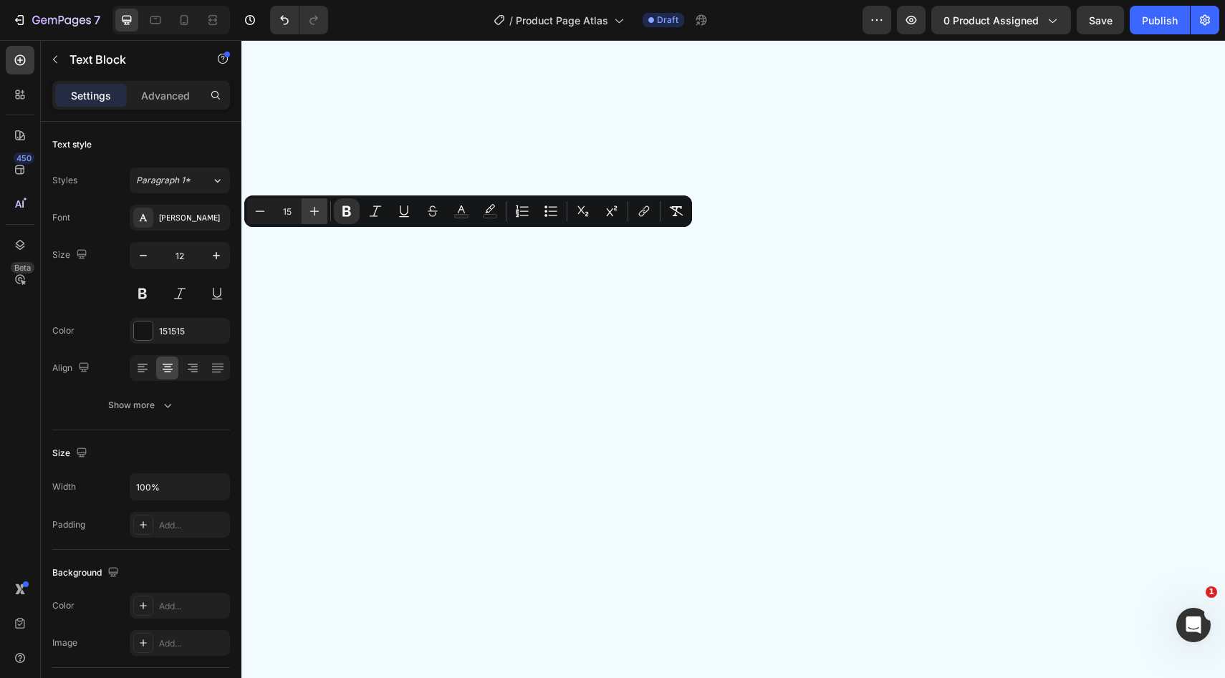
click at [310, 207] on icon "Editor contextual toolbar" at bounding box center [314, 211] width 14 height 14
type input "16"
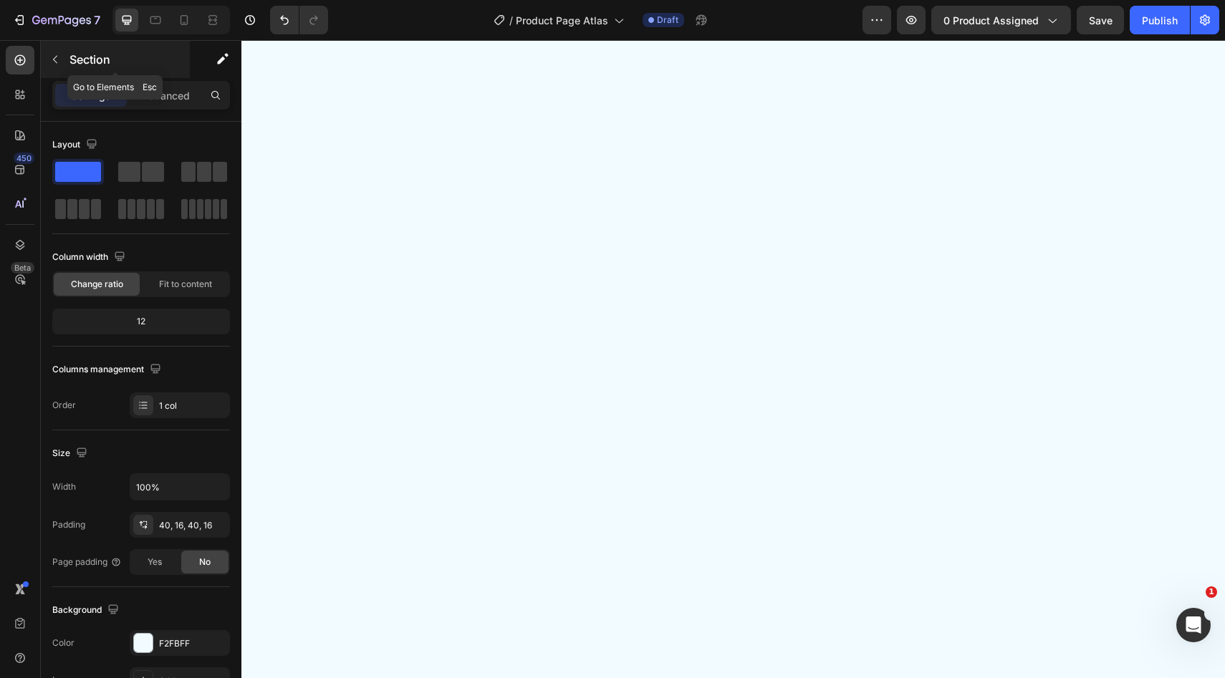
click at [55, 56] on icon "button" at bounding box center [54, 59] width 11 height 11
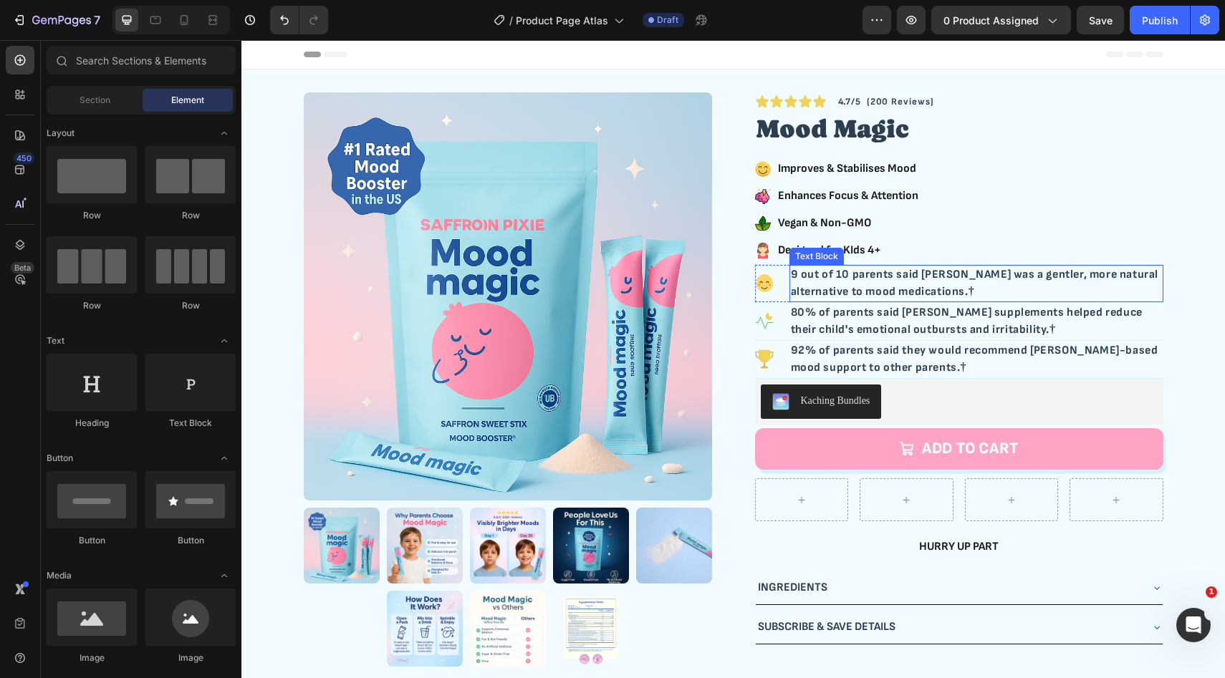
click at [1129, 277] on p "9 out of 10 parents said saffron was a gentler, more natural alternative to moo…" at bounding box center [976, 283] width 371 height 34
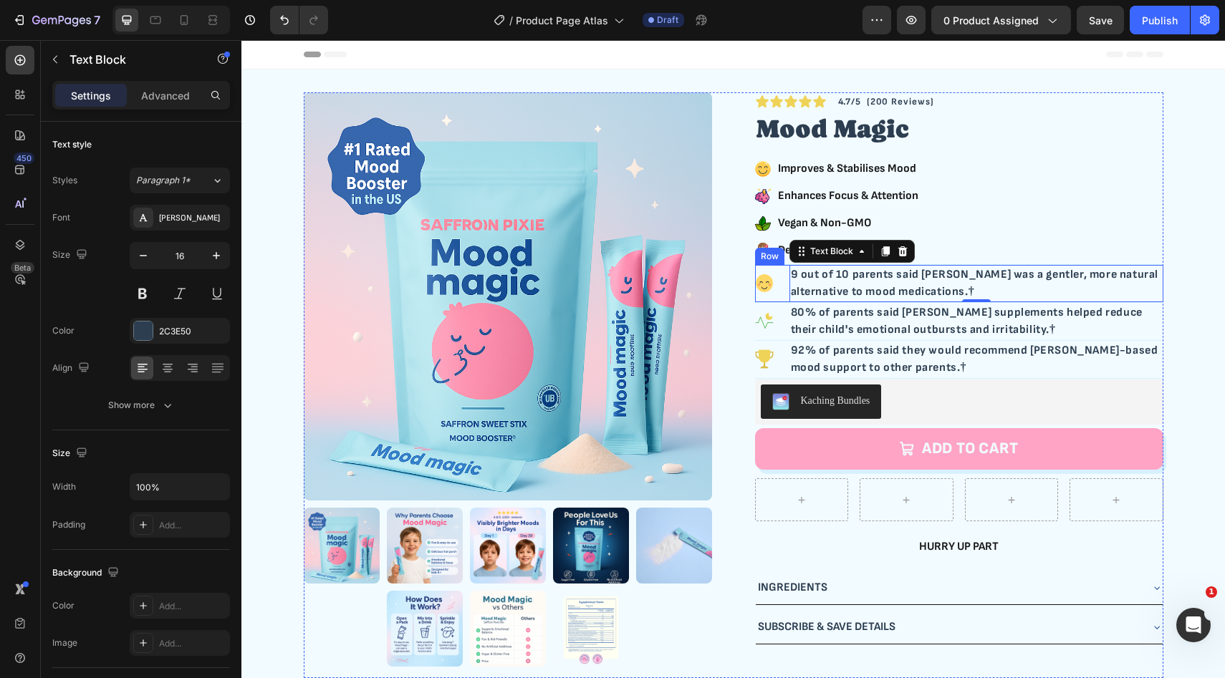
click at [774, 297] on div "Image" at bounding box center [772, 283] width 34 height 37
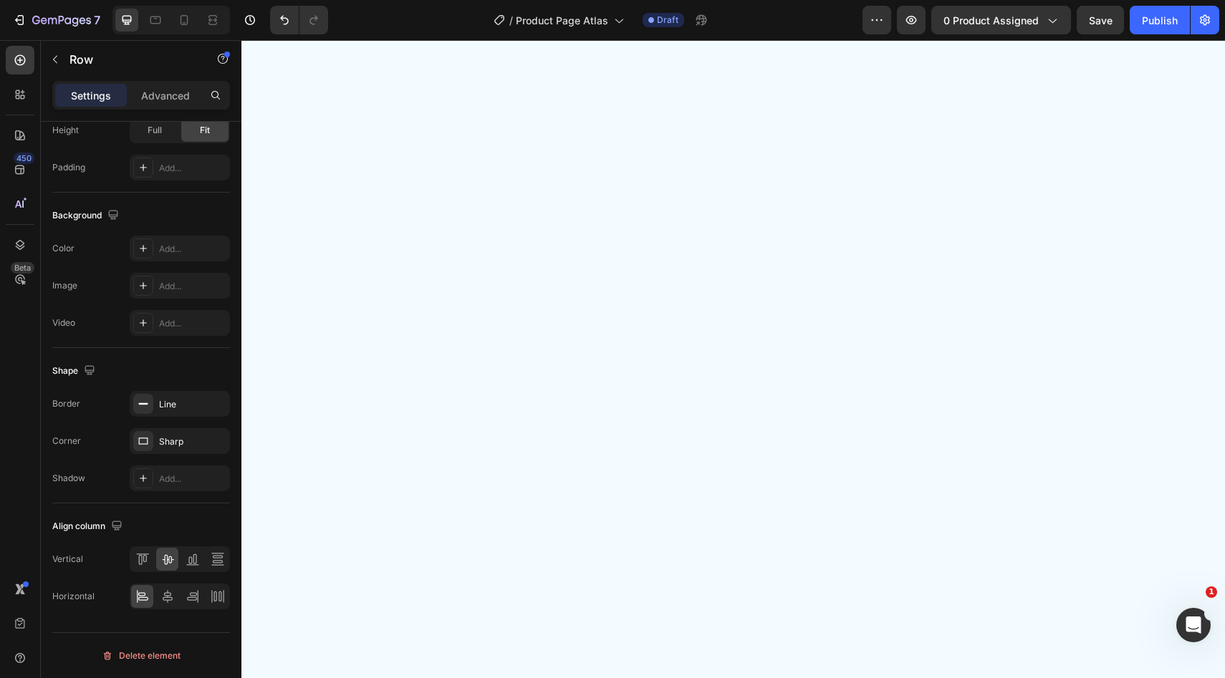
scroll to position [2077, 0]
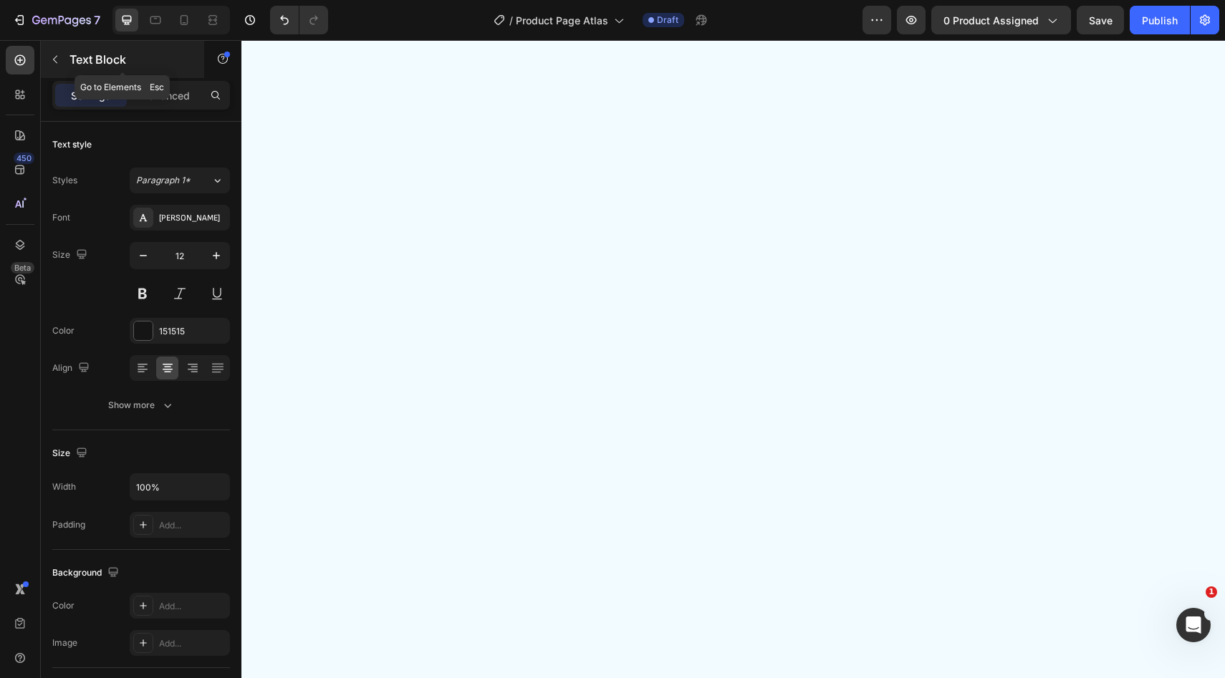
click at [67, 63] on div "Text Block" at bounding box center [122, 59] width 163 height 37
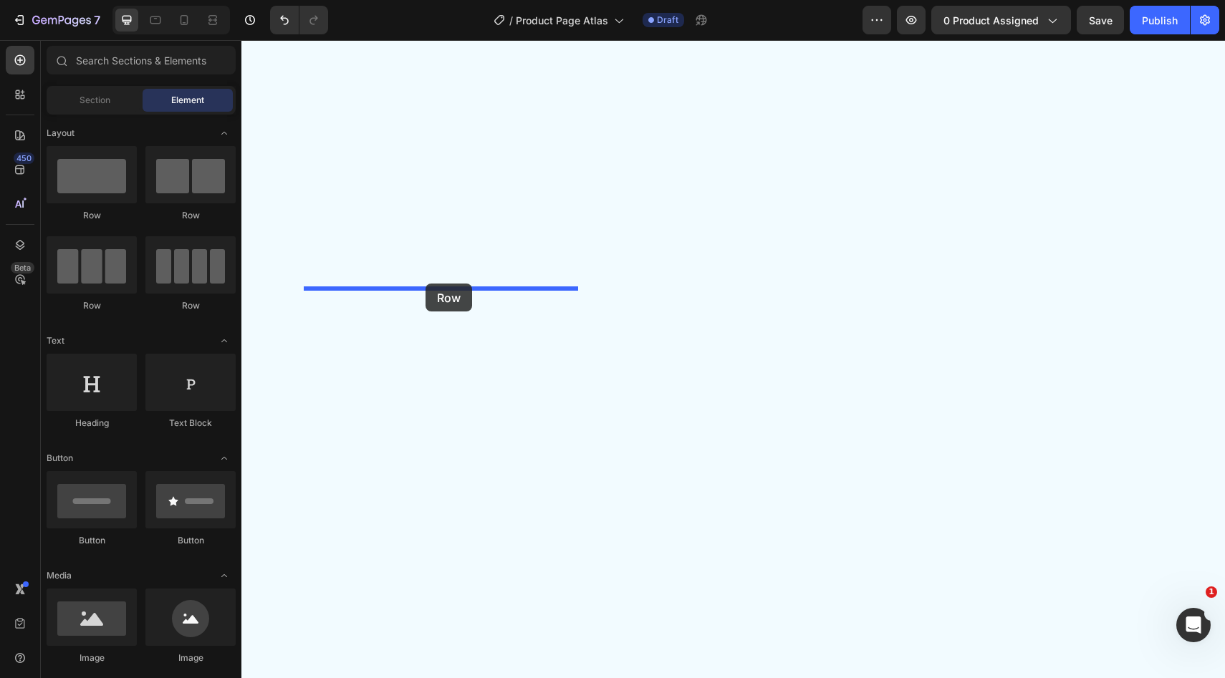
drag, startPoint x: 342, startPoint y: 223, endPoint x: 425, endPoint y: 284, distance: 102.6
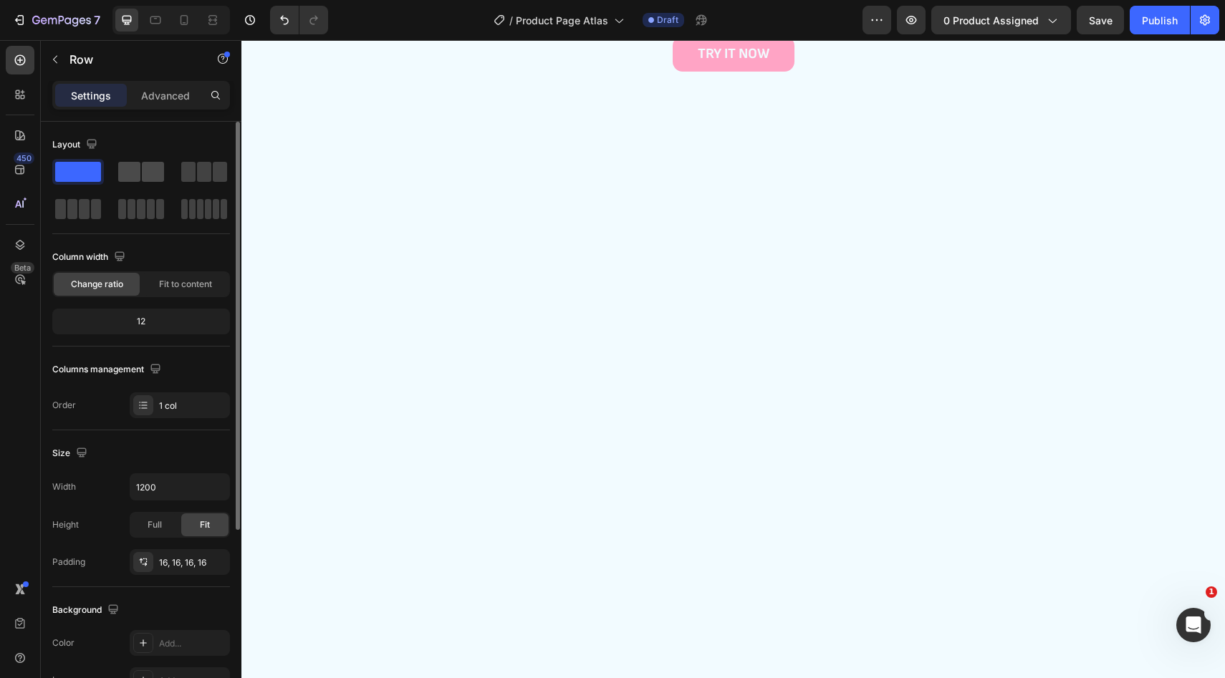
click at [145, 180] on span at bounding box center [153, 172] width 22 height 20
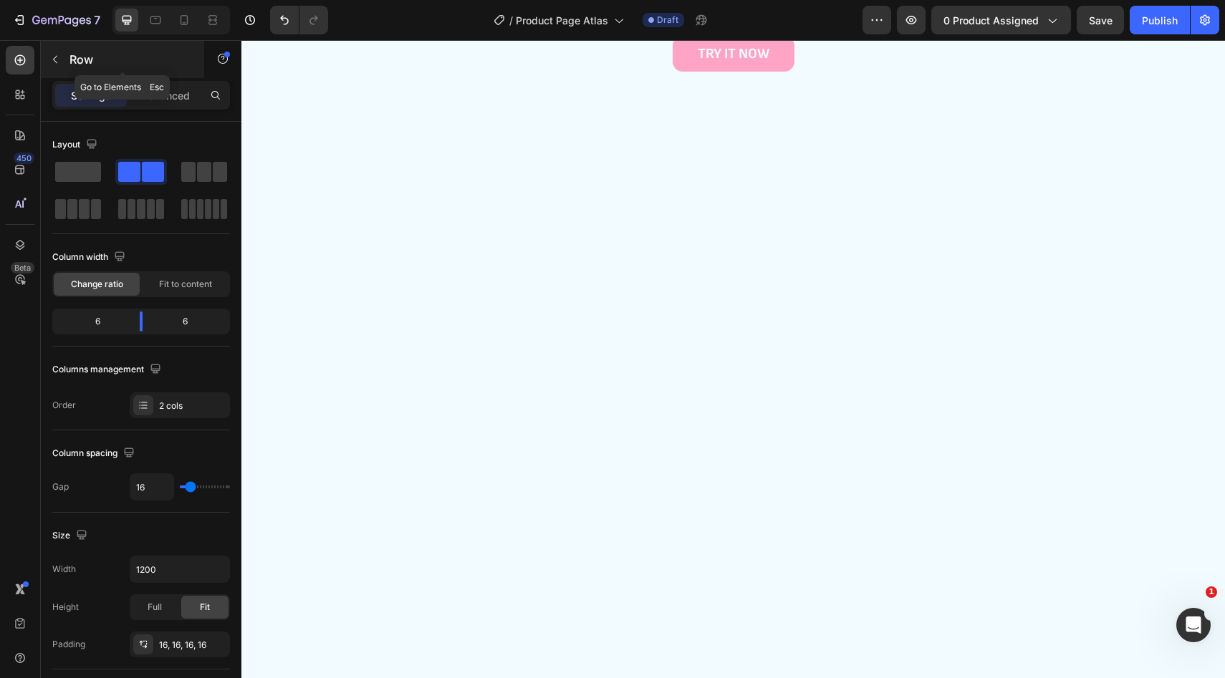
click at [58, 62] on icon "button" at bounding box center [54, 59] width 11 height 11
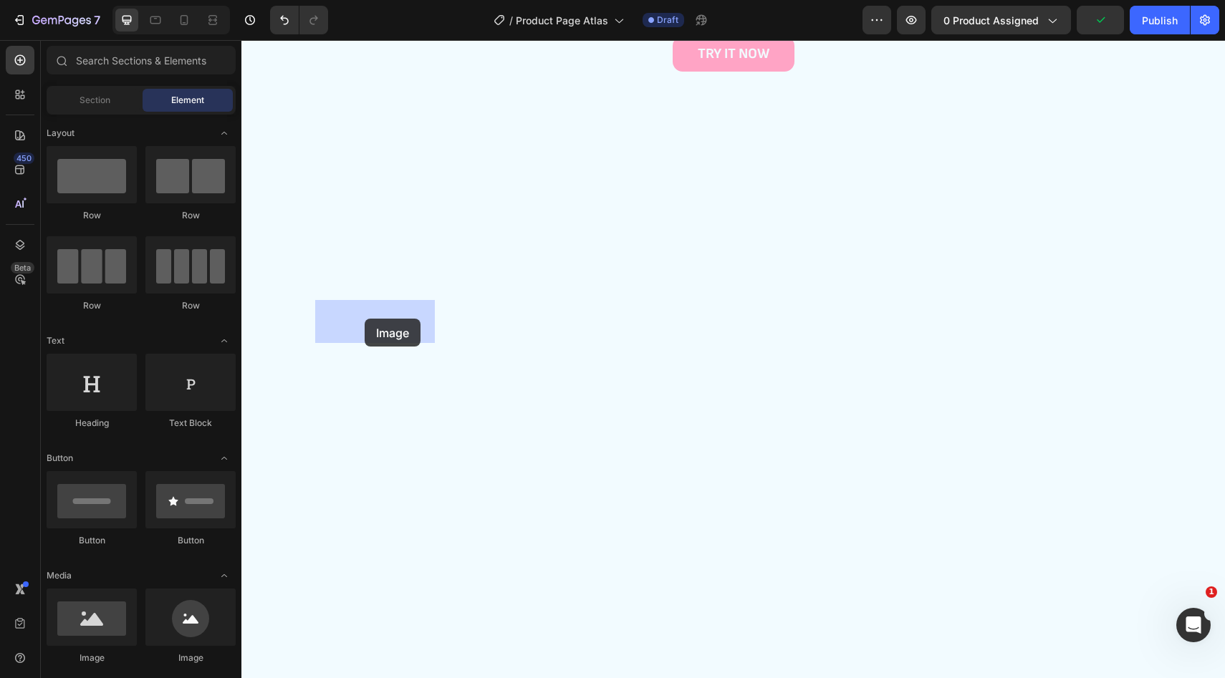
drag, startPoint x: 413, startPoint y: 675, endPoint x: 365, endPoint y: 319, distance: 359.9
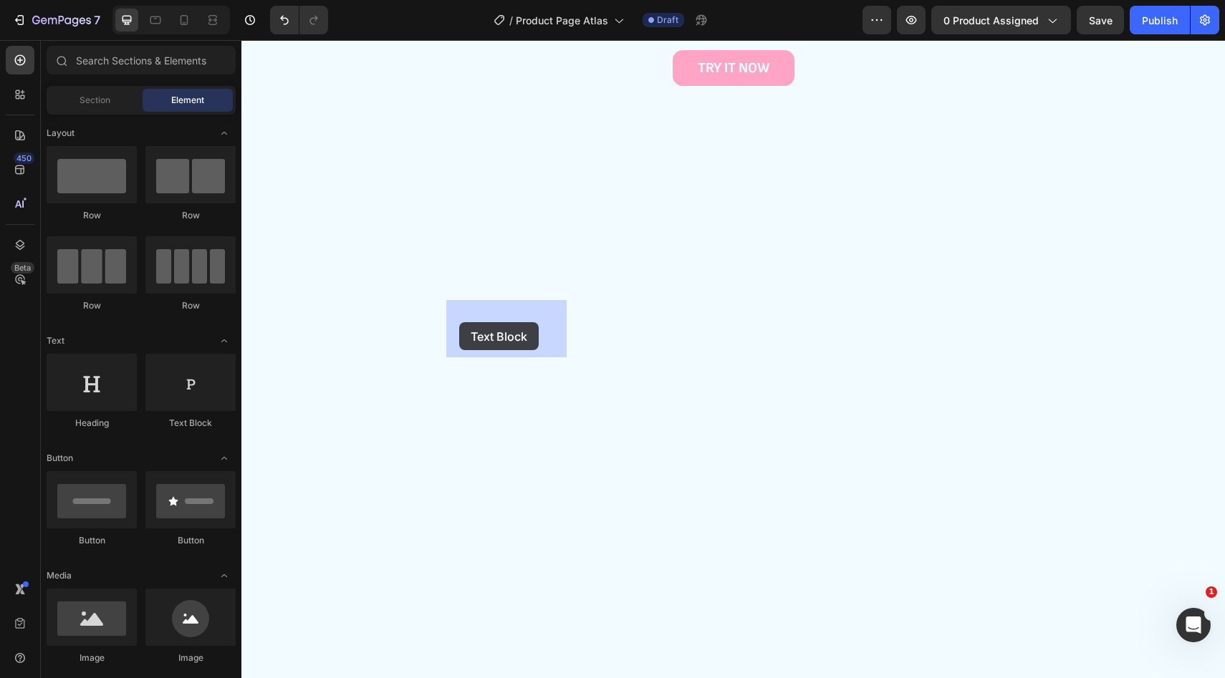
drag, startPoint x: 437, startPoint y: 430, endPoint x: 459, endPoint y: 322, distance: 110.4
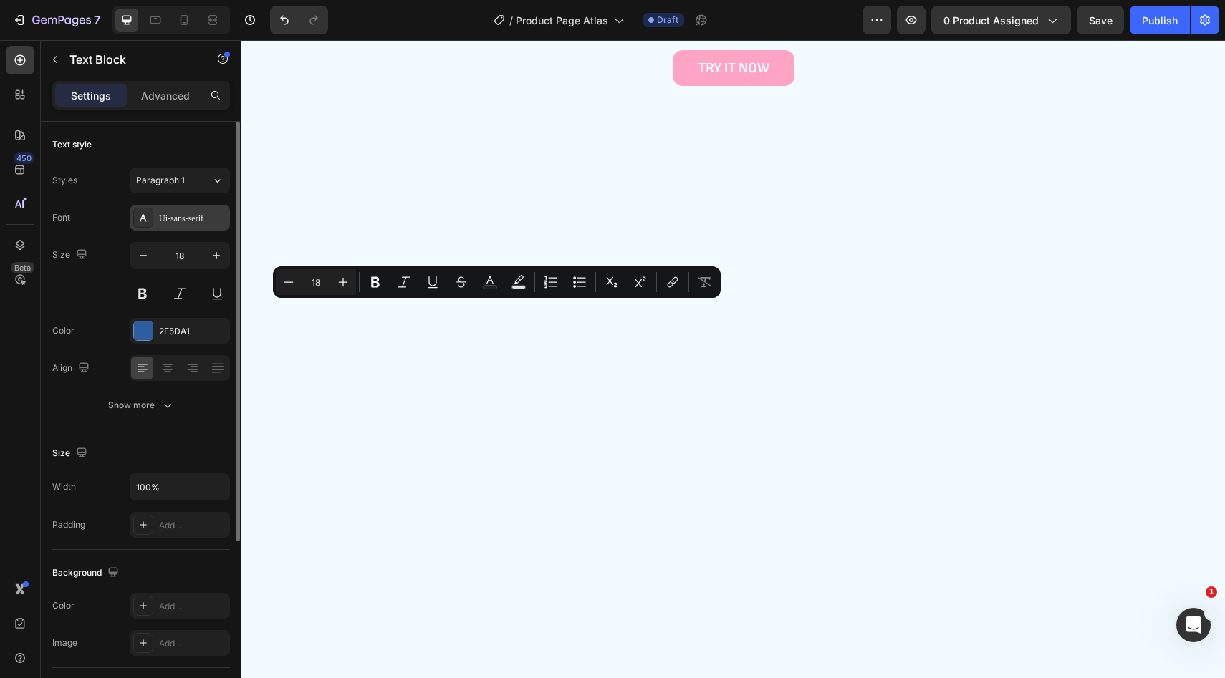
click at [170, 208] on div "Ui-sans-serif" at bounding box center [180, 218] width 100 height 26
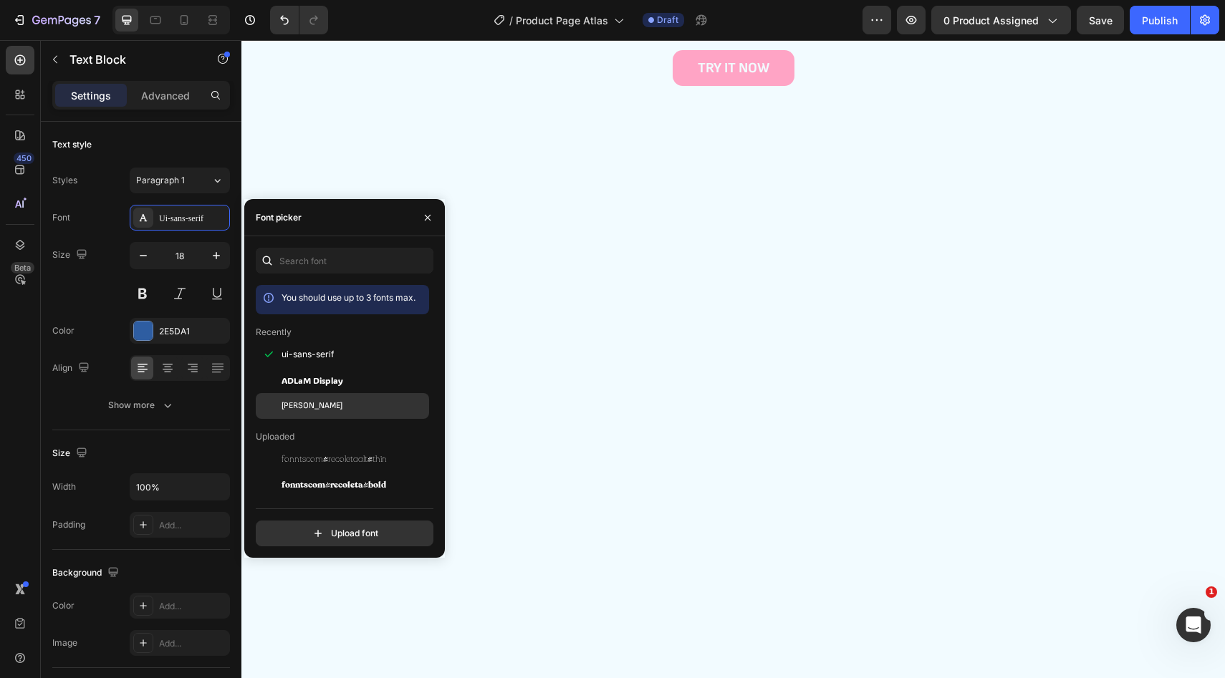
click at [314, 405] on span "[PERSON_NAME]" at bounding box center [311, 406] width 61 height 13
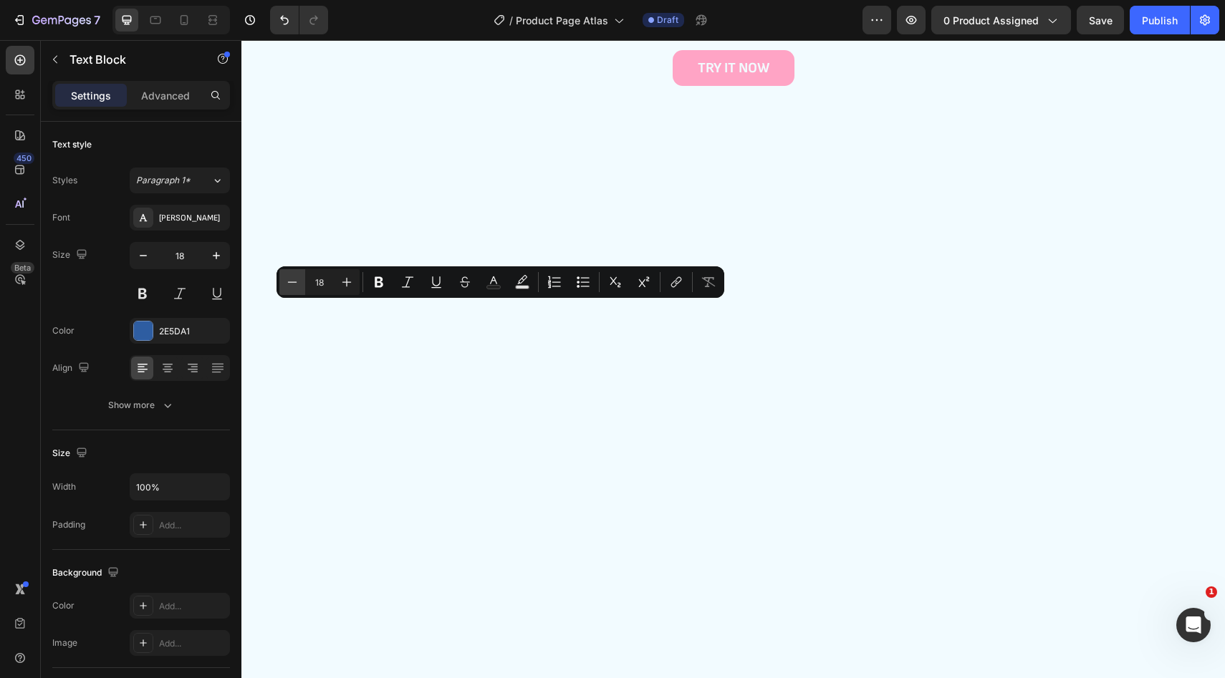
click at [291, 281] on icon "Editor contextual toolbar" at bounding box center [292, 282] width 14 height 14
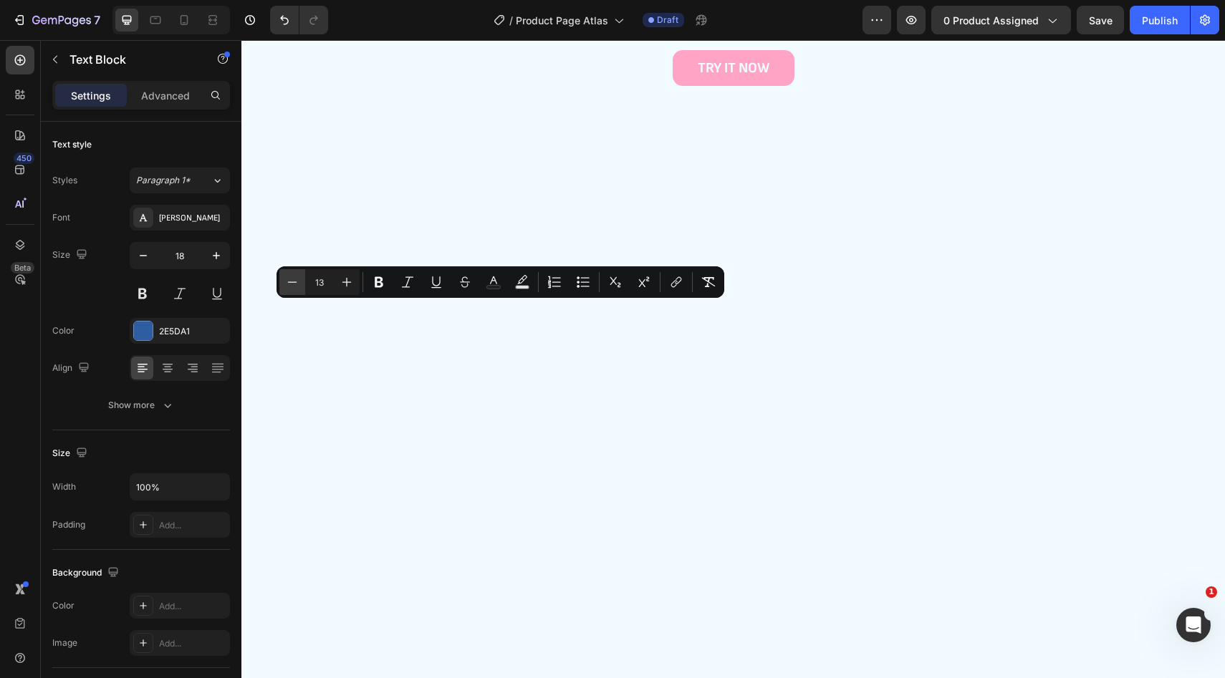
click at [291, 281] on icon "Editor contextual toolbar" at bounding box center [292, 282] width 14 height 14
click at [355, 286] on button "Plus" at bounding box center [347, 282] width 26 height 26
type input "12"
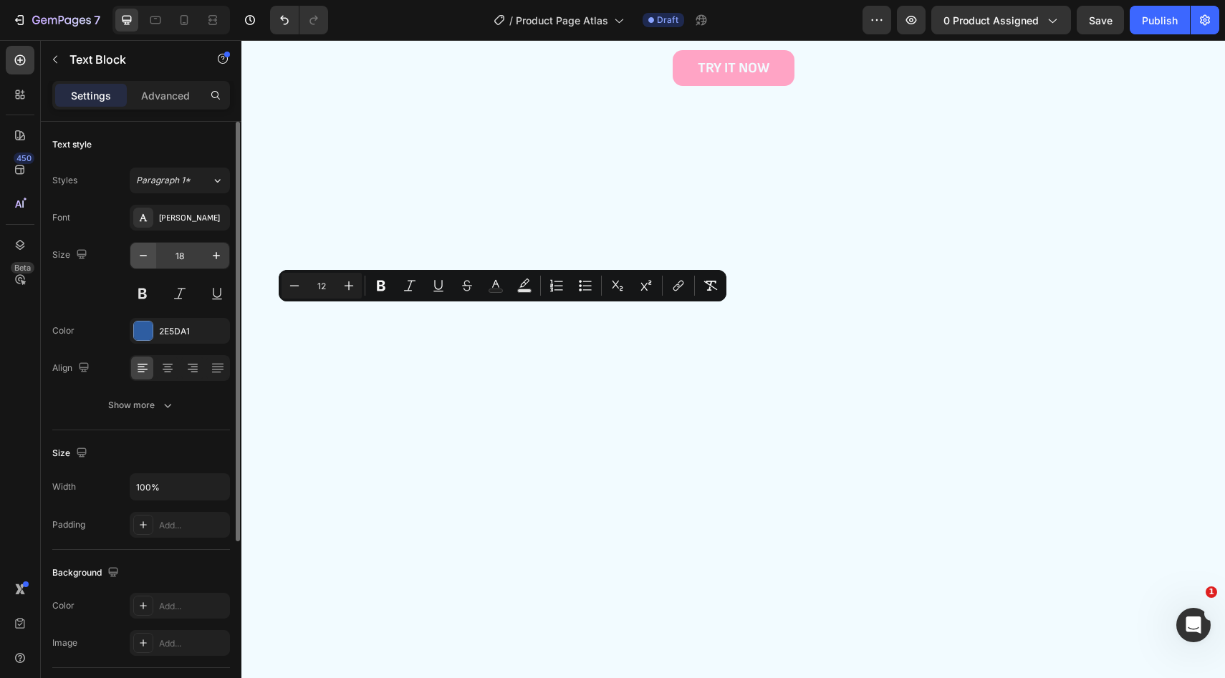
click at [155, 255] on button "button" at bounding box center [143, 256] width 26 height 26
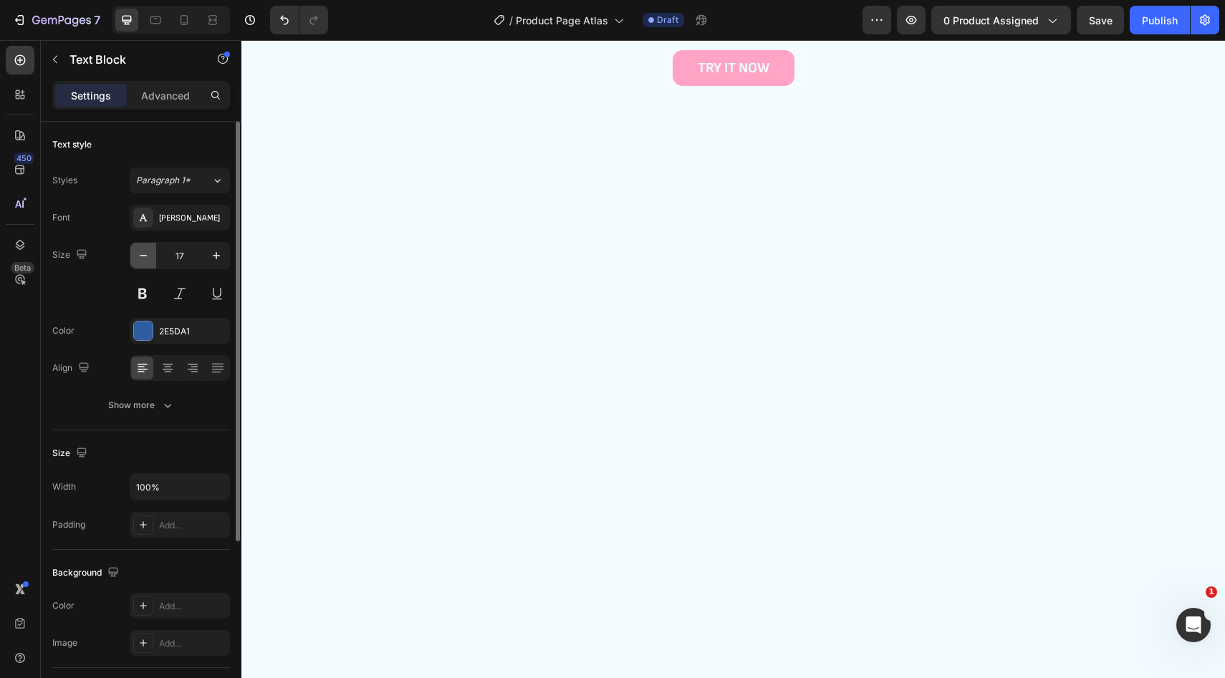
click at [155, 255] on button "button" at bounding box center [143, 256] width 26 height 26
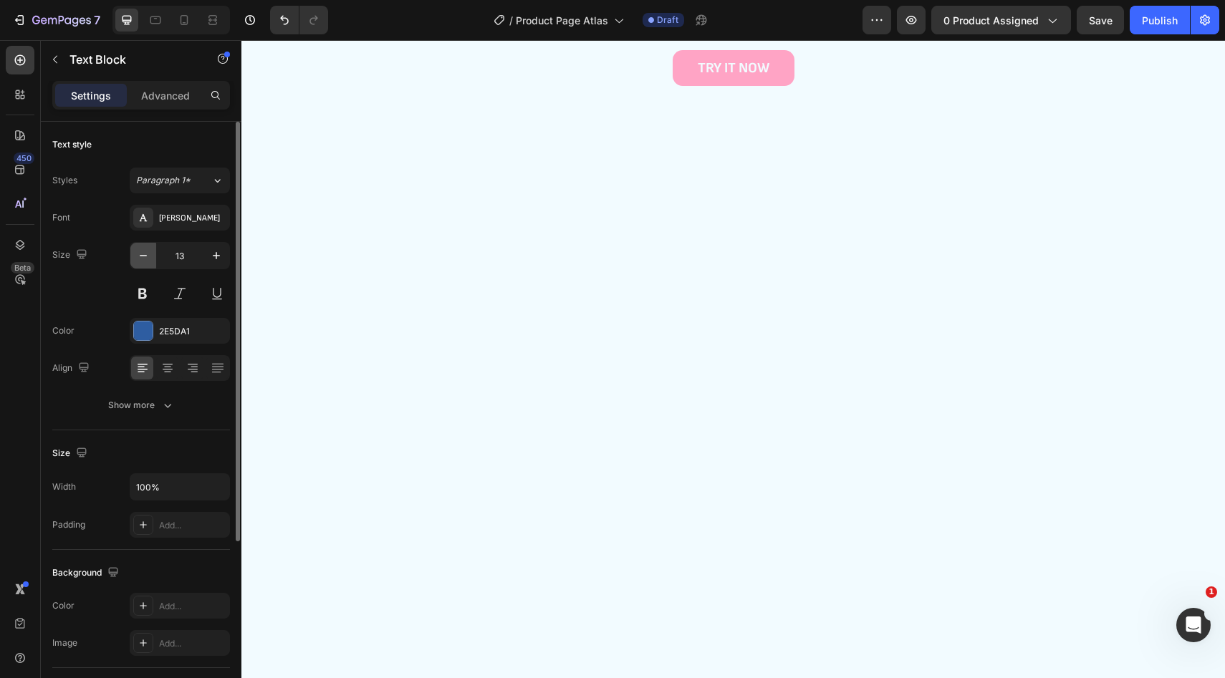
type input "12"
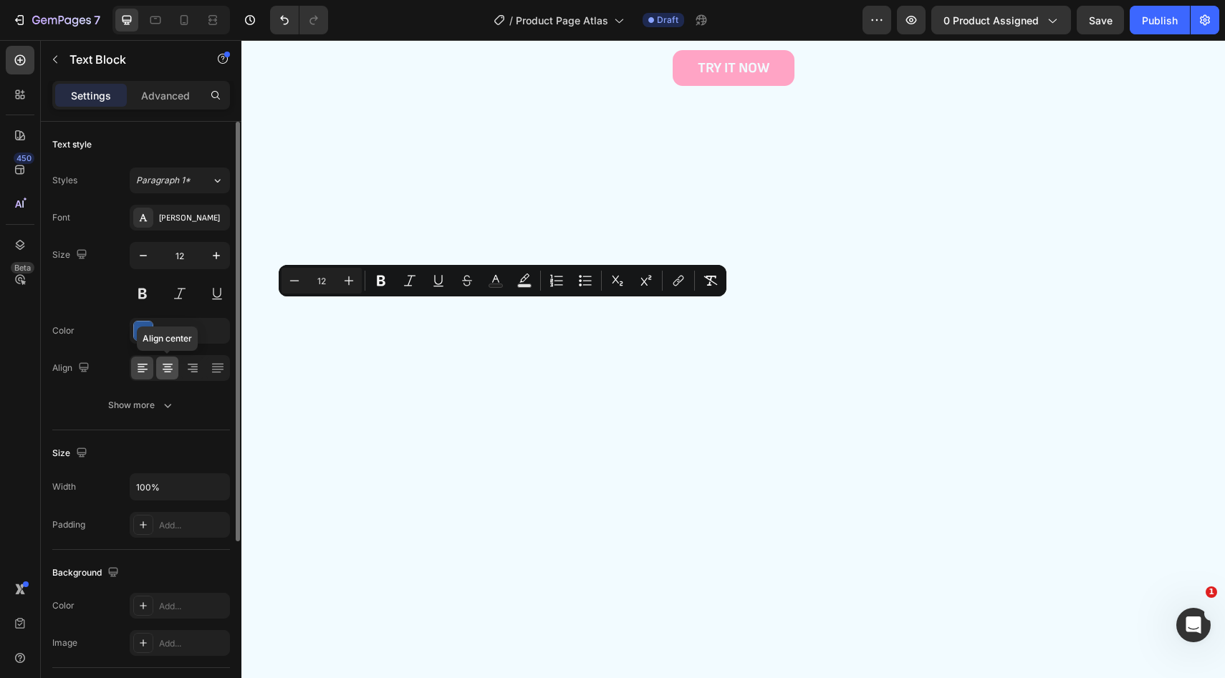
click at [162, 374] on icon at bounding box center [167, 368] width 14 height 14
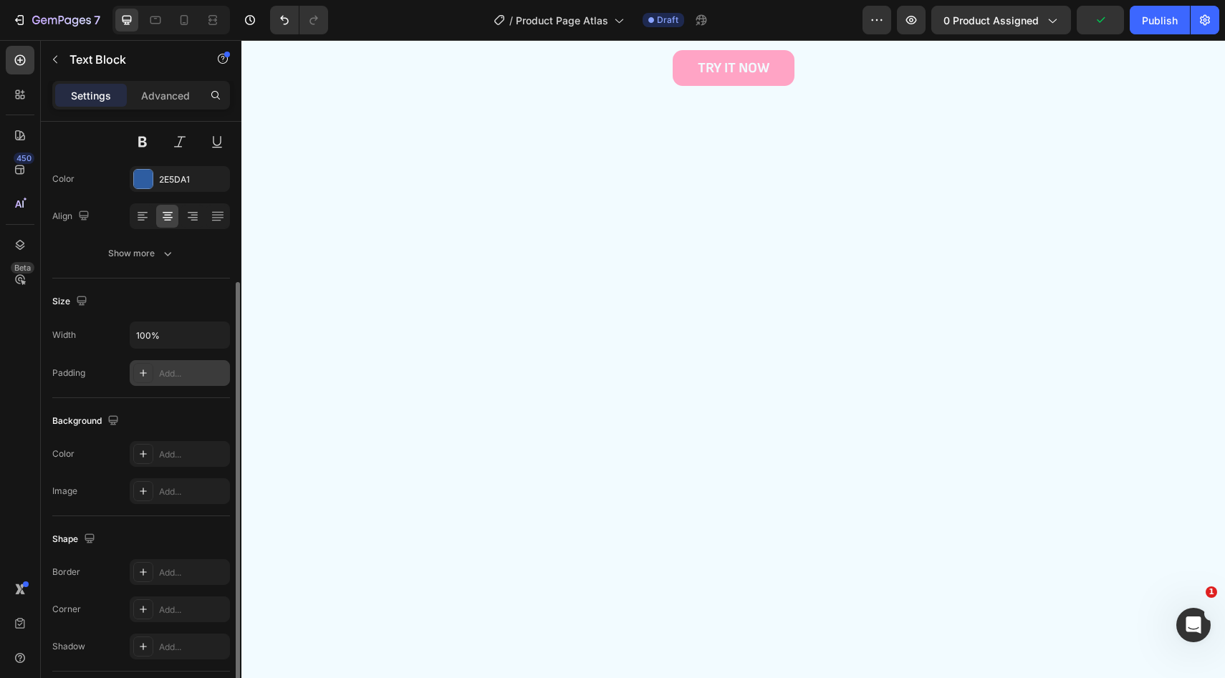
scroll to position [251, 0]
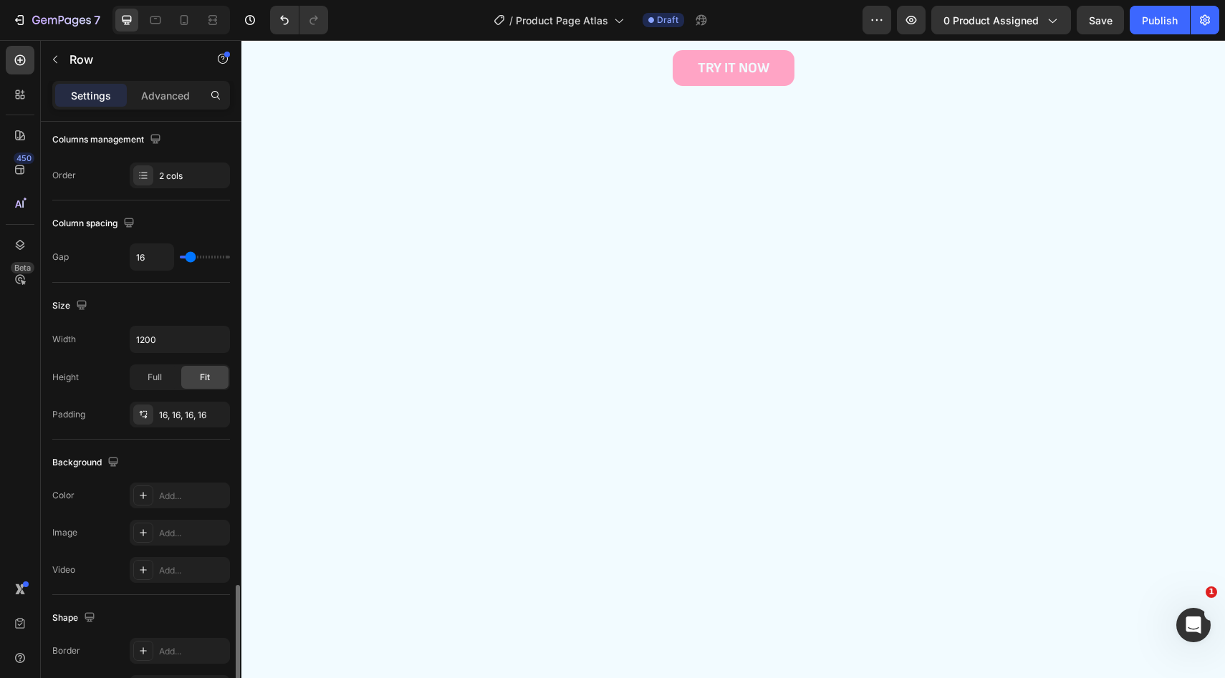
scroll to position [440, 0]
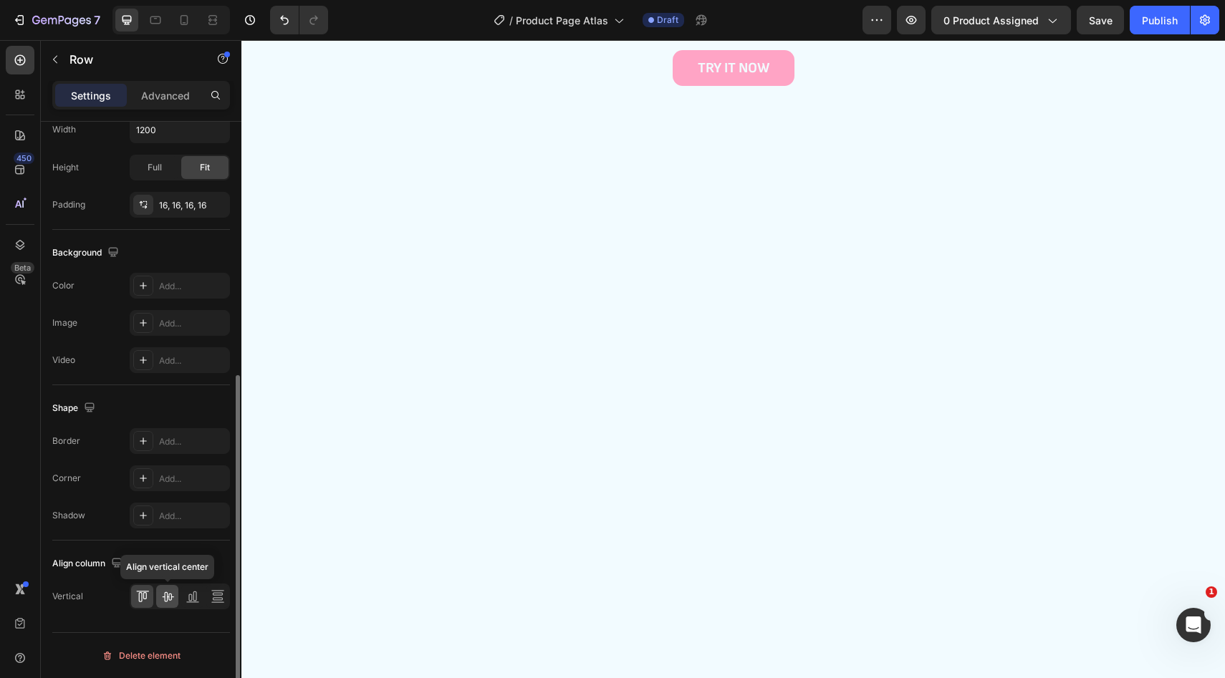
click at [173, 595] on icon at bounding box center [167, 596] width 14 height 14
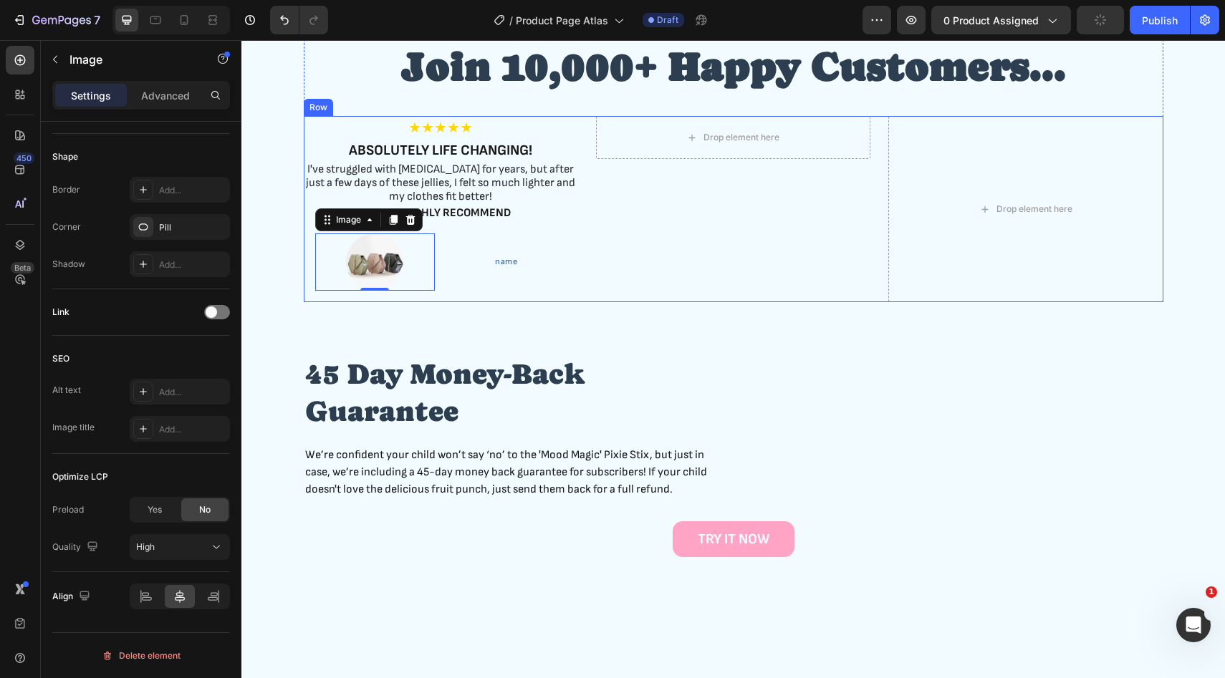
scroll to position [2077, 0]
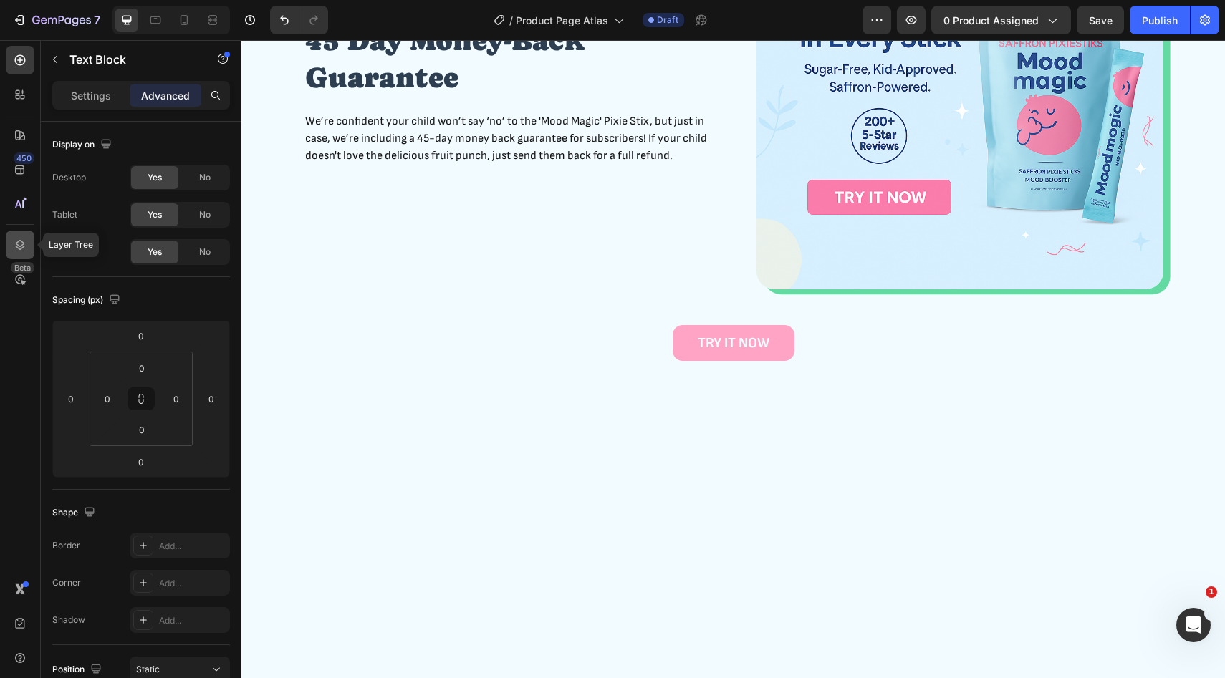
click at [14, 252] on div at bounding box center [20, 245] width 29 height 29
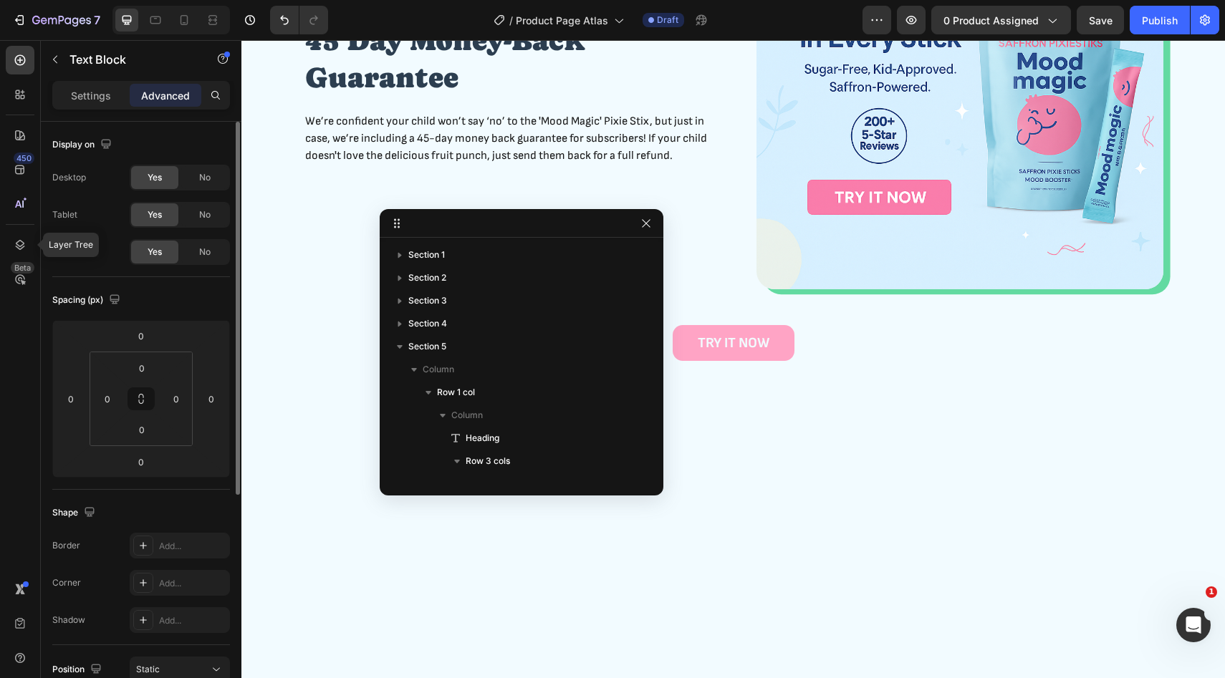
scroll to position [156, 0]
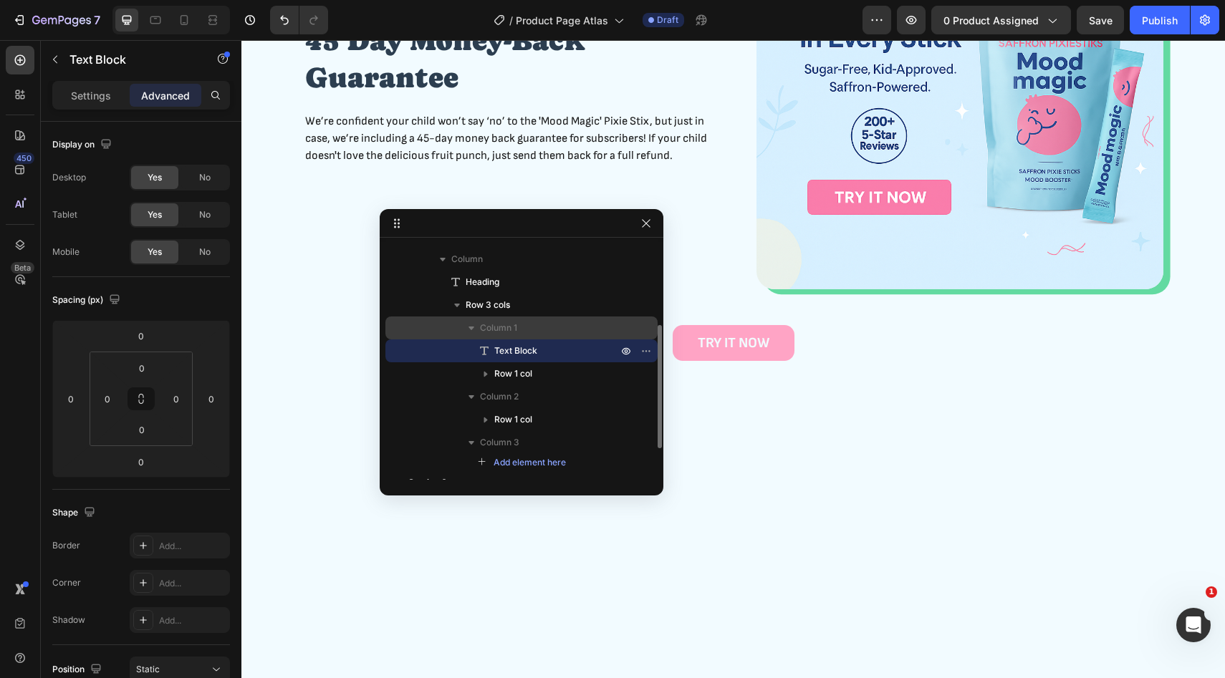
click at [474, 328] on icon "button" at bounding box center [471, 328] width 14 height 14
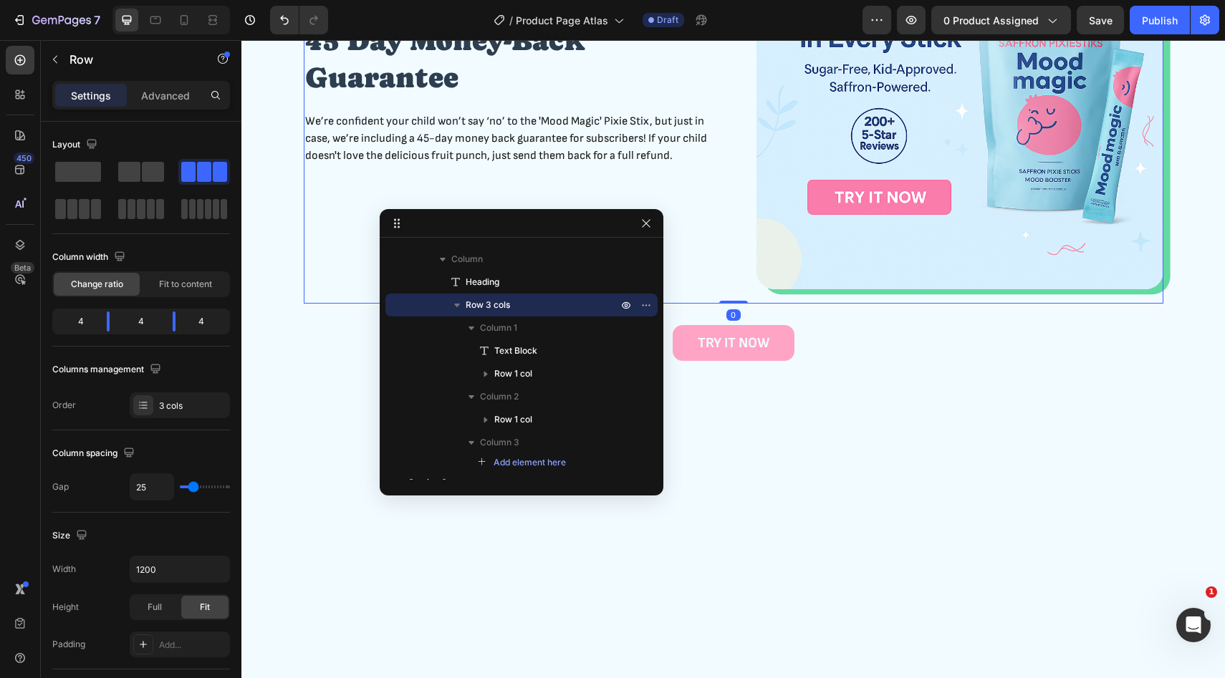
click at [752, 304] on div "45 Day Money-Back Guarantee Heading We’re confident your child won’t say ‘no’ t…" at bounding box center [733, 93] width 859 height 421
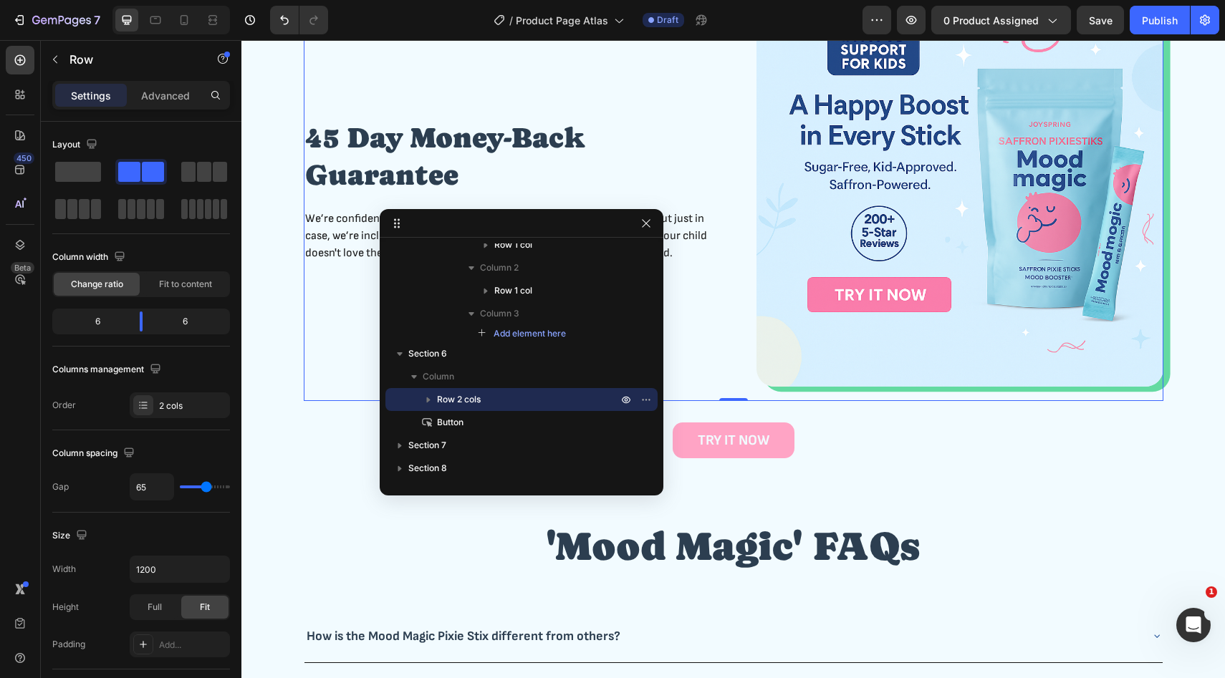
scroll to position [2515, 0]
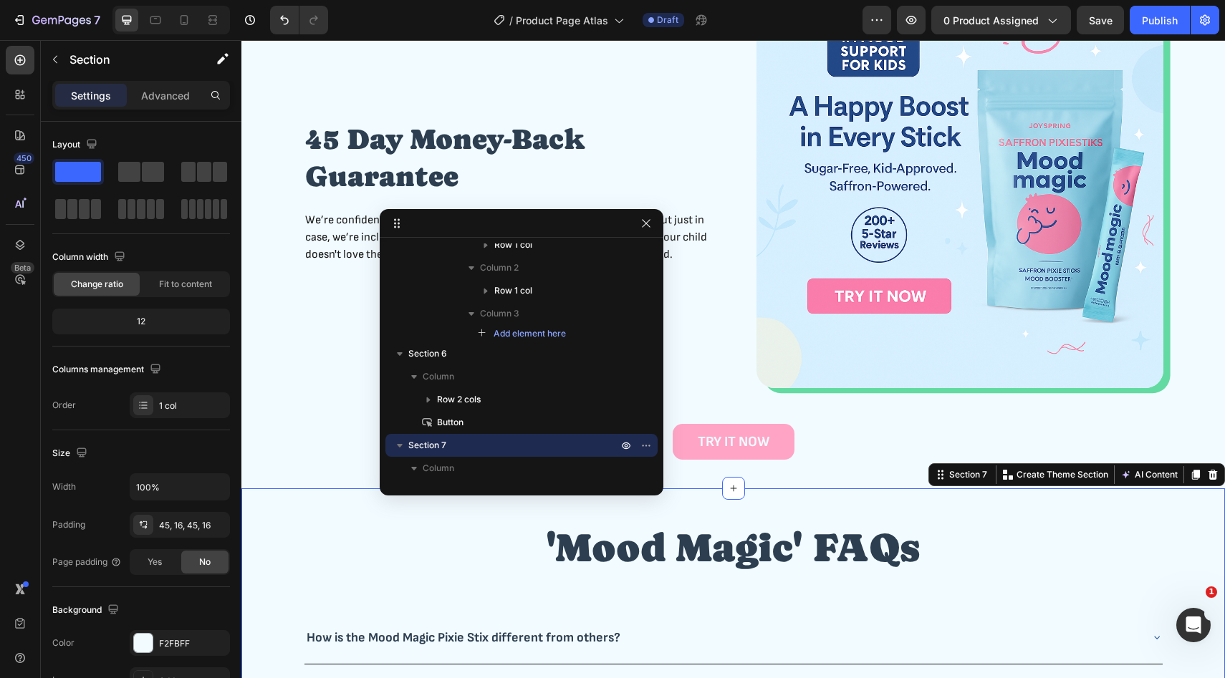
click at [323, 448] on div "TRY IT NOW Button" at bounding box center [733, 442] width 960 height 36
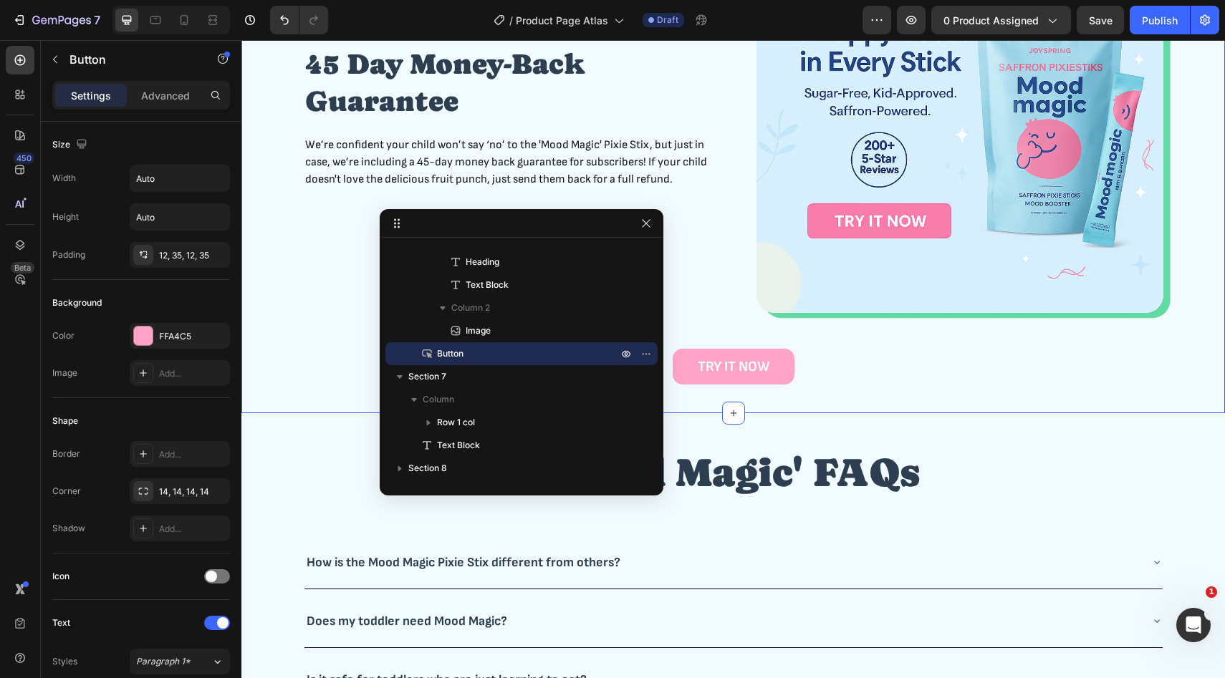
scroll to position [2584, 0]
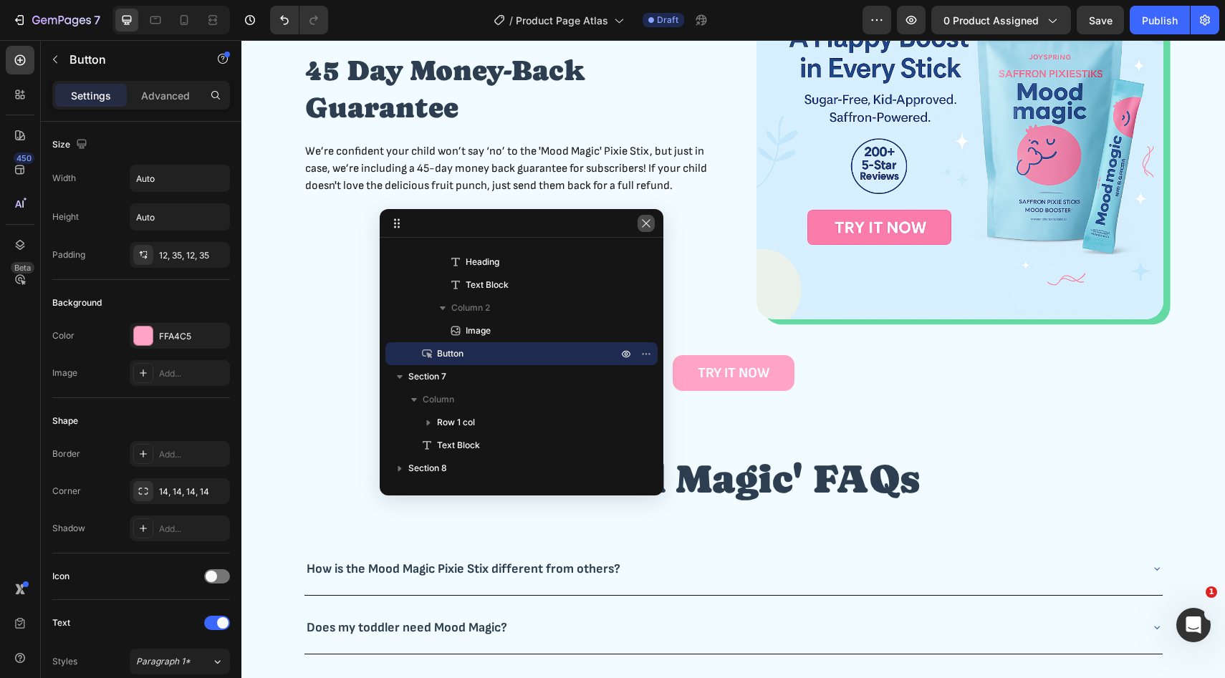
click at [650, 225] on icon "button" at bounding box center [645, 223] width 11 height 11
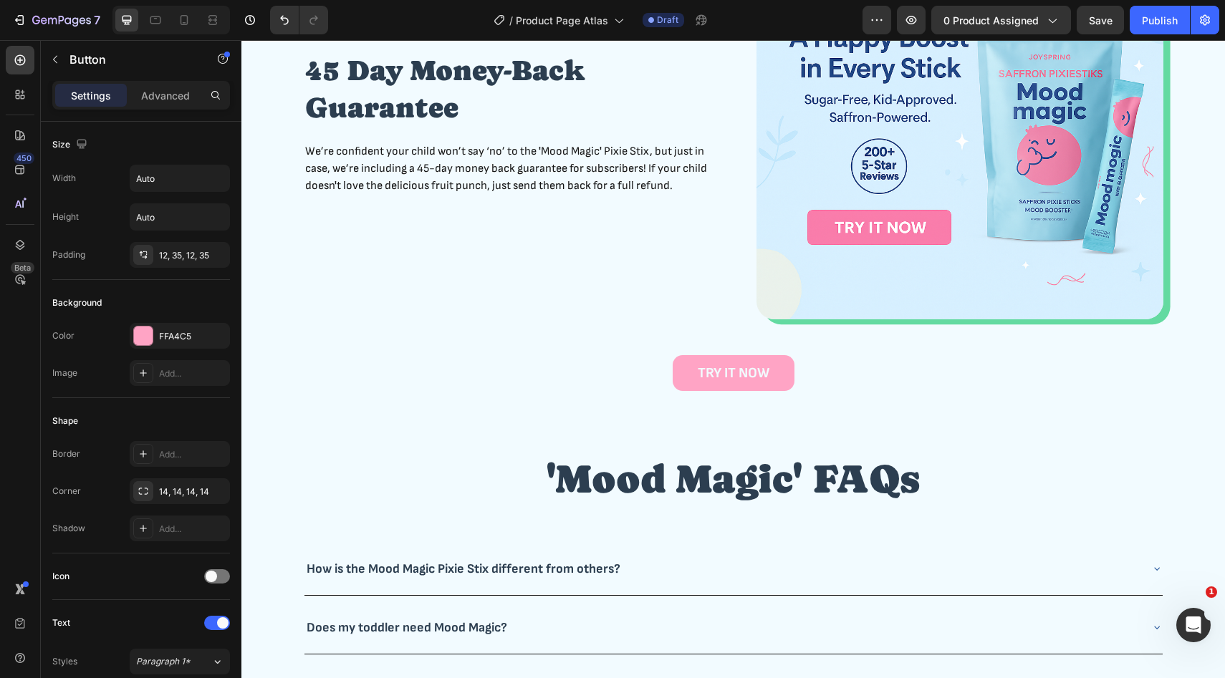
click at [815, 372] on div "TRY IT NOW Button" at bounding box center [733, 373] width 960 height 36
click at [663, 408] on div "45 Day Money-Back Guarantee Heading We’re confident your child won’t say ‘no’ t…" at bounding box center [732, 153] width 983 height 536
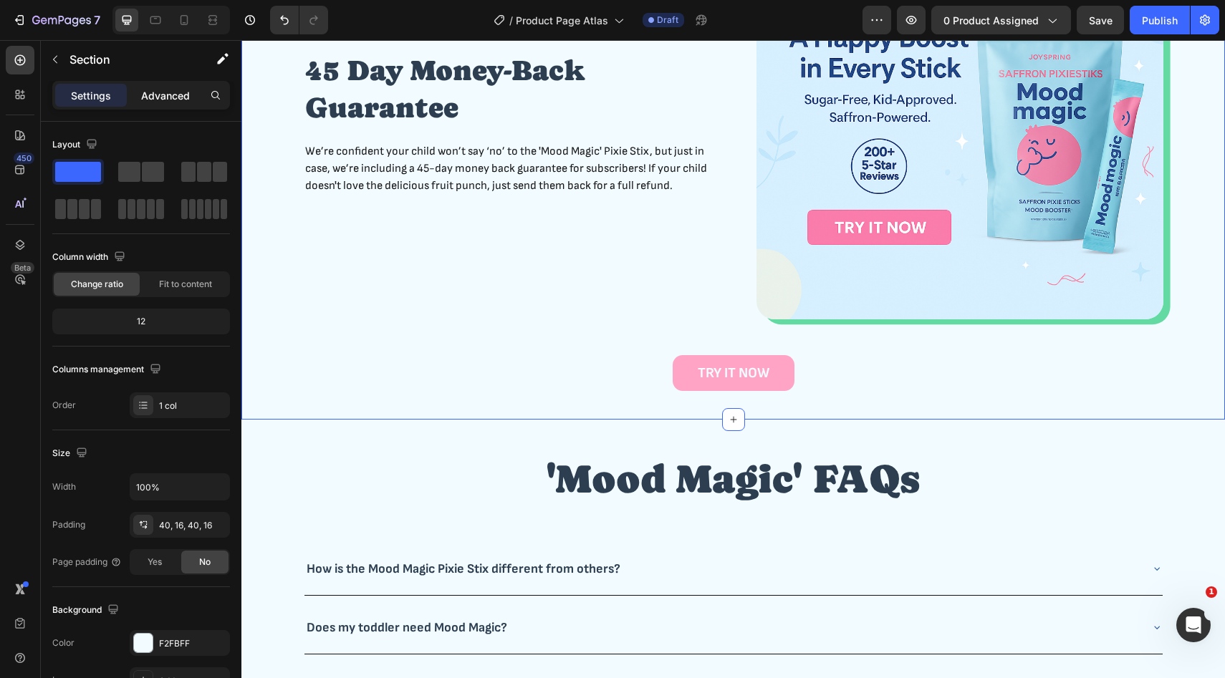
click at [173, 94] on p "Advanced" at bounding box center [165, 95] width 49 height 15
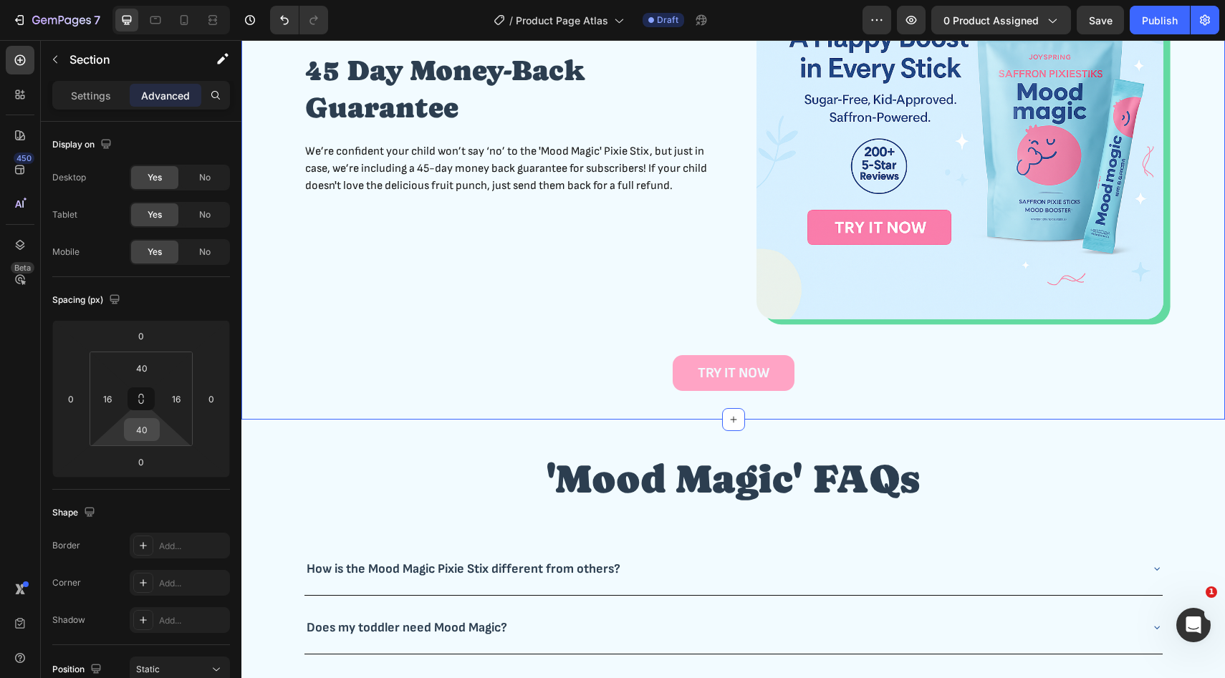
click at [148, 425] on input "40" at bounding box center [141, 429] width 29 height 21
type input "0"
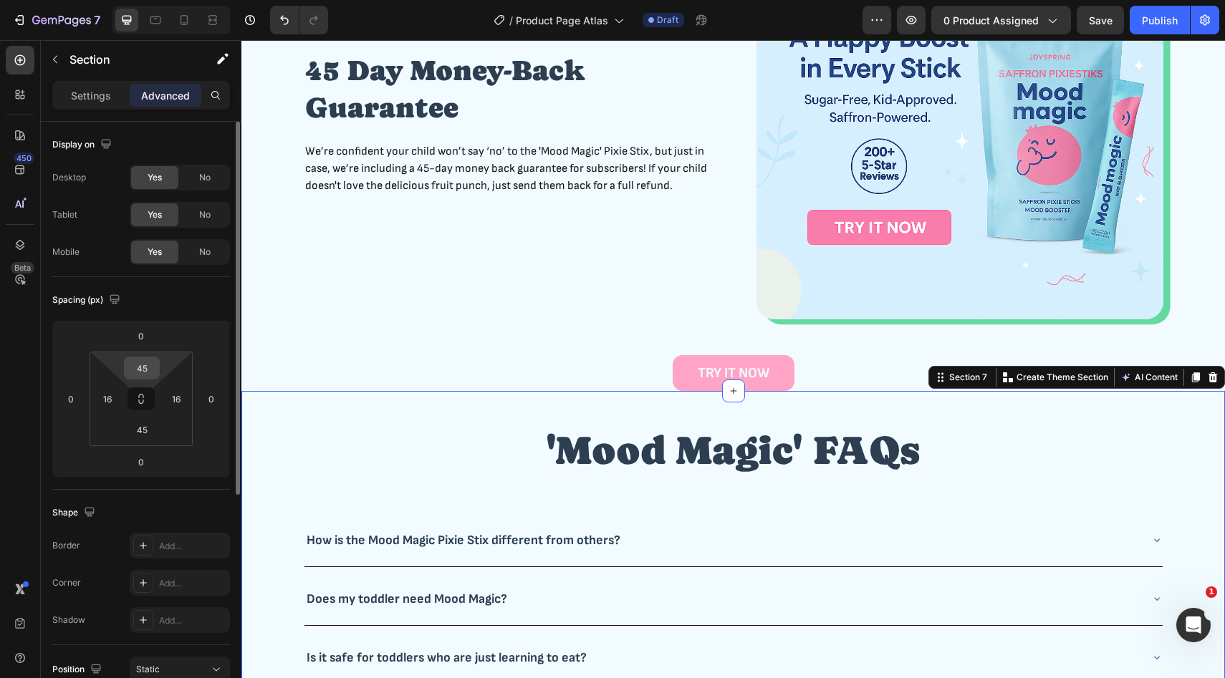
click at [150, 370] on input "45" at bounding box center [141, 367] width 29 height 21
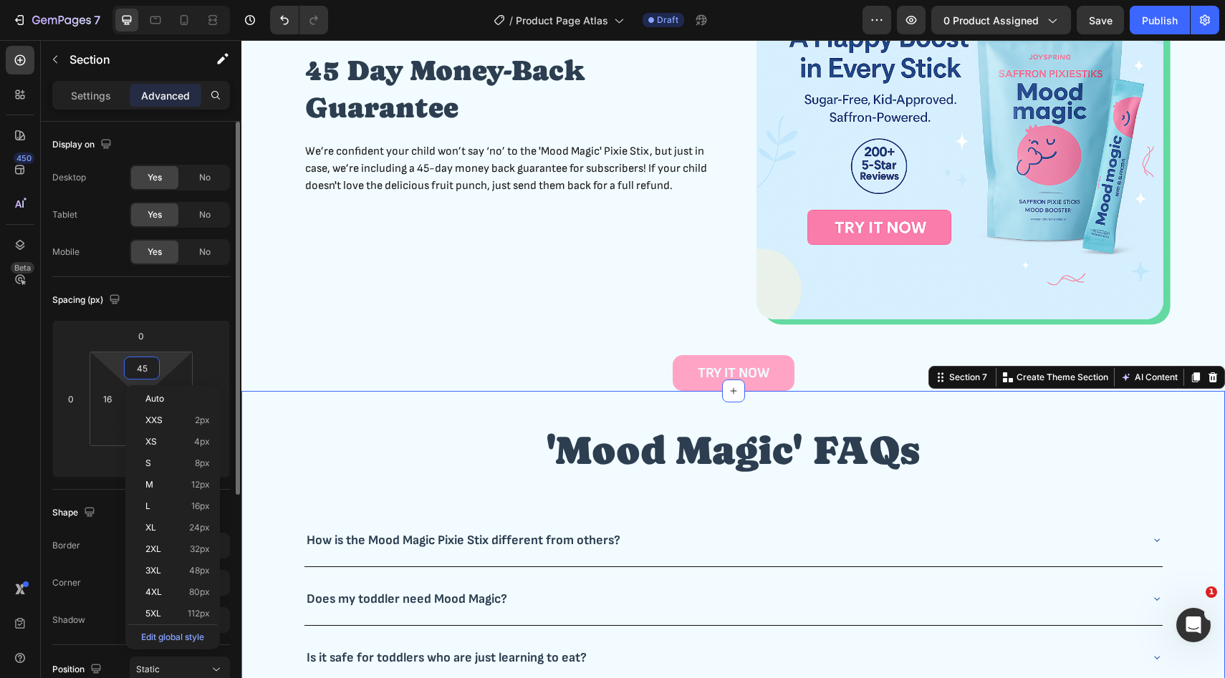
type input "2"
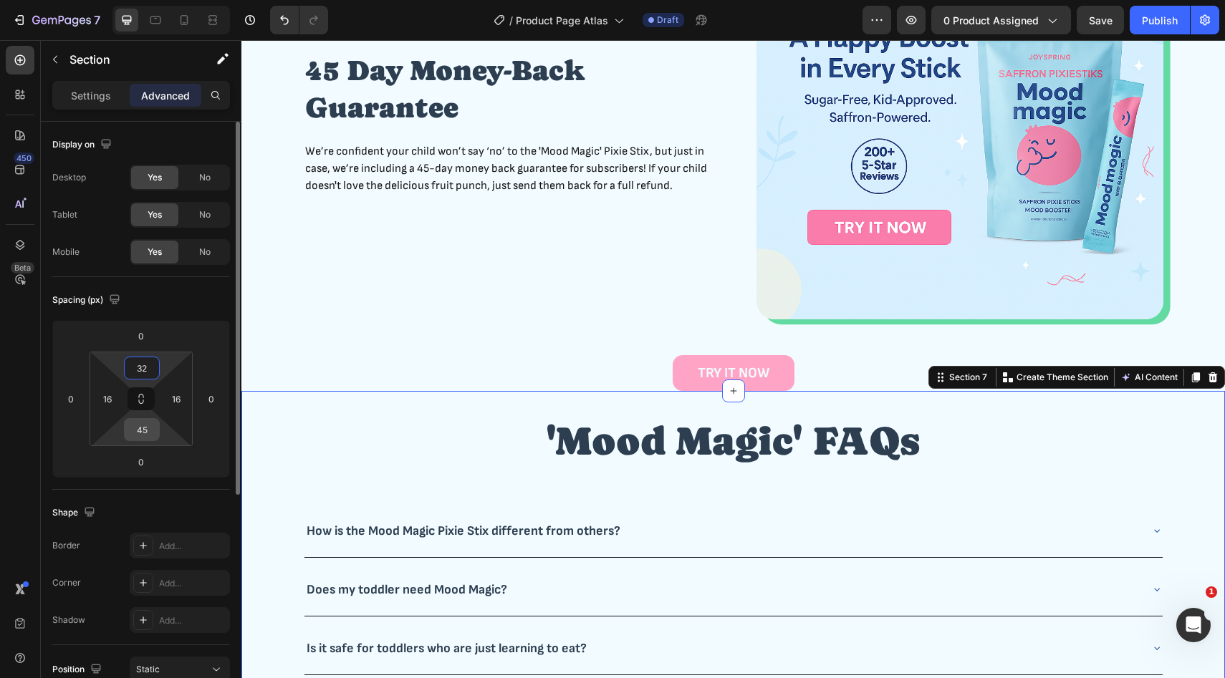
type input "32"
click at [145, 429] on input "45" at bounding box center [141, 429] width 29 height 21
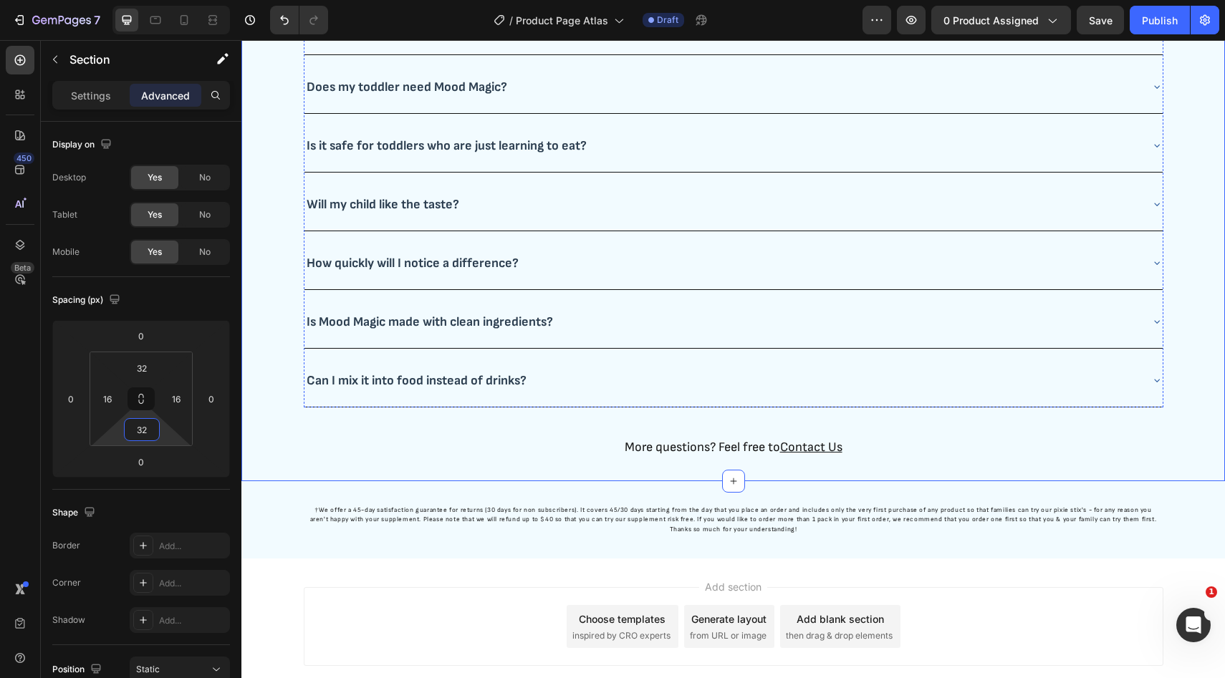
scroll to position [3139, 0]
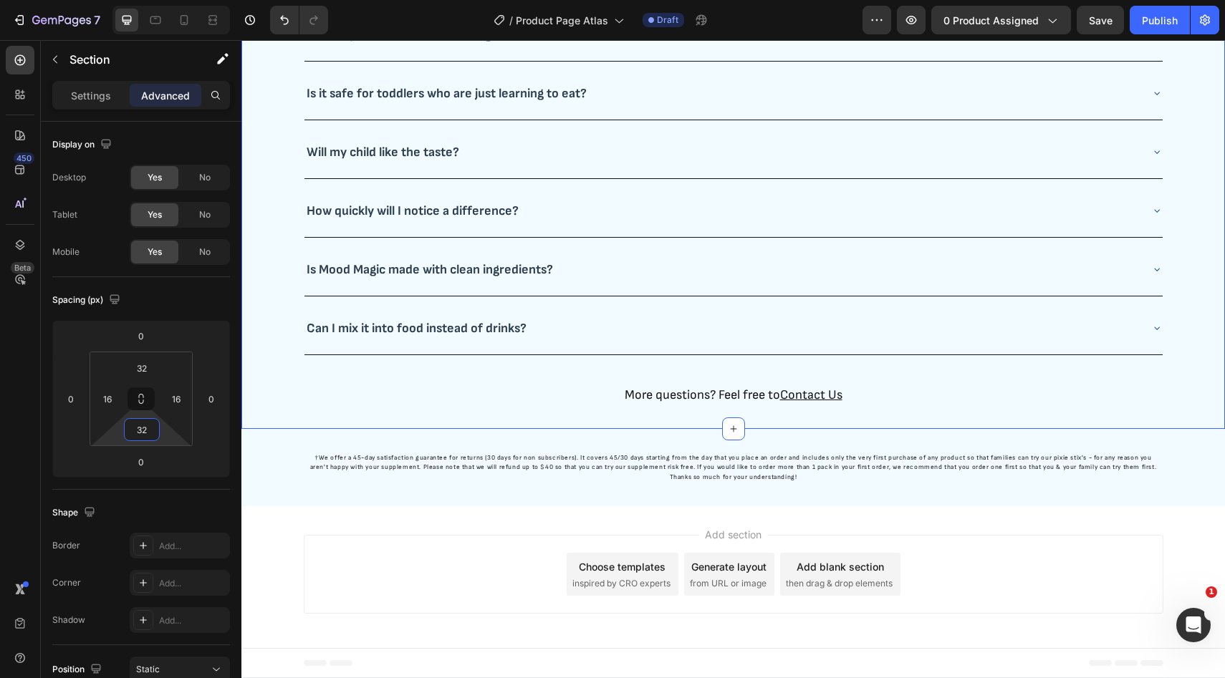
type input "32"
click at [487, 415] on div "'Mood Magic' FAQs Heading How is the Mood Magic Pixie Stix different from other…" at bounding box center [732, 132] width 983 height 593
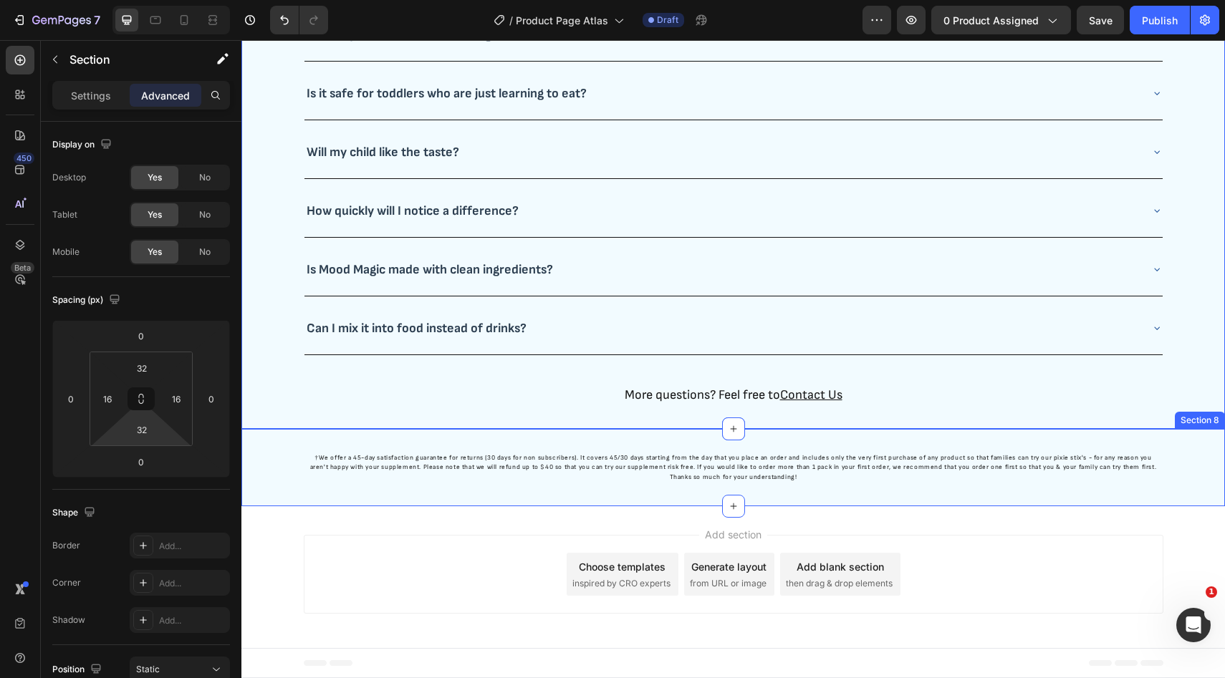
click at [274, 483] on div "†We offer a 45-day satisfaction guarantee for returns (30 days for non subscrib…" at bounding box center [732, 468] width 983 height 32
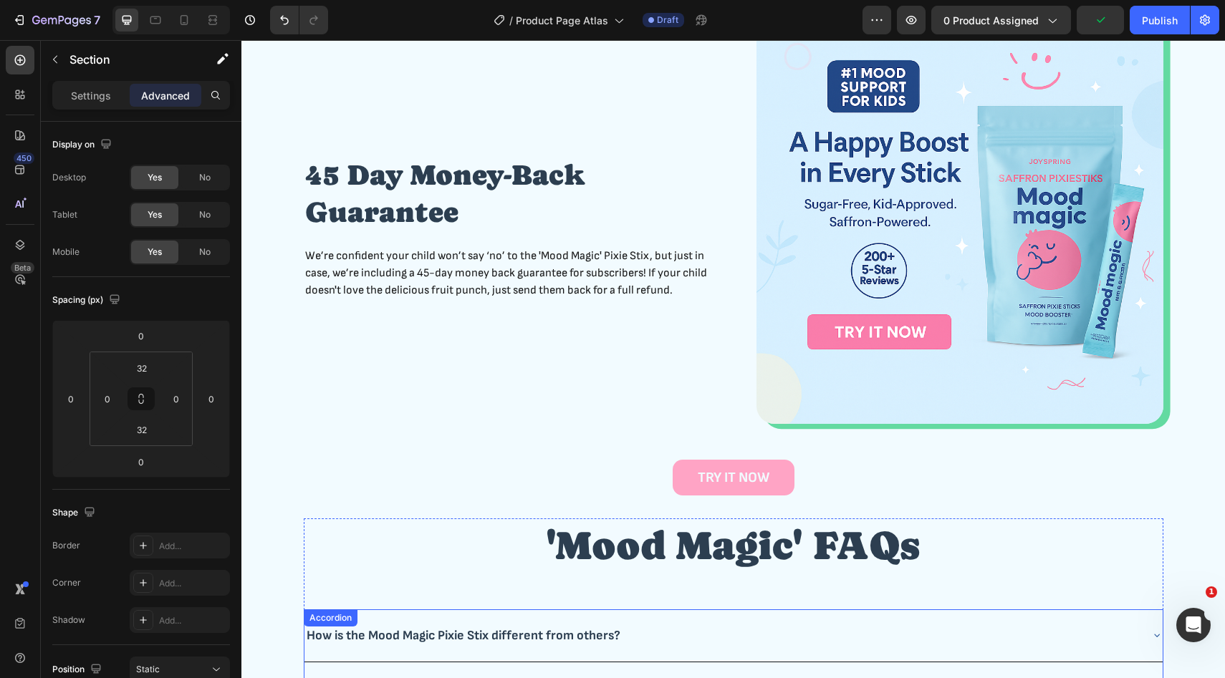
scroll to position [2477, 0]
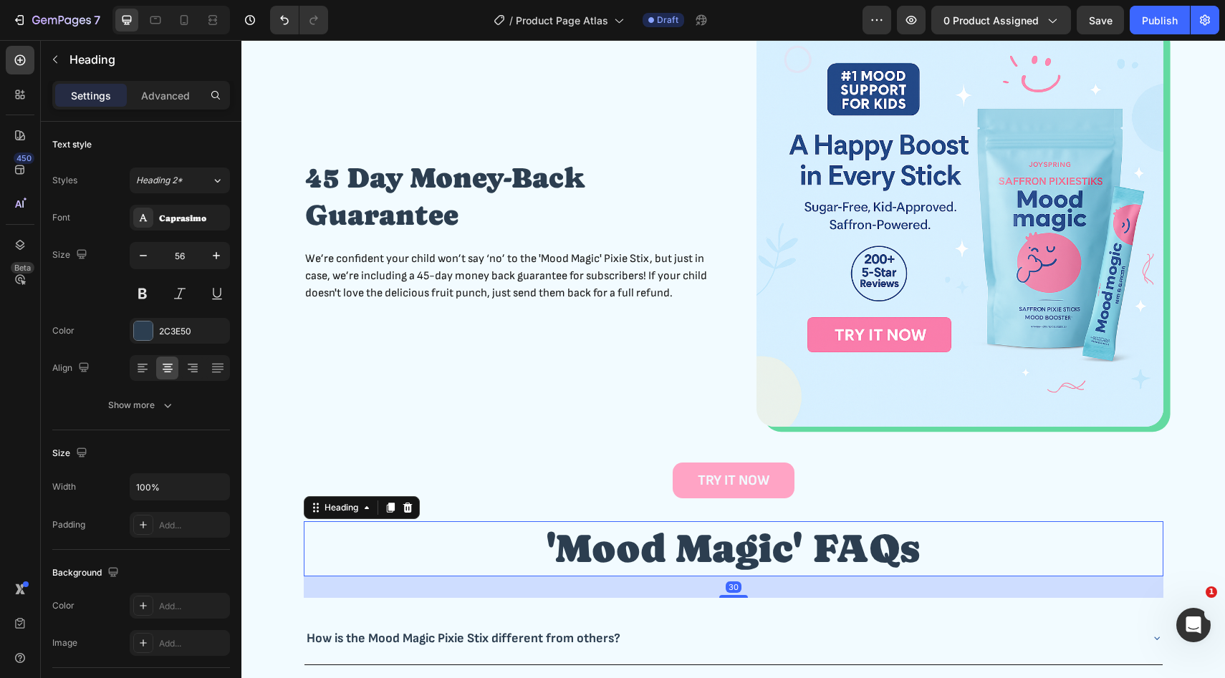
click at [660, 551] on h2 "'Mood Magic' FAQs" at bounding box center [733, 548] width 859 height 55
click at [769, 546] on h2 "'Mood Magic' FAQs" at bounding box center [733, 548] width 859 height 55
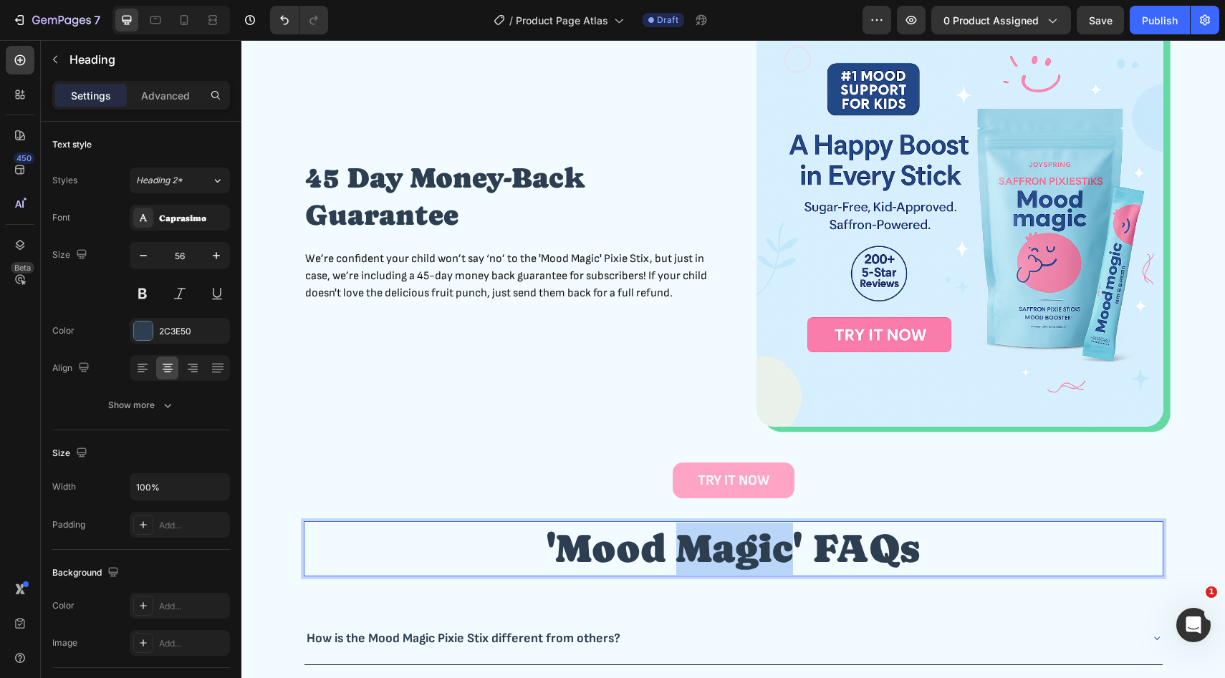
click at [769, 546] on p "'Mood Magic' FAQs" at bounding box center [733, 549] width 857 height 52
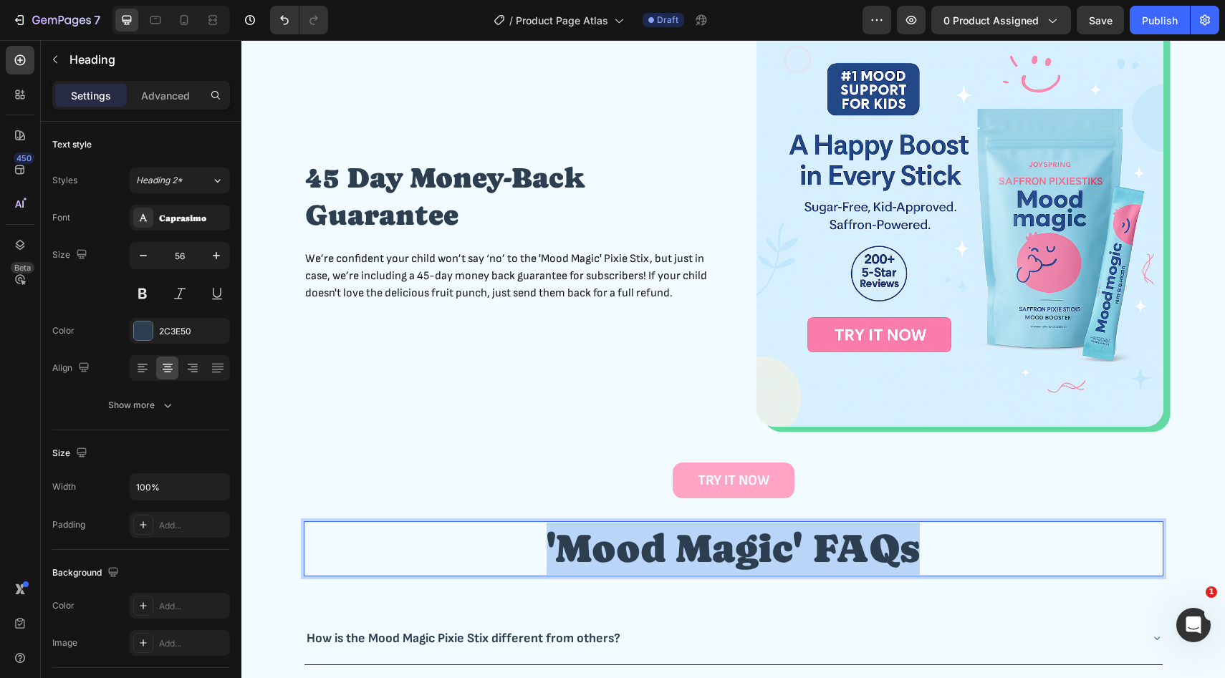
click at [769, 546] on p "'Mood Magic' FAQs" at bounding box center [733, 549] width 857 height 52
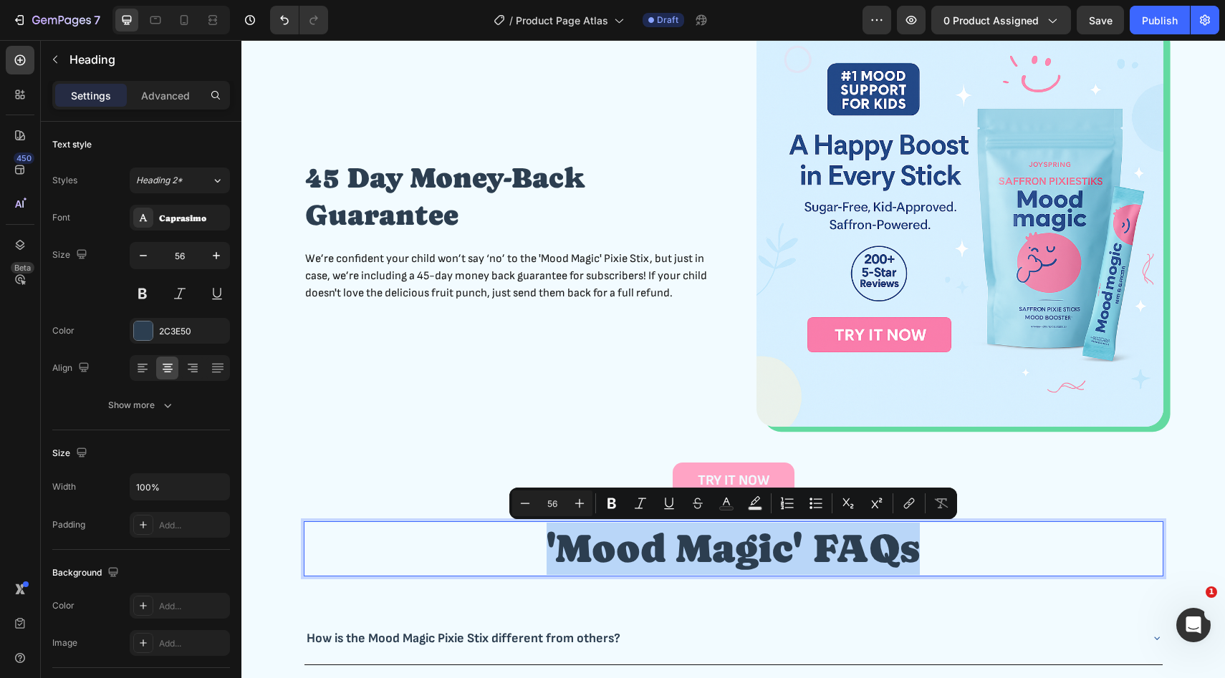
click at [789, 546] on p "'Mood Magic' FAQs" at bounding box center [733, 549] width 857 height 52
click at [801, 548] on p "'Mood Magic' FAQs" at bounding box center [733, 549] width 857 height 52
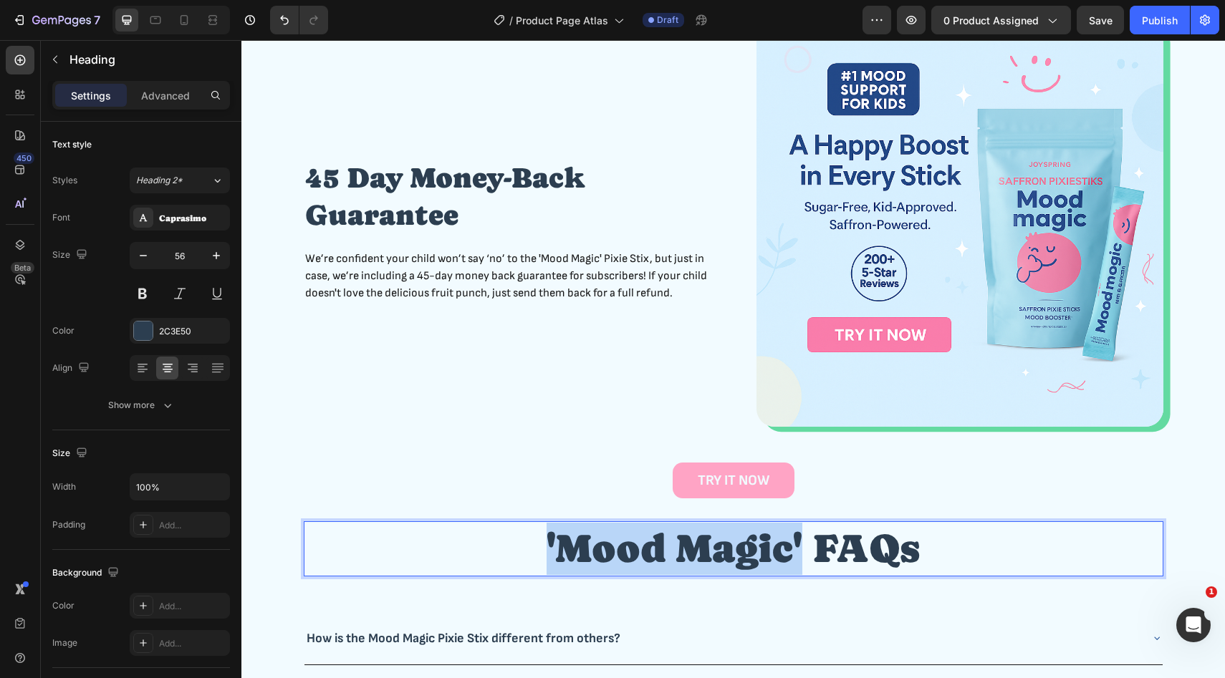
drag, startPoint x: 801, startPoint y: 548, endPoint x: 546, endPoint y: 563, distance: 256.1
click at [546, 563] on p "'Mood Magic' FAQs" at bounding box center [733, 549] width 857 height 52
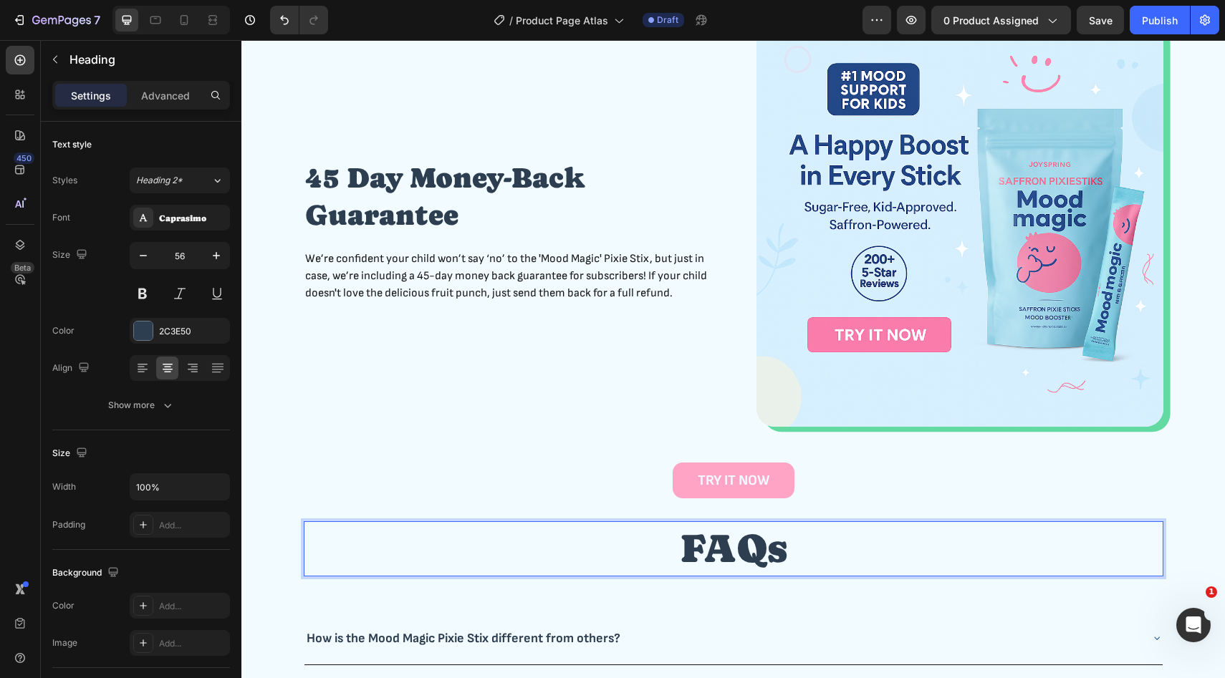
click at [687, 553] on p "FAQs" at bounding box center [733, 549] width 857 height 52
click at [801, 556] on p "FAQs" at bounding box center [733, 549] width 857 height 52
click at [708, 553] on p "FAQs" at bounding box center [733, 549] width 857 height 52
click at [679, 550] on p "FAQs" at bounding box center [733, 549] width 857 height 52
click at [802, 539] on p "FAQs" at bounding box center [733, 549] width 857 height 52
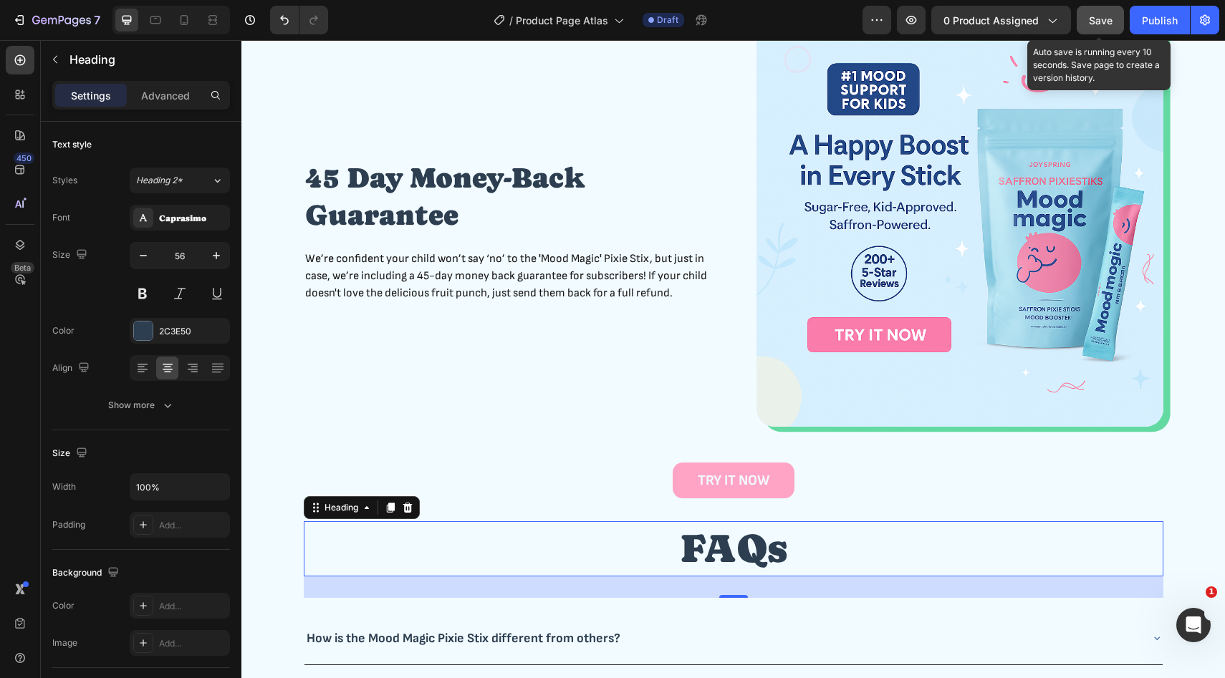
click at [1099, 16] on span "Save" at bounding box center [1101, 20] width 24 height 12
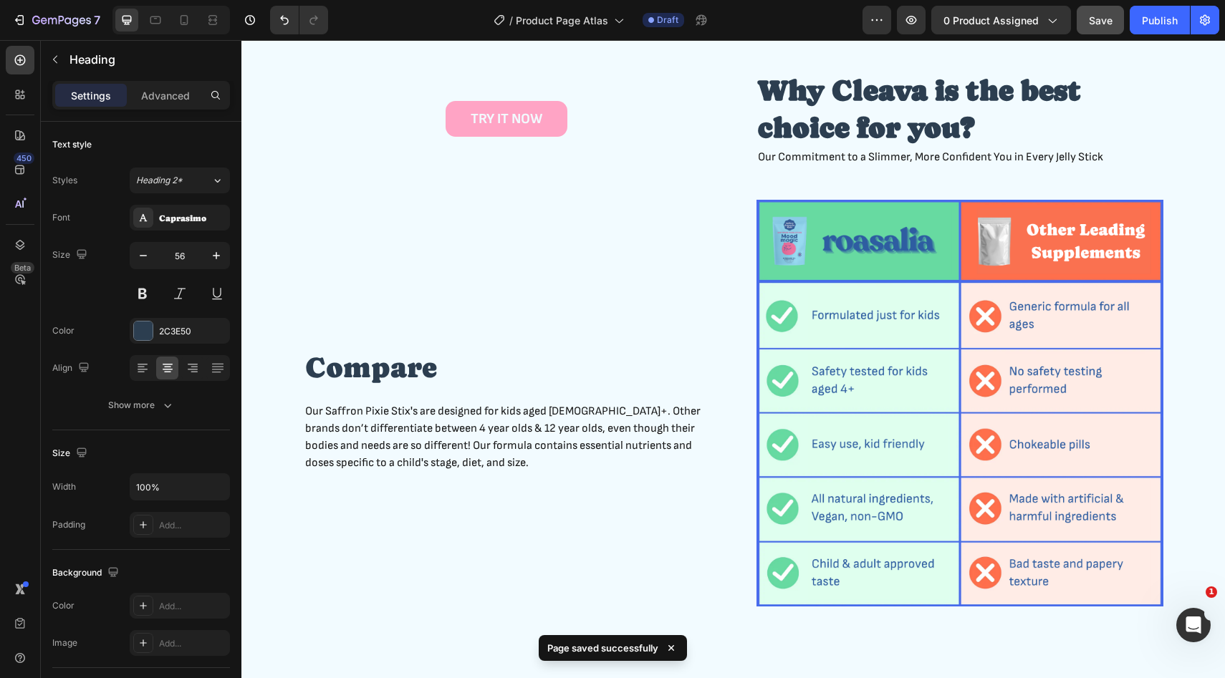
scroll to position [1299, 0]
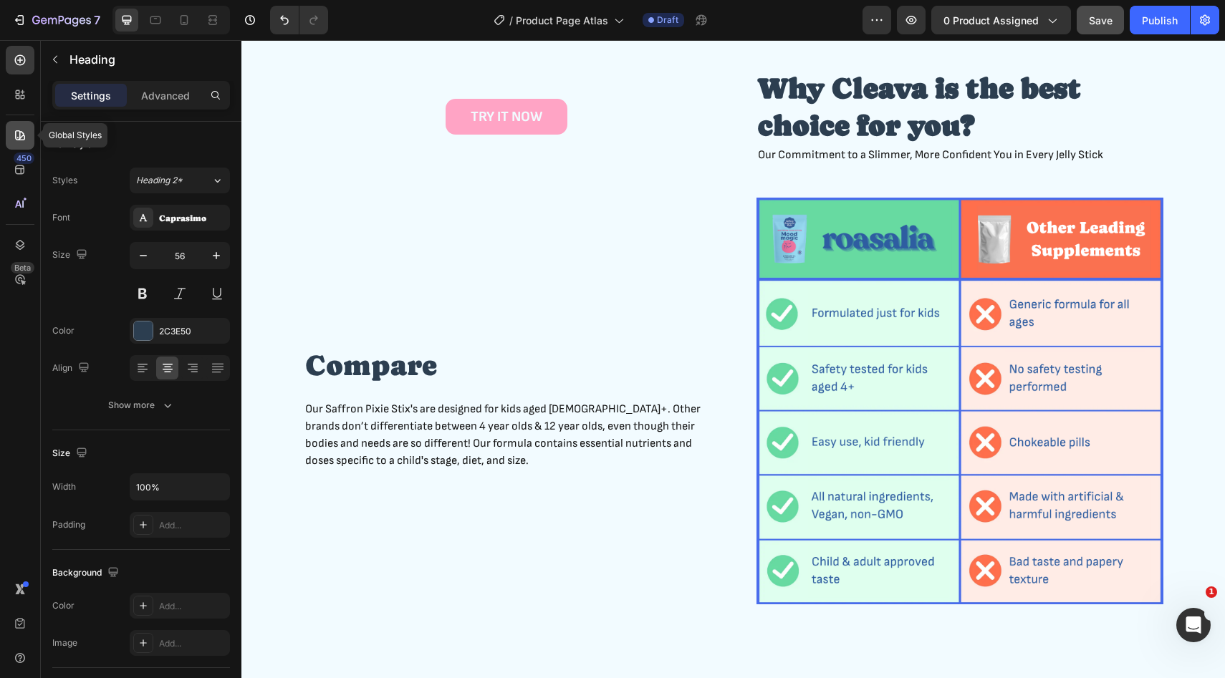
click at [12, 147] on div at bounding box center [20, 135] width 29 height 29
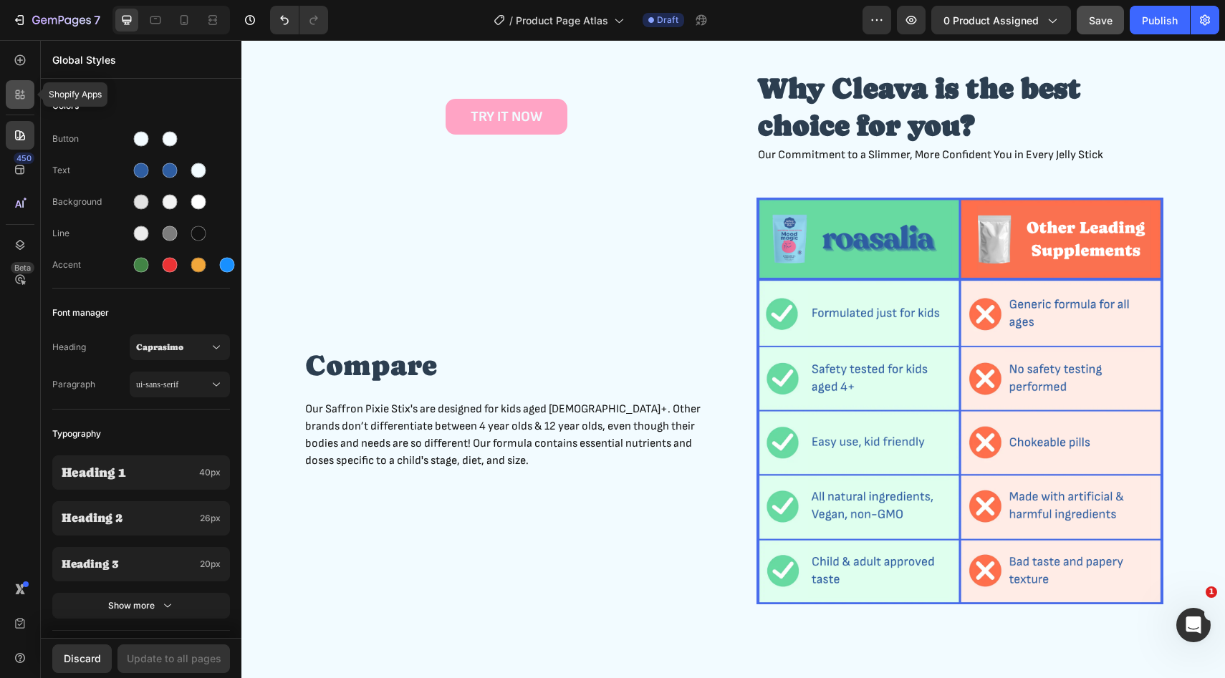
click at [21, 94] on icon at bounding box center [20, 94] width 14 height 14
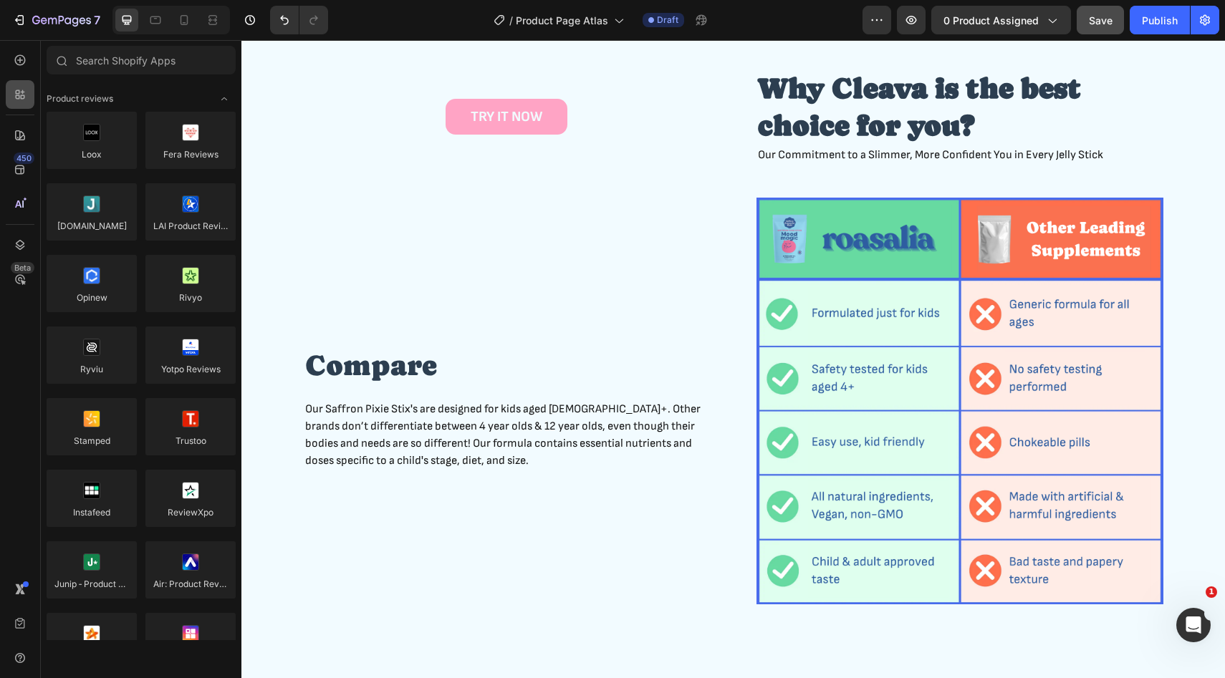
click at [23, 103] on div at bounding box center [20, 94] width 29 height 29
click at [390, 165] on div "TRY IT NOW Button" at bounding box center [507, 116] width 407 height 97
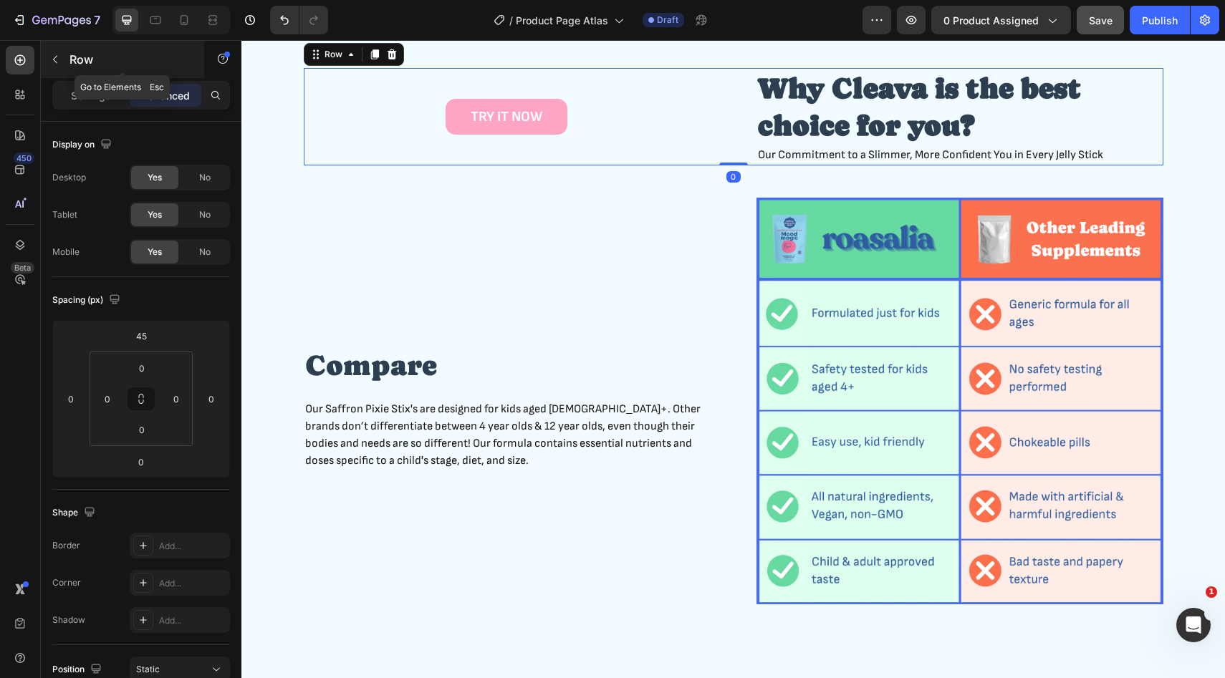
click at [64, 50] on button "button" at bounding box center [55, 59] width 23 height 23
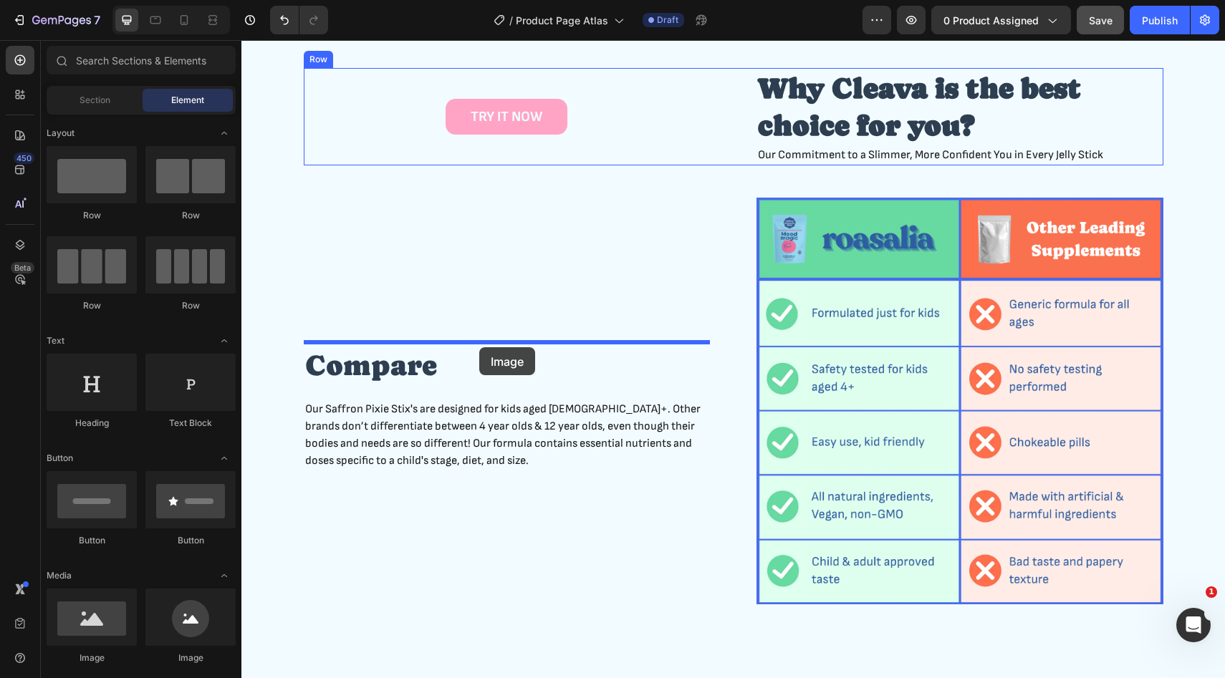
drag, startPoint x: 340, startPoint y: 664, endPoint x: 479, endPoint y: 347, distance: 346.4
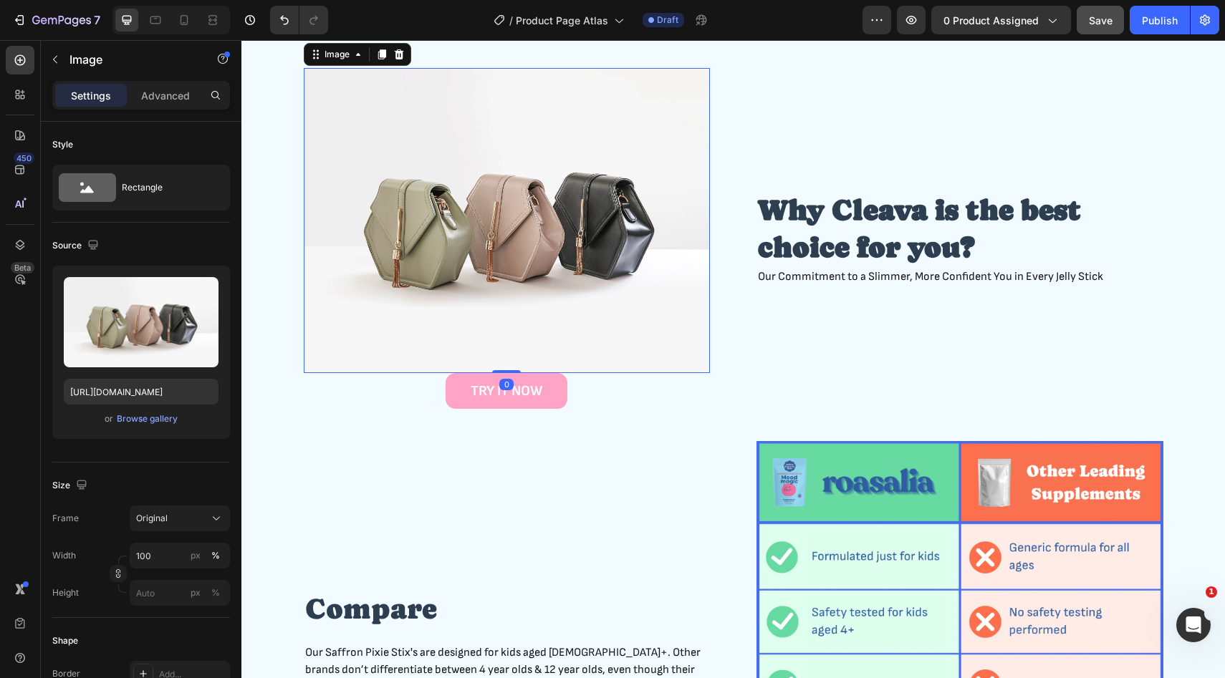
drag, startPoint x: 509, startPoint y: 625, endPoint x: 512, endPoint y: 592, distance: 33.1
click at [512, 373] on div "Image 0" at bounding box center [507, 220] width 407 height 305
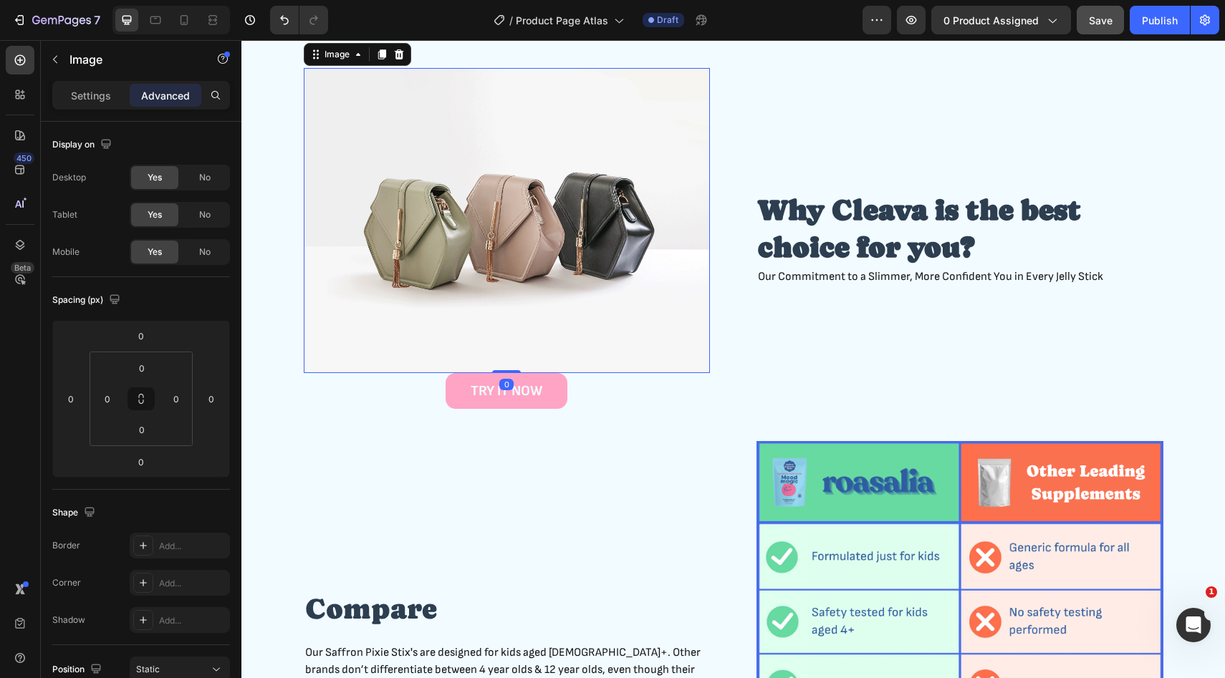
click at [657, 373] on img at bounding box center [507, 220] width 407 height 305
click at [829, 264] on strong "Why Cleava is the best choice for you?" at bounding box center [919, 228] width 323 height 70
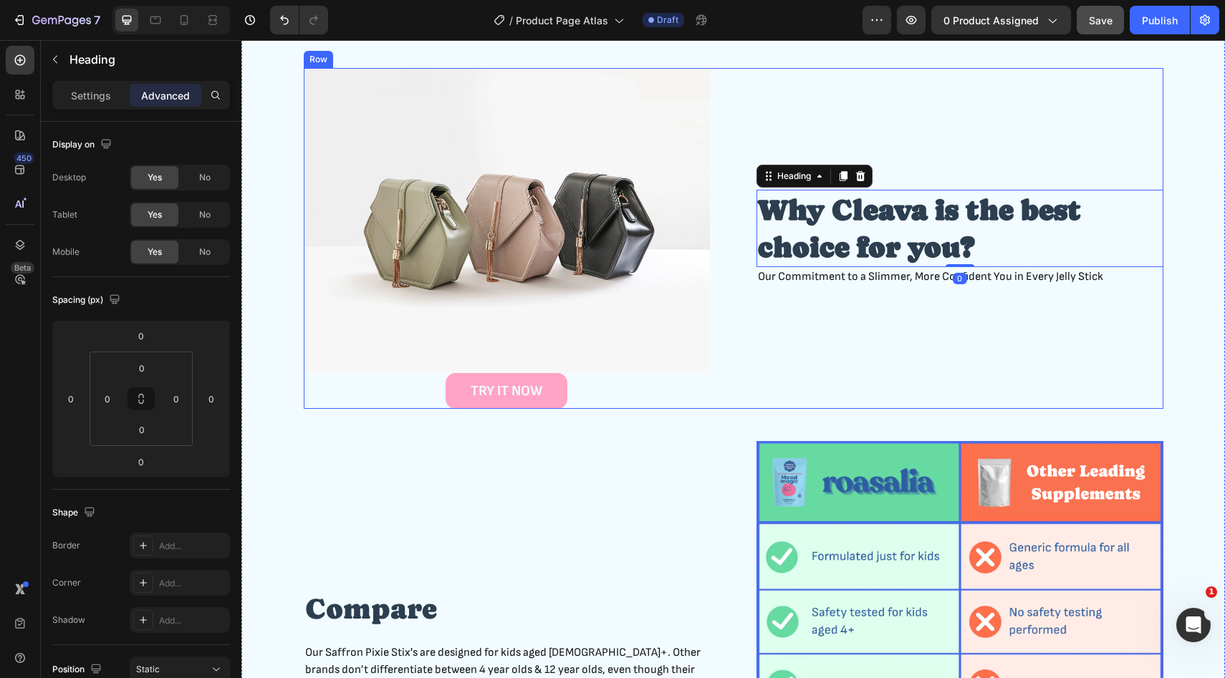
click at [902, 331] on div "Why Cleava is the best choice for you? Heading 0 Our Commitment to a Slimmer, M…" at bounding box center [959, 238] width 407 height 341
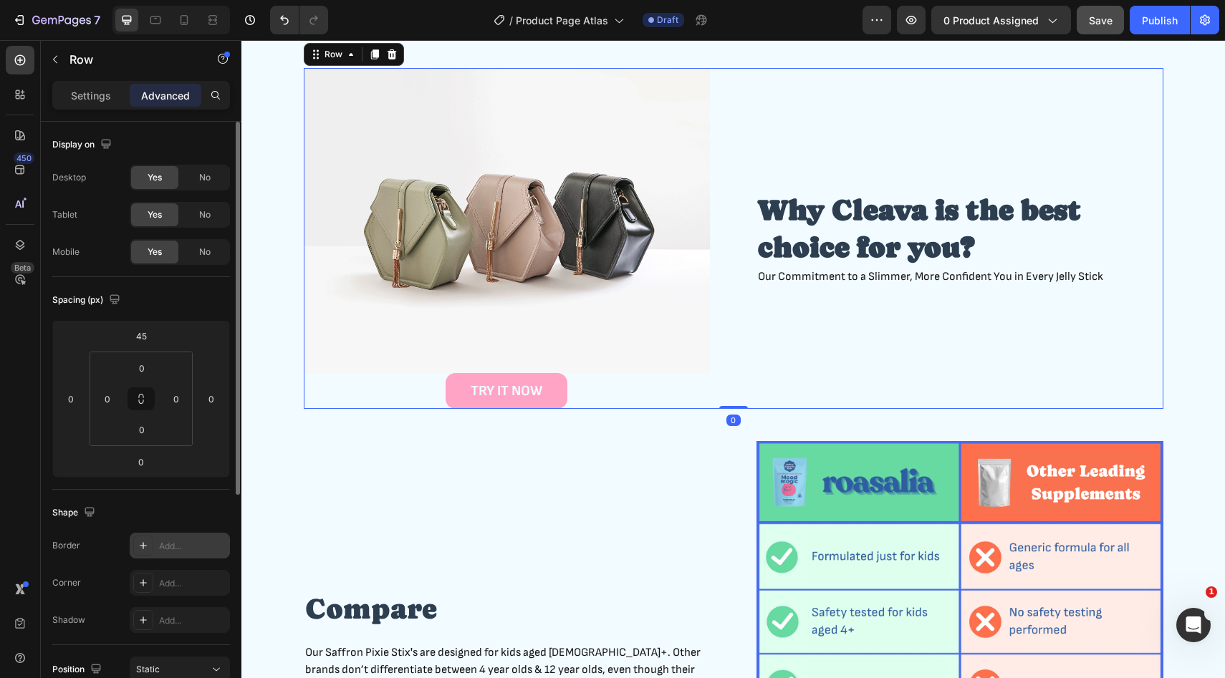
scroll to position [358, 0]
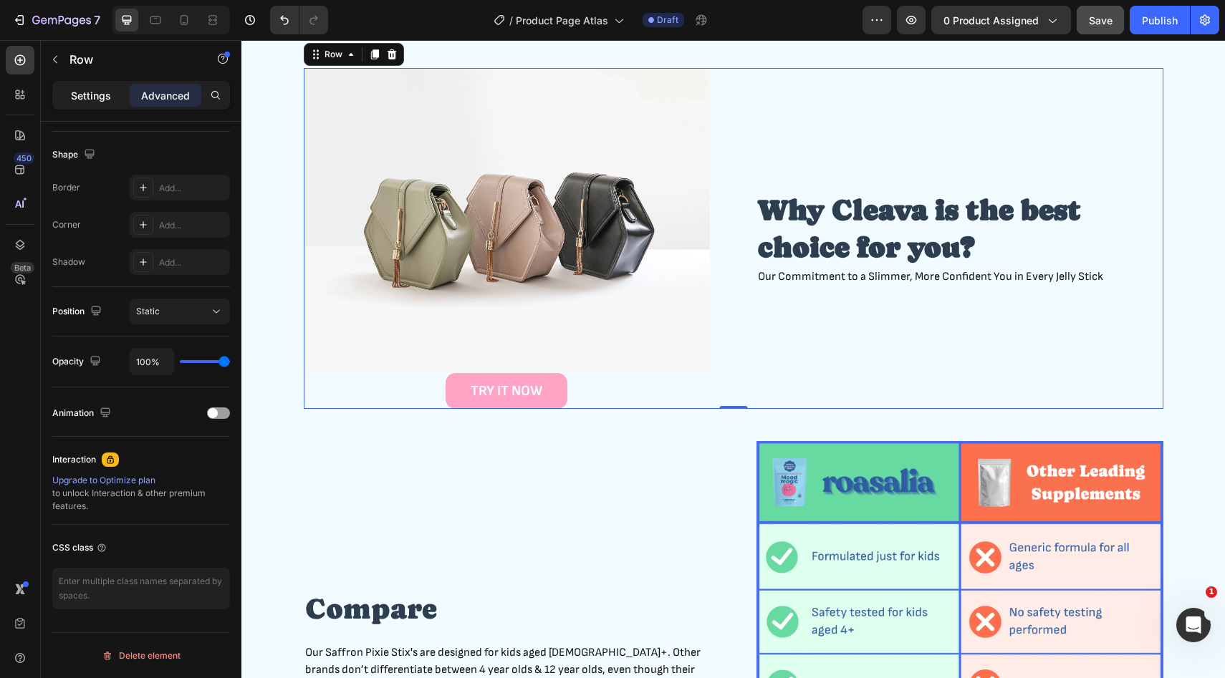
click at [100, 95] on p "Settings" at bounding box center [91, 95] width 40 height 15
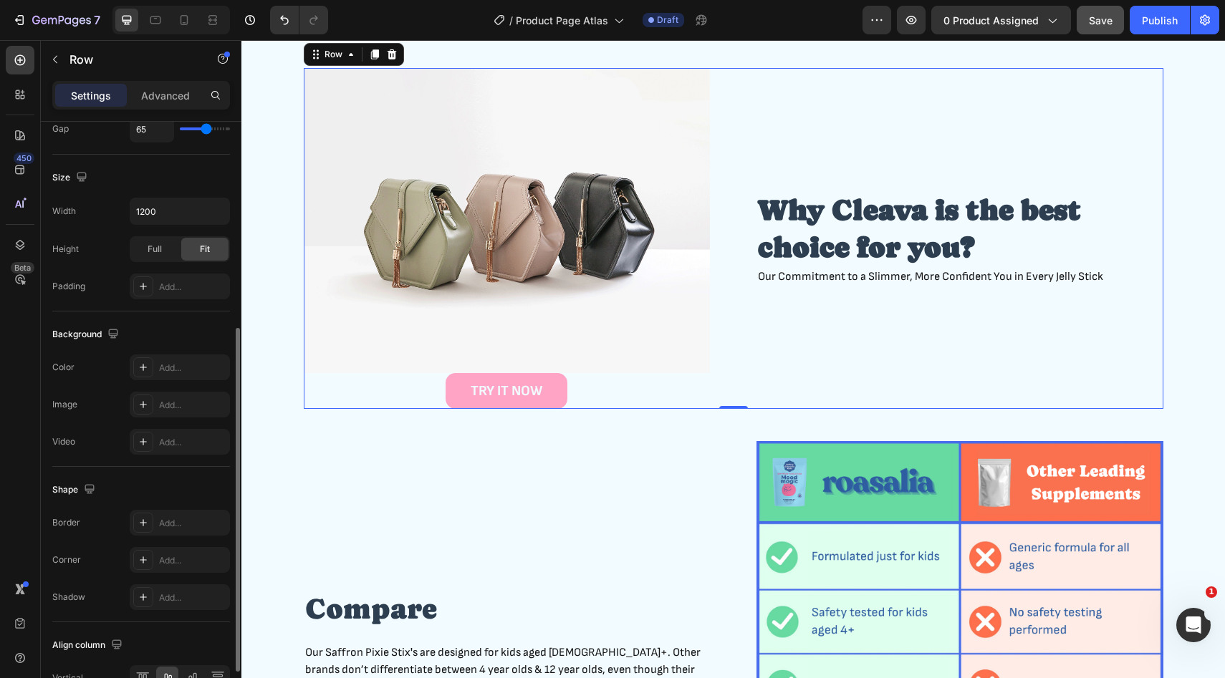
scroll to position [440, 0]
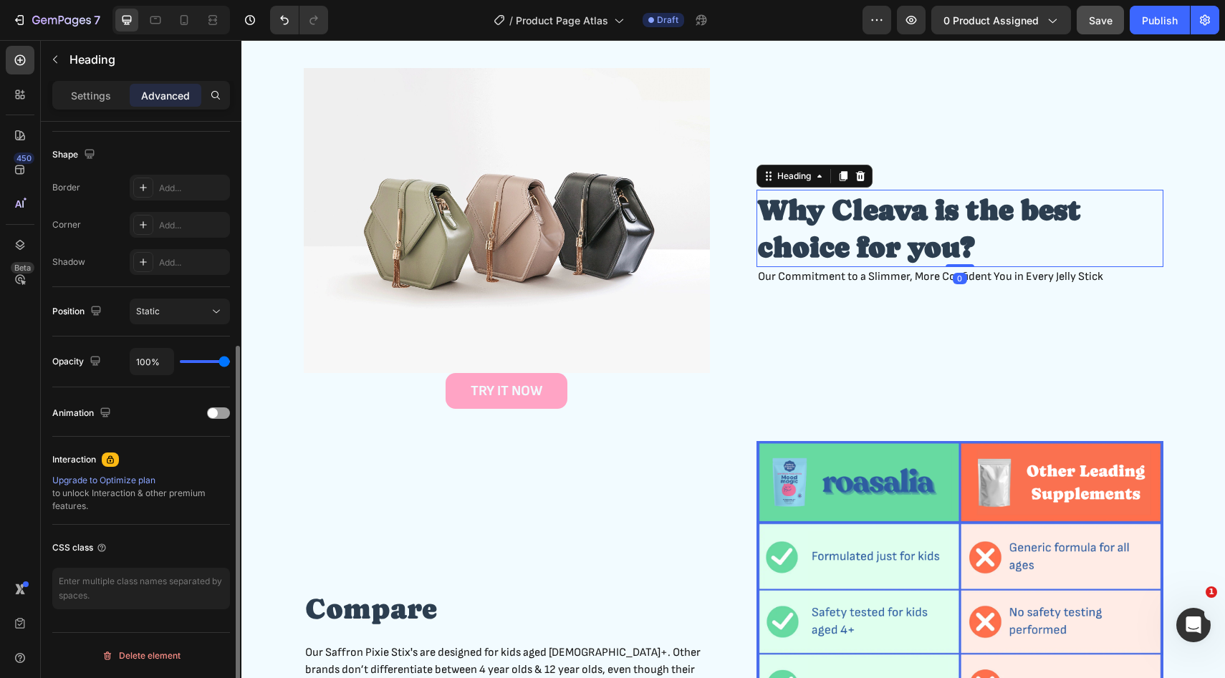
click at [852, 264] on strong "Why Cleava is the best choice for you?" at bounding box center [919, 228] width 323 height 70
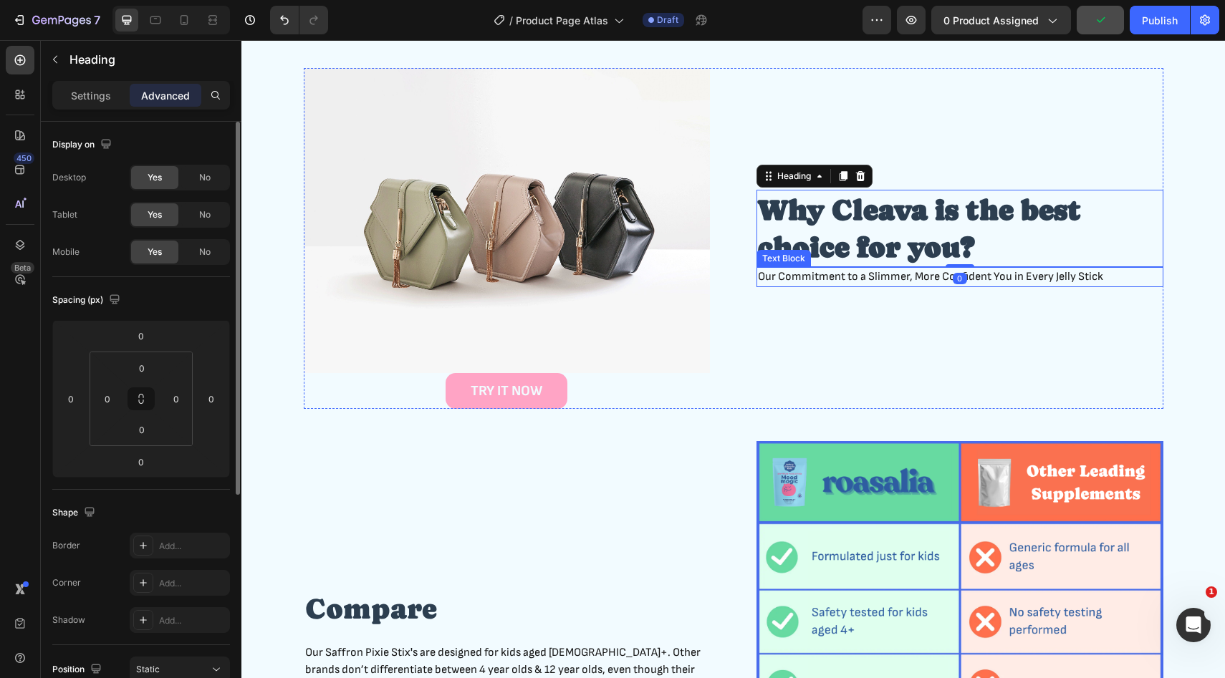
click at [826, 286] on p "Our Commitment to a Slimmer, More Confident You in Every Jelly Stick" at bounding box center [960, 277] width 404 height 17
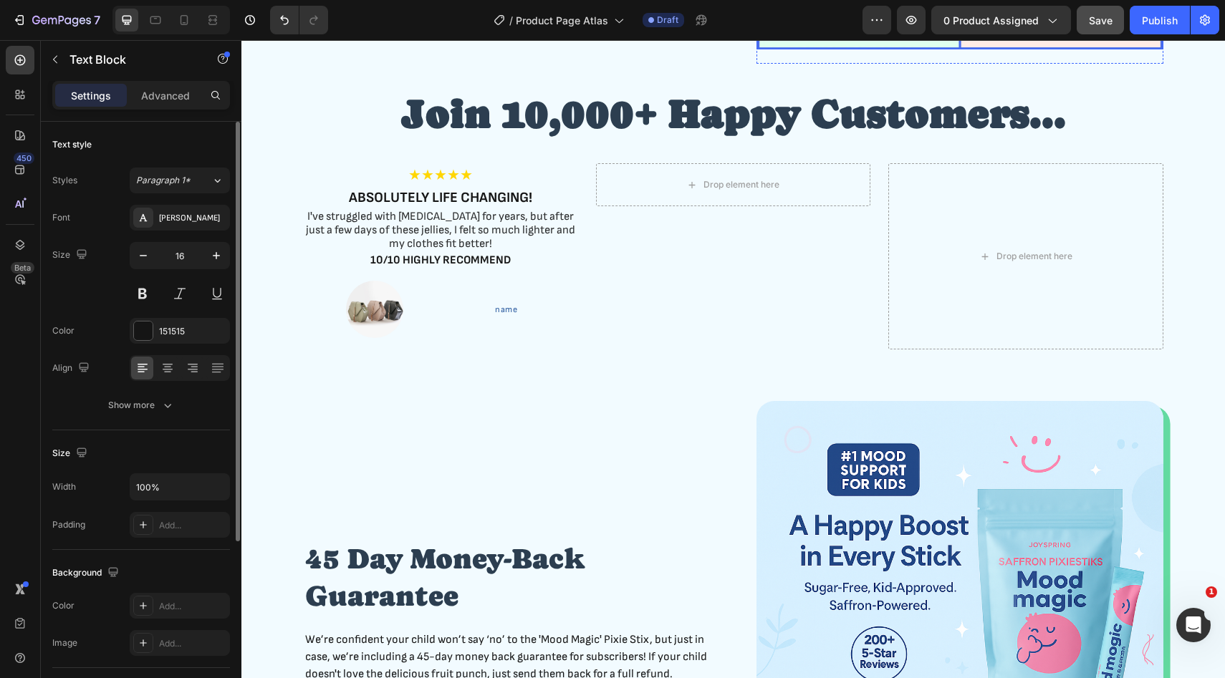
scroll to position [2104, 0]
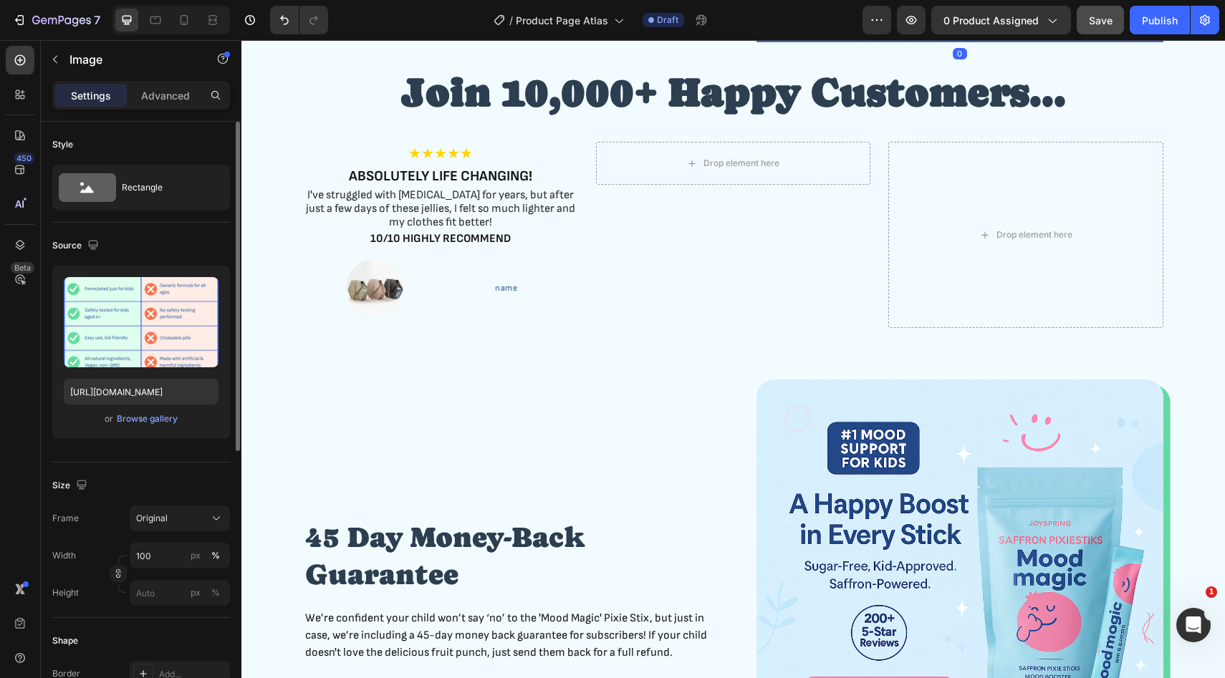
drag, startPoint x: 958, startPoint y: 297, endPoint x: 958, endPoint y: 262, distance: 35.1
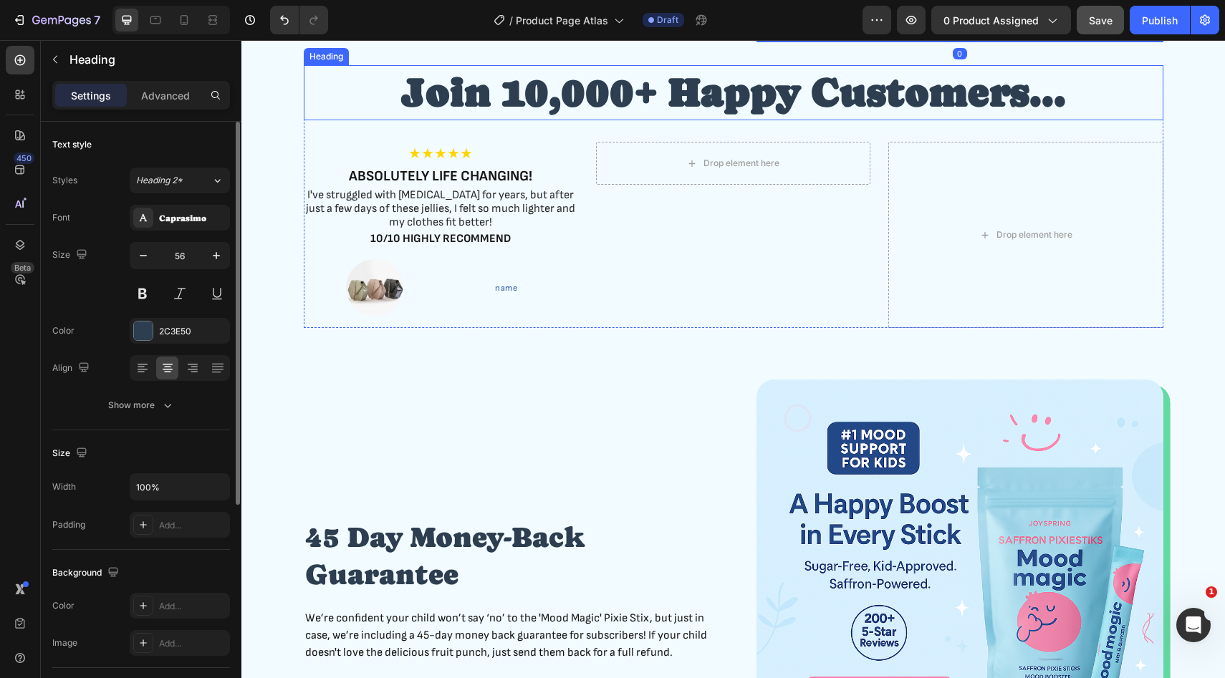
click at [817, 115] on strong "Join 10,000+ Happy Customers..." at bounding box center [732, 92] width 665 height 46
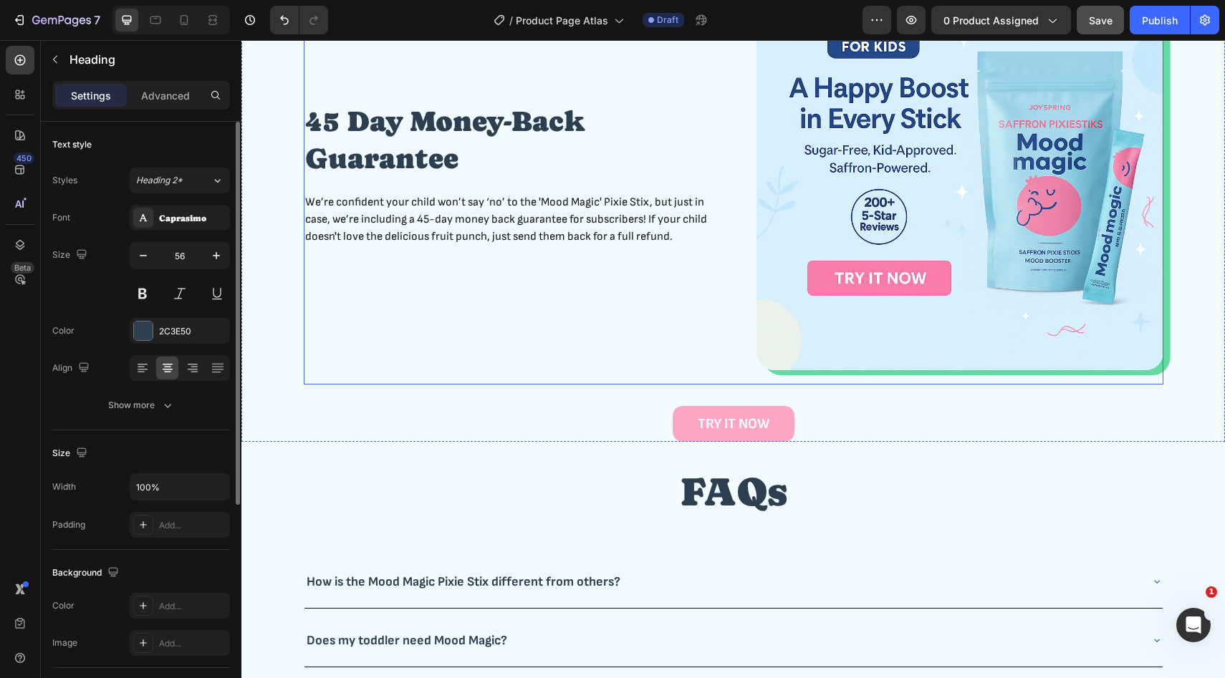
scroll to position [2758, 0]
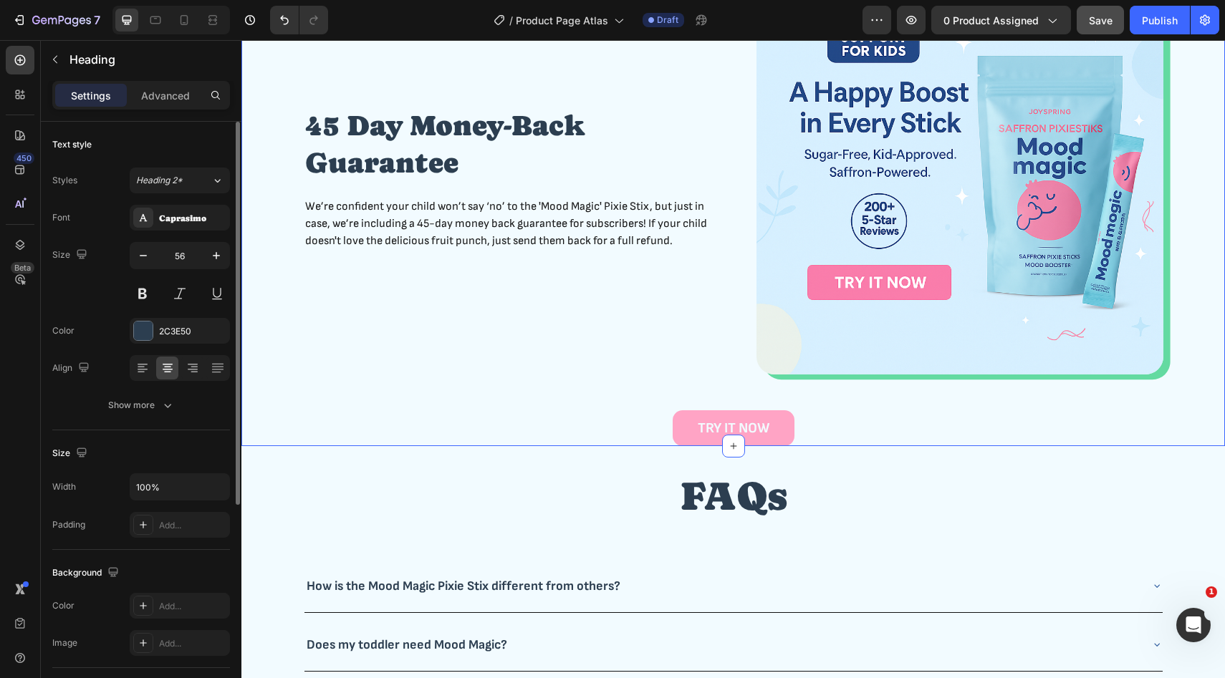
click at [935, 308] on img at bounding box center [959, 171] width 407 height 407
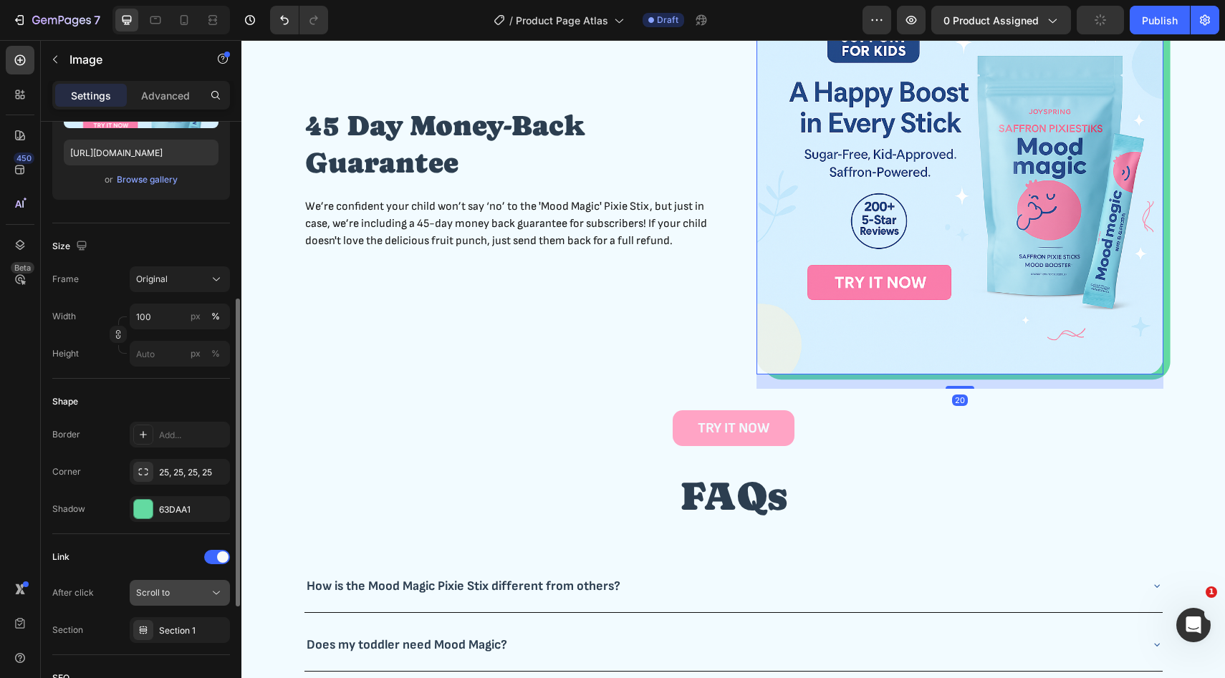
scroll to position [274, 0]
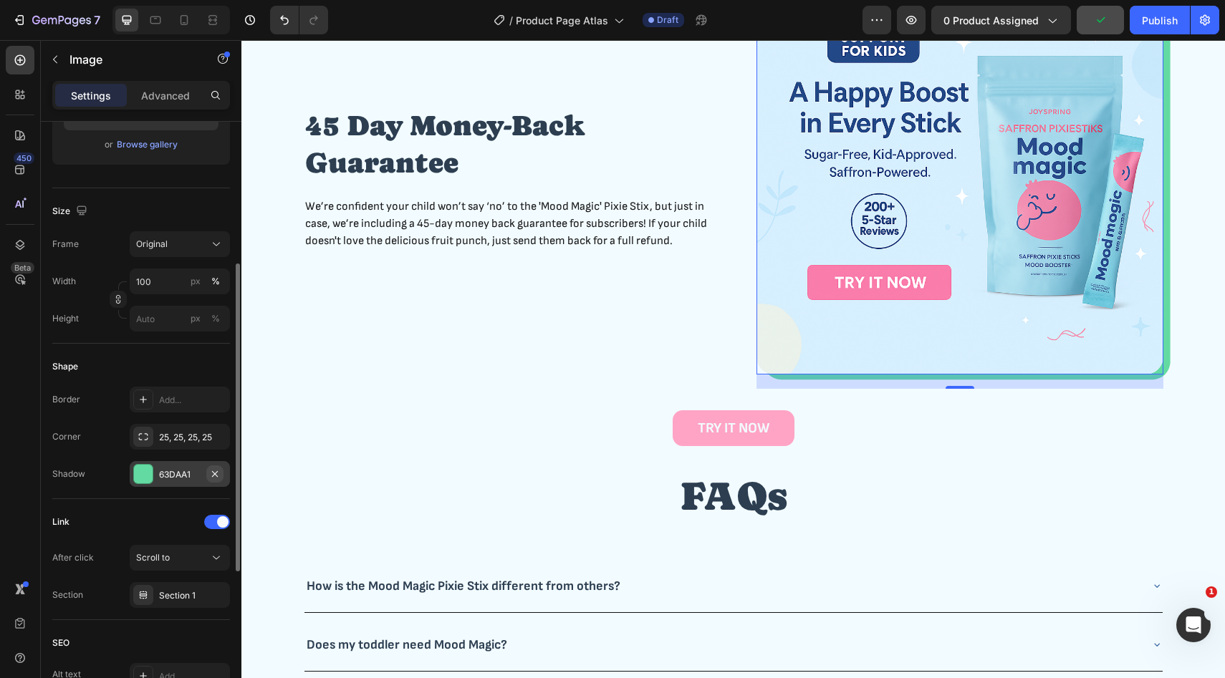
click at [216, 472] on icon "button" at bounding box center [214, 473] width 11 height 11
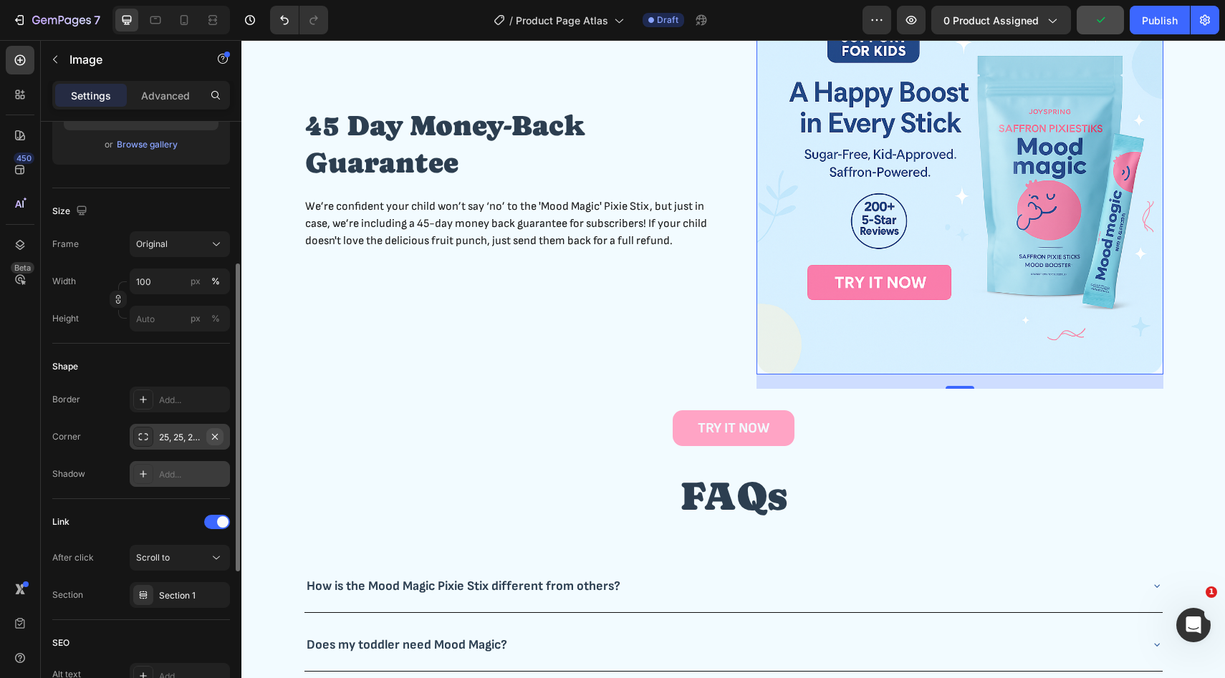
click at [216, 438] on icon "button" at bounding box center [214, 436] width 11 height 11
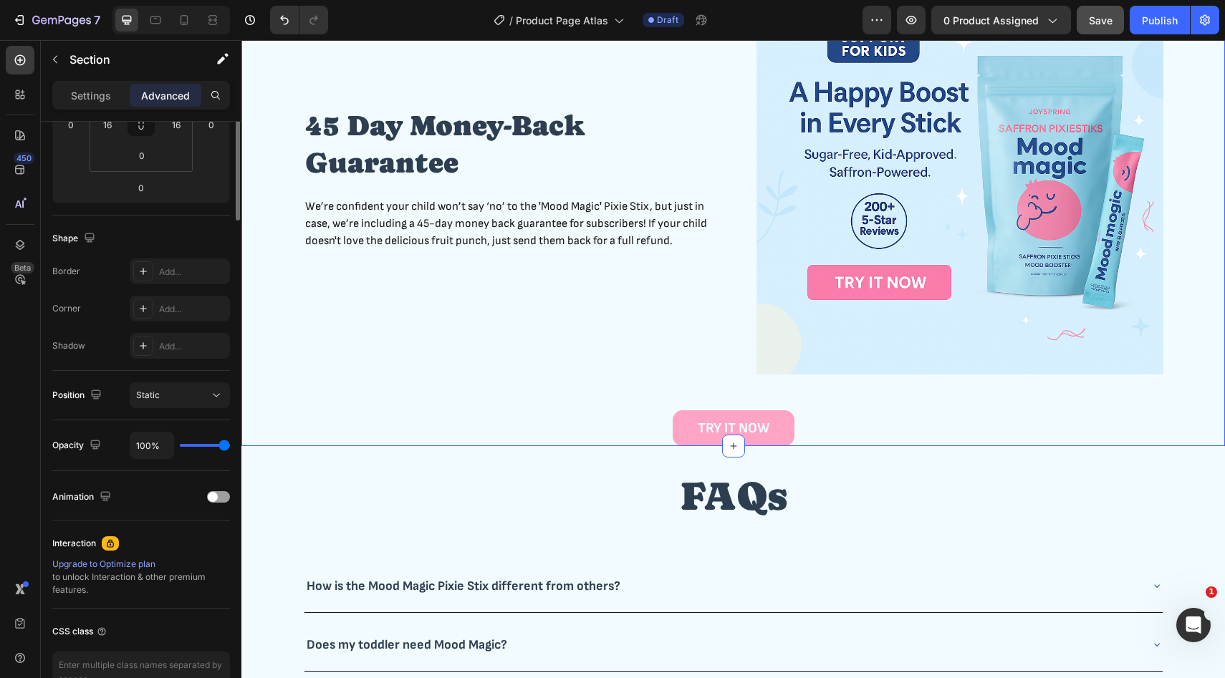
scroll to position [0, 0]
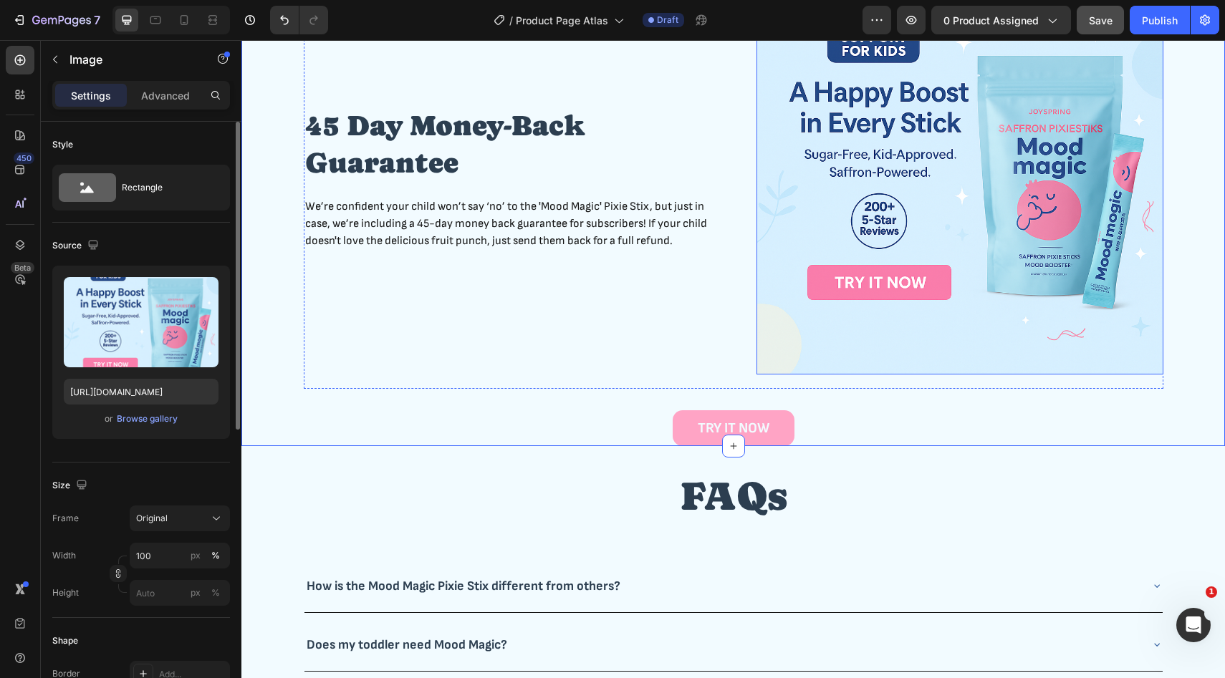
click at [948, 360] on img at bounding box center [959, 171] width 407 height 407
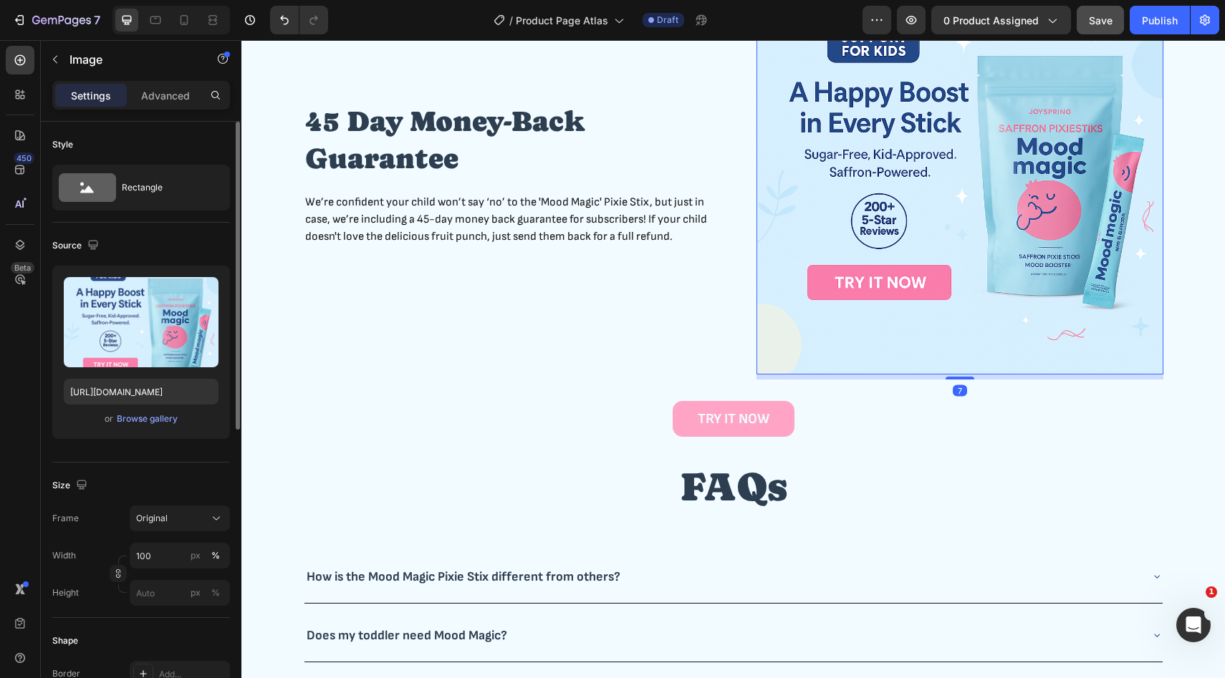
scroll to position [2751, 0]
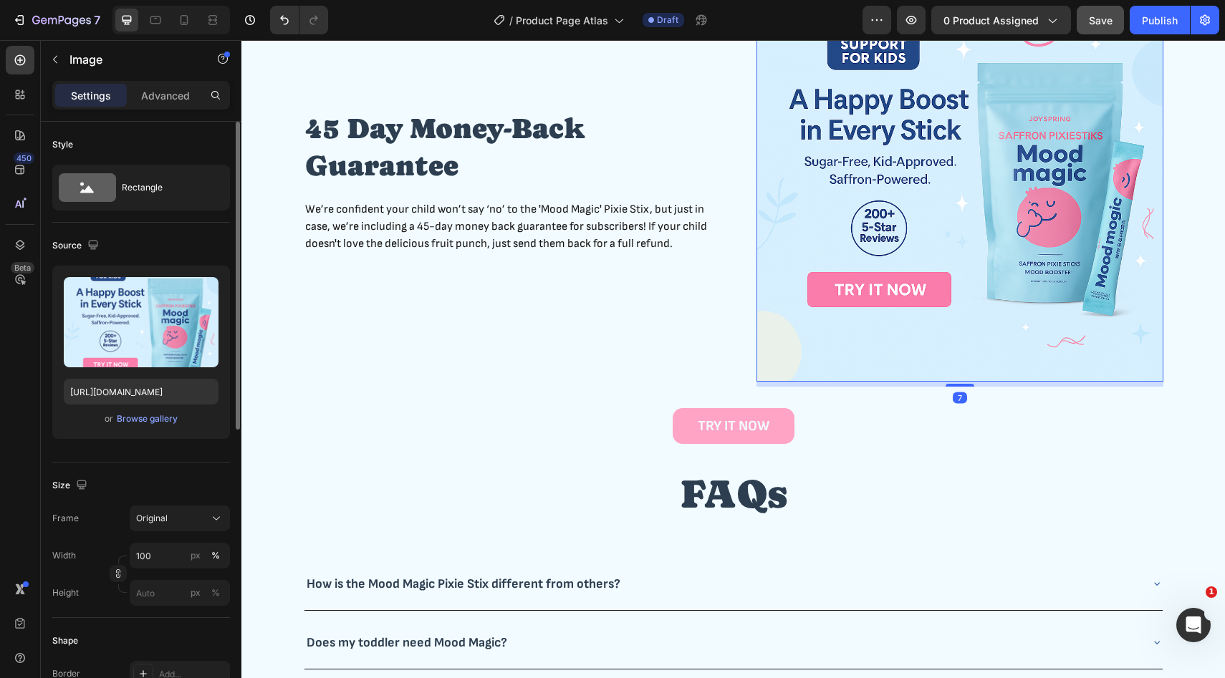
drag, startPoint x: 952, startPoint y: 387, endPoint x: 958, endPoint y: 326, distance: 61.2
click at [958, 326] on div "Image 7" at bounding box center [959, 178] width 407 height 407
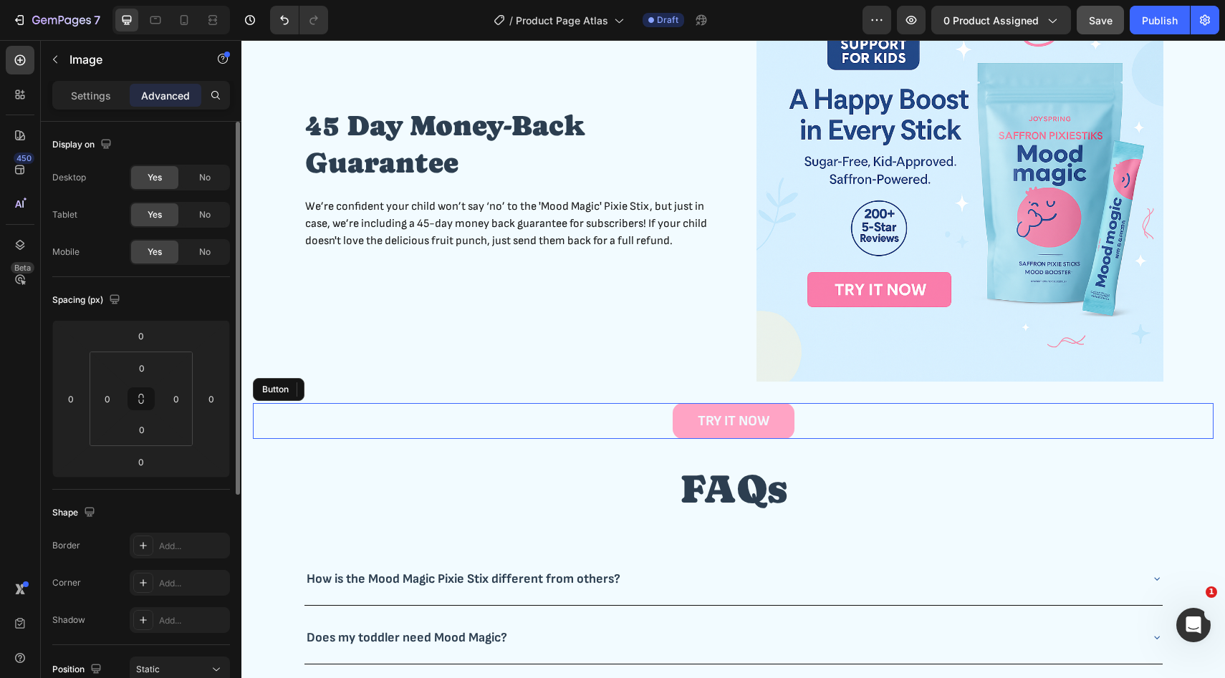
click at [825, 426] on div "TRY IT NOW Button" at bounding box center [733, 421] width 960 height 36
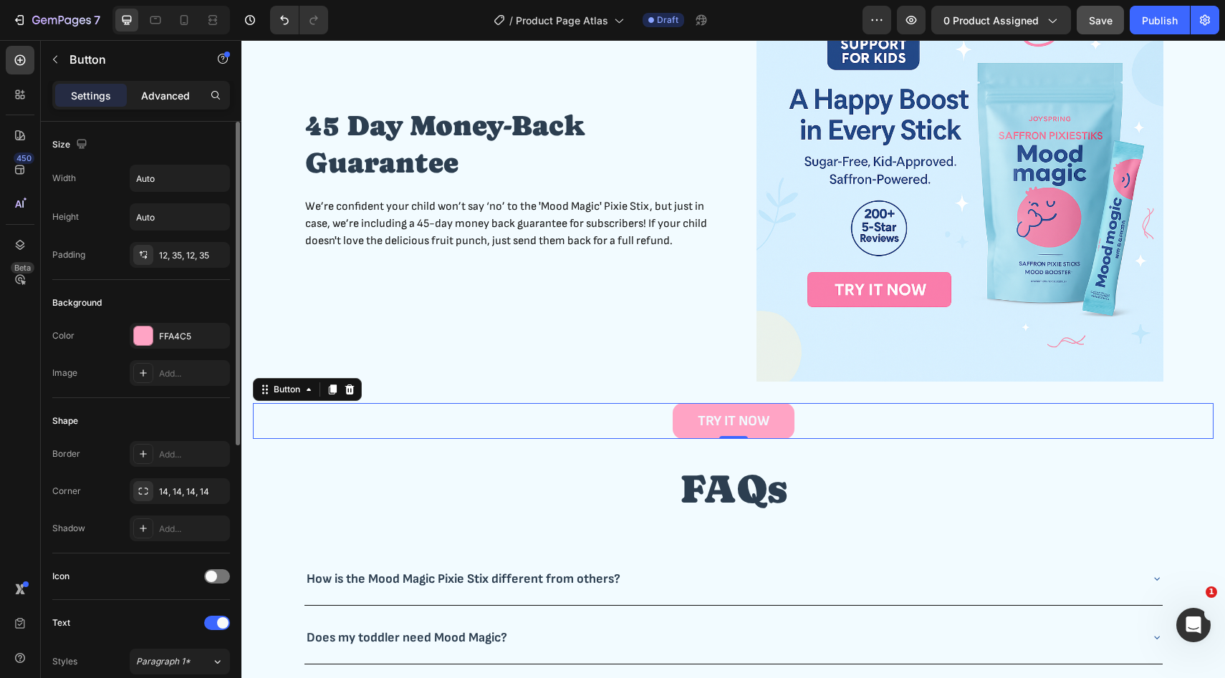
click at [175, 105] on div "Advanced" at bounding box center [166, 95] width 72 height 23
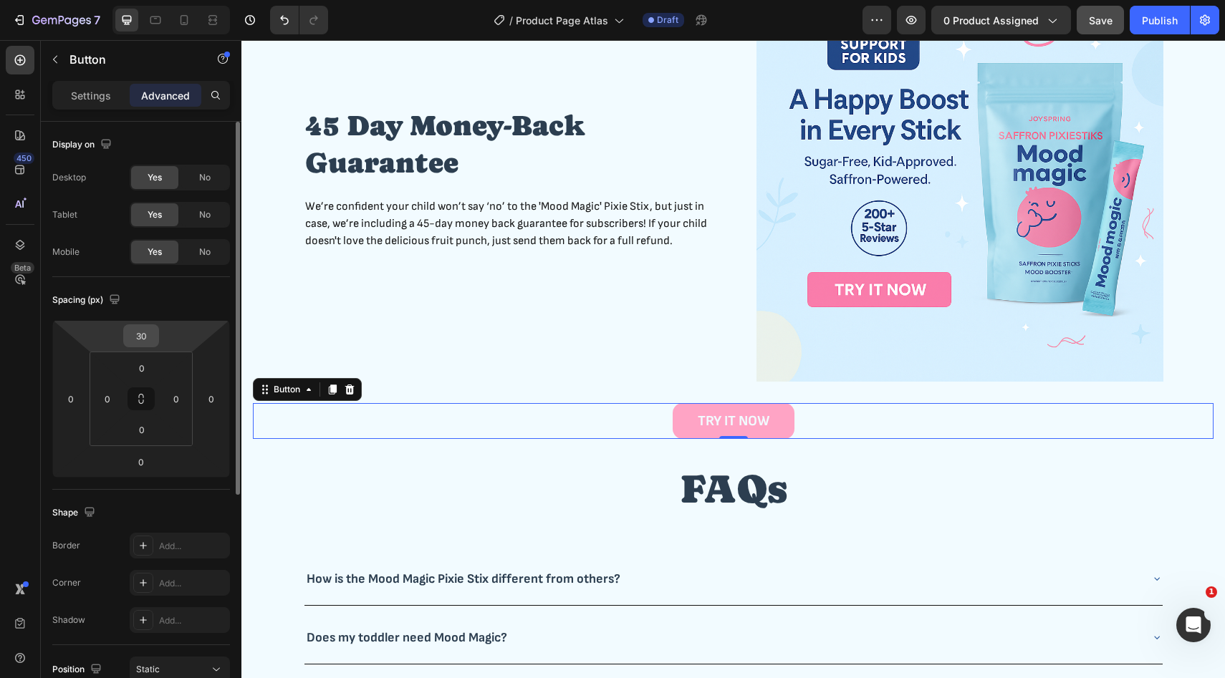
click at [151, 333] on input "30" at bounding box center [141, 335] width 29 height 21
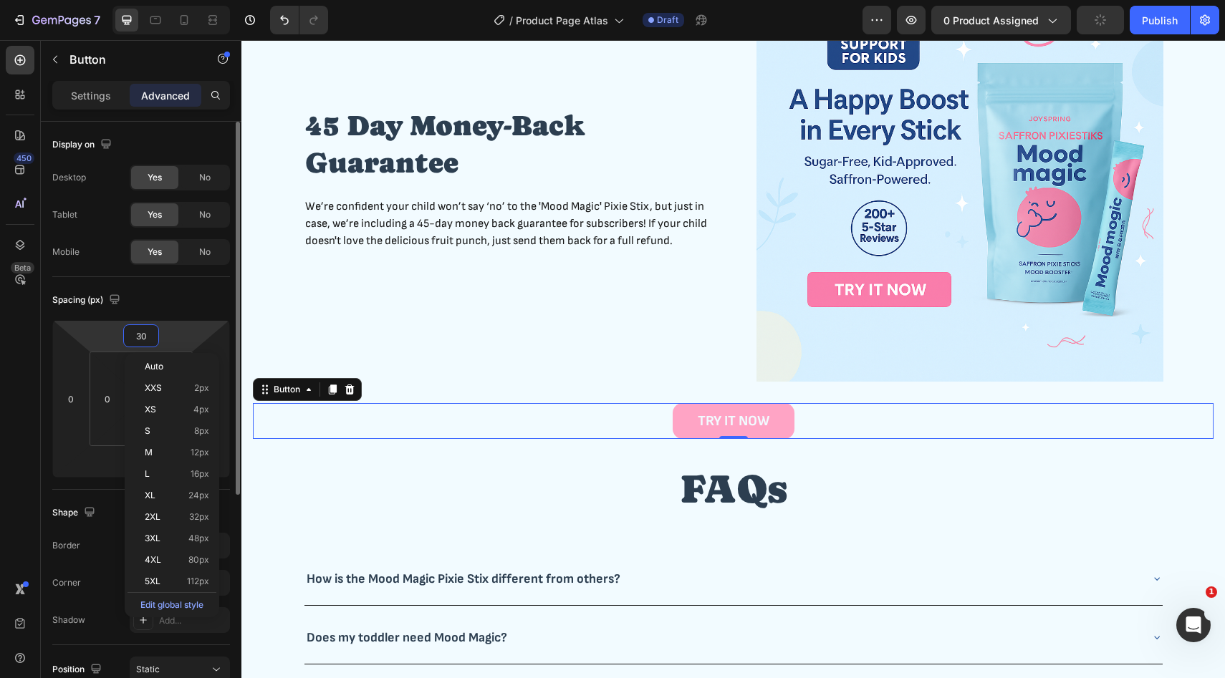
type input "0"
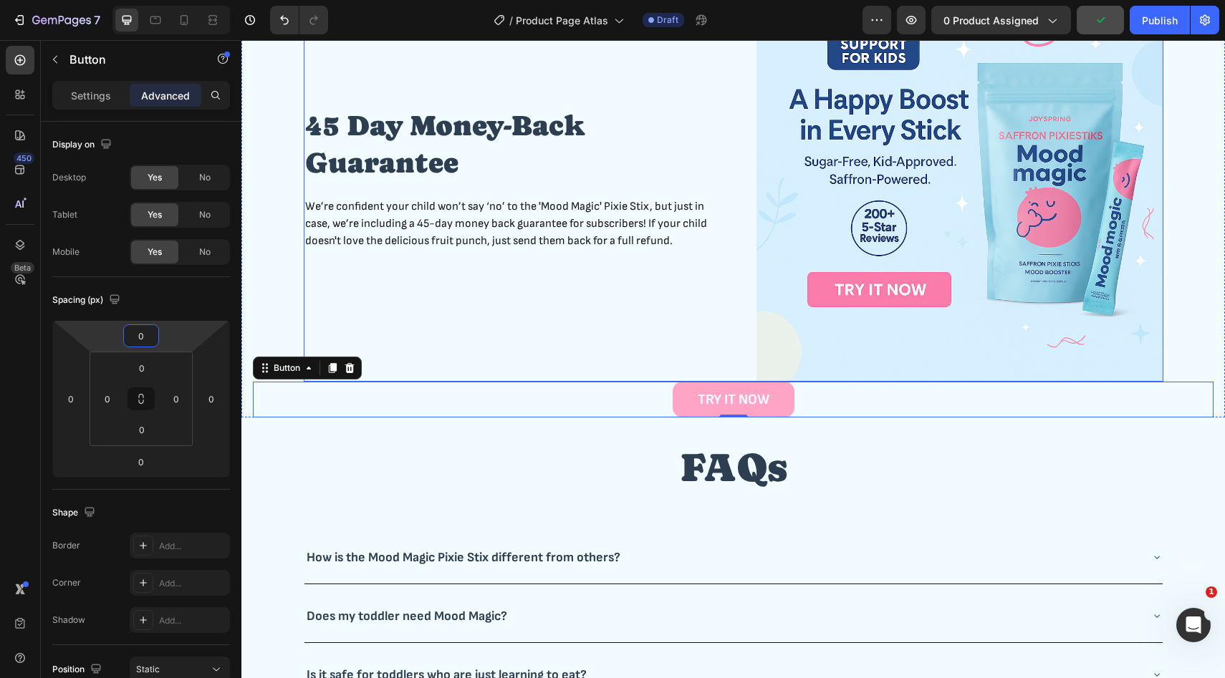
click at [493, 332] on div "45 Day Money-Back Guarantee Heading We’re confident your child won’t say ‘no’ t…" at bounding box center [507, 178] width 407 height 407
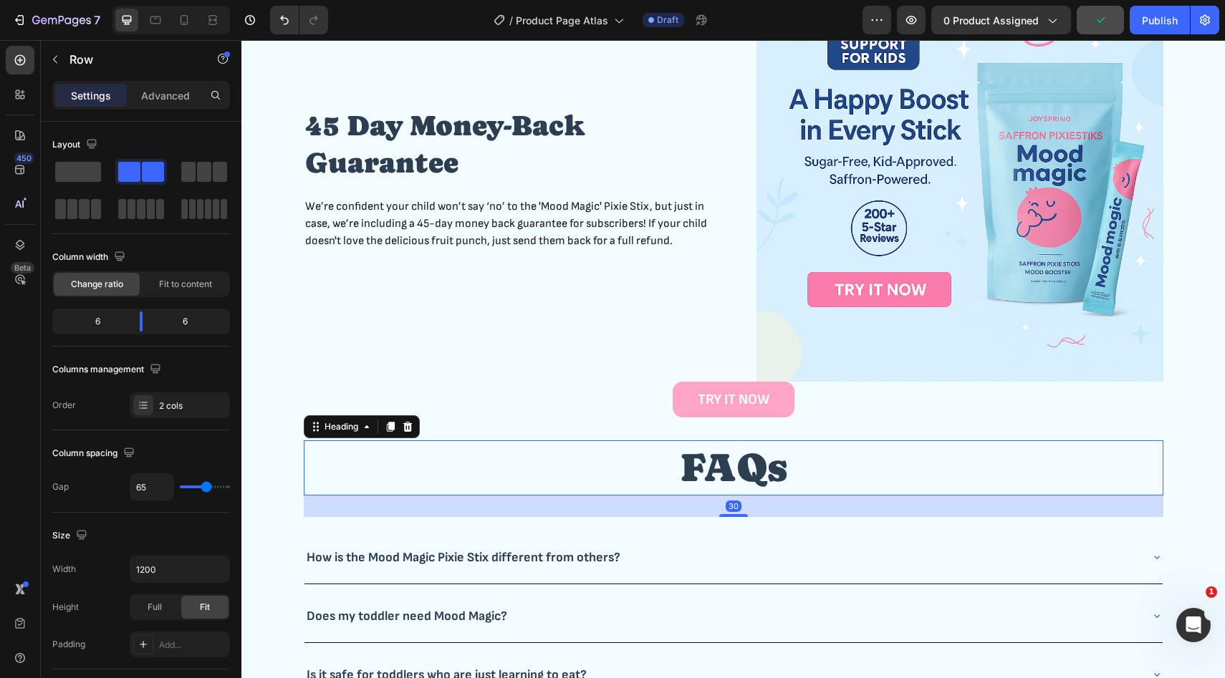
click at [432, 453] on h2 "FAQs" at bounding box center [733, 467] width 859 height 55
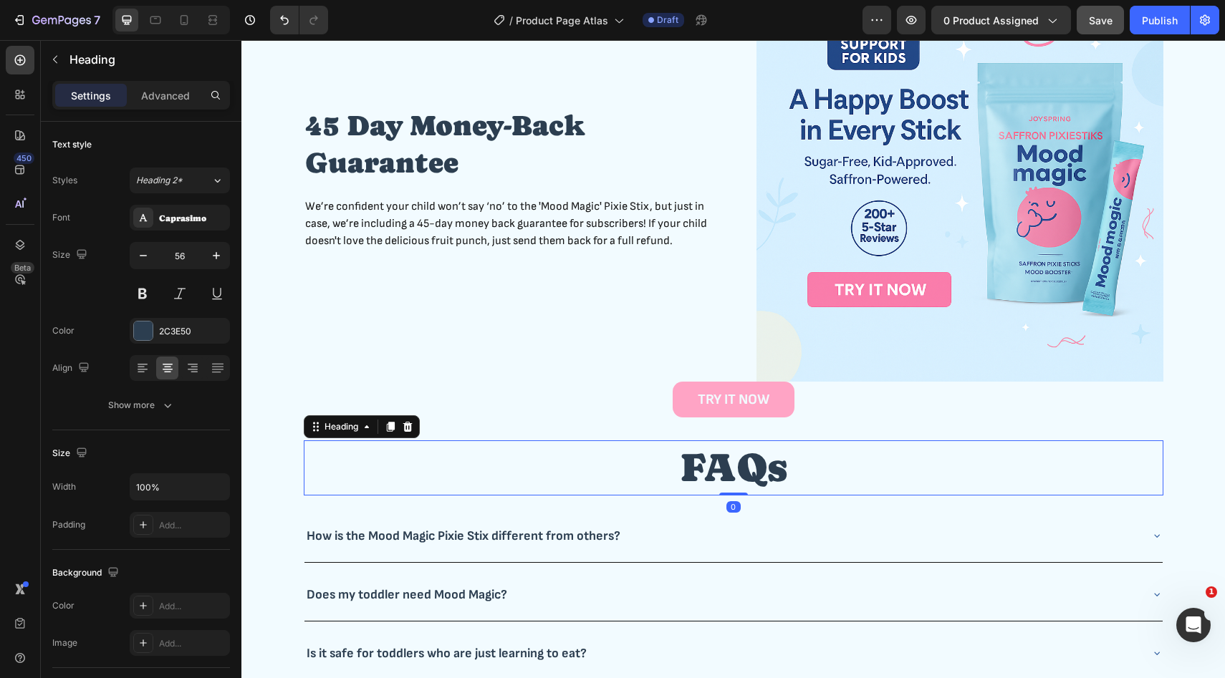
drag, startPoint x: 731, startPoint y: 514, endPoint x: 733, endPoint y: 450, distance: 64.5
click at [733, 450] on div "FAQs Heading 0" at bounding box center [733, 467] width 859 height 55
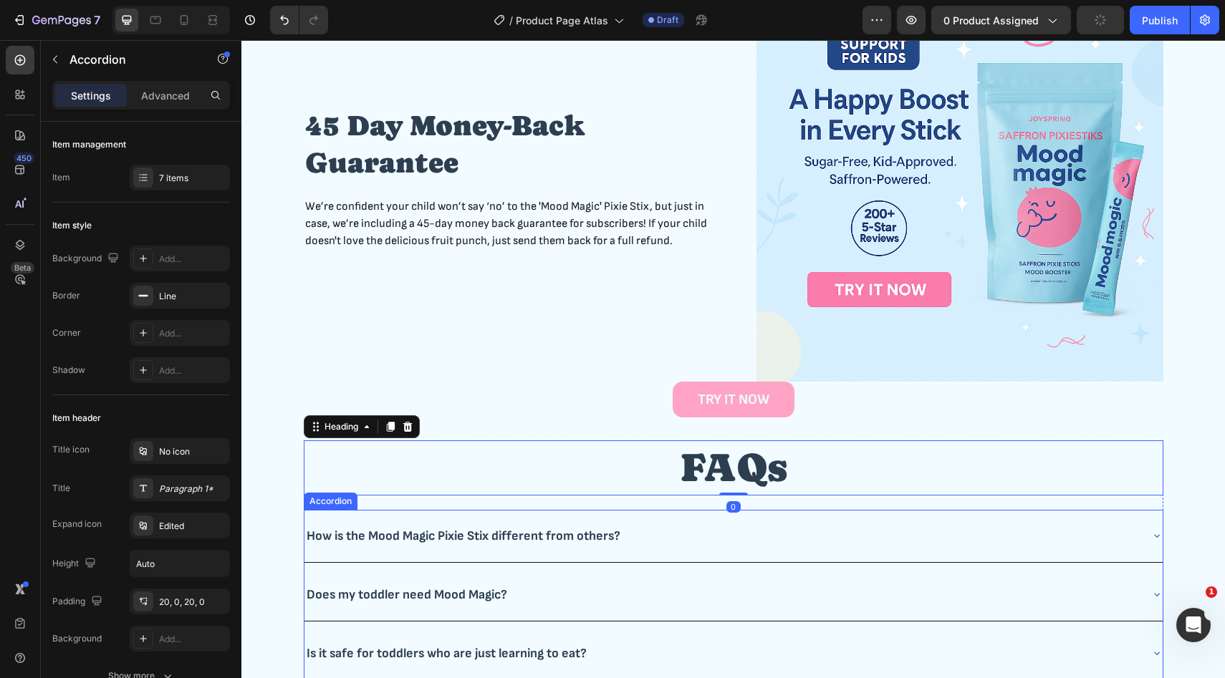
click at [347, 504] on div "Accordion" at bounding box center [331, 501] width 48 height 13
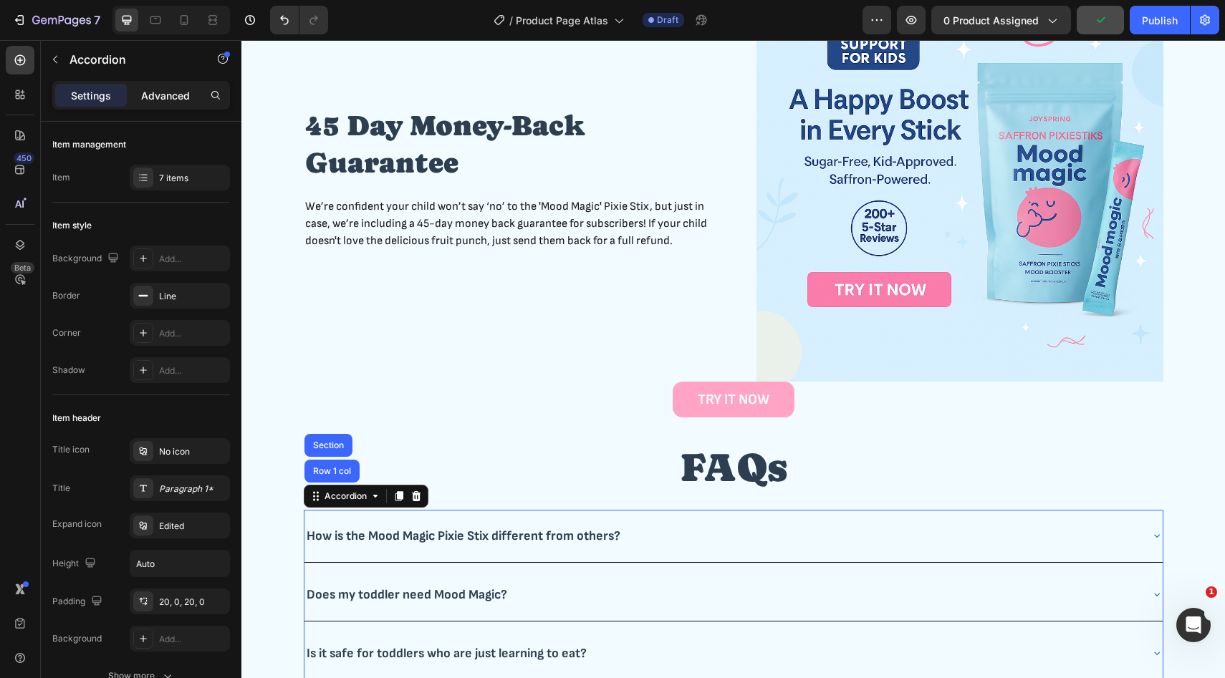
click at [182, 97] on p "Advanced" at bounding box center [165, 95] width 49 height 15
type input "100%"
type input "100"
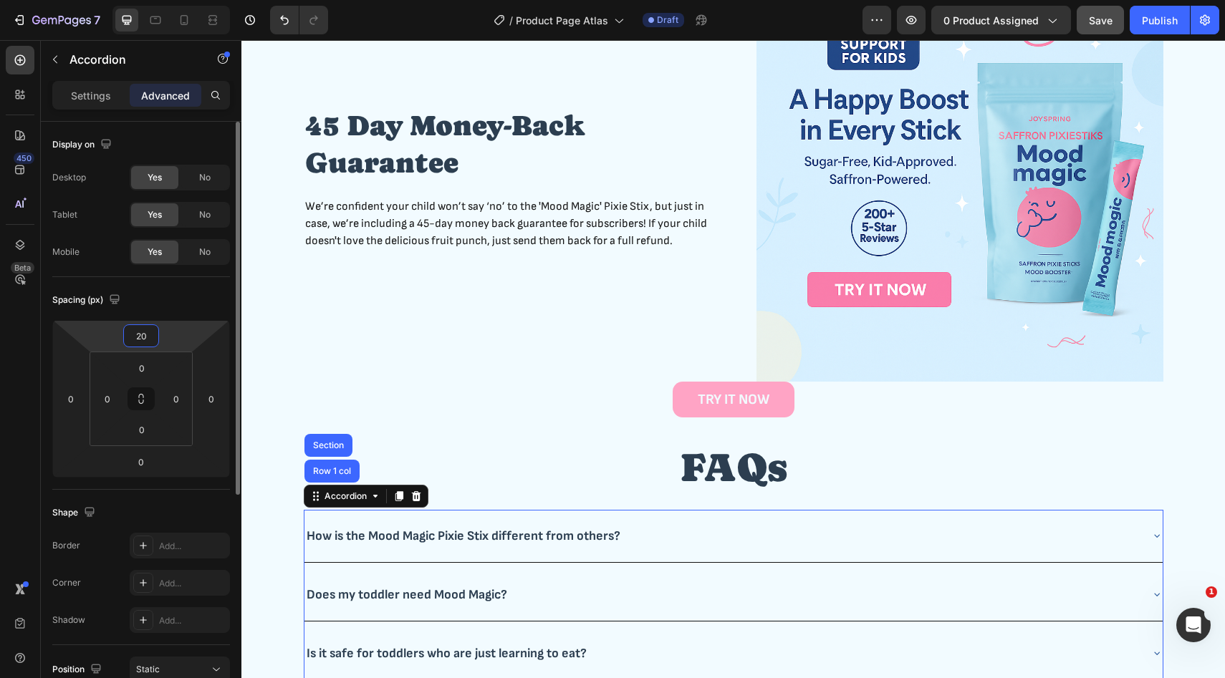
click at [145, 337] on input "20" at bounding box center [141, 335] width 29 height 21
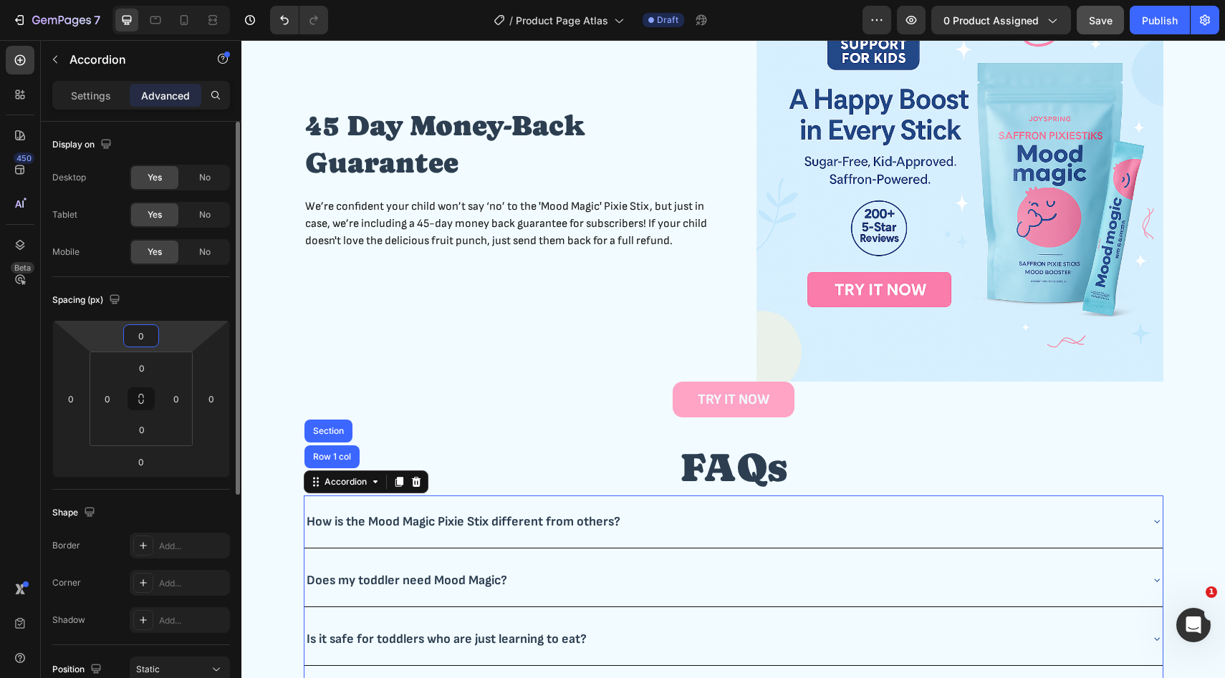
type input "0"
click at [191, 302] on div "Spacing (px)" at bounding box center [141, 300] width 178 height 23
click at [756, 471] on h2 "FAQs" at bounding box center [733, 467] width 859 height 55
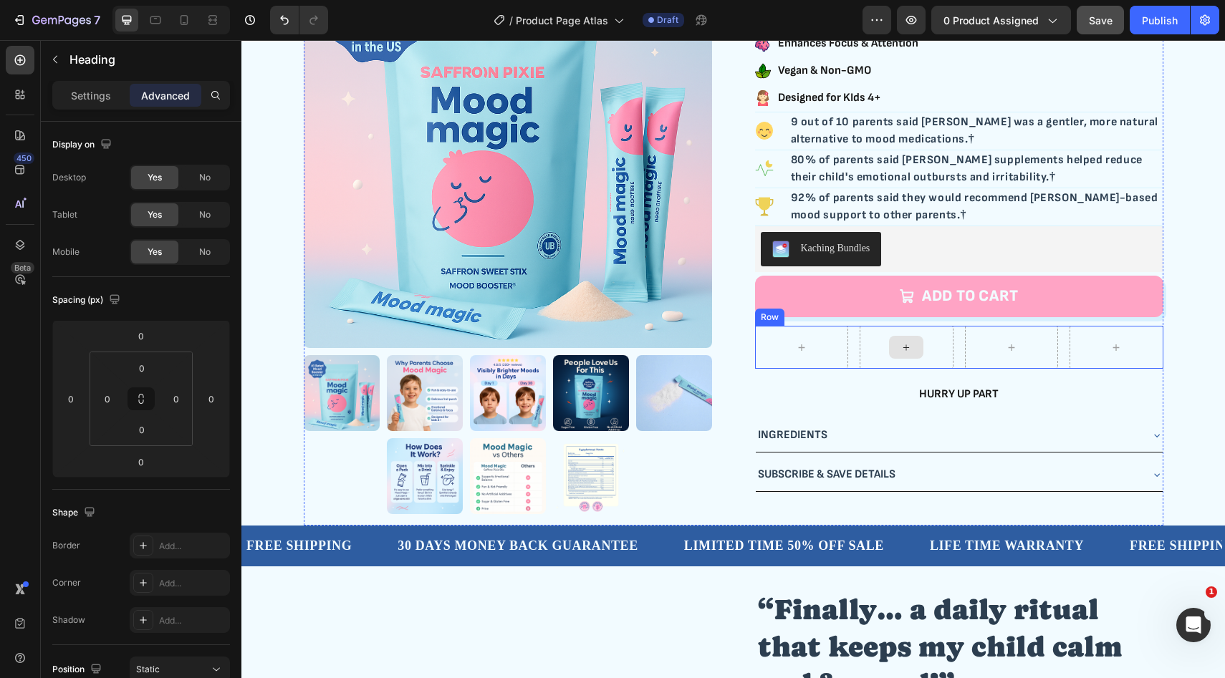
scroll to position [0, 0]
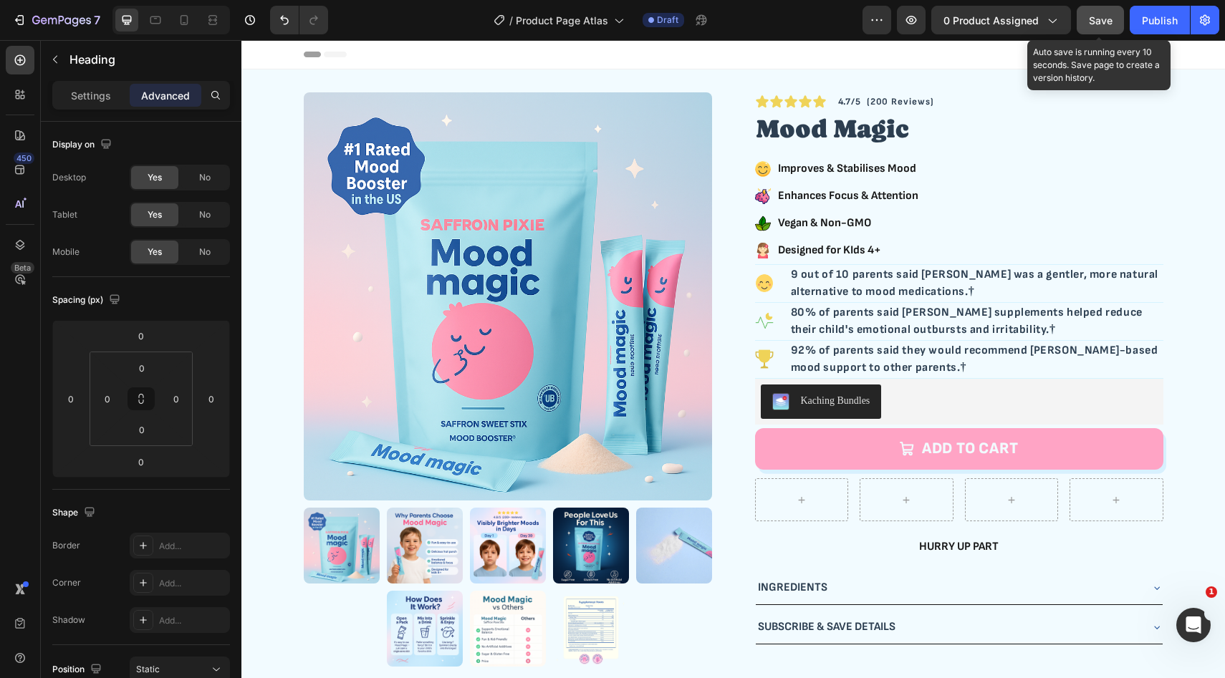
click at [1102, 23] on span "Save" at bounding box center [1101, 20] width 24 height 12
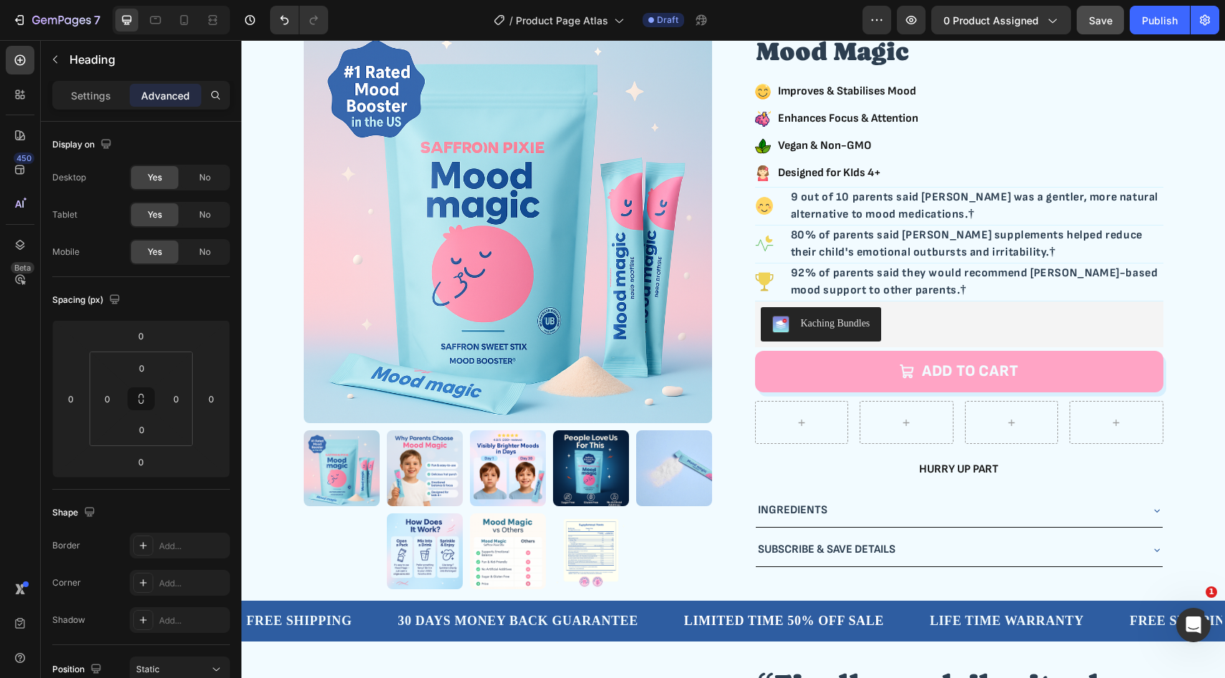
scroll to position [82, 0]
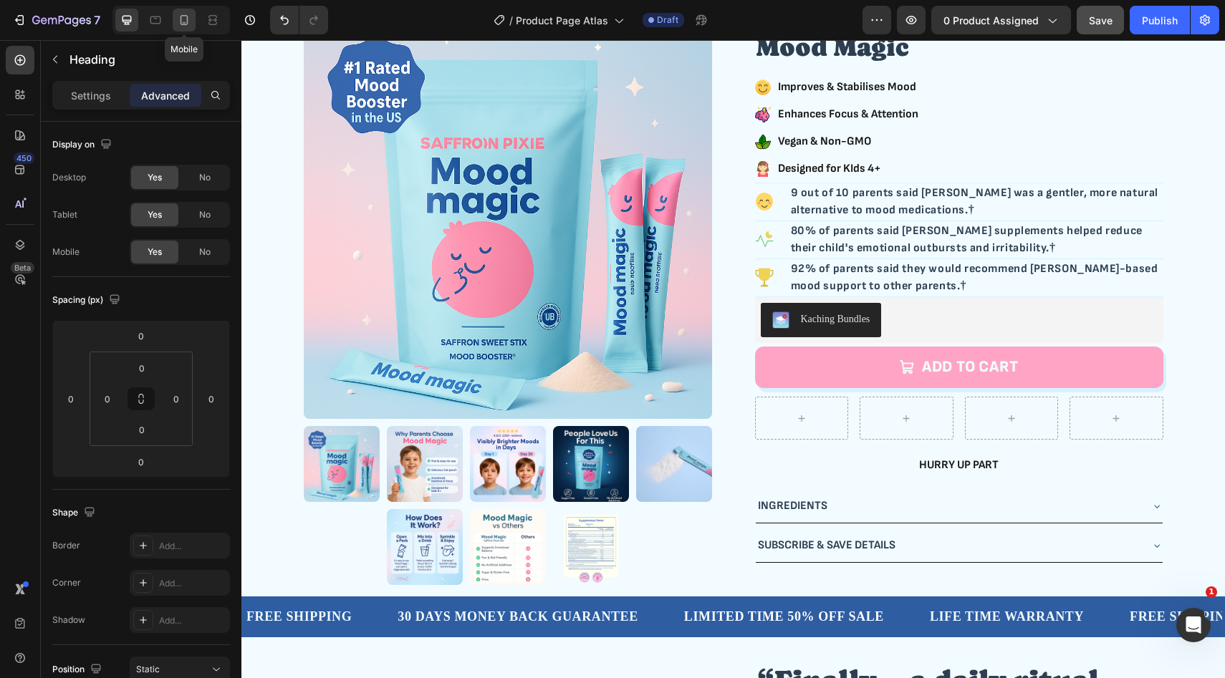
click at [180, 20] on icon at bounding box center [184, 20] width 14 height 14
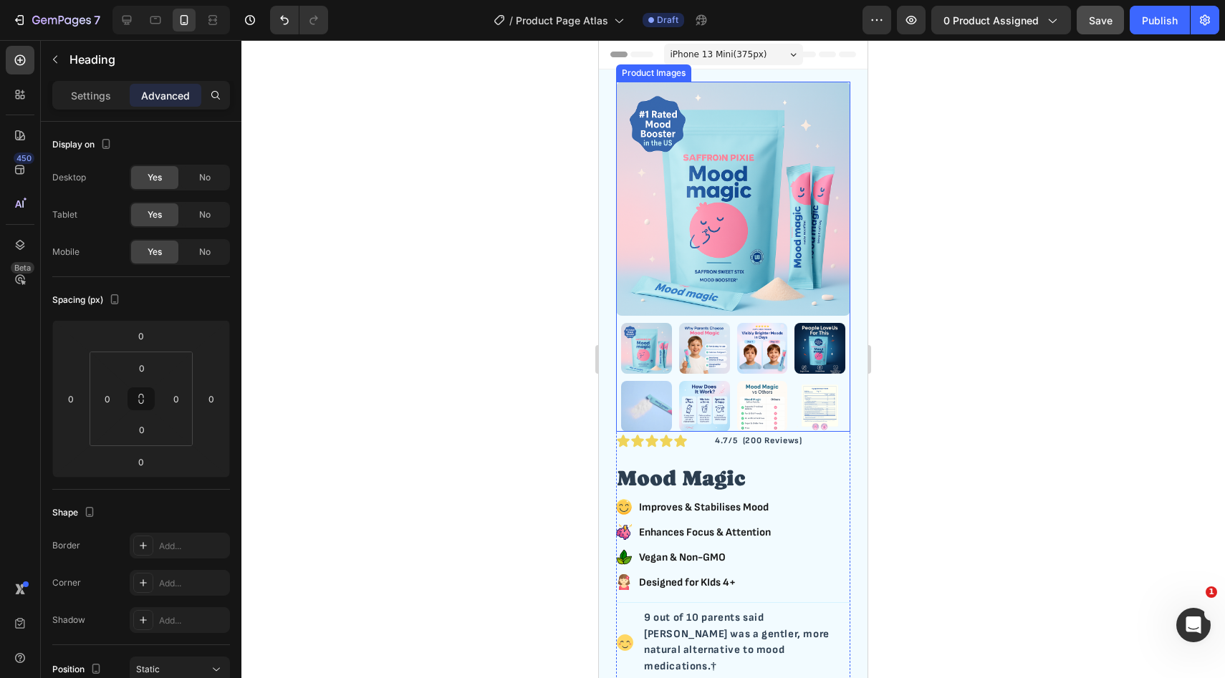
click at [753, 362] on img at bounding box center [762, 348] width 51 height 51
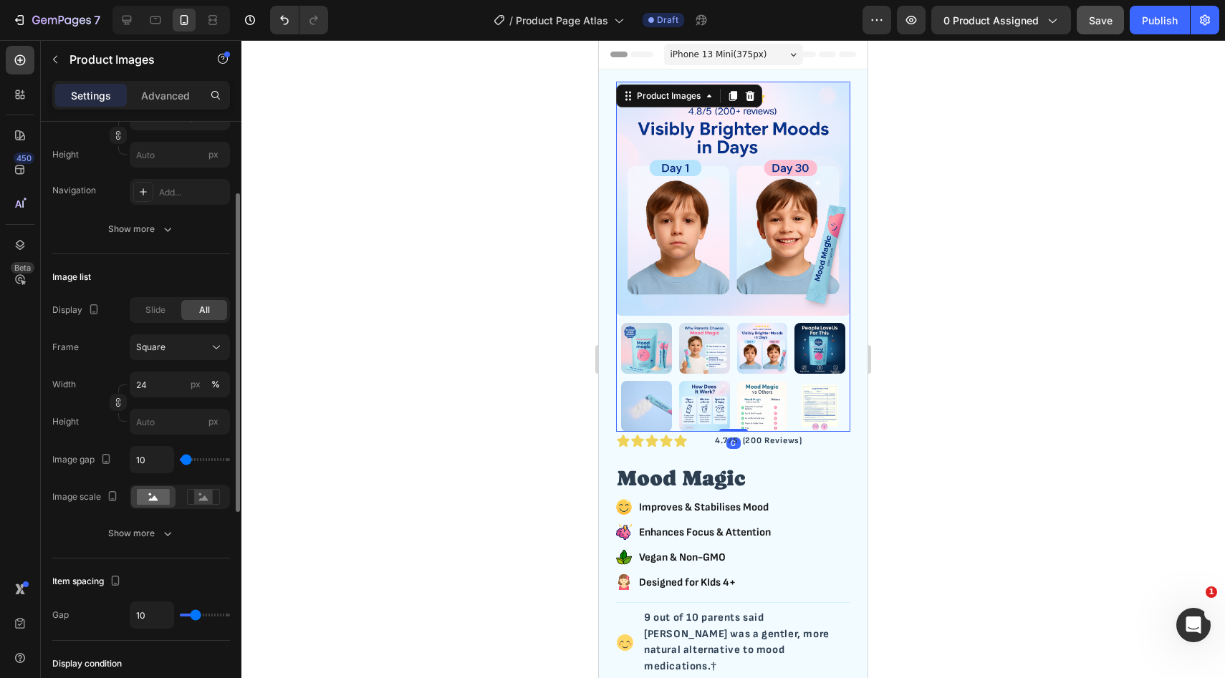
scroll to position [299, 0]
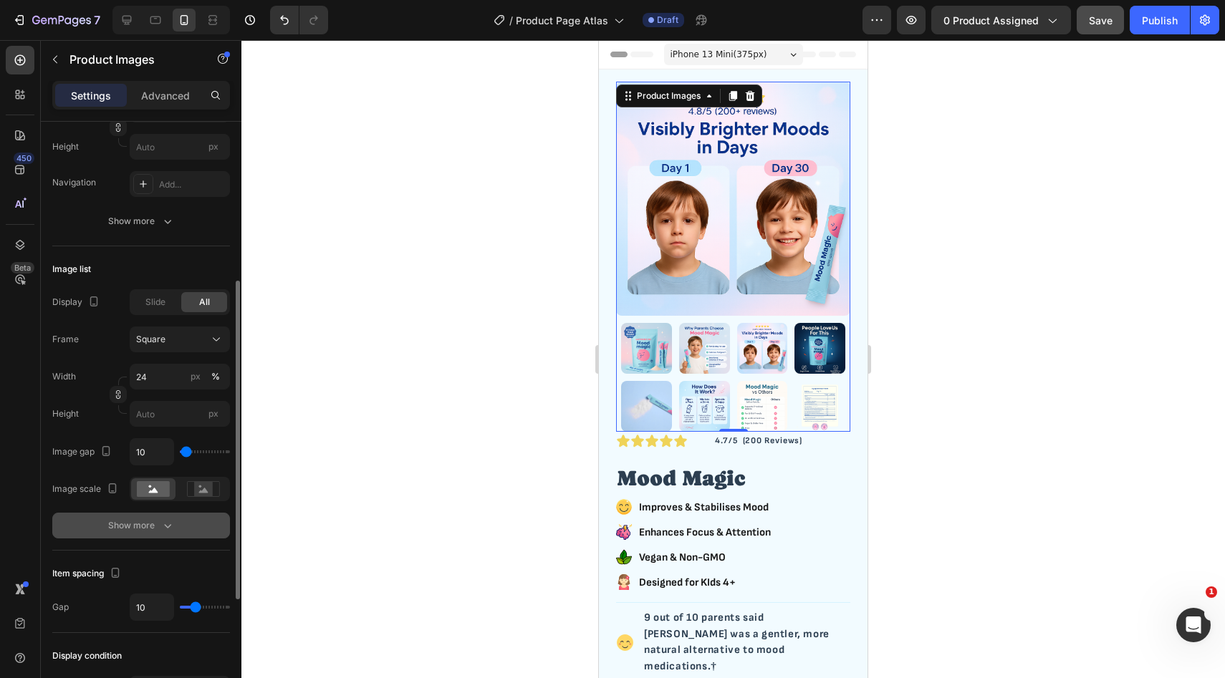
click at [155, 521] on div "Show more" at bounding box center [141, 526] width 67 height 14
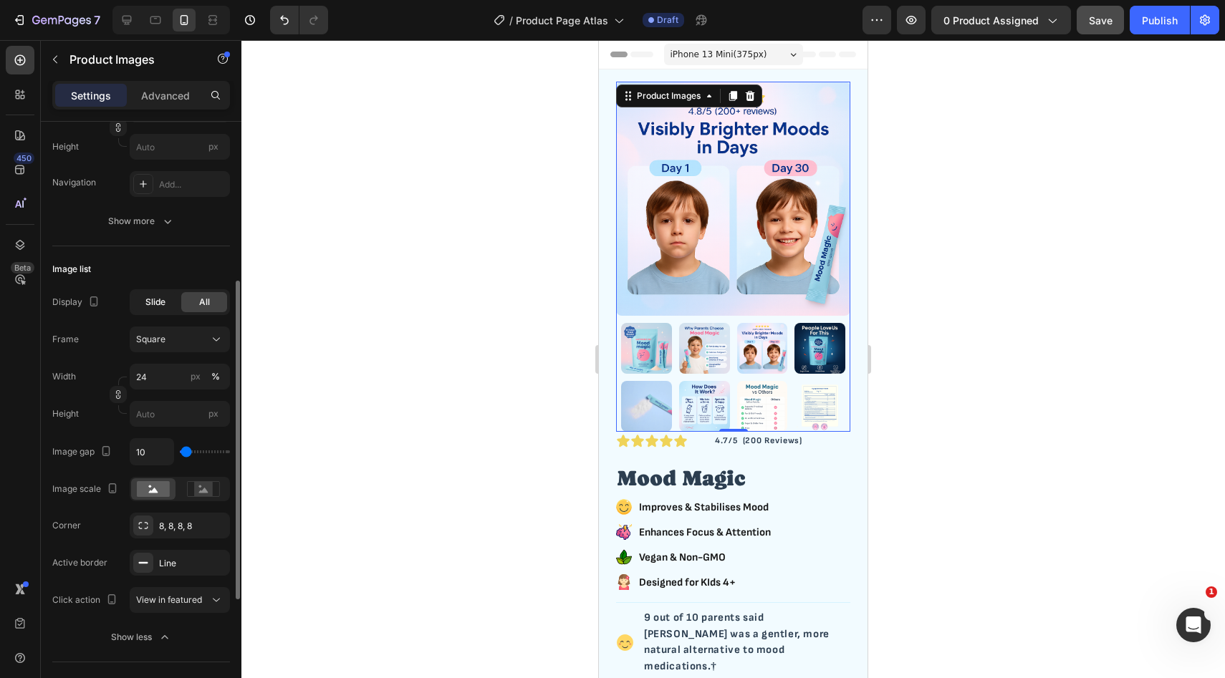
click at [155, 300] on span "Slide" at bounding box center [155, 302] width 20 height 13
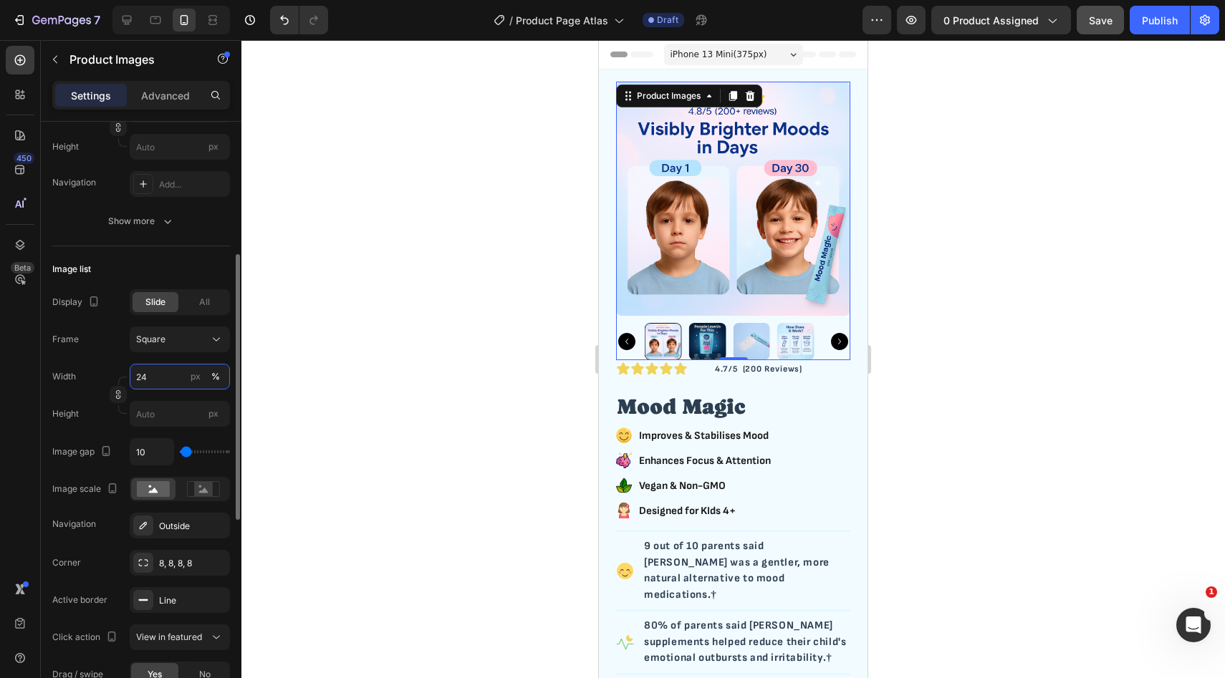
click at [162, 372] on input "24" at bounding box center [180, 377] width 100 height 26
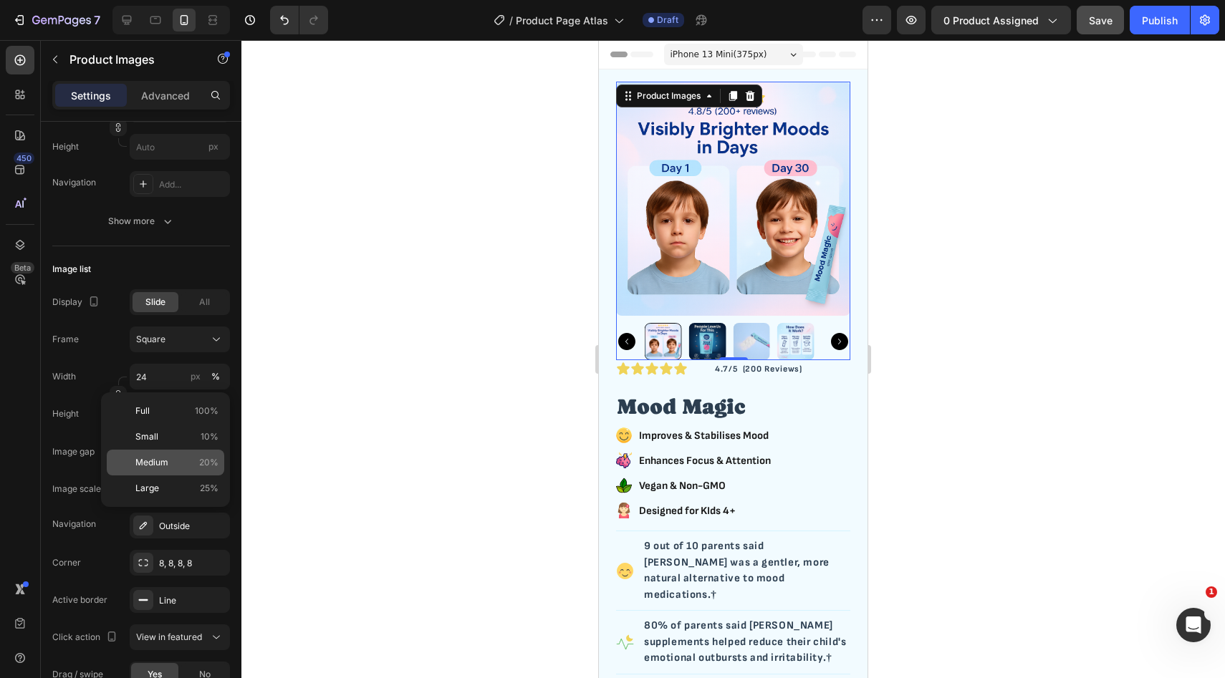
click at [162, 464] on span "Medium" at bounding box center [151, 462] width 33 height 13
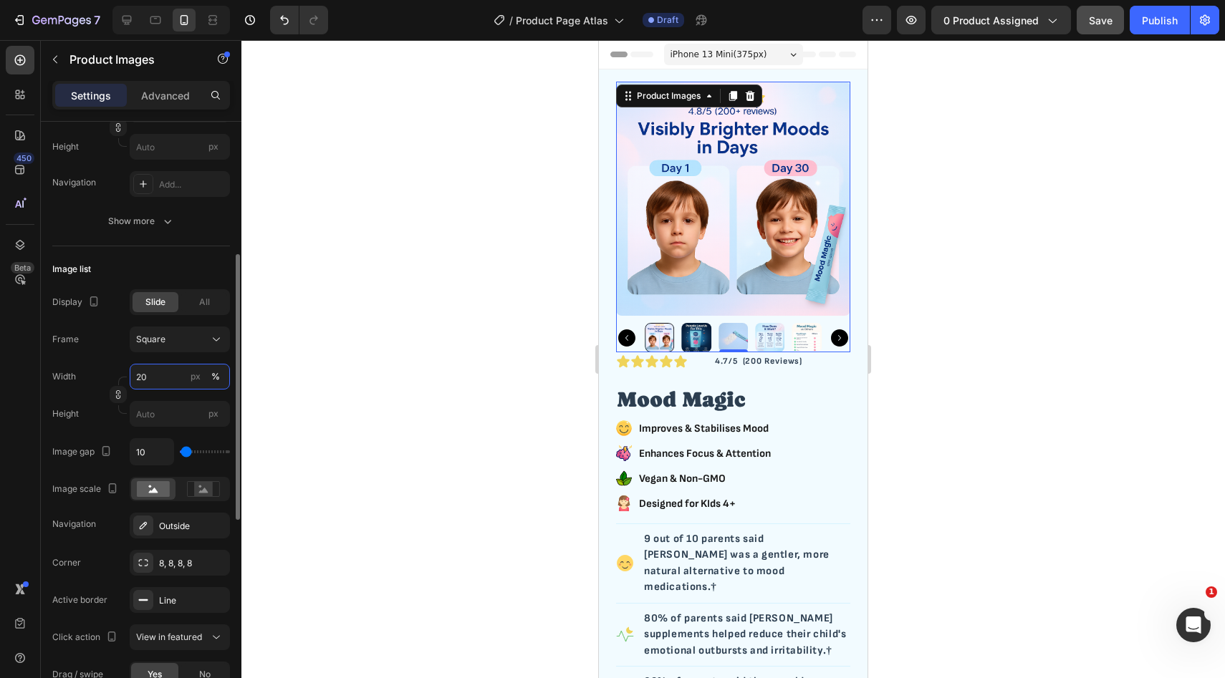
click at [165, 375] on input "20" at bounding box center [180, 377] width 100 height 26
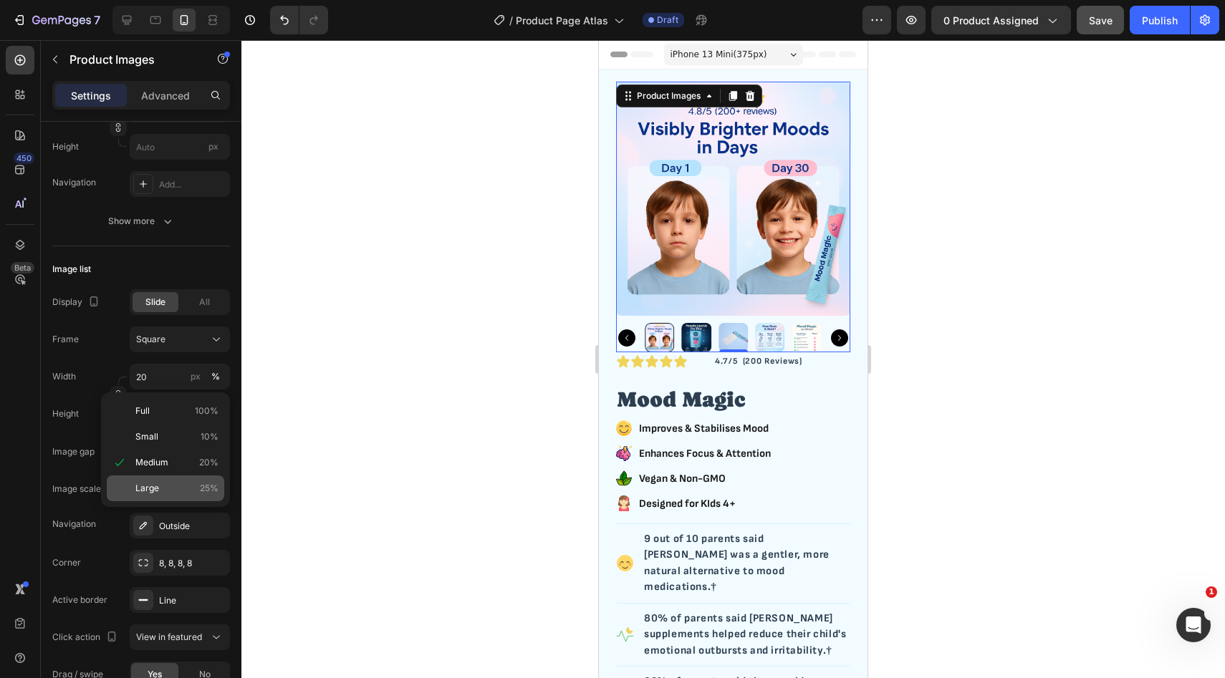
click at [163, 488] on p "Large 25%" at bounding box center [176, 488] width 83 height 13
type input "25"
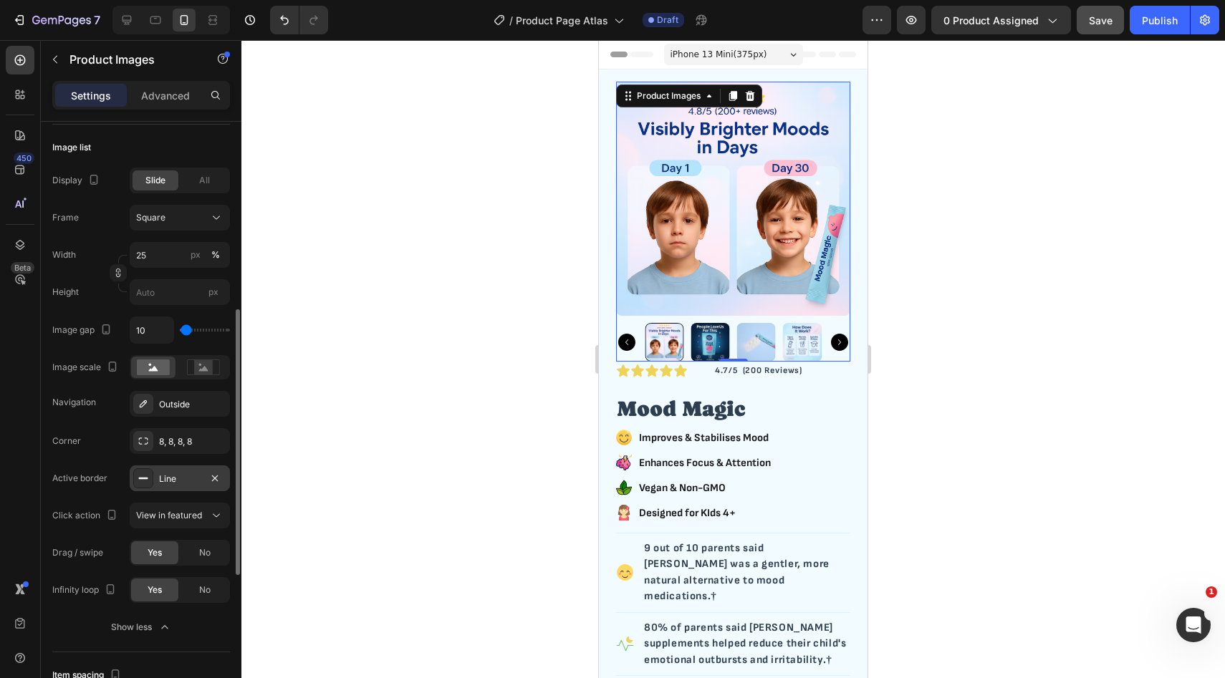
scroll to position [419, 0]
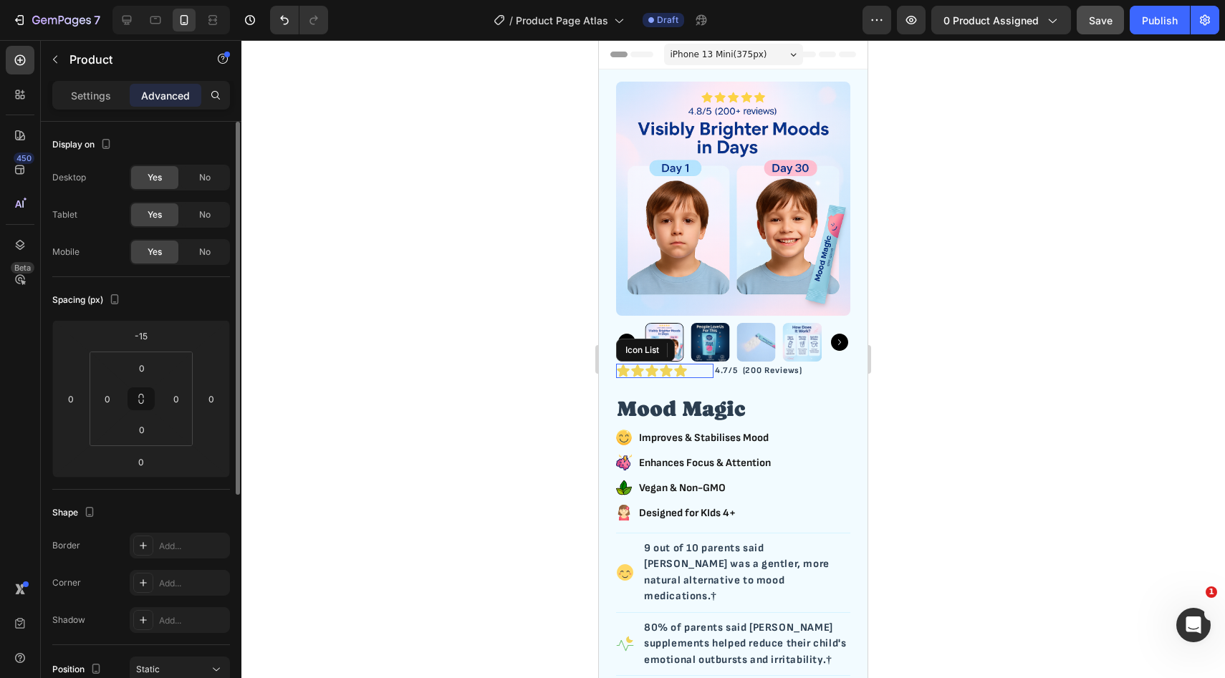
click at [709, 377] on div "Icon Icon Icon Icon Icon" at bounding box center [664, 371] width 97 height 14
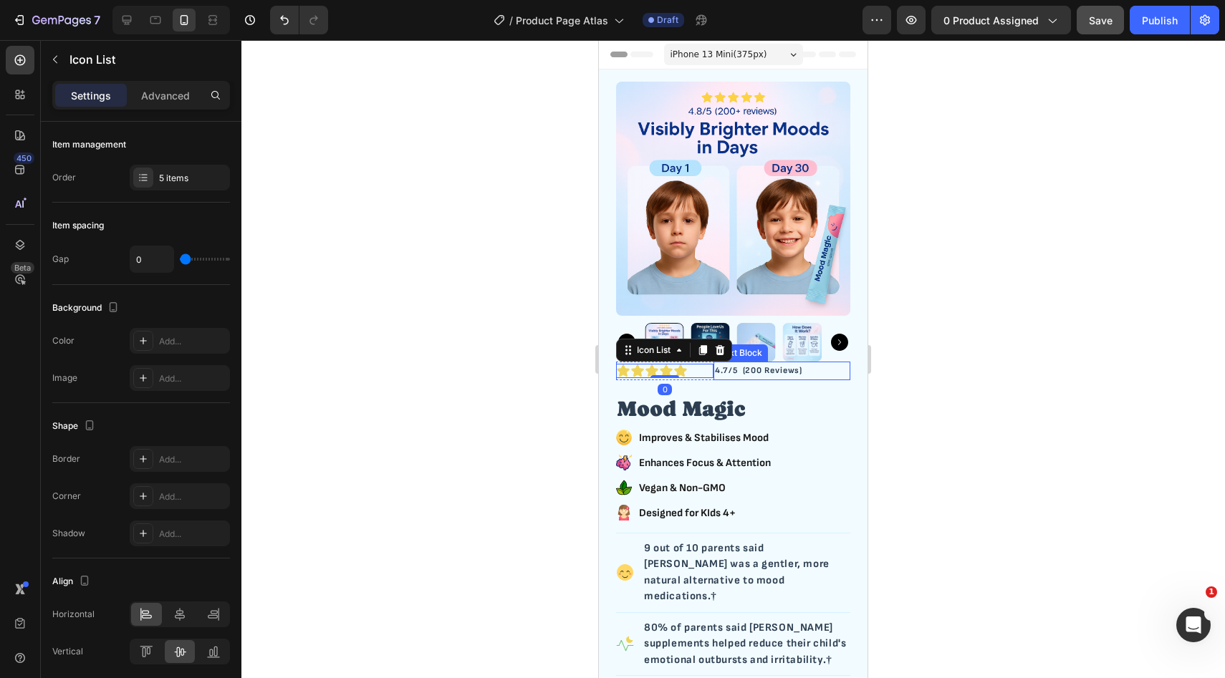
click at [847, 373] on div "4.7/5 (200 Reviews)" at bounding box center [781, 371] width 137 height 19
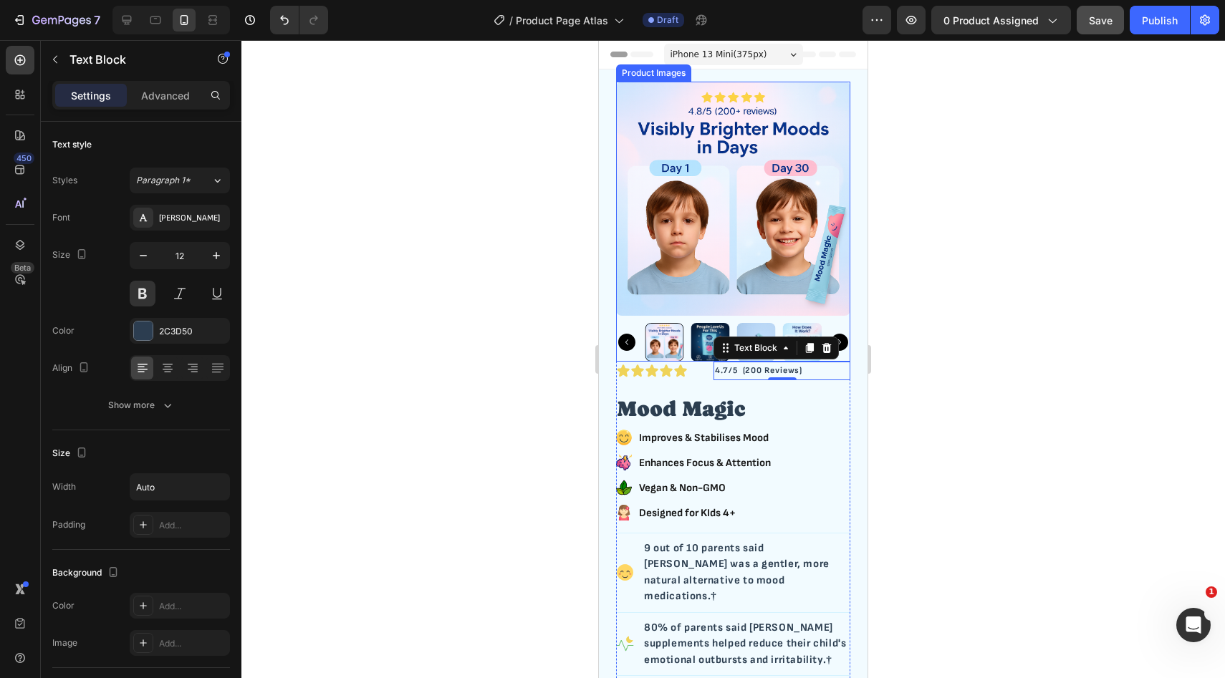
click at [682, 302] on img at bounding box center [733, 199] width 234 height 234
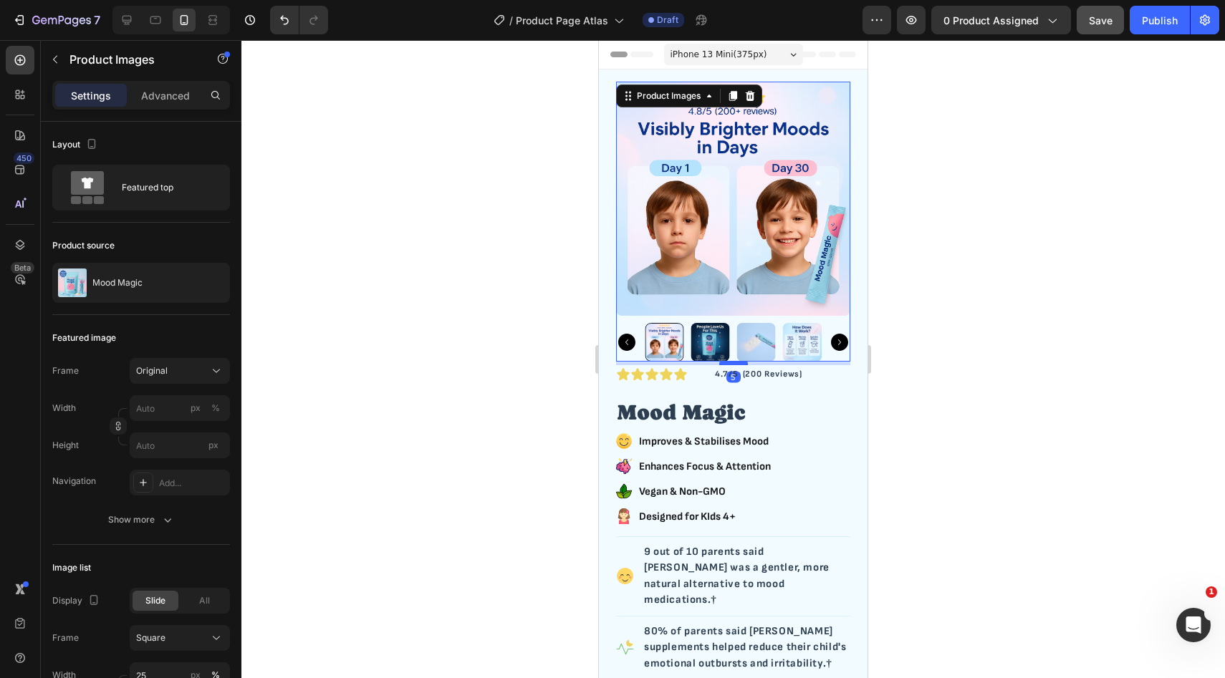
click at [722, 362] on div at bounding box center [733, 363] width 29 height 4
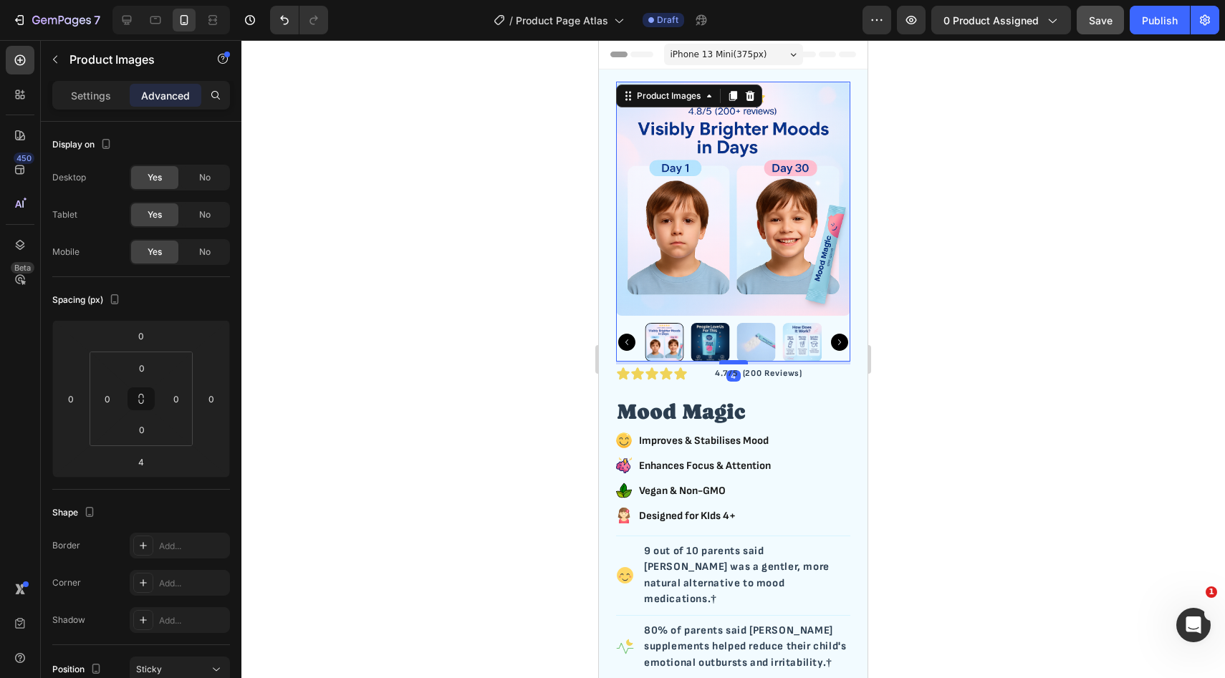
click at [722, 362] on div at bounding box center [733, 362] width 29 height 4
click at [712, 382] on div "Icon Icon Icon Icon Icon Icon List Row" at bounding box center [664, 374] width 97 height 19
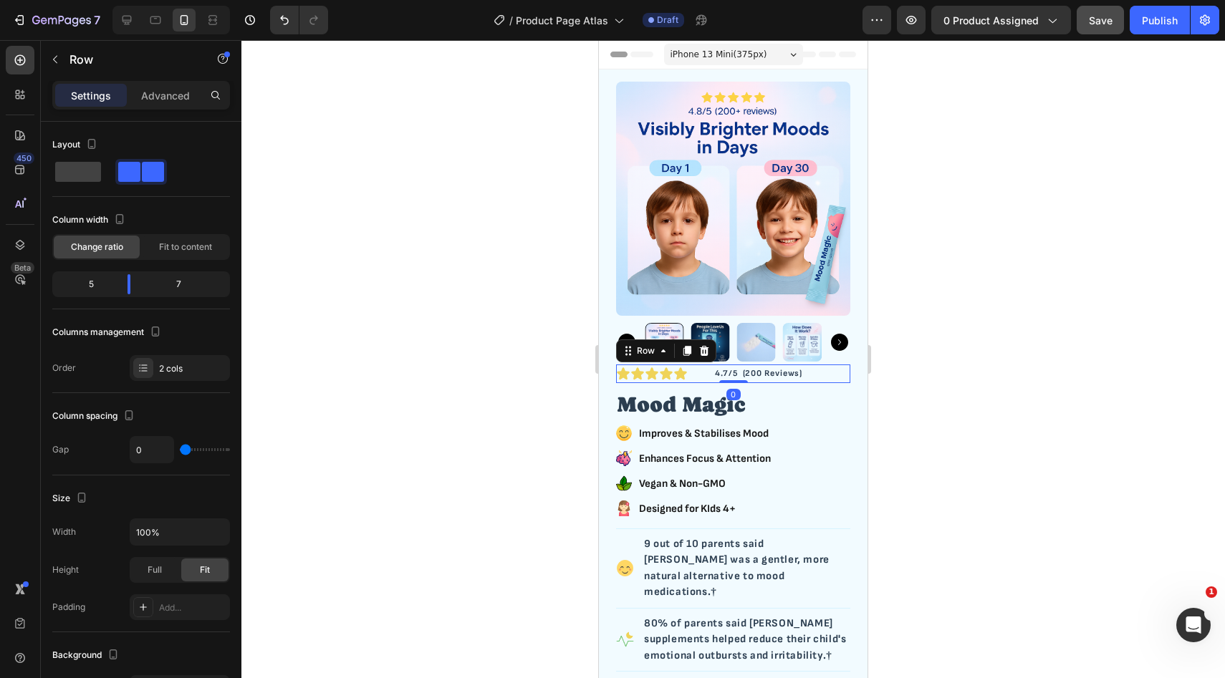
drag, startPoint x: 741, startPoint y: 389, endPoint x: 741, endPoint y: 374, distance: 15.0
click at [741, 374] on div "Icon Icon Icon Icon Icon Icon List Row 4.7/5 (200 Reviews) Text Block Row 0" at bounding box center [733, 374] width 234 height 19
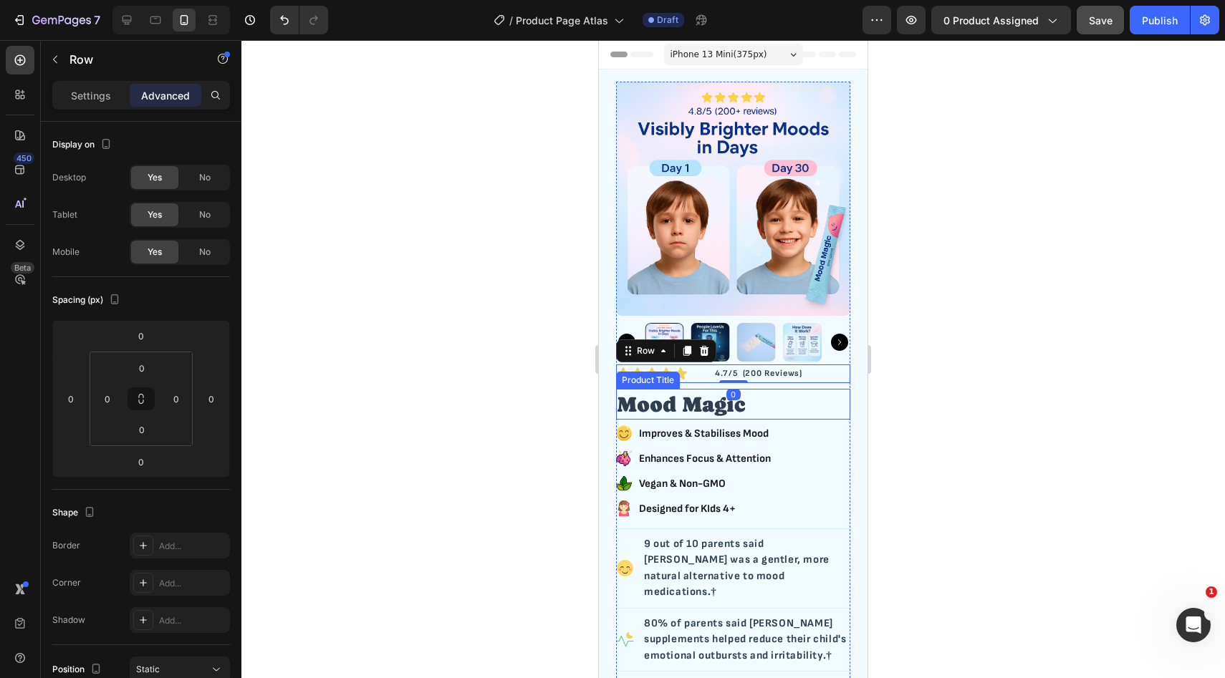
click at [687, 391] on h2 "Mood Magic" at bounding box center [733, 404] width 234 height 31
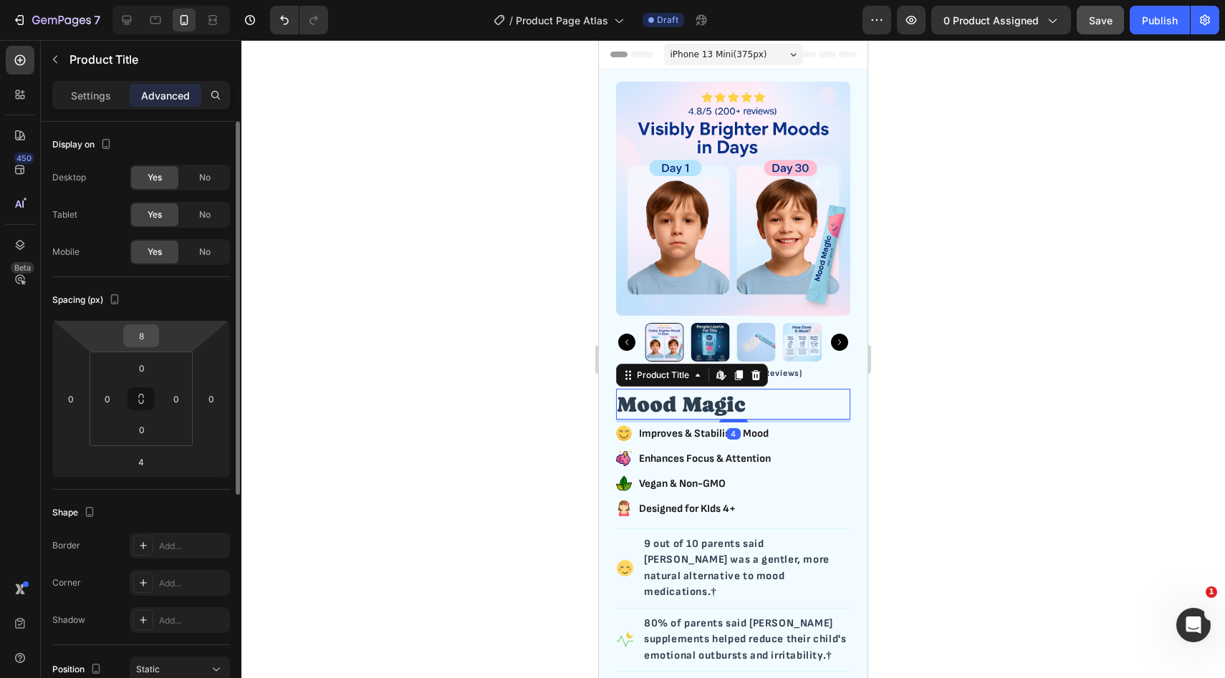
click at [148, 338] on input "8" at bounding box center [141, 335] width 29 height 21
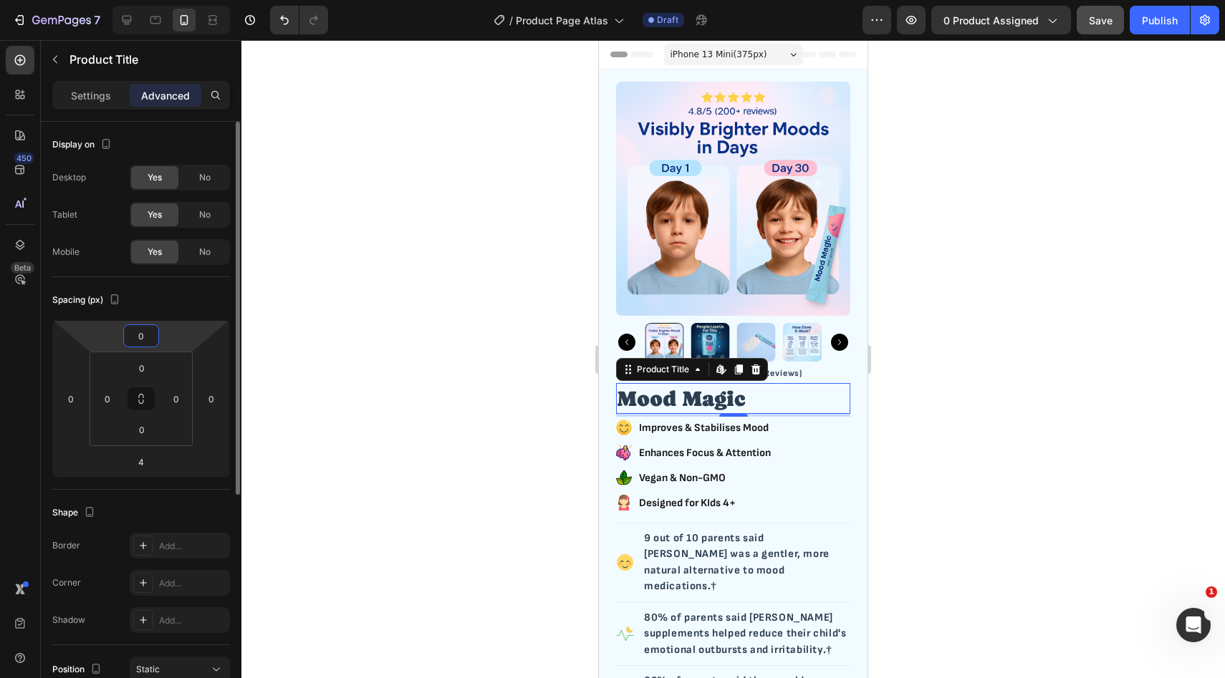
type input "0"
click at [145, 307] on div "Spacing (px)" at bounding box center [141, 300] width 178 height 23
click at [921, 428] on div at bounding box center [732, 359] width 983 height 638
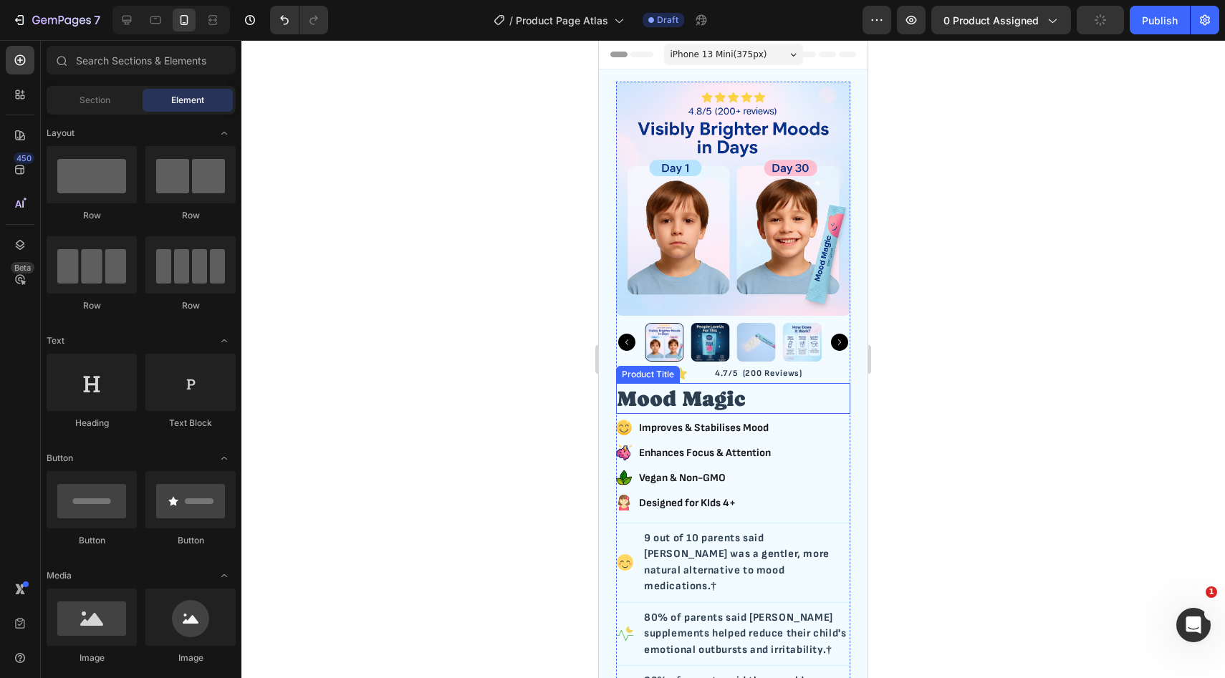
click at [760, 394] on h2 "Mood Magic" at bounding box center [733, 398] width 234 height 31
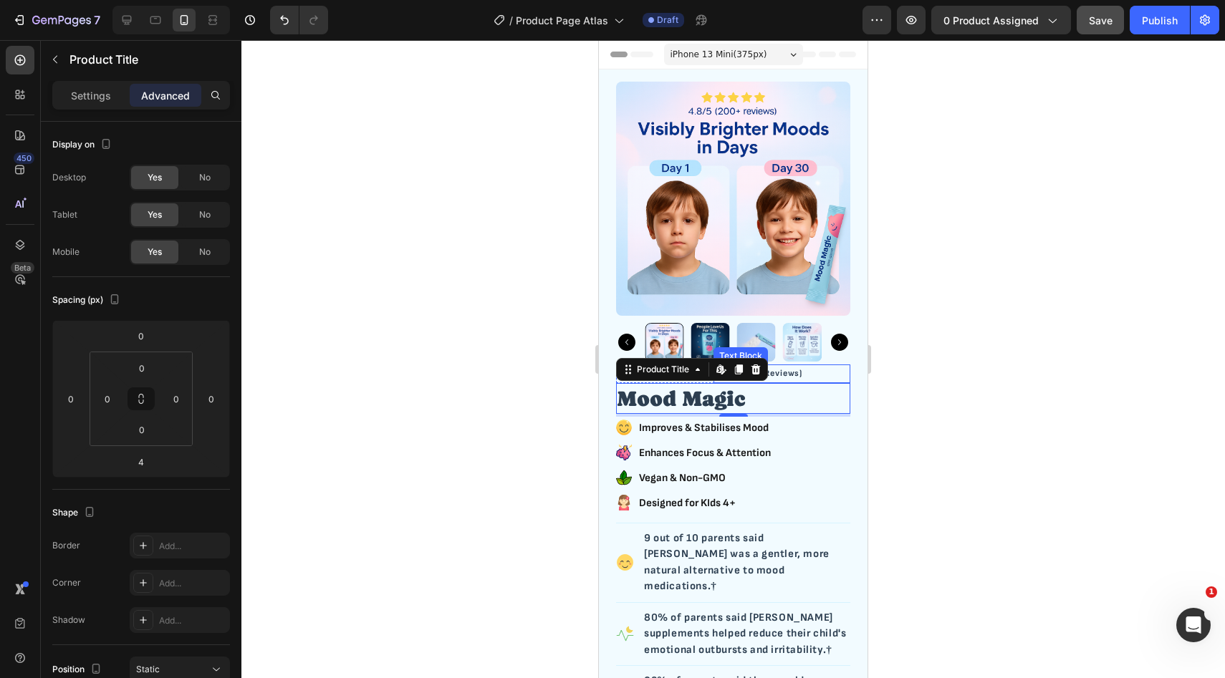
click at [829, 374] on div "4.7/5 (200 Reviews)" at bounding box center [781, 374] width 137 height 19
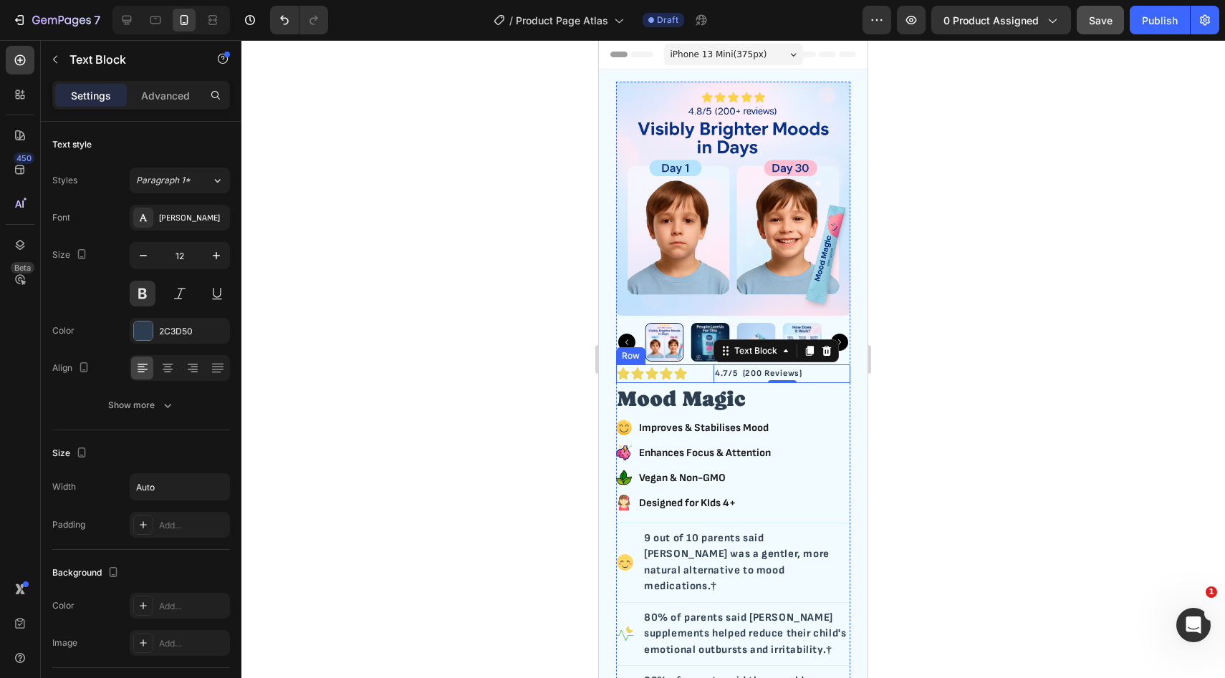
click at [708, 381] on div "Icon Icon Icon Icon Icon Icon List Row" at bounding box center [664, 374] width 97 height 19
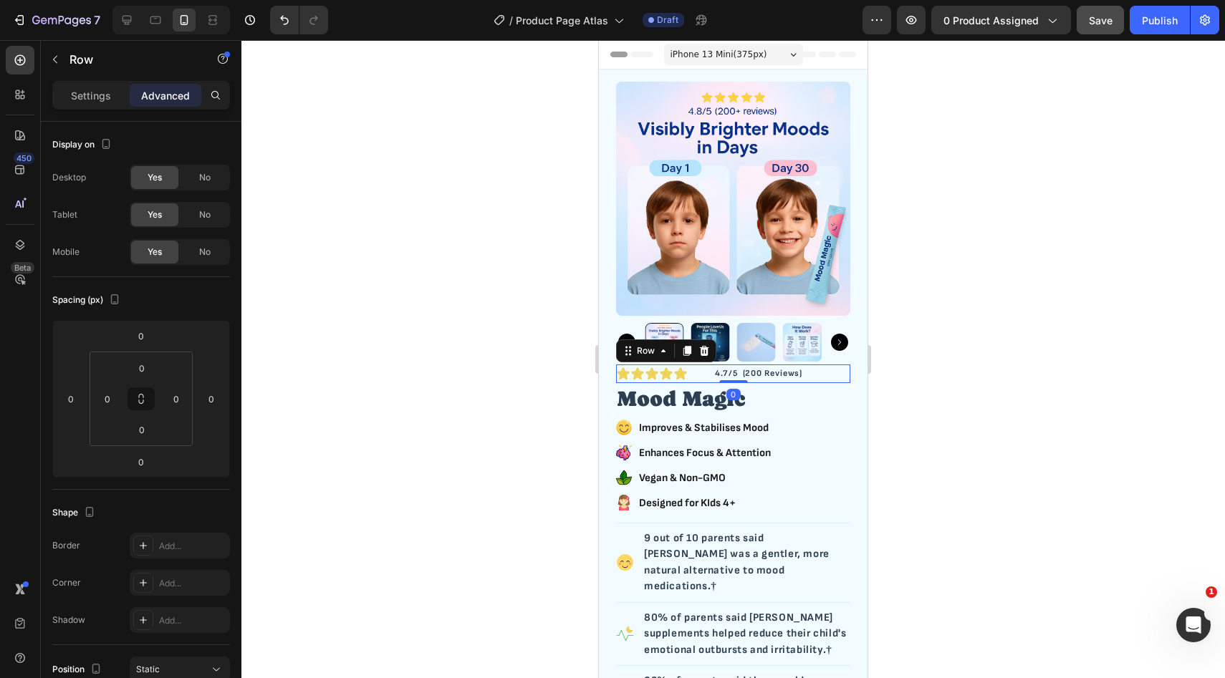
click at [713, 382] on div "Icon Icon Icon Icon Icon Icon List Row" at bounding box center [664, 374] width 97 height 19
click at [732, 385] on div at bounding box center [733, 382] width 29 height 4
click at [711, 385] on div "3" at bounding box center [733, 384] width 234 height 2
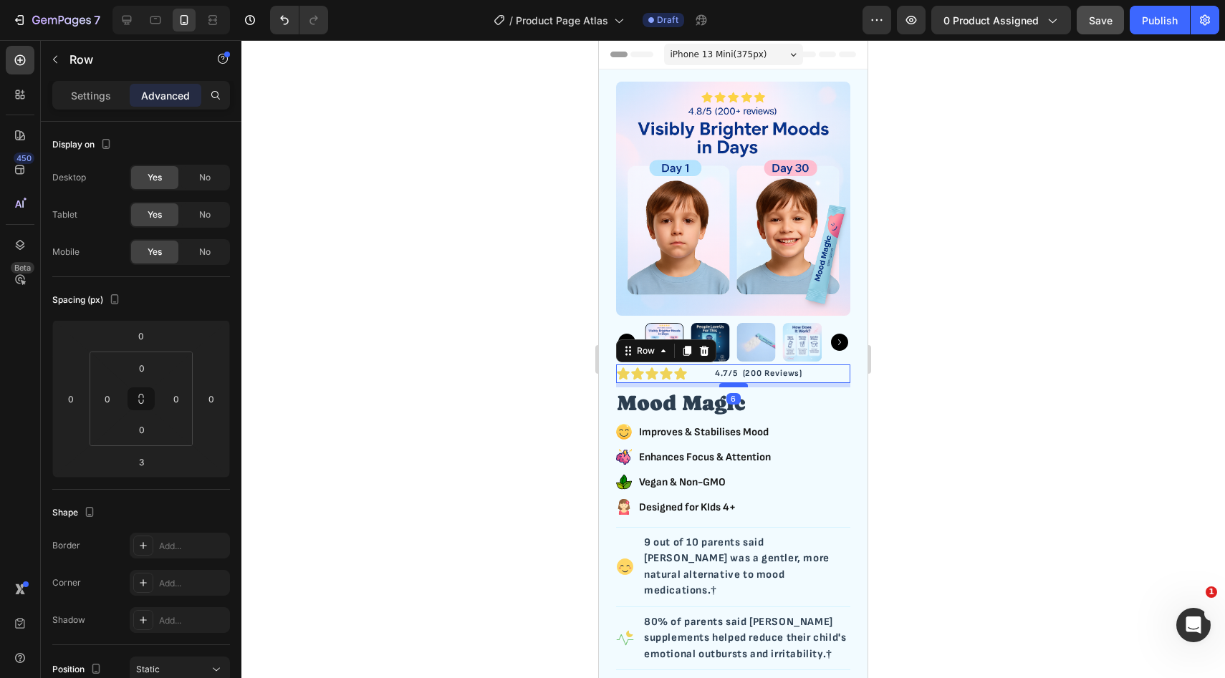
click at [728, 386] on div at bounding box center [733, 385] width 29 height 4
type input "6"
click at [973, 374] on div at bounding box center [732, 359] width 983 height 638
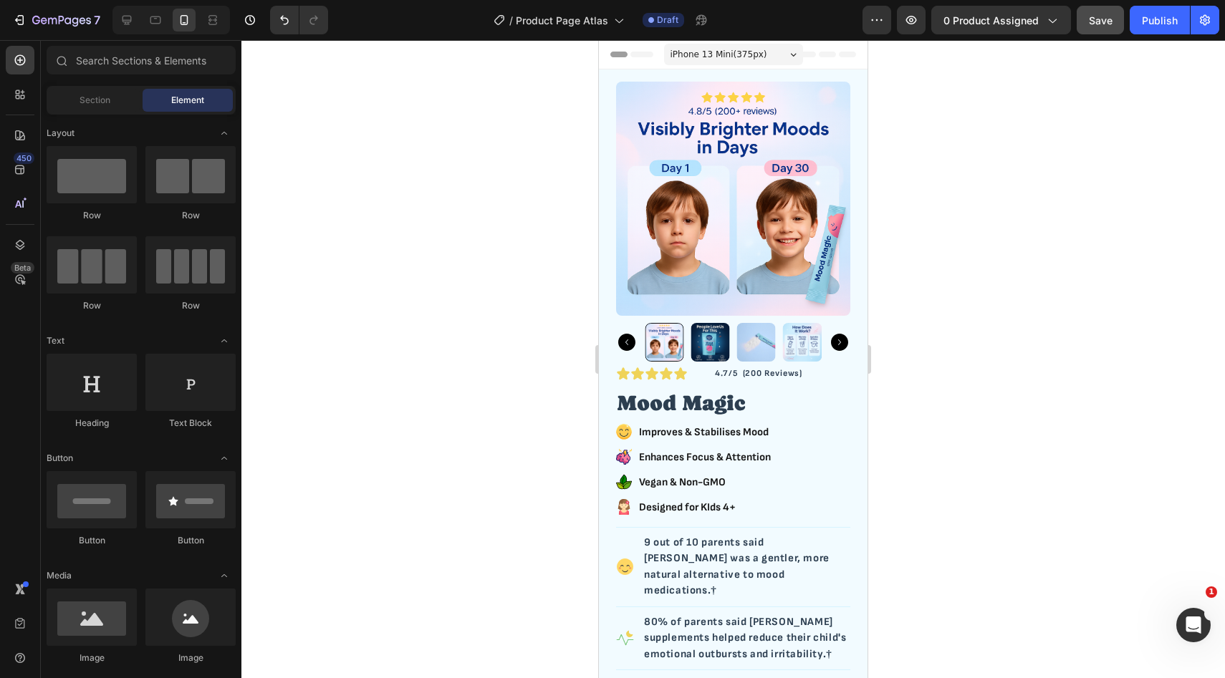
click at [960, 383] on div at bounding box center [732, 359] width 983 height 638
click at [736, 373] on p "4.7/5 (200 Reviews)" at bounding box center [758, 374] width 87 height 16
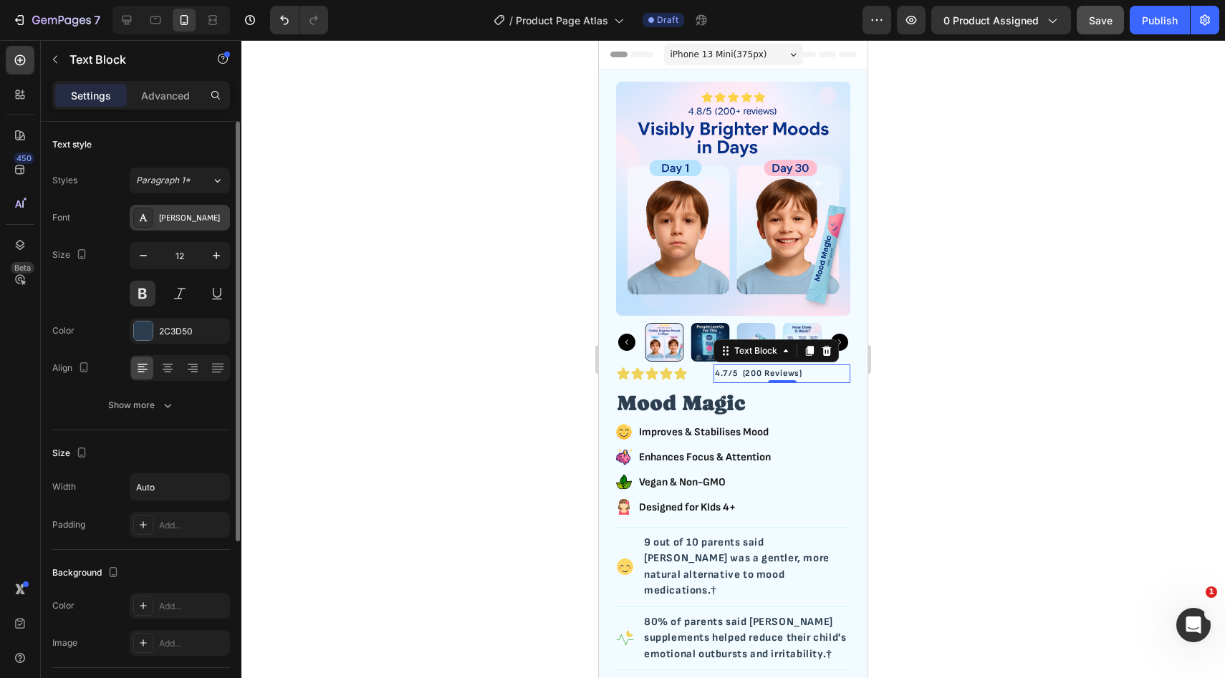
click at [179, 221] on div "[PERSON_NAME]" at bounding box center [192, 218] width 67 height 13
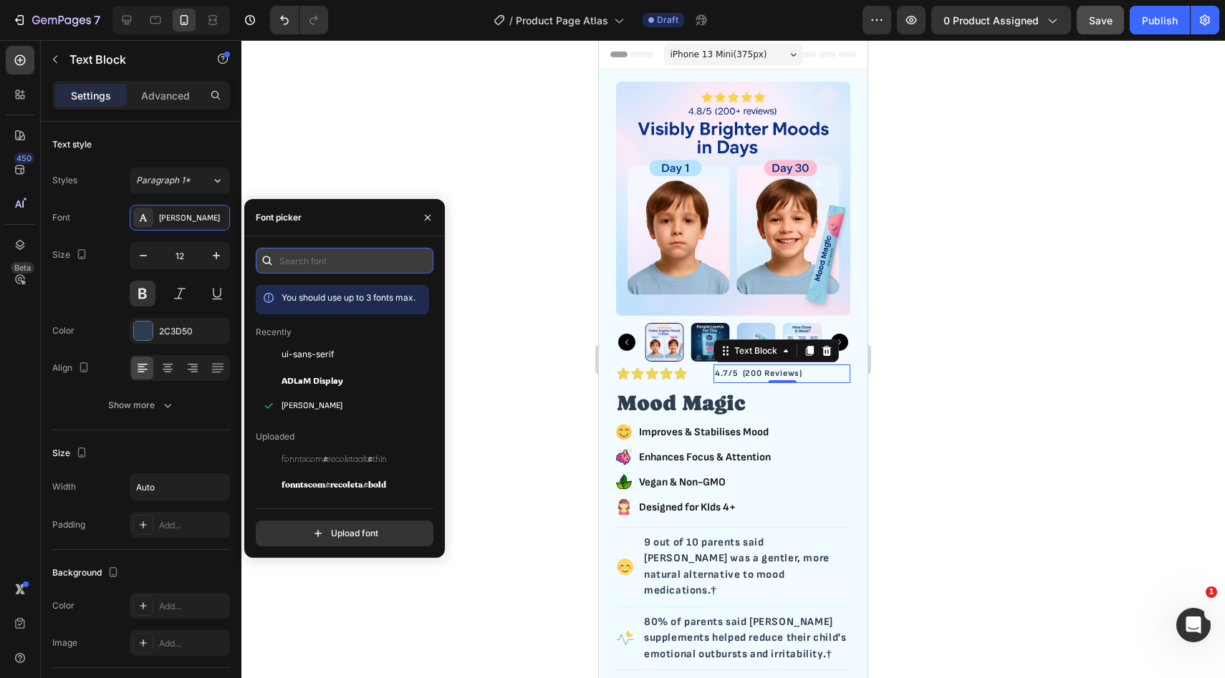
click at [317, 259] on input "text" at bounding box center [345, 261] width 178 height 26
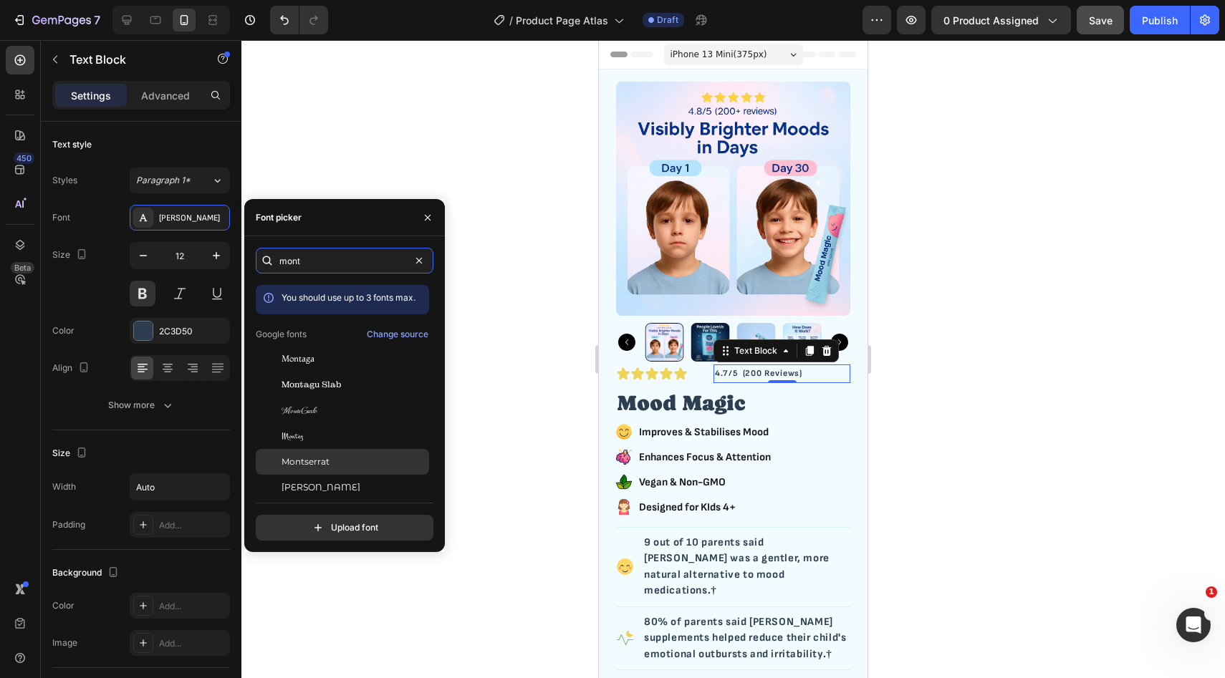
type input "mont"
click at [349, 462] on div "Montserrat" at bounding box center [353, 462] width 145 height 13
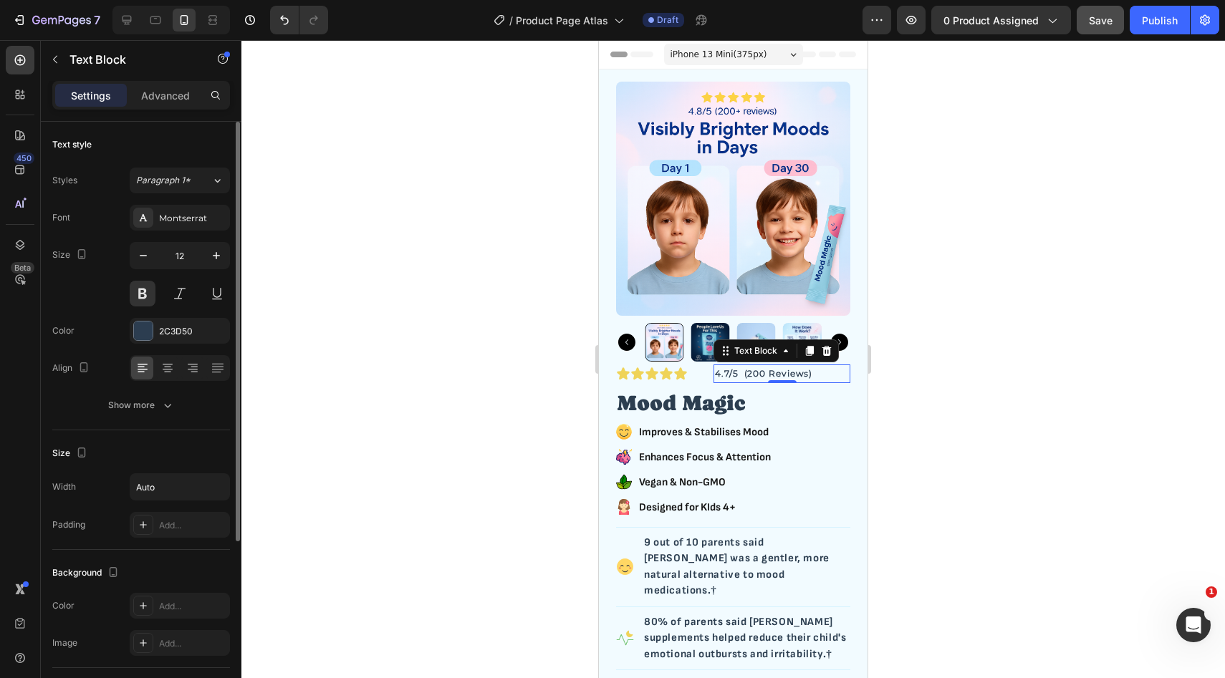
click at [85, 287] on div "Size 12" at bounding box center [141, 274] width 178 height 64
click at [139, 290] on button at bounding box center [143, 294] width 26 height 26
click at [160, 406] on icon "button" at bounding box center [167, 405] width 14 height 14
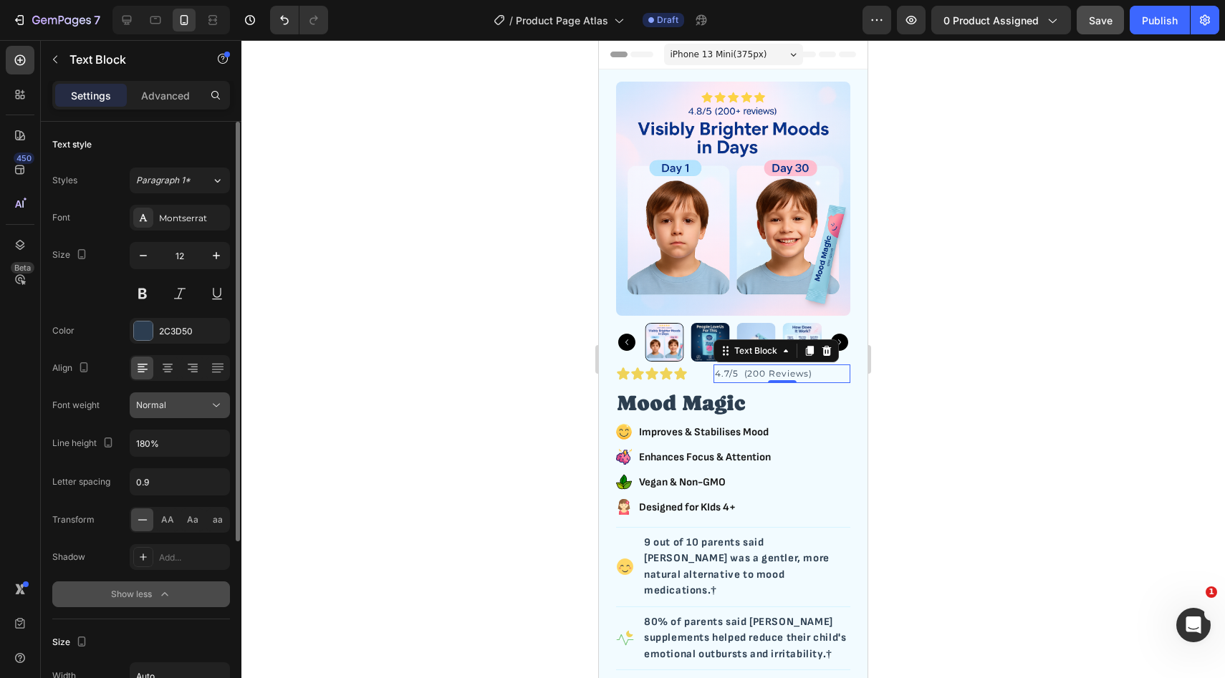
click at [184, 406] on div "Normal" at bounding box center [172, 405] width 73 height 13
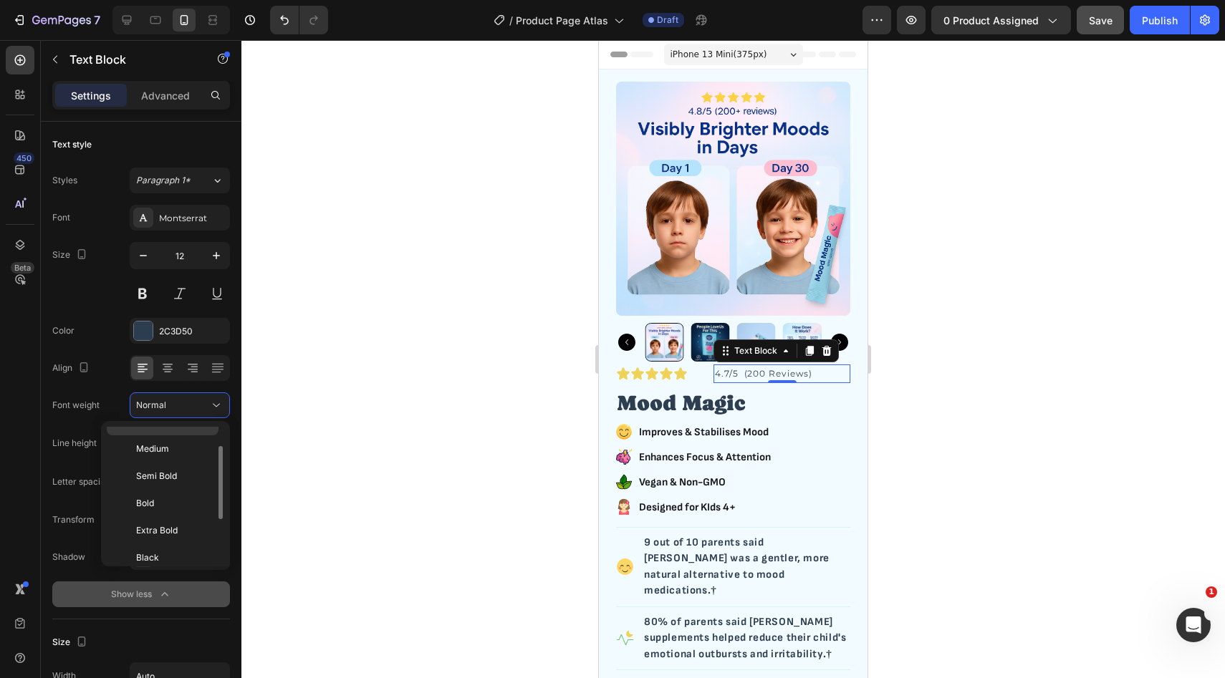
scroll to position [111, 0]
click at [167, 492] on p "Bold" at bounding box center [174, 492] width 76 height 13
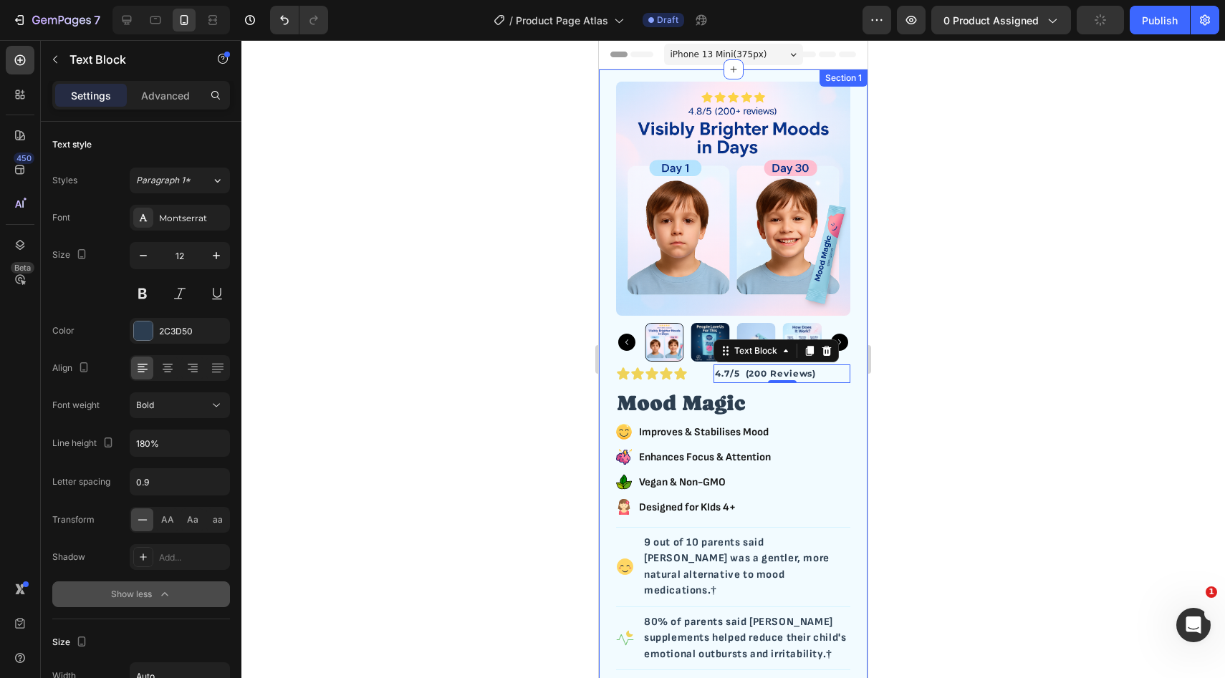
click at [910, 369] on div at bounding box center [732, 359] width 983 height 638
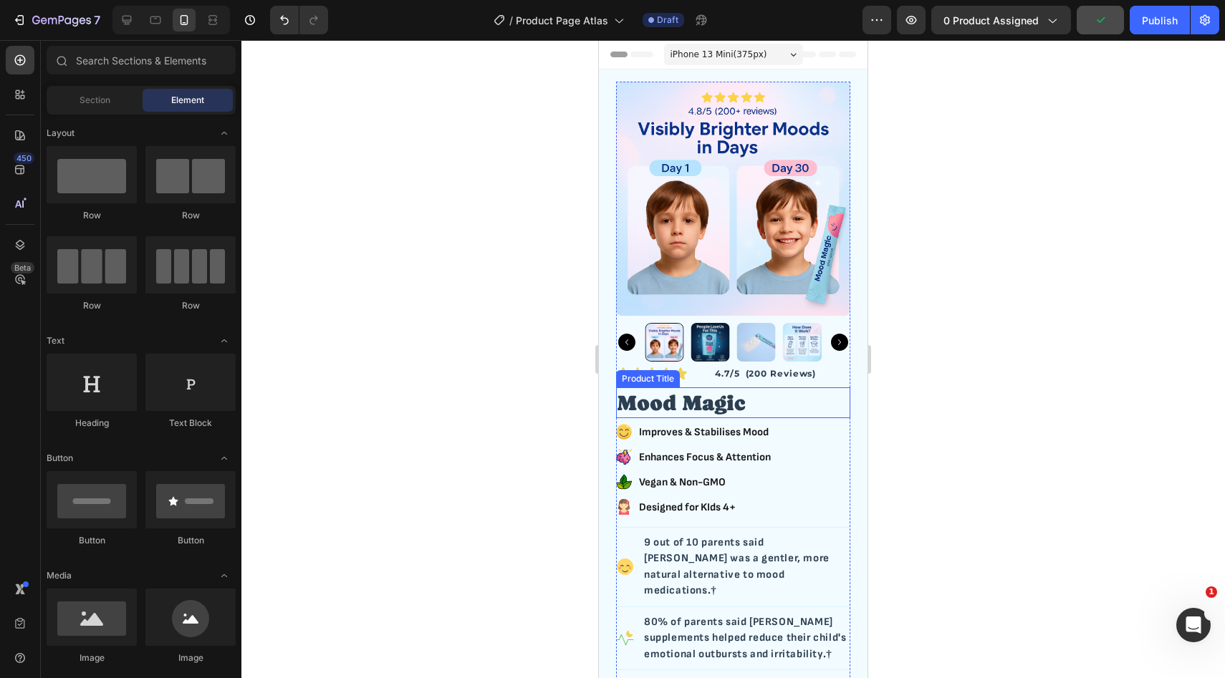
click at [715, 412] on h2 "Mood Magic" at bounding box center [733, 402] width 234 height 31
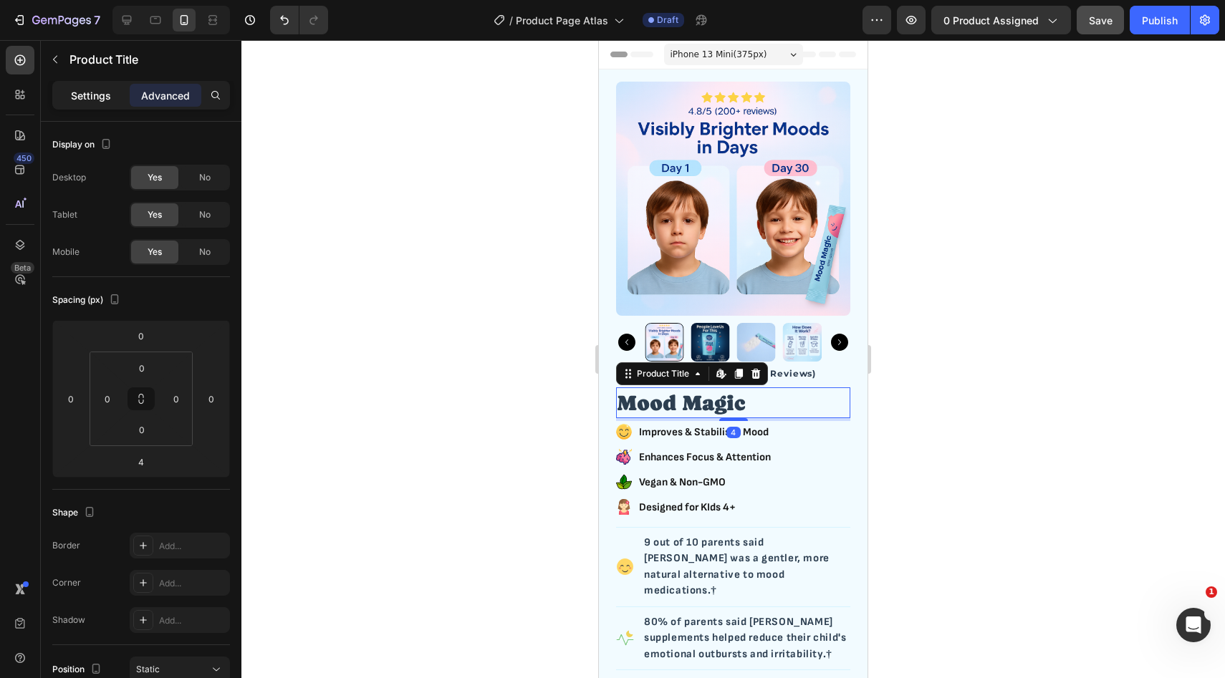
click at [109, 103] on div "Settings" at bounding box center [91, 95] width 72 height 23
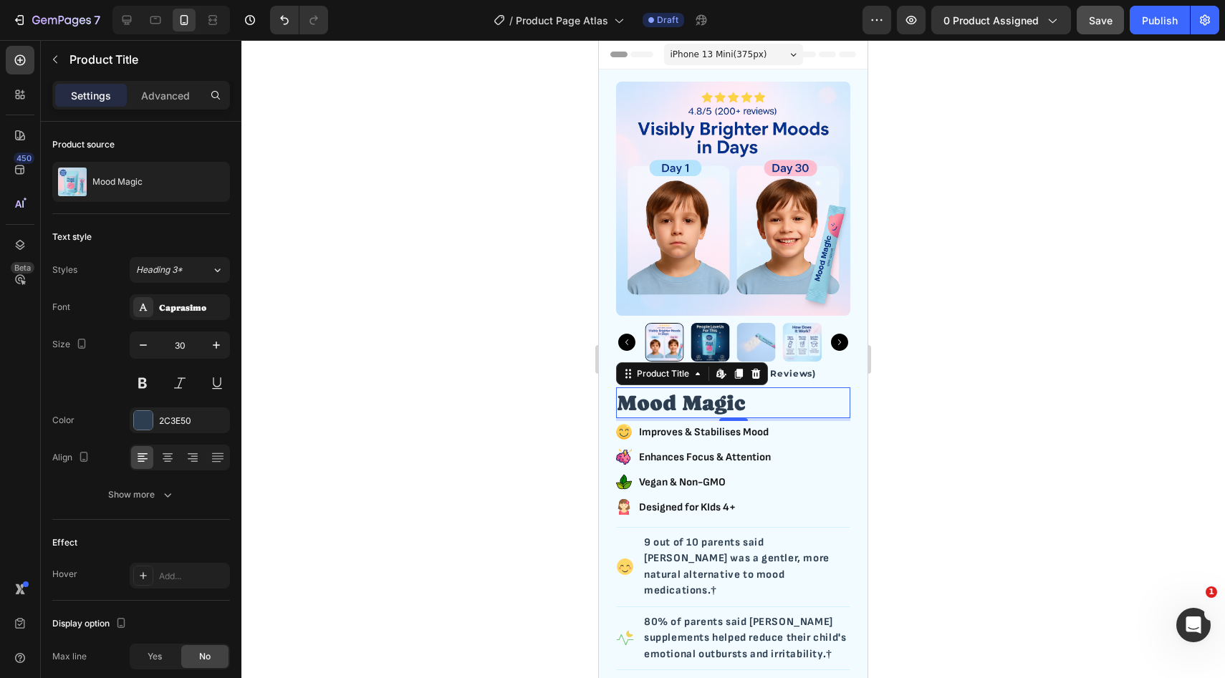
click at [698, 405] on h2 "Mood Magic" at bounding box center [733, 402] width 234 height 31
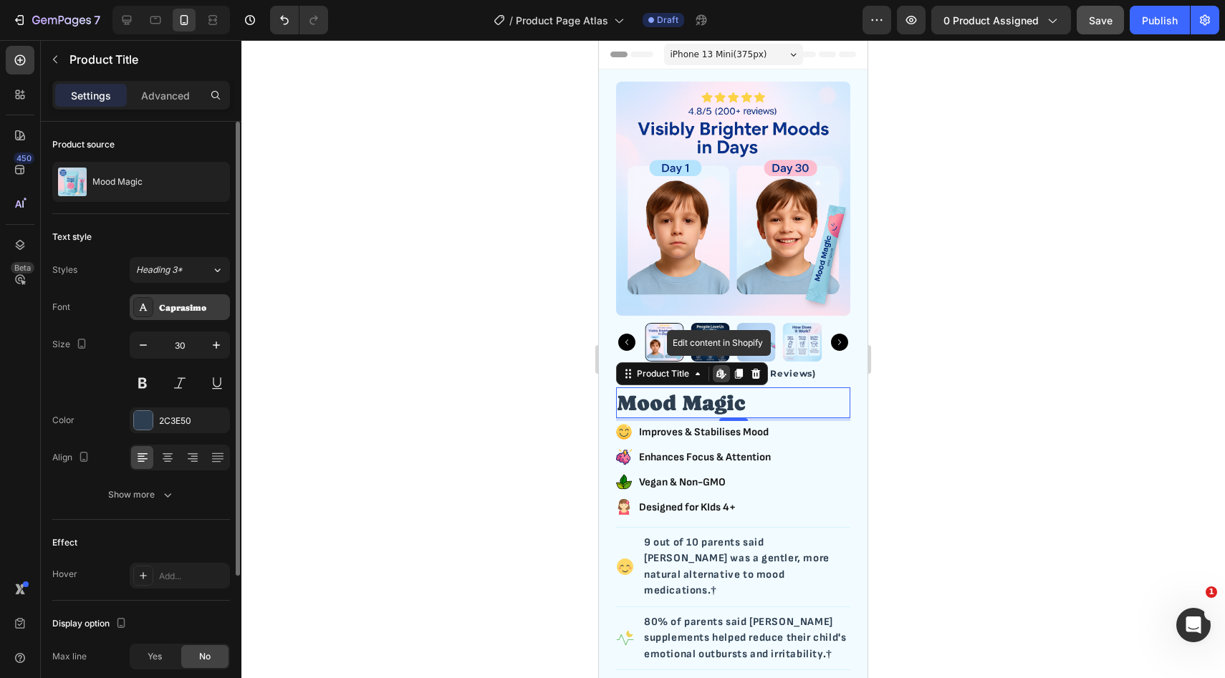
click at [180, 307] on div "Caprasimo" at bounding box center [192, 308] width 67 height 13
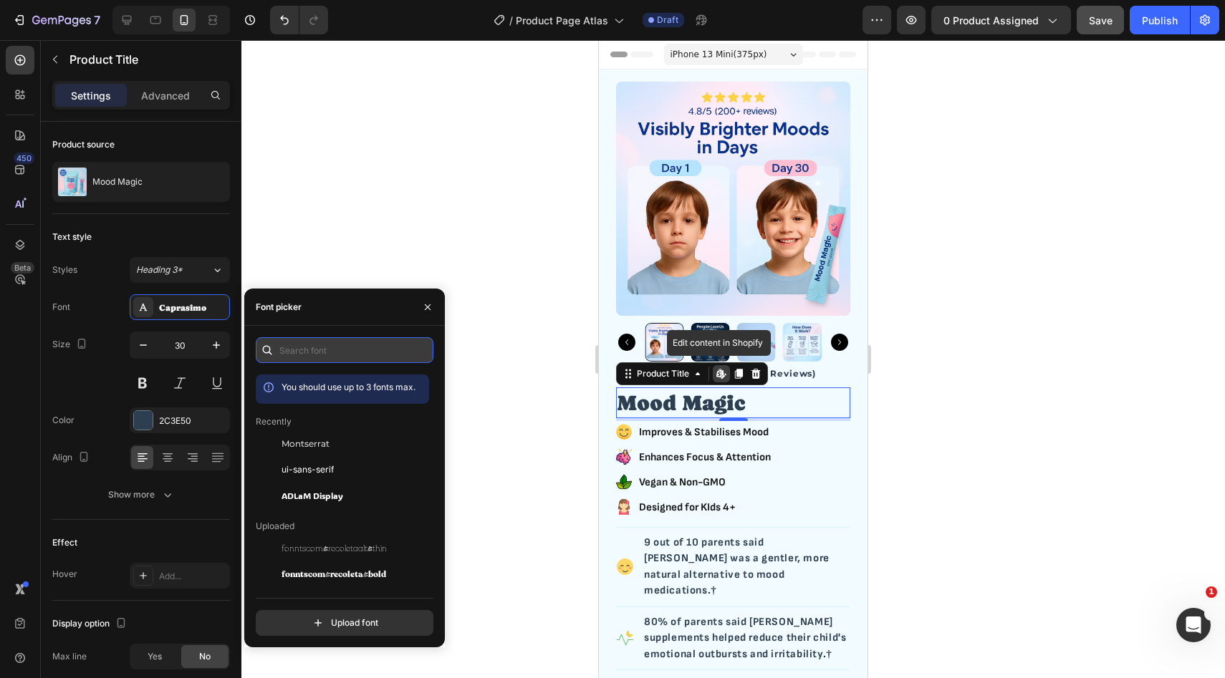
click at [329, 360] on input "text" at bounding box center [345, 350] width 178 height 26
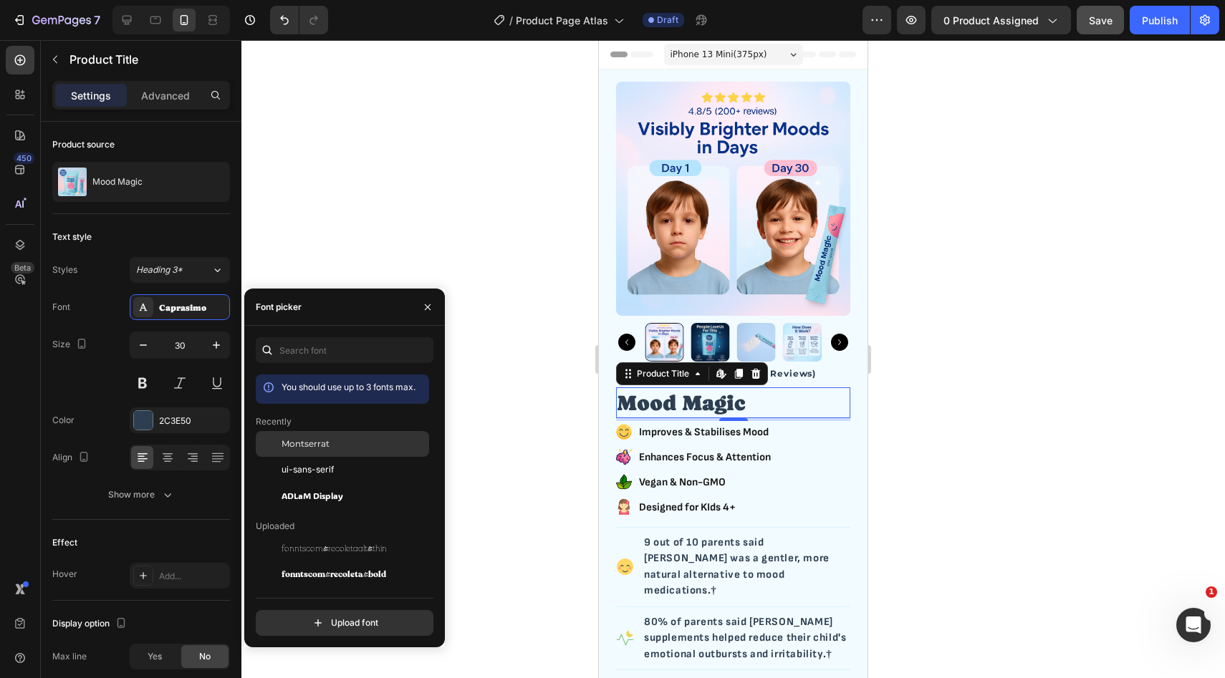
click at [327, 536] on div "Montserrat" at bounding box center [342, 549] width 173 height 26
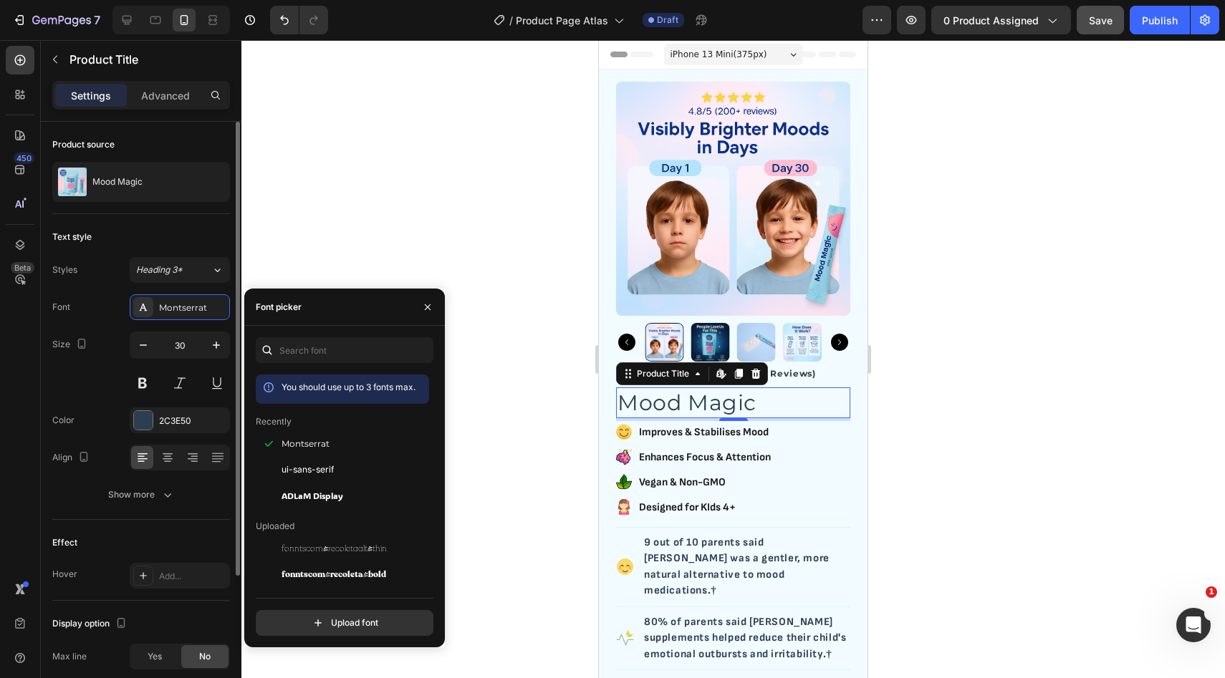
click at [186, 233] on div "Text style" at bounding box center [141, 237] width 178 height 23
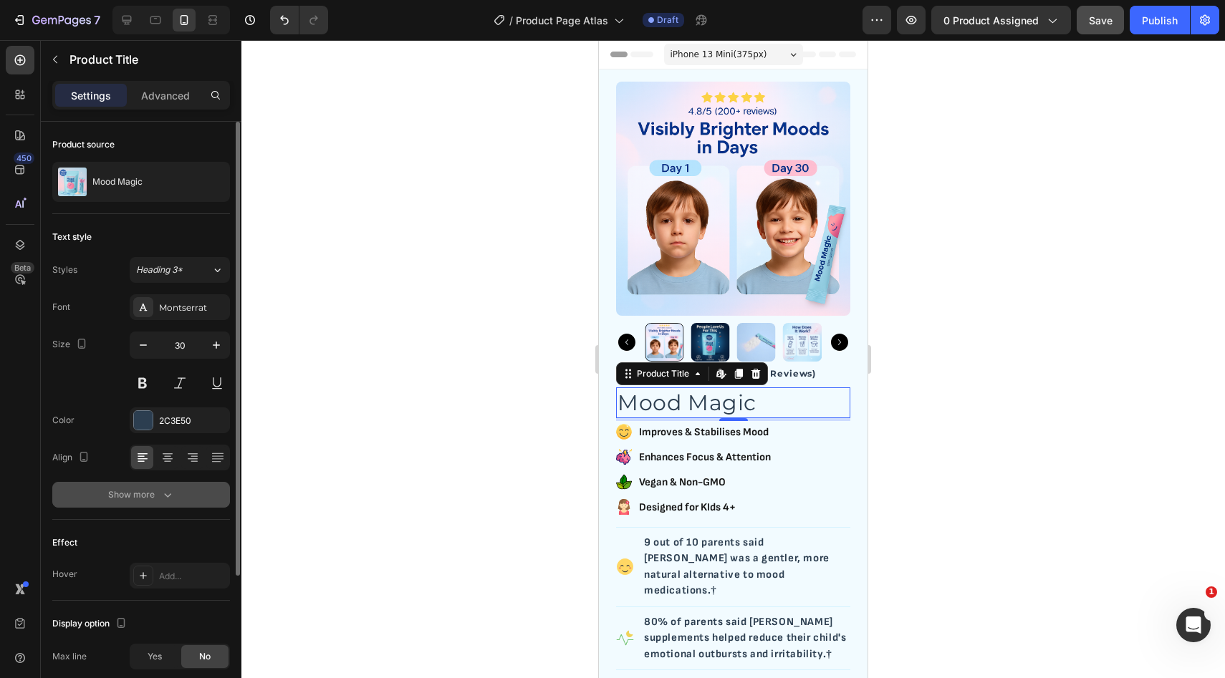
click at [170, 491] on icon "button" at bounding box center [167, 495] width 14 height 14
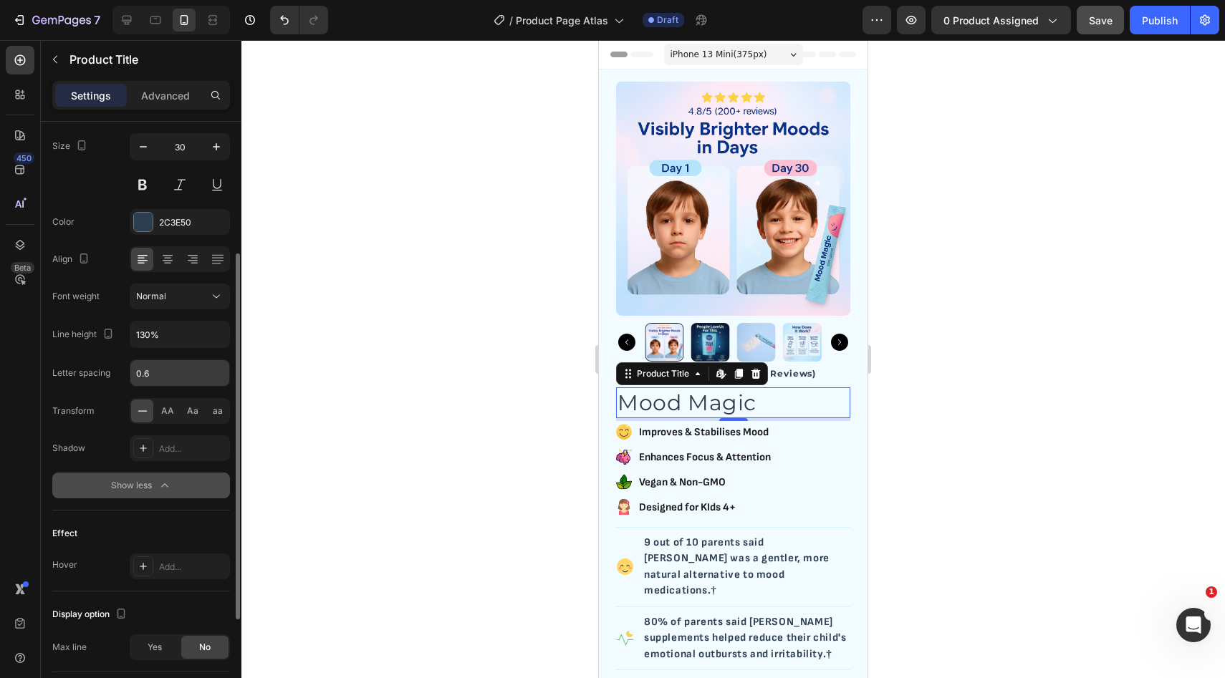
scroll to position [205, 0]
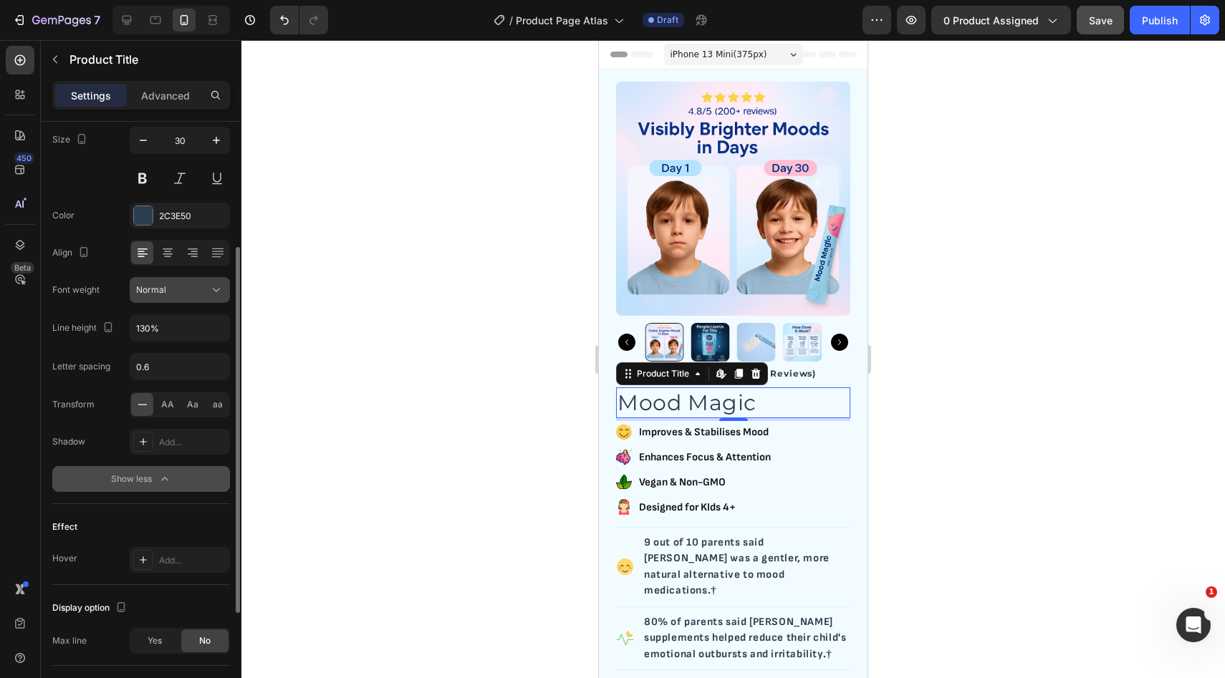
click at [194, 296] on div "Normal" at bounding box center [172, 290] width 73 height 13
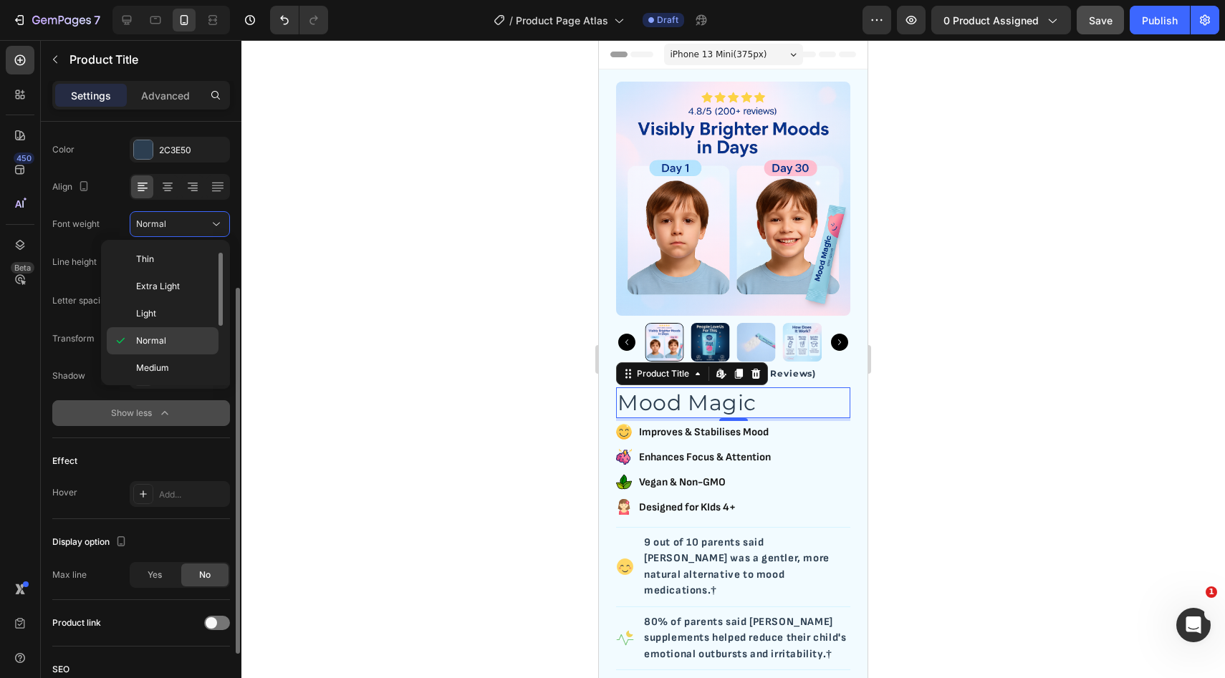
scroll to position [111, 0]
click at [170, 355] on div "Black" at bounding box center [163, 365] width 112 height 27
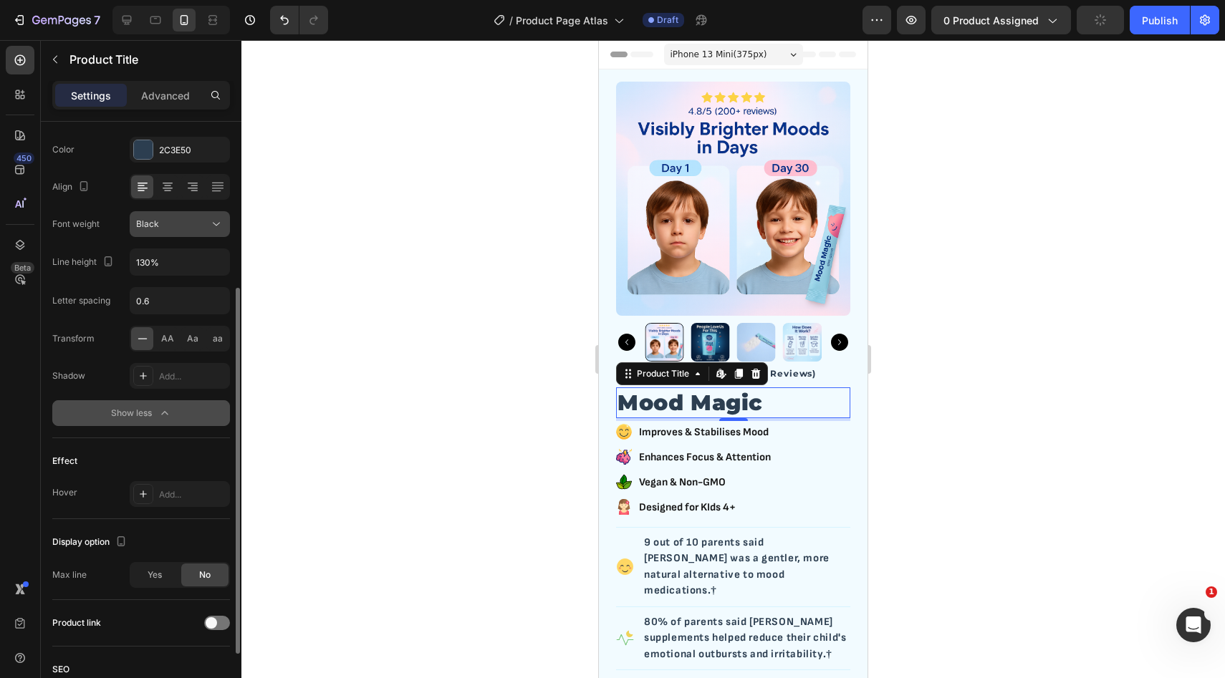
click at [186, 222] on div "Black" at bounding box center [172, 224] width 73 height 13
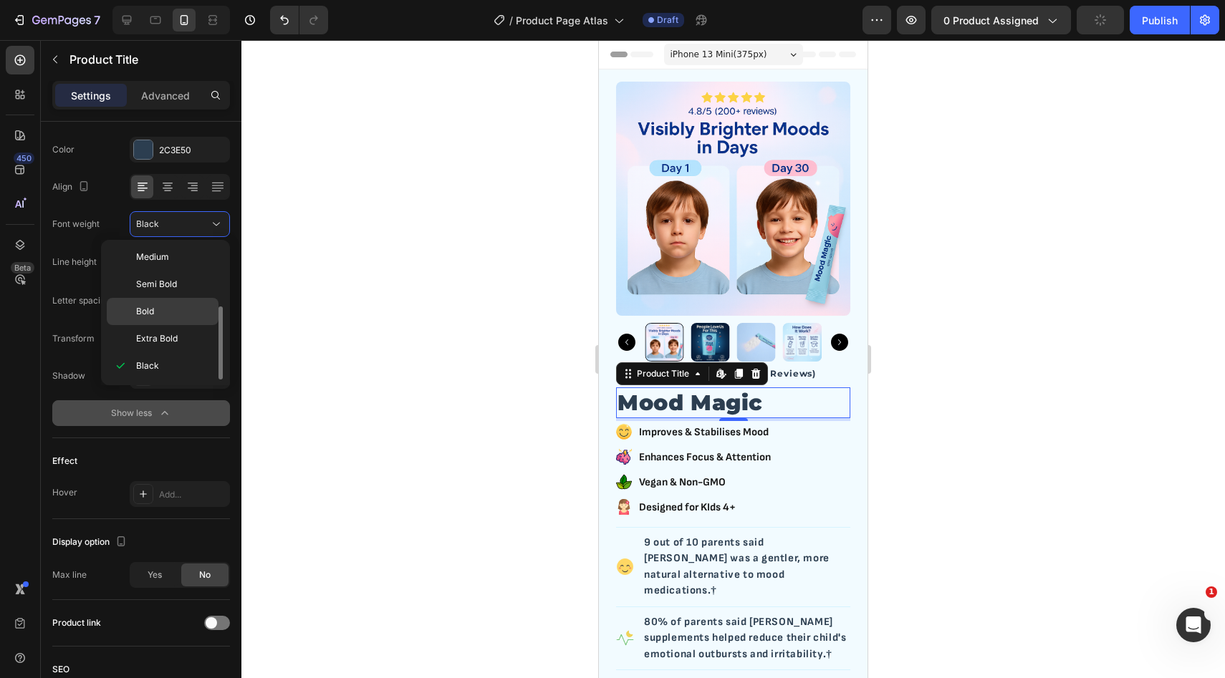
click at [165, 325] on div "Bold" at bounding box center [163, 338] width 112 height 27
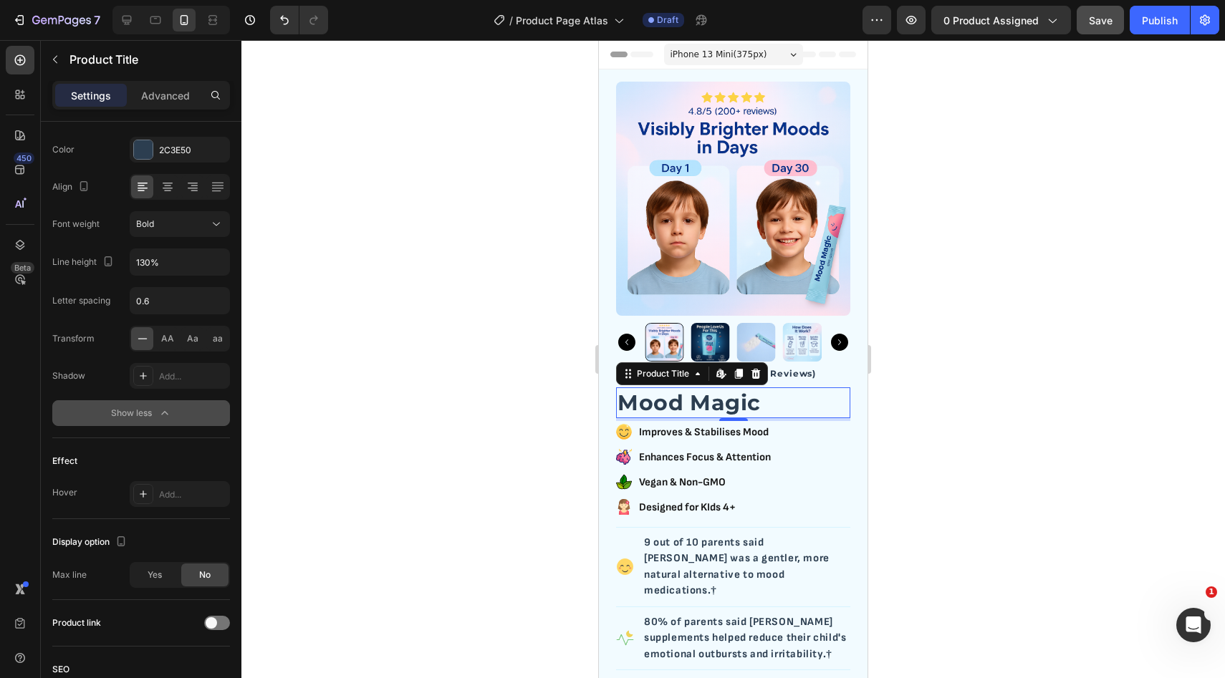
click at [888, 416] on div at bounding box center [732, 359] width 983 height 638
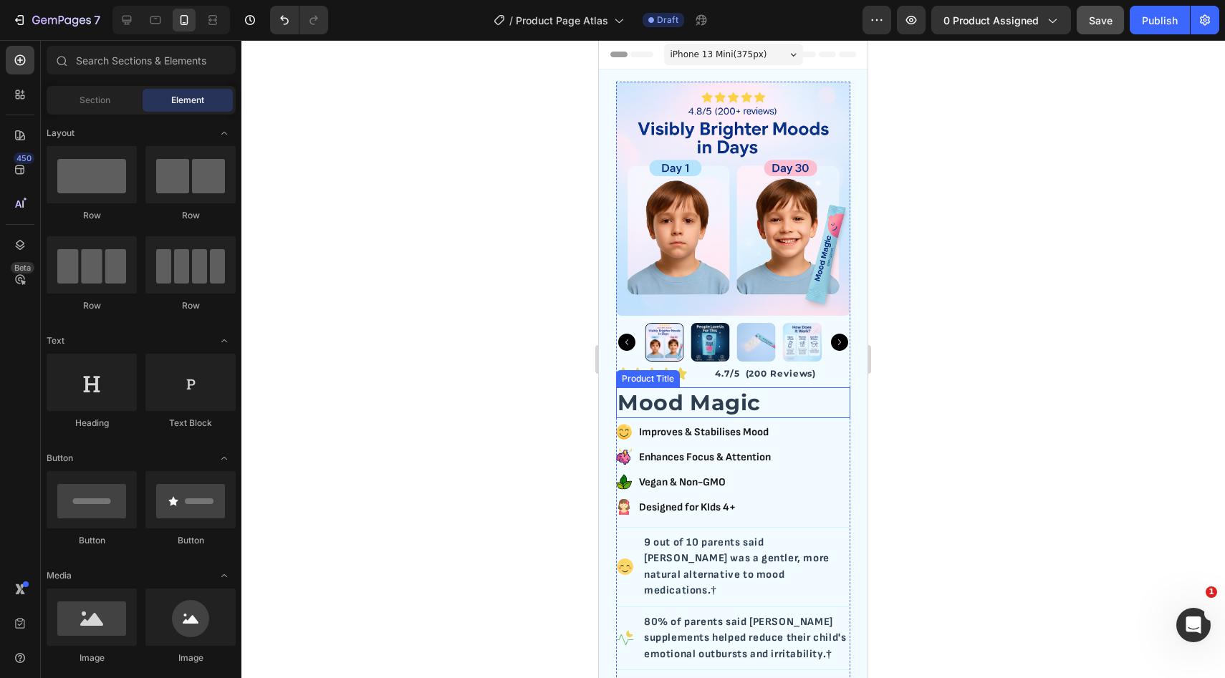
click at [690, 408] on h2 "Mood Magic" at bounding box center [733, 402] width 234 height 31
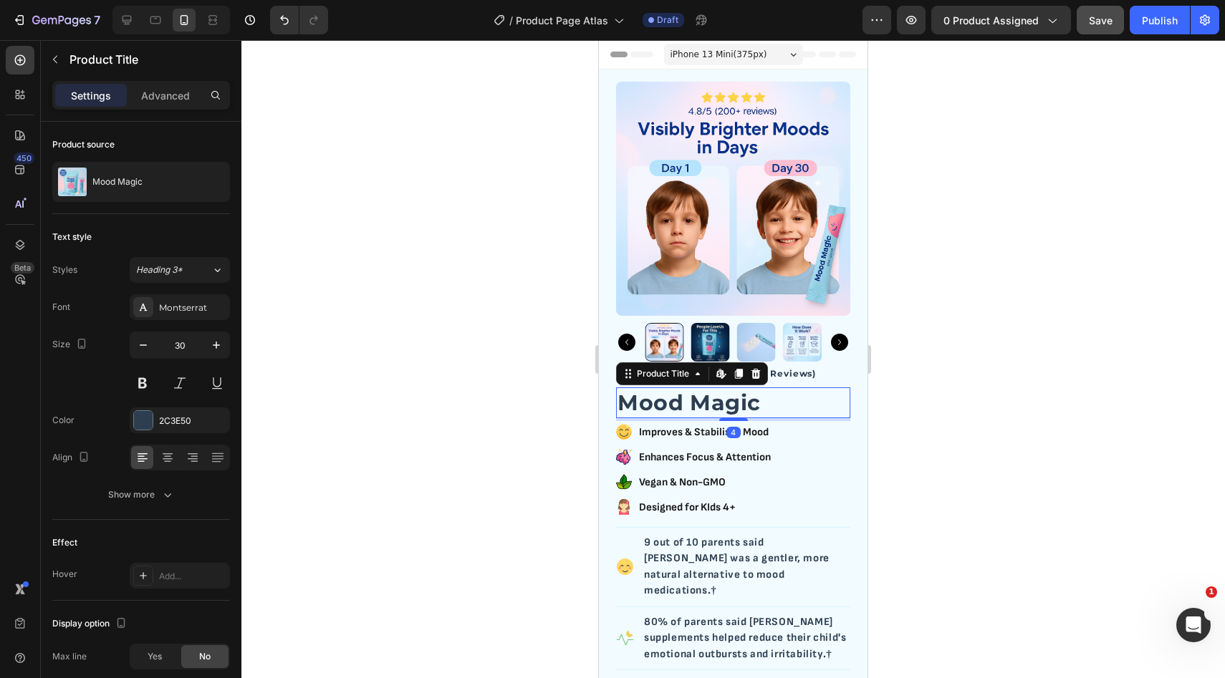
click at [690, 408] on h2 "Mood Magic" at bounding box center [733, 402] width 234 height 31
click at [724, 408] on h2 "Mood Magic" at bounding box center [733, 402] width 234 height 31
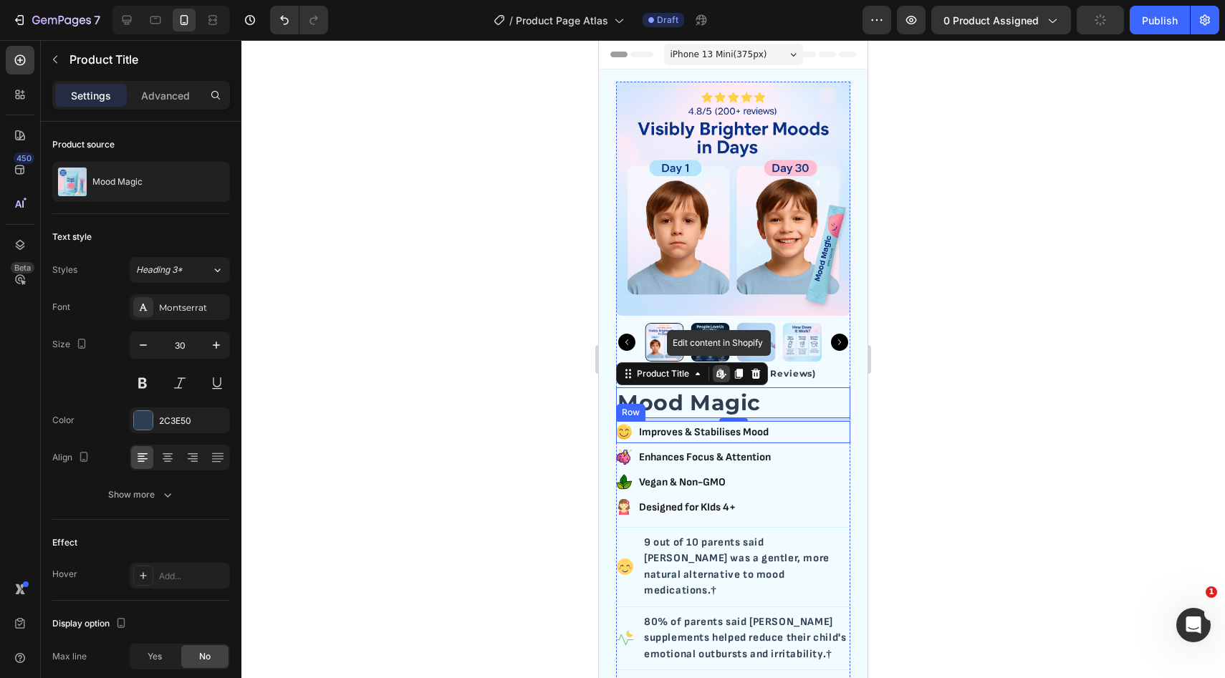
click at [958, 458] on div at bounding box center [732, 359] width 983 height 638
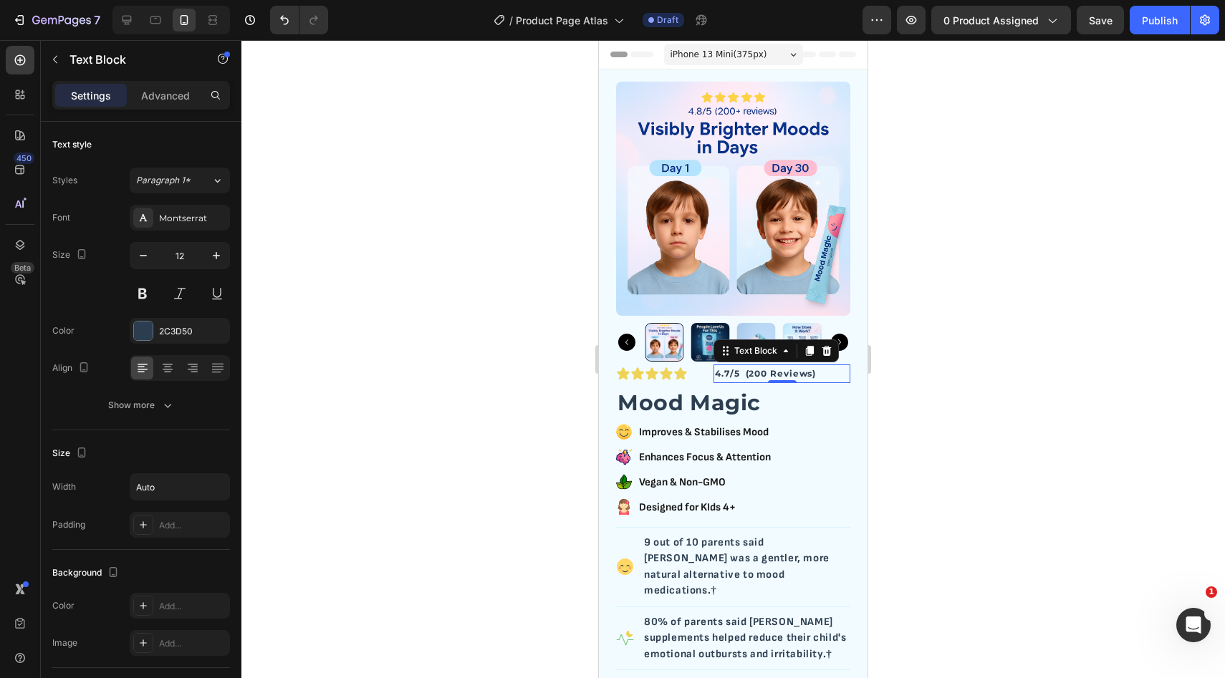
click at [720, 377] on p "4.7/5 (200 Reviews)" at bounding box center [765, 374] width 101 height 16
click at [161, 85] on div "Advanced" at bounding box center [166, 95] width 72 height 23
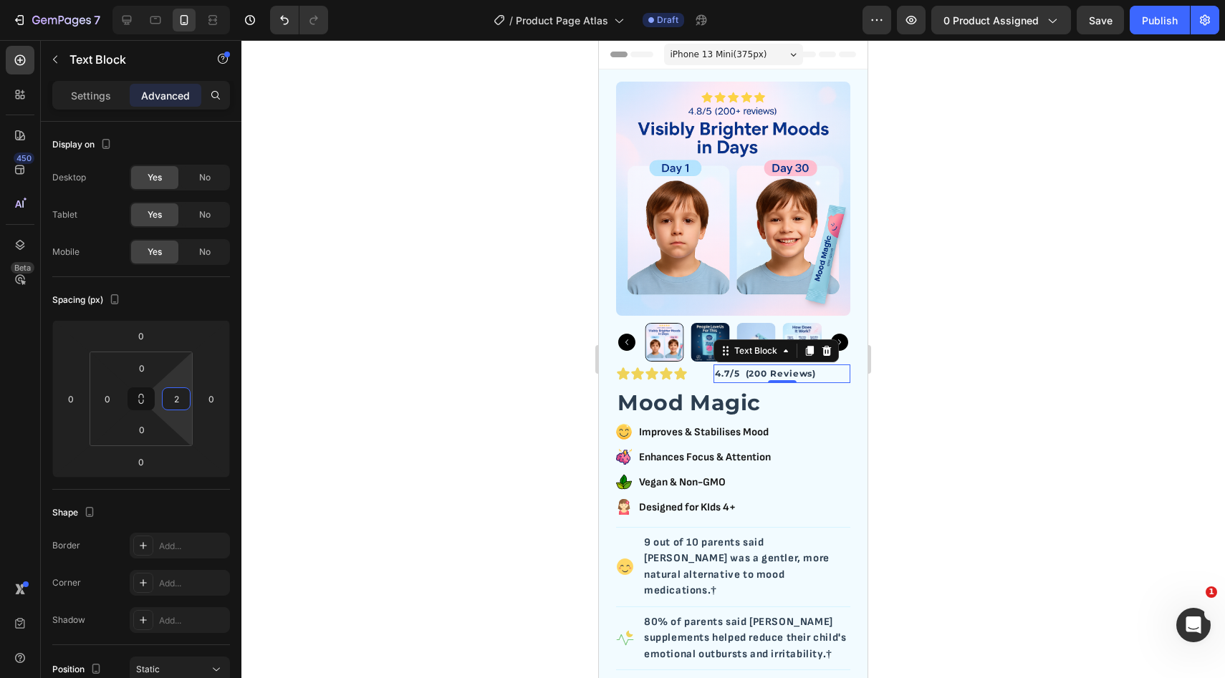
type input "0"
drag, startPoint x: 176, startPoint y: 385, endPoint x: 174, endPoint y: 410, distance: 25.2
click at [174, 0] on html "7 Version history / Product Page Atlas Draft Preview 0 product assigned Save Pu…" at bounding box center [612, 0] width 1225 height 0
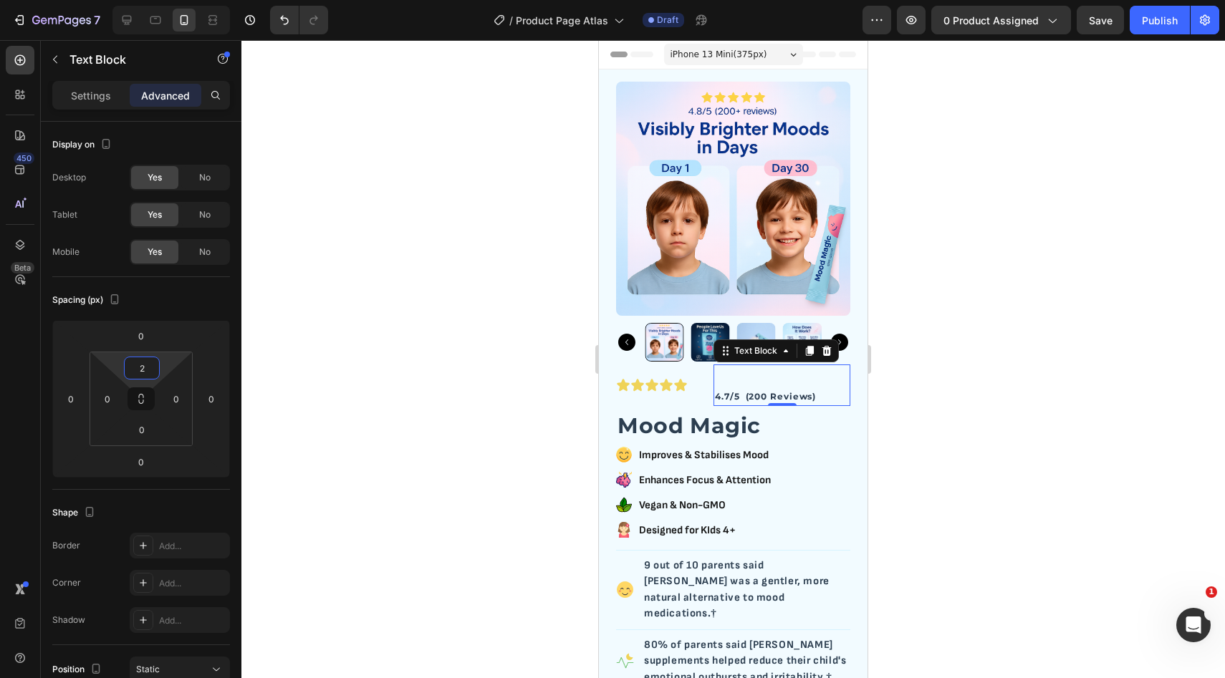
type input "0"
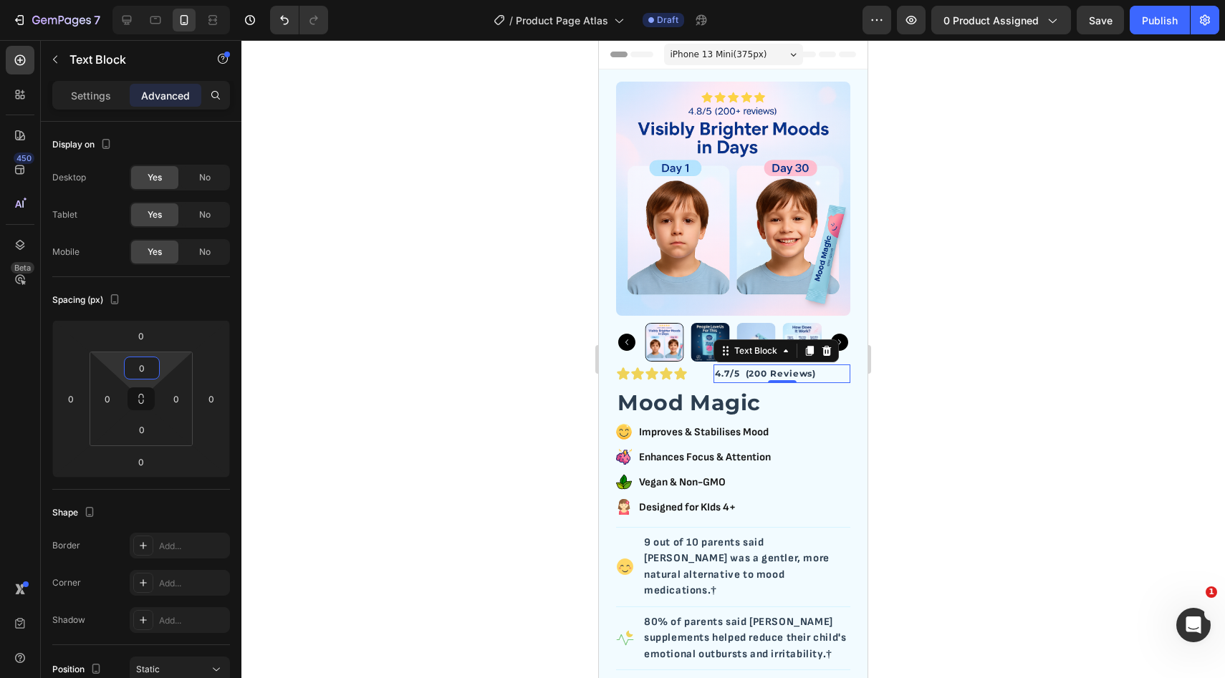
click at [182, 0] on html "7 Version history / Product Page Atlas Draft Preview 0 product assigned Save Pu…" at bounding box center [612, 0] width 1225 height 0
drag, startPoint x: 178, startPoint y: 387, endPoint x: 178, endPoint y: 375, distance: 12.2
click at [178, 375] on div "0 0 0 0" at bounding box center [141, 399] width 103 height 95
type input "0"
drag, startPoint x: 178, startPoint y: 375, endPoint x: 182, endPoint y: 420, distance: 44.6
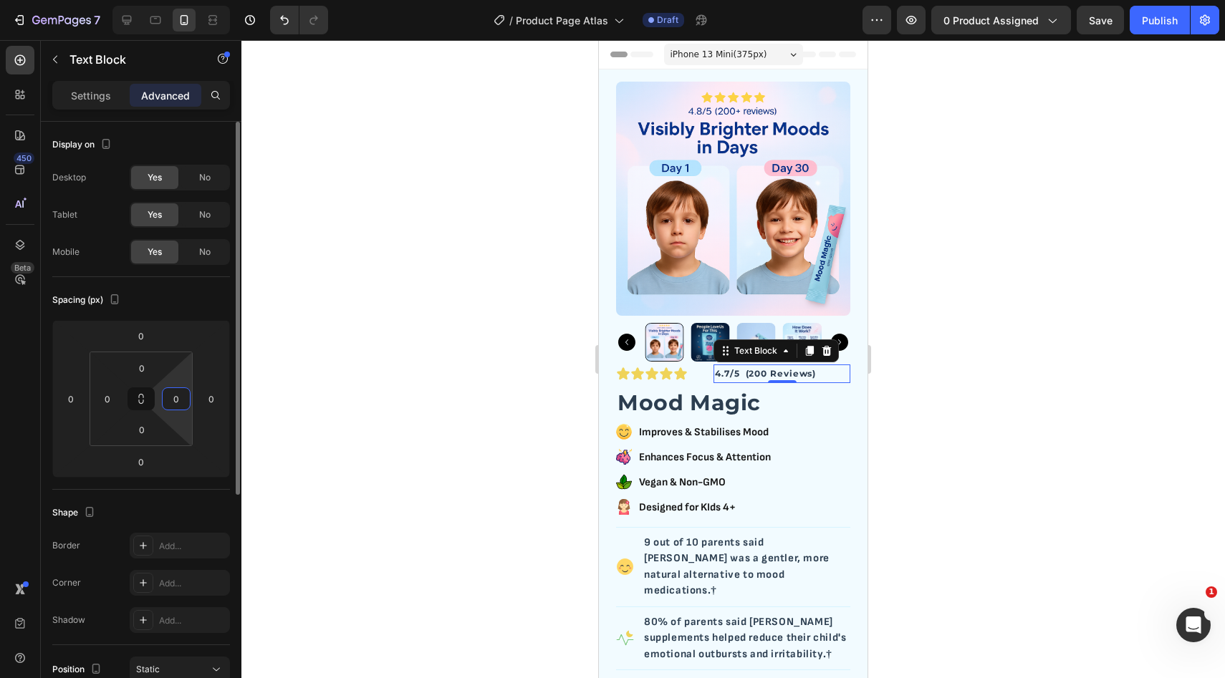
click at [182, 0] on html "7 Version history / Product Page Atlas Draft Preview 0 product assigned Save Pu…" at bounding box center [612, 0] width 1225 height 0
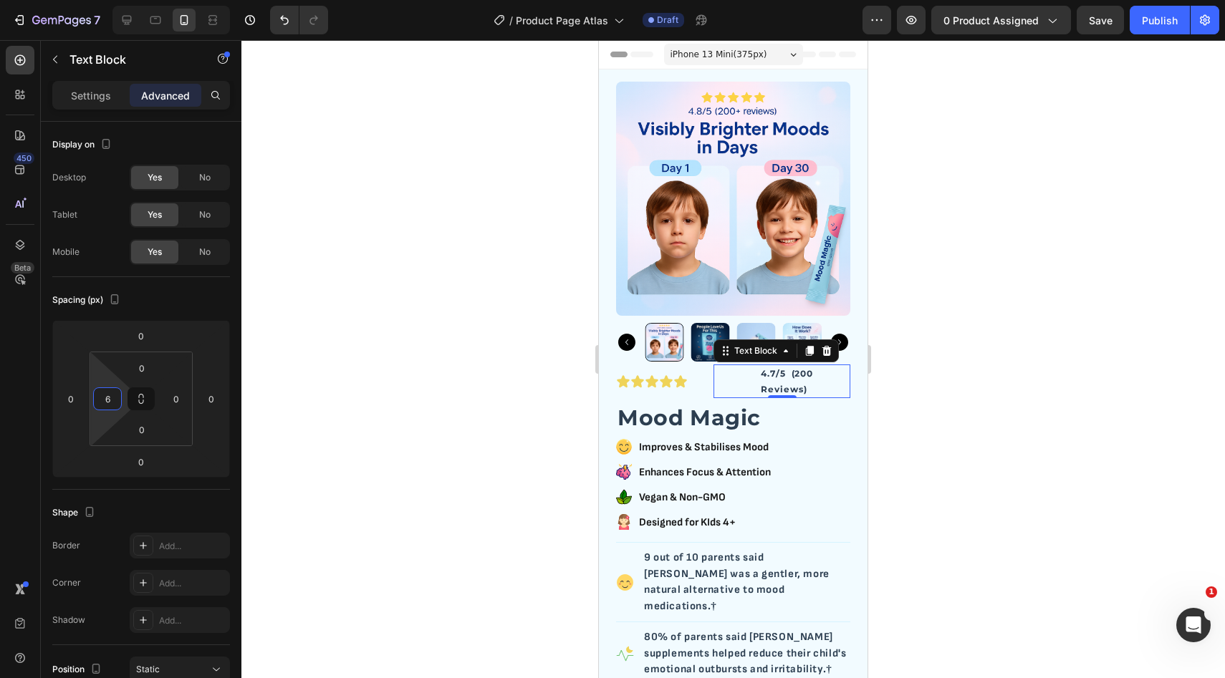
type input "0"
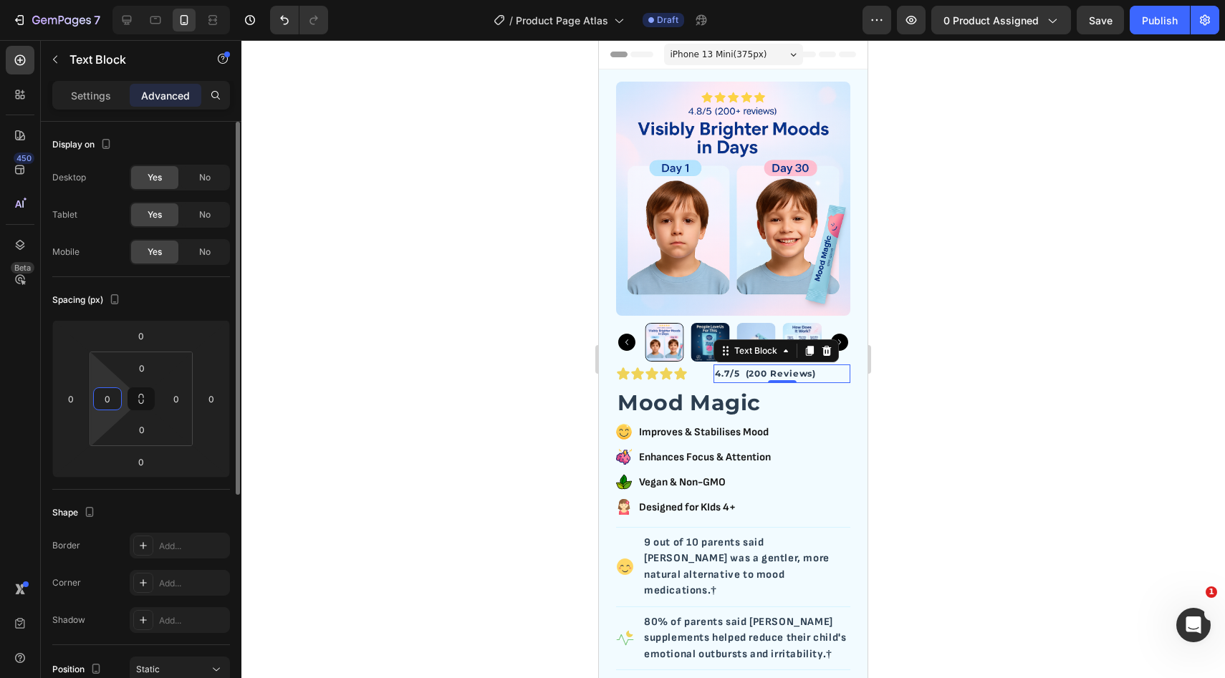
drag, startPoint x: 115, startPoint y: 376, endPoint x: 115, endPoint y: 400, distance: 24.4
click at [115, 0] on html "7 Version history / Product Page Atlas Draft Preview 0 product assigned Save Pu…" at bounding box center [612, 0] width 1225 height 0
click at [213, 0] on html "7 Version history / Product Page Atlas Draft Preview 0 product assigned Publish…" at bounding box center [612, 0] width 1225 height 0
click at [211, 404] on input "2" at bounding box center [211, 398] width 21 height 21
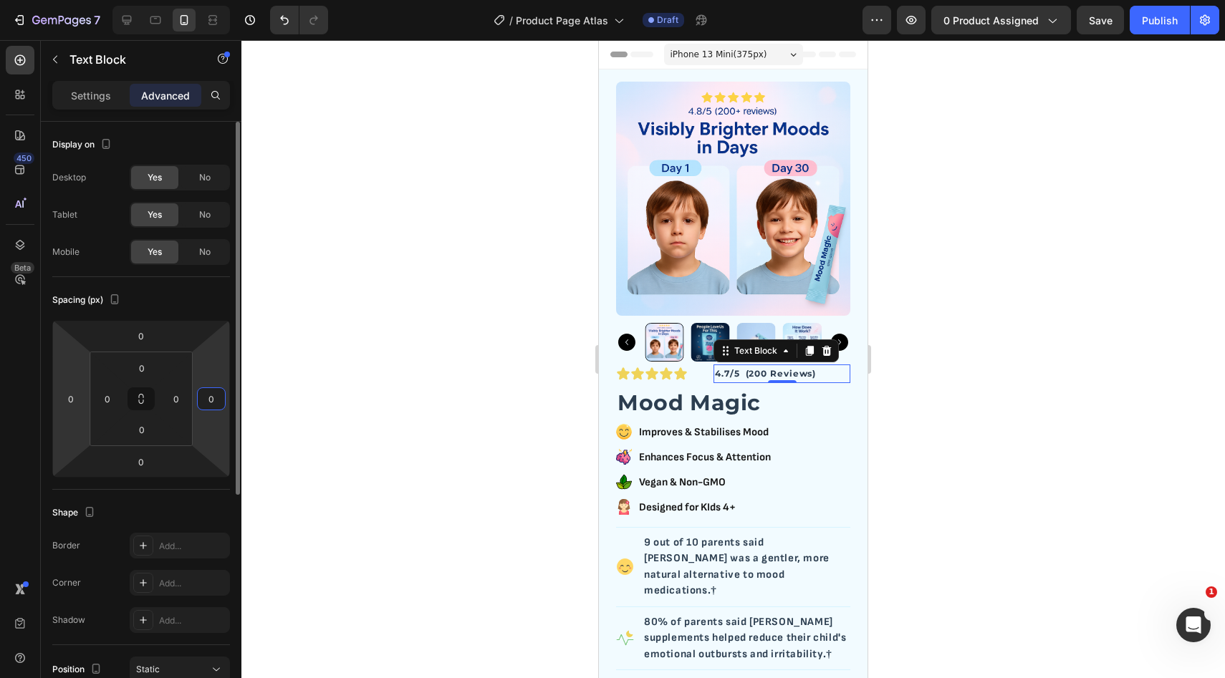
type input "0"
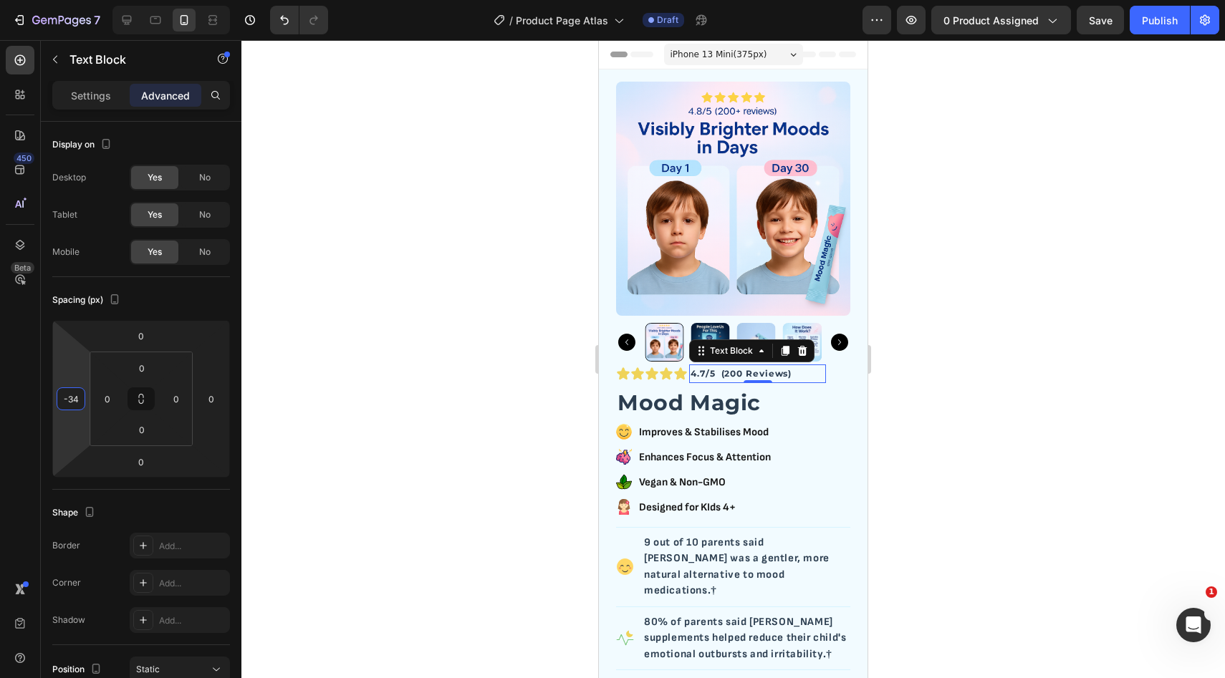
type input "-32"
drag, startPoint x: 72, startPoint y: 377, endPoint x: 74, endPoint y: 389, distance: 11.7
click at [74, 0] on html "7 Version history / Product Page Atlas Draft Preview 0 product assigned Save Pu…" at bounding box center [612, 0] width 1225 height 0
click at [972, 390] on div at bounding box center [732, 359] width 983 height 638
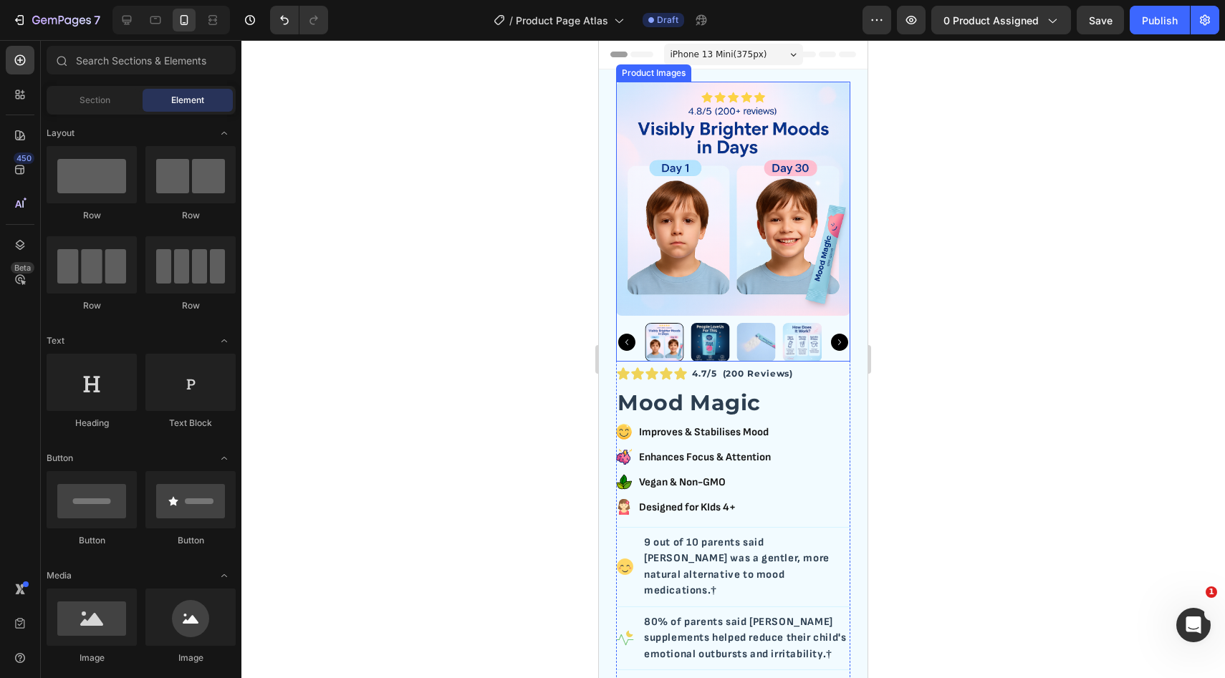
click at [830, 359] on div at bounding box center [733, 342] width 234 height 39
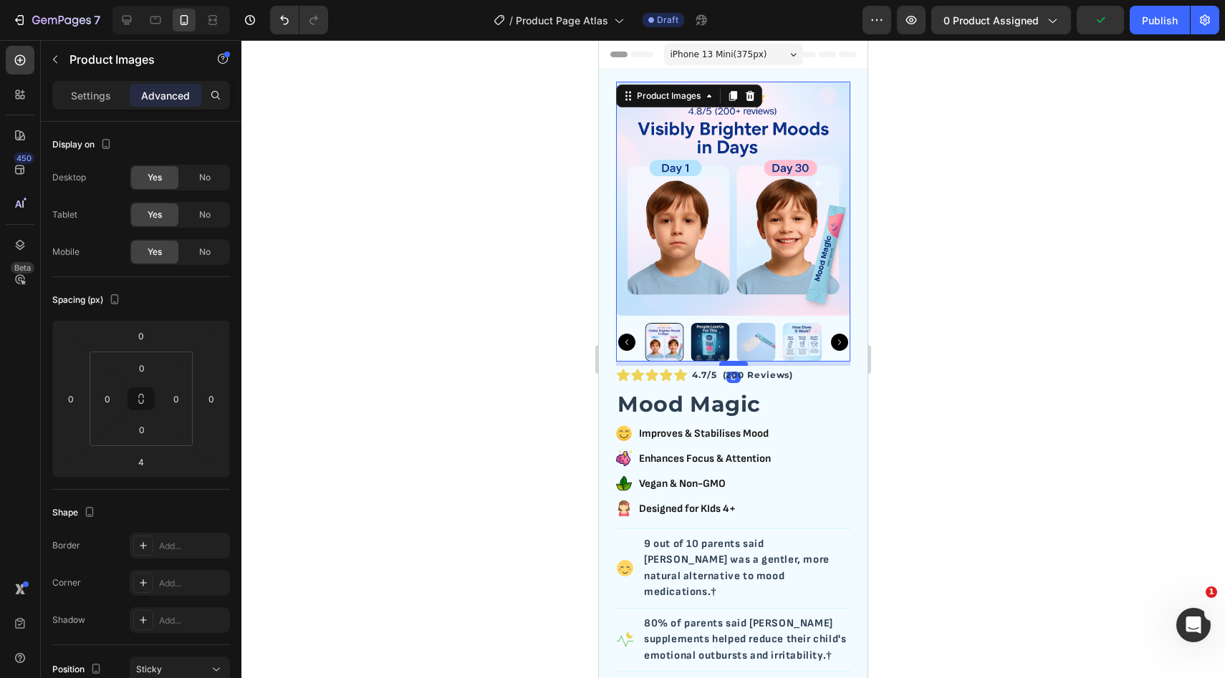
click at [735, 365] on div at bounding box center [733, 364] width 29 height 4
type input "6"
click at [912, 371] on div at bounding box center [732, 359] width 983 height 638
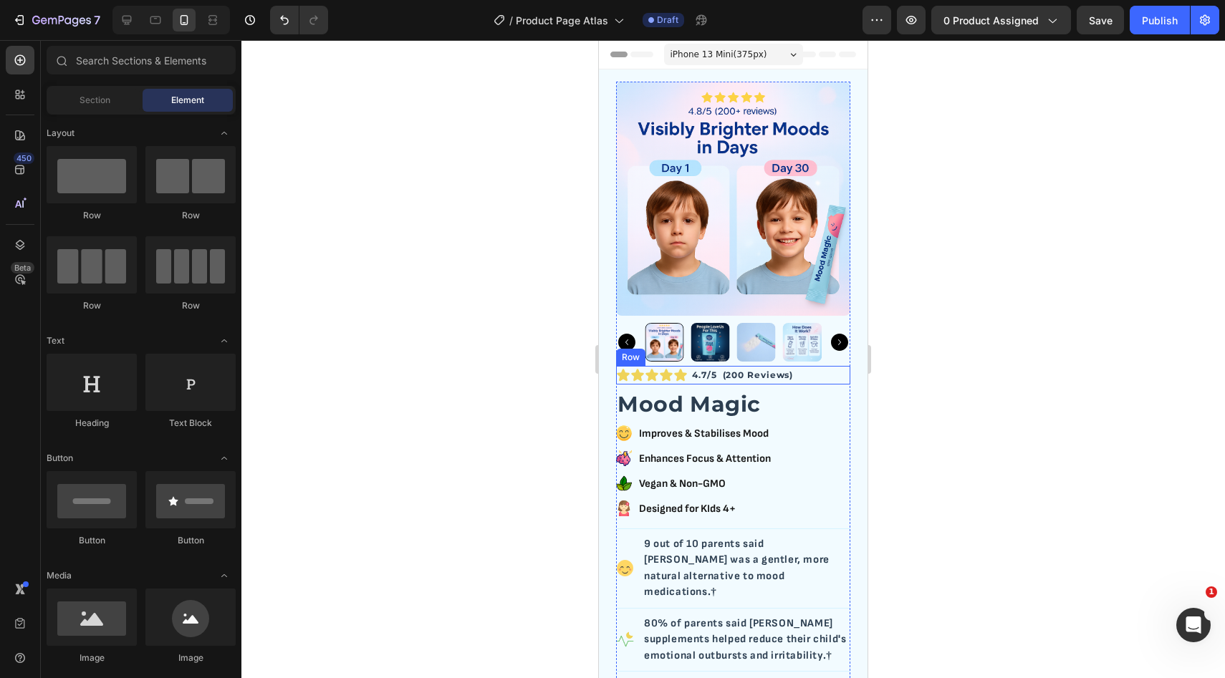
click at [844, 377] on div "4.7/5 (200 Reviews) Text Block" at bounding box center [781, 375] width 137 height 19
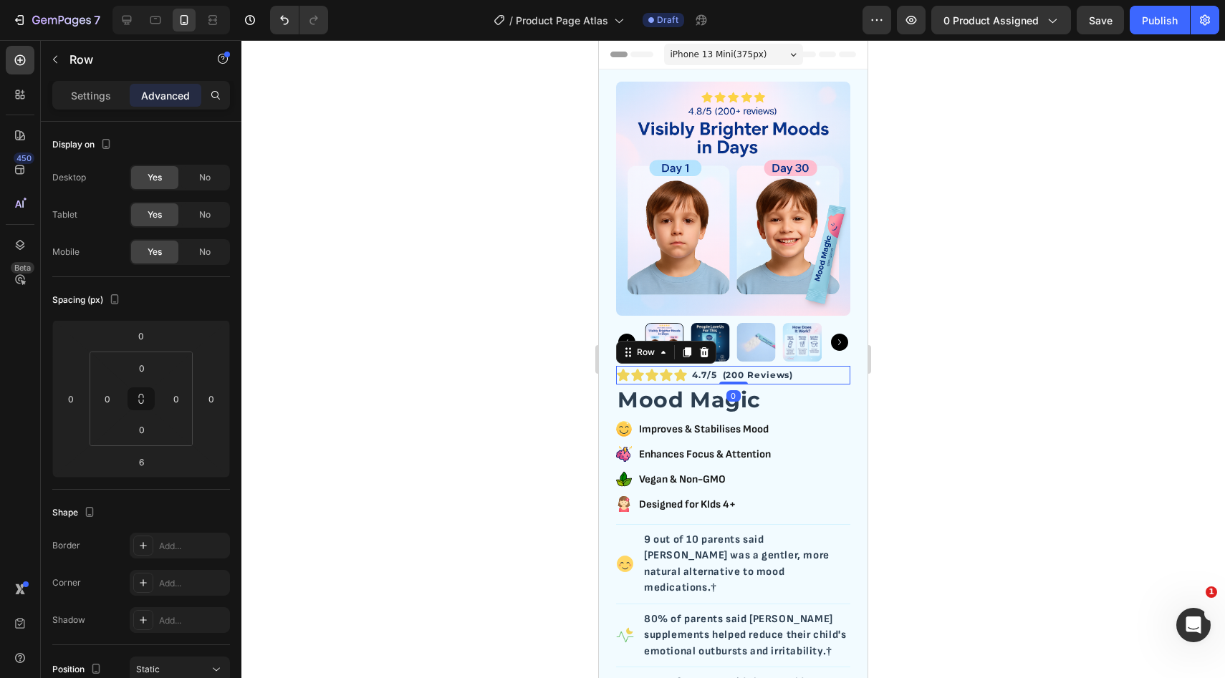
drag, startPoint x: 740, startPoint y: 387, endPoint x: 740, endPoint y: 368, distance: 19.3
click at [740, 368] on div "Icon Icon Icon Icon Icon Icon List Row 4.7/5 (200 Reviews) Text Block Row 0" at bounding box center [733, 375] width 234 height 19
type input "0"
click at [839, 360] on div at bounding box center [733, 342] width 234 height 39
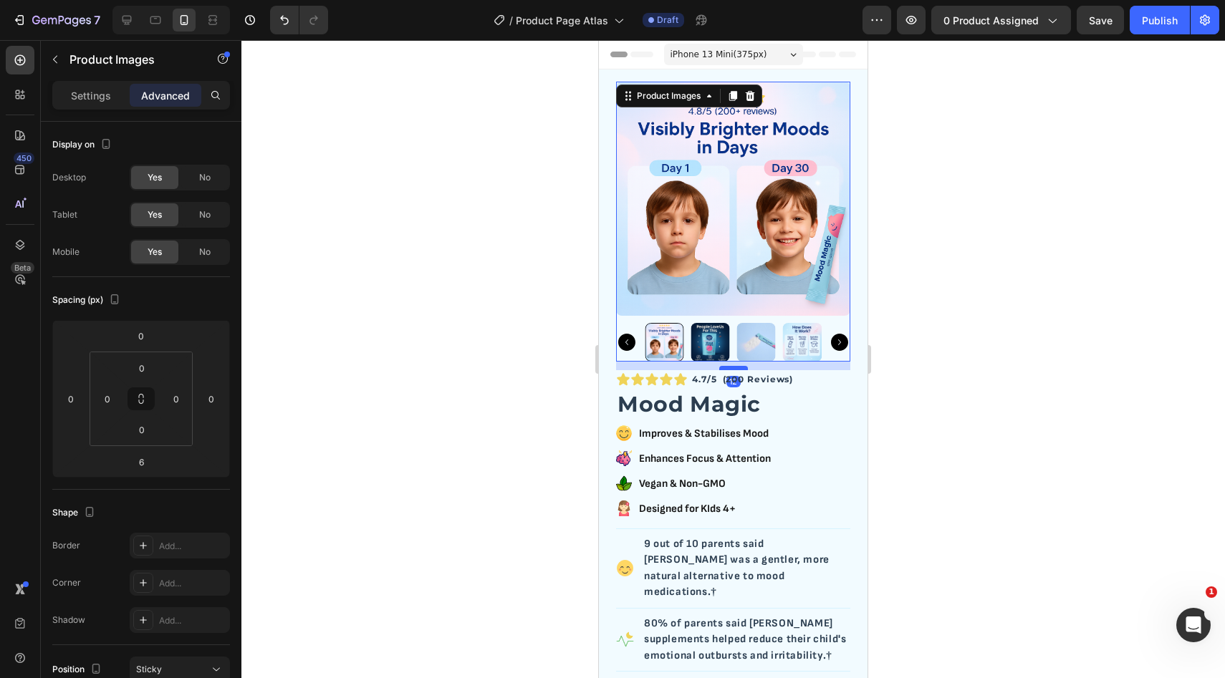
click at [733, 367] on div at bounding box center [733, 368] width 29 height 4
type input "12"
click at [915, 380] on div at bounding box center [732, 359] width 983 height 638
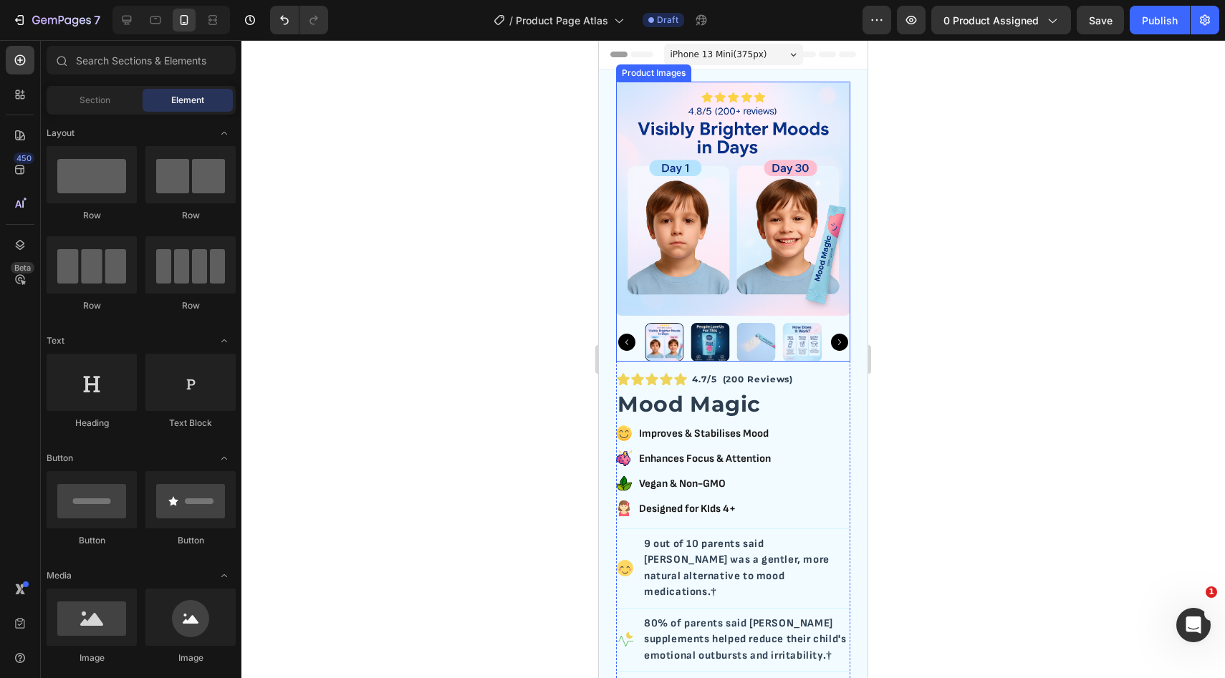
click at [836, 329] on div at bounding box center [733, 342] width 234 height 39
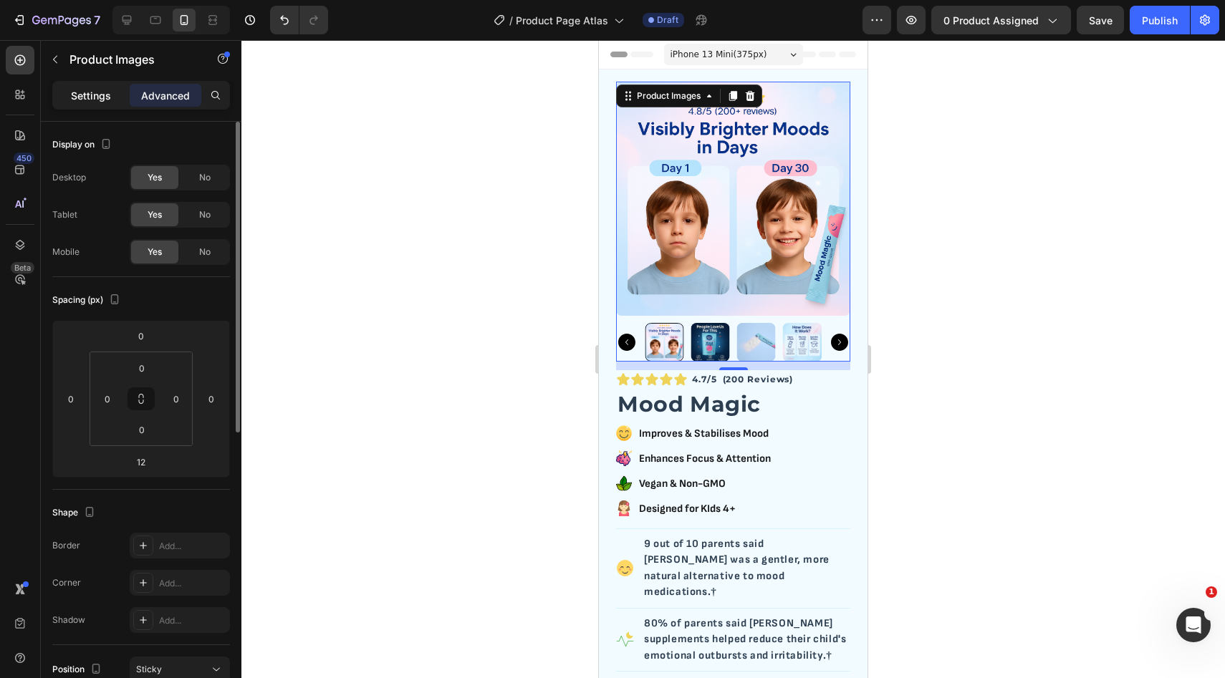
click at [95, 90] on p "Settings" at bounding box center [91, 95] width 40 height 15
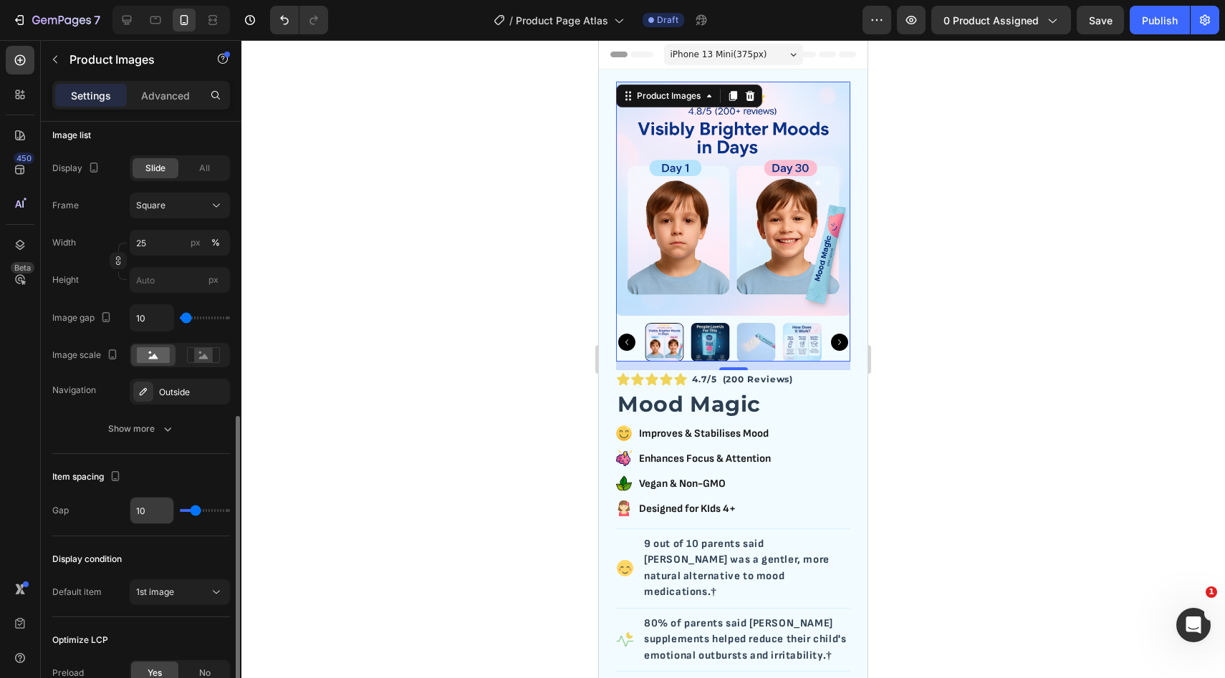
scroll to position [426, 0]
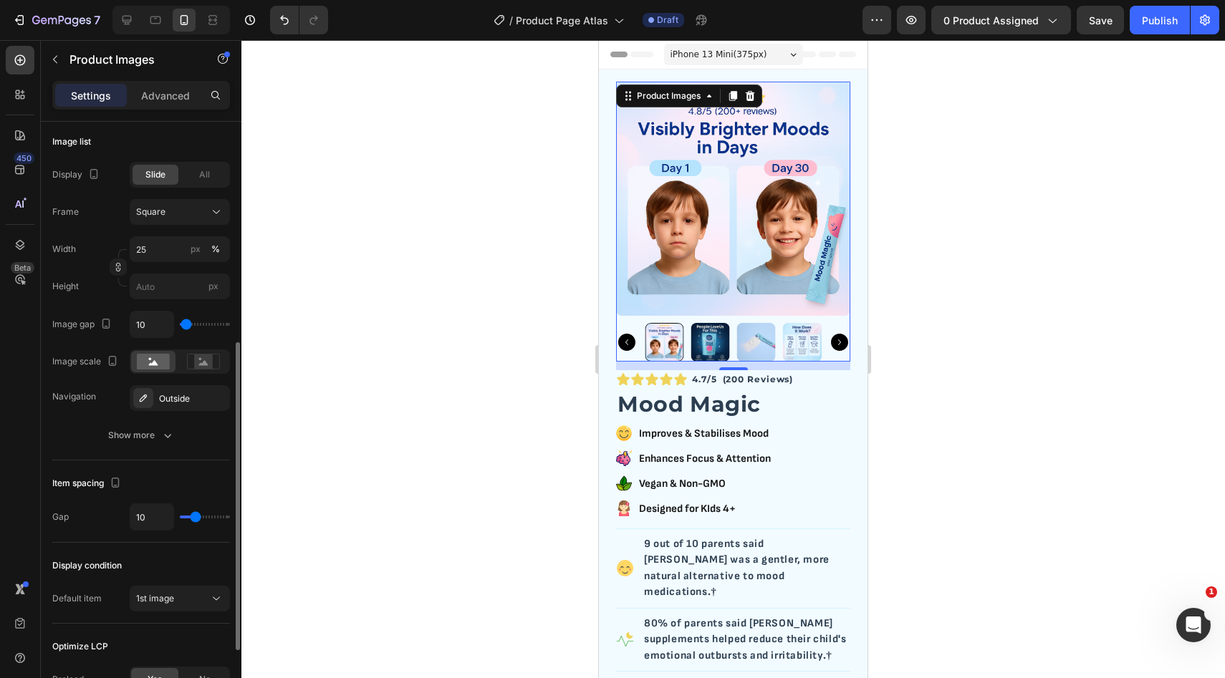
type input "9"
type input "8"
type input "7"
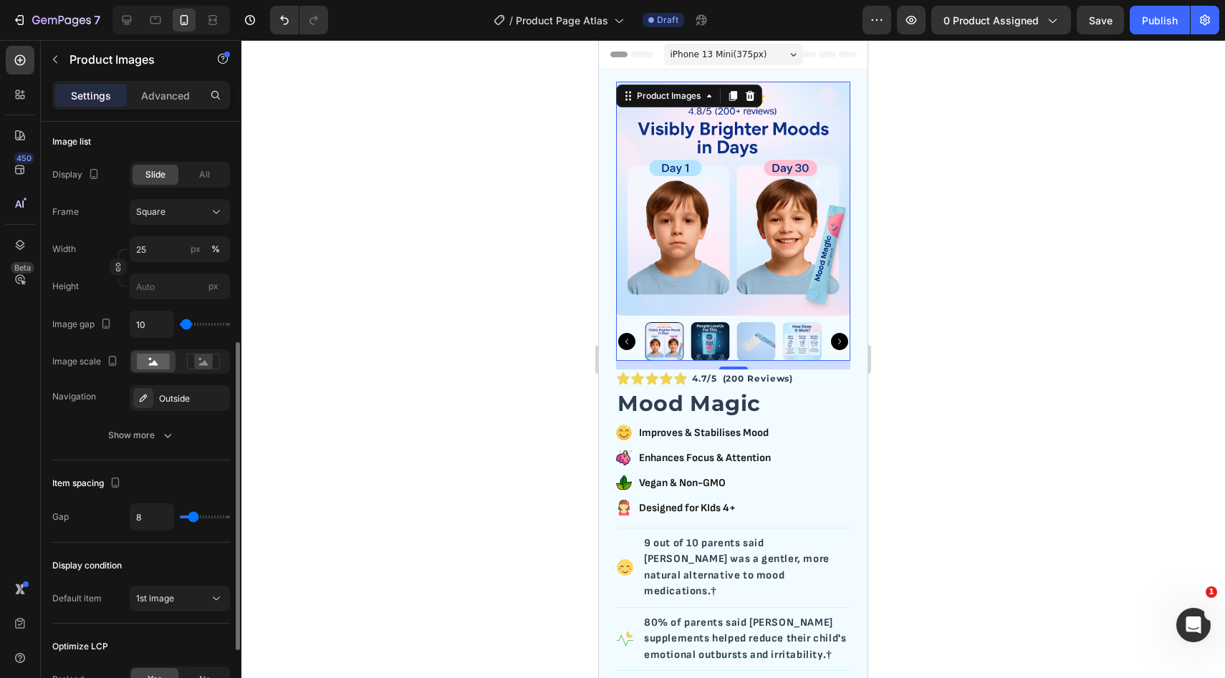
type input "7"
type input "9"
type input "10"
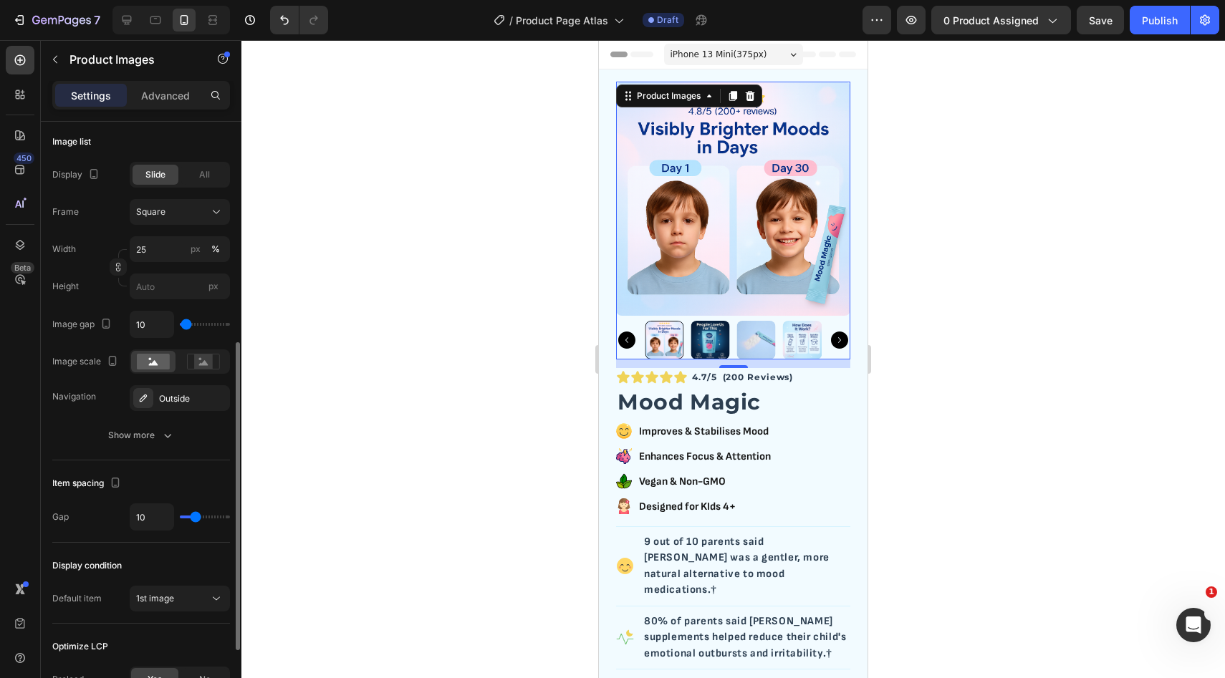
type input "11"
type input "12"
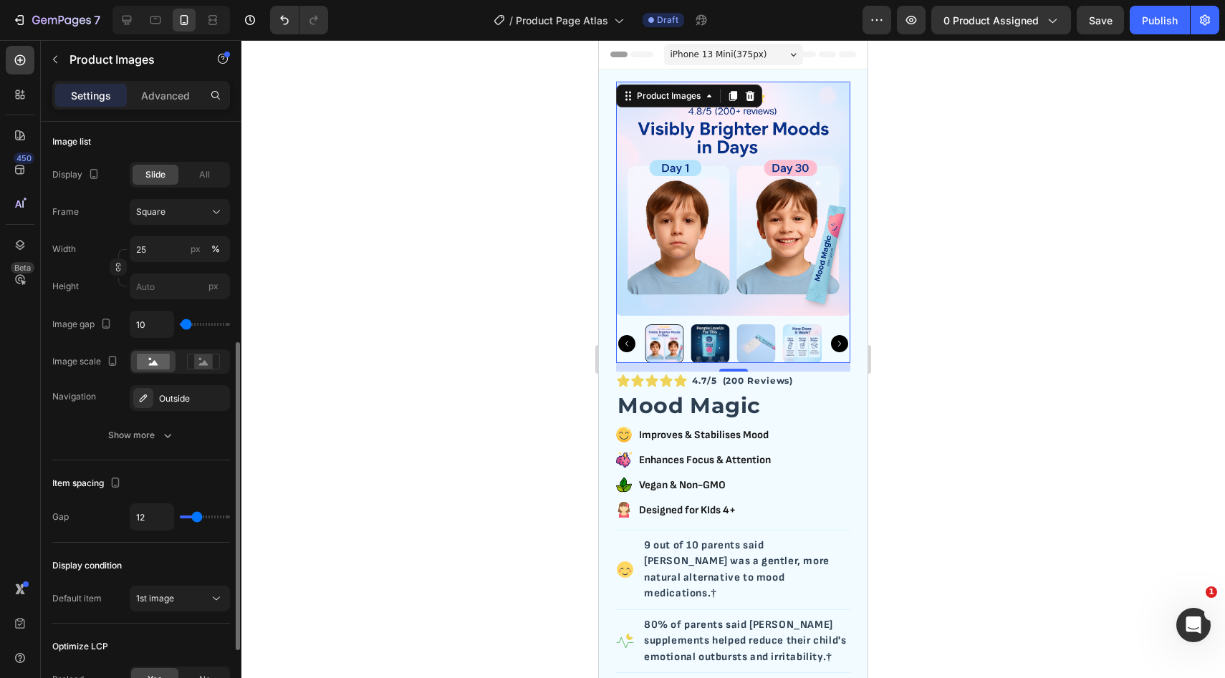
type input "13"
type input "11"
type input "10"
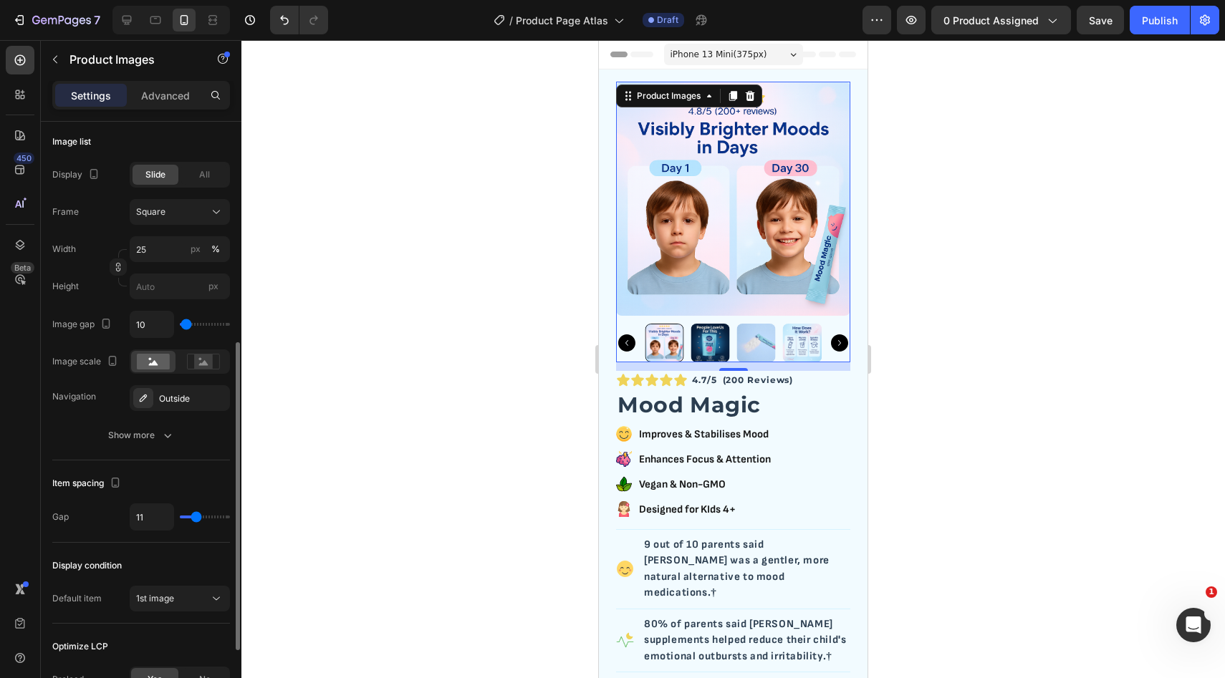
type input "10"
type input "9"
type input "10"
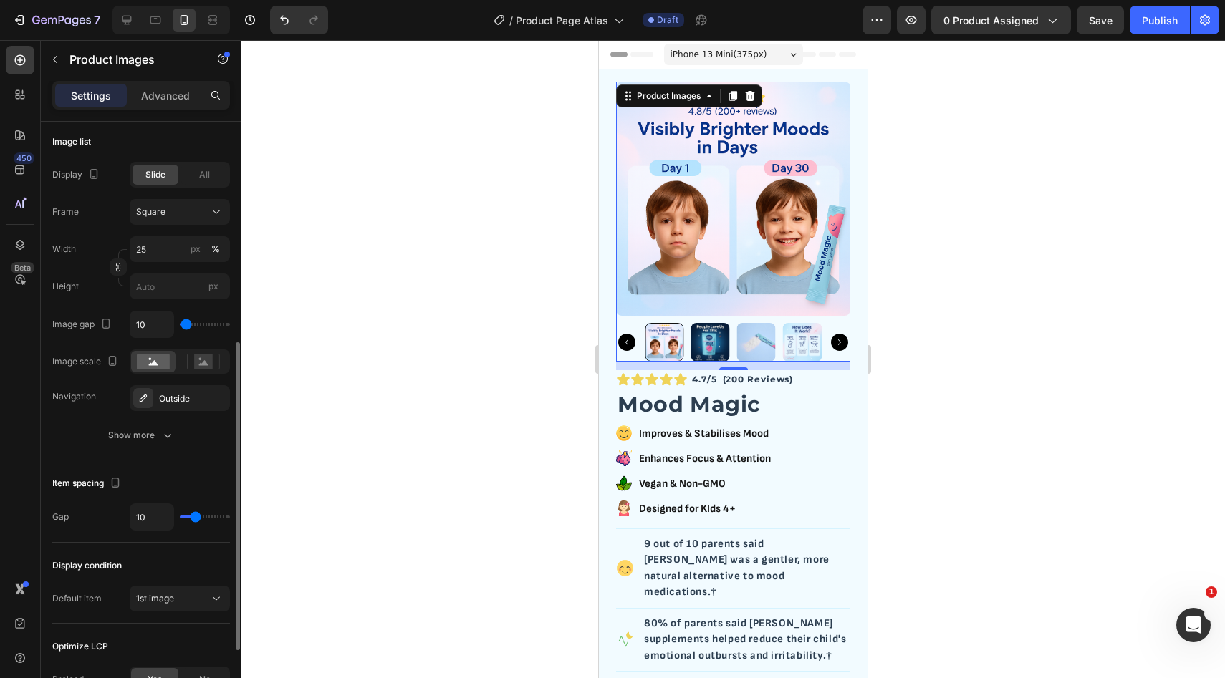
click at [195, 516] on input "range" at bounding box center [205, 517] width 50 height 3
type input "11"
type input "8"
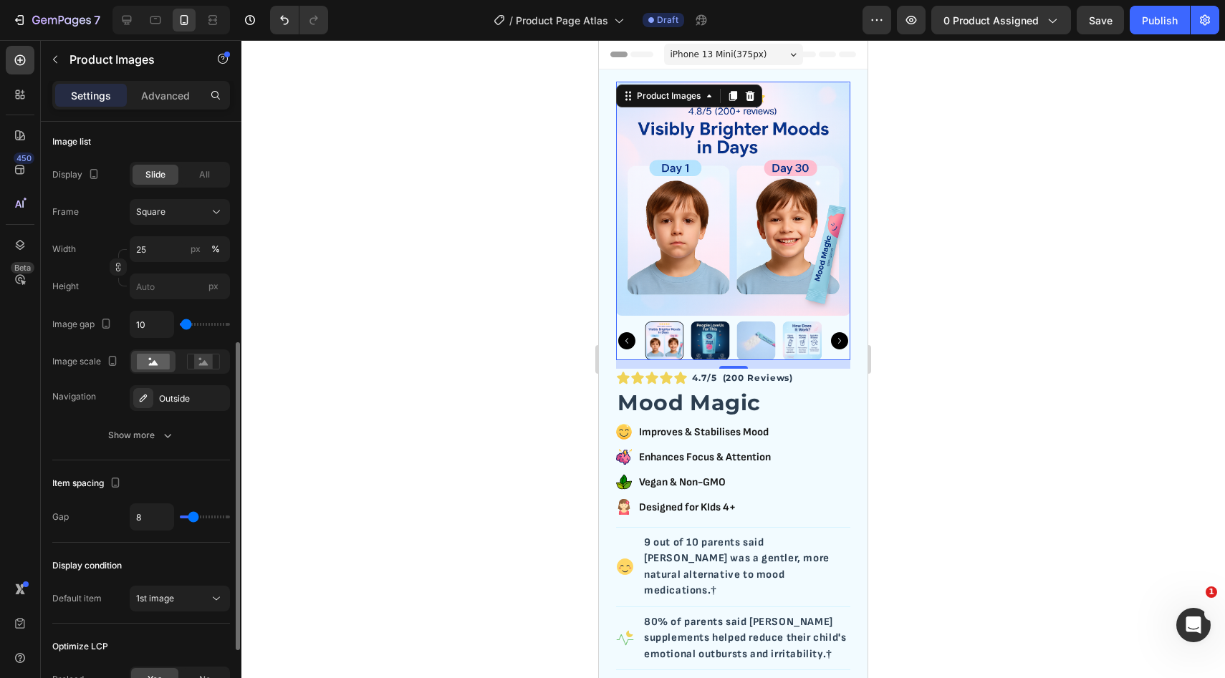
type input "7"
type input "6"
type input "5"
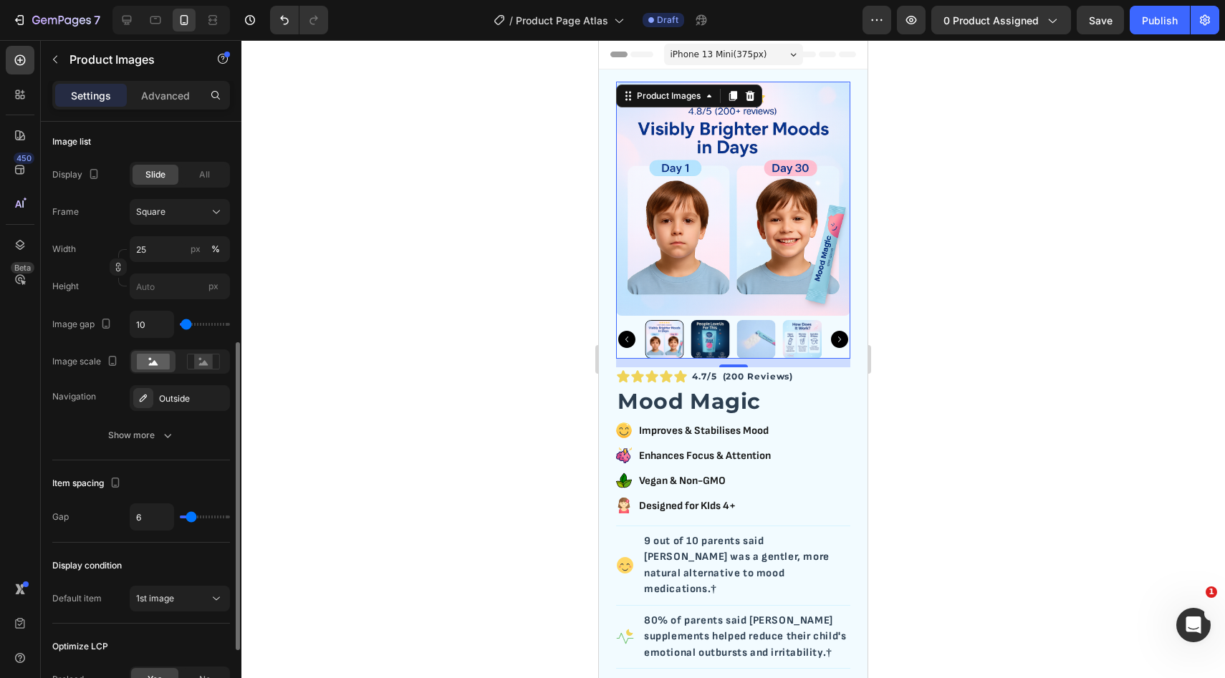
type input "5"
type input "6"
type input "5"
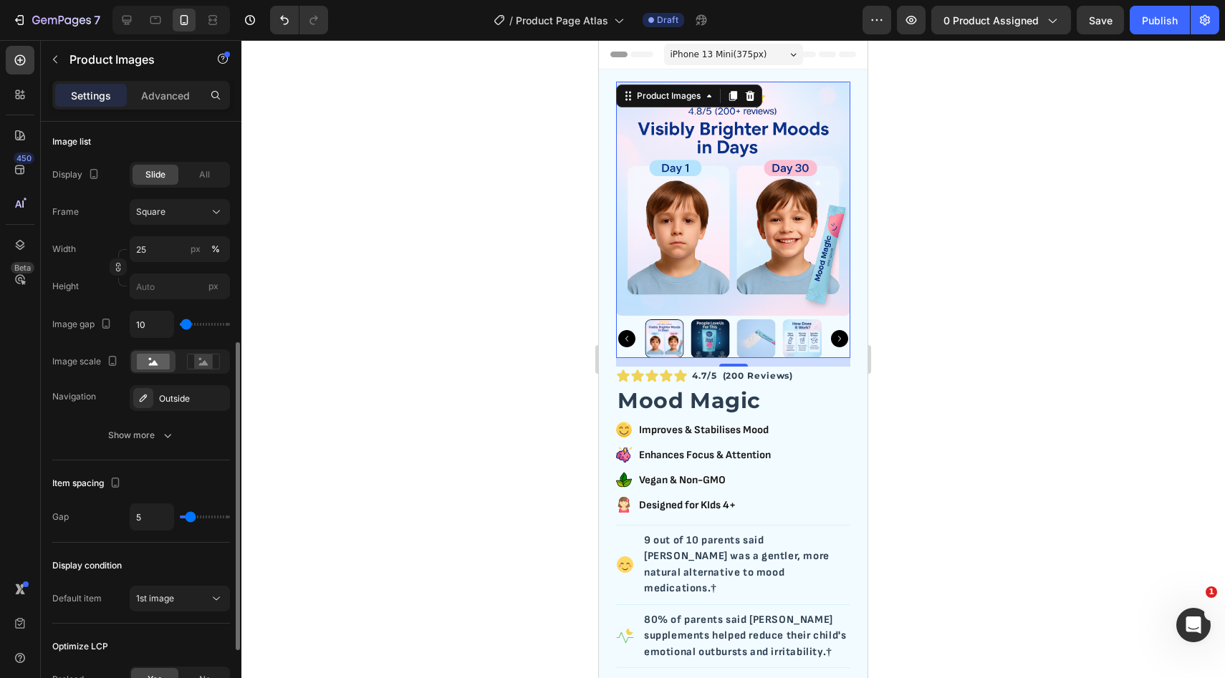
type input "6"
drag, startPoint x: 198, startPoint y: 513, endPoint x: 191, endPoint y: 516, distance: 7.7
type input "6"
click at [191, 516] on input "range" at bounding box center [205, 517] width 50 height 3
click at [163, 397] on div "Outside" at bounding box center [180, 398] width 42 height 13
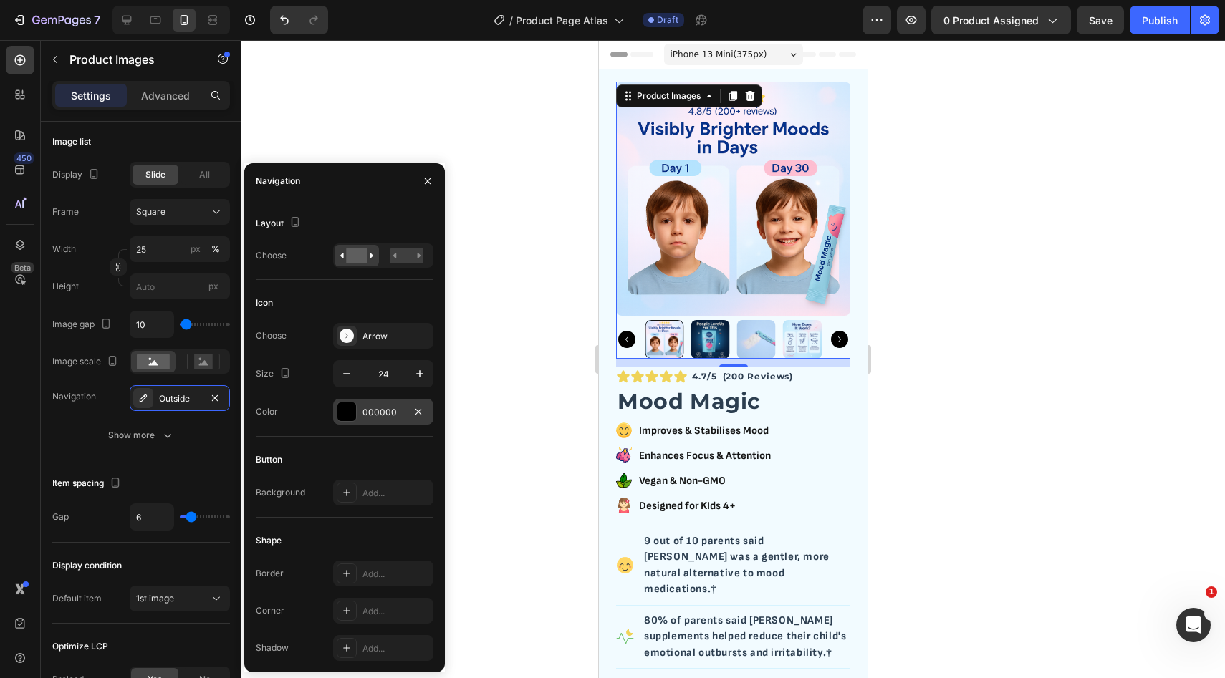
click at [380, 410] on div "000000" at bounding box center [383, 412] width 42 height 13
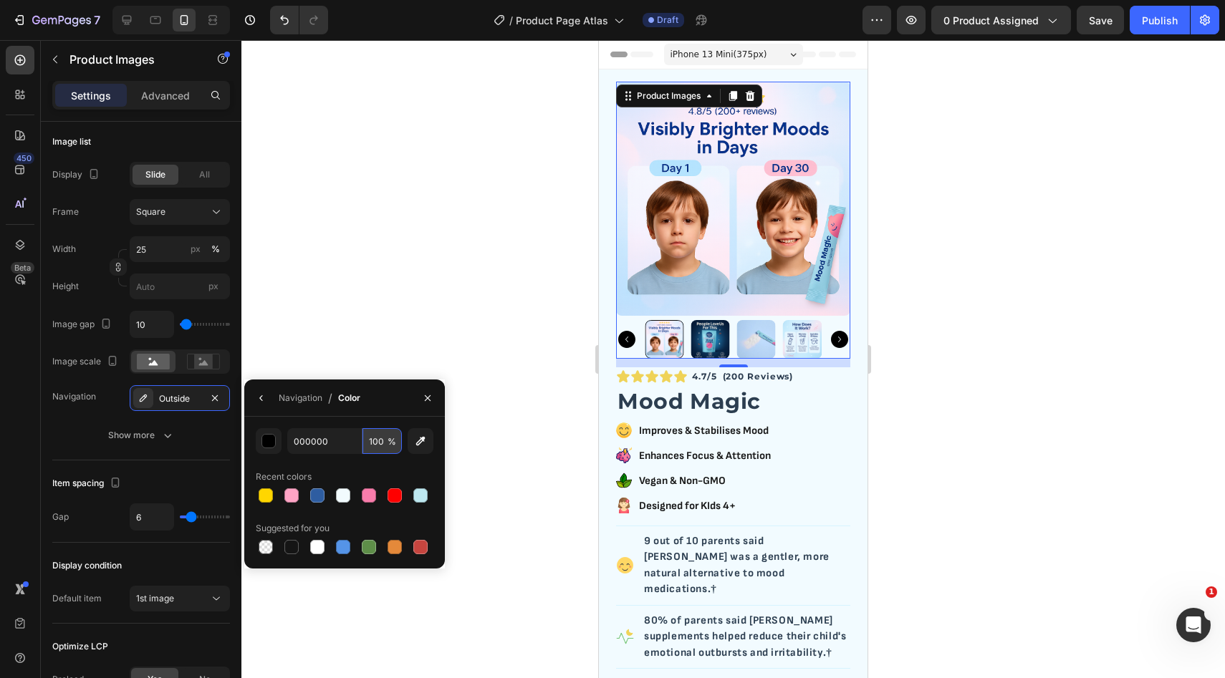
click at [372, 440] on input "100" at bounding box center [381, 441] width 39 height 26
type input "0"
click at [290, 550] on div at bounding box center [291, 547] width 14 height 14
type input "151515"
type input "100"
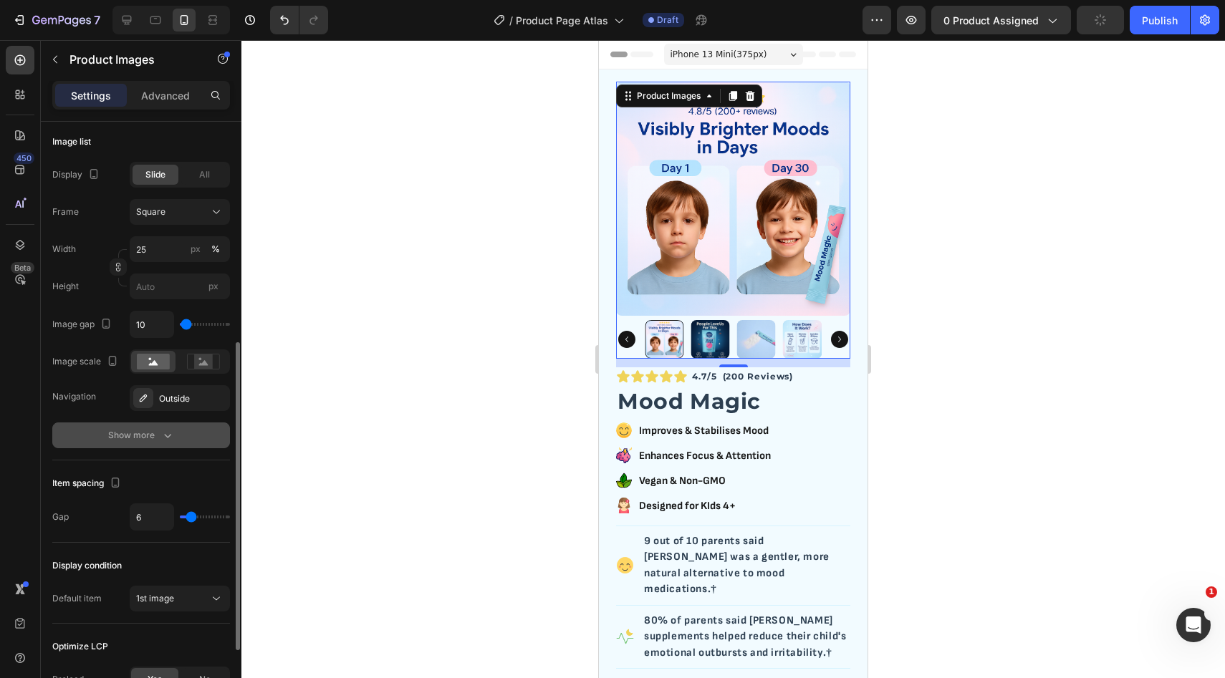
click at [175, 432] on button "Show more" at bounding box center [141, 436] width 178 height 26
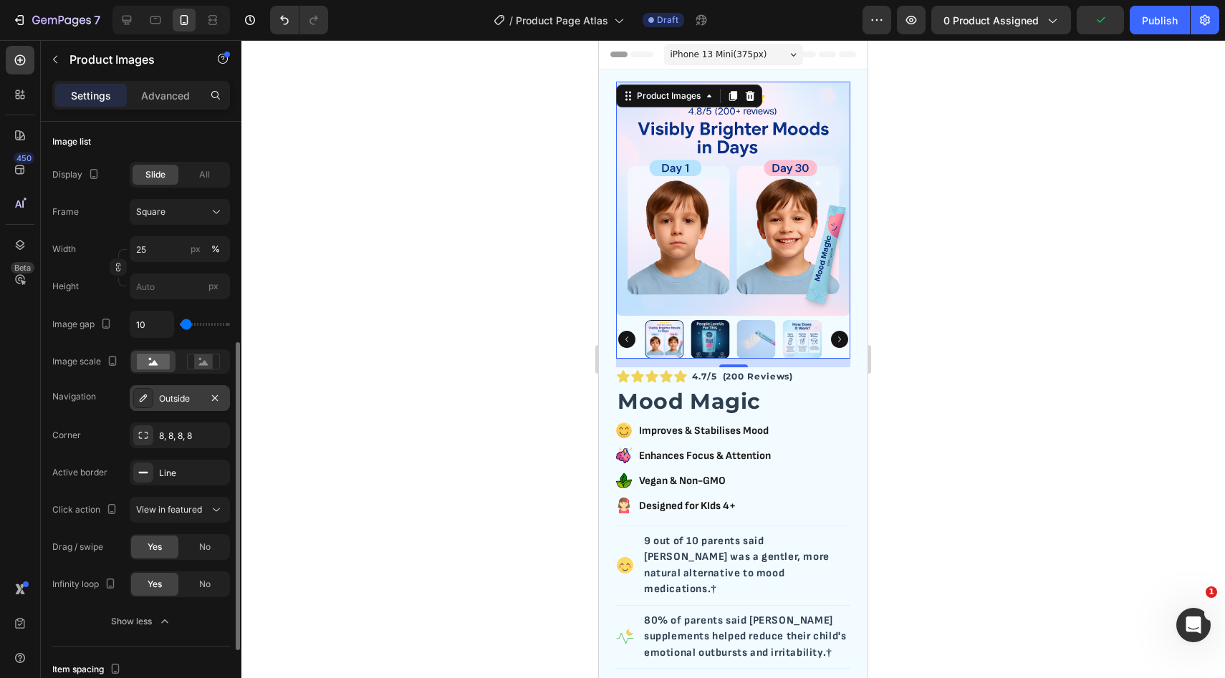
click at [190, 400] on div "Outside" at bounding box center [180, 398] width 42 height 13
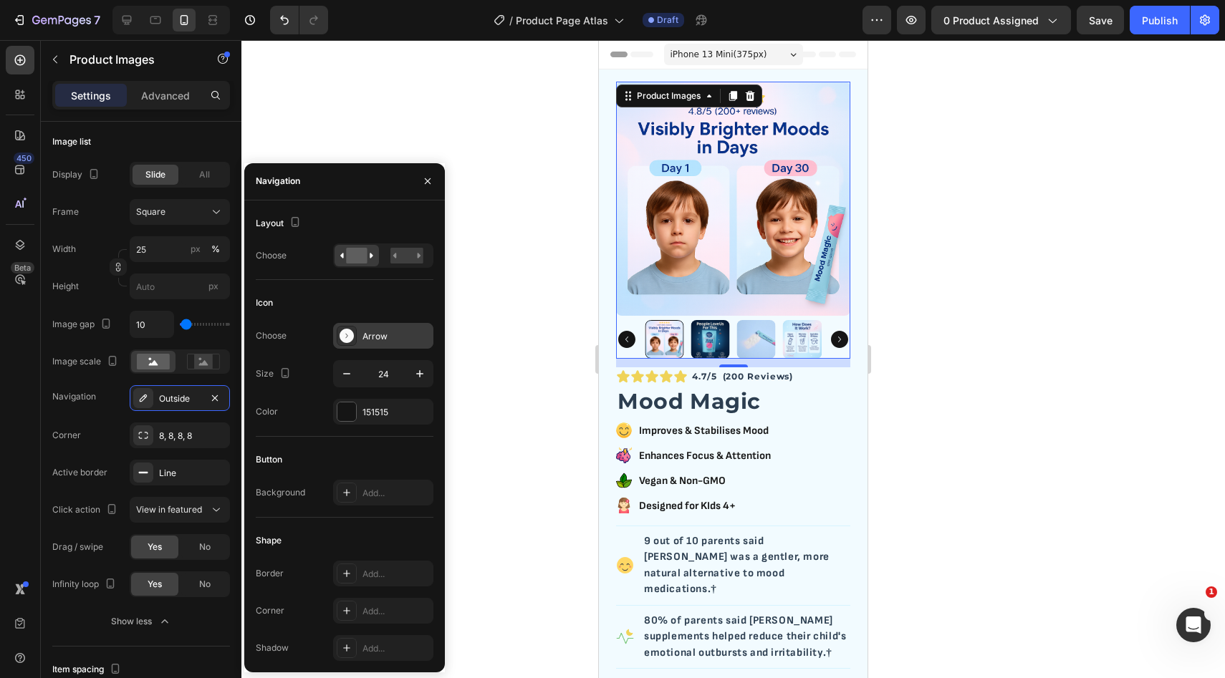
click at [375, 334] on div "Arrow" at bounding box center [395, 336] width 67 height 13
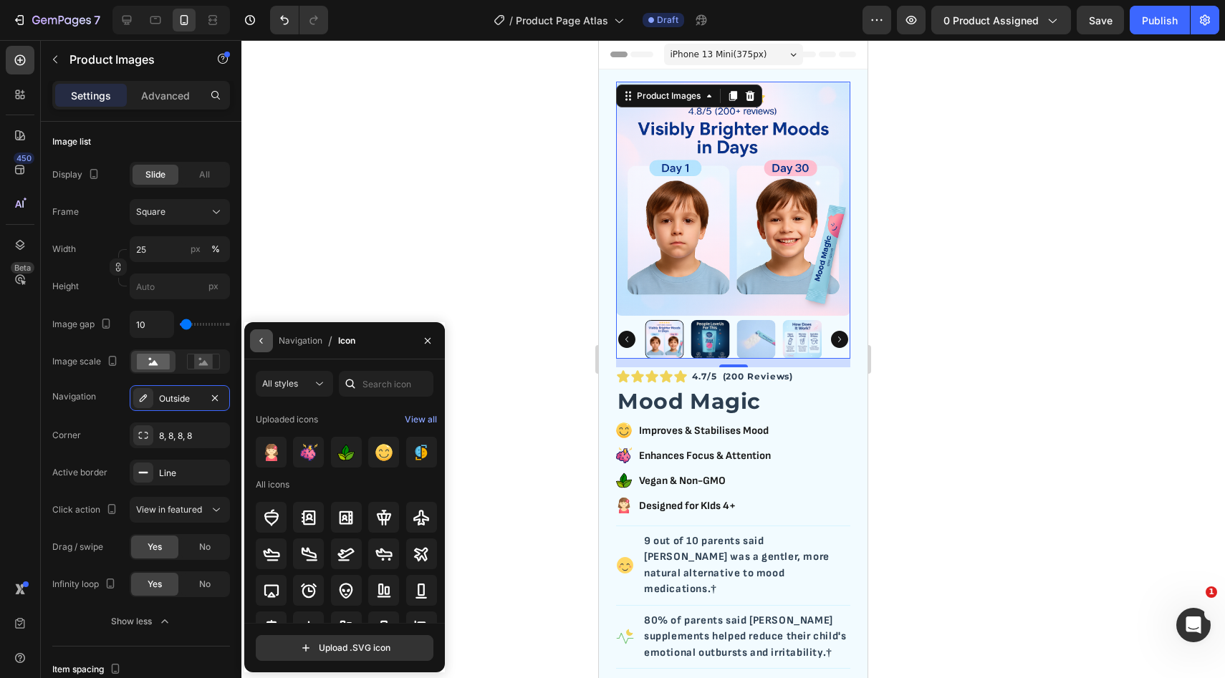
click at [260, 338] on icon "button" at bounding box center [261, 340] width 11 height 11
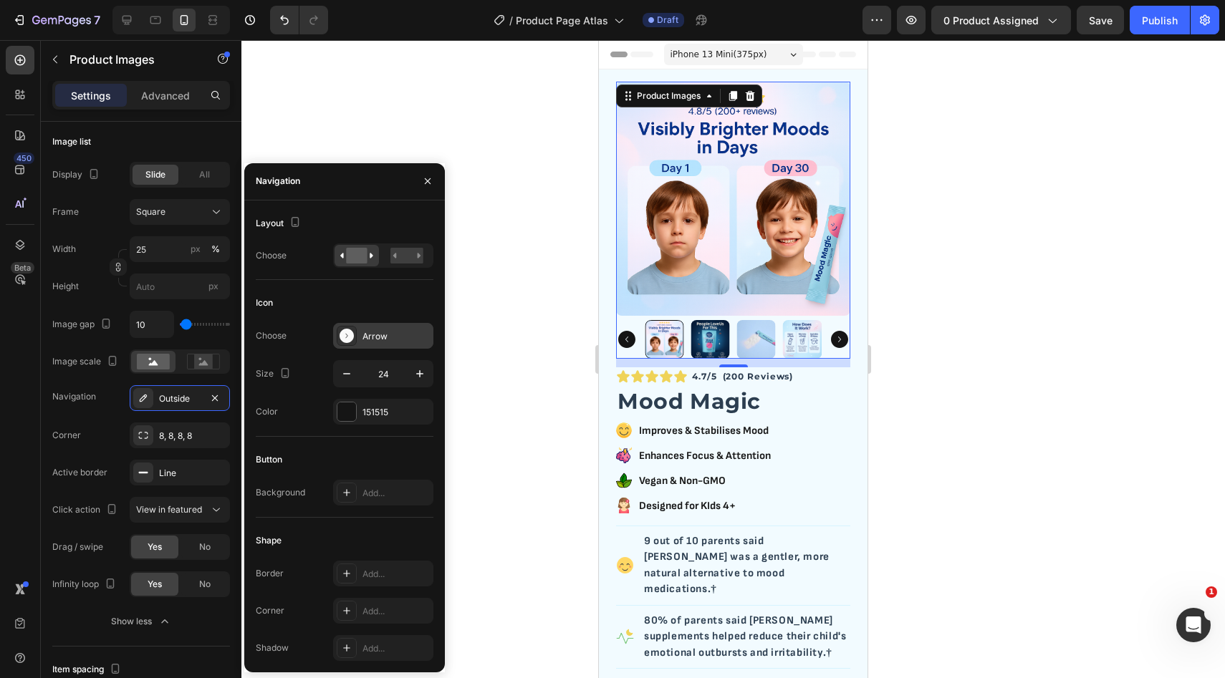
click at [372, 334] on div "Arrow" at bounding box center [395, 336] width 67 height 13
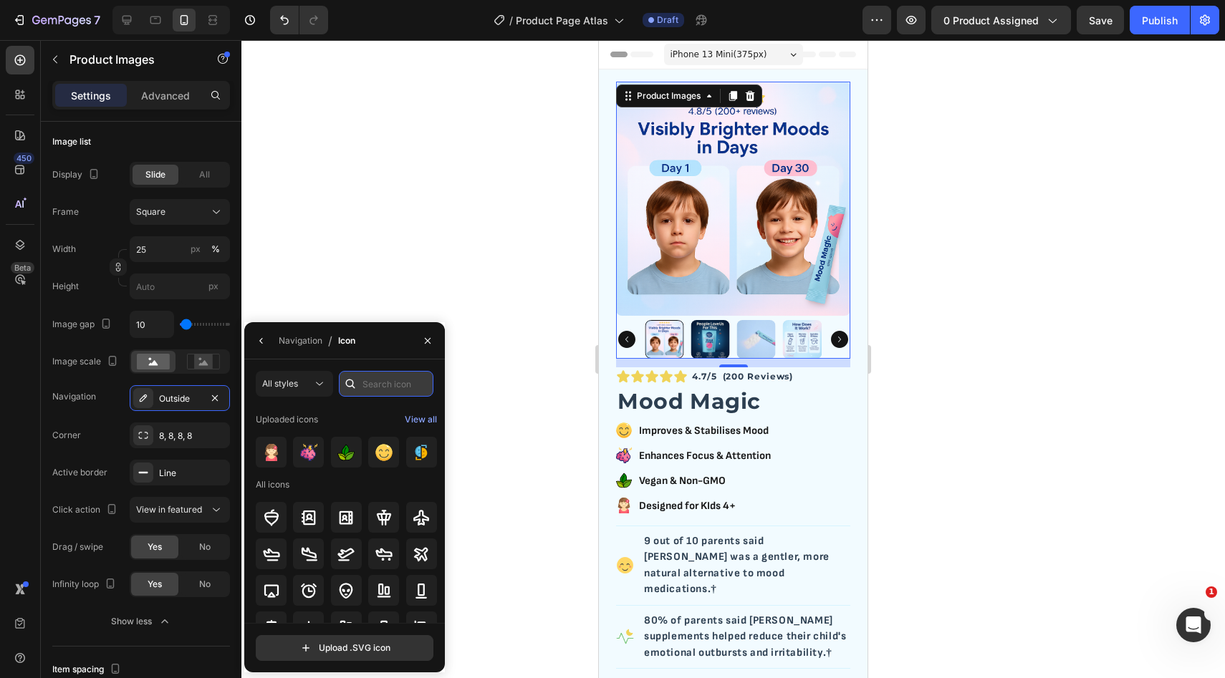
click at [376, 385] on input "text" at bounding box center [386, 384] width 95 height 26
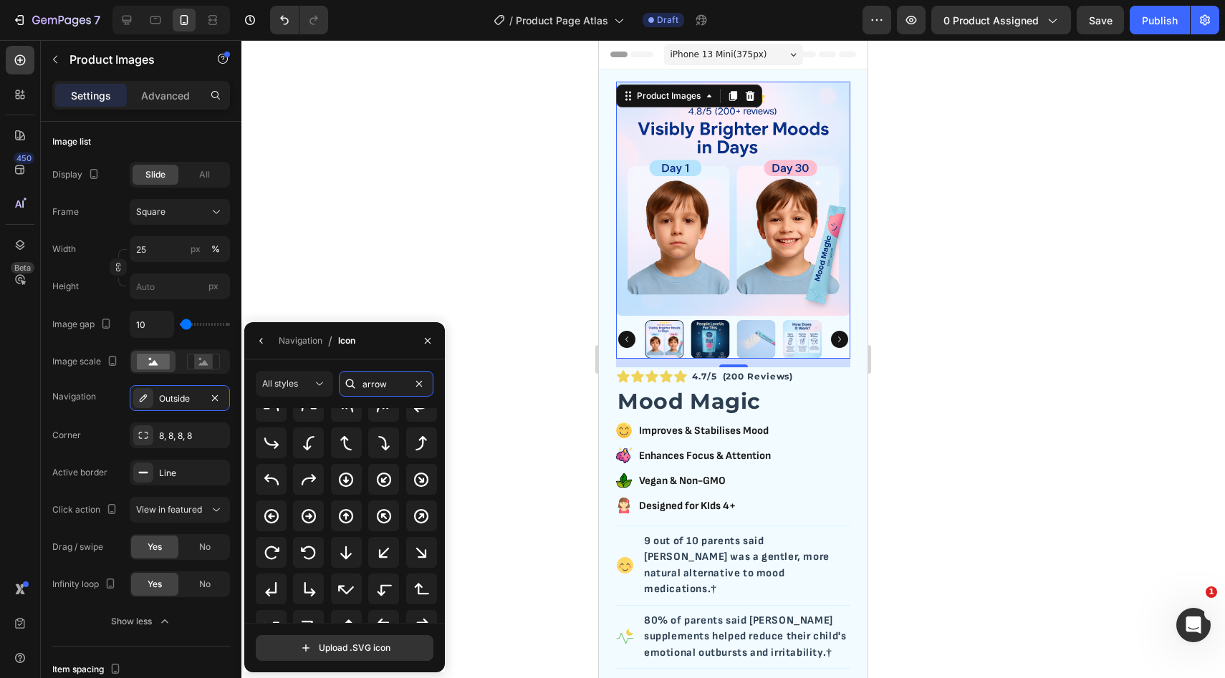
scroll to position [0, 0]
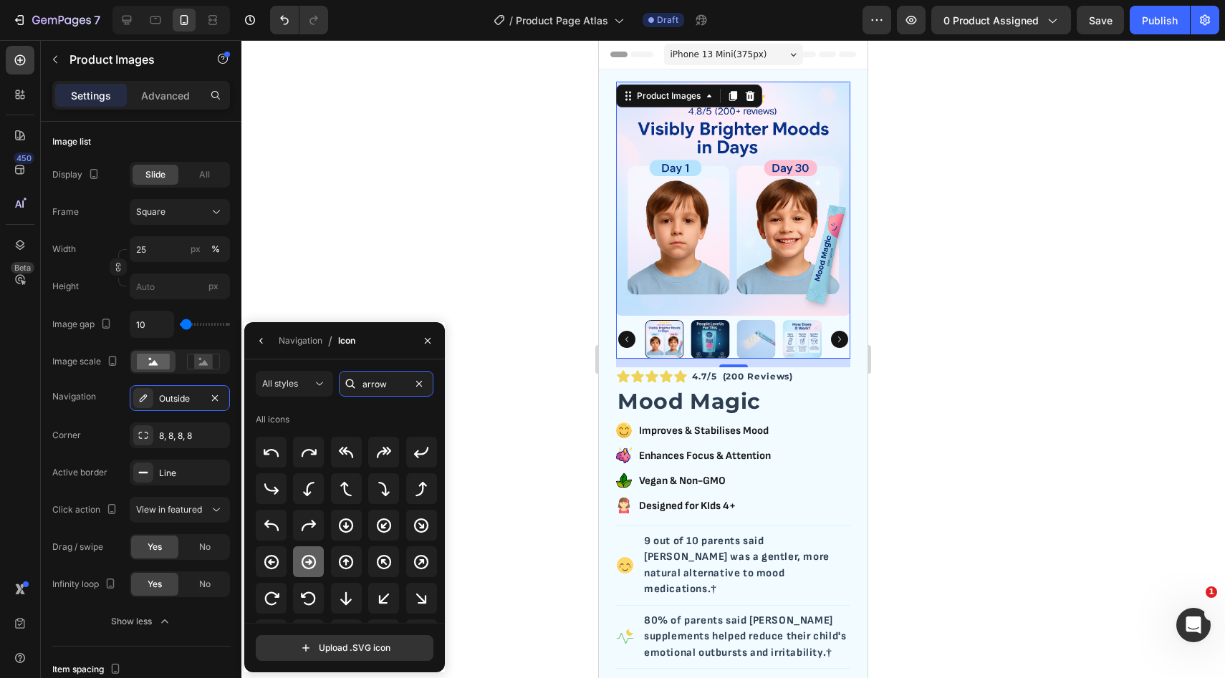
type input "arrow"
click at [311, 558] on icon at bounding box center [308, 562] width 17 height 17
click at [261, 339] on icon "button" at bounding box center [260, 341] width 3 height 6
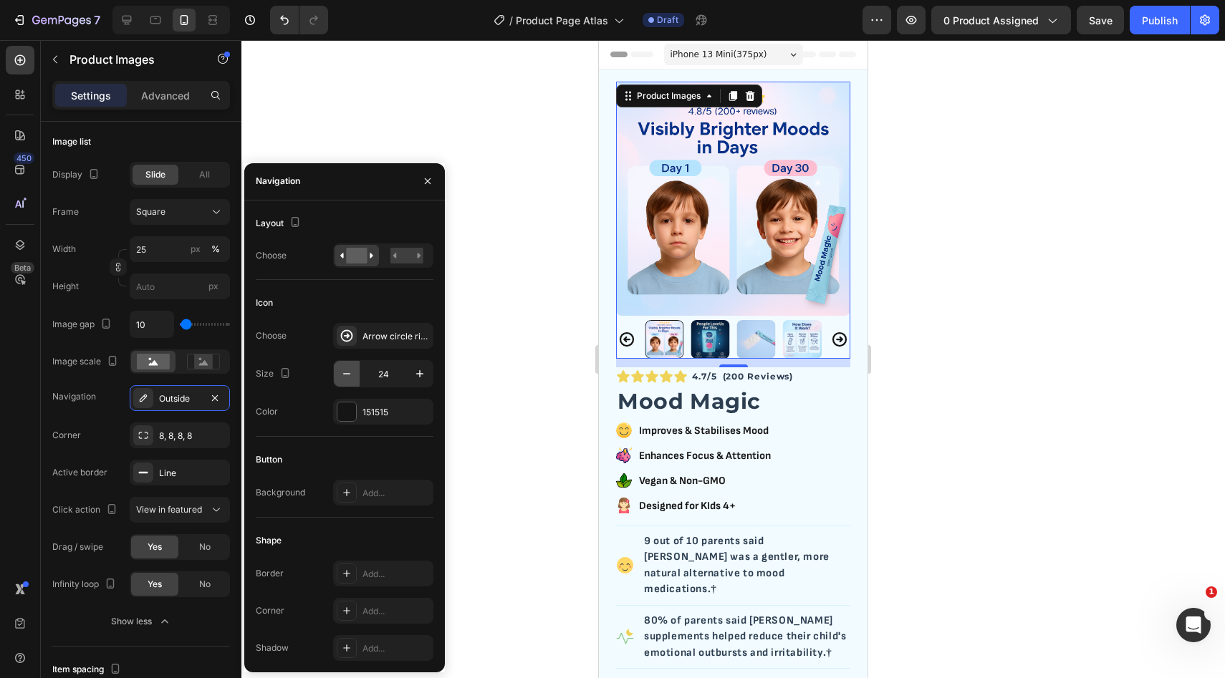
click at [345, 372] on icon "button" at bounding box center [346, 374] width 14 height 14
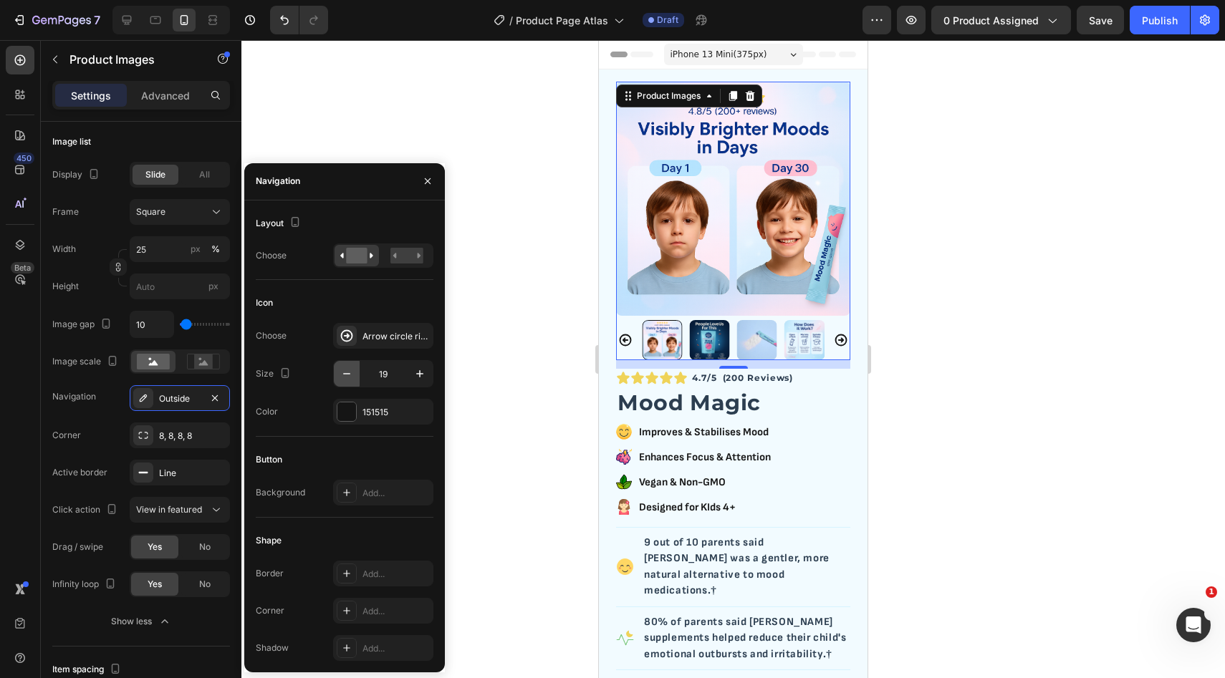
click at [345, 372] on icon "button" at bounding box center [346, 374] width 14 height 14
click at [416, 372] on icon "button" at bounding box center [420, 374] width 14 height 14
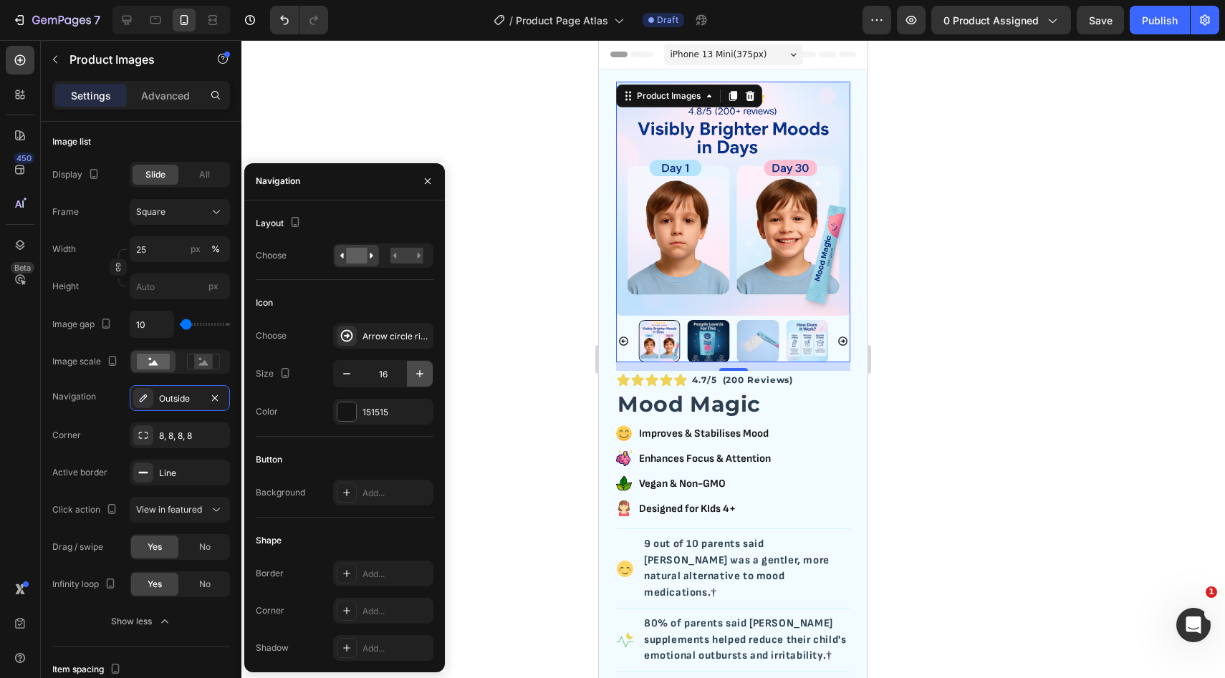
click at [416, 372] on icon "button" at bounding box center [420, 374] width 14 height 14
type input "19"
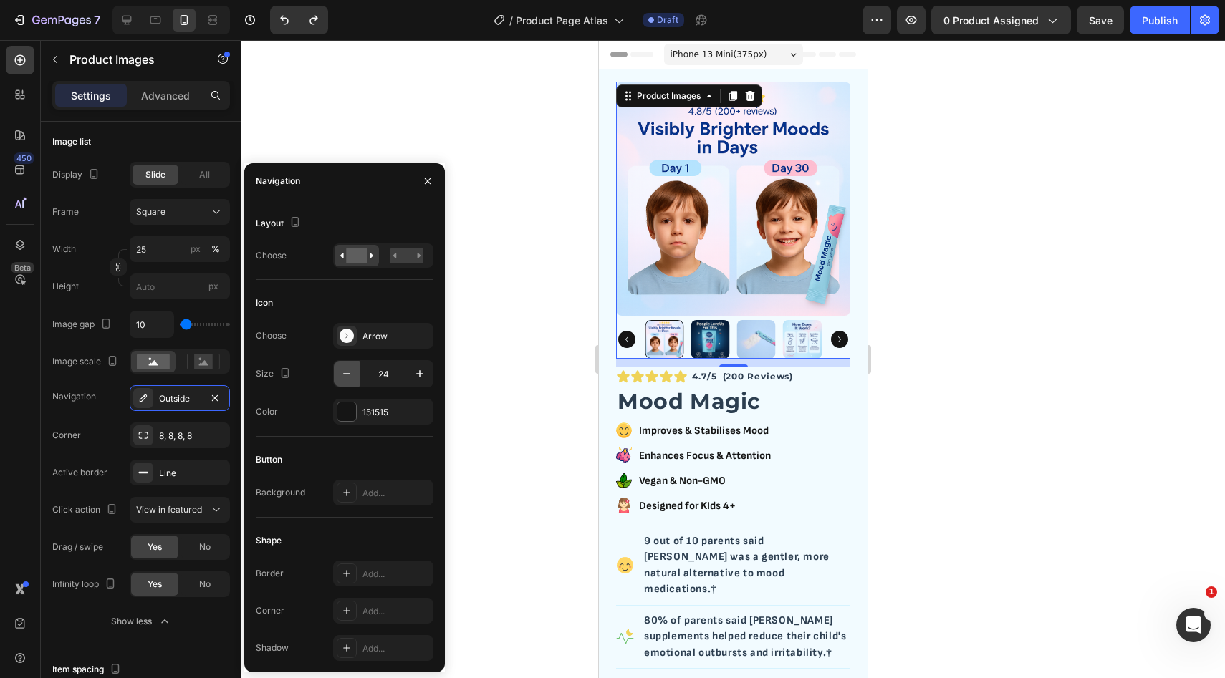
click at [349, 377] on icon "button" at bounding box center [346, 374] width 14 height 14
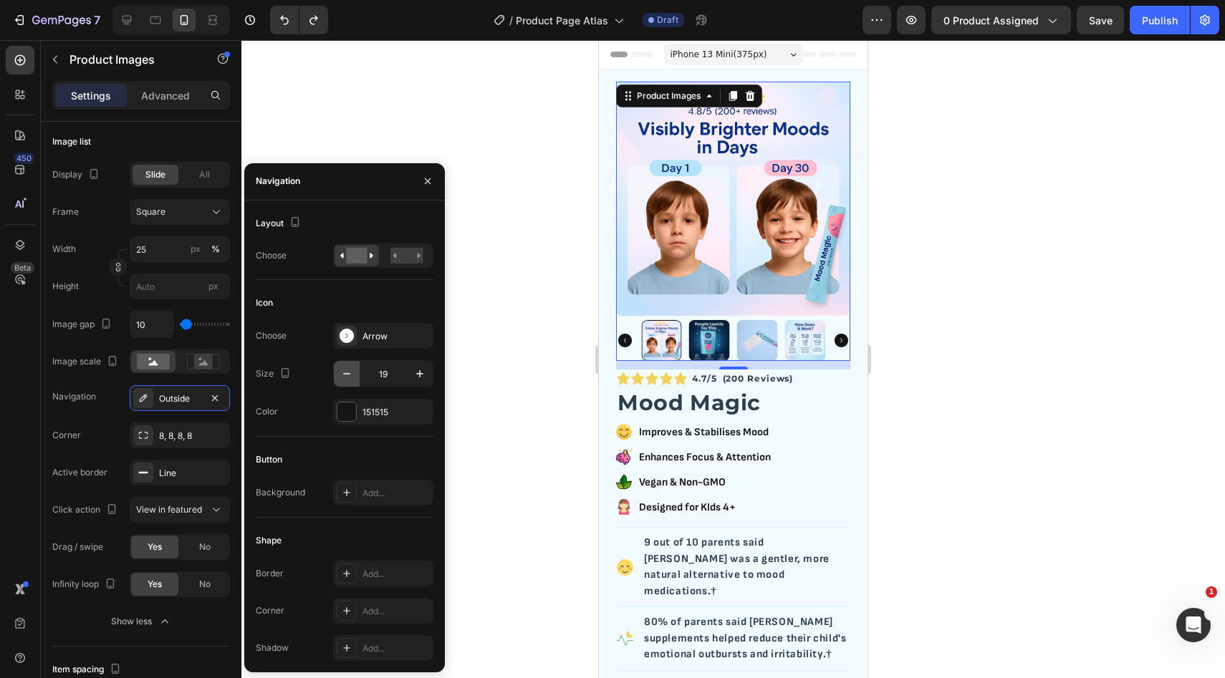
click at [349, 377] on icon "button" at bounding box center [346, 374] width 14 height 14
type input "15"
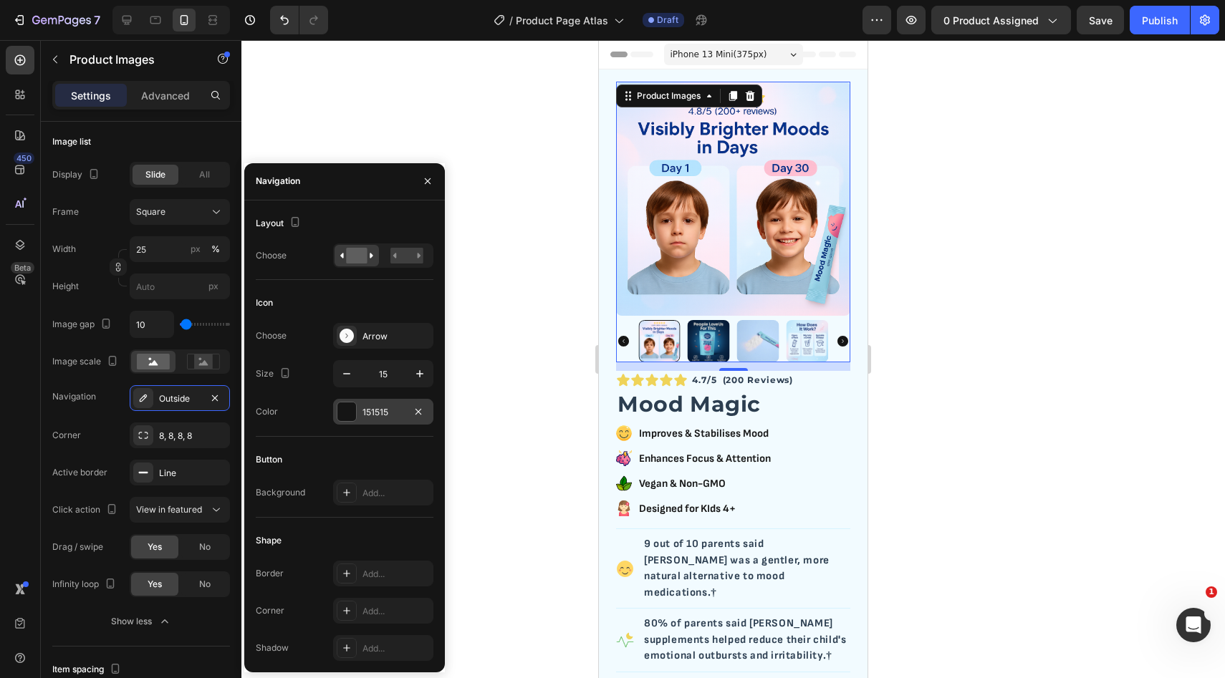
click at [367, 415] on div "151515" at bounding box center [383, 412] width 42 height 13
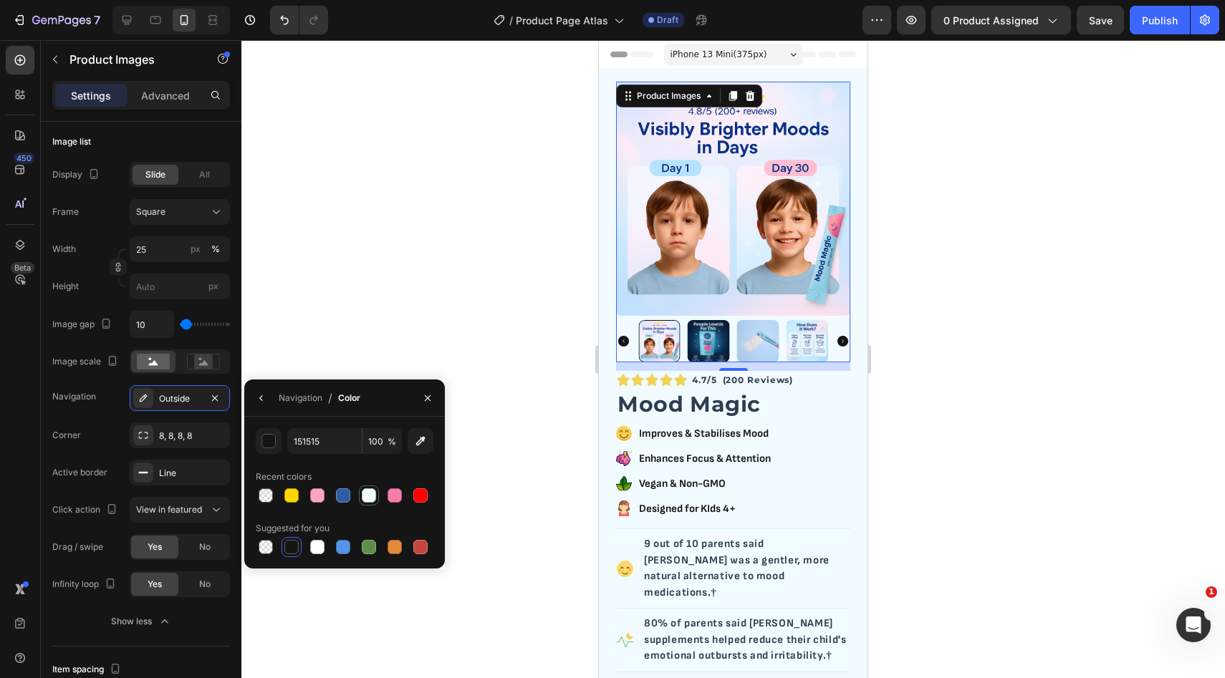
click at [364, 489] on div at bounding box center [369, 495] width 14 height 14
click at [309, 549] on div at bounding box center [317, 547] width 17 height 17
click at [290, 546] on div at bounding box center [291, 547] width 14 height 14
type input "151515"
click at [423, 395] on icon "button" at bounding box center [427, 397] width 11 height 11
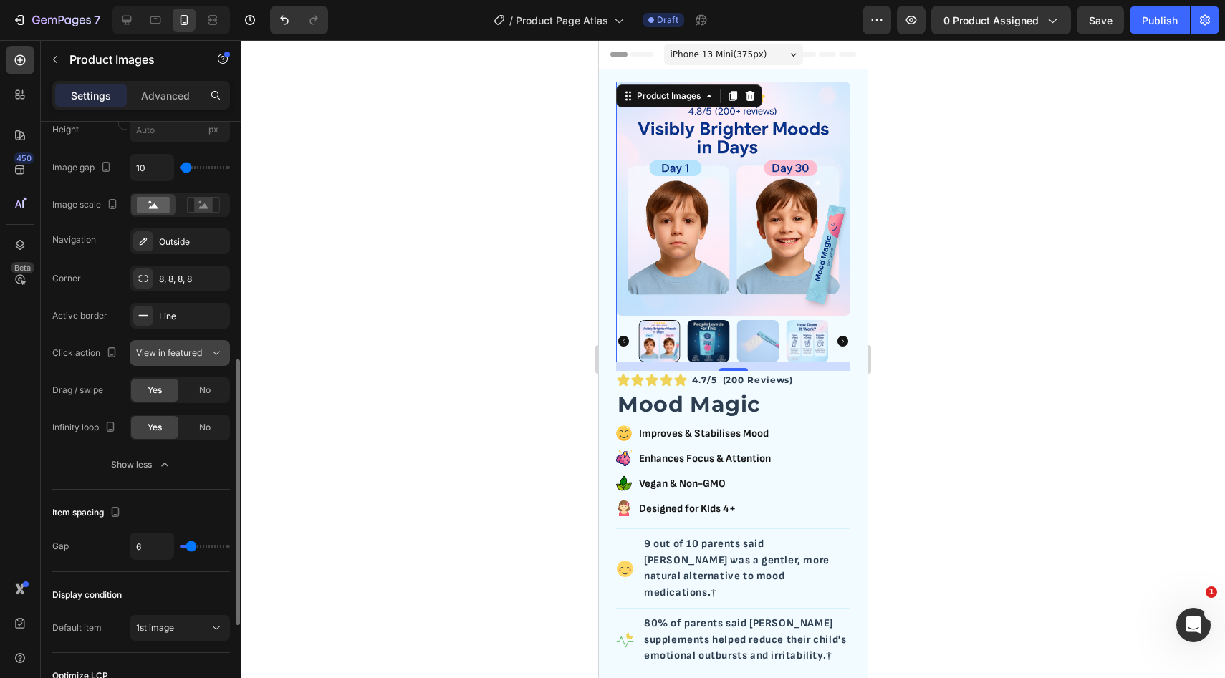
scroll to position [597, 0]
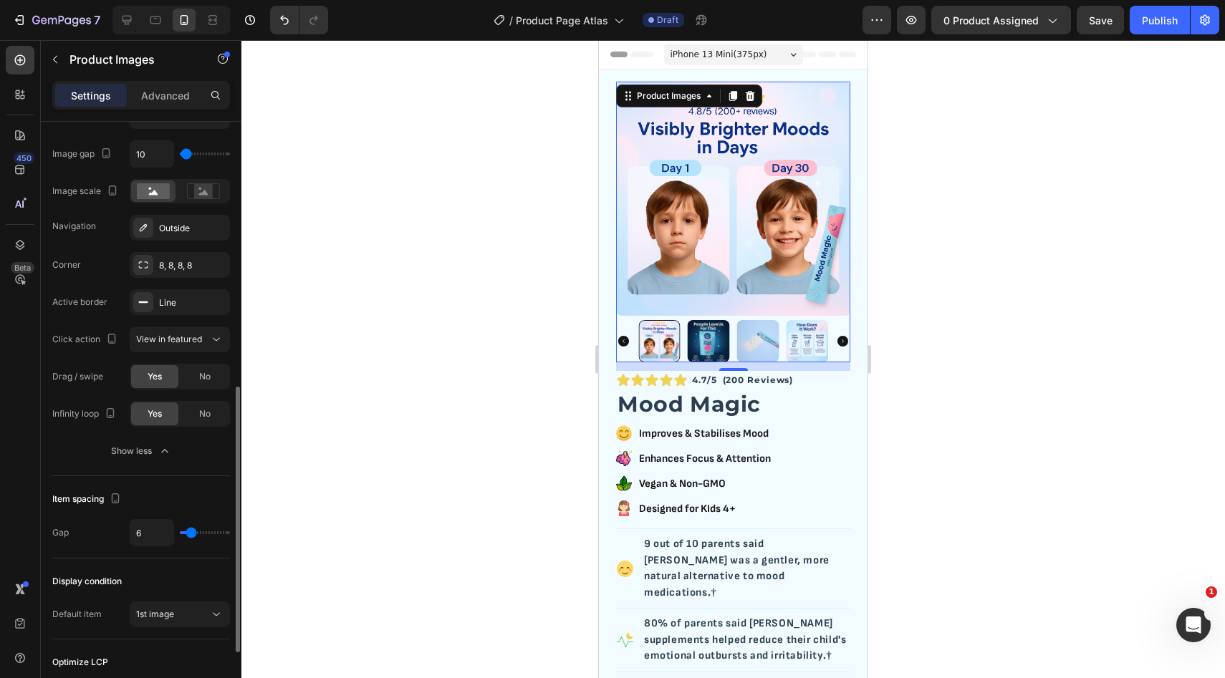
type input "13"
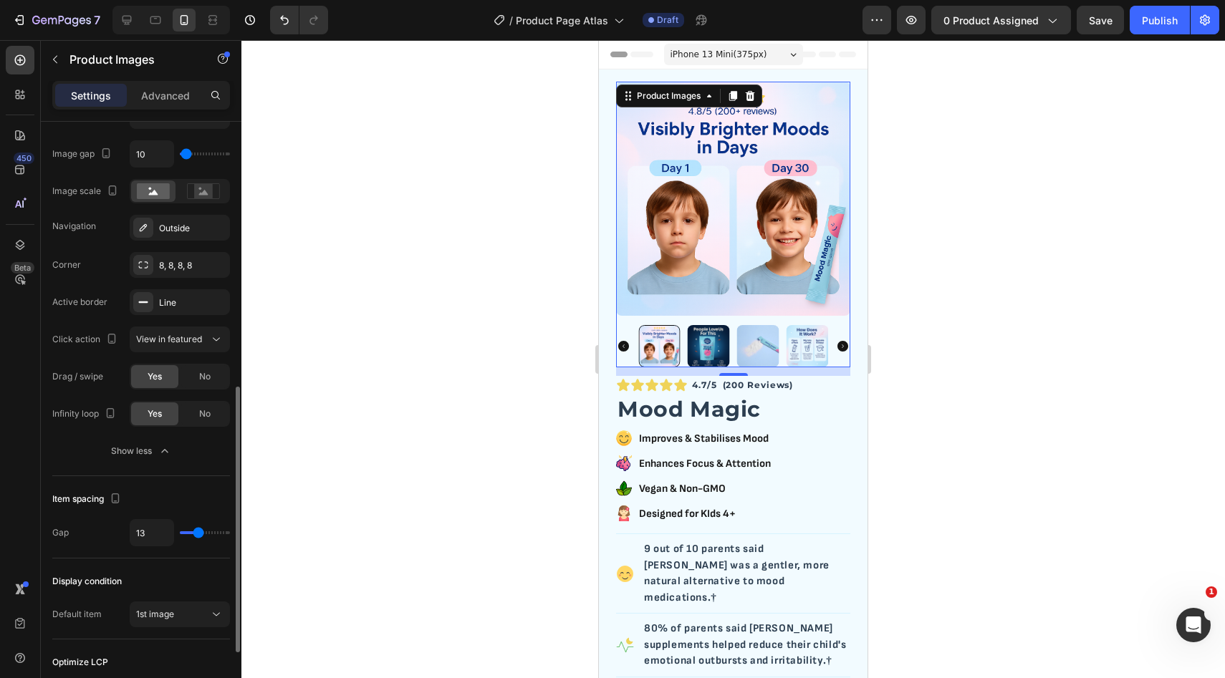
type input "14"
type input "15"
type input "16"
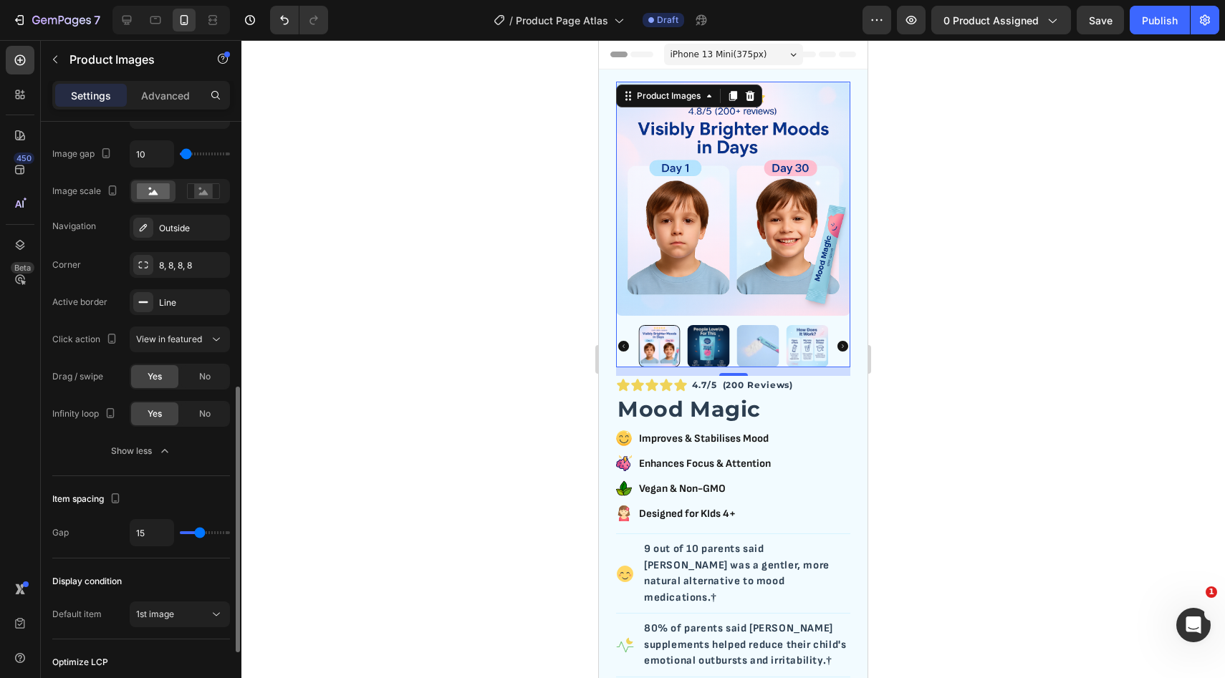
type input "16"
type input "14"
type input "13"
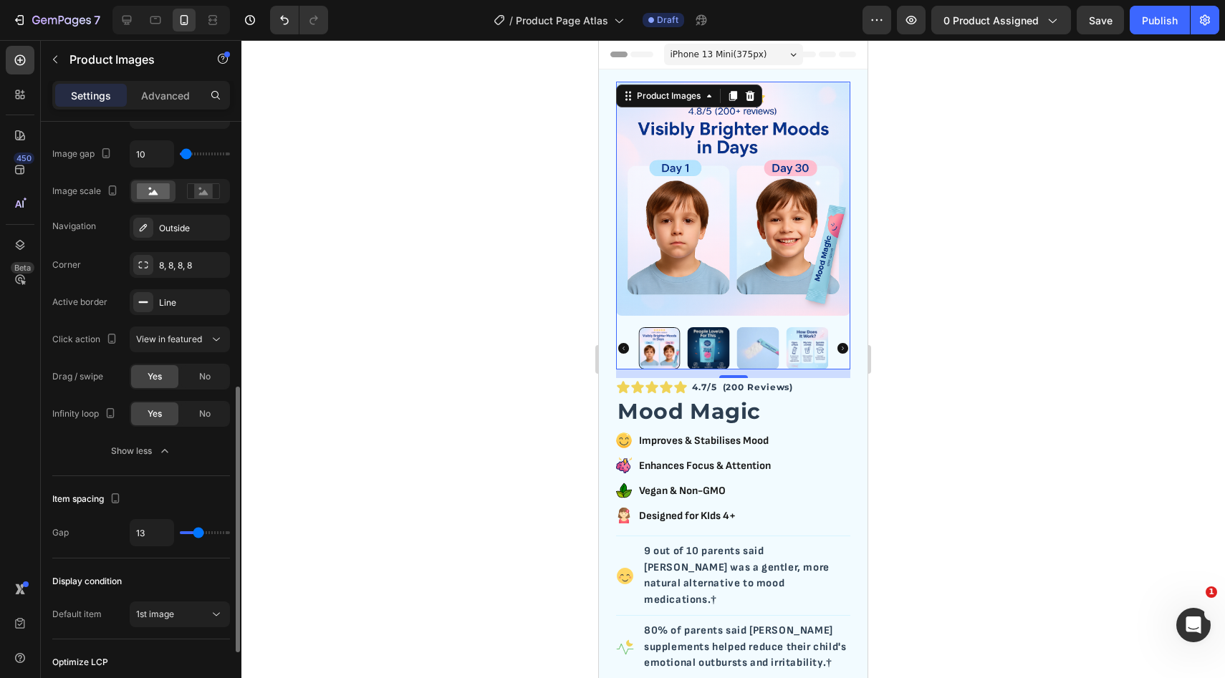
type input "12"
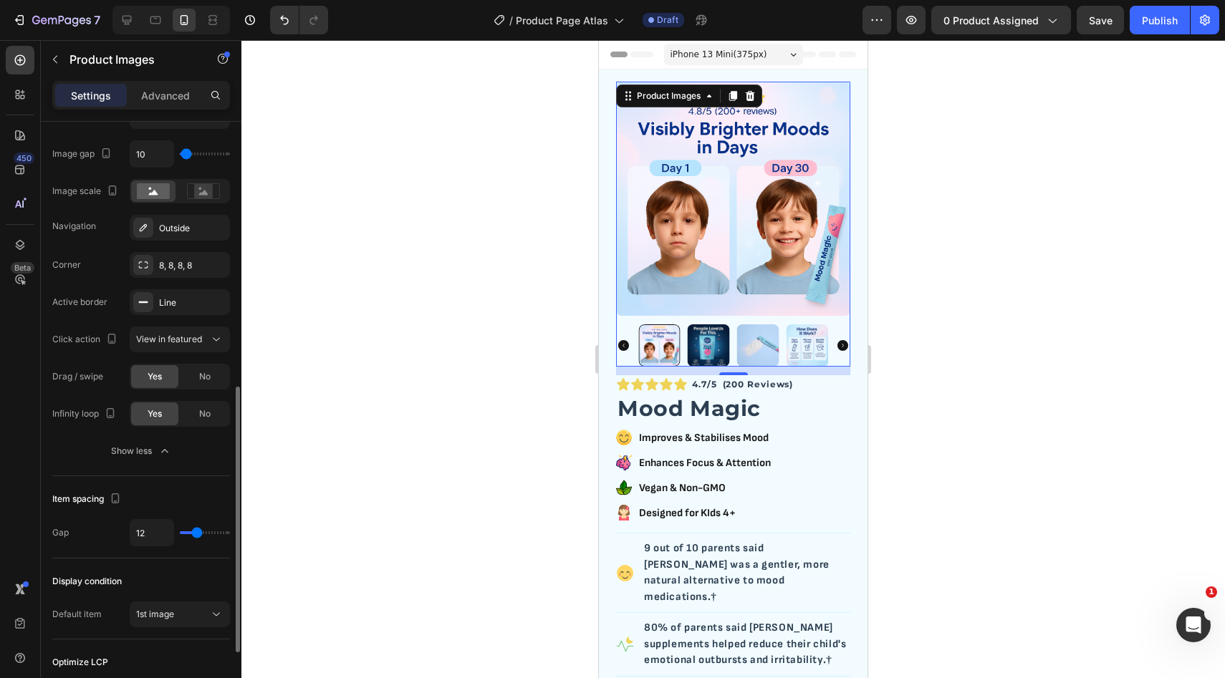
type input "11"
type input "10"
type input "9"
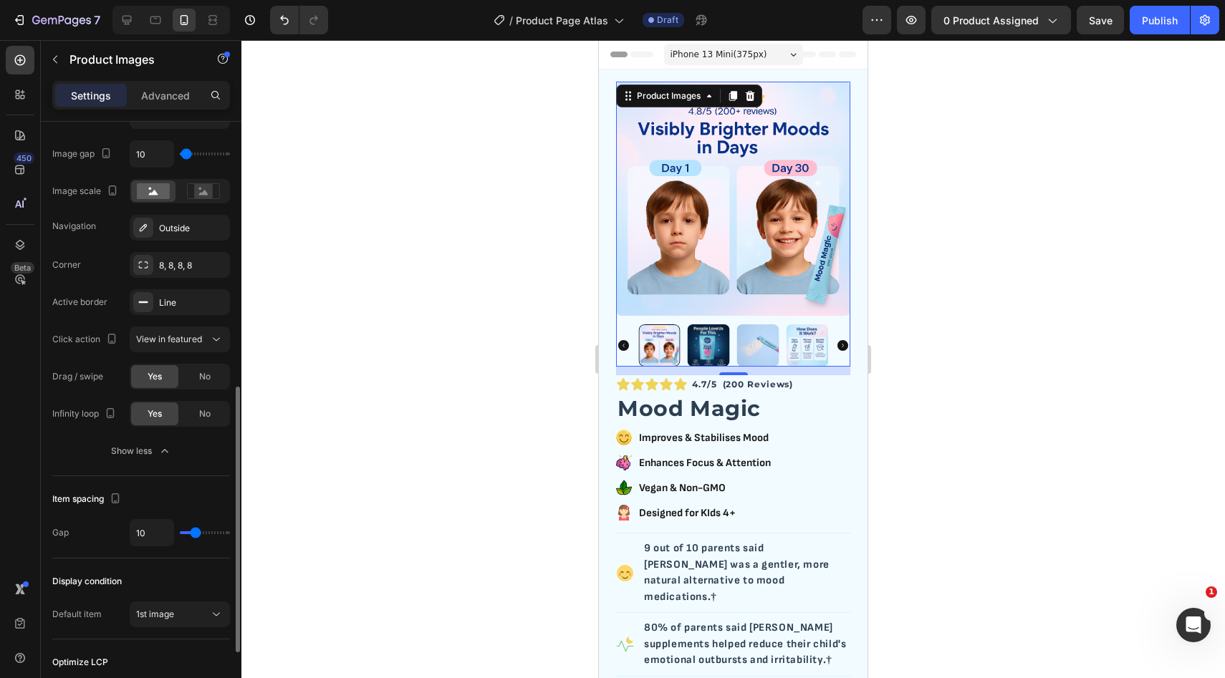
type input "9"
type input "8"
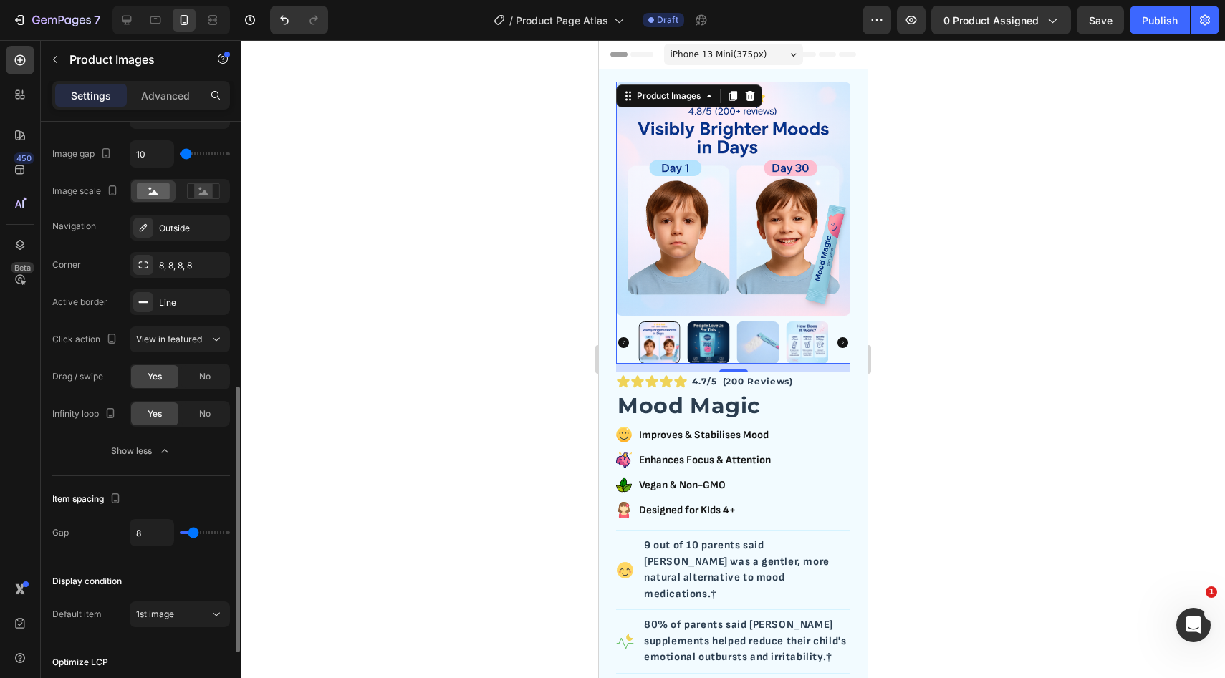
type input "7"
type input "6"
click at [191, 531] on input "range" at bounding box center [205, 532] width 50 height 3
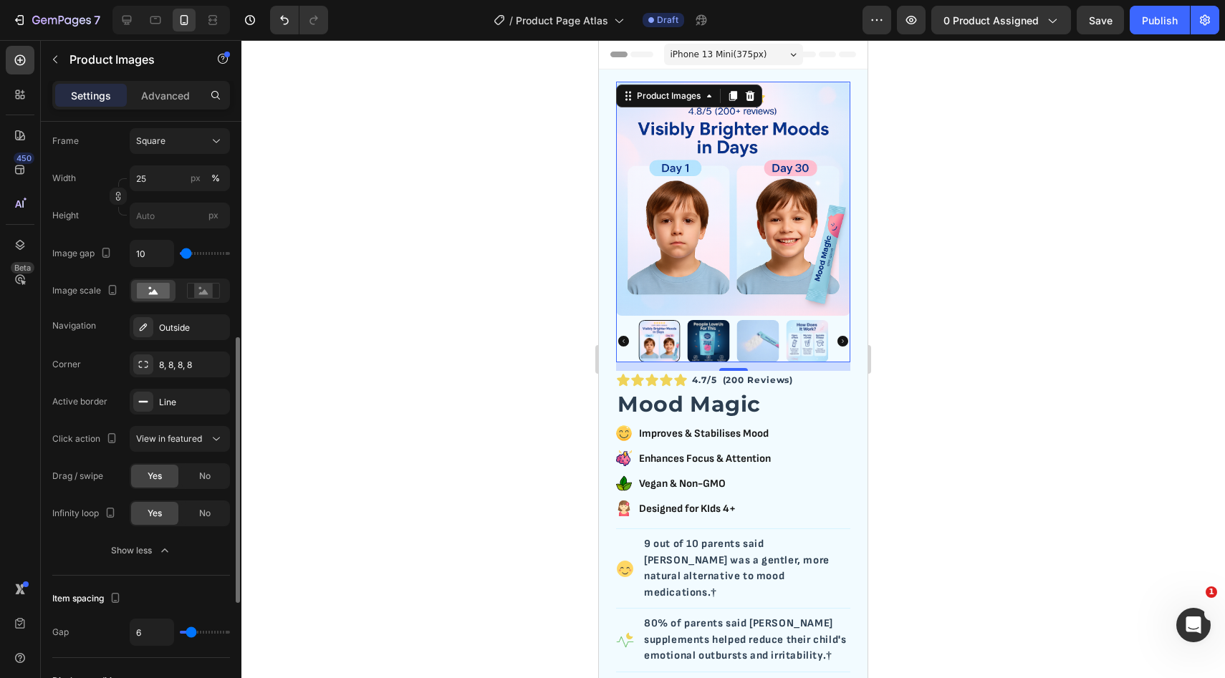
scroll to position [482, 0]
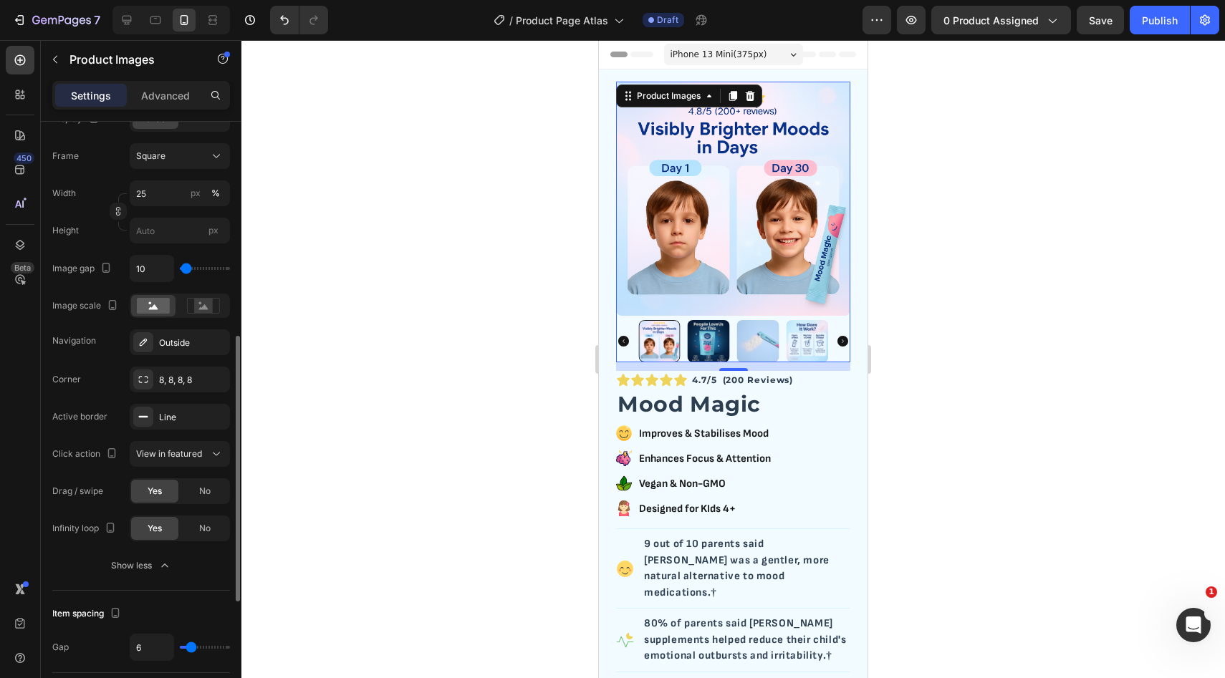
type input "35"
type input "48"
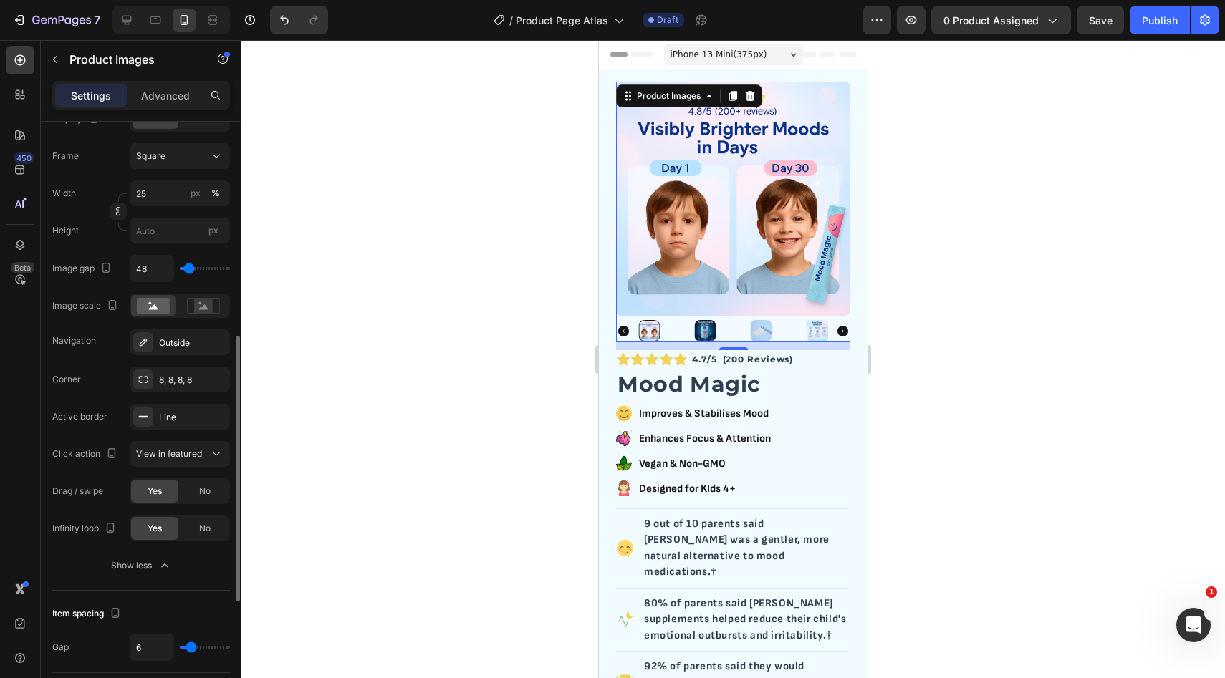
type input "52"
type input "56"
type input "58"
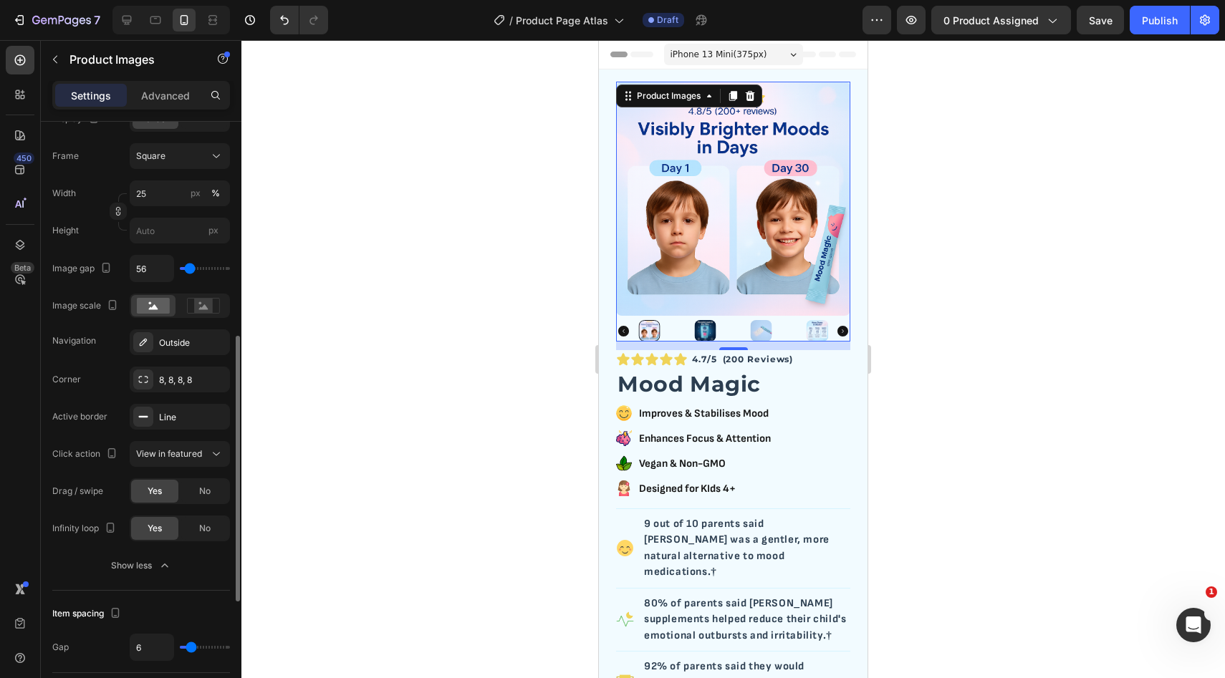
type input "58"
type input "61"
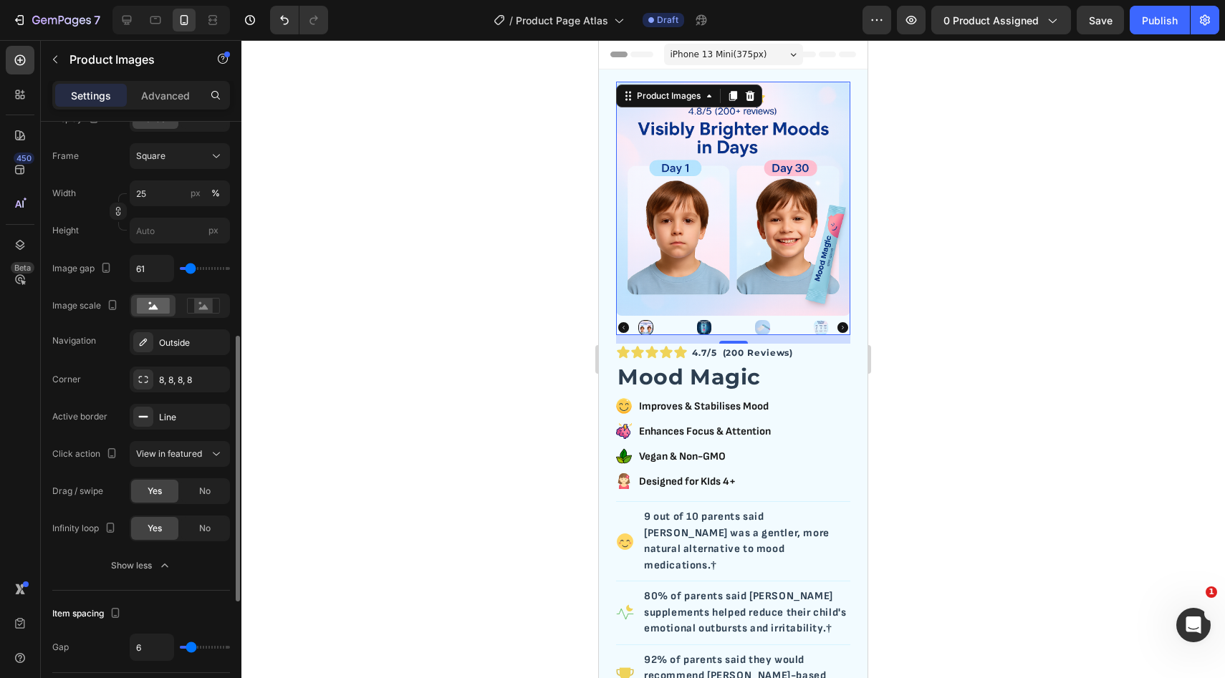
type input "62"
type input "15"
type input "10"
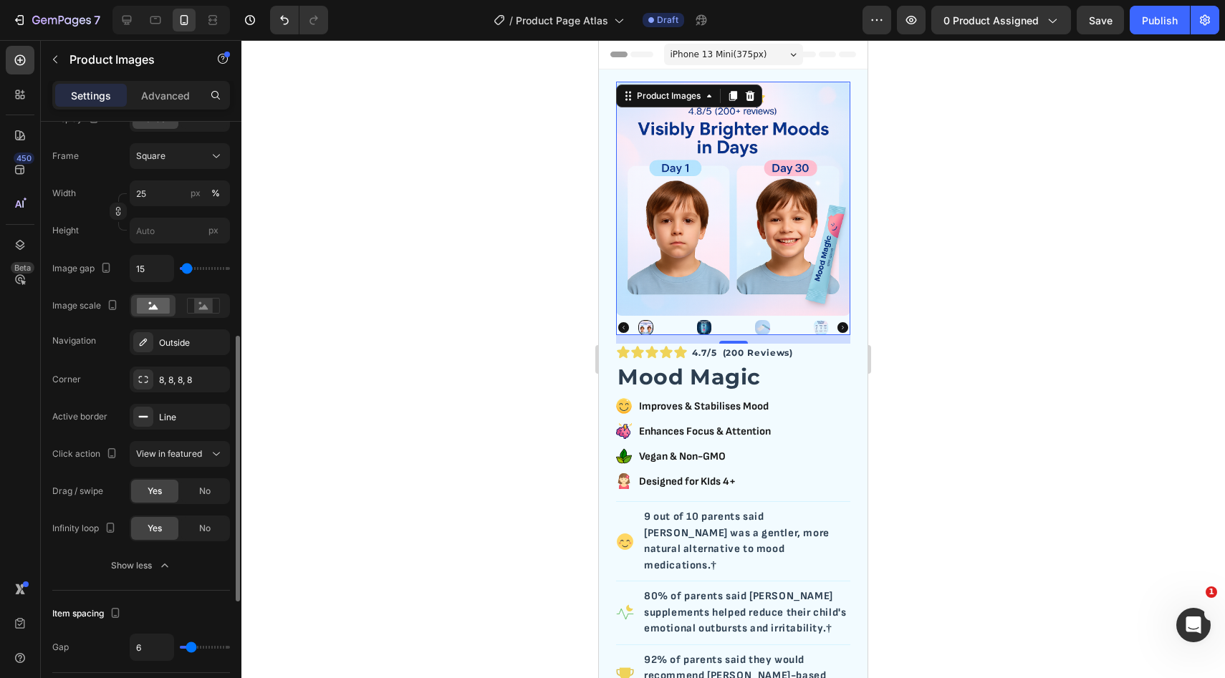
type input "10"
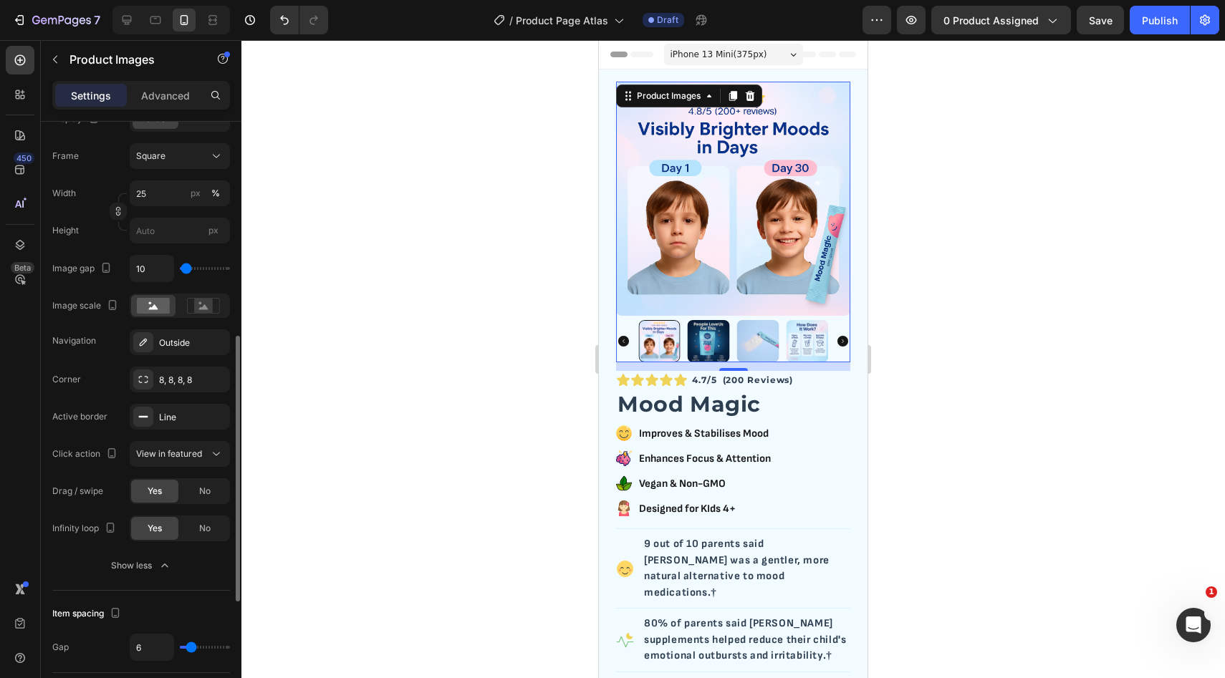
type input "8"
type input "6"
type input "3"
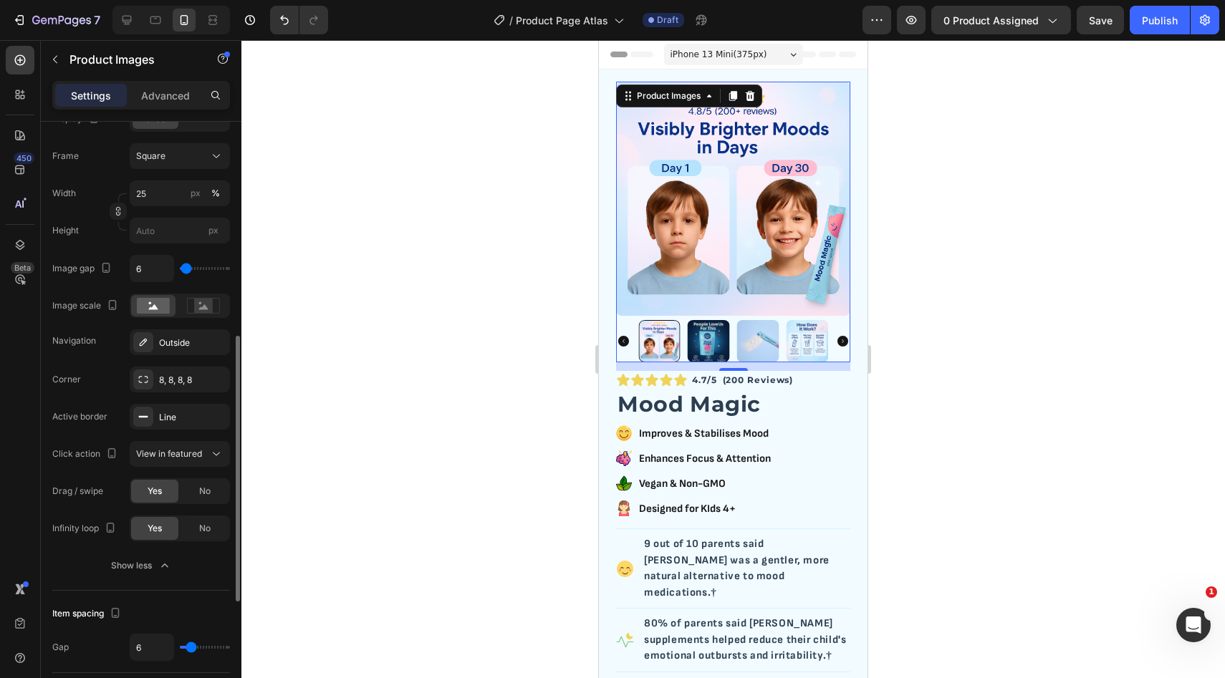
type input "3"
type input "0"
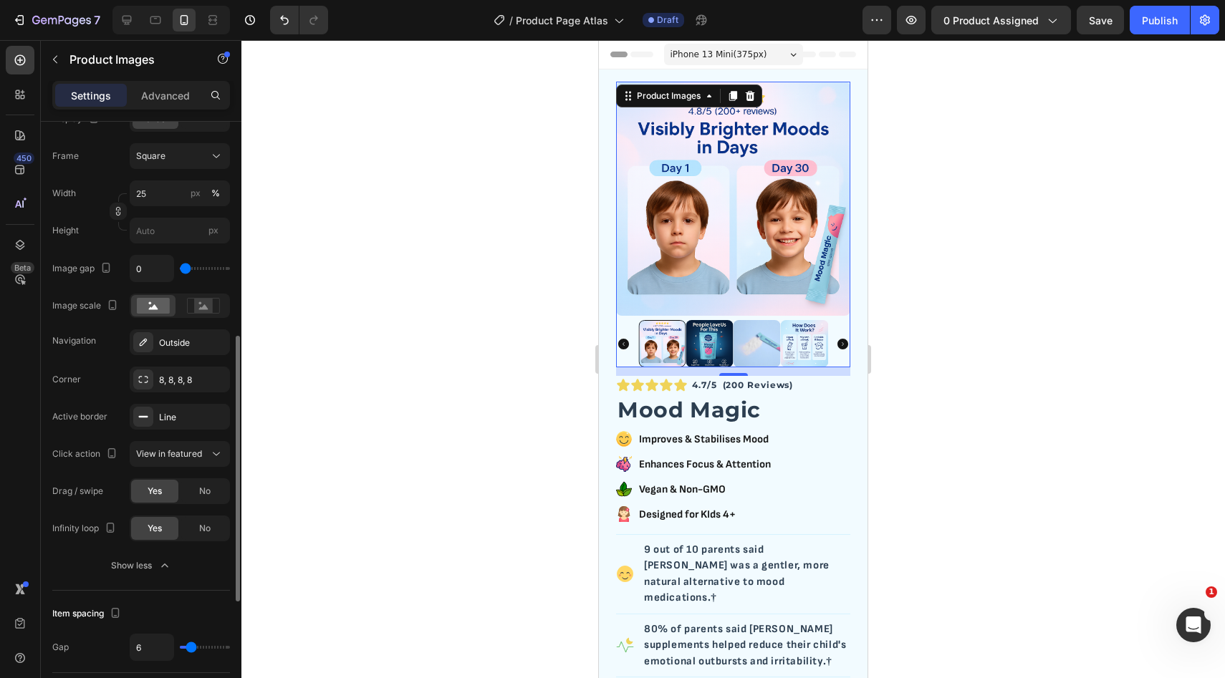
type input "4"
type input "7"
type input "9"
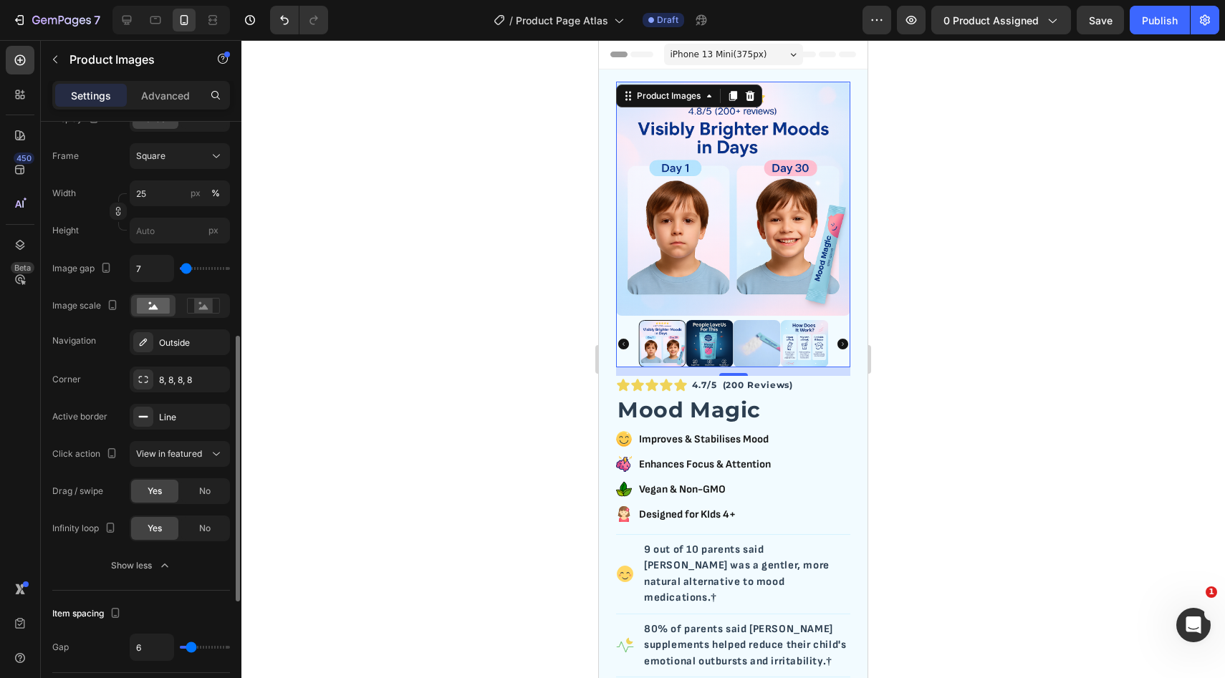
type input "9"
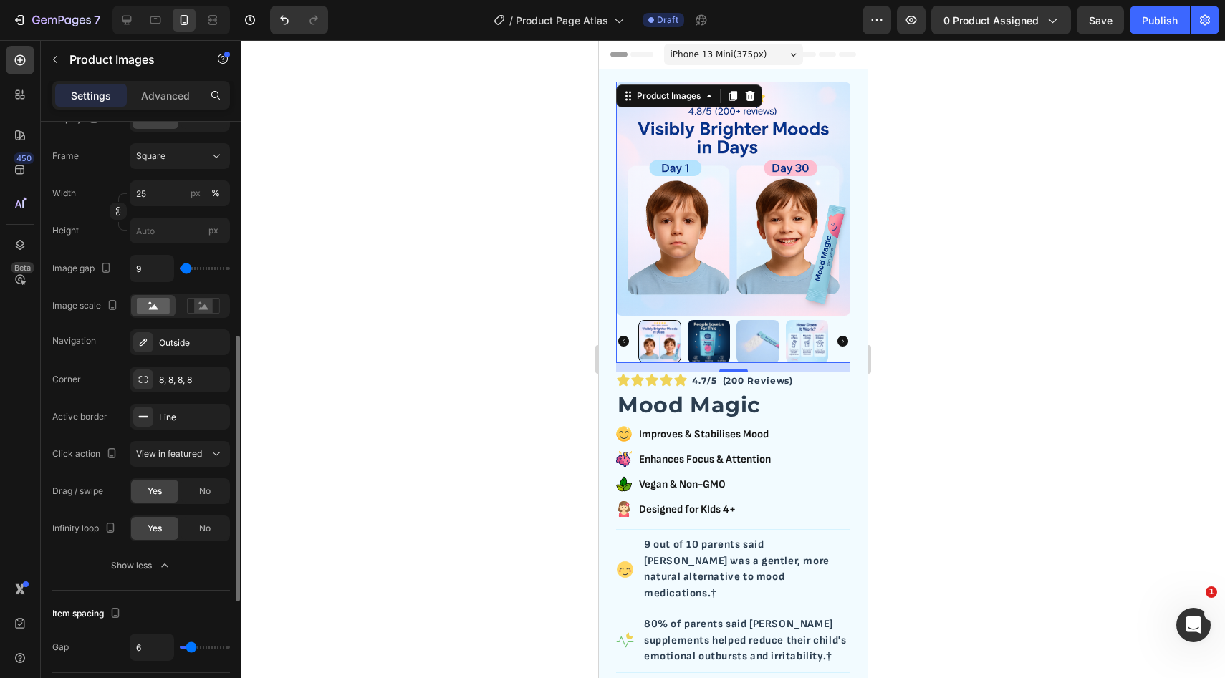
type input "11"
type input "9"
type input "7"
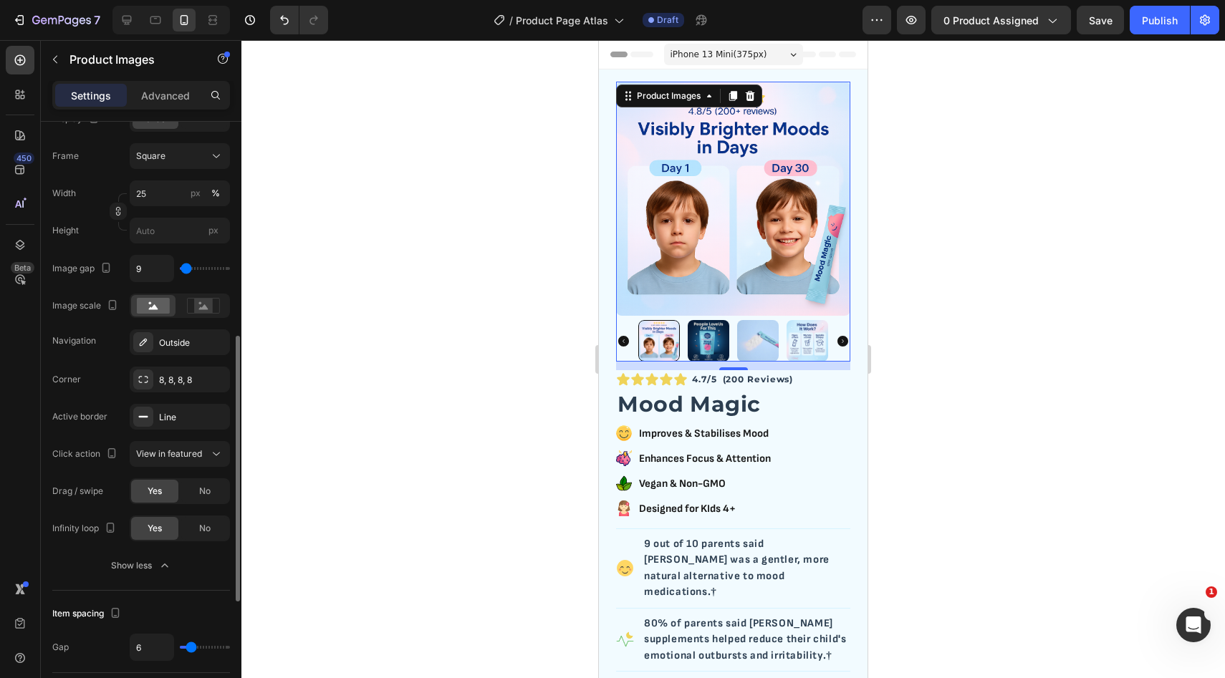
type input "7"
type input "4"
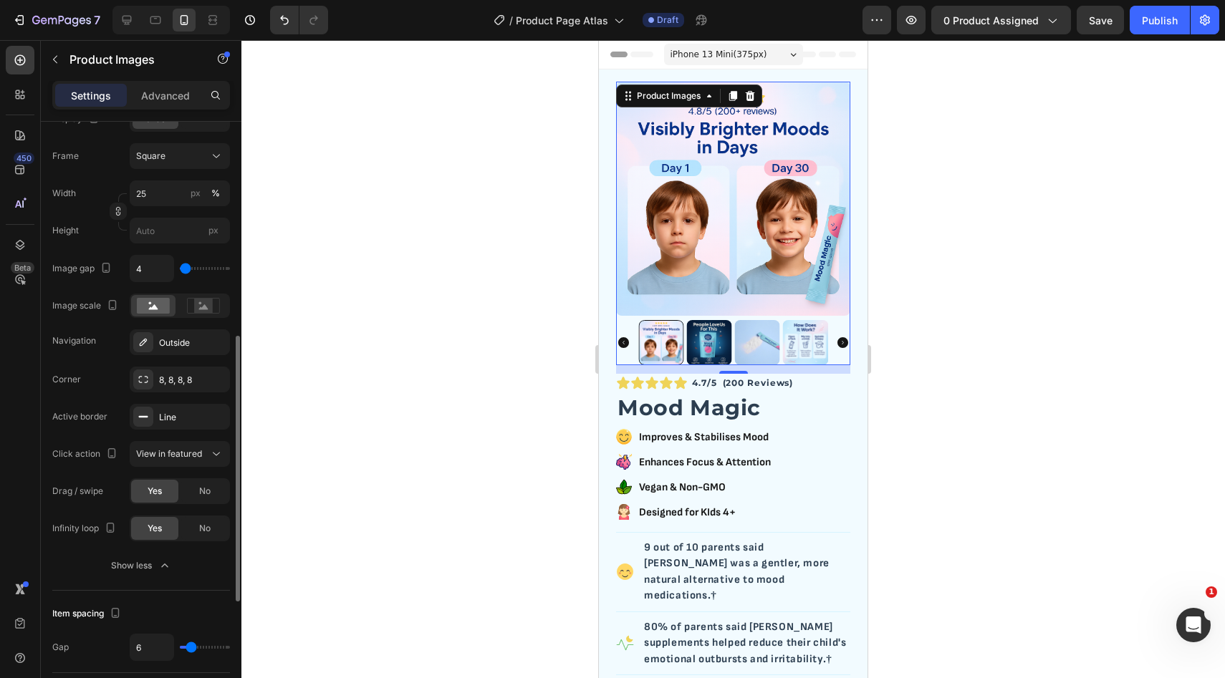
type input "2"
type input "9"
type input "15"
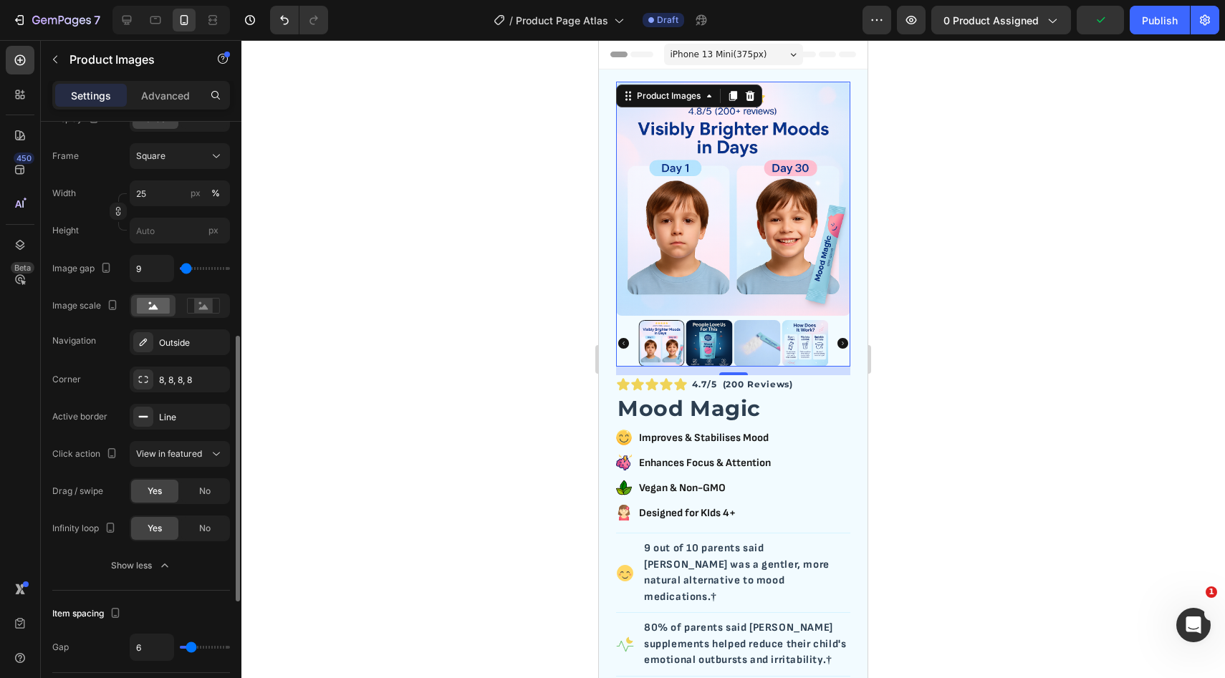
type input "15"
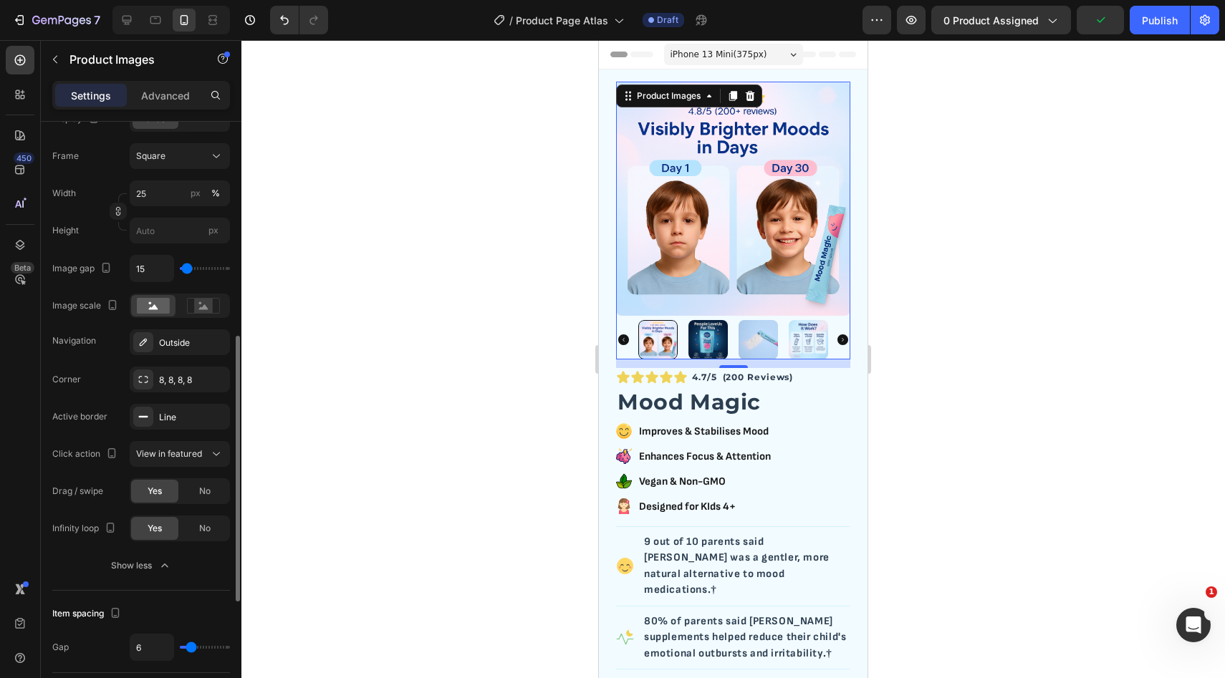
type input "17"
type input "14"
type input "11"
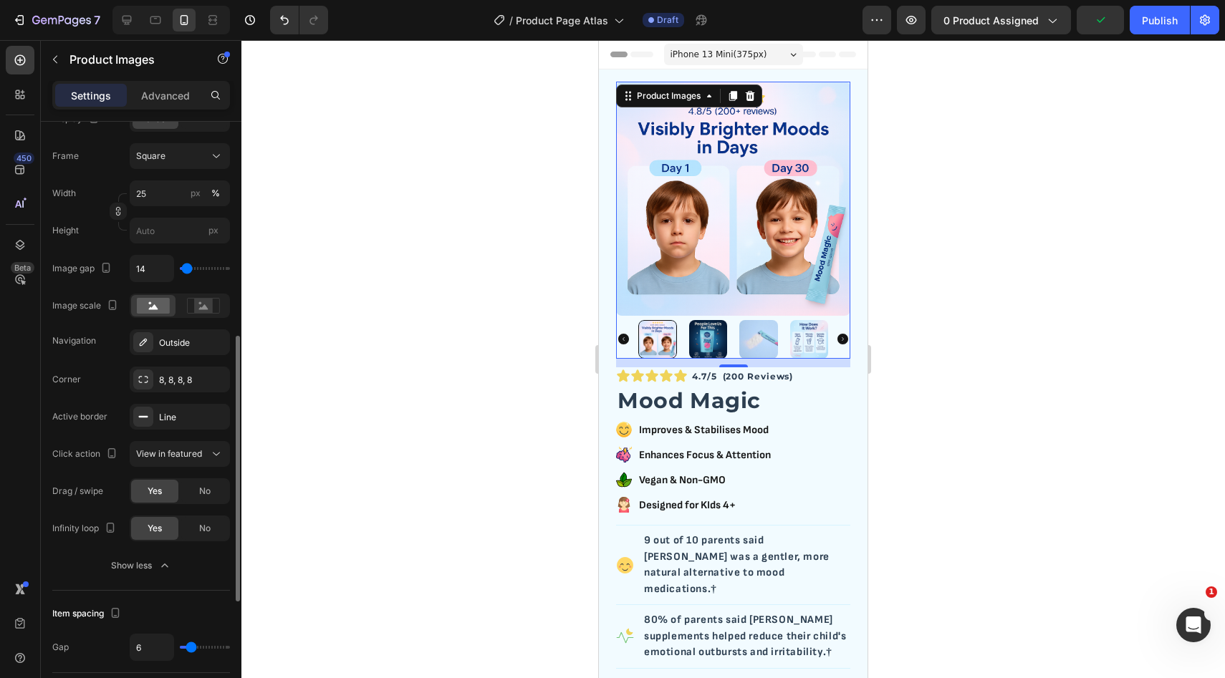
type input "11"
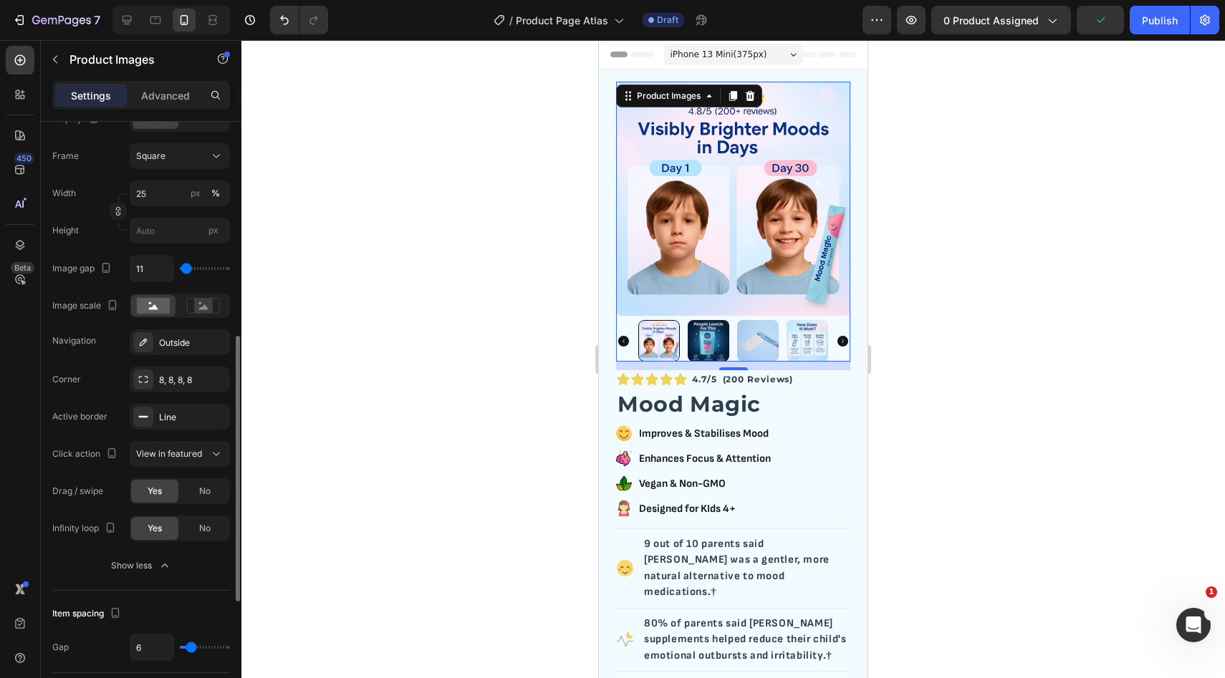
type input "9"
click at [186, 270] on input "range" at bounding box center [205, 268] width 50 height 3
click at [154, 264] on input "9" at bounding box center [151, 269] width 43 height 26
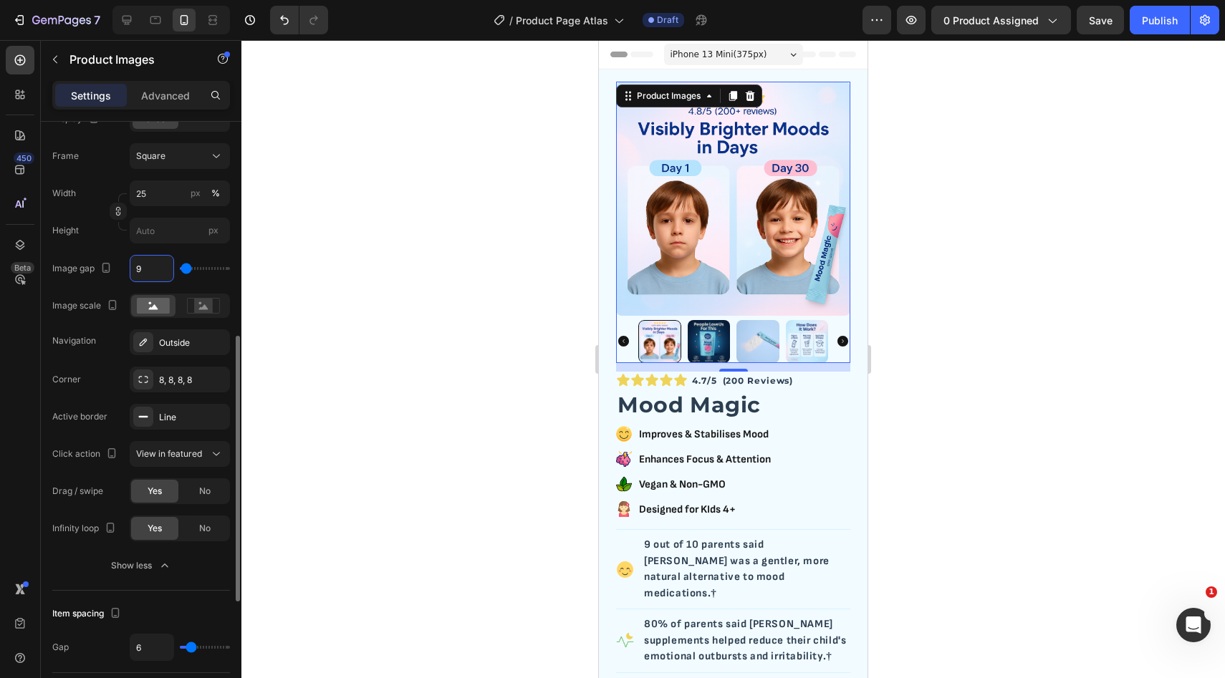
type input "1"
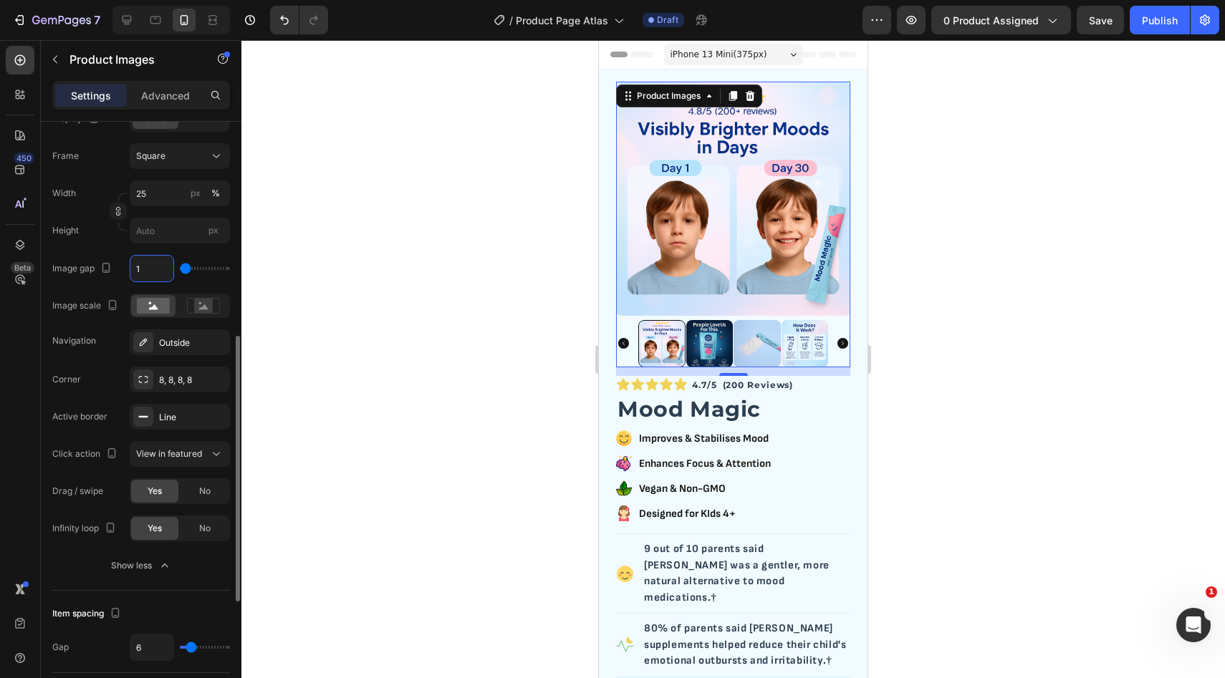
type input "10"
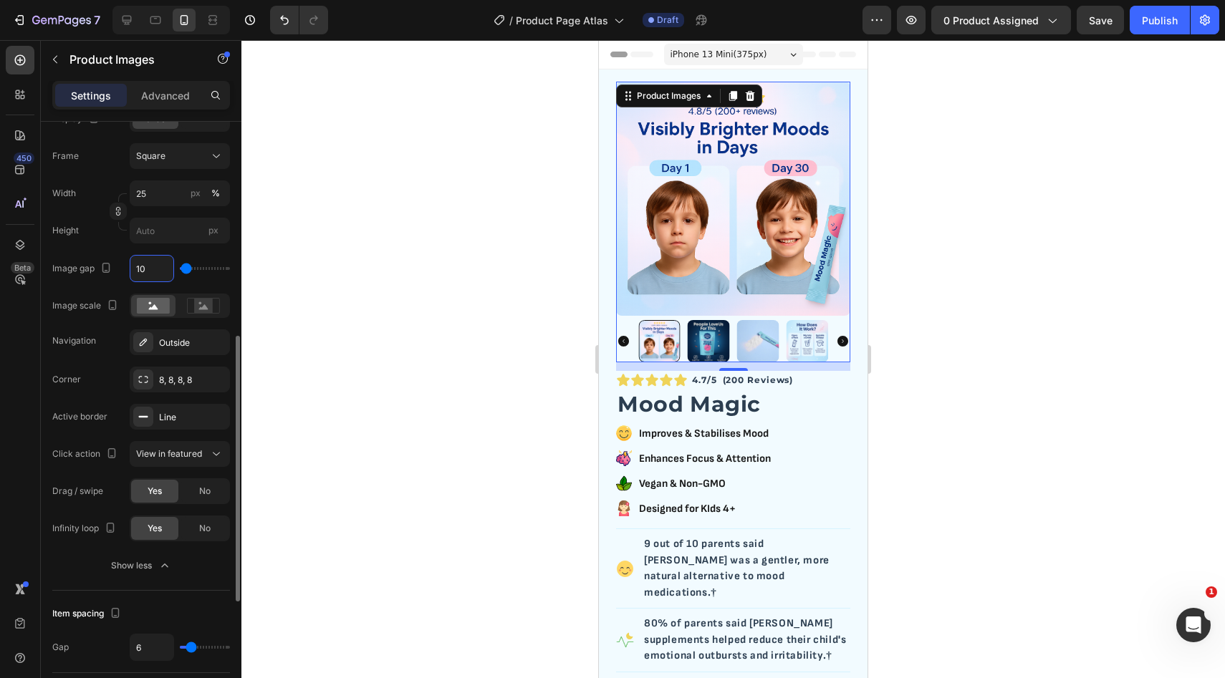
type input "10"
click at [210, 253] on div "Display Slide All Frame Square Width 25 px % Height px Image gap 10 Image scale…" at bounding box center [141, 230] width 178 height 249
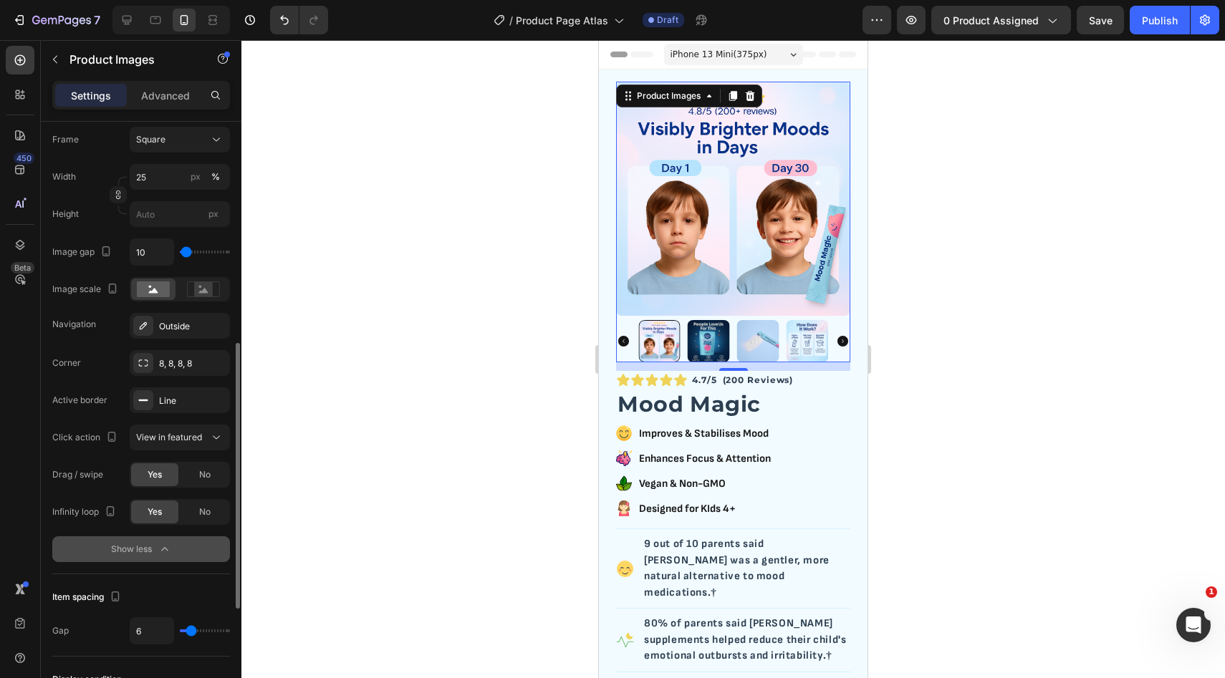
click at [151, 554] on div "Show less" at bounding box center [141, 549] width 61 height 14
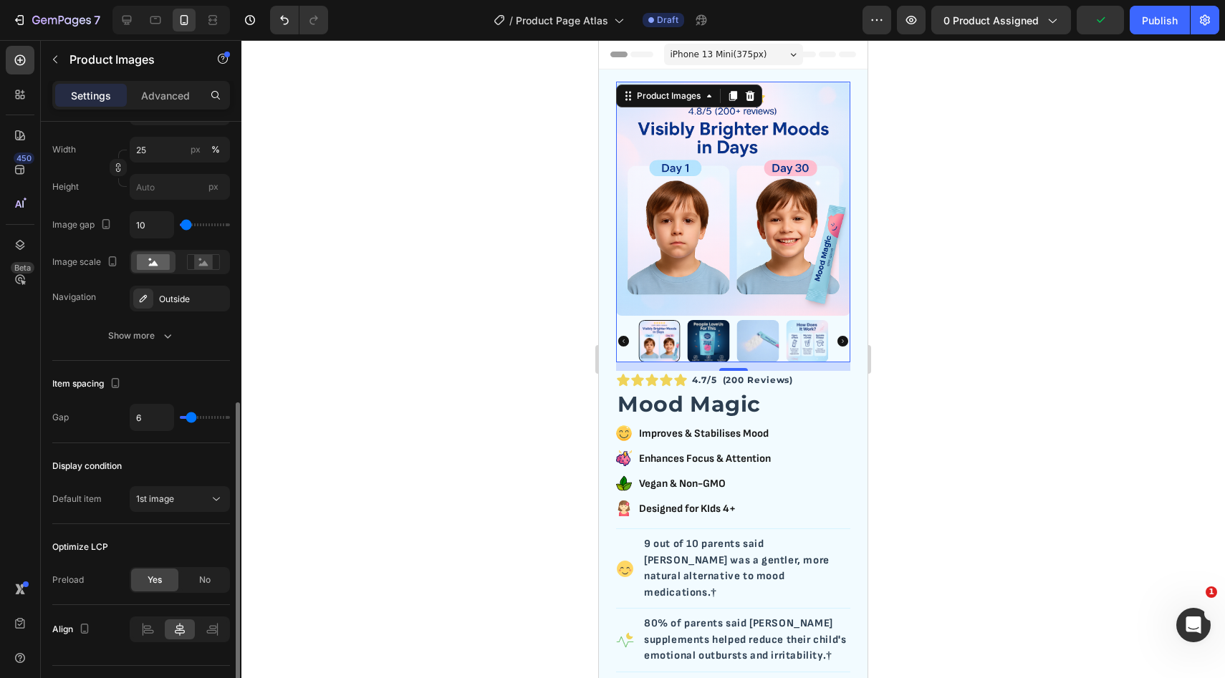
scroll to position [477, 0]
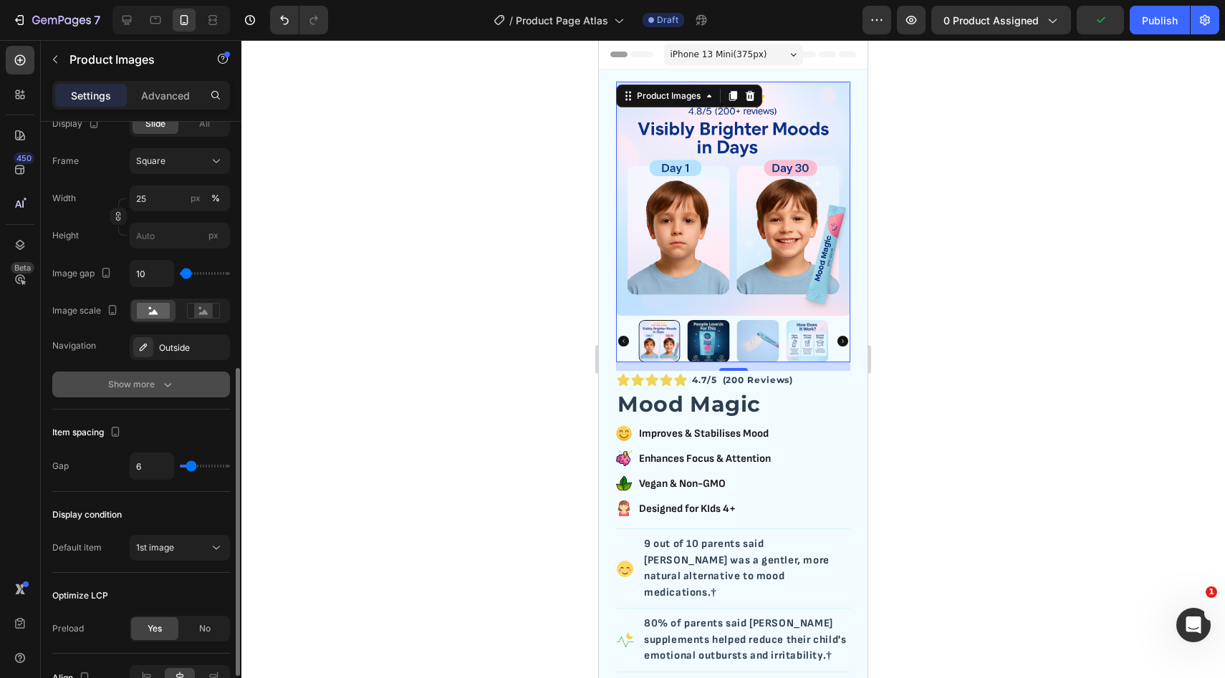
click at [171, 395] on button "Show more" at bounding box center [141, 385] width 178 height 26
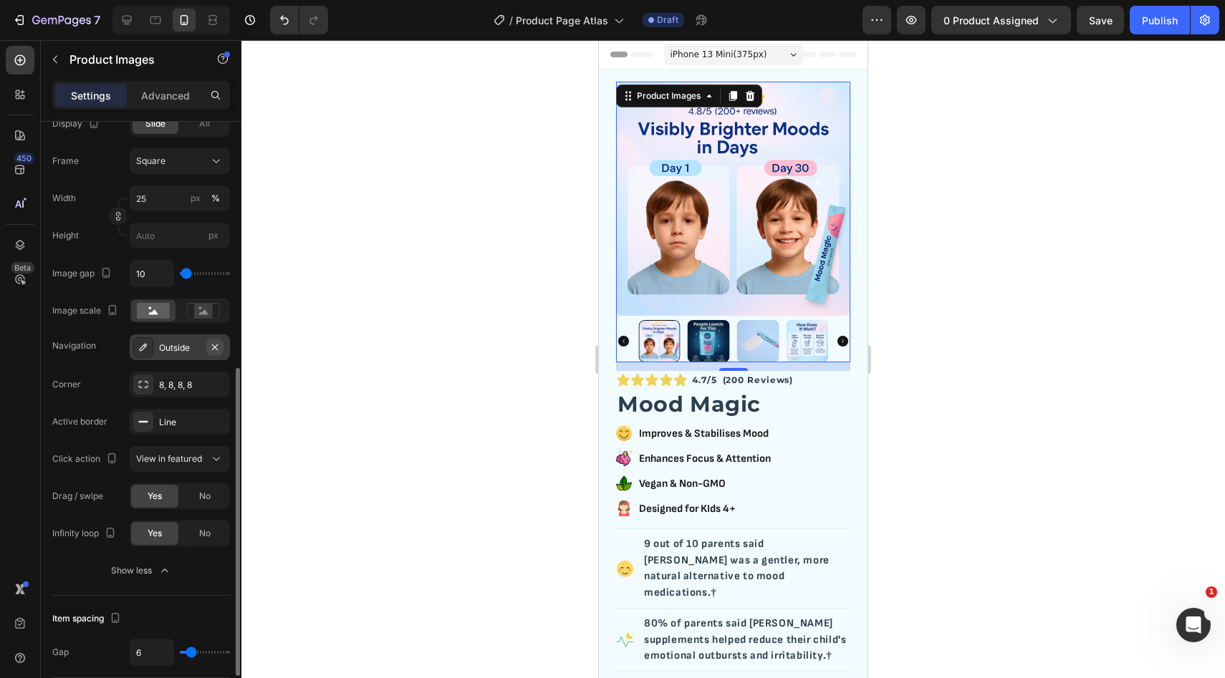
click at [214, 351] on icon "button" at bounding box center [214, 347] width 11 height 11
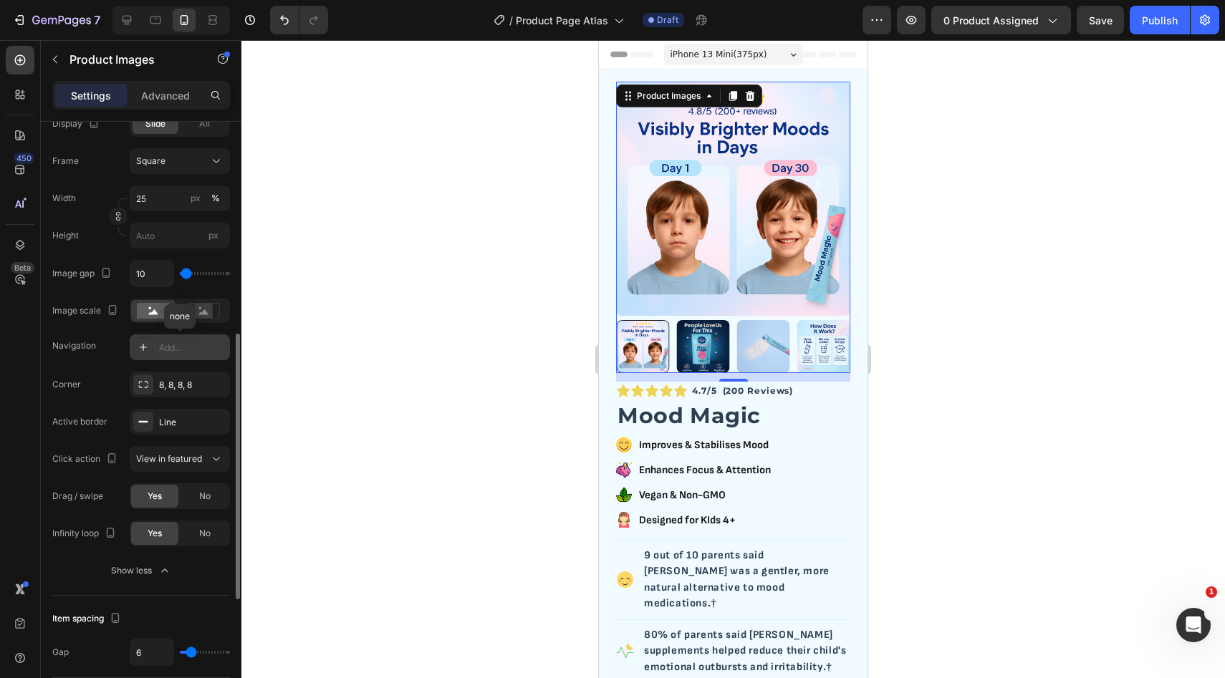
click at [213, 349] on div "Add..." at bounding box center [192, 348] width 67 height 13
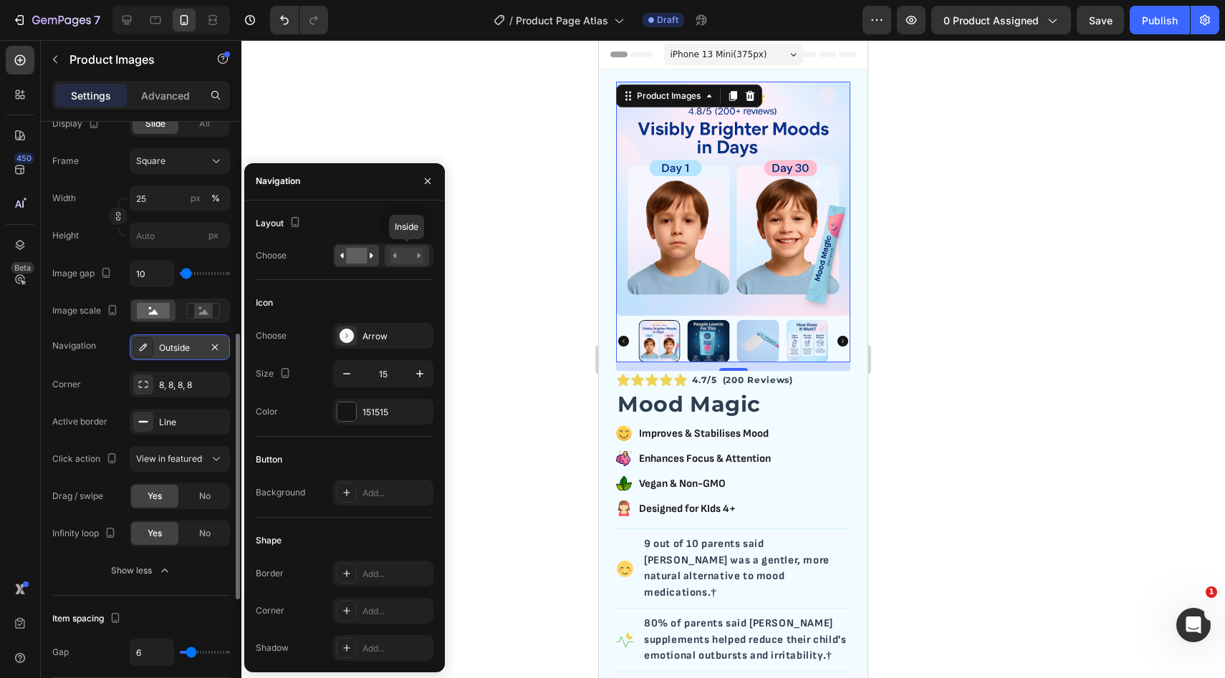
click at [392, 259] on rect at bounding box center [406, 256] width 33 height 16
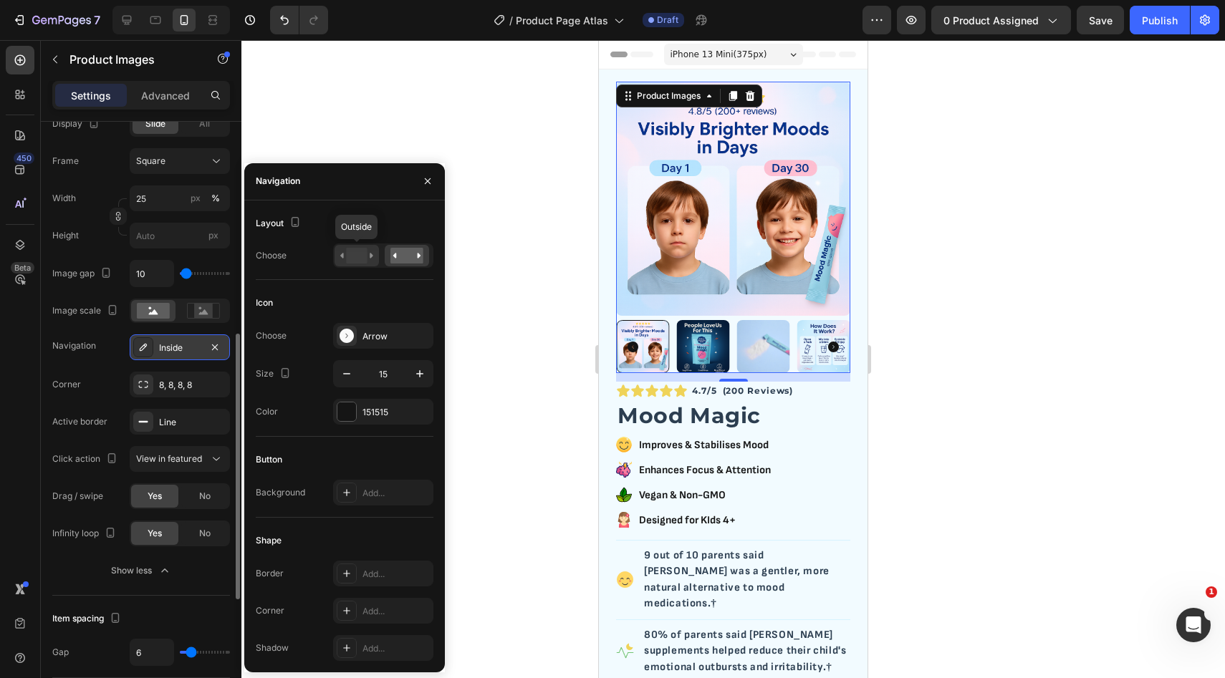
click at [354, 256] on rect at bounding box center [356, 256] width 21 height 16
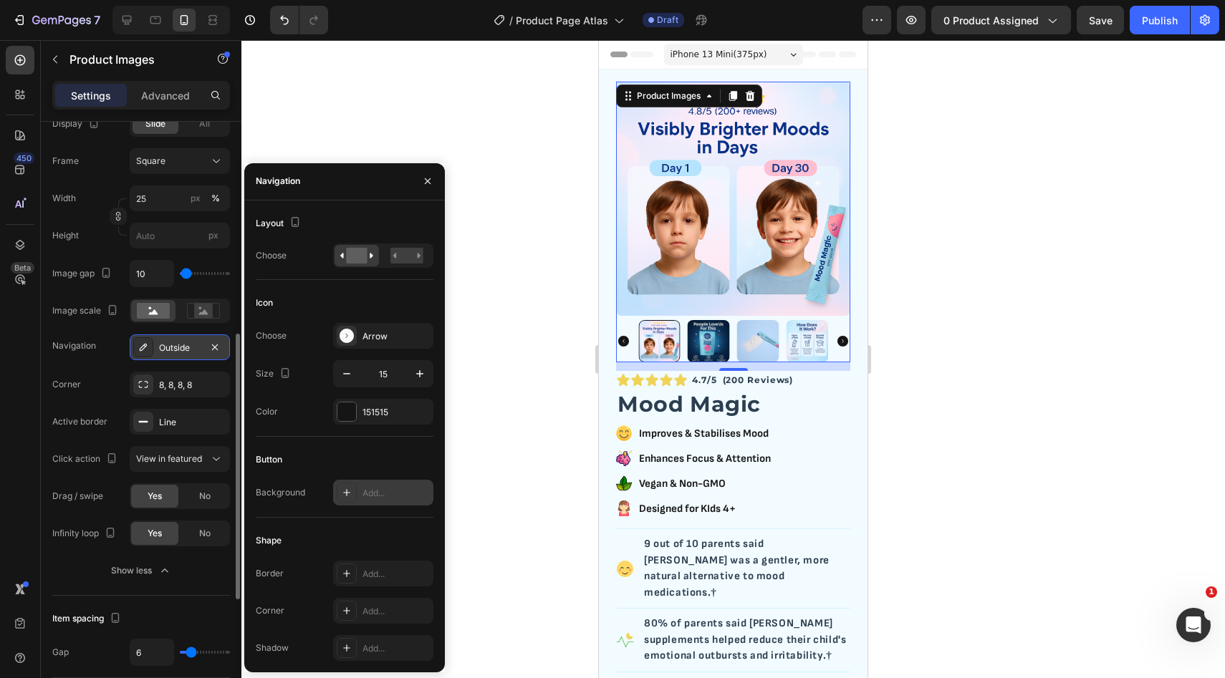
click at [379, 501] on div "Add..." at bounding box center [383, 493] width 100 height 26
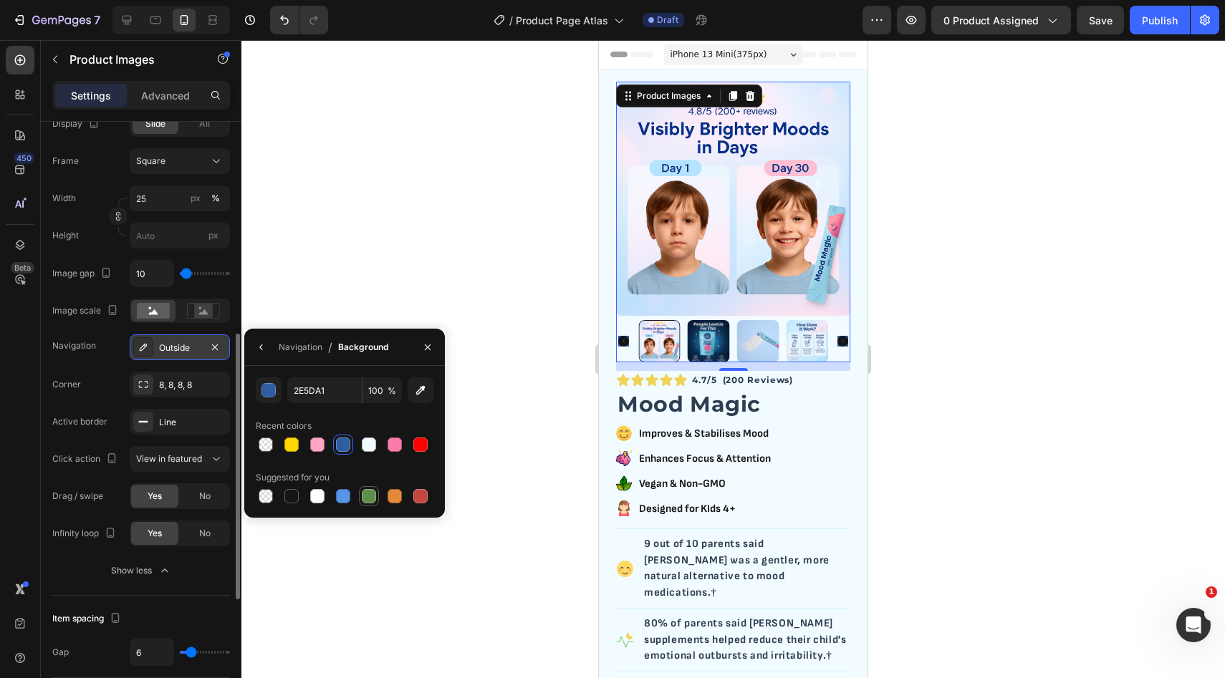
click at [369, 494] on div at bounding box center [369, 496] width 14 height 14
click at [259, 440] on div at bounding box center [266, 445] width 14 height 14
type input "000000"
type input "0"
click at [264, 358] on button "button" at bounding box center [261, 347] width 23 height 23
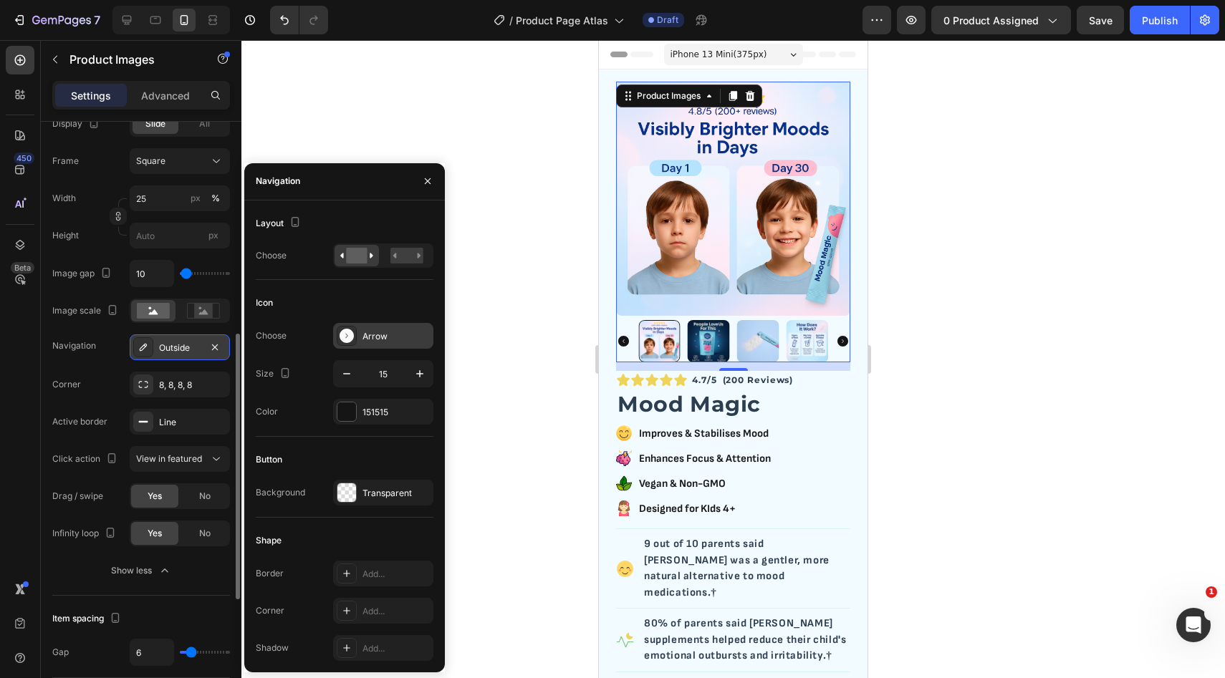
click at [368, 339] on div "Arrow" at bounding box center [395, 336] width 67 height 13
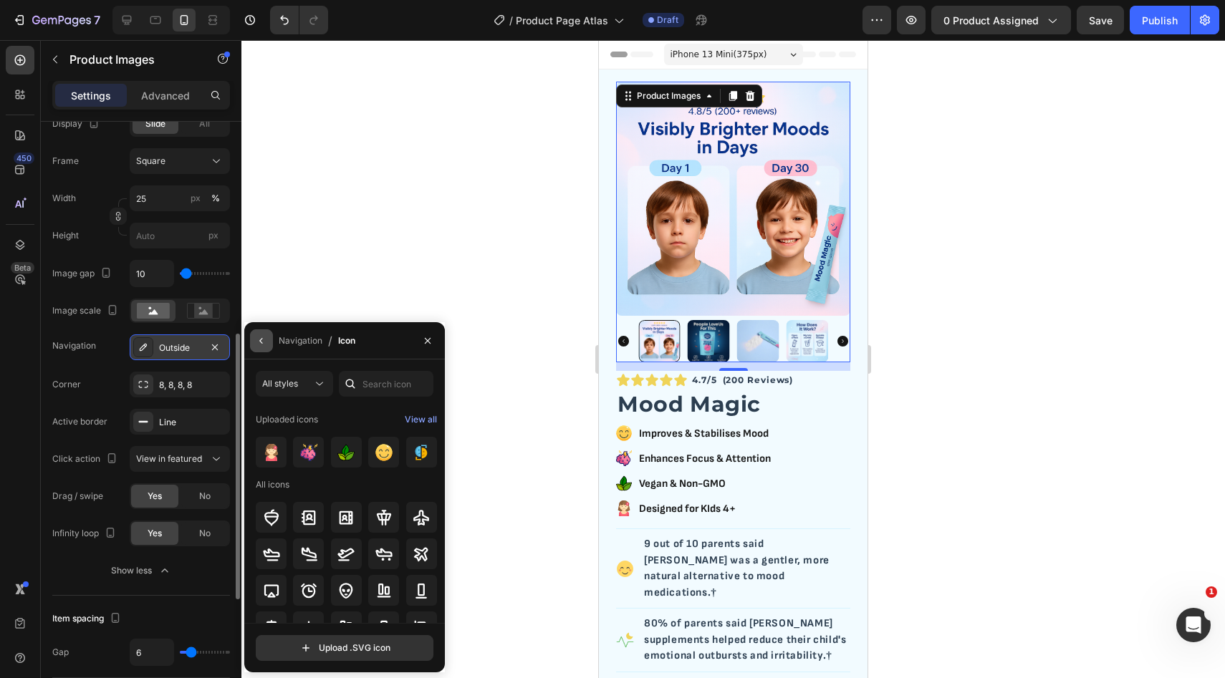
click at [271, 342] on button "button" at bounding box center [261, 340] width 23 height 23
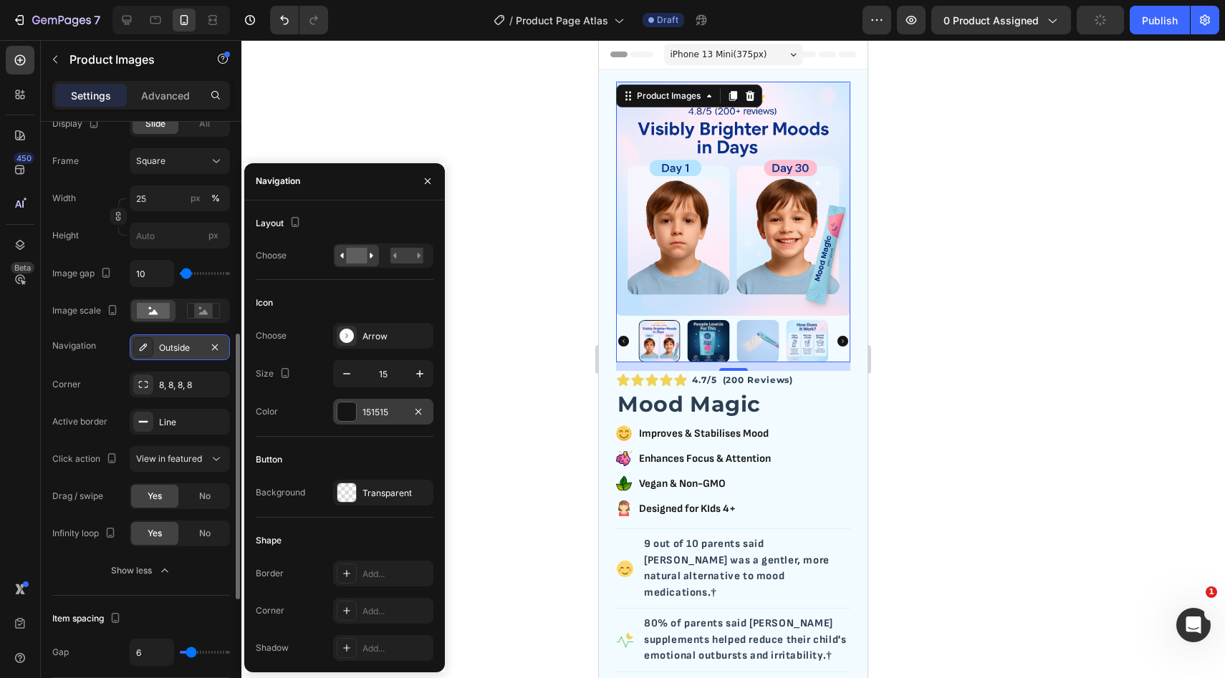
click at [362, 408] on div "151515" at bounding box center [383, 412] width 42 height 13
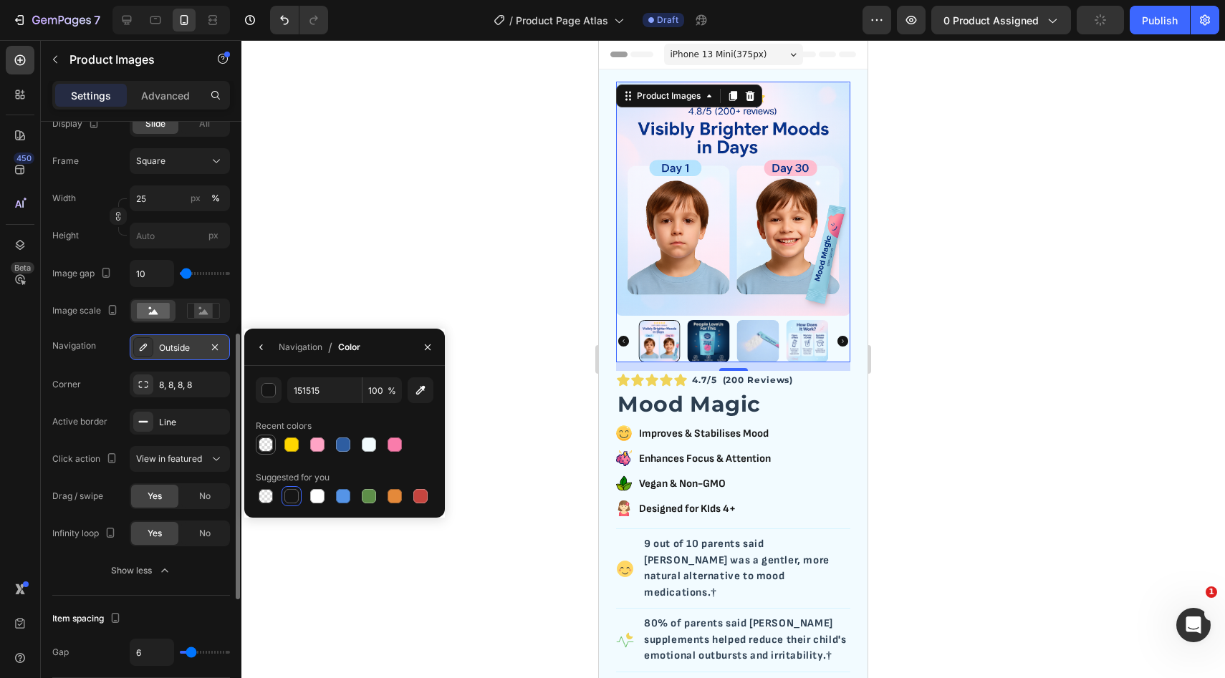
click at [266, 443] on div at bounding box center [266, 445] width 14 height 14
type input "000000"
type input "0"
click at [294, 500] on div at bounding box center [291, 496] width 14 height 14
type input "151515"
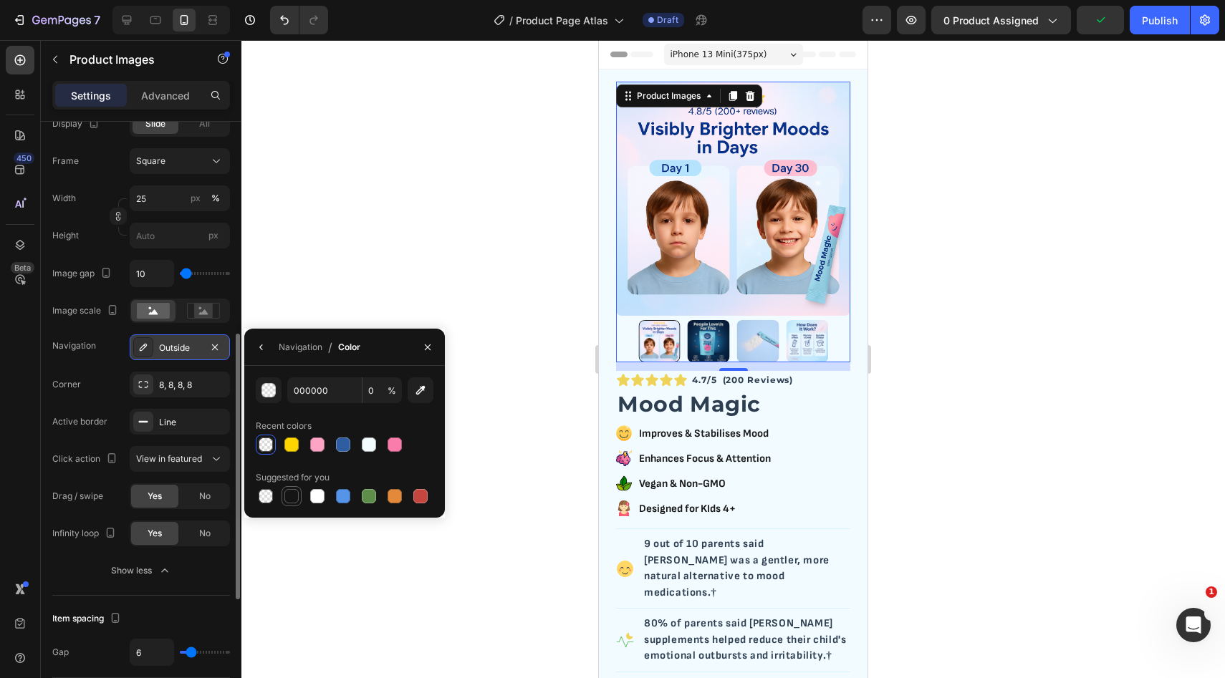
type input "100"
click at [264, 346] on icon "button" at bounding box center [261, 347] width 11 height 11
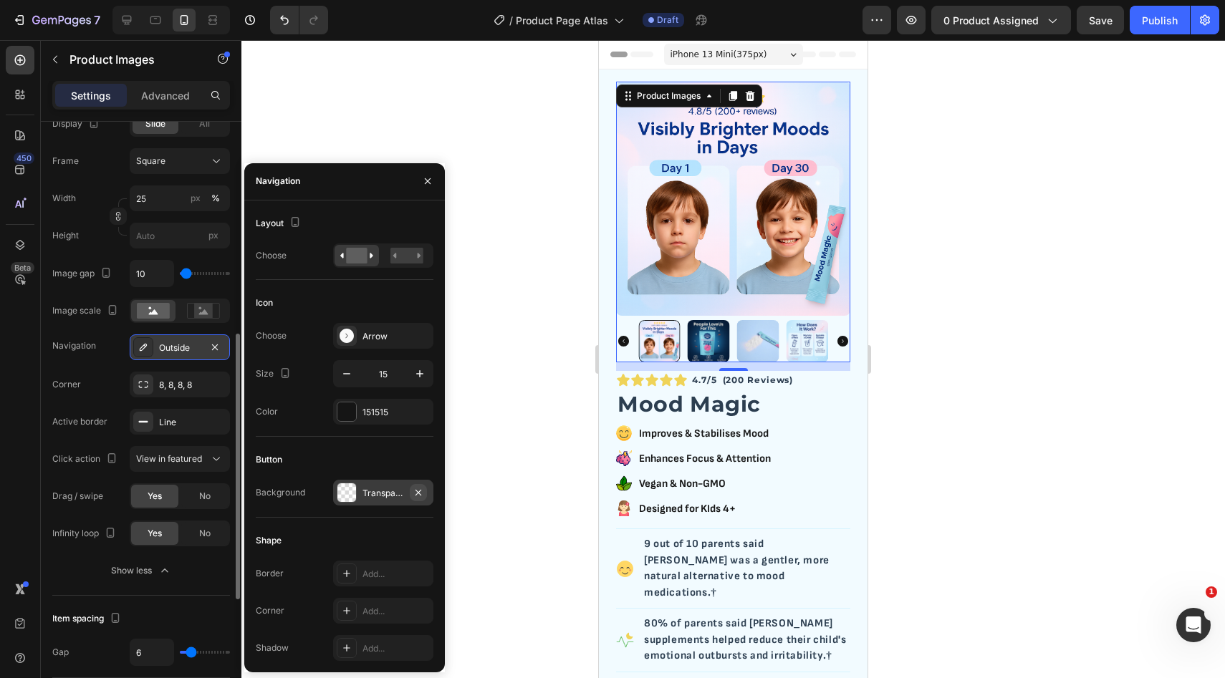
click at [420, 493] on icon "button" at bounding box center [418, 492] width 11 height 11
click at [418, 414] on icon "button" at bounding box center [418, 411] width 11 height 11
click at [378, 411] on div "Add..." at bounding box center [395, 412] width 67 height 13
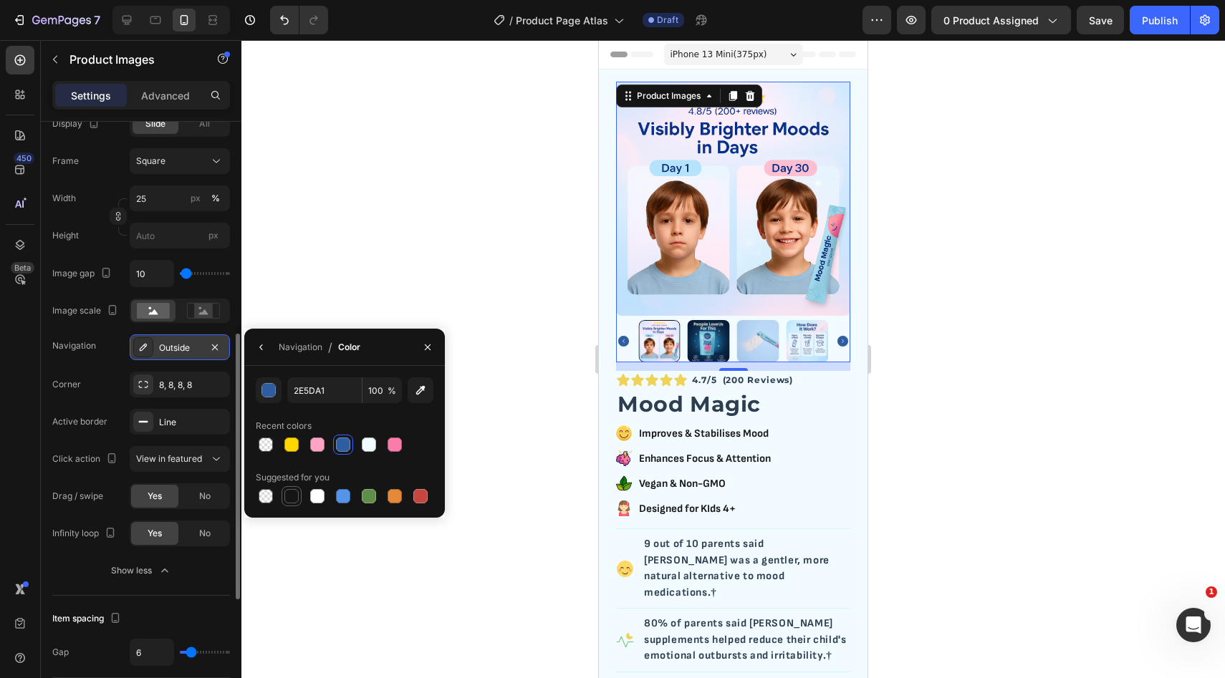
click at [294, 496] on div at bounding box center [291, 496] width 14 height 14
type input "151515"
click at [259, 345] on icon "button" at bounding box center [261, 347] width 11 height 11
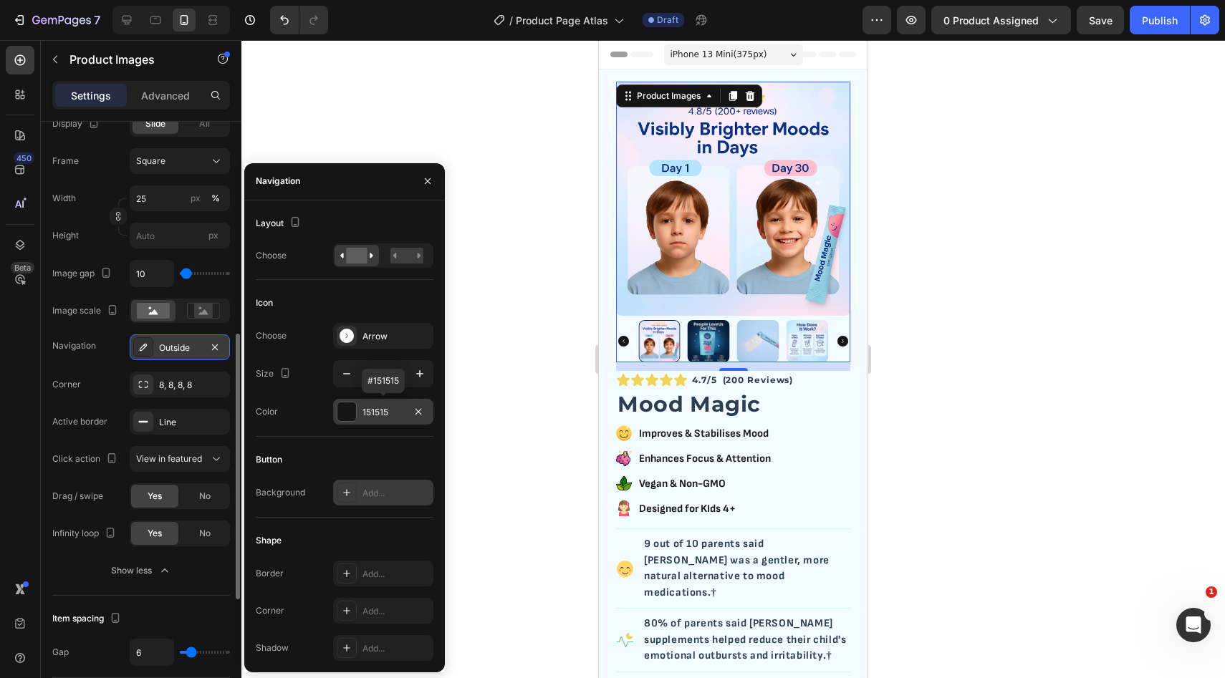
click at [369, 295] on div "Icon" at bounding box center [345, 303] width 178 height 23
click at [159, 387] on div "8, 8, 8, 8" at bounding box center [180, 385] width 42 height 13
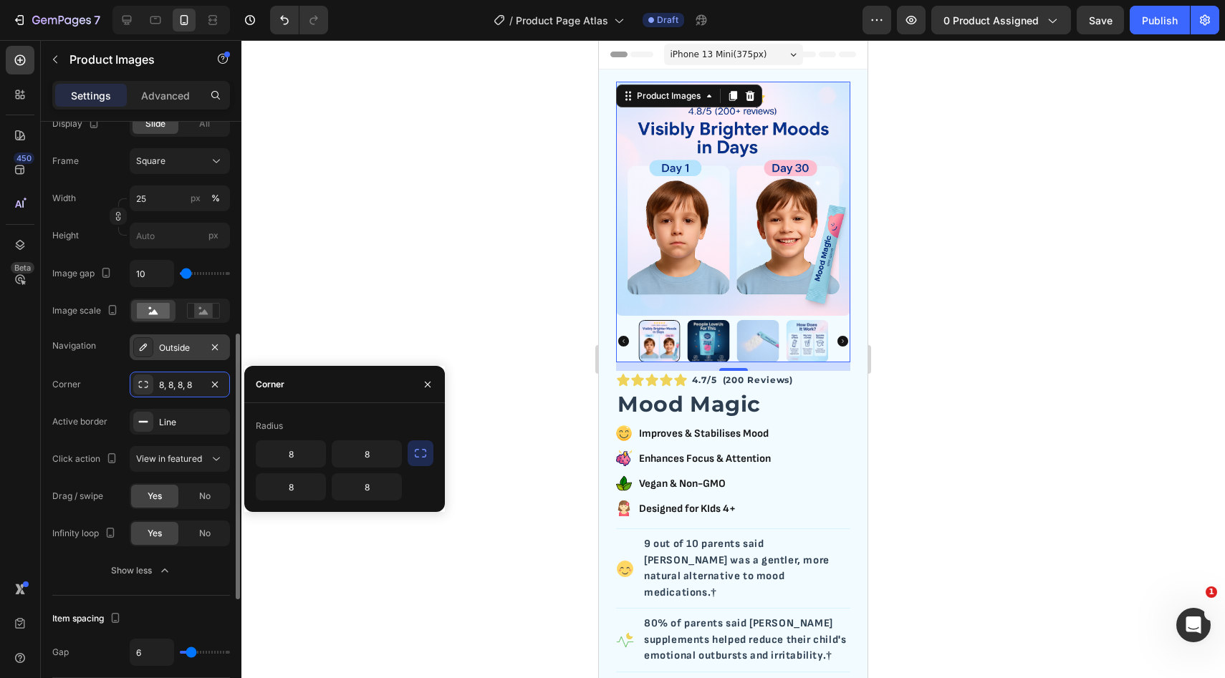
click at [92, 386] on div "Corner 8, 8, 8, 8" at bounding box center [141, 385] width 178 height 26
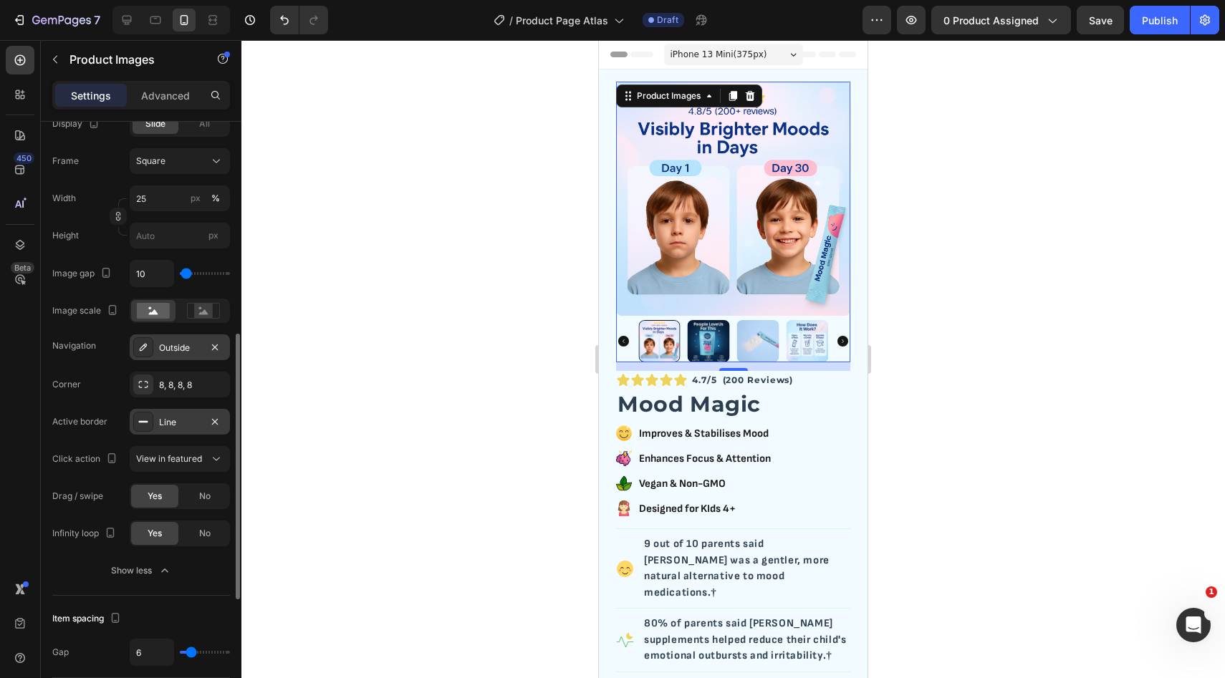
click at [174, 426] on div "Line" at bounding box center [180, 422] width 42 height 13
click at [83, 415] on div "Active border" at bounding box center [79, 421] width 55 height 13
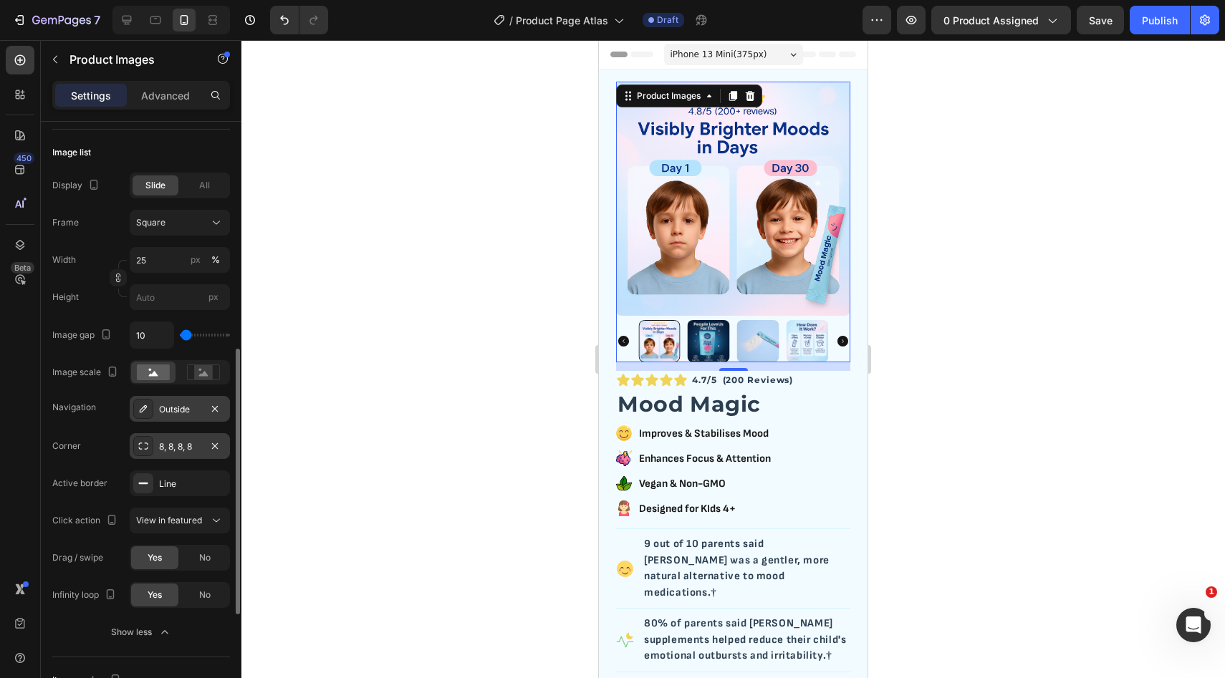
scroll to position [408, 0]
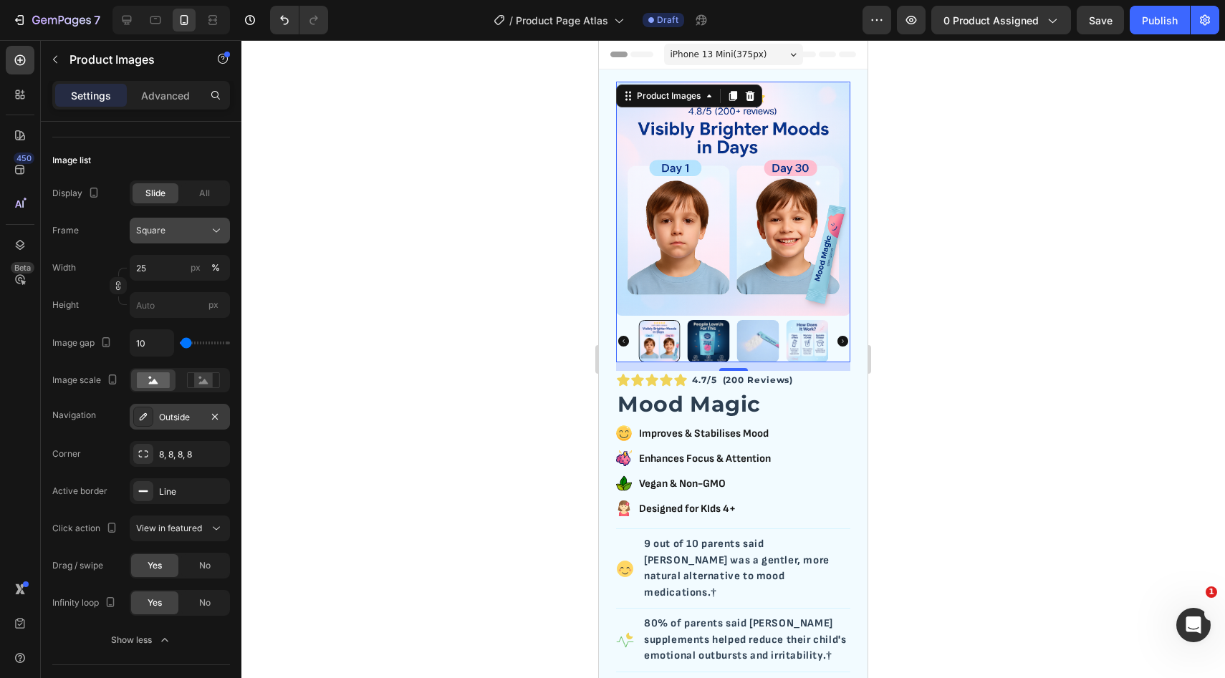
click at [183, 233] on div "Square" at bounding box center [171, 230] width 70 height 13
click at [611, 337] on div "Product Images 12 Icon Icon Icon Icon Icon Icon List Row 4.7/5 (200 Reviews) Te…" at bounding box center [733, 628] width 269 height 1119
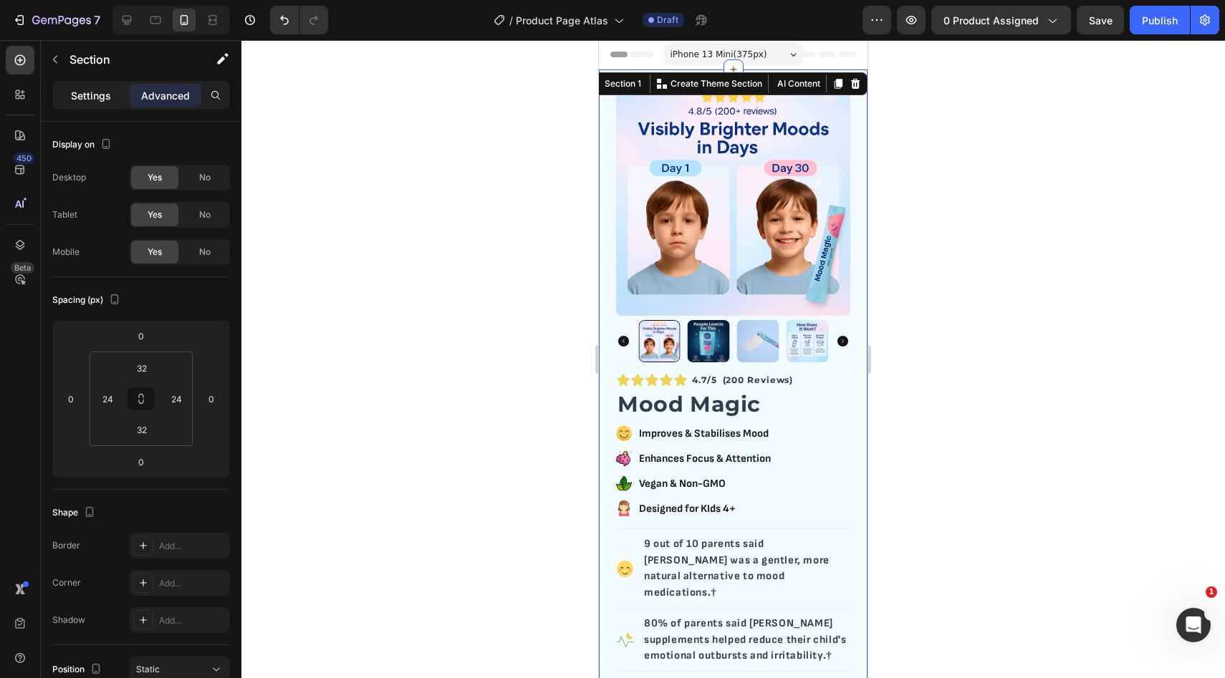
click at [87, 88] on p "Settings" at bounding box center [91, 95] width 40 height 15
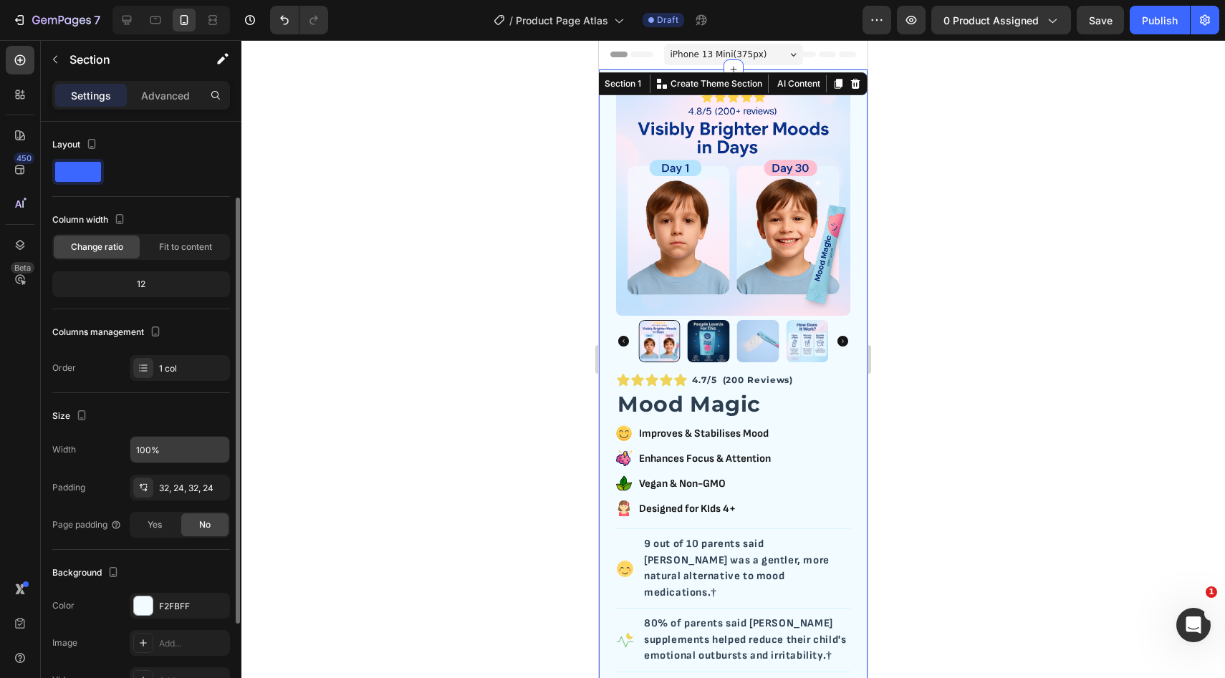
scroll to position [239, 0]
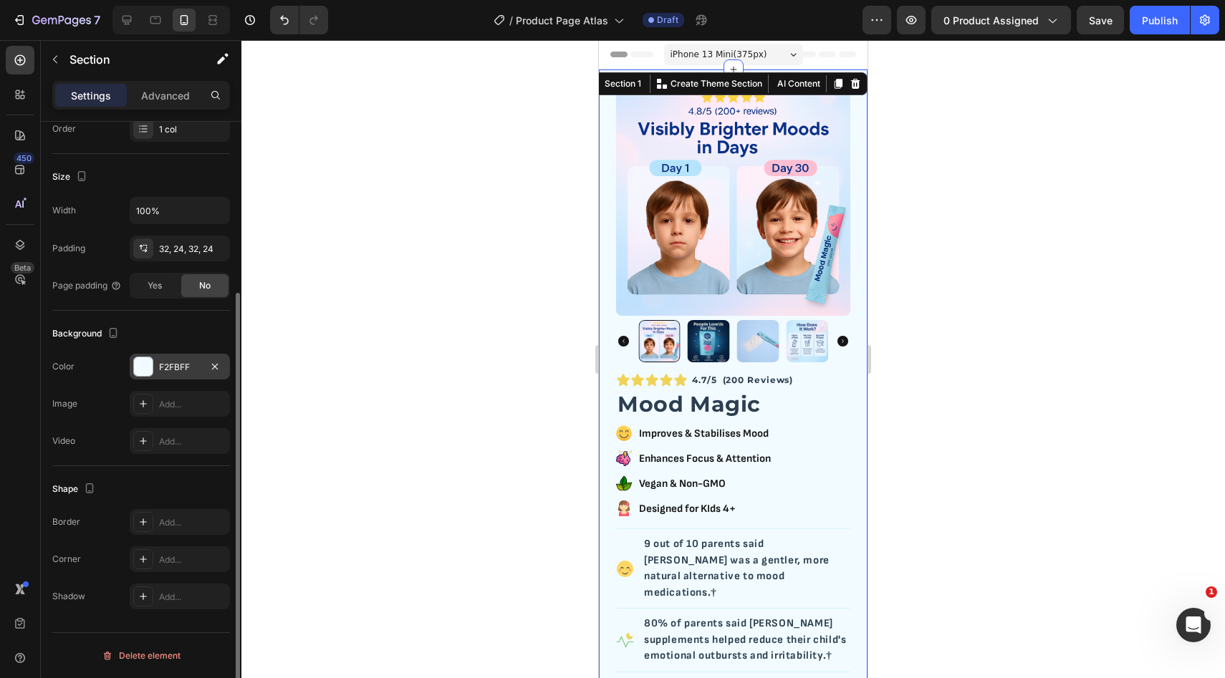
click at [174, 370] on div "F2FBFF" at bounding box center [180, 367] width 42 height 13
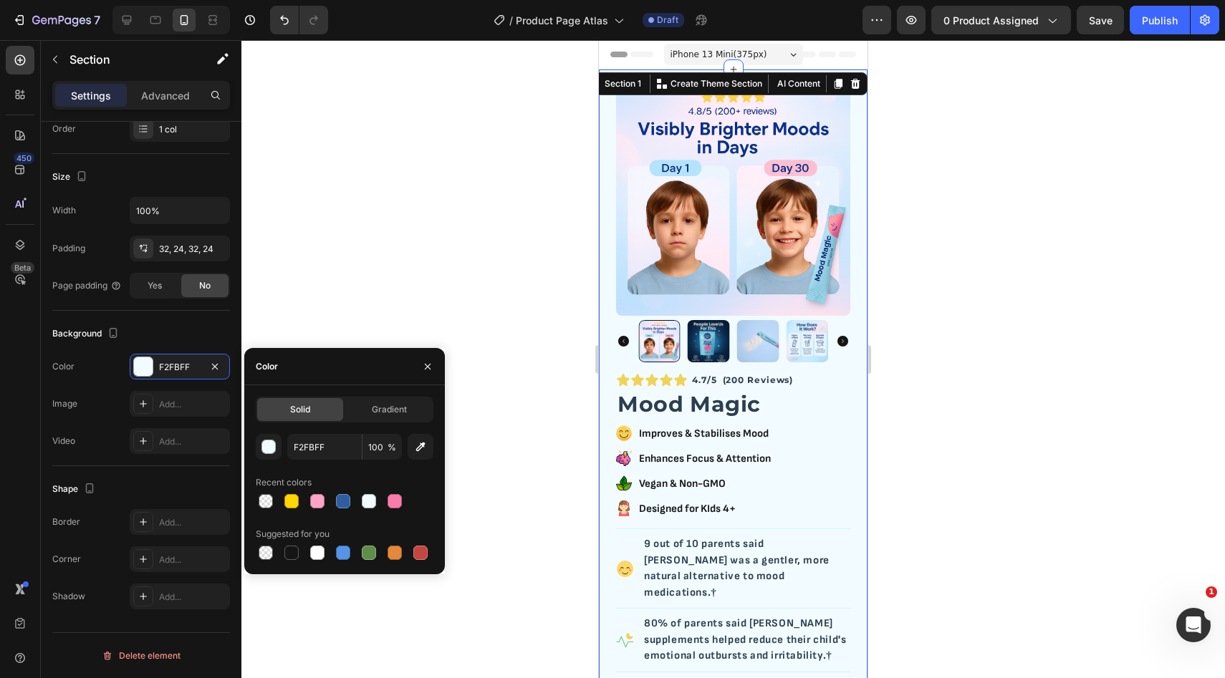
click at [312, 564] on div "Solid Gradient F2FBFF 100 % Recent colors Suggested for you" at bounding box center [344, 479] width 201 height 189
click at [312, 557] on div at bounding box center [317, 553] width 14 height 14
type input "FFFFFF"
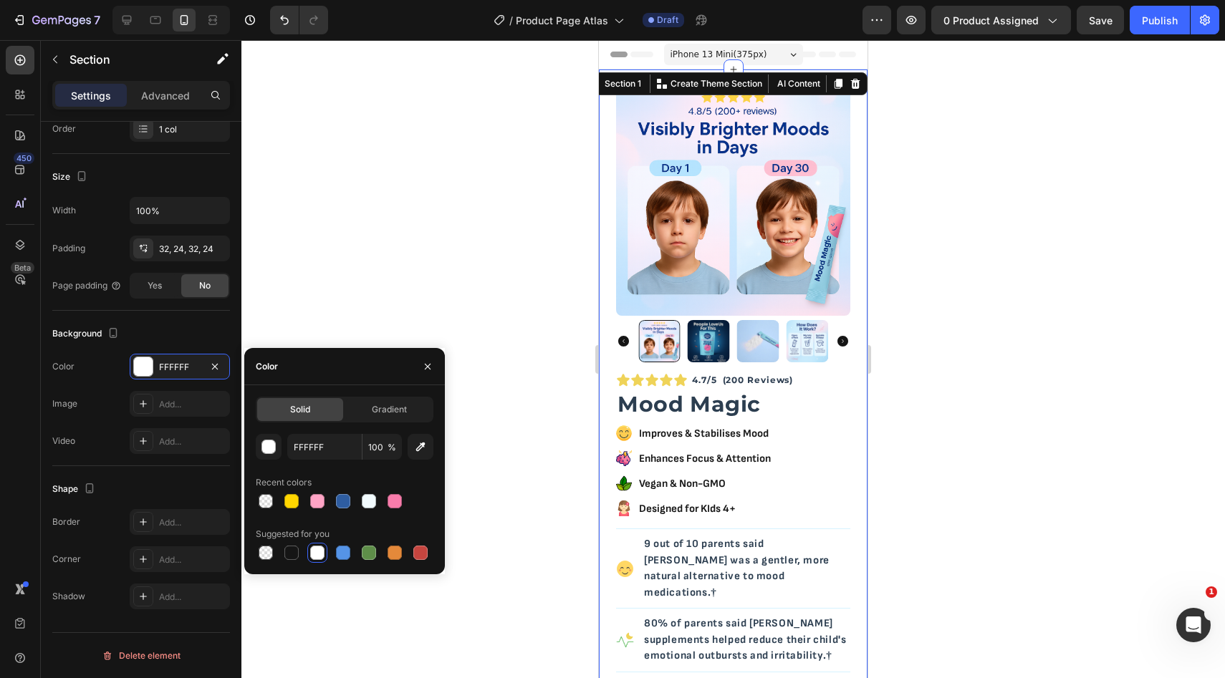
click at [911, 340] on div at bounding box center [732, 359] width 983 height 638
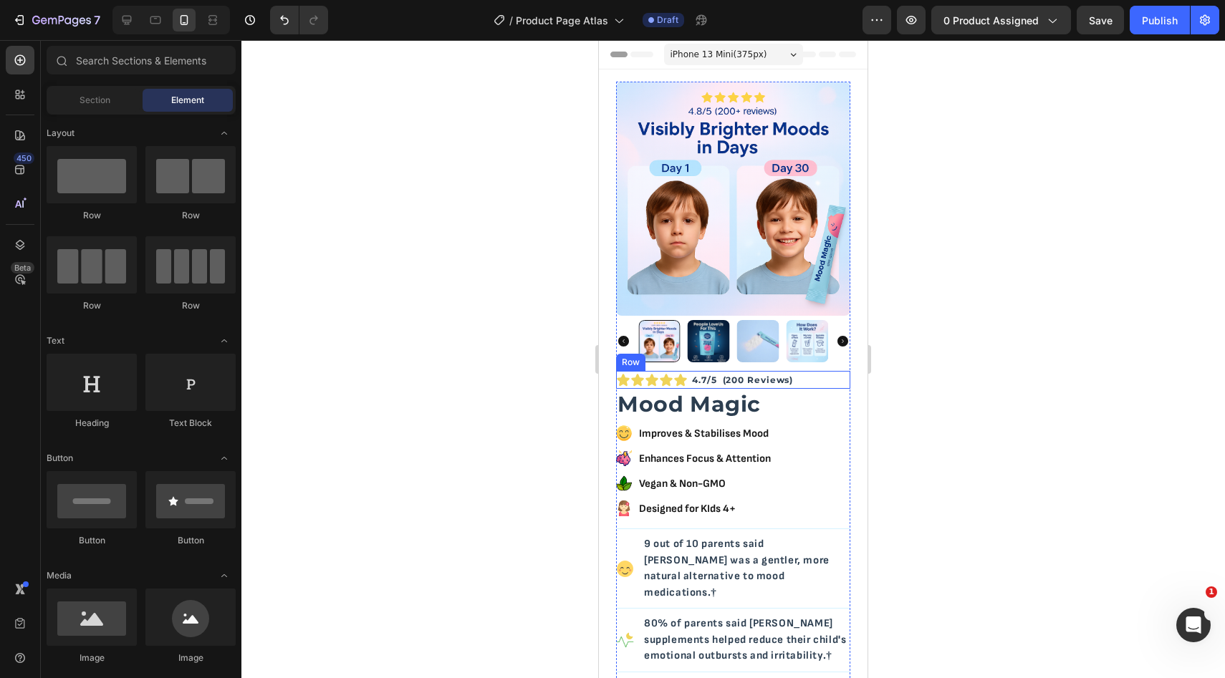
click at [836, 380] on div "4.7/5 (200 Reviews) Text Block" at bounding box center [781, 380] width 137 height 19
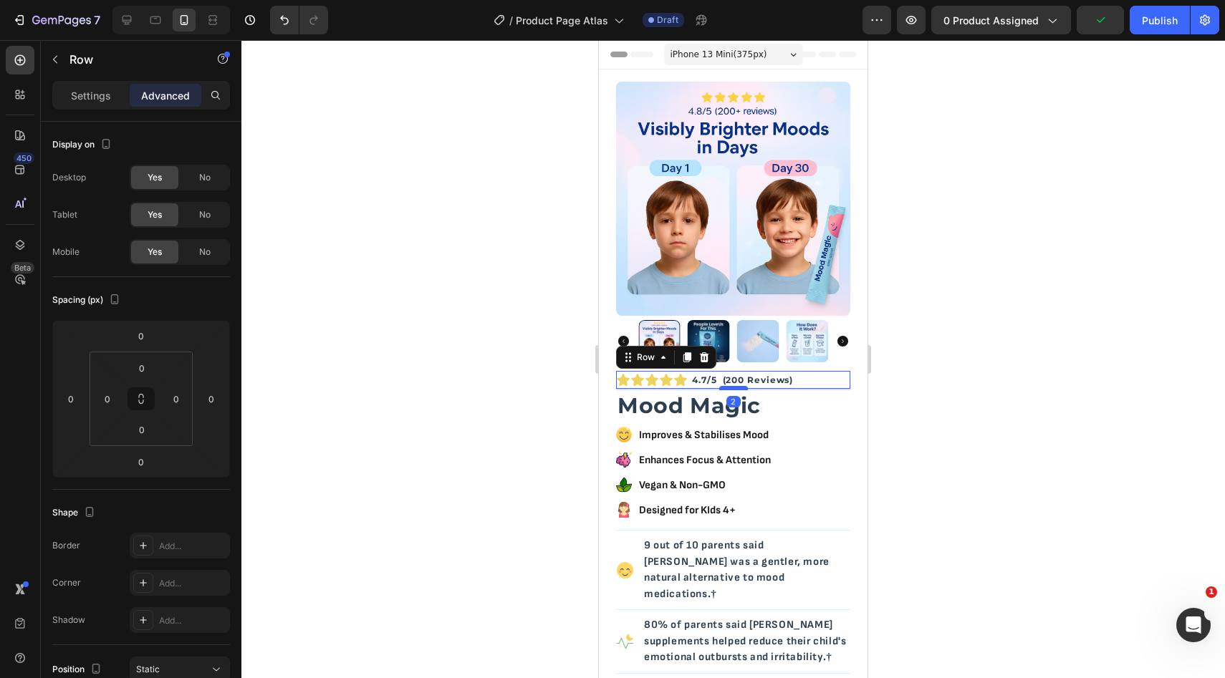
click at [738, 389] on div at bounding box center [733, 388] width 29 height 4
type input "2"
click at [917, 393] on div at bounding box center [732, 359] width 983 height 638
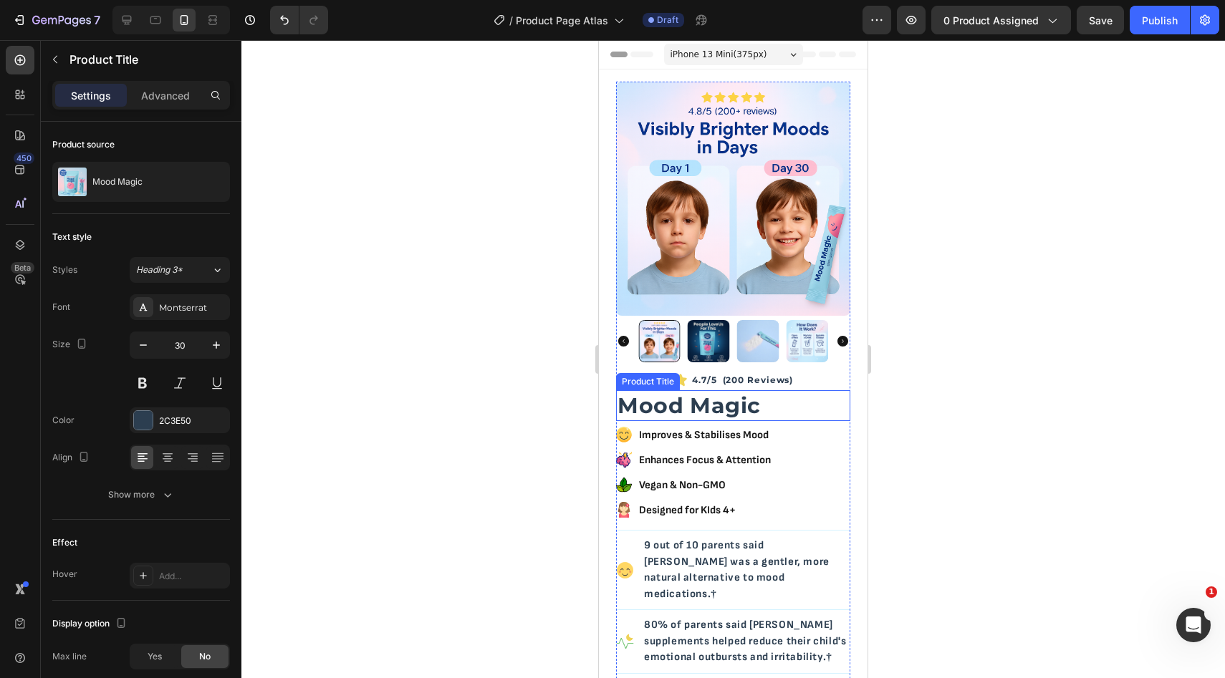
click at [801, 403] on h2 "Mood Magic" at bounding box center [733, 405] width 234 height 31
click at [731, 423] on div at bounding box center [733, 423] width 29 height 4
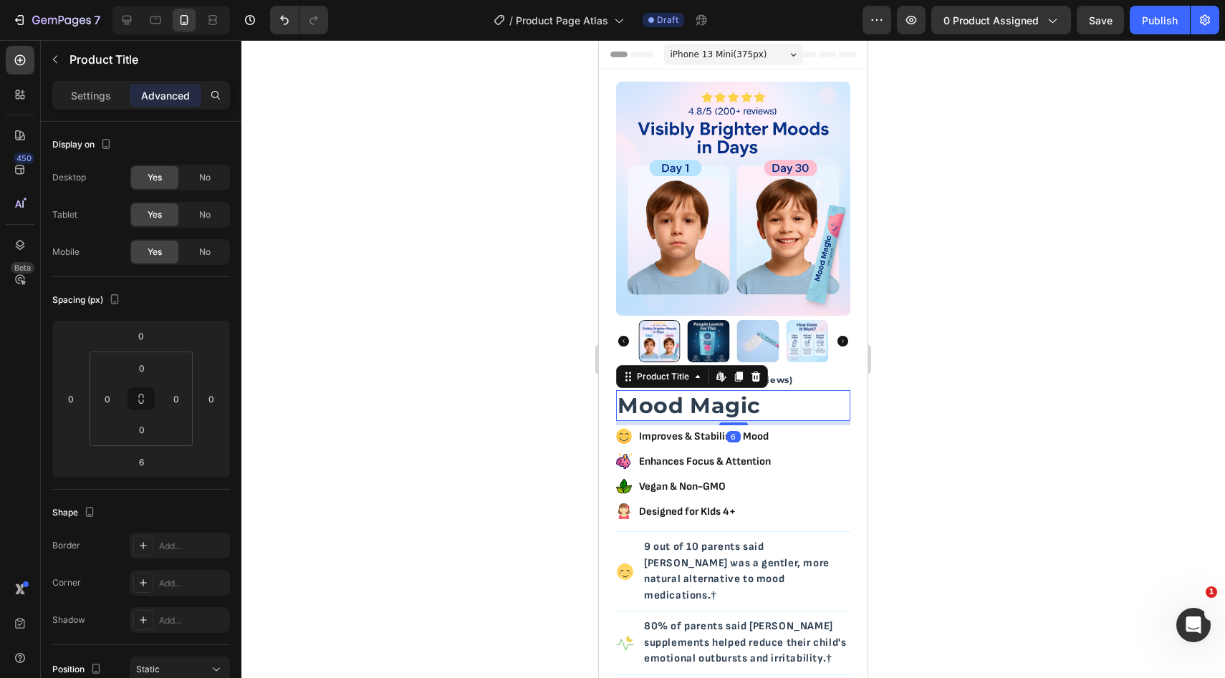
click at [915, 420] on div at bounding box center [732, 359] width 983 height 638
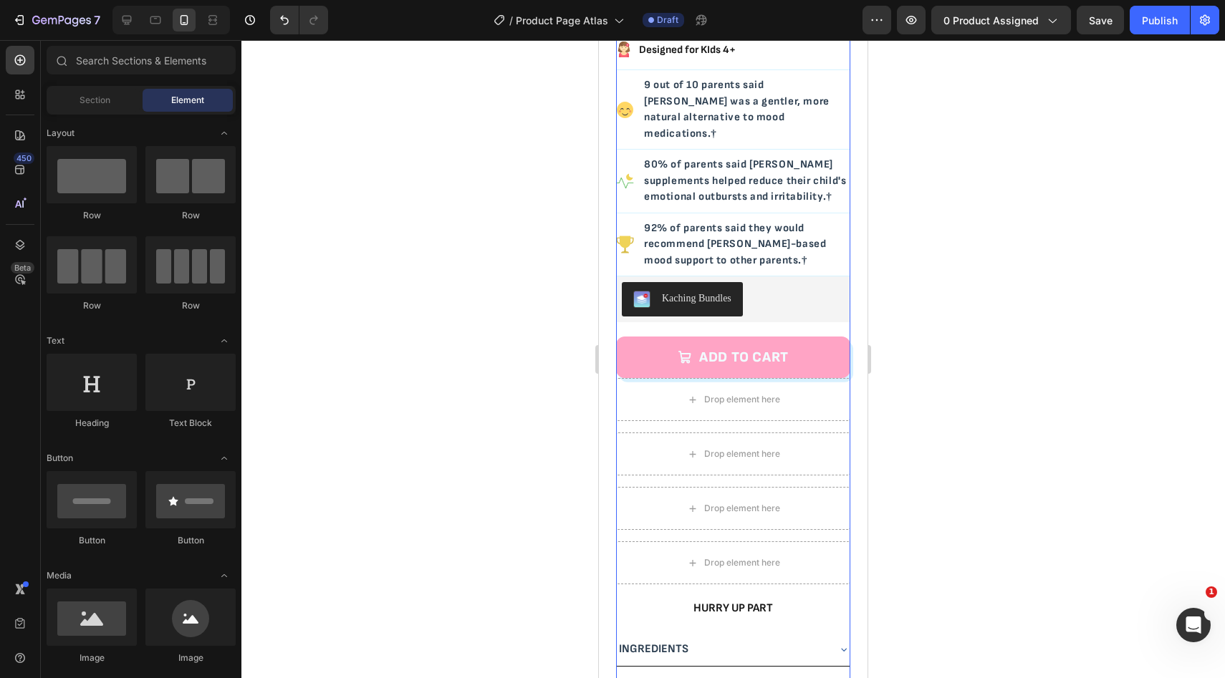
scroll to position [491, 0]
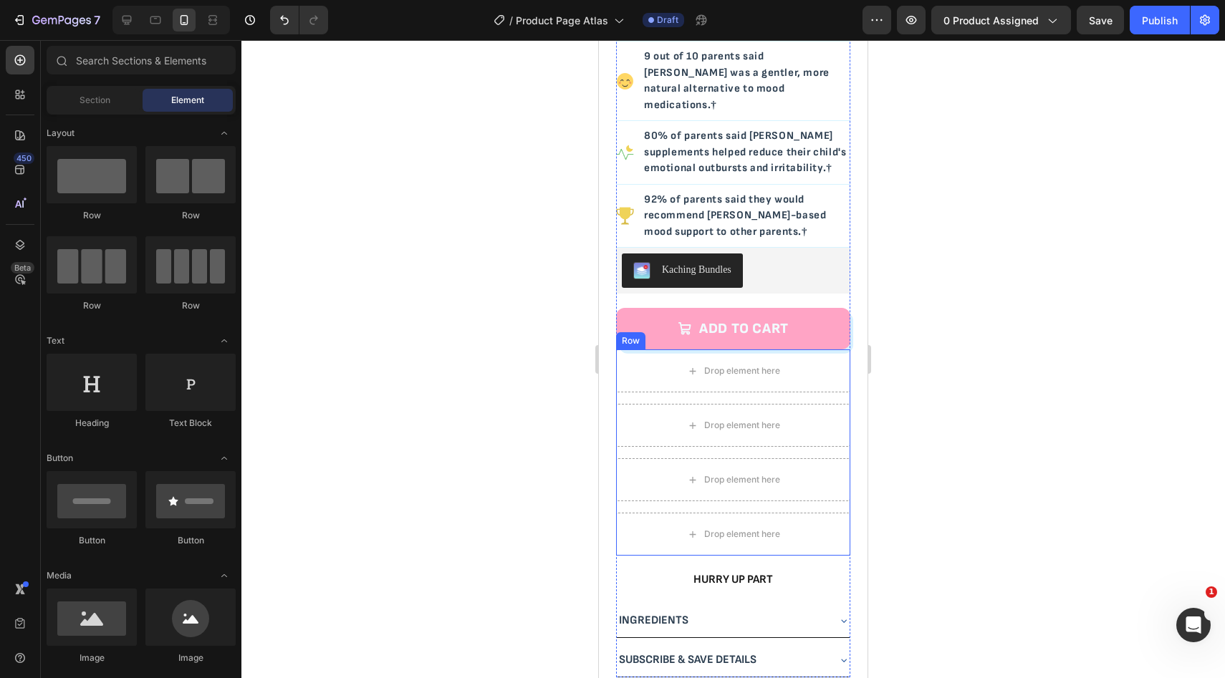
click at [630, 334] on div "Row" at bounding box center [631, 340] width 24 height 13
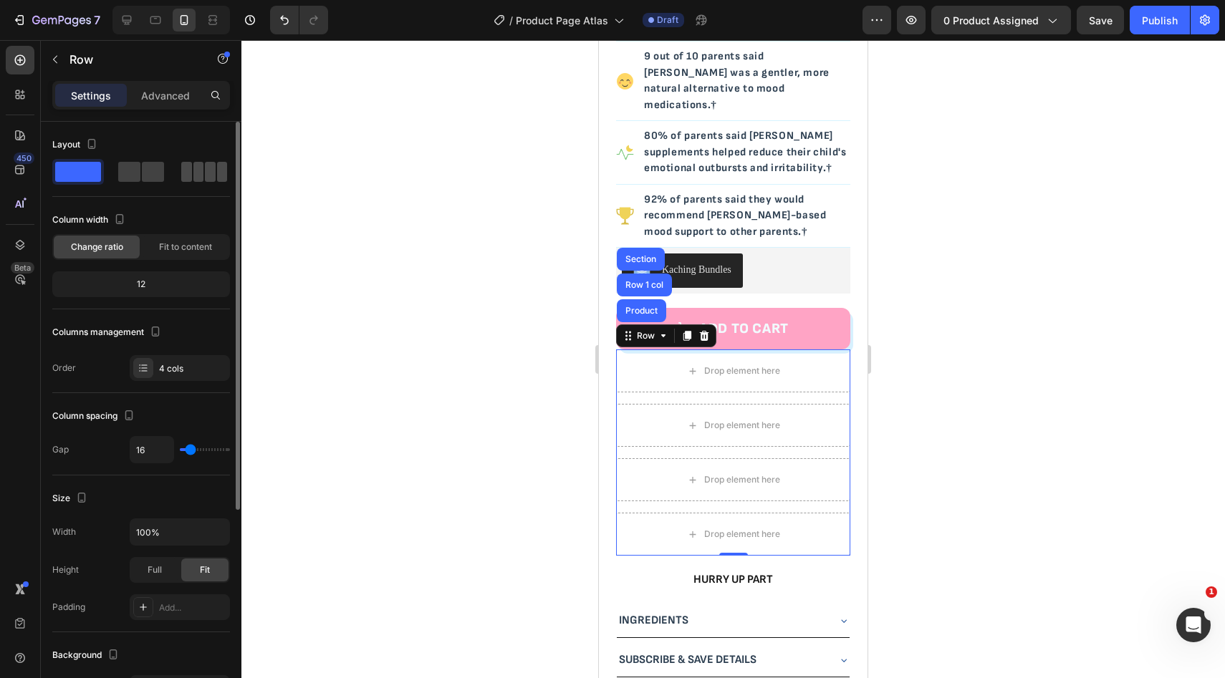
click at [217, 178] on span at bounding box center [222, 172] width 11 height 20
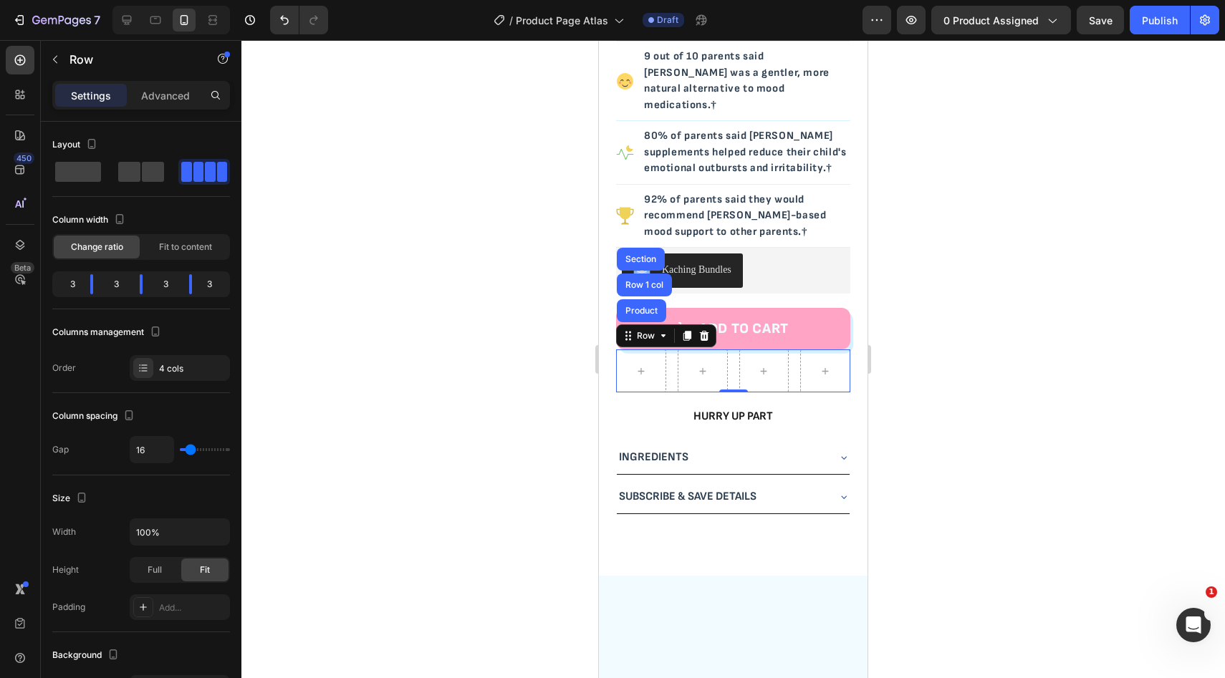
click at [912, 348] on div at bounding box center [732, 359] width 983 height 638
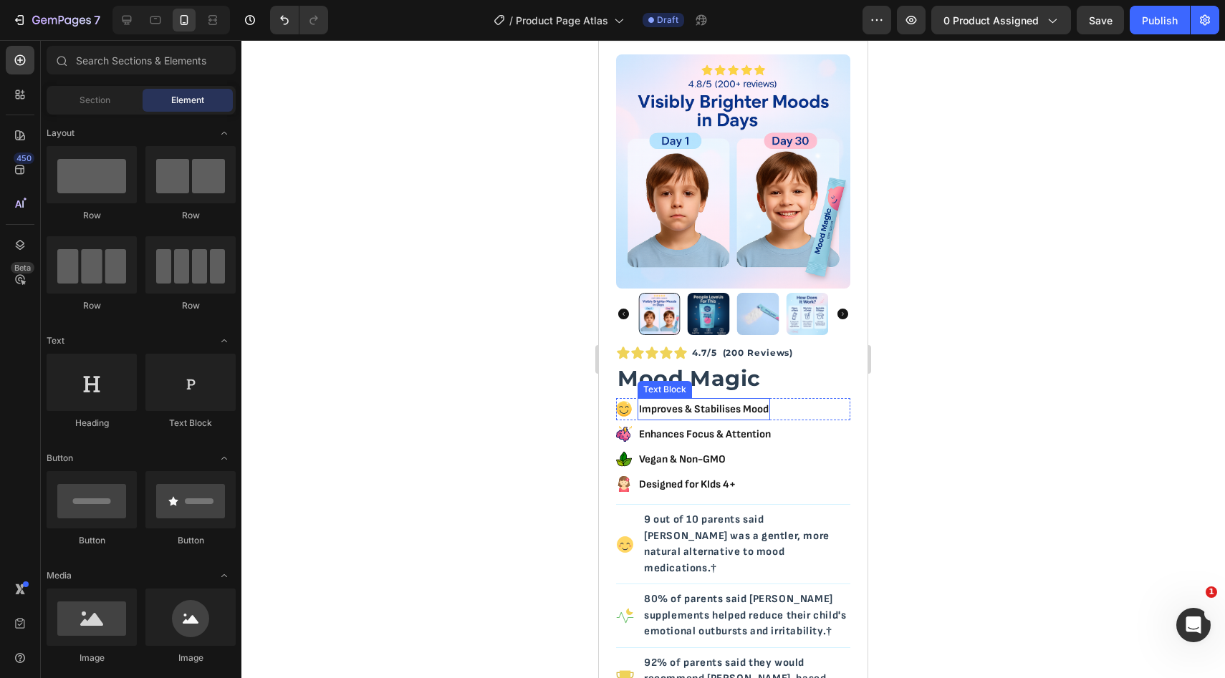
scroll to position [0, 0]
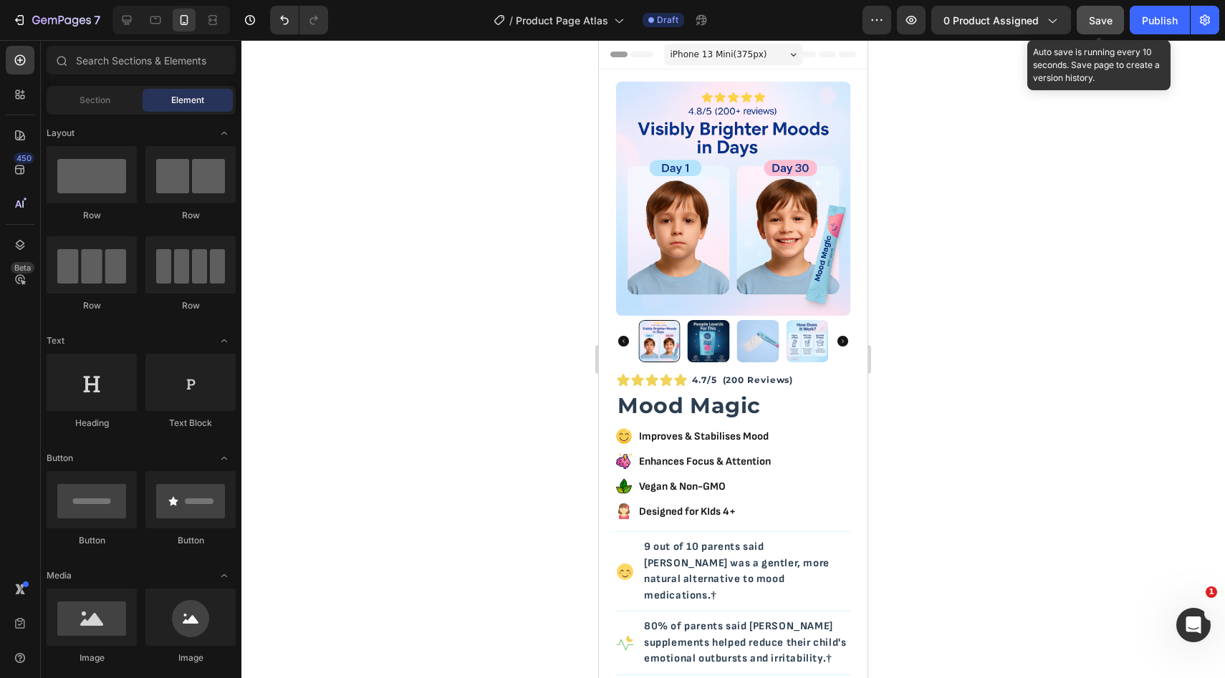
click at [1099, 24] on span "Save" at bounding box center [1101, 20] width 24 height 12
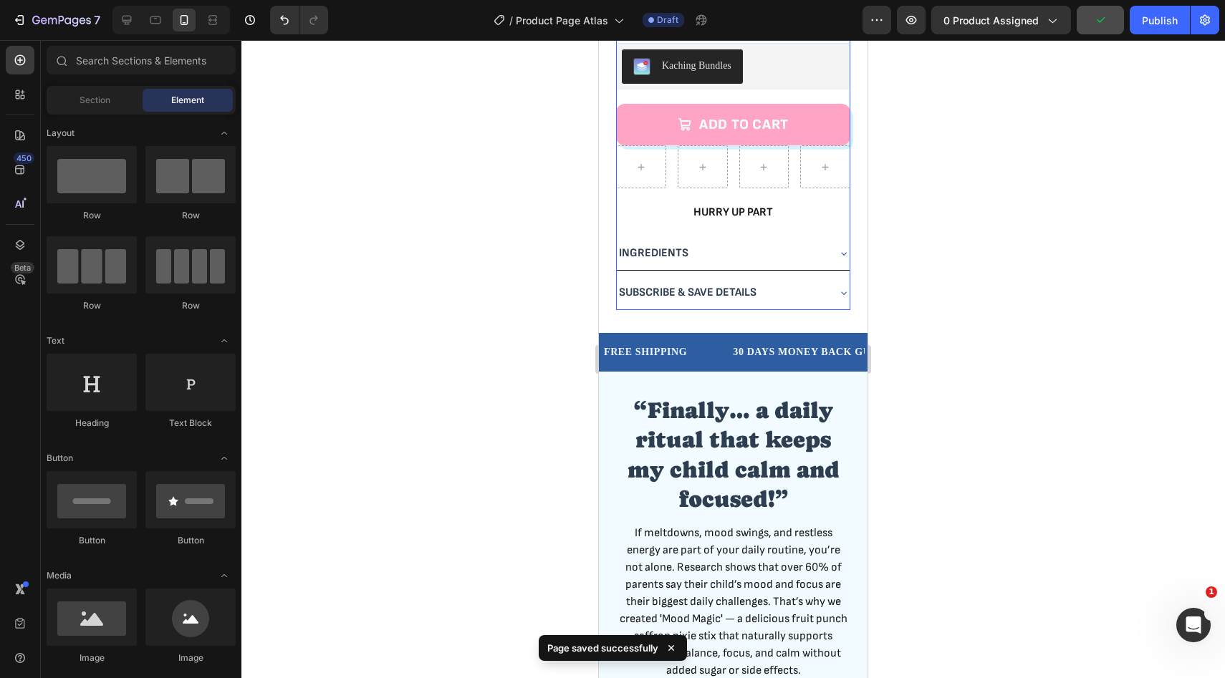
scroll to position [719, 0]
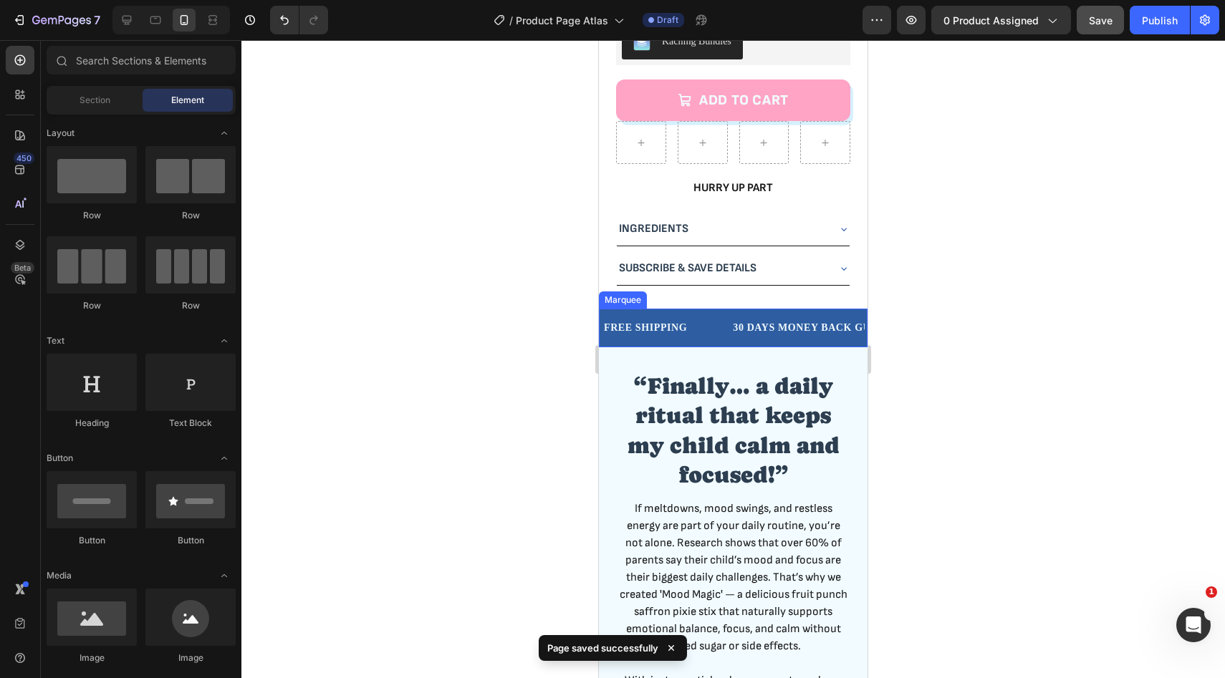
click at [710, 312] on div "FREE SHIPPING Text Block" at bounding box center [666, 328] width 129 height 32
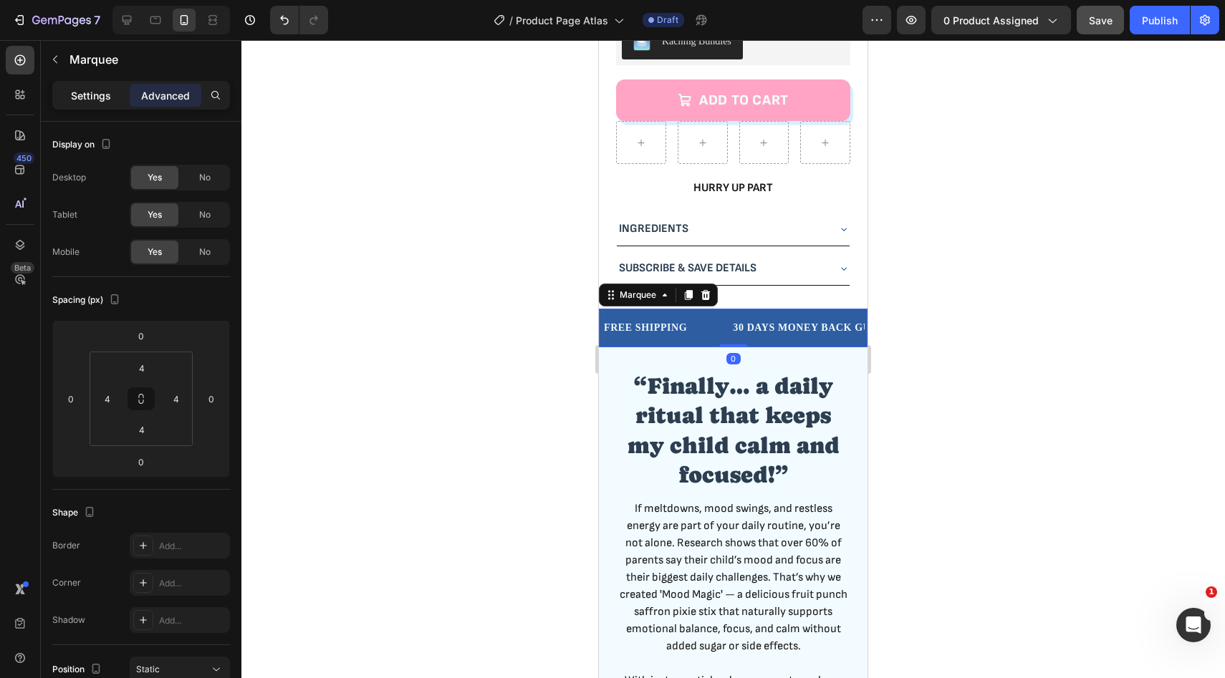
click at [90, 103] on div "Settings" at bounding box center [91, 95] width 72 height 23
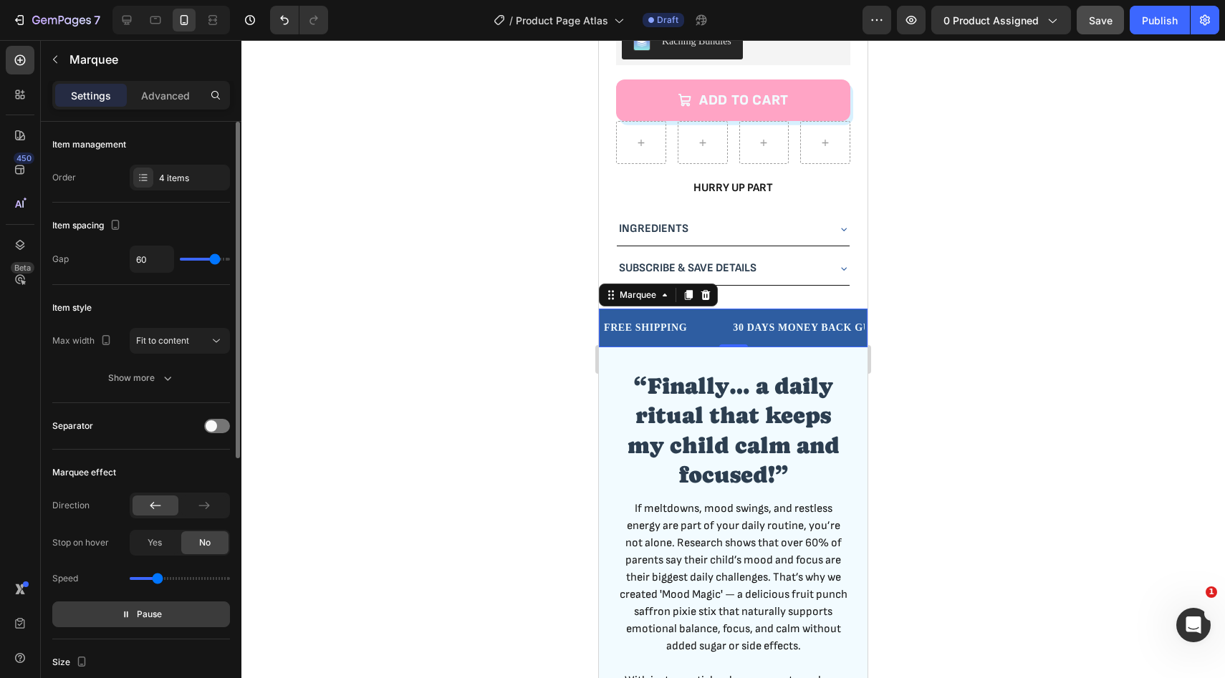
click at [153, 615] on span "Pause" at bounding box center [149, 614] width 25 height 14
click at [153, 615] on span "Preview" at bounding box center [150, 614] width 34 height 14
click at [144, 616] on span "Pause" at bounding box center [149, 614] width 25 height 14
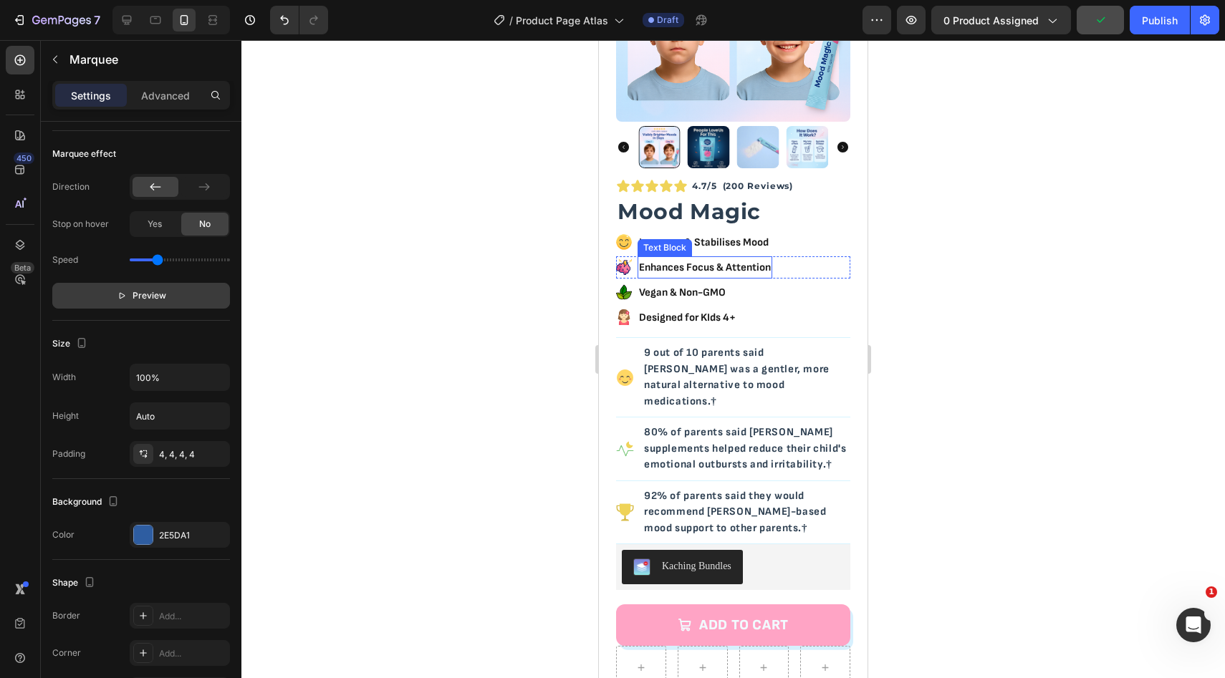
scroll to position [0, 0]
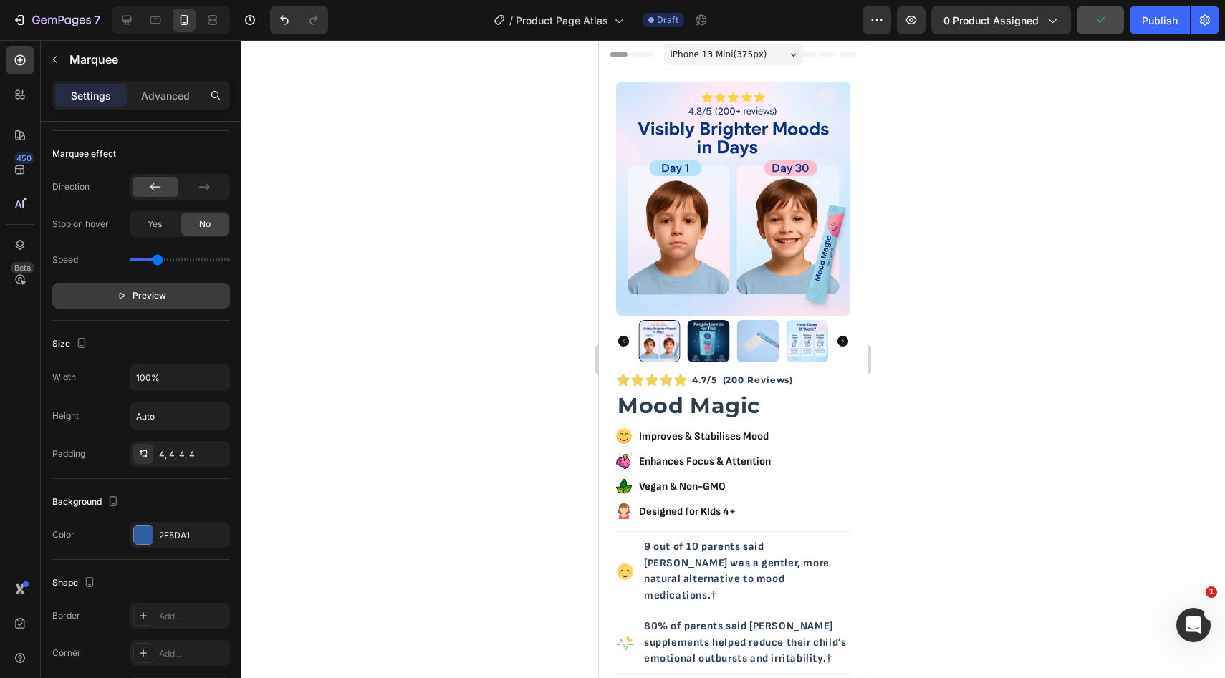
click at [904, 401] on div at bounding box center [732, 359] width 983 height 638
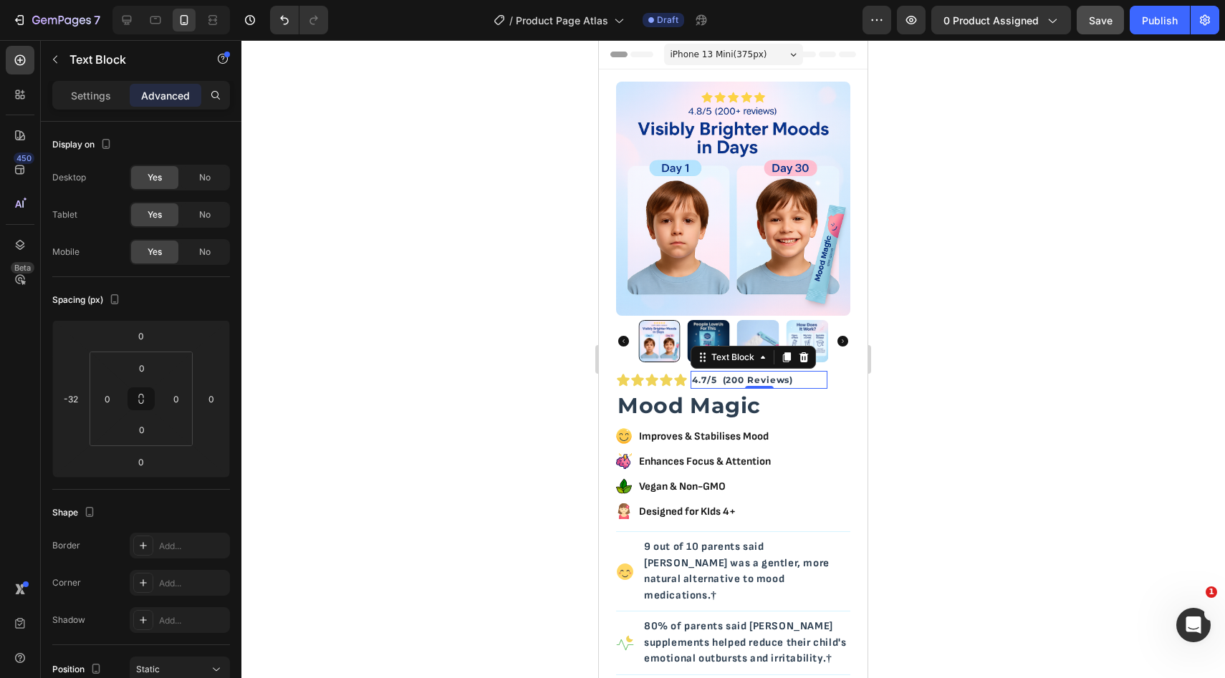
click at [724, 380] on p "4.7/5 (200 Reviews)" at bounding box center [742, 380] width 101 height 16
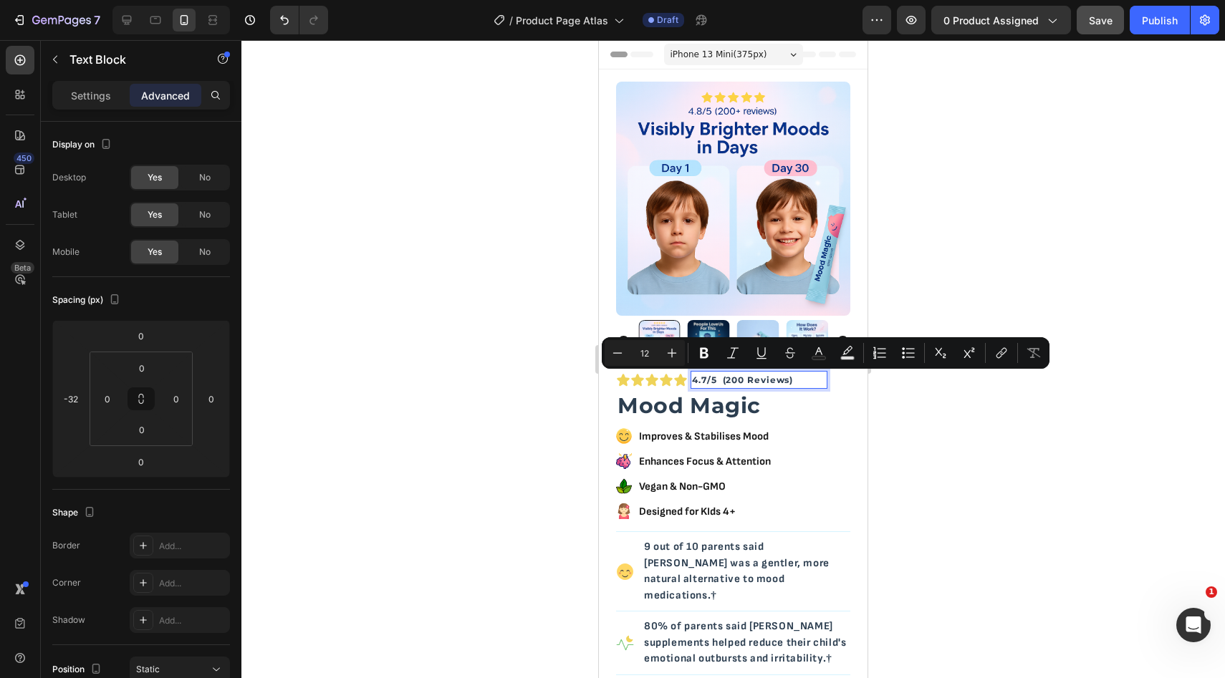
click at [721, 382] on p "4.7/5 (200 Reviews)" at bounding box center [742, 380] width 101 height 16
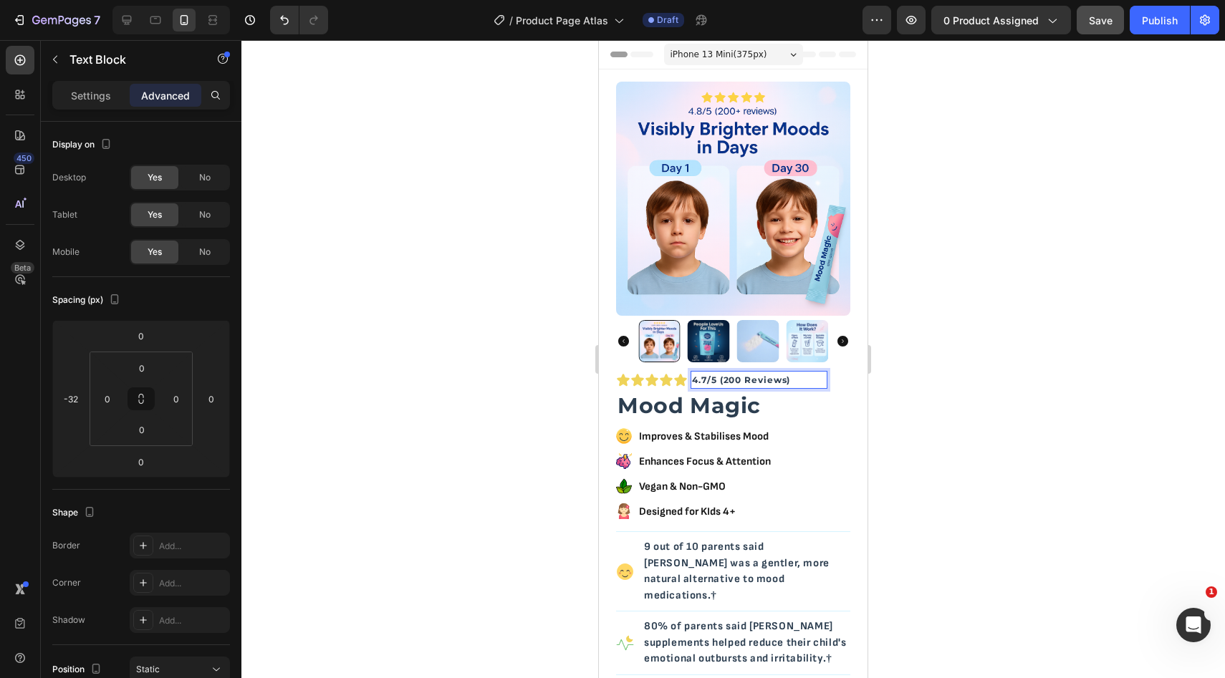
click at [907, 398] on div at bounding box center [732, 359] width 983 height 638
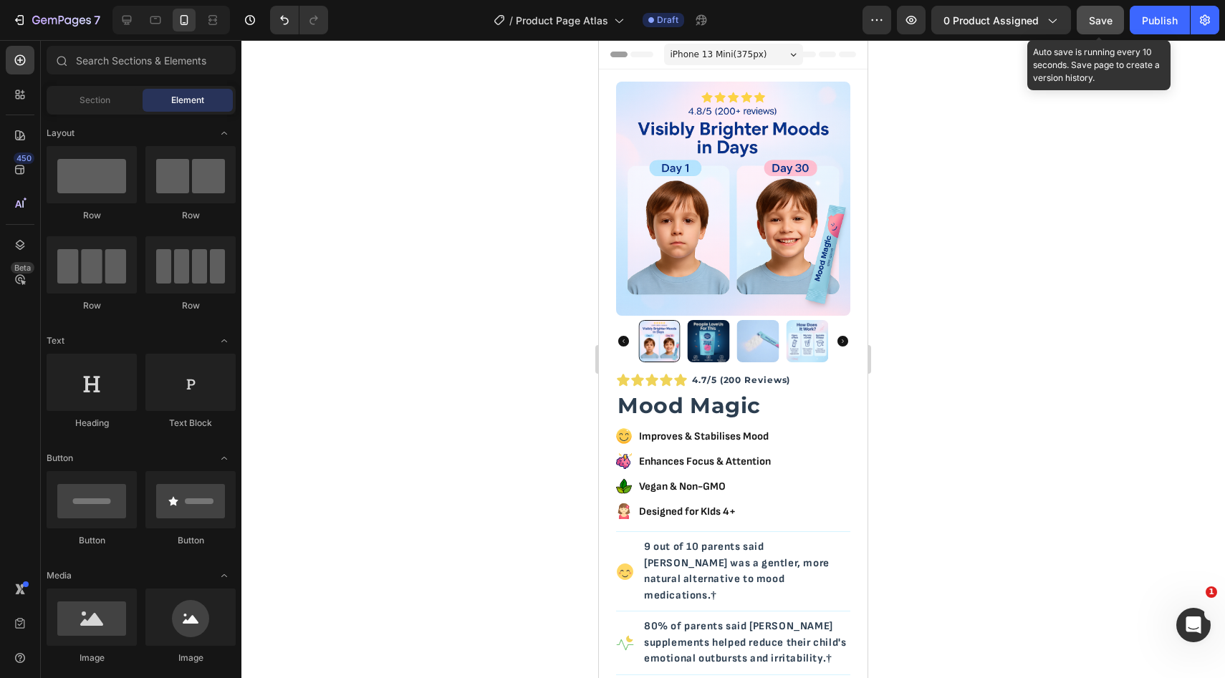
click at [1095, 18] on span "Save" at bounding box center [1101, 20] width 24 height 12
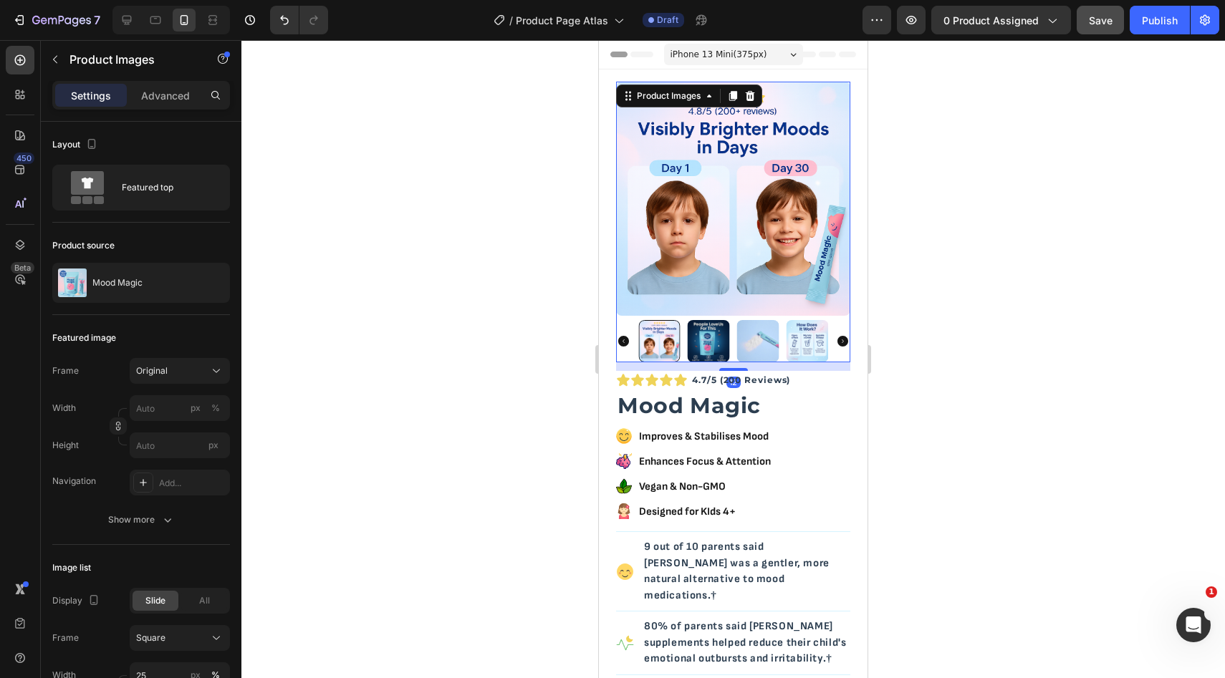
click at [627, 342] on icon "Carousel Back Arrow" at bounding box center [623, 341] width 11 height 11
click at [665, 342] on img at bounding box center [659, 341] width 42 height 42
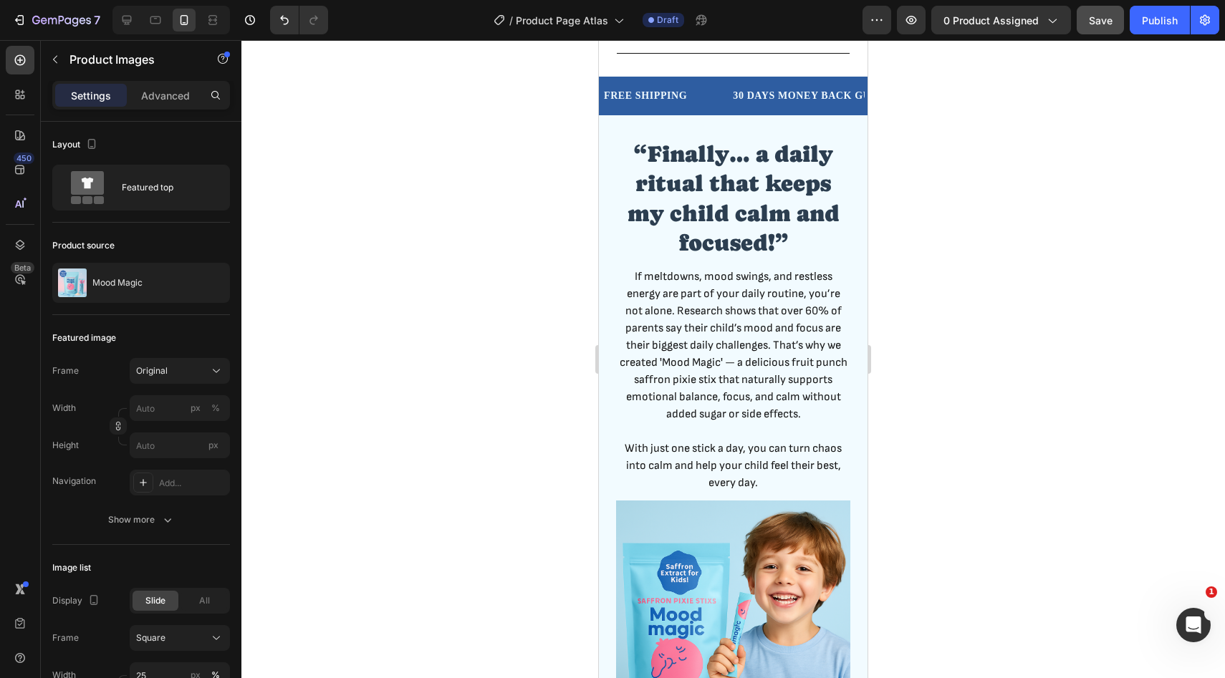
scroll to position [952, 0]
click at [726, 478] on div "Image “Finally… a daily ritual that keeps my child calm and focused!” Heading I…" at bounding box center [733, 436] width 234 height 597
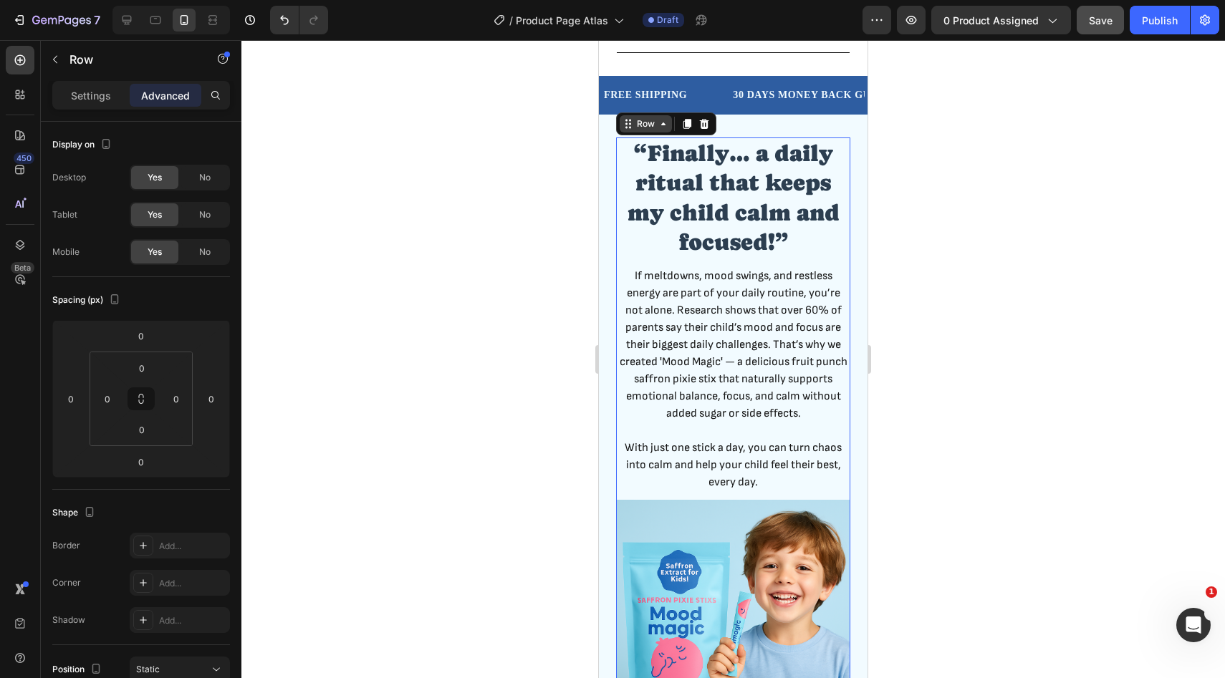
click at [637, 117] on div "Row" at bounding box center [646, 123] width 24 height 13
click at [663, 122] on icon at bounding box center [663, 123] width 4 height 3
click at [655, 117] on div "Row" at bounding box center [666, 123] width 100 height 23
click at [655, 117] on div "Row" at bounding box center [646, 123] width 24 height 13
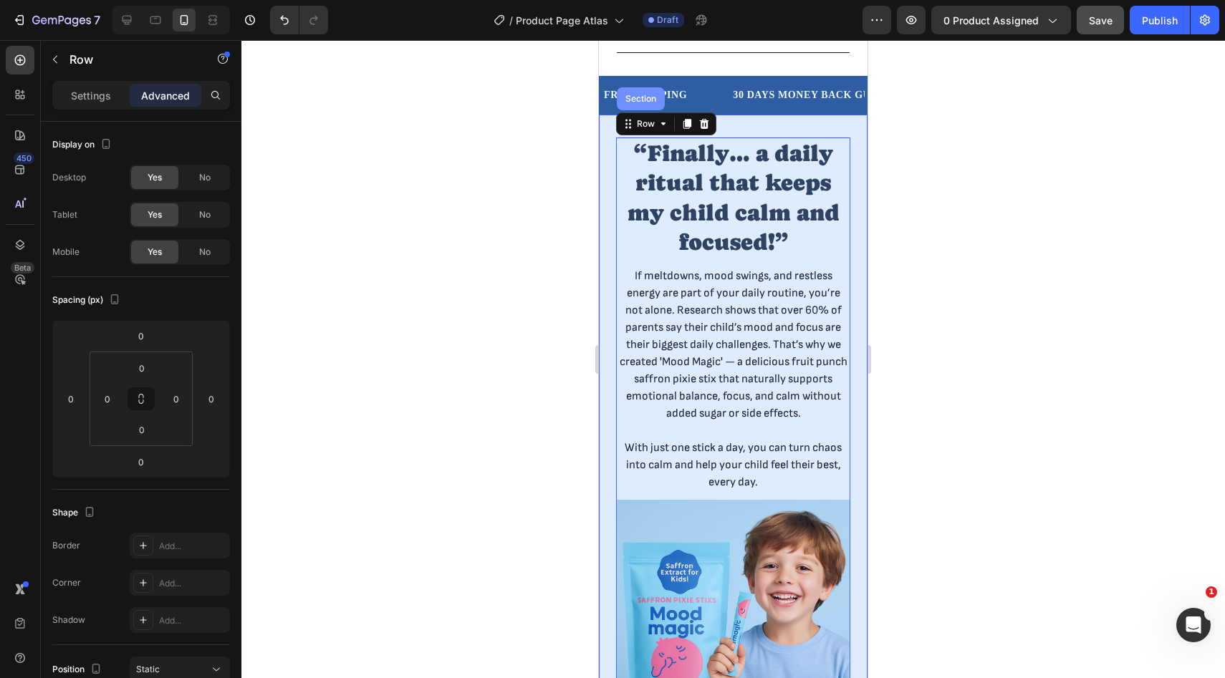
click at [649, 96] on div "Section" at bounding box center [641, 98] width 48 height 23
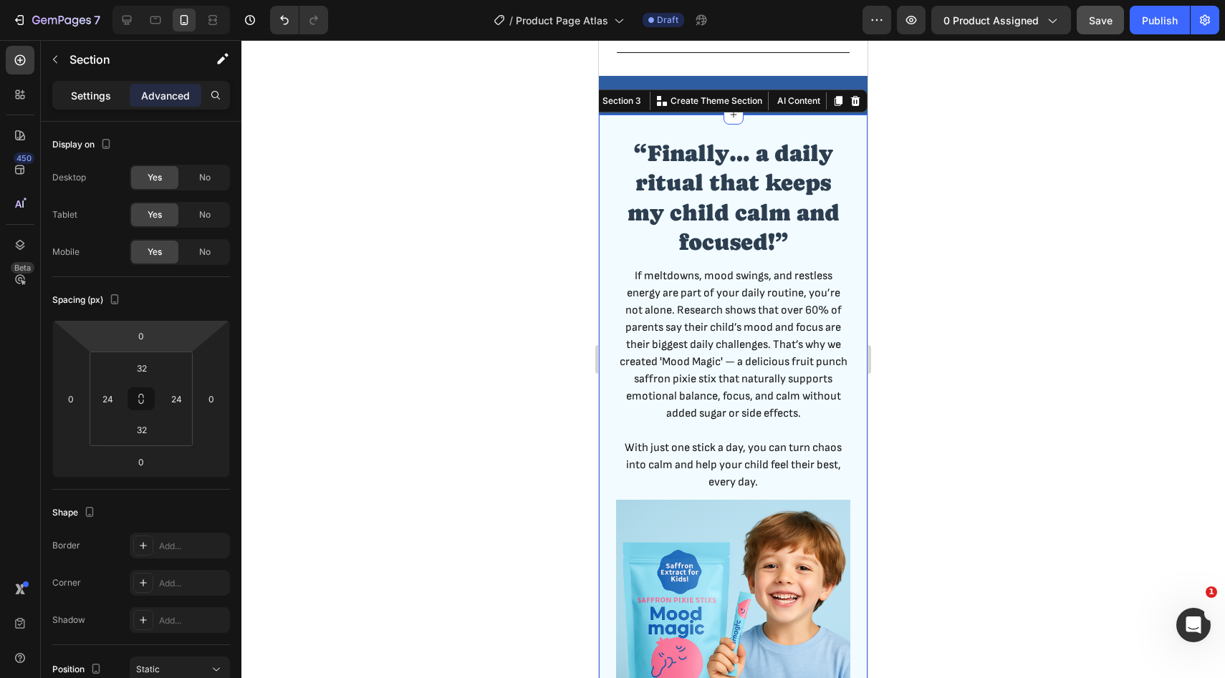
click at [107, 105] on div "Settings" at bounding box center [91, 95] width 72 height 23
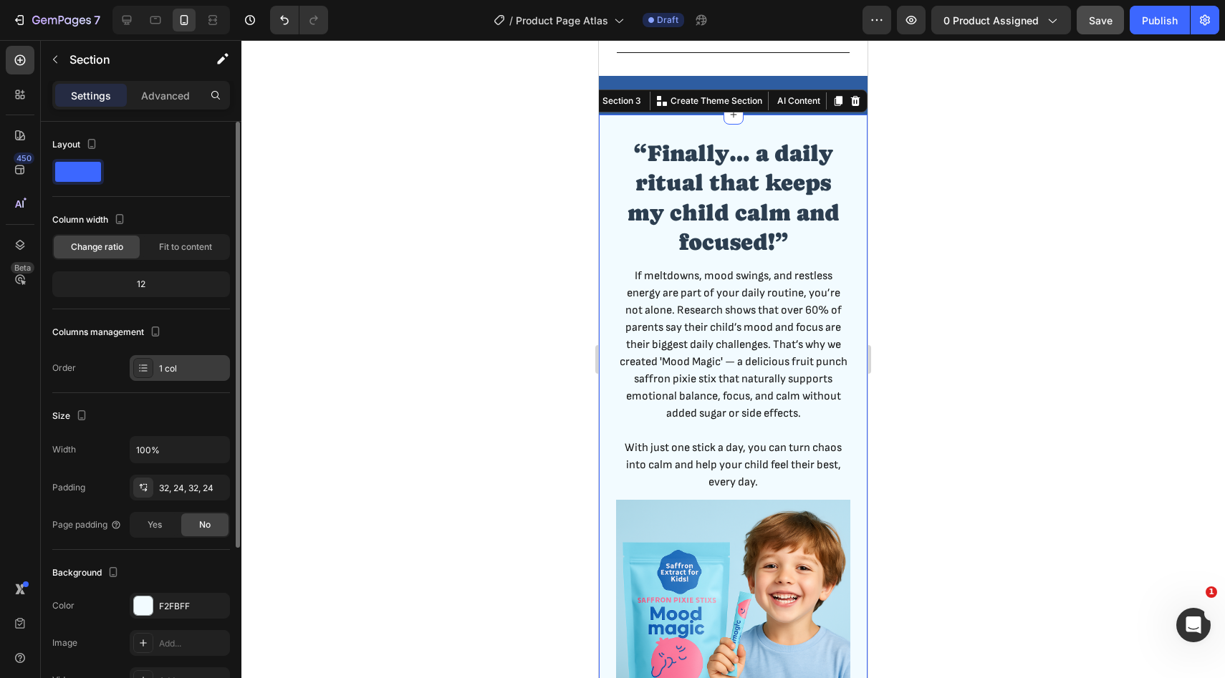
click at [171, 359] on div "1 col" at bounding box center [180, 368] width 100 height 26
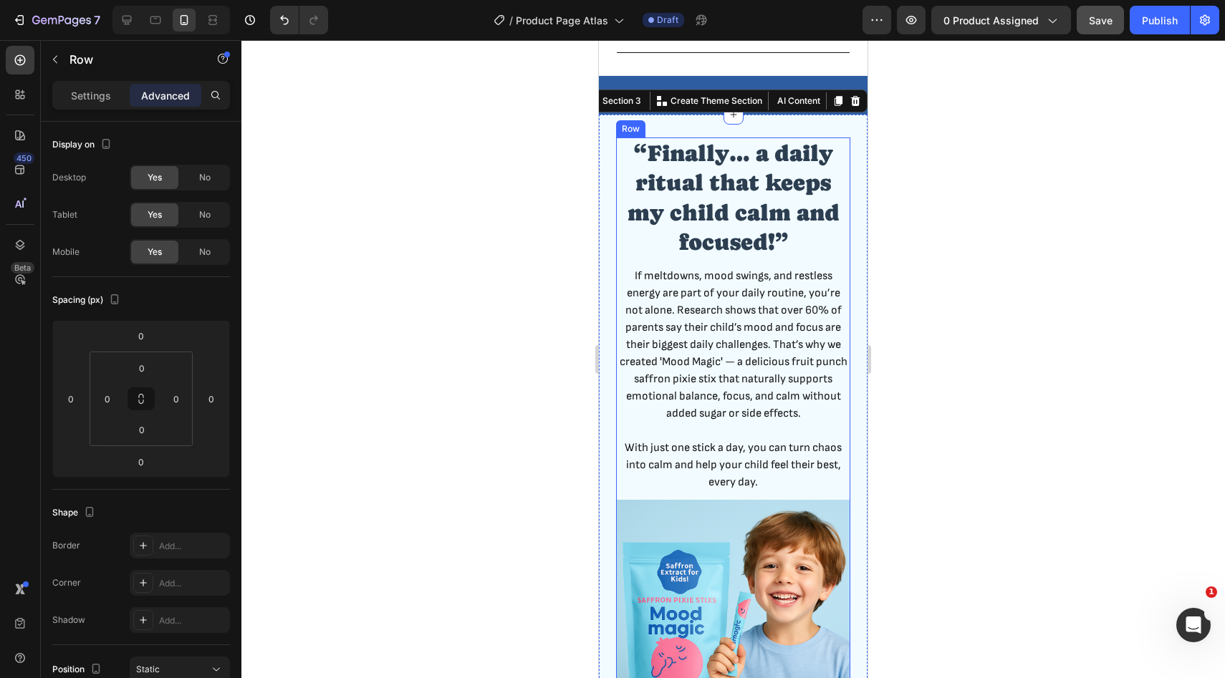
click at [650, 479] on div "Image “Finally… a daily ritual that keeps my child calm and focused!” Heading I…" at bounding box center [733, 436] width 234 height 597
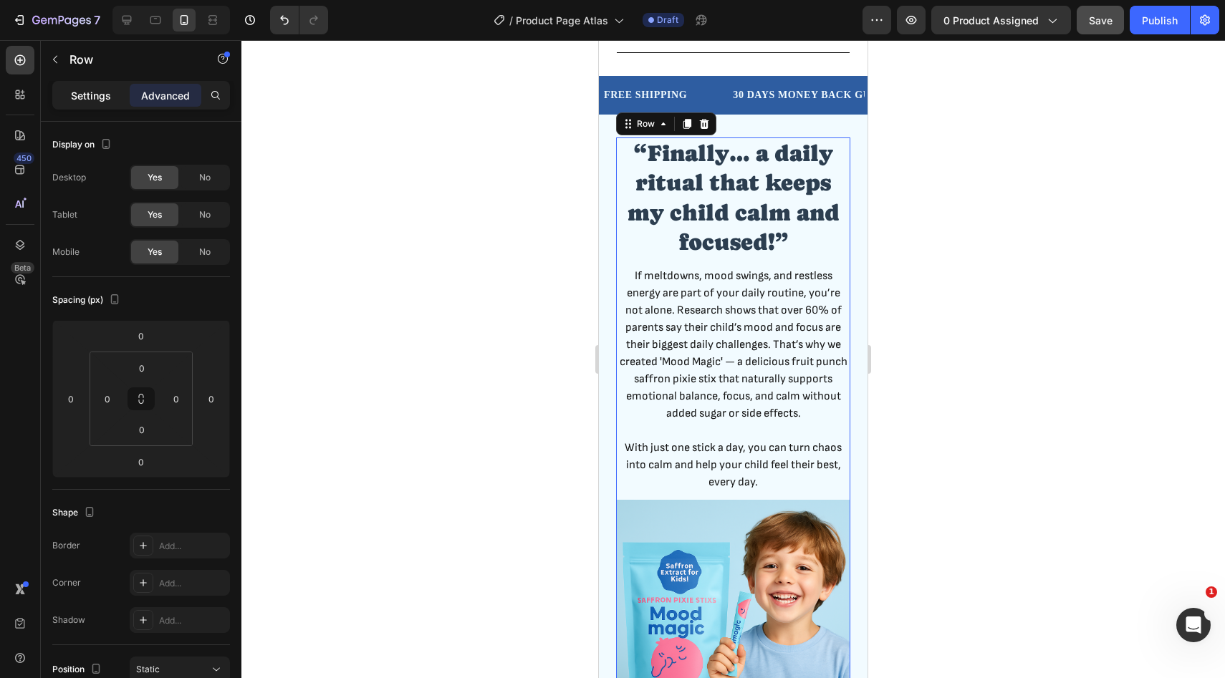
click at [93, 100] on p "Settings" at bounding box center [91, 95] width 40 height 15
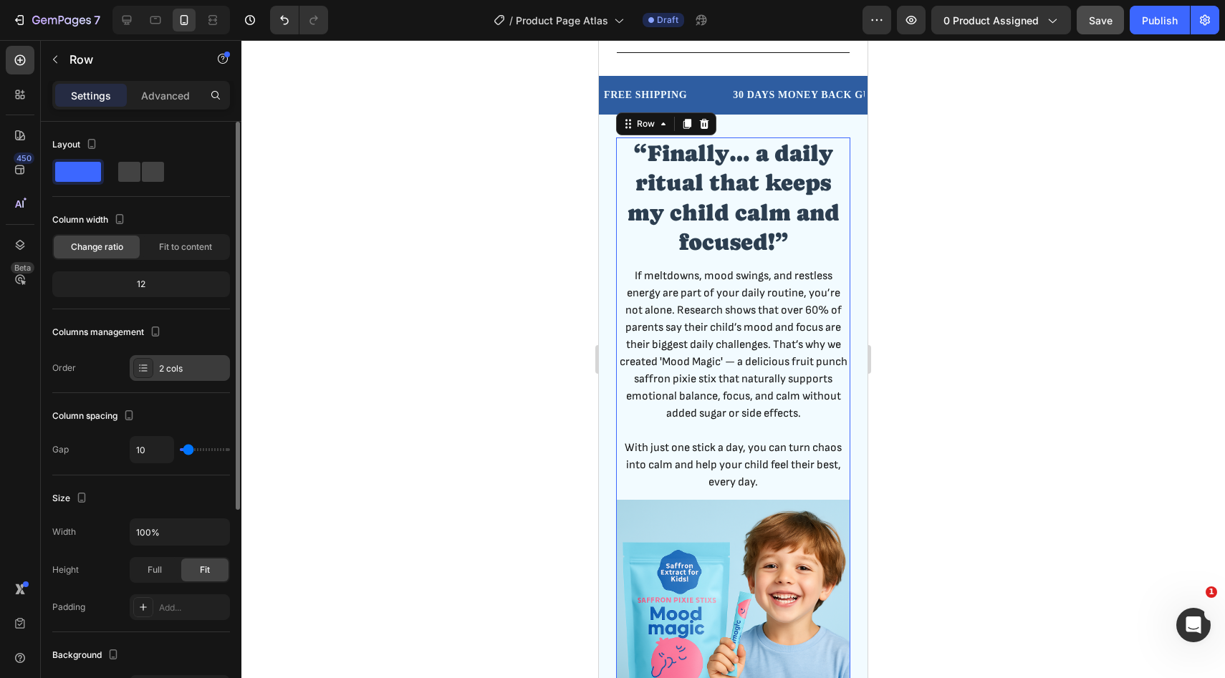
click at [174, 357] on div "2 cols" at bounding box center [180, 368] width 100 height 26
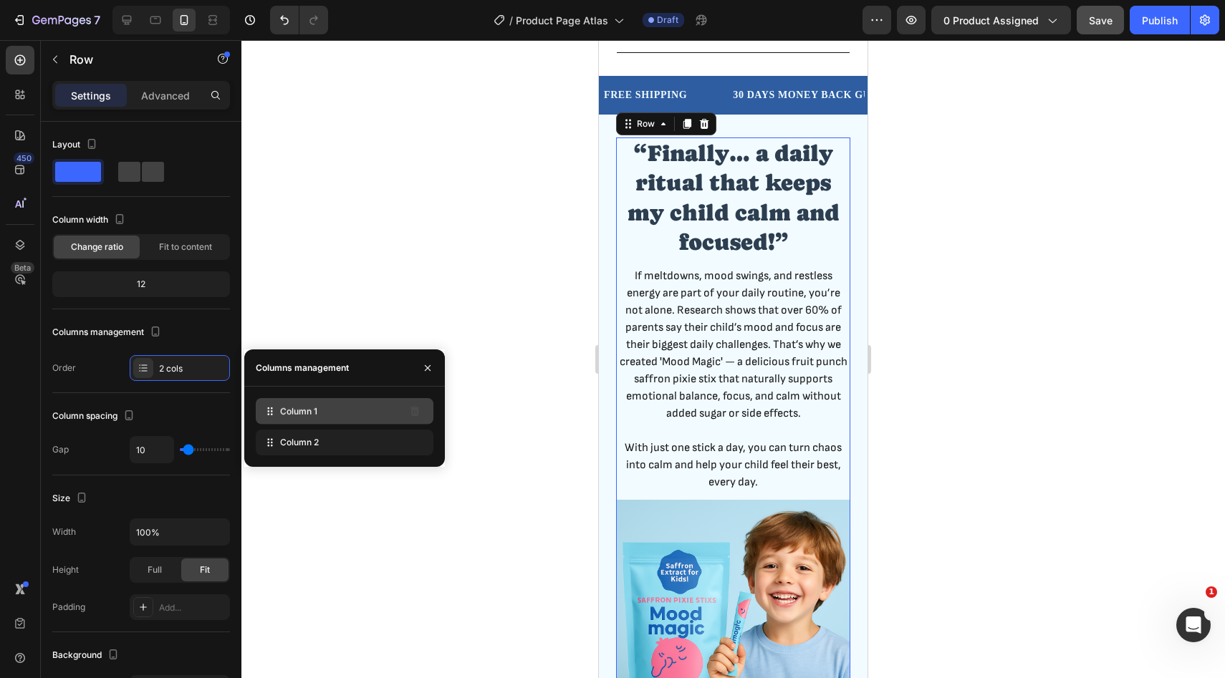
drag, startPoint x: 266, startPoint y: 440, endPoint x: 266, endPoint y: 408, distance: 31.5
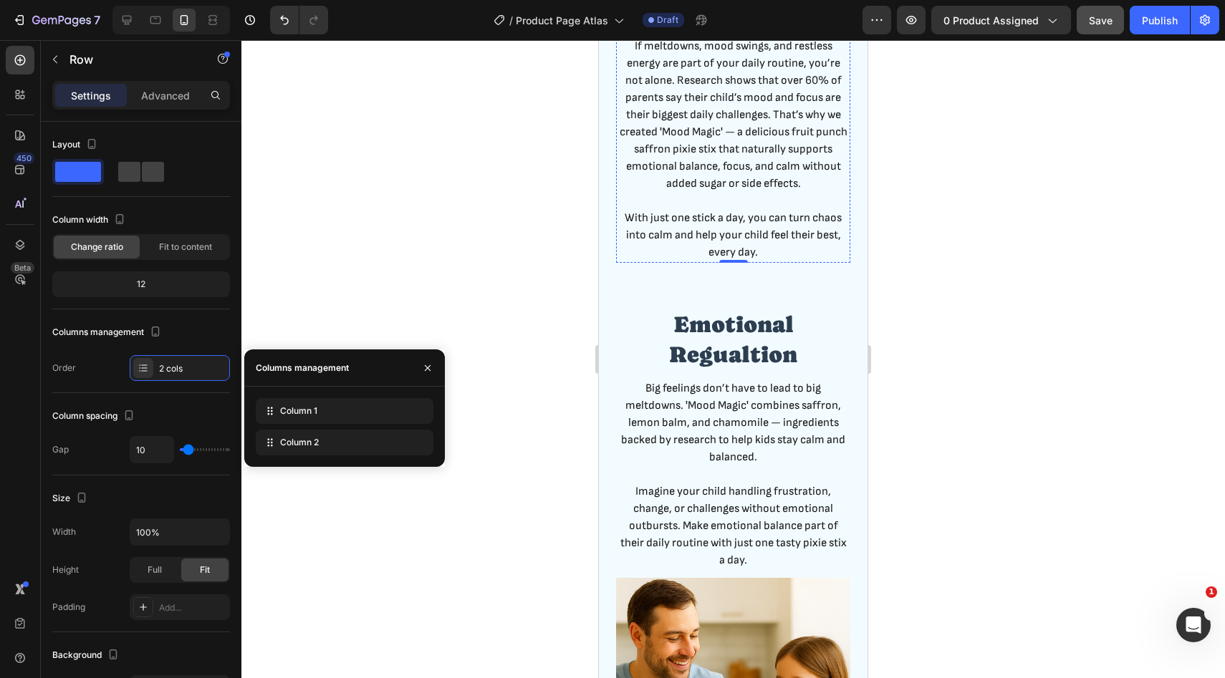
scroll to position [1418, 0]
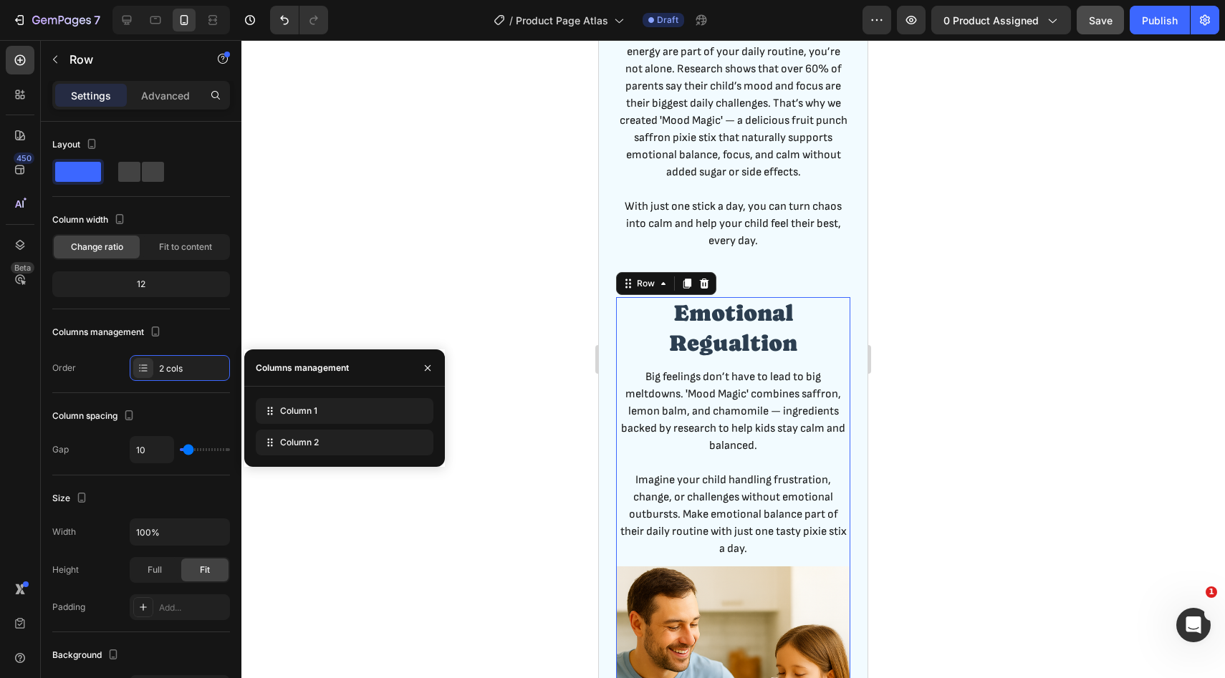
click at [736, 562] on div "Image Emotional Regualtion Heading Big feelings don’t have to lead to big meltd…" at bounding box center [733, 555] width 234 height 517
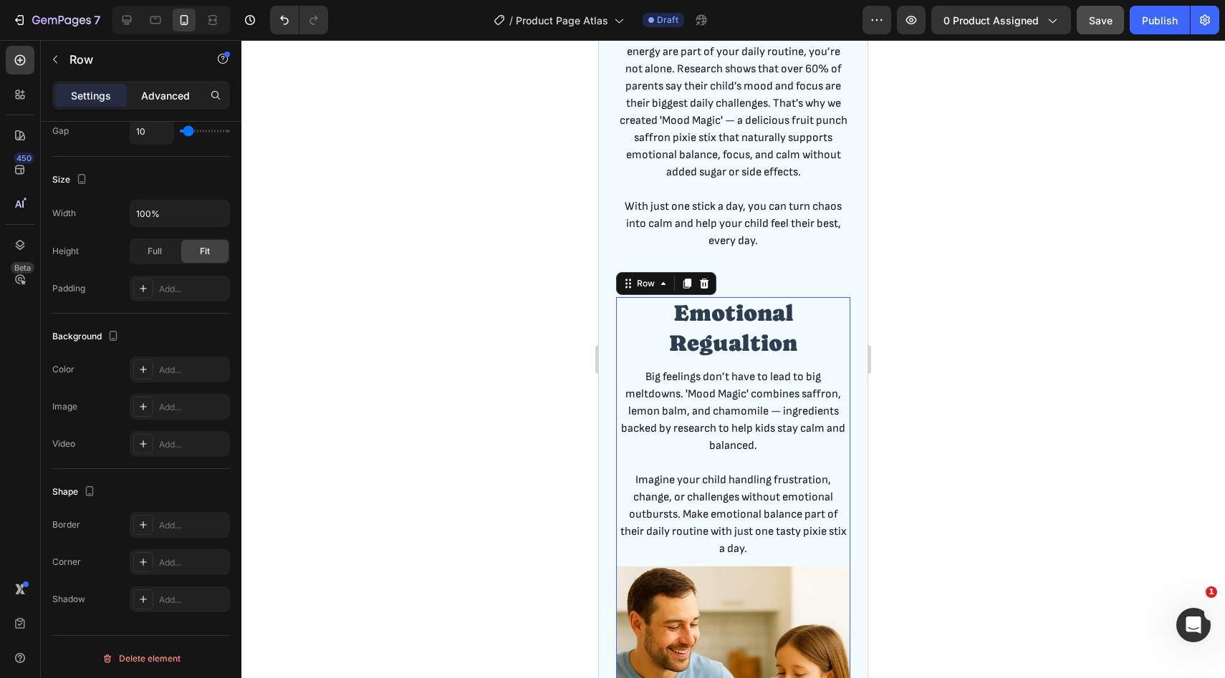
click at [150, 105] on div "Advanced" at bounding box center [166, 95] width 72 height 23
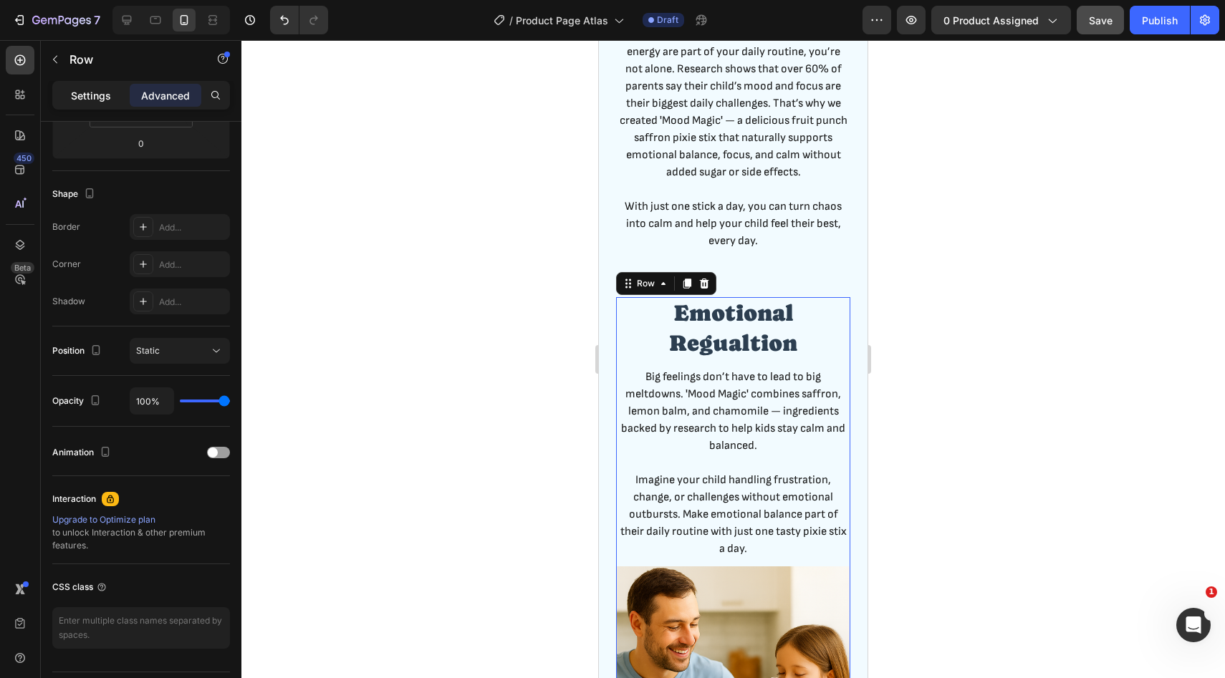
click at [103, 85] on div "Settings" at bounding box center [91, 95] width 72 height 23
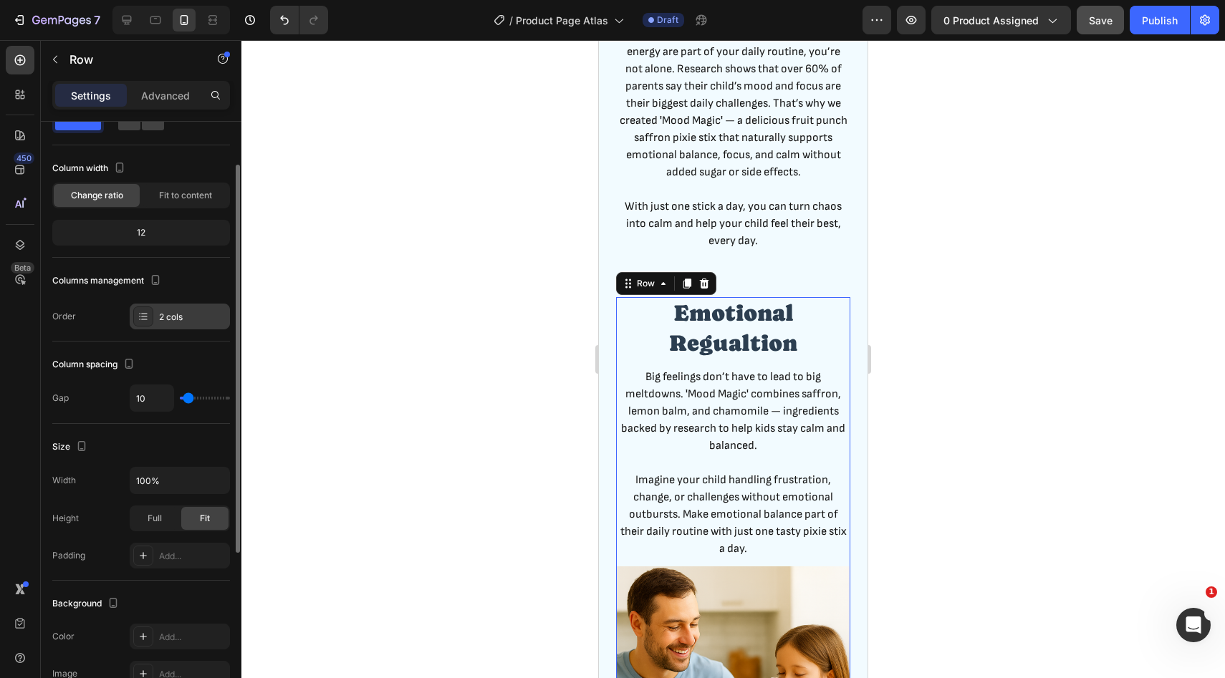
scroll to position [42, 0]
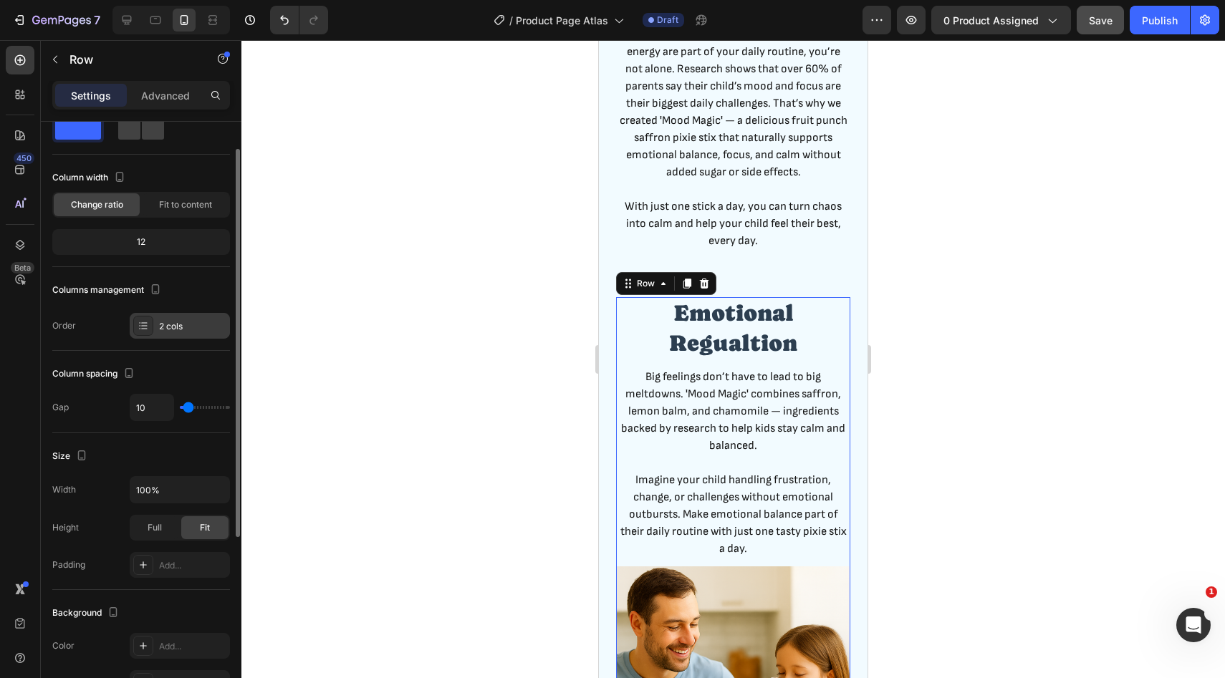
click at [176, 316] on div "2 cols" at bounding box center [180, 326] width 100 height 26
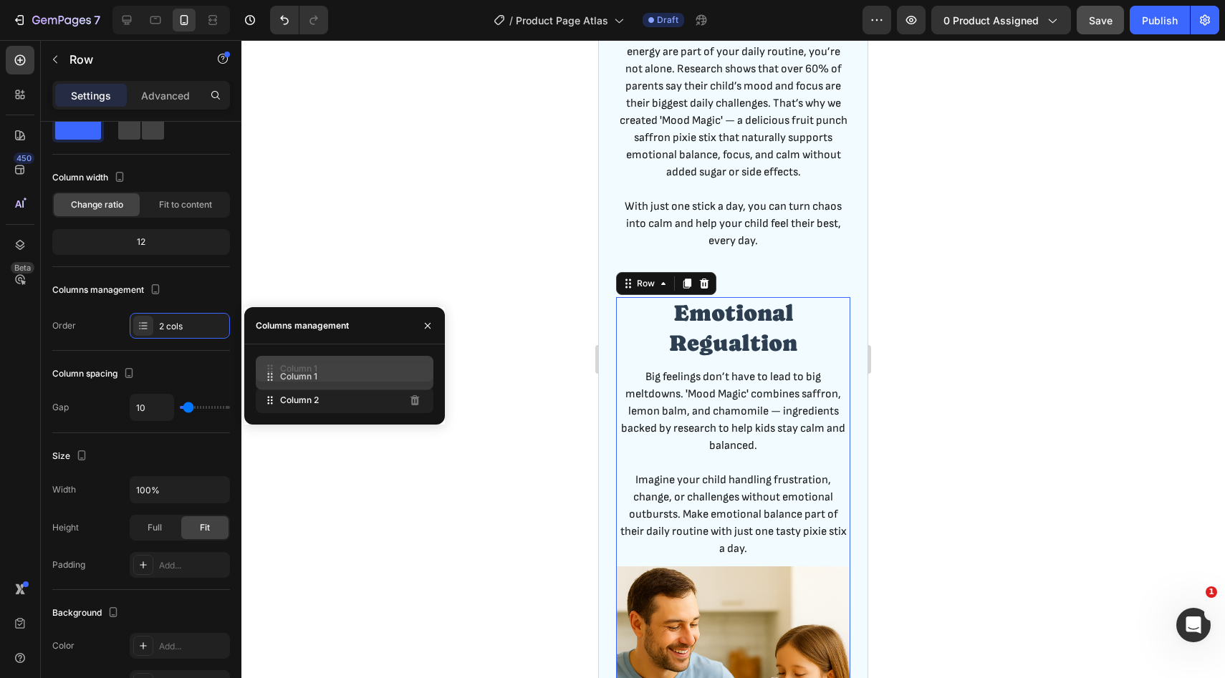
drag, startPoint x: 262, startPoint y: 402, endPoint x: 262, endPoint y: 372, distance: 29.4
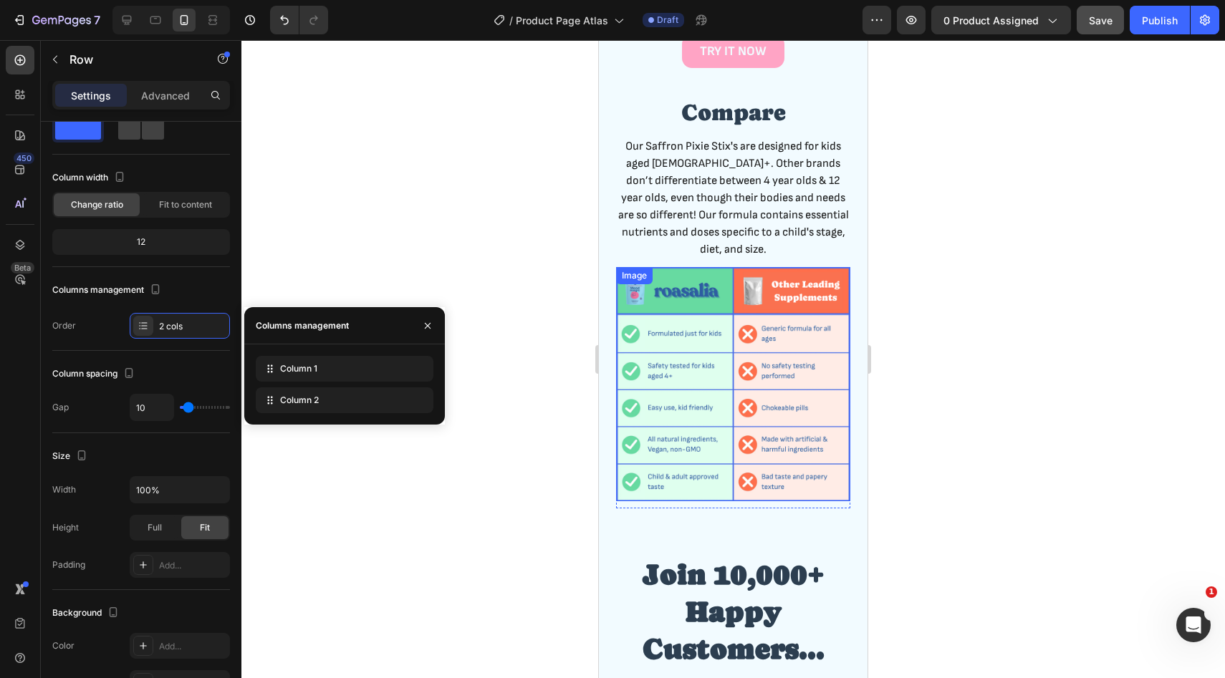
scroll to position [2510, 0]
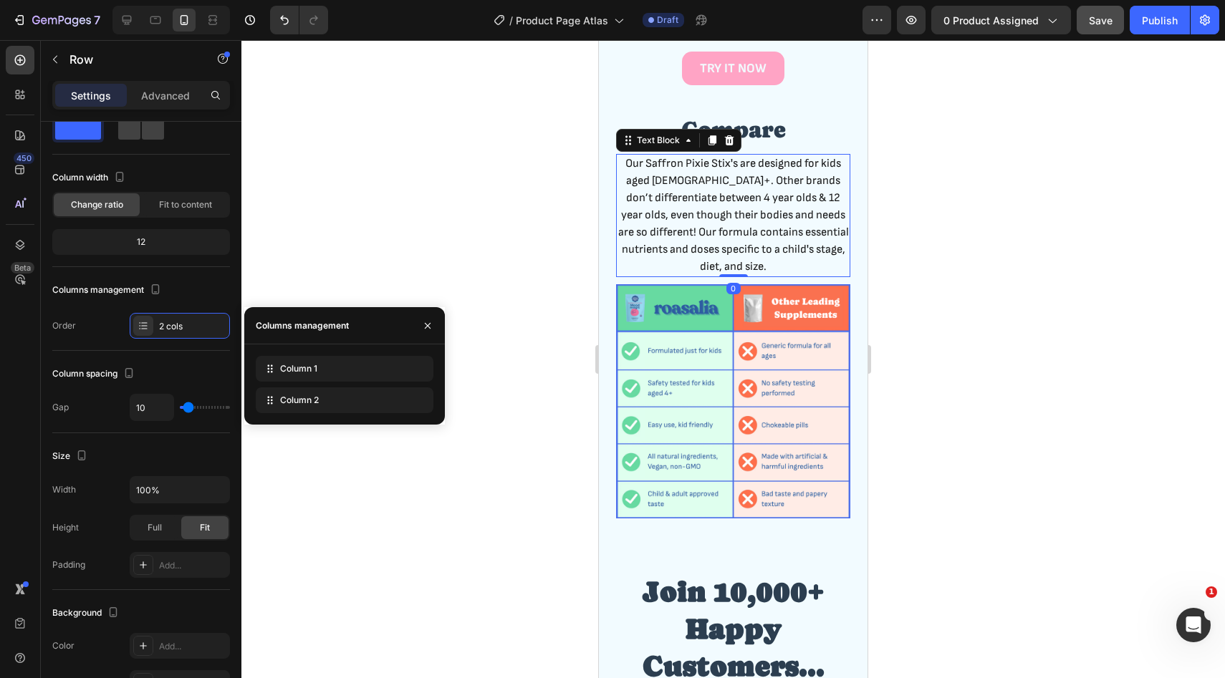
click at [742, 201] on p "Our Saffron Pixie Stix's are designed for kids aged 4+. Other brands don’t diff…" at bounding box center [732, 215] width 231 height 120
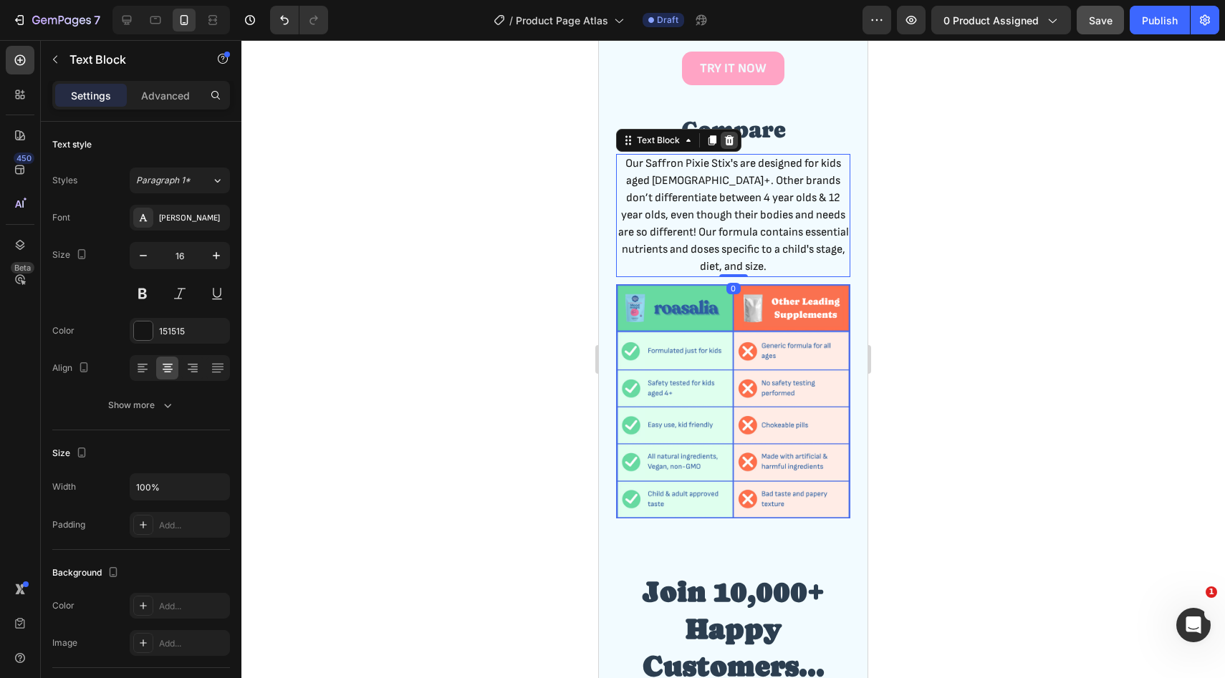
click at [730, 145] on icon at bounding box center [729, 140] width 9 height 10
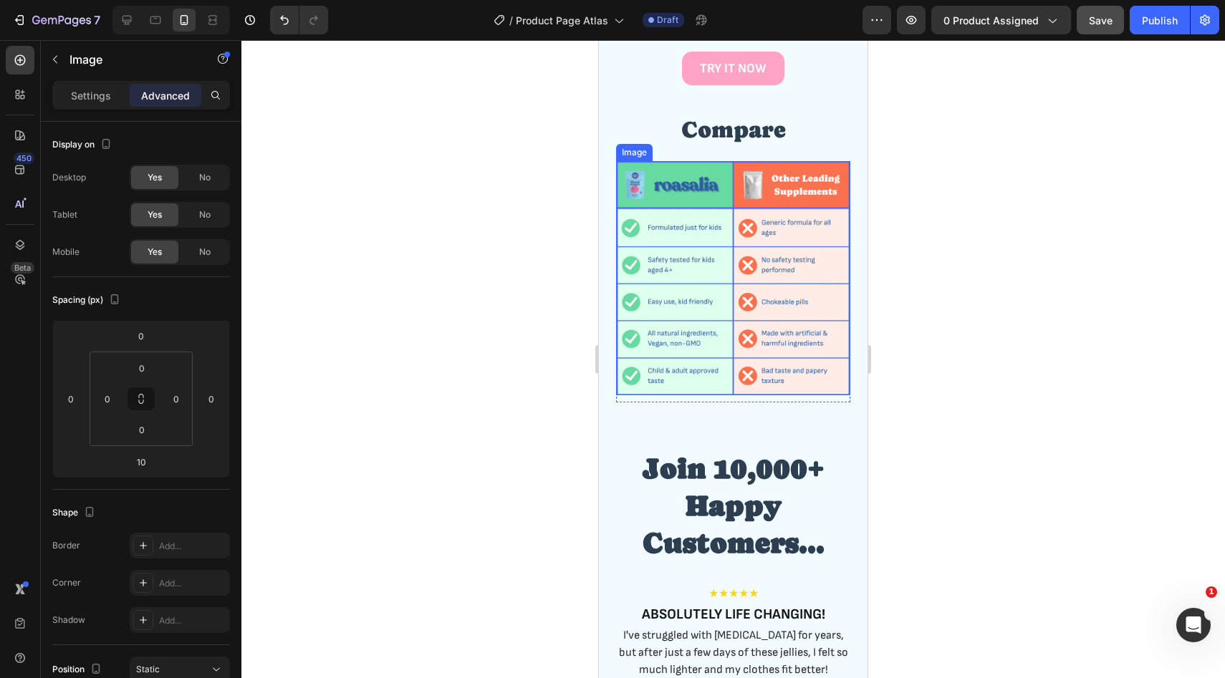
click at [670, 364] on img at bounding box center [733, 278] width 234 height 234
drag, startPoint x: 728, startPoint y: 401, endPoint x: 728, endPoint y: 378, distance: 22.9
click at [728, 378] on div "Image 10" at bounding box center [733, 278] width 234 height 234
type input "0"
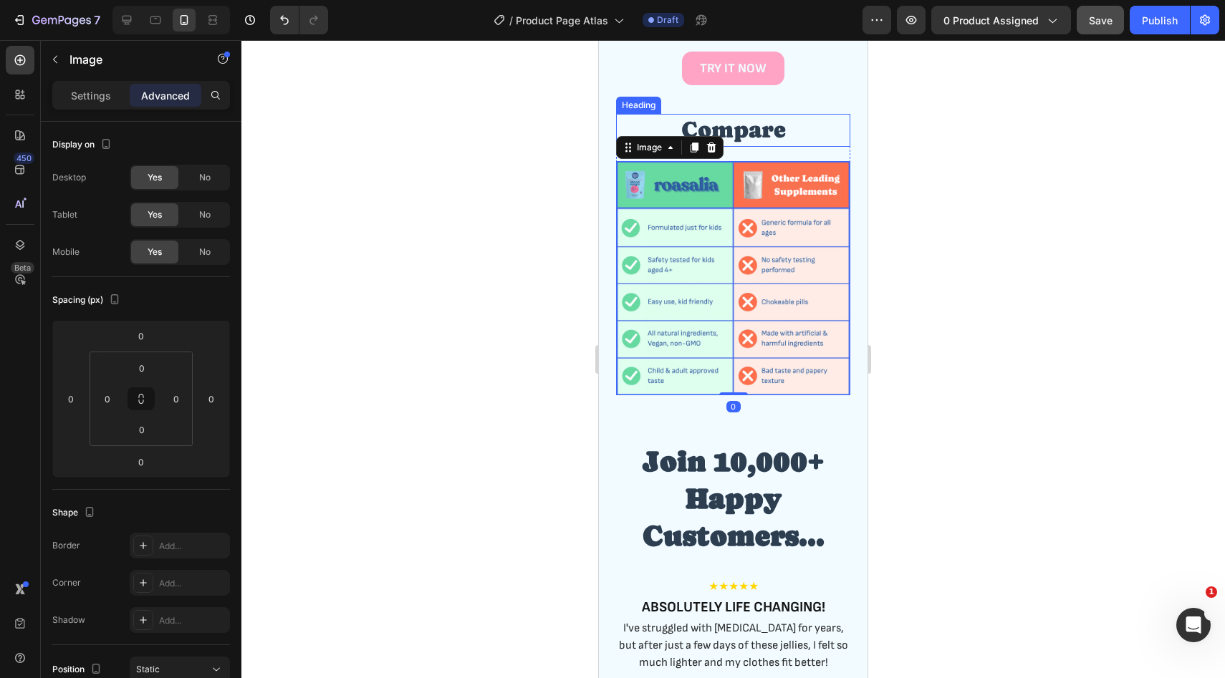
click at [755, 138] on h2 "Compare" at bounding box center [733, 130] width 234 height 33
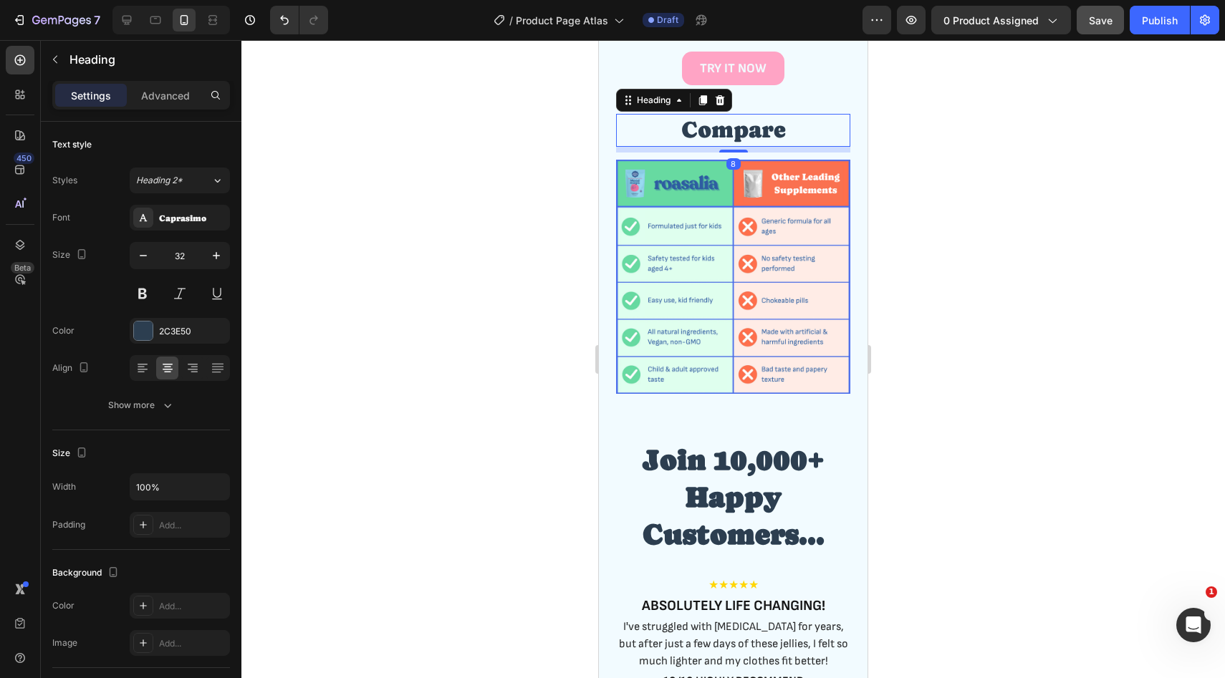
drag, startPoint x: 739, startPoint y: 151, endPoint x: 739, endPoint y: 127, distance: 24.4
click at [739, 127] on div "Compare Heading 8" at bounding box center [733, 130] width 234 height 33
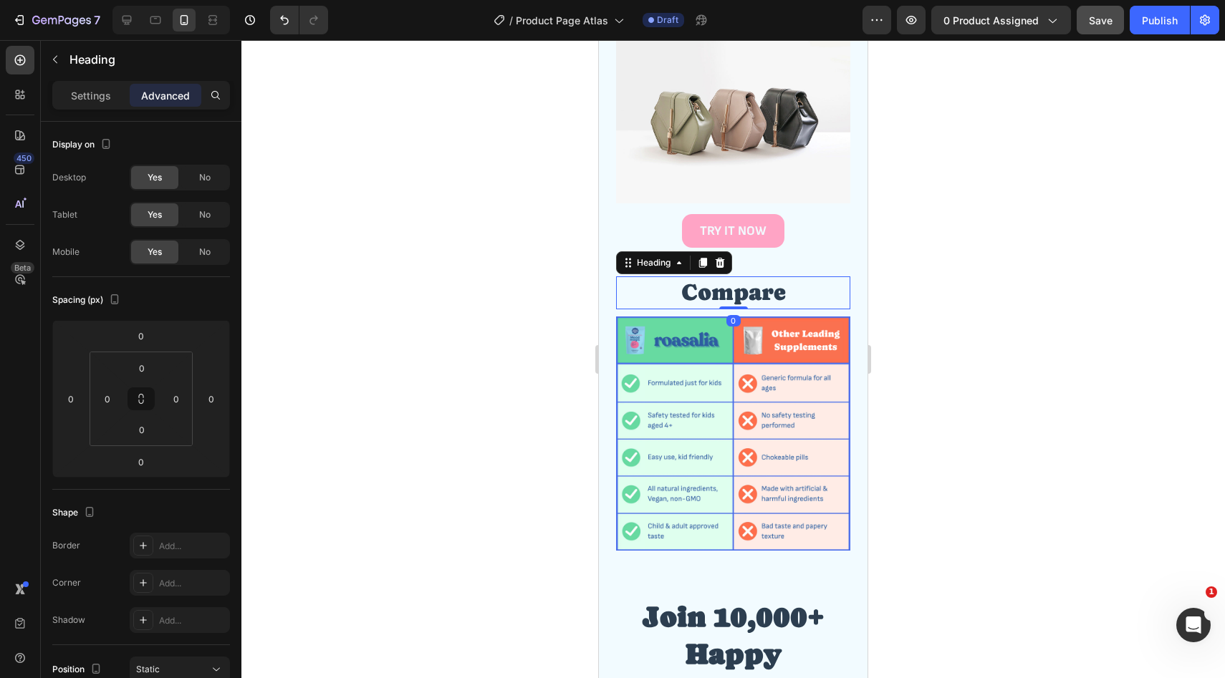
scroll to position [2341, 0]
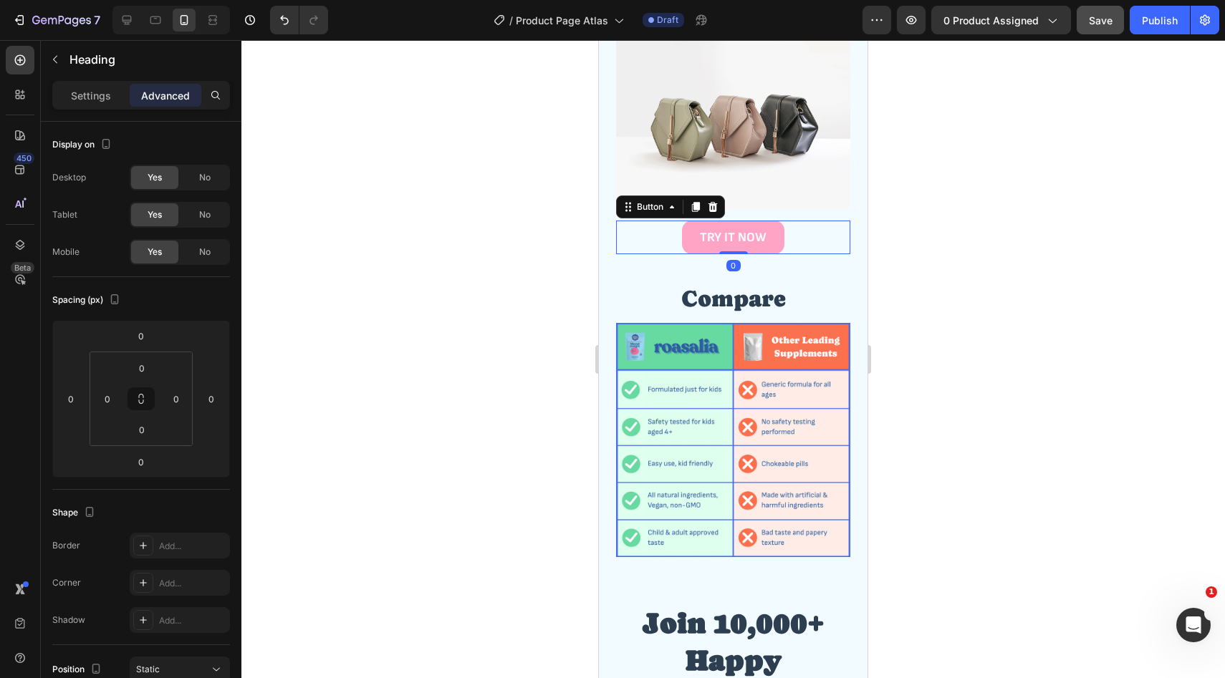
click at [807, 243] on div "TRY IT NOW Button 0" at bounding box center [733, 238] width 234 height 34
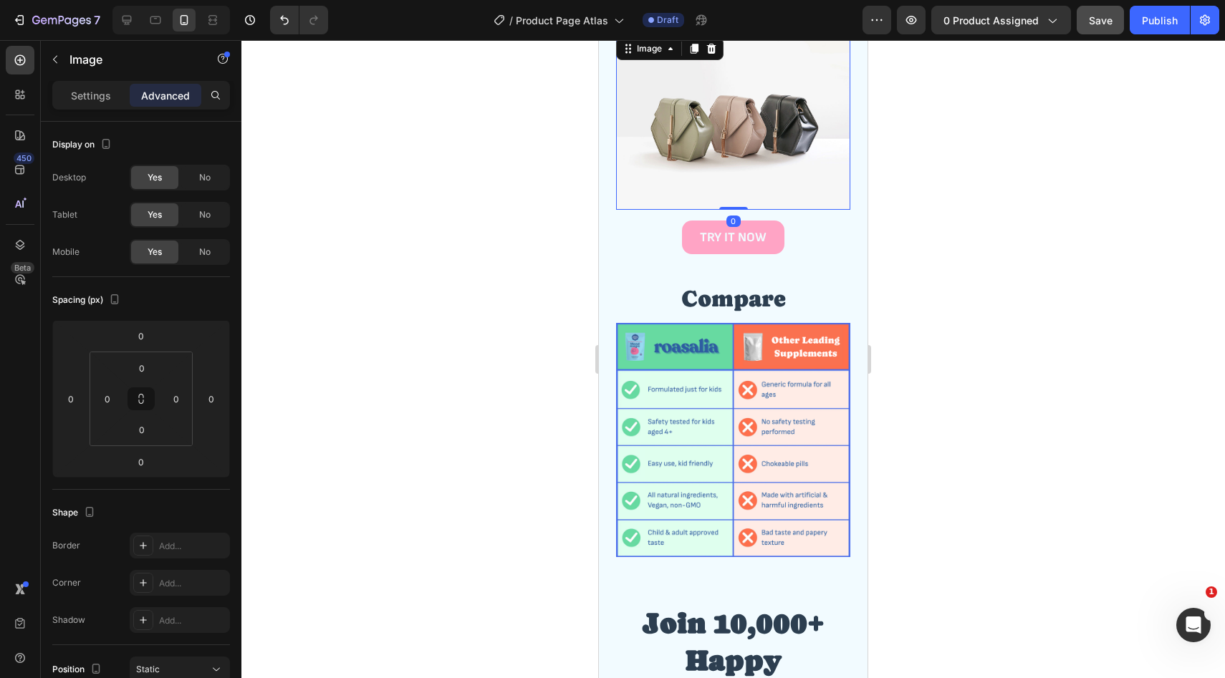
click at [798, 188] on img at bounding box center [733, 121] width 234 height 175
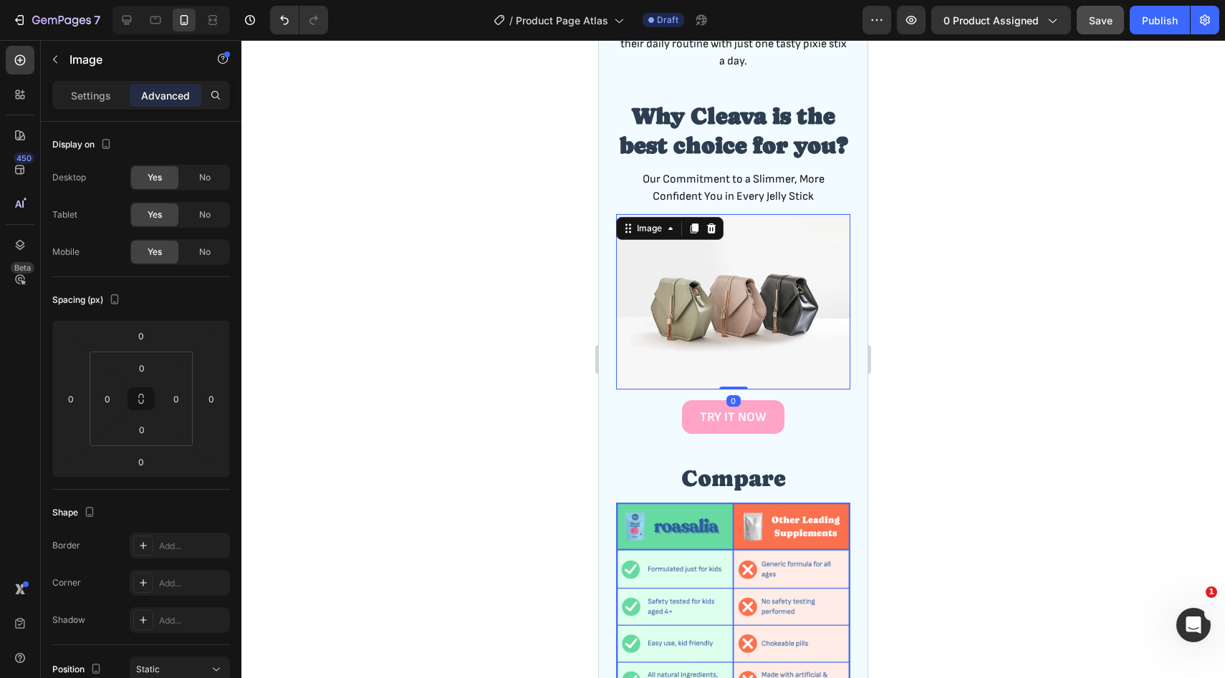
scroll to position [2101, 0]
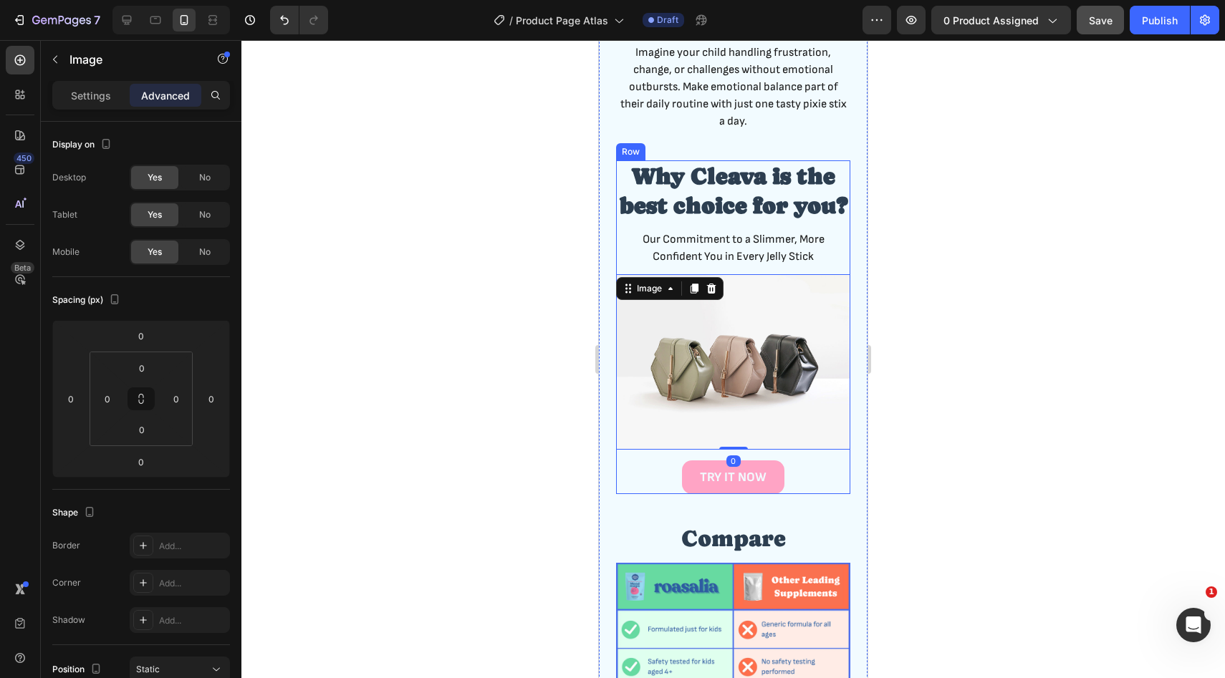
click at [789, 206] on strong "Why Cleava is the best choice for you?" at bounding box center [734, 191] width 228 height 56
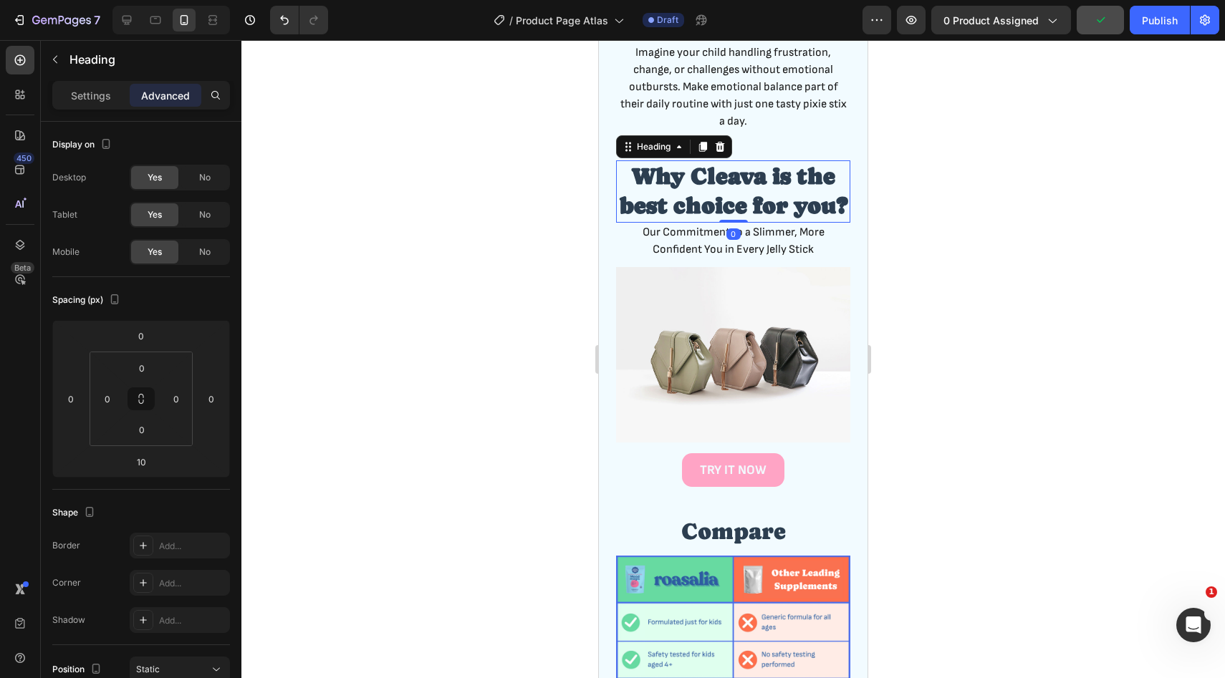
drag, startPoint x: 740, startPoint y: 228, endPoint x: 740, endPoint y: 209, distance: 18.6
click at [740, 209] on div "Why Cleava is the best choice for you? Heading 0" at bounding box center [733, 191] width 234 height 62
type input "0"
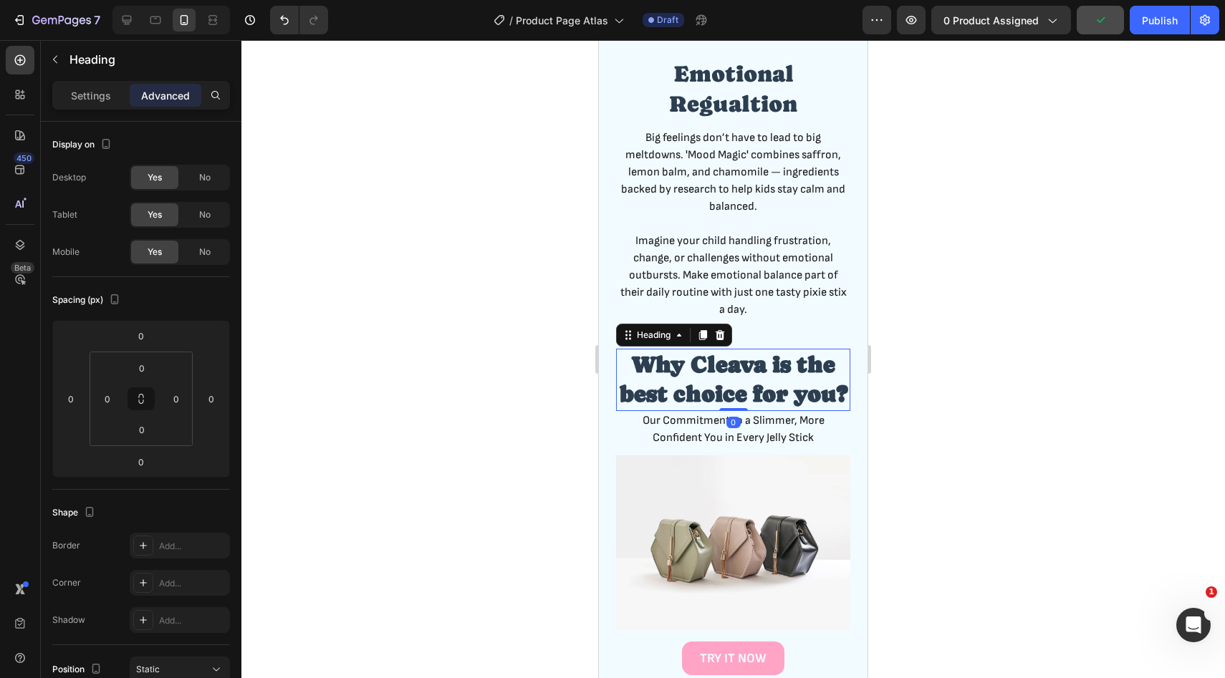
scroll to position [1899, 0]
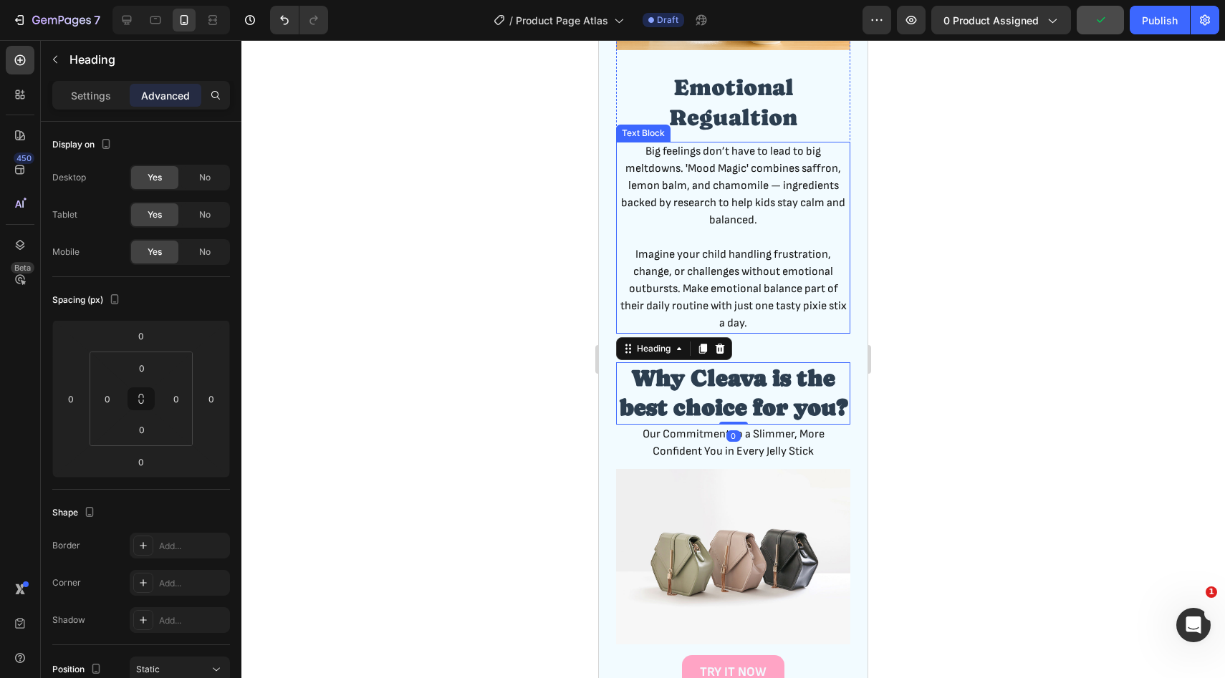
click at [749, 285] on p "Imagine your child handling frustration, change, or challenges without emotiona…" at bounding box center [732, 289] width 231 height 86
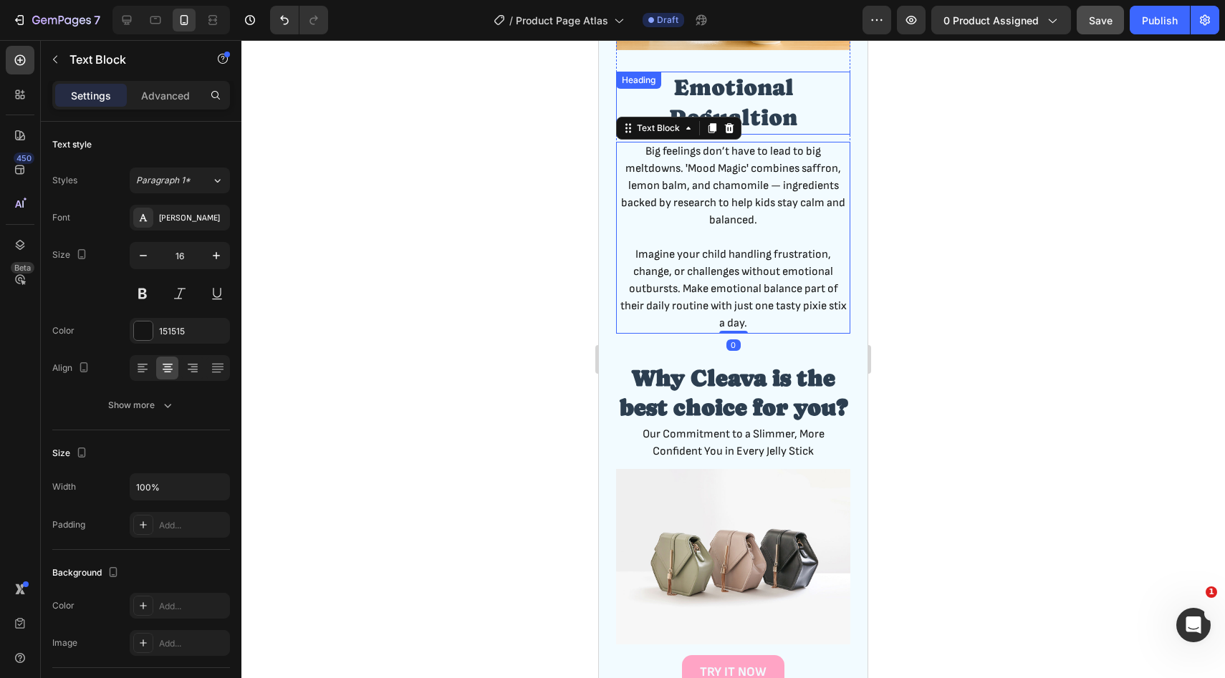
click at [770, 116] on h2 "Emotional Regualtion" at bounding box center [733, 103] width 234 height 62
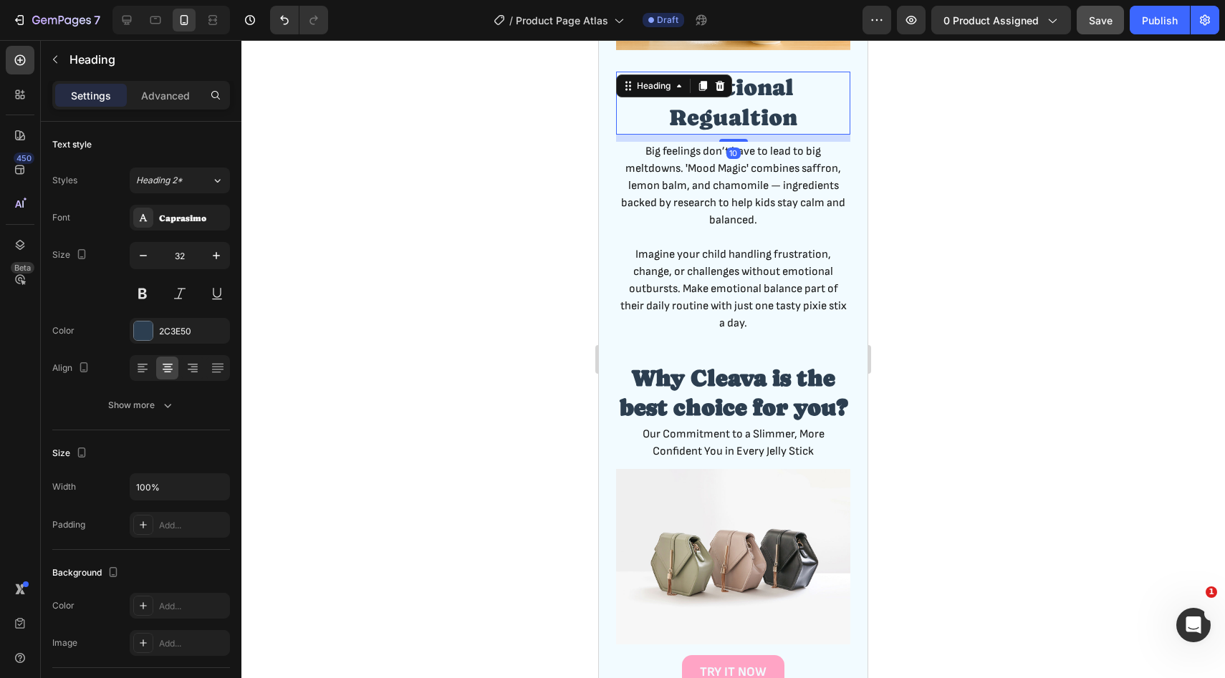
click at [735, 138] on div "10" at bounding box center [733, 138] width 234 height 7
drag, startPoint x: 735, startPoint y: 138, endPoint x: 735, endPoint y: 122, distance: 15.8
click at [735, 122] on div "Emotional Regualtion Heading 10" at bounding box center [733, 103] width 234 height 62
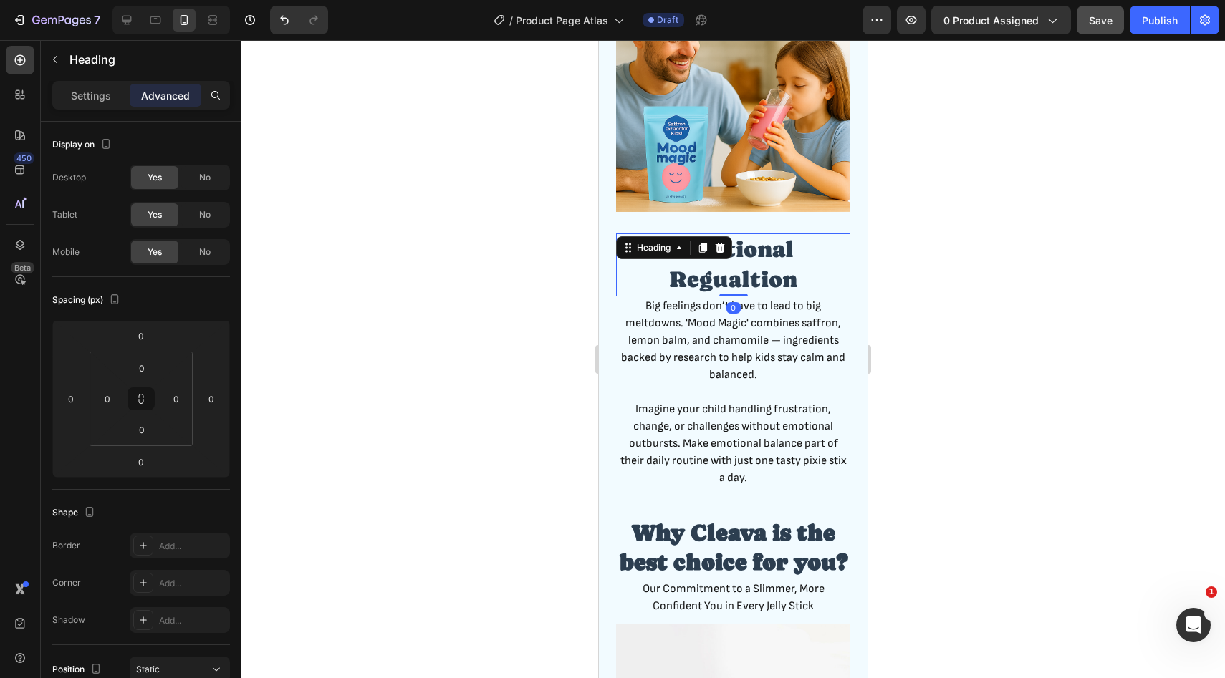
scroll to position [1730, 0]
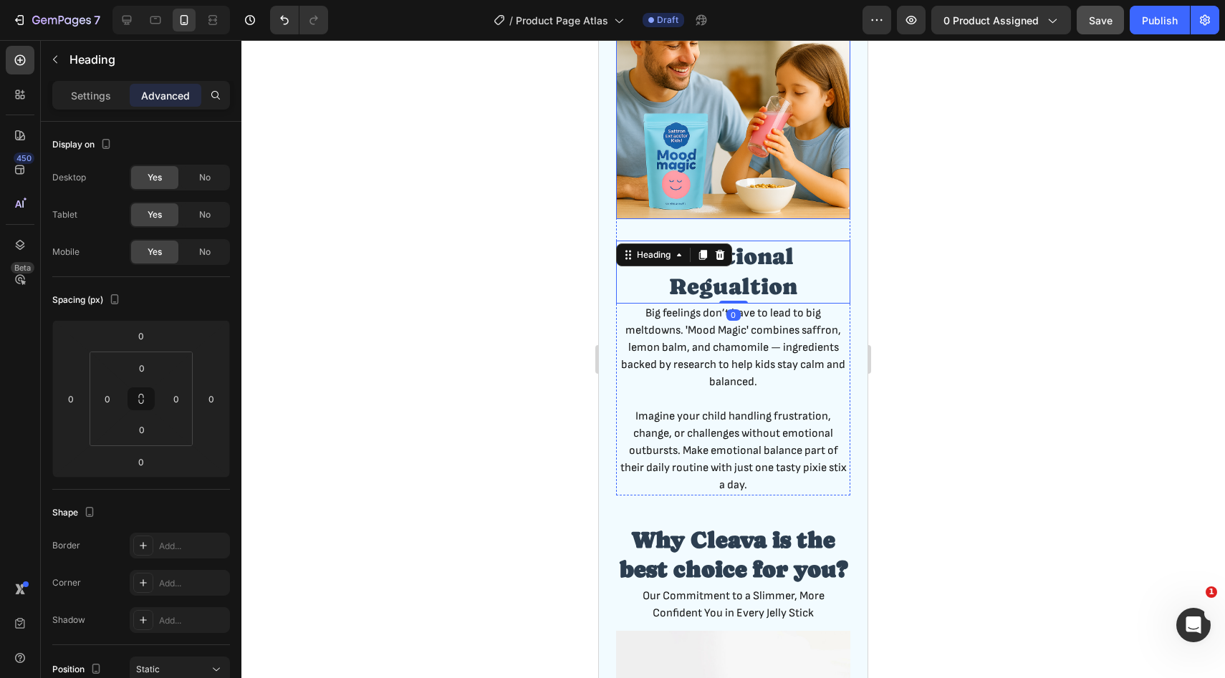
click at [761, 196] on img at bounding box center [733, 102] width 234 height 234
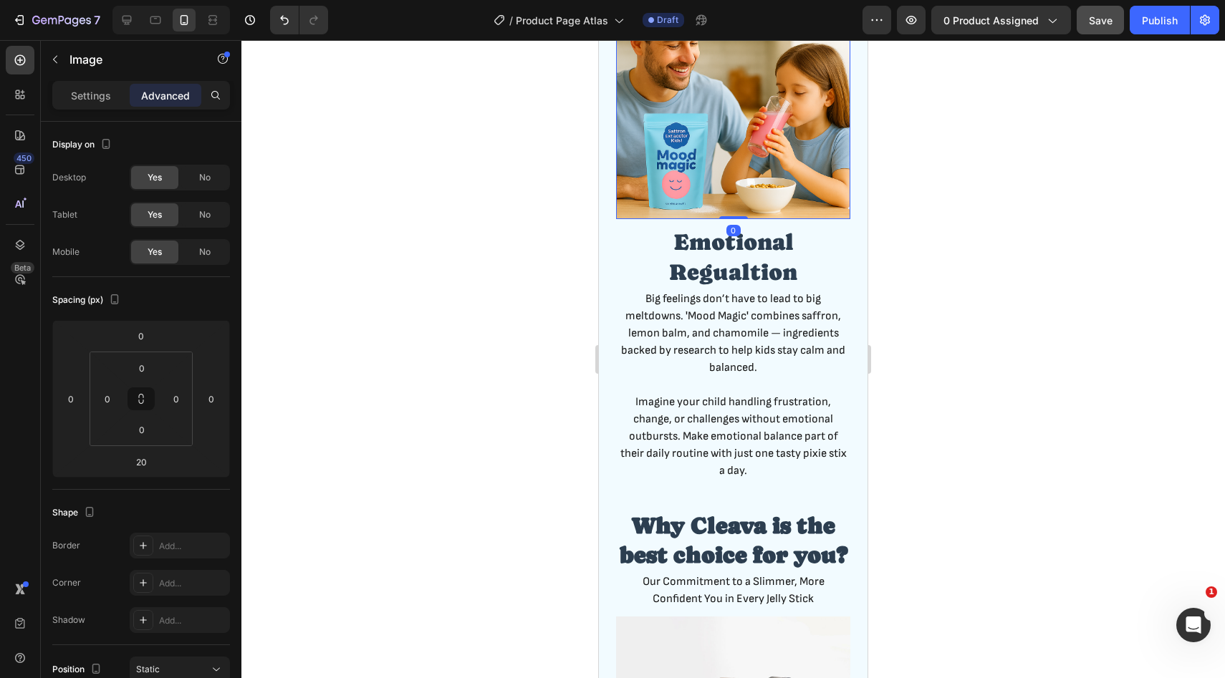
drag, startPoint x: 730, startPoint y: 232, endPoint x: 730, endPoint y: 188, distance: 44.4
click at [730, 188] on div "Image 0" at bounding box center [733, 102] width 234 height 234
type input "0"
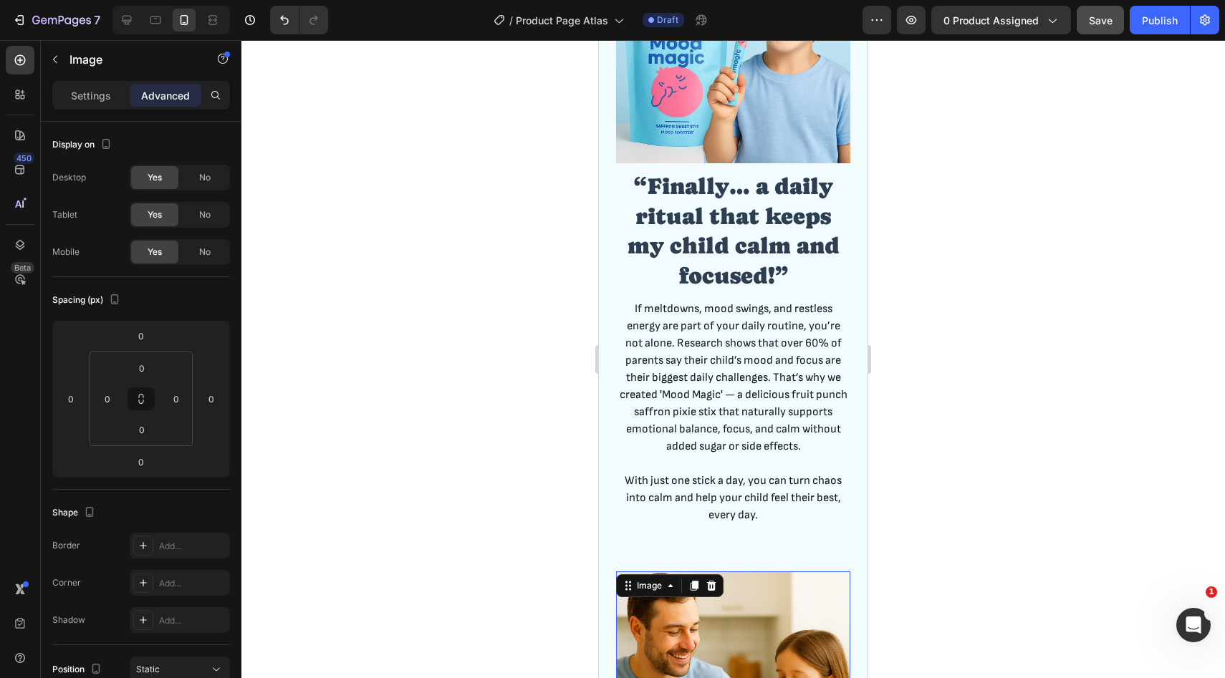
scroll to position [1142, 0]
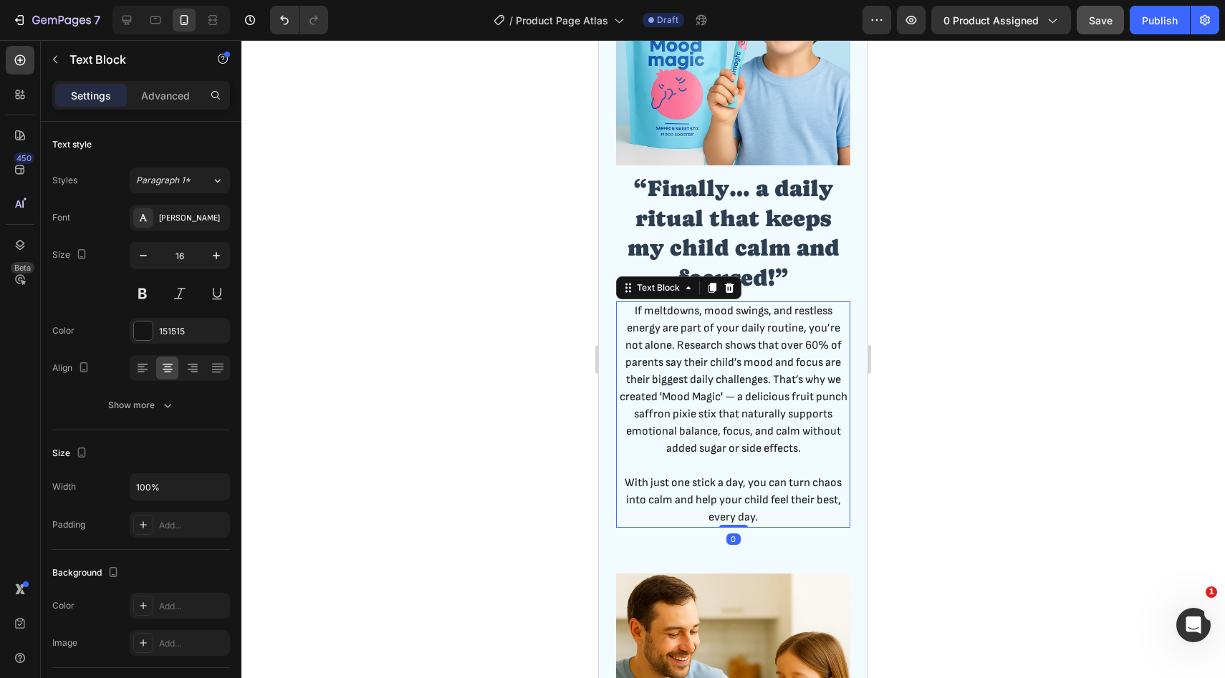
click at [711, 473] on p at bounding box center [732, 466] width 231 height 17
click at [698, 541] on div "Image “Finally… a daily ritual that keeps my child calm and focused!” Heading I…" at bounding box center [733, 229] width 269 height 642
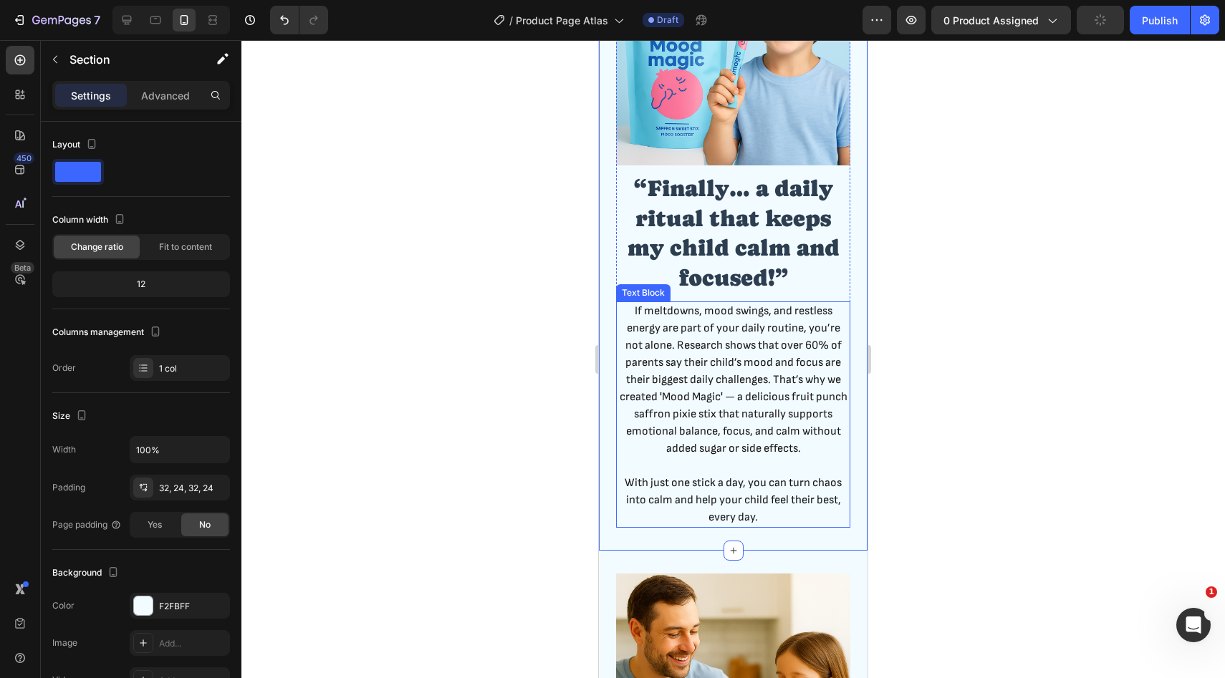
click at [707, 496] on p "With just one stick a day, you can turn chaos into calm and help your child fee…" at bounding box center [732, 501] width 231 height 52
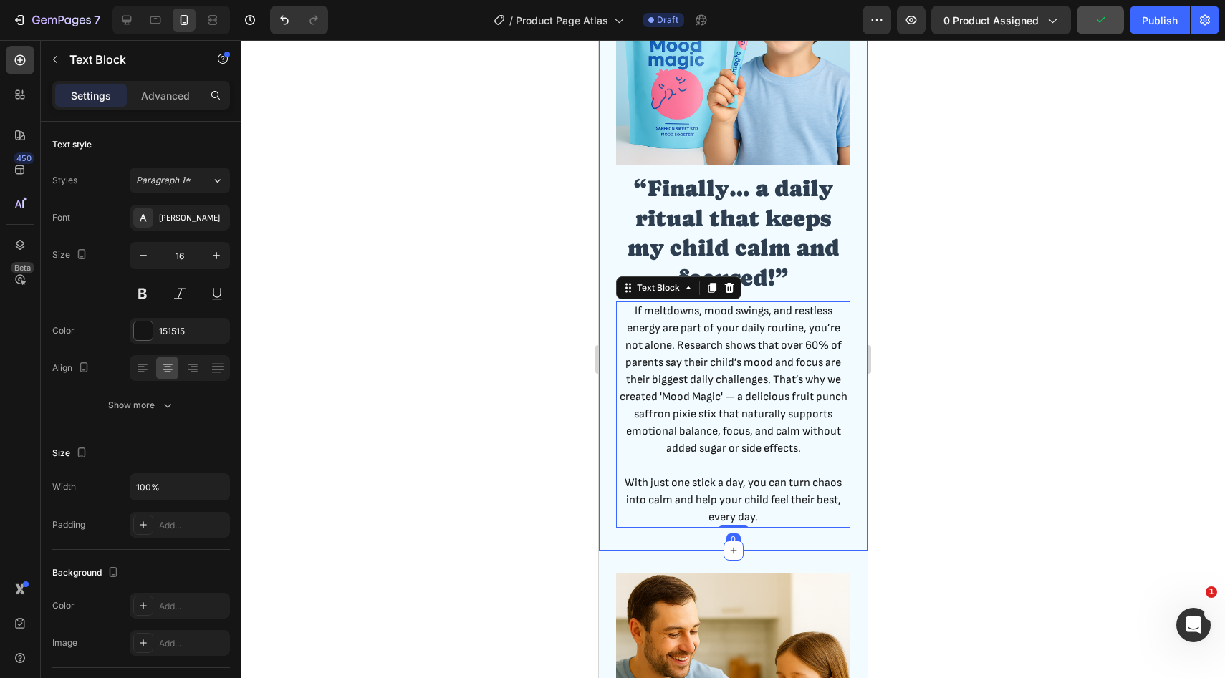
click at [657, 546] on div "Image “Finally… a daily ritual that keeps my child calm and focused!” Heading I…" at bounding box center [733, 229] width 269 height 642
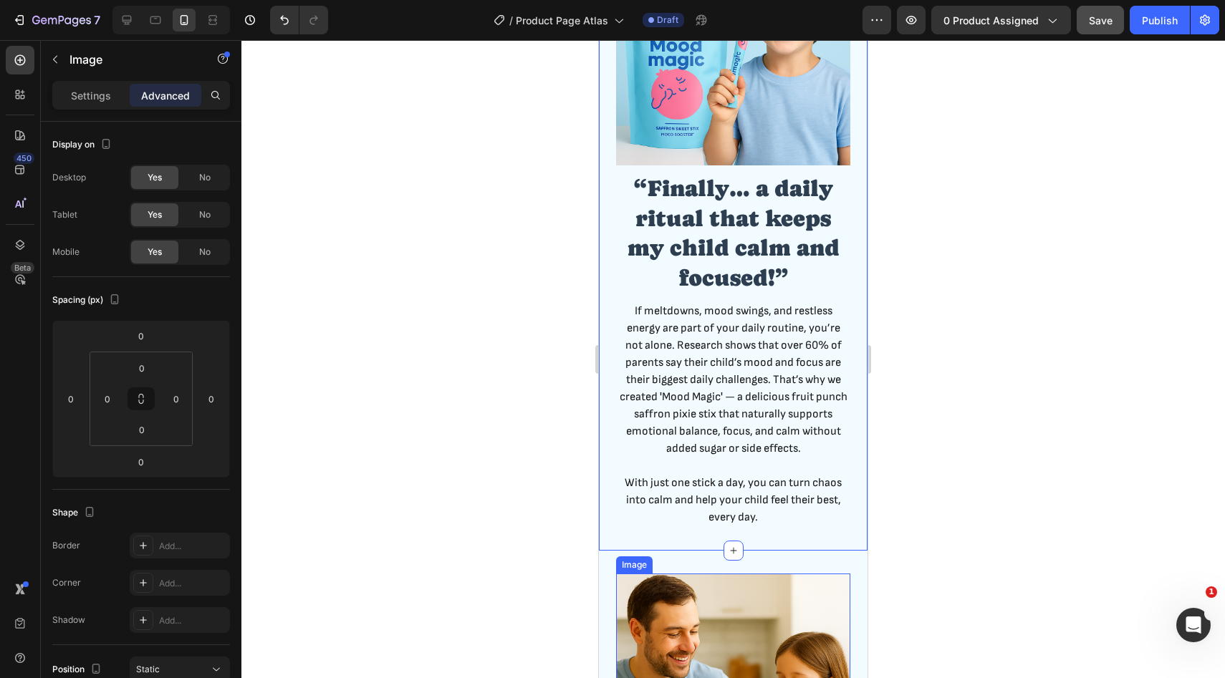
click at [626, 579] on img at bounding box center [733, 691] width 234 height 234
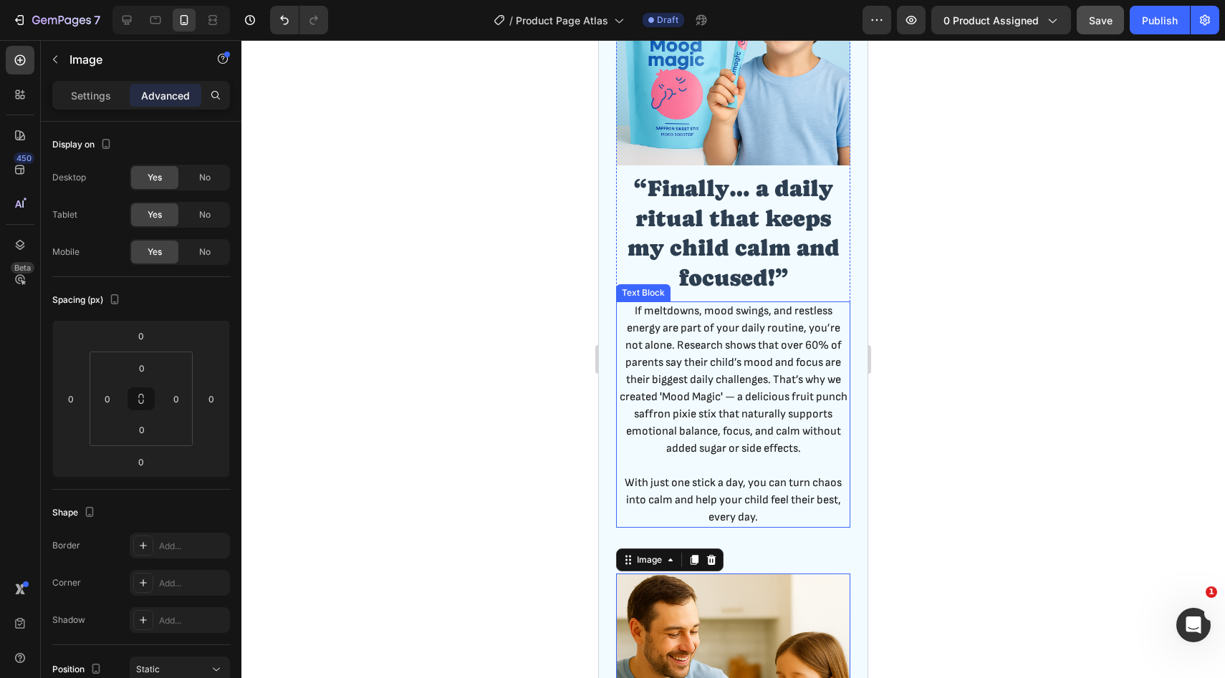
click at [704, 498] on p "With just one stick a day, you can turn chaos into calm and help your child fee…" at bounding box center [732, 501] width 231 height 52
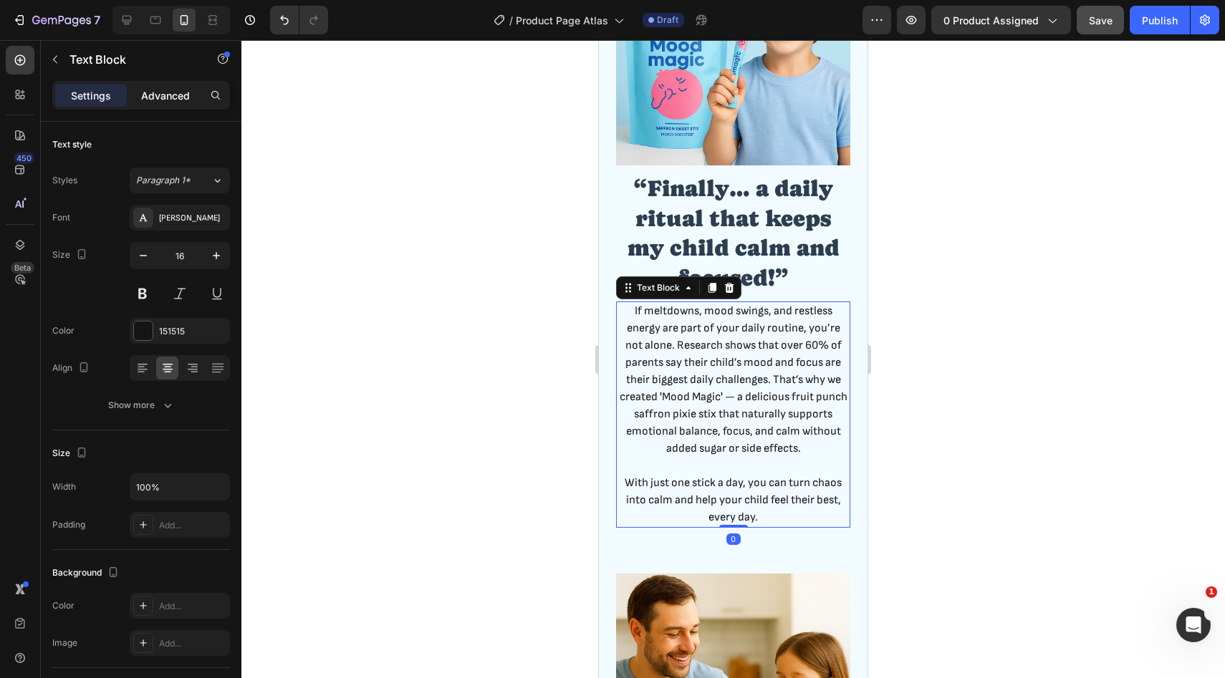
click at [160, 106] on div "Settings Advanced" at bounding box center [141, 95] width 178 height 29
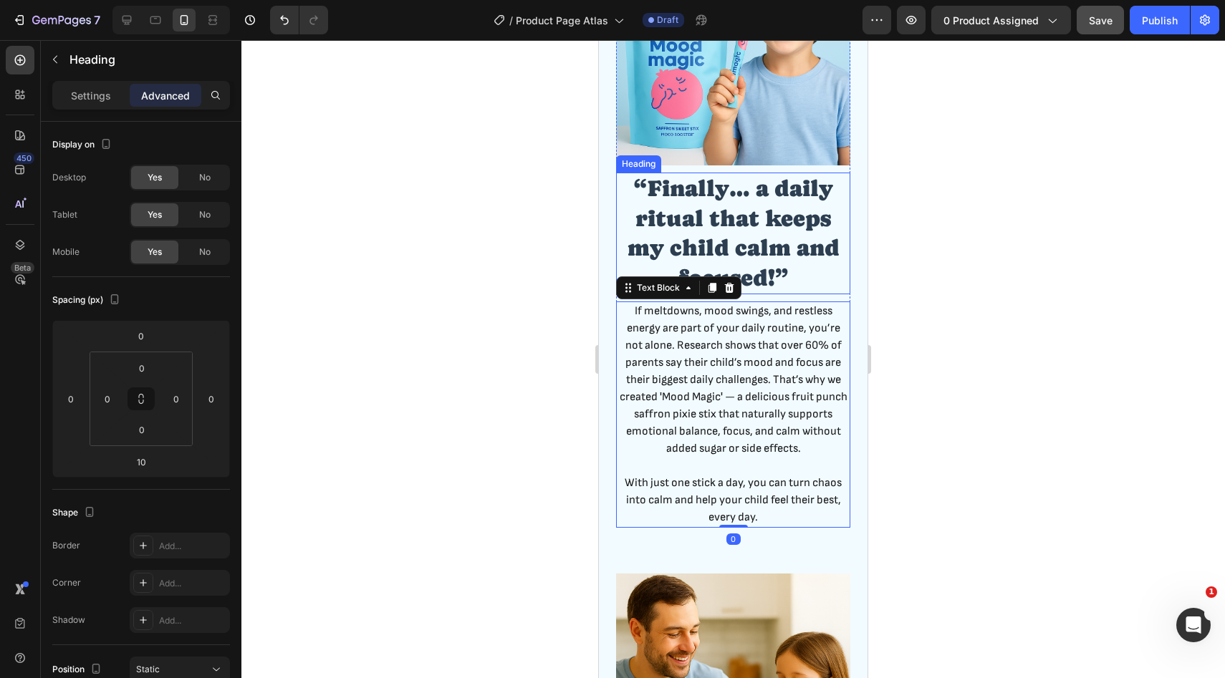
click at [757, 239] on h2 "“Finally… a daily ritual that keeps my child calm and focused!”" at bounding box center [733, 234] width 234 height 122
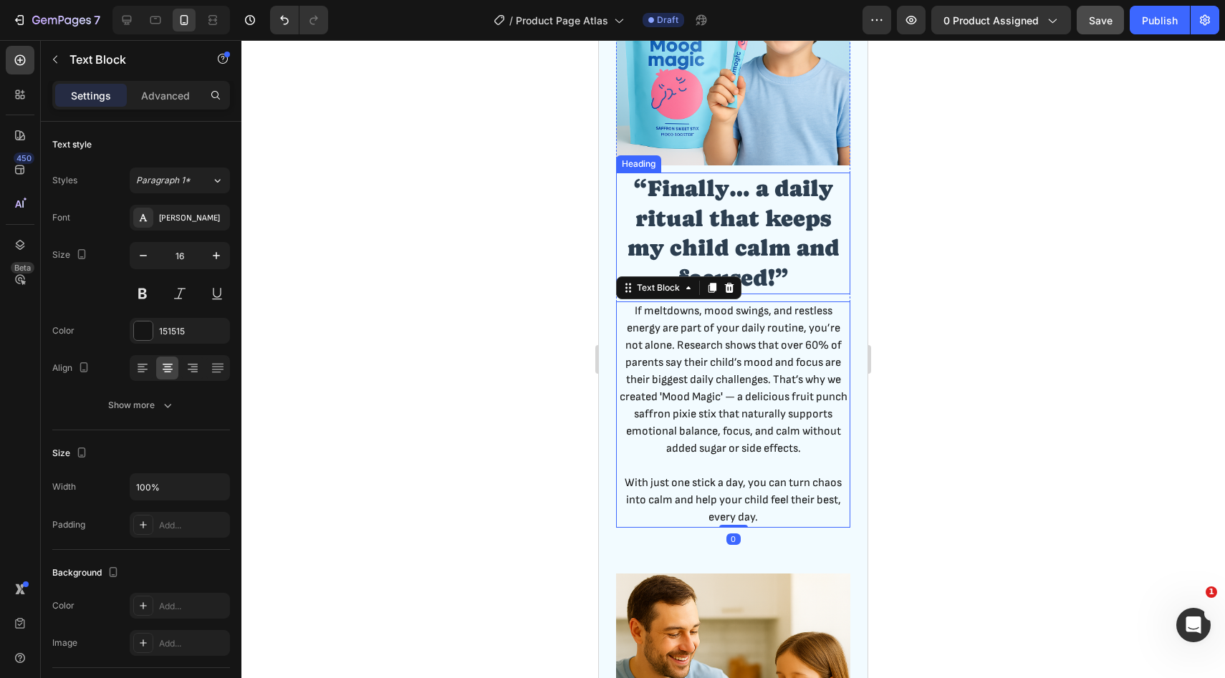
click at [776, 286] on h2 "“Finally… a daily ritual that keeps my child calm and focused!”" at bounding box center [733, 234] width 234 height 122
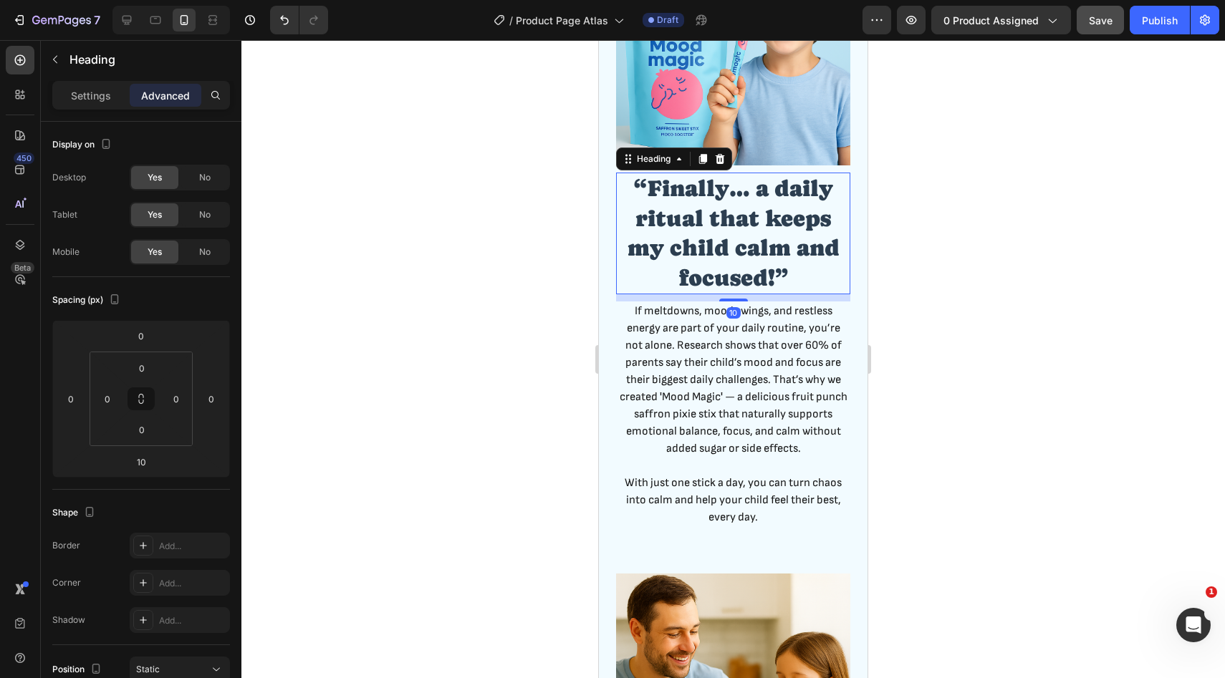
drag, startPoint x: 741, startPoint y: 299, endPoint x: 741, endPoint y: 276, distance: 23.6
click at [741, 276] on div "“Finally… a daily ritual that keeps my child calm and focused!” Heading 10" at bounding box center [733, 234] width 234 height 122
type input "0"
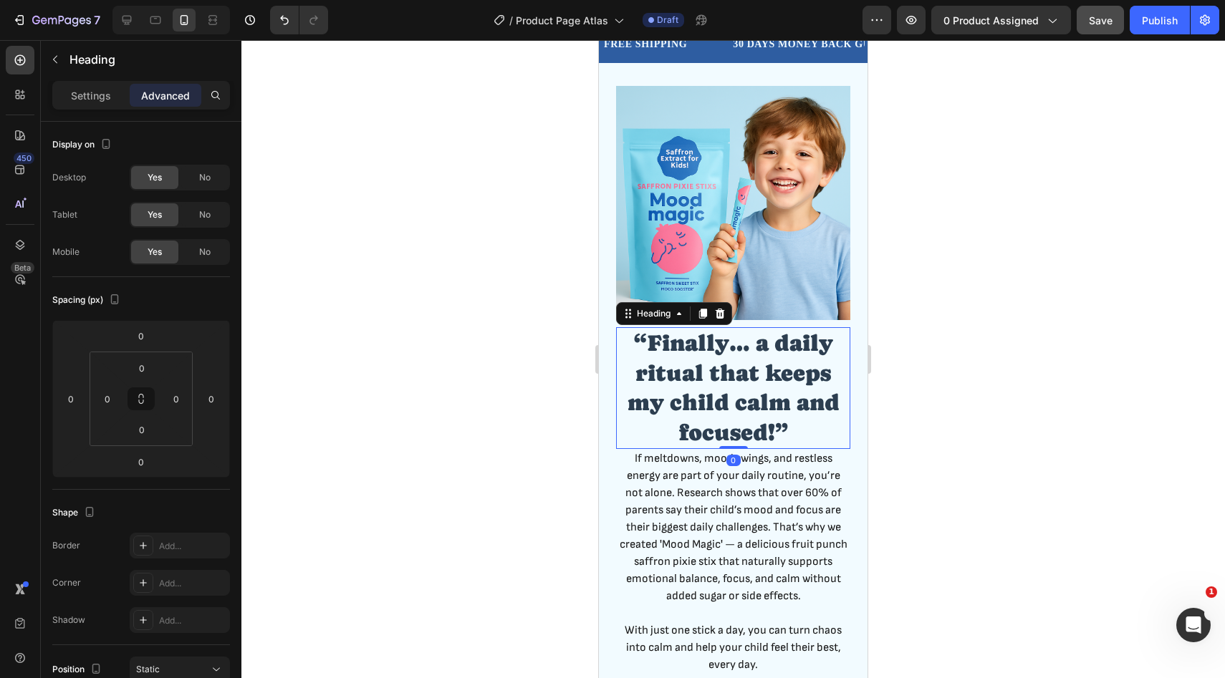
scroll to position [972, 0]
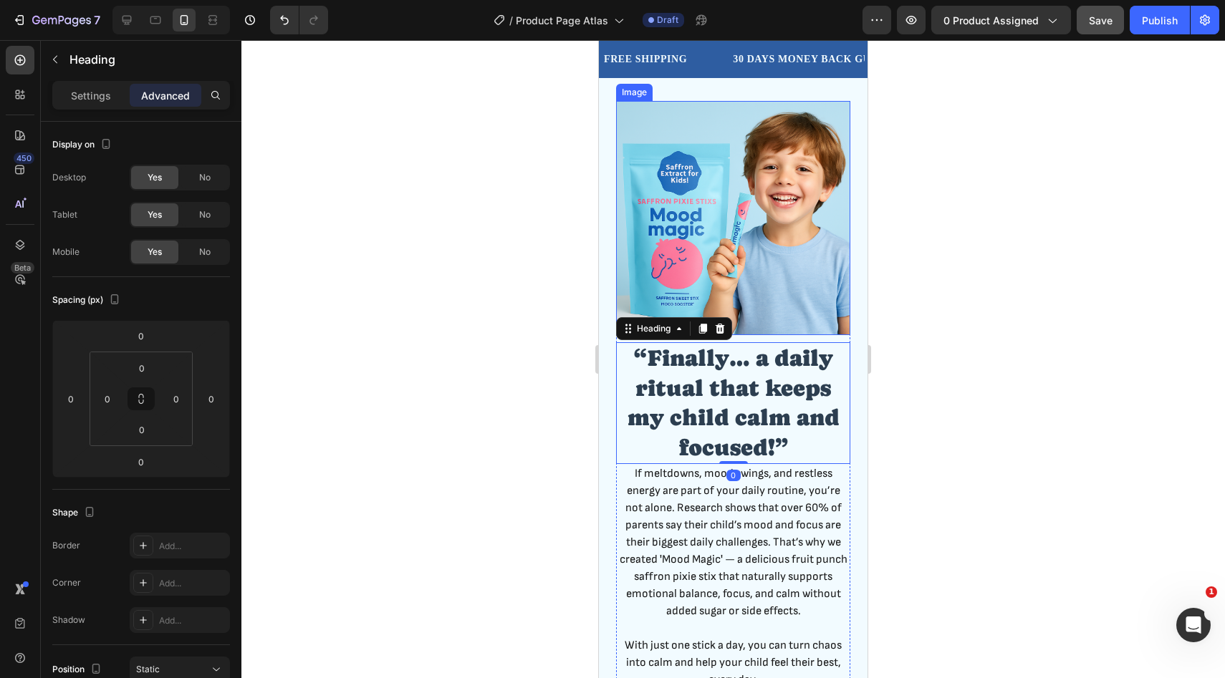
click at [771, 259] on img at bounding box center [733, 218] width 234 height 234
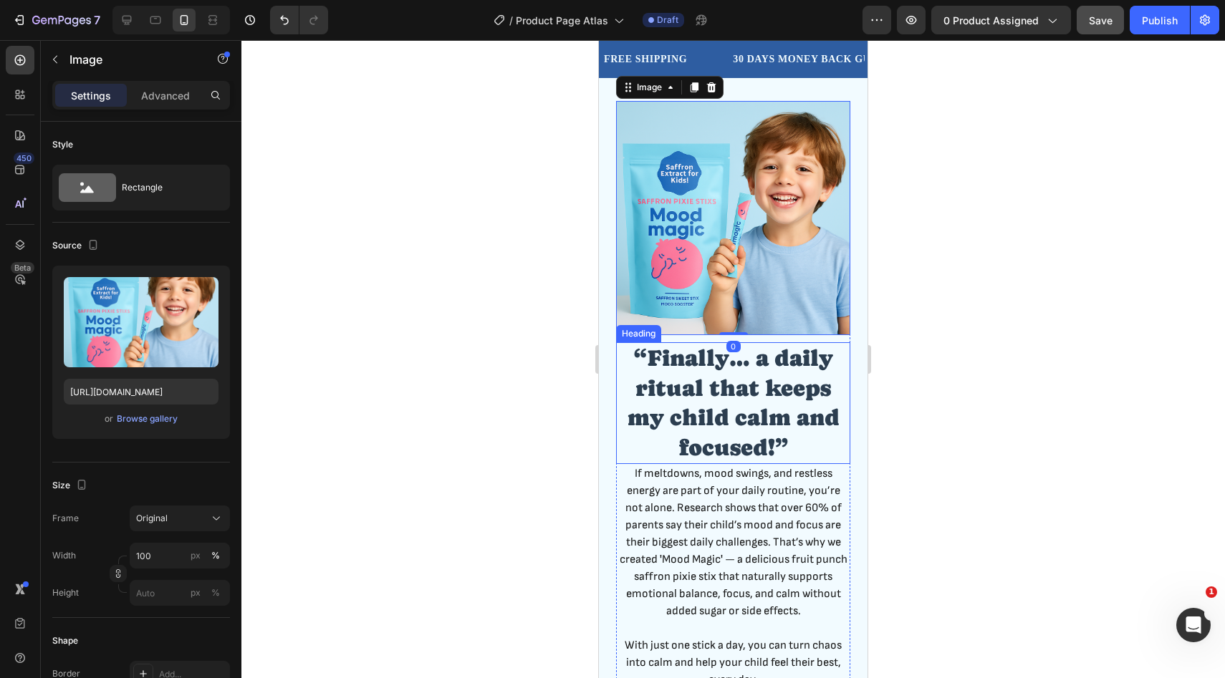
click at [670, 351] on h2 "“Finally… a daily ritual that keeps my child calm and focused!”" at bounding box center [733, 403] width 234 height 122
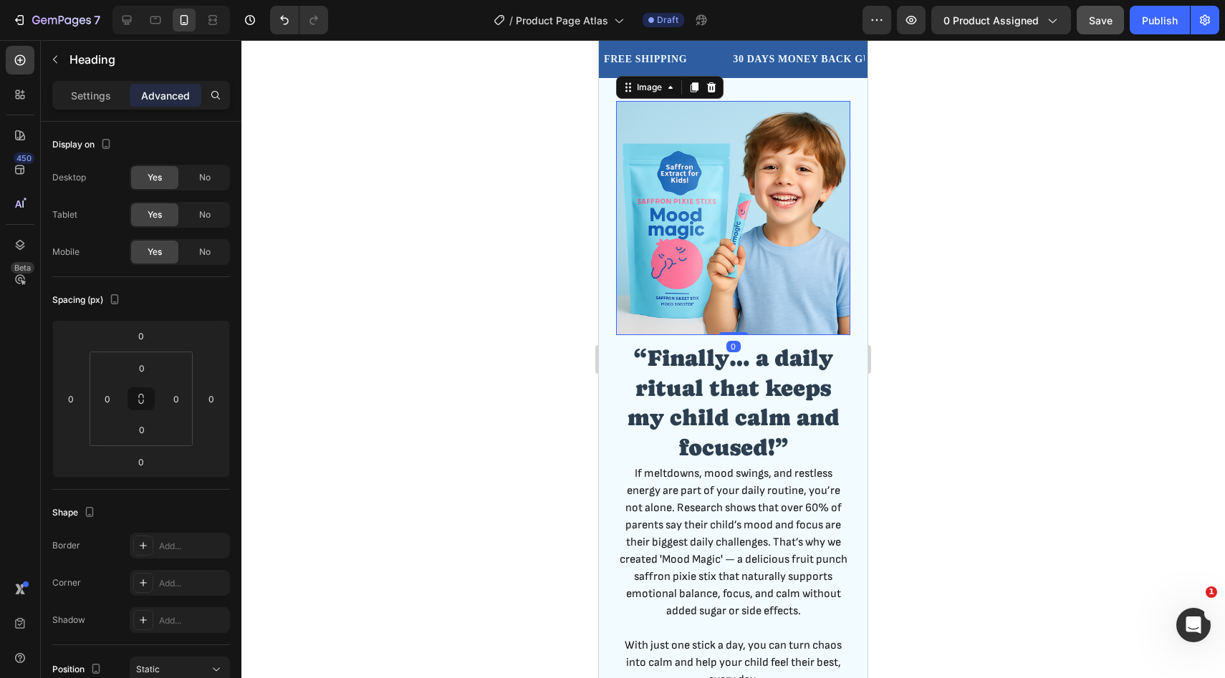
click at [753, 286] on img at bounding box center [733, 218] width 234 height 234
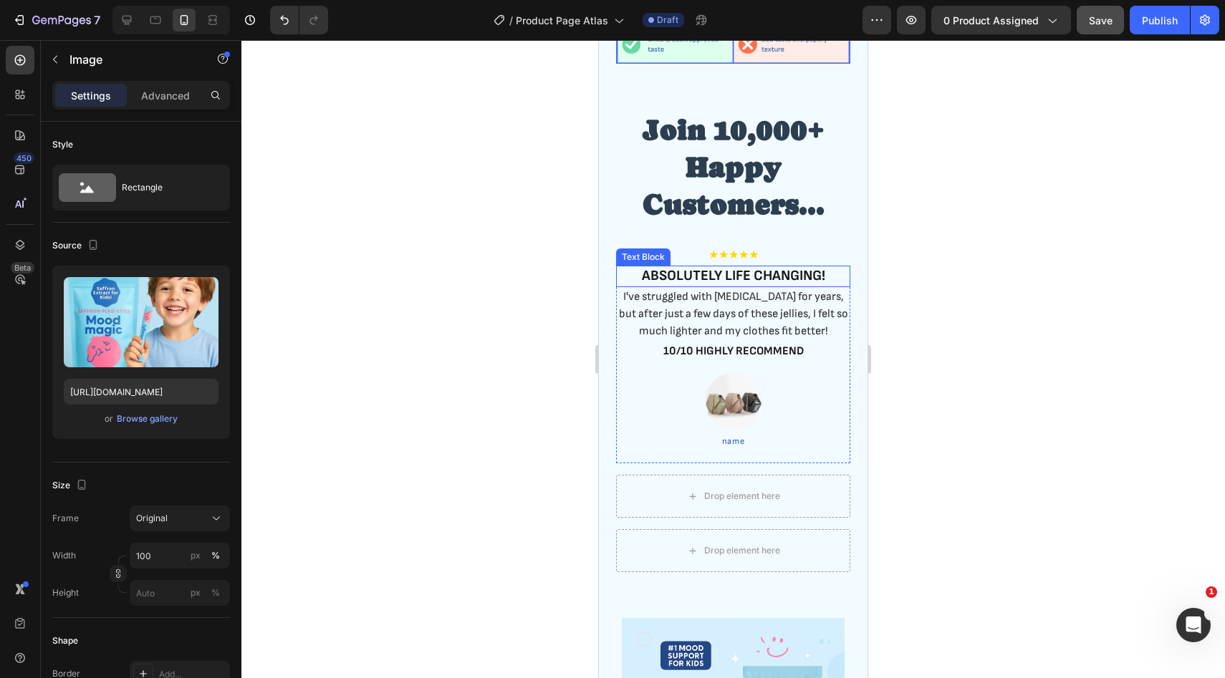
scroll to position [2806, 0]
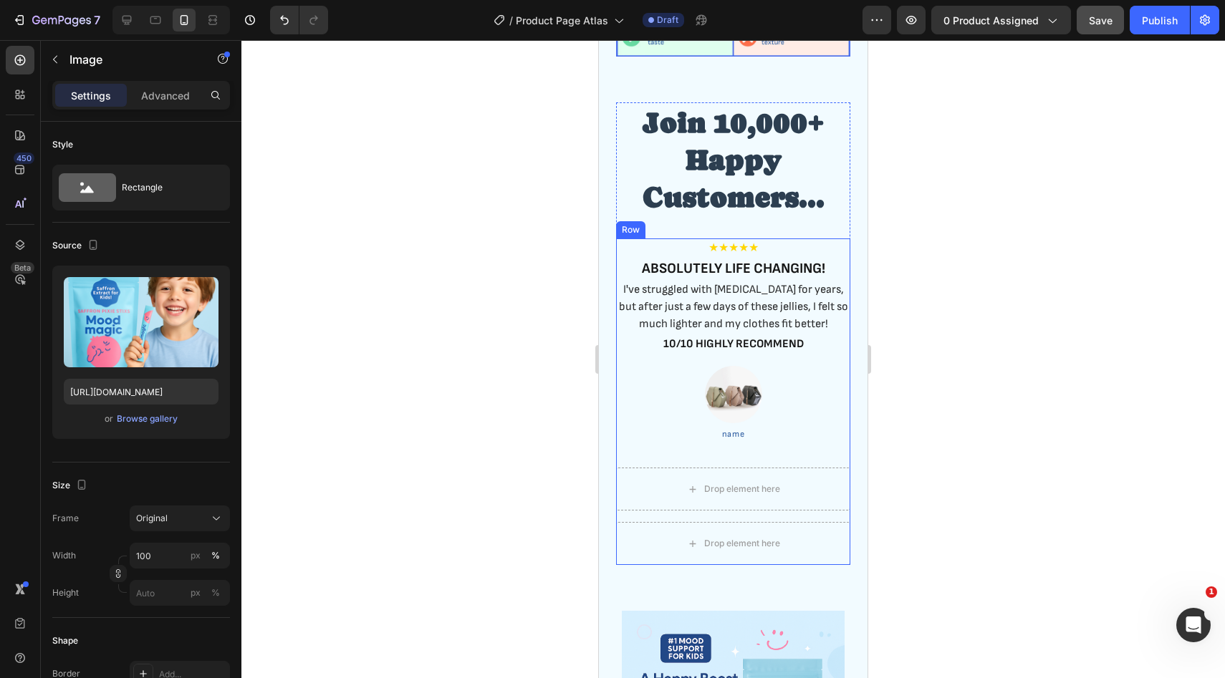
click at [843, 462] on div "★★★★★ Text Block ABSOLUTELY LIFE CHANGING! Text Block I've struggled with bloat…" at bounding box center [733, 402] width 234 height 327
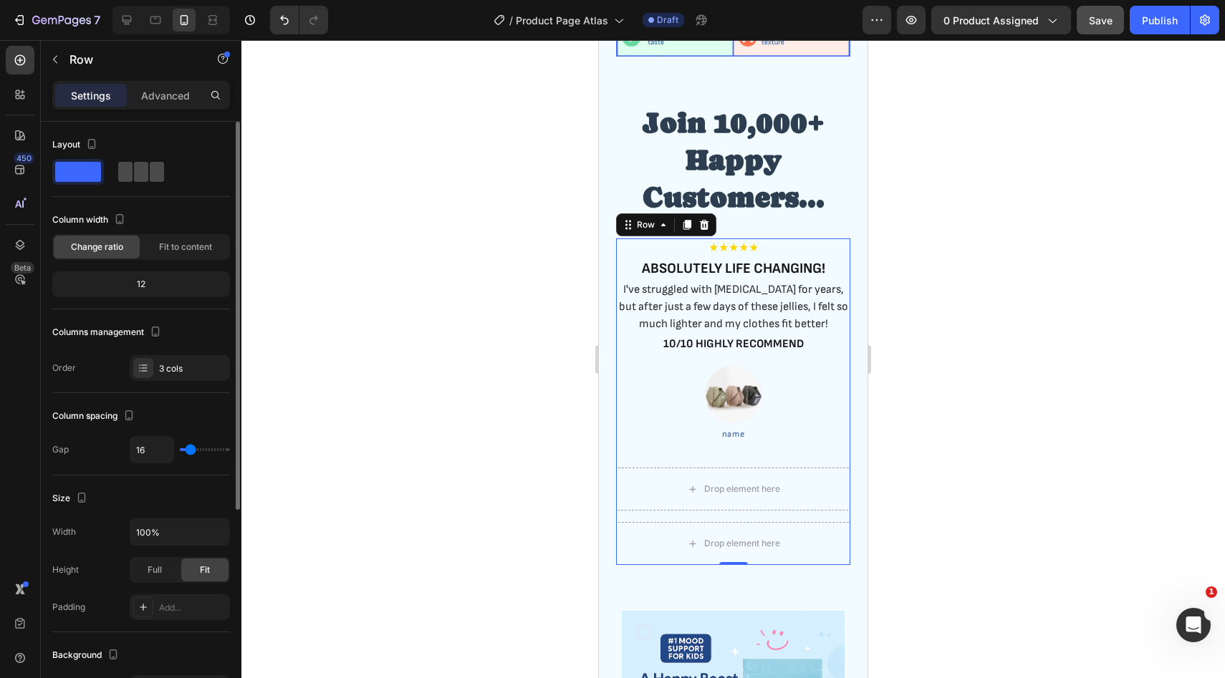
click at [150, 175] on span at bounding box center [157, 172] width 14 height 20
type input "25"
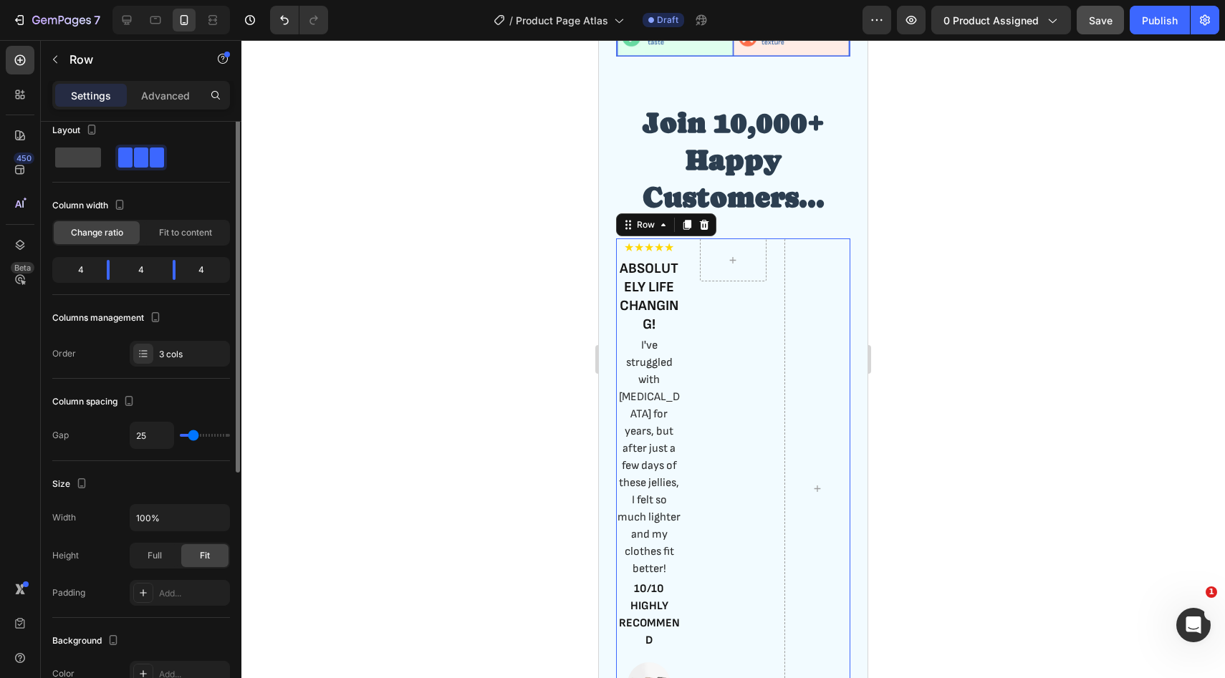
scroll to position [0, 0]
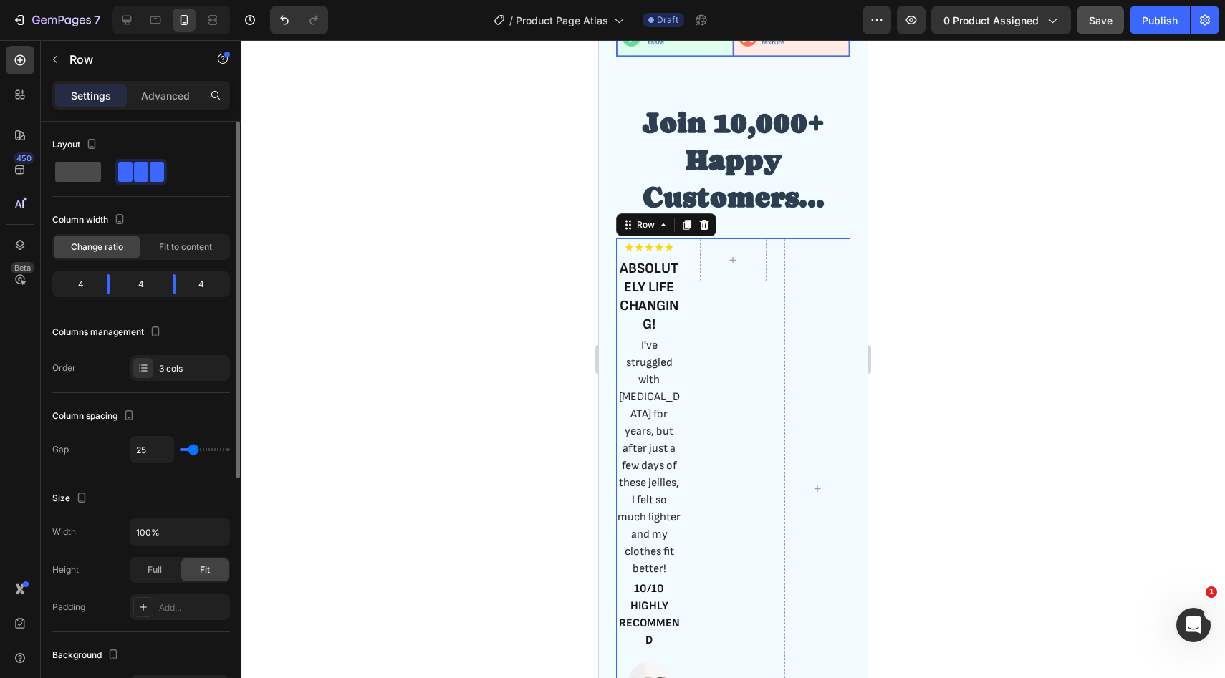
click at [77, 172] on span at bounding box center [78, 172] width 46 height 20
type input "16"
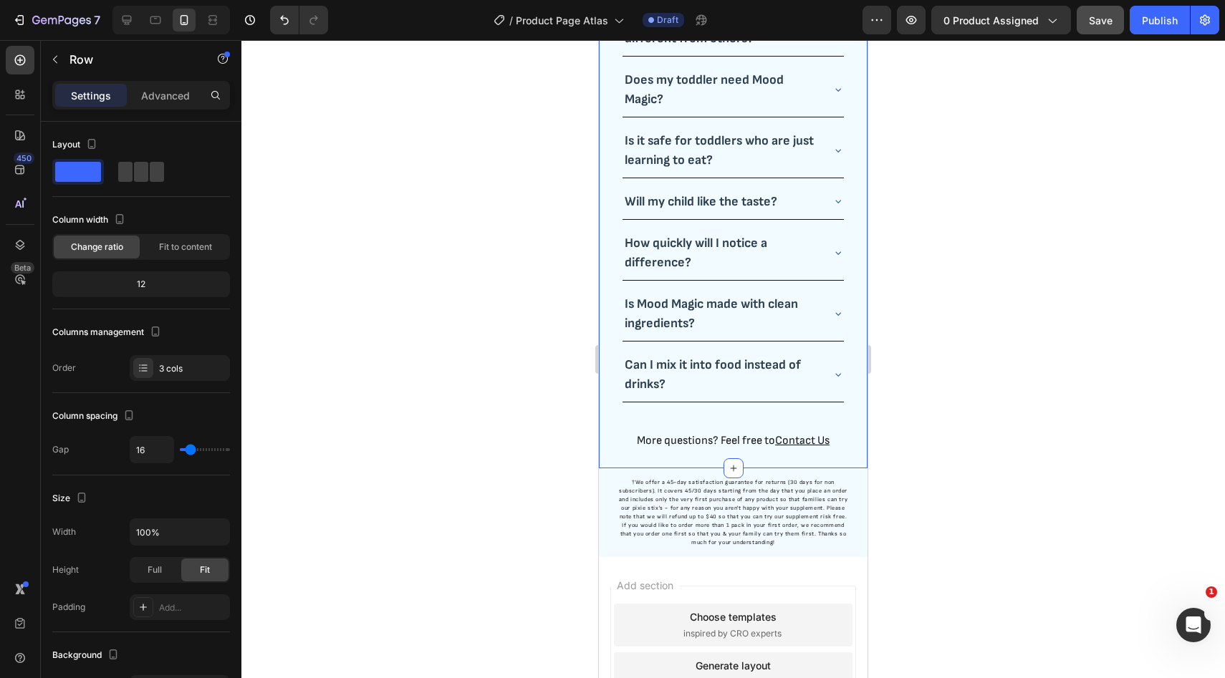
scroll to position [3959, 0]
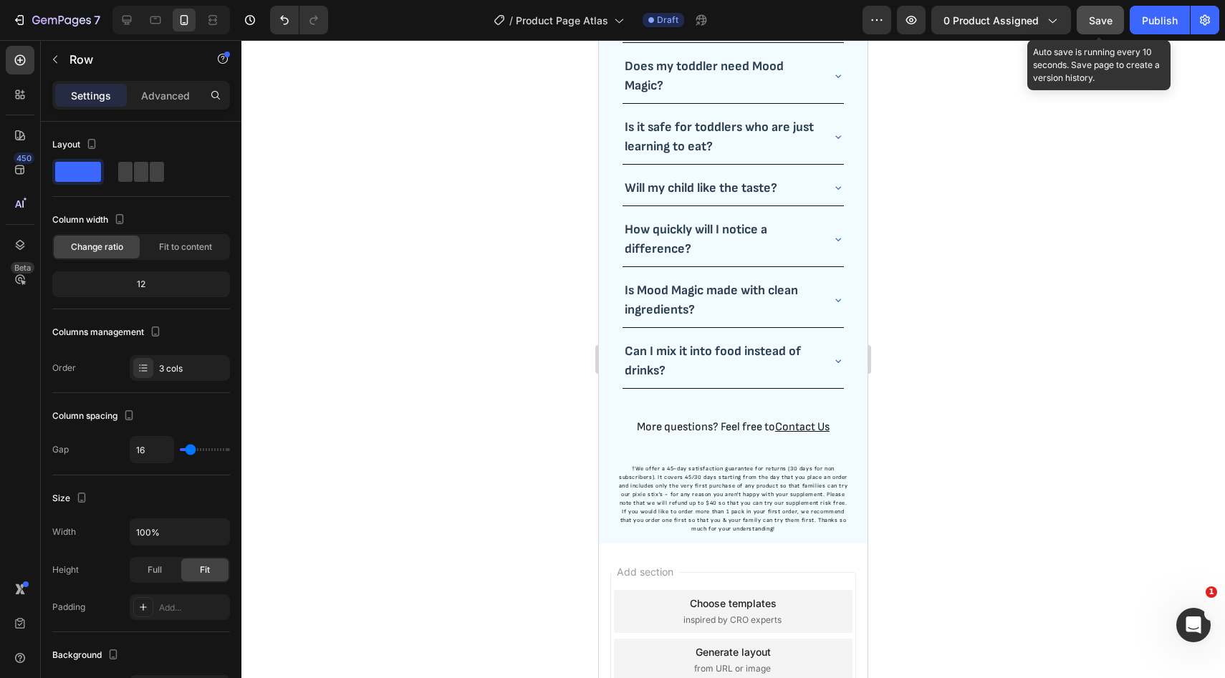
click at [1096, 18] on span "Save" at bounding box center [1101, 20] width 24 height 12
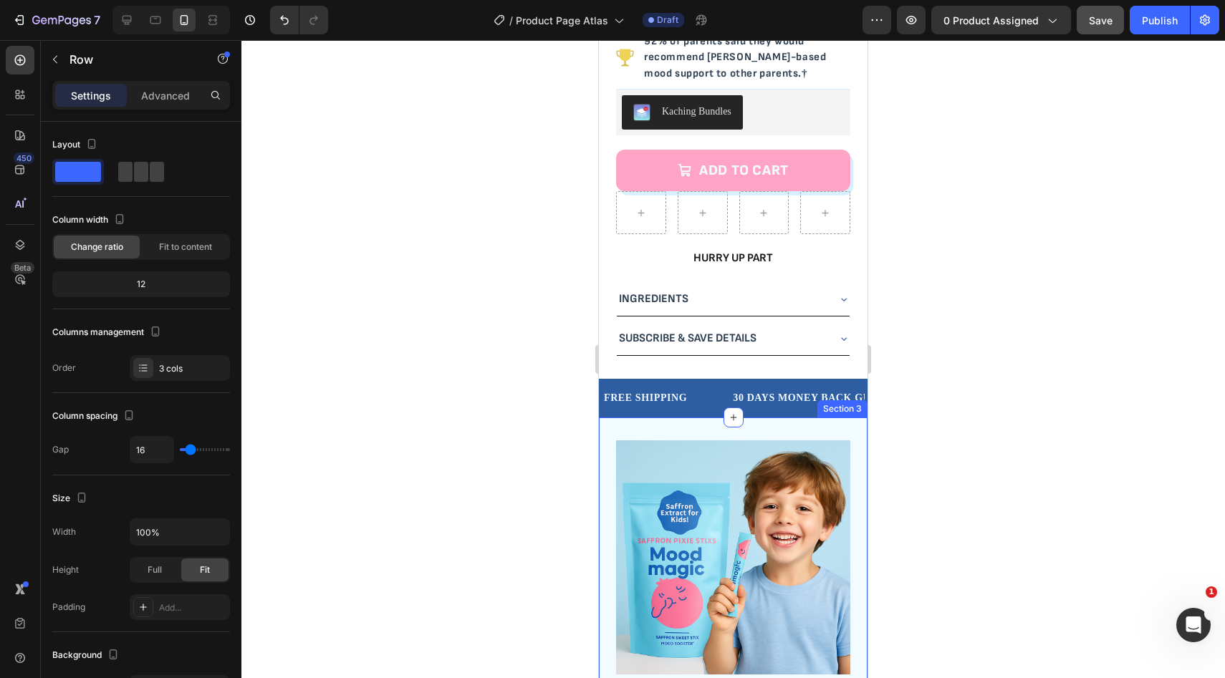
scroll to position [699, 0]
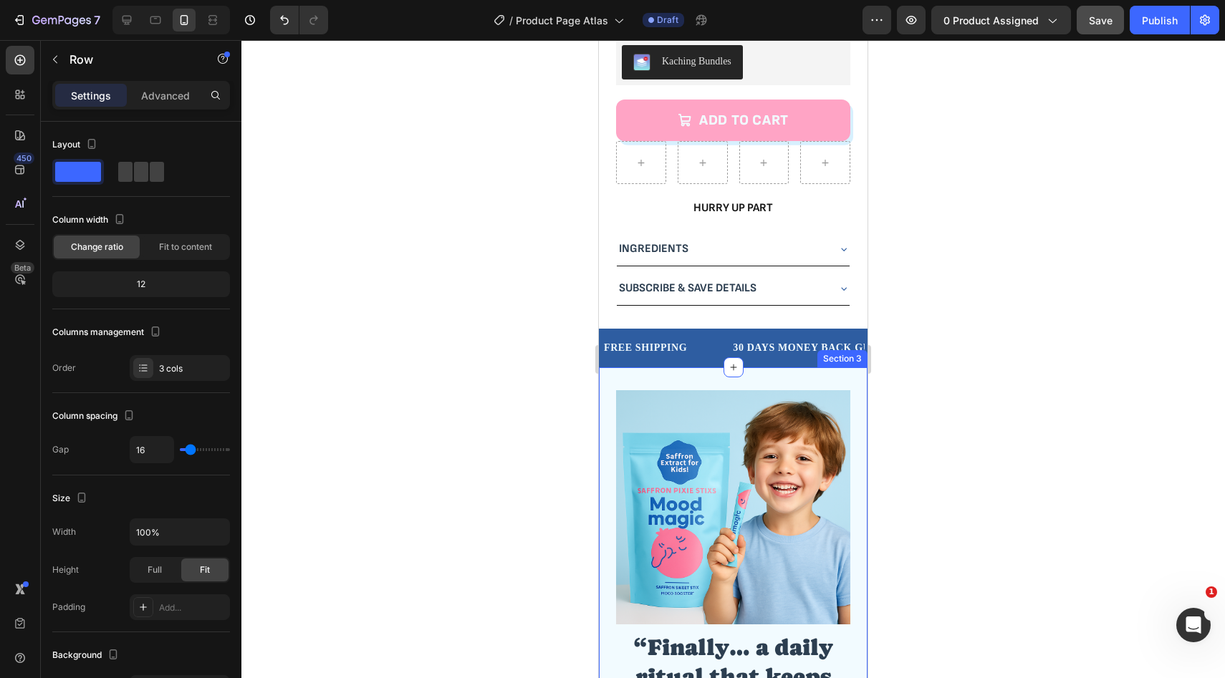
click at [611, 367] on div "Image “Finally… a daily ritual that keeps my child calm and focused!” Heading I…" at bounding box center [733, 684] width 269 height 635
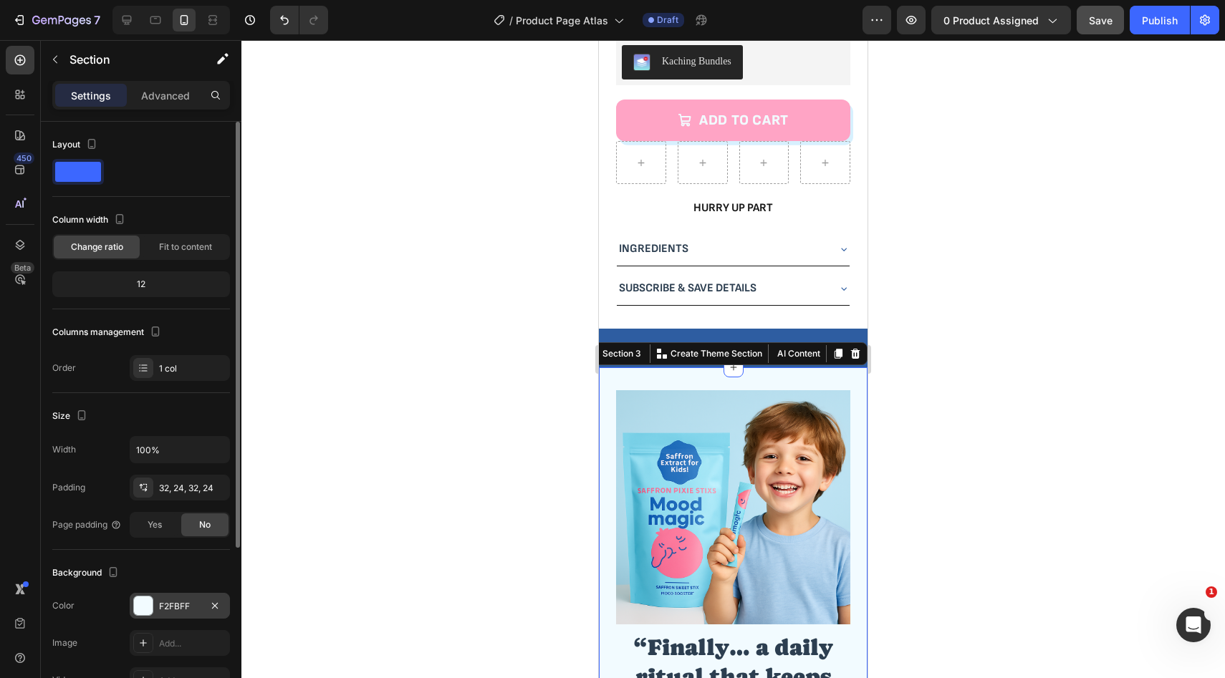
click at [173, 611] on div "F2FBFF" at bounding box center [180, 606] width 42 height 13
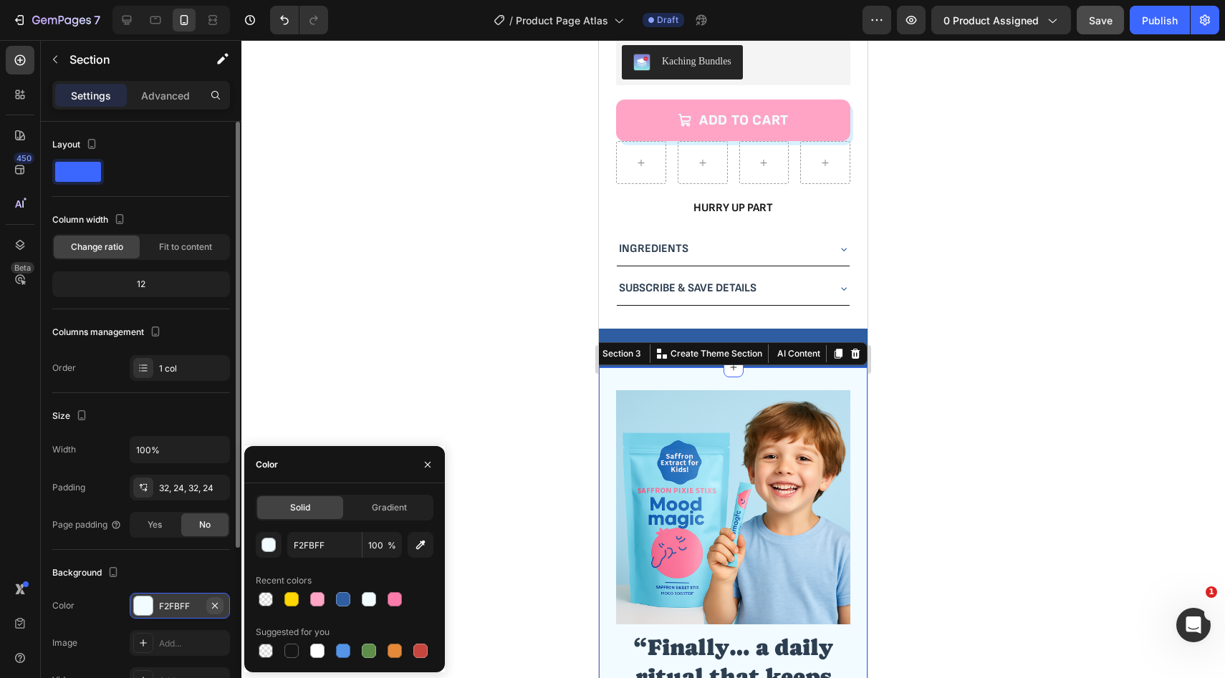
click at [214, 604] on icon "button" at bounding box center [215, 605] width 6 height 6
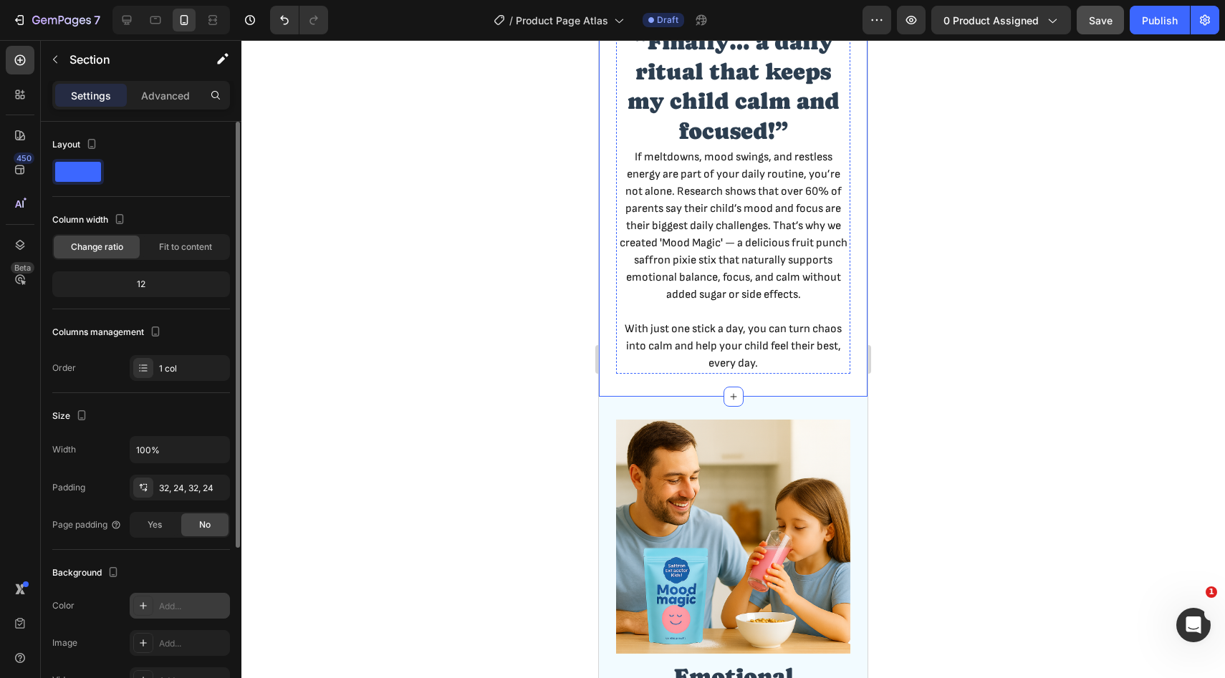
scroll to position [1302, 0]
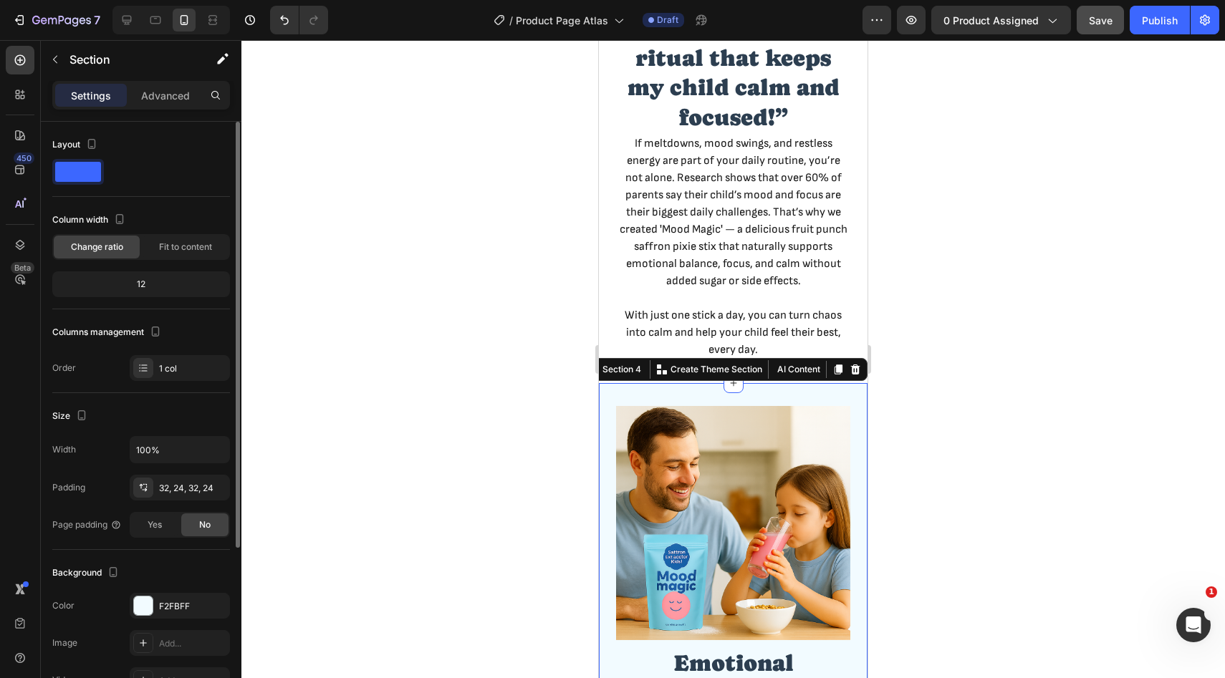
click at [213, 604] on icon "button" at bounding box center [215, 605] width 6 height 6
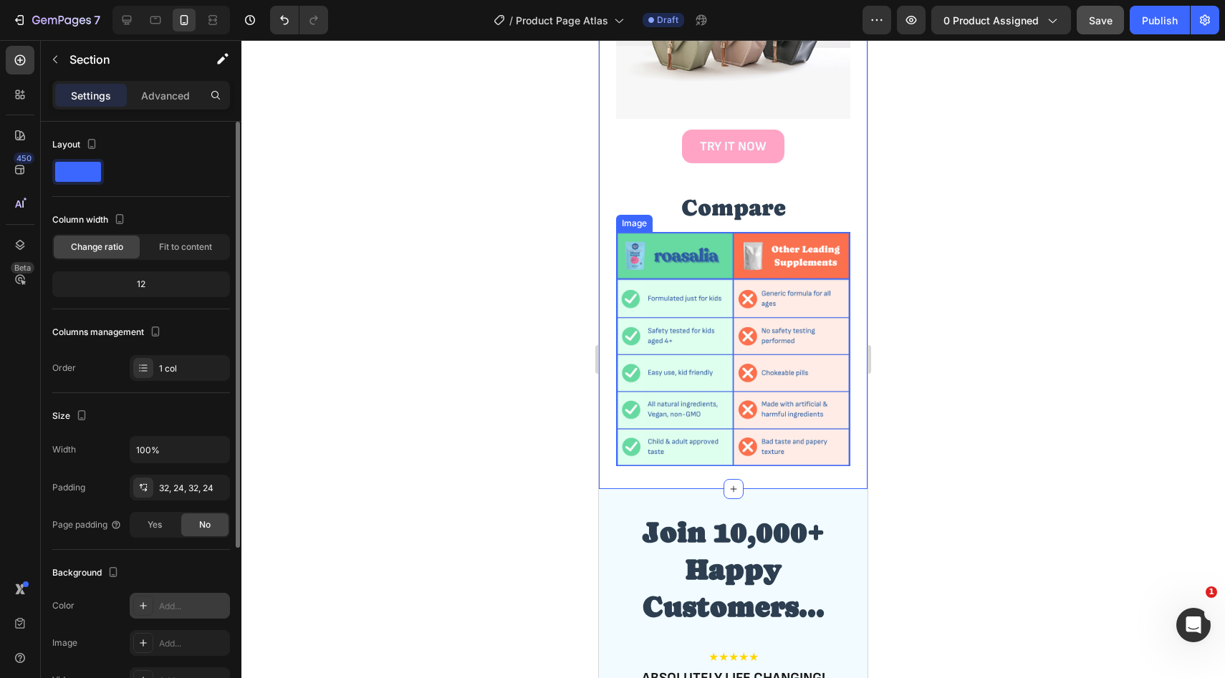
scroll to position [2406, 0]
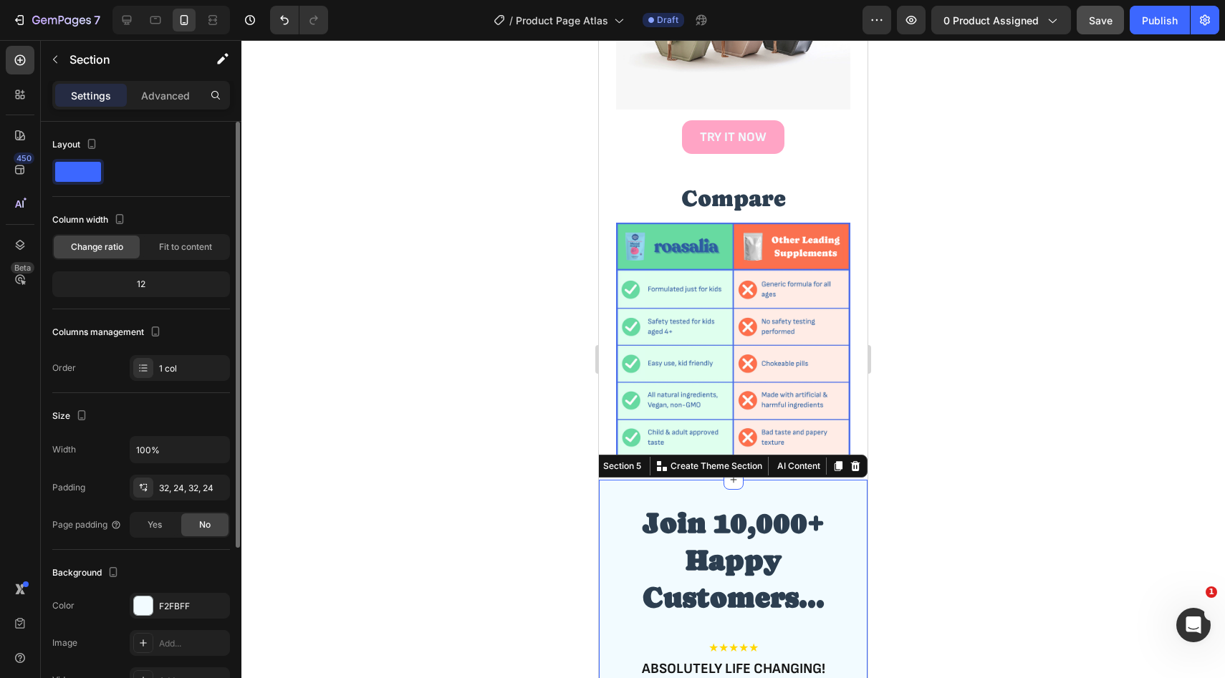
click at [218, 610] on icon "button" at bounding box center [214, 605] width 11 height 11
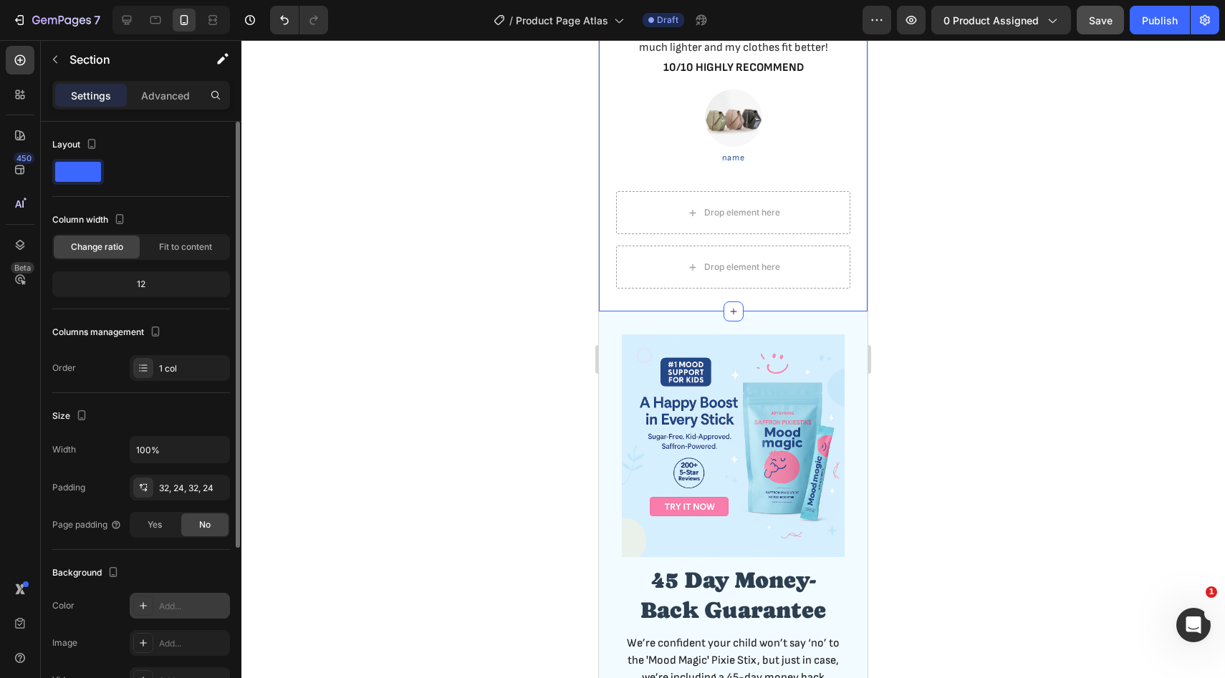
scroll to position [3107, 0]
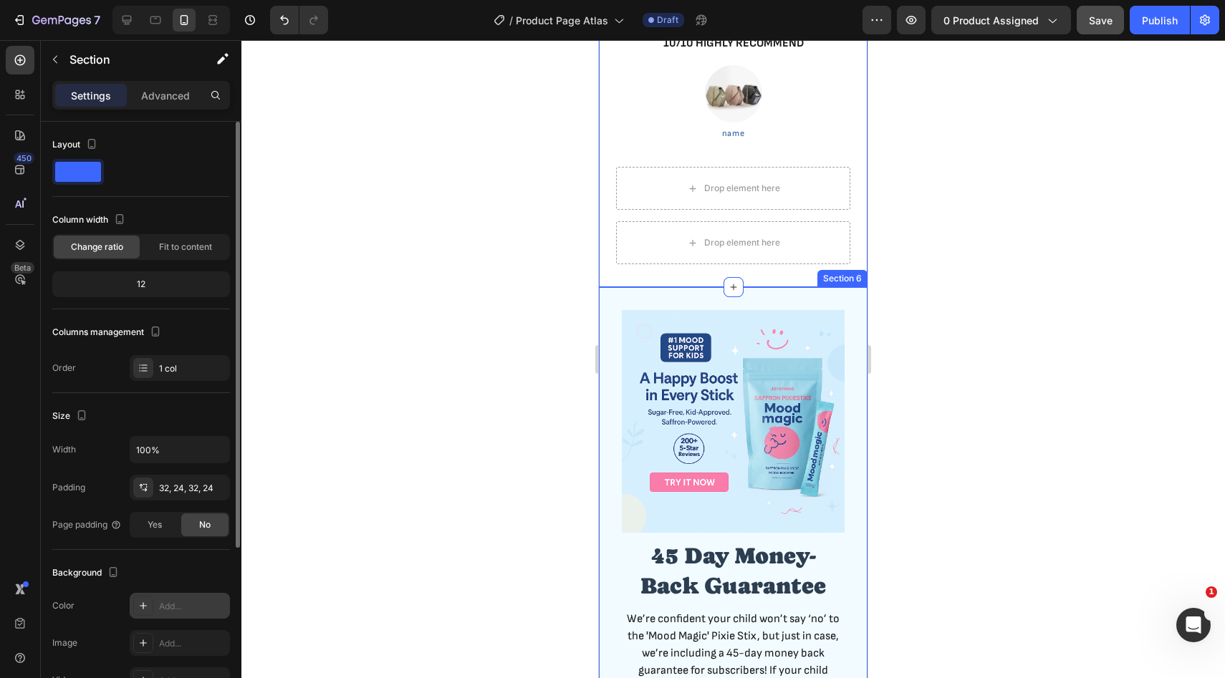
click at [608, 303] on div "45 Day Money-Back Guarantee Heading We’re confident your child won’t say ‘no’ t…" at bounding box center [733, 535] width 269 height 496
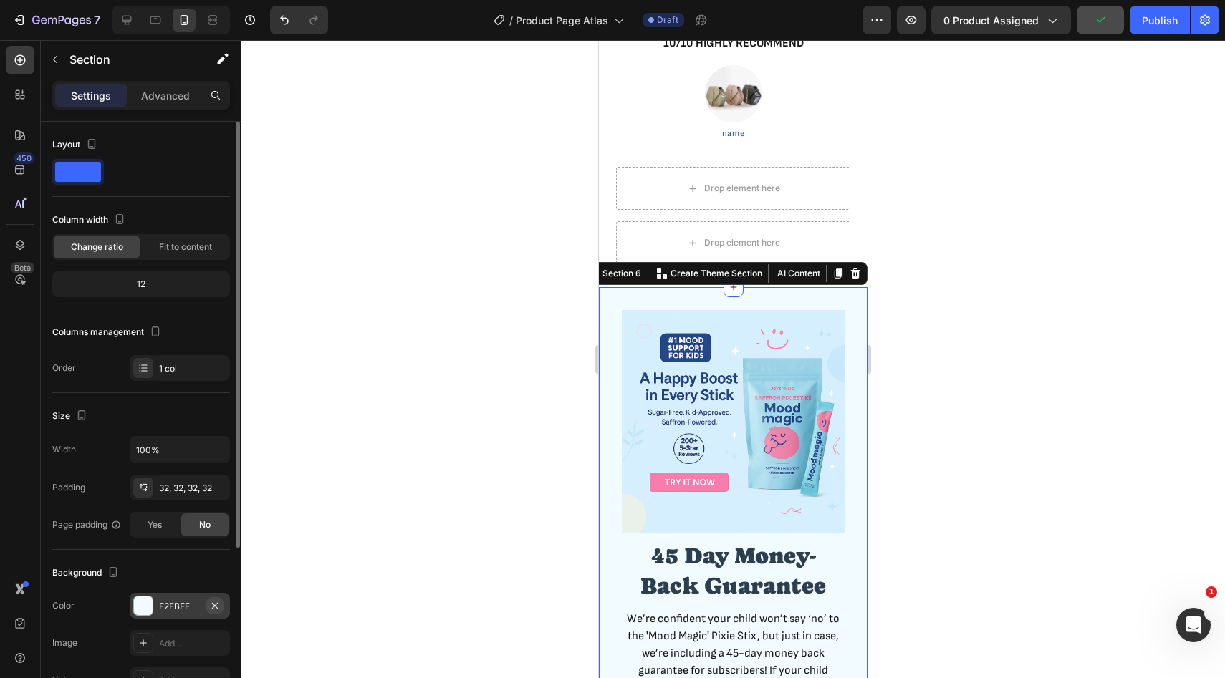
click at [215, 609] on icon "button" at bounding box center [214, 605] width 11 height 11
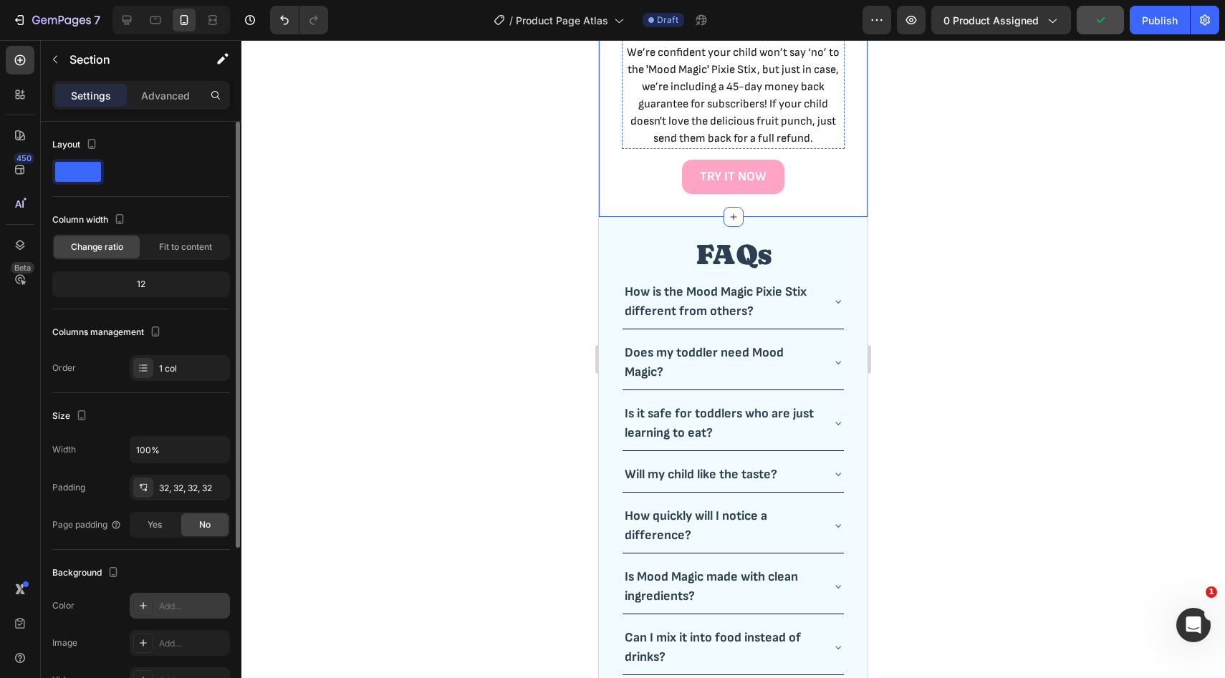
scroll to position [3699, 0]
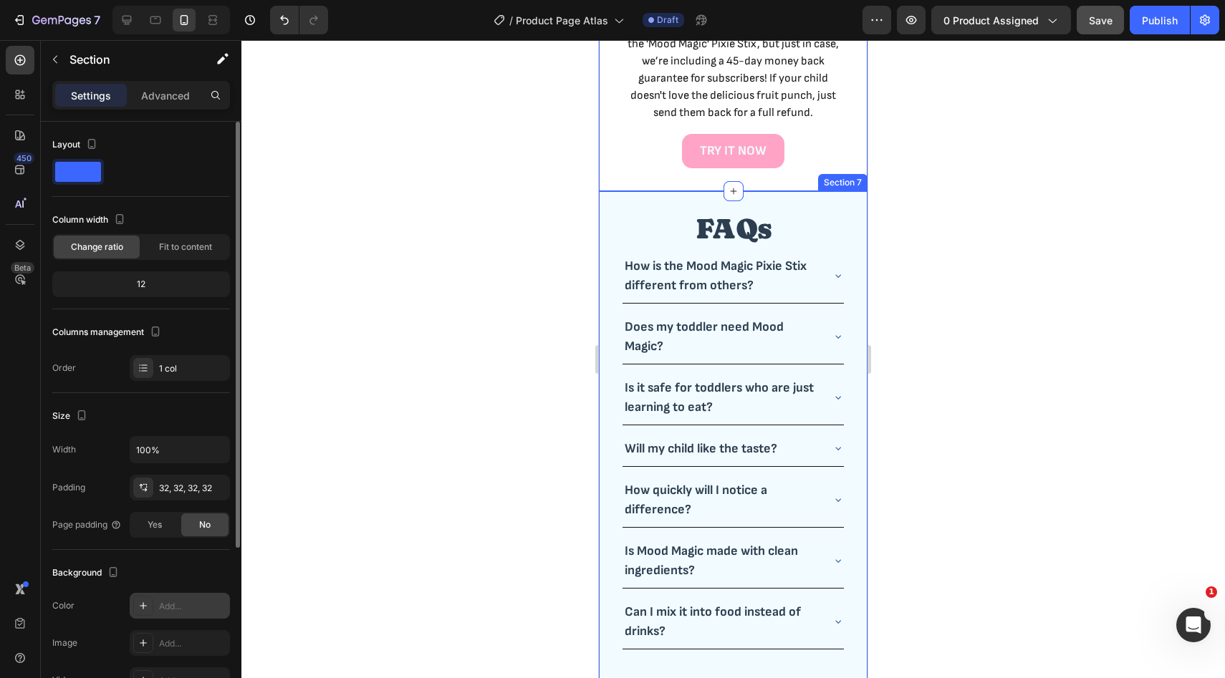
click at [610, 206] on div "FAQs Heading How is the Mood Magic Pixie Stix different from others? Does my to…" at bounding box center [733, 453] width 269 height 524
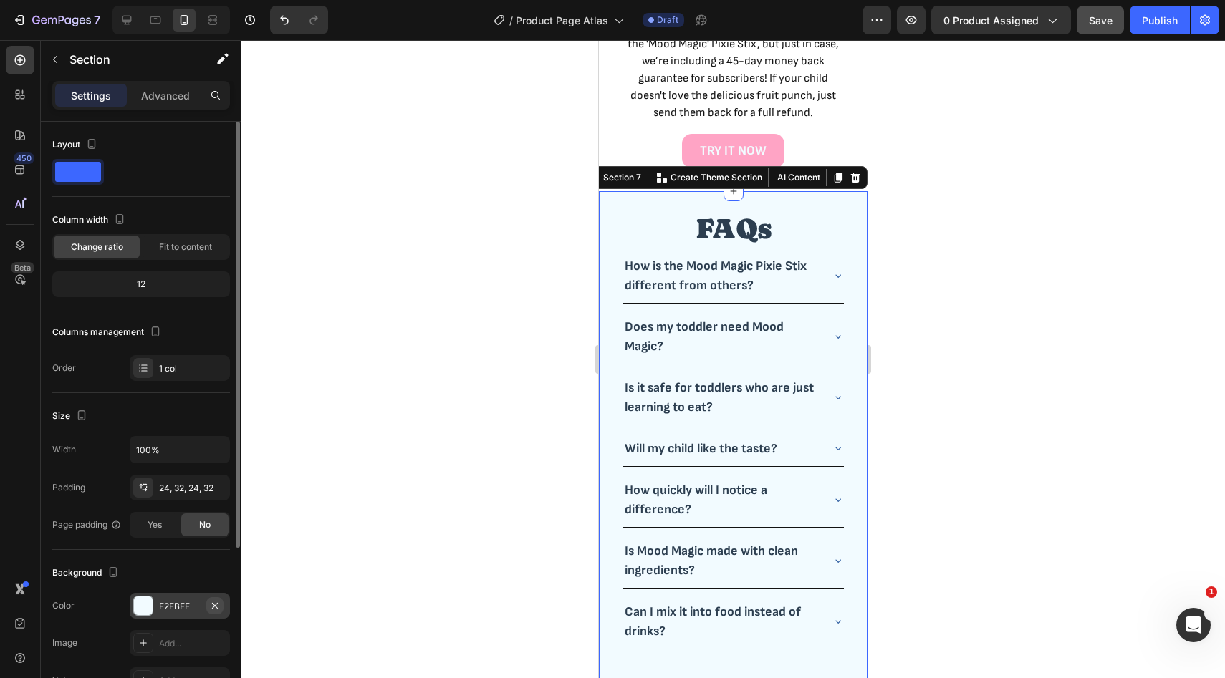
click at [211, 610] on icon "button" at bounding box center [214, 605] width 11 height 11
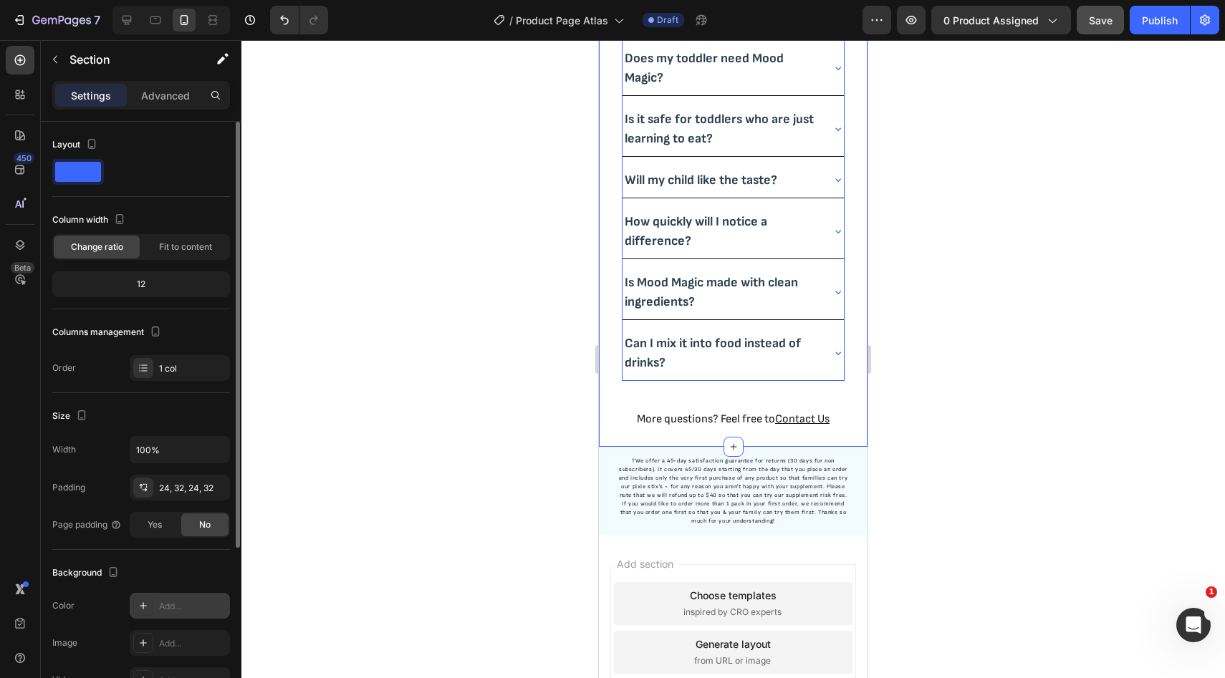
scroll to position [4094, 0]
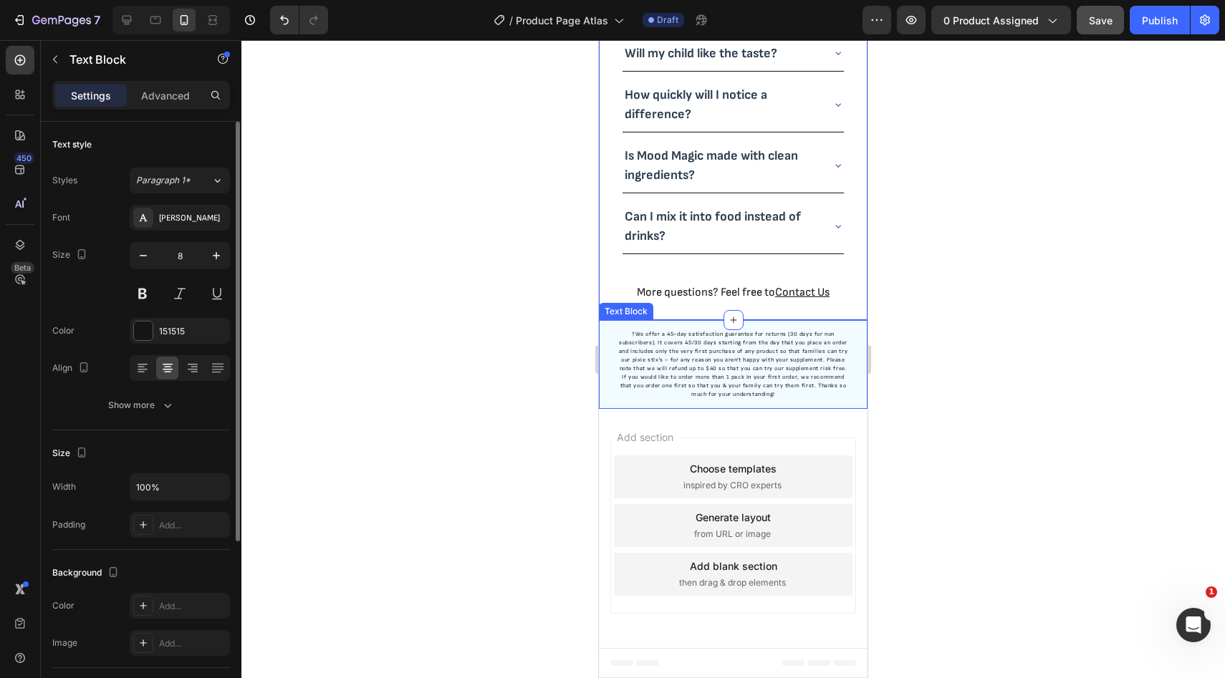
click at [602, 329] on div "†We offer a 45-day satisfaction guarantee for returns (30 days for non subscrib…" at bounding box center [733, 364] width 269 height 89
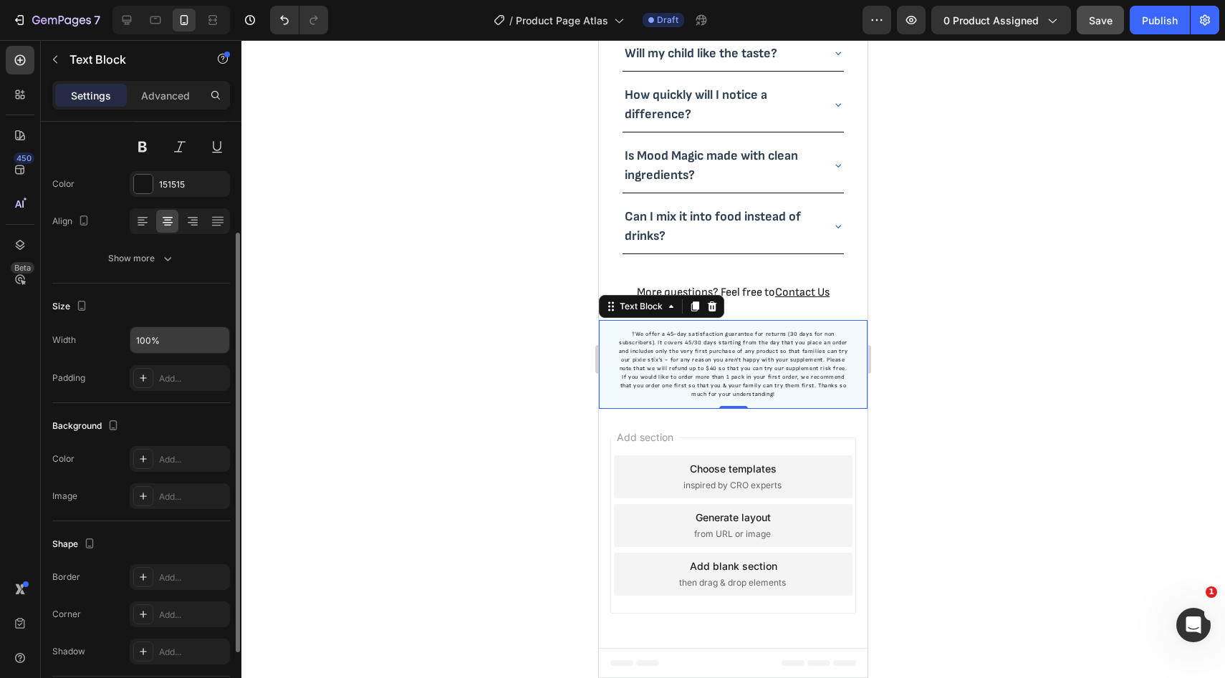
scroll to position [4, 0]
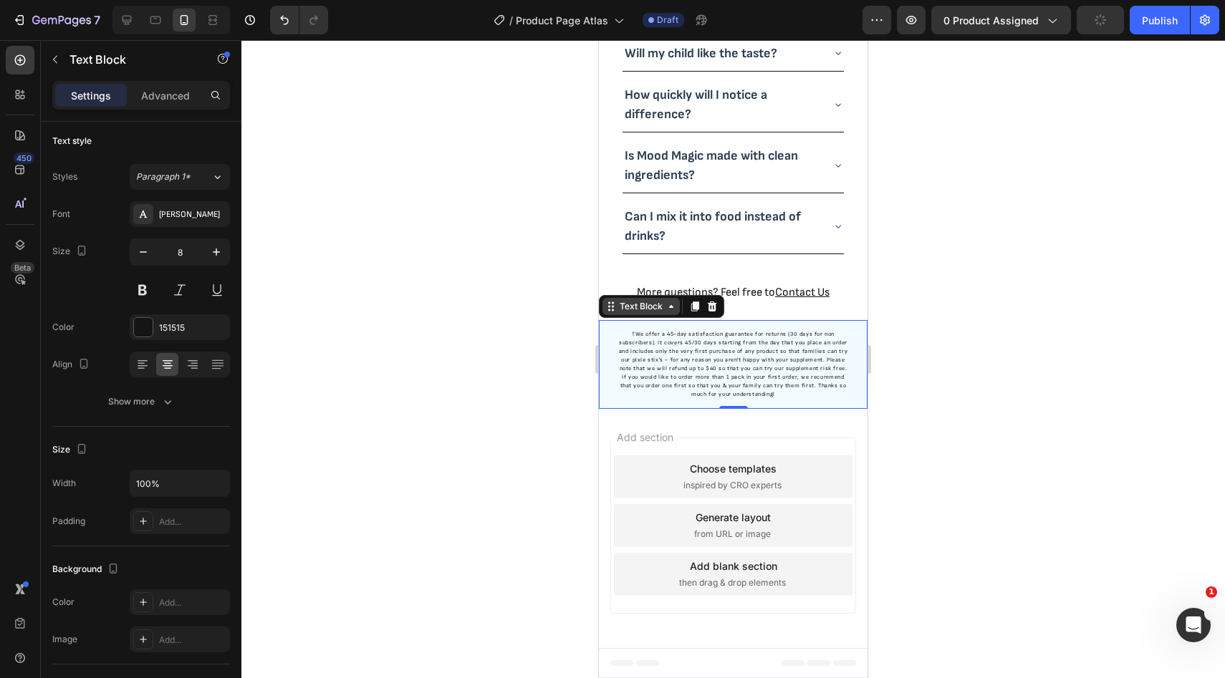
click at [618, 312] on div "Text Block" at bounding box center [641, 306] width 49 height 13
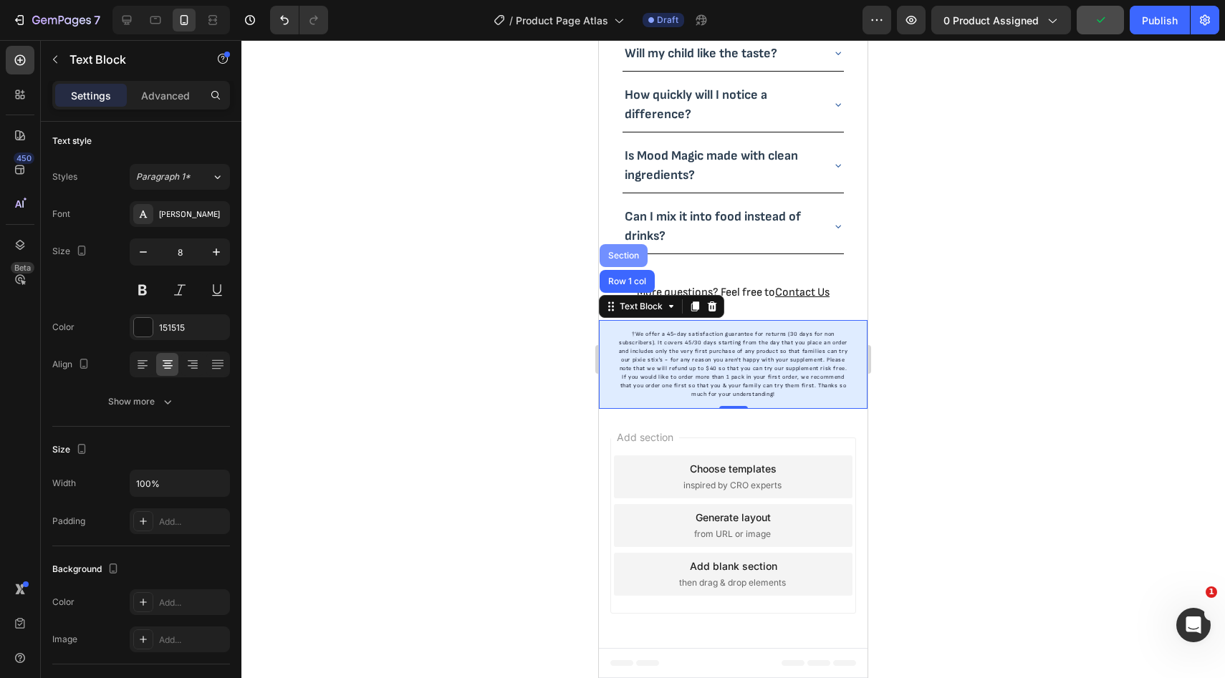
click at [617, 261] on div "Section" at bounding box center [623, 255] width 48 height 23
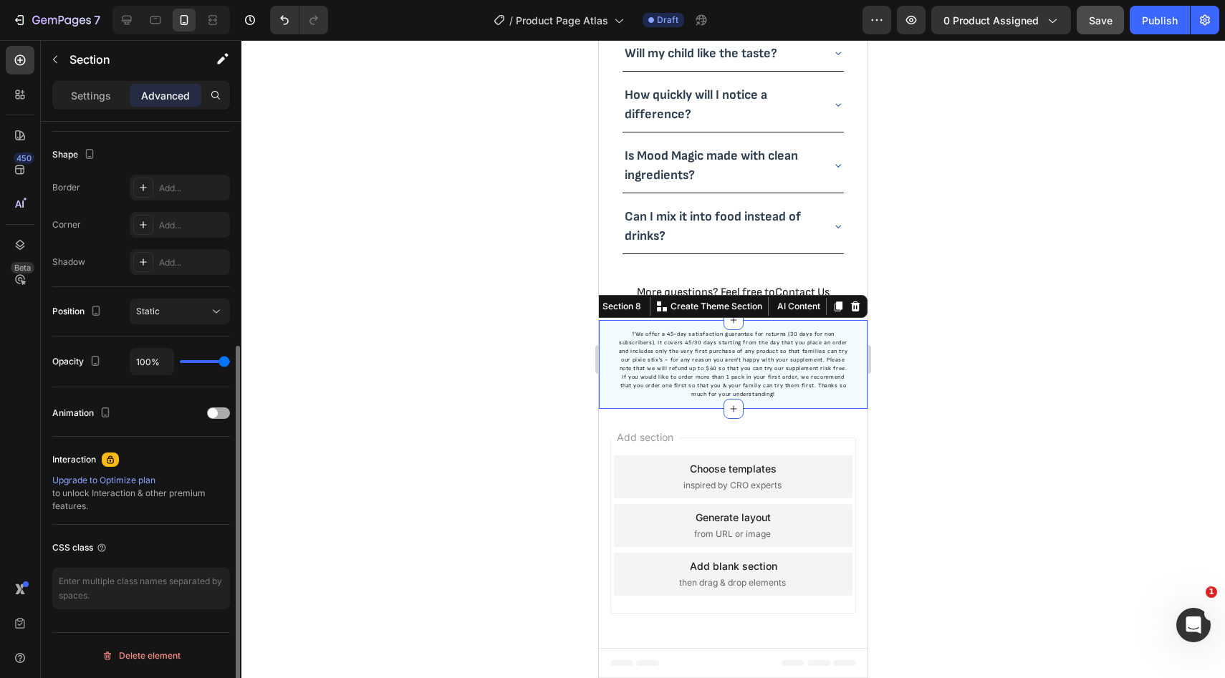
scroll to position [0, 0]
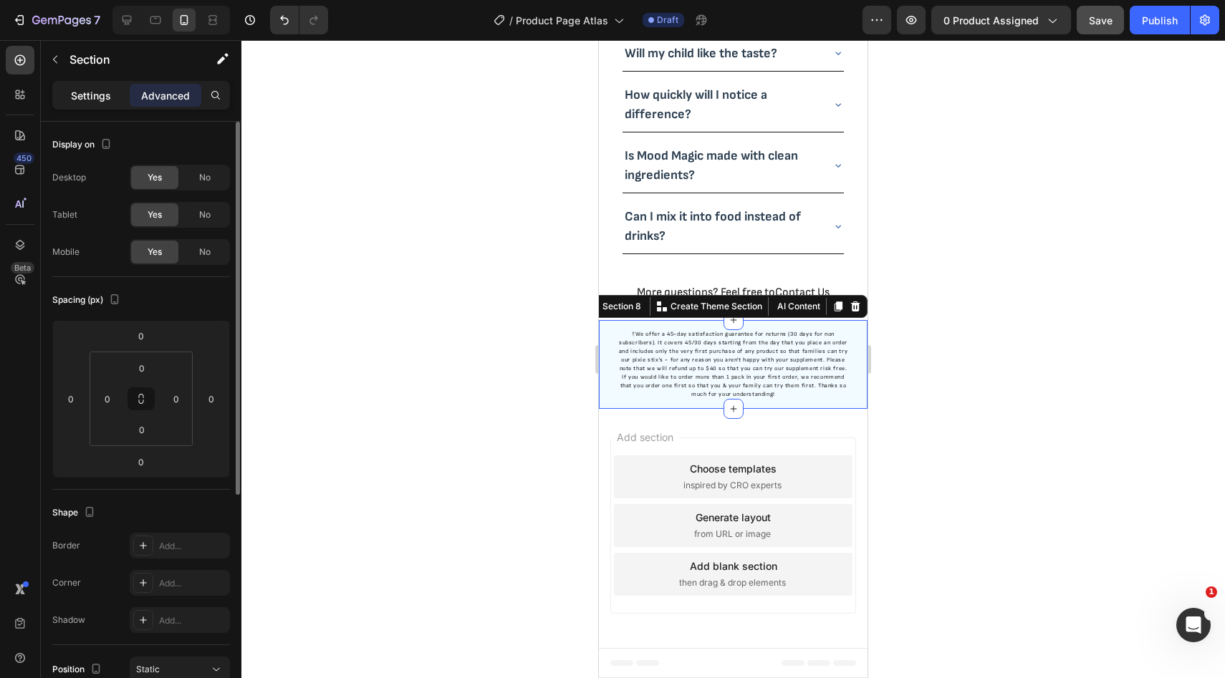
click at [115, 90] on div "Settings" at bounding box center [91, 95] width 72 height 23
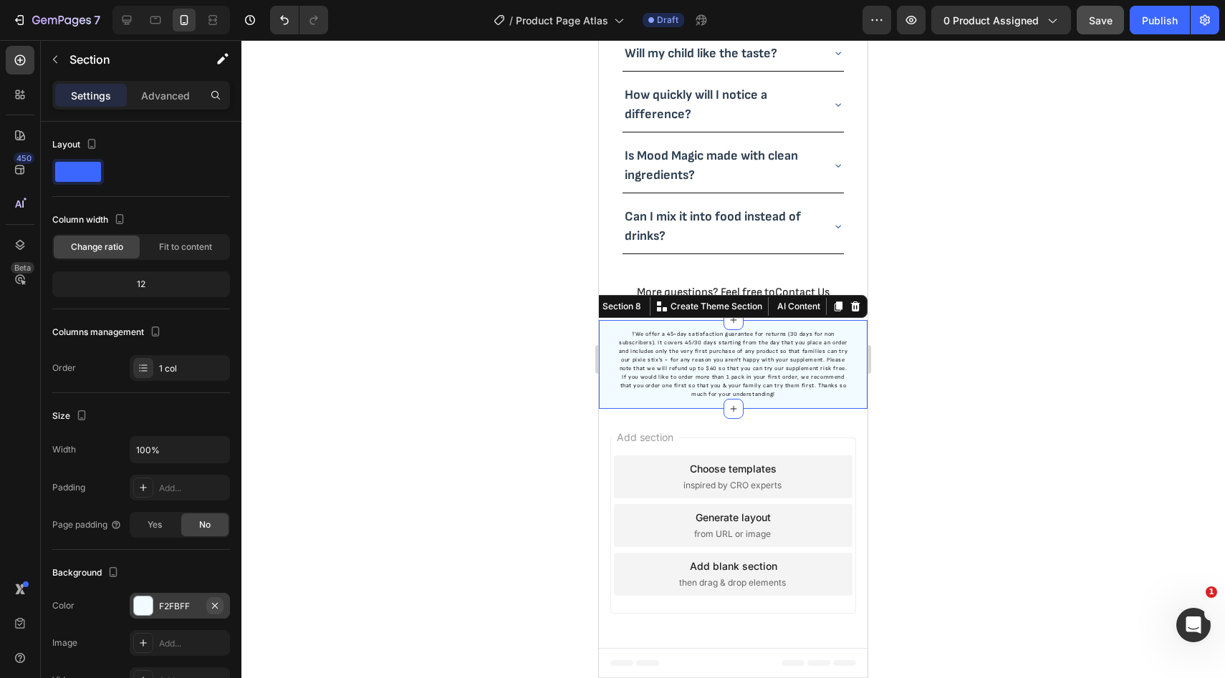
click at [216, 602] on icon "button" at bounding box center [214, 605] width 11 height 11
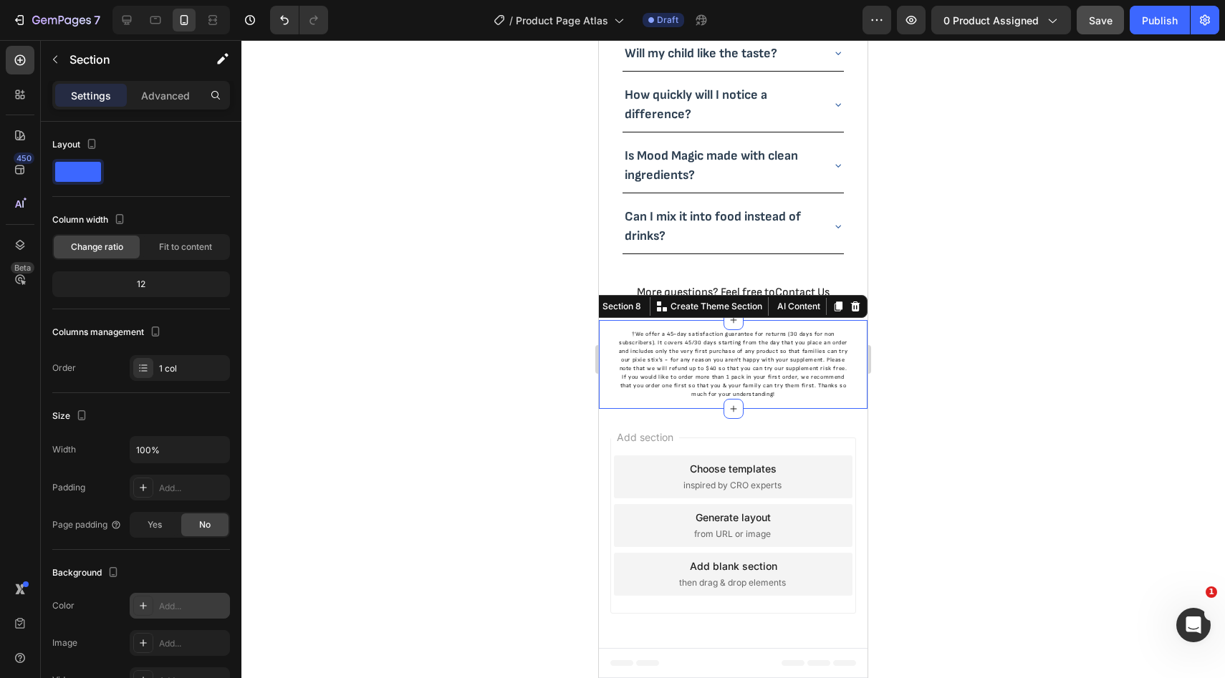
click at [1000, 378] on div at bounding box center [732, 359] width 983 height 638
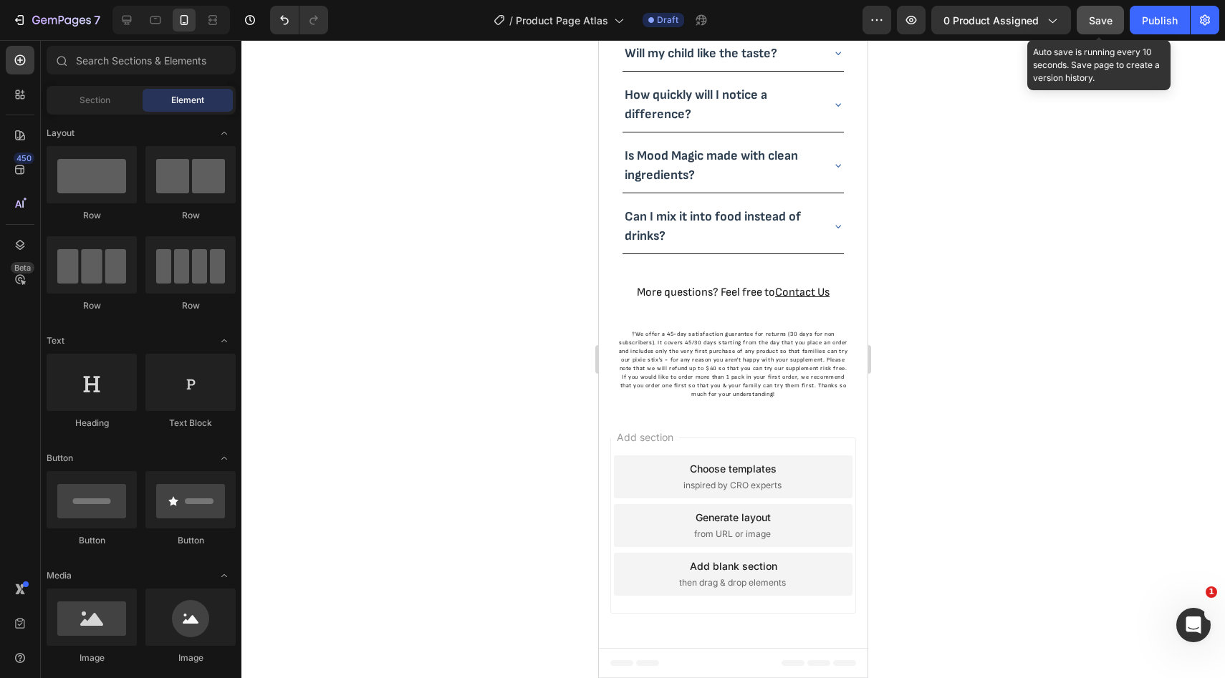
click at [1112, 18] on span "Save" at bounding box center [1101, 20] width 24 height 12
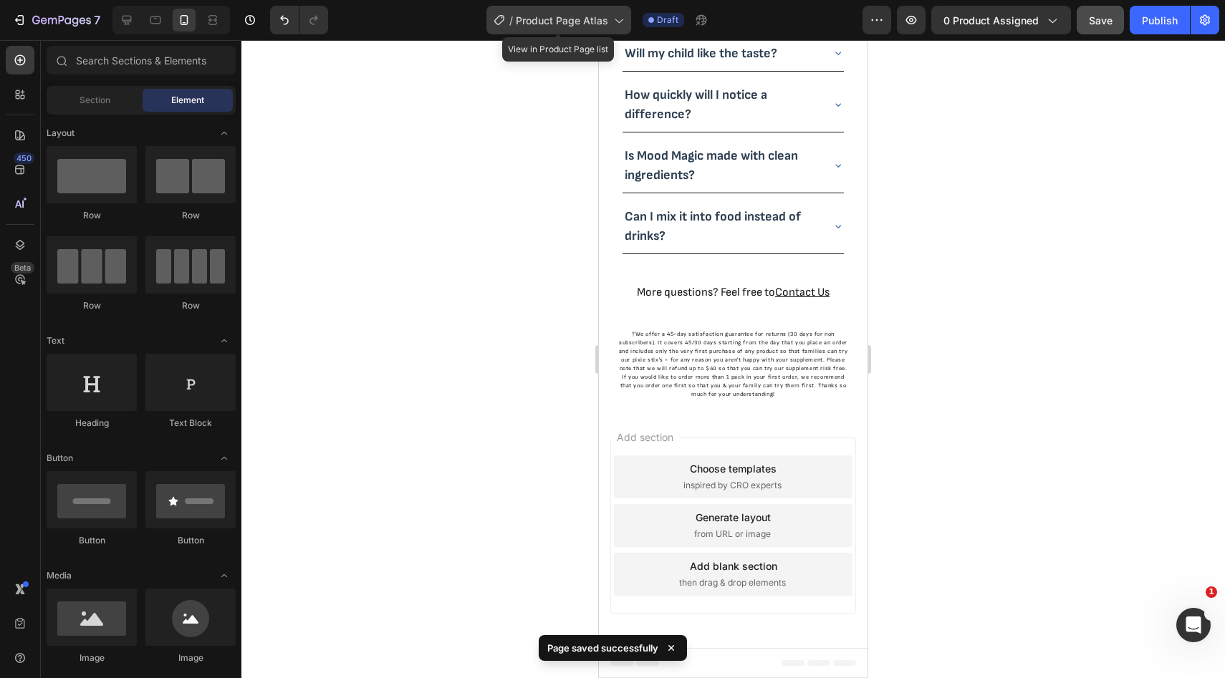
click at [592, 21] on span "Product Page Atlas" at bounding box center [562, 20] width 92 height 15
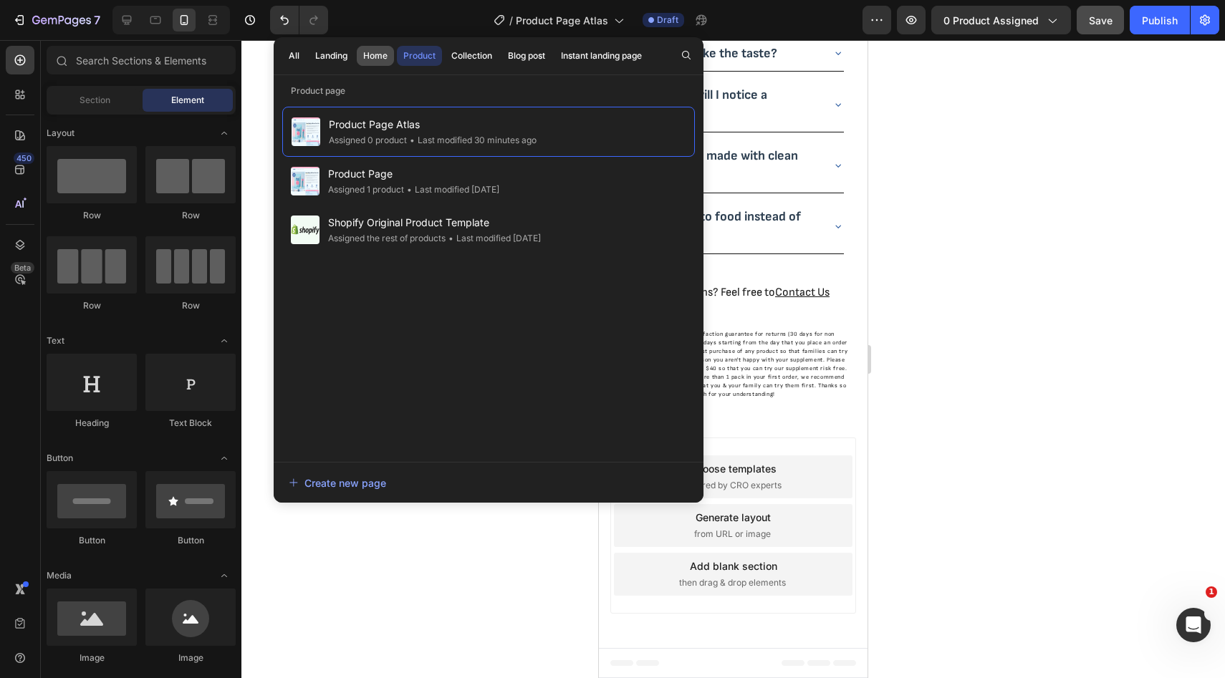
click at [374, 60] on div "Home" at bounding box center [375, 55] width 24 height 13
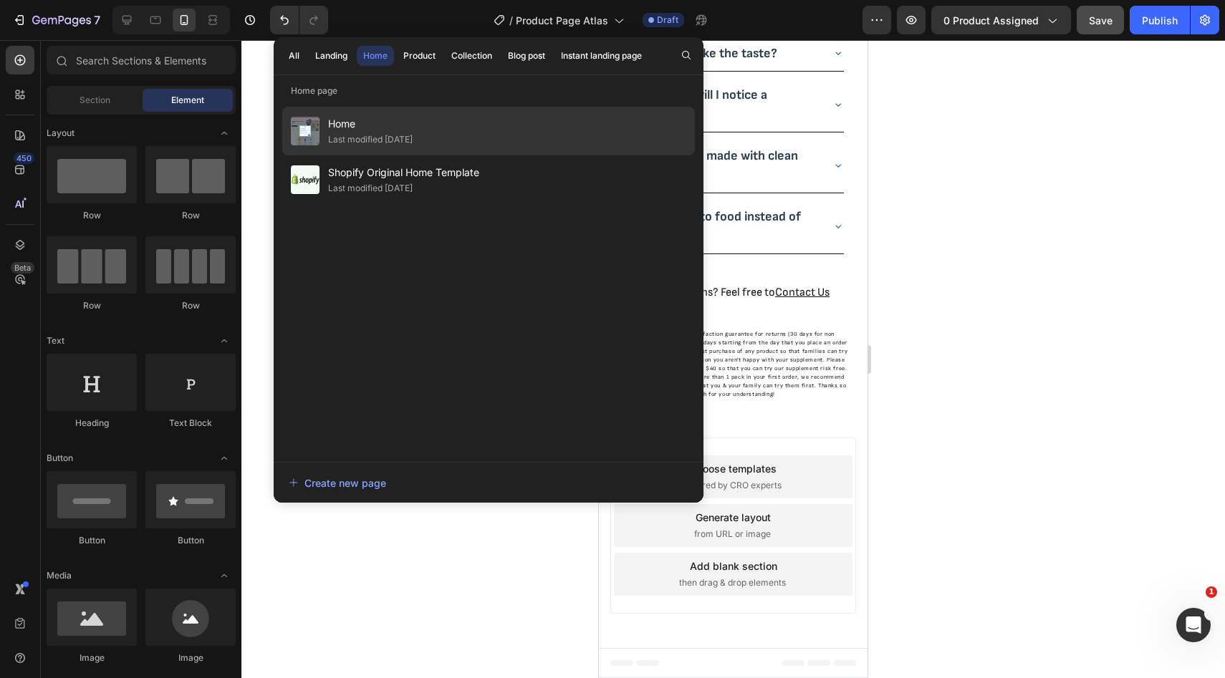
click at [364, 127] on span "Home" at bounding box center [370, 123] width 85 height 17
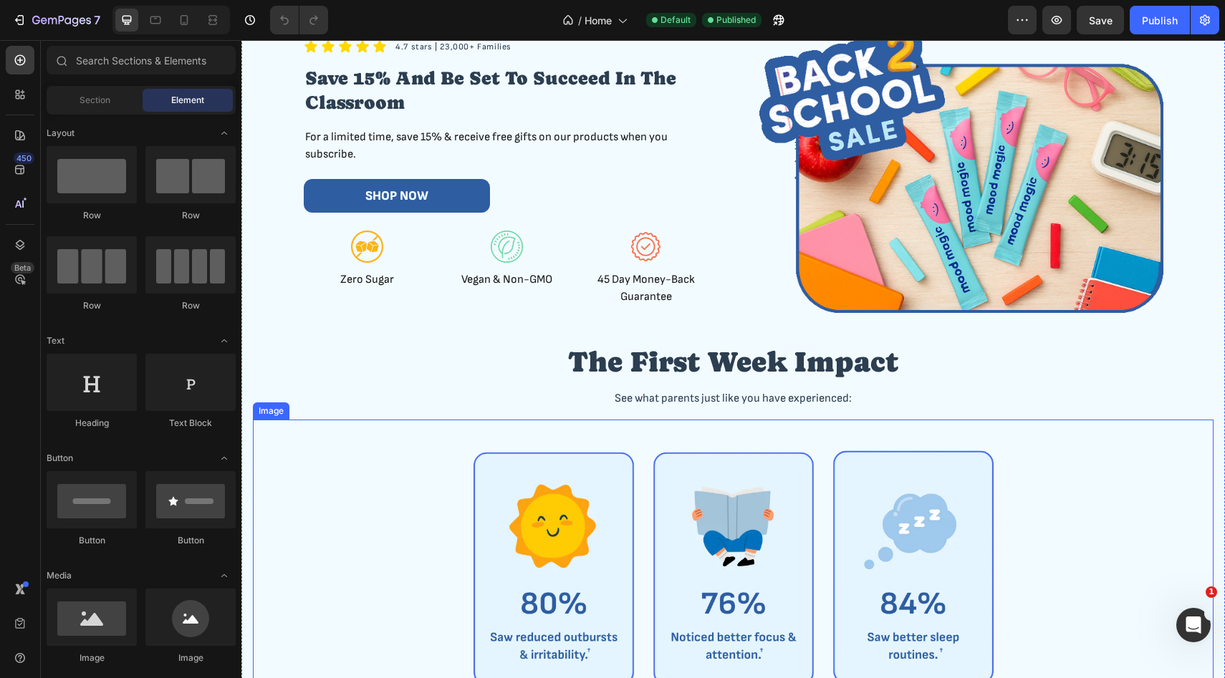
scroll to position [216, 0]
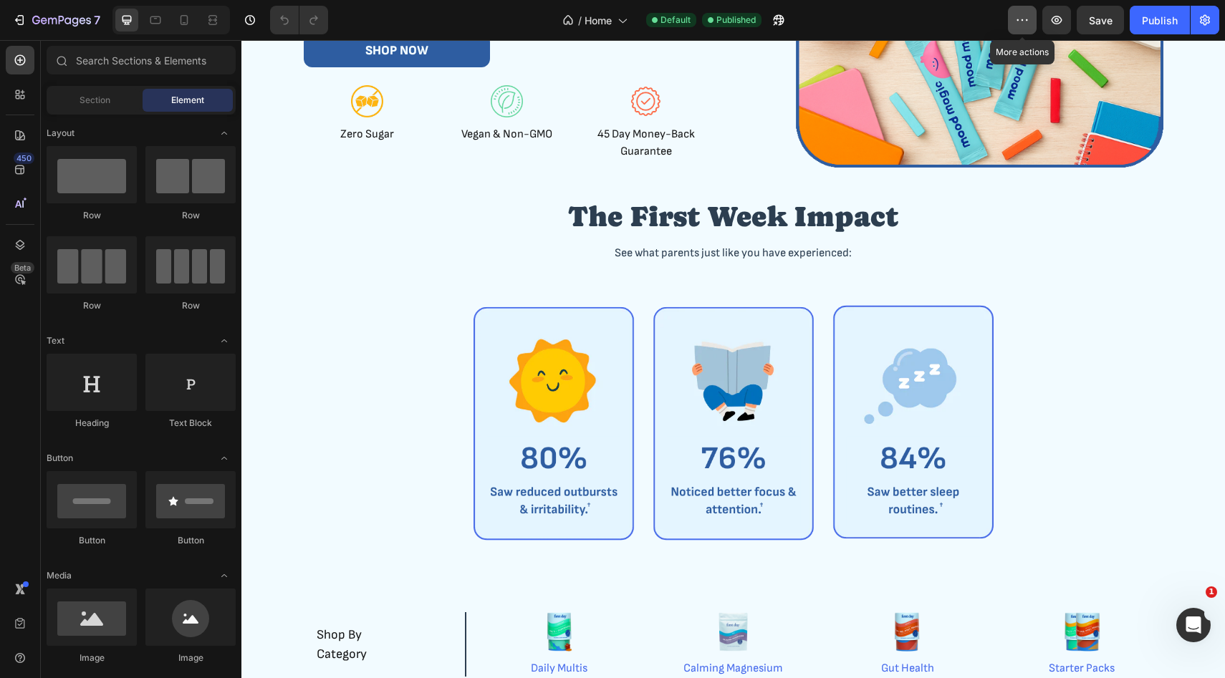
click at [1027, 14] on icon "button" at bounding box center [1022, 20] width 14 height 14
click at [46, 10] on button "7" at bounding box center [56, 20] width 101 height 29
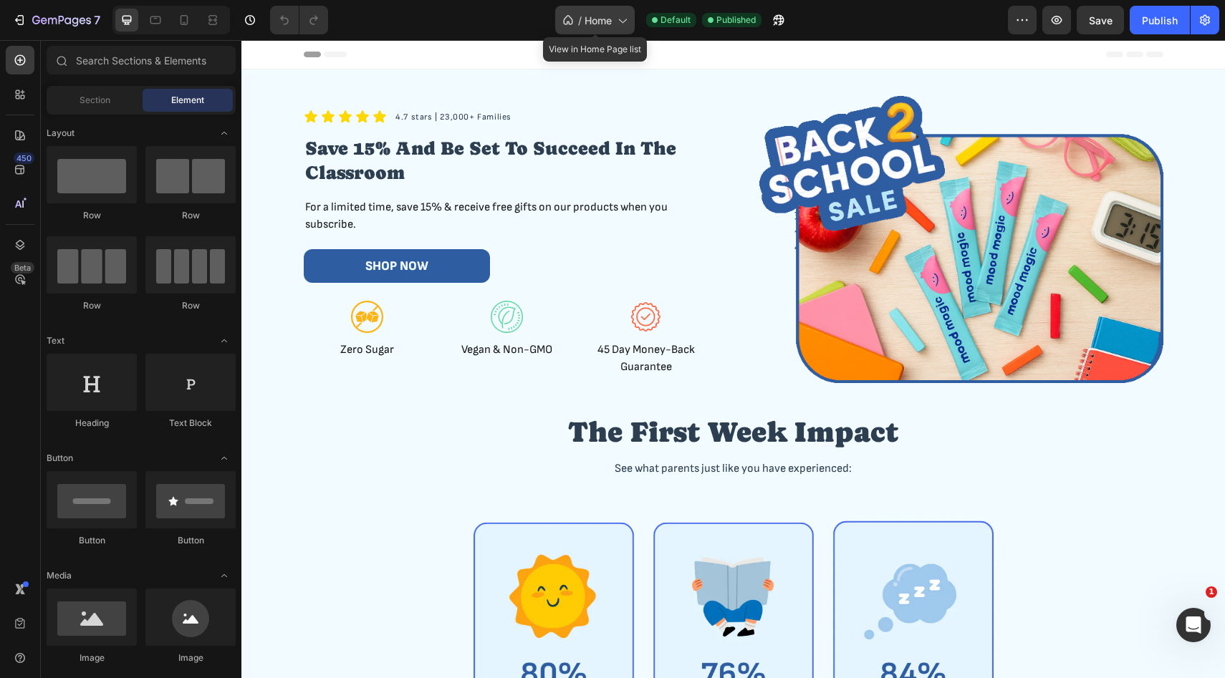
click at [589, 14] on span "Home" at bounding box center [597, 20] width 27 height 15
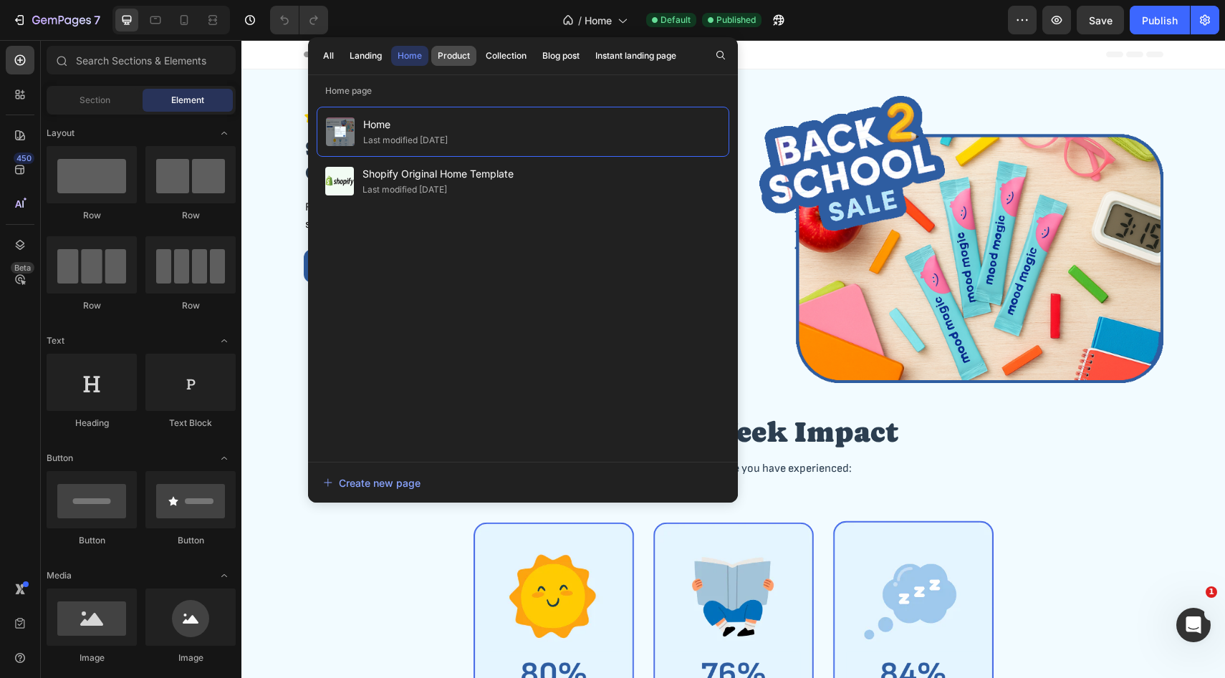
click at [443, 54] on div "Product" at bounding box center [454, 55] width 32 height 13
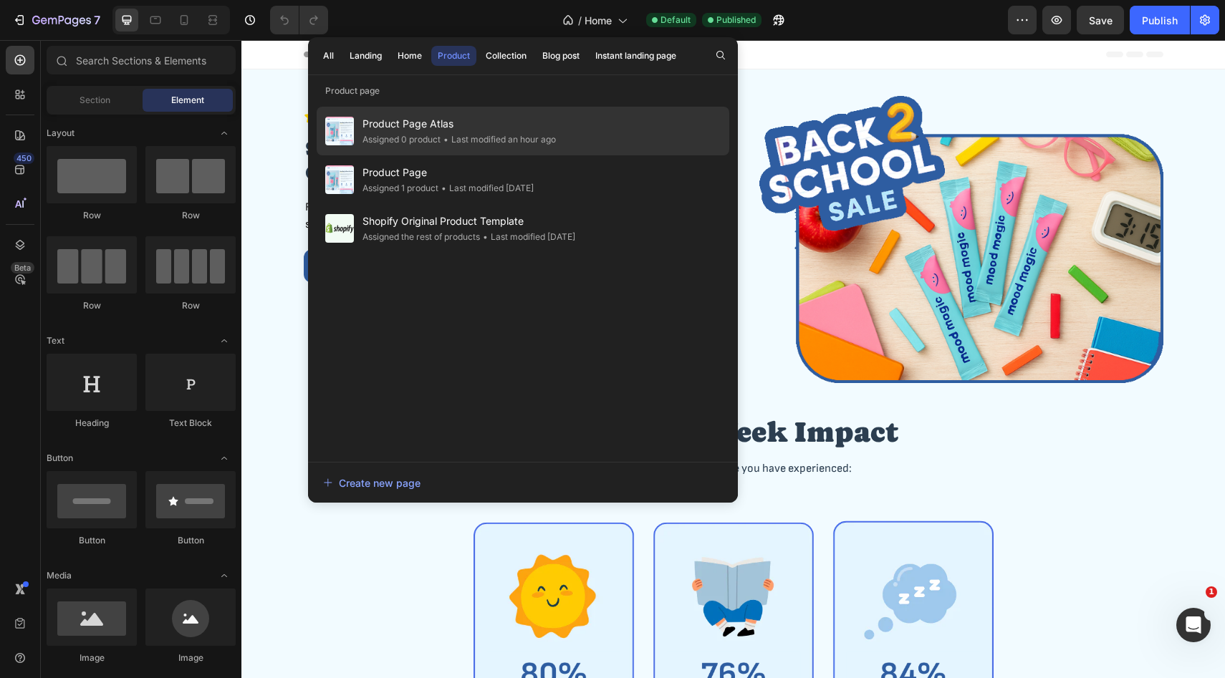
click at [425, 127] on span "Product Page Atlas" at bounding box center [458, 123] width 193 height 17
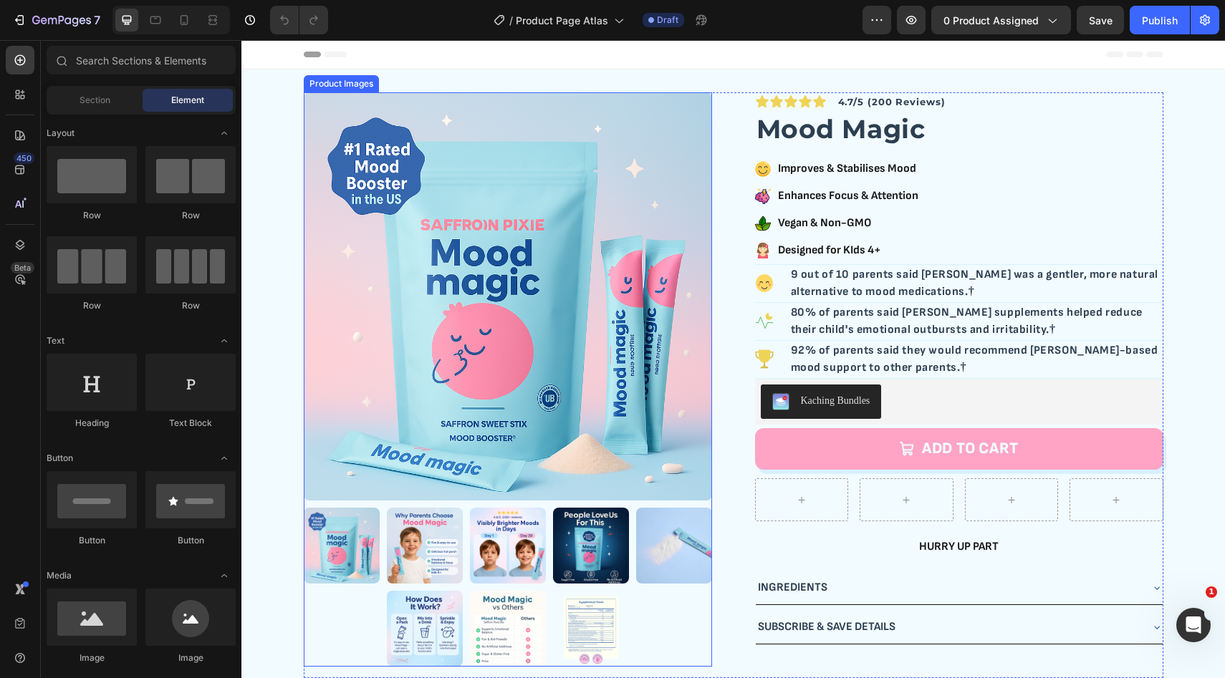
click at [432, 366] on img at bounding box center [508, 296] width 408 height 408
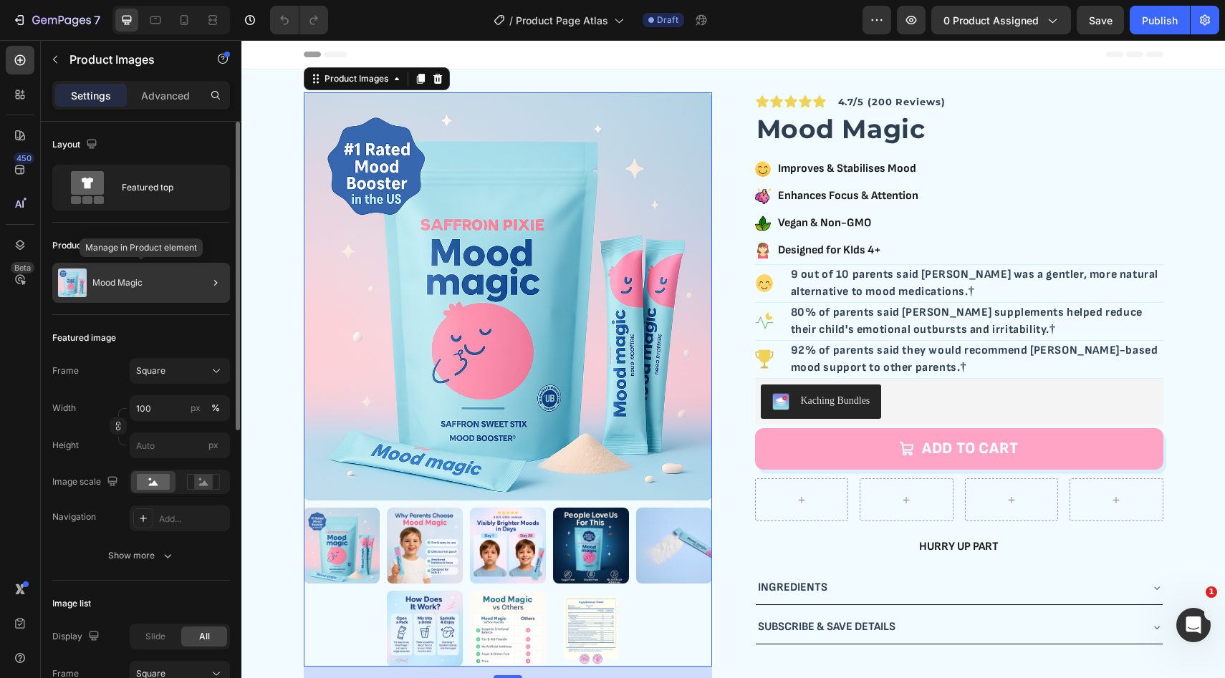
click at [158, 274] on div "Mood Magic" at bounding box center [141, 283] width 178 height 40
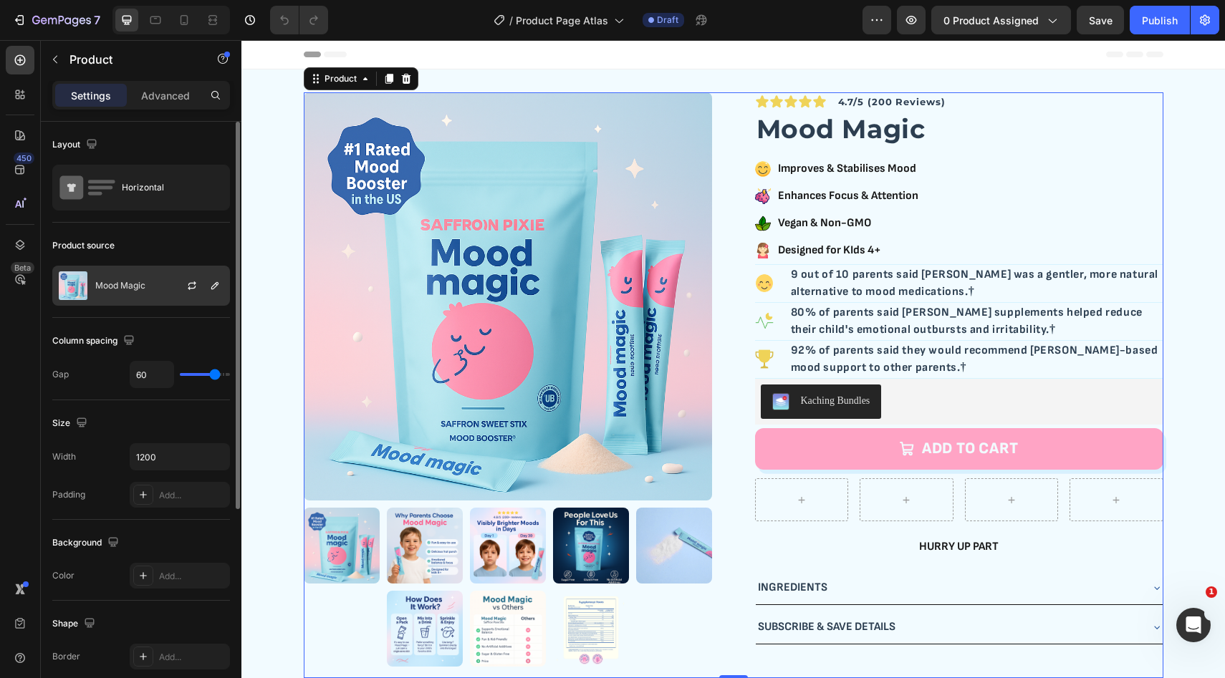
click at [158, 289] on div "Mood Magic" at bounding box center [141, 286] width 178 height 40
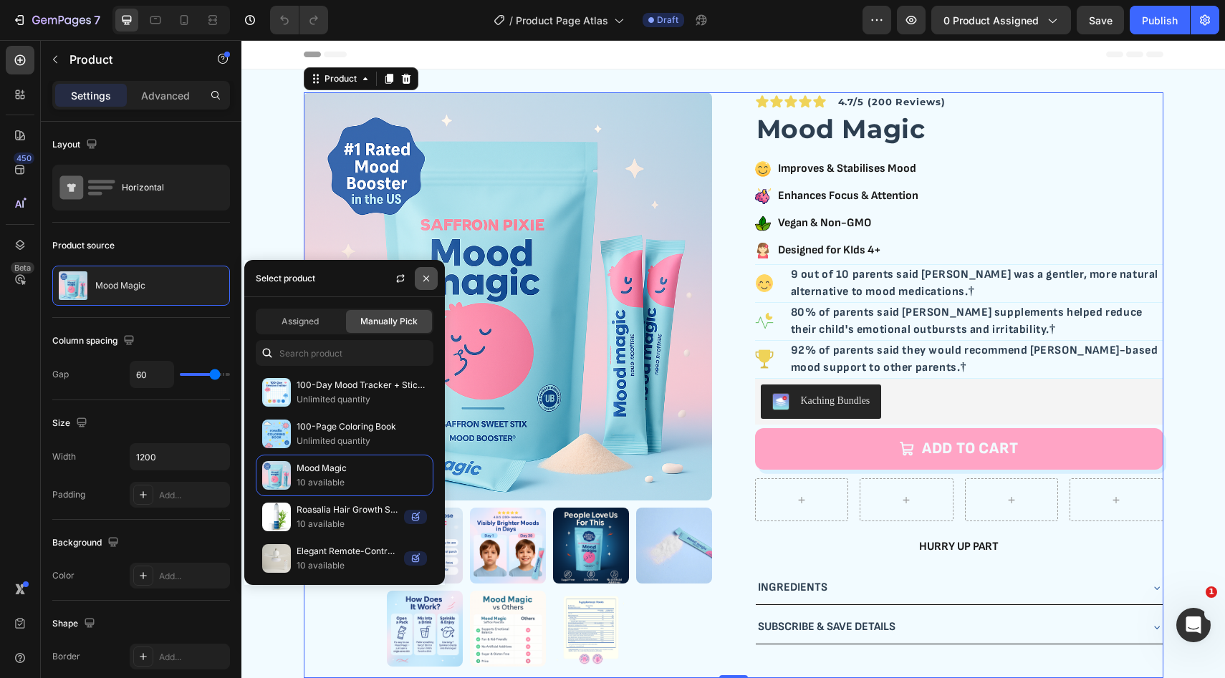
click at [424, 277] on icon "button" at bounding box center [425, 278] width 11 height 11
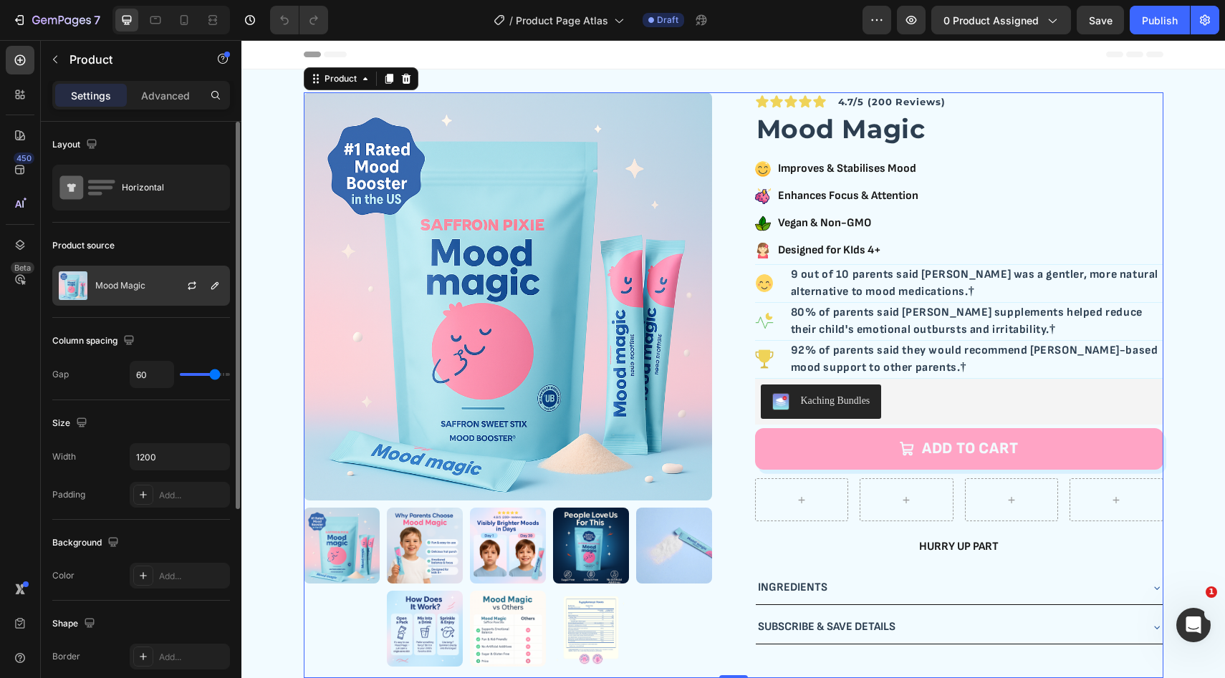
click at [183, 274] on div at bounding box center [197, 285] width 63 height 39
click at [192, 285] on icon "button" at bounding box center [191, 285] width 11 height 11
click at [0, 0] on div at bounding box center [0, 0] width 0 height 0
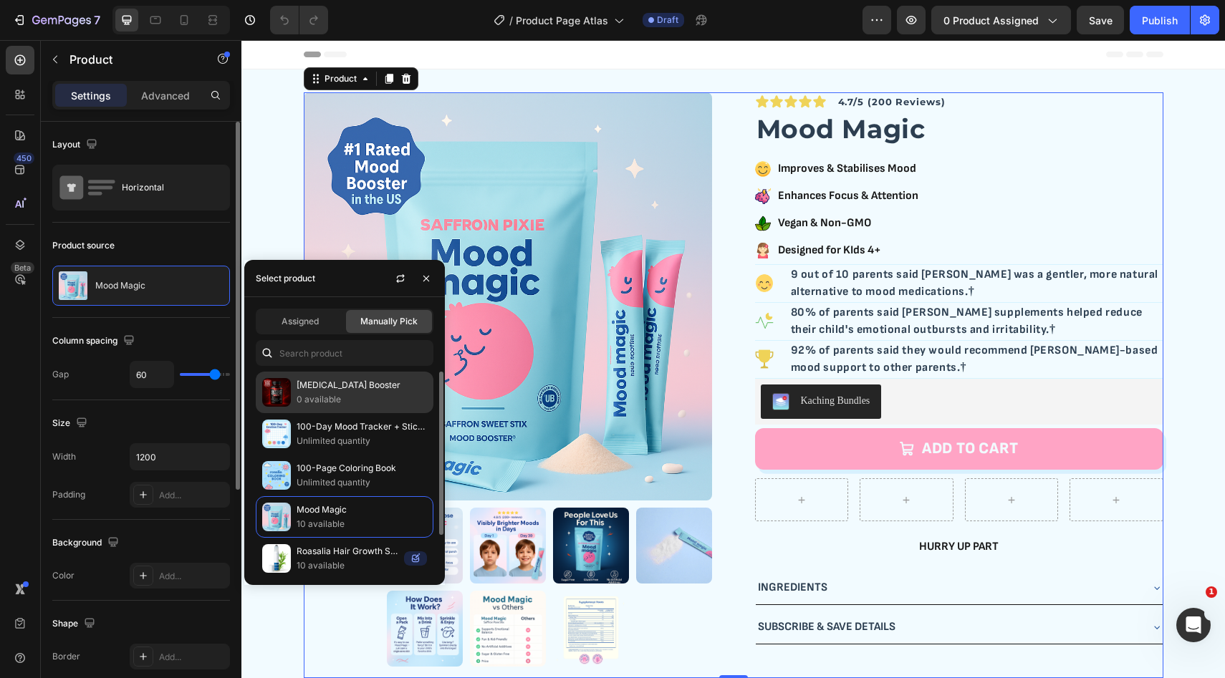
click at [334, 403] on p "0 available" at bounding box center [362, 399] width 130 height 14
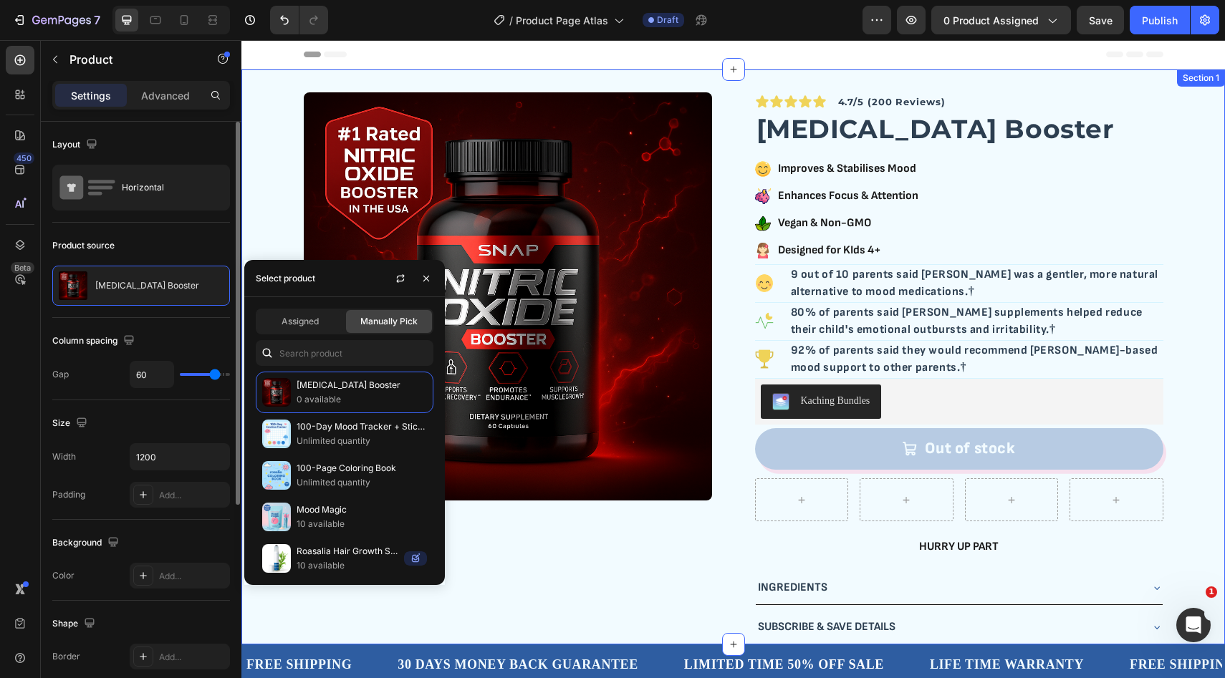
click at [1196, 81] on div "Section 1" at bounding box center [1201, 77] width 48 height 17
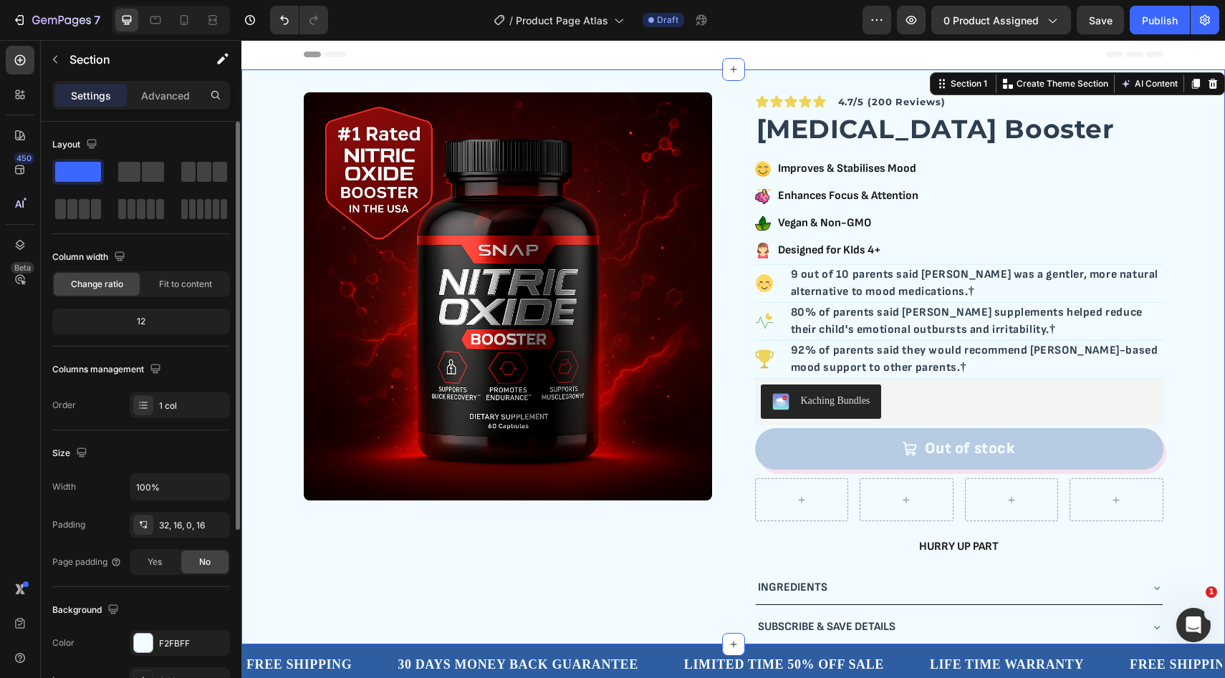
click at [1192, 126] on div "Product Images Icon Icon Icon Icon Icon Icon List Row 4.7/5 (200 Reviews) Text …" at bounding box center [733, 368] width 960 height 552
click at [152, 102] on div "Advanced" at bounding box center [166, 95] width 72 height 23
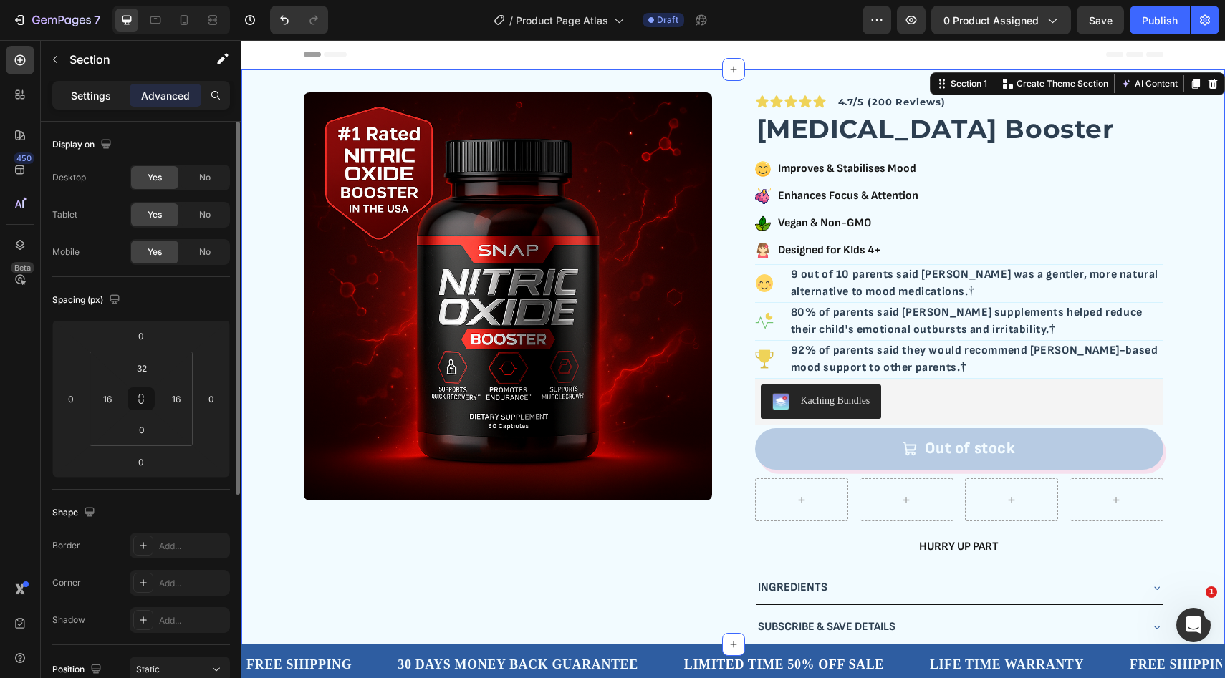
click at [92, 90] on p "Settings" at bounding box center [91, 95] width 40 height 15
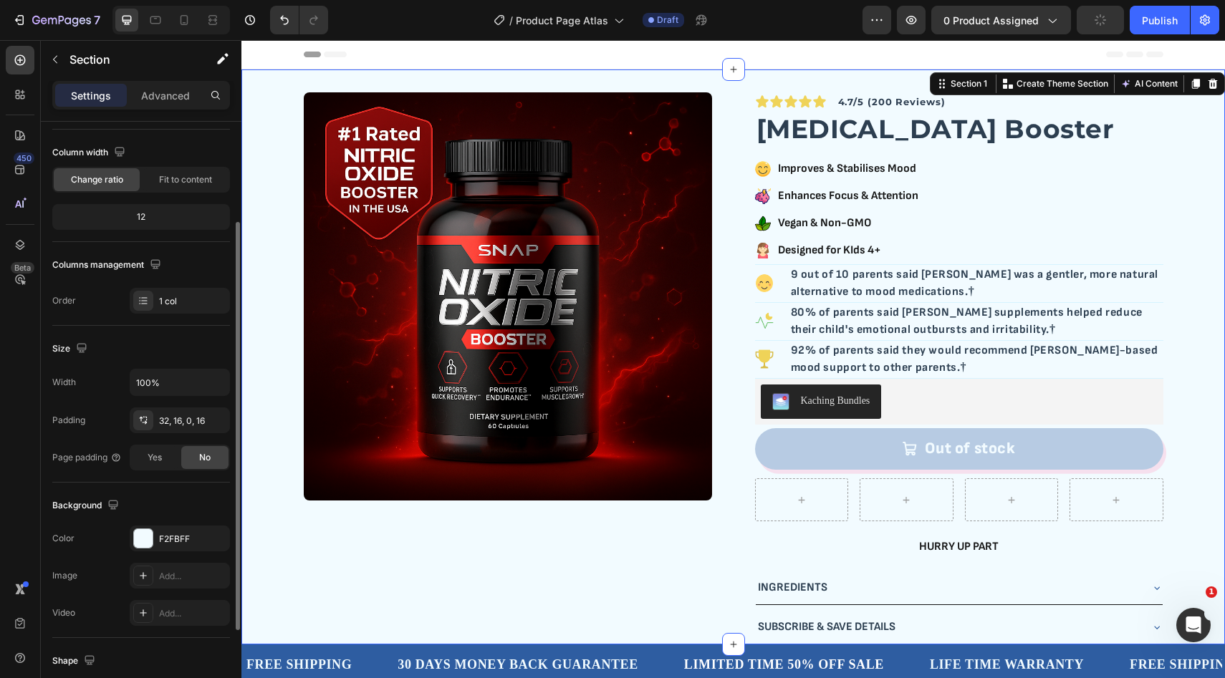
scroll to position [122, 0]
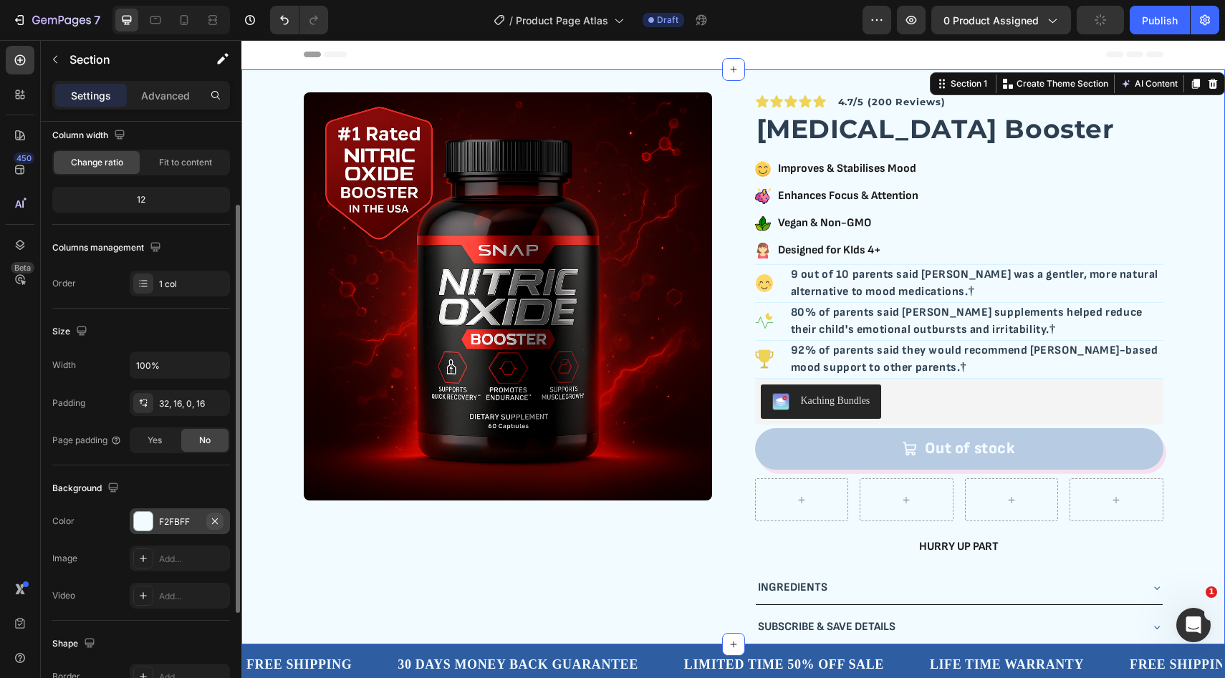
click at [216, 522] on icon "button" at bounding box center [215, 521] width 6 height 6
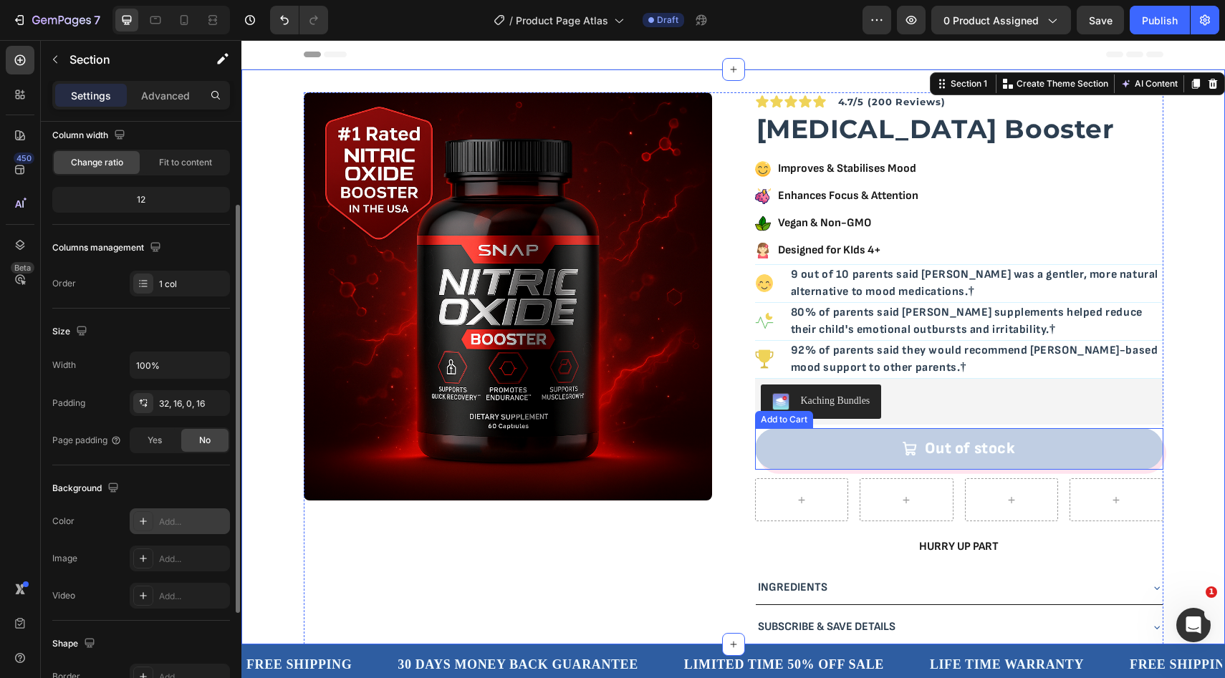
click at [822, 461] on button "Out of stock" at bounding box center [959, 449] width 408 height 42
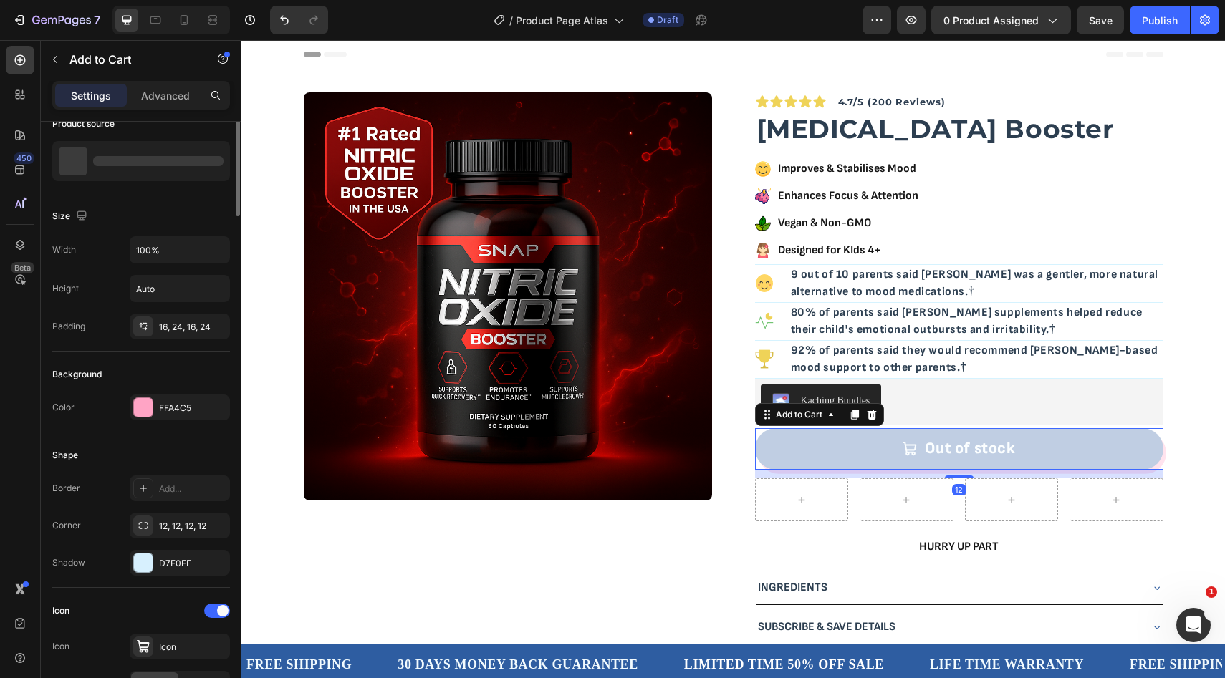
scroll to position [0, 0]
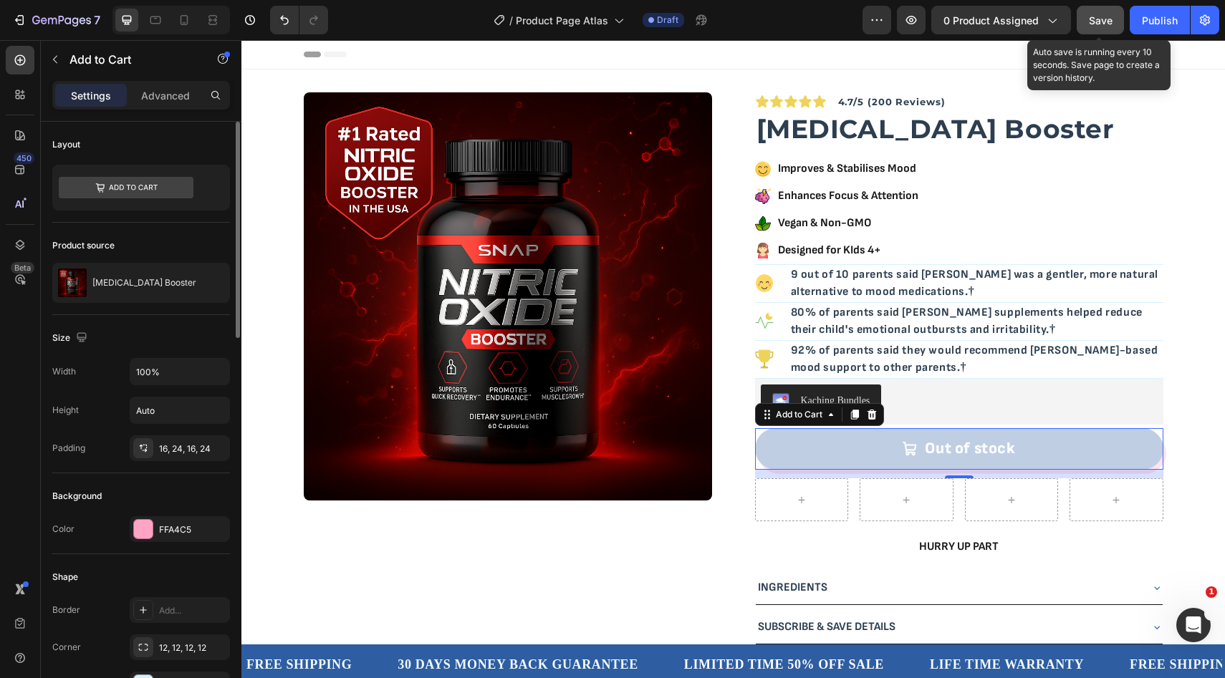
click at [1100, 22] on span "Save" at bounding box center [1101, 20] width 24 height 12
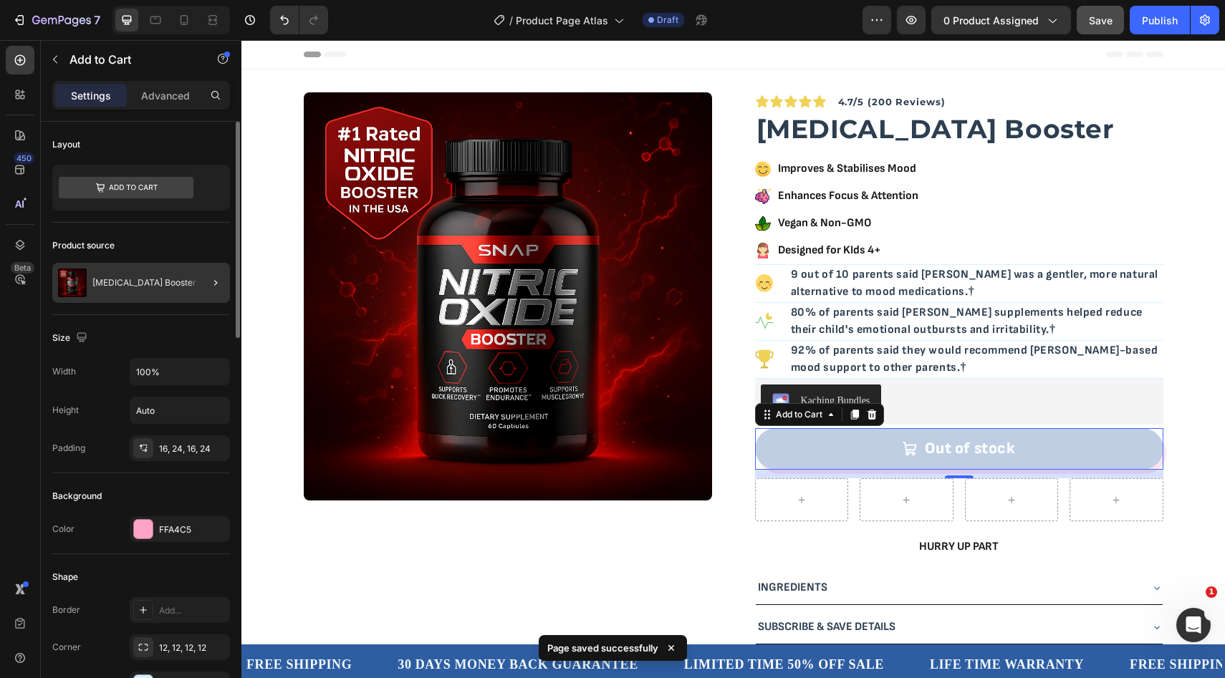
click at [199, 289] on div at bounding box center [210, 283] width 40 height 40
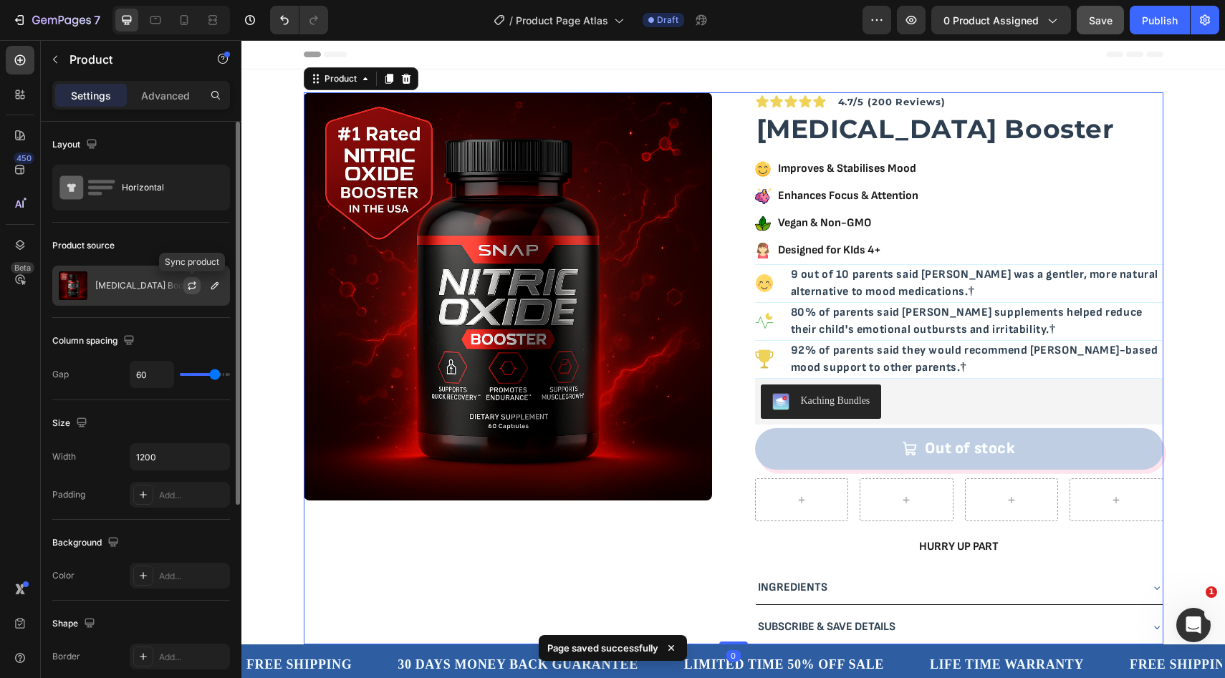
click at [190, 284] on icon "button" at bounding box center [191, 285] width 11 height 11
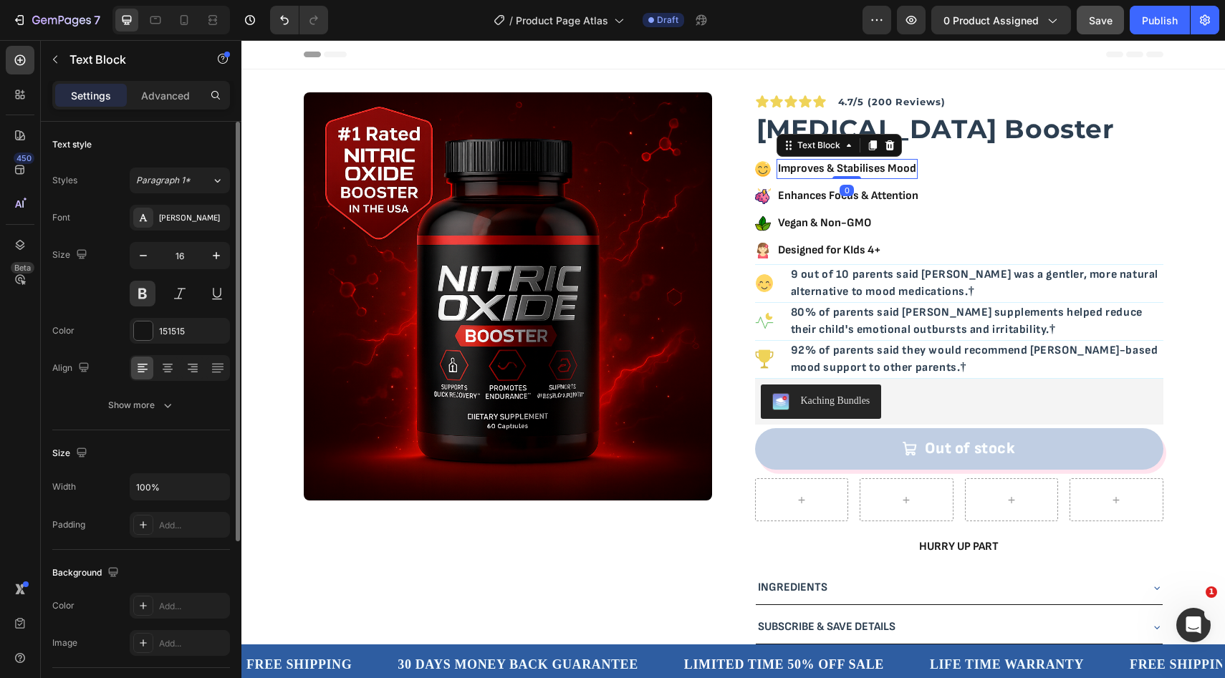
click at [889, 170] on p "Improves & Stabilises Mood" at bounding box center [847, 168] width 138 height 17
click at [857, 189] on p "Enhances Focus & Attention" at bounding box center [848, 196] width 140 height 17
click at [795, 195] on p "Enhances Focus & Attention" at bounding box center [848, 196] width 140 height 17
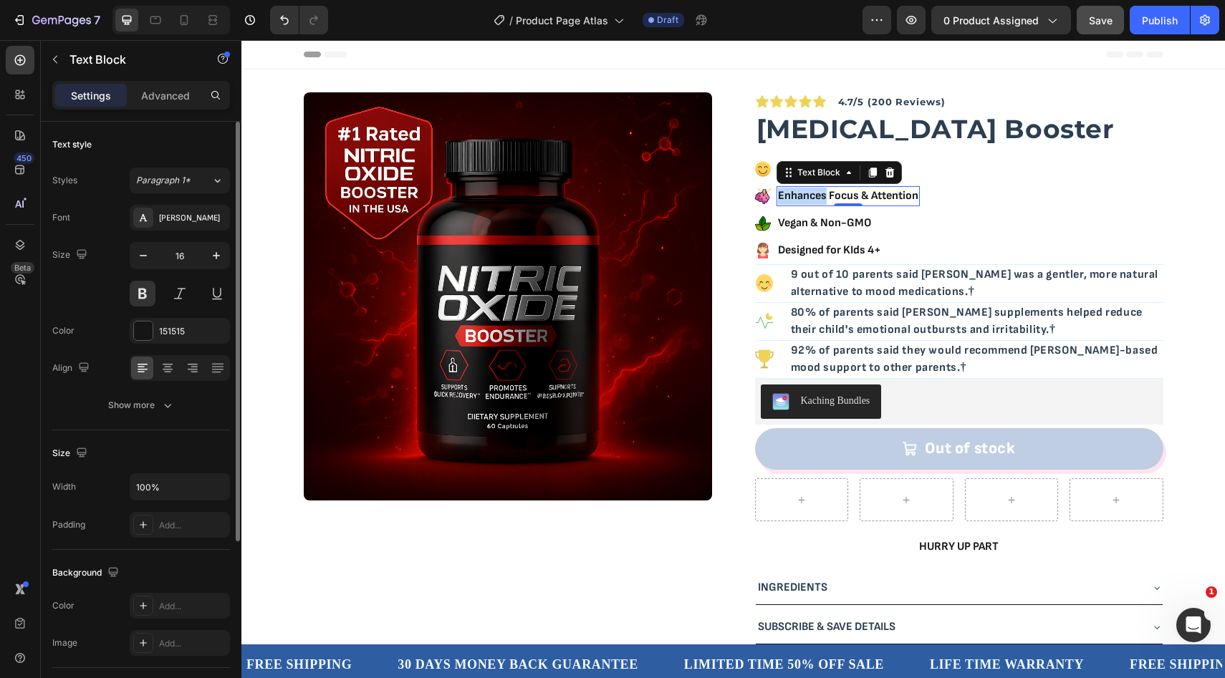
click at [795, 195] on p "Enhances Focus & Attention" at bounding box center [848, 196] width 140 height 17
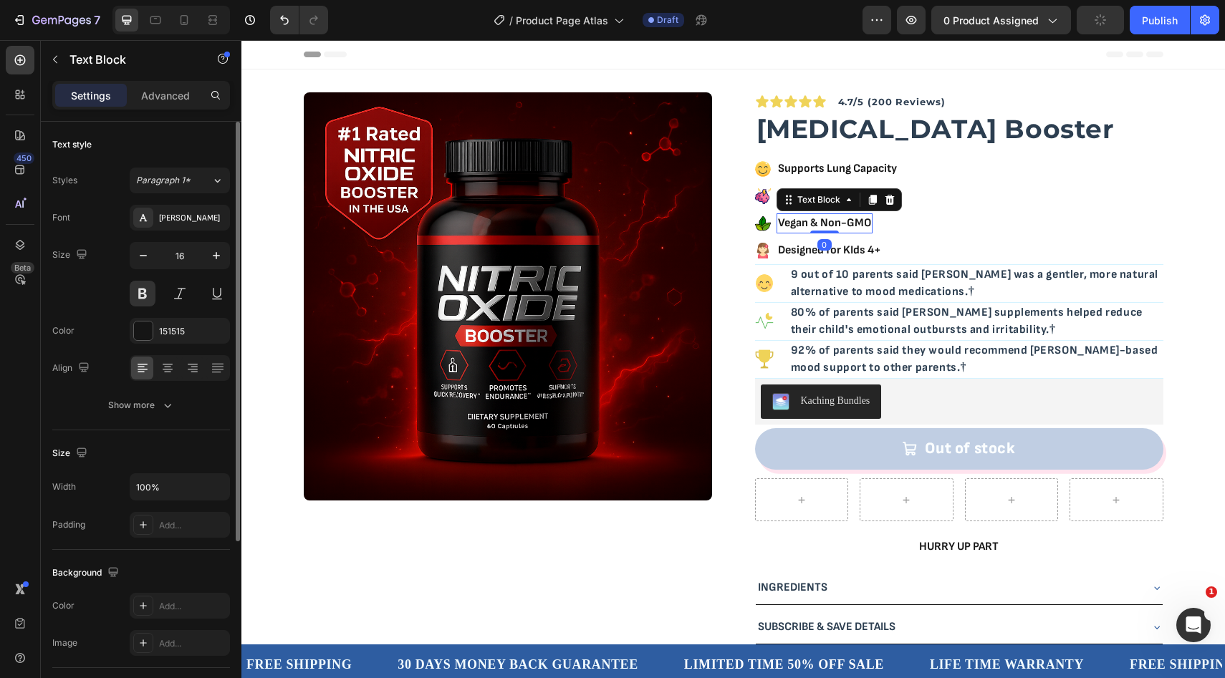
click at [806, 220] on p "Vegan & Non-GMO" at bounding box center [824, 223] width 93 height 17
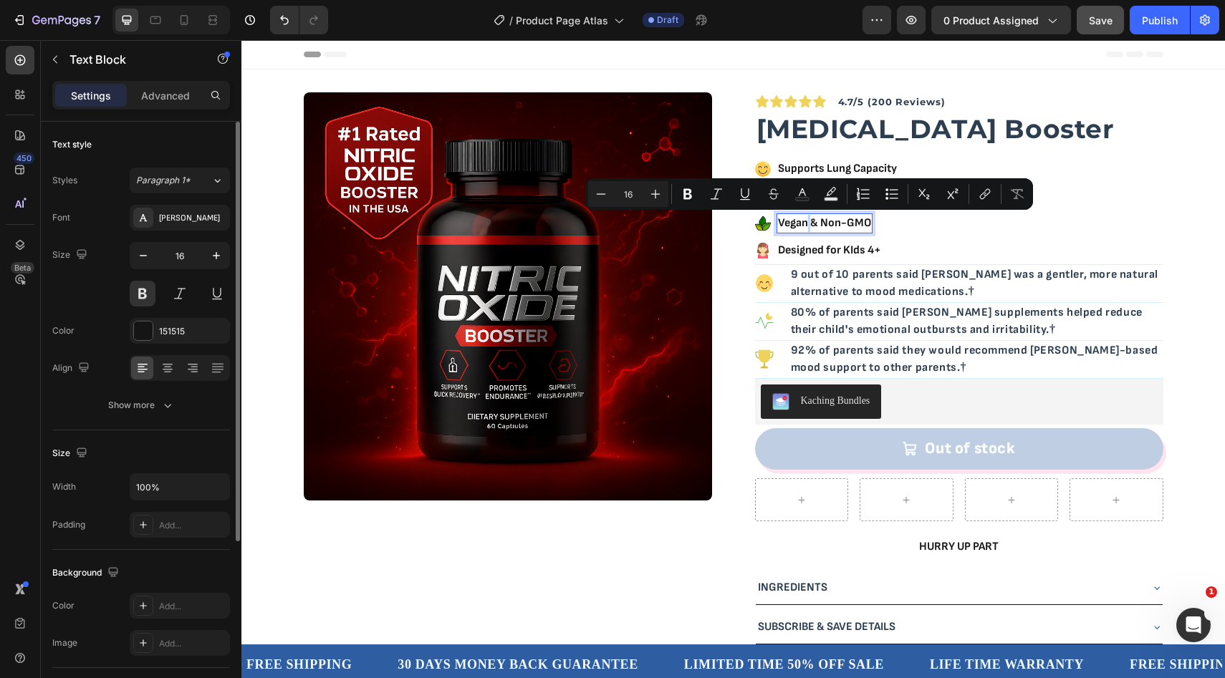
click at [806, 220] on p "Vegan & Non-GMO" at bounding box center [824, 223] width 93 height 17
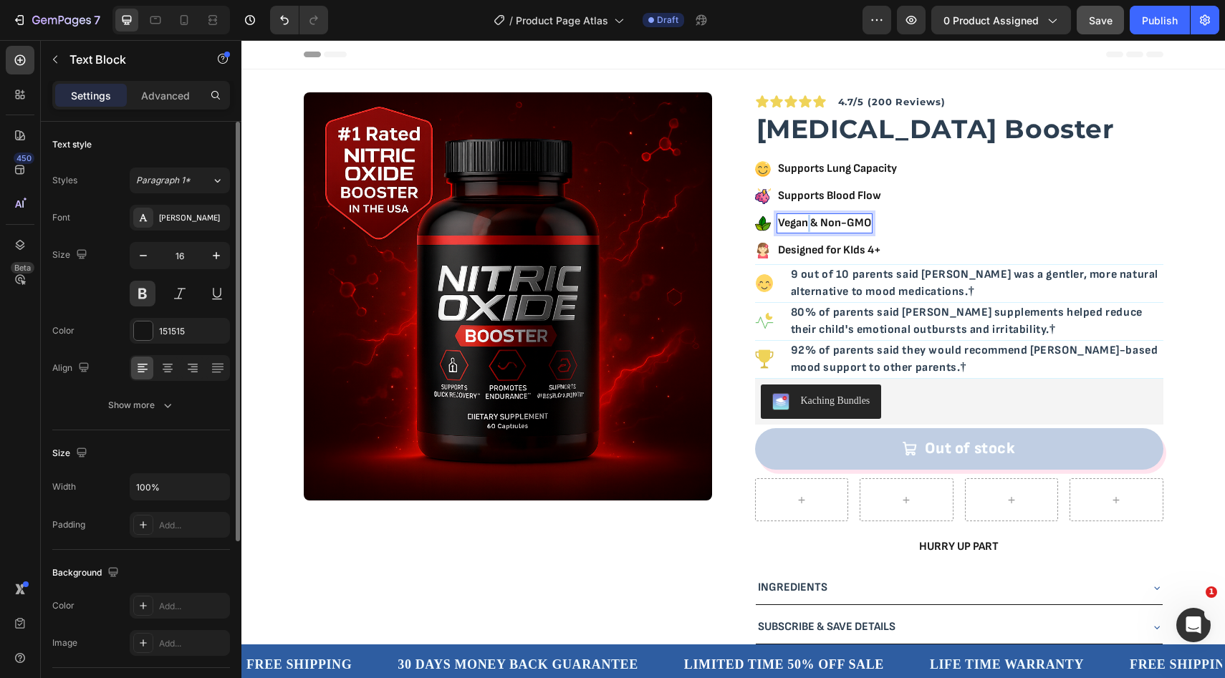
click at [806, 220] on p "Vegan & Non-GMO" at bounding box center [824, 223] width 93 height 17
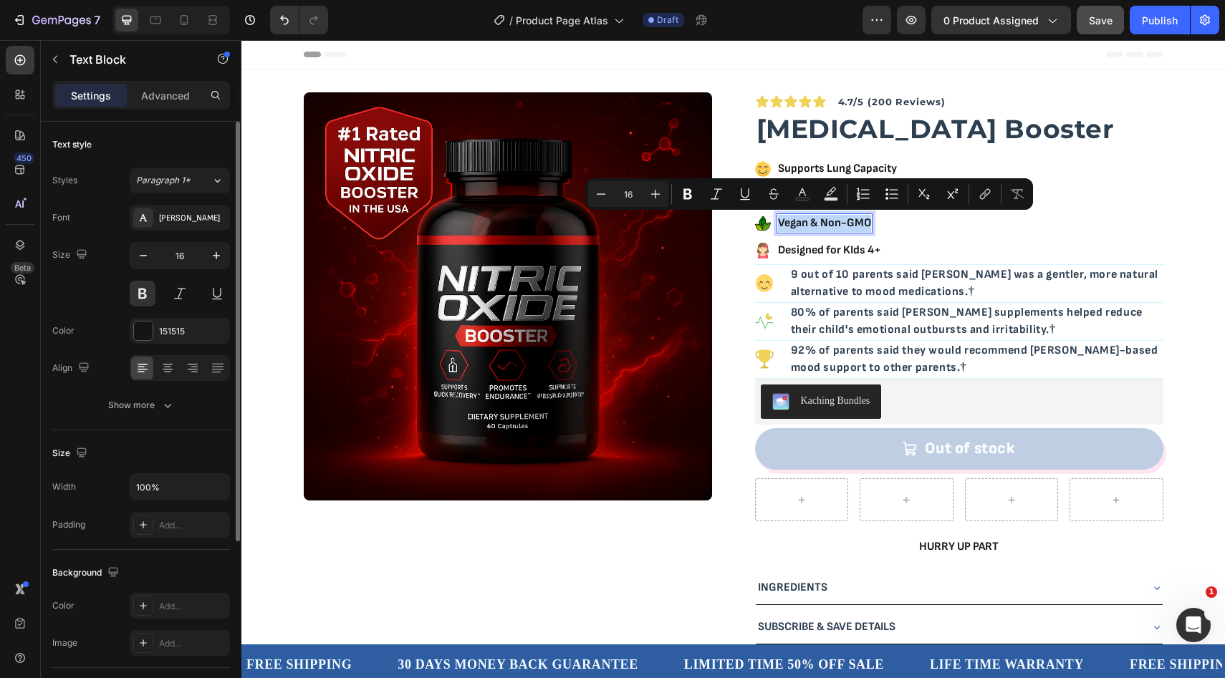
click at [806, 220] on p "Vegan & Non-GMO" at bounding box center [824, 223] width 93 height 17
click at [813, 223] on p "Vegan & Non-GMO" at bounding box center [824, 223] width 93 height 17
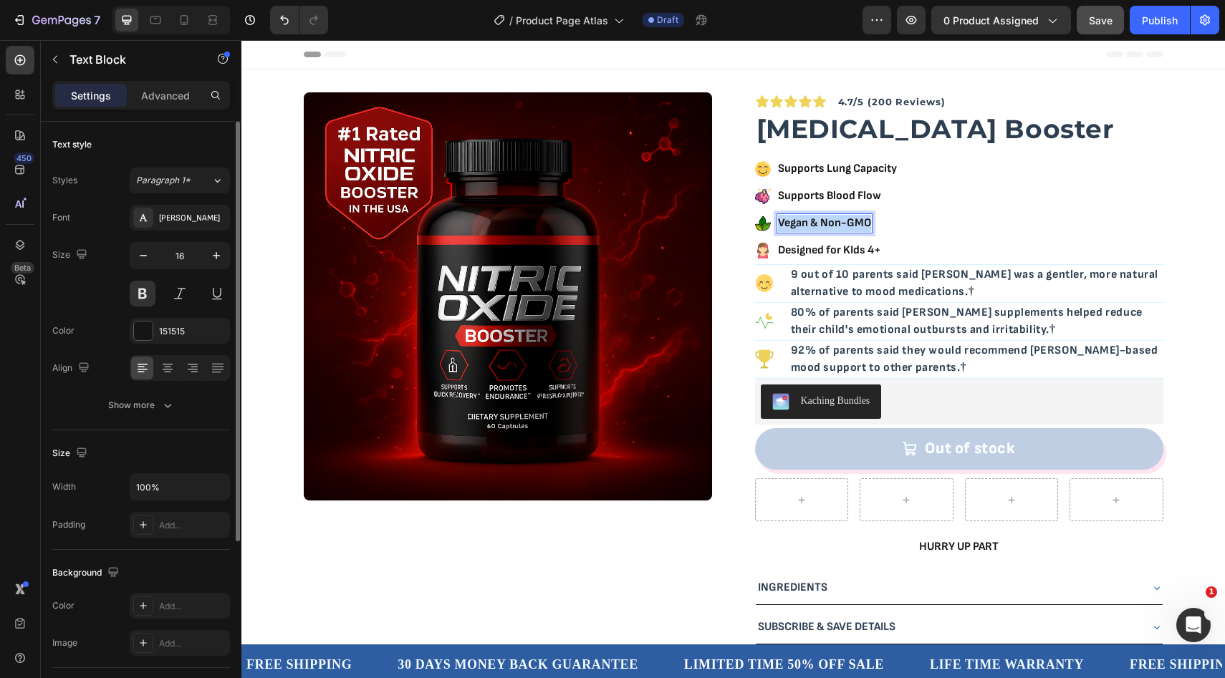
click at [813, 223] on p "Vegan & Non-GMO" at bounding box center [824, 223] width 93 height 17
click at [809, 249] on p "Designed for KIds 4+" at bounding box center [829, 250] width 103 height 17
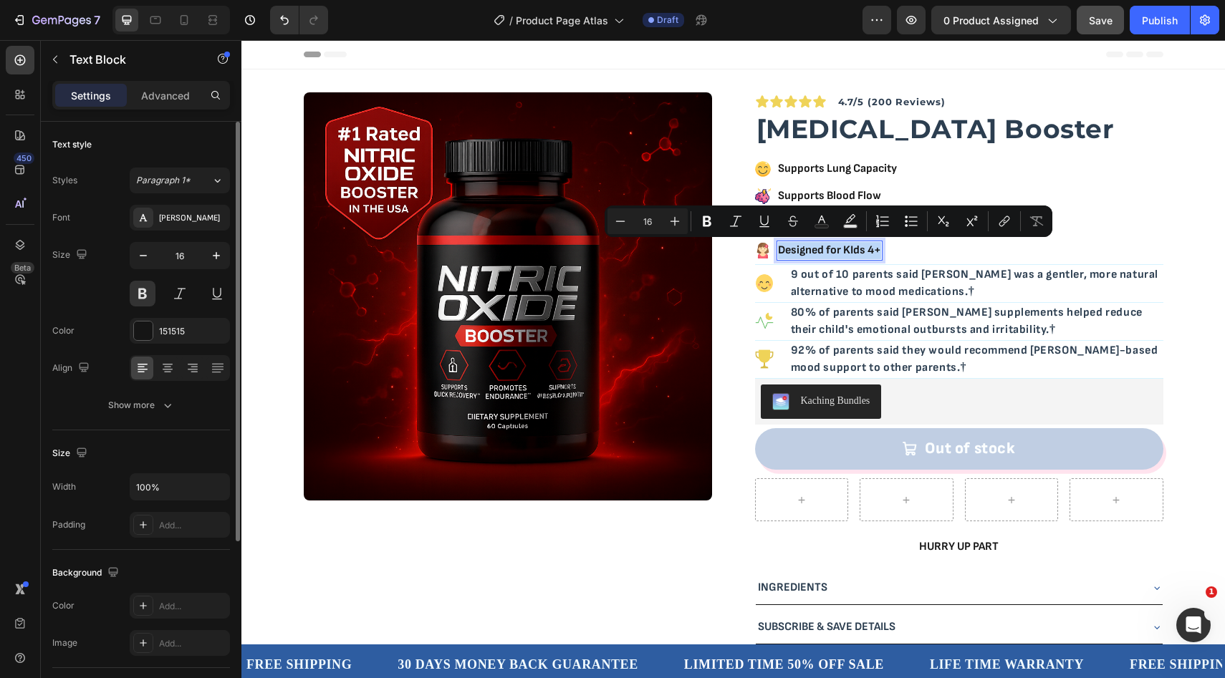
click at [824, 250] on p "Designed for KIds 4+" at bounding box center [829, 250] width 103 height 17
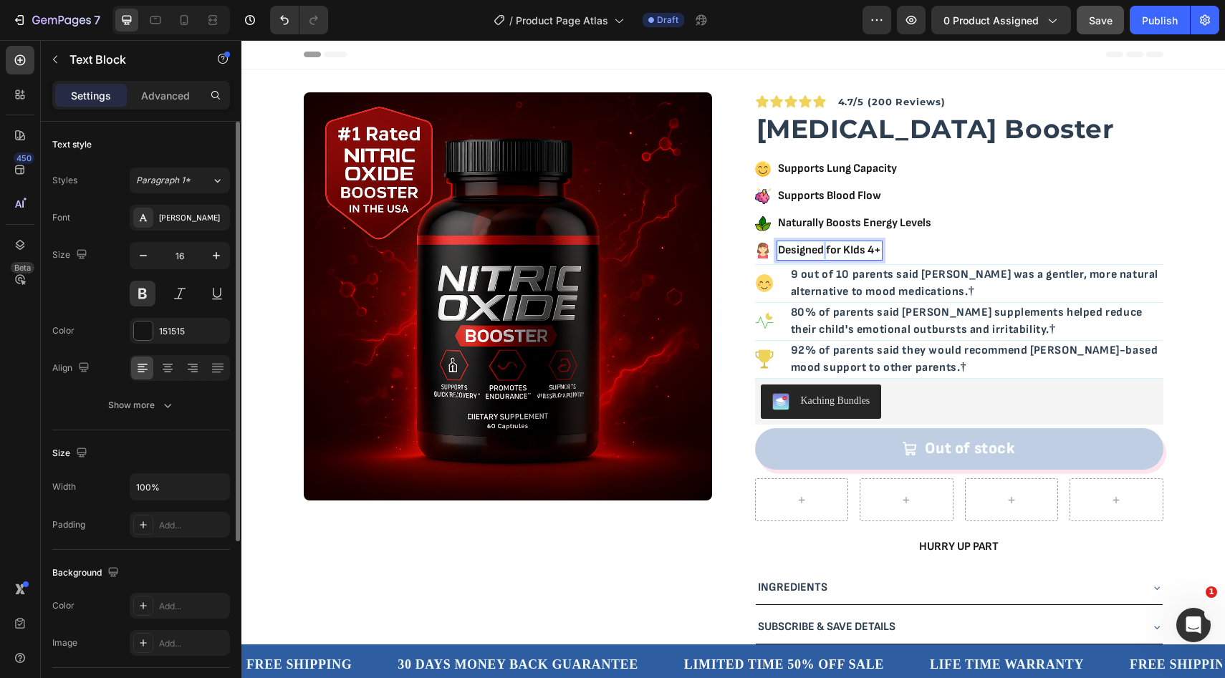
click at [824, 250] on p "Designed for KIds 4+" at bounding box center [829, 250] width 103 height 17
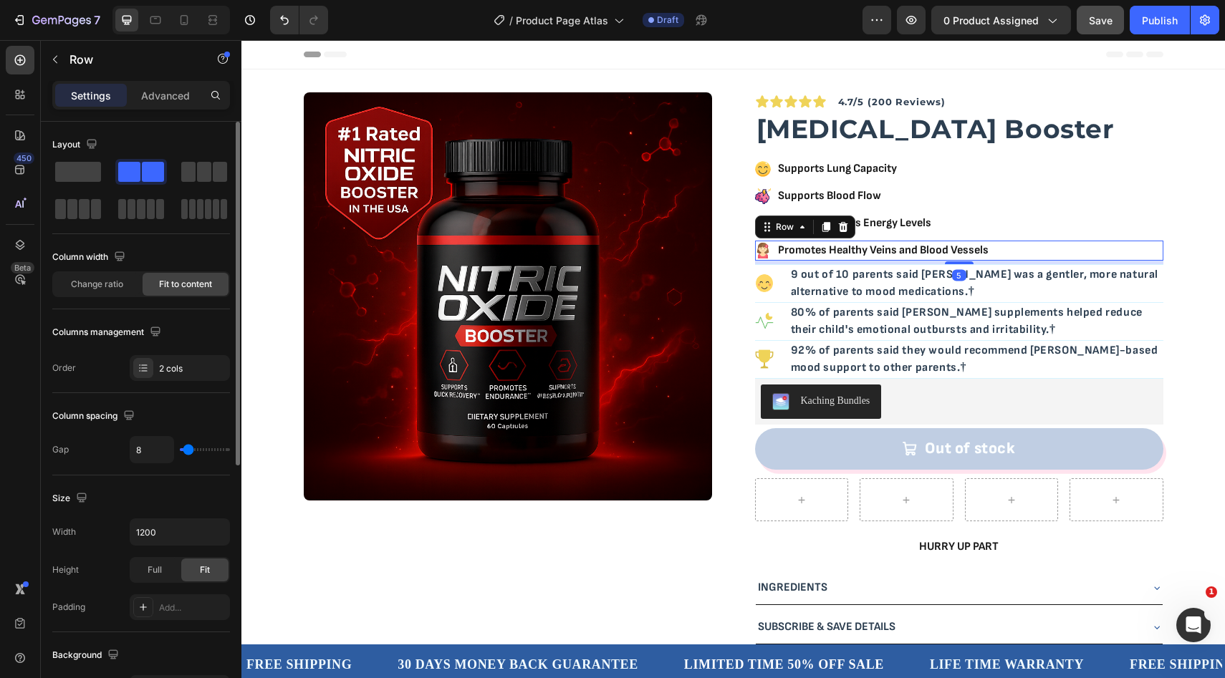
click at [1012, 245] on div "Icon Promotes Healthy Veins and Blood Vessels Text Block Row 5" at bounding box center [959, 251] width 408 height 20
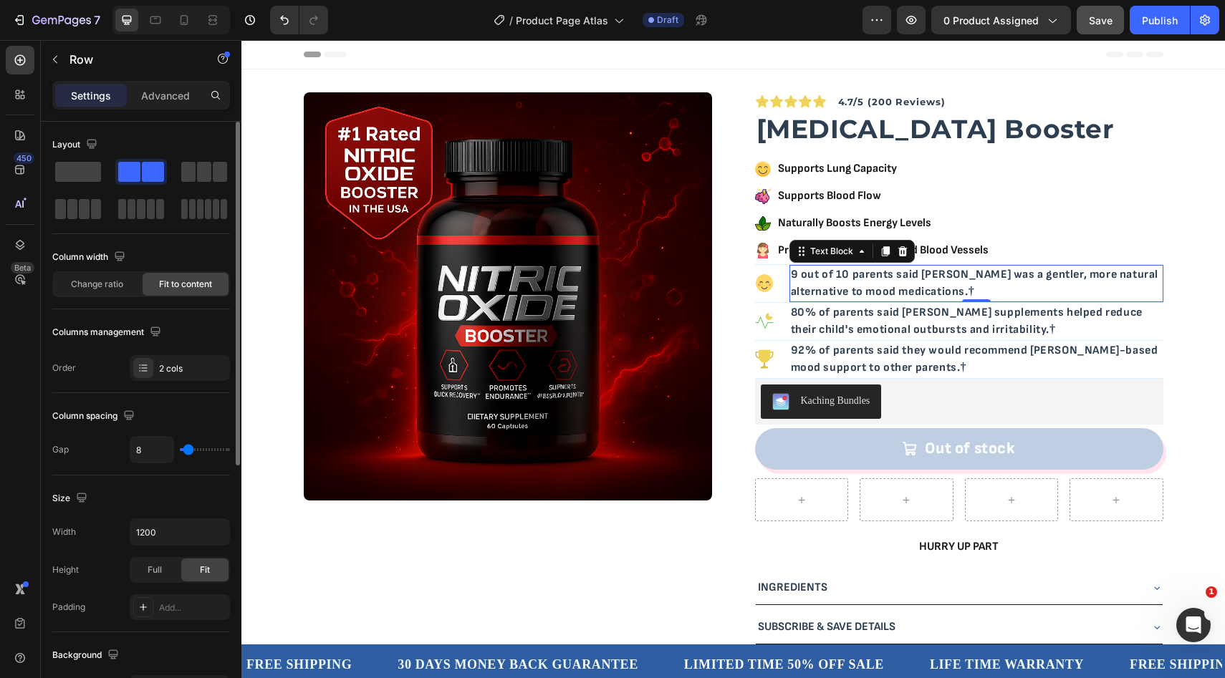
click at [1041, 286] on p "9 out of 10 parents said [PERSON_NAME] was a gentler, more natural alternative …" at bounding box center [976, 283] width 371 height 34
